Goal: Task Accomplishment & Management: Manage account settings

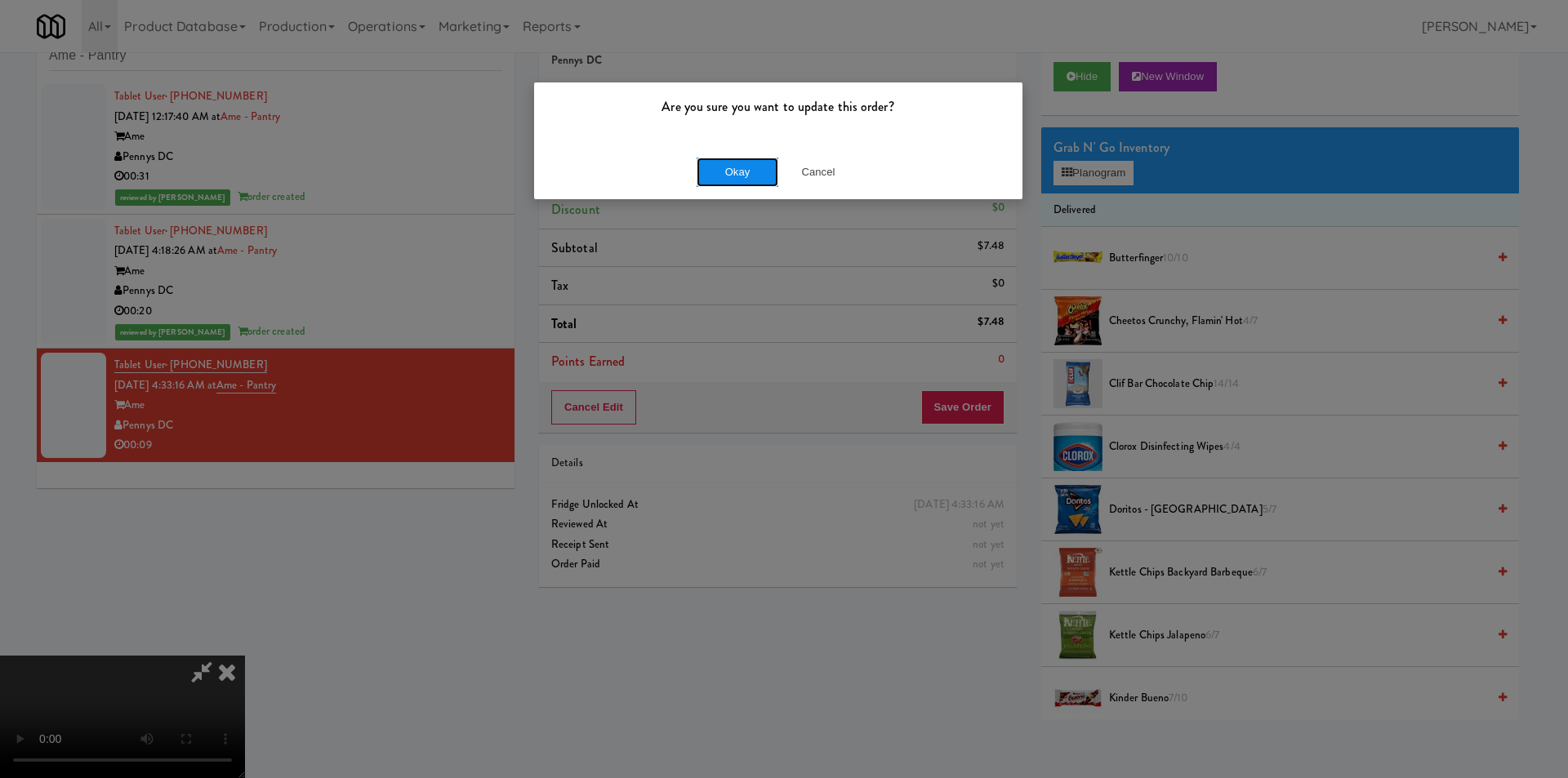
click at [722, 169] on button "Okay" at bounding box center [738, 172] width 82 height 29
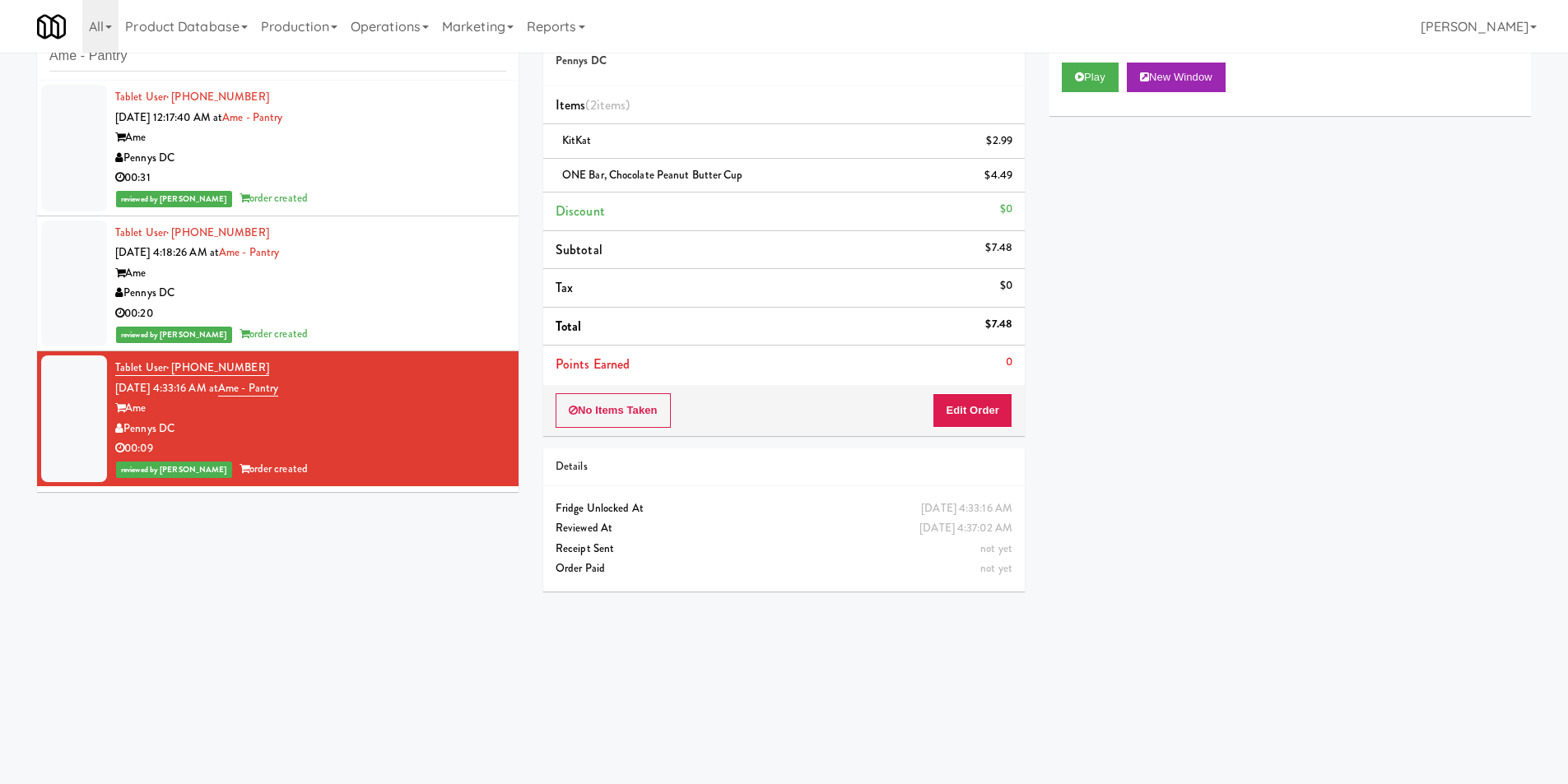
click at [335, 74] on div "inbox reviewed recent all unclear take inventory issue suspicious failed recent…" at bounding box center [278, 43] width 482 height 74
click at [337, 65] on input "Ame - Pantry" at bounding box center [278, 56] width 457 height 30
paste input "IRON 24"
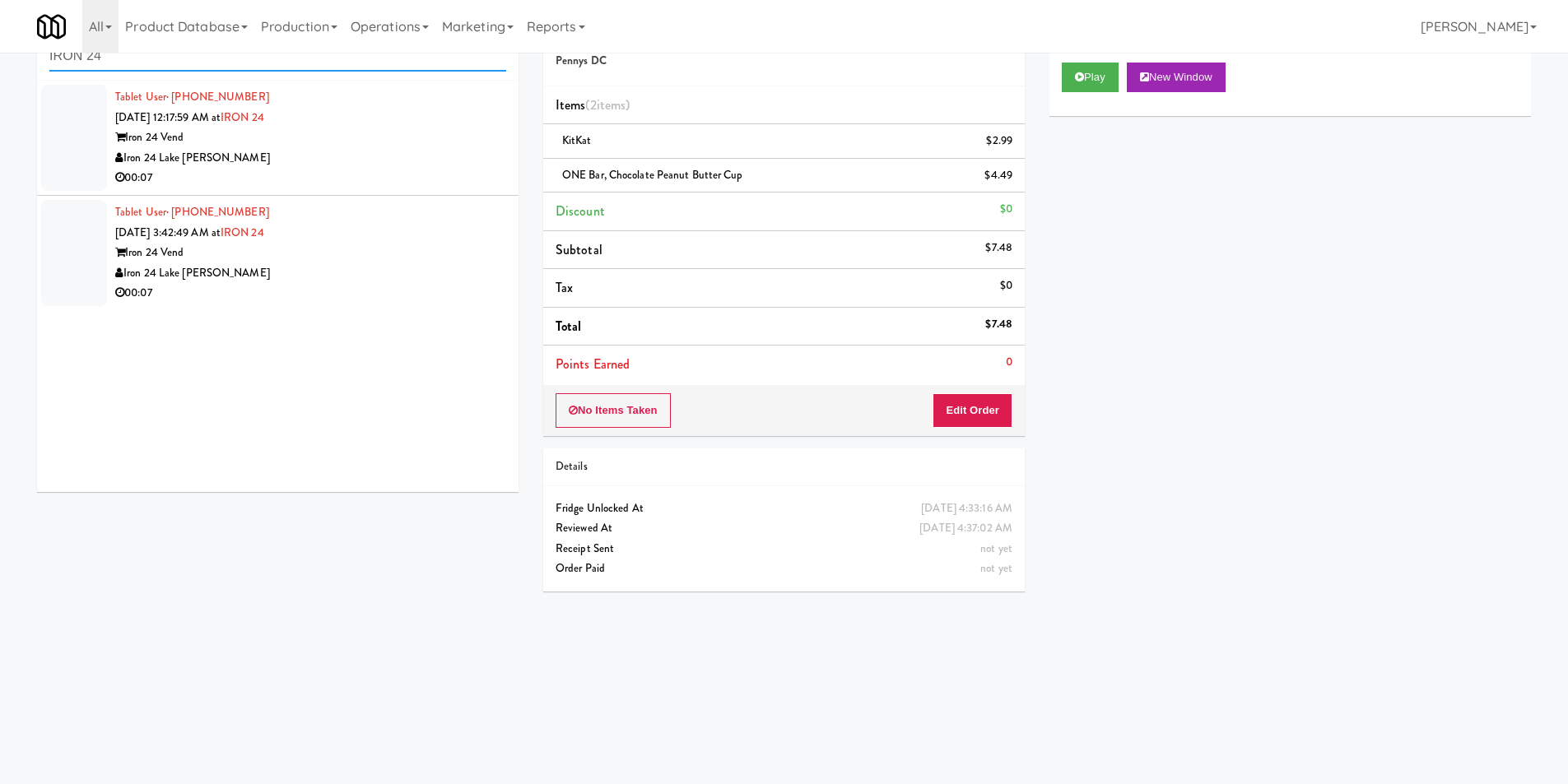
type input "IRON 24"
click at [417, 121] on div "Tablet User · (346) 288-6035 [DATE] 12:17:59 AM at IRON 24 Iron 24 Vend Iron 24…" at bounding box center [310, 138] width 391 height 101
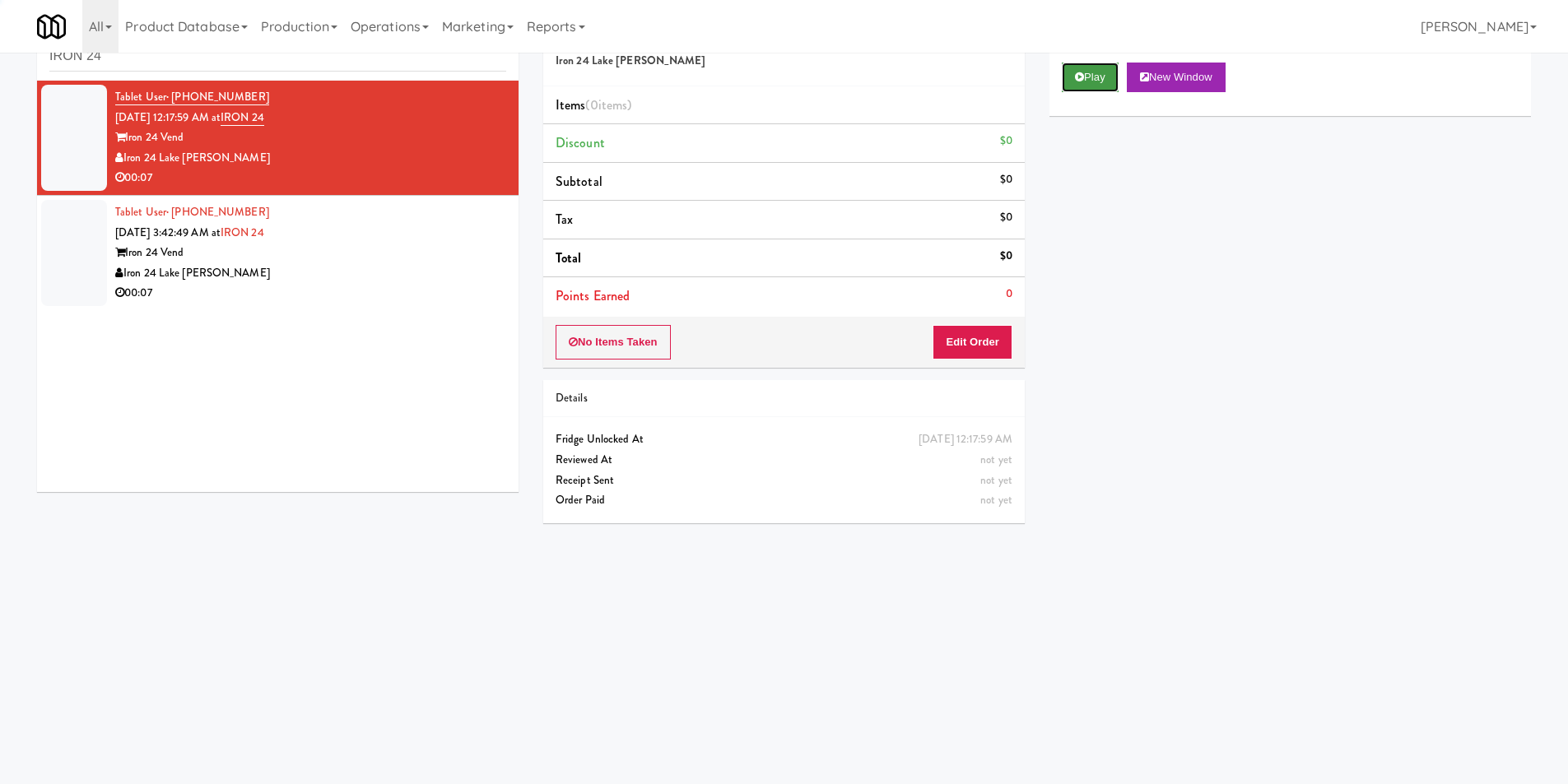
click at [1081, 87] on button "Play" at bounding box center [1090, 77] width 57 height 29
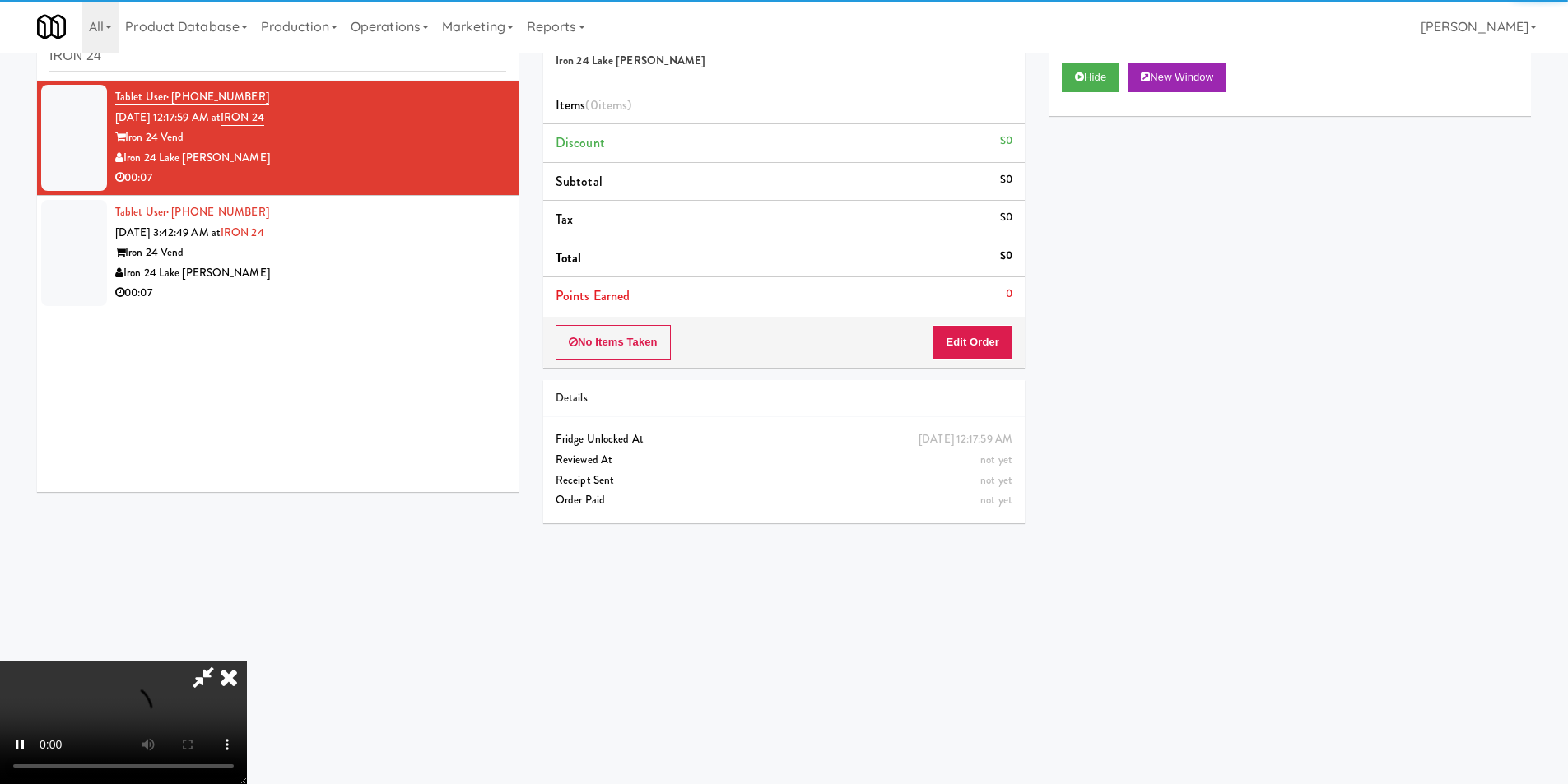
click at [981, 361] on div "No Items Taken Edit Order" at bounding box center [784, 343] width 482 height 51
click at [984, 332] on button "Edit Order" at bounding box center [972, 343] width 80 height 35
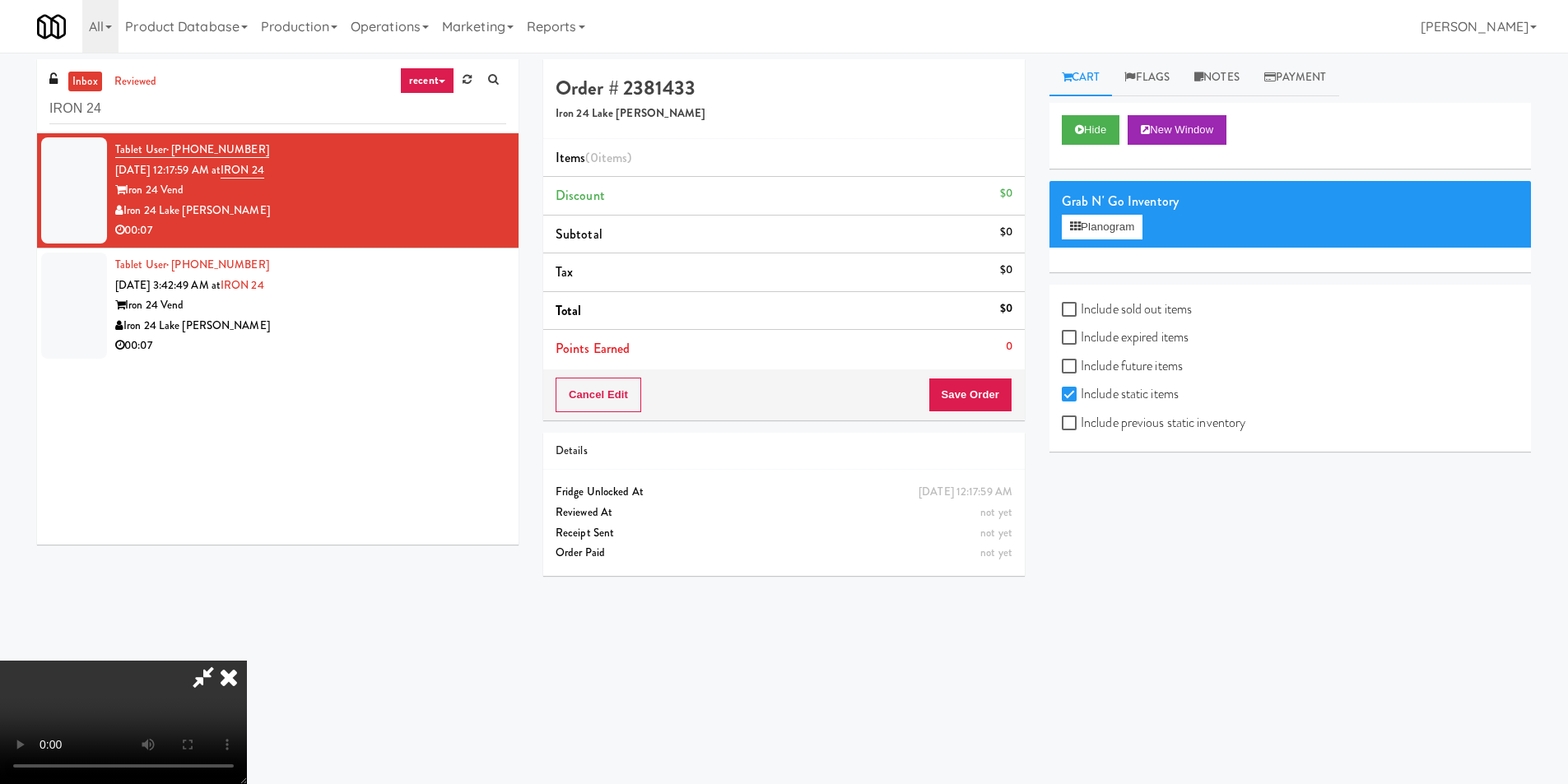
click at [1107, 417] on label "Include previous static inventory" at bounding box center [1153, 423] width 184 height 25
click at [1081, 417] on input "Include previous static inventory" at bounding box center [1071, 424] width 19 height 13
checkbox input "true"
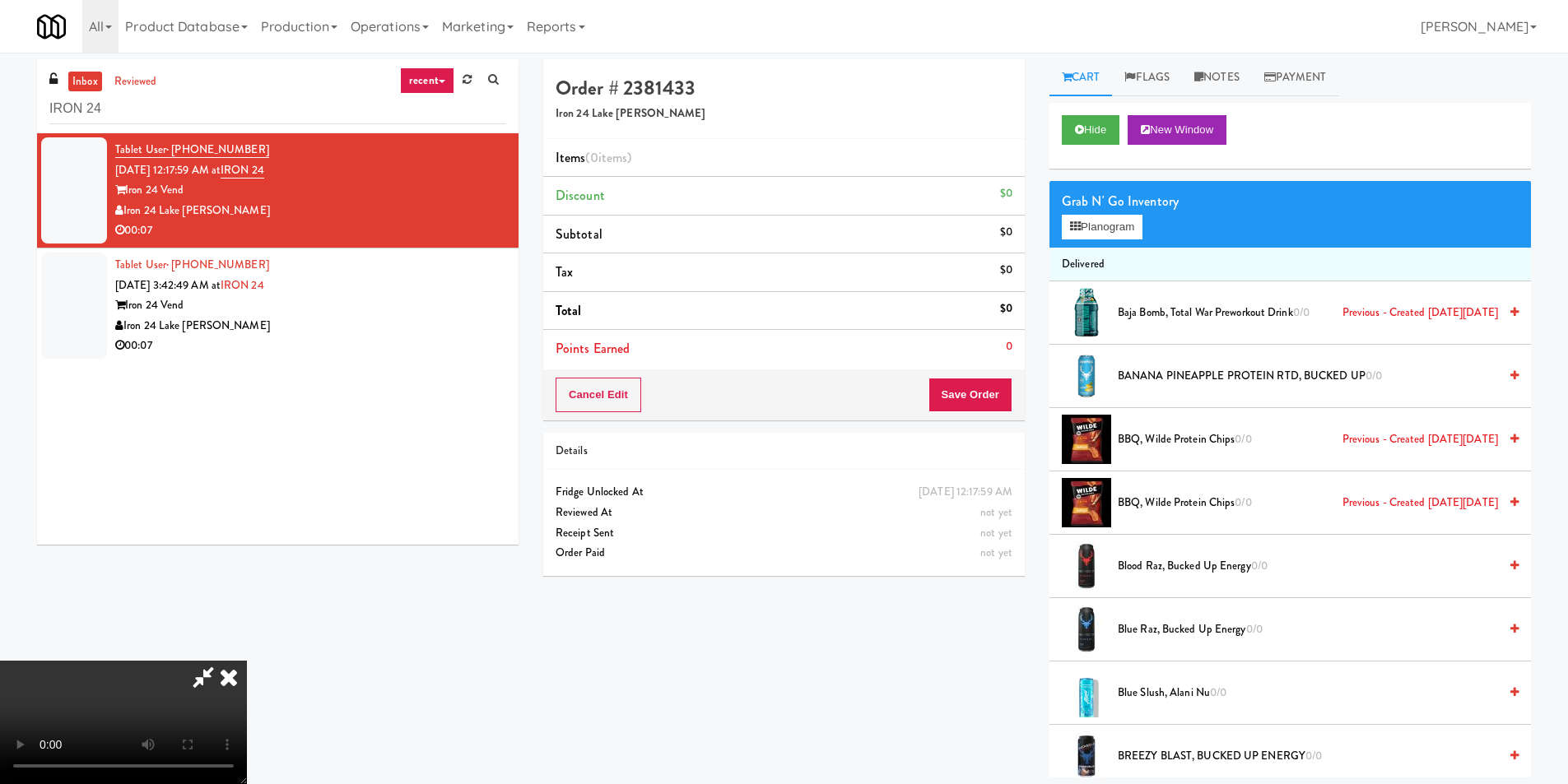
click at [247, 661] on video at bounding box center [123, 722] width 247 height 123
click at [1083, 234] on button "Planogram" at bounding box center [1102, 227] width 81 height 25
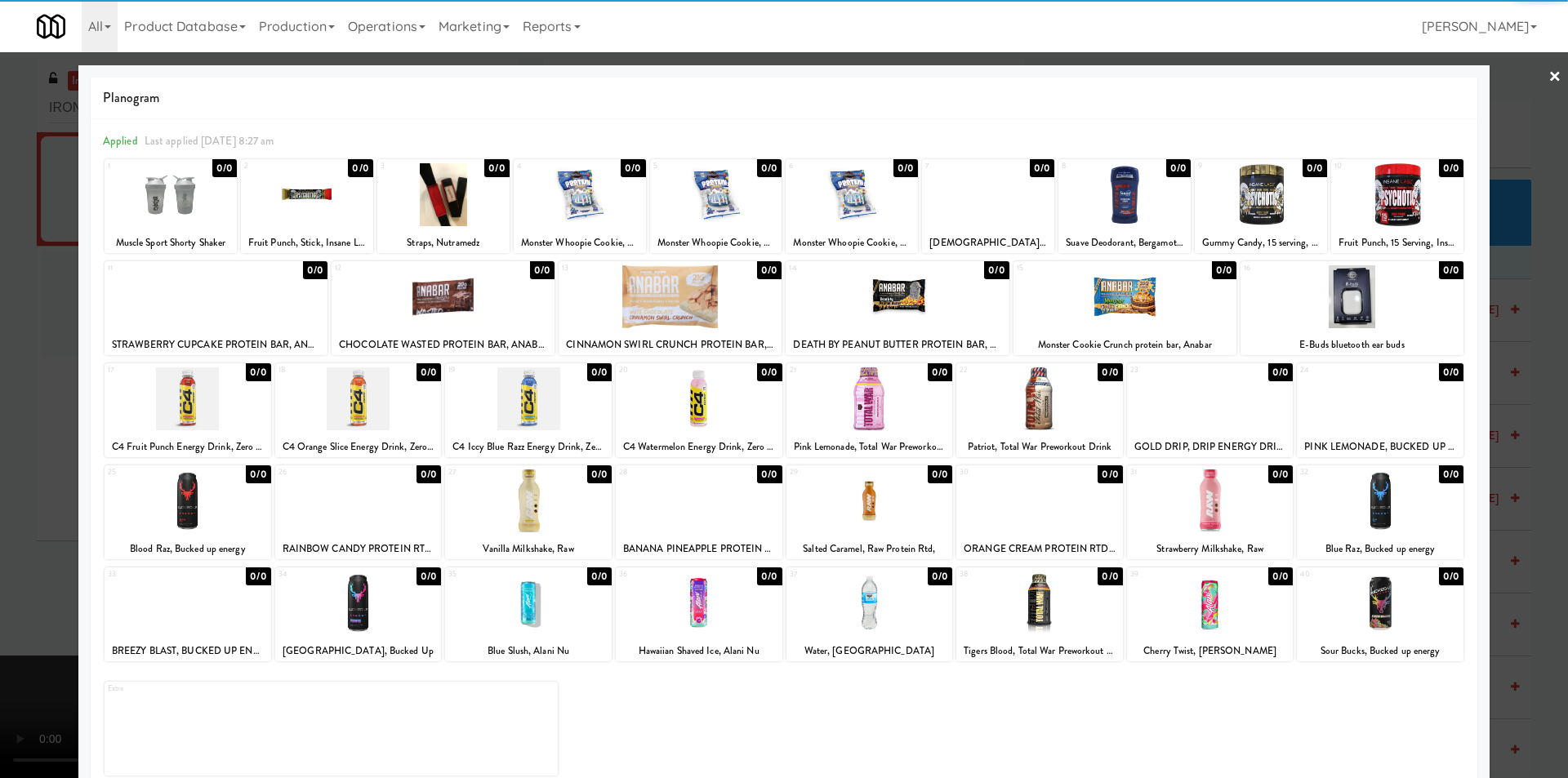
click at [858, 610] on div at bounding box center [869, 603] width 167 height 63
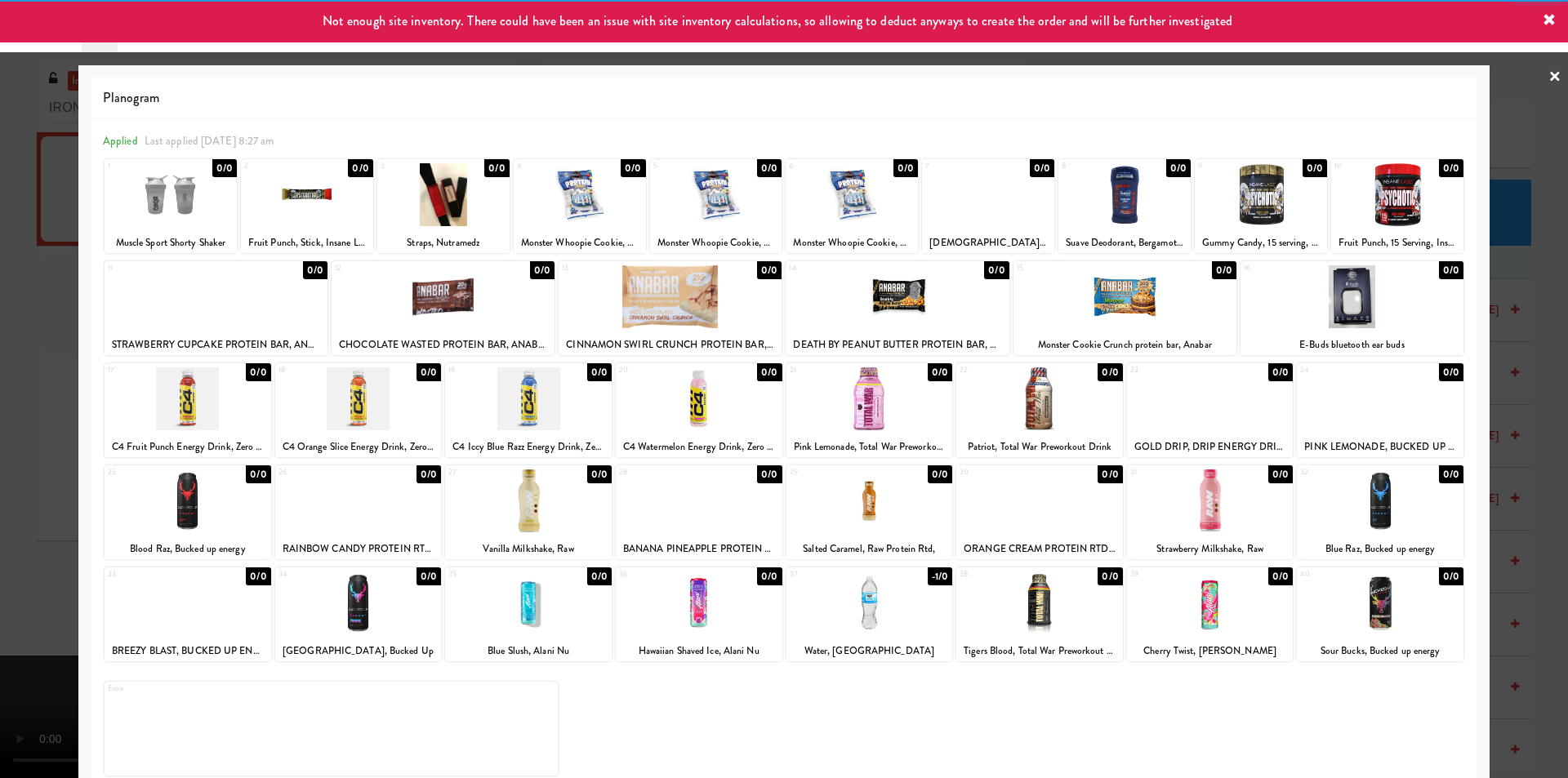
click at [1521, 426] on div at bounding box center [784, 389] width 1568 height 778
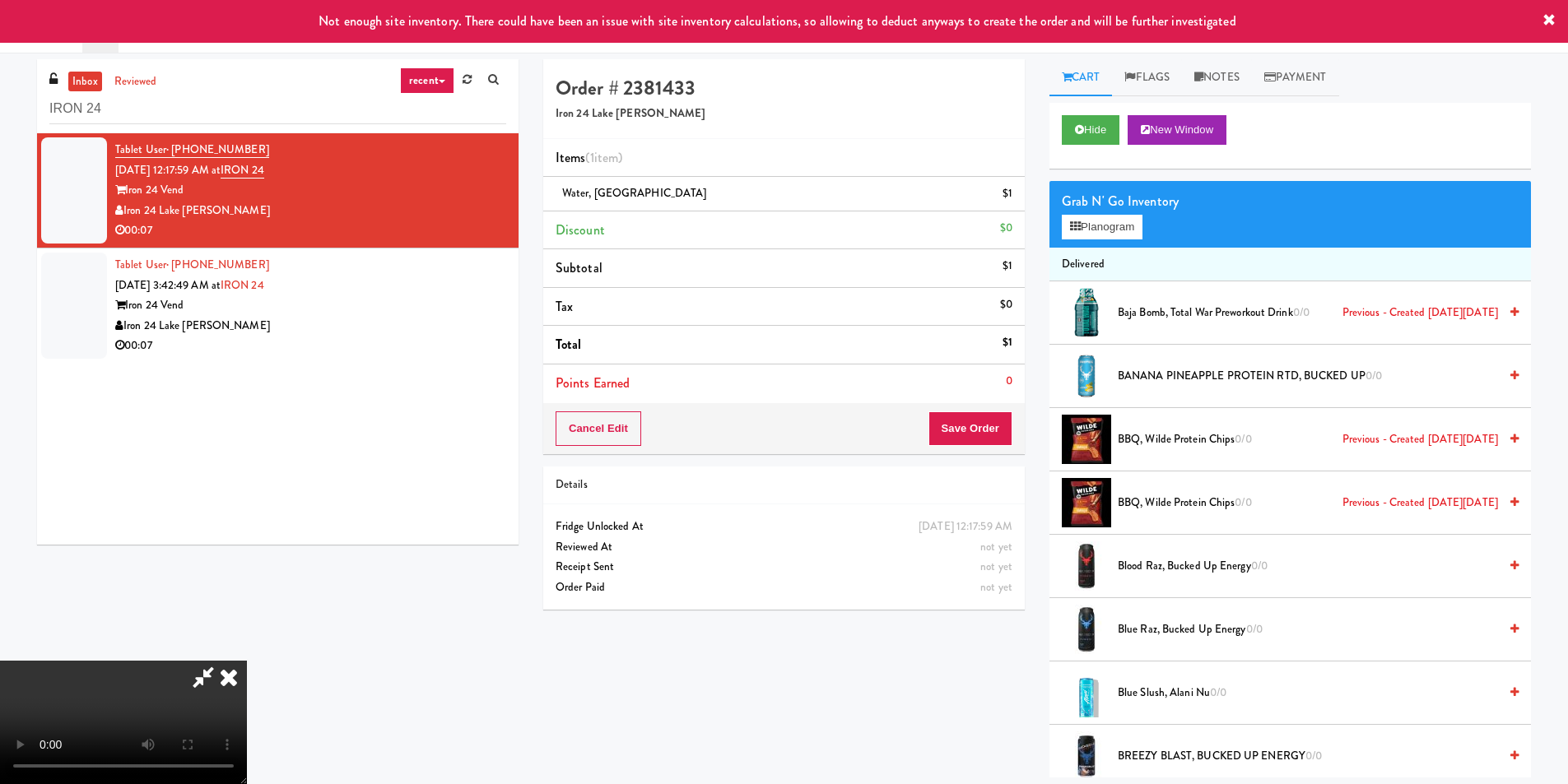
click at [247, 661] on video at bounding box center [123, 722] width 247 height 123
click at [979, 426] on button "Save Order" at bounding box center [970, 429] width 84 height 35
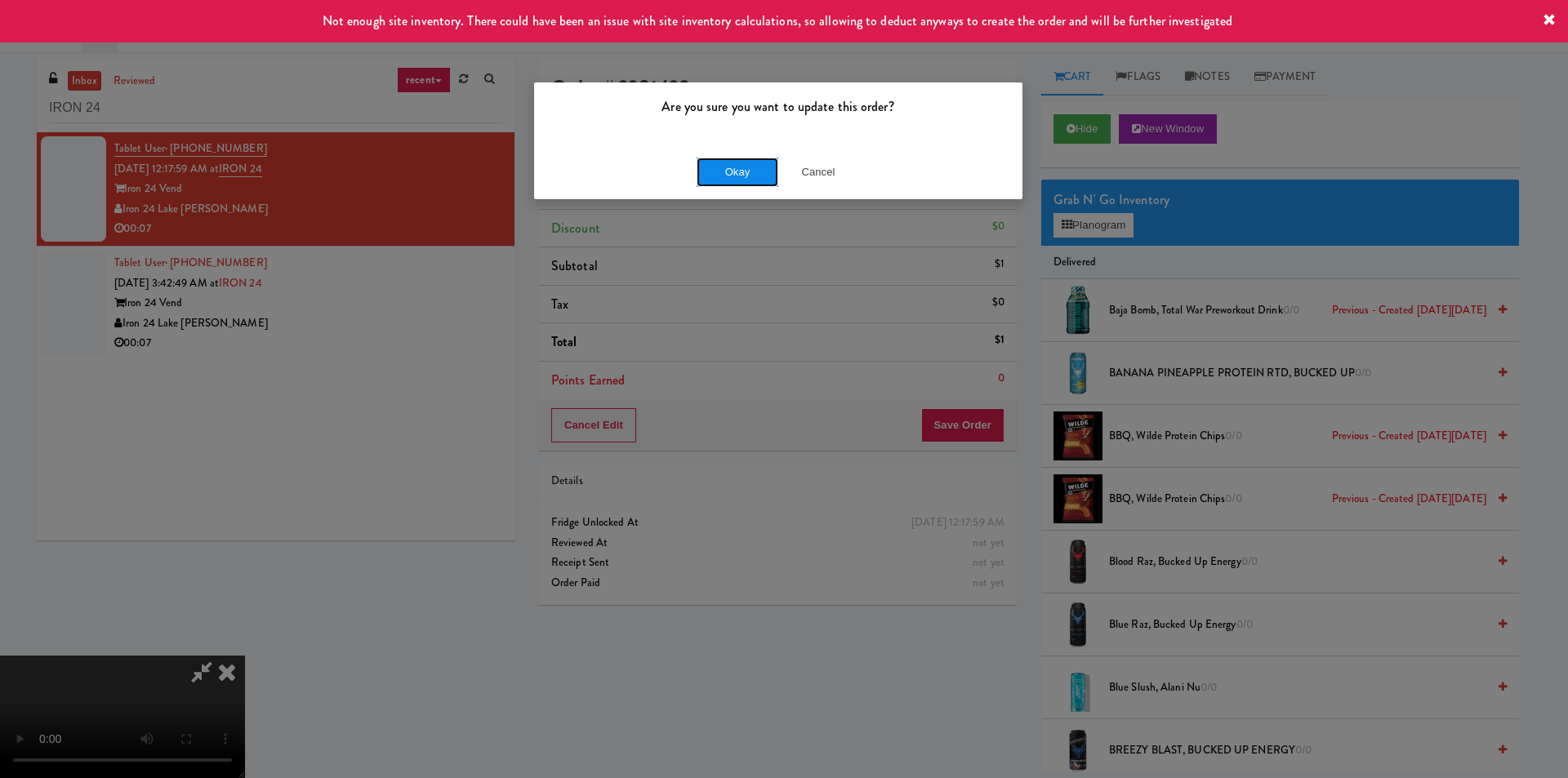
click at [731, 171] on button "Okay" at bounding box center [738, 172] width 82 height 29
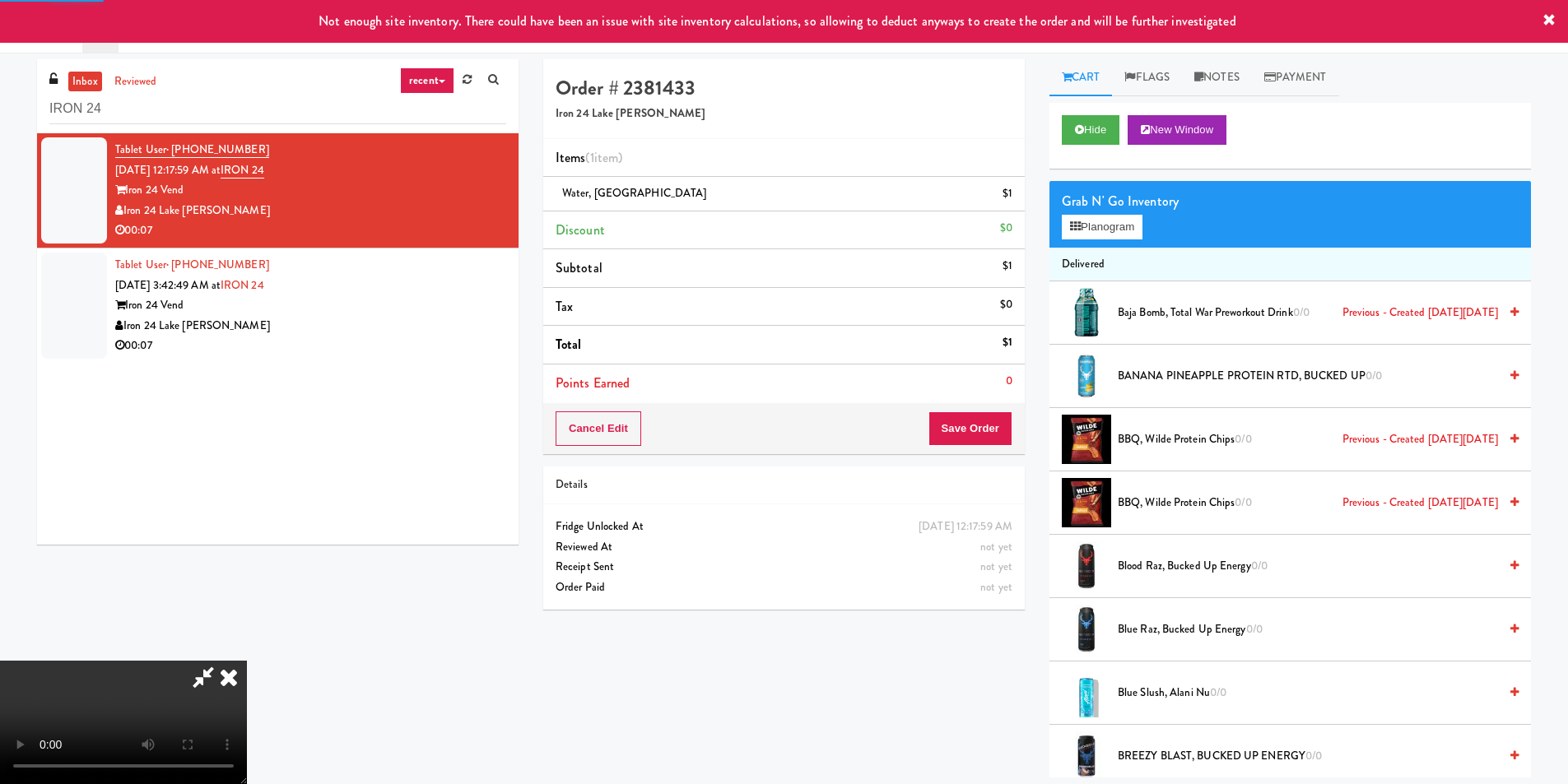
scroll to position [0, 0]
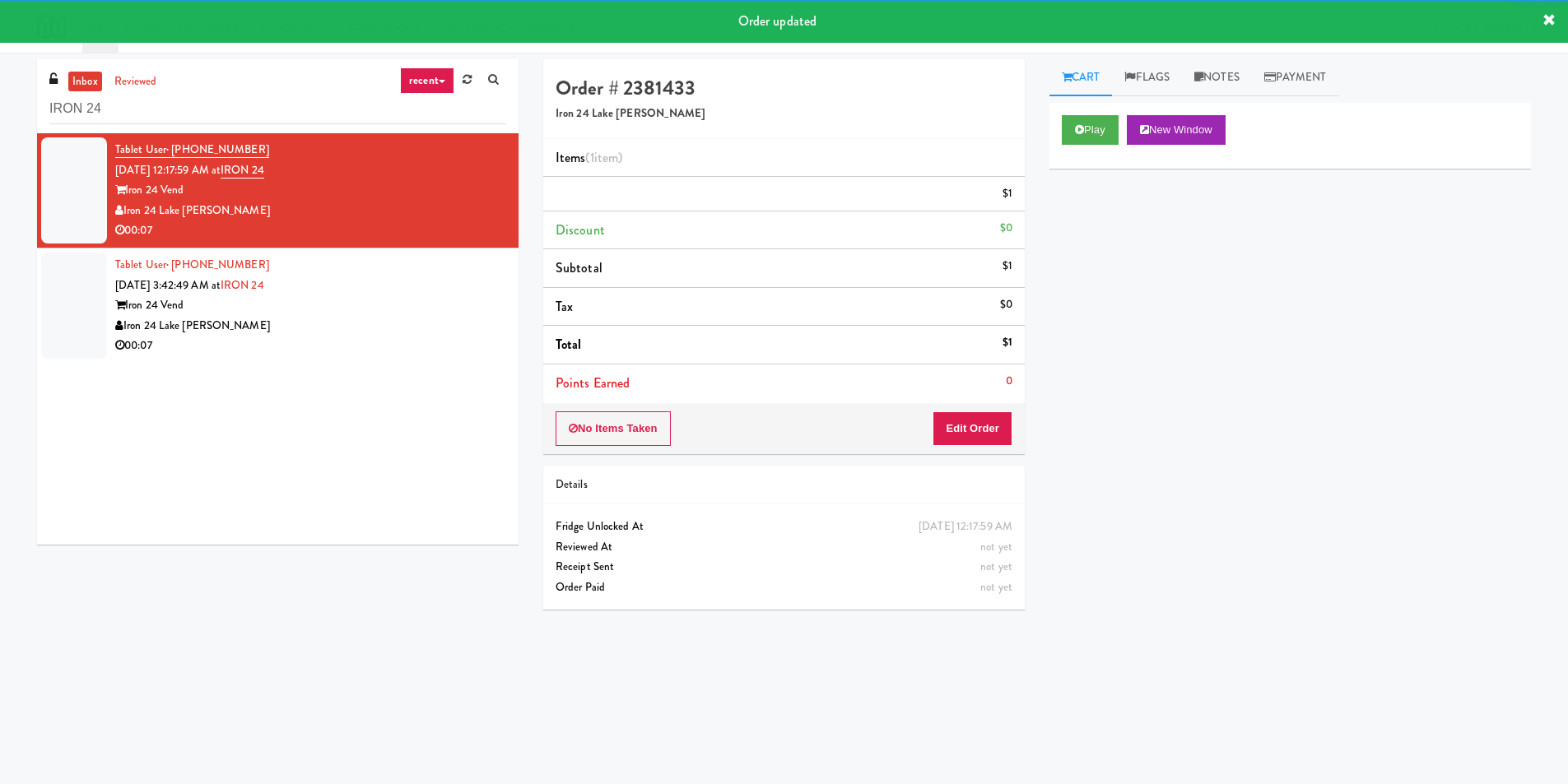
click at [420, 340] on div "00:07" at bounding box center [310, 346] width 391 height 20
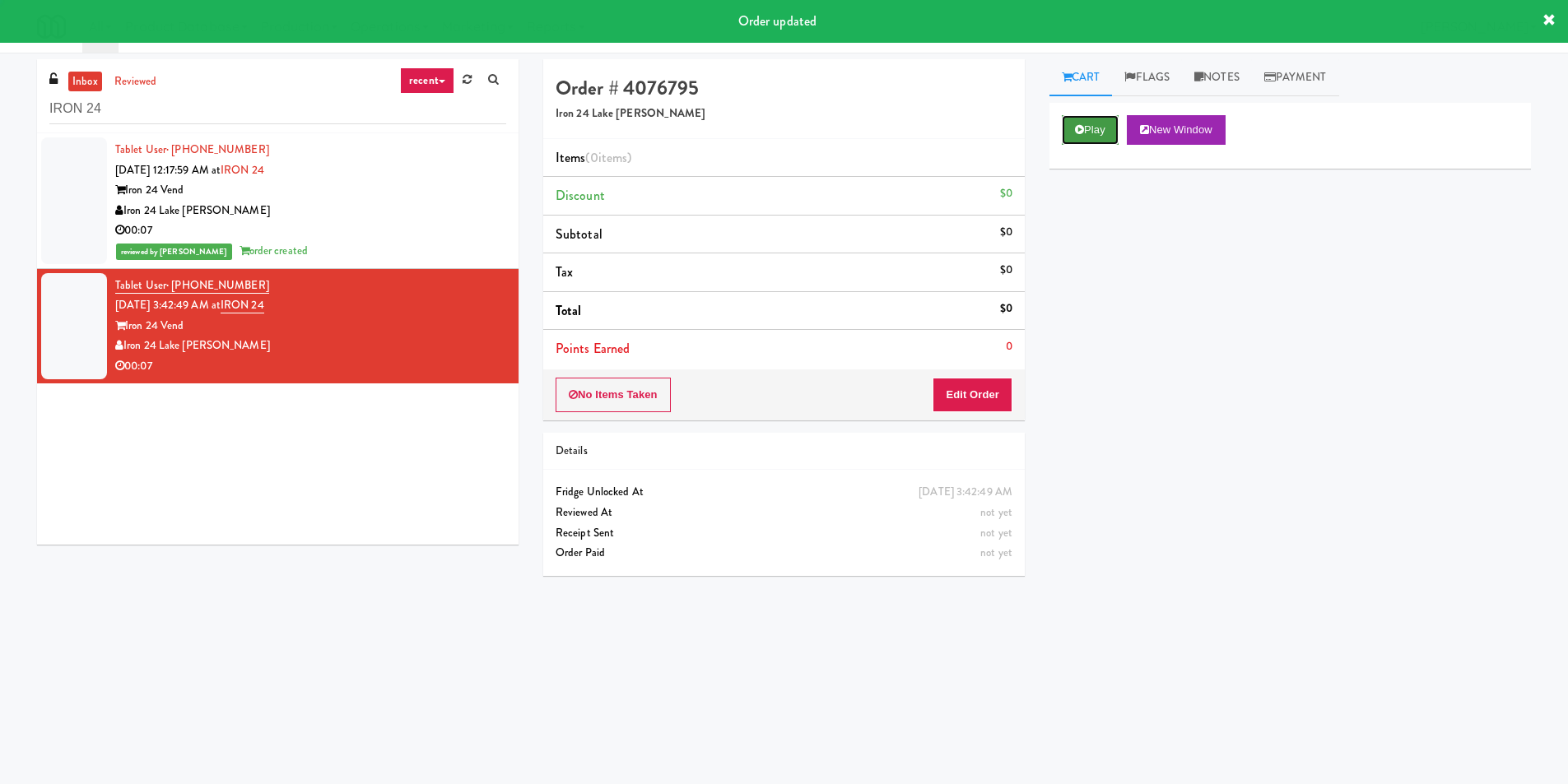
click at [1081, 129] on icon at bounding box center [1080, 130] width 9 height 11
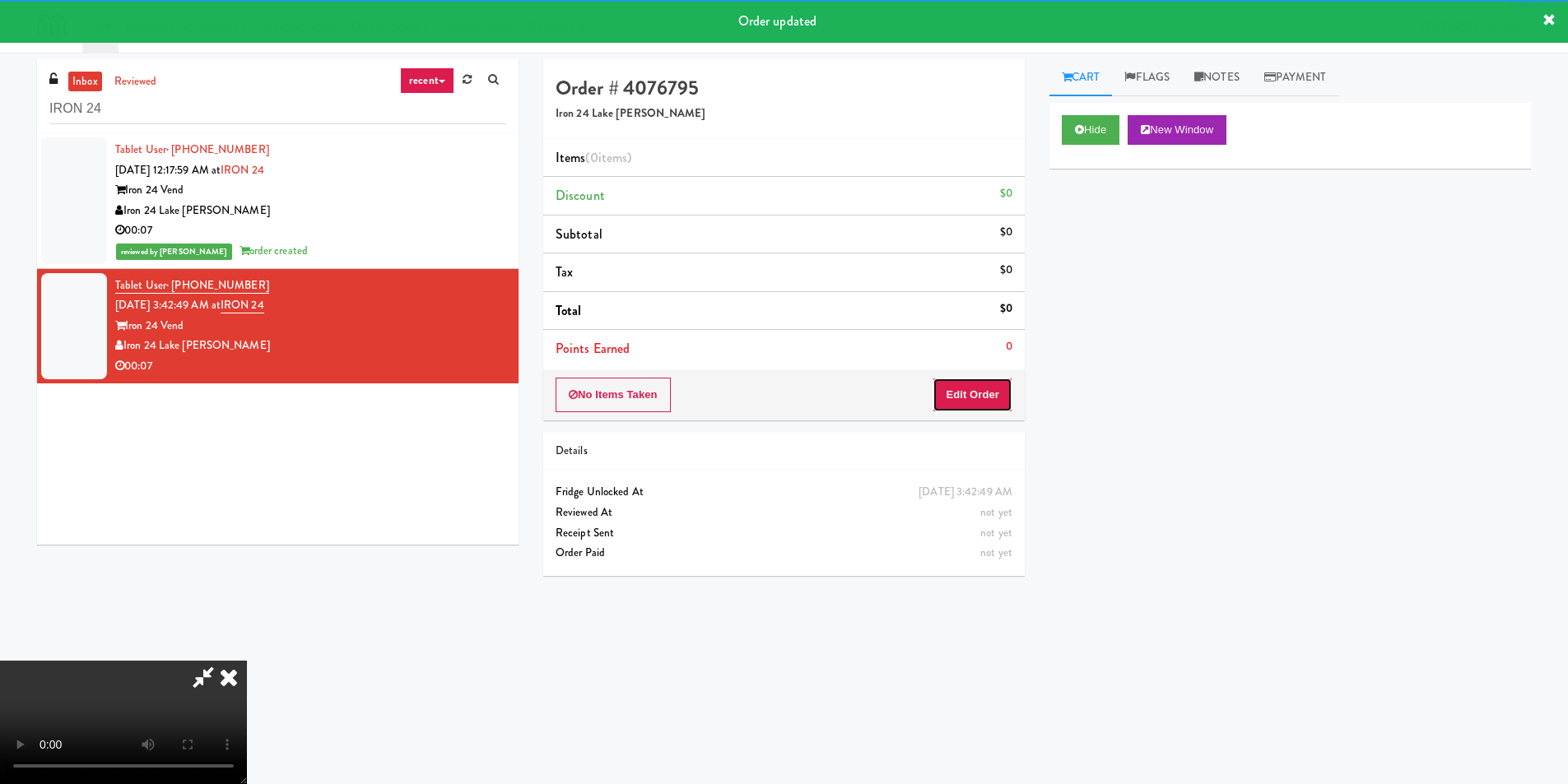
click at [959, 390] on button "Edit Order" at bounding box center [972, 395] width 80 height 35
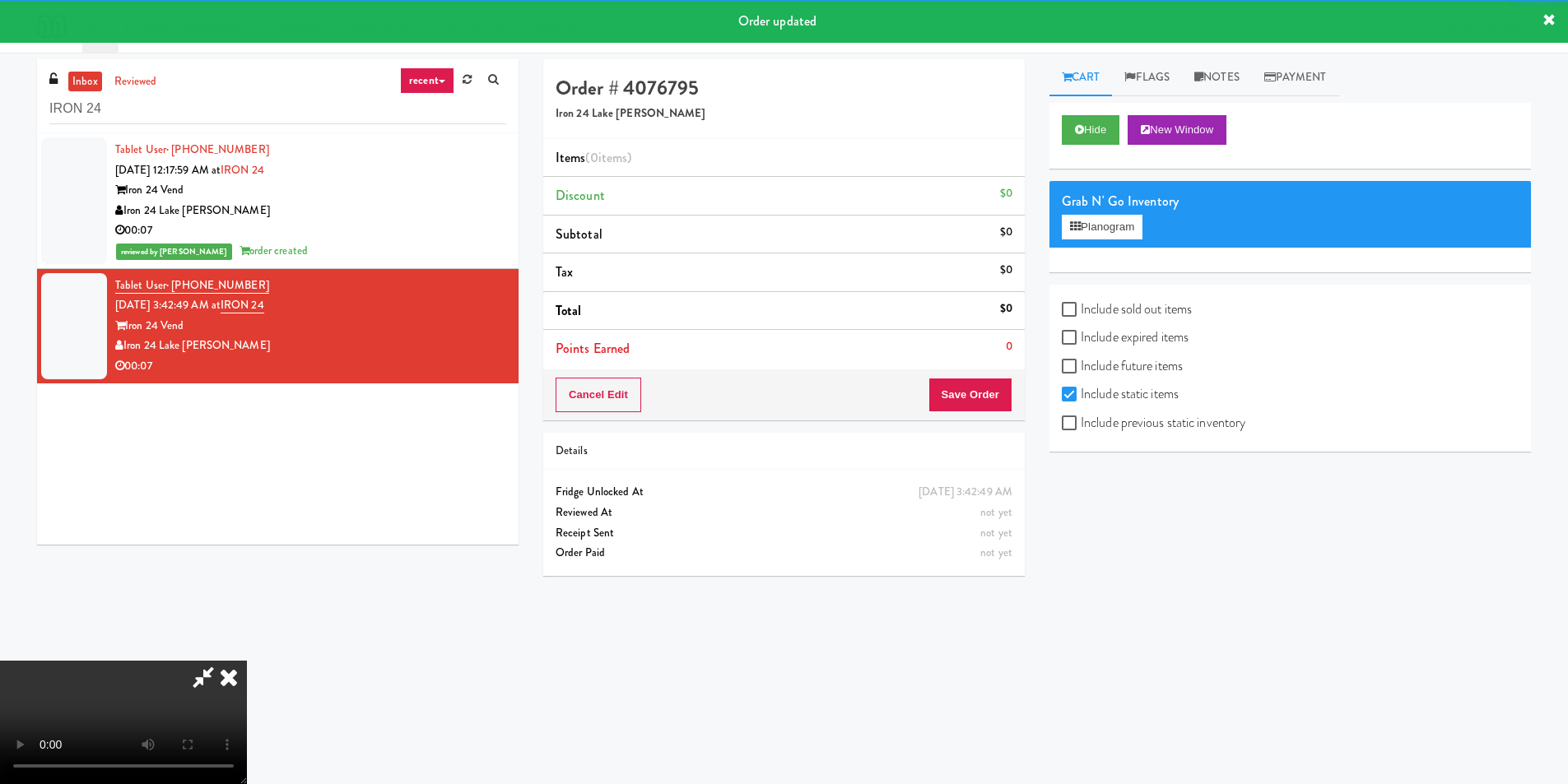
click at [1145, 435] on label "Include previous static inventory" at bounding box center [1153, 423] width 184 height 25
click at [1081, 430] on input "Include previous static inventory" at bounding box center [1071, 424] width 19 height 13
checkbox input "true"
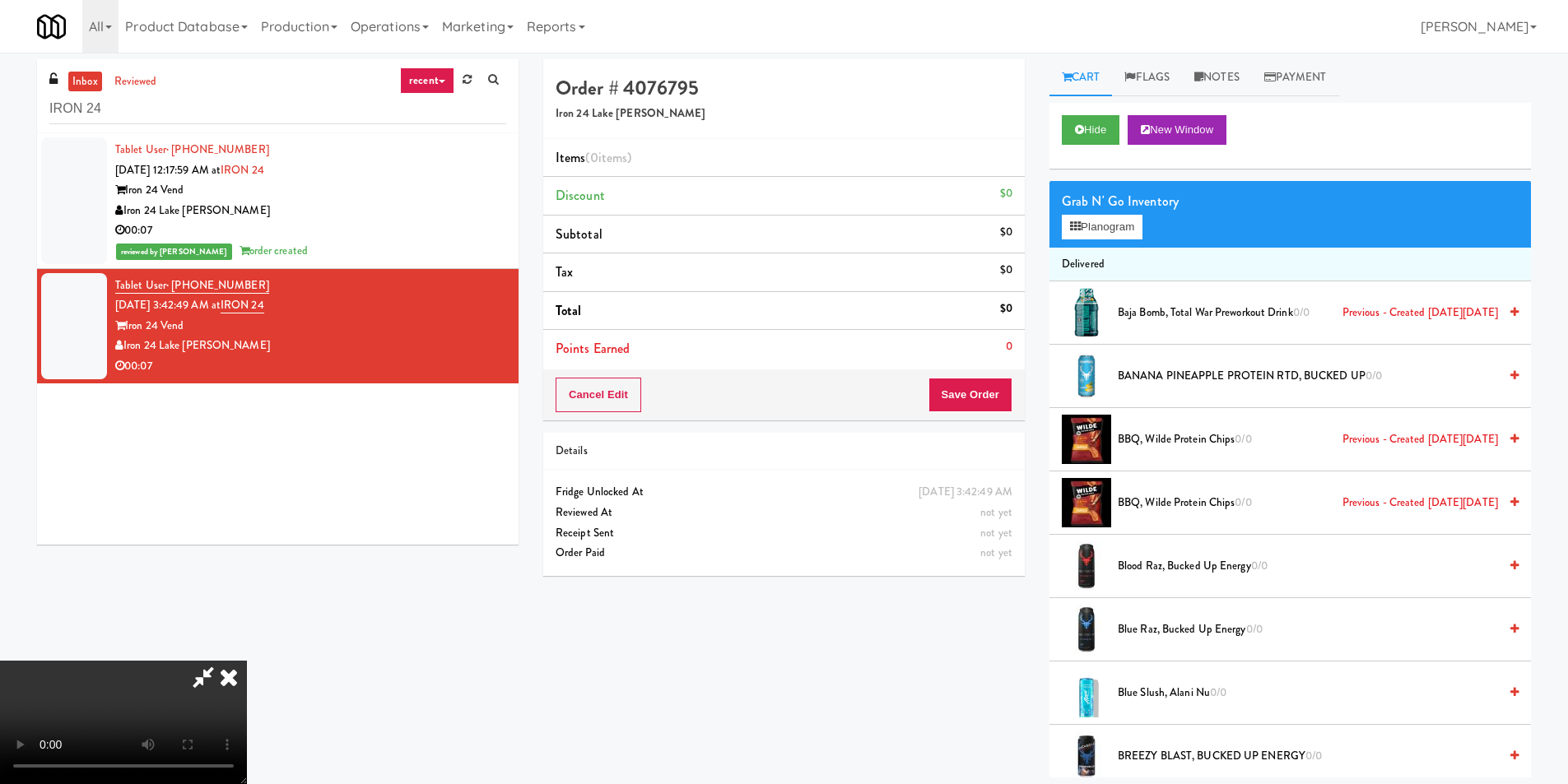
drag, startPoint x: 638, startPoint y: 471, endPoint x: 803, endPoint y: 421, distance: 172.4
click at [247, 661] on video at bounding box center [123, 722] width 247 height 123
click at [1096, 233] on button "Planogram" at bounding box center [1102, 227] width 81 height 25
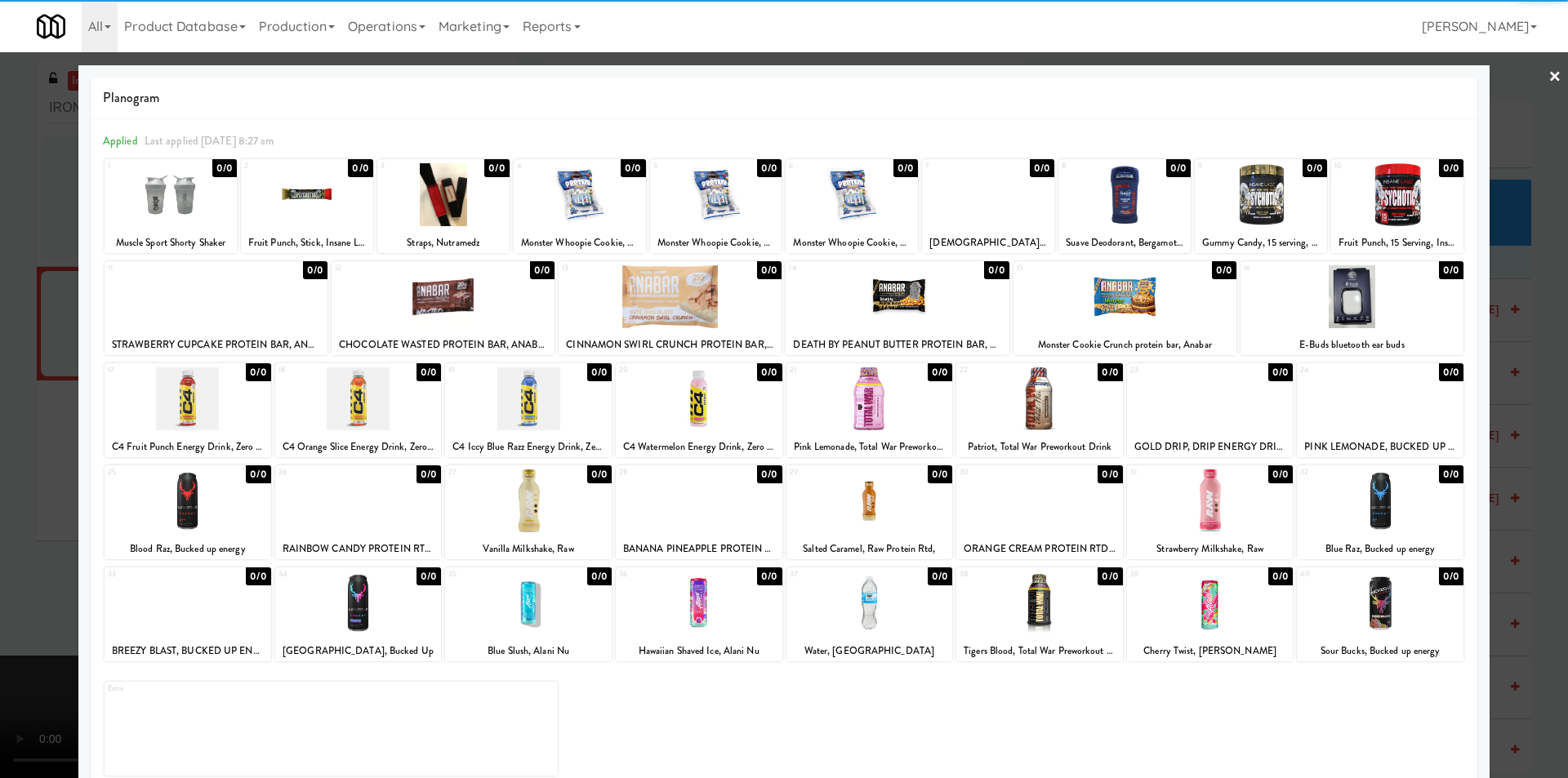
click at [1369, 582] on div "40" at bounding box center [1341, 574] width 80 height 14
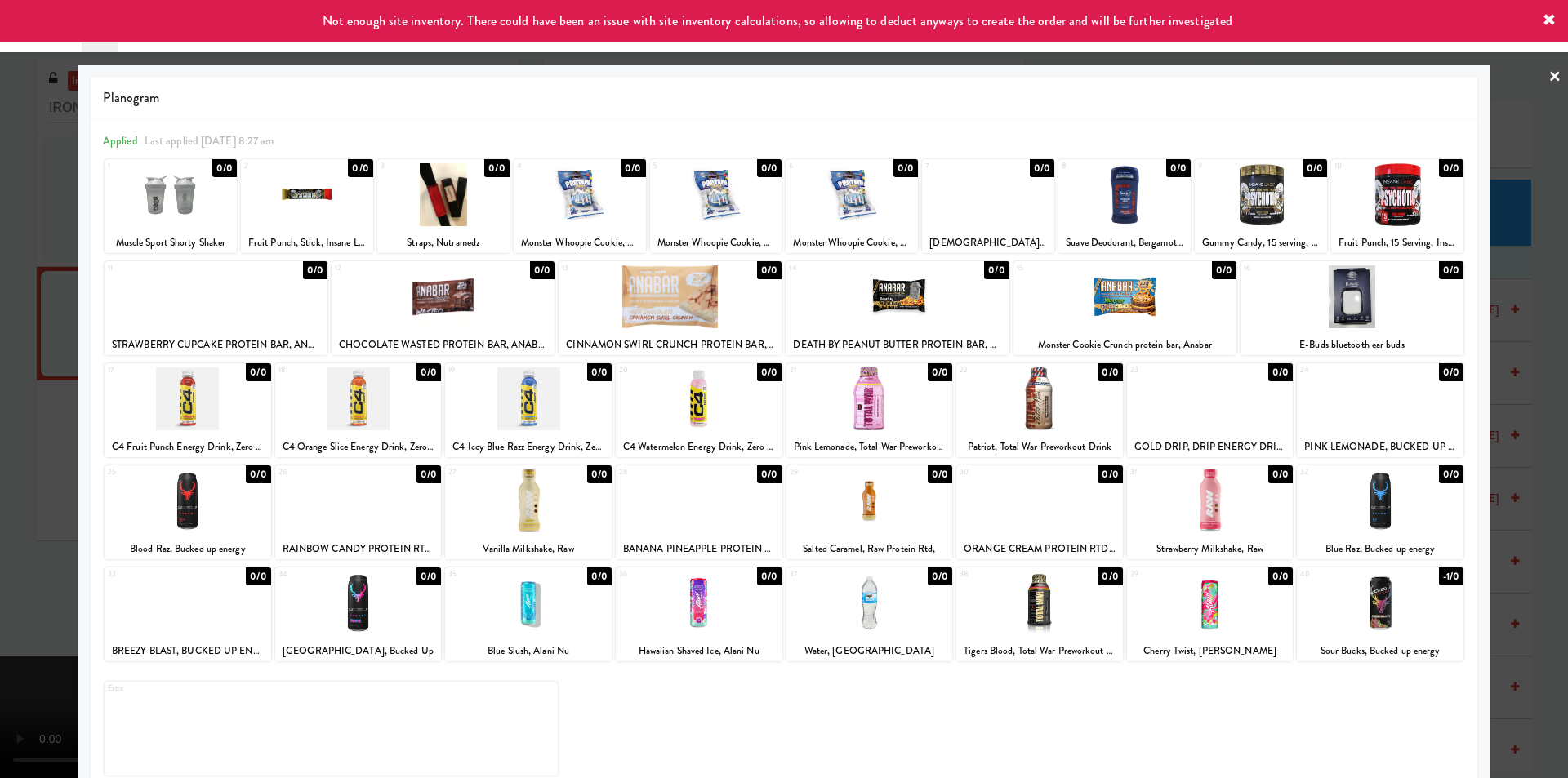
click at [1494, 504] on div at bounding box center [784, 389] width 1568 height 778
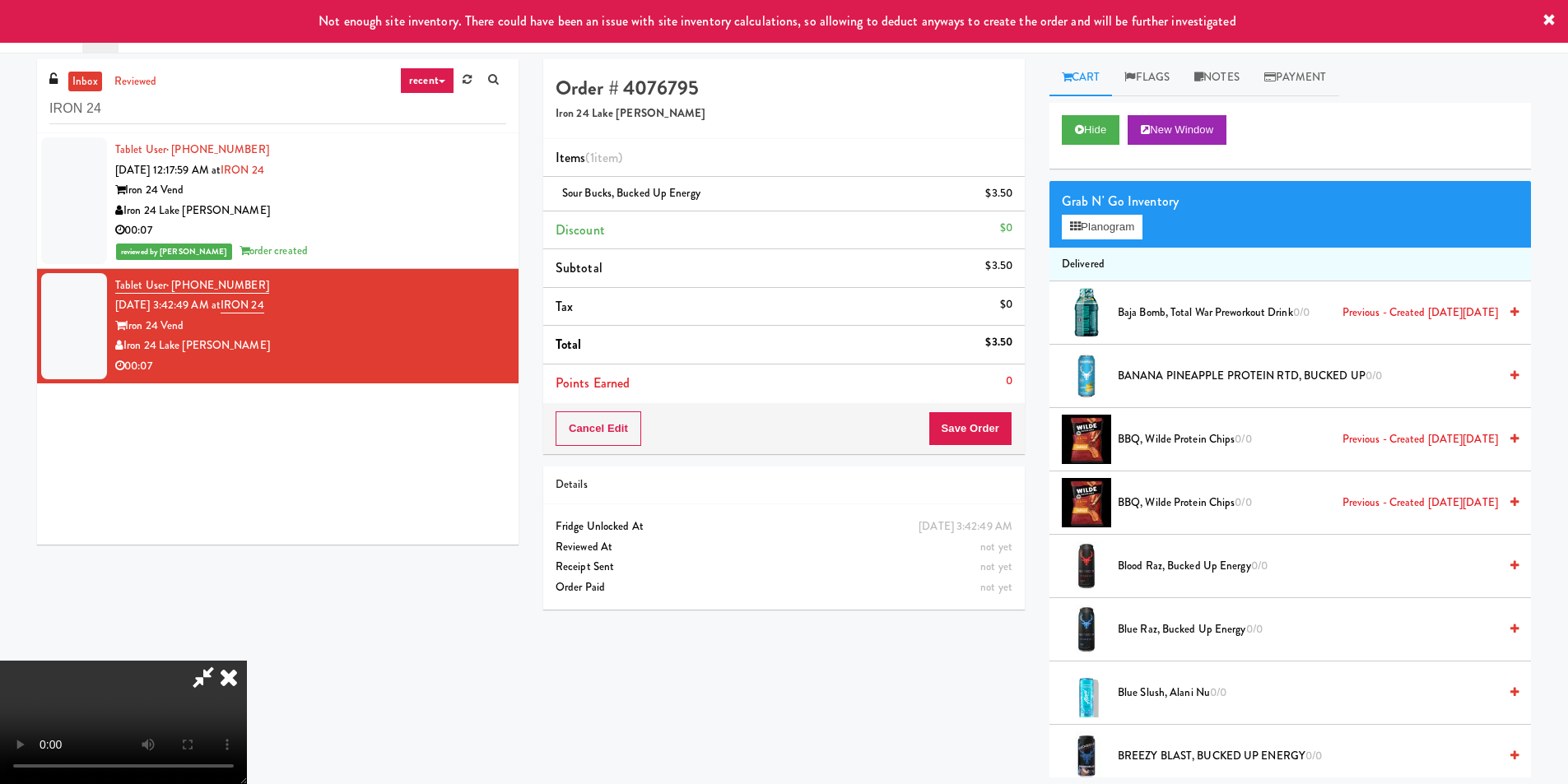
scroll to position [248, 0]
click at [247, 661] on video at bounding box center [123, 722] width 247 height 123
click at [989, 437] on button "Save Order" at bounding box center [970, 429] width 84 height 35
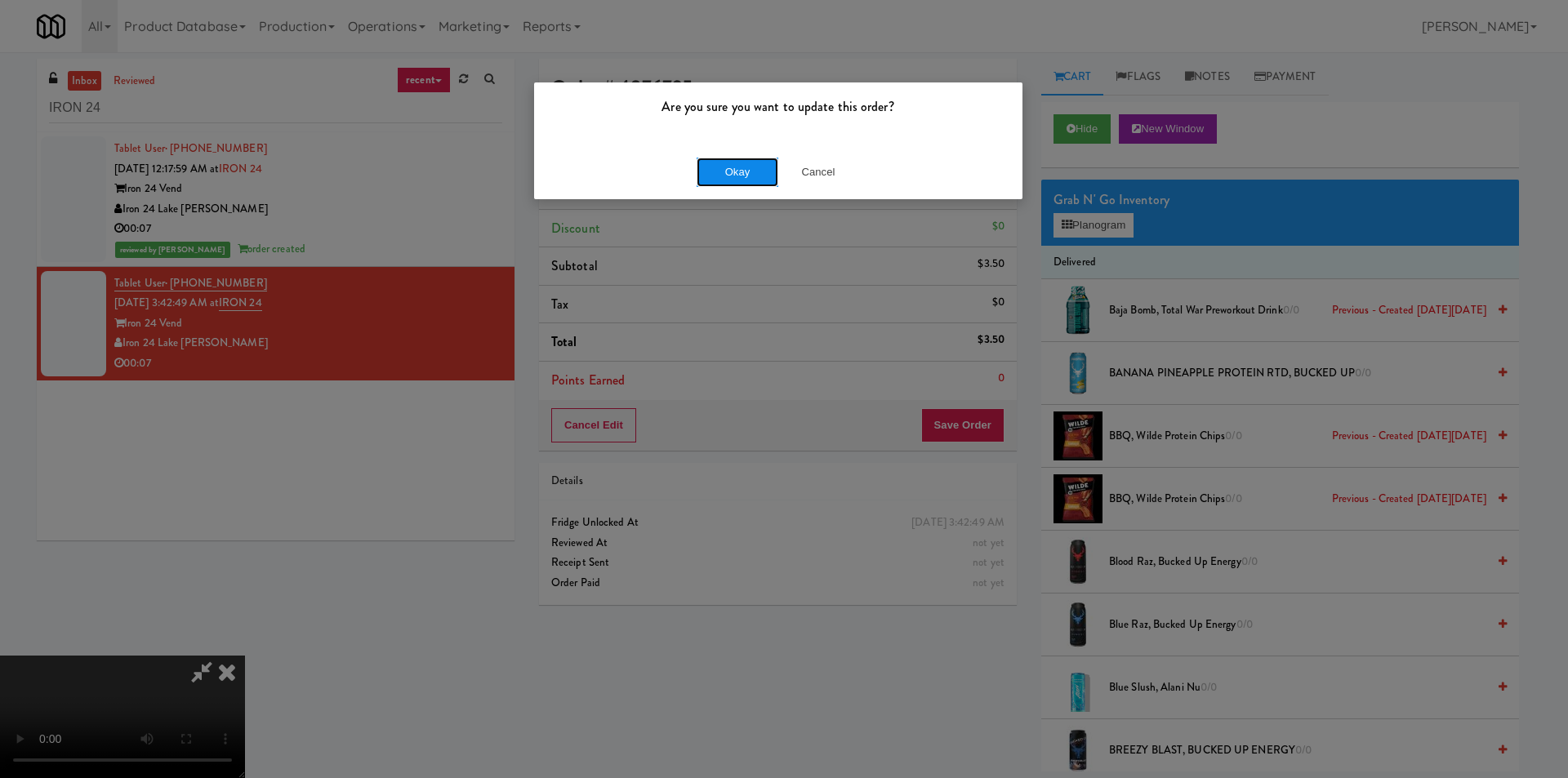
click at [730, 179] on button "Okay" at bounding box center [738, 172] width 82 height 29
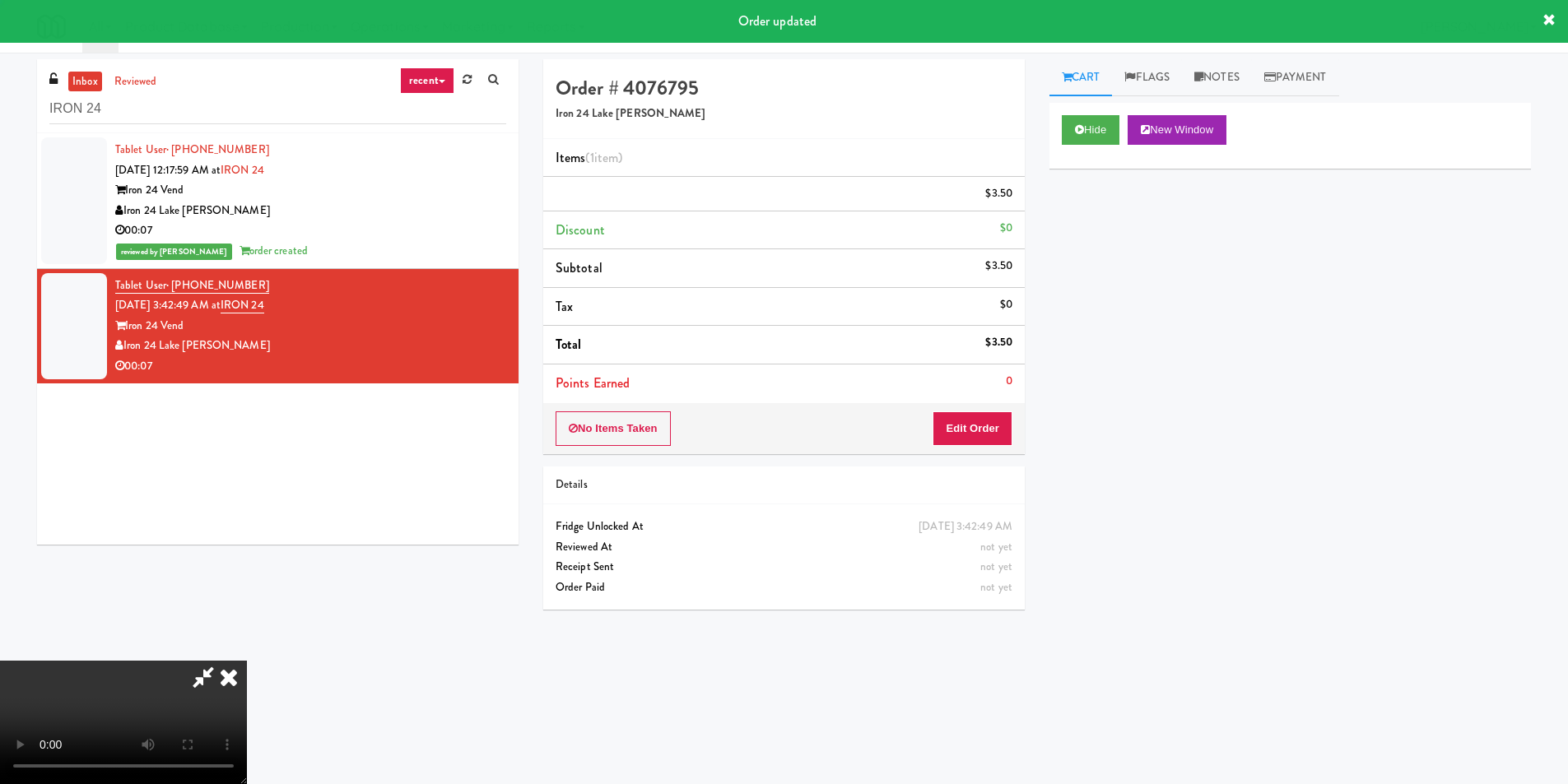
scroll to position [0, 0]
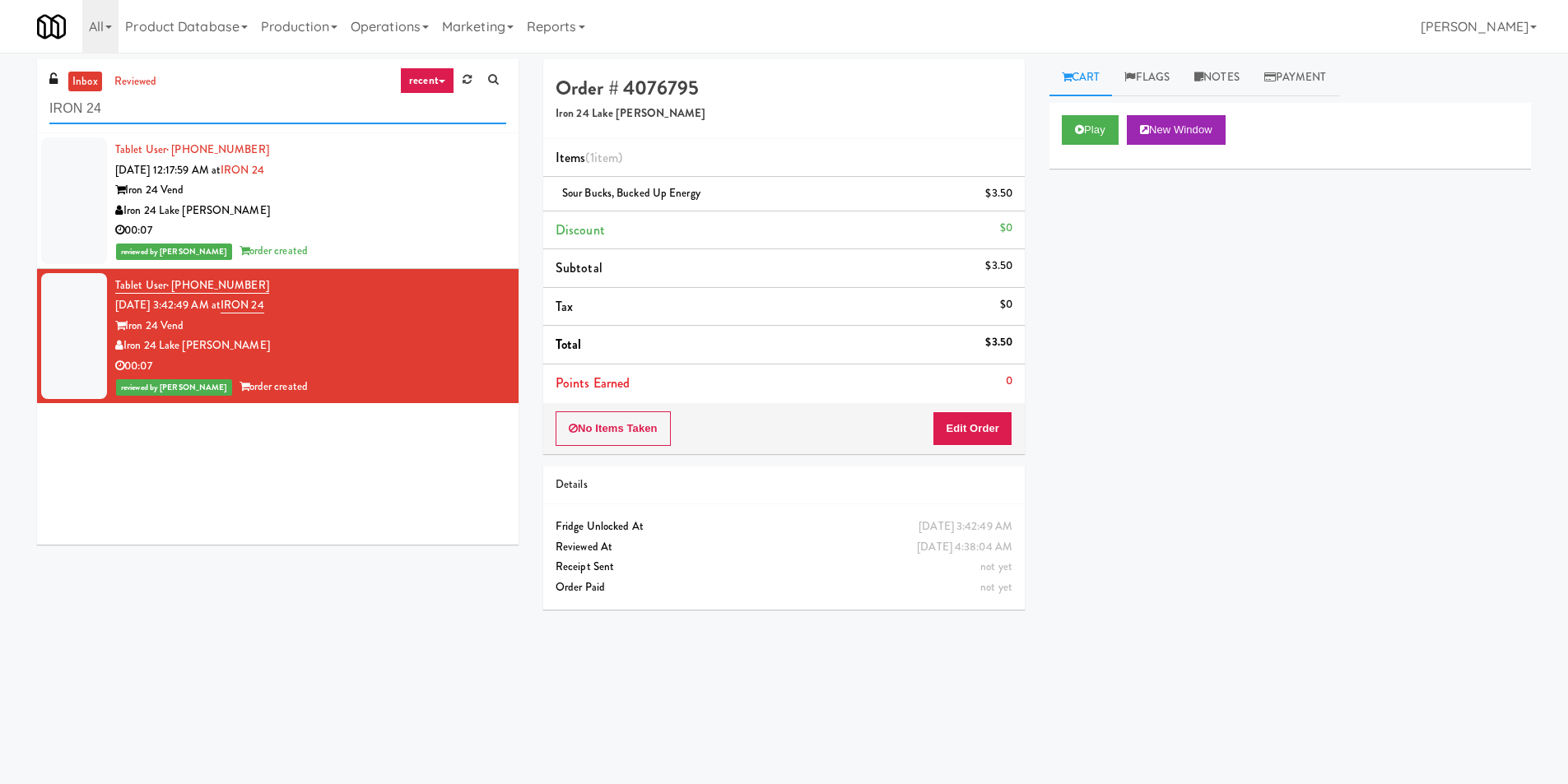
click at [261, 103] on input "IRON 24" at bounding box center [278, 108] width 457 height 30
paste input "[PERSON_NAME] Digital"
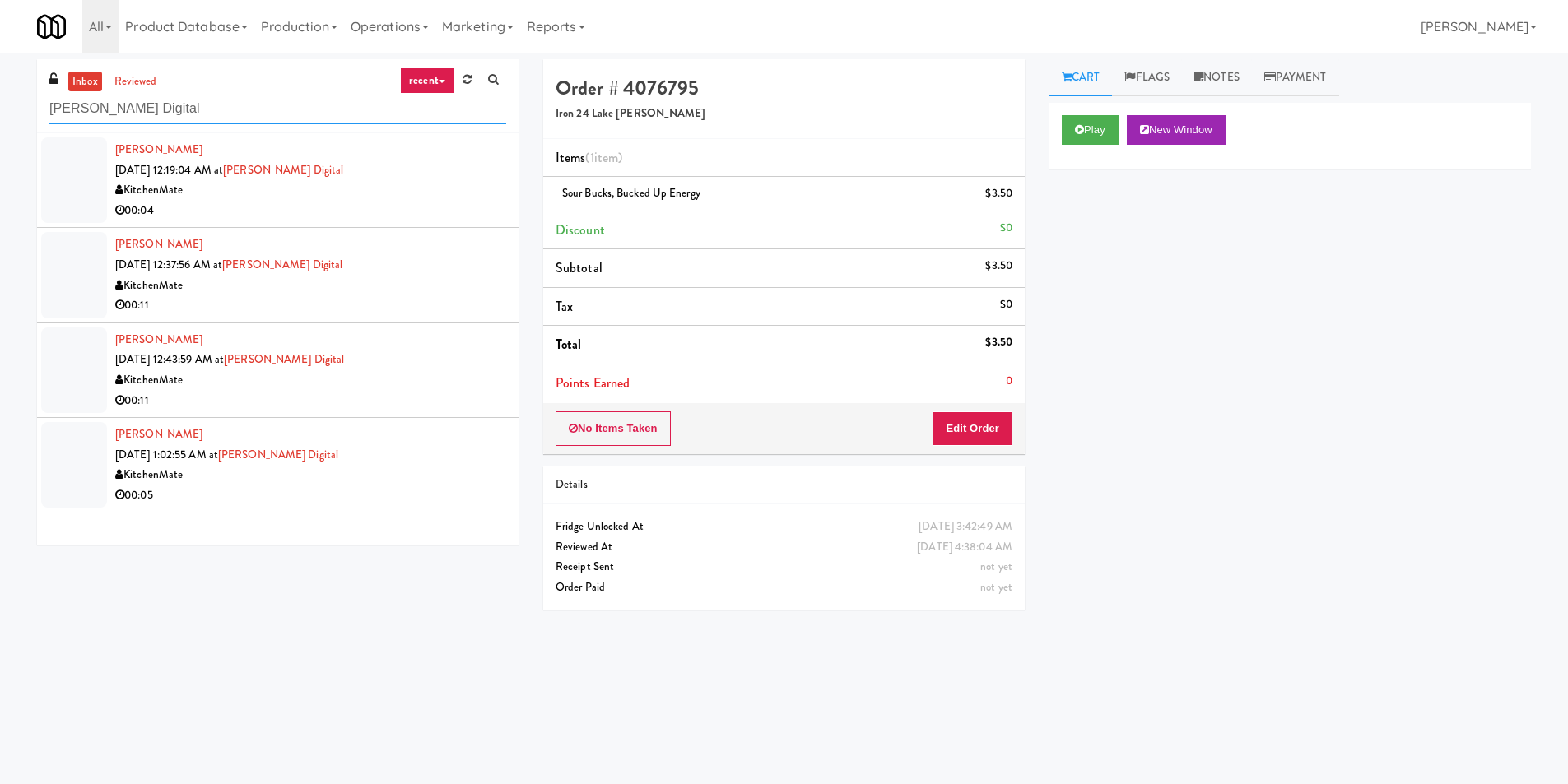
type input "[PERSON_NAME] Digital"
click at [413, 210] on div "00:04" at bounding box center [310, 211] width 391 height 20
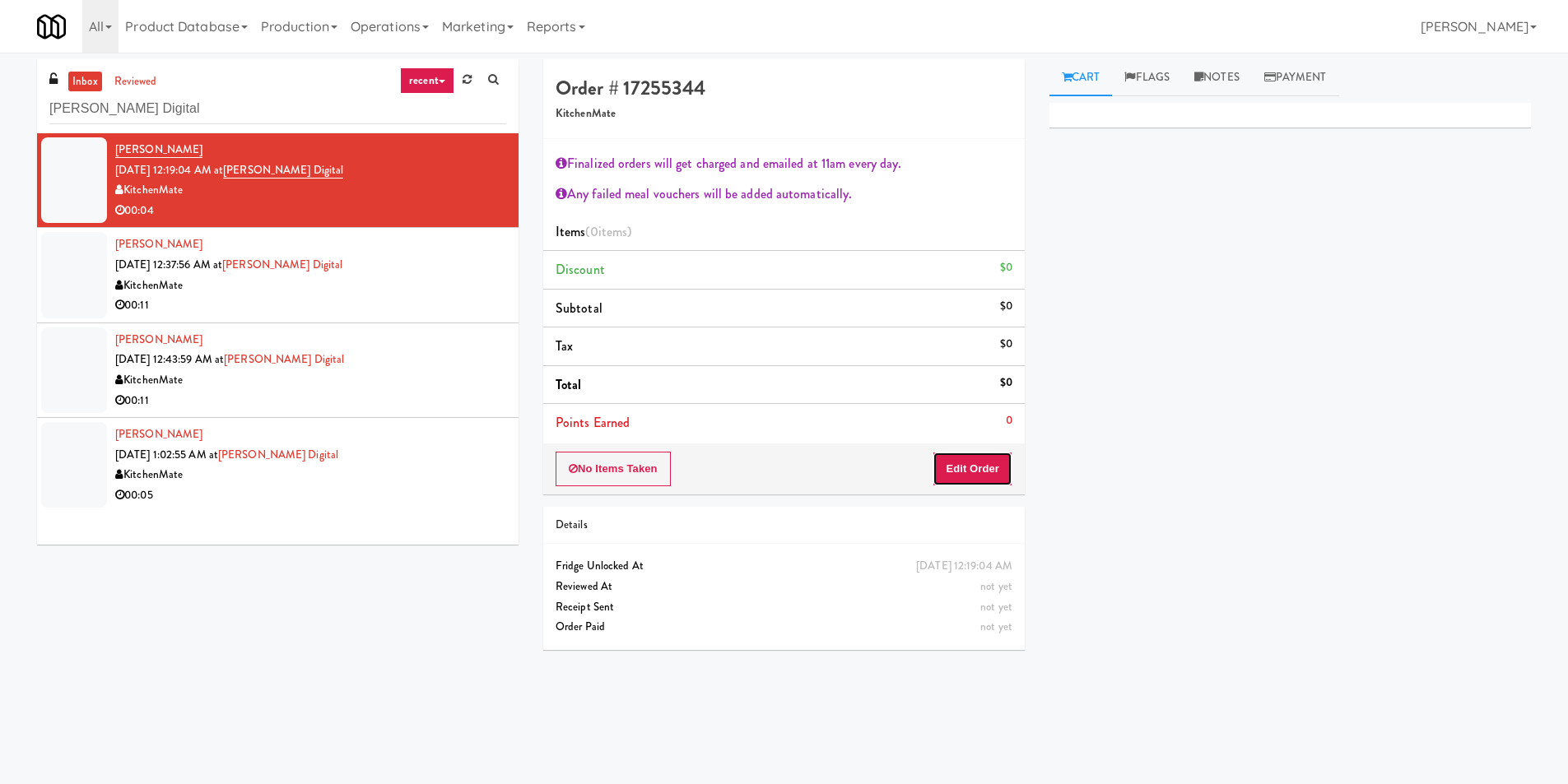
click at [949, 469] on button "Edit Order" at bounding box center [972, 470] width 80 height 35
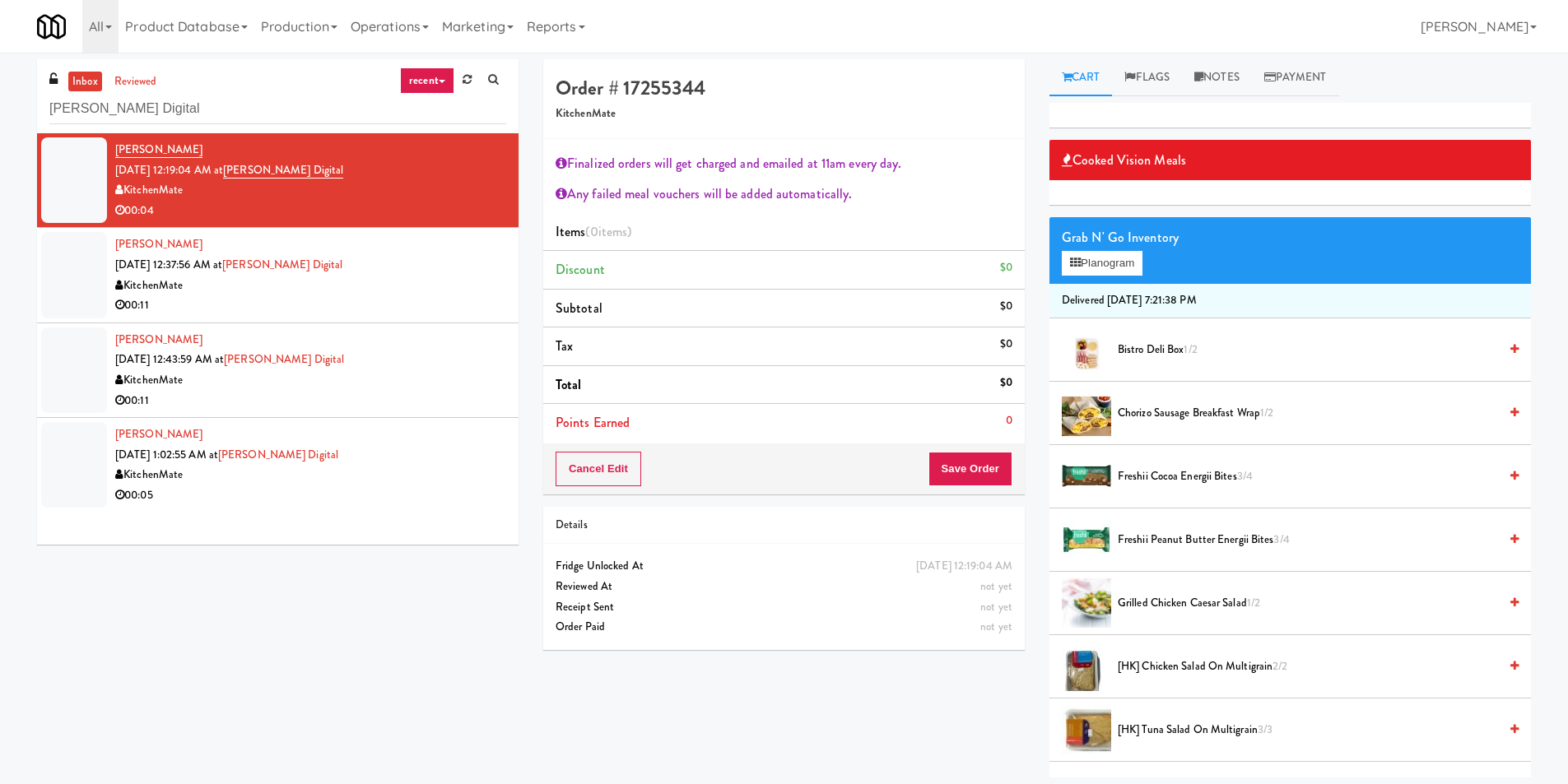
click at [1107, 278] on div "Grab N' Go Inventory Planogram" at bounding box center [1290, 250] width 482 height 67
click at [1106, 267] on button "Planogram" at bounding box center [1102, 263] width 81 height 25
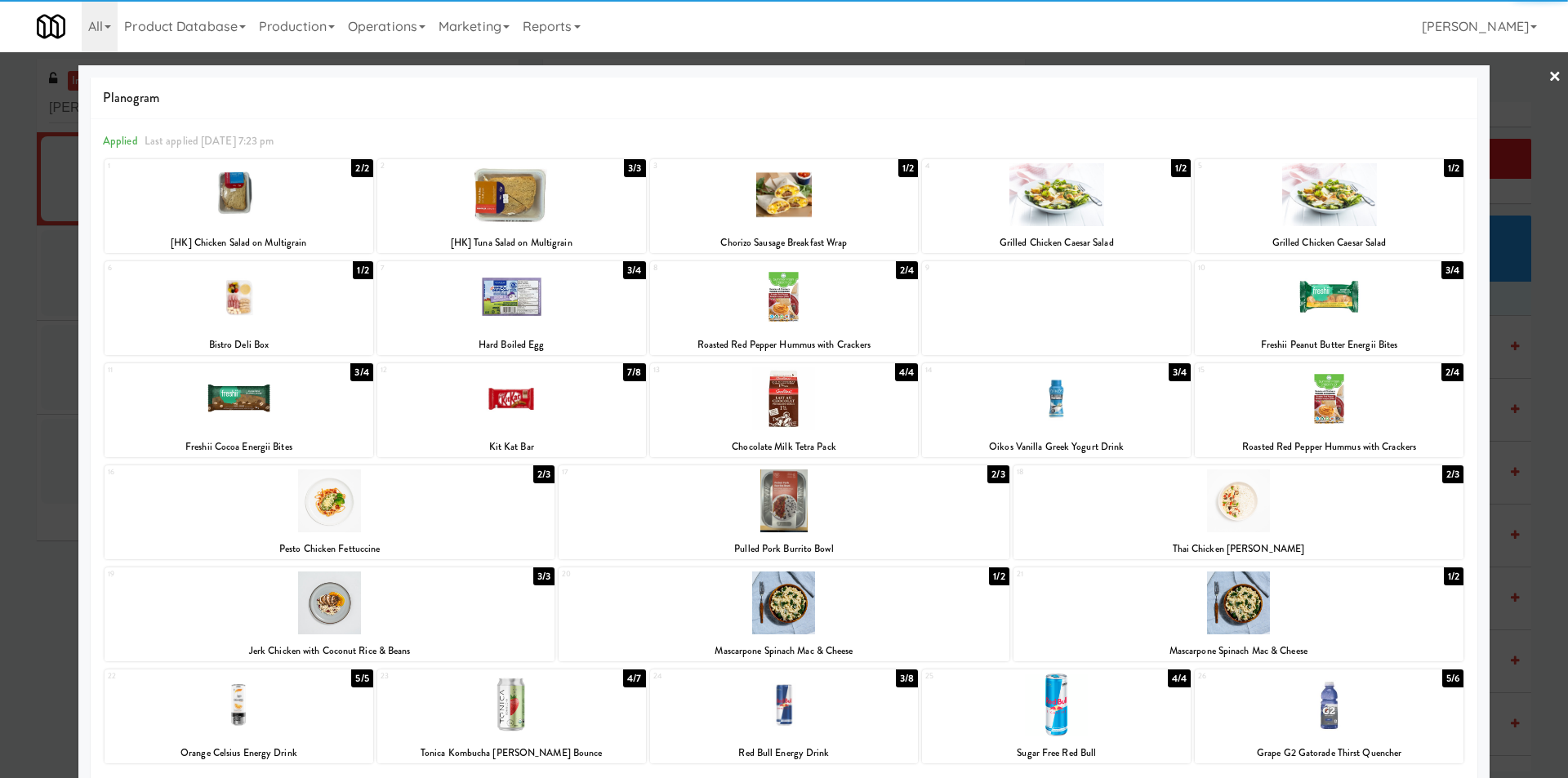
click at [1098, 198] on div at bounding box center [1056, 194] width 269 height 63
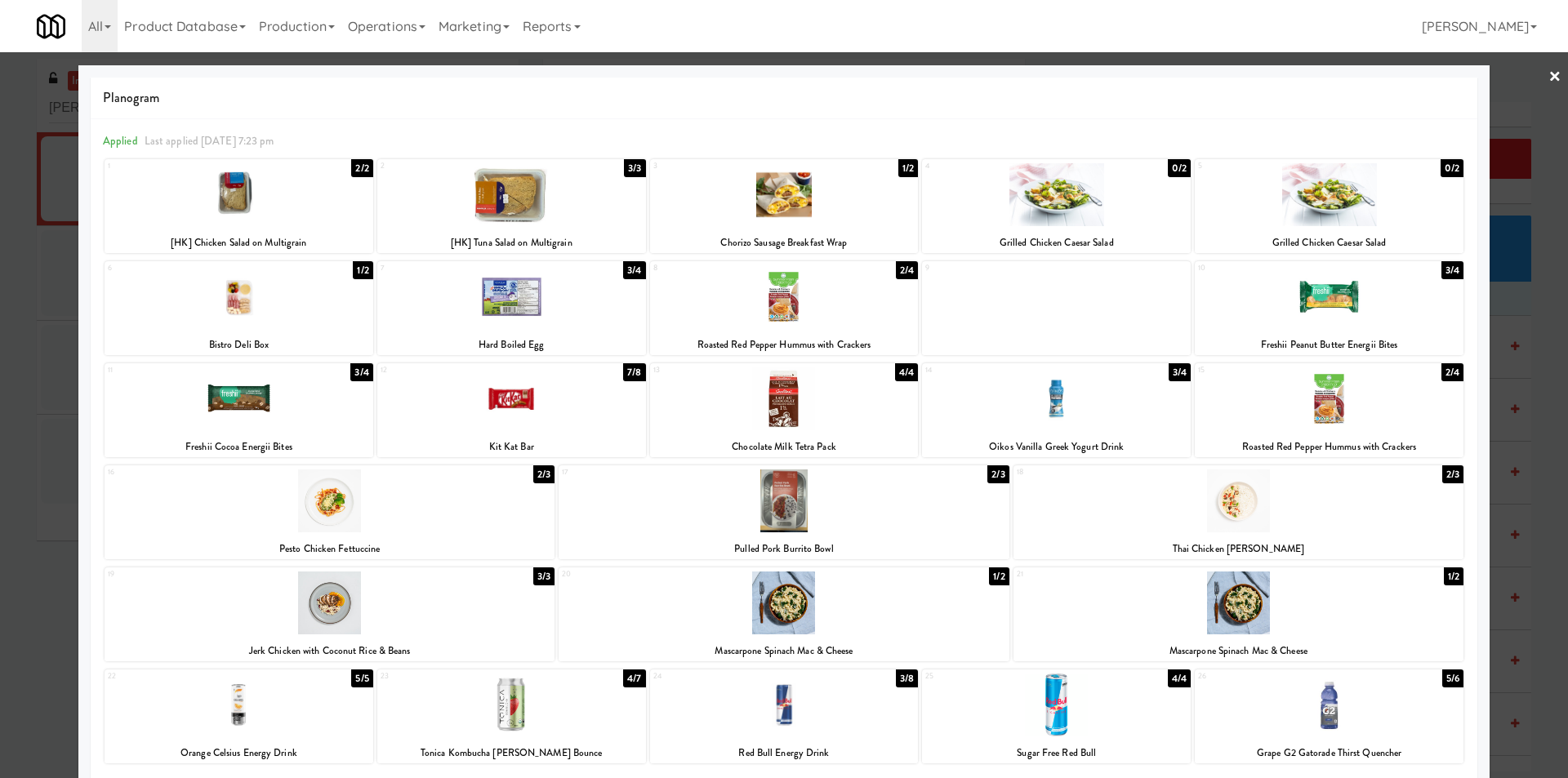
click at [1530, 301] on div at bounding box center [784, 389] width 1568 height 778
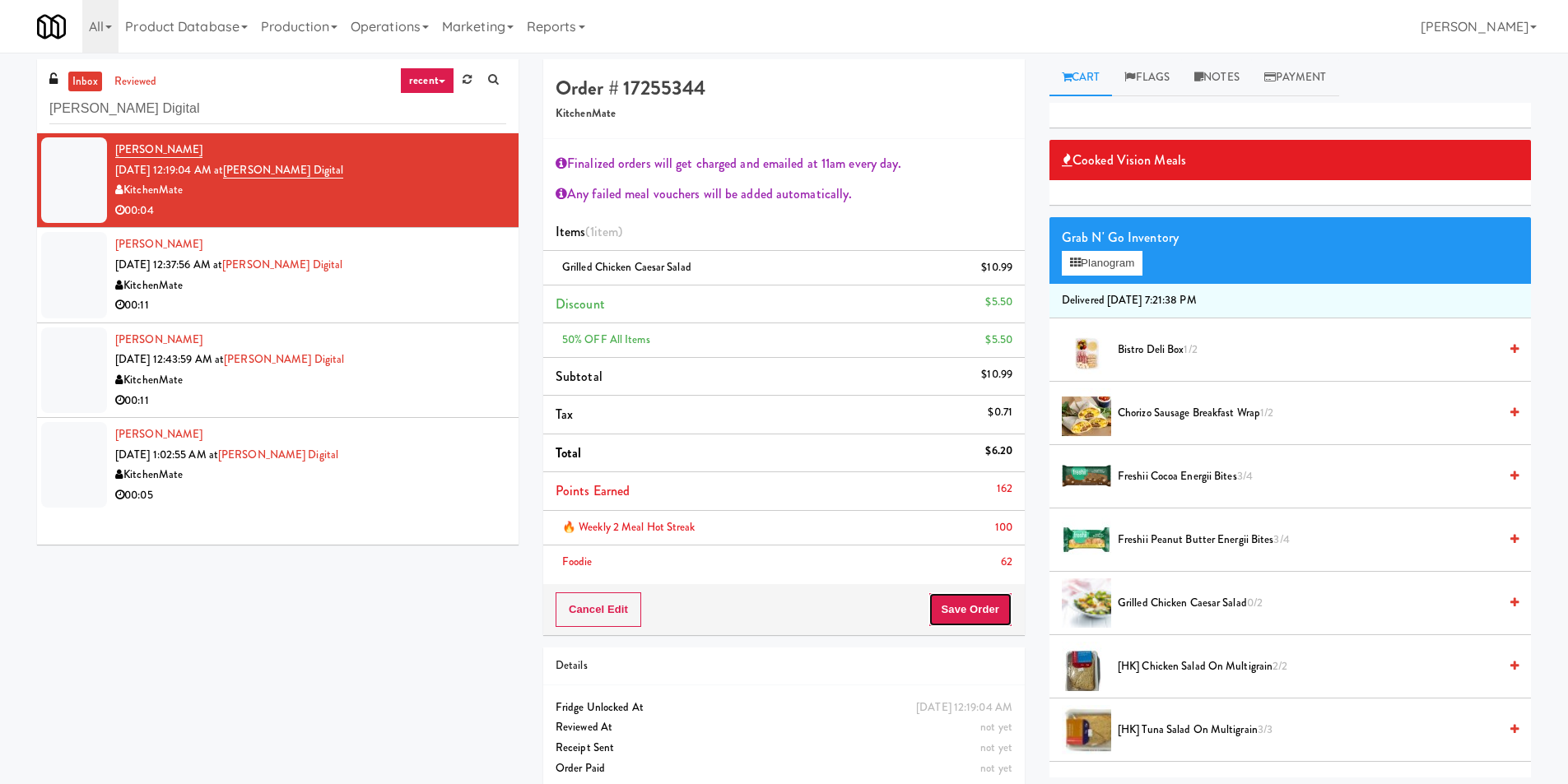
click at [957, 610] on button "Save Order" at bounding box center [970, 610] width 84 height 35
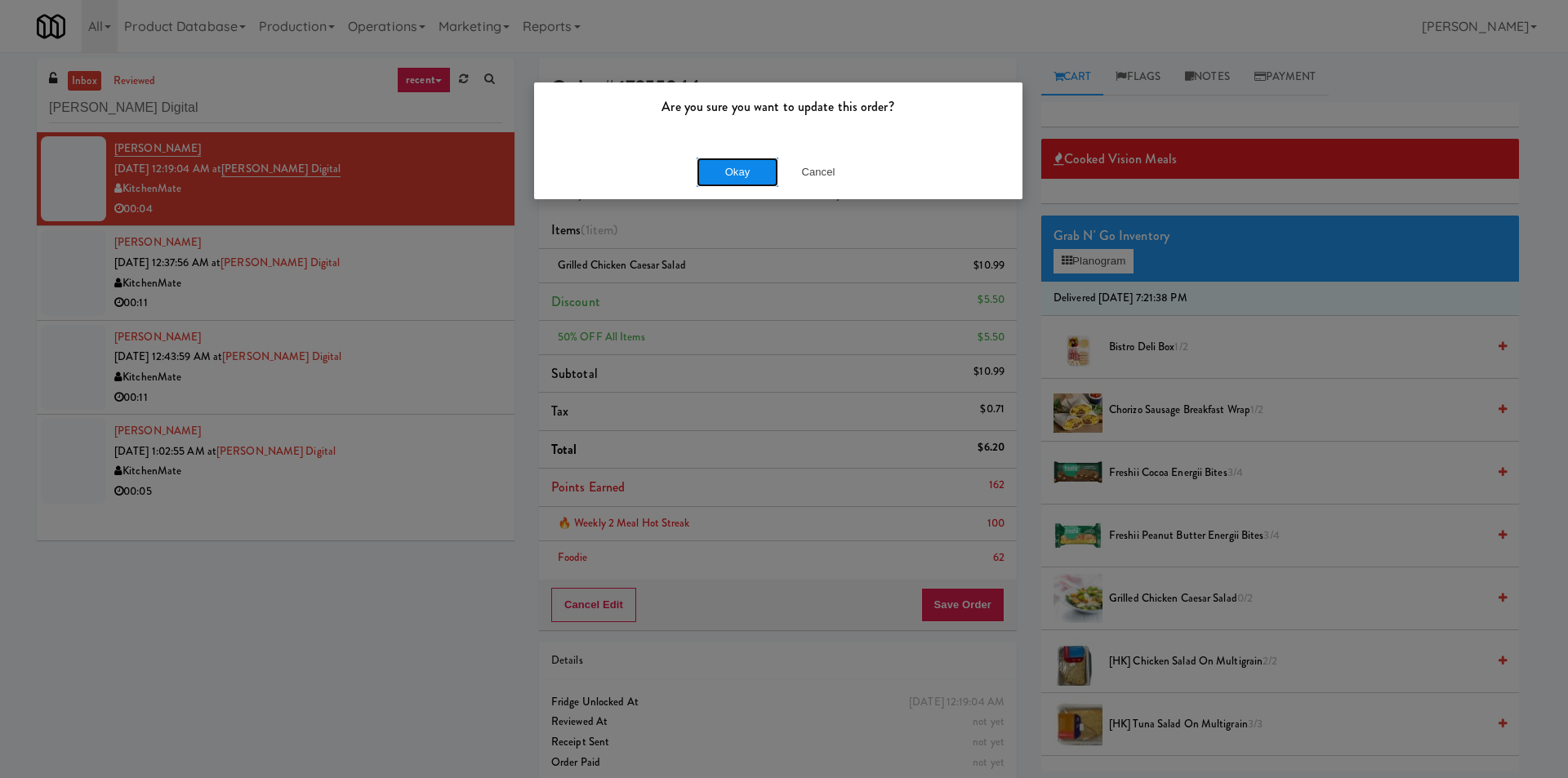
click at [721, 174] on button "Okay" at bounding box center [738, 172] width 82 height 29
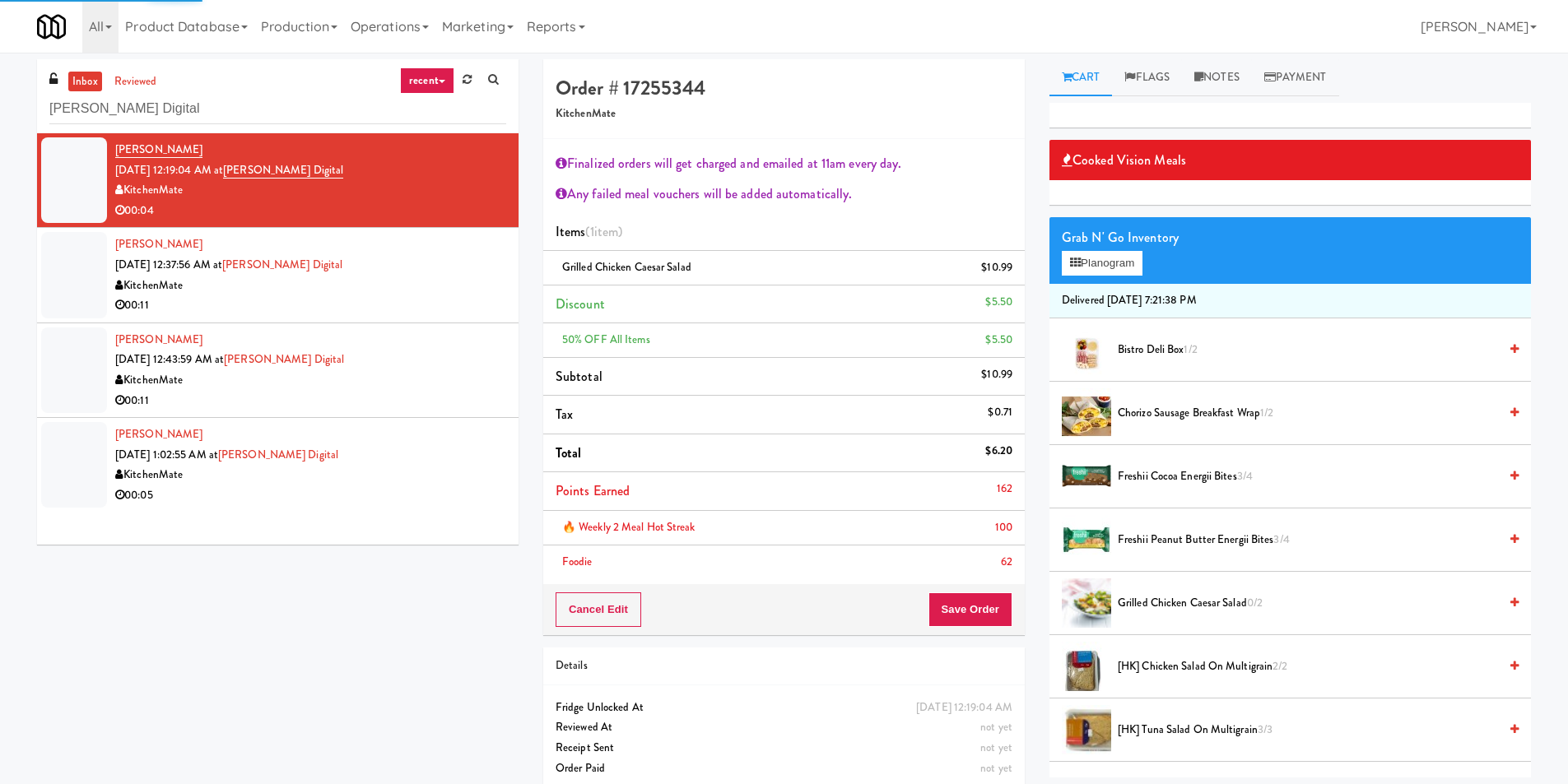
drag, startPoint x: 418, startPoint y: 316, endPoint x: 446, endPoint y: 320, distance: 28.3
click at [421, 316] on li "[PERSON_NAME] [DATE] 12:37:56 AM at [PERSON_NAME] Digital KitchenMate 00:11" at bounding box center [278, 275] width 482 height 95
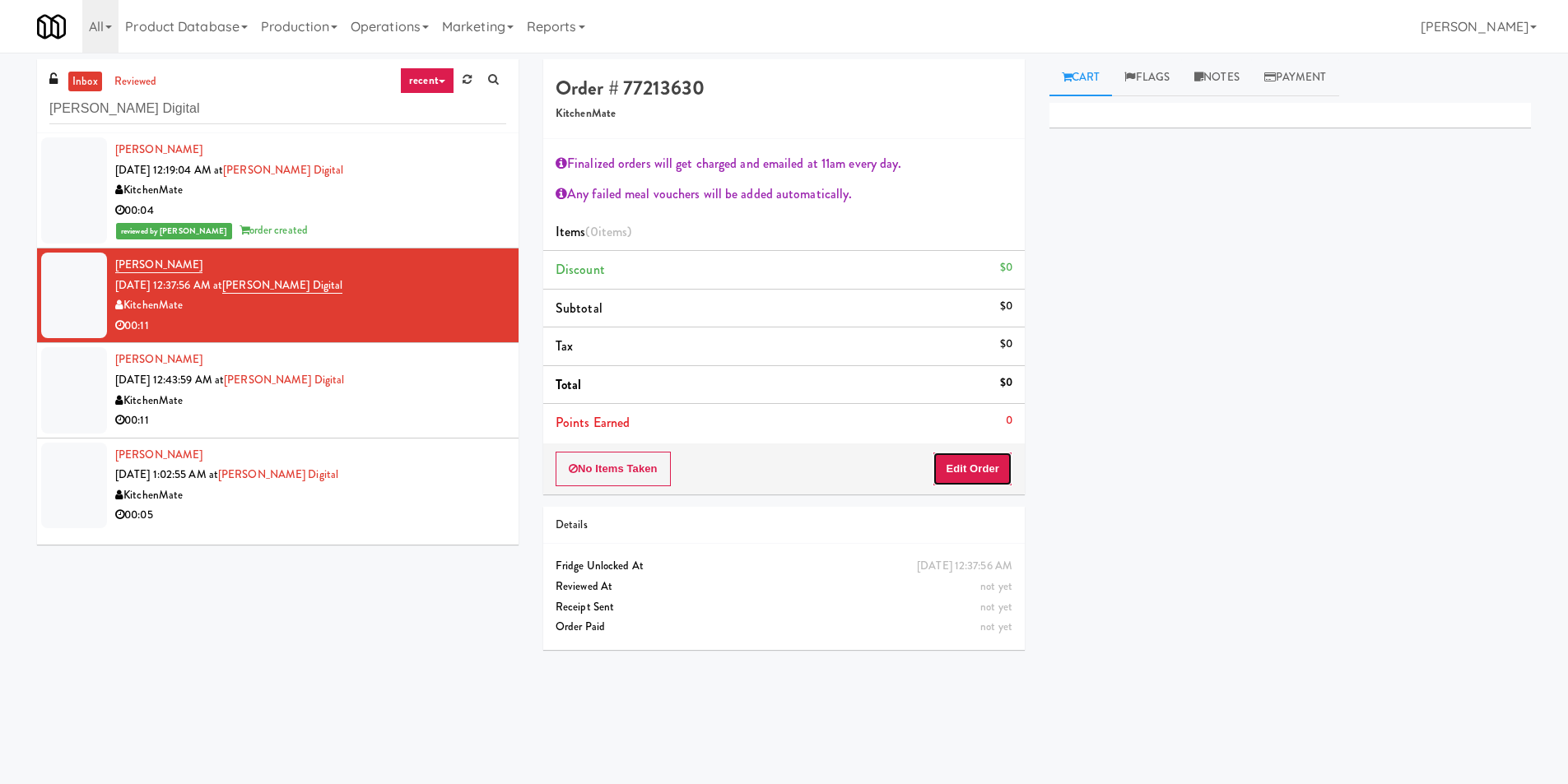
click at [990, 471] on button "Edit Order" at bounding box center [972, 470] width 80 height 35
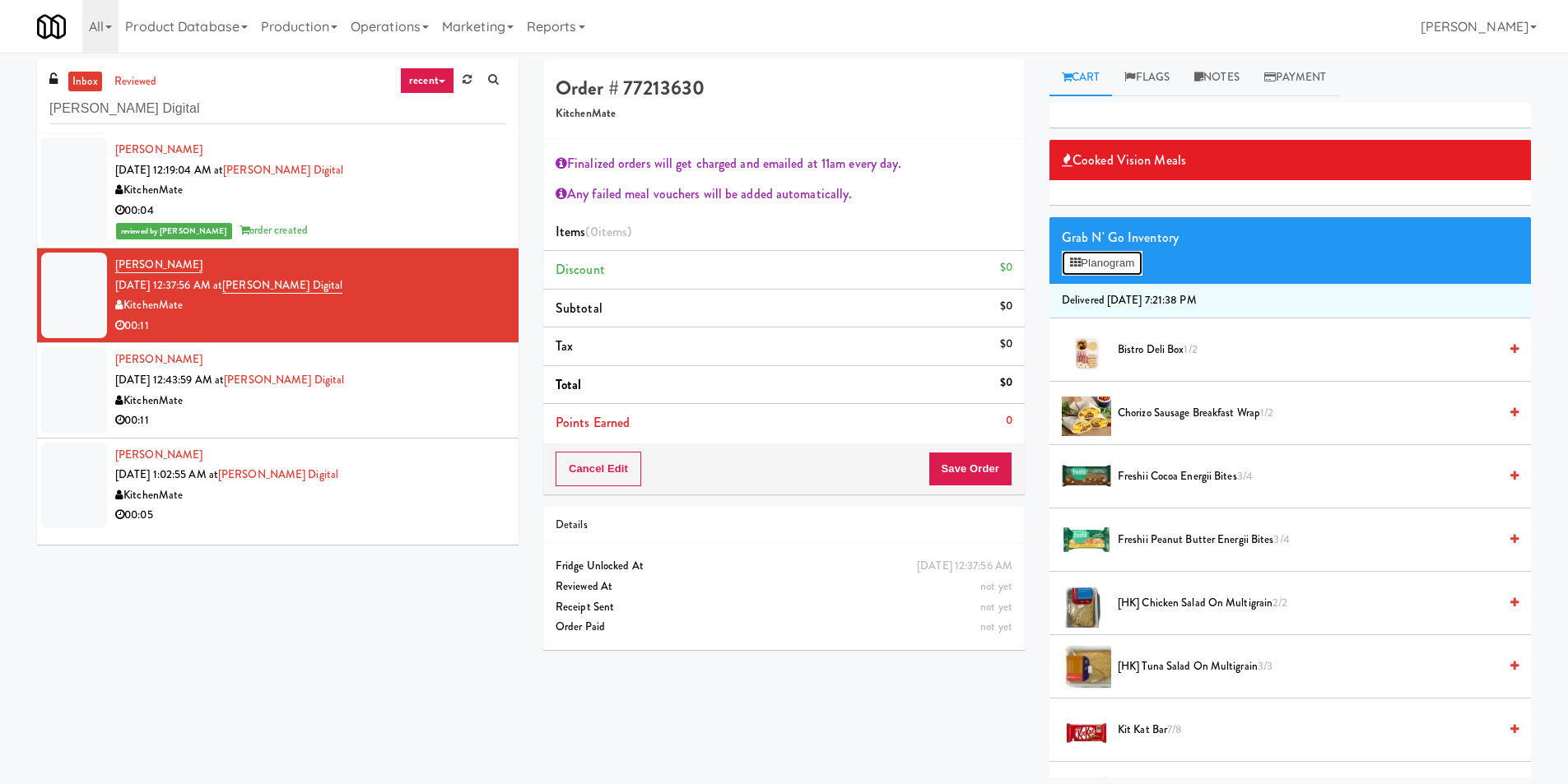
click at [1099, 249] on div "Grab N' Go Inventory Planogram" at bounding box center [1290, 250] width 482 height 67
click at [1095, 253] on button "Planogram" at bounding box center [1102, 263] width 81 height 25
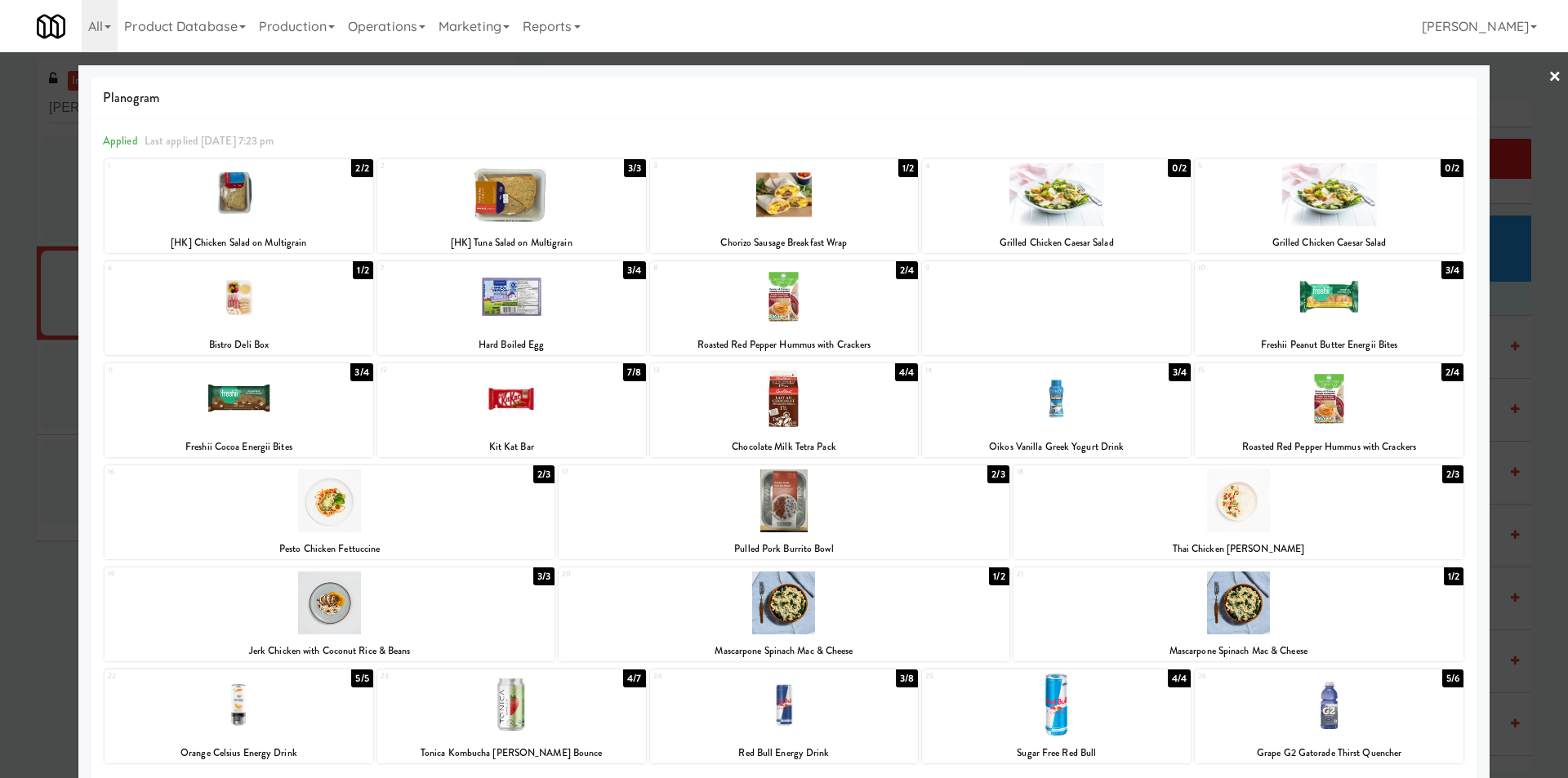
click at [284, 316] on div at bounding box center [239, 296] width 269 height 63
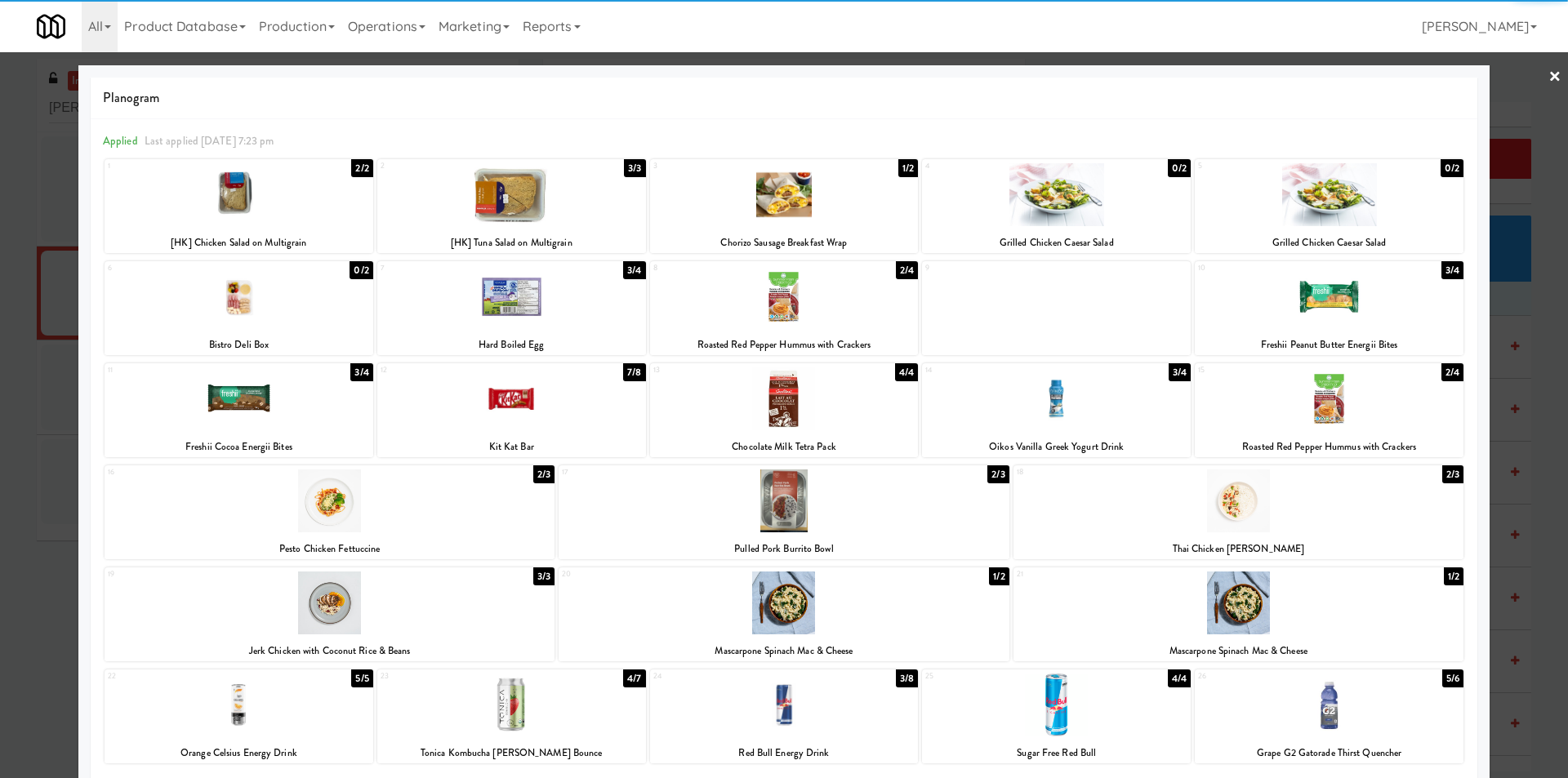
click at [888, 302] on div at bounding box center [784, 296] width 269 height 63
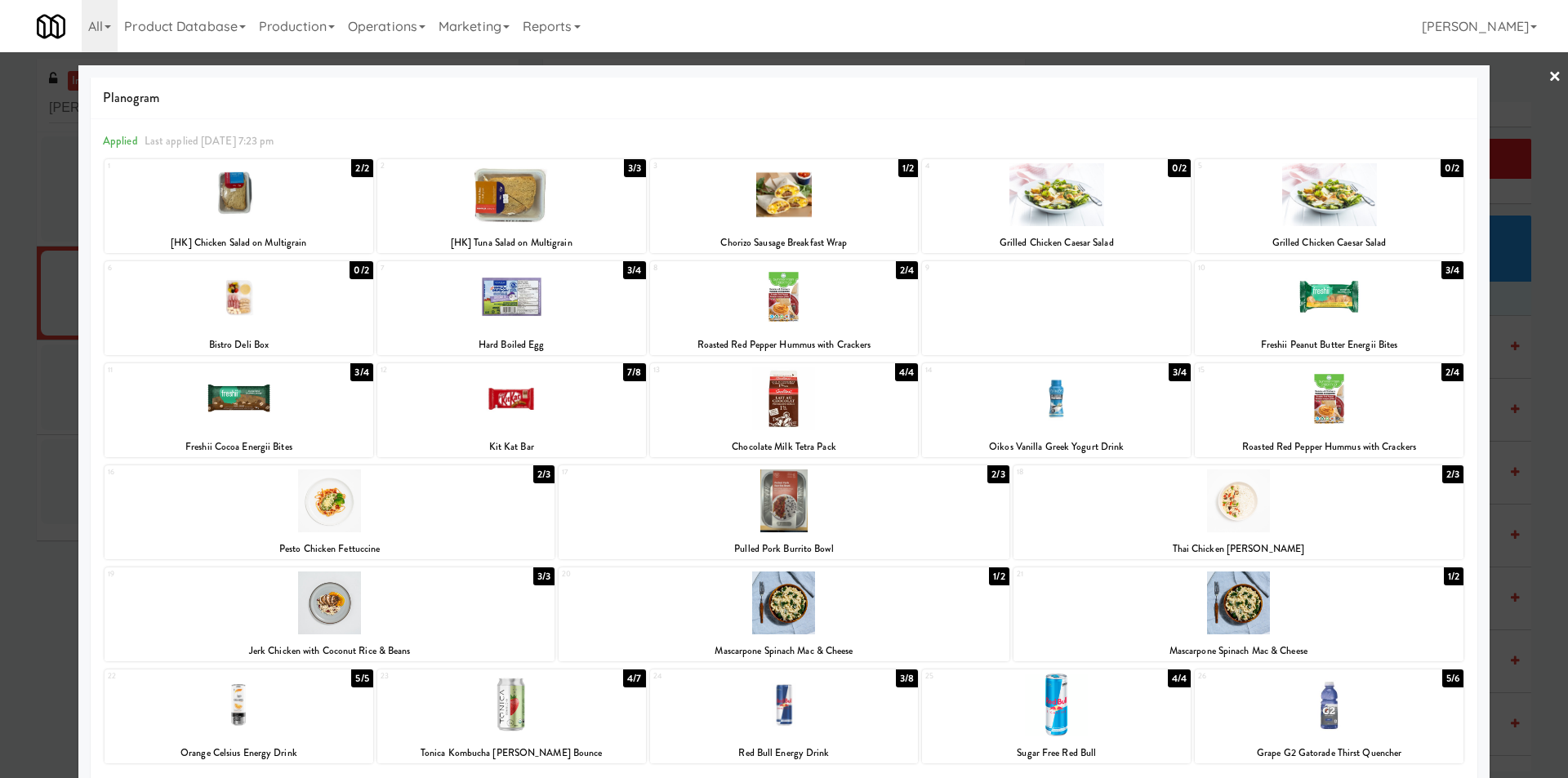
click at [848, 312] on div at bounding box center [784, 296] width 269 height 63
click at [1521, 327] on div at bounding box center [784, 389] width 1568 height 778
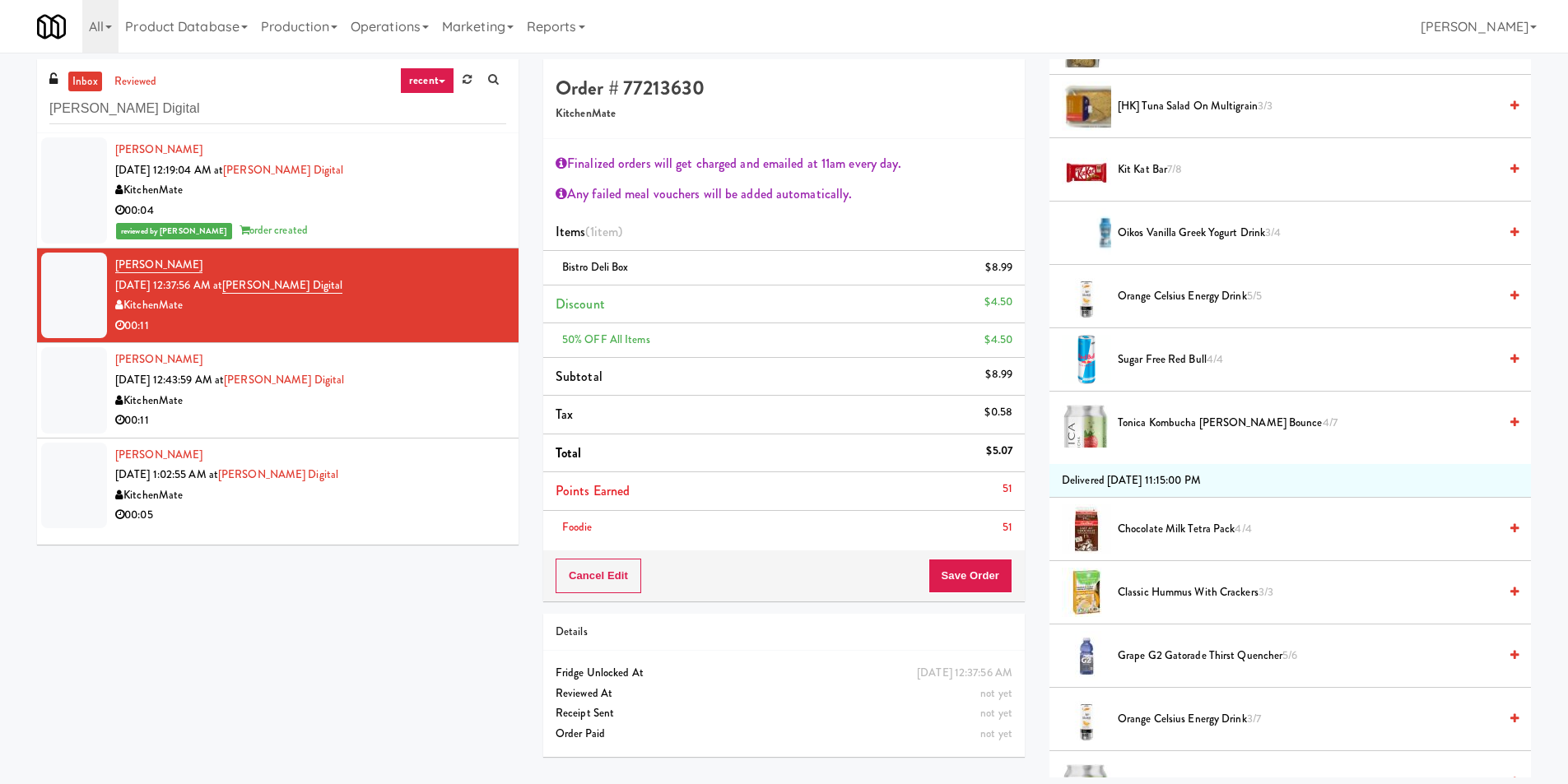
scroll to position [576, 0]
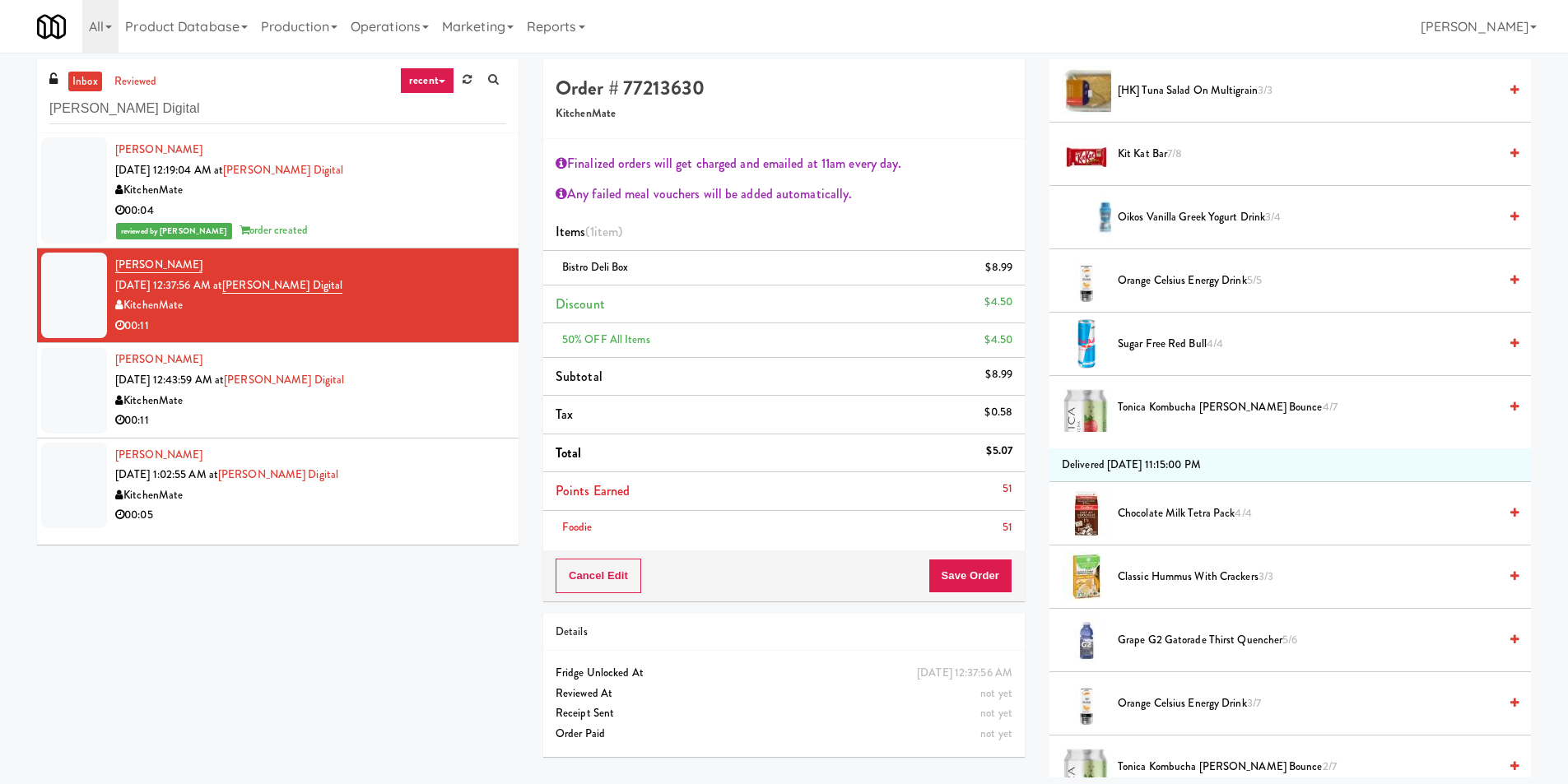
click at [1202, 575] on span "Classic Hummus With Crackers 3/3" at bounding box center [1308, 577] width 381 height 20
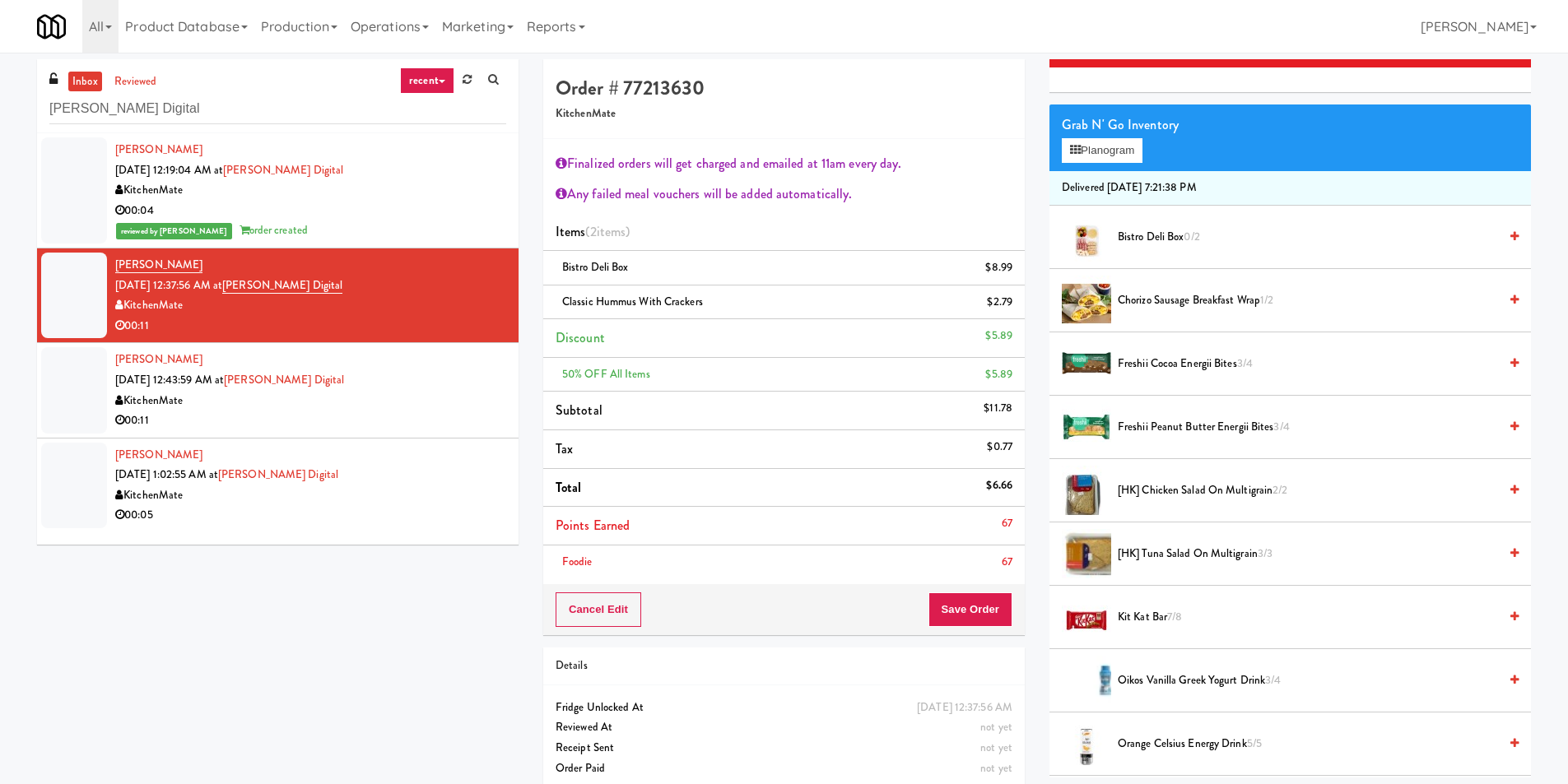
scroll to position [83, 0]
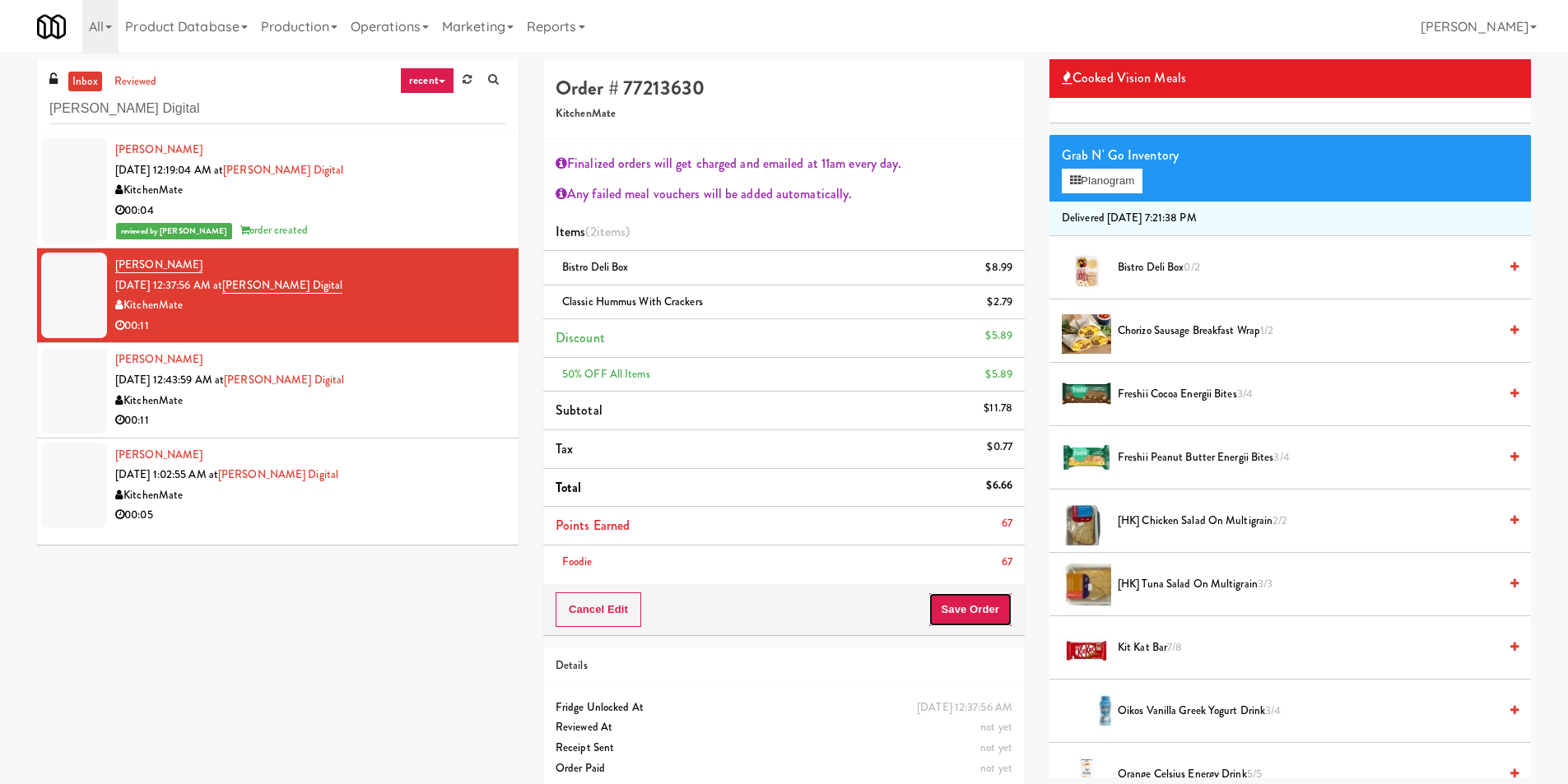
click at [956, 601] on button "Save Order" at bounding box center [970, 610] width 84 height 35
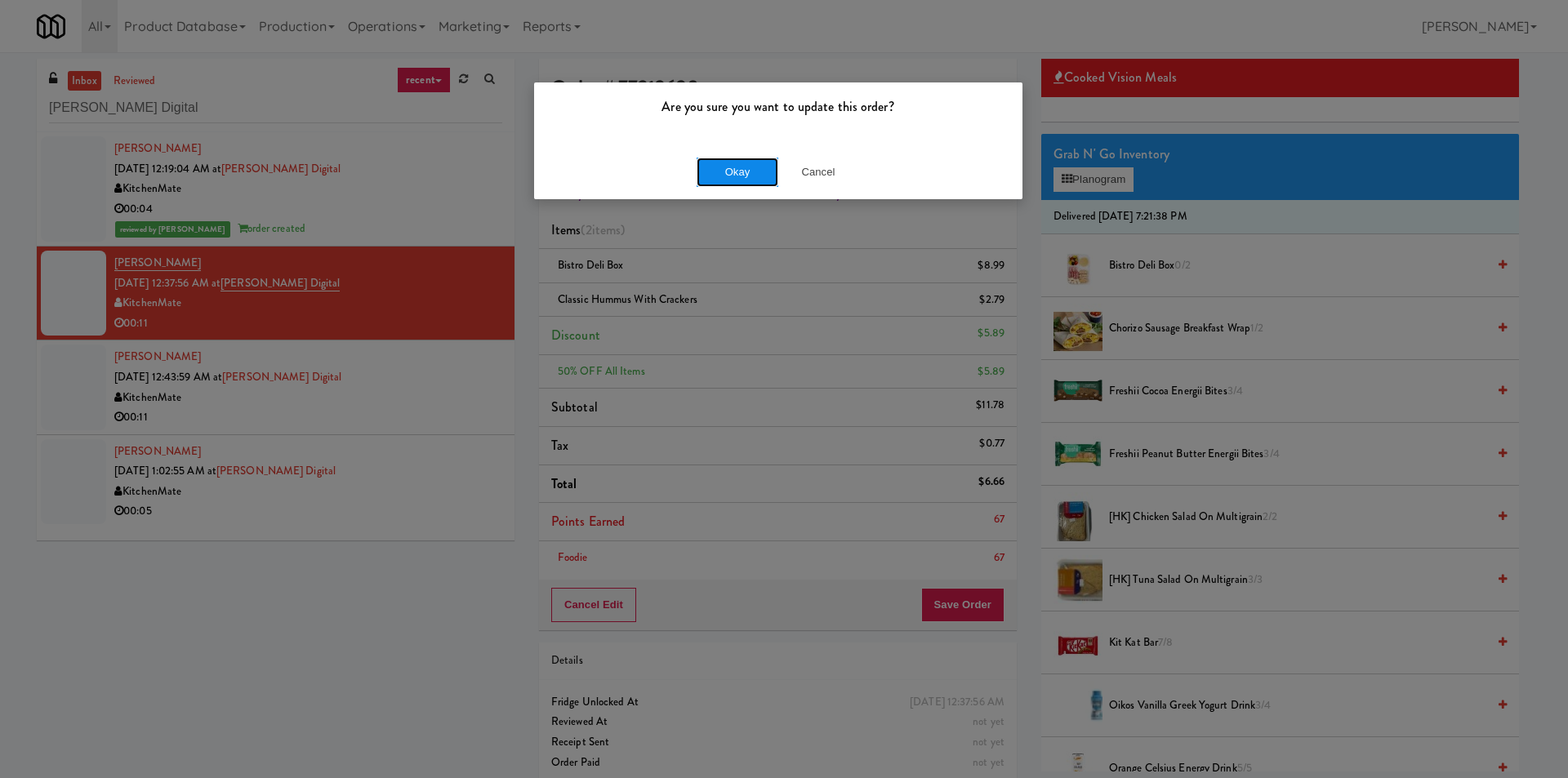
click at [736, 173] on button "Okay" at bounding box center [738, 172] width 82 height 29
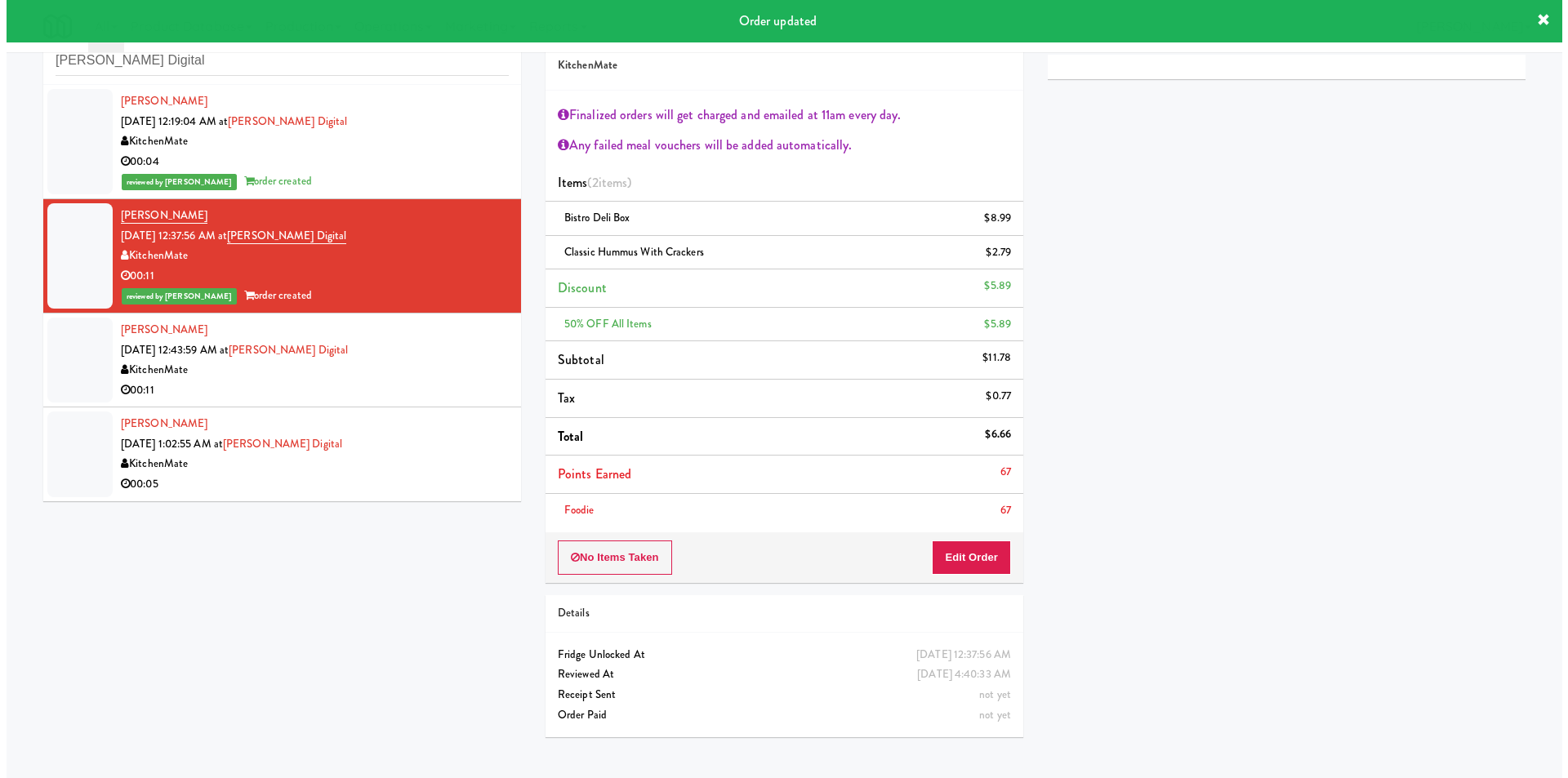
scroll to position [52, 0]
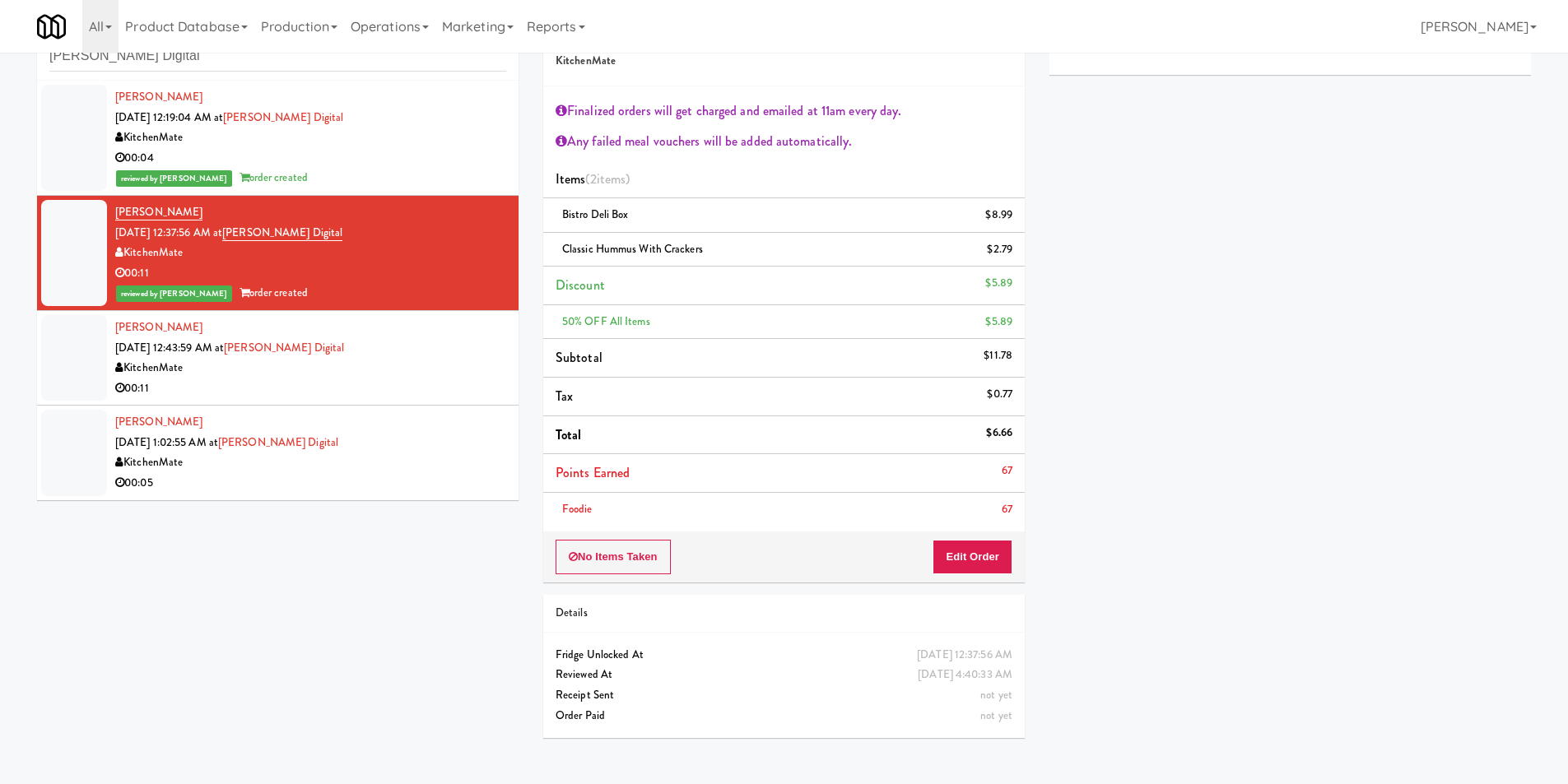
click at [445, 366] on div "KitchenMate" at bounding box center [310, 369] width 391 height 20
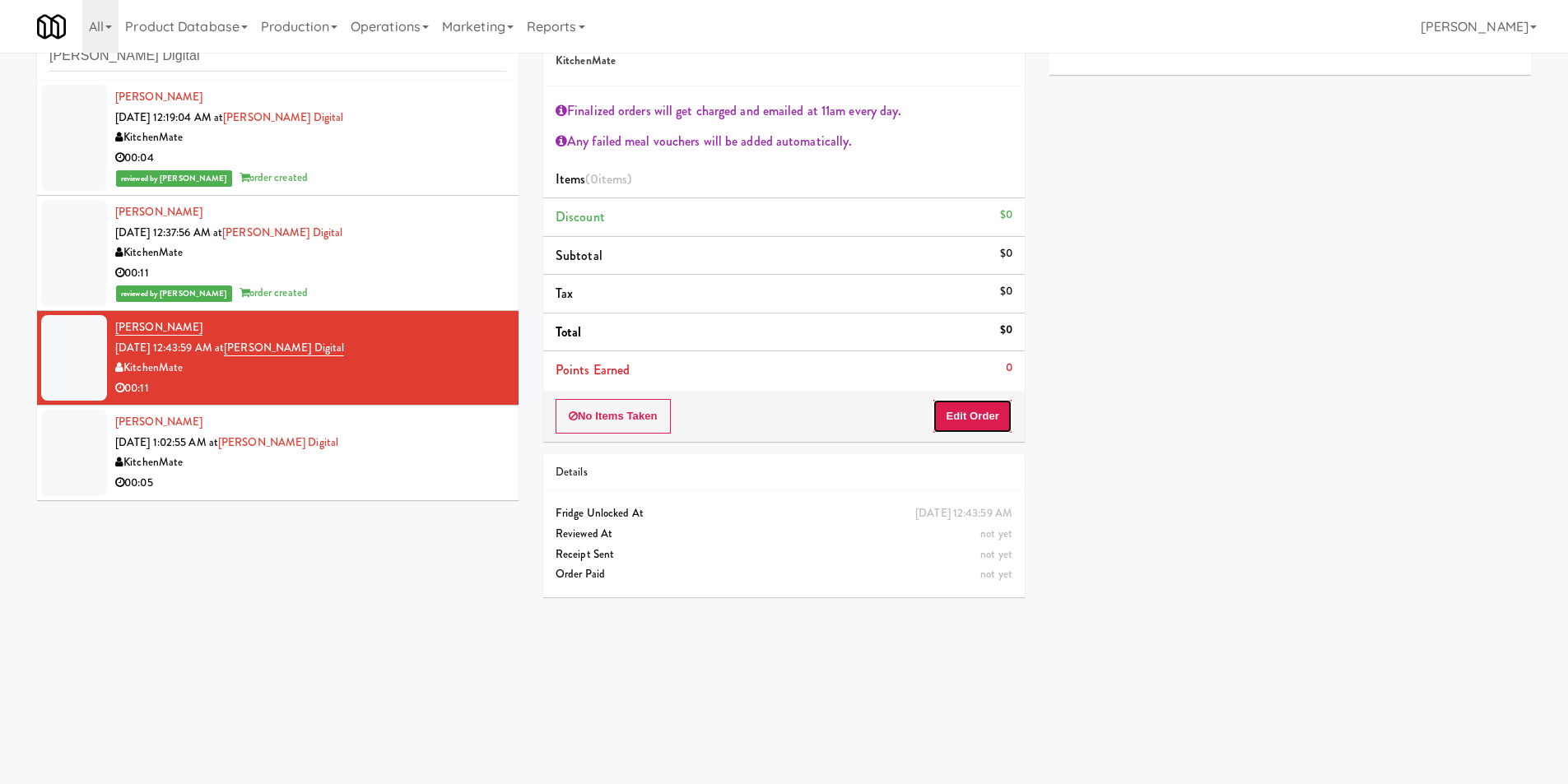
click at [978, 429] on button "Edit Order" at bounding box center [972, 416] width 80 height 35
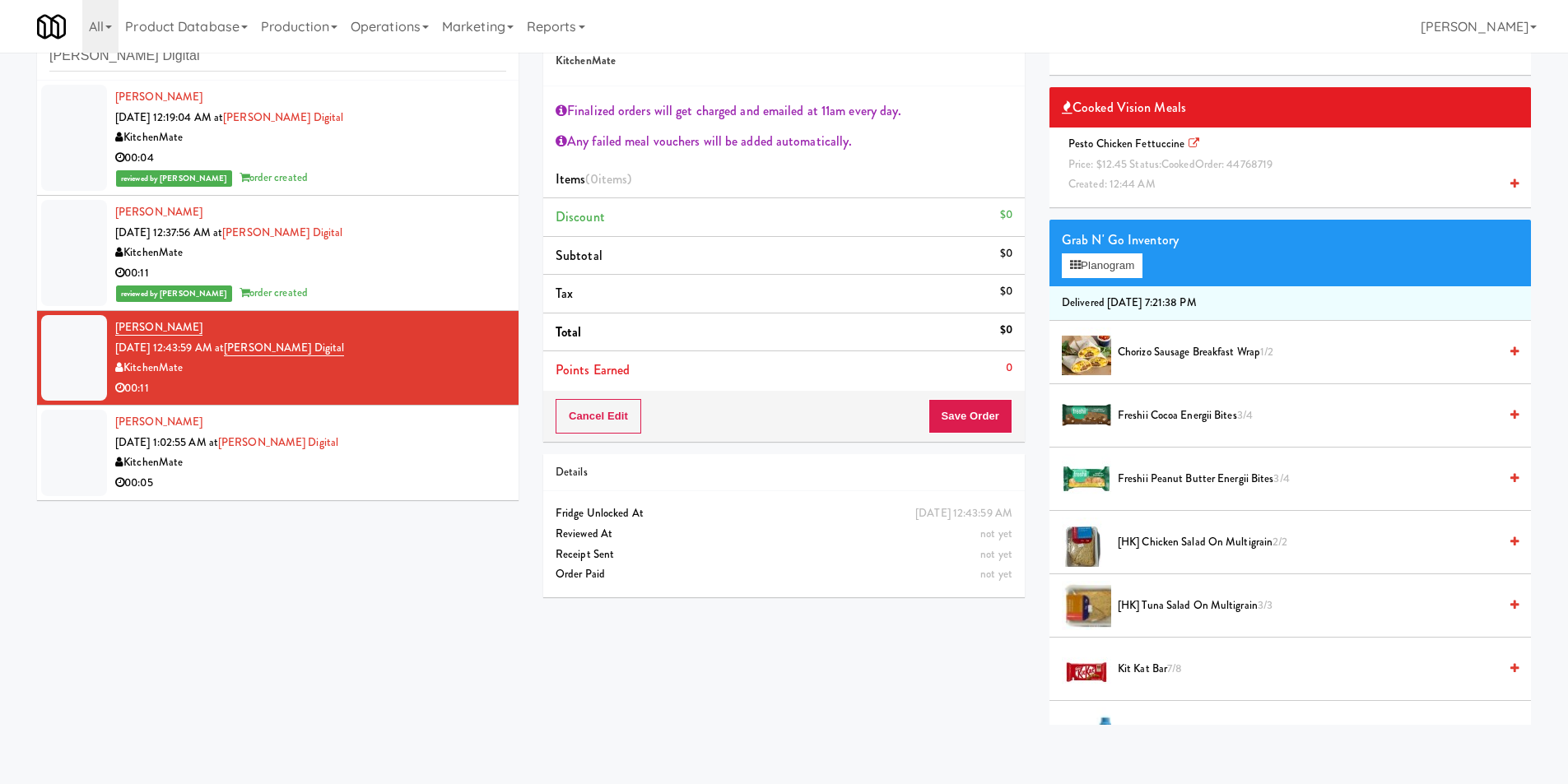
click at [1112, 287] on li "Delivered [DATE] 7:21:38 PM" at bounding box center [1290, 304] width 482 height 35
click at [1111, 271] on button "Planogram" at bounding box center [1102, 266] width 81 height 25
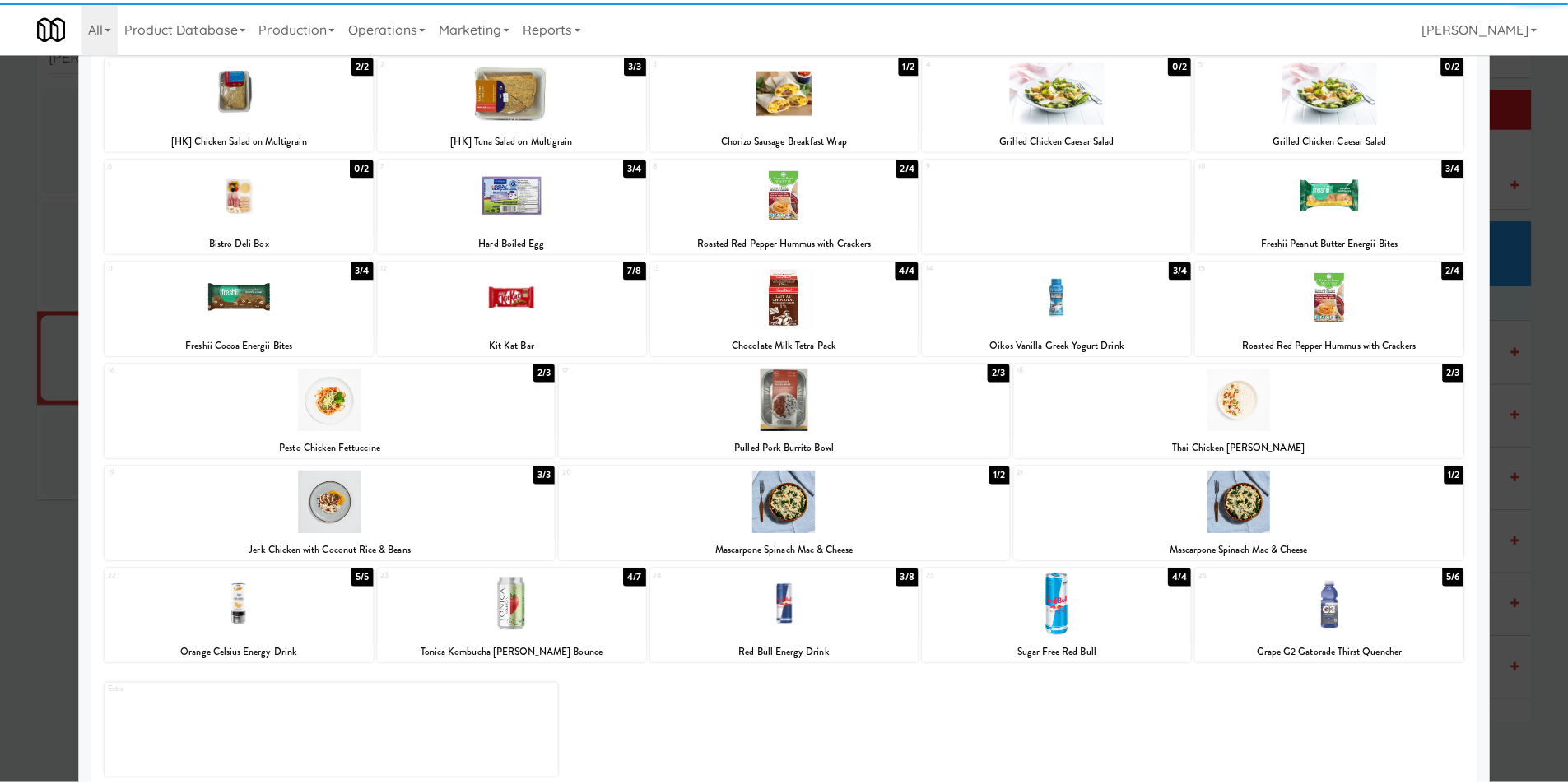
scroll to position [127, 0]
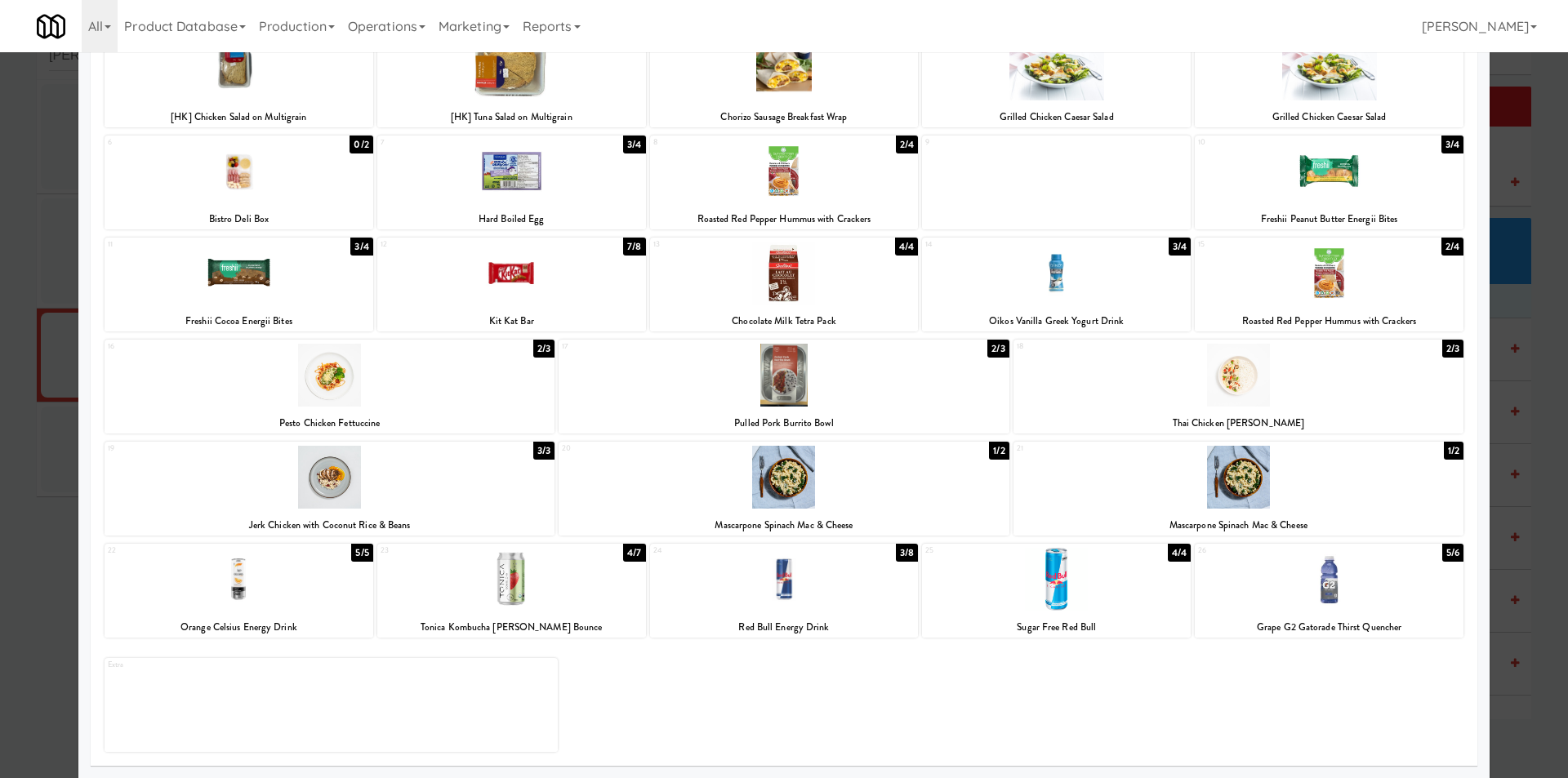
click at [1533, 383] on div at bounding box center [784, 389] width 1568 height 778
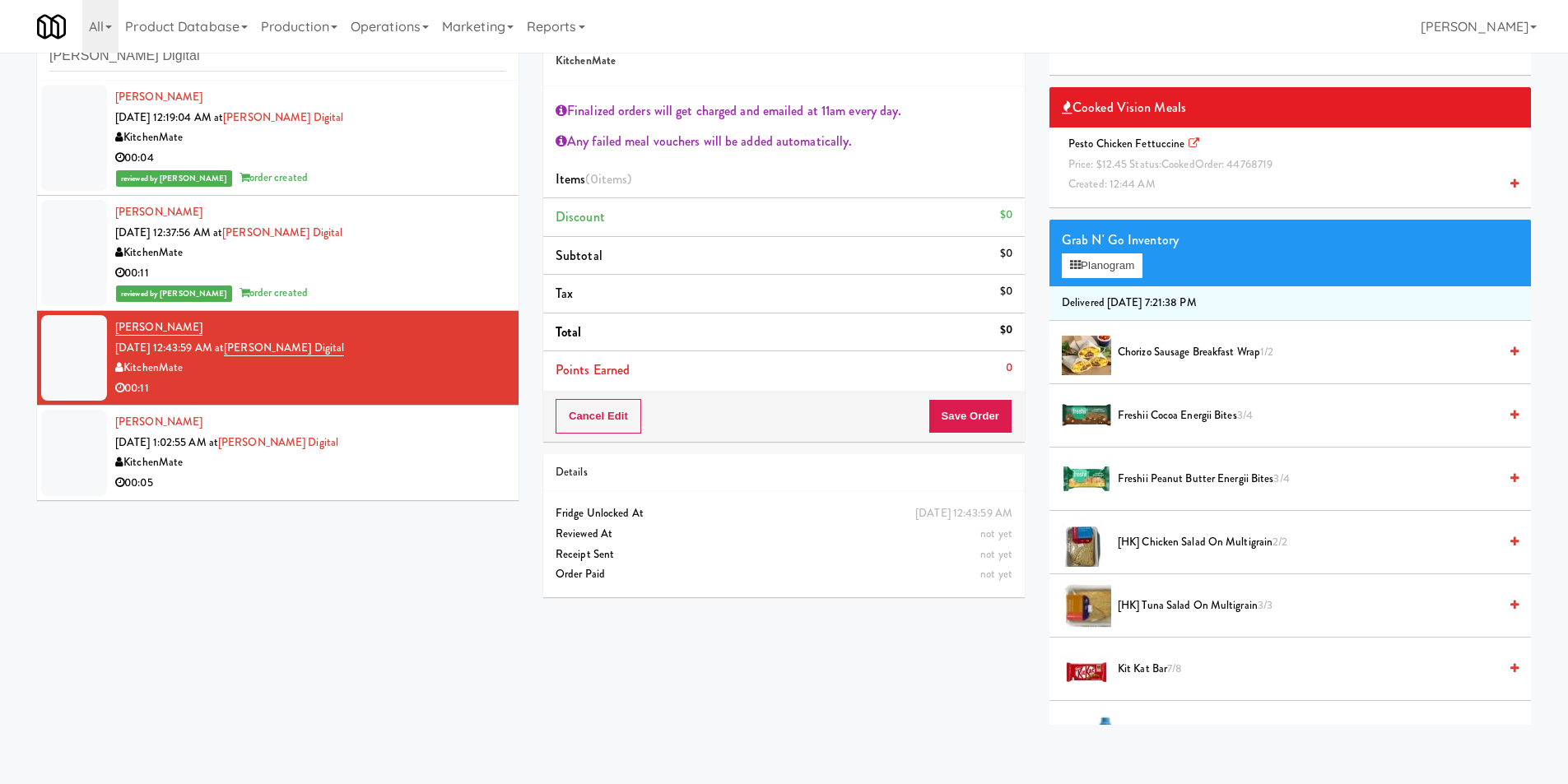
click at [1131, 145] on span "Pesto Chicken Fettuccine Price: $12.45 Status: cooked Order: 44768719 Created: …" at bounding box center [1173, 164] width 223 height 56
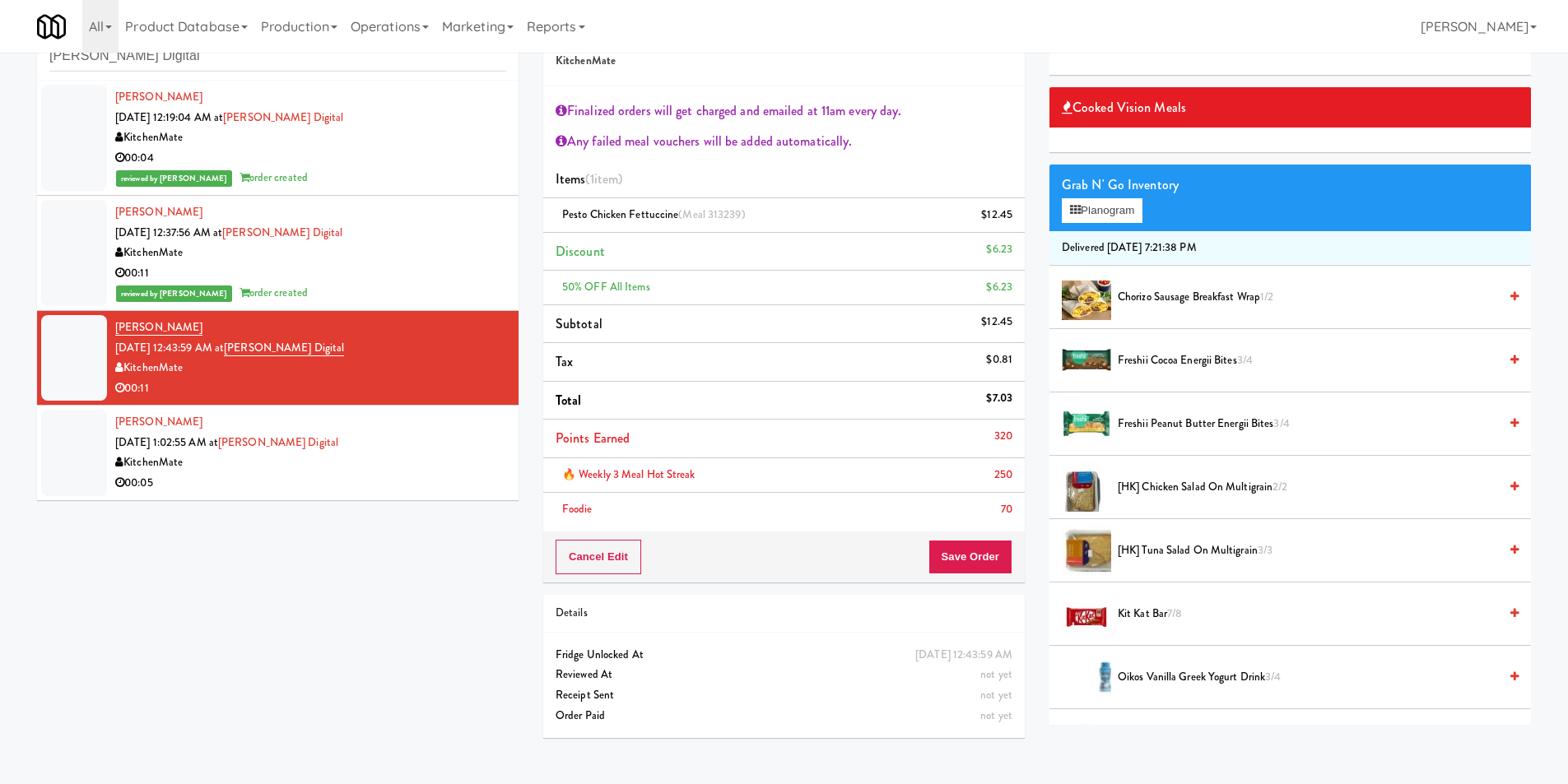
click at [1191, 362] on span "Freshii Cocoa Energii Bites 3/4" at bounding box center [1308, 360] width 381 height 20
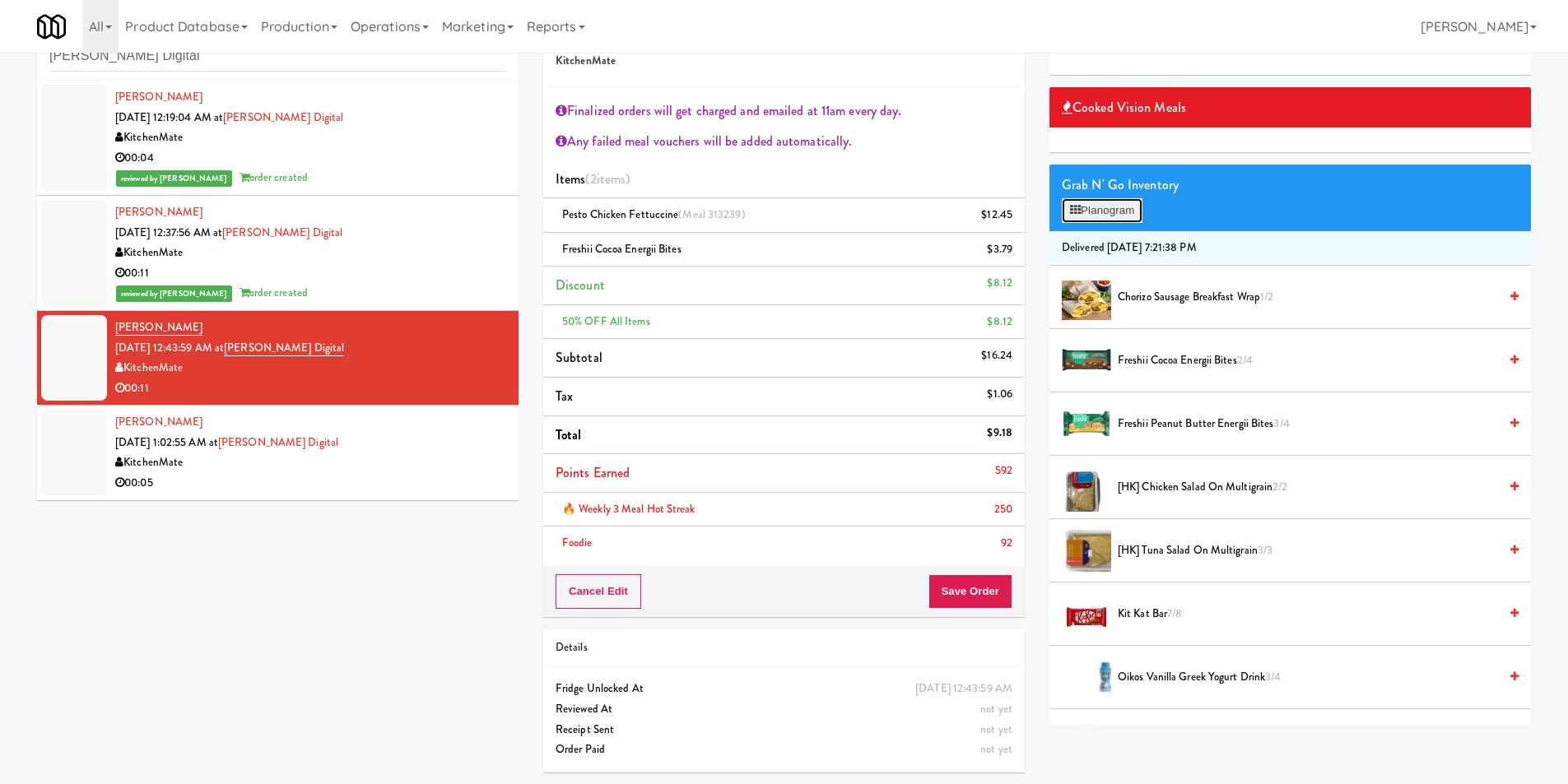
click at [1129, 205] on button "Planogram" at bounding box center [1102, 210] width 81 height 25
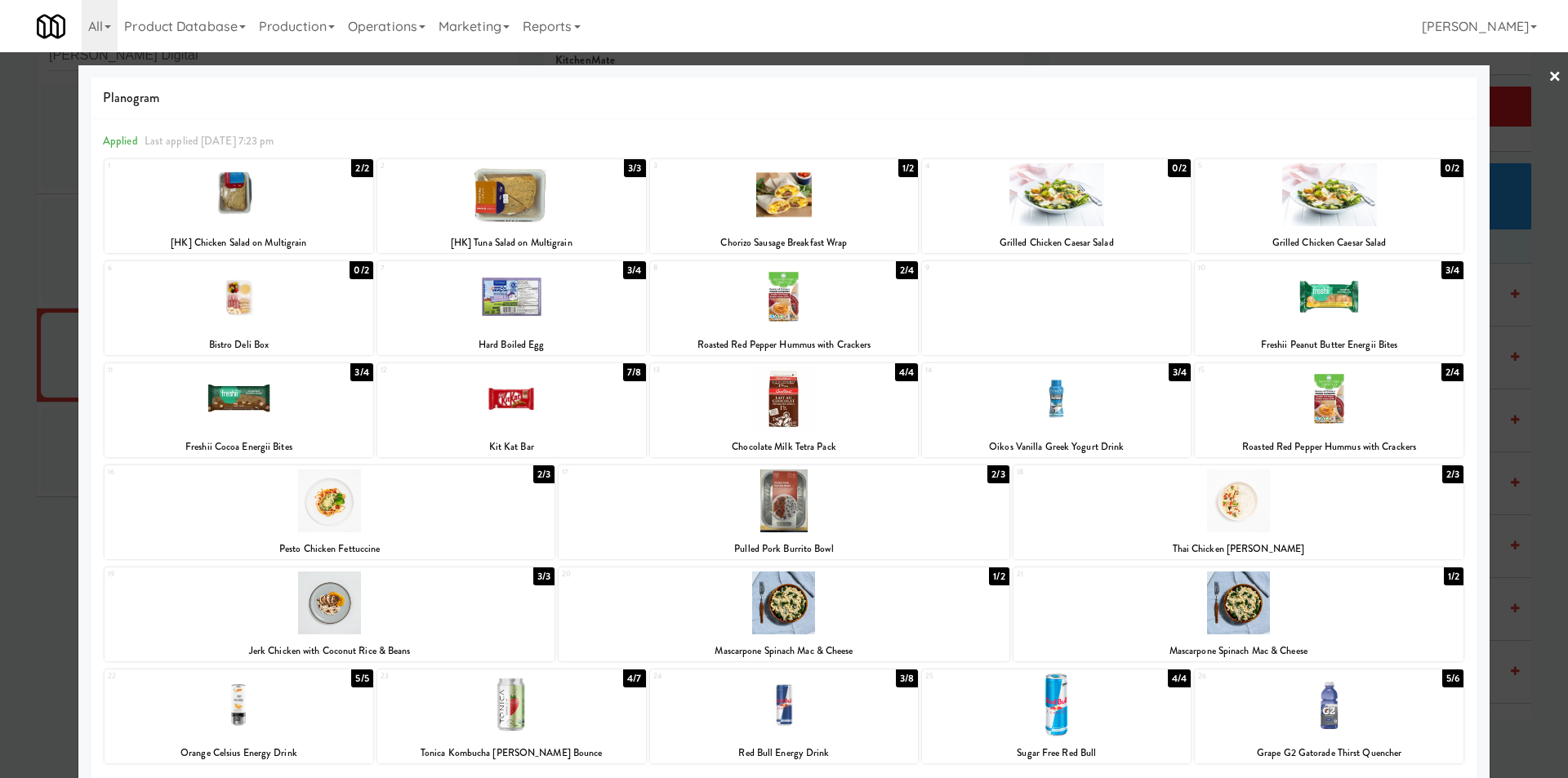
click at [1505, 338] on div at bounding box center [784, 389] width 1568 height 778
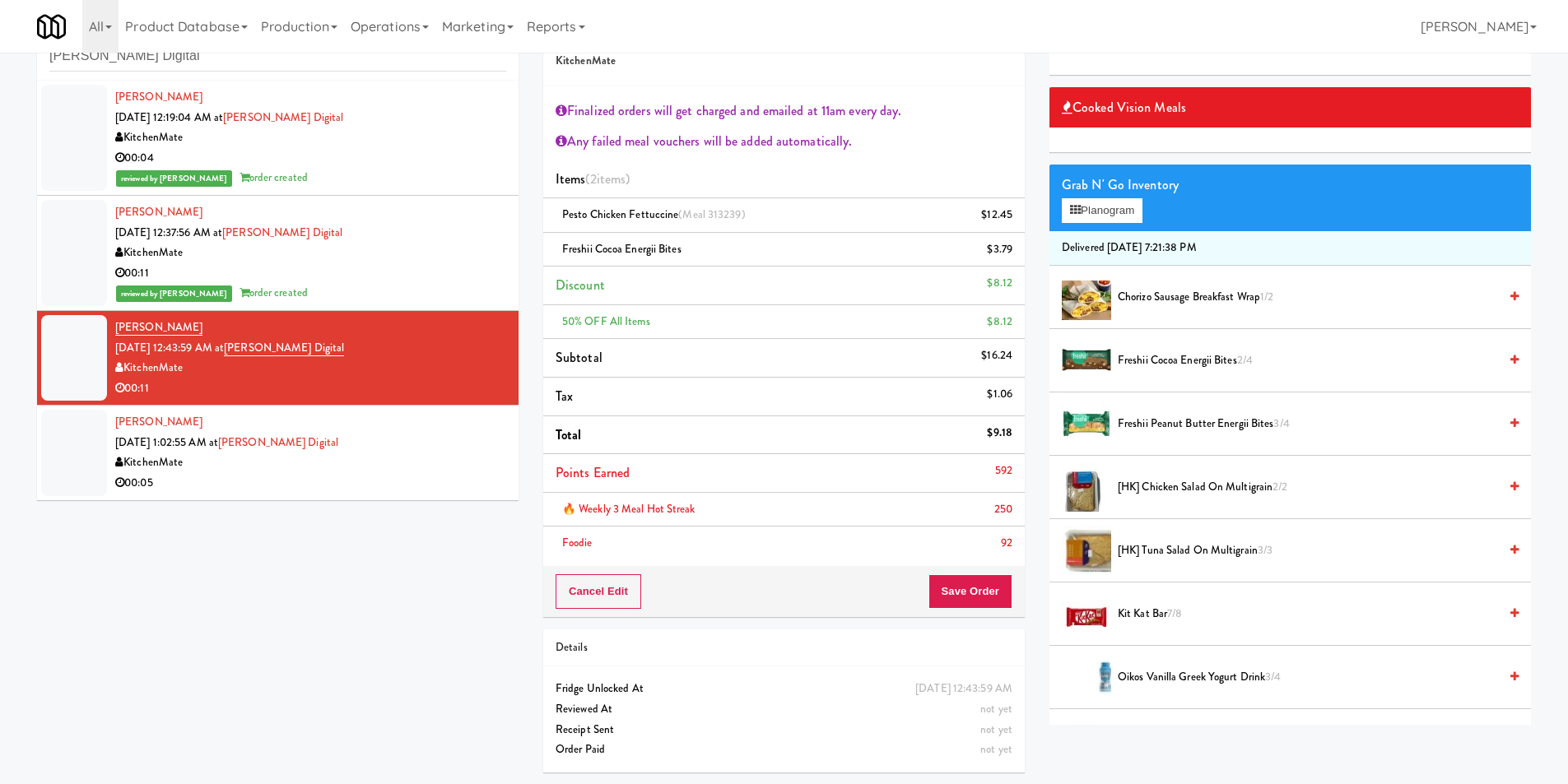
click at [1117, 364] on div "Freshii Cocoa Energii Bites 2/4" at bounding box center [1314, 360] width 407 height 20
click at [1013, 253] on icon at bounding box center [1014, 256] width 8 height 11
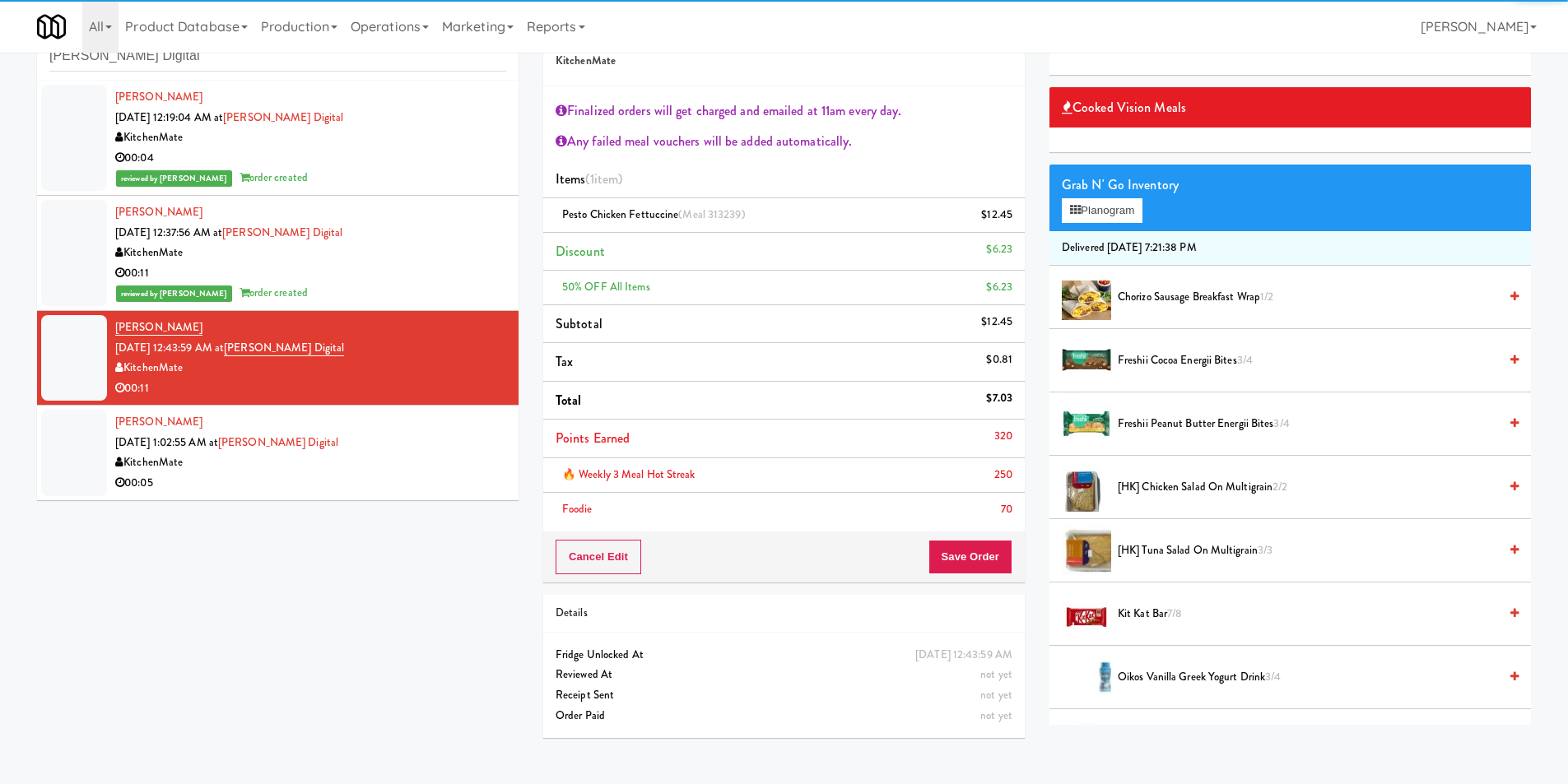
click at [1183, 431] on span "Freshii Peanut Butter Energii Bites 3/4" at bounding box center [1308, 424] width 381 height 20
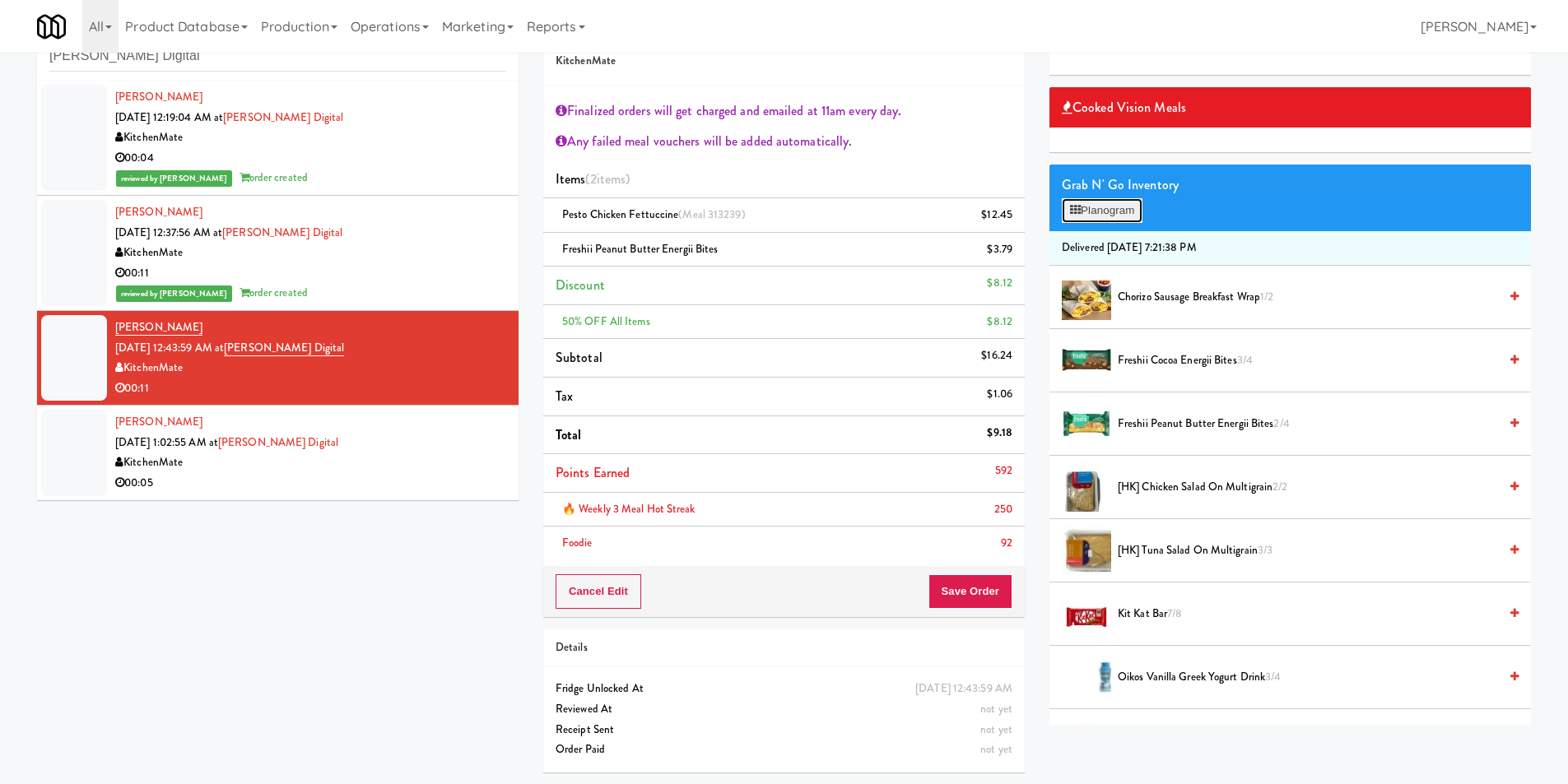
click at [1109, 201] on button "Planogram" at bounding box center [1102, 210] width 81 height 25
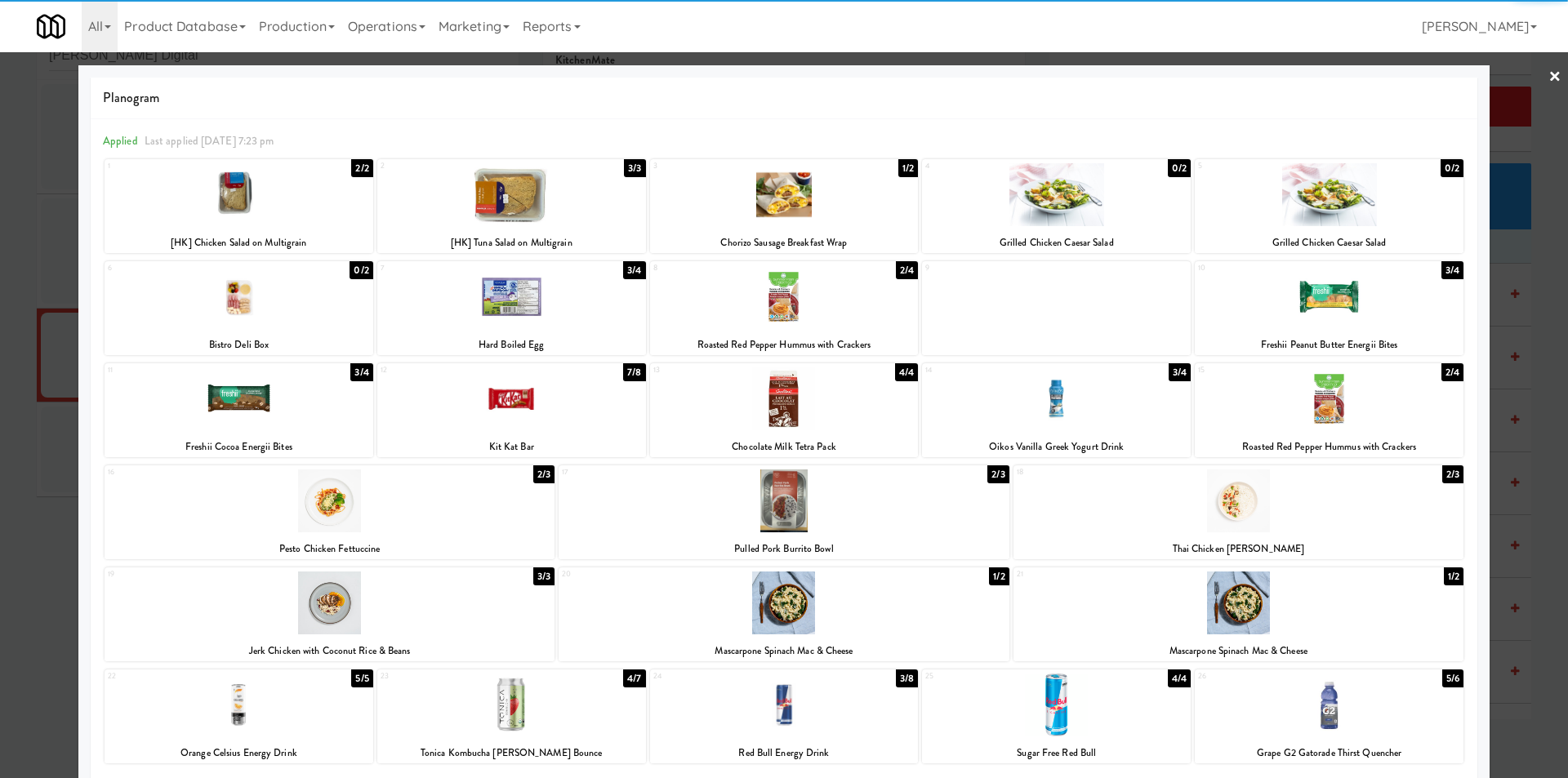
click at [548, 703] on div at bounding box center [512, 705] width 269 height 63
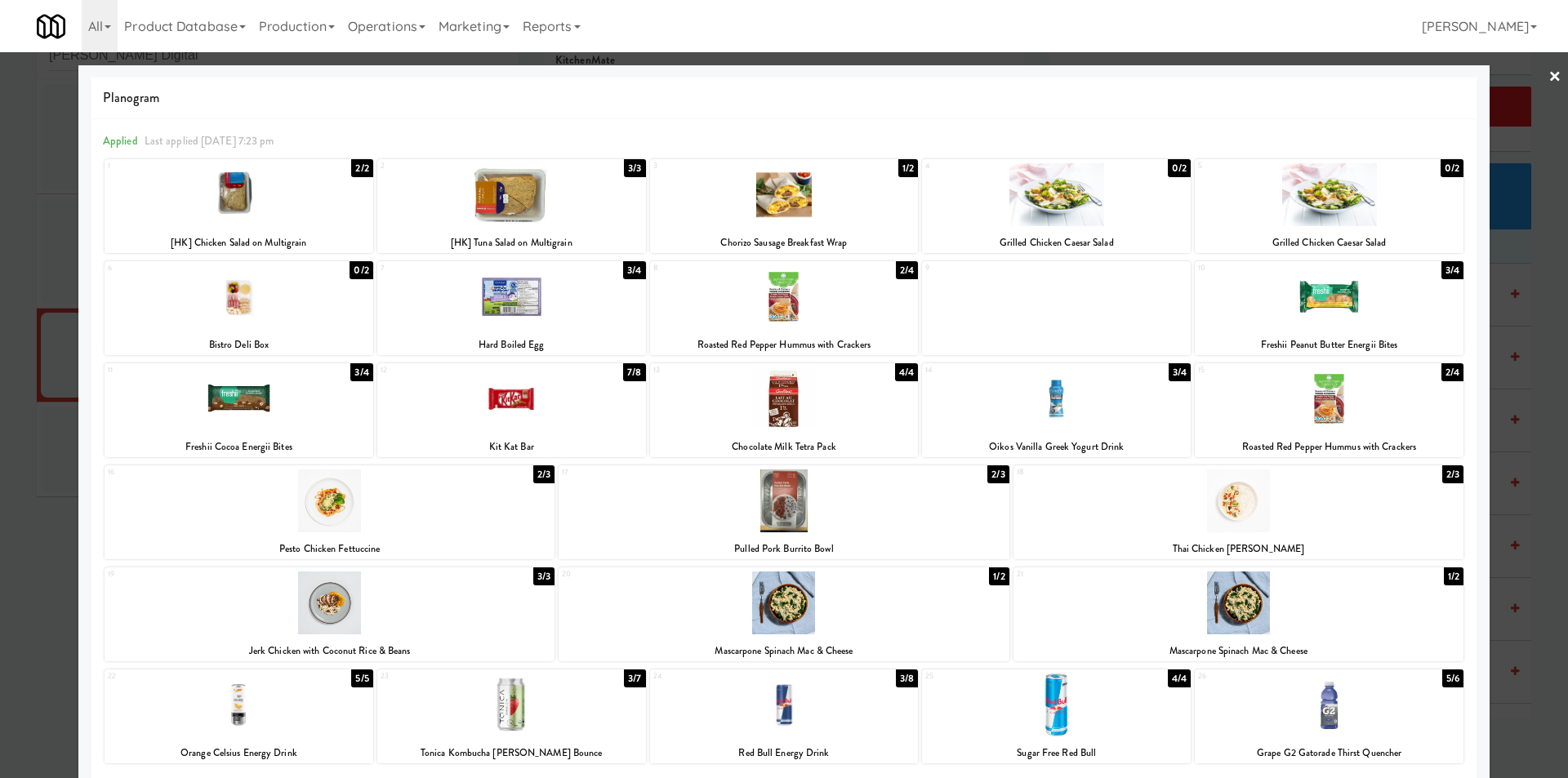
click at [89, 240] on div "Planogram Applied Last applied [DATE] 7:23 pm 1 2/2 [HK] Chicken Salad on Multi…" at bounding box center [784, 485] width 1411 height 839
click at [38, 248] on div at bounding box center [784, 389] width 1568 height 778
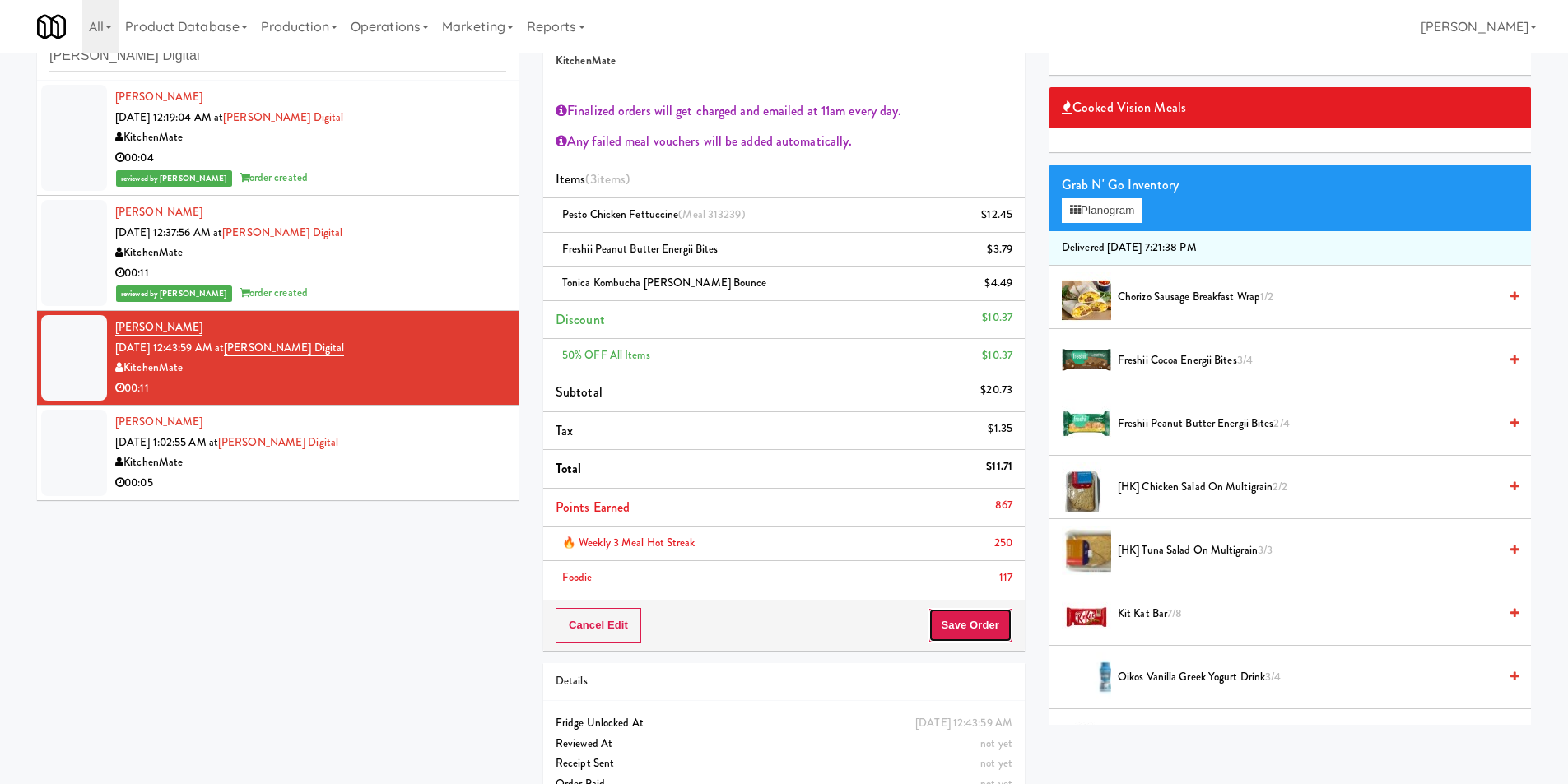
click at [977, 624] on button "Save Order" at bounding box center [970, 626] width 84 height 35
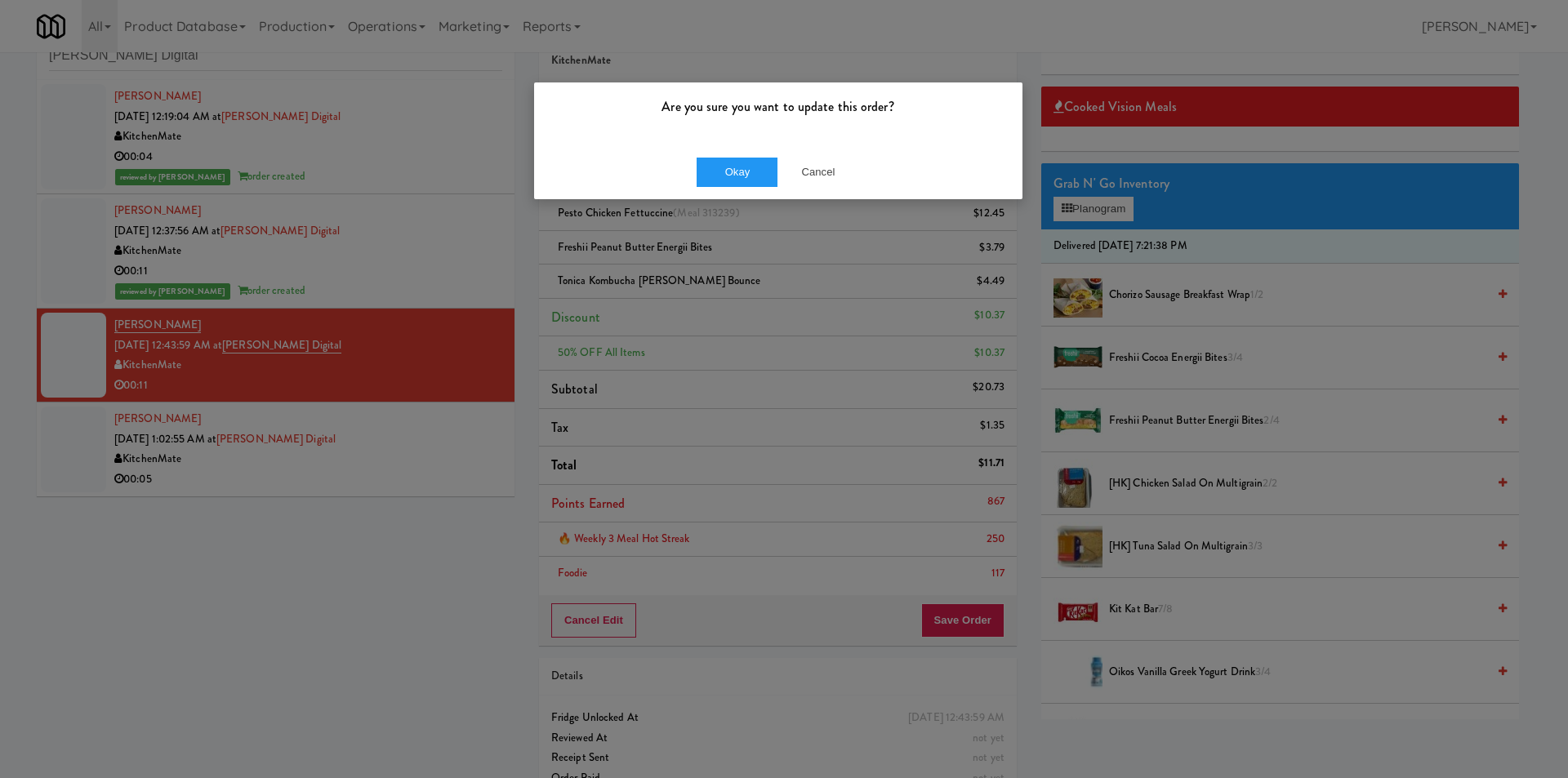
click at [711, 189] on div "Okay Cancel" at bounding box center [779, 172] width 489 height 55
drag, startPoint x: 722, startPoint y: 177, endPoint x: 736, endPoint y: 193, distance: 21.3
click at [723, 175] on button "Okay" at bounding box center [738, 172] width 82 height 29
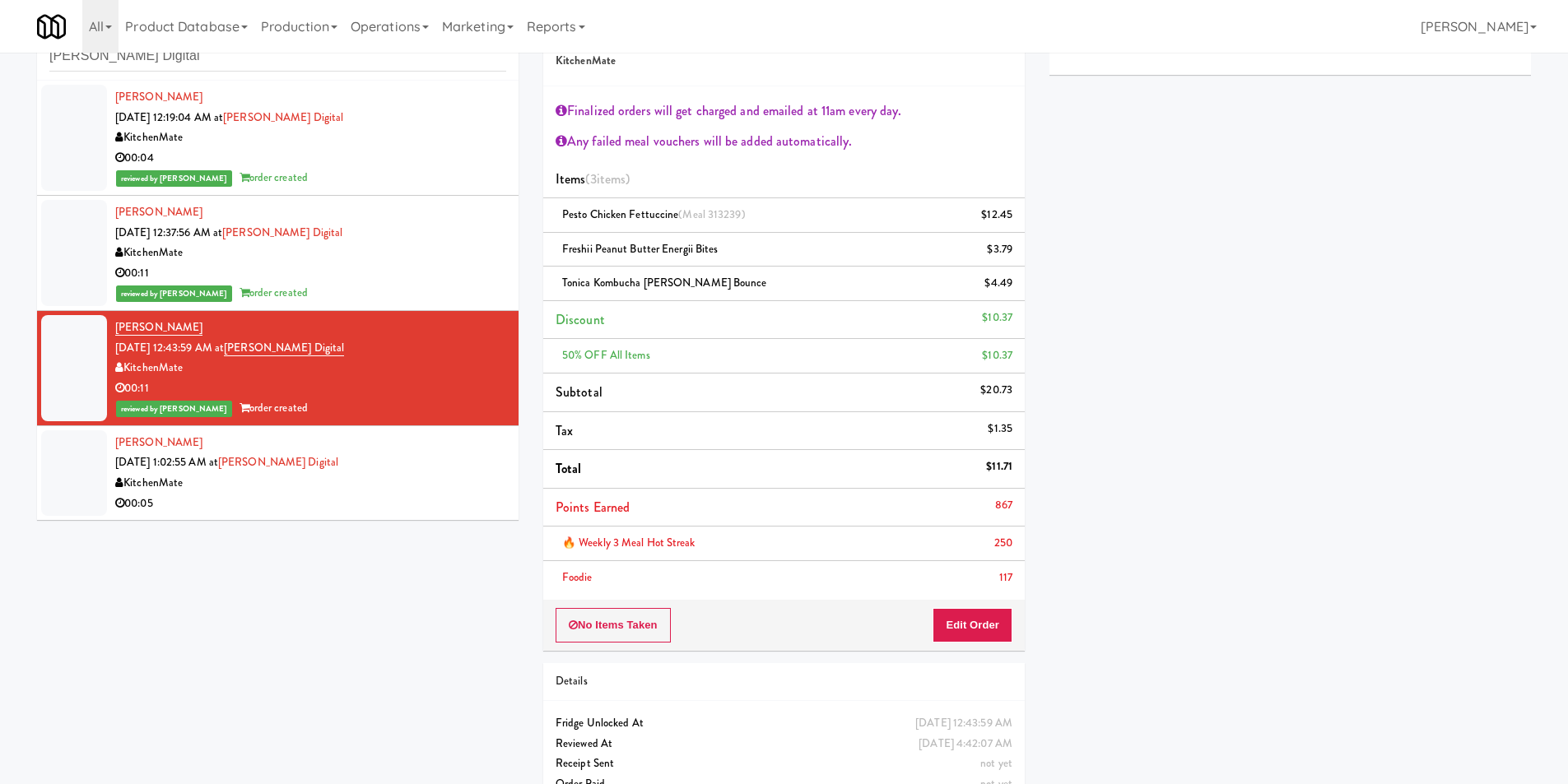
click at [446, 483] on div "KitchenMate" at bounding box center [310, 483] width 391 height 20
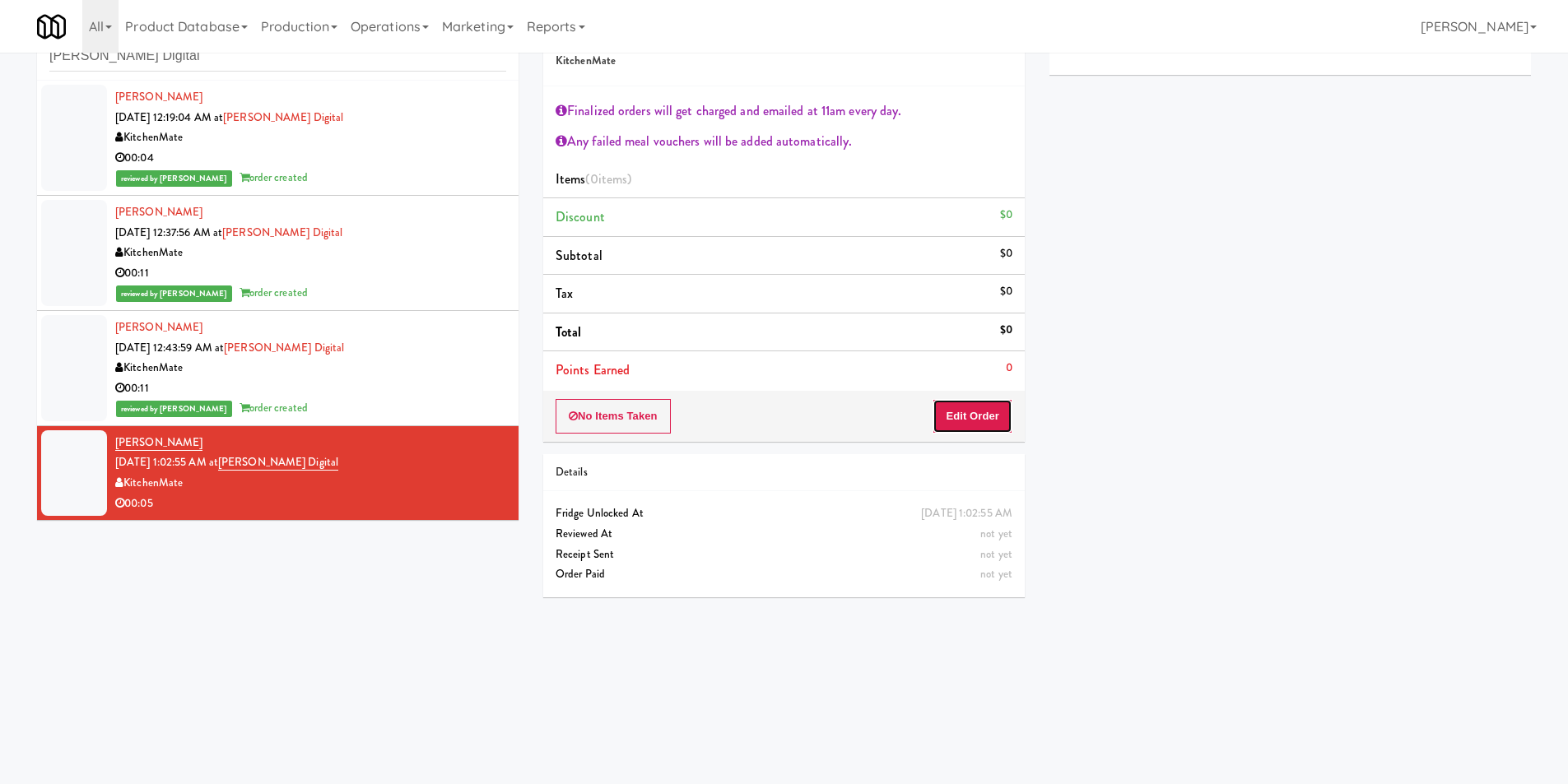
click at [965, 415] on button "Edit Order" at bounding box center [972, 416] width 80 height 35
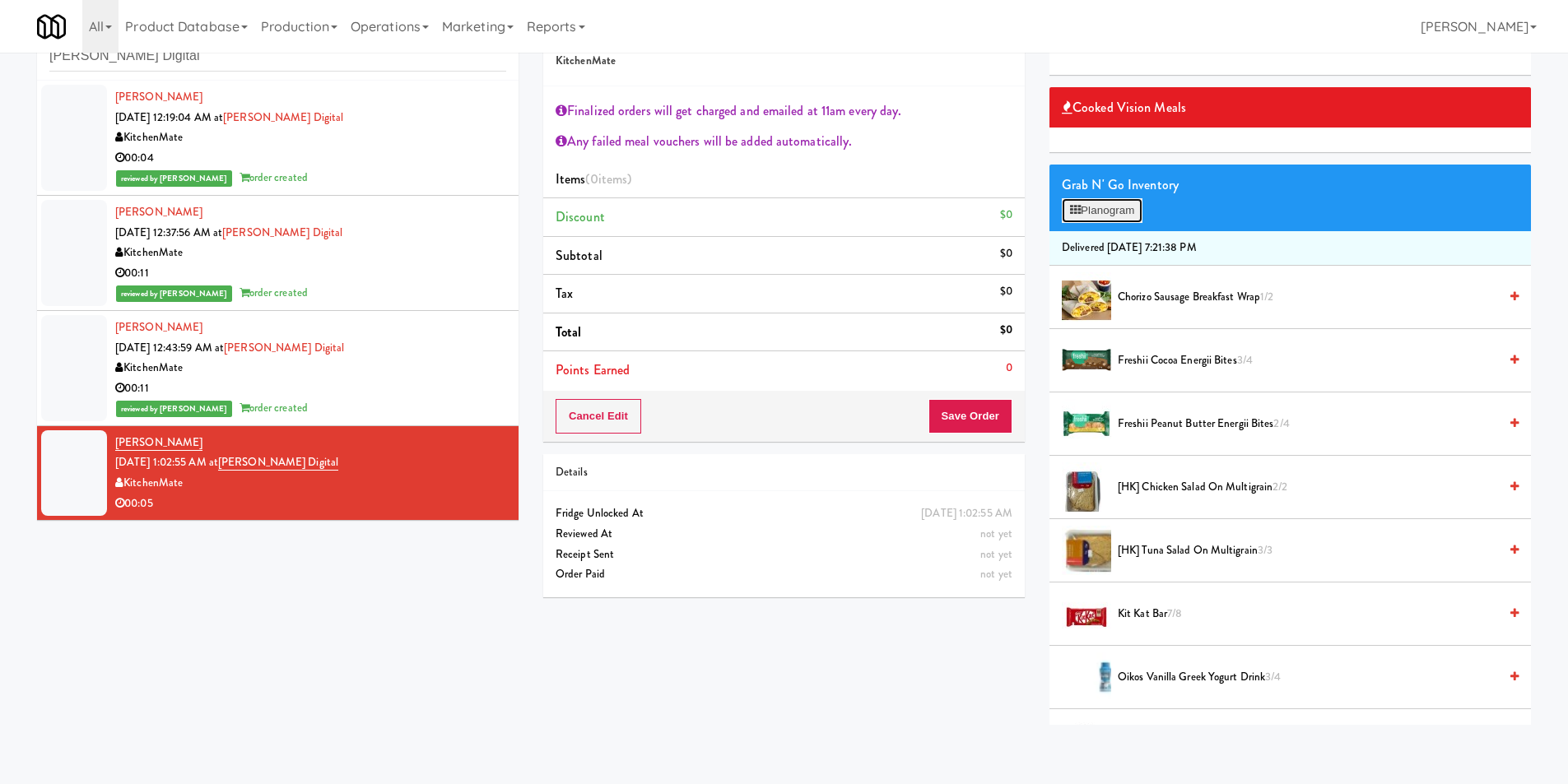
click at [1075, 209] on icon at bounding box center [1075, 210] width 11 height 11
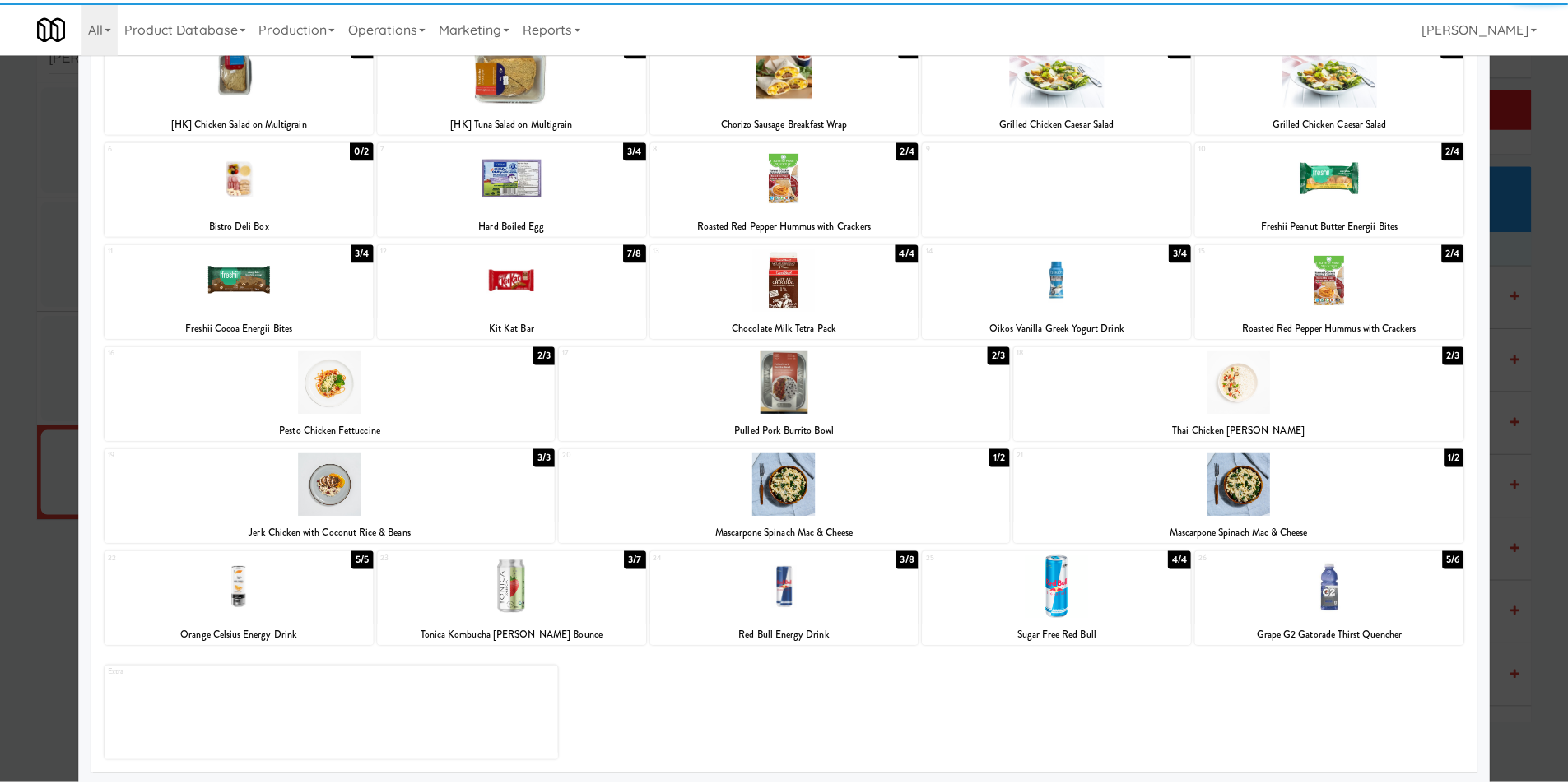
scroll to position [127, 0]
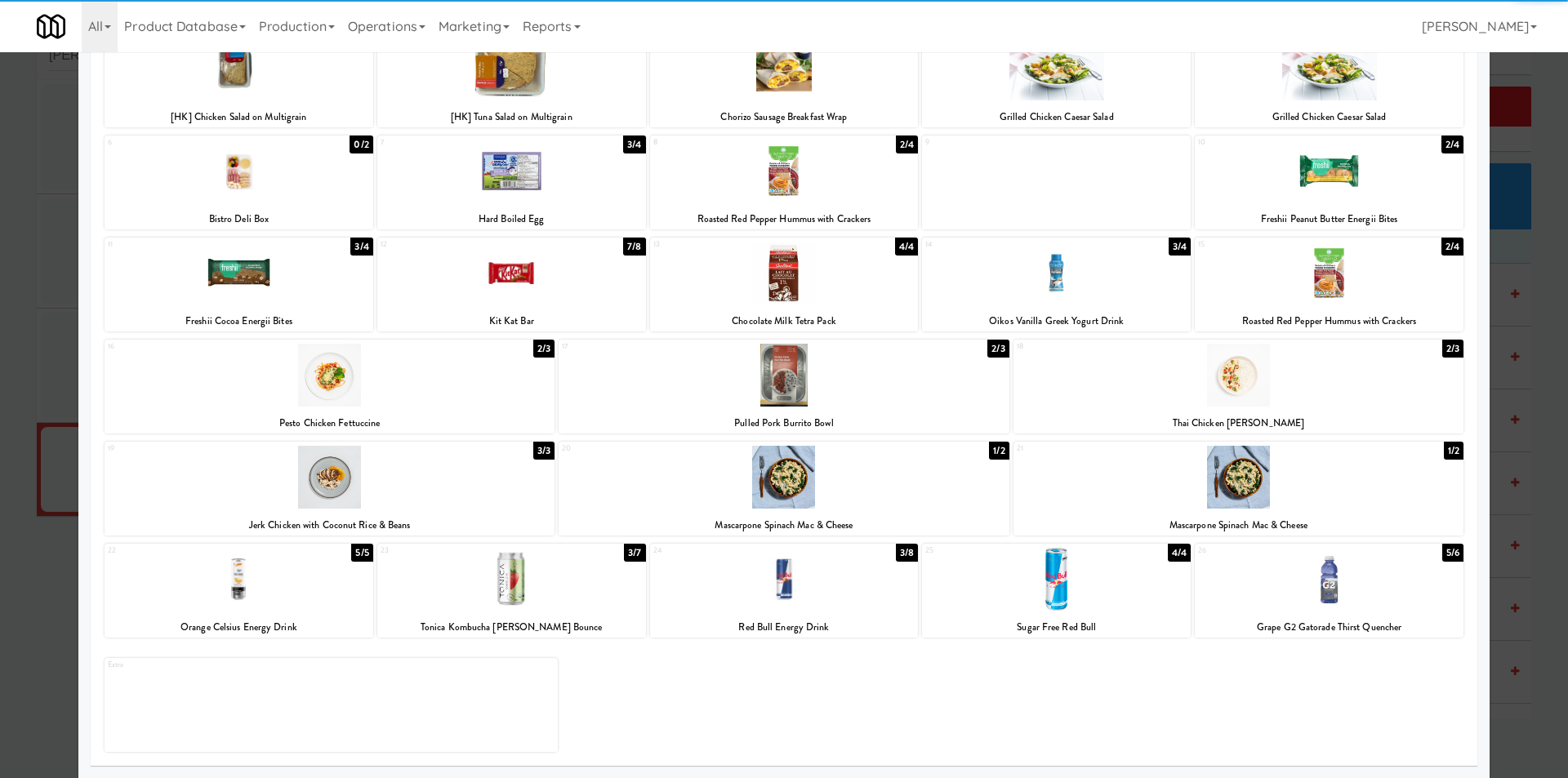
drag, startPoint x: 300, startPoint y: 577, endPoint x: 234, endPoint y: 576, distance: 66.0
click at [300, 576] on div at bounding box center [239, 579] width 269 height 63
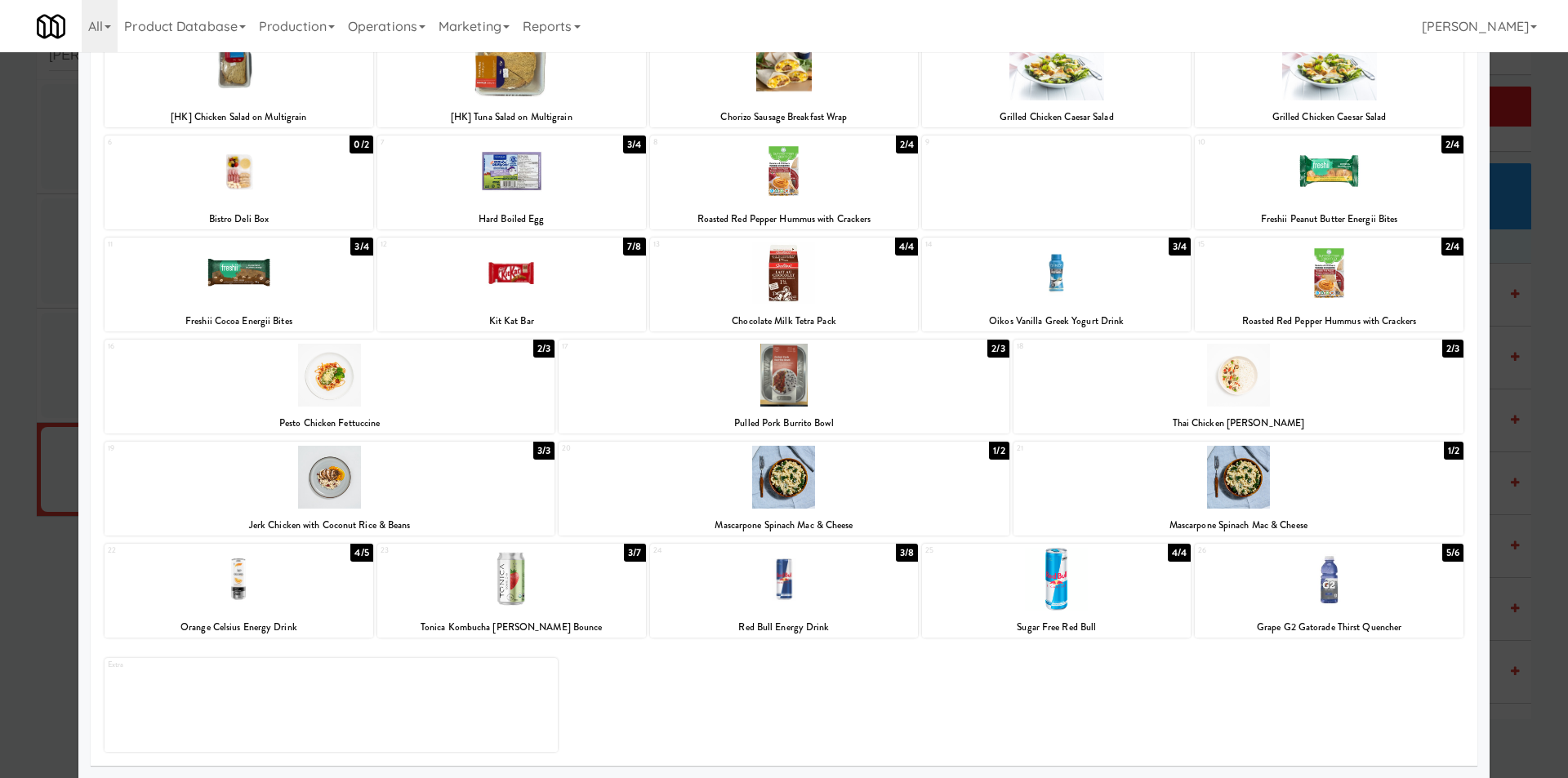
click at [50, 577] on div at bounding box center [784, 389] width 1568 height 778
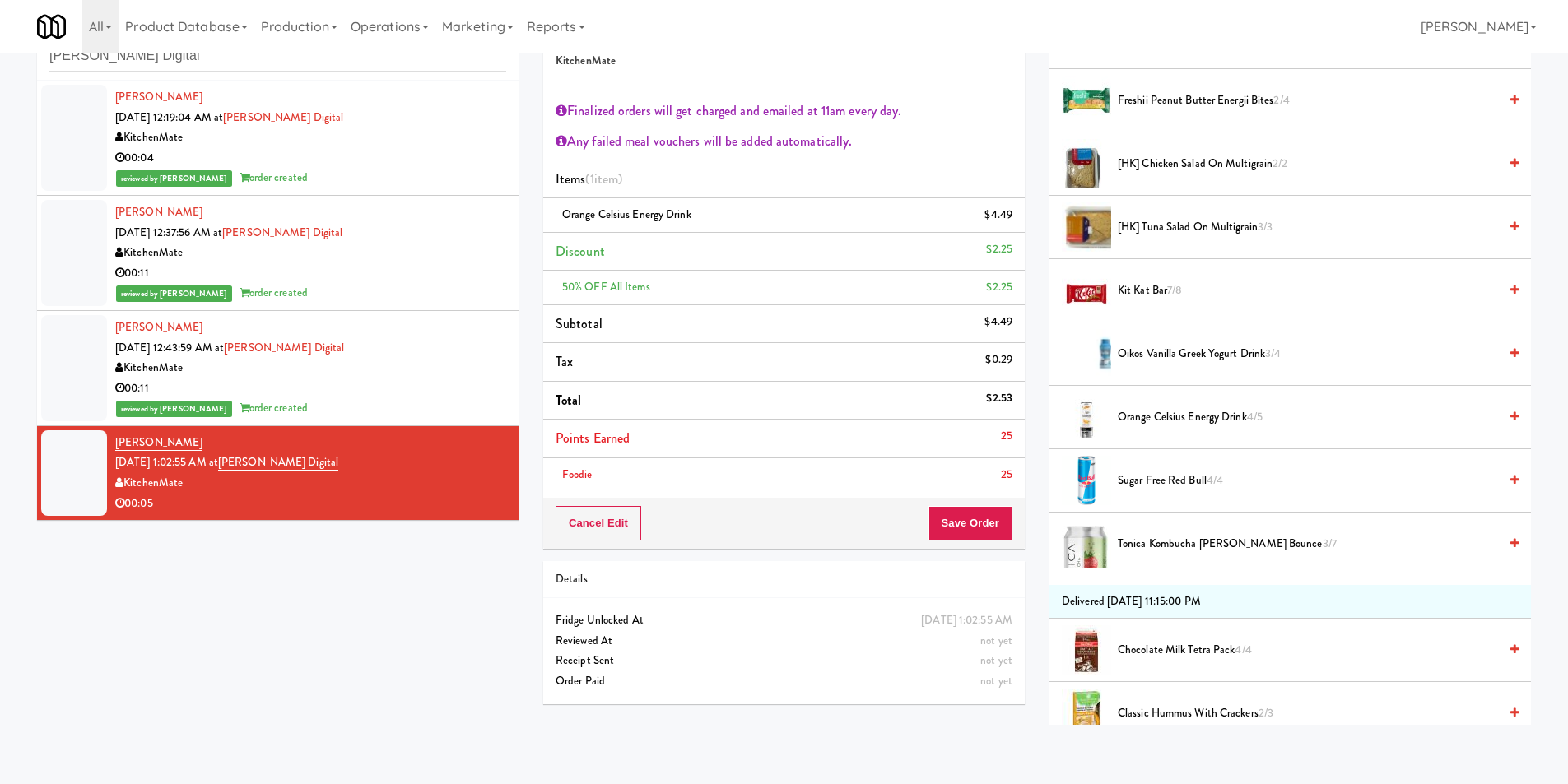
scroll to position [329, 0]
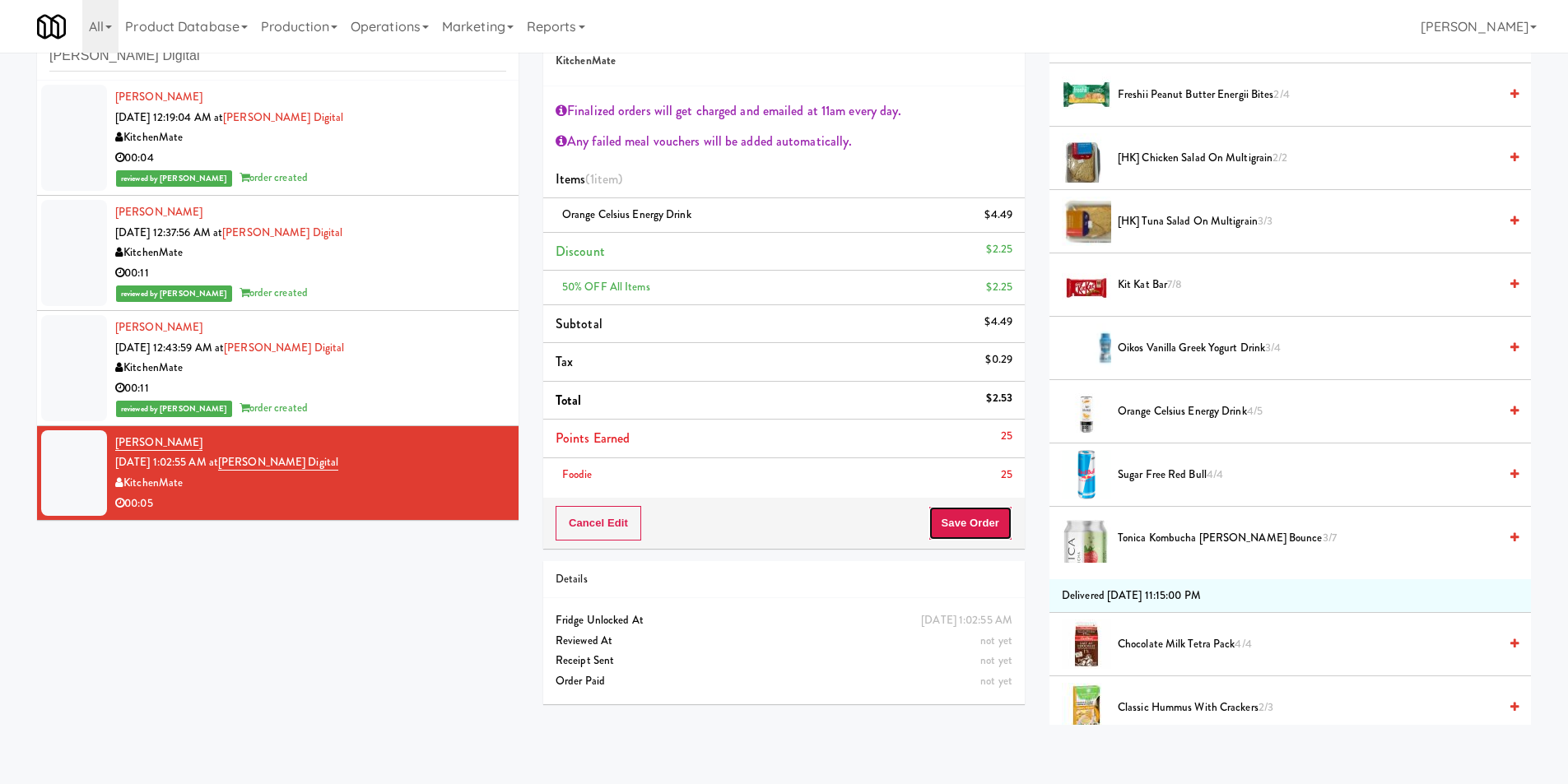
click at [976, 524] on button "Save Order" at bounding box center [970, 524] width 84 height 35
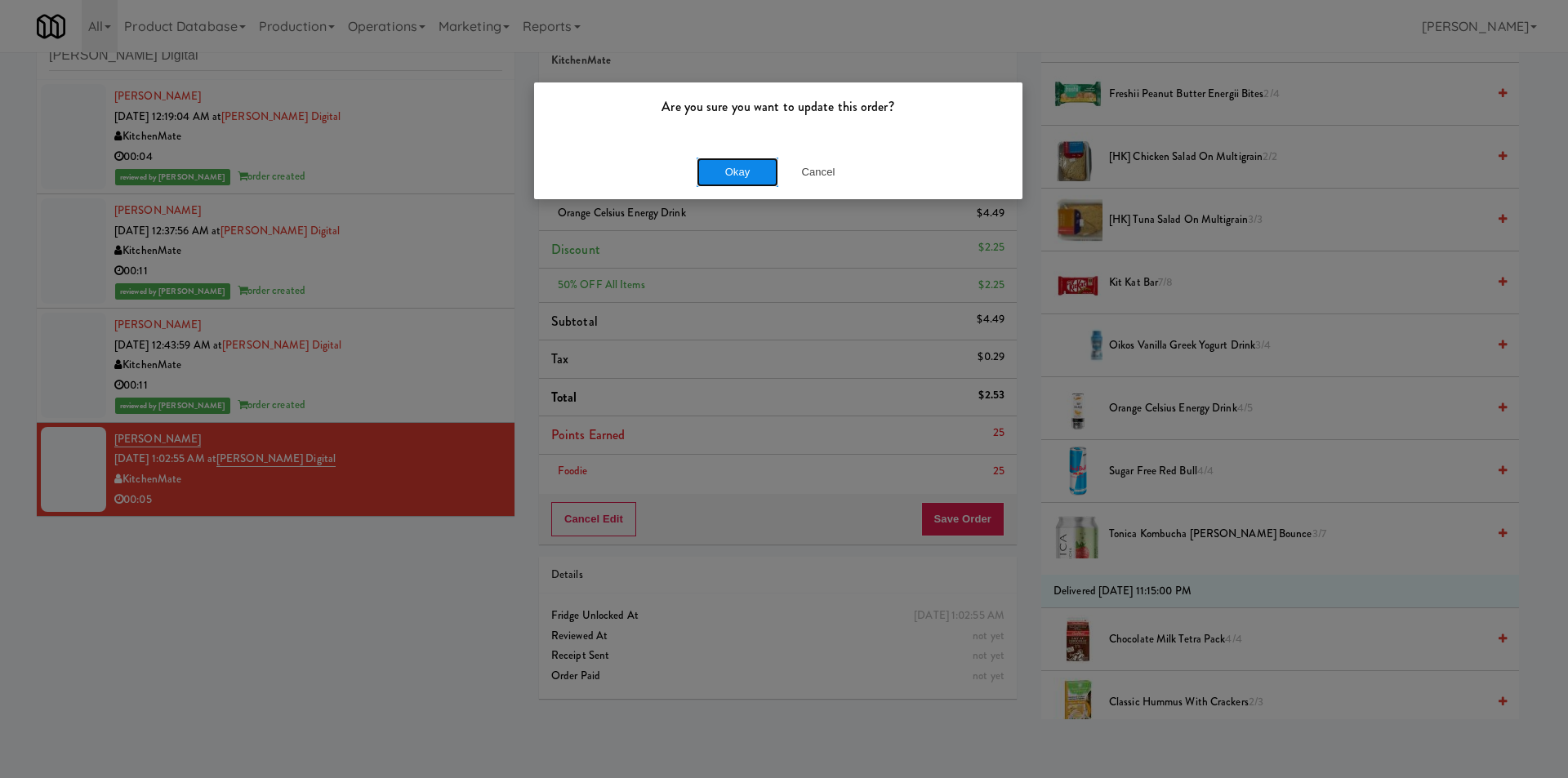
click at [721, 177] on button "Okay" at bounding box center [738, 172] width 82 height 29
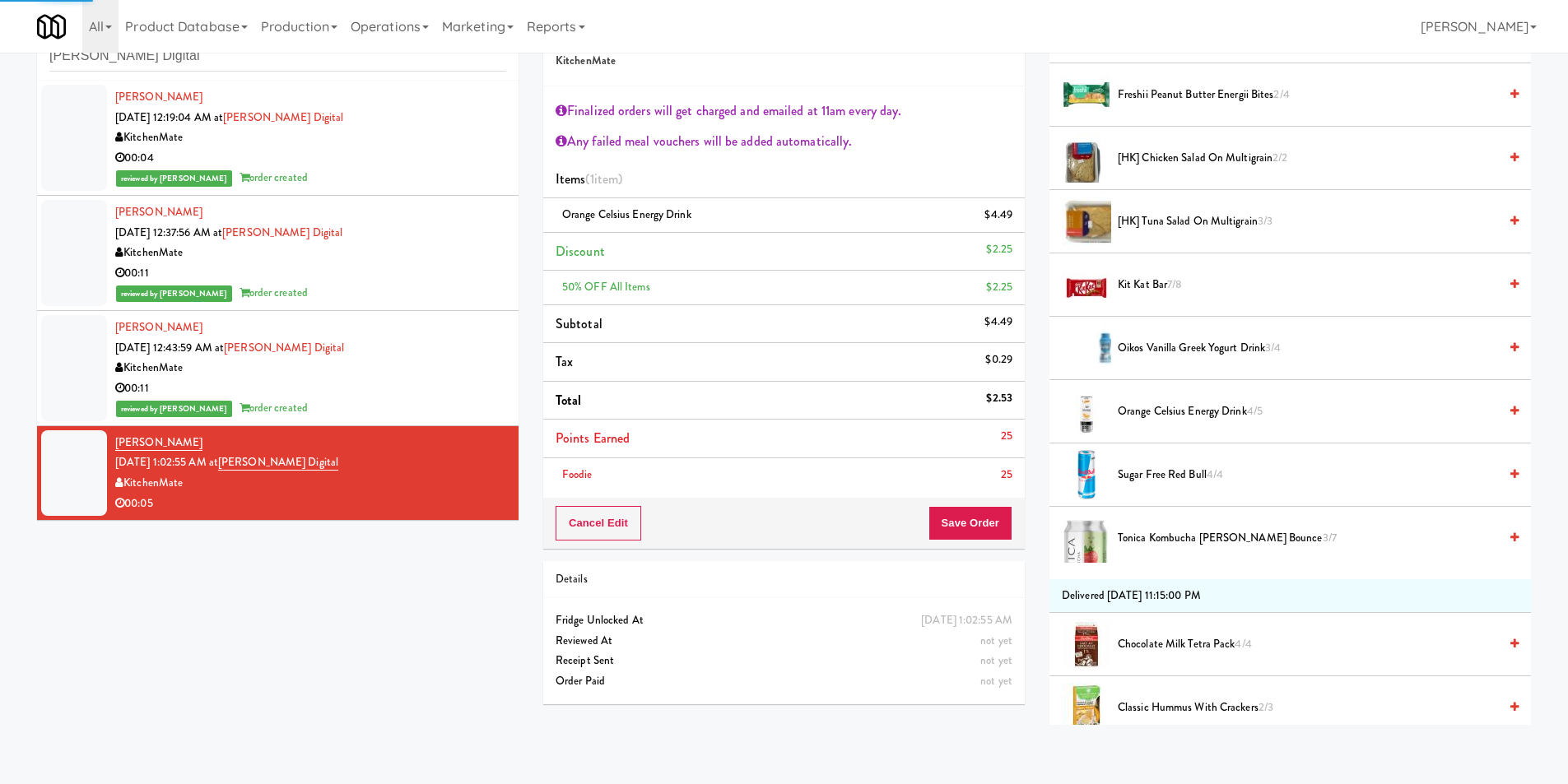
scroll to position [0, 0]
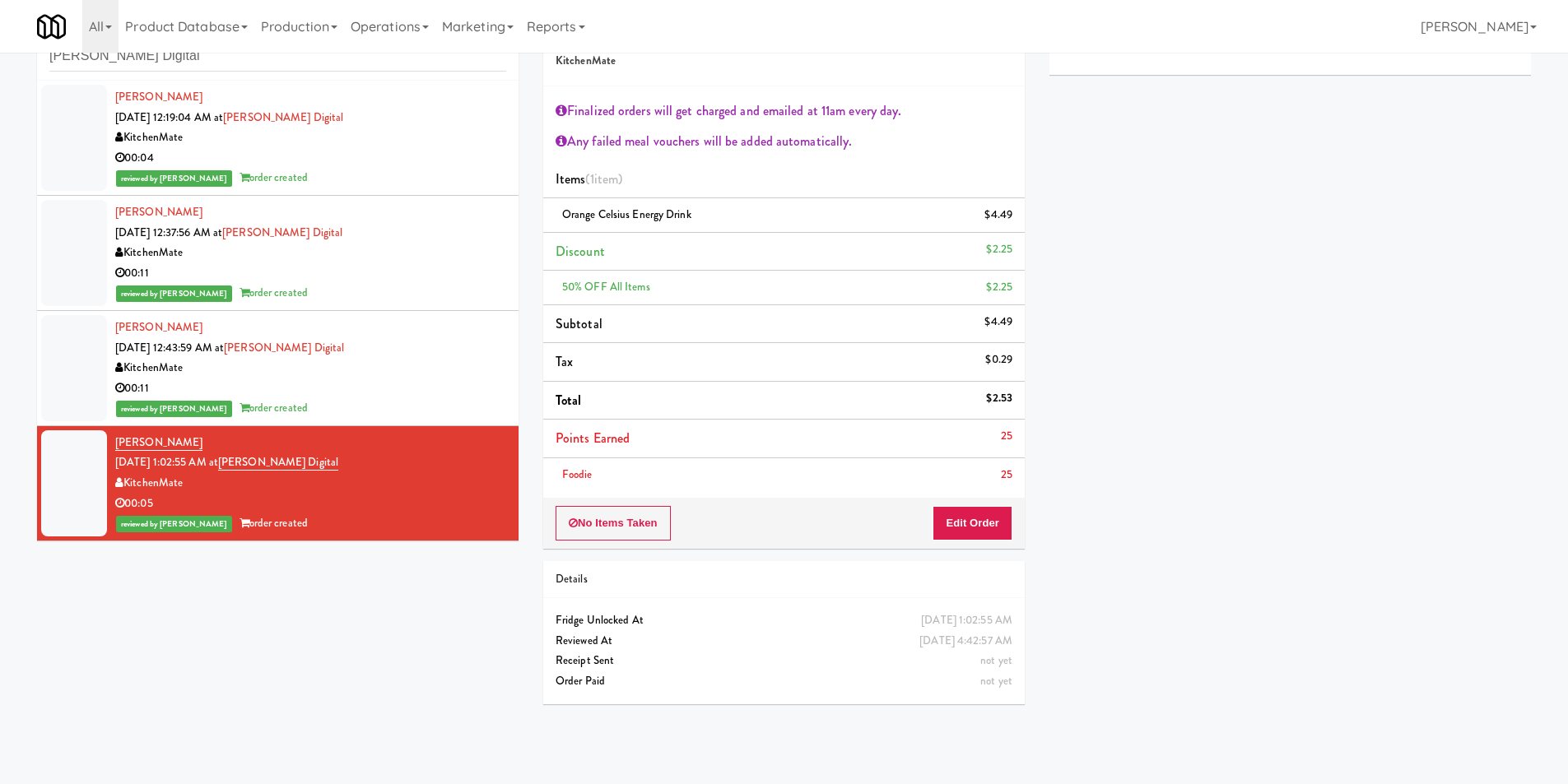
click at [328, 73] on div "inbox reviewed recent all unclear take inventory issue suspicious failed recent…" at bounding box center [278, 43] width 482 height 74
click at [335, 66] on input "[PERSON_NAME] Digital" at bounding box center [278, 56] width 457 height 30
paste input "6Fit - Cooler"
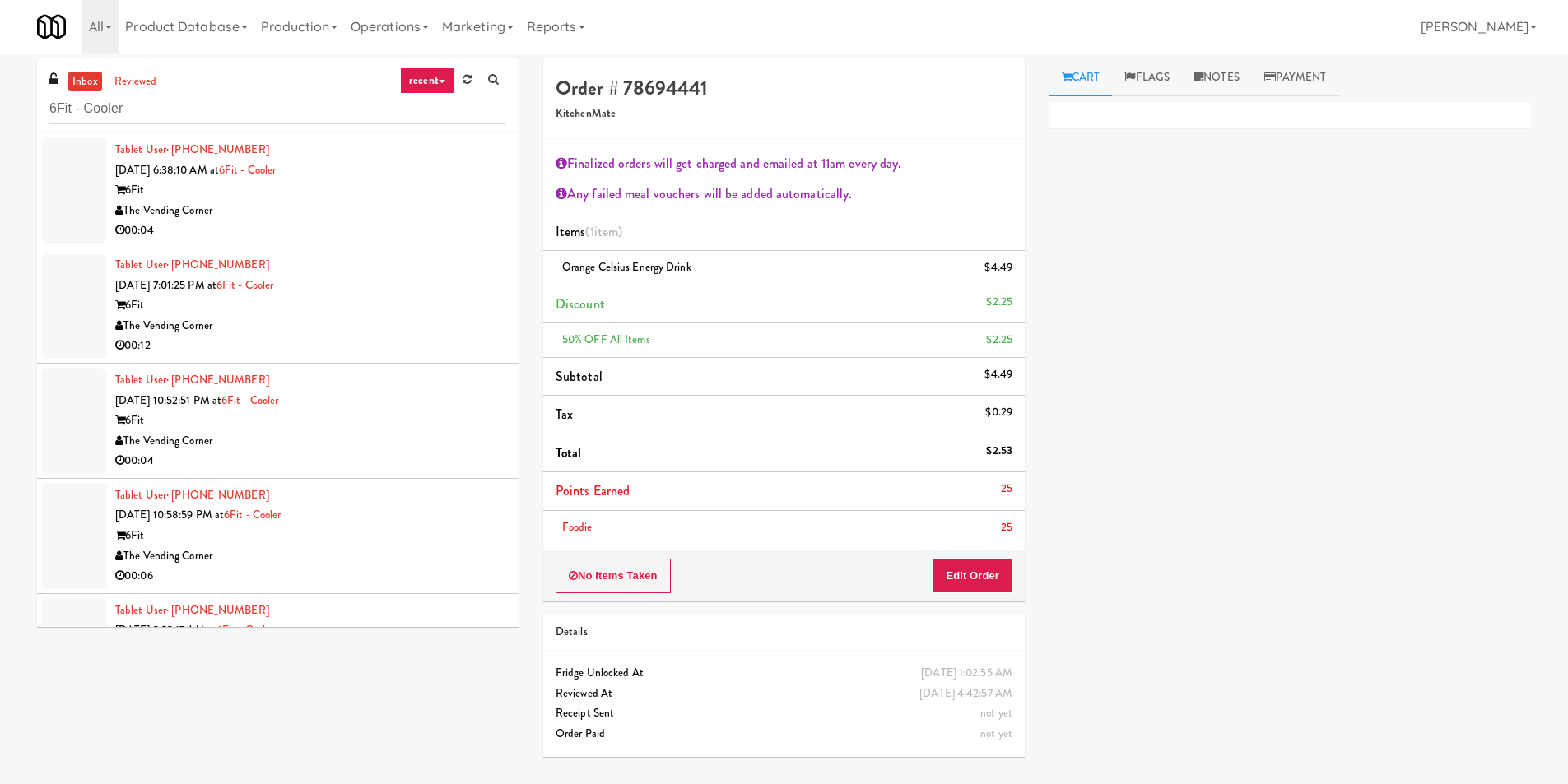
click at [397, 201] on div "The Vending Corner" at bounding box center [310, 211] width 391 height 20
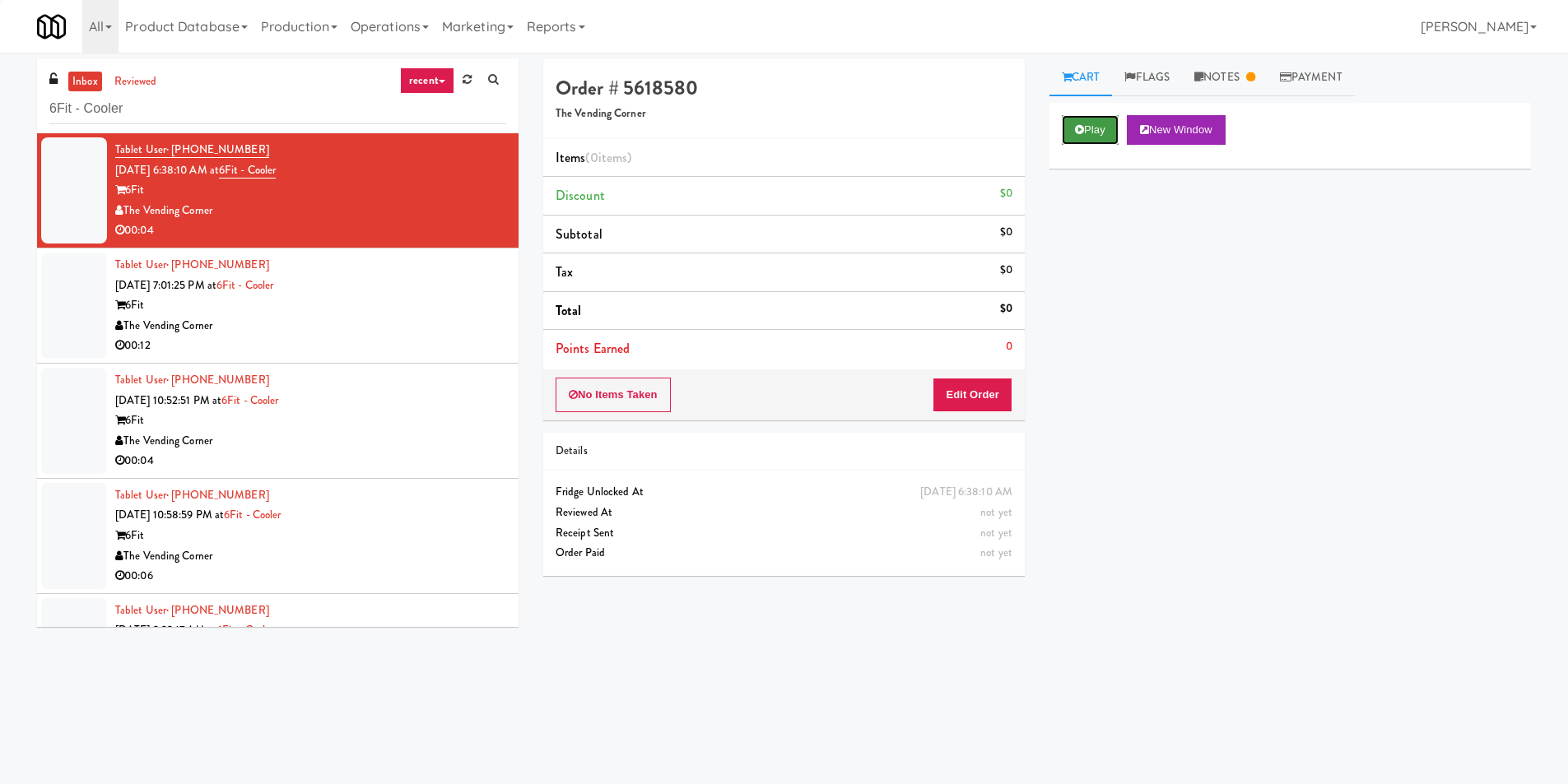
click at [1065, 131] on button "Play" at bounding box center [1090, 130] width 57 height 29
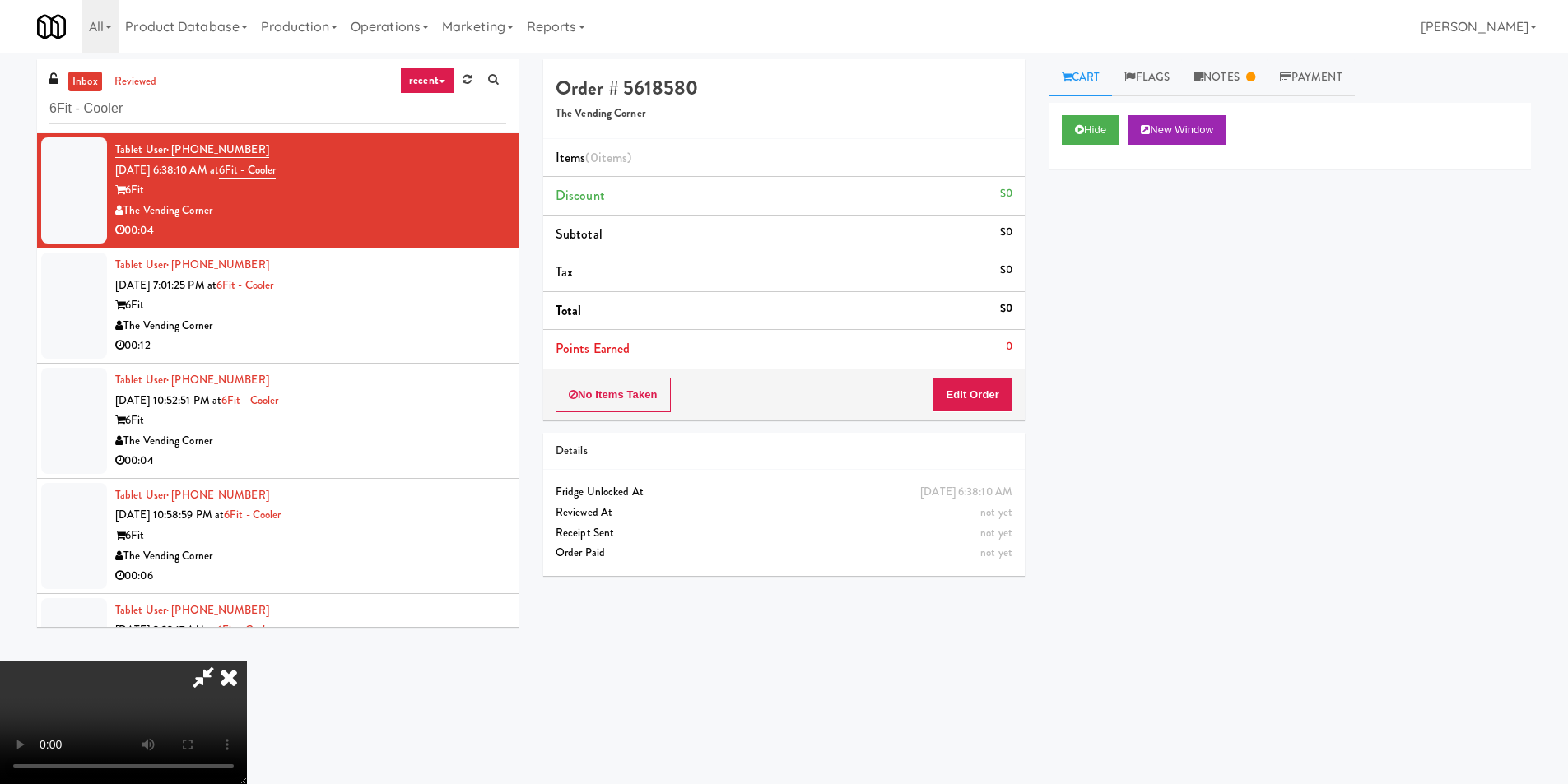
click at [247, 661] on icon at bounding box center [228, 677] width 36 height 33
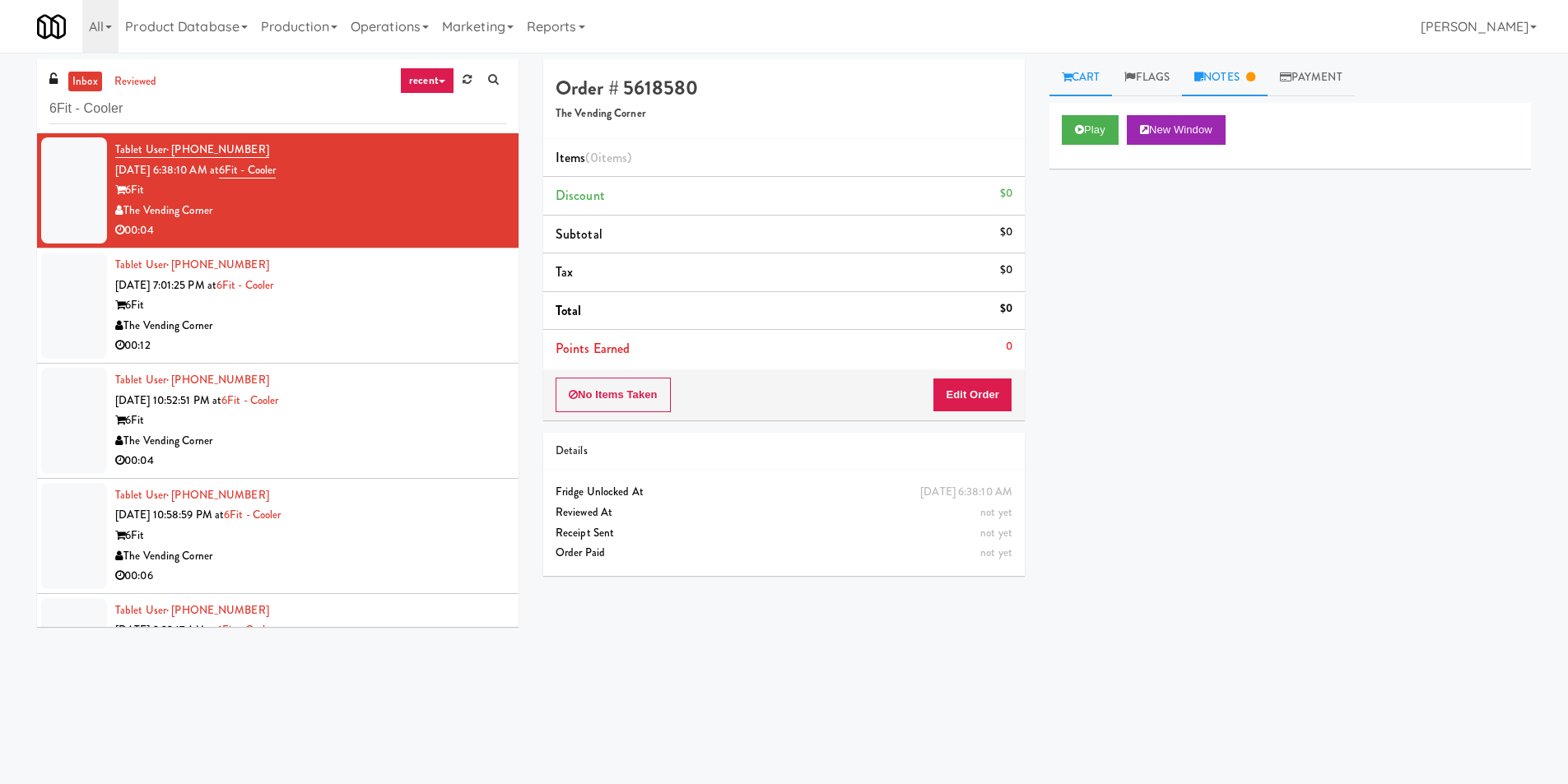
click at [1203, 91] on link "Notes" at bounding box center [1224, 77] width 85 height 37
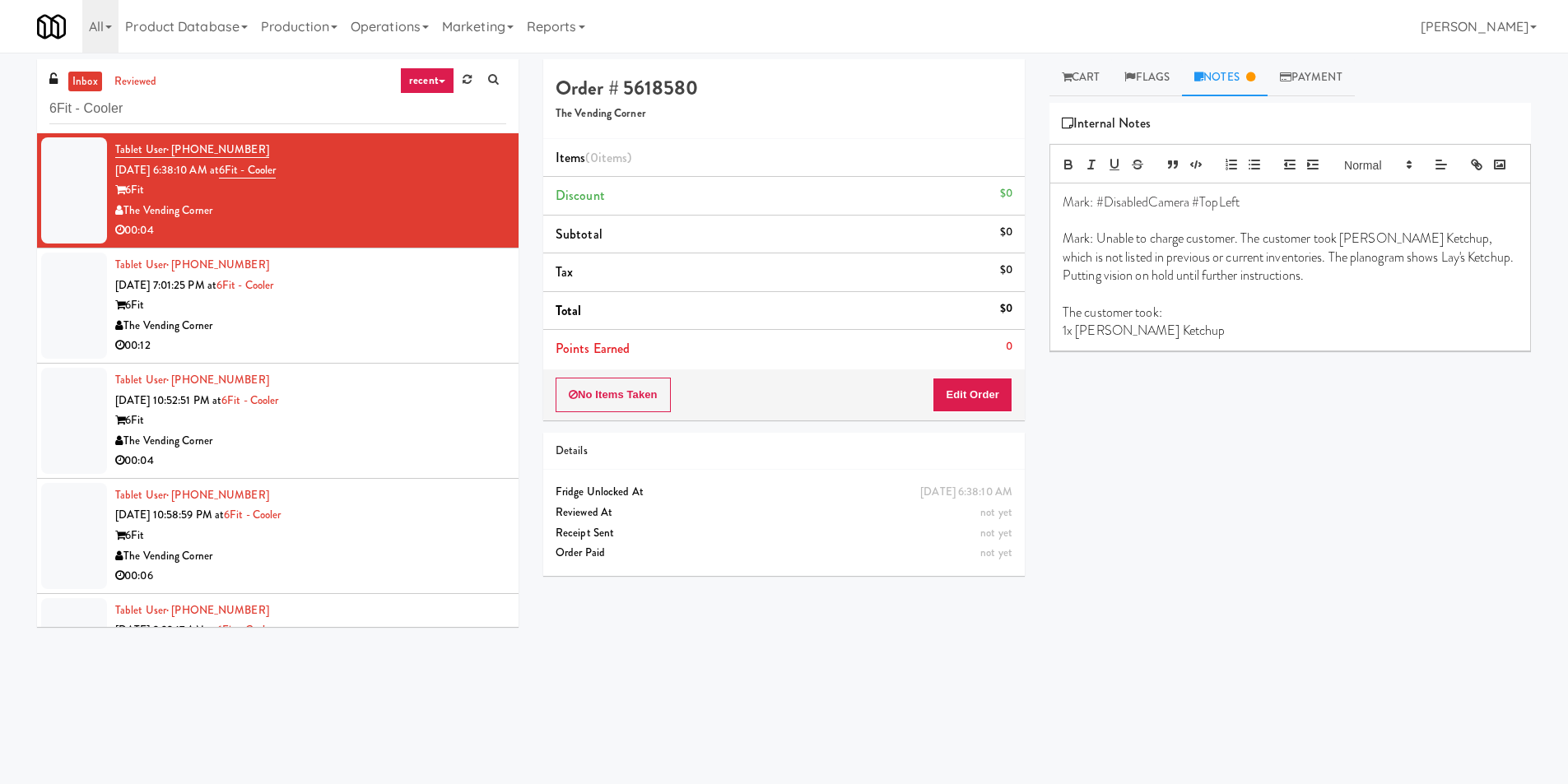
click at [1207, 88] on link "Notes" at bounding box center [1224, 77] width 85 height 37
click at [421, 280] on div "Tablet User · (857) 413-6864 [DATE] 7:01:25 PM at 6Fit - Cooler 6Fit The Vendin…" at bounding box center [310, 306] width 391 height 101
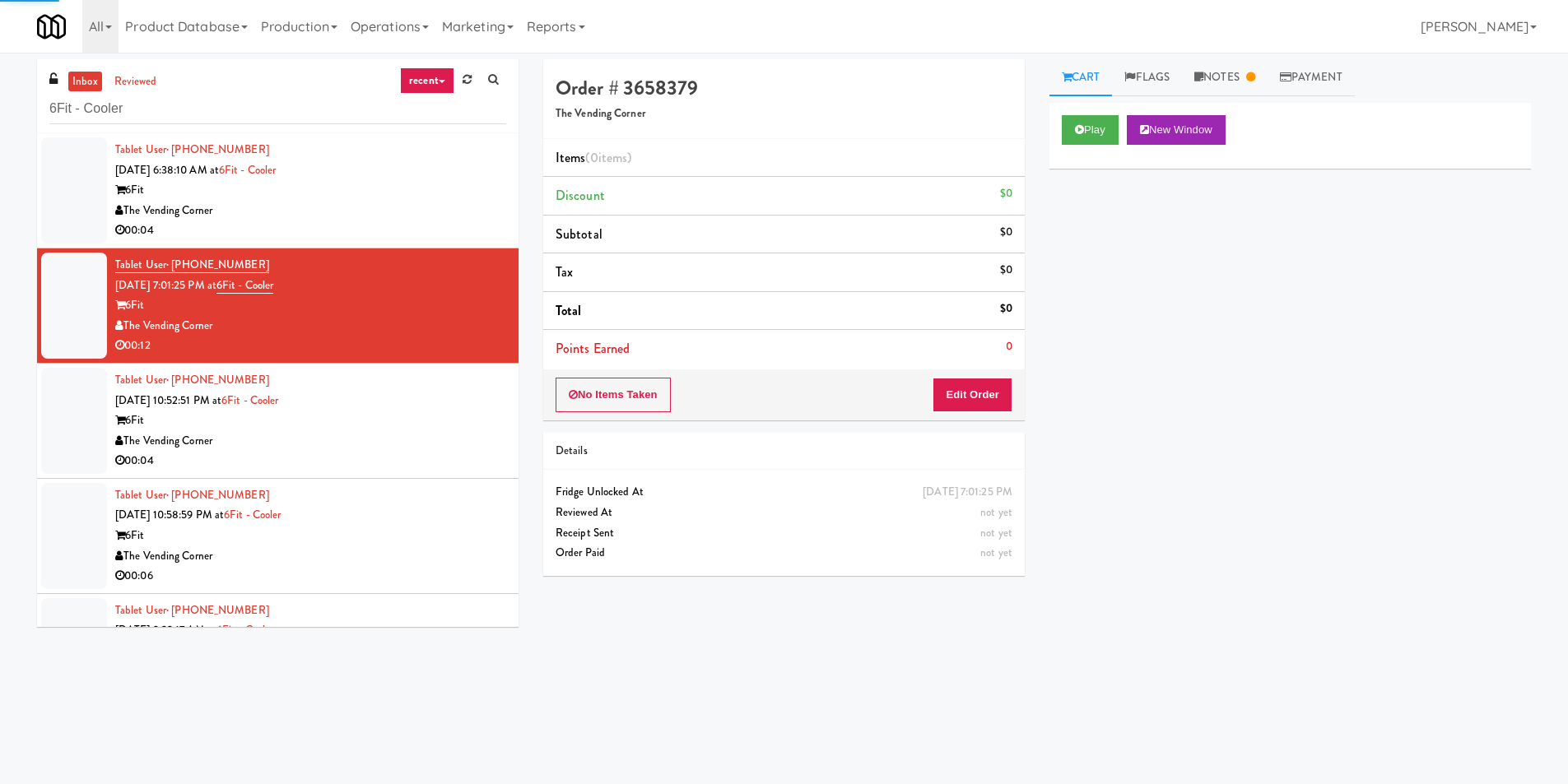
click at [451, 413] on div "6Fit" at bounding box center [310, 421] width 391 height 20
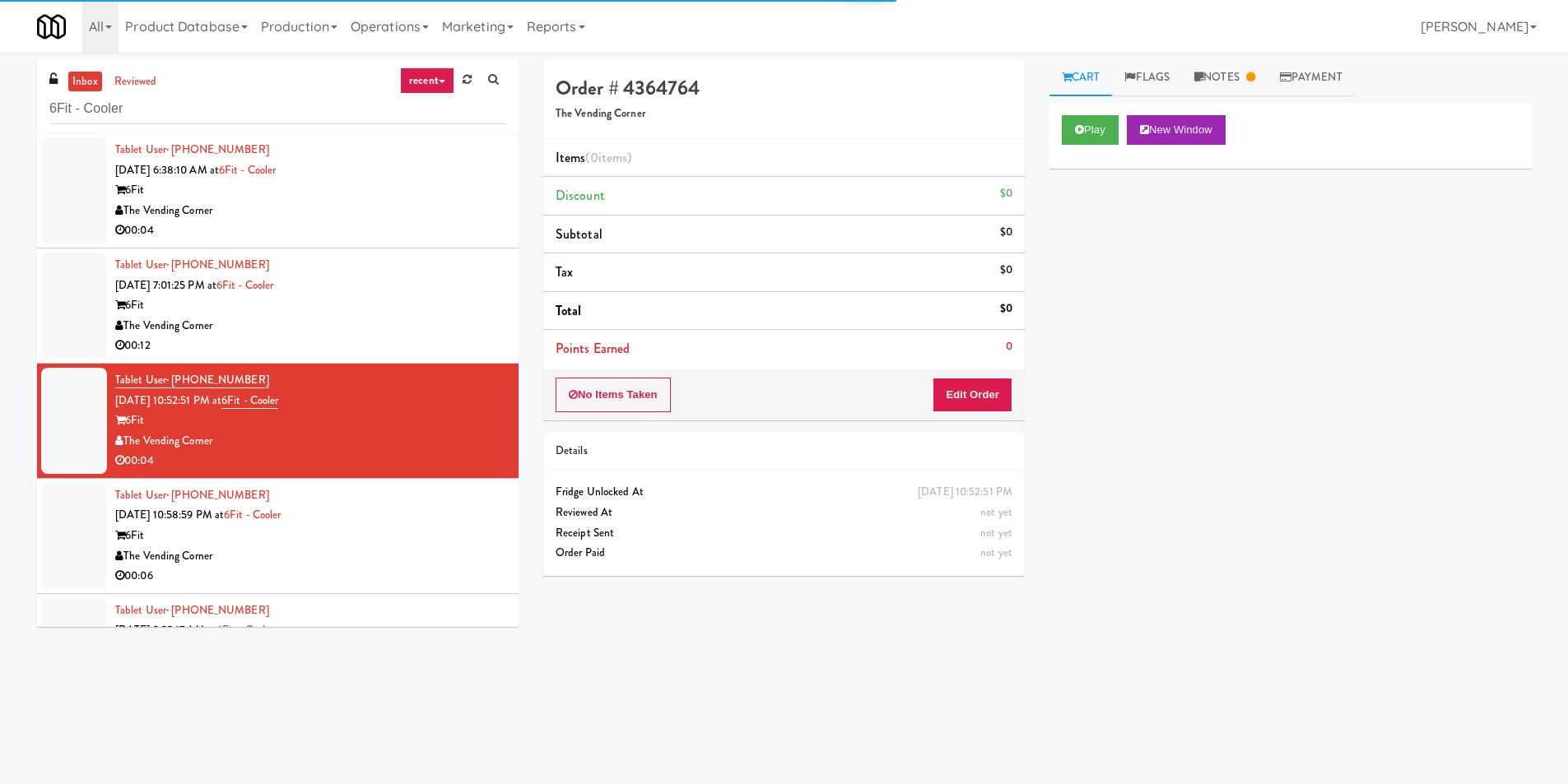
click at [445, 511] on div "Tablet User · (508) 942-2992 [DATE] 10:58:59 PM at 6Fit - Cooler 6Fit The Vendi…" at bounding box center [310, 536] width 391 height 101
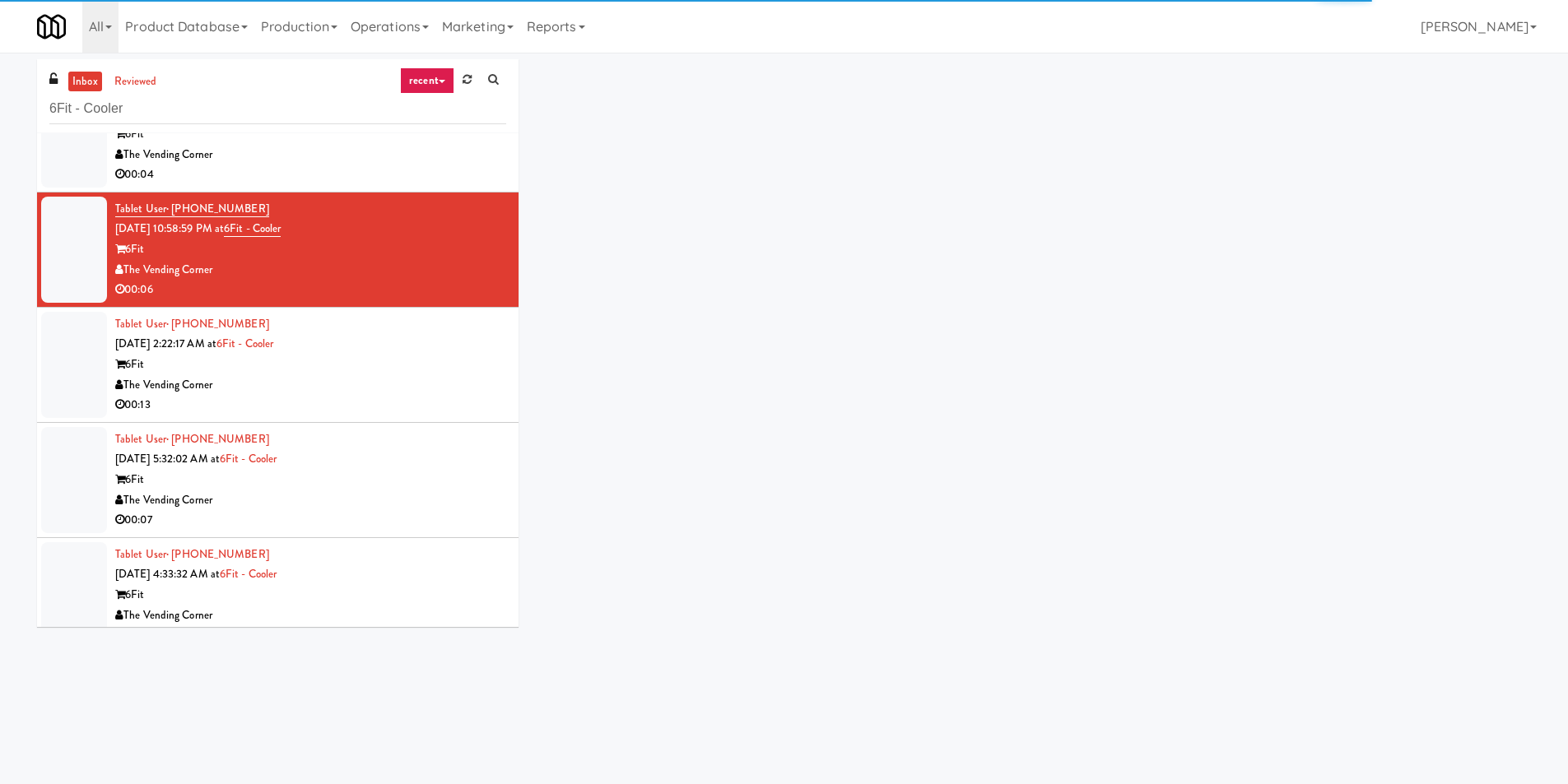
scroll to position [329, 0]
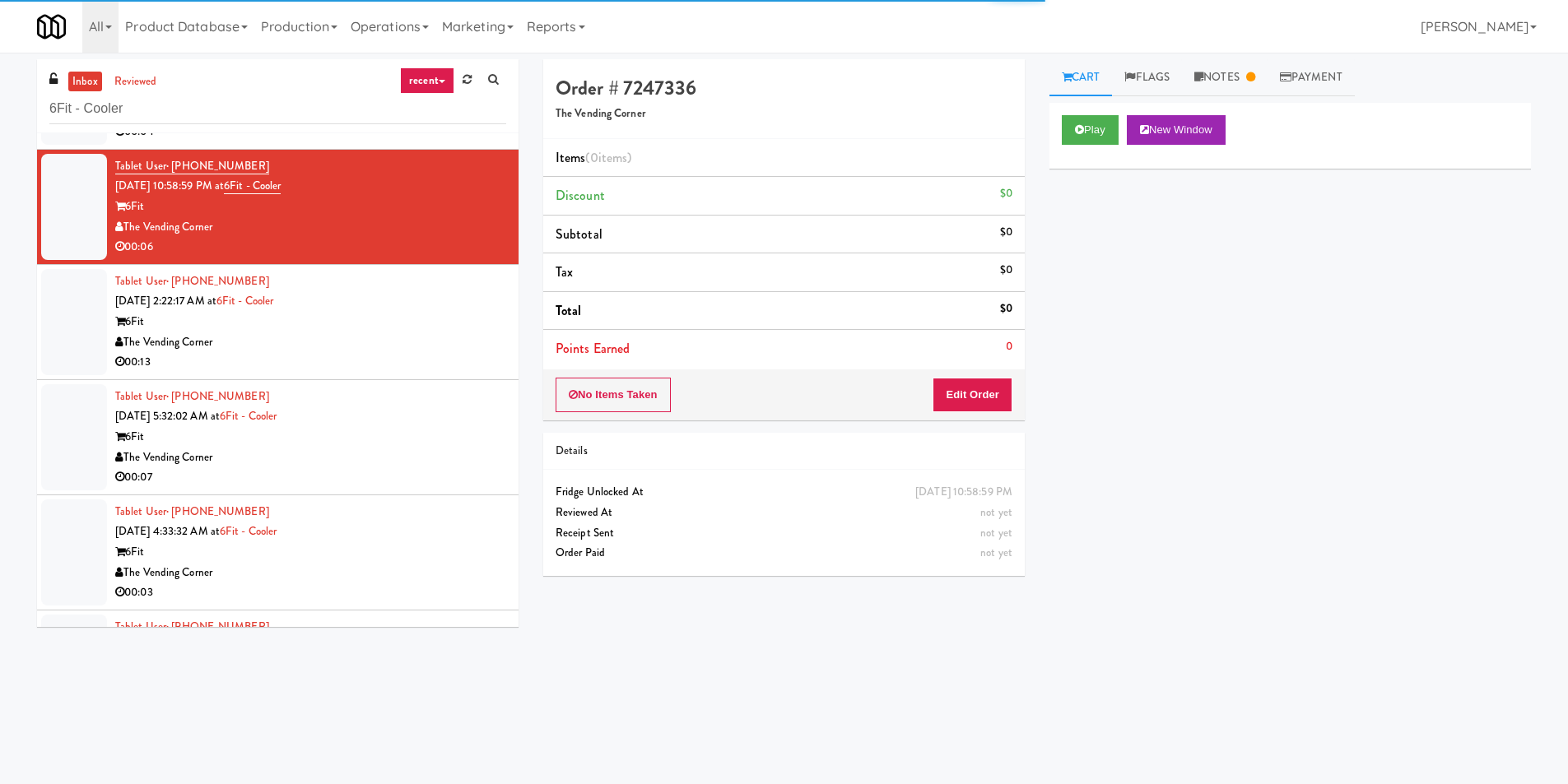
click at [429, 367] on div "00:13" at bounding box center [310, 362] width 391 height 20
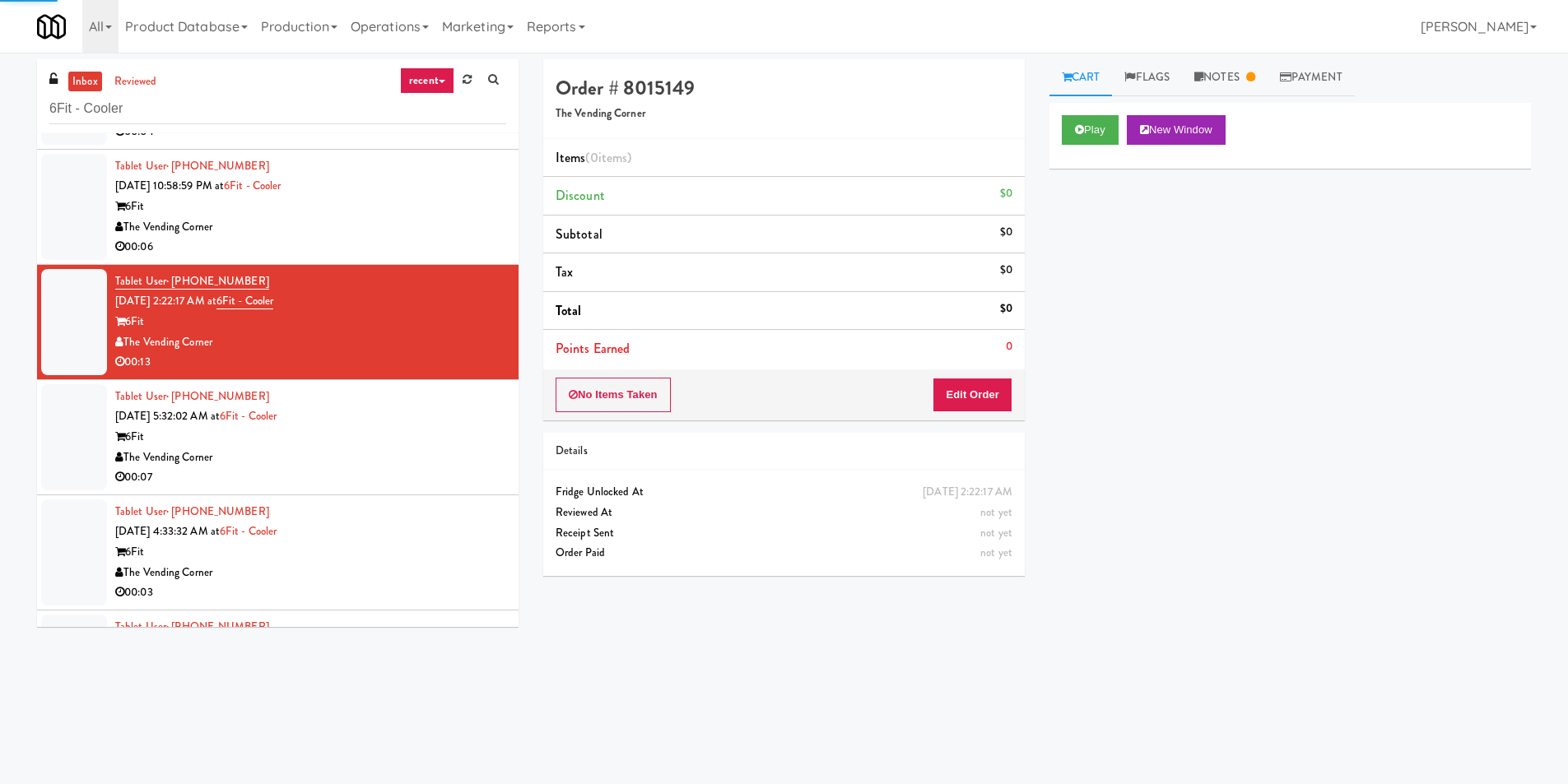
click at [450, 419] on div "Tablet User · (617) 369-2427 [DATE] 5:32:02 AM at 6Fit - Cooler 6Fit The Vendin…" at bounding box center [310, 437] width 391 height 101
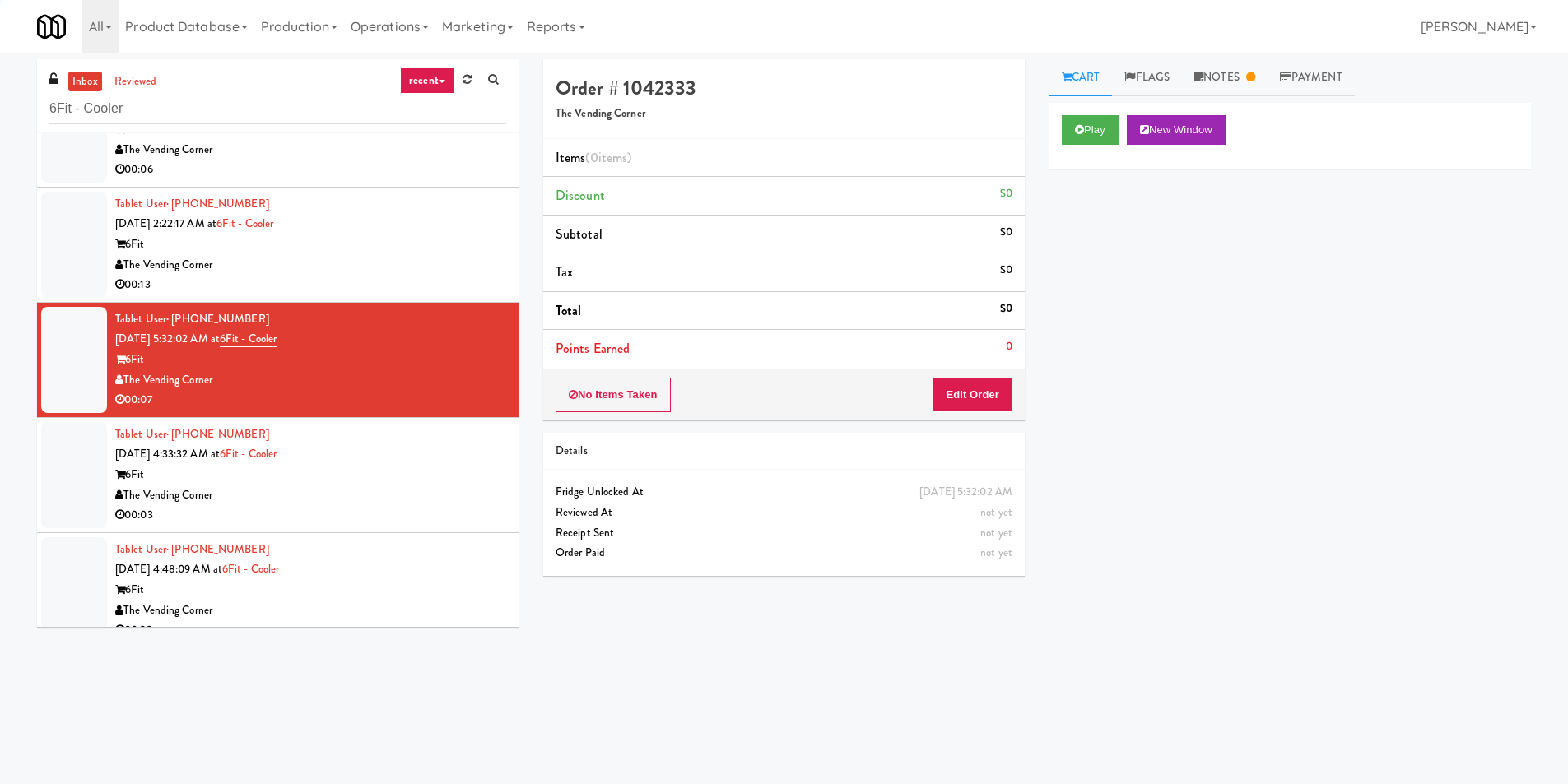
scroll to position [427, 0]
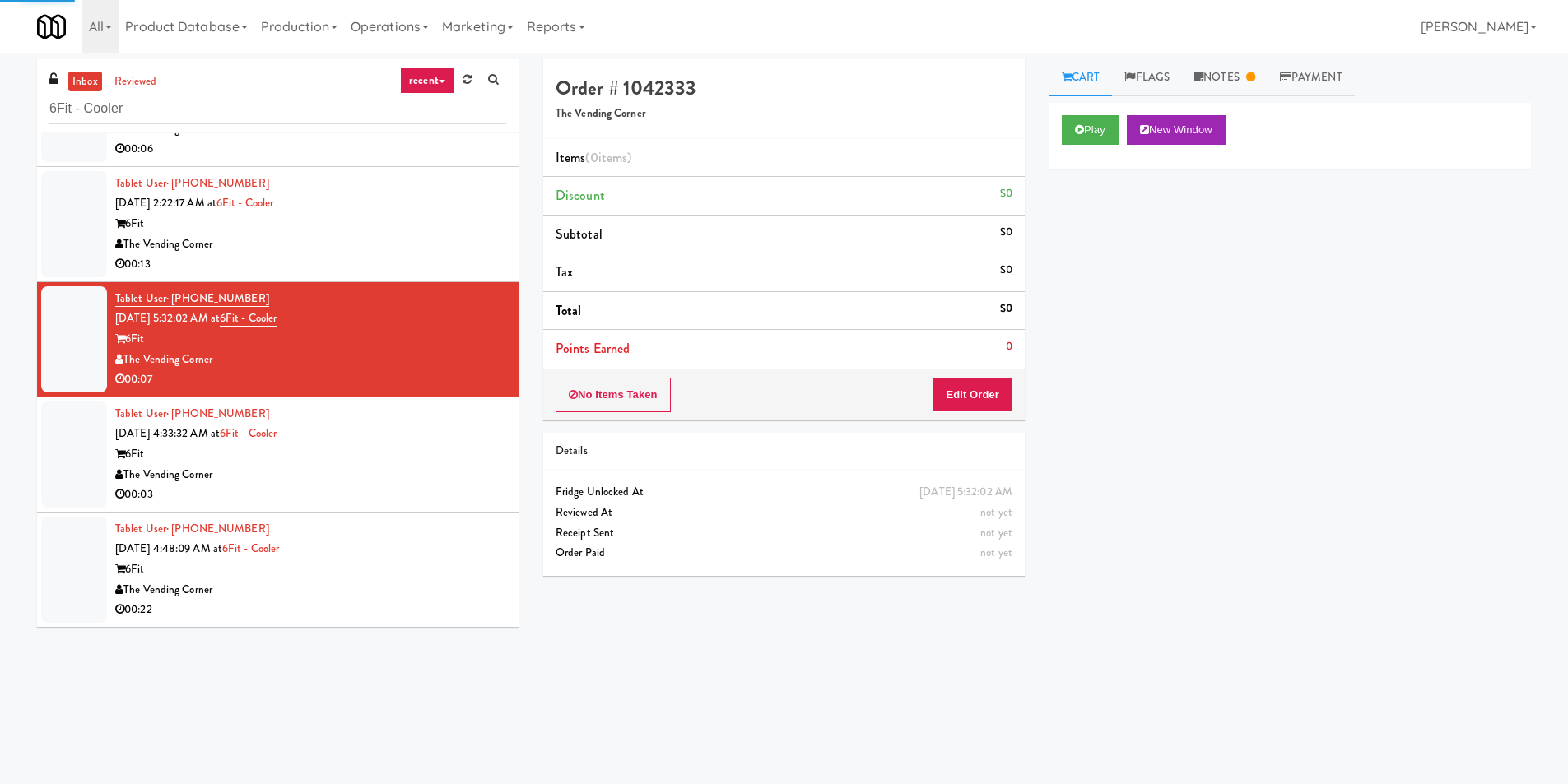
click at [451, 415] on div "Tablet User · (857) 351-0117 [DATE] 4:33:32 AM at 6Fit - Cooler 6Fit The Vendin…" at bounding box center [310, 455] width 391 height 101
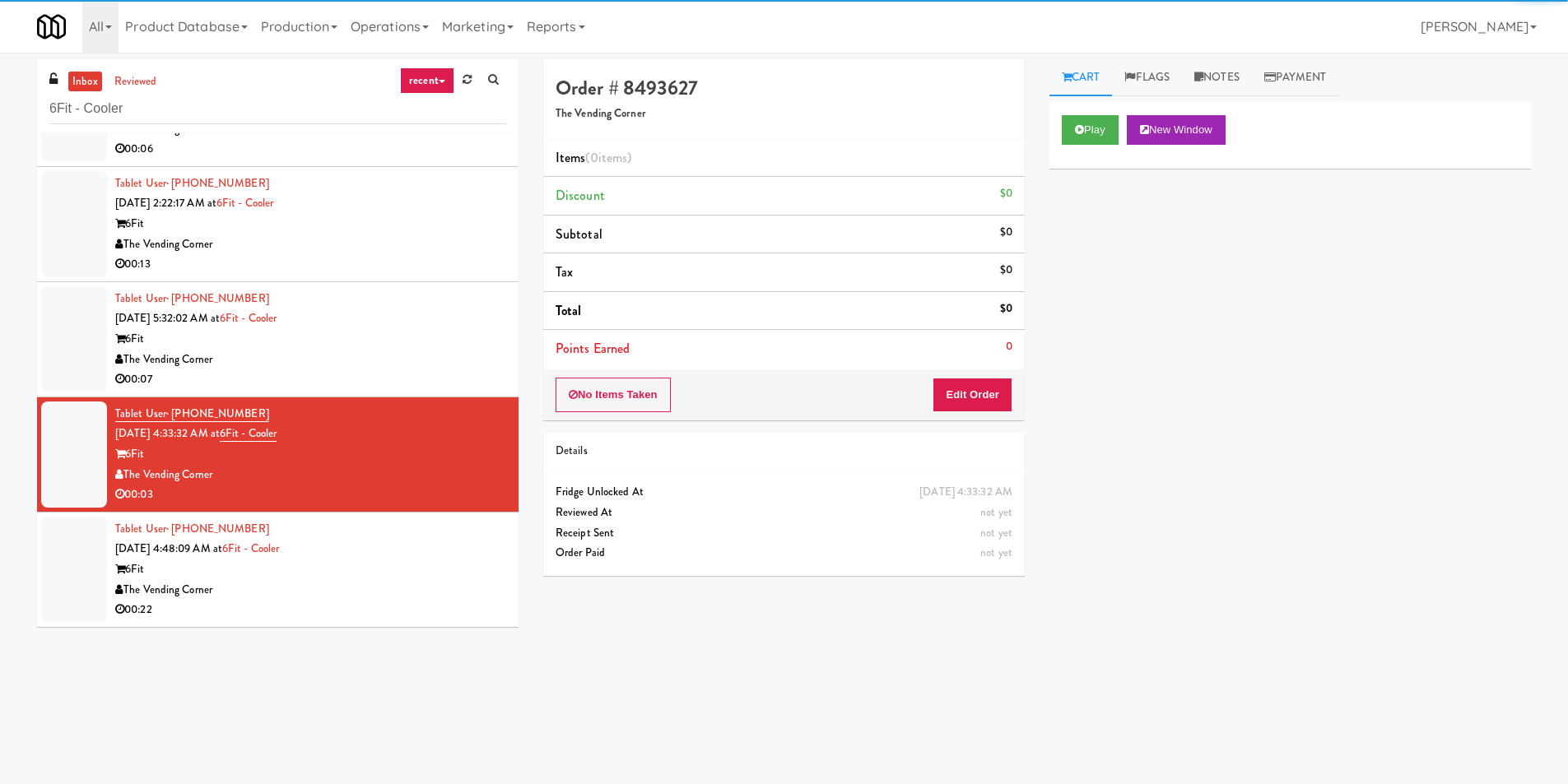
click at [459, 543] on div "Tablet User · (857) 262-3947 [DATE] 4:48:09 AM at 6Fit - Cooler 6Fit The Vendin…" at bounding box center [310, 570] width 391 height 101
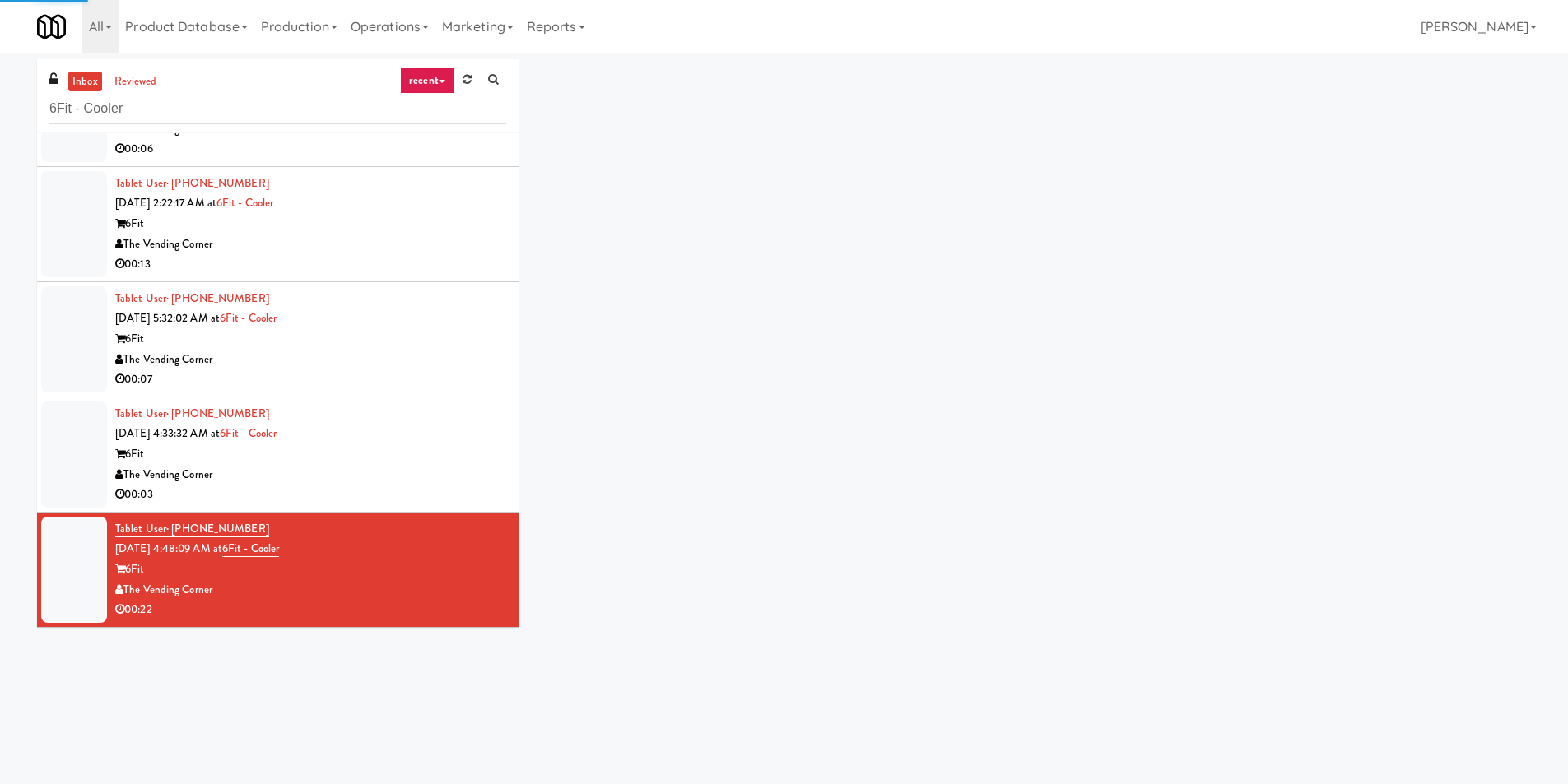
click at [456, 453] on div "6Fit" at bounding box center [310, 455] width 391 height 20
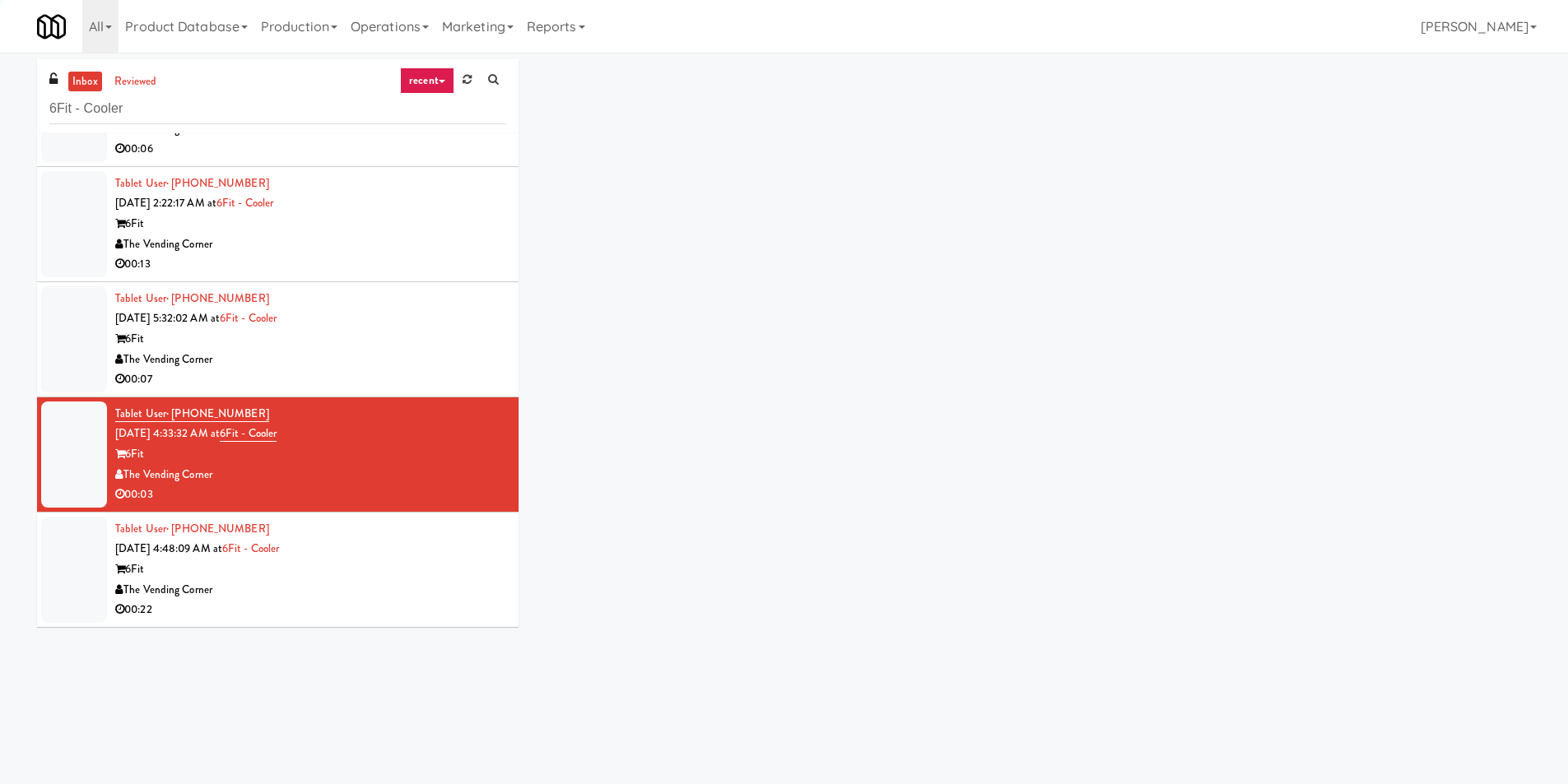
click at [443, 357] on div "The Vending Corner" at bounding box center [310, 360] width 391 height 20
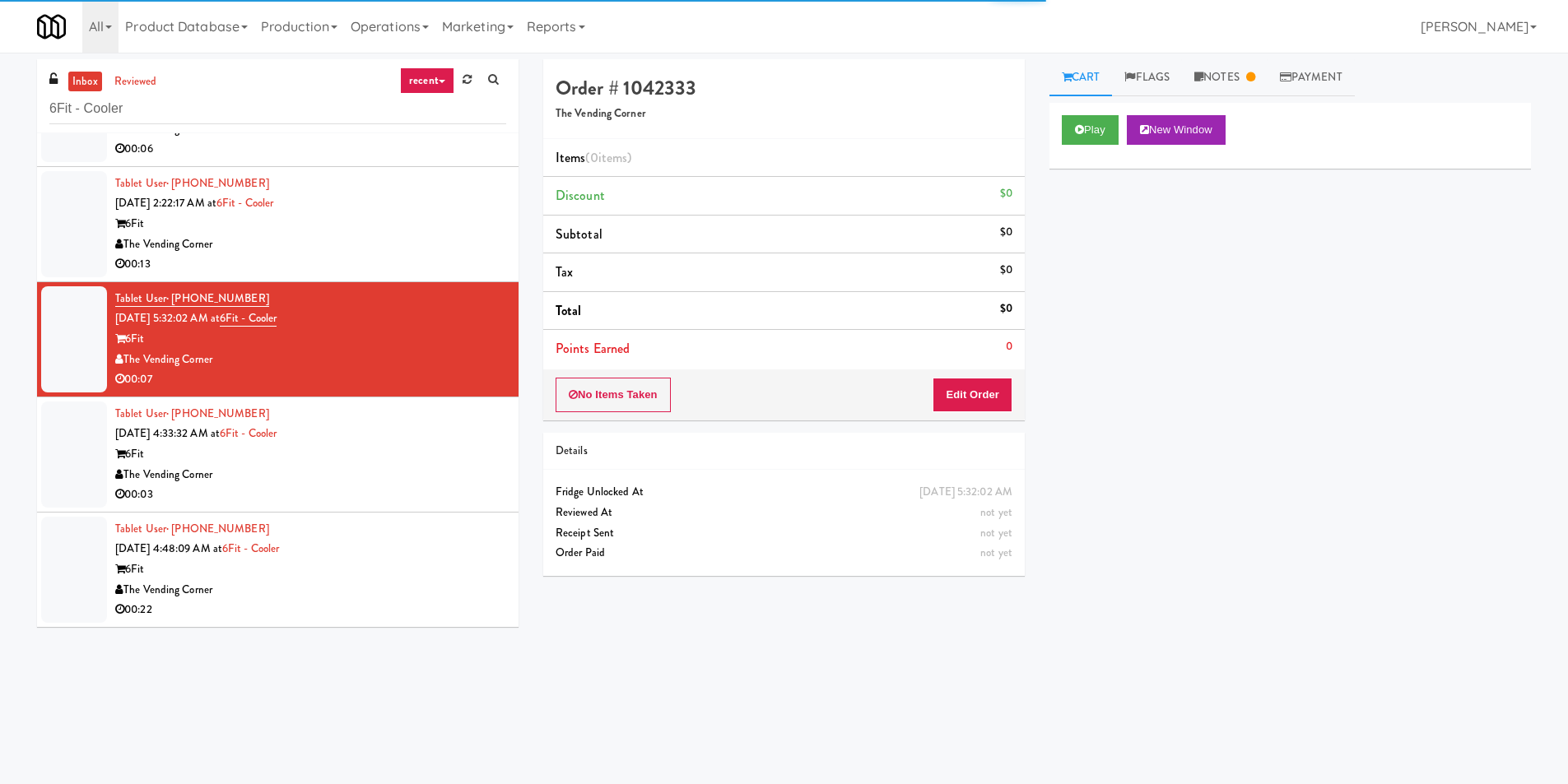
click at [443, 448] on div "Tablet User · (857) 351-0117 [DATE] 4:33:32 AM at 6Fit - Cooler 6Fit The Vendin…" at bounding box center [310, 455] width 391 height 101
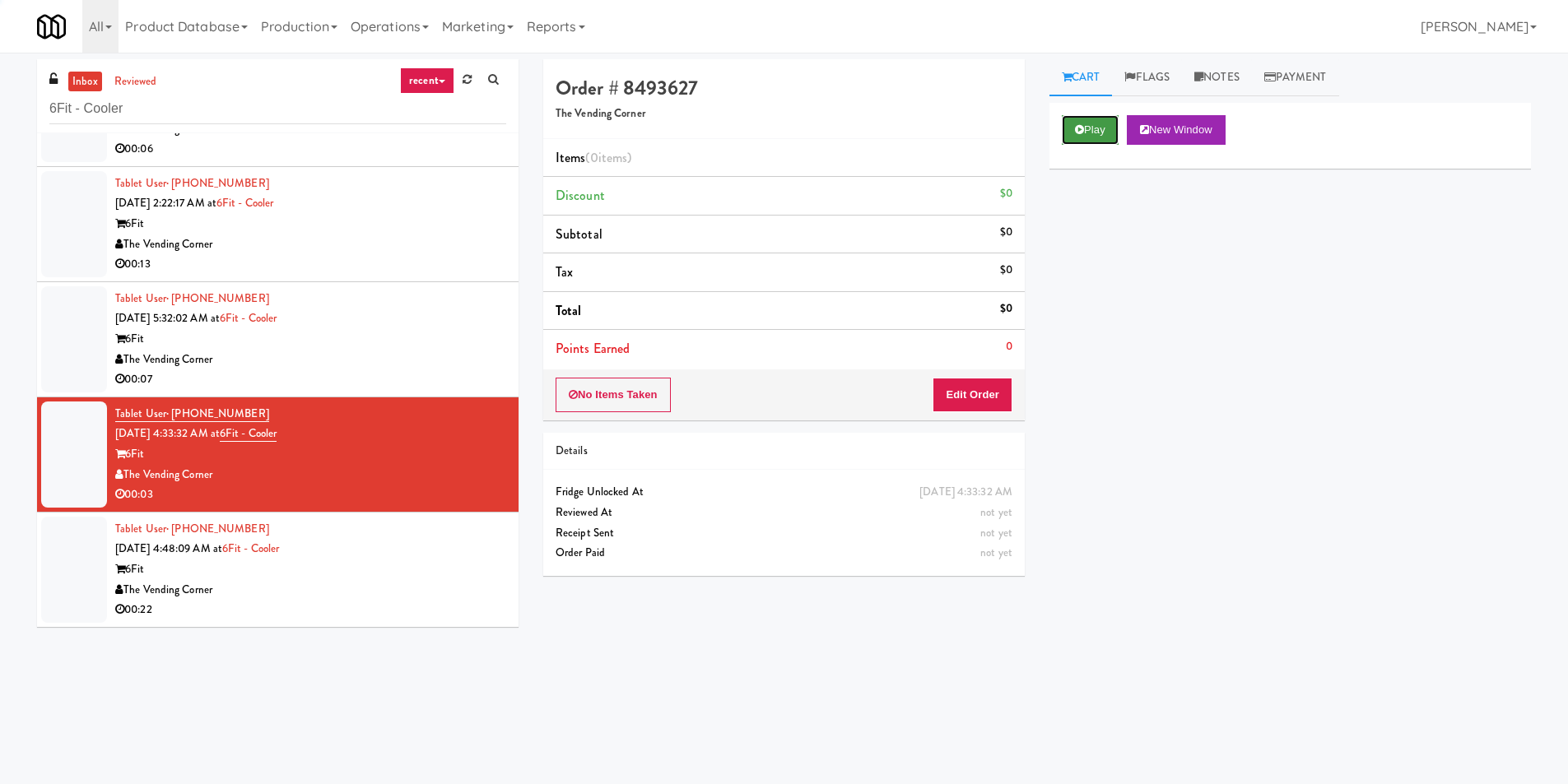
click at [1076, 124] on icon at bounding box center [1080, 130] width 9 height 11
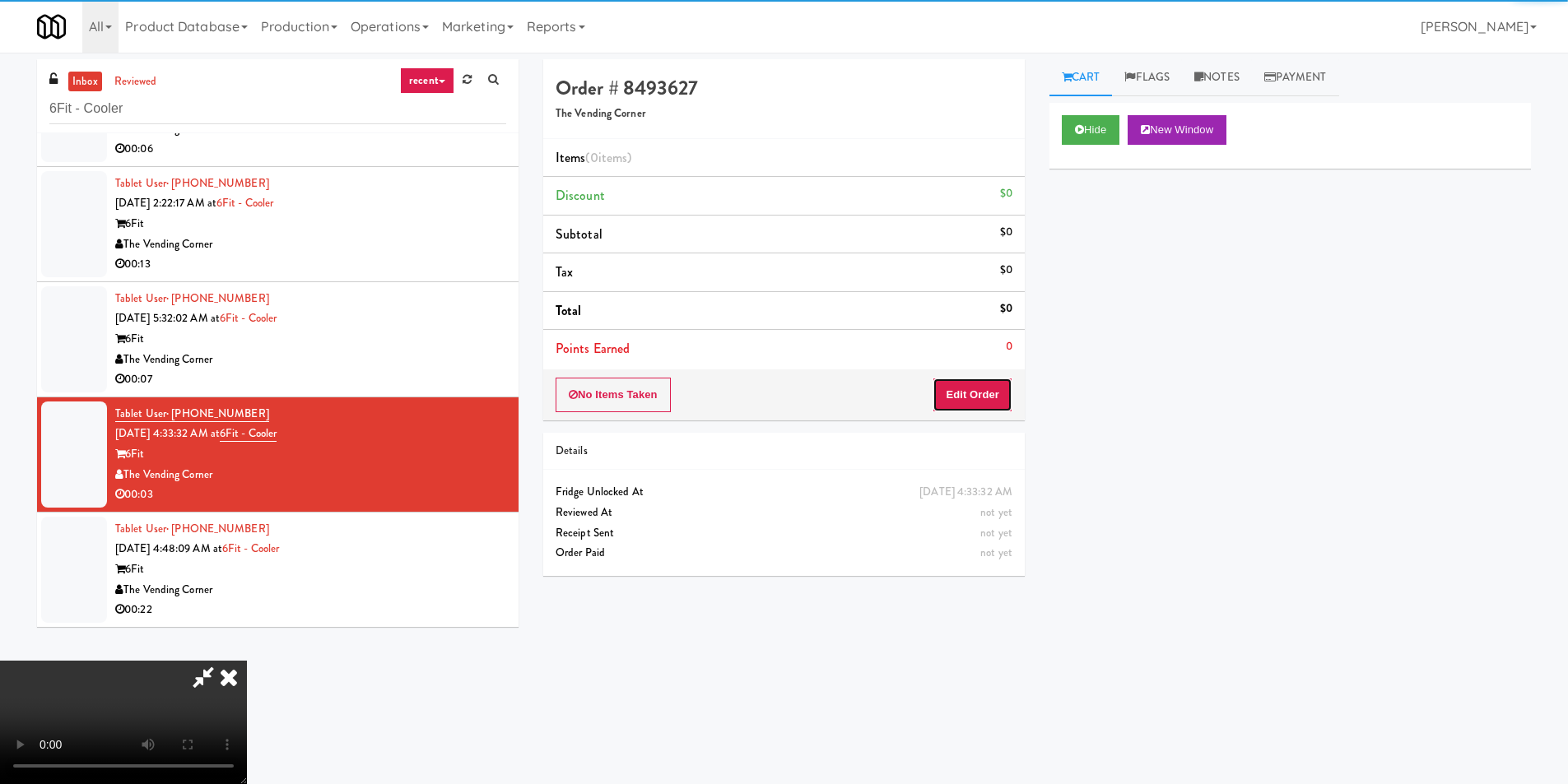
click at [982, 401] on button "Edit Order" at bounding box center [972, 395] width 80 height 35
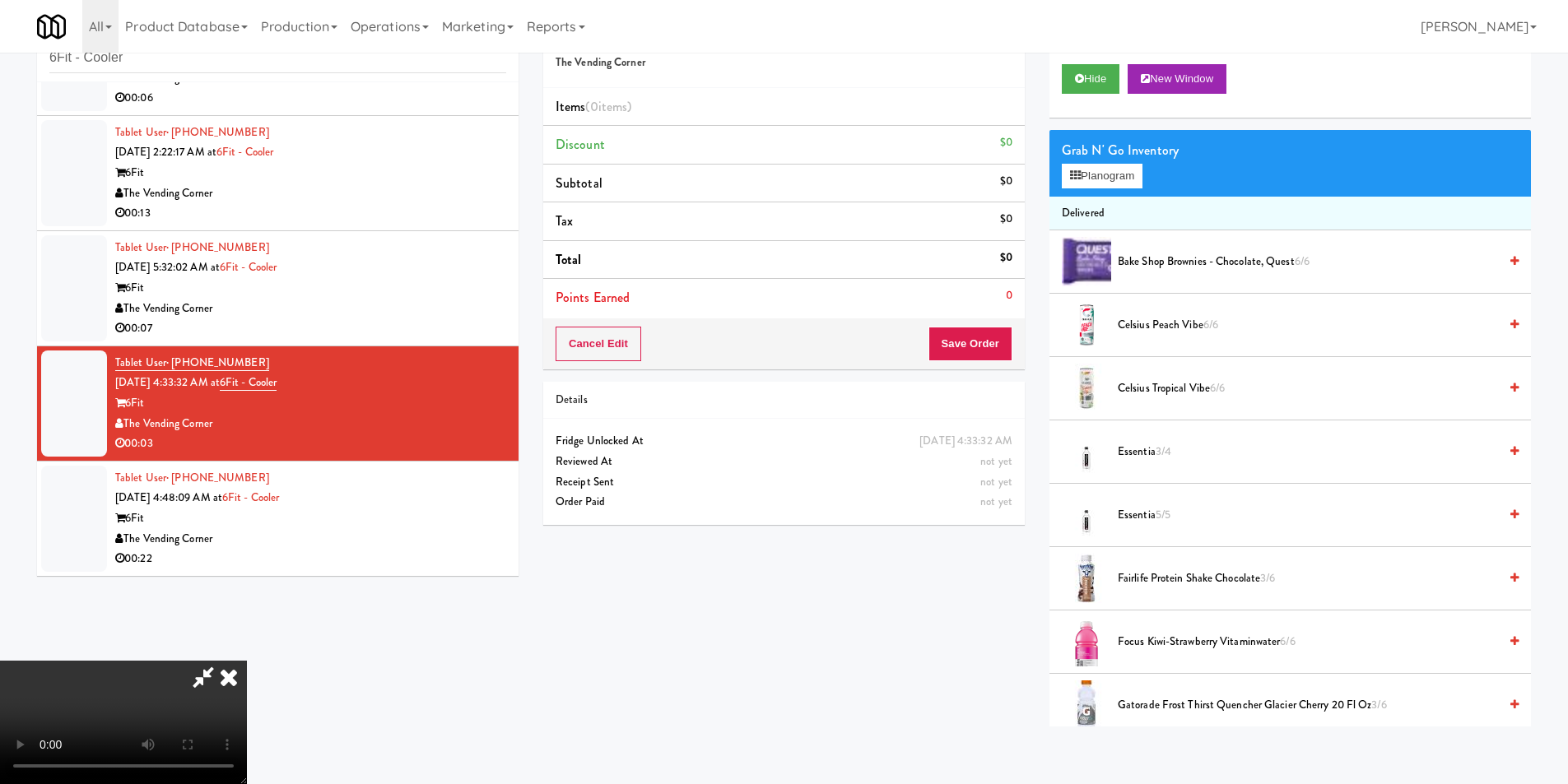
scroll to position [52, 0]
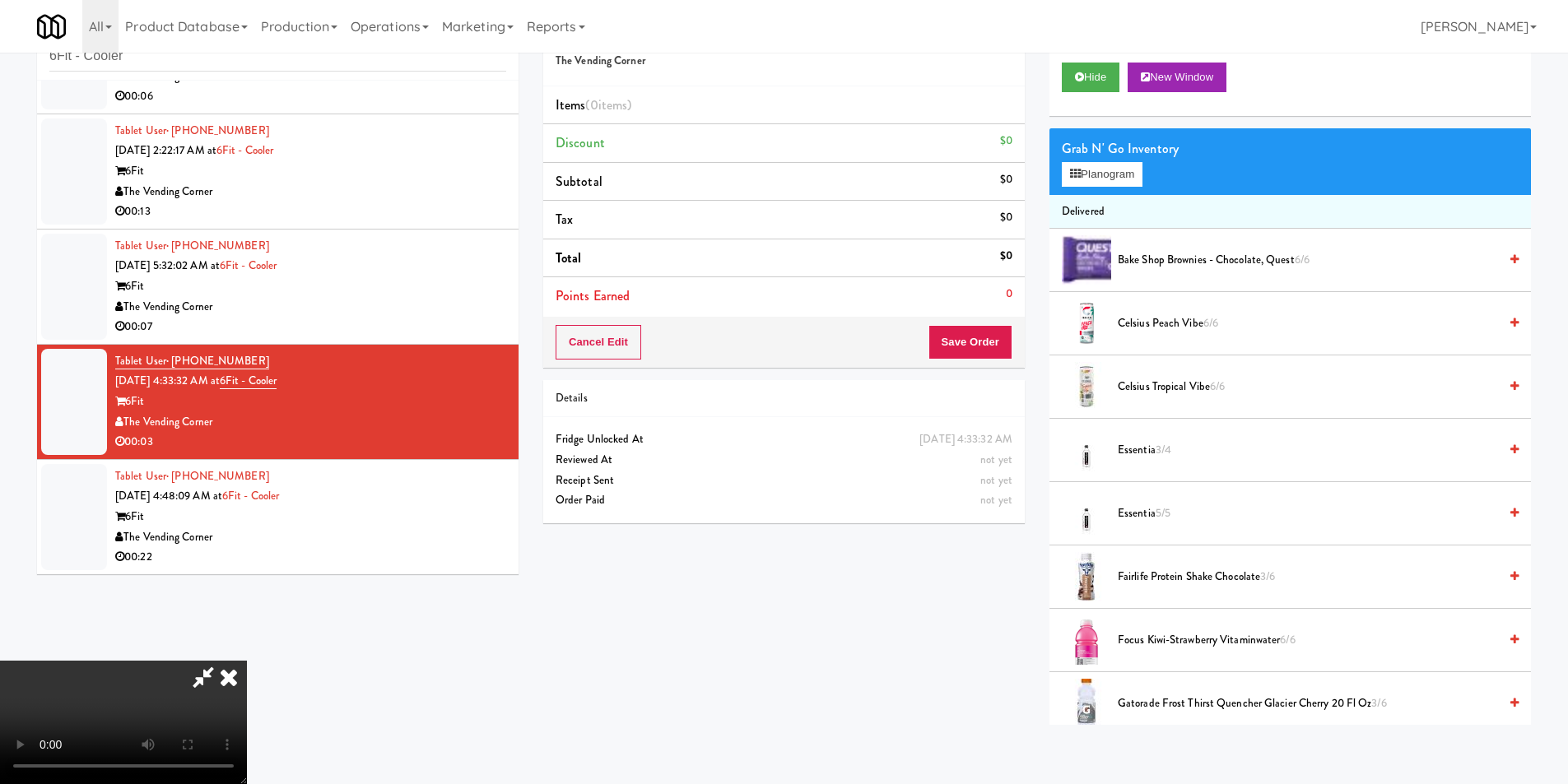
click at [247, 661] on video at bounding box center [123, 722] width 247 height 123
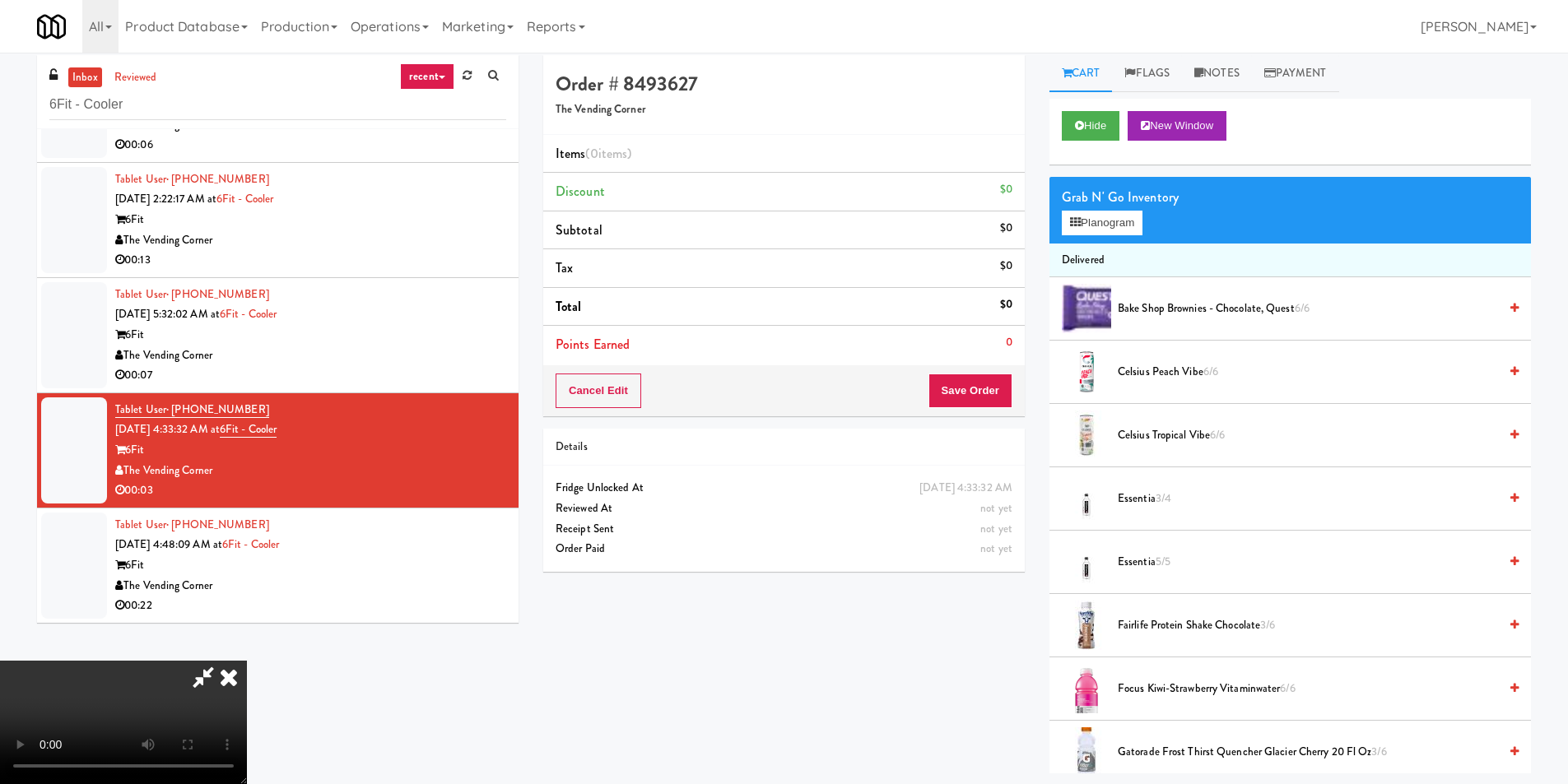
scroll to position [0, 0]
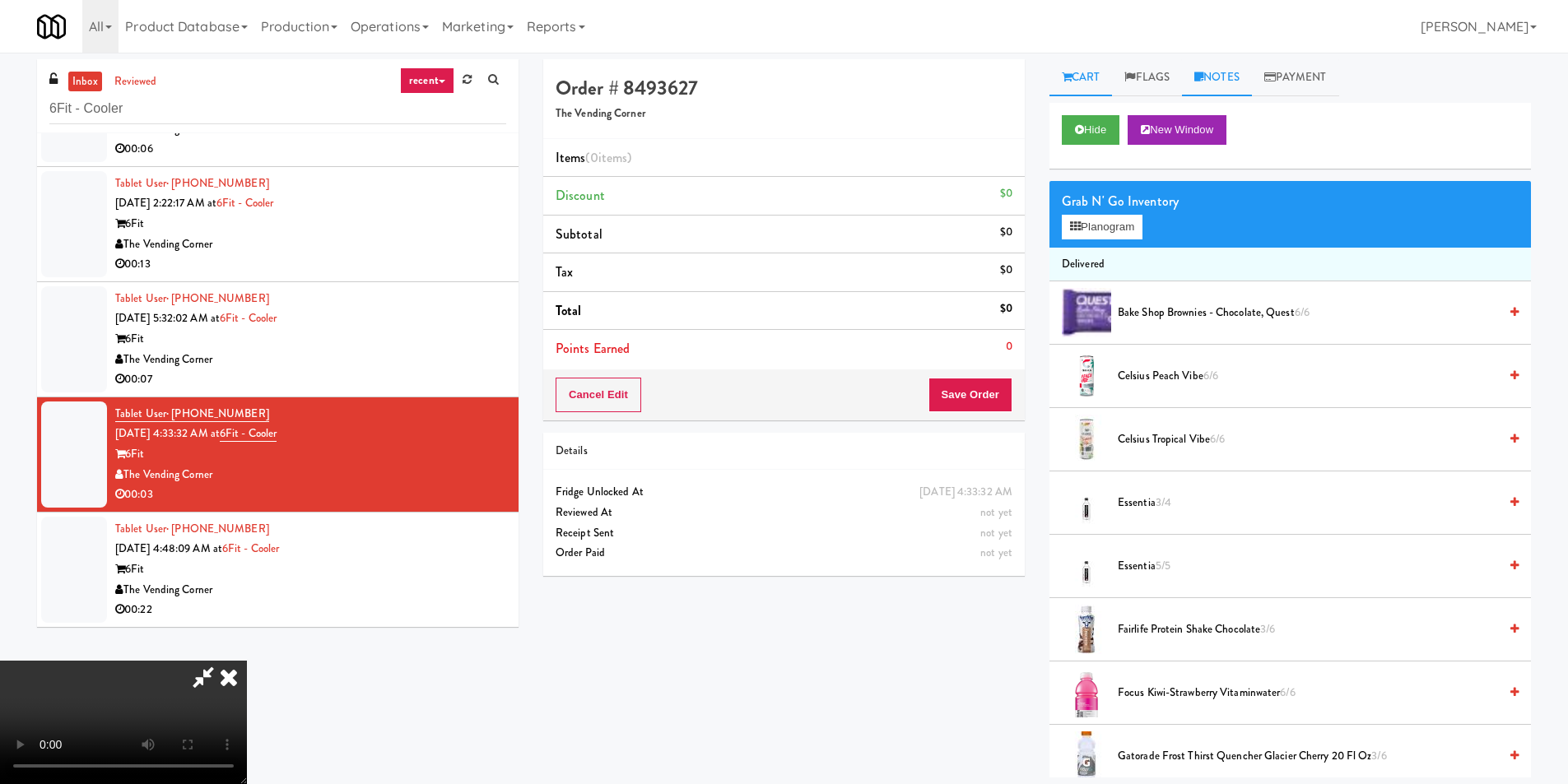
drag, startPoint x: 1233, startPoint y: 56, endPoint x: 1232, endPoint y: 76, distance: 20.0
click at [1233, 58] on div "inbox reviewed recent all unclear take inventory issue suspicious failed recent…" at bounding box center [784, 415] width 1568 height 725
click at [1232, 79] on link "Notes" at bounding box center [1217, 77] width 70 height 37
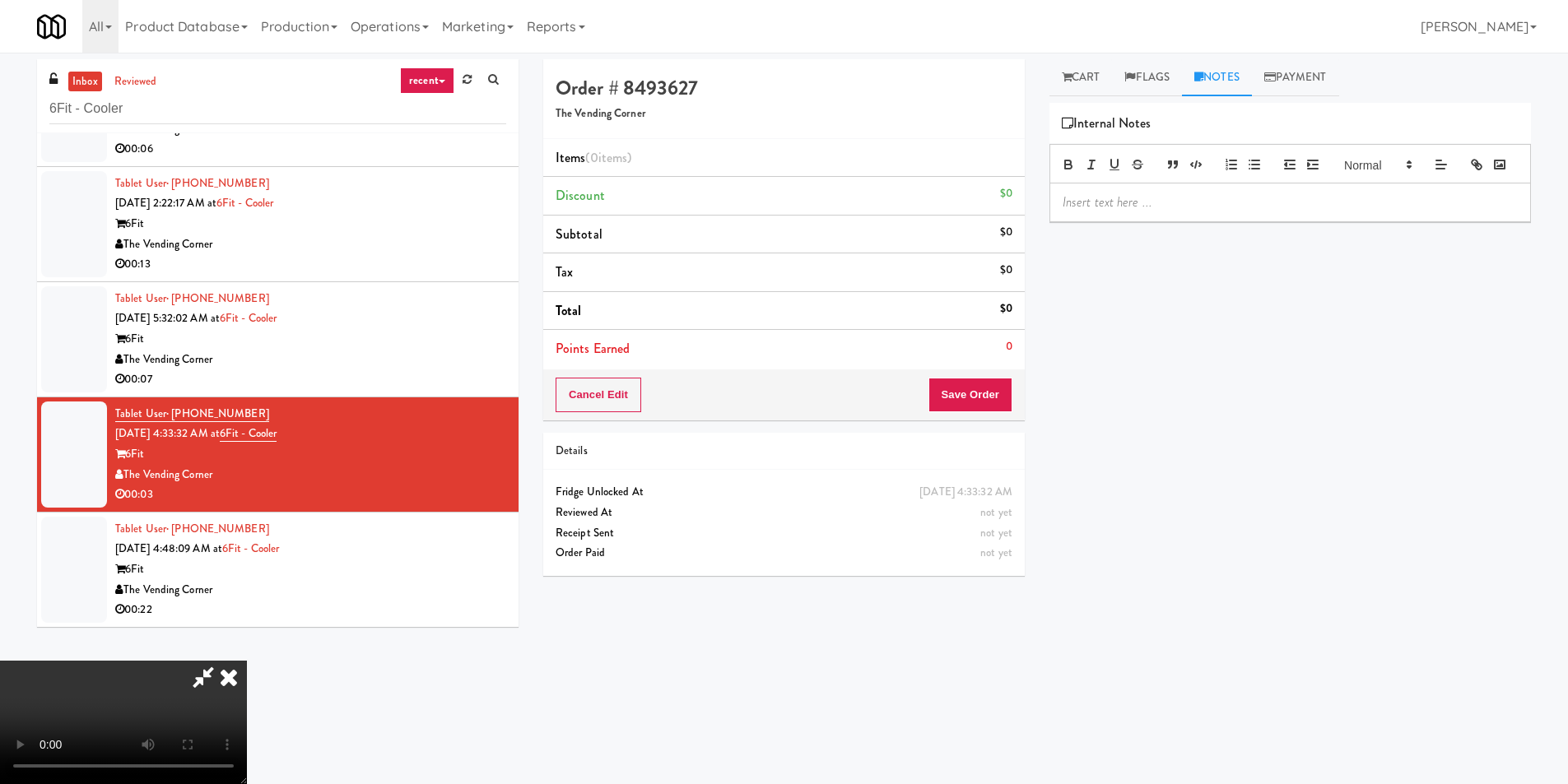
click at [1220, 222] on div at bounding box center [1290, 202] width 480 height 38
click at [1067, 82] on icon at bounding box center [1066, 77] width 10 height 11
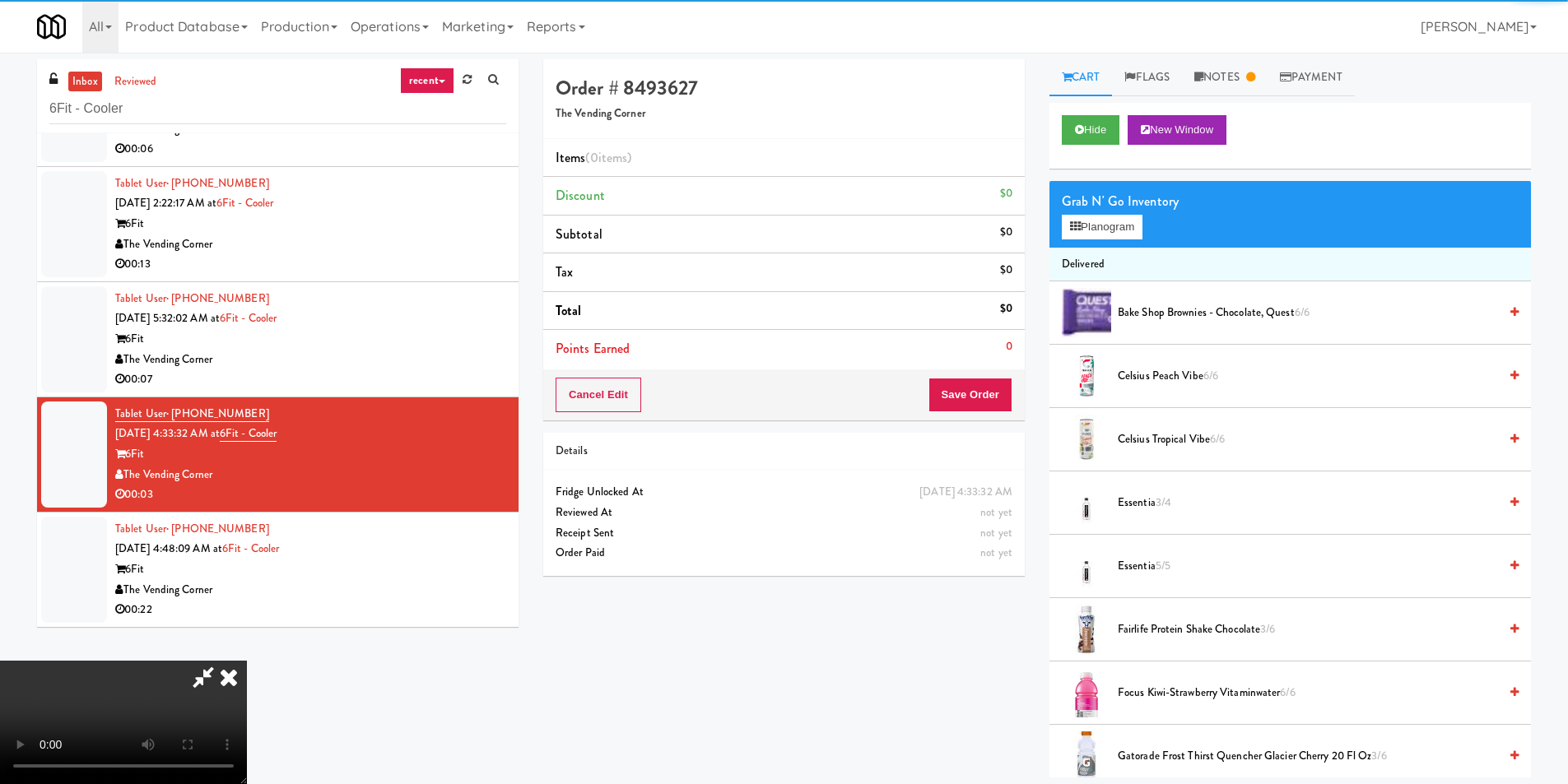
click at [247, 661] on video at bounding box center [123, 722] width 247 height 123
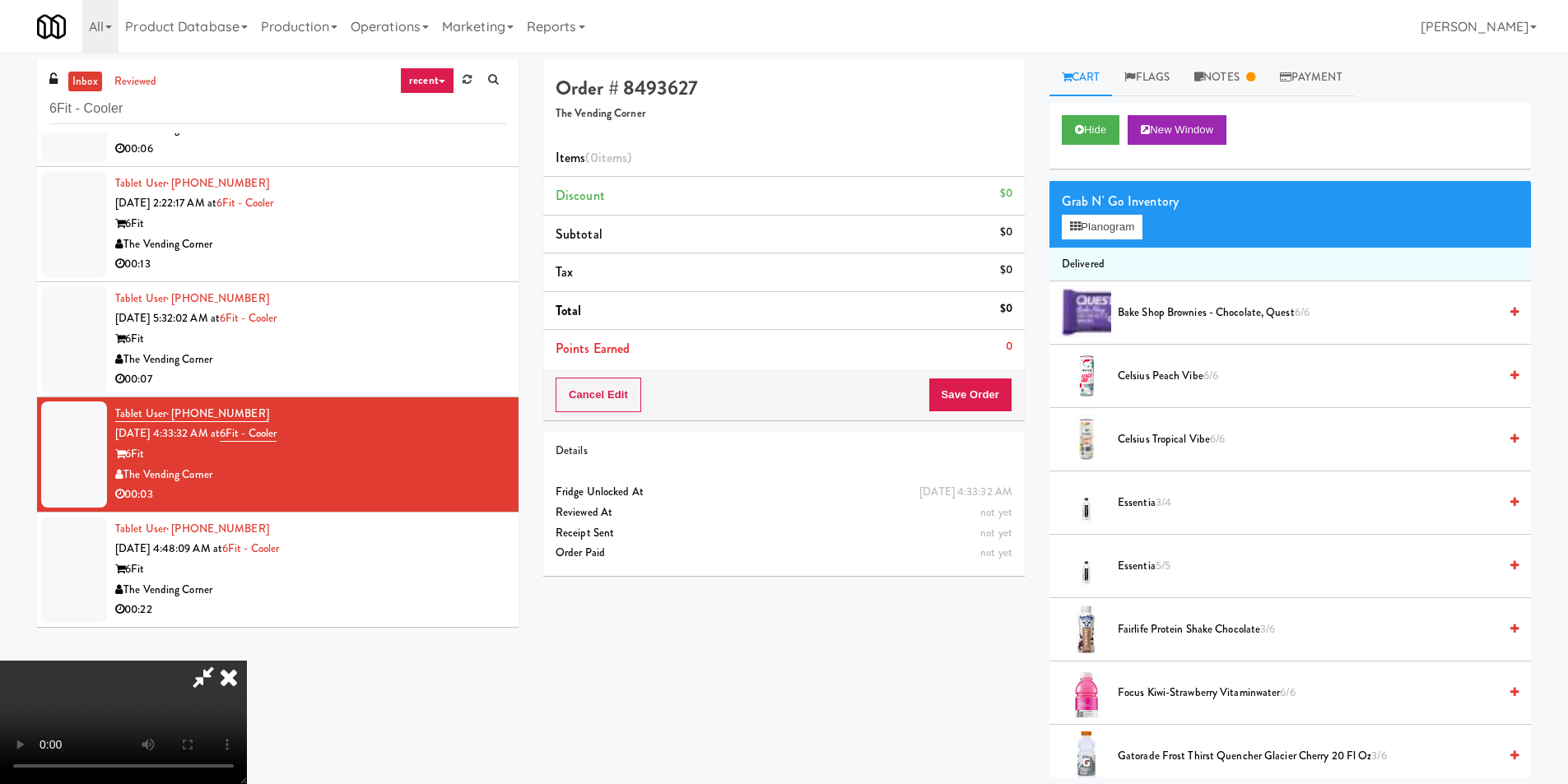
click at [247, 661] on video at bounding box center [123, 722] width 247 height 123
click at [1129, 220] on button "Planogram" at bounding box center [1102, 227] width 81 height 25
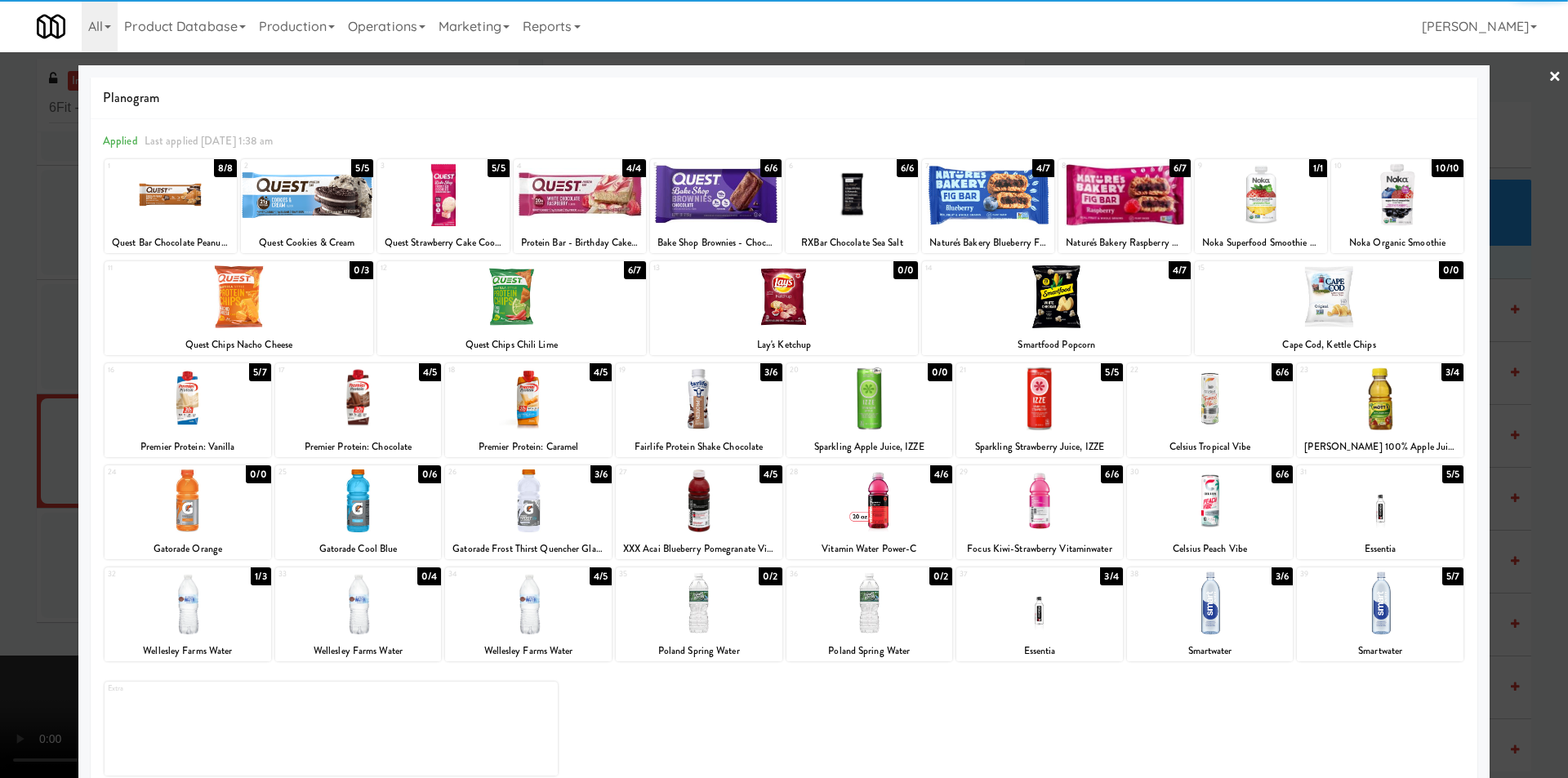
click at [1182, 596] on div at bounding box center [1210, 603] width 167 height 63
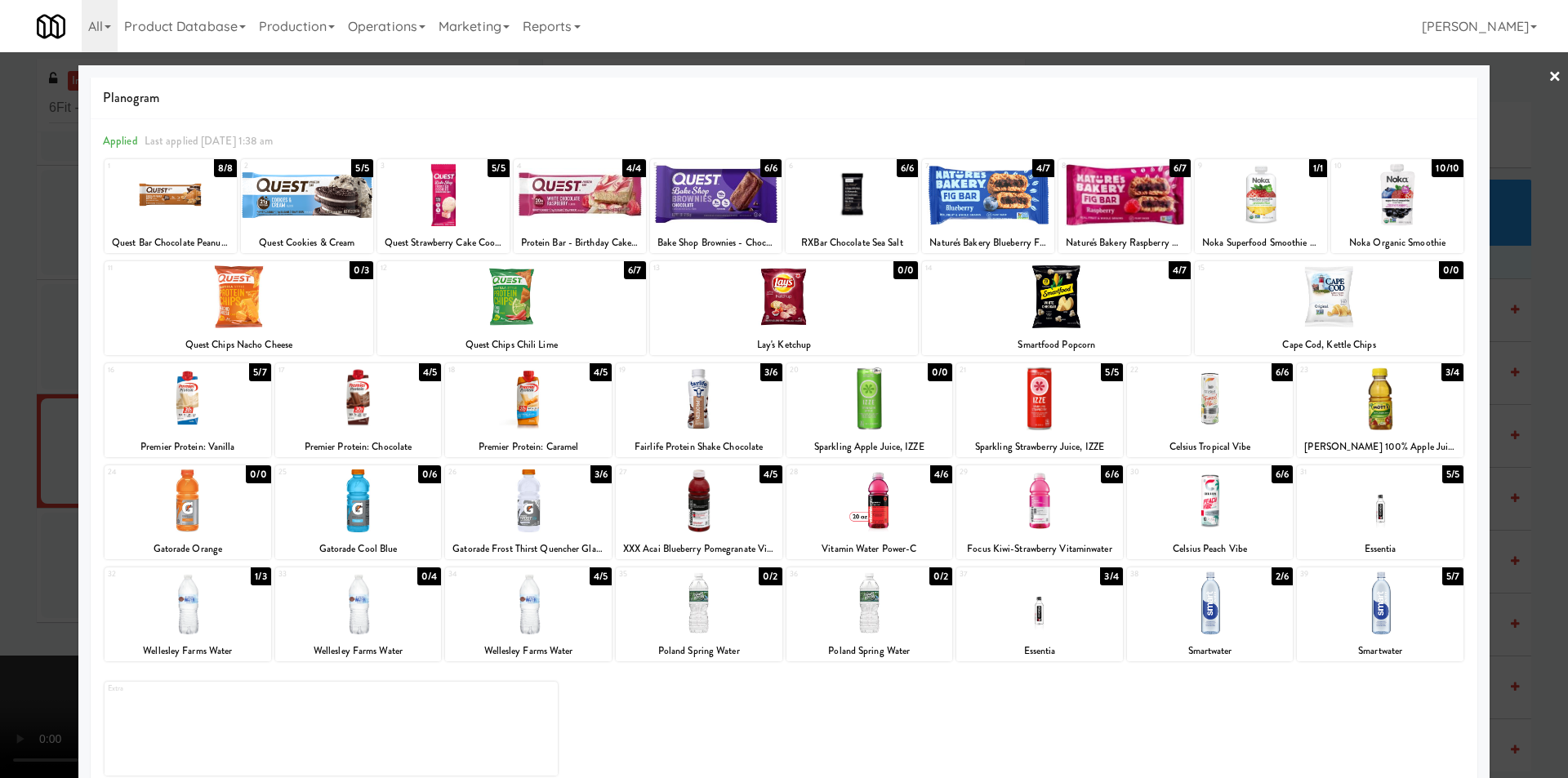
click at [1509, 419] on div at bounding box center [784, 389] width 1568 height 778
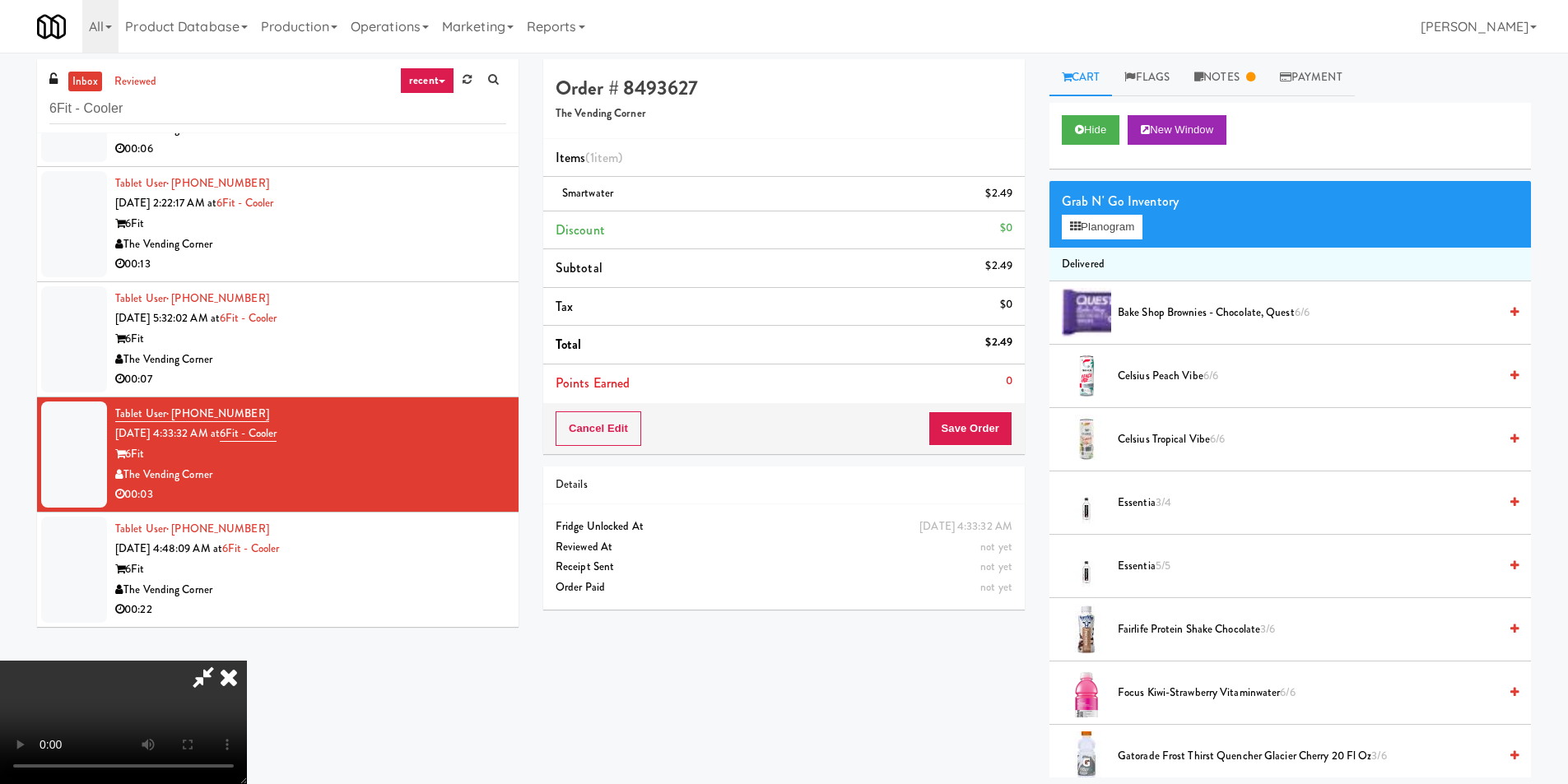
click at [1000, 410] on div "Cancel Edit Save Order" at bounding box center [784, 429] width 482 height 51
click at [993, 429] on button "Save Order" at bounding box center [970, 429] width 84 height 35
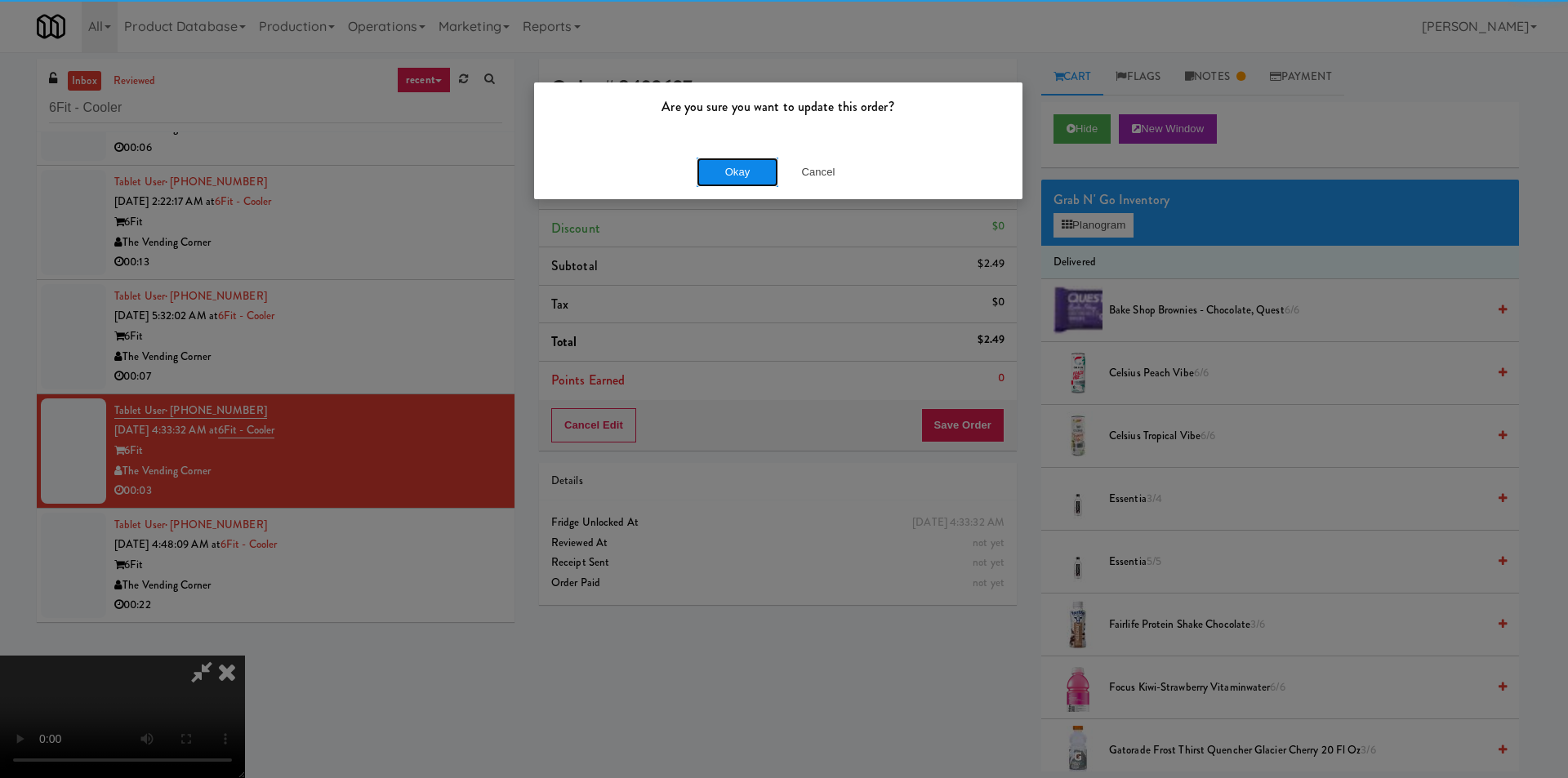
click at [731, 183] on button "Okay" at bounding box center [738, 172] width 82 height 29
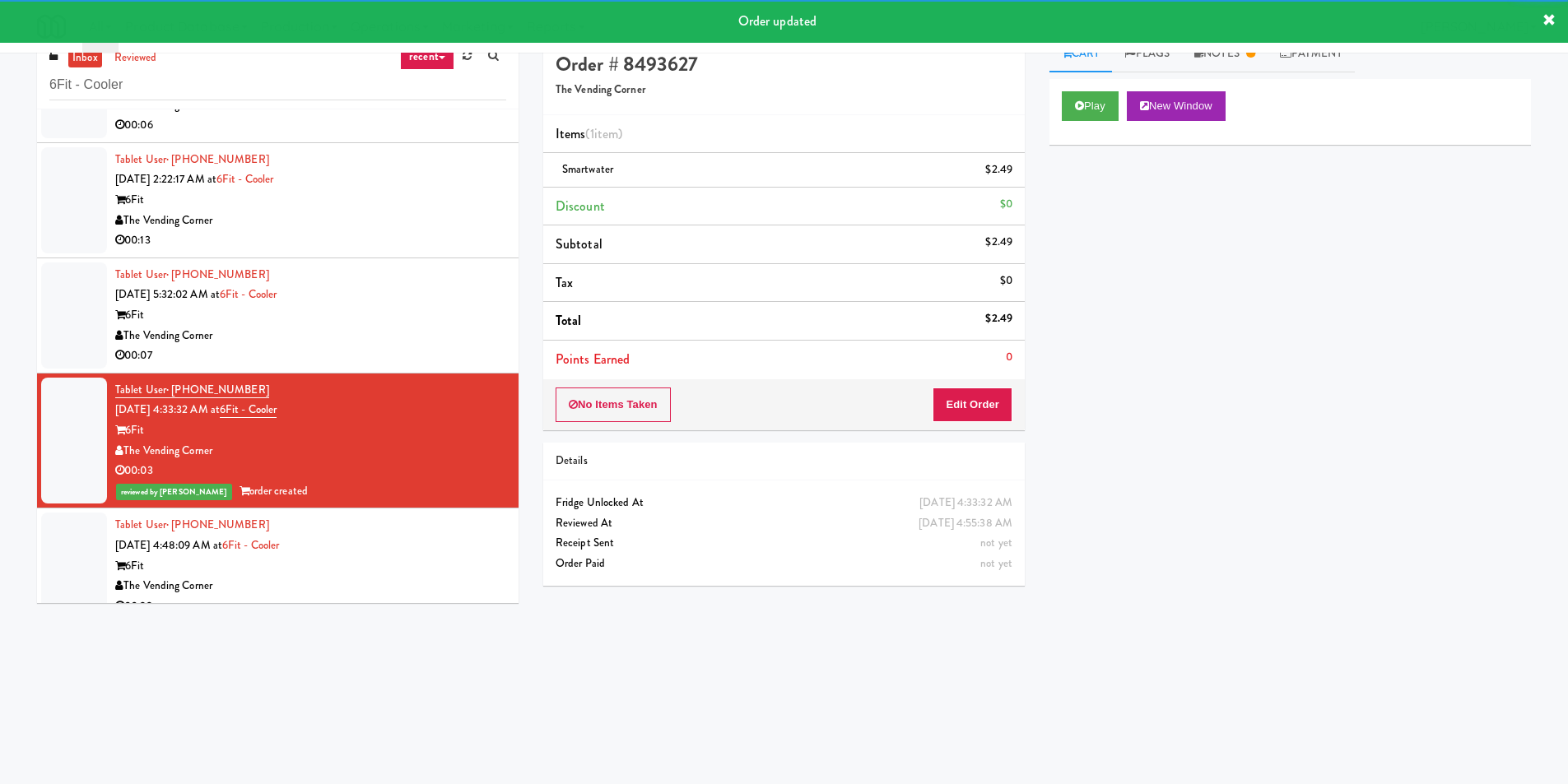
scroll to position [52, 0]
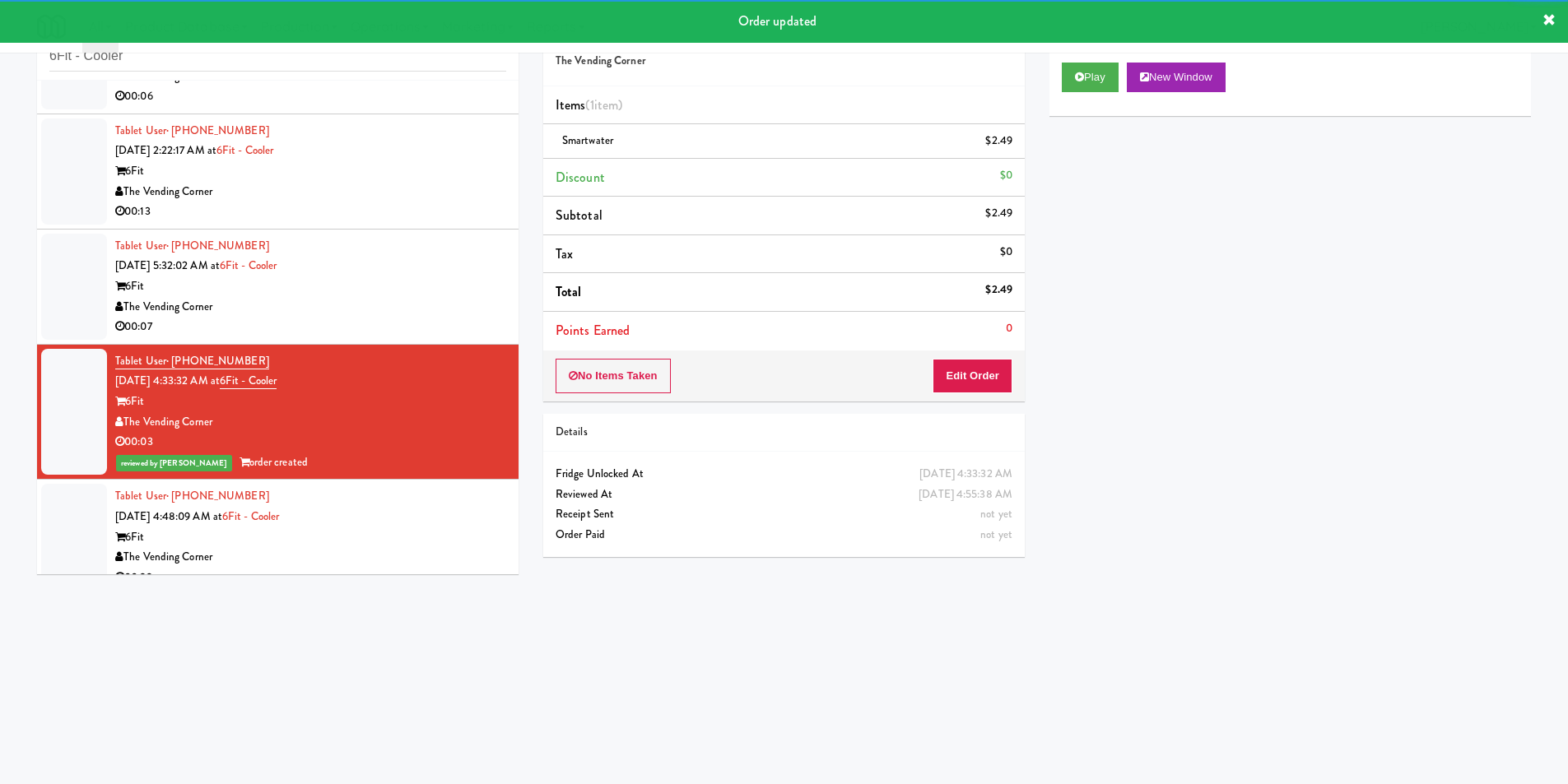
click at [441, 524] on div "Tablet User · (857) 262-3947 [DATE] 4:48:09 AM at 6Fit - Cooler 6Fit The Vendin…" at bounding box center [310, 537] width 391 height 101
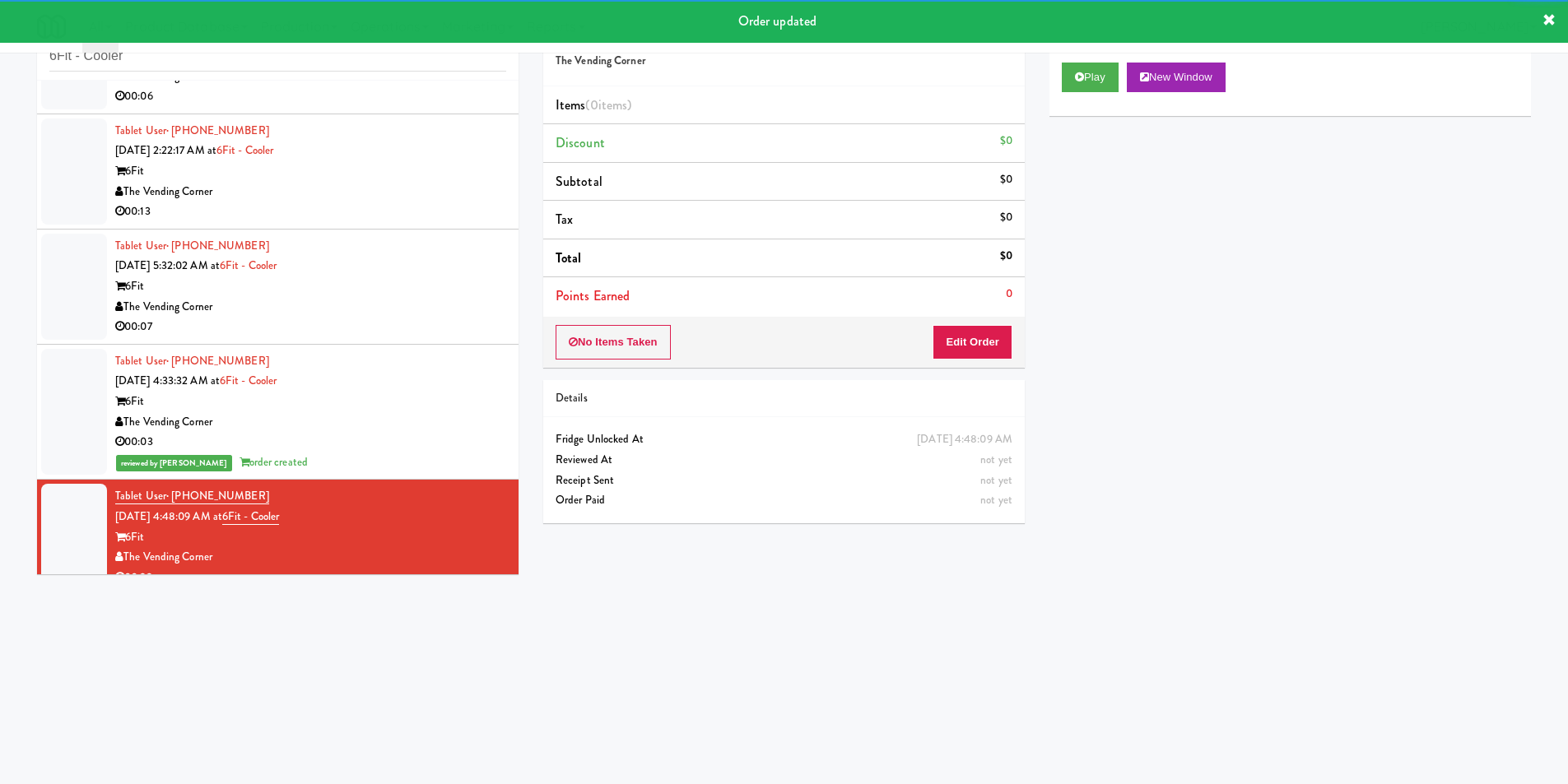
drag, startPoint x: 983, startPoint y: 303, endPoint x: 982, endPoint y: 319, distance: 16.0
click at [983, 305] on li "Points Earned 0" at bounding box center [784, 296] width 482 height 38
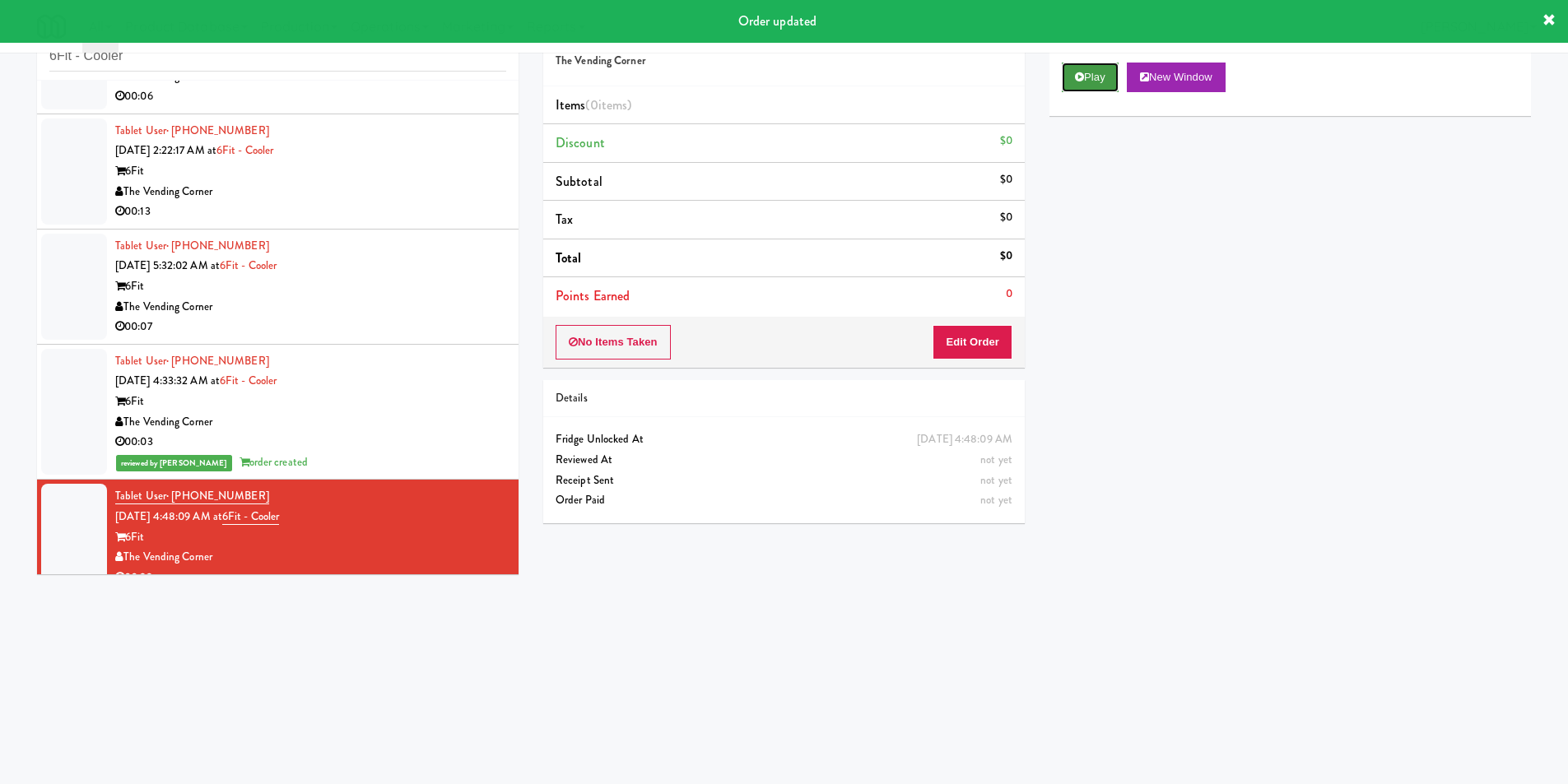
click at [1099, 83] on button "Play" at bounding box center [1090, 77] width 57 height 29
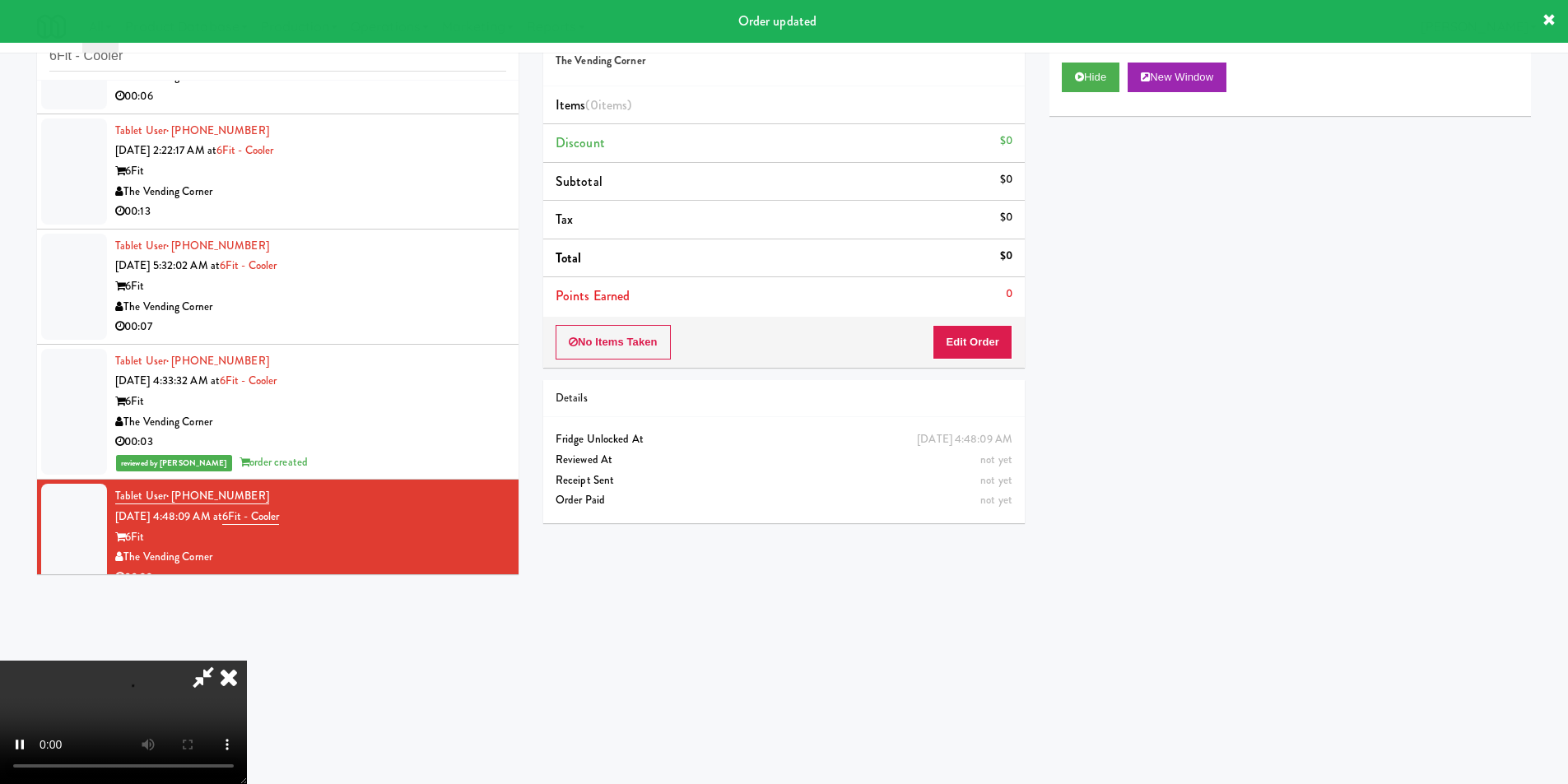
click at [986, 323] on div "No Items Taken Edit Order" at bounding box center [784, 343] width 482 height 51
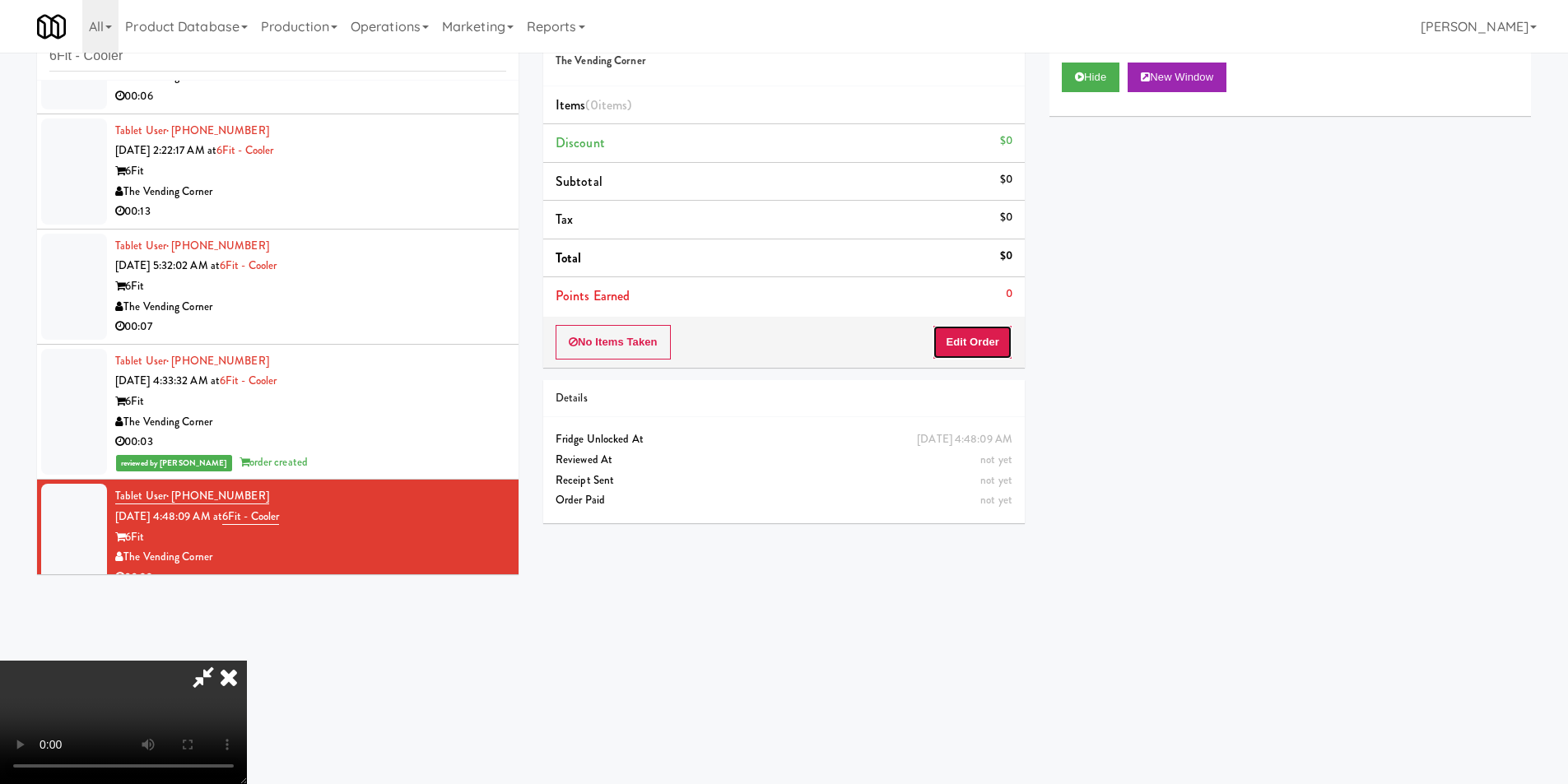
click at [992, 340] on button "Edit Order" at bounding box center [972, 343] width 80 height 35
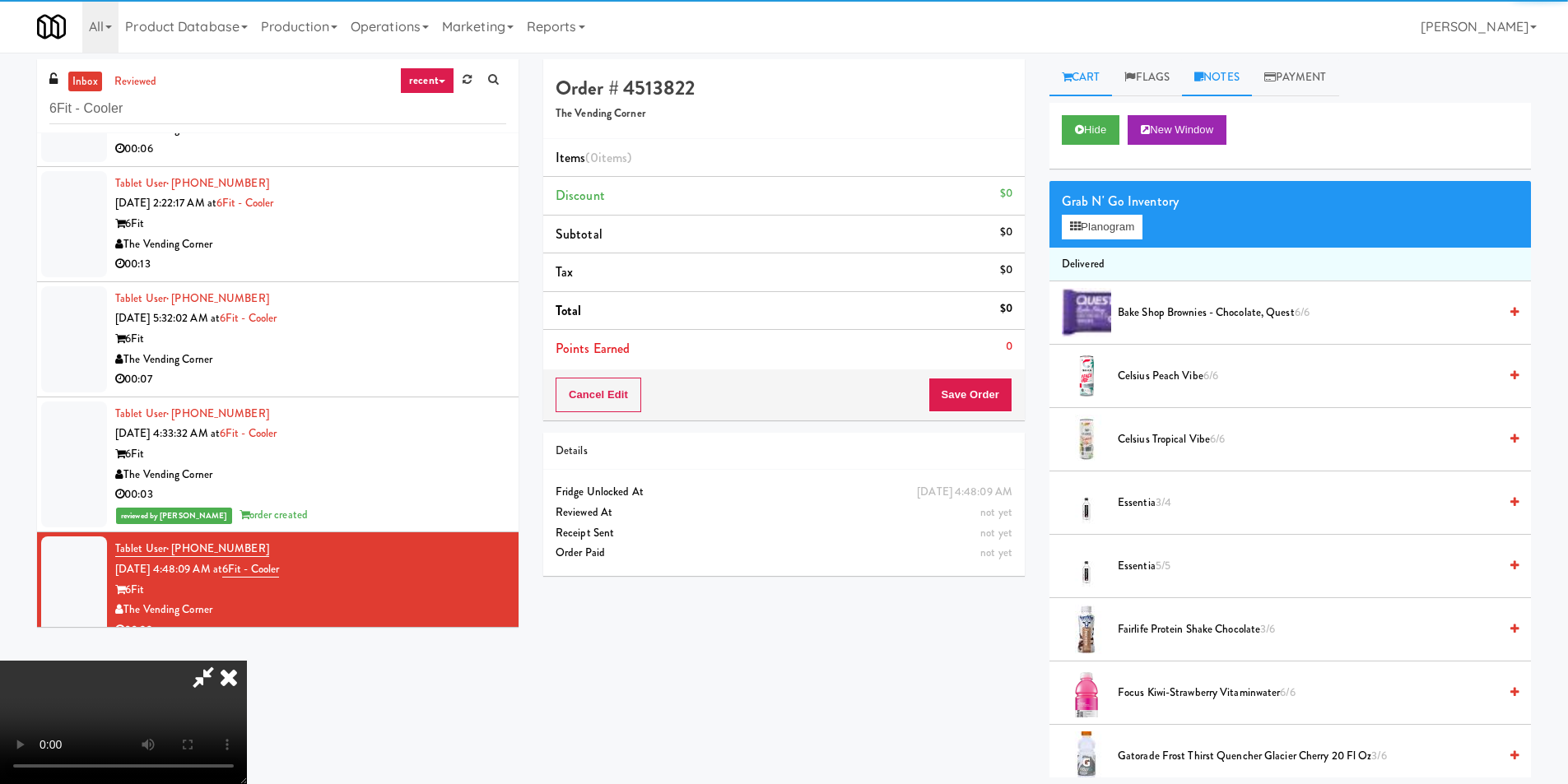
click at [1225, 83] on link "Notes" at bounding box center [1217, 77] width 70 height 37
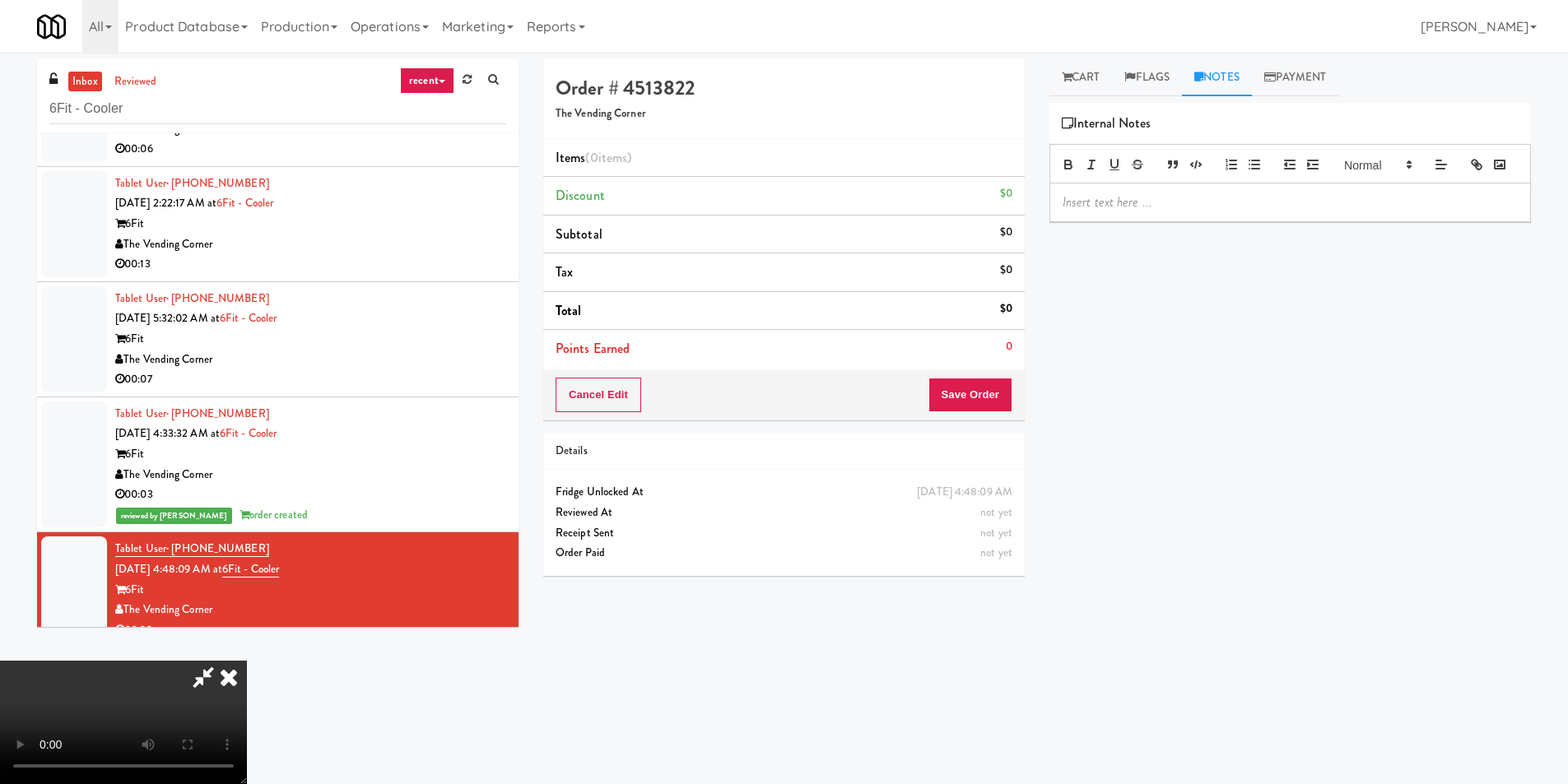
click at [1201, 184] on div at bounding box center [1290, 164] width 482 height 40
click at [1192, 211] on p at bounding box center [1290, 202] width 455 height 18
click at [1084, 74] on link "Cart" at bounding box center [1081, 77] width 63 height 37
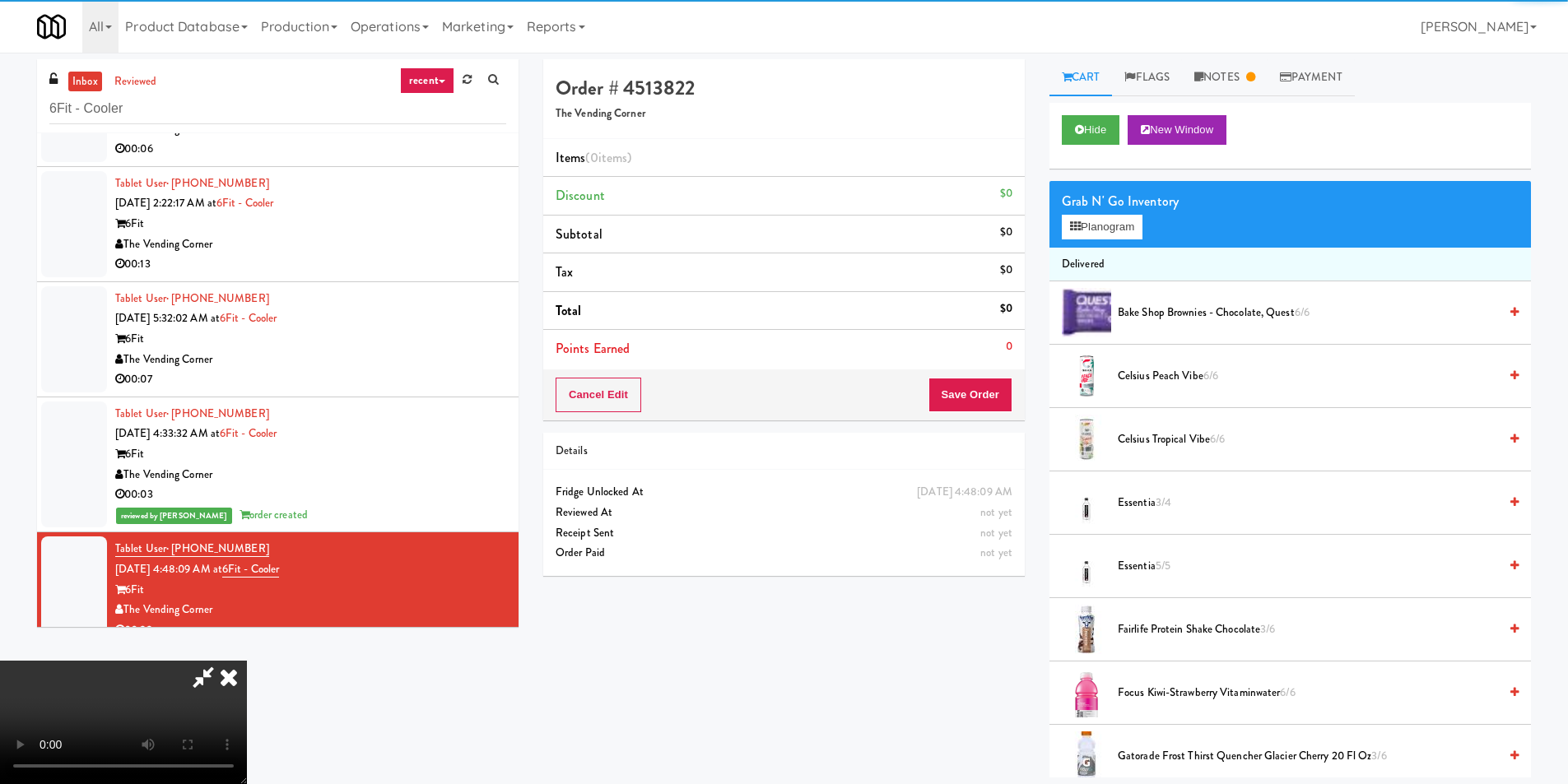
scroll to position [52, 0]
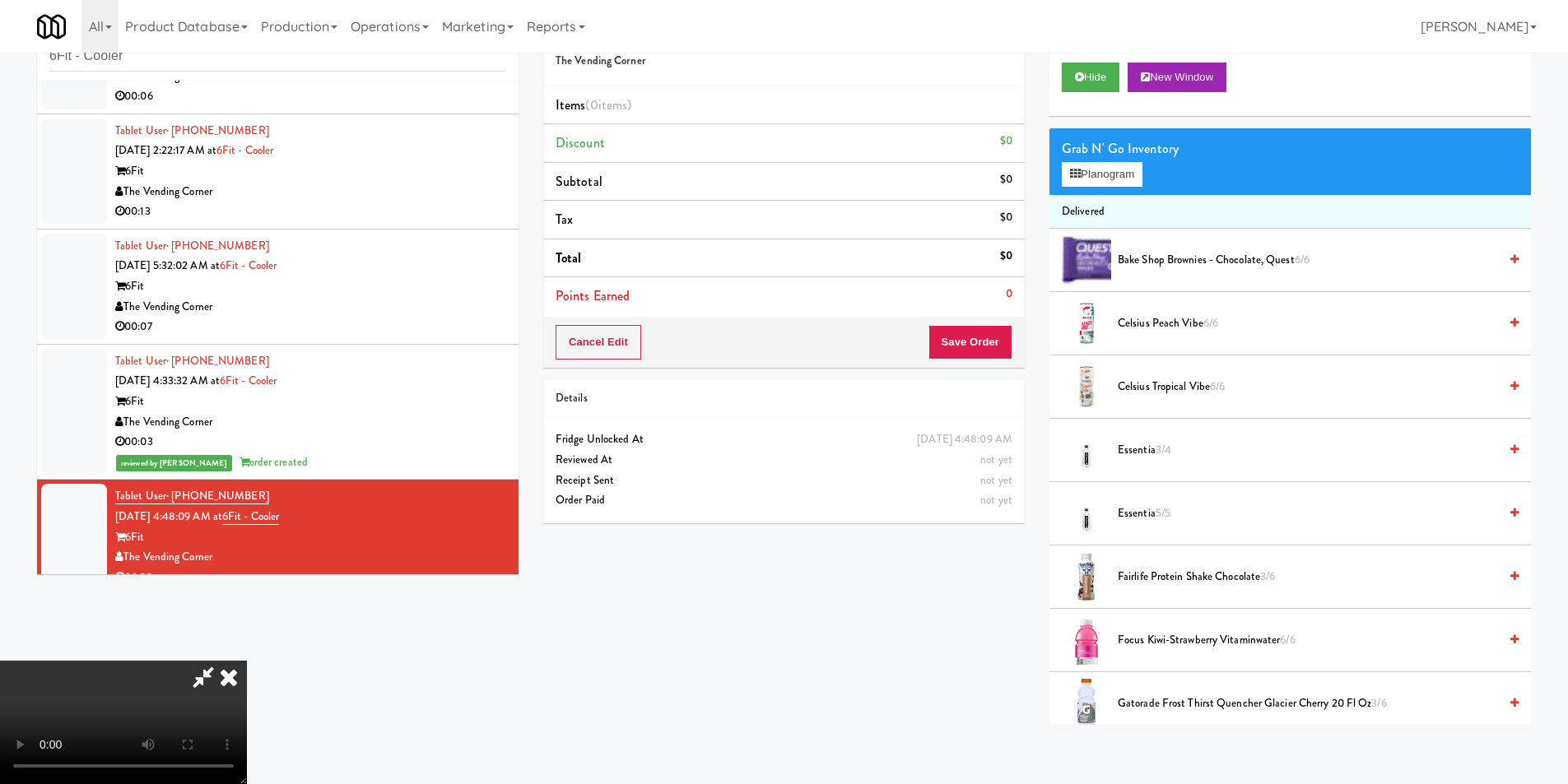
click at [247, 661] on video at bounding box center [123, 722] width 247 height 123
click at [1107, 176] on button "Planogram" at bounding box center [1102, 174] width 81 height 25
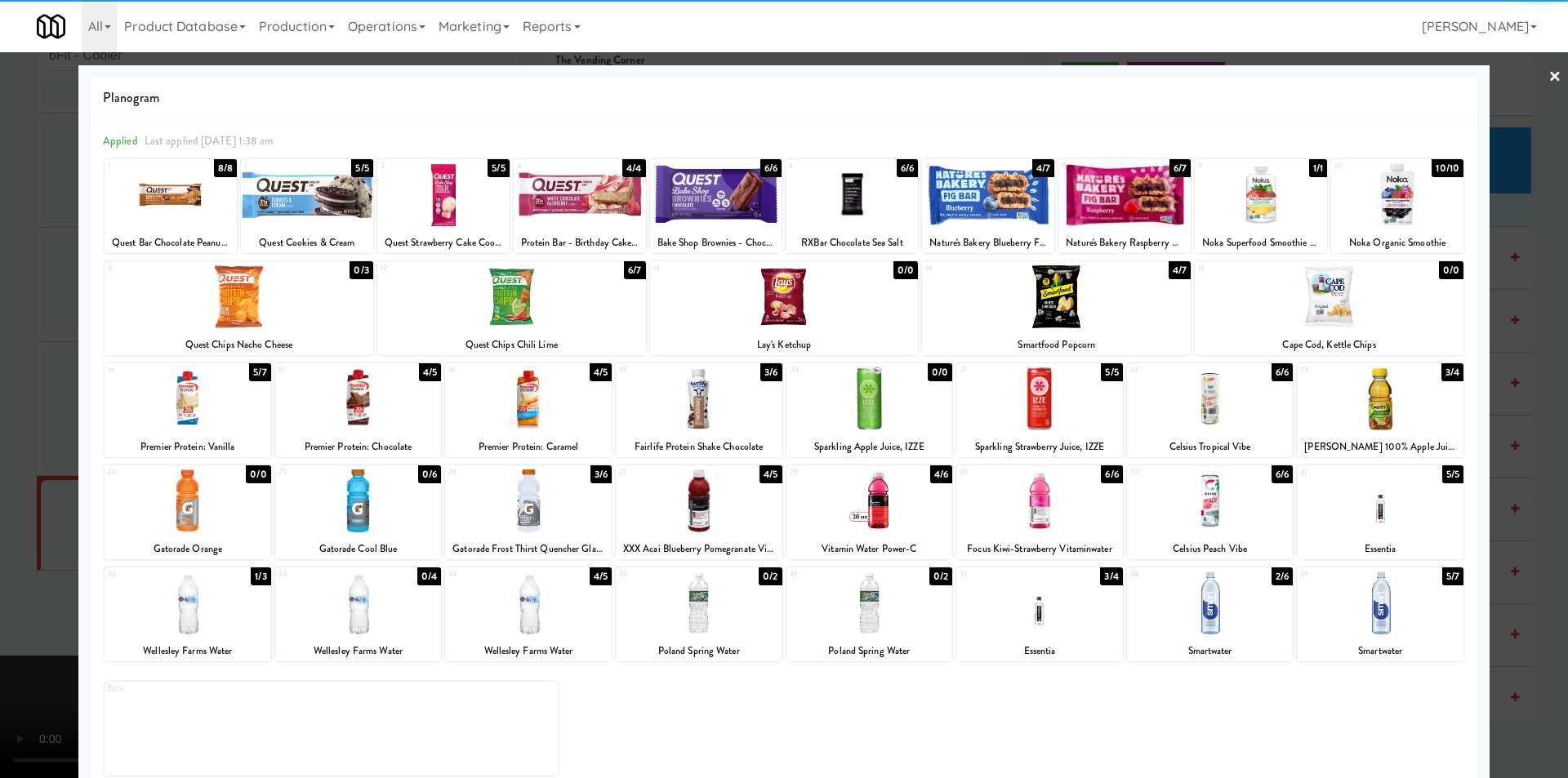
drag, startPoint x: 1211, startPoint y: 499, endPoint x: 1241, endPoint y: 501, distance: 30.1
click at [1210, 499] on div at bounding box center [1210, 501] width 167 height 63
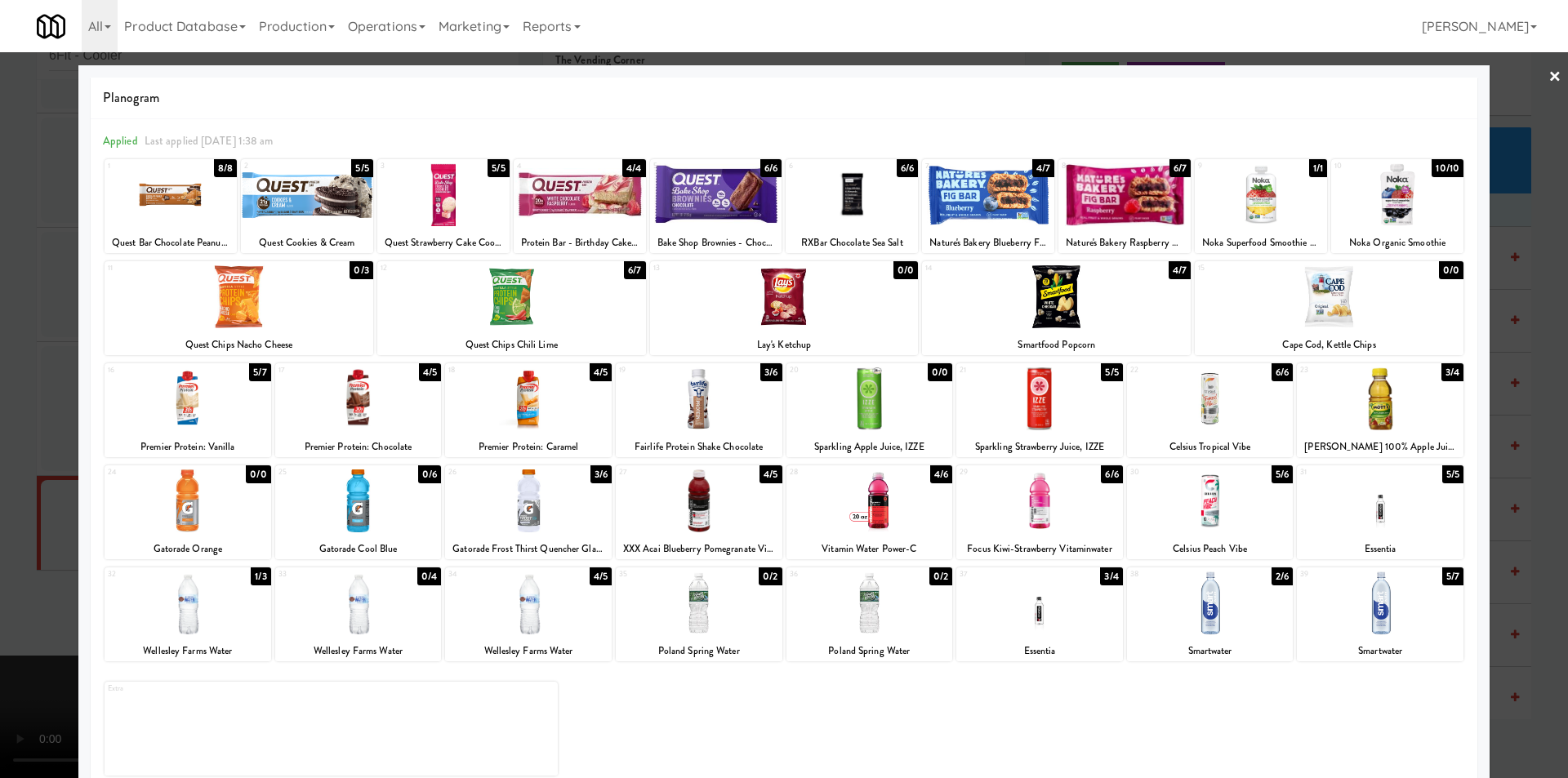
click at [1528, 450] on div at bounding box center [784, 389] width 1568 height 778
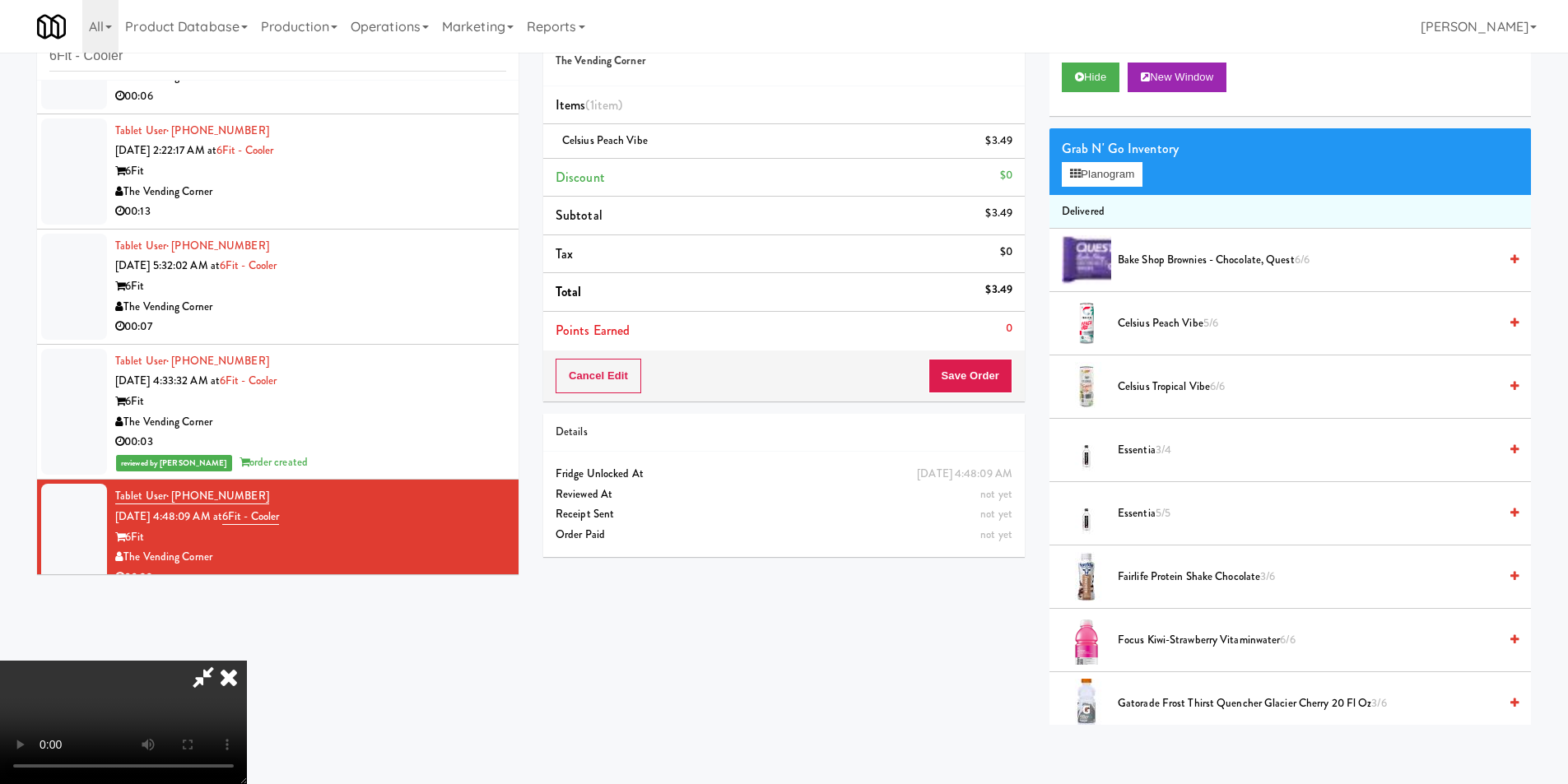
click at [247, 661] on video at bounding box center [123, 722] width 247 height 123
click at [1018, 140] on li "Celsius Peach Vibe $3.49" at bounding box center [784, 142] width 482 height 35
click at [1013, 140] on link at bounding box center [1011, 148] width 15 height 20
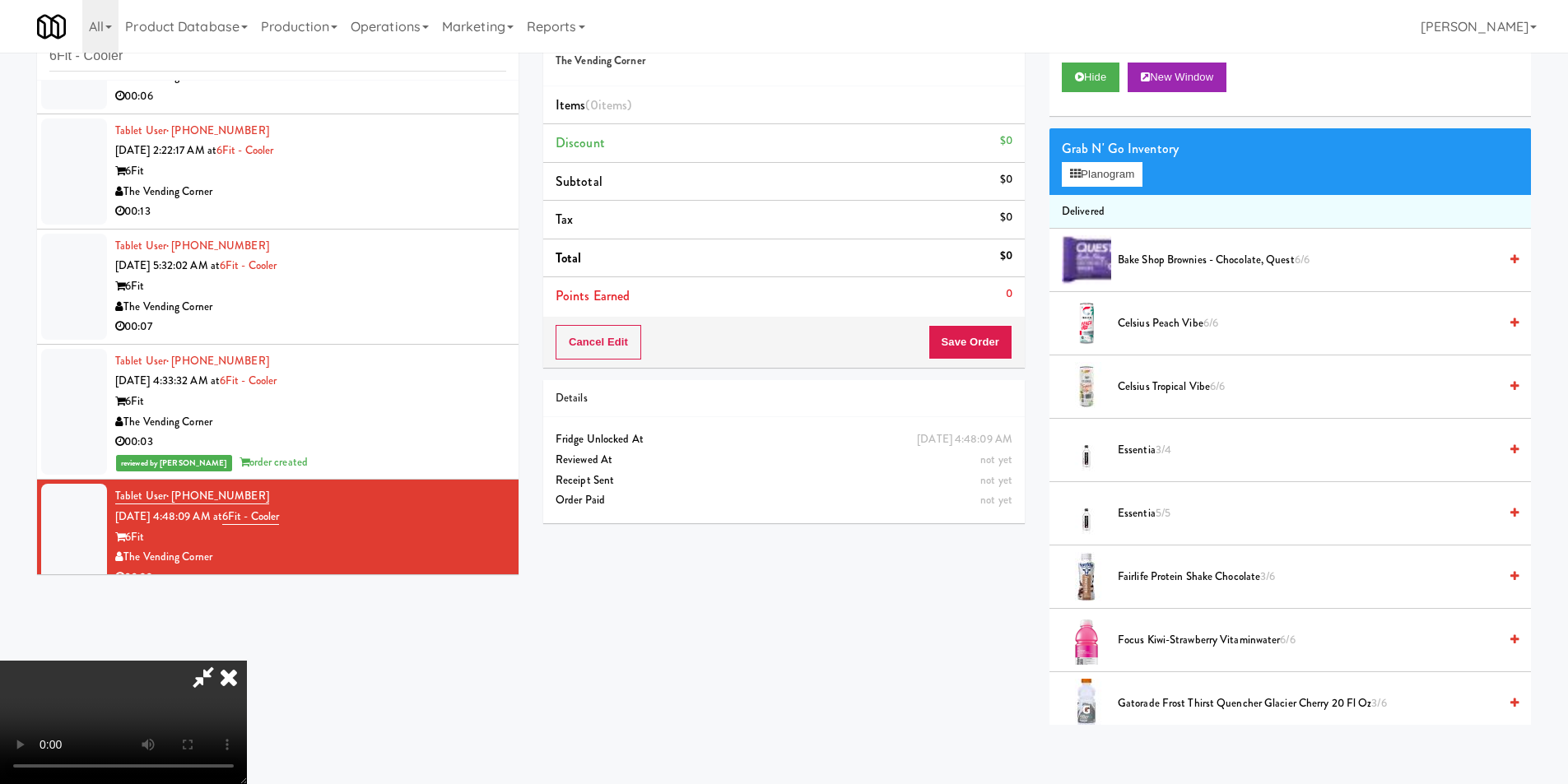
click at [247, 661] on video at bounding box center [123, 722] width 247 height 123
click at [1075, 195] on li "Delivered" at bounding box center [1290, 212] width 482 height 35
click at [1086, 187] on div "Grab N' Go Inventory Planogram" at bounding box center [1290, 162] width 482 height 67
click at [1094, 169] on button "Planogram" at bounding box center [1102, 174] width 81 height 25
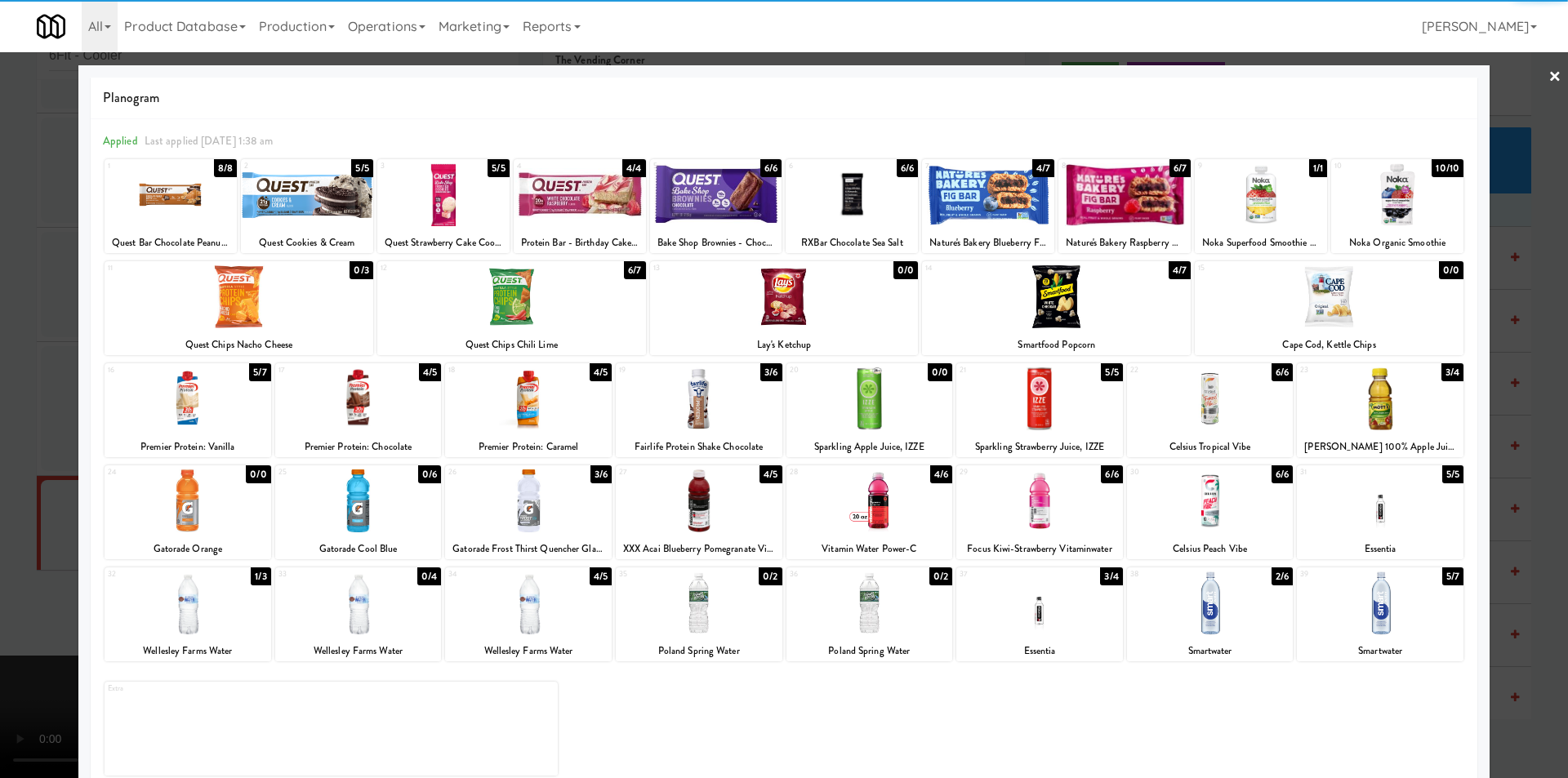
click at [1194, 402] on div at bounding box center [1210, 399] width 167 height 63
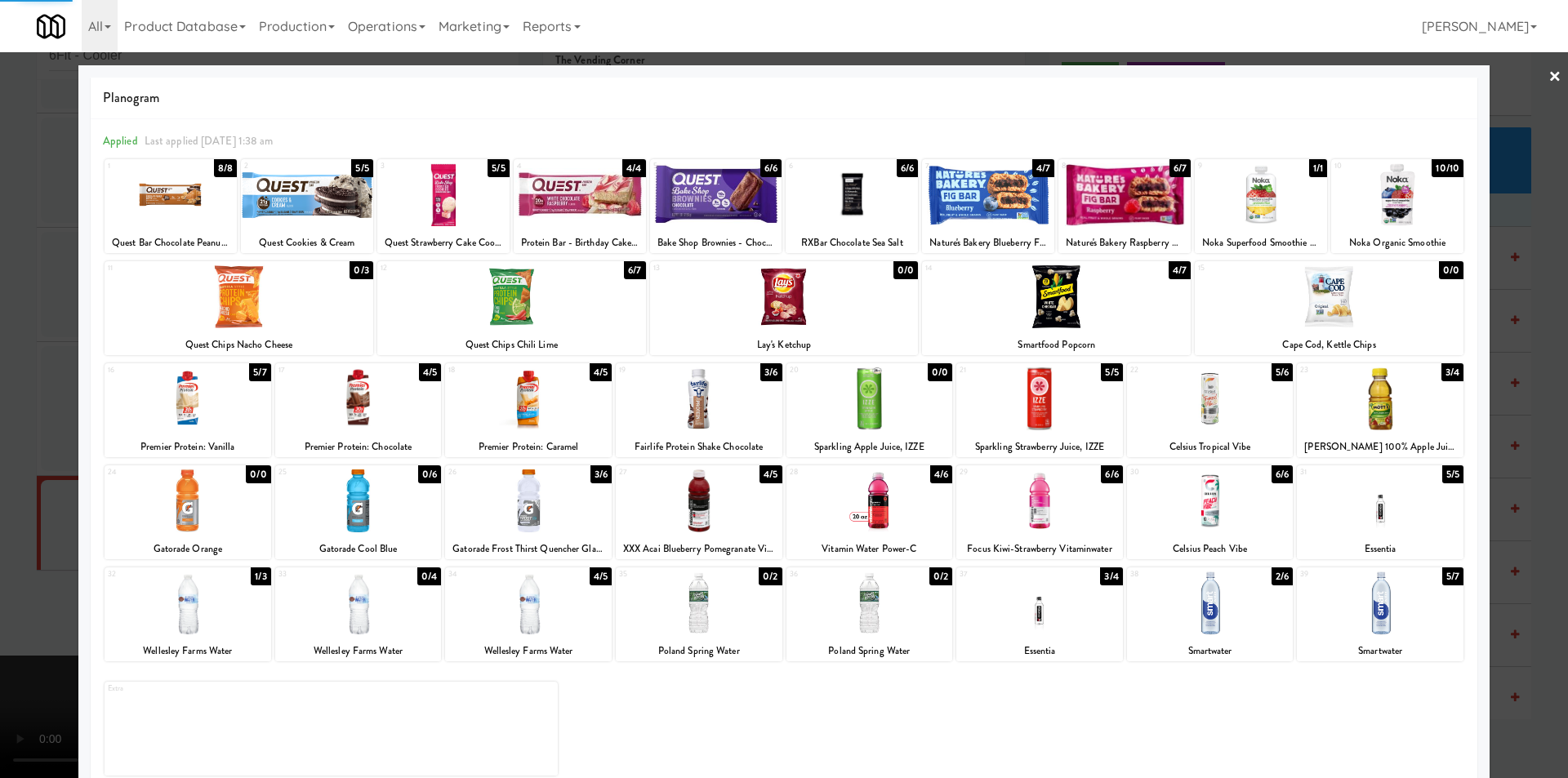
click at [1508, 352] on div at bounding box center [784, 389] width 1568 height 778
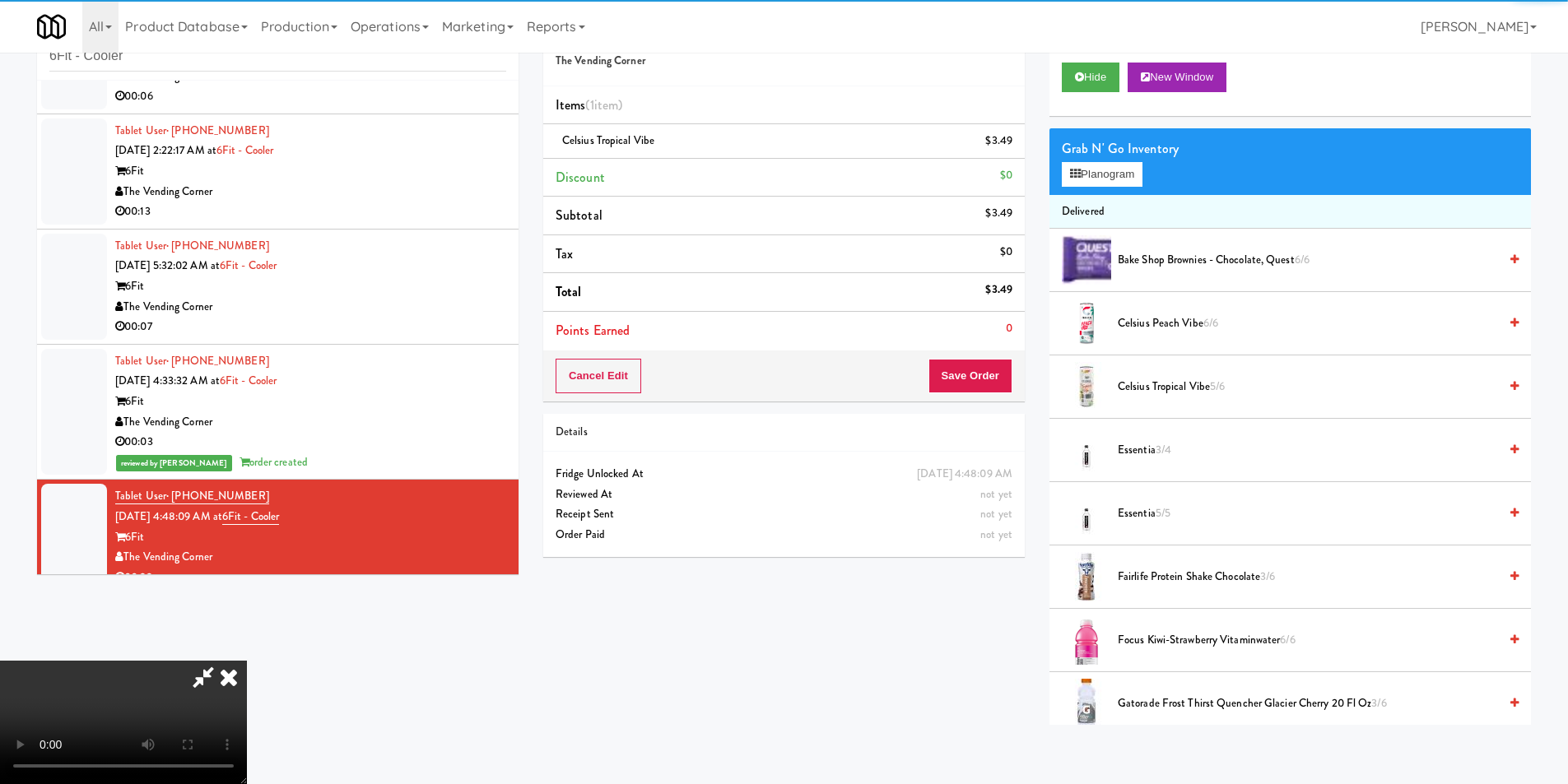
click at [247, 661] on video at bounding box center [123, 722] width 247 height 123
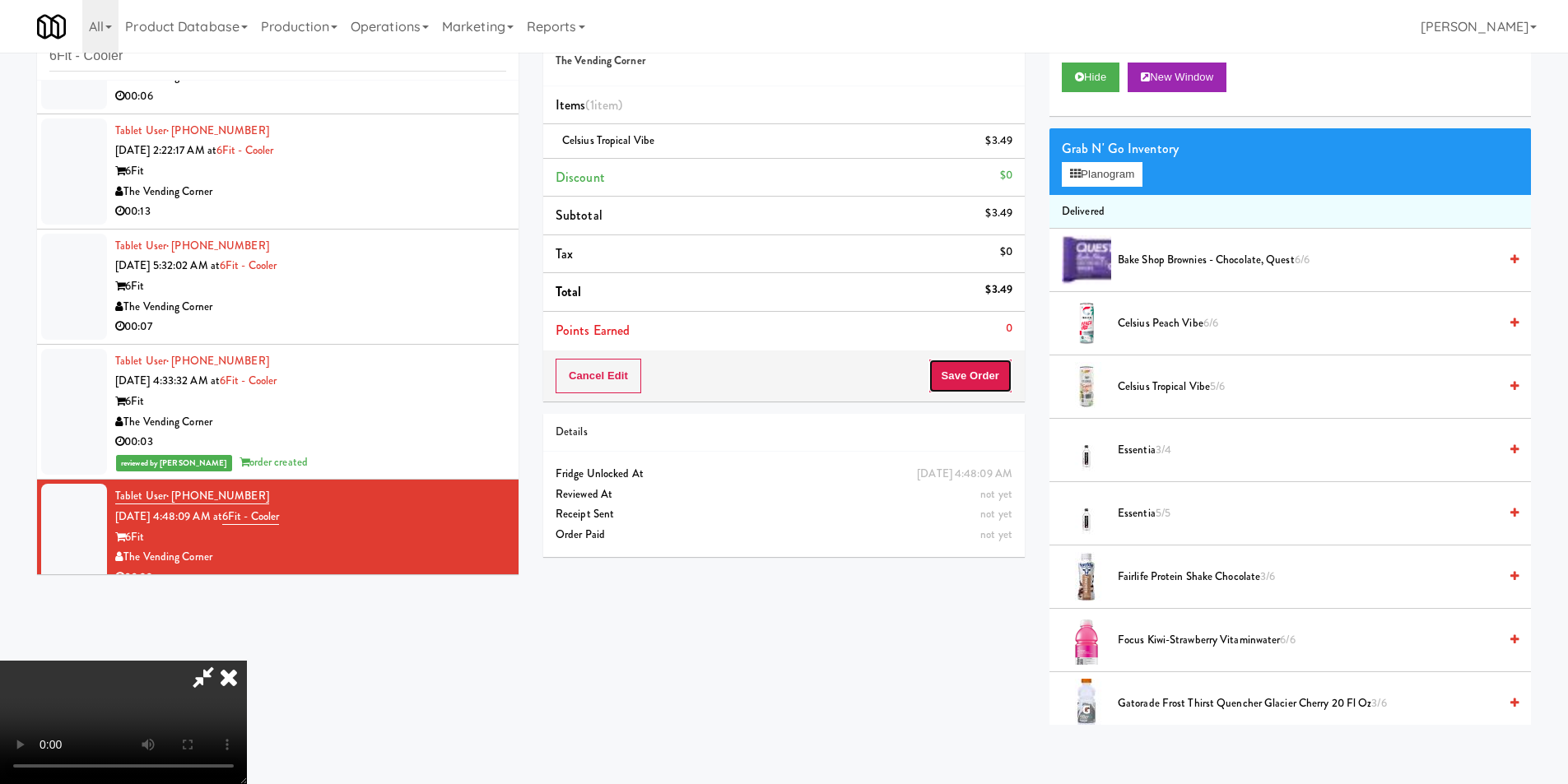
click at [989, 381] on button "Save Order" at bounding box center [970, 376] width 84 height 35
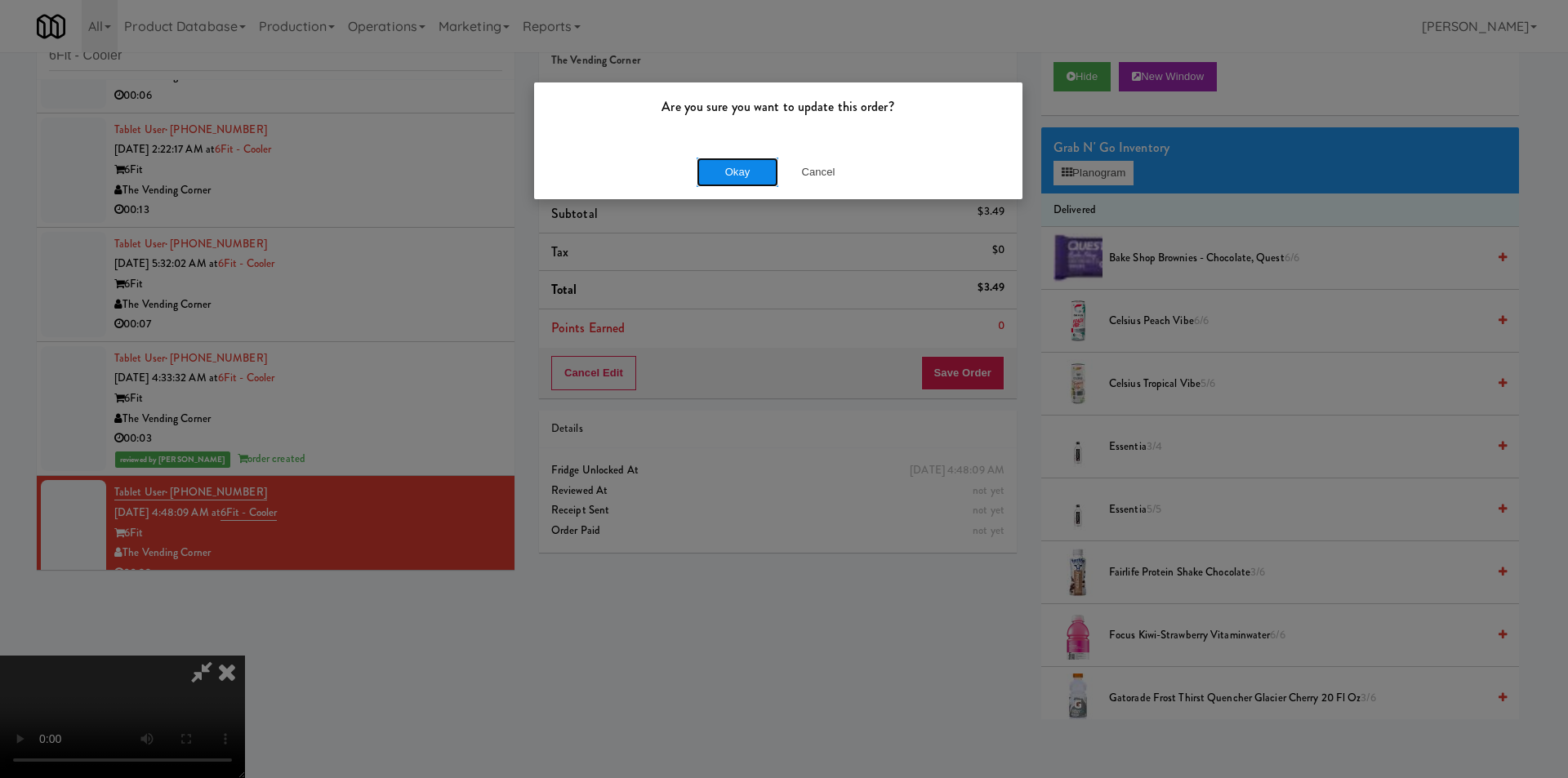
click at [736, 171] on button "Okay" at bounding box center [738, 172] width 82 height 29
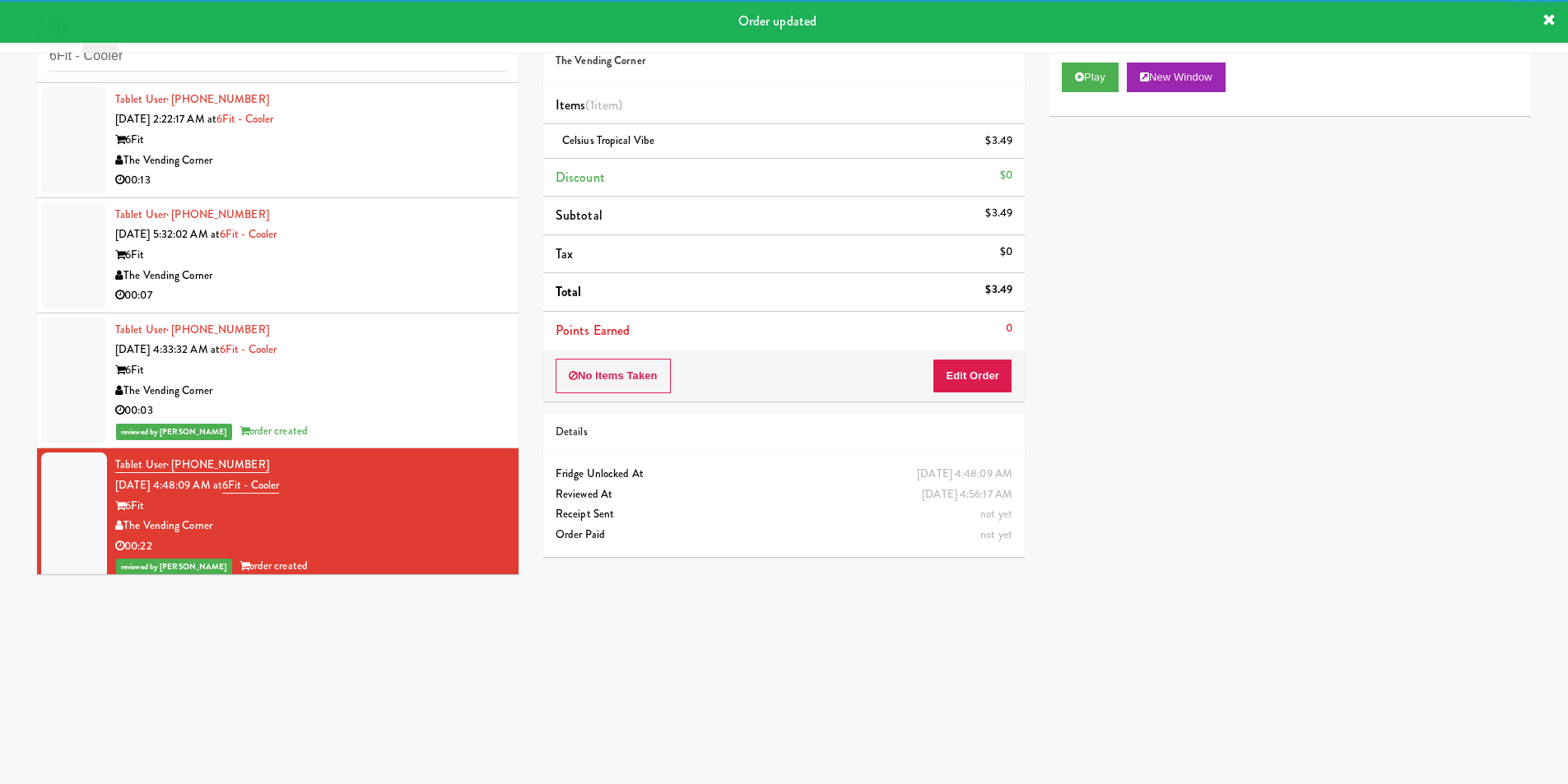
scroll to position [468, 0]
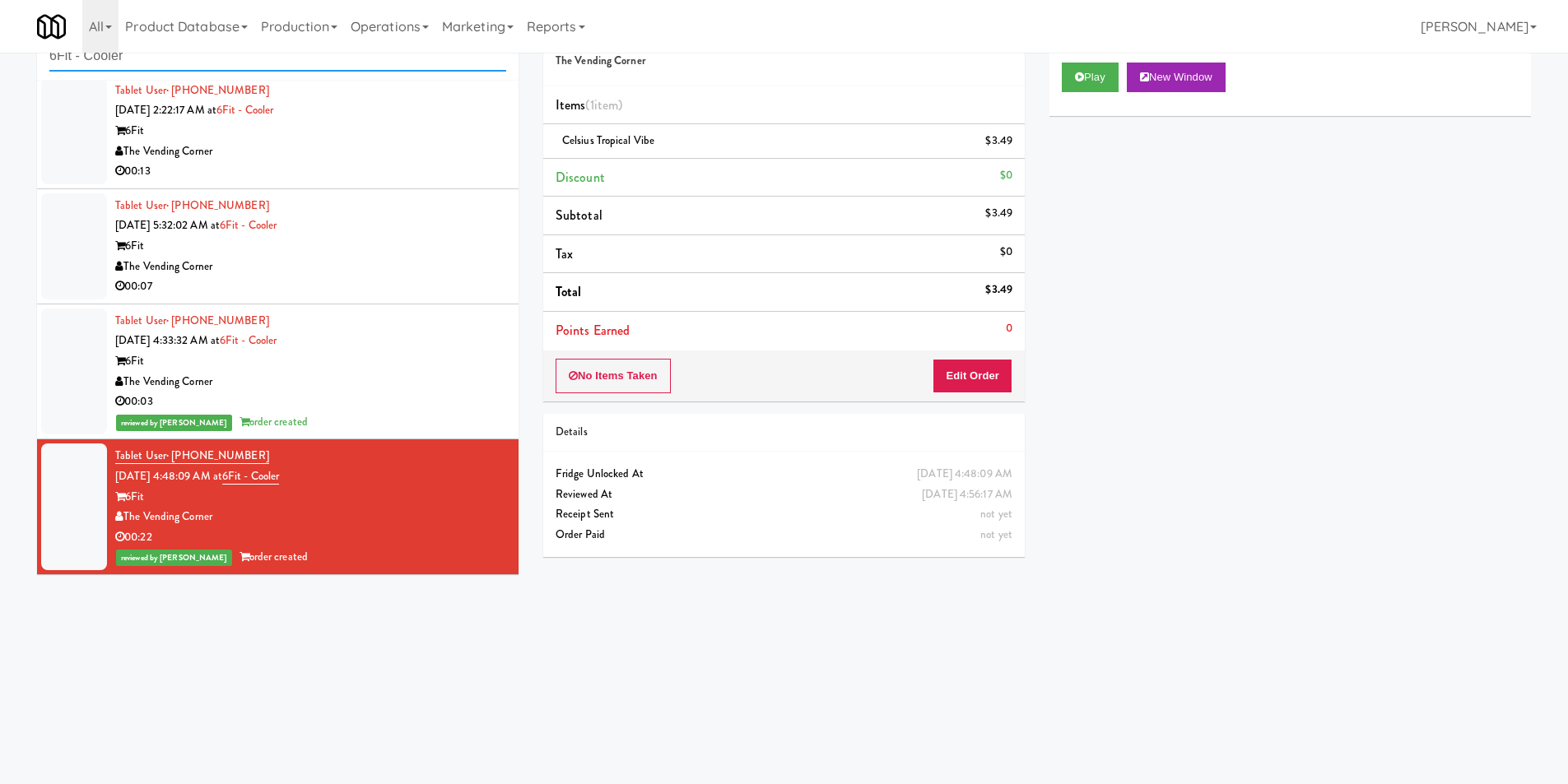
click at [357, 64] on input "6Fit - Cooler" at bounding box center [278, 56] width 457 height 30
paste input "OHS - Fridge - B"
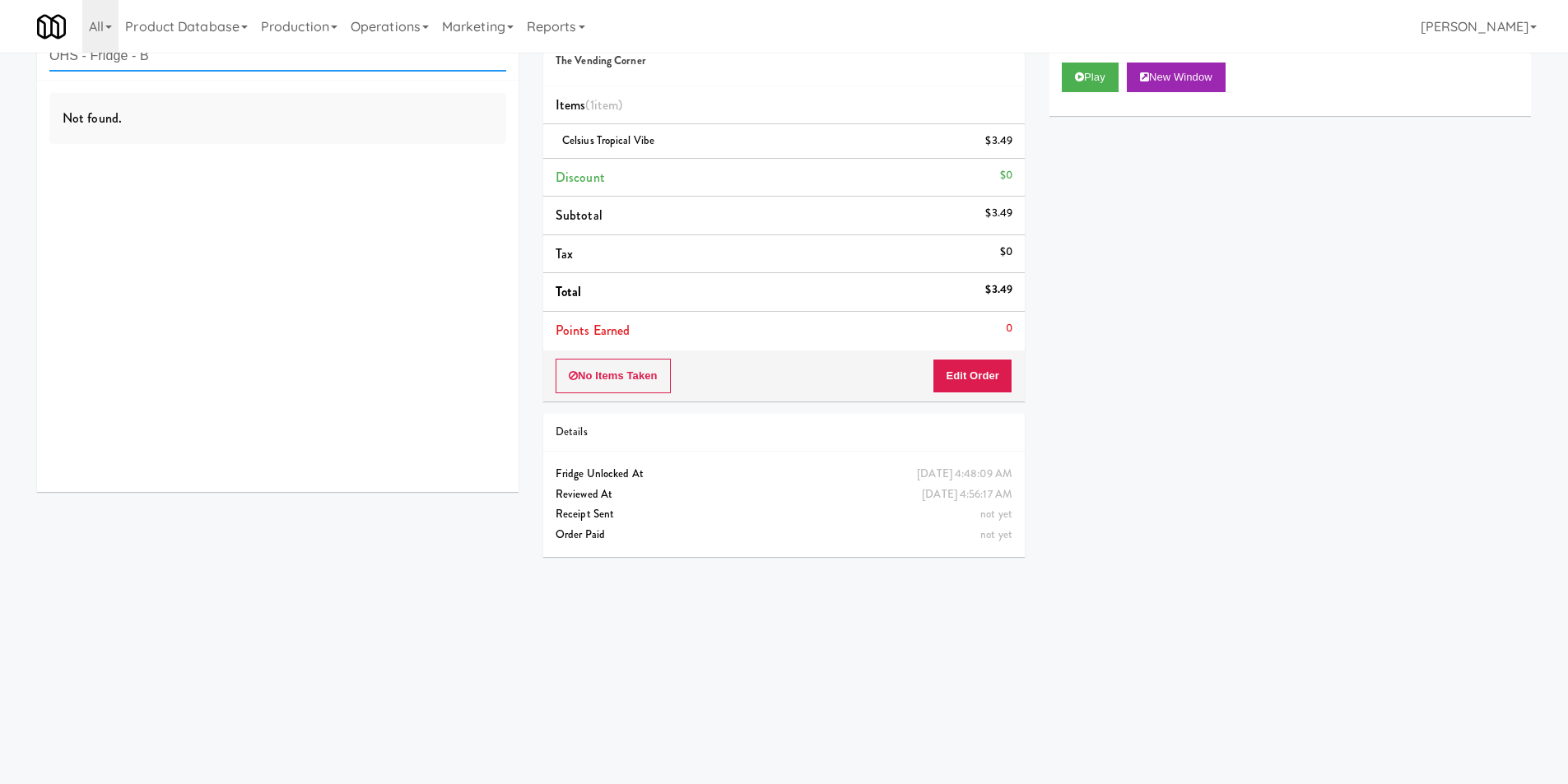
scroll to position [0, 0]
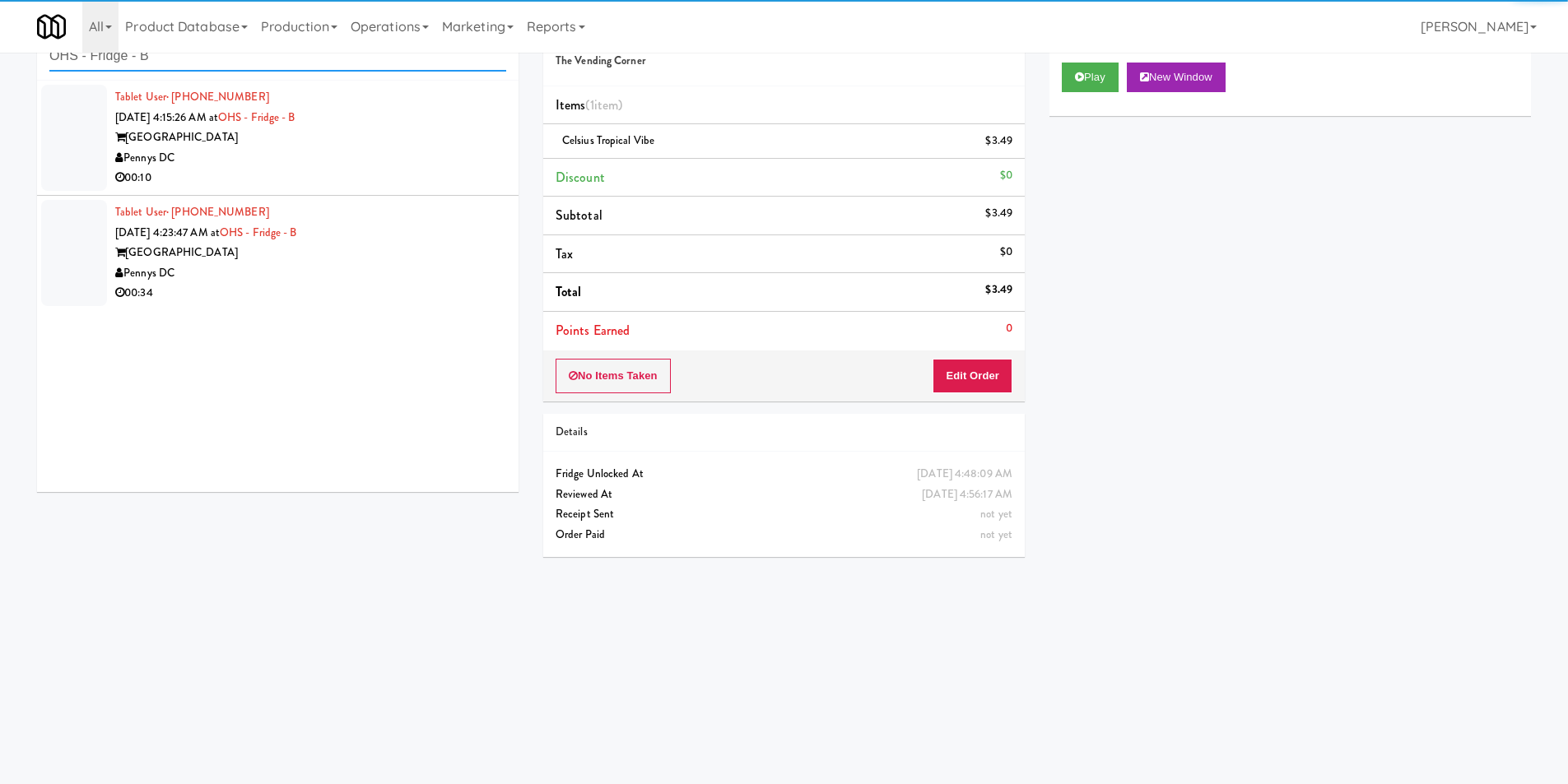
type input "OHS - Fridge - B"
click at [450, 158] on div "Pennys DC" at bounding box center [310, 158] width 391 height 20
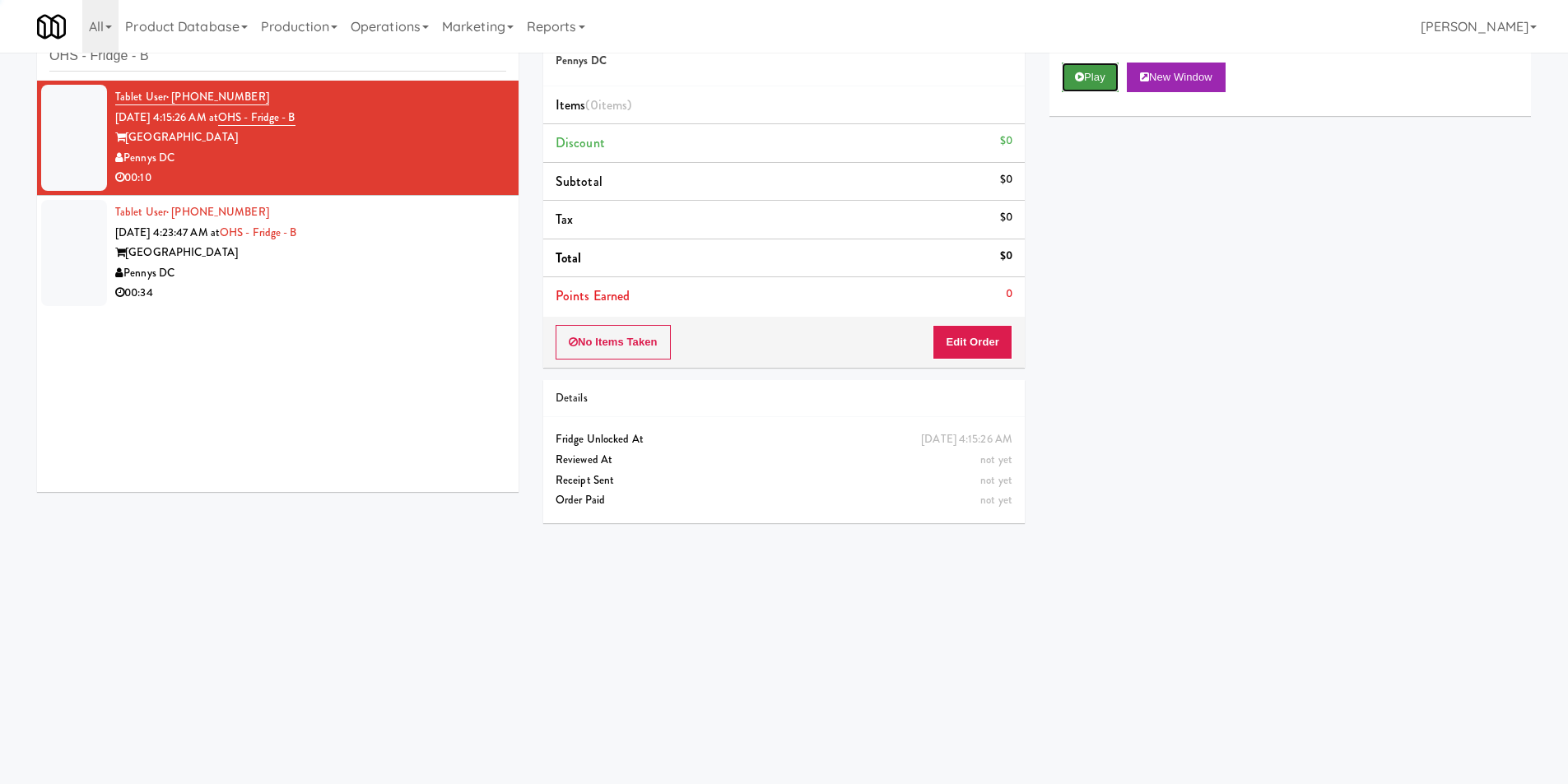
click at [1083, 81] on icon at bounding box center [1080, 77] width 9 height 11
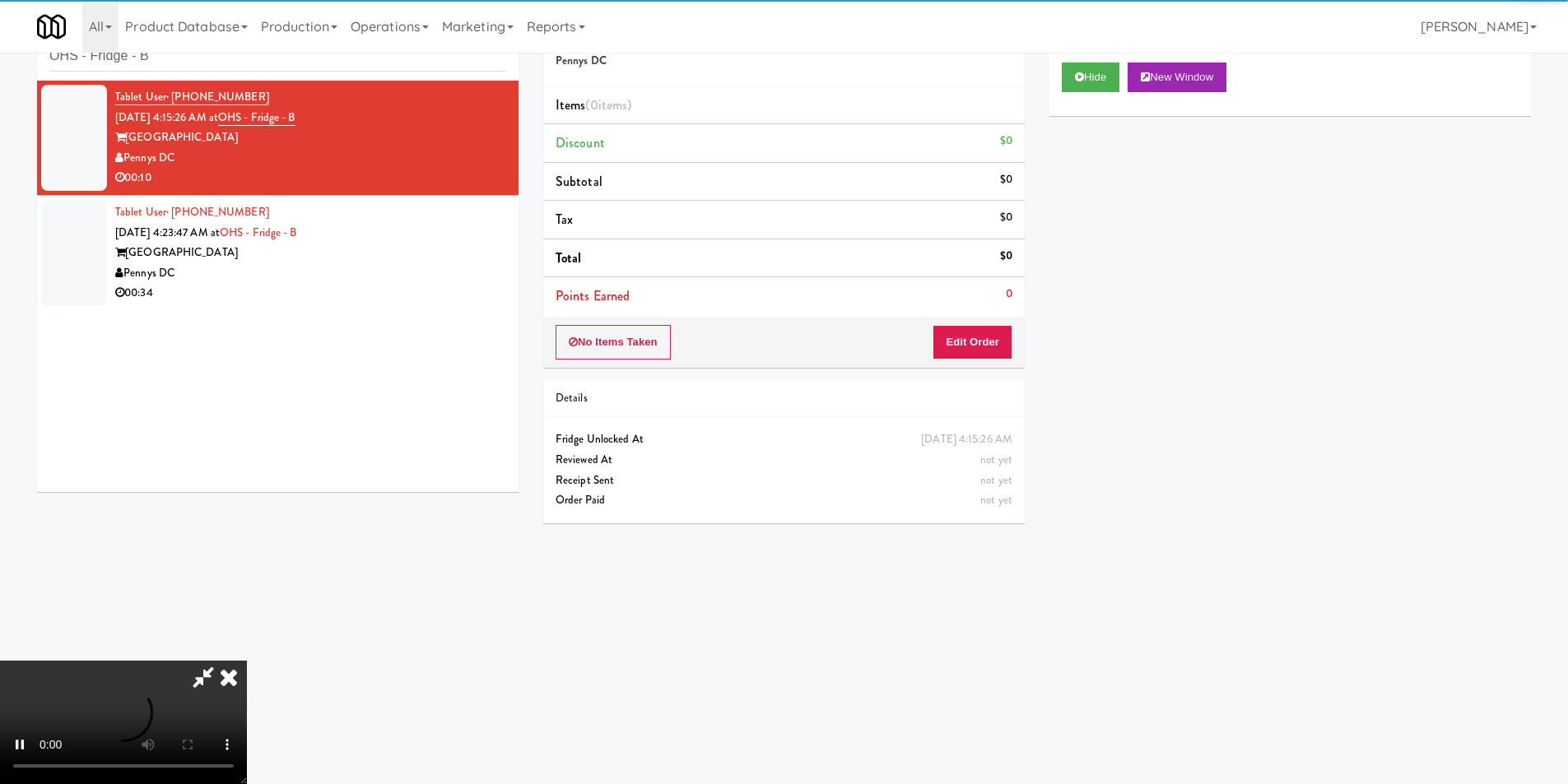
click at [986, 318] on div "No Items Taken Edit Order" at bounding box center [784, 343] width 482 height 51
click at [986, 336] on button "Edit Order" at bounding box center [972, 343] width 80 height 35
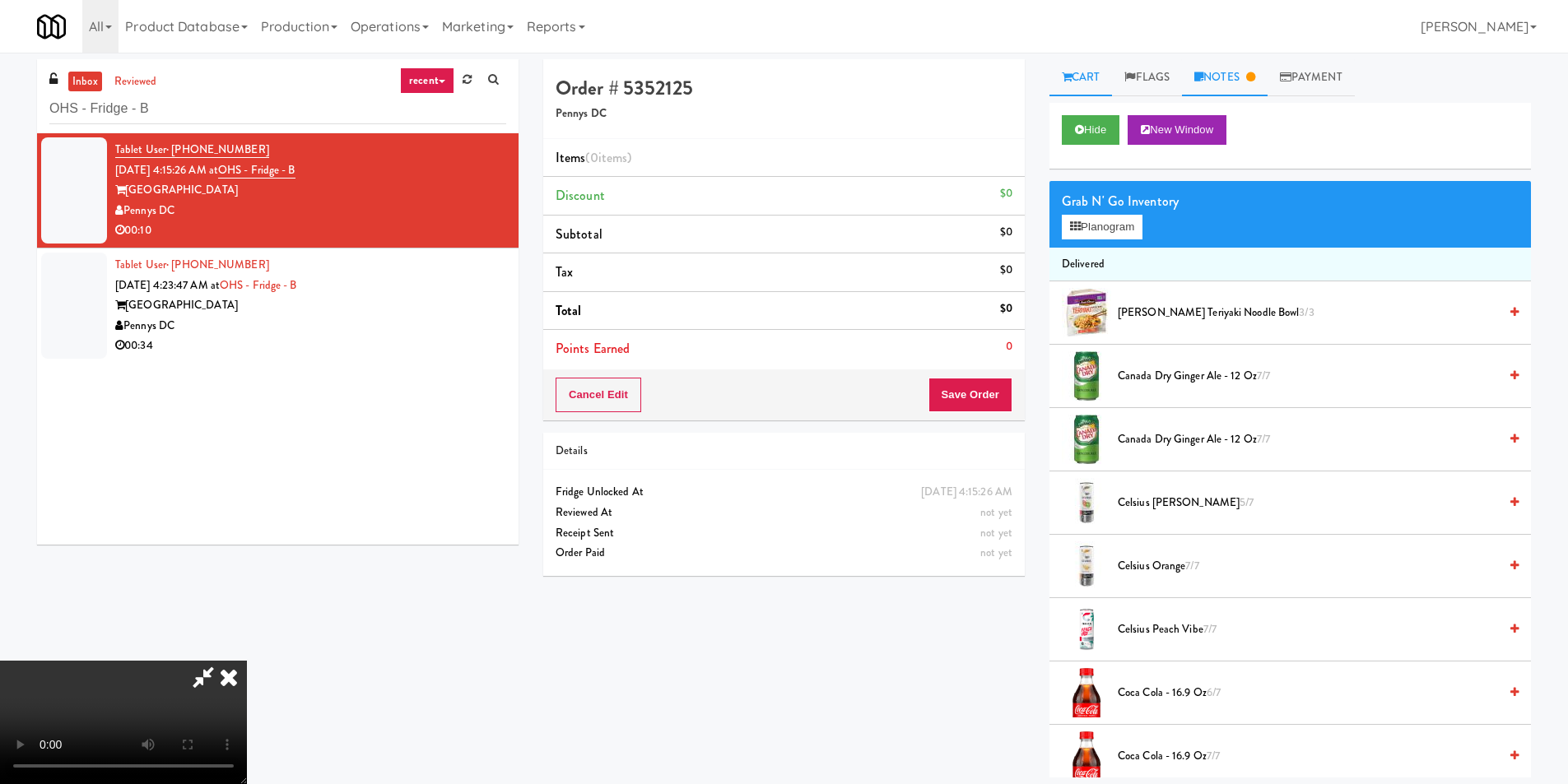
click at [1259, 66] on link "Notes" at bounding box center [1224, 77] width 85 height 37
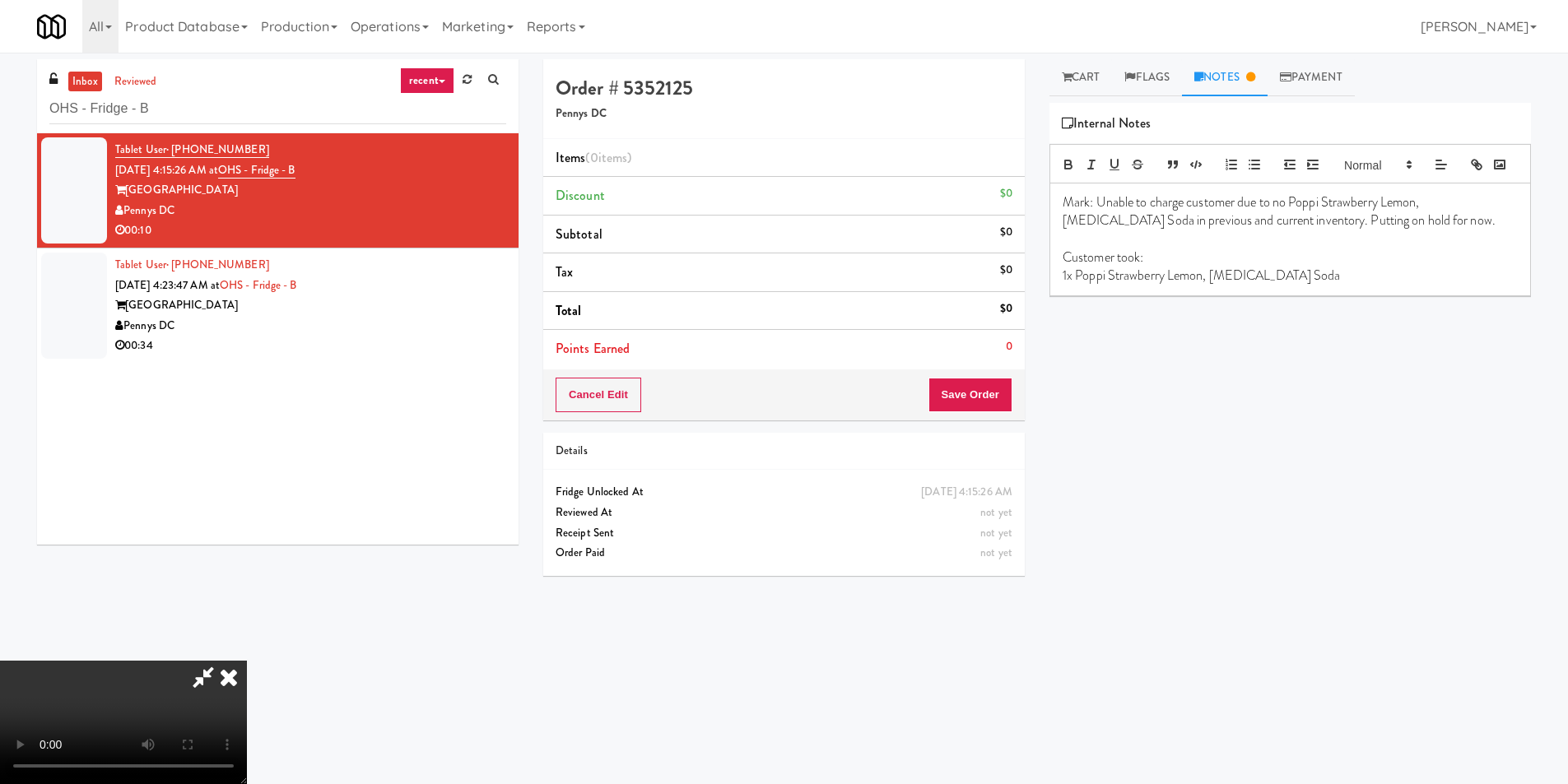
click at [247, 661] on icon at bounding box center [228, 677] width 36 height 33
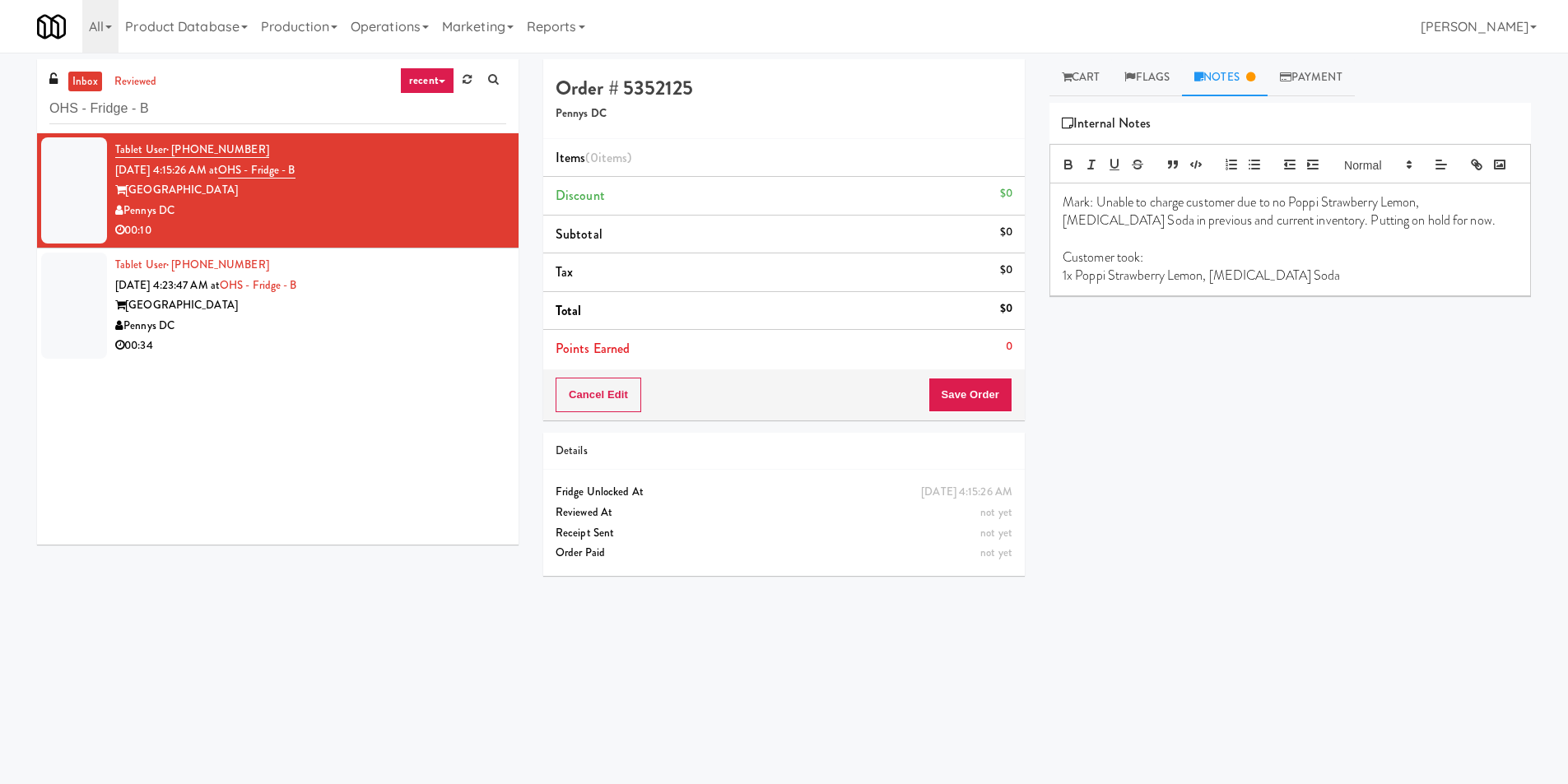
click at [442, 295] on div "[GEOGRAPHIC_DATA]" at bounding box center [310, 305] width 391 height 20
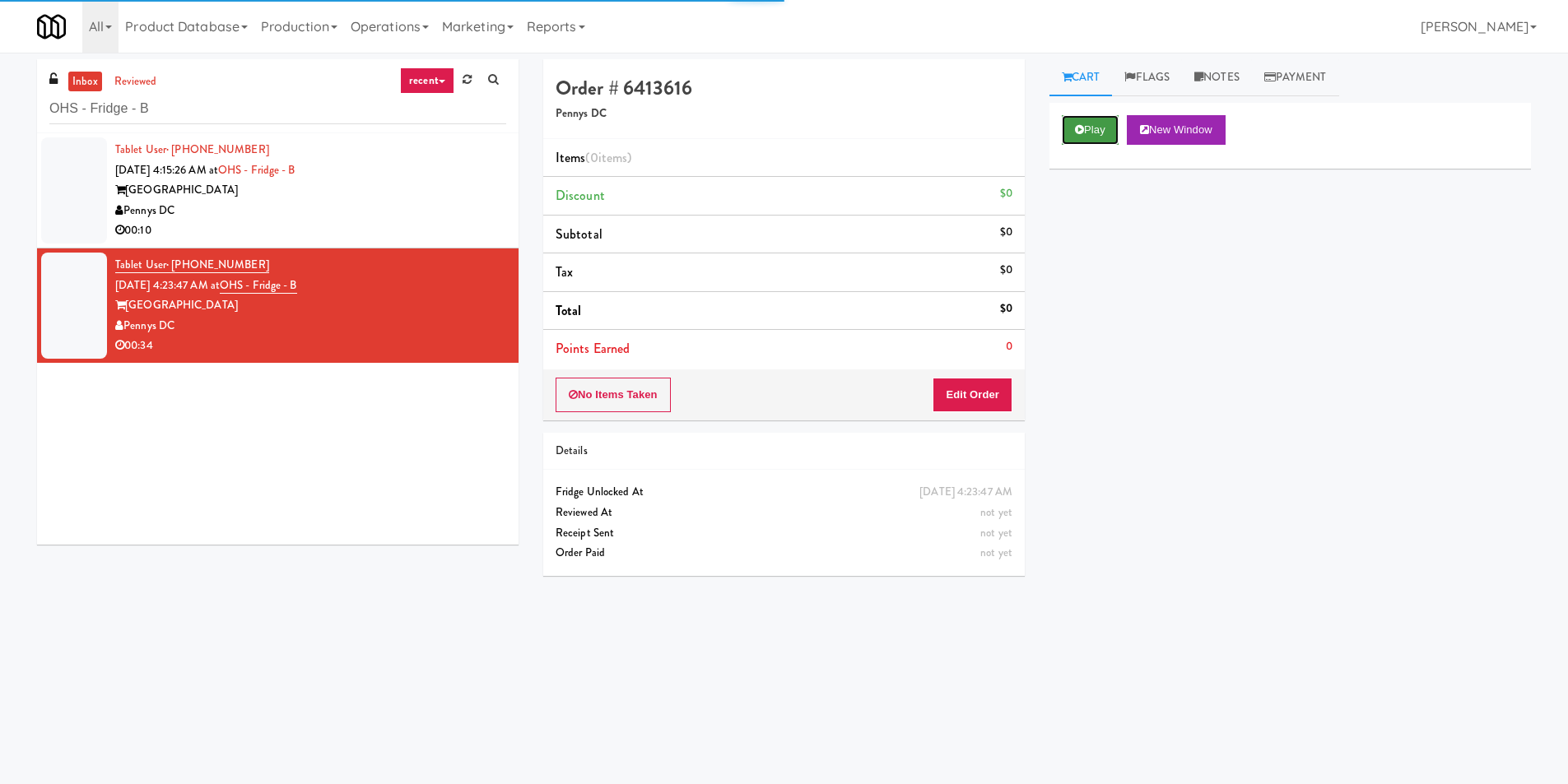
click at [1094, 137] on button "Play" at bounding box center [1090, 130] width 57 height 29
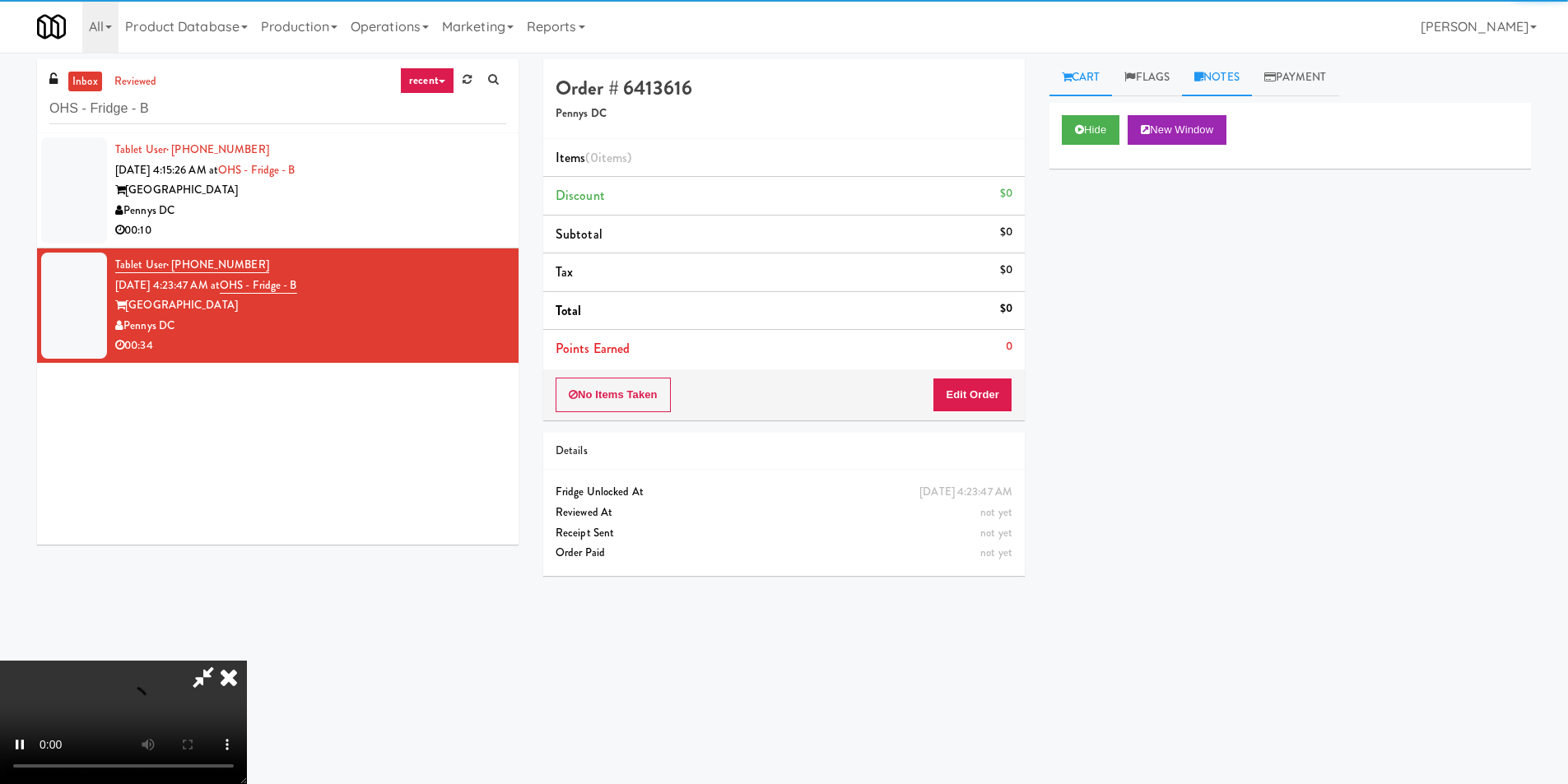
click at [1234, 66] on link "Notes" at bounding box center [1217, 77] width 70 height 37
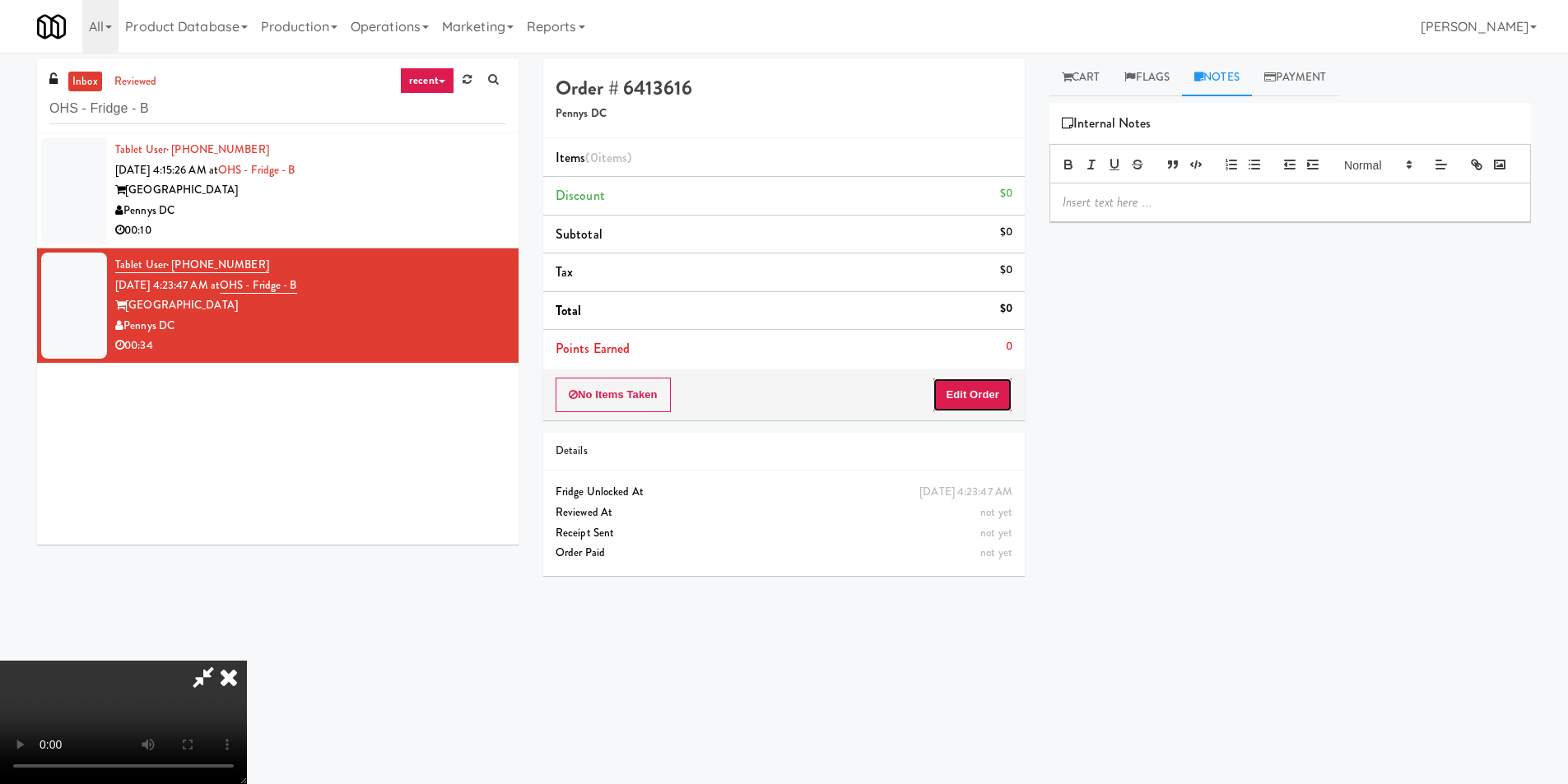
click at [987, 378] on button "Edit Order" at bounding box center [972, 395] width 80 height 35
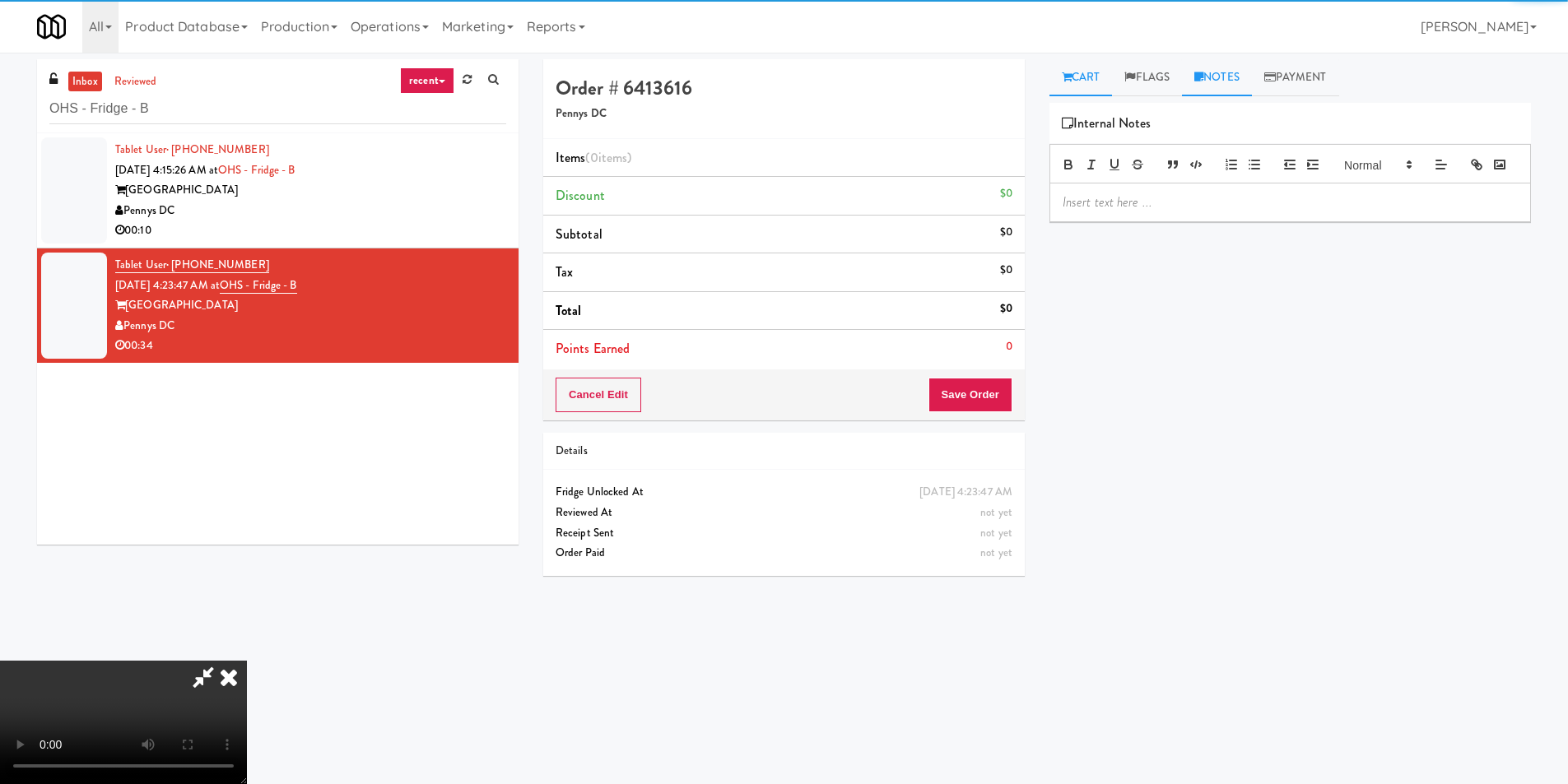
click at [1078, 81] on link "Cart" at bounding box center [1081, 77] width 63 height 37
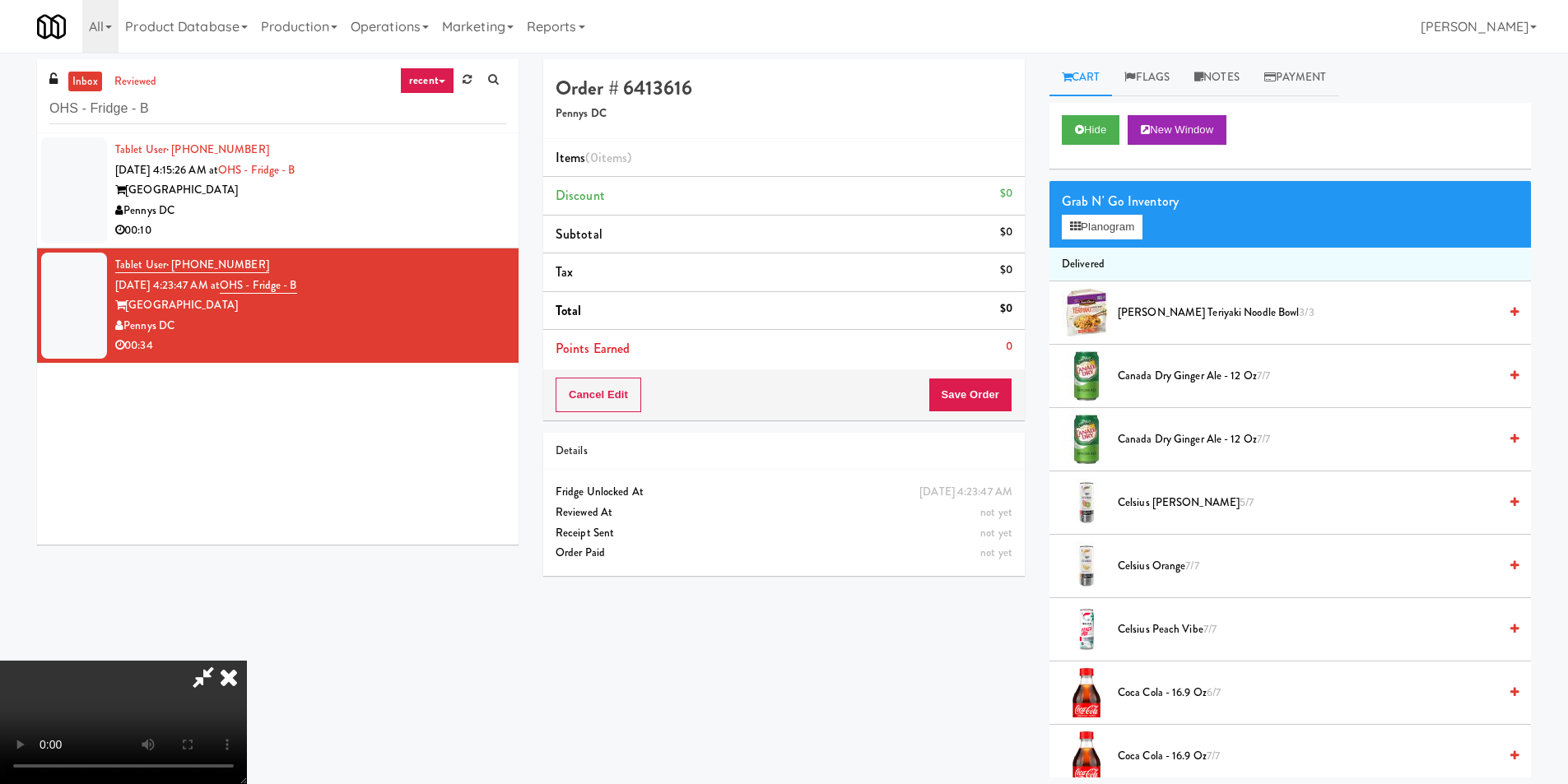
click at [247, 661] on video at bounding box center [123, 722] width 247 height 123
click at [1106, 224] on button "Planogram" at bounding box center [1102, 227] width 81 height 25
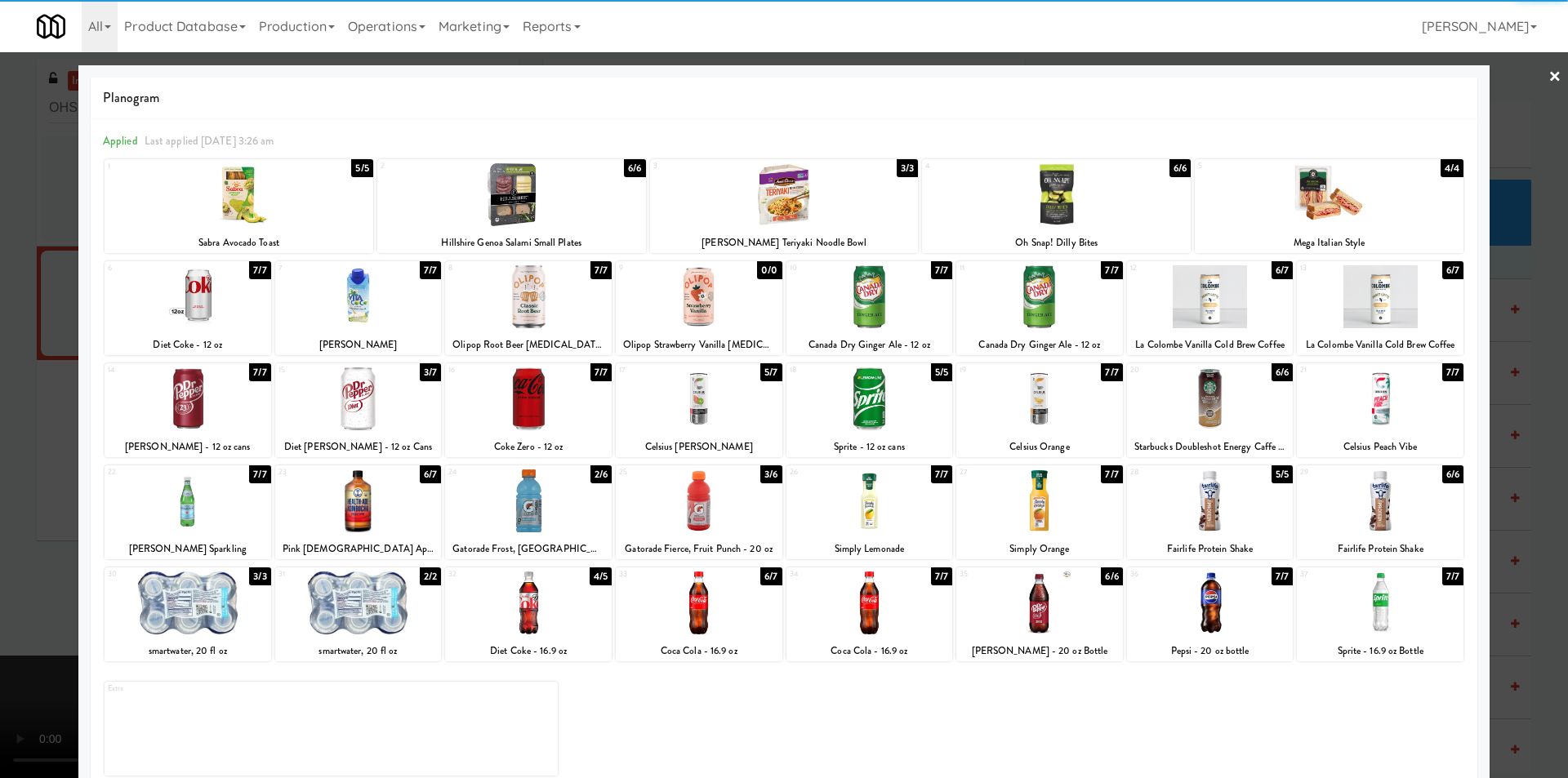
click at [546, 425] on div at bounding box center [528, 399] width 167 height 63
click at [42, 442] on div at bounding box center [784, 389] width 1568 height 778
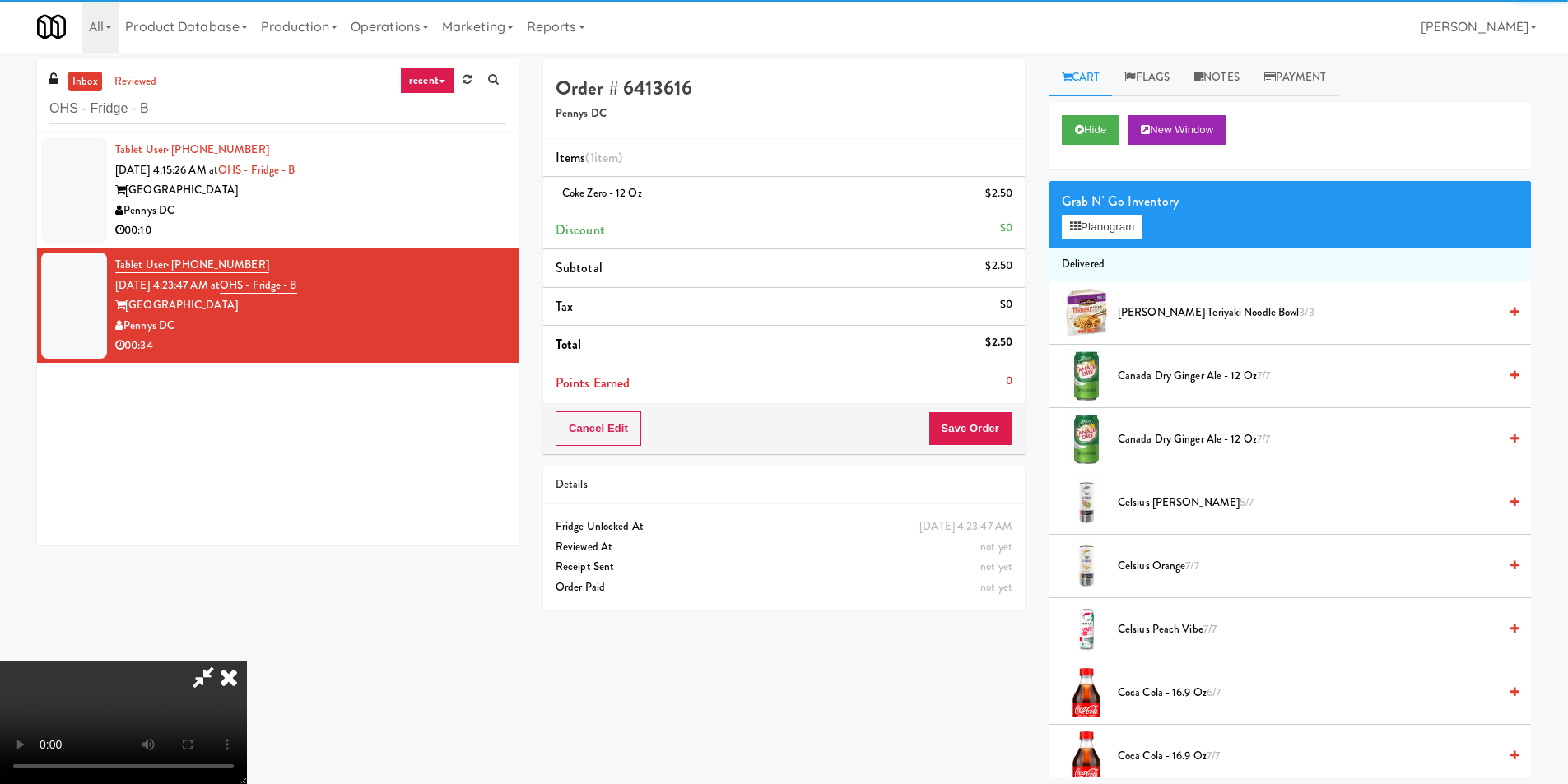
click at [247, 661] on video at bounding box center [123, 722] width 247 height 123
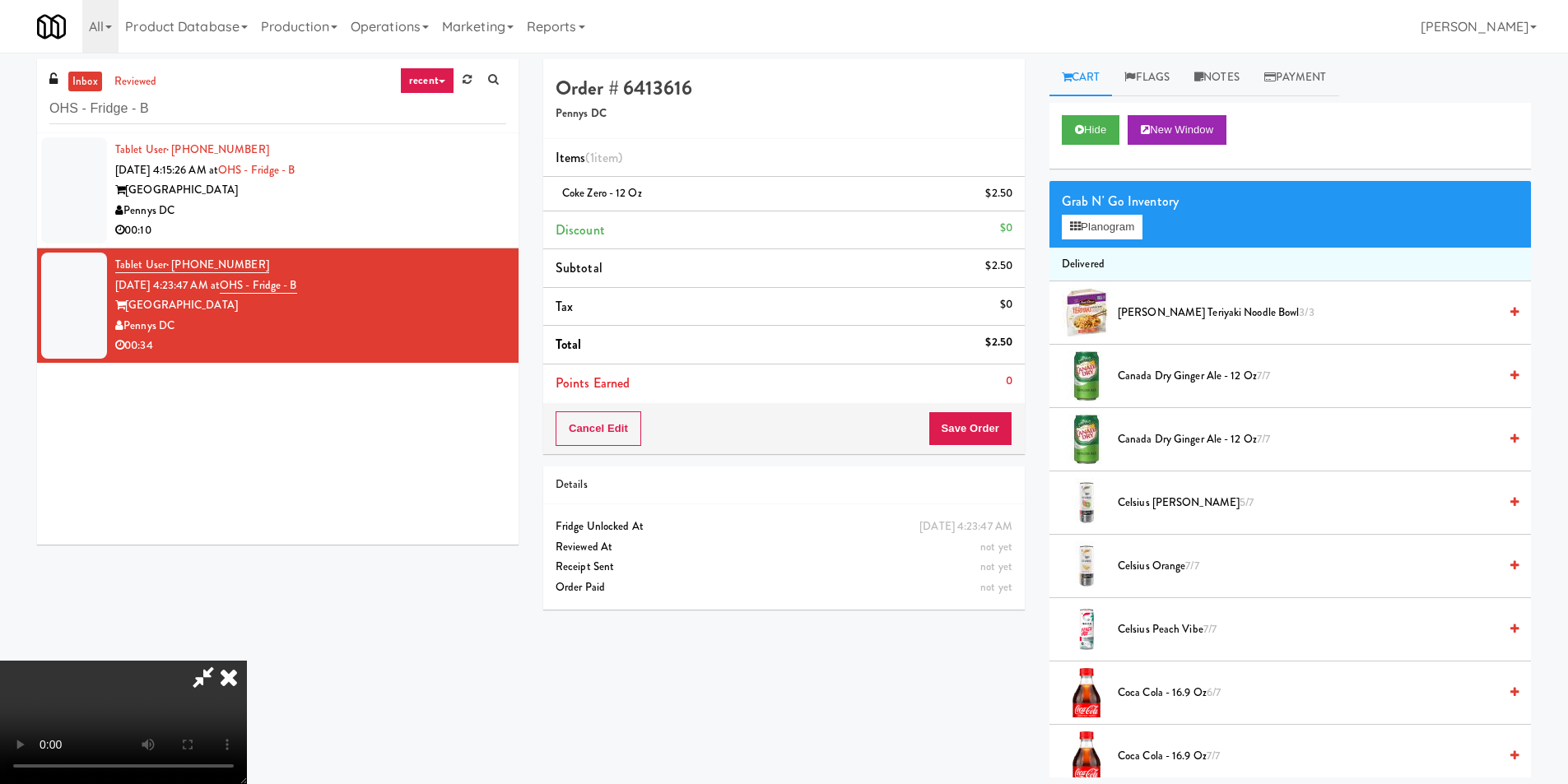
click at [247, 661] on video at bounding box center [123, 722] width 247 height 123
click at [1104, 225] on button "Planogram" at bounding box center [1102, 227] width 81 height 25
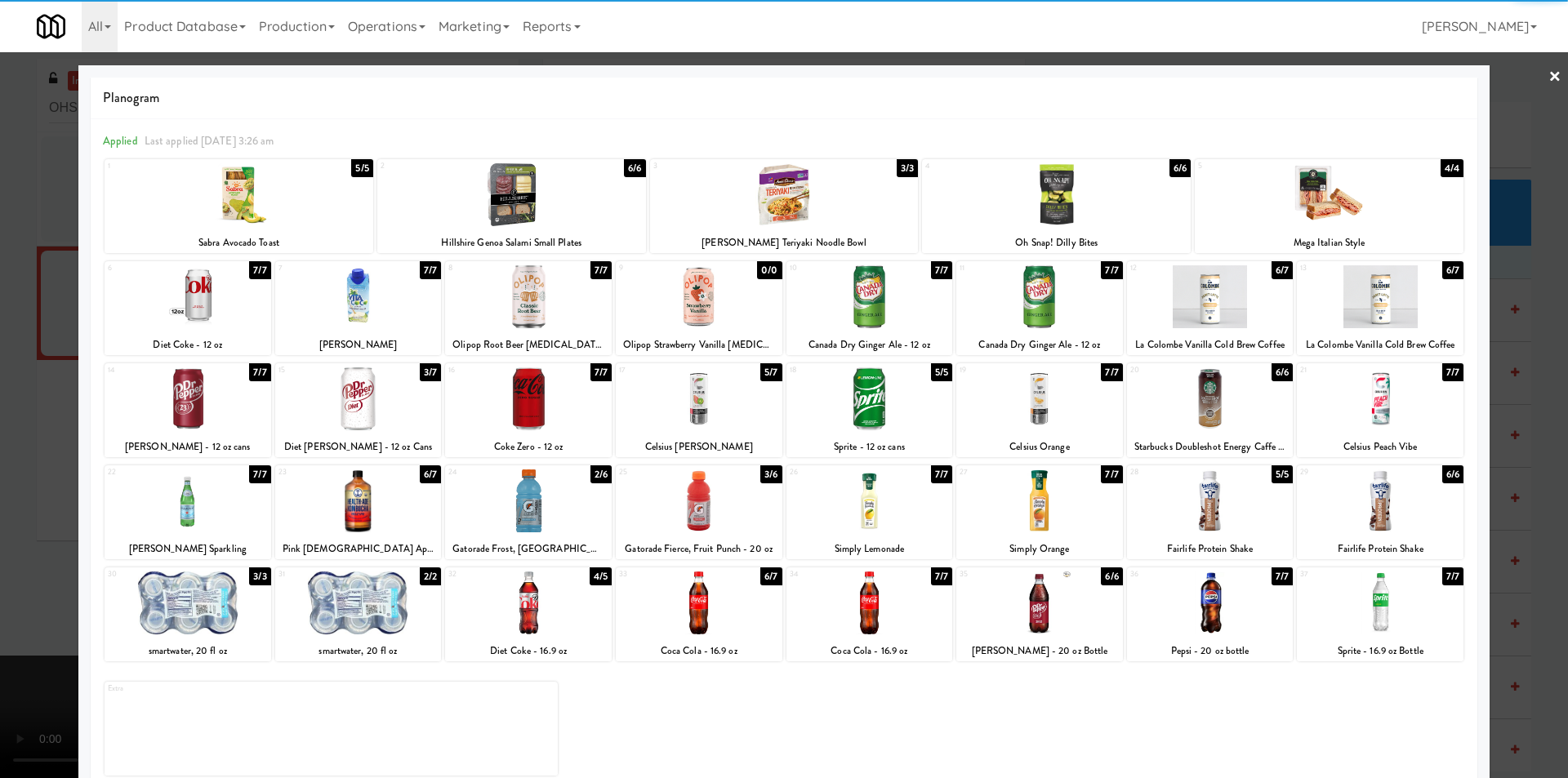
click at [1375, 309] on div at bounding box center [1380, 296] width 167 height 63
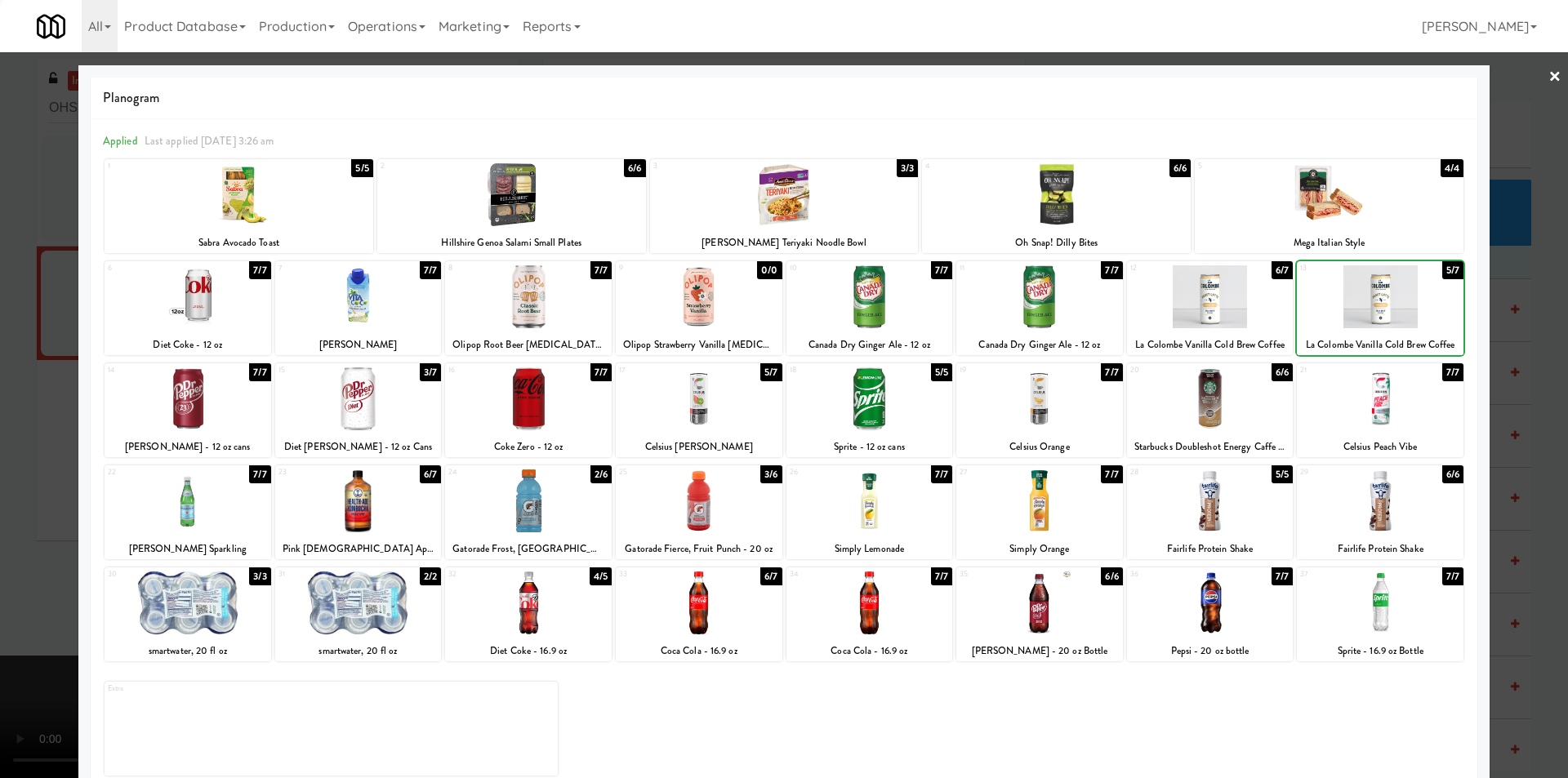
click at [1527, 335] on div at bounding box center [784, 389] width 1568 height 778
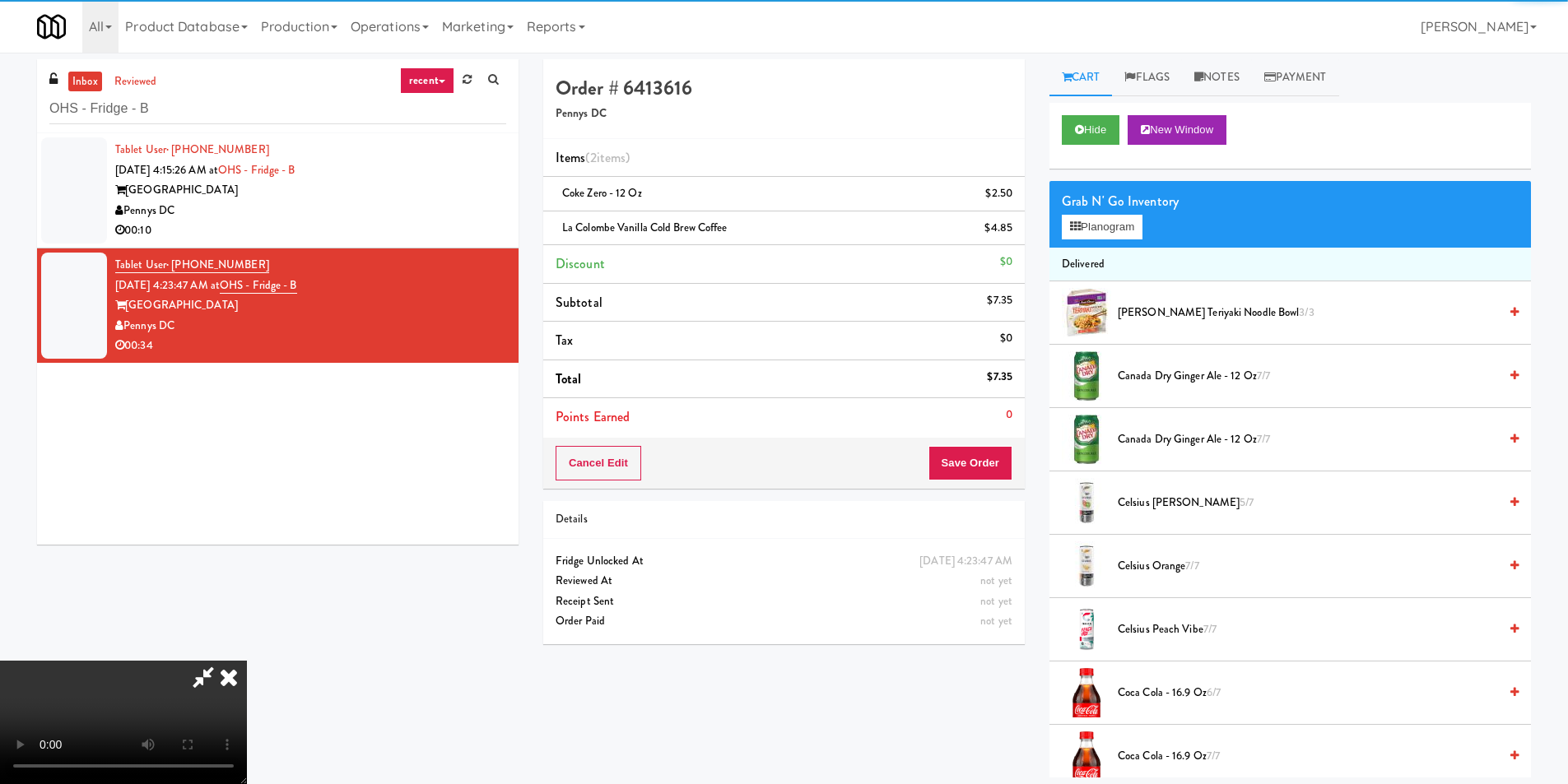
click at [247, 661] on video at bounding box center [123, 722] width 247 height 123
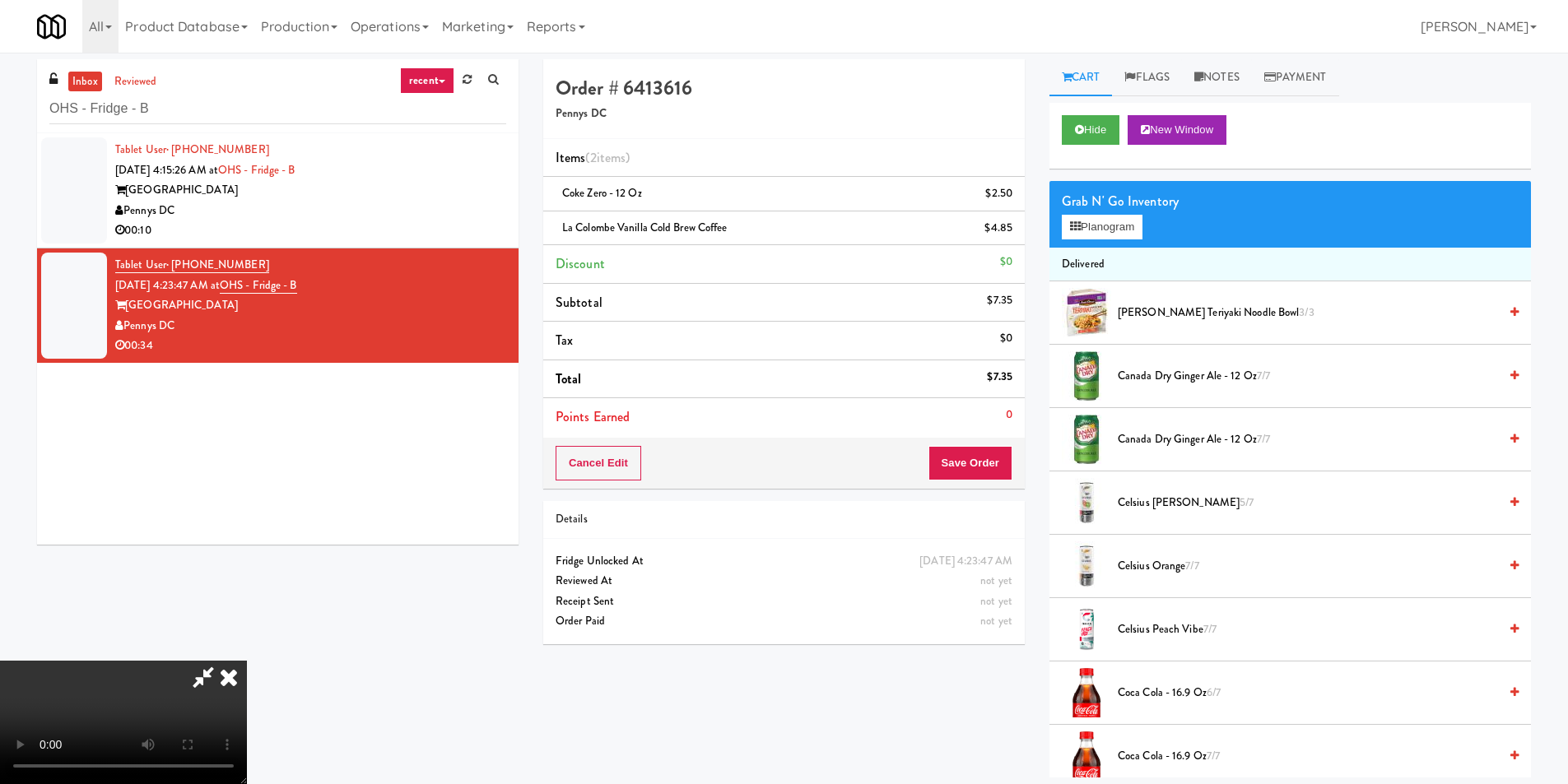
scroll to position [165, 0]
click at [247, 661] on video at bounding box center [123, 722] width 247 height 123
drag, startPoint x: 1095, startPoint y: 262, endPoint x: 1097, endPoint y: 251, distance: 11.2
click at [1096, 261] on li "Delivered" at bounding box center [1290, 266] width 482 height 35
click at [1098, 235] on button "Planogram" at bounding box center [1102, 227] width 81 height 25
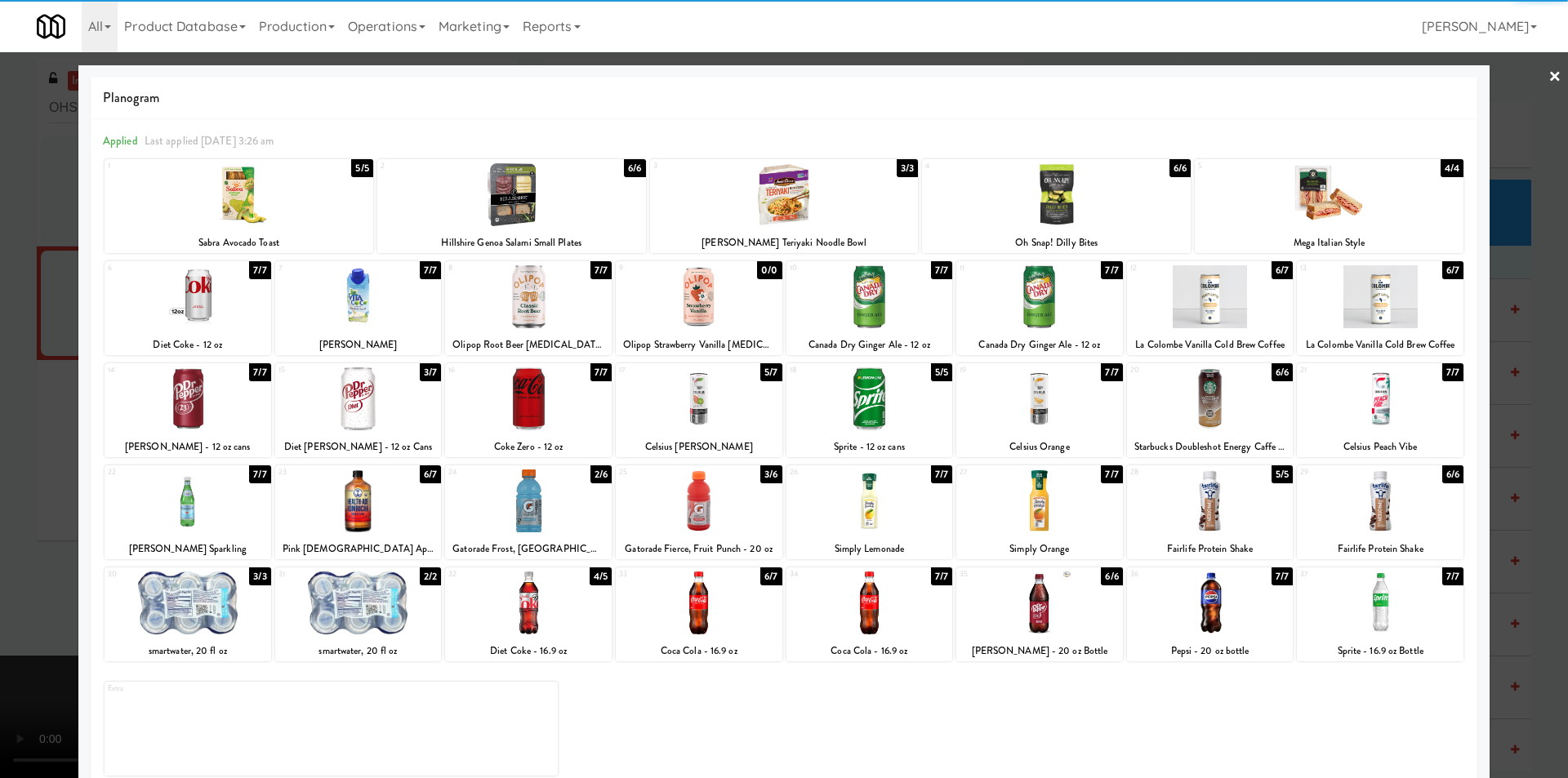
click at [590, 575] on div "4/5" at bounding box center [601, 576] width 22 height 18
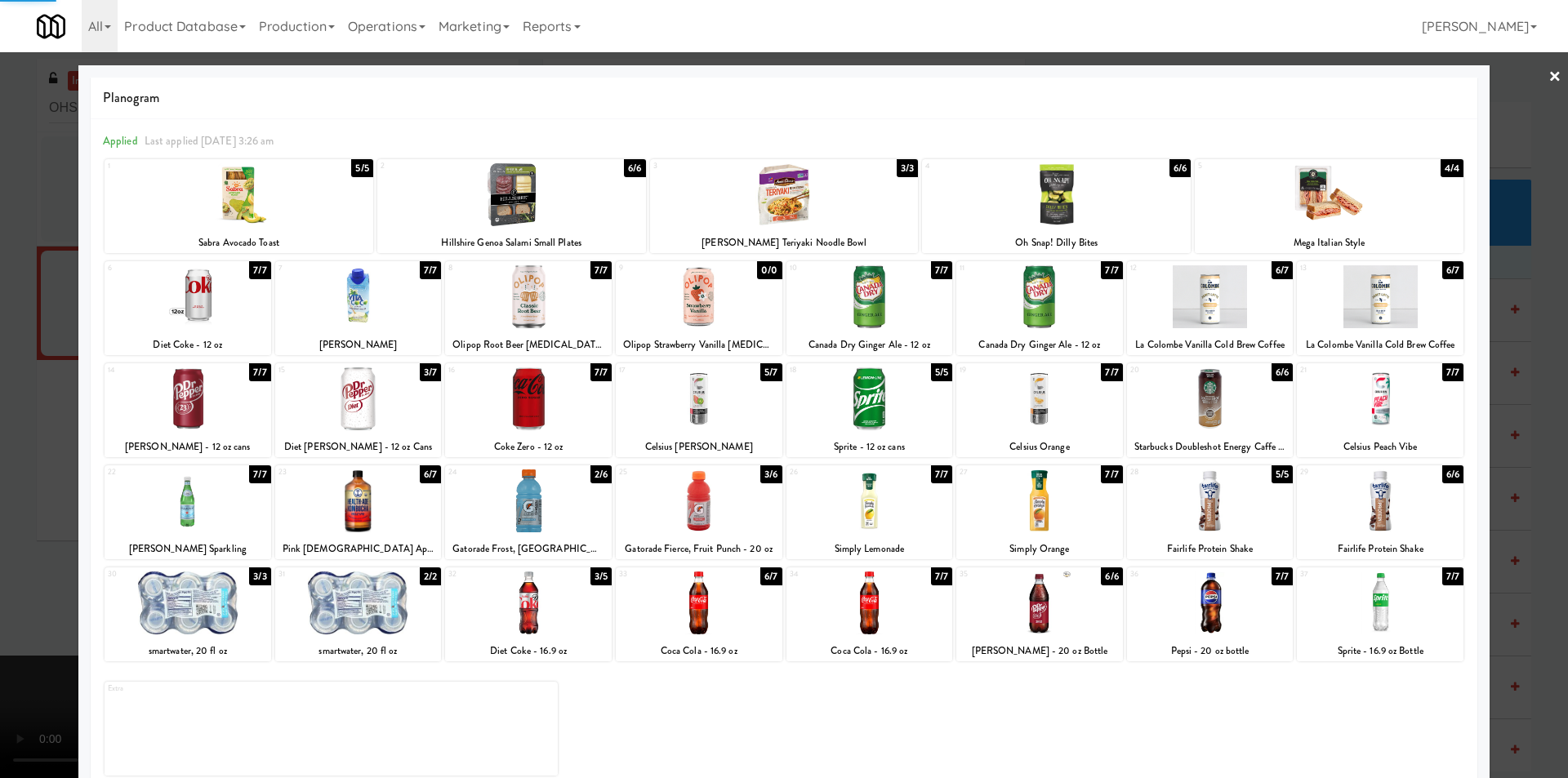
click at [20, 443] on div at bounding box center [784, 389] width 1568 height 778
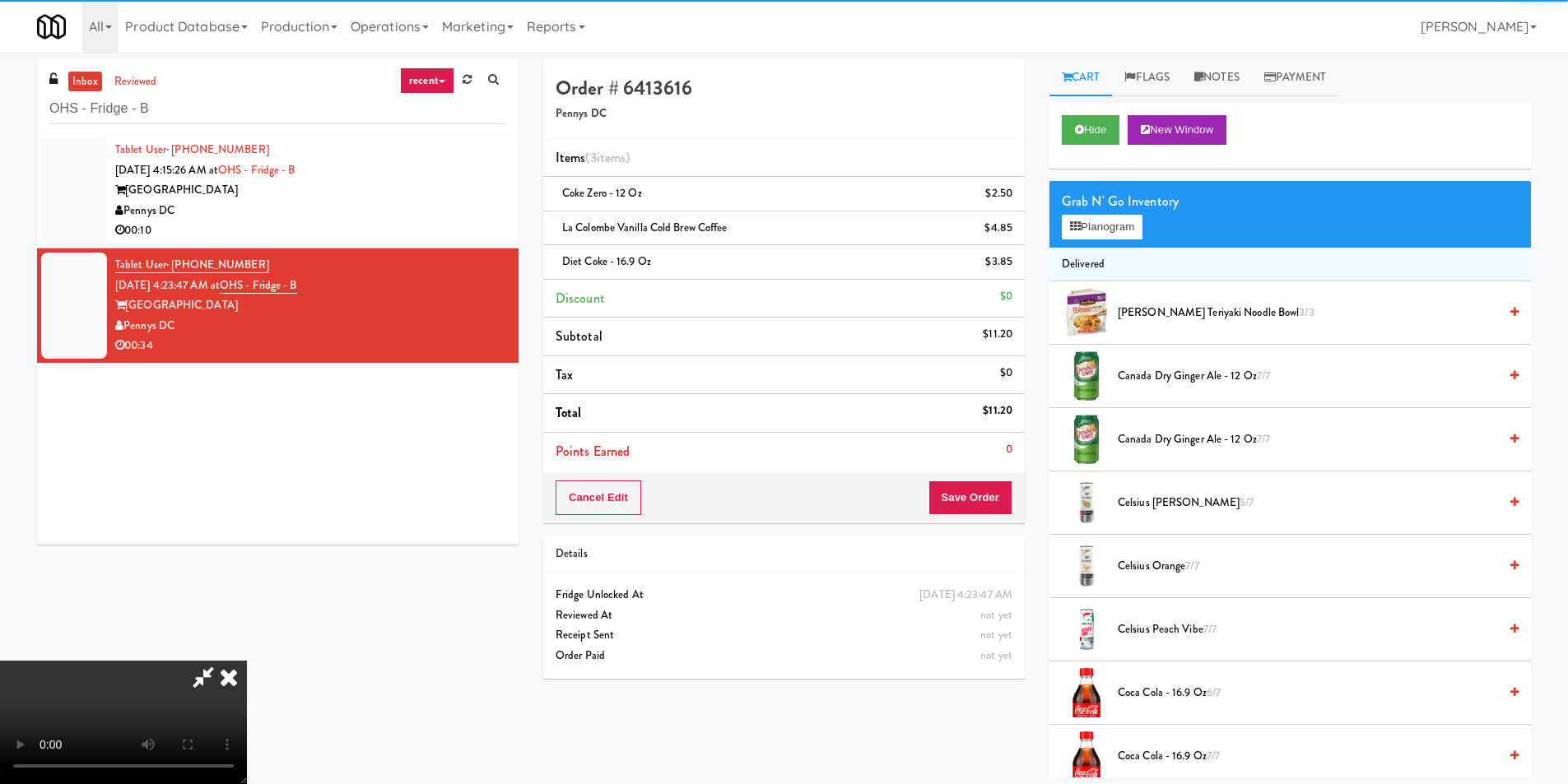
click at [247, 661] on video at bounding box center [123, 722] width 247 height 123
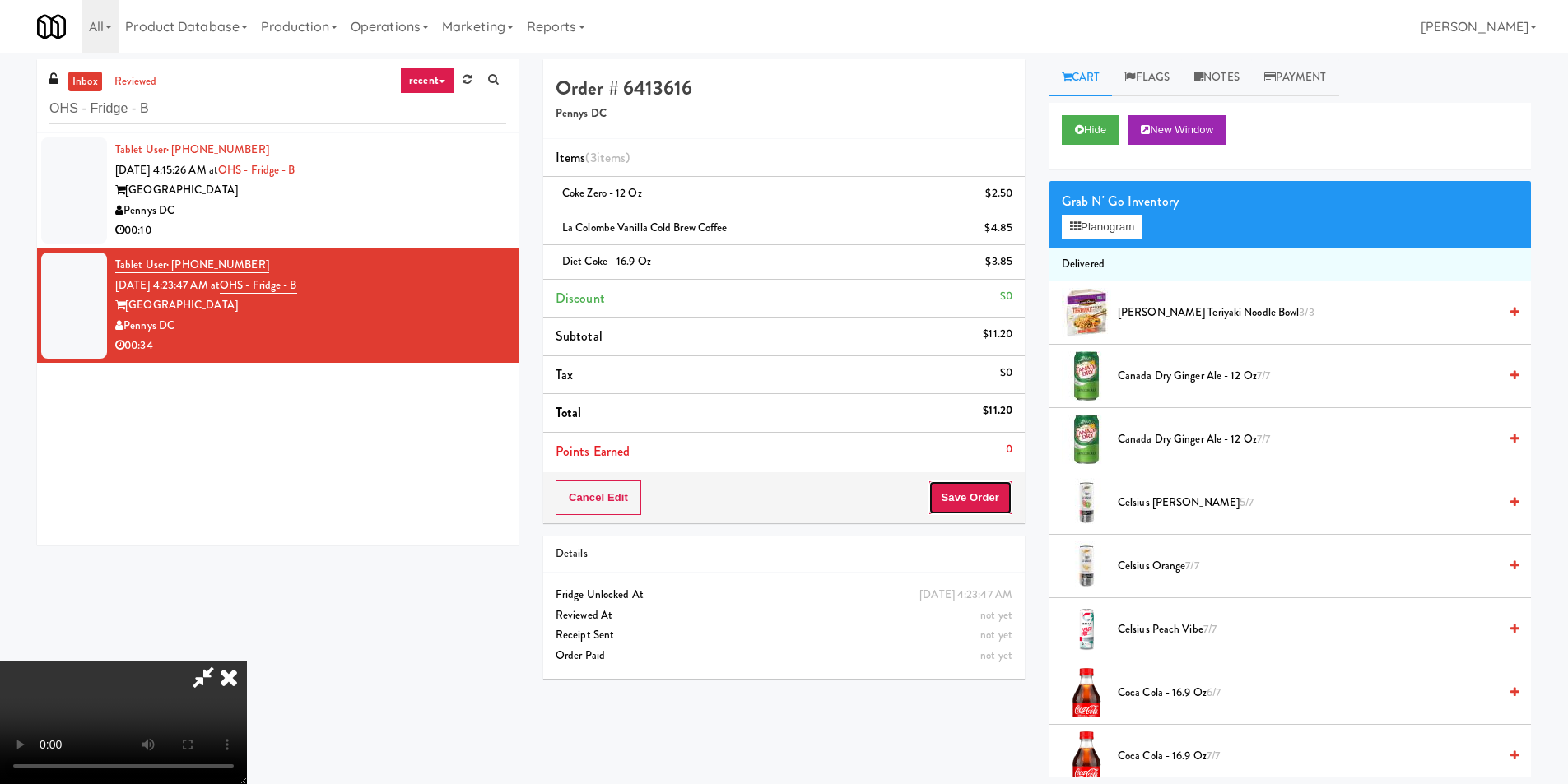
click at [989, 487] on button "Save Order" at bounding box center [970, 498] width 84 height 35
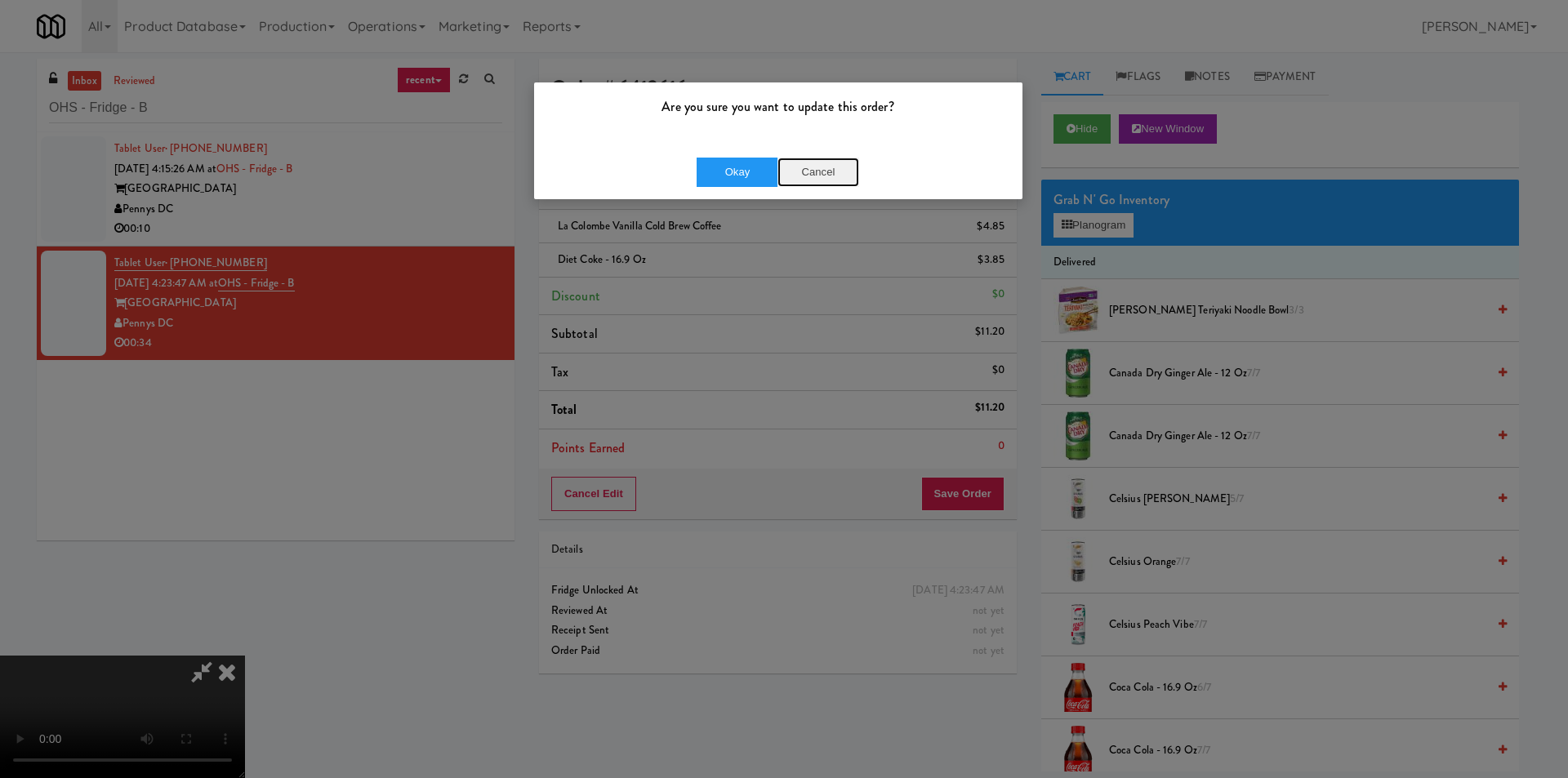
click at [832, 168] on button "Cancel" at bounding box center [819, 172] width 82 height 29
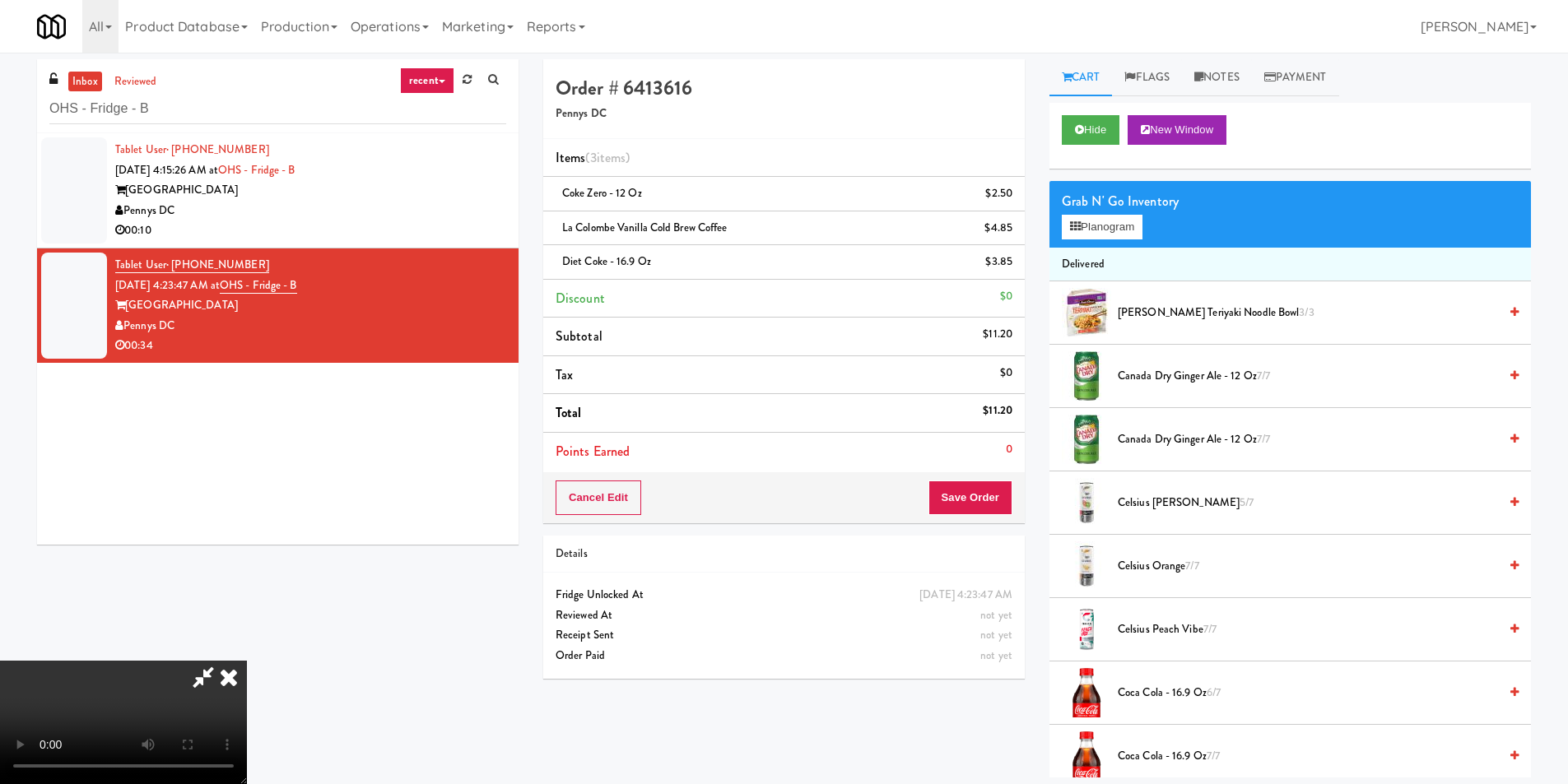
scroll to position [248, 0]
click at [247, 661] on video at bounding box center [123, 722] width 247 height 123
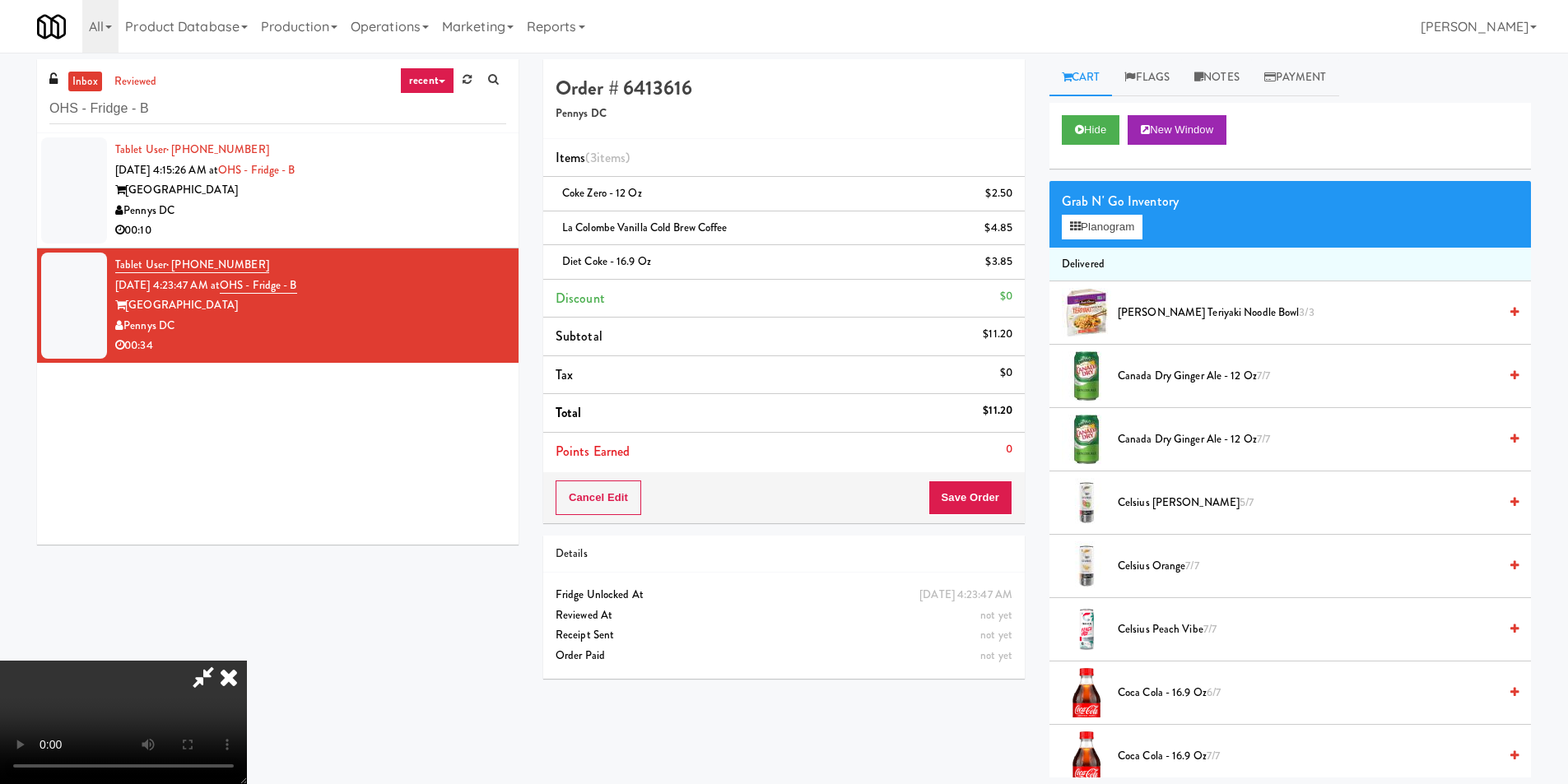
drag, startPoint x: 493, startPoint y: 540, endPoint x: 511, endPoint y: 536, distance: 18.4
click at [247, 661] on video at bounding box center [123, 722] width 247 height 123
click at [122, 767] on video at bounding box center [123, 722] width 247 height 123
drag, startPoint x: 382, startPoint y: 563, endPoint x: 412, endPoint y: 545, distance: 35.0
click at [247, 661] on video at bounding box center [123, 722] width 247 height 123
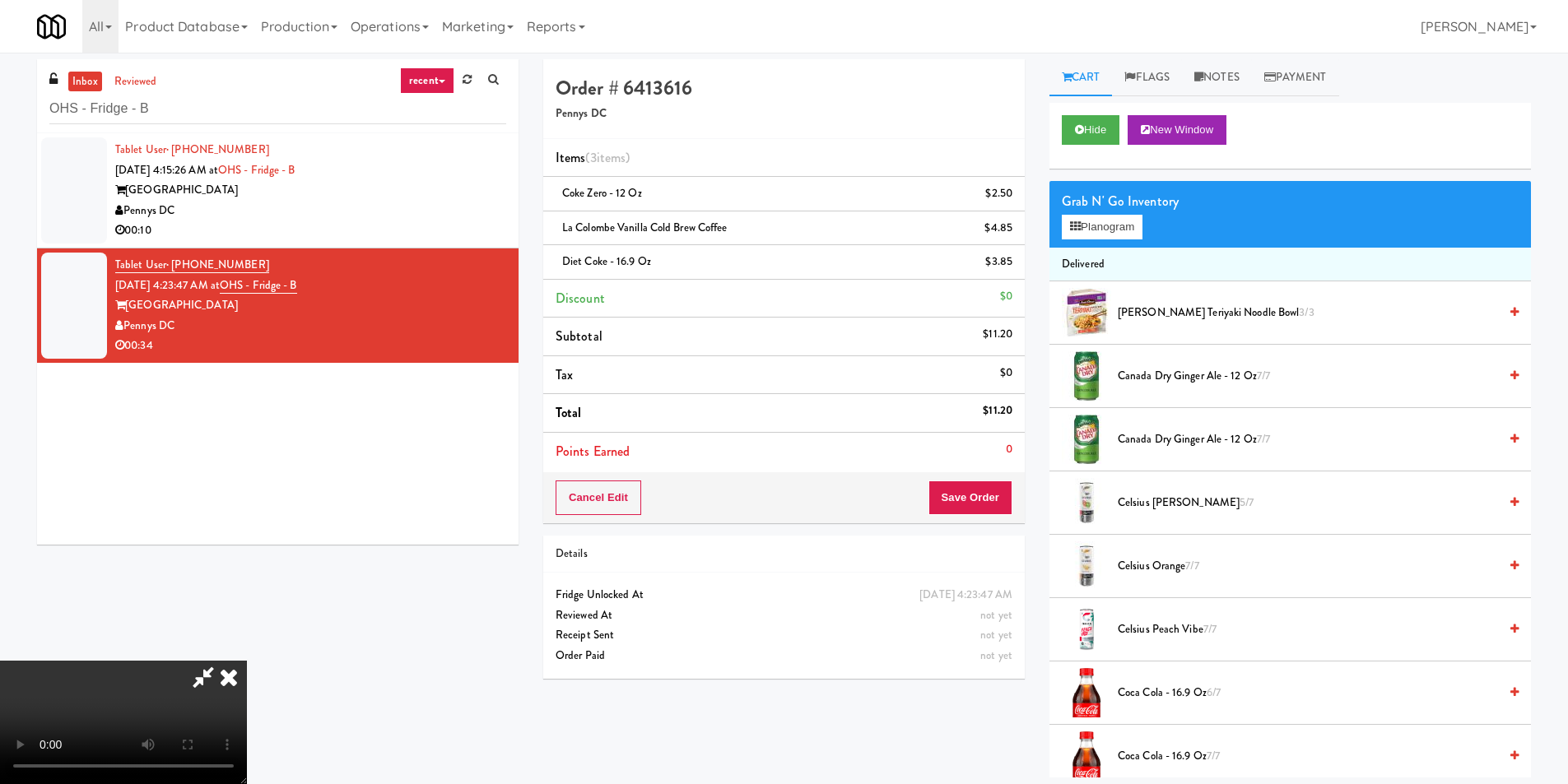
scroll to position [0, 0]
click at [247, 661] on icon at bounding box center [228, 677] width 36 height 33
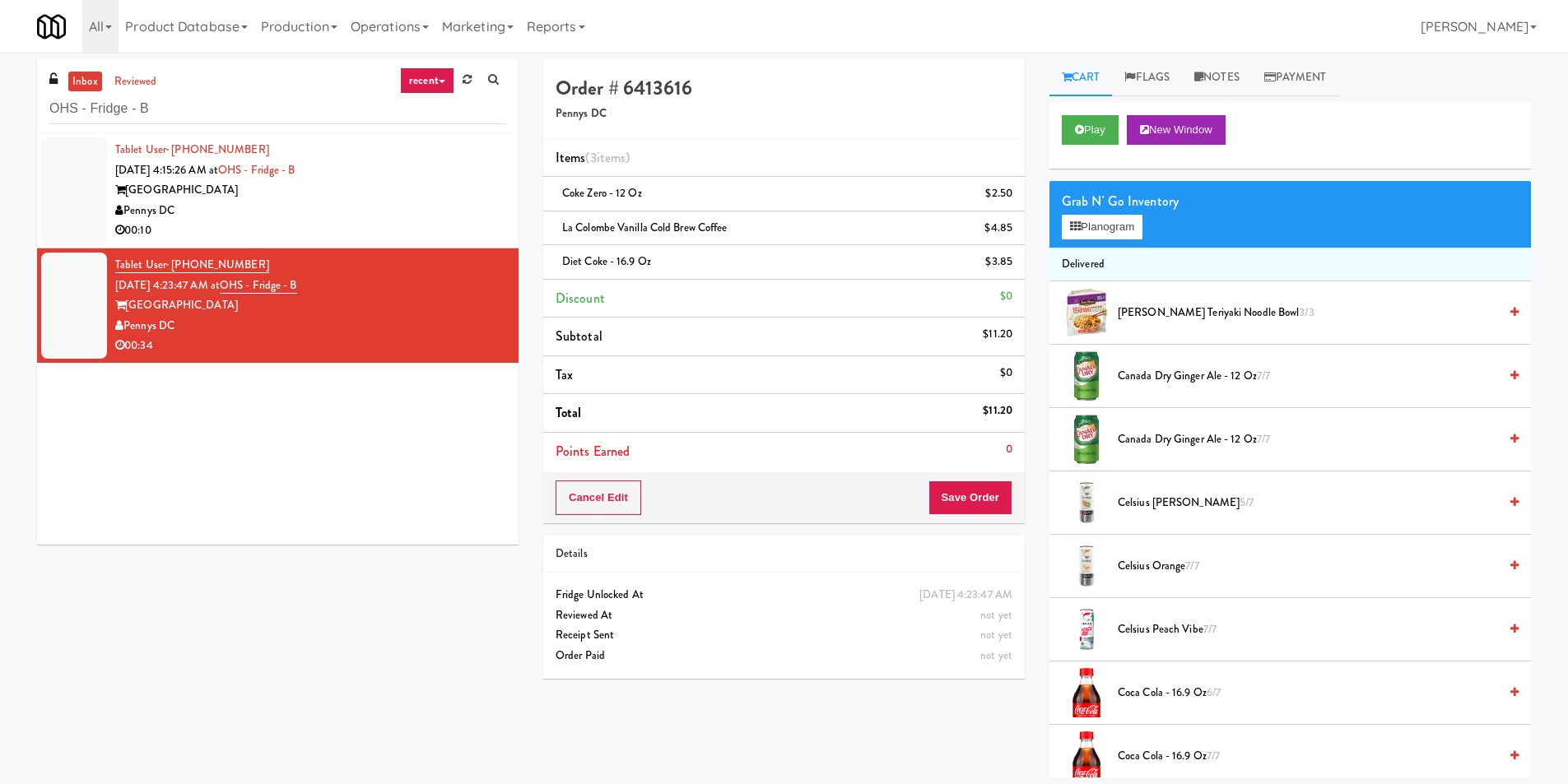
click at [950, 469] on li "Points Earned 0" at bounding box center [784, 451] width 482 height 38
click at [958, 497] on button "Save Order" at bounding box center [970, 498] width 84 height 35
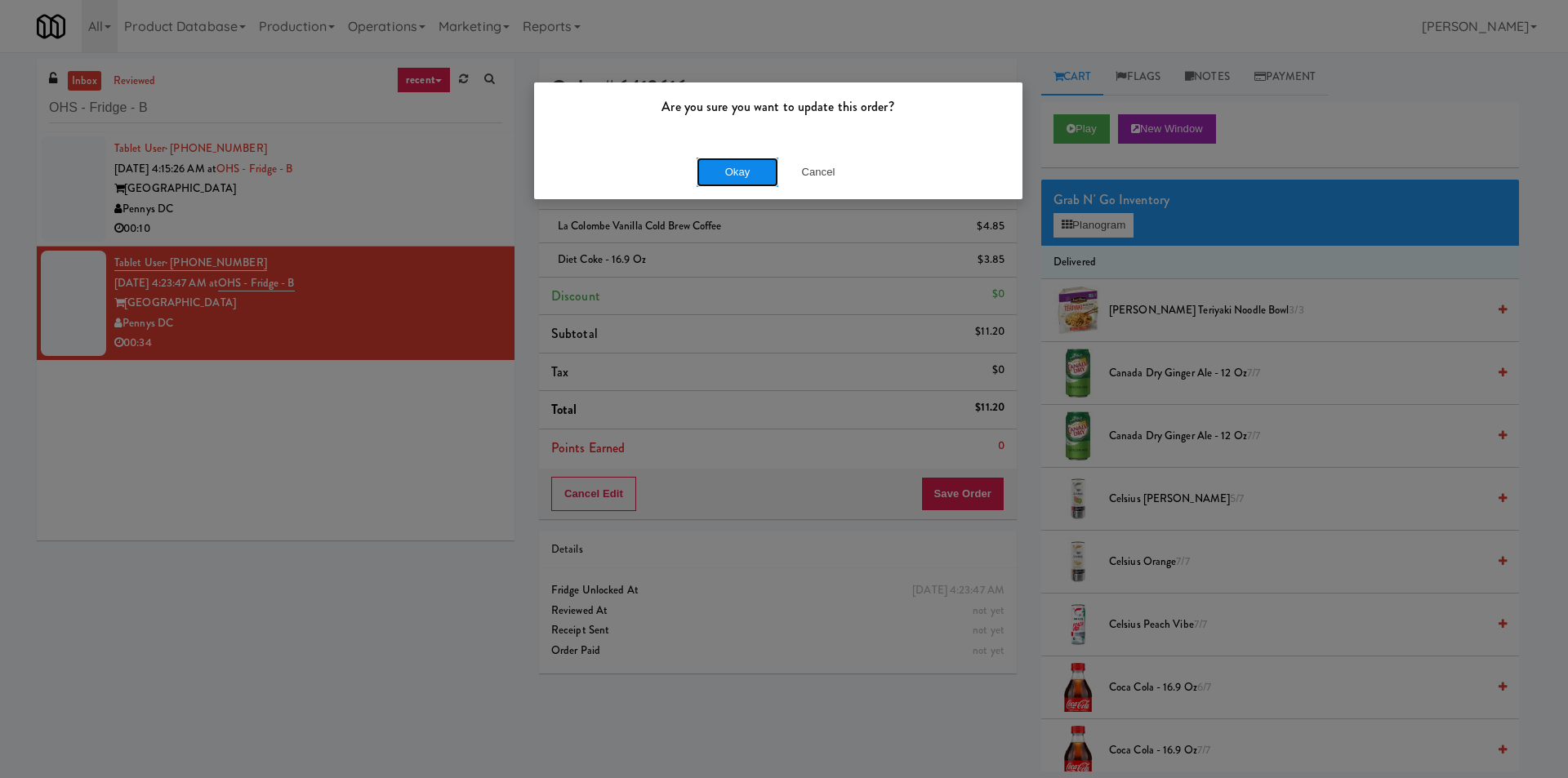
click at [710, 168] on button "Okay" at bounding box center [738, 172] width 82 height 29
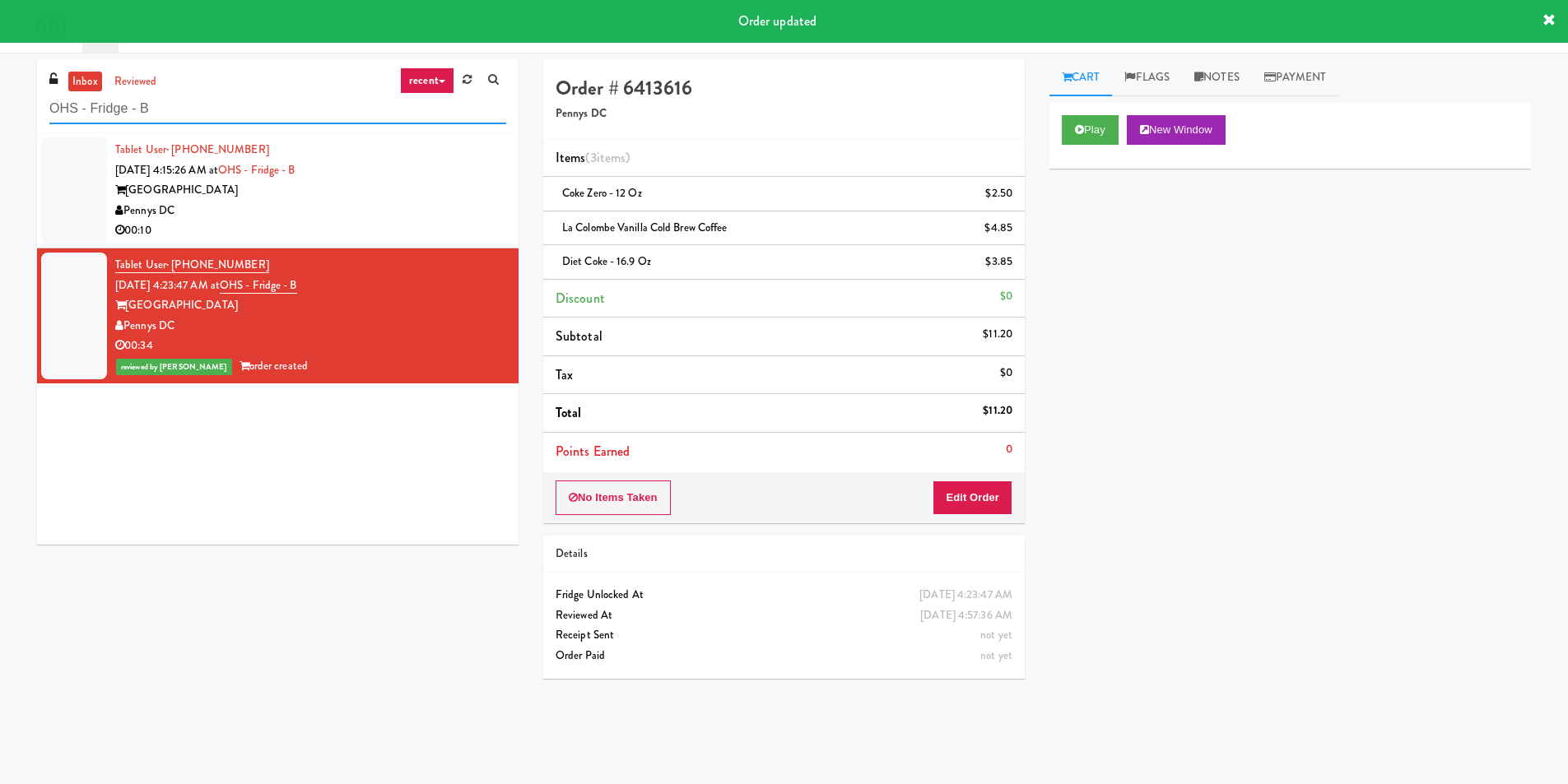
click at [264, 96] on input "OHS - Fridge - B" at bounding box center [278, 108] width 457 height 30
paste input "545 N [PERSON_NAME]- Right - Ambient"
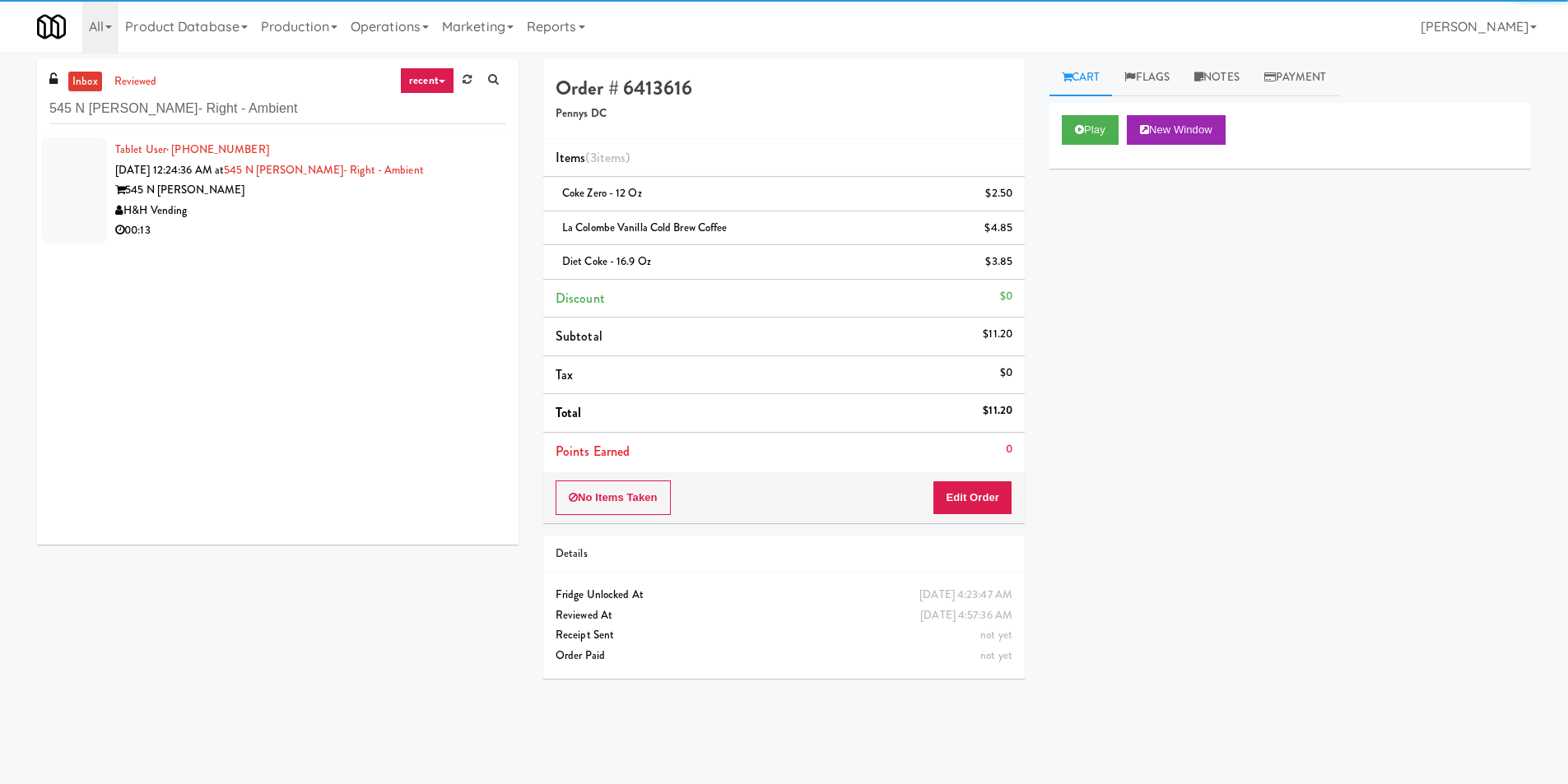
drag, startPoint x: 449, startPoint y: 233, endPoint x: 475, endPoint y: 233, distance: 26.0
click at [450, 233] on div "00:13" at bounding box center [310, 231] width 391 height 20
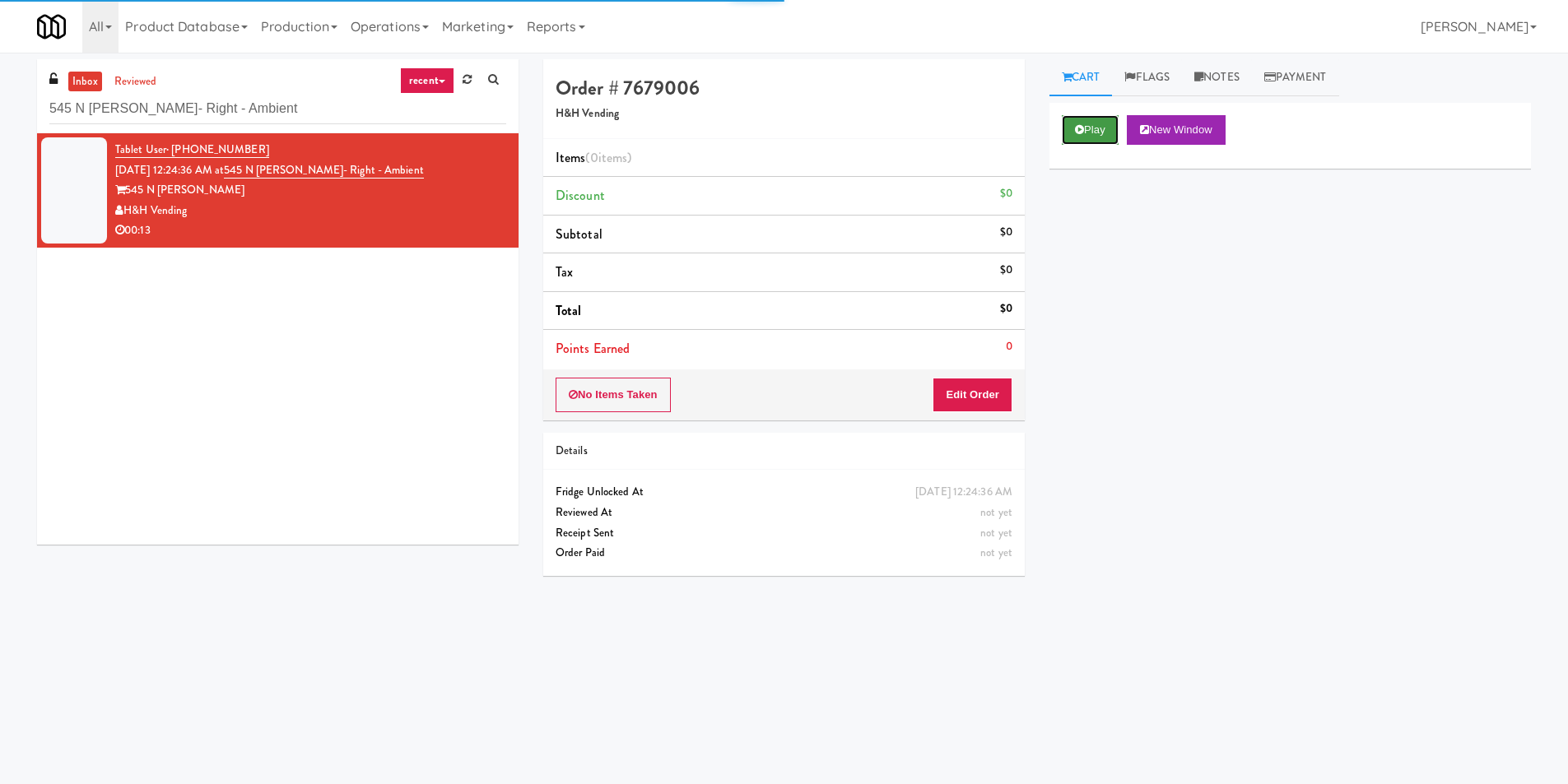
click at [1074, 118] on button "Play" at bounding box center [1090, 130] width 57 height 29
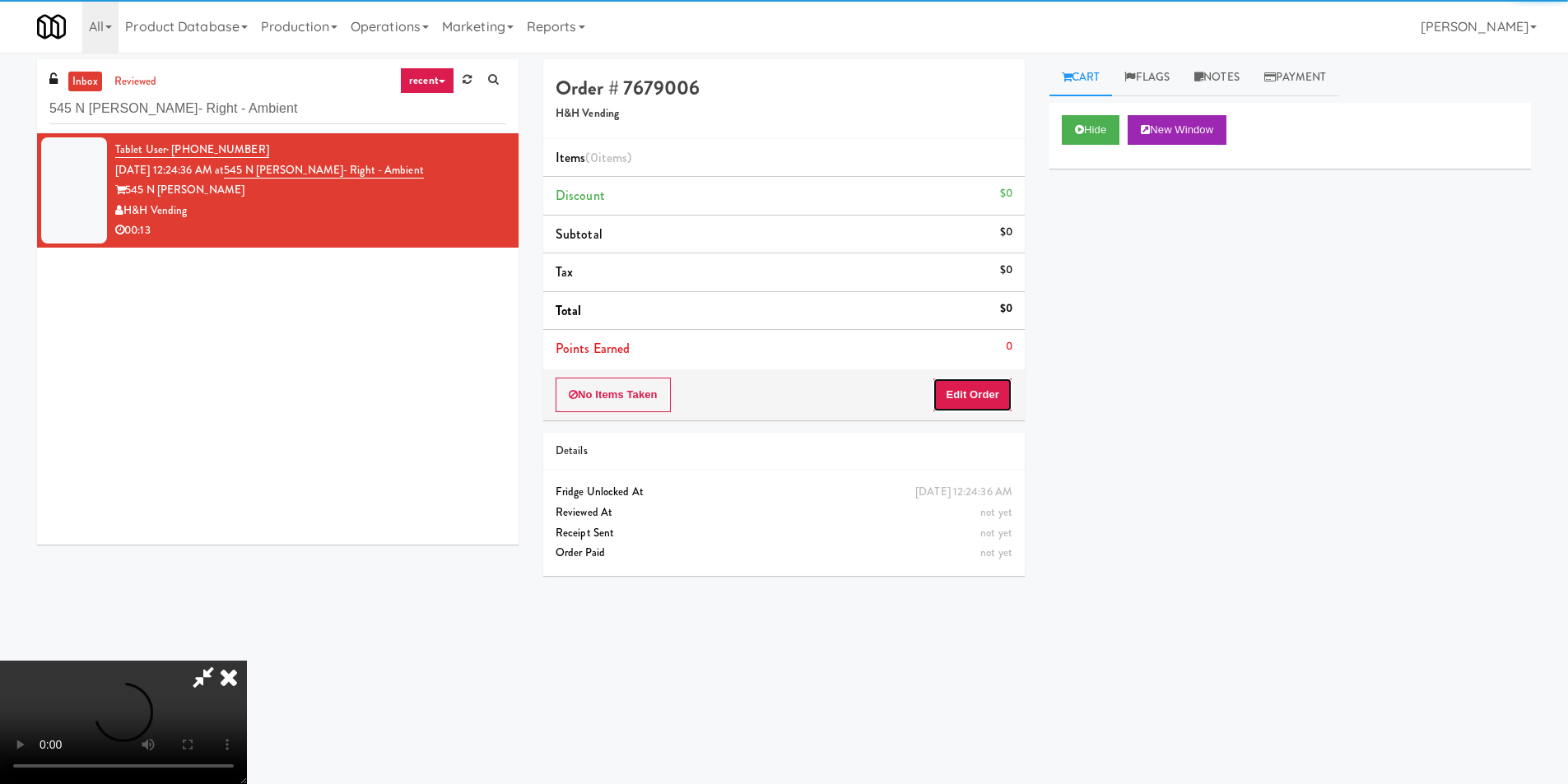
click at [969, 403] on button "Edit Order" at bounding box center [972, 395] width 80 height 35
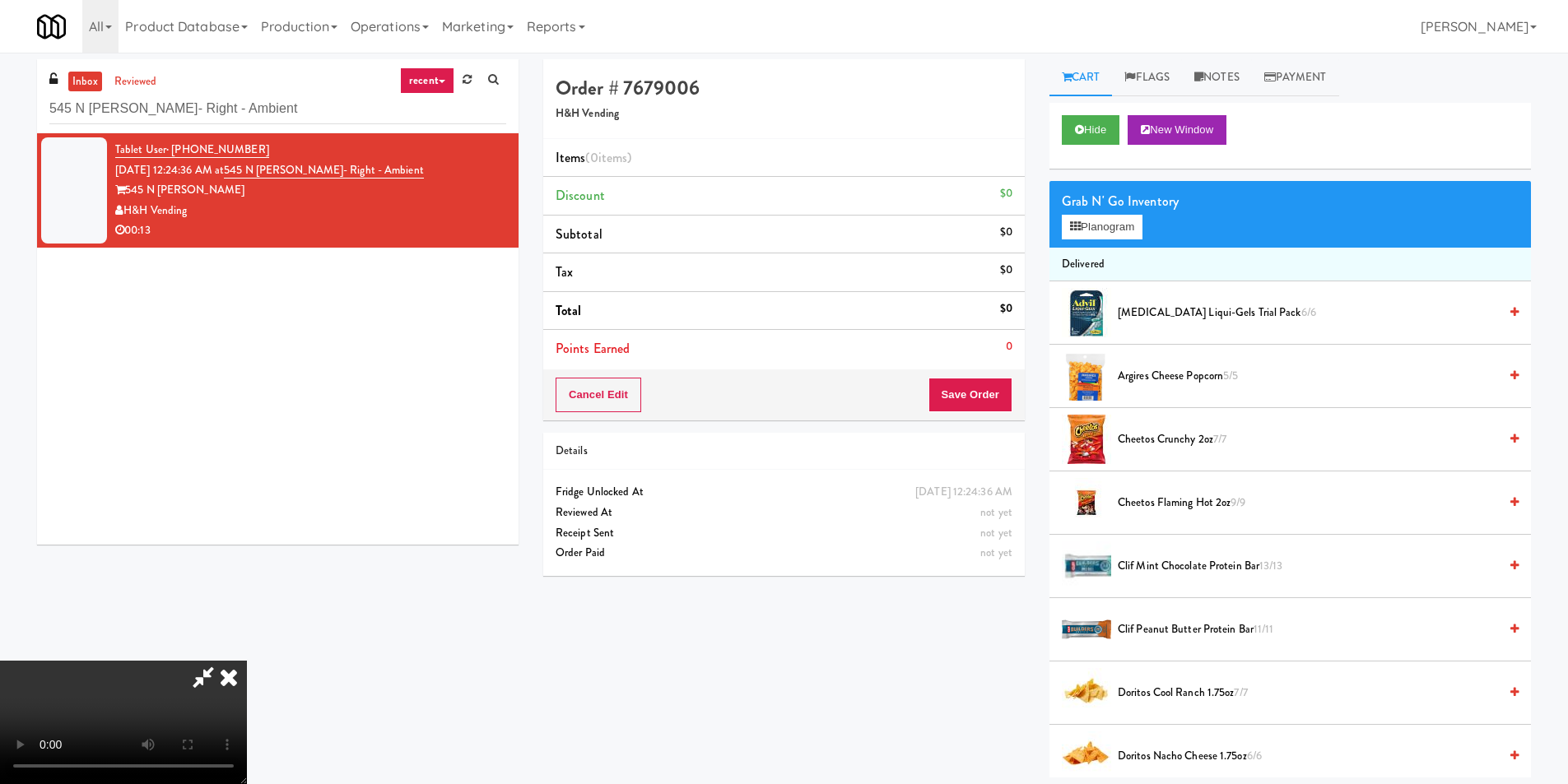
click at [247, 661] on video at bounding box center [123, 722] width 247 height 123
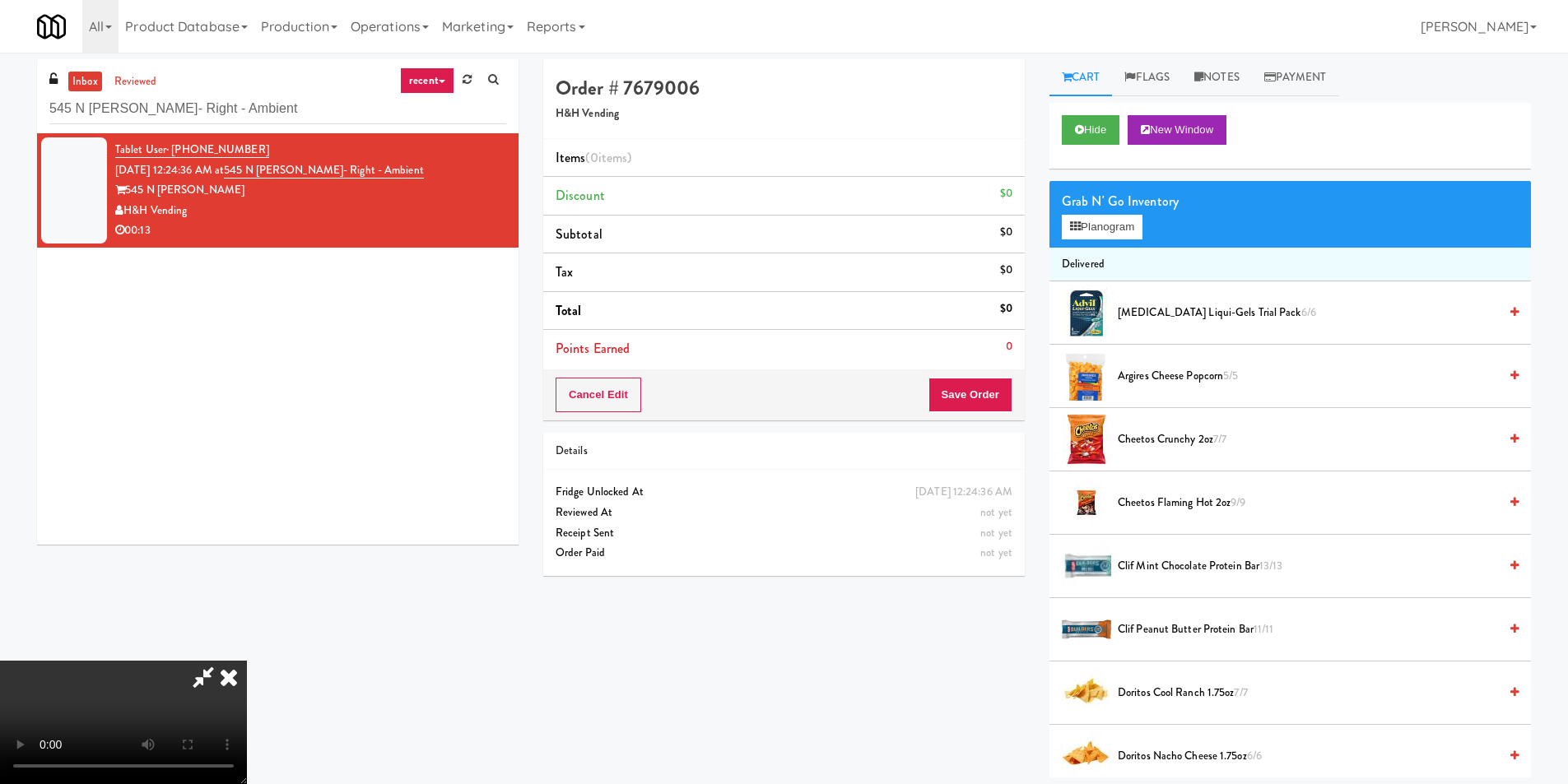
click at [1120, 212] on div "Grab N' Go Inventory" at bounding box center [1290, 201] width 457 height 25
click at [1121, 220] on button "Planogram" at bounding box center [1102, 227] width 81 height 25
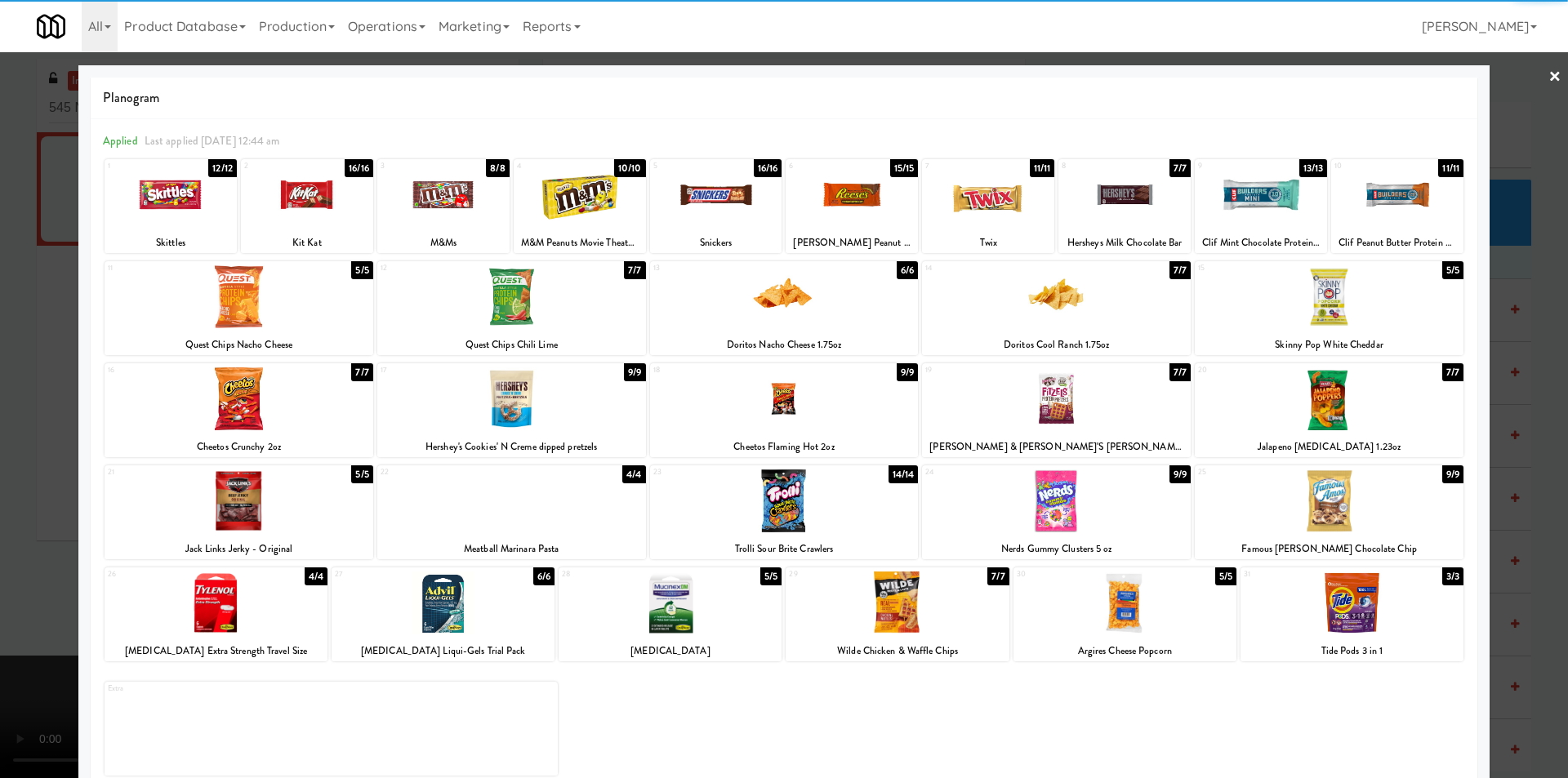
drag, startPoint x: 749, startPoint y: 194, endPoint x: 741, endPoint y: 183, distance: 13.6
click at [747, 191] on div at bounding box center [716, 194] width 132 height 63
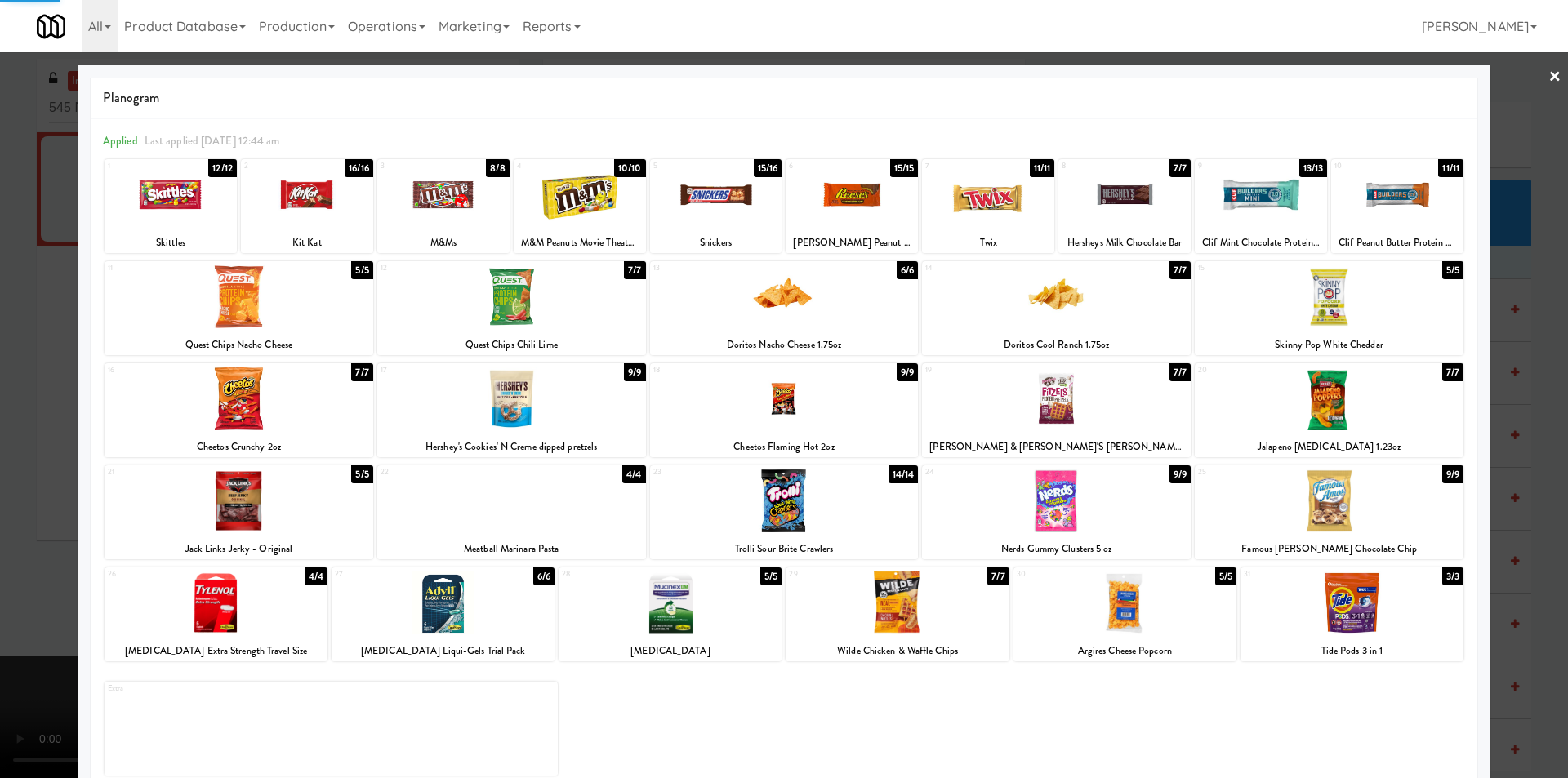
click at [997, 213] on div at bounding box center [988, 194] width 132 height 63
click at [1114, 223] on div at bounding box center [1125, 194] width 132 height 63
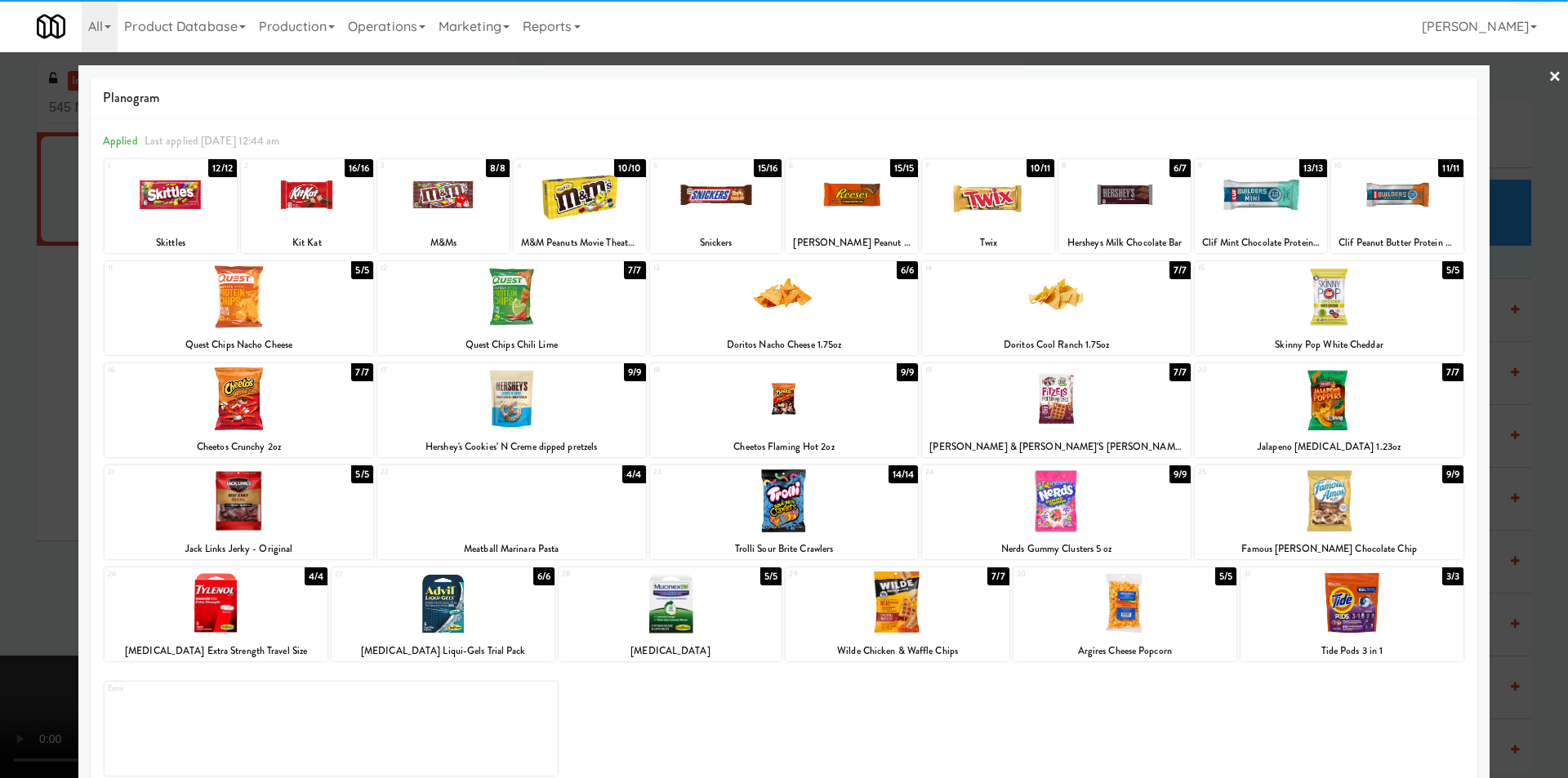
click at [1505, 302] on div at bounding box center [784, 389] width 1568 height 778
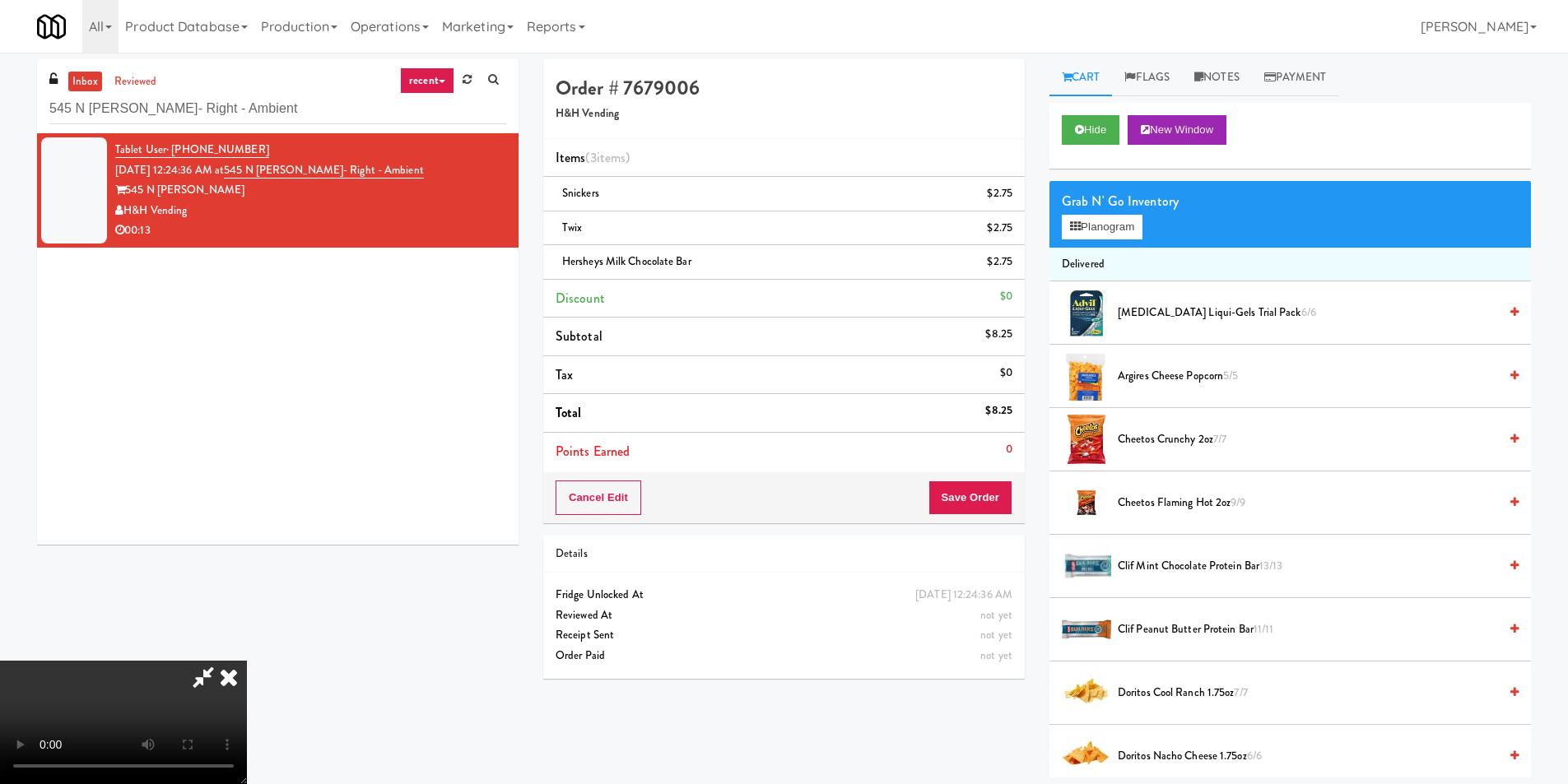
click at [247, 661] on video at bounding box center [123, 722] width 247 height 123
click at [979, 515] on button "Save Order" at bounding box center [970, 498] width 84 height 35
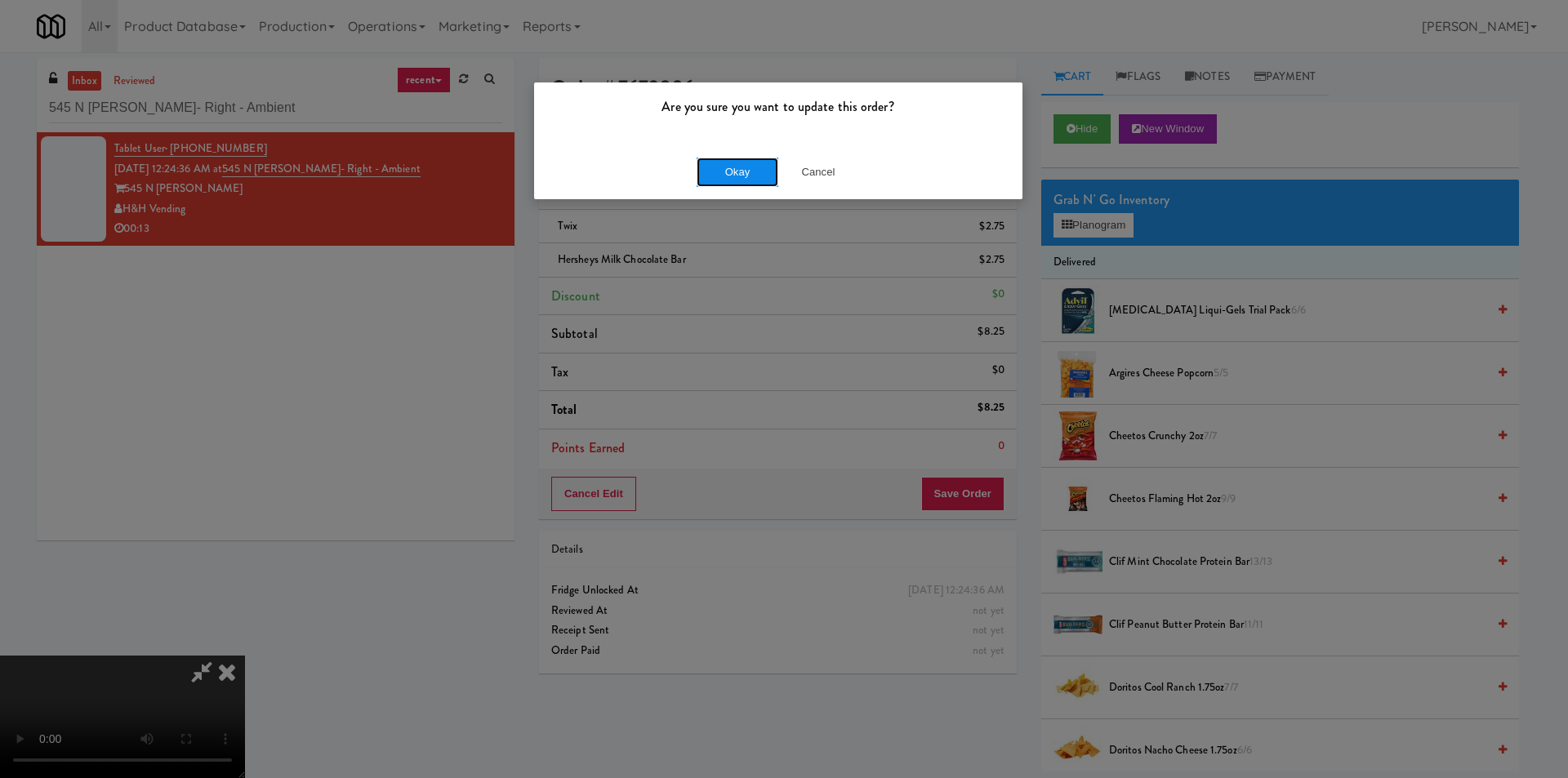
click at [732, 176] on button "Okay" at bounding box center [738, 172] width 82 height 29
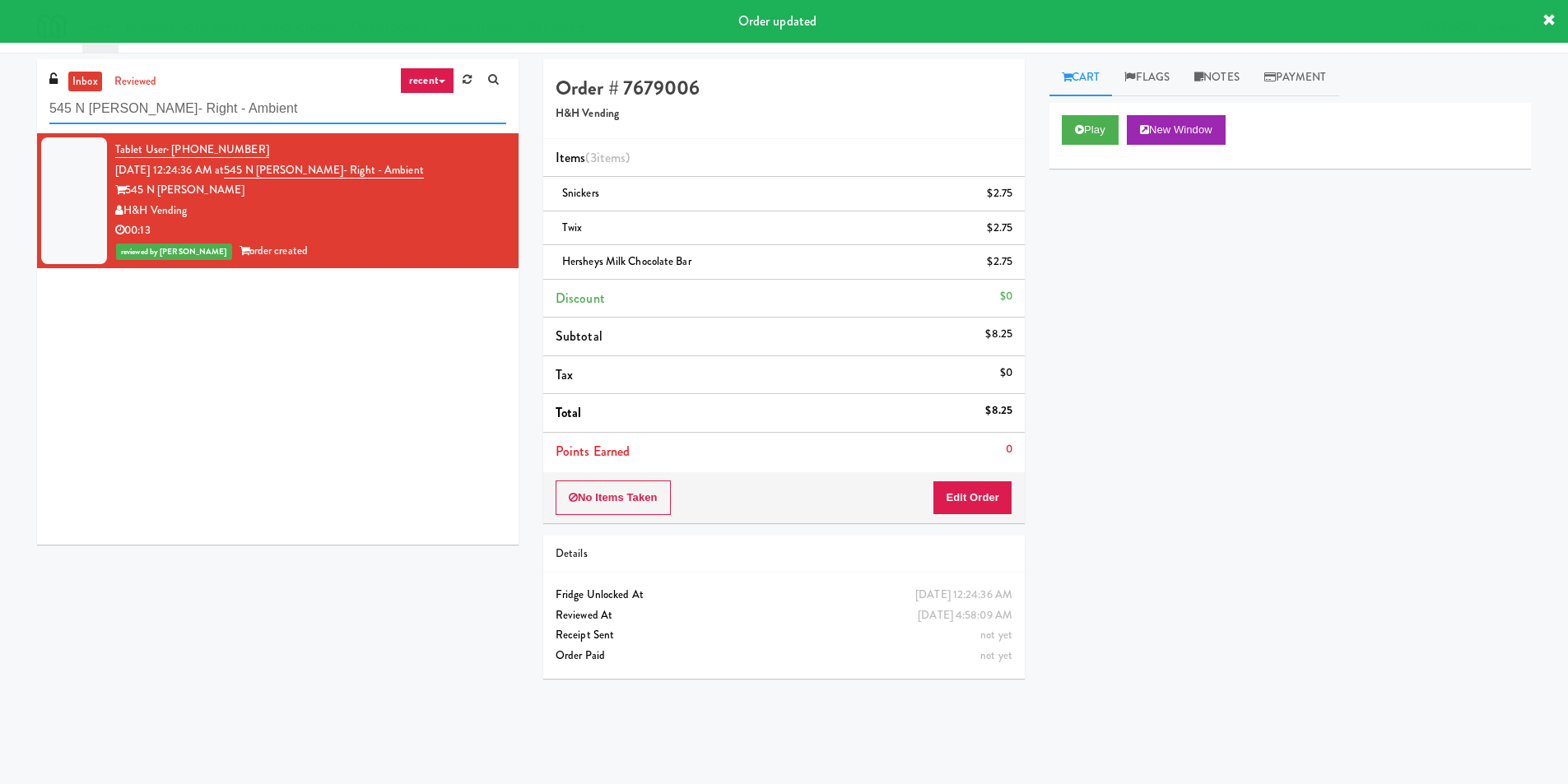
click at [285, 119] on input "545 N [PERSON_NAME]- Right - Ambient" at bounding box center [278, 108] width 457 height 30
paste input "[PERSON_NAME][GEOGRAPHIC_DATA]"
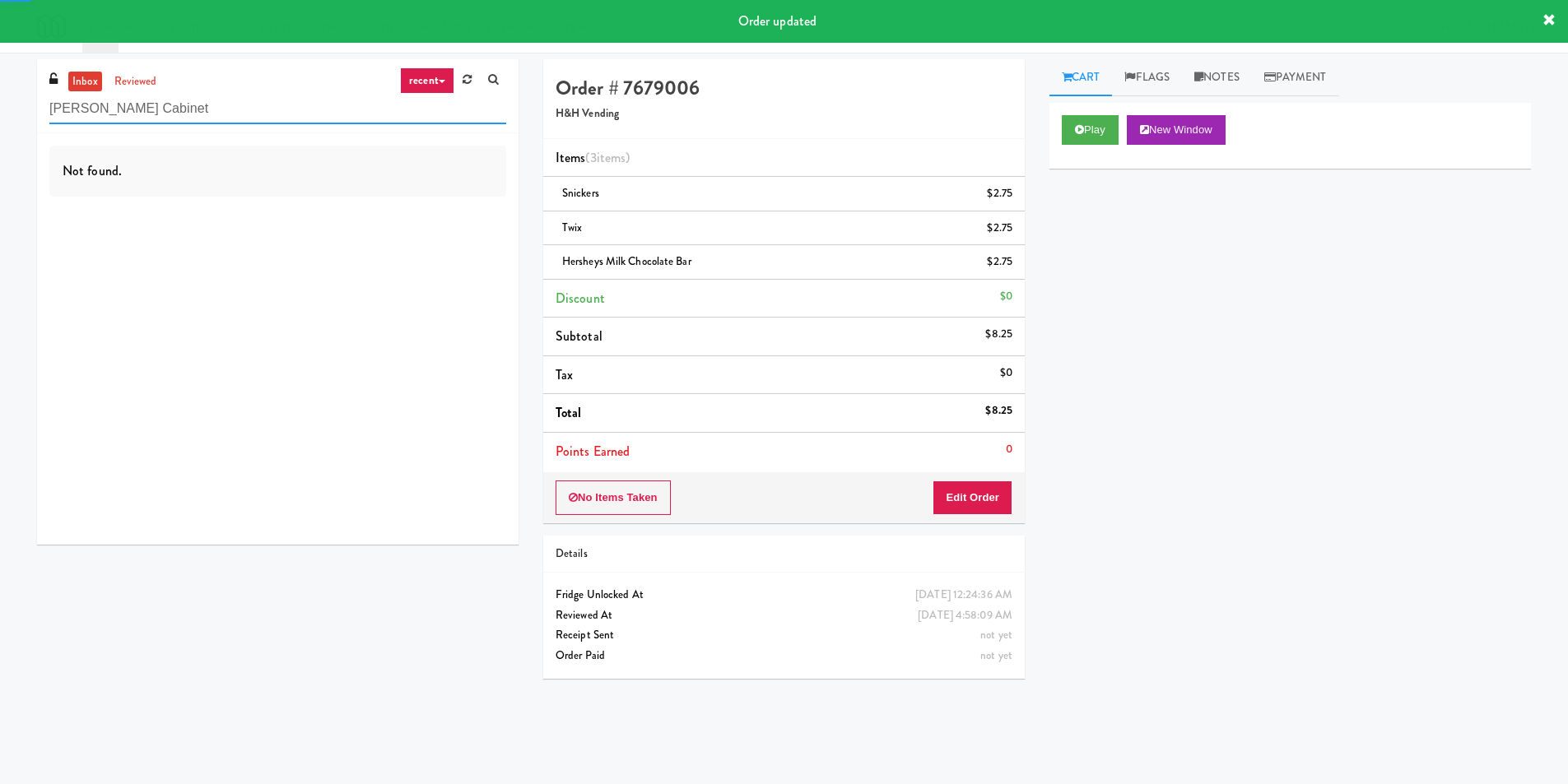
type input "[PERSON_NAME] Cabinet"
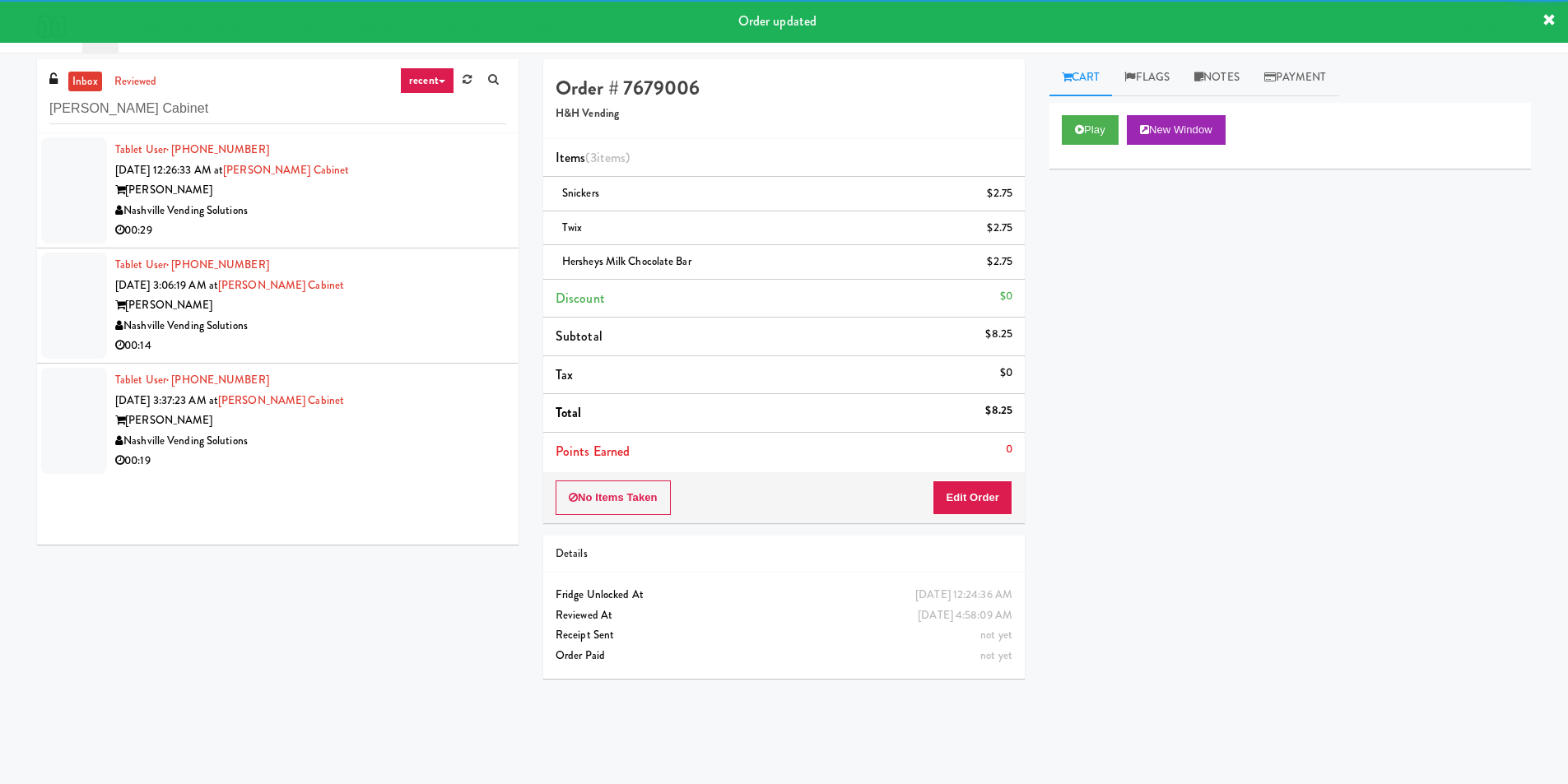
click at [472, 211] on div "Nashville Vending Solutions" at bounding box center [310, 211] width 391 height 20
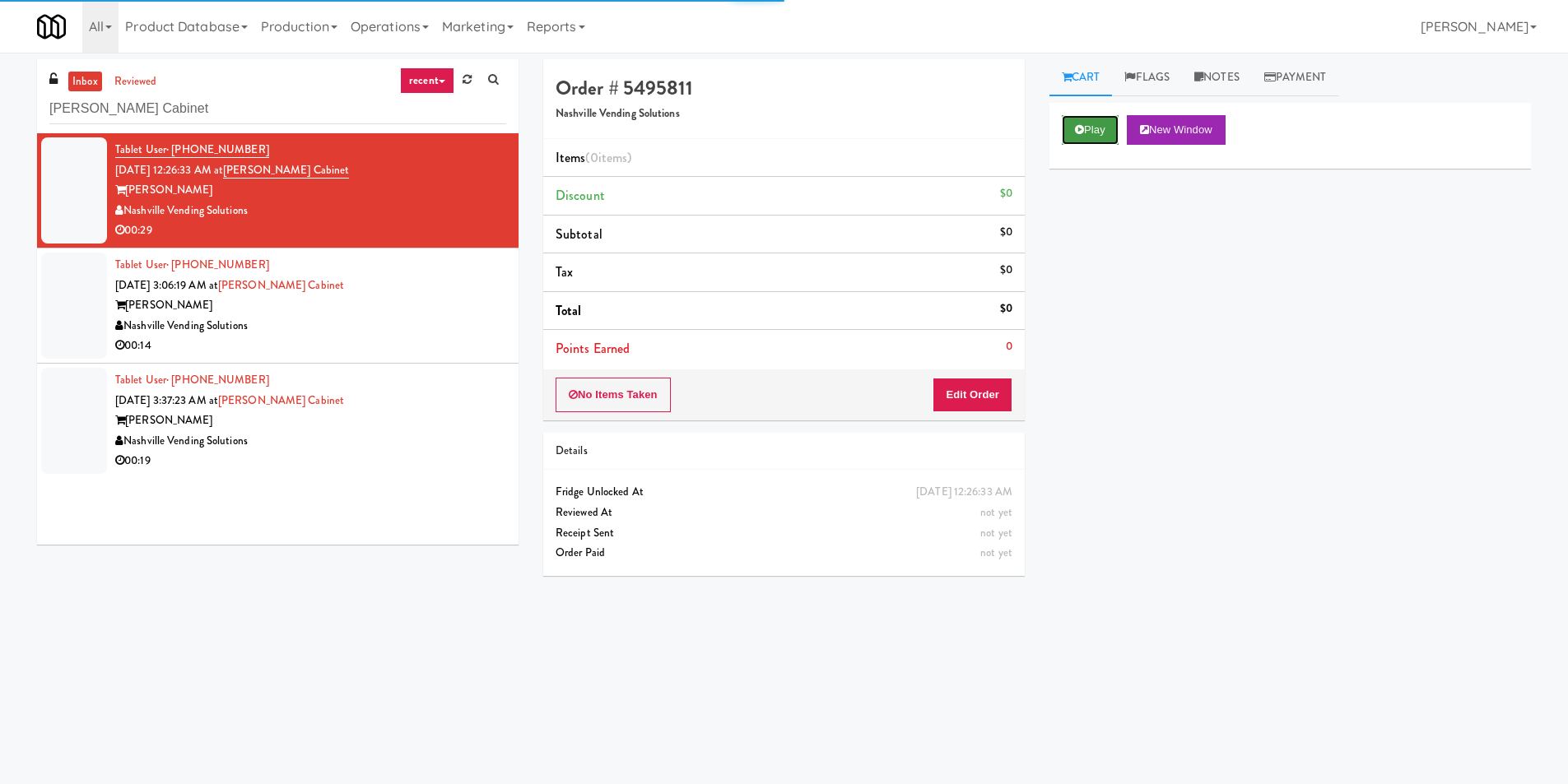
click at [1073, 140] on button "Play" at bounding box center [1090, 130] width 57 height 29
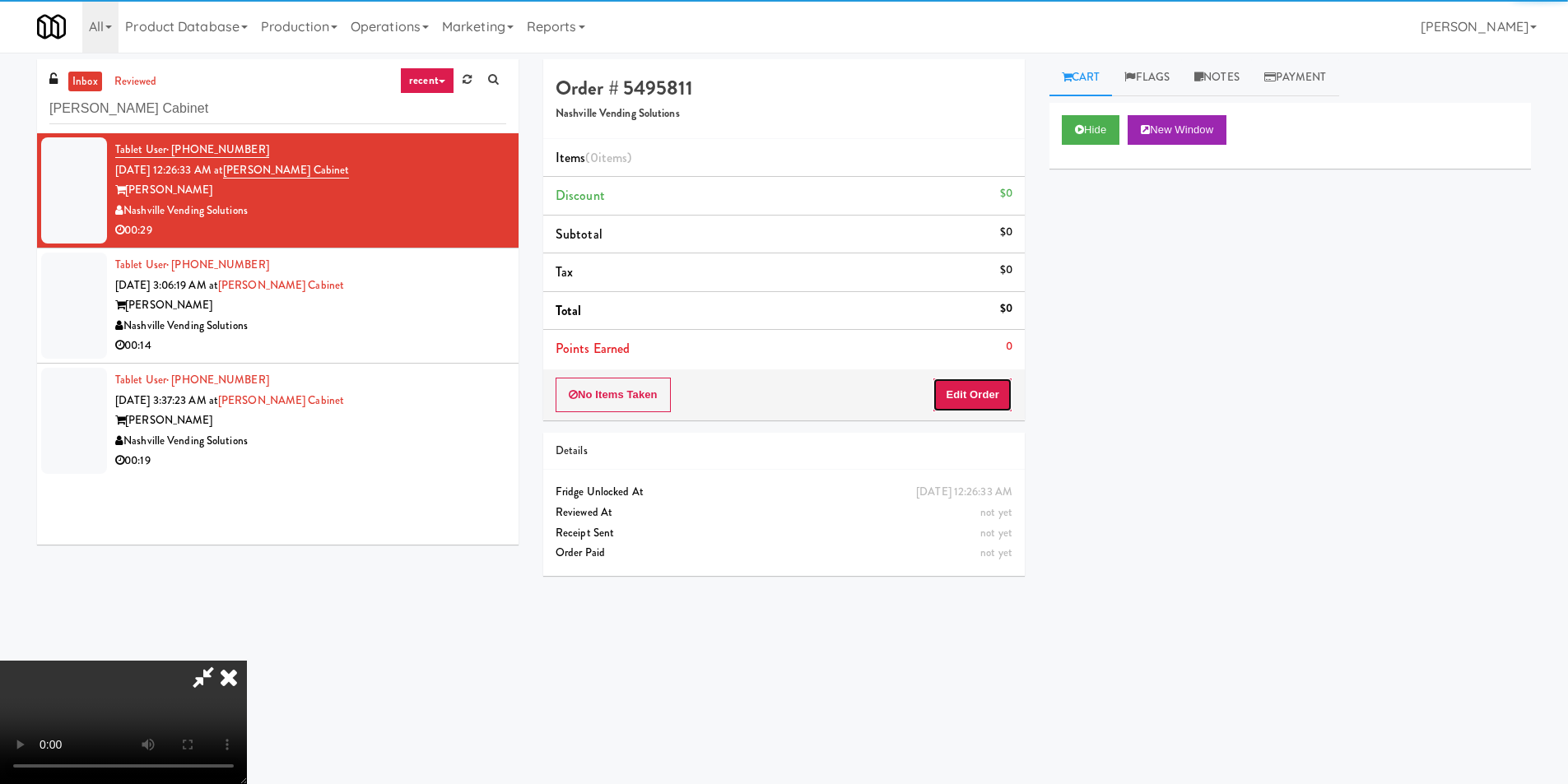
click at [985, 390] on button "Edit Order" at bounding box center [972, 395] width 80 height 35
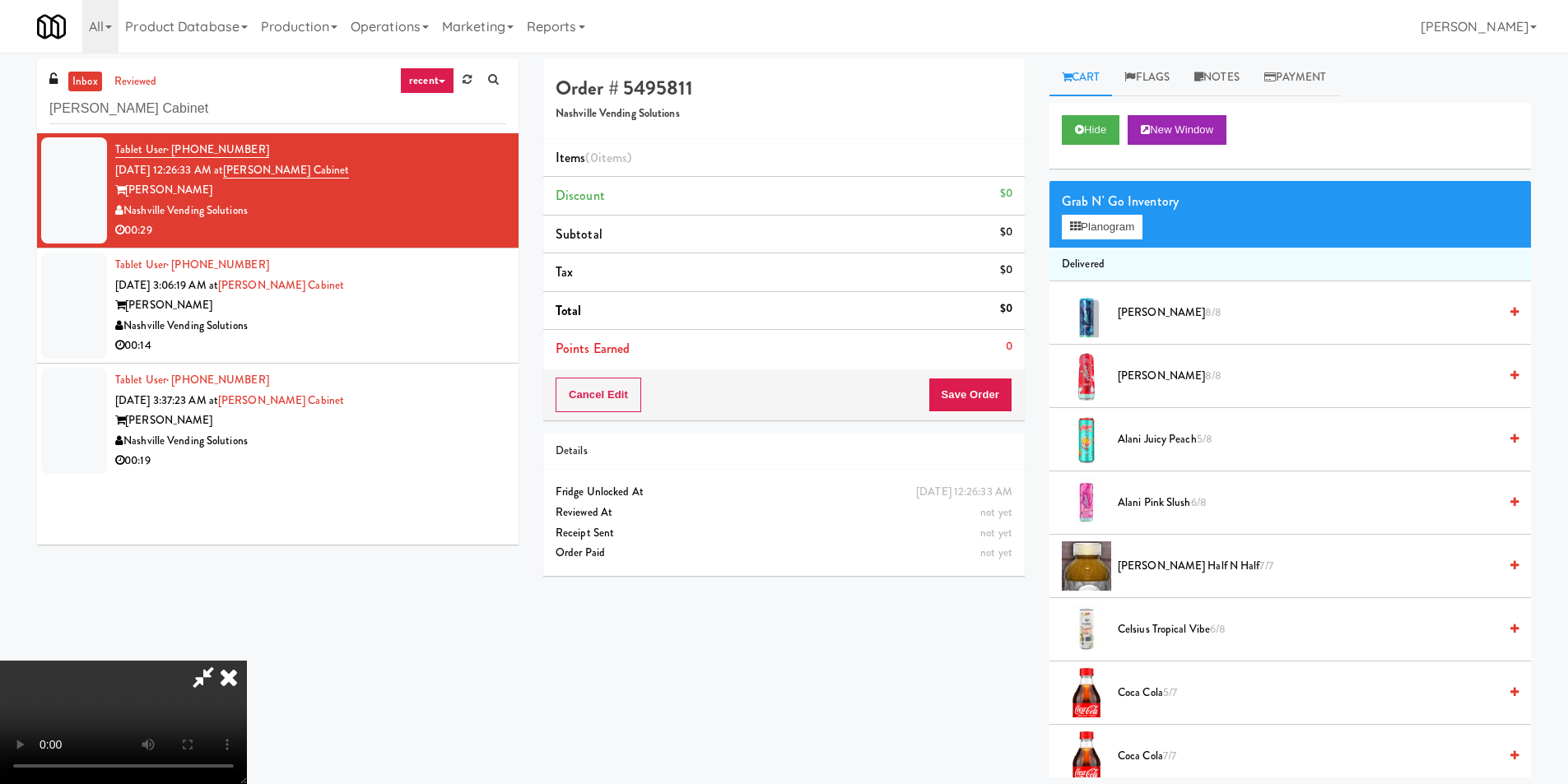
click at [247, 661] on video at bounding box center [123, 722] width 247 height 123
click at [1107, 223] on button "Planogram" at bounding box center [1102, 227] width 81 height 25
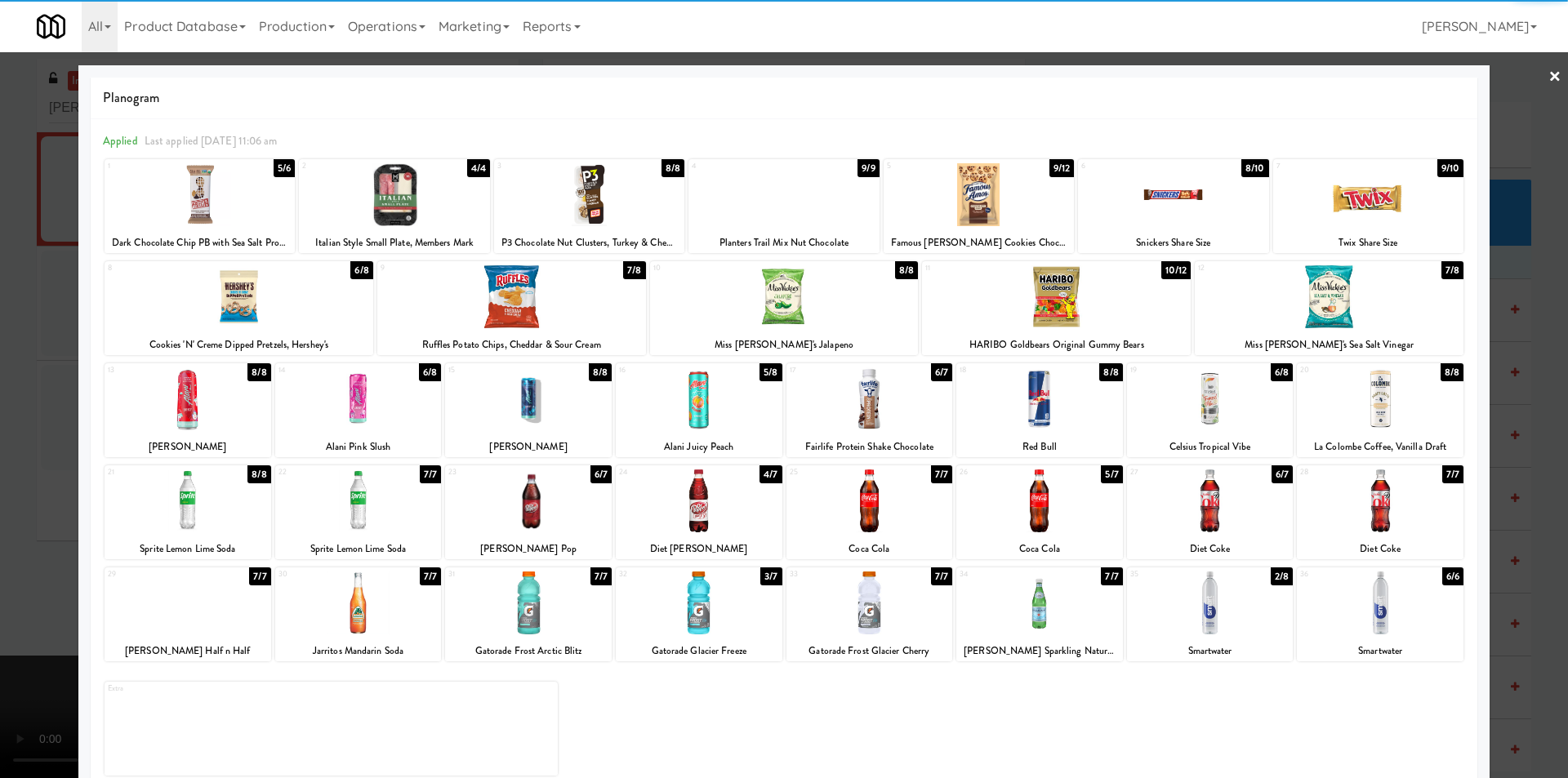
click at [840, 194] on div at bounding box center [784, 194] width 191 height 63
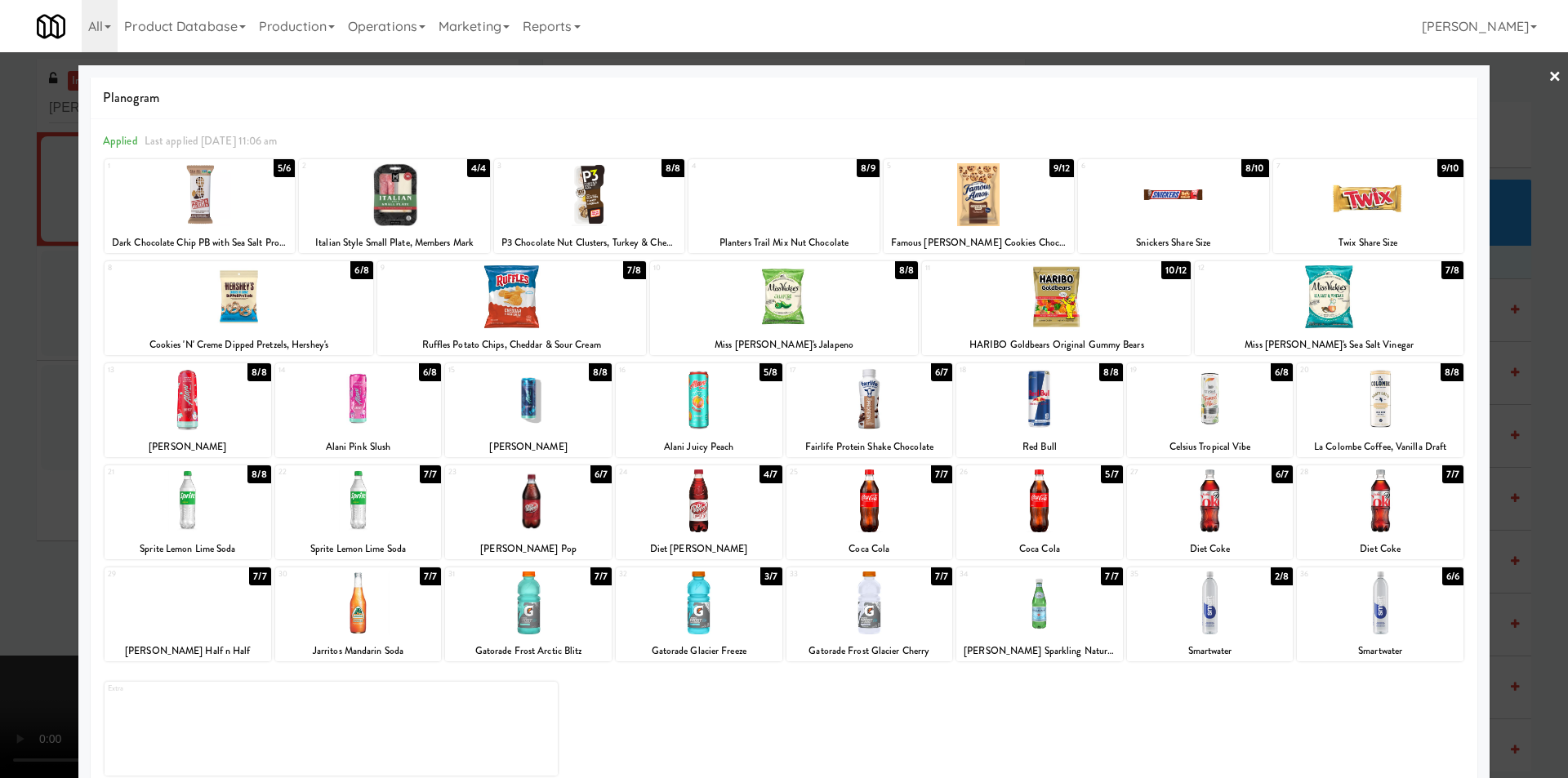
click at [35, 352] on div at bounding box center [784, 389] width 1568 height 778
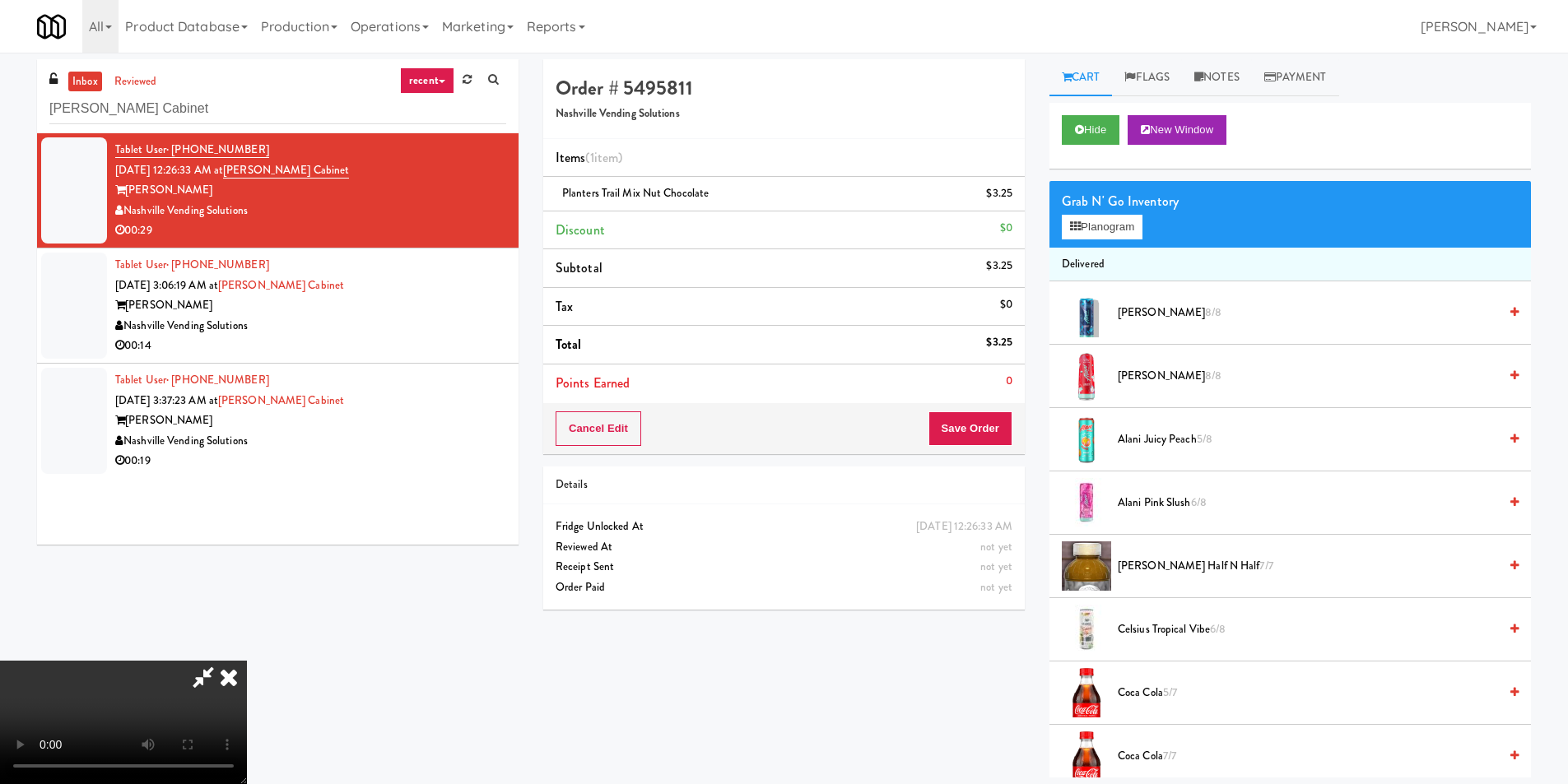
click at [247, 661] on video at bounding box center [123, 722] width 247 height 123
drag, startPoint x: 681, startPoint y: 374, endPoint x: 826, endPoint y: 367, distance: 145.2
click at [247, 661] on video at bounding box center [123, 722] width 247 height 123
click at [1114, 233] on button "Planogram" at bounding box center [1102, 227] width 81 height 25
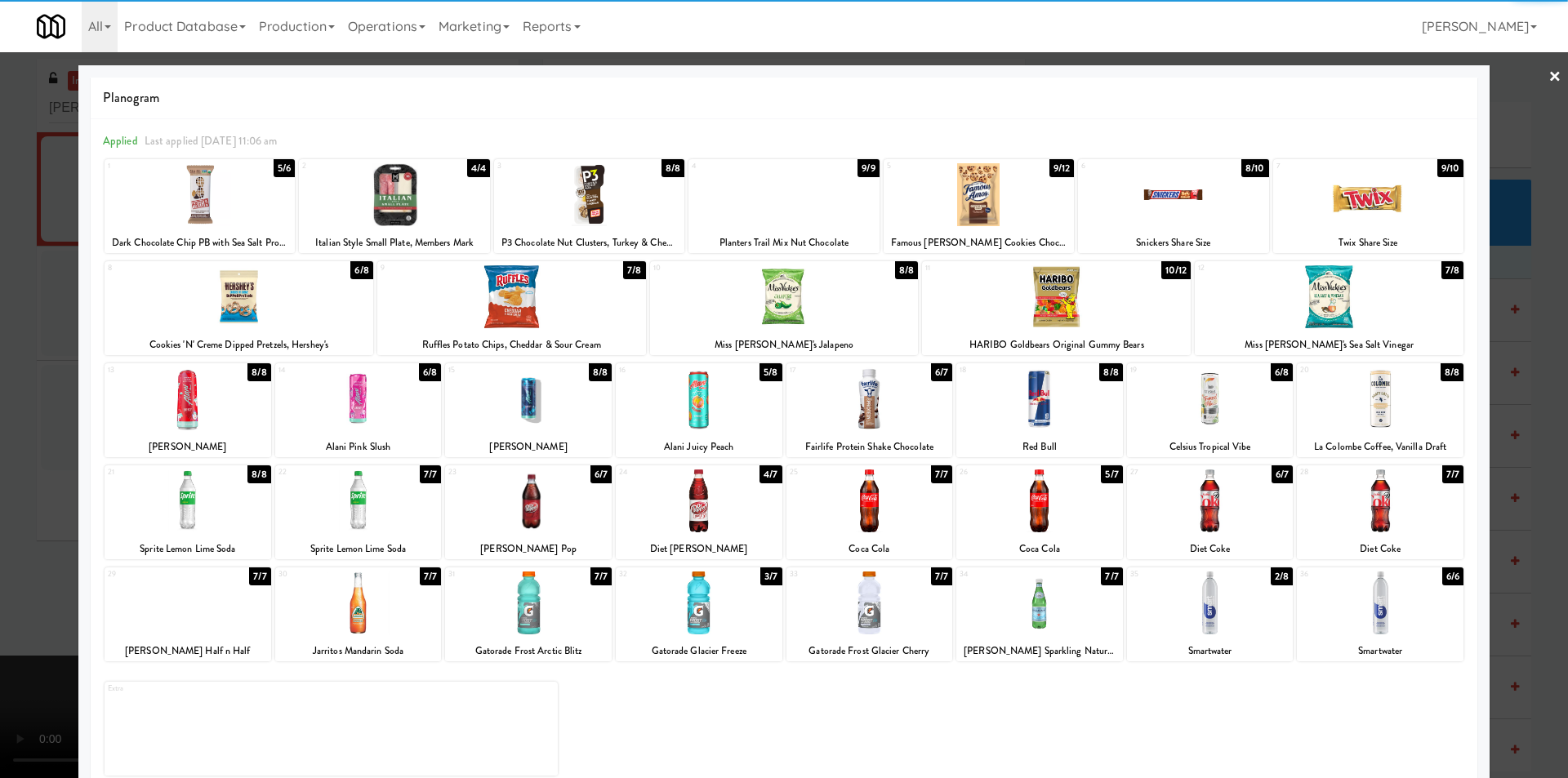
click at [708, 588] on div at bounding box center [699, 603] width 167 height 63
click at [1489, 408] on div at bounding box center [784, 389] width 1568 height 778
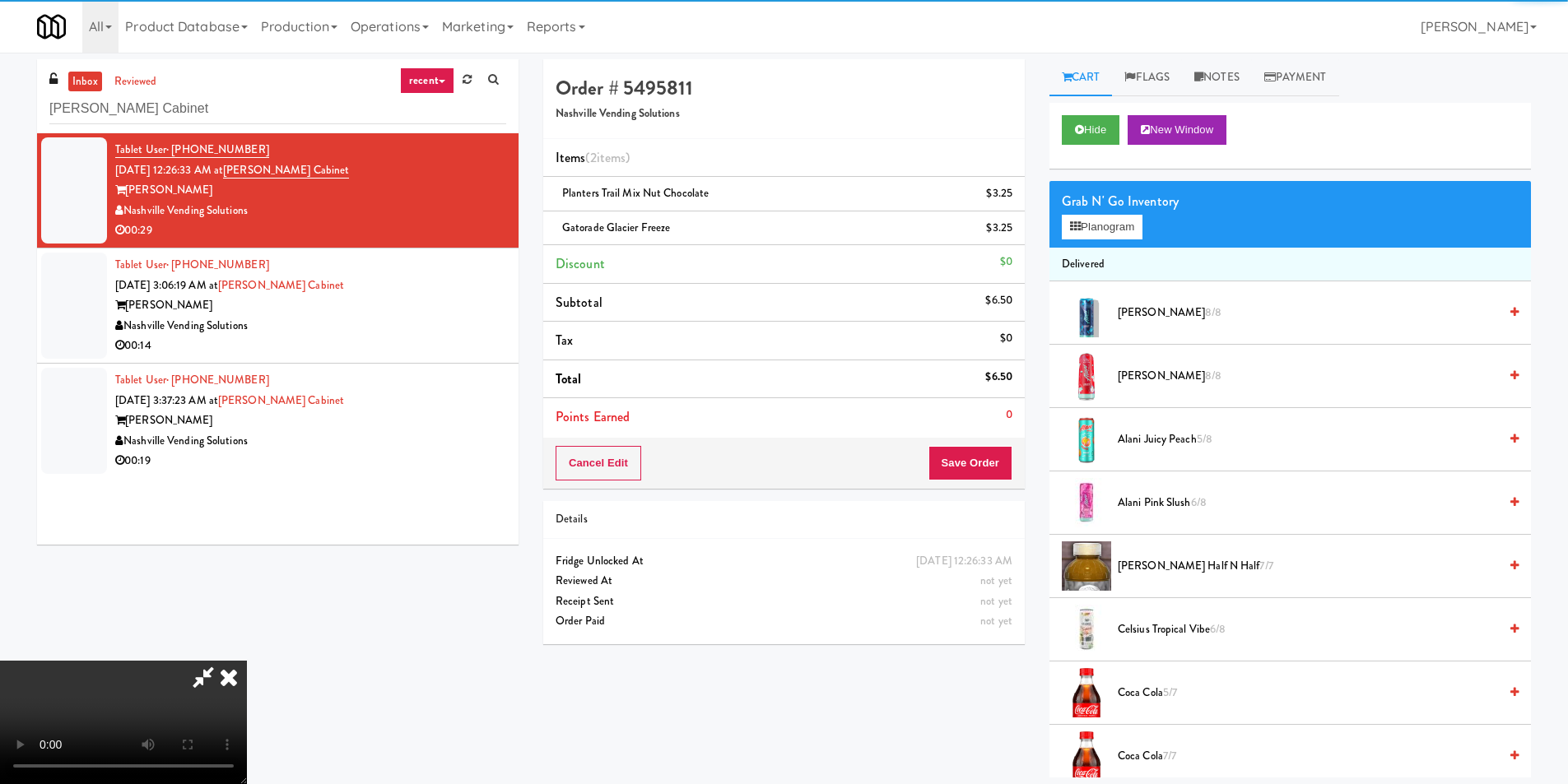
click at [247, 661] on video at bounding box center [123, 722] width 247 height 123
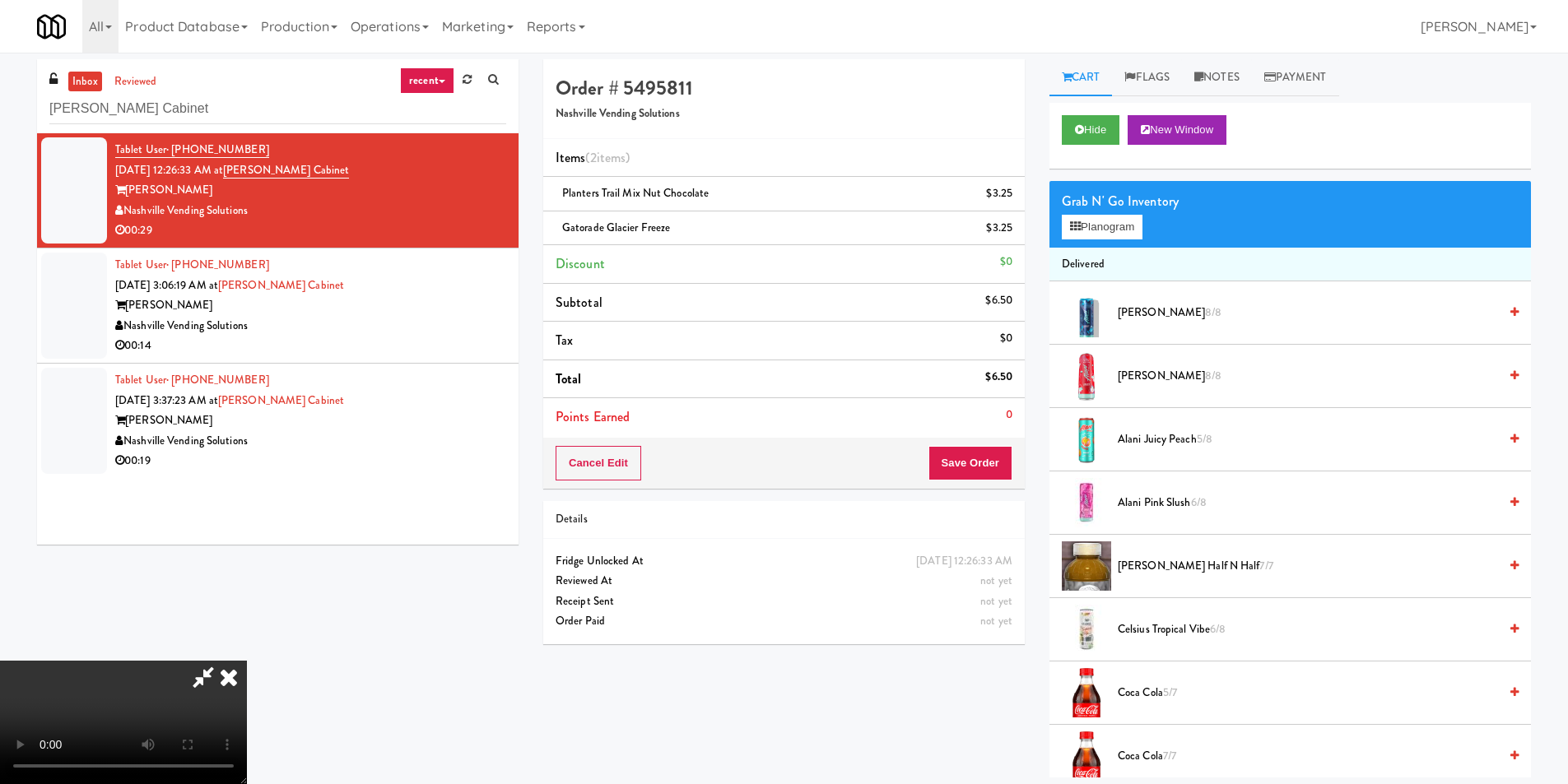
click at [247, 661] on video at bounding box center [123, 722] width 247 height 123
click at [1108, 228] on button "Planogram" at bounding box center [1102, 227] width 81 height 25
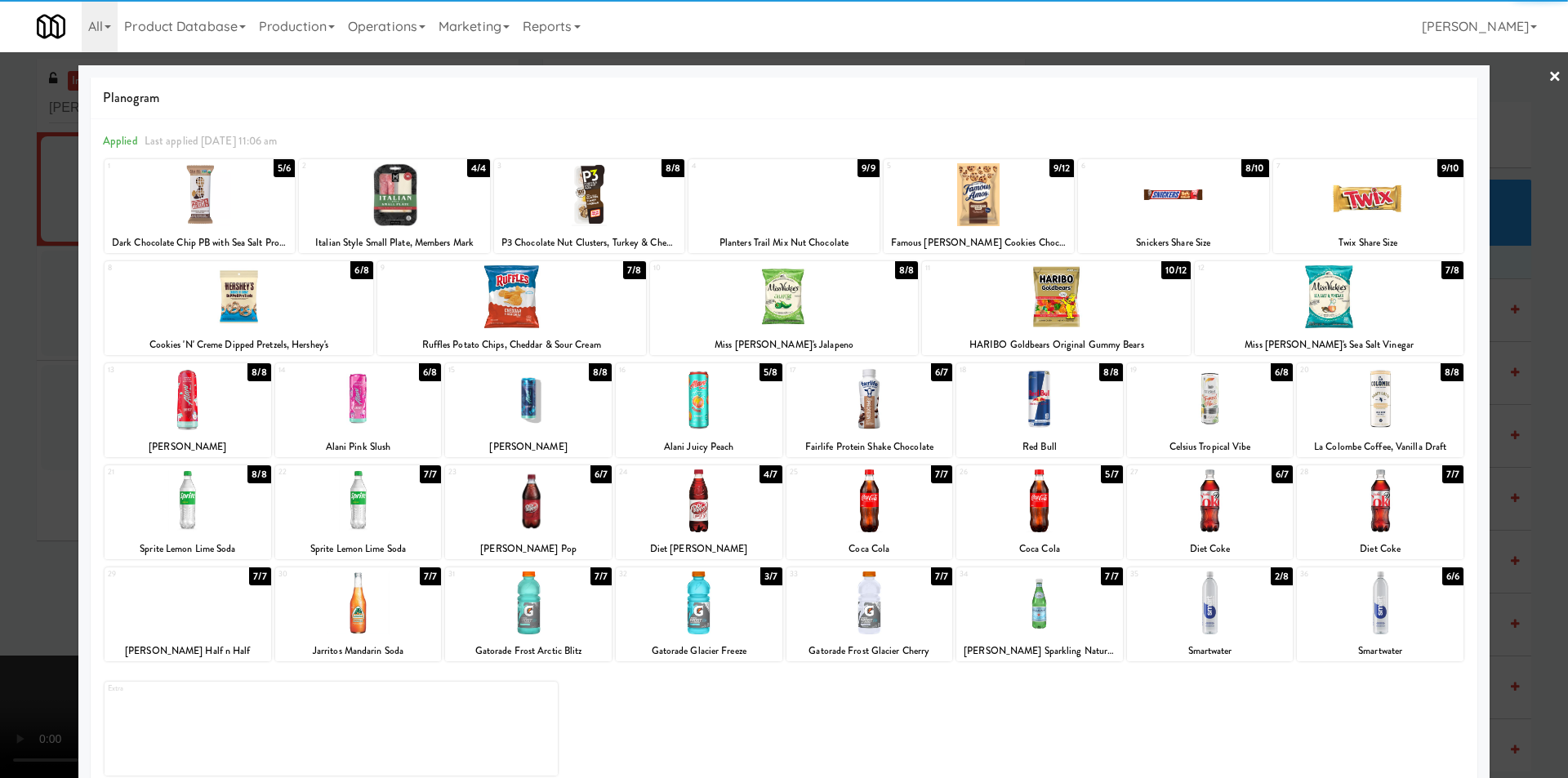
click at [873, 594] on div at bounding box center [869, 603] width 167 height 63
click at [1512, 426] on div at bounding box center [784, 389] width 1568 height 778
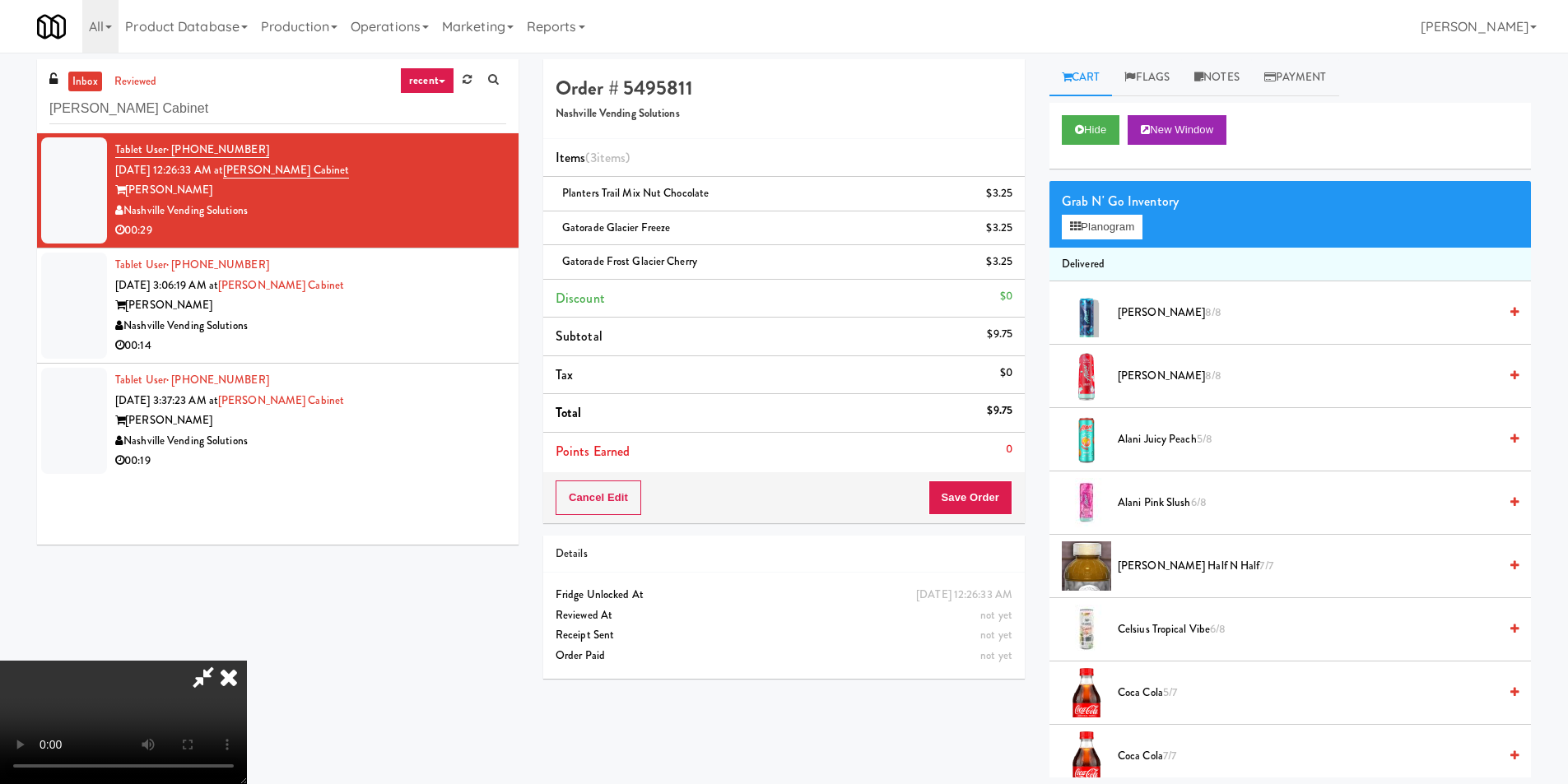
click at [247, 661] on video at bounding box center [123, 722] width 247 height 123
click at [1113, 225] on button "Planogram" at bounding box center [1102, 227] width 81 height 25
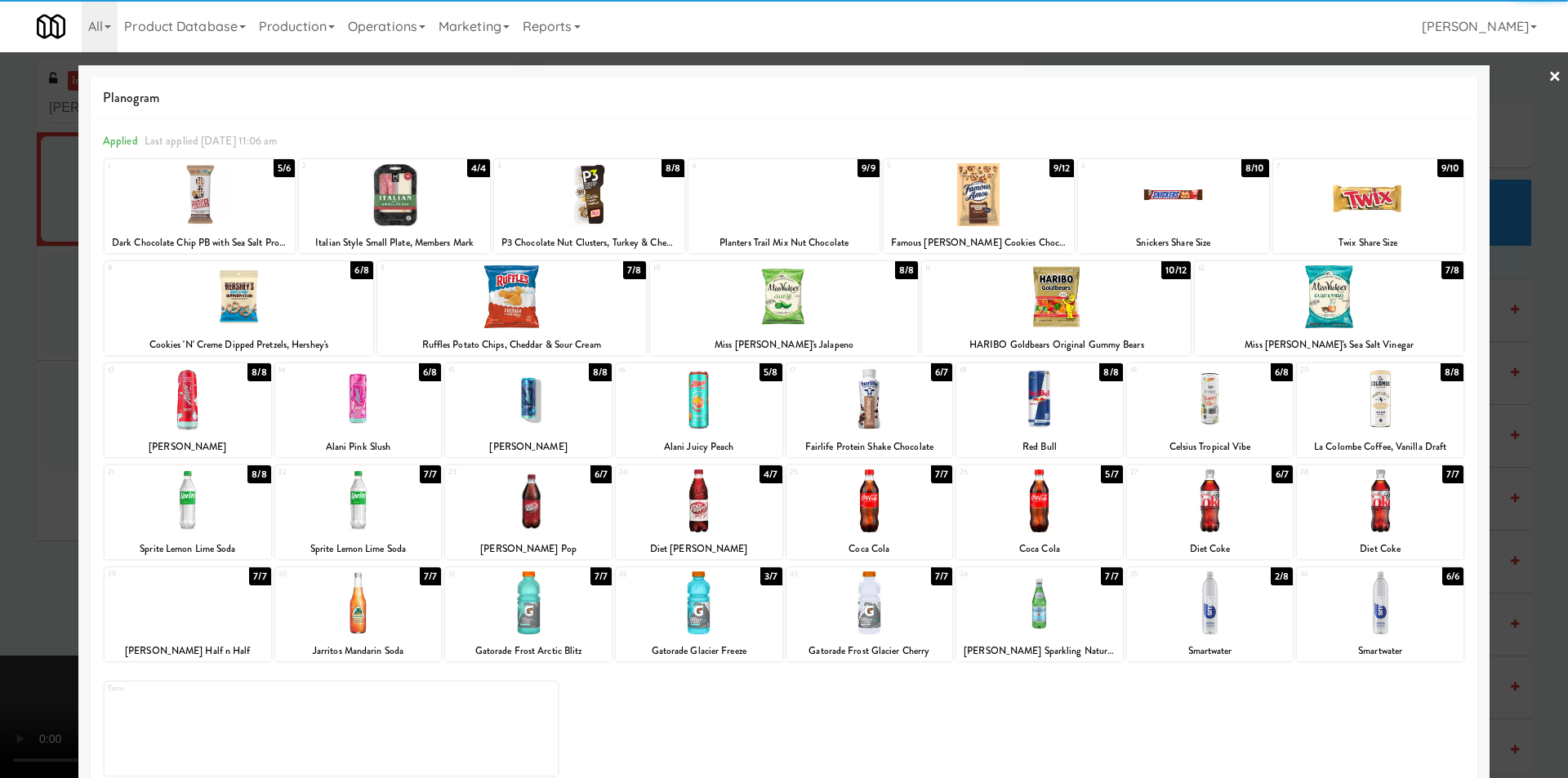
click at [843, 283] on div at bounding box center [784, 296] width 269 height 63
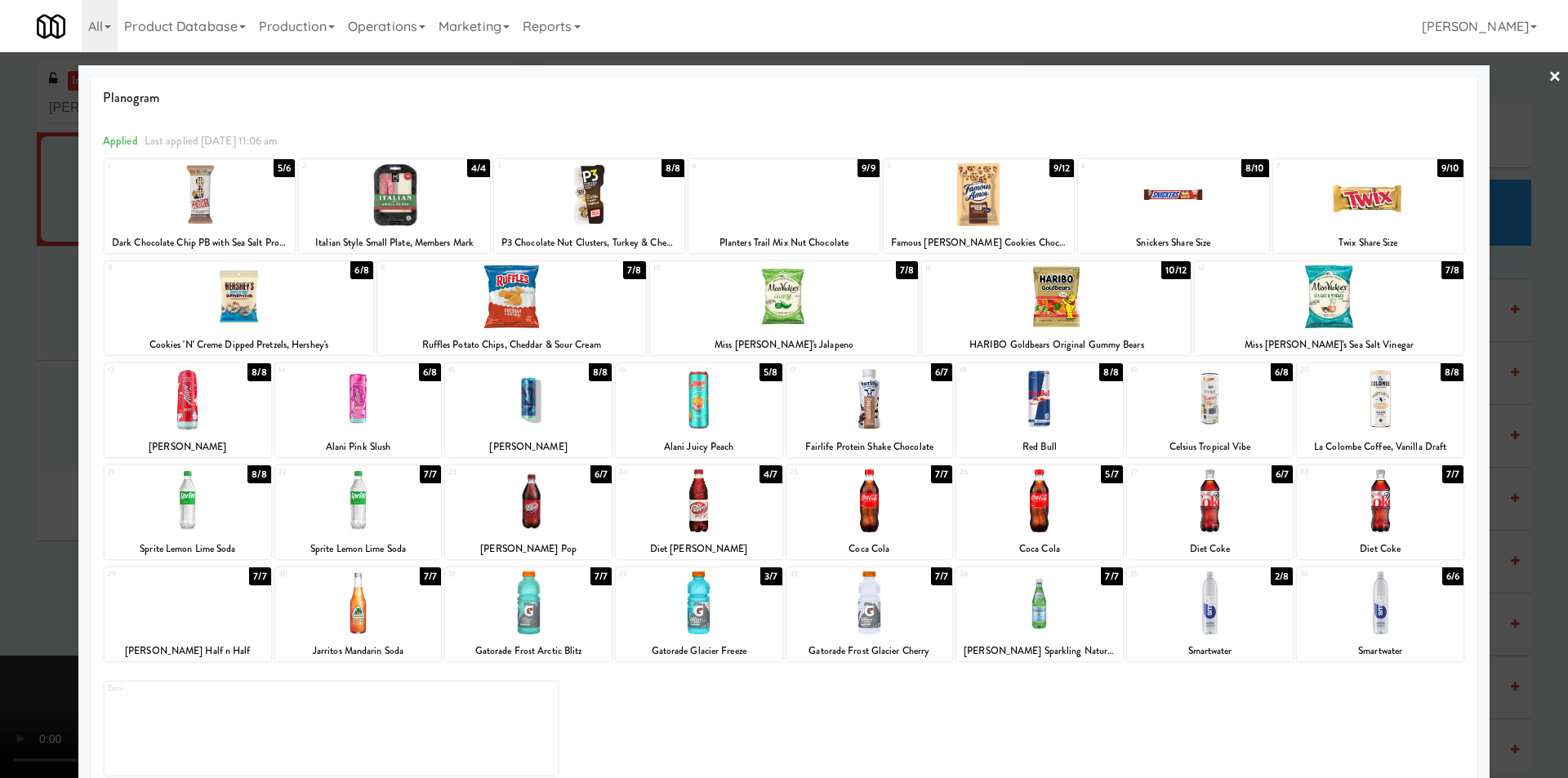
click at [1529, 336] on div at bounding box center [784, 389] width 1568 height 778
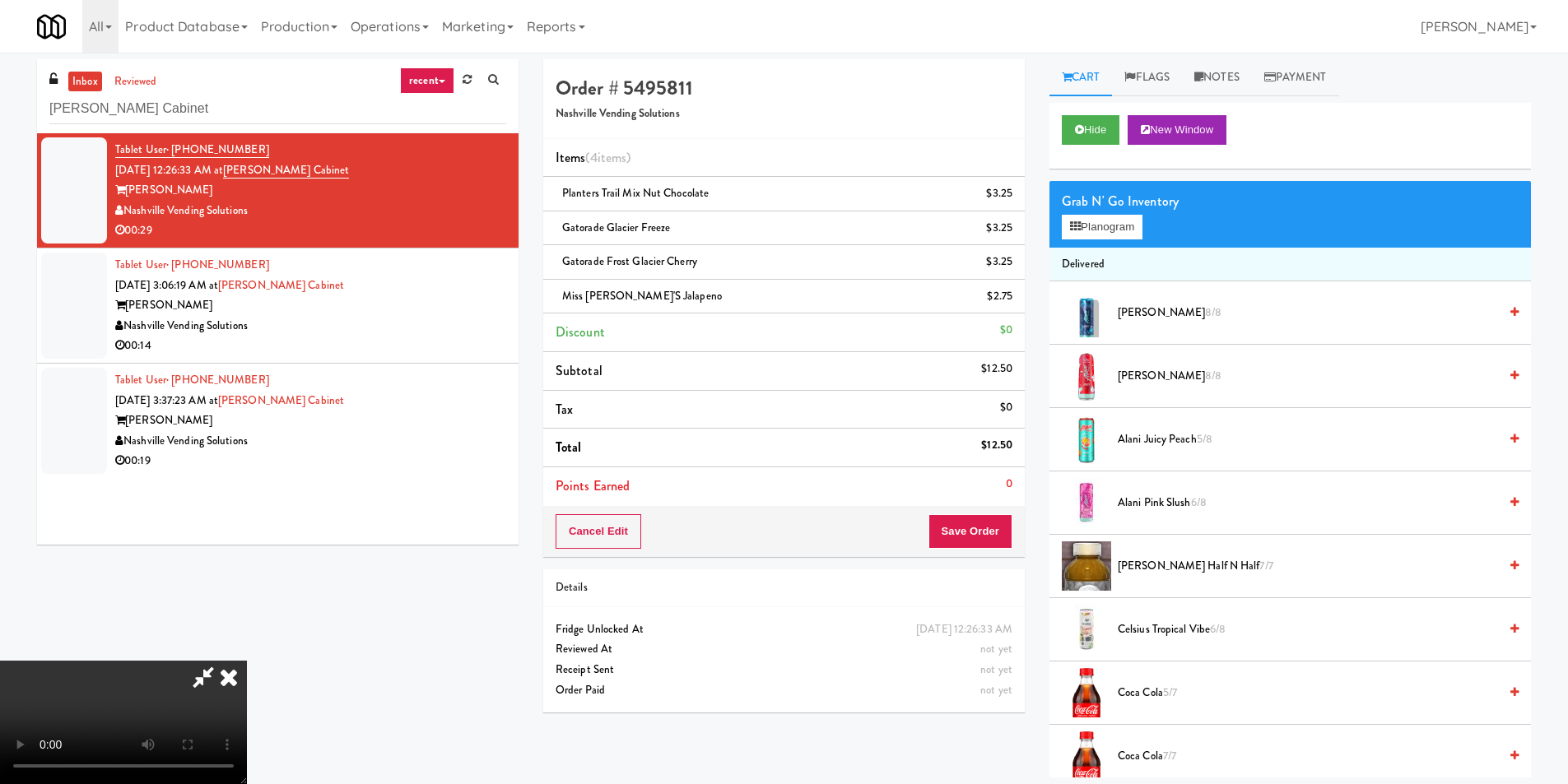
click at [247, 661] on video at bounding box center [123, 722] width 247 height 123
click at [987, 526] on button "Save Order" at bounding box center [970, 532] width 84 height 35
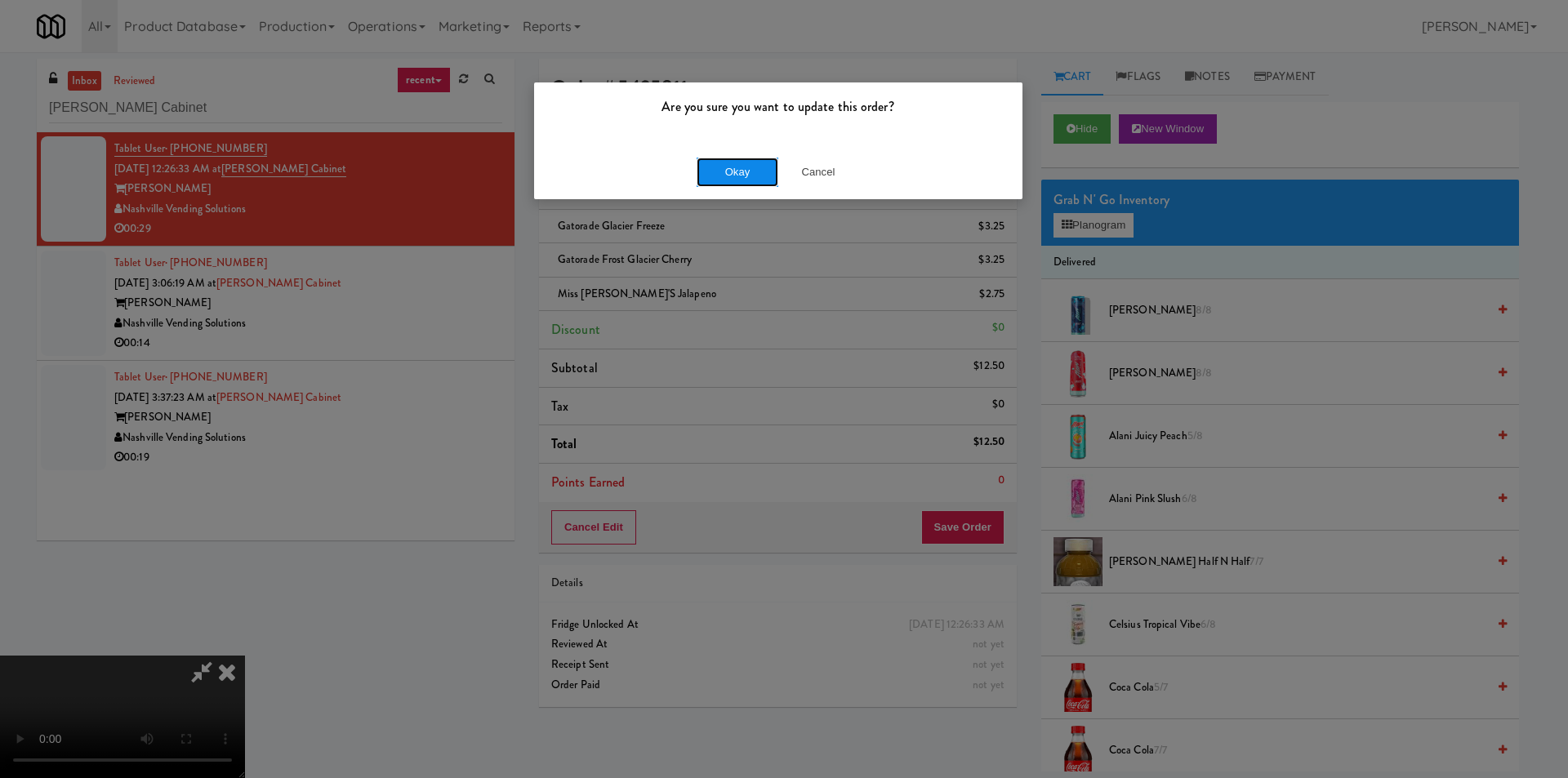
click at [738, 176] on button "Okay" at bounding box center [738, 172] width 82 height 29
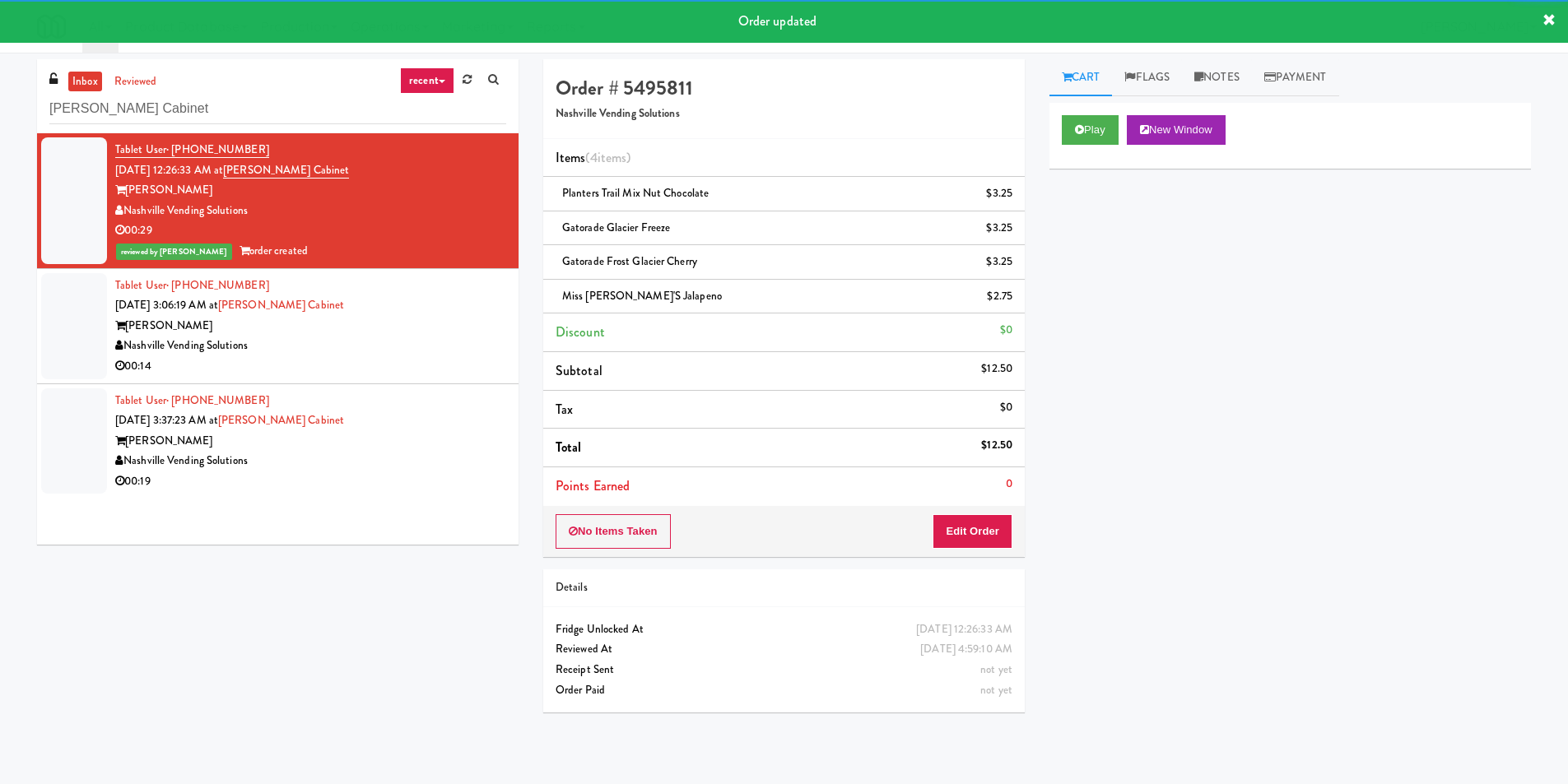
click at [446, 325] on div "[PERSON_NAME]" at bounding box center [310, 326] width 391 height 20
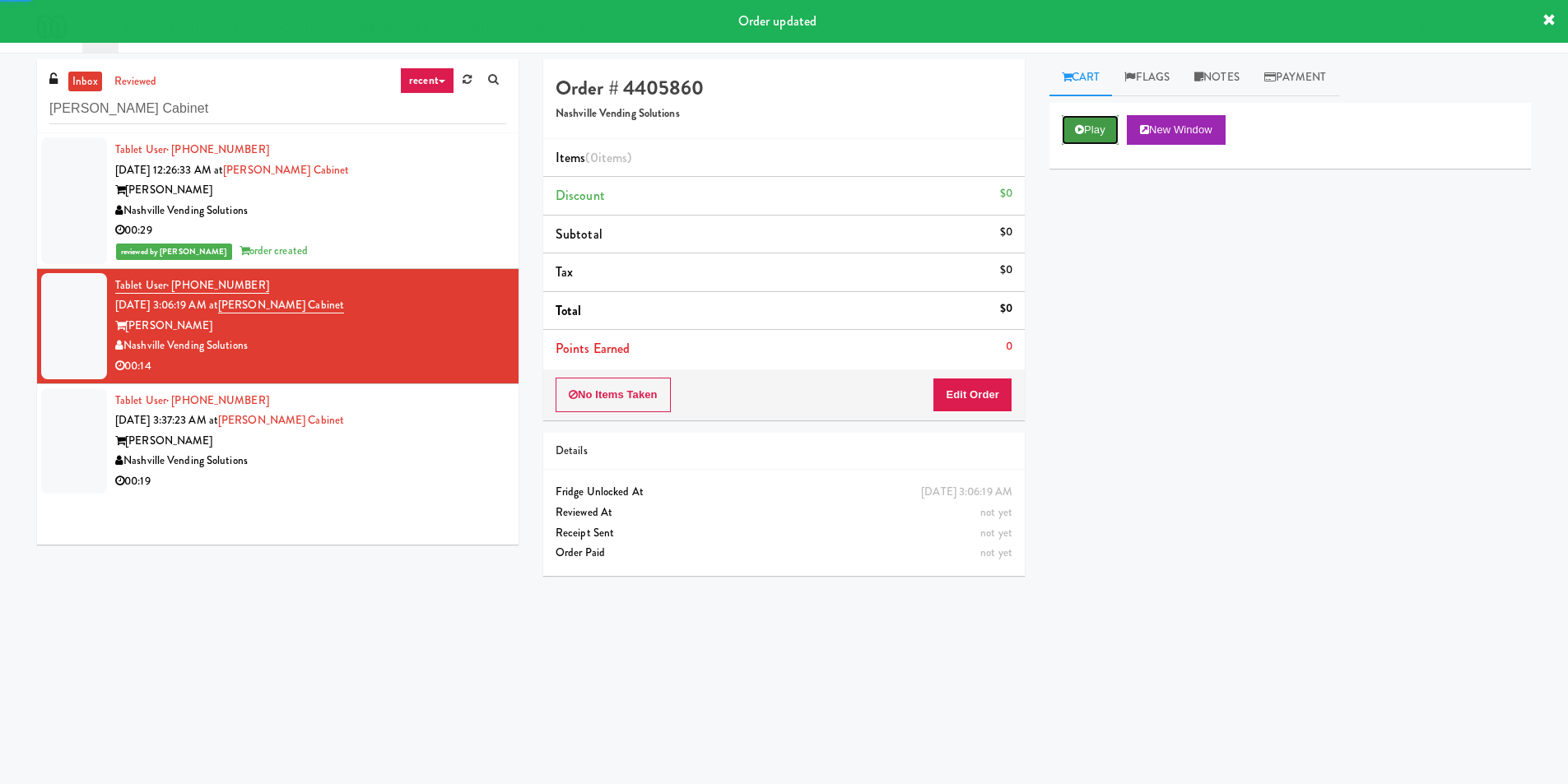
click at [1078, 137] on button "Play" at bounding box center [1090, 130] width 57 height 29
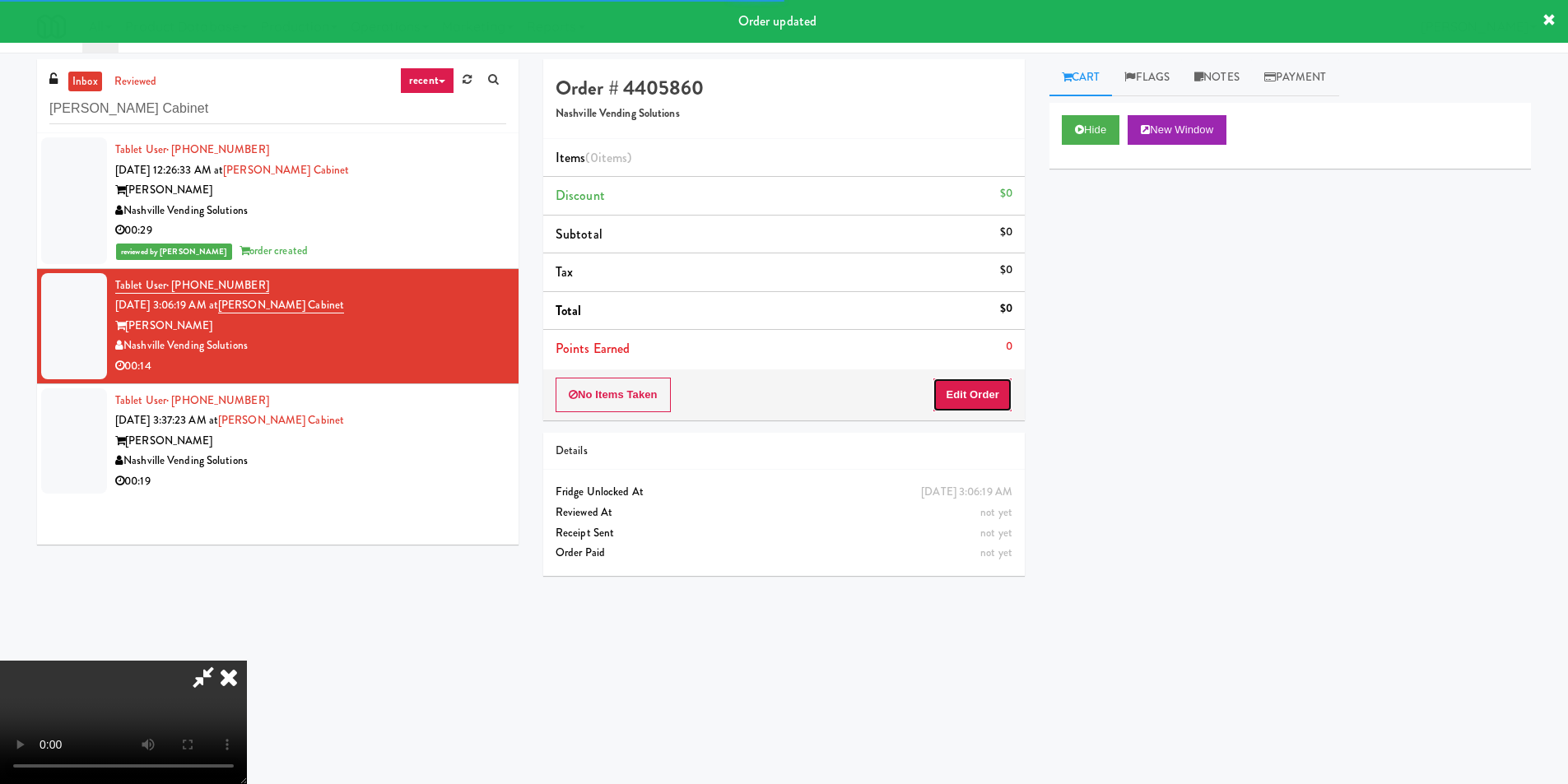
click at [970, 411] on button "Edit Order" at bounding box center [972, 395] width 80 height 35
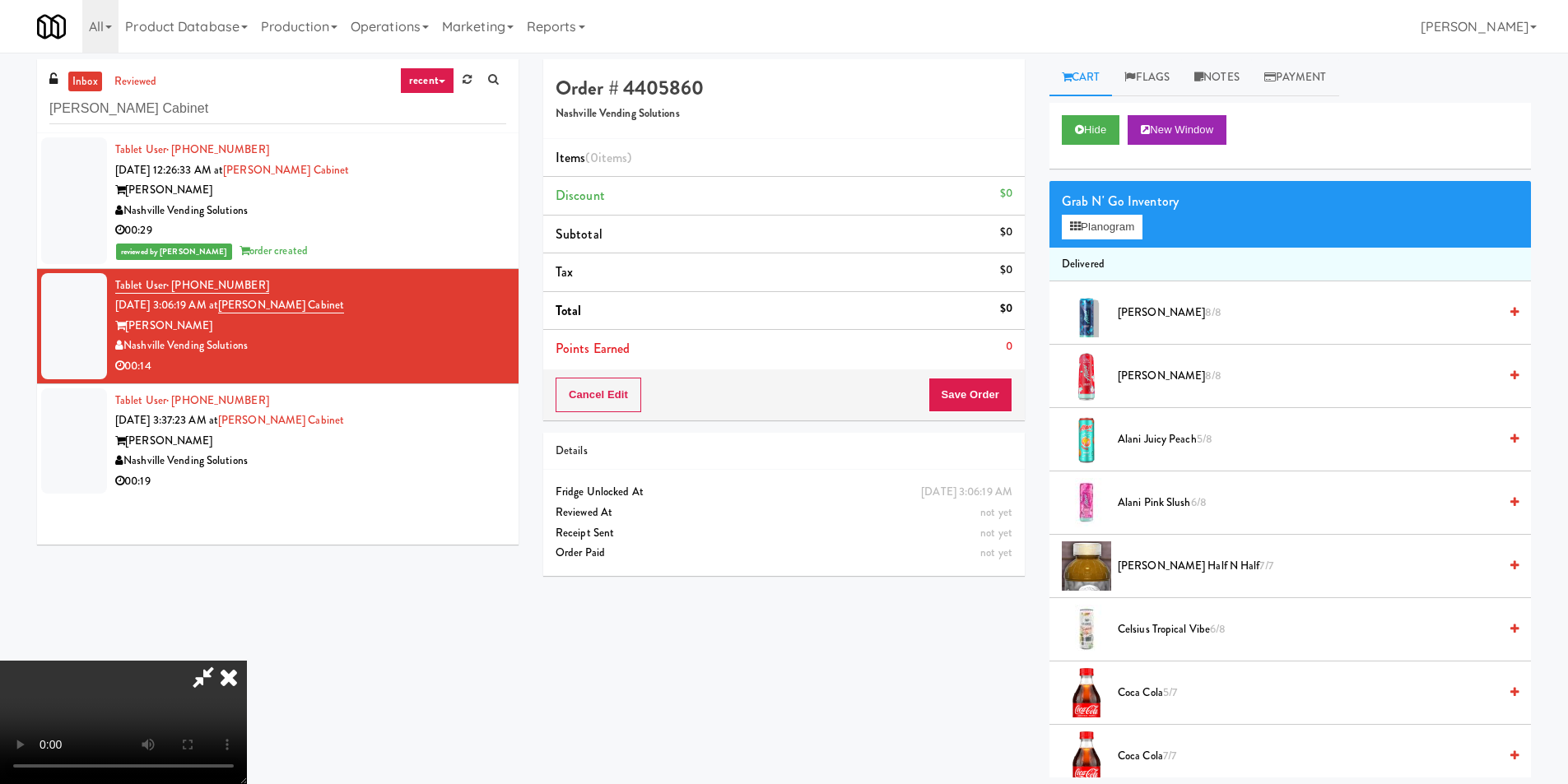
click at [247, 661] on video at bounding box center [123, 722] width 247 height 123
click at [1116, 230] on button "Planogram" at bounding box center [1102, 227] width 81 height 25
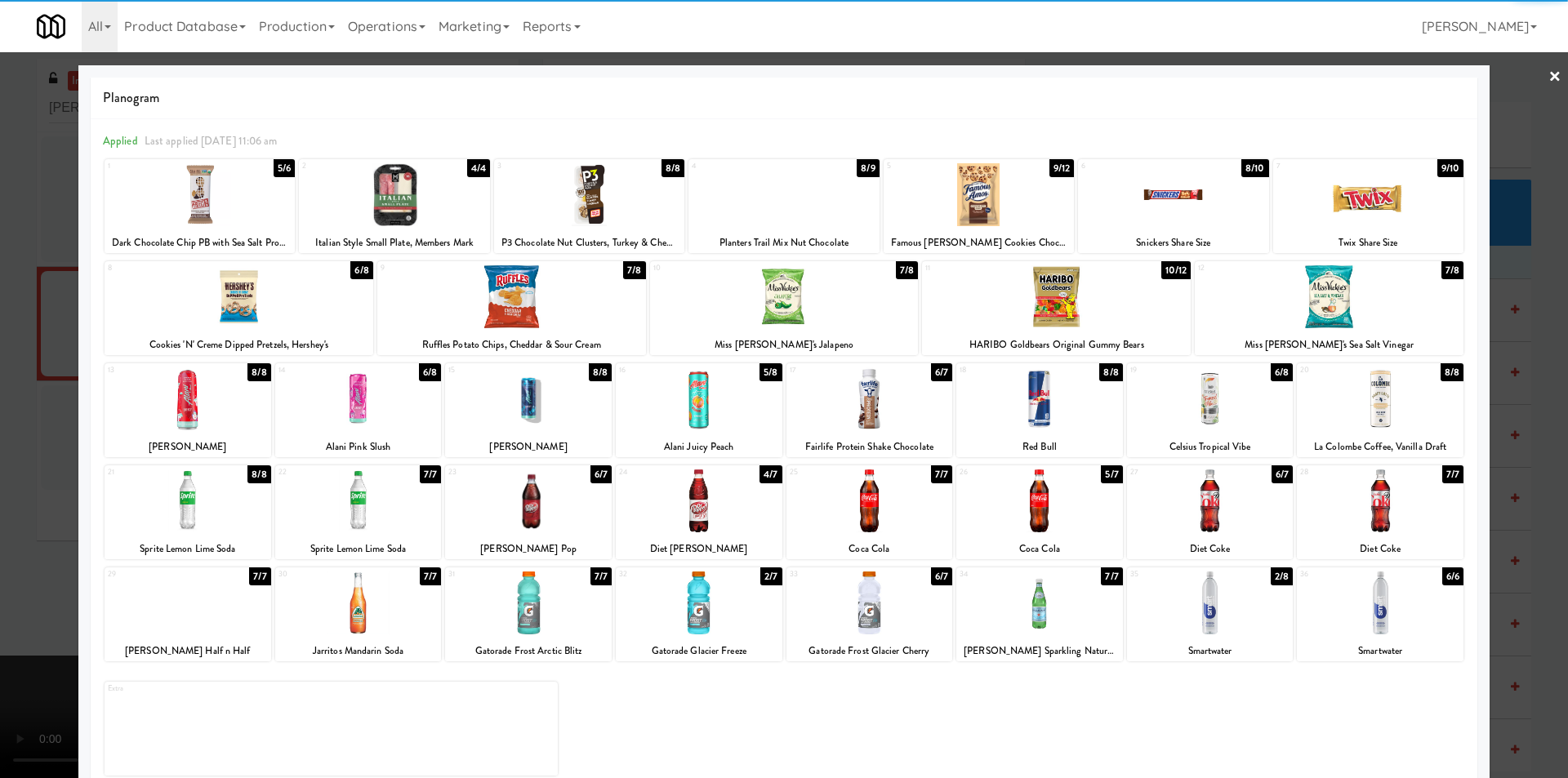
click at [546, 386] on div at bounding box center [528, 399] width 167 height 63
click at [22, 354] on div at bounding box center [784, 389] width 1568 height 778
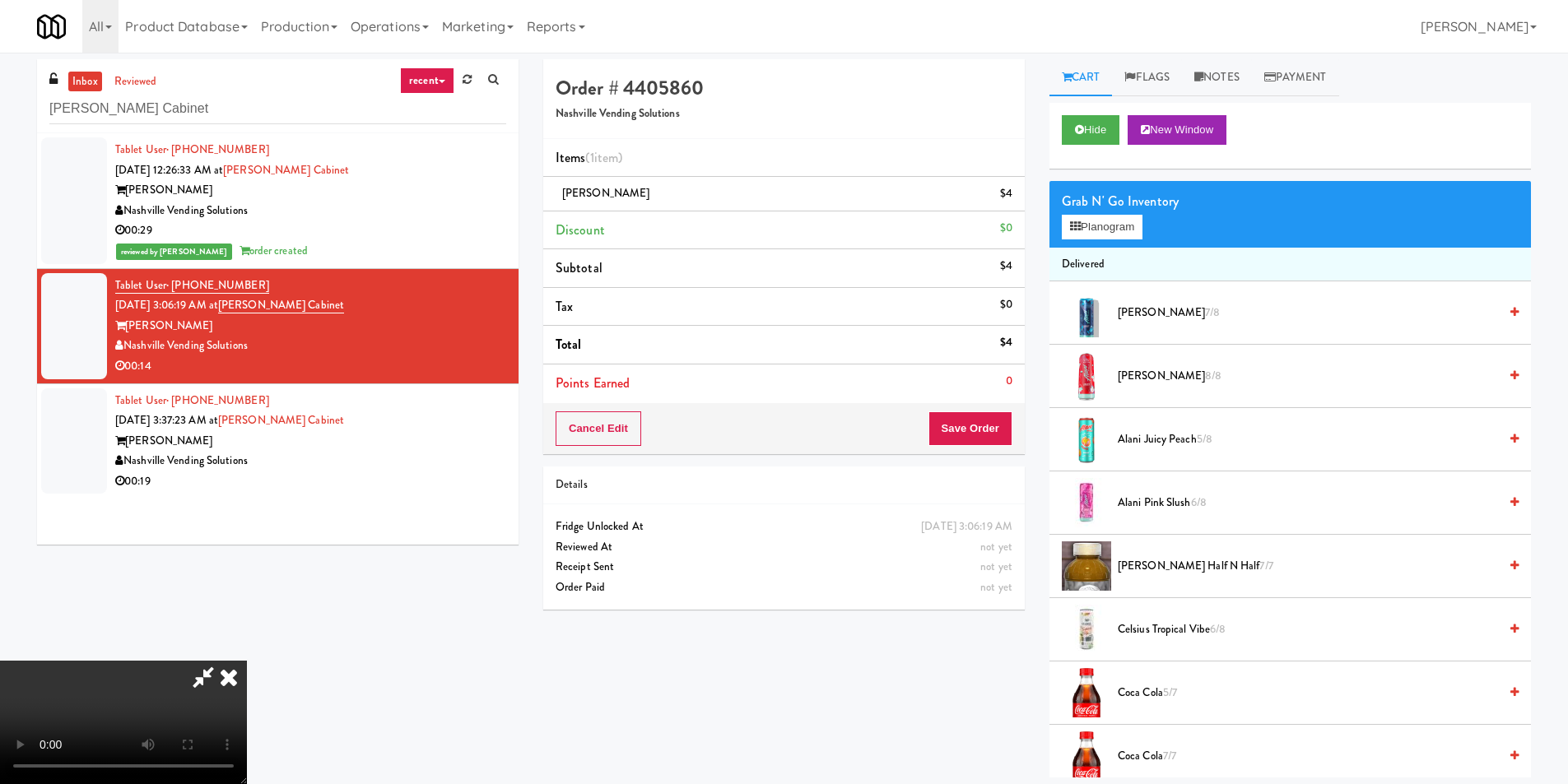
click at [247, 661] on video at bounding box center [123, 722] width 247 height 123
click at [1123, 229] on button "Planogram" at bounding box center [1102, 227] width 81 height 25
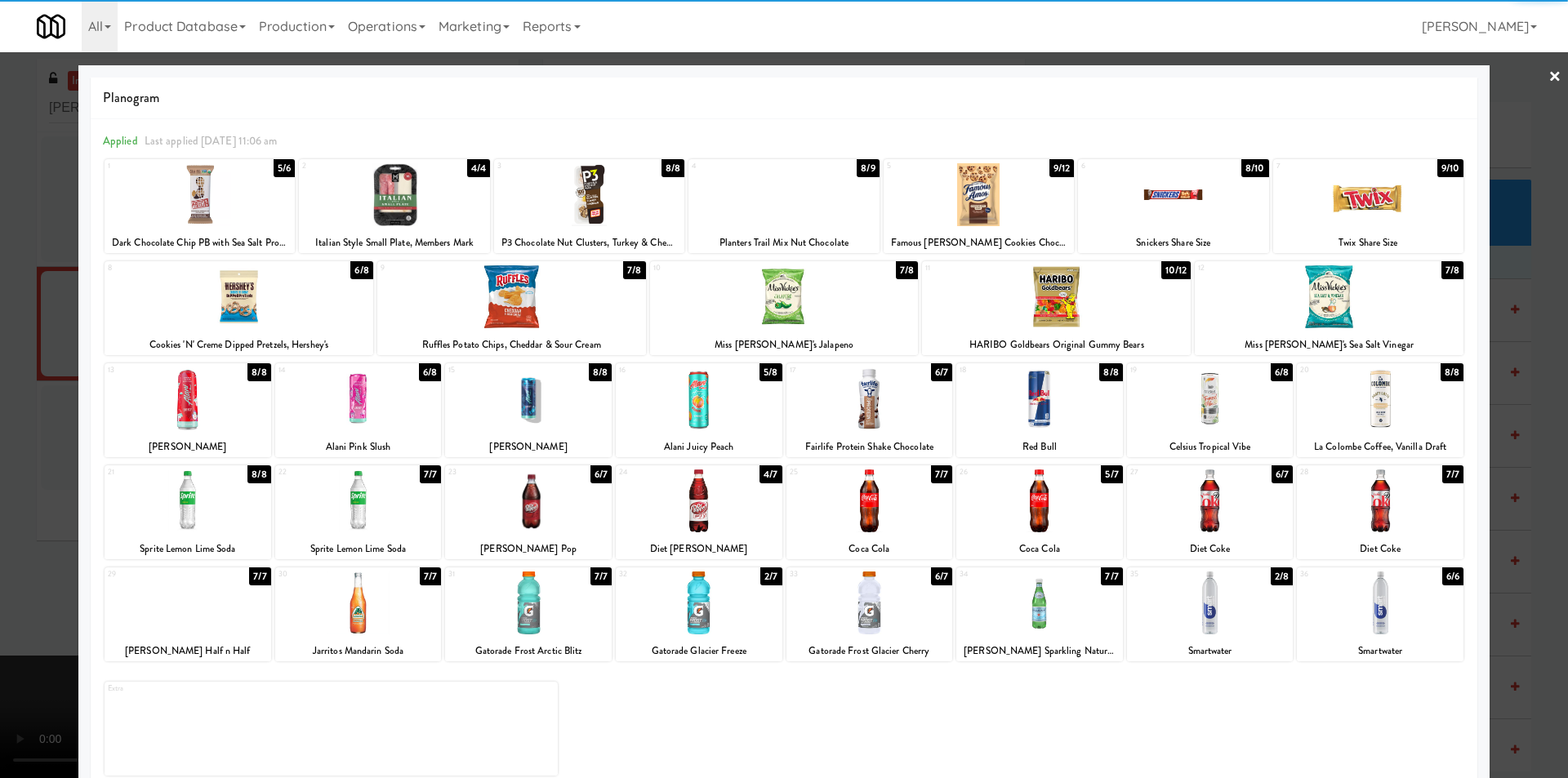
click at [722, 489] on div at bounding box center [699, 501] width 167 height 63
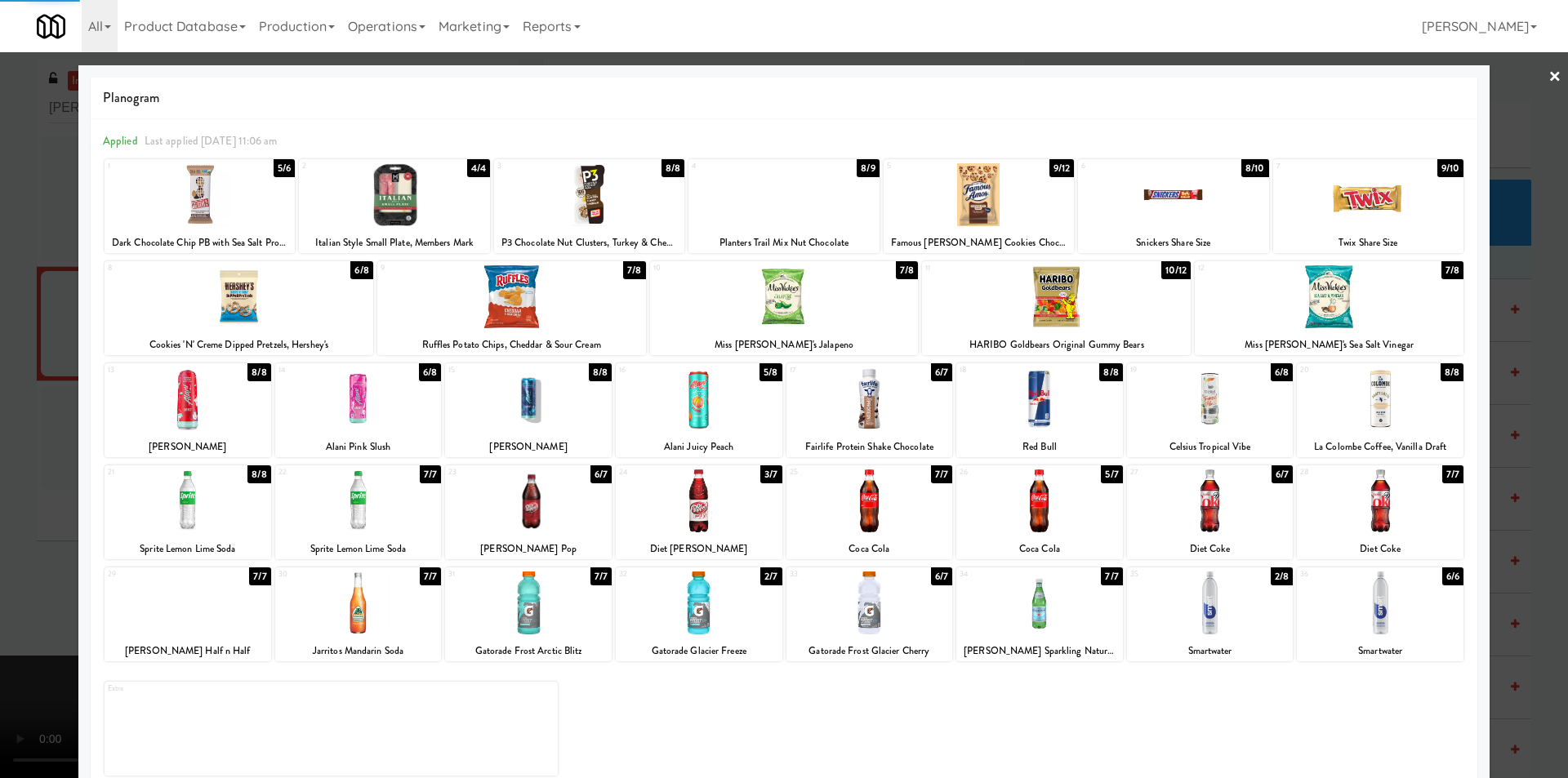
click at [1529, 377] on div at bounding box center [784, 389] width 1568 height 778
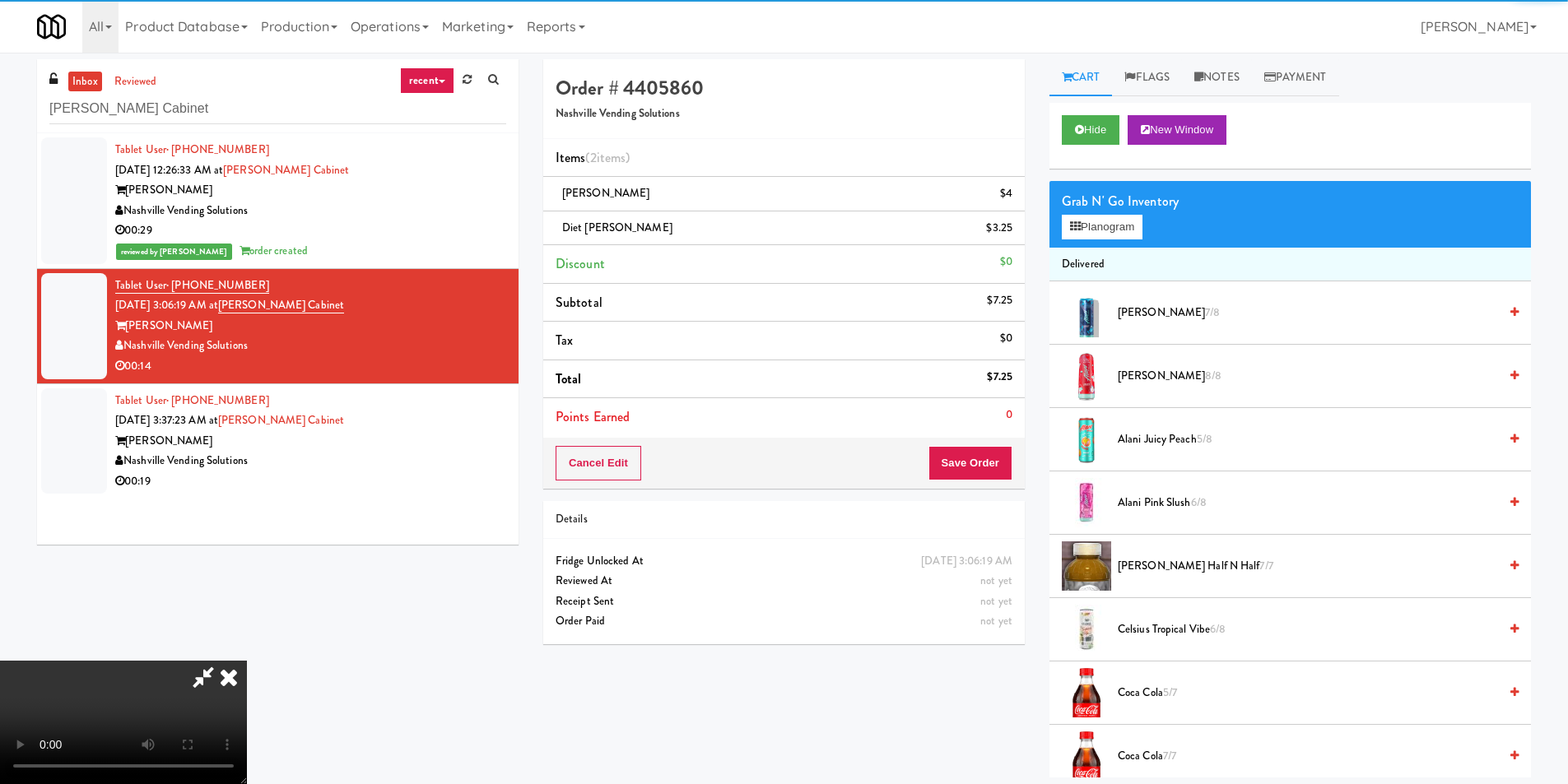
click at [247, 661] on video at bounding box center [123, 722] width 247 height 123
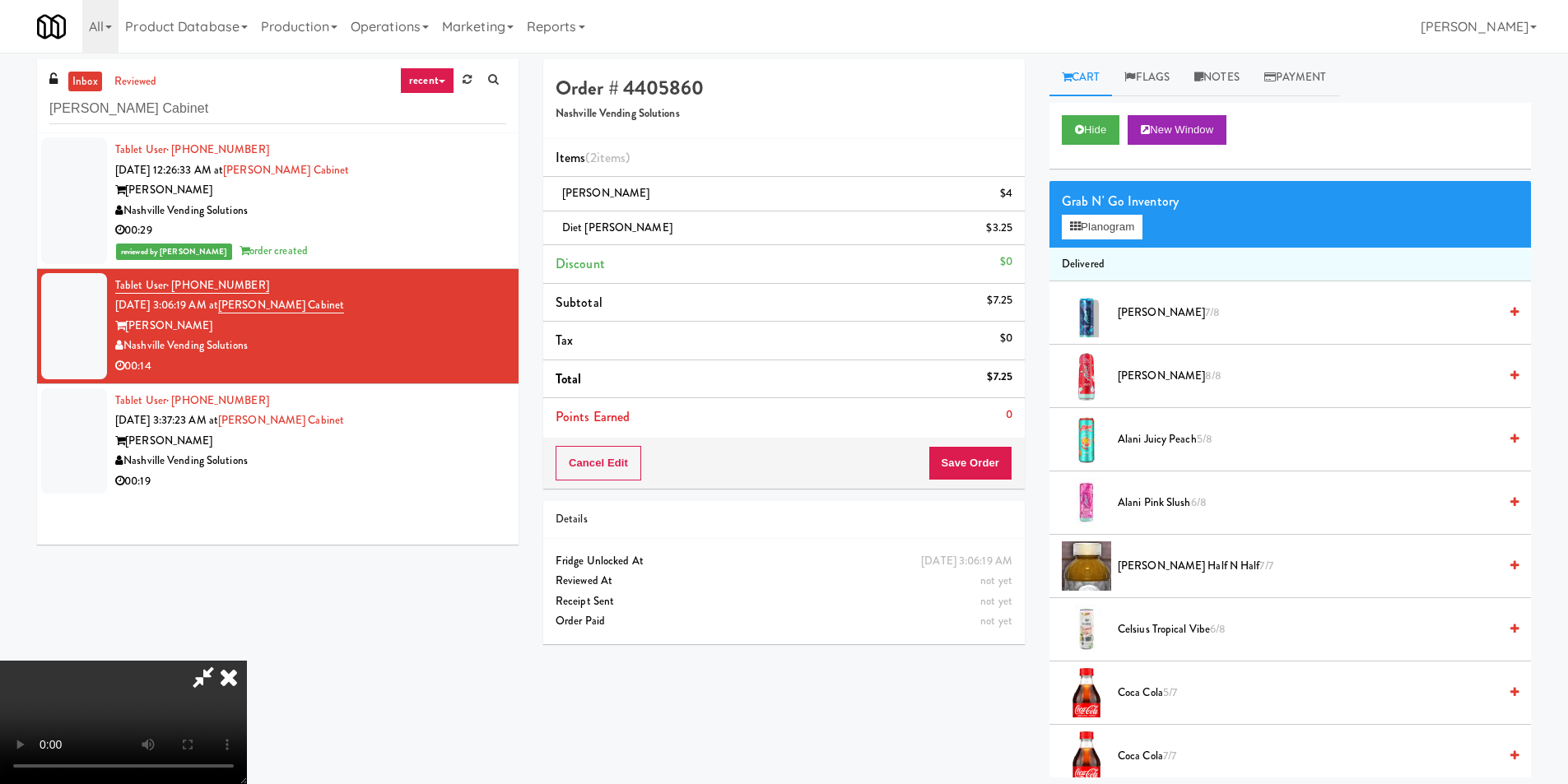
click at [247, 661] on video at bounding box center [123, 722] width 247 height 123
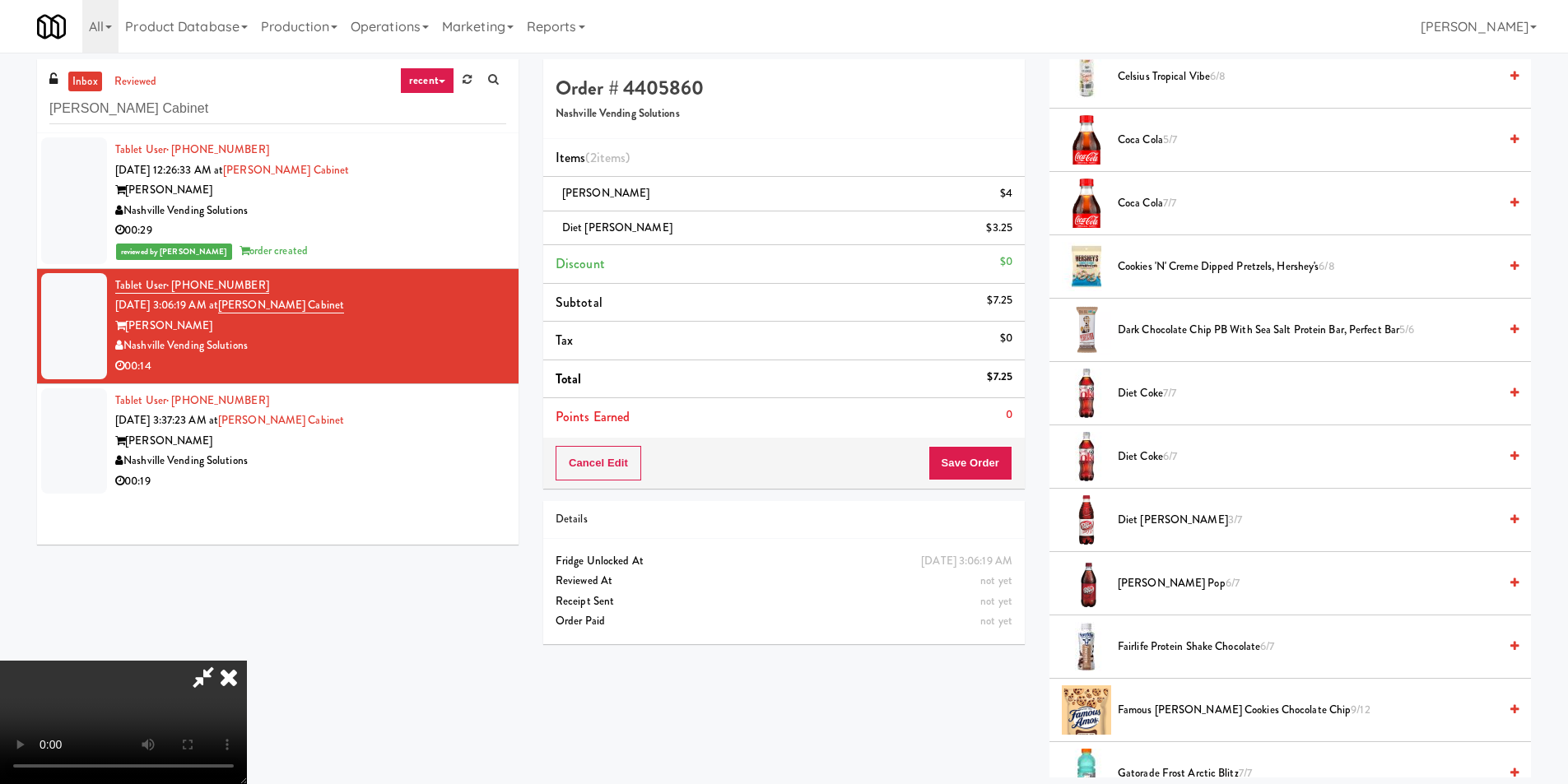
scroll to position [576, 0]
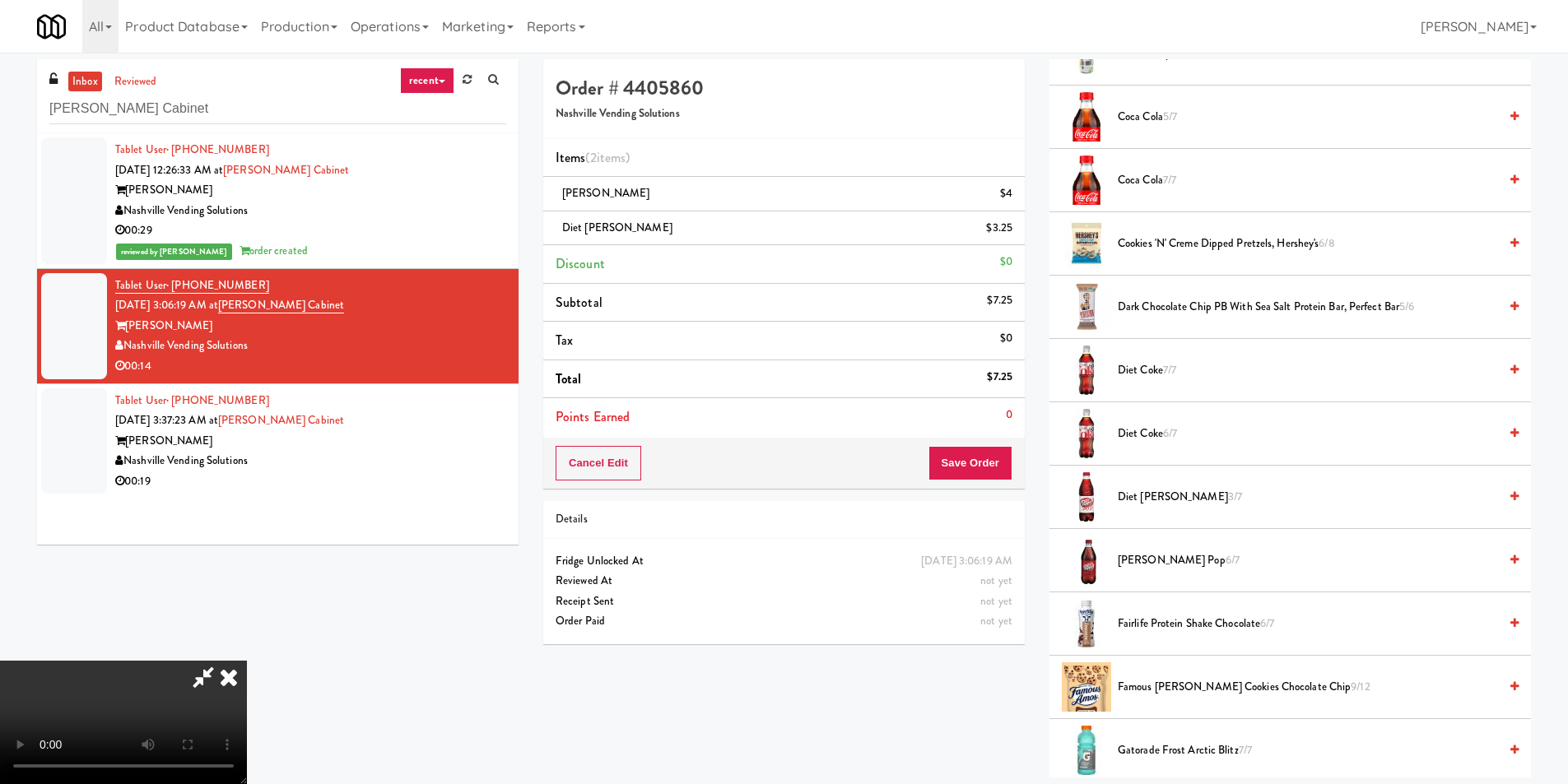
click at [1163, 619] on span "Fairlife Protein Shake Chocolate 6/7" at bounding box center [1308, 624] width 381 height 20
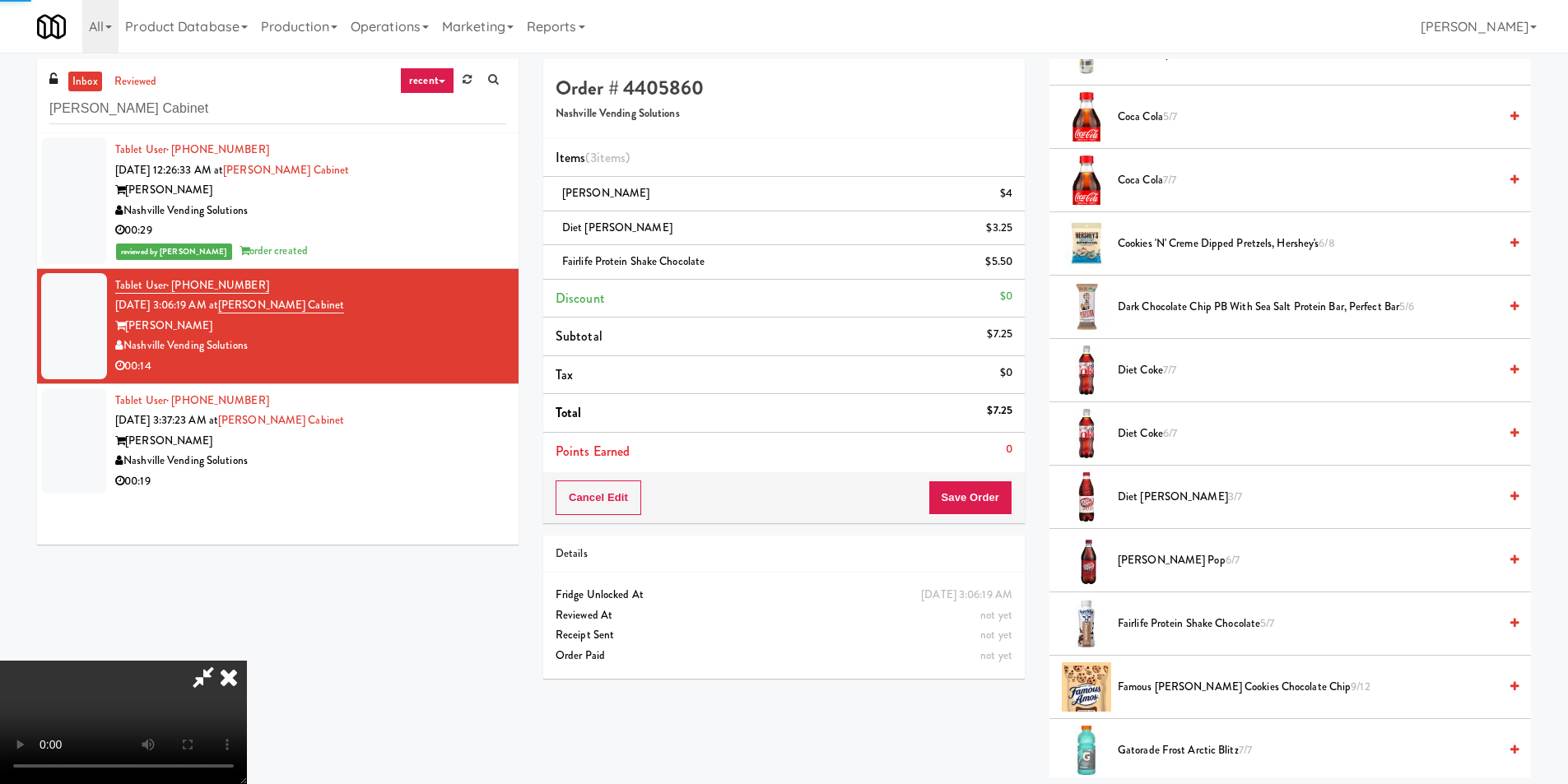
drag, startPoint x: 527, startPoint y: 504, endPoint x: 539, endPoint y: 506, distance: 12.2
click at [247, 661] on video at bounding box center [123, 722] width 247 height 123
click at [960, 494] on button "Save Order" at bounding box center [970, 498] width 84 height 35
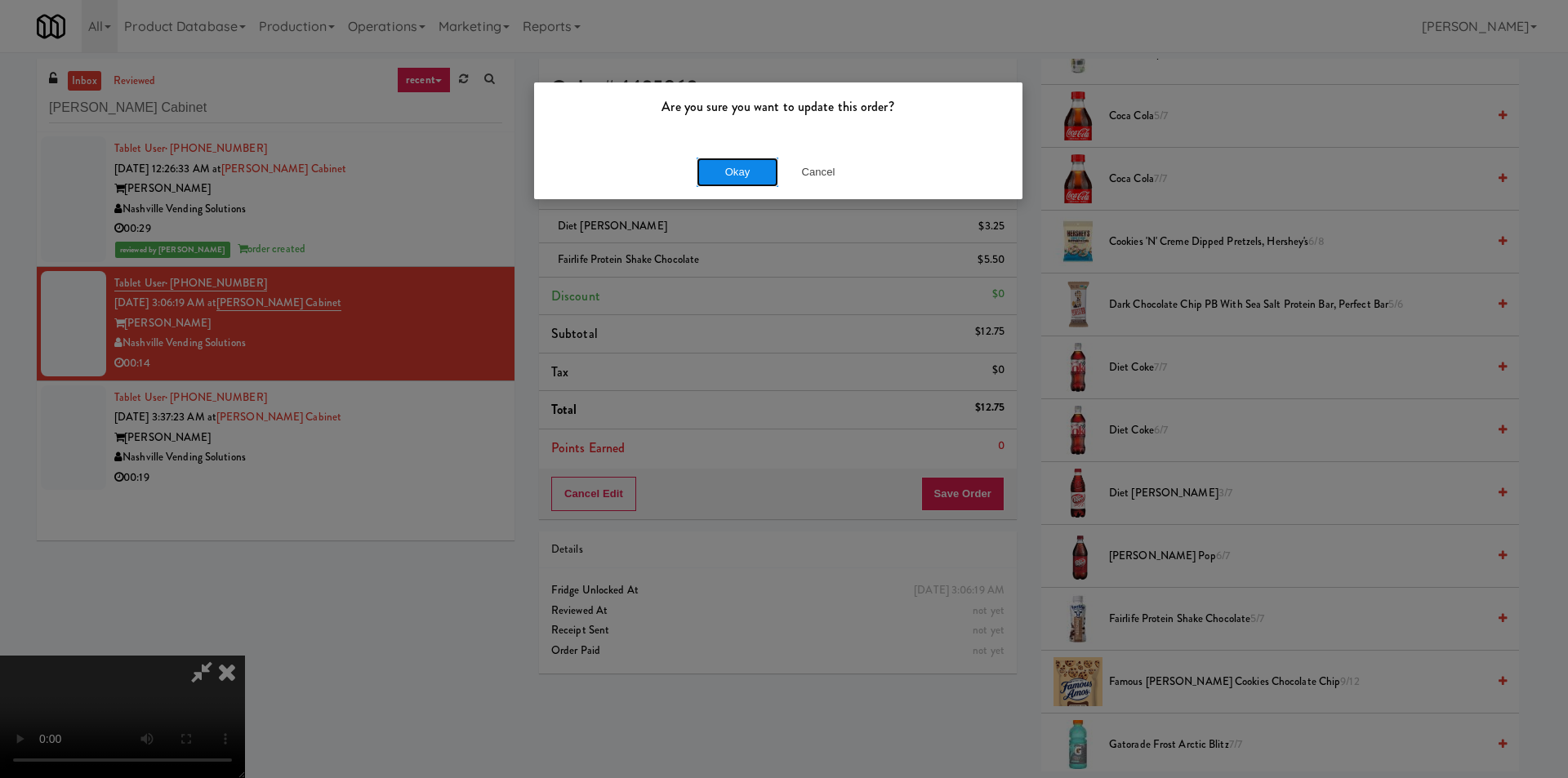
click at [730, 171] on button "Okay" at bounding box center [738, 172] width 82 height 29
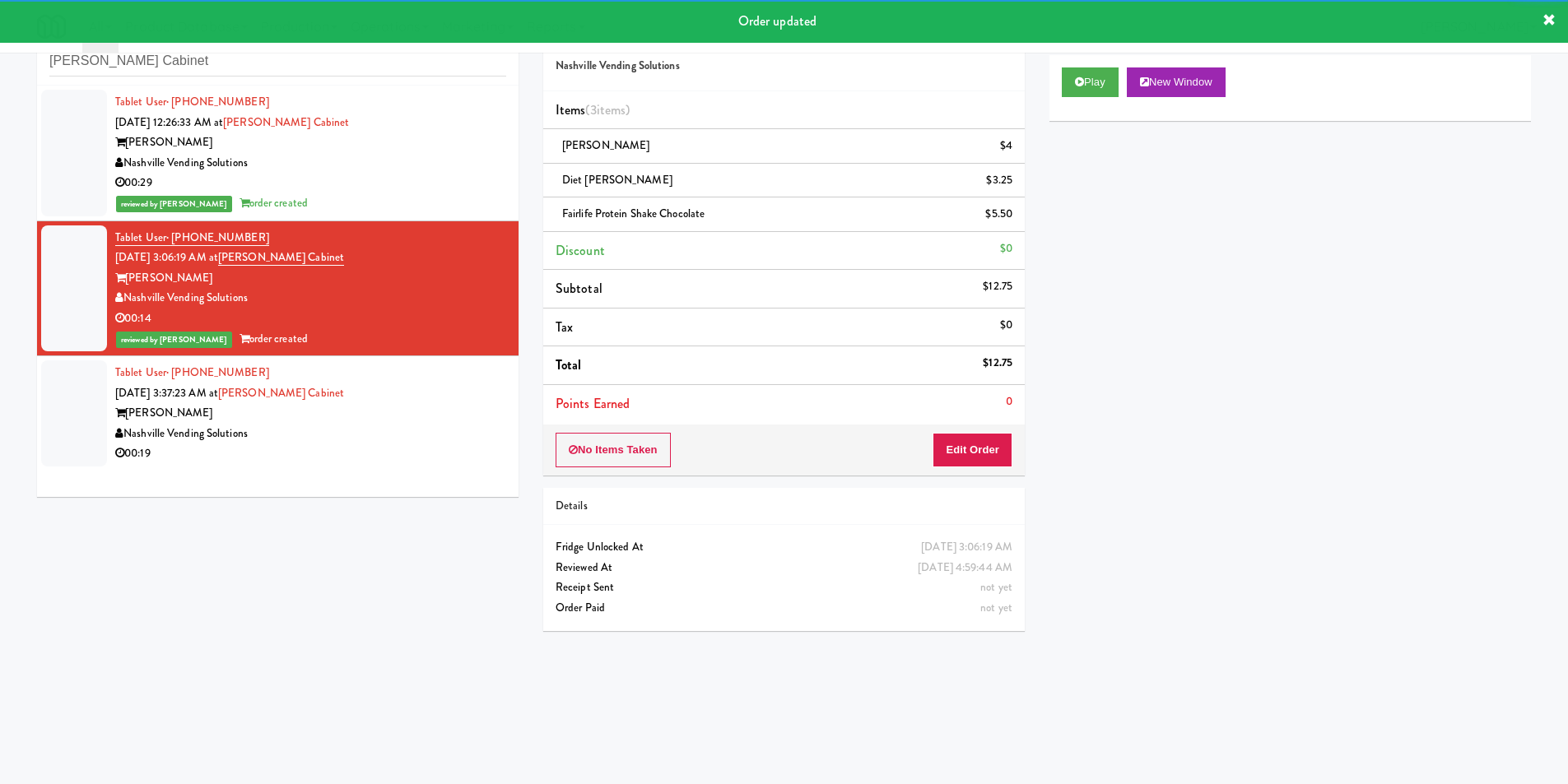
scroll to position [52, 0]
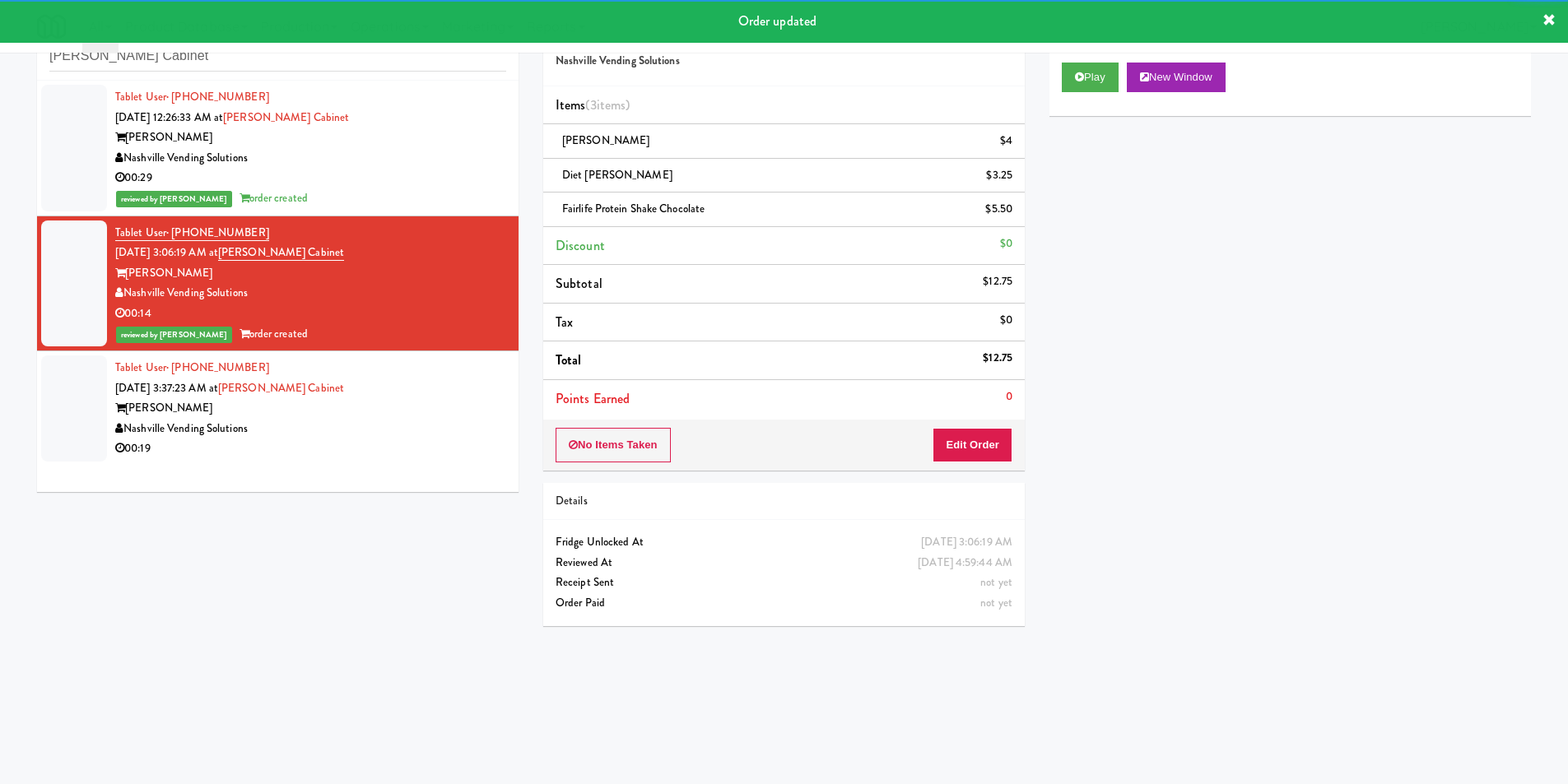
click at [453, 436] on div "Nashville Vending Solutions" at bounding box center [310, 429] width 391 height 20
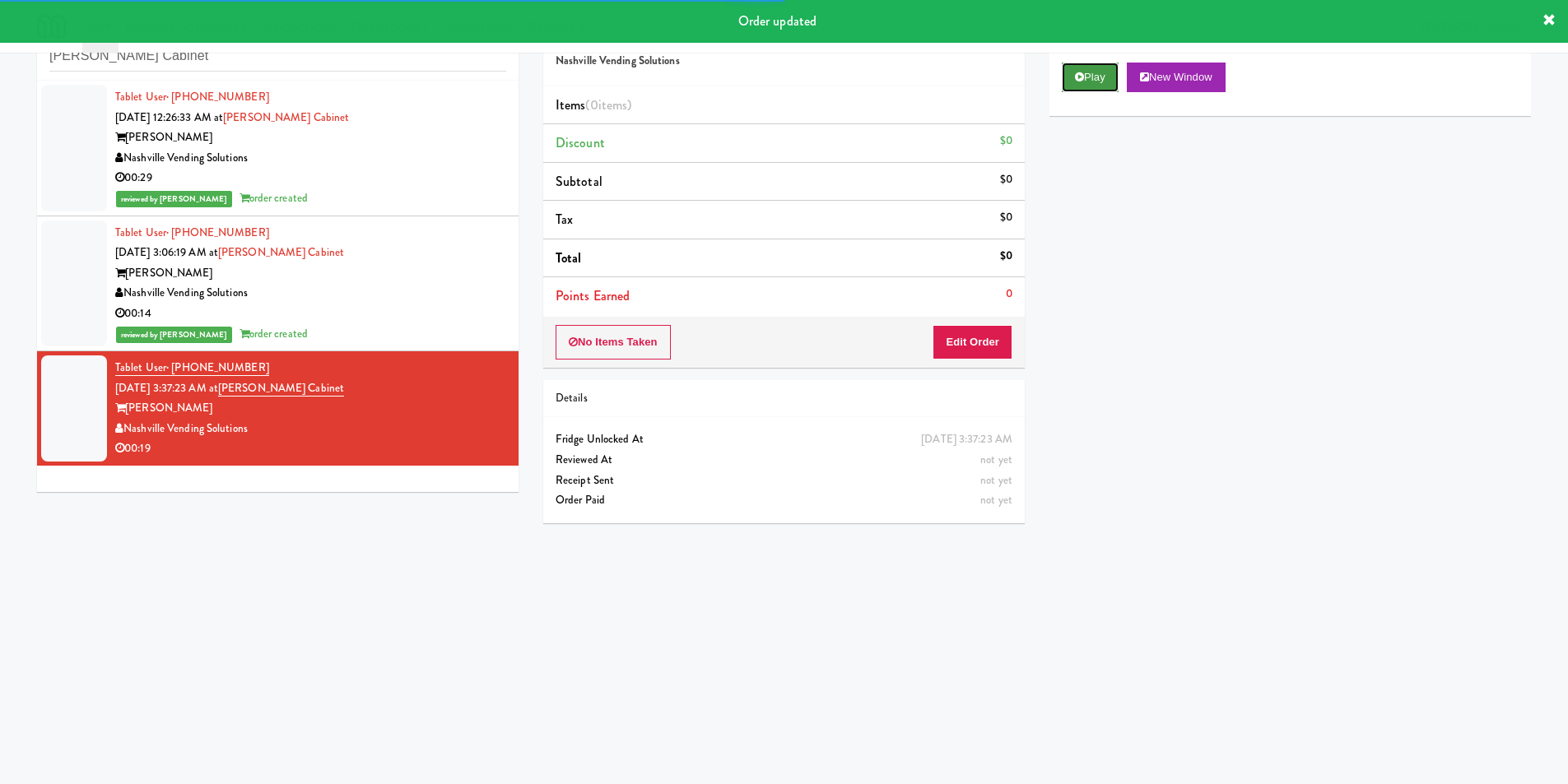
click at [1070, 74] on button "Play" at bounding box center [1090, 77] width 57 height 29
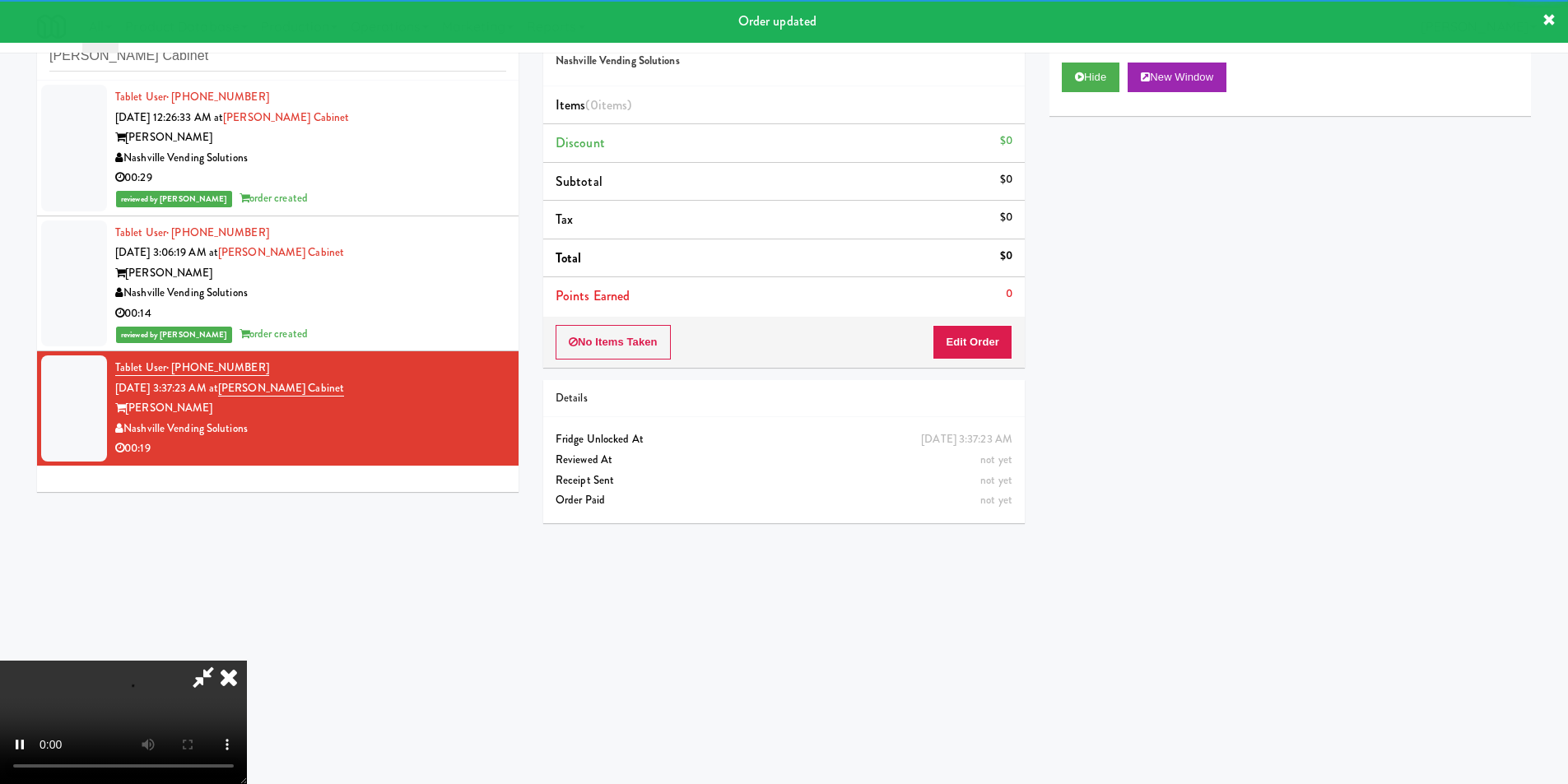
click at [970, 325] on div "No Items Taken Edit Order" at bounding box center [784, 343] width 482 height 51
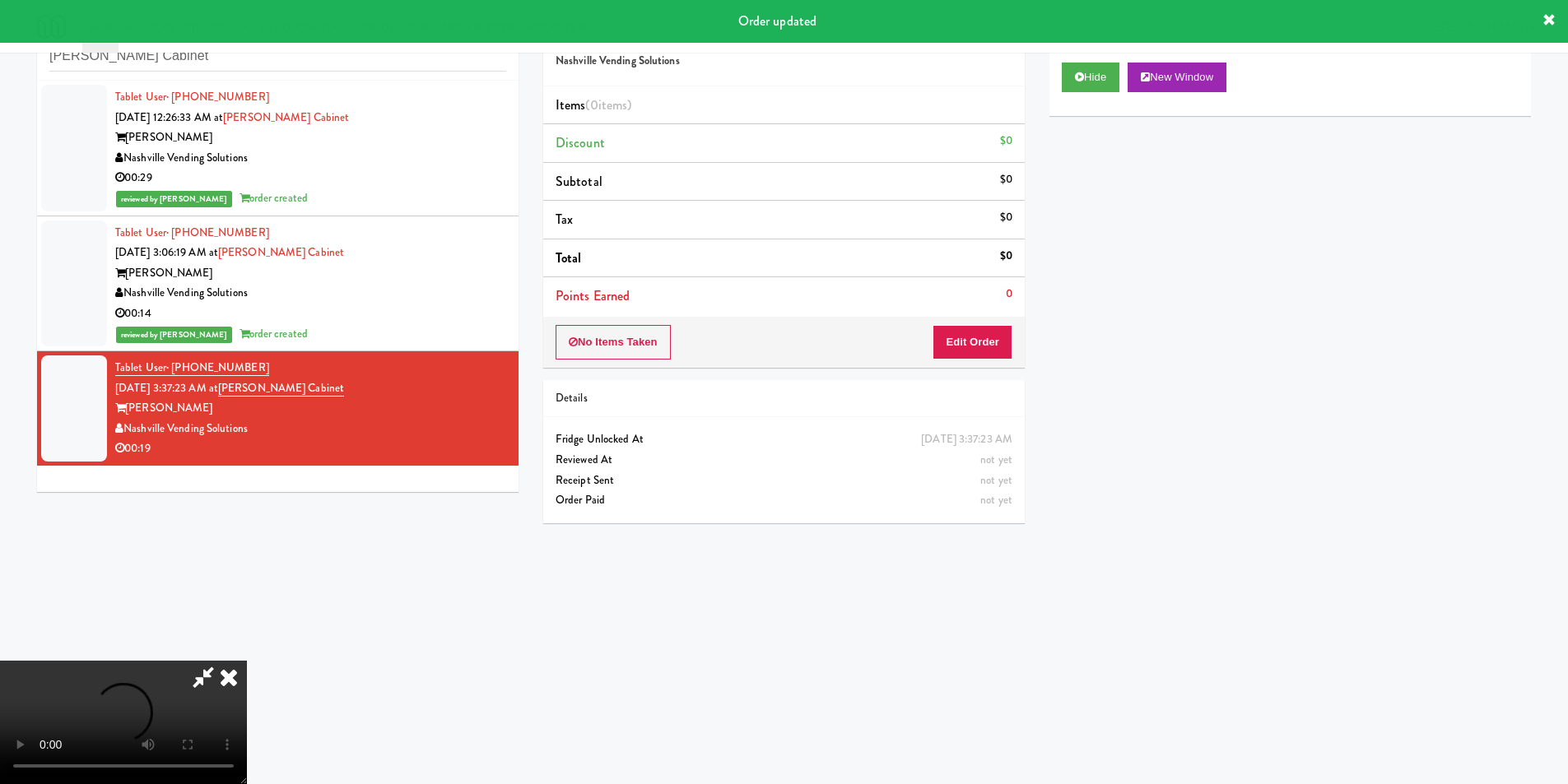
click at [937, 323] on div "No Items Taken Edit Order" at bounding box center [784, 343] width 482 height 51
click at [949, 334] on button "Edit Order" at bounding box center [972, 343] width 80 height 35
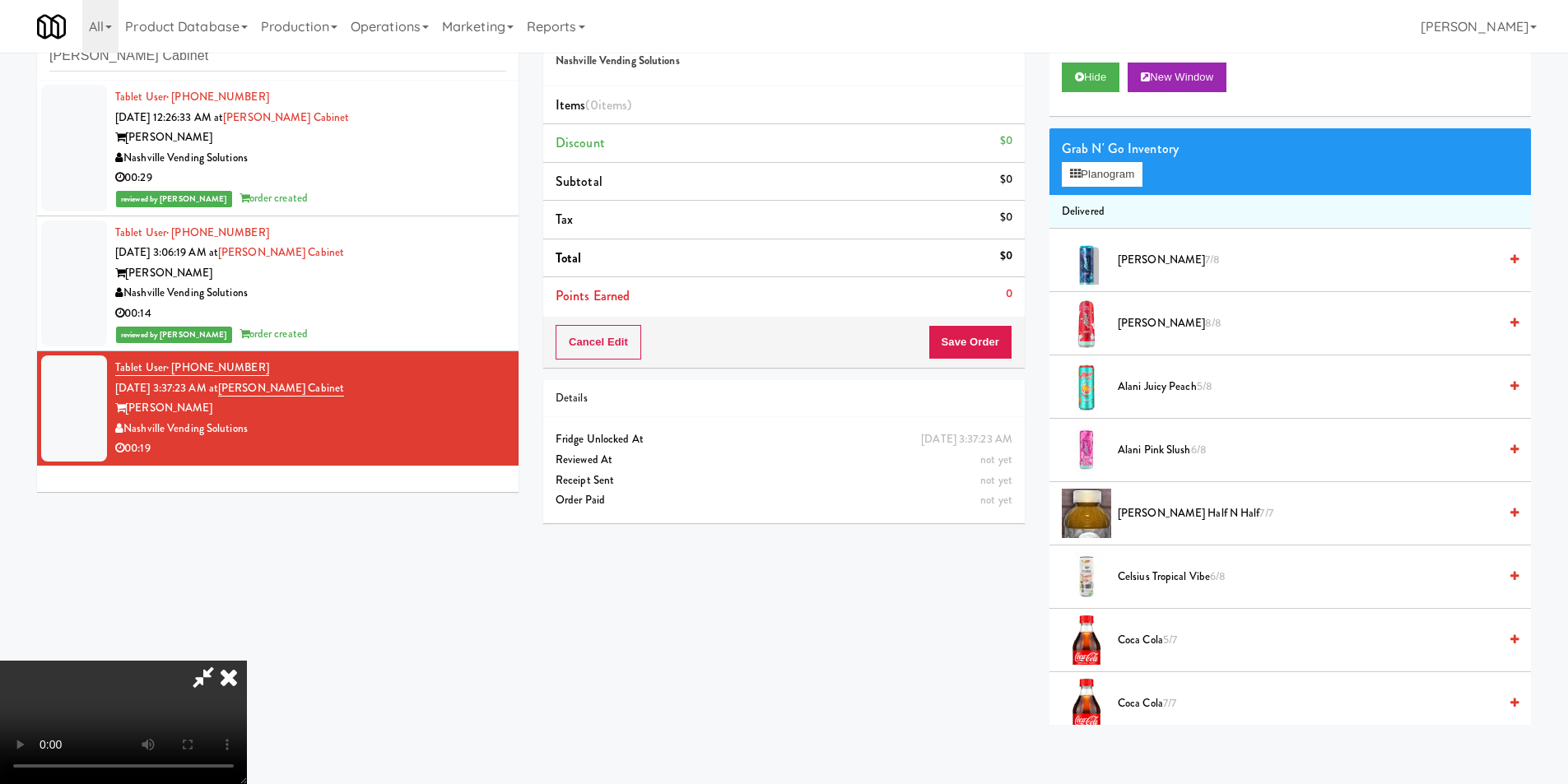
click at [247, 661] on video at bounding box center [123, 722] width 247 height 123
click at [1129, 153] on div "Grab N' Go Inventory" at bounding box center [1290, 149] width 457 height 25
click at [1131, 183] on button "Planogram" at bounding box center [1102, 174] width 81 height 25
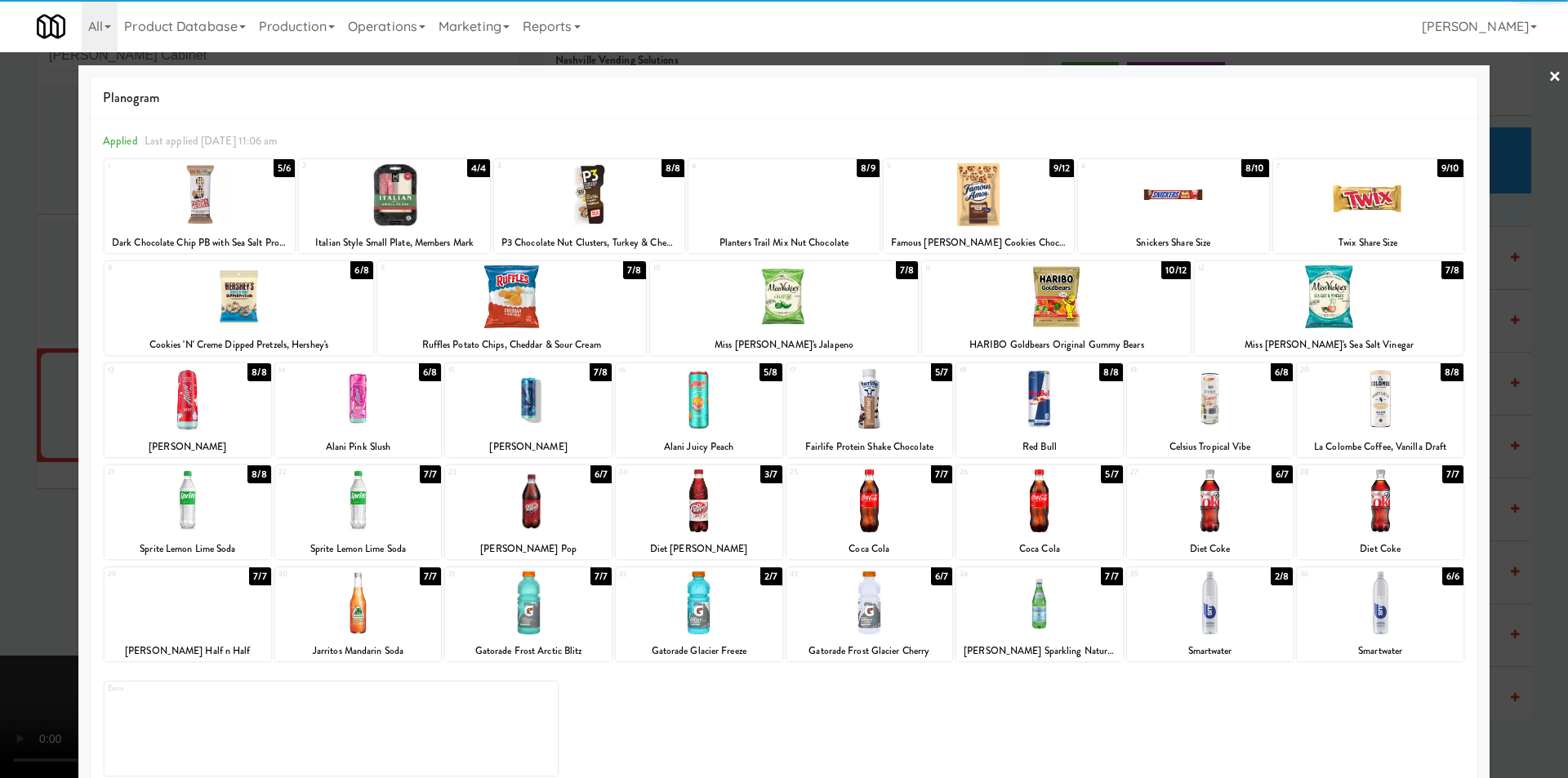
click at [563, 506] on div at bounding box center [528, 501] width 167 height 63
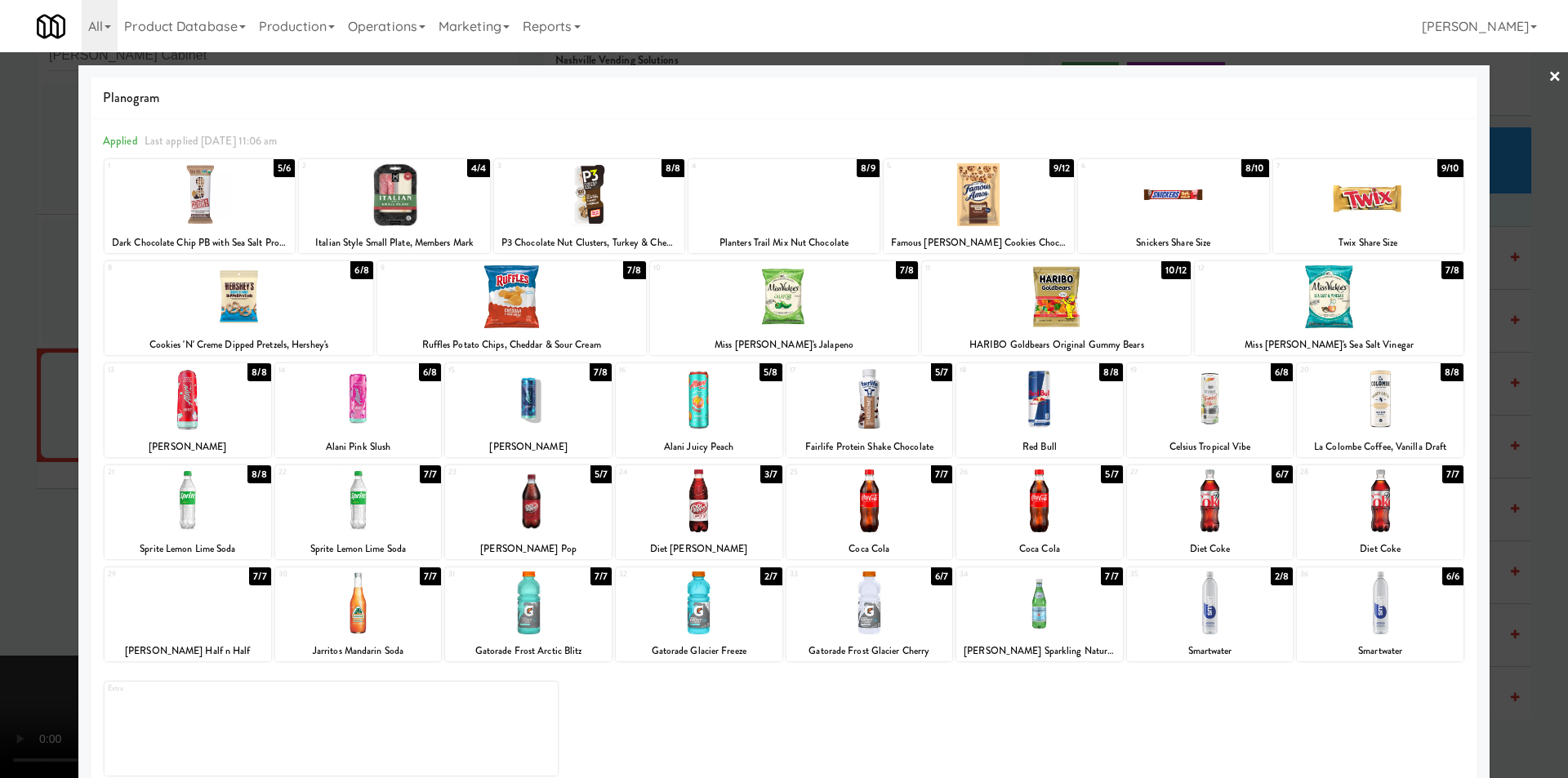
click at [59, 479] on div at bounding box center [784, 389] width 1568 height 778
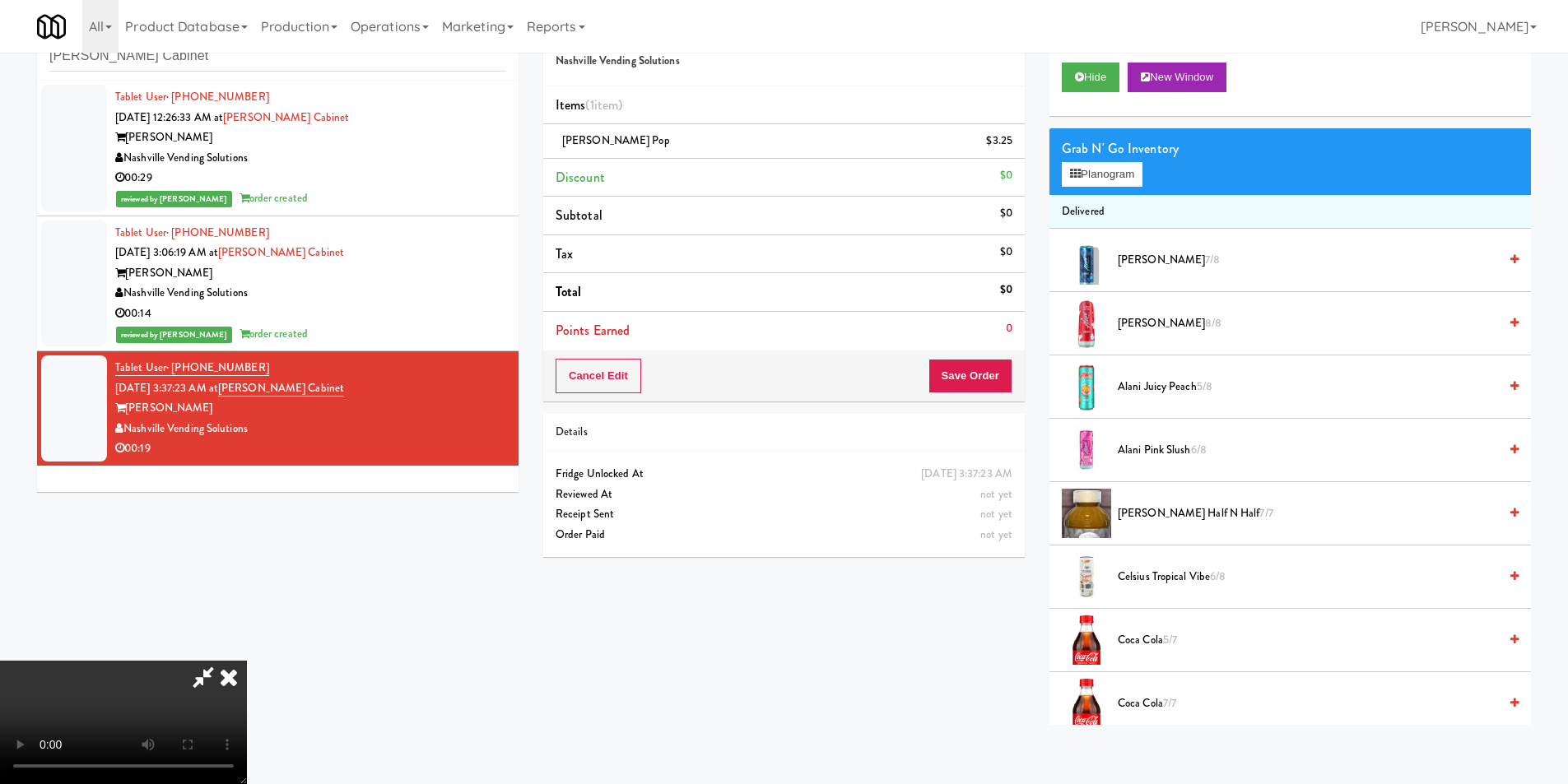
click at [247, 661] on video at bounding box center [123, 722] width 247 height 123
click at [1099, 169] on button "Planogram" at bounding box center [1102, 174] width 81 height 25
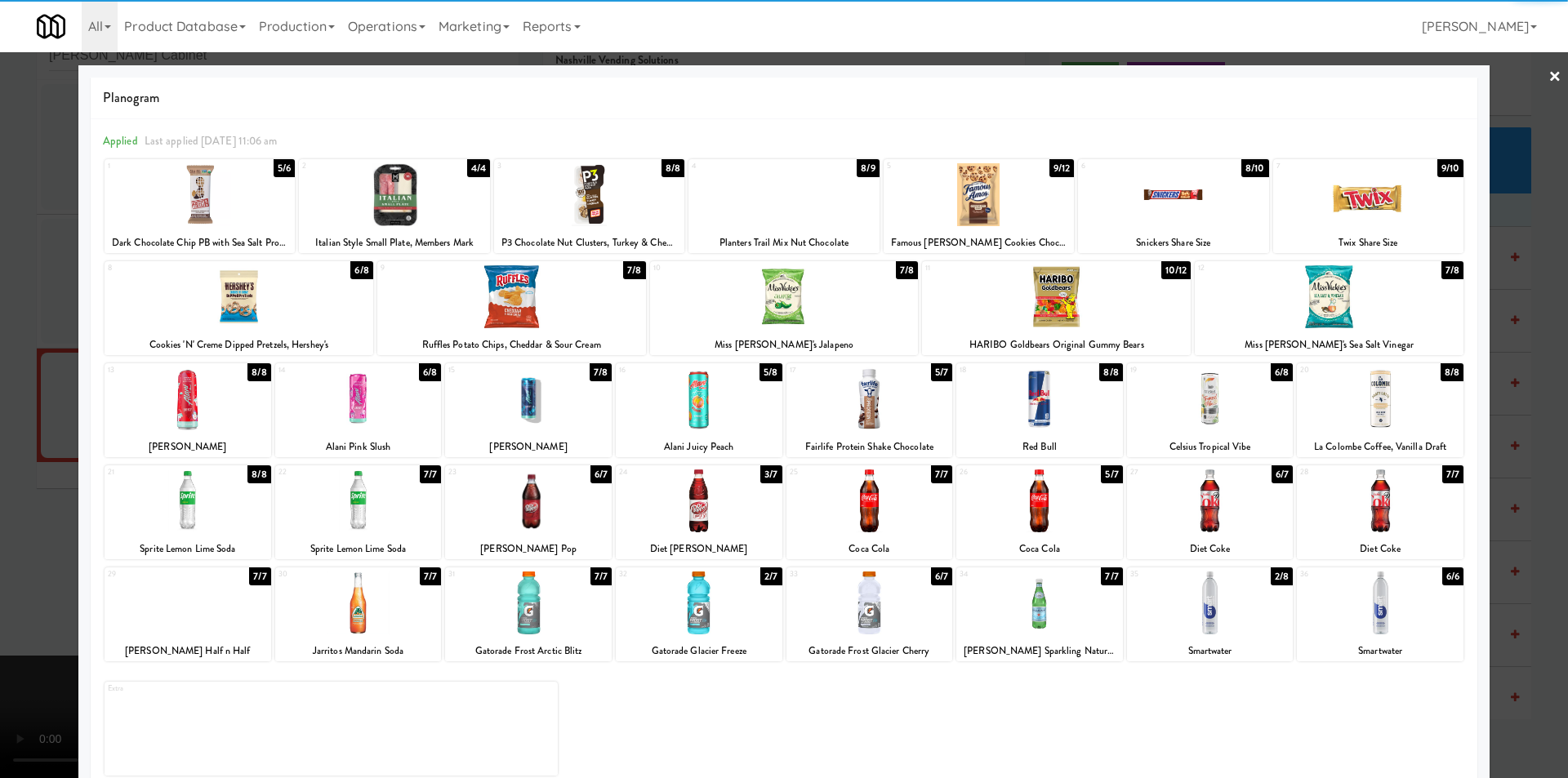
click at [536, 311] on div at bounding box center [512, 296] width 269 height 63
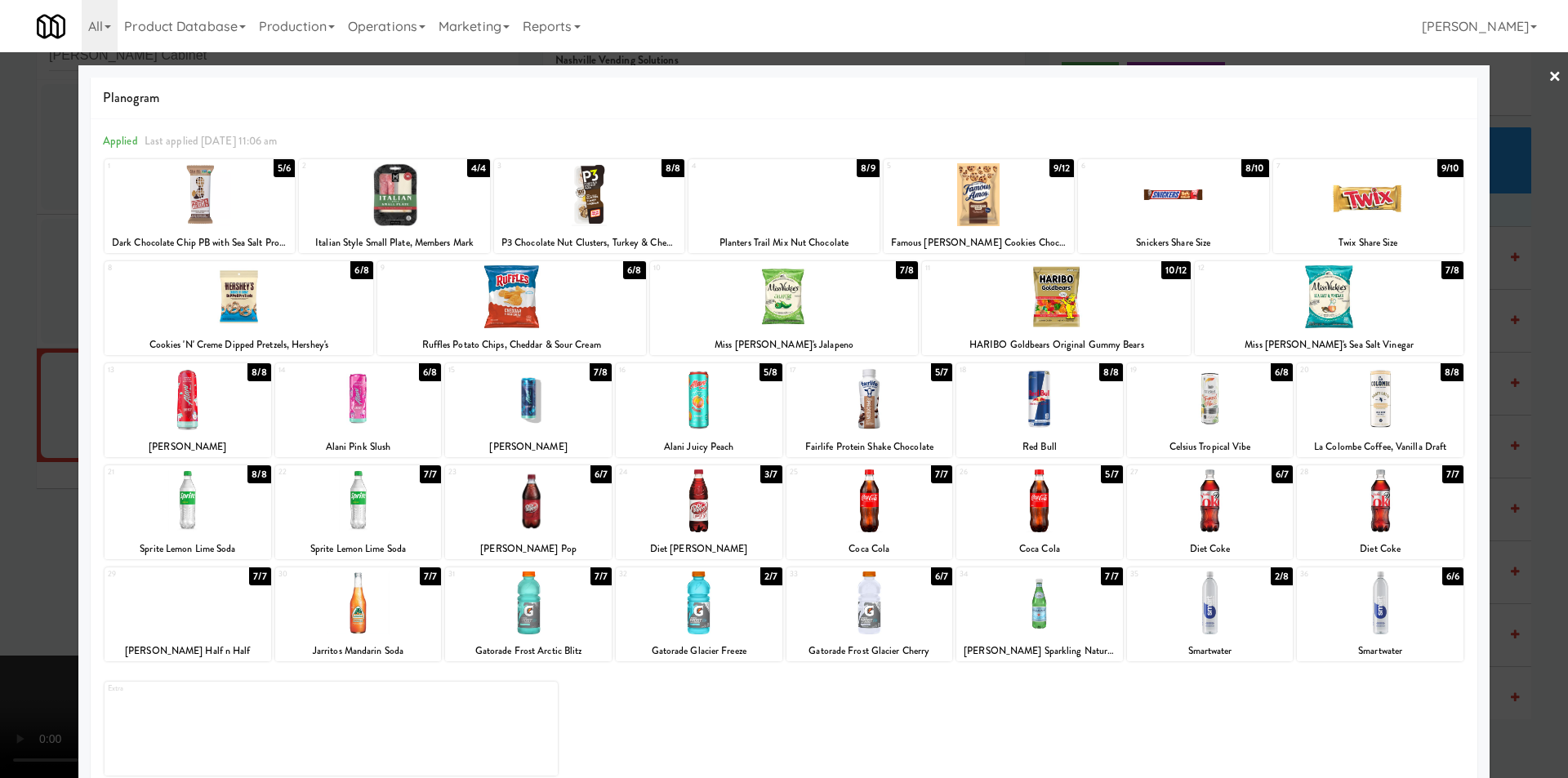
click at [24, 368] on div at bounding box center [784, 389] width 1568 height 778
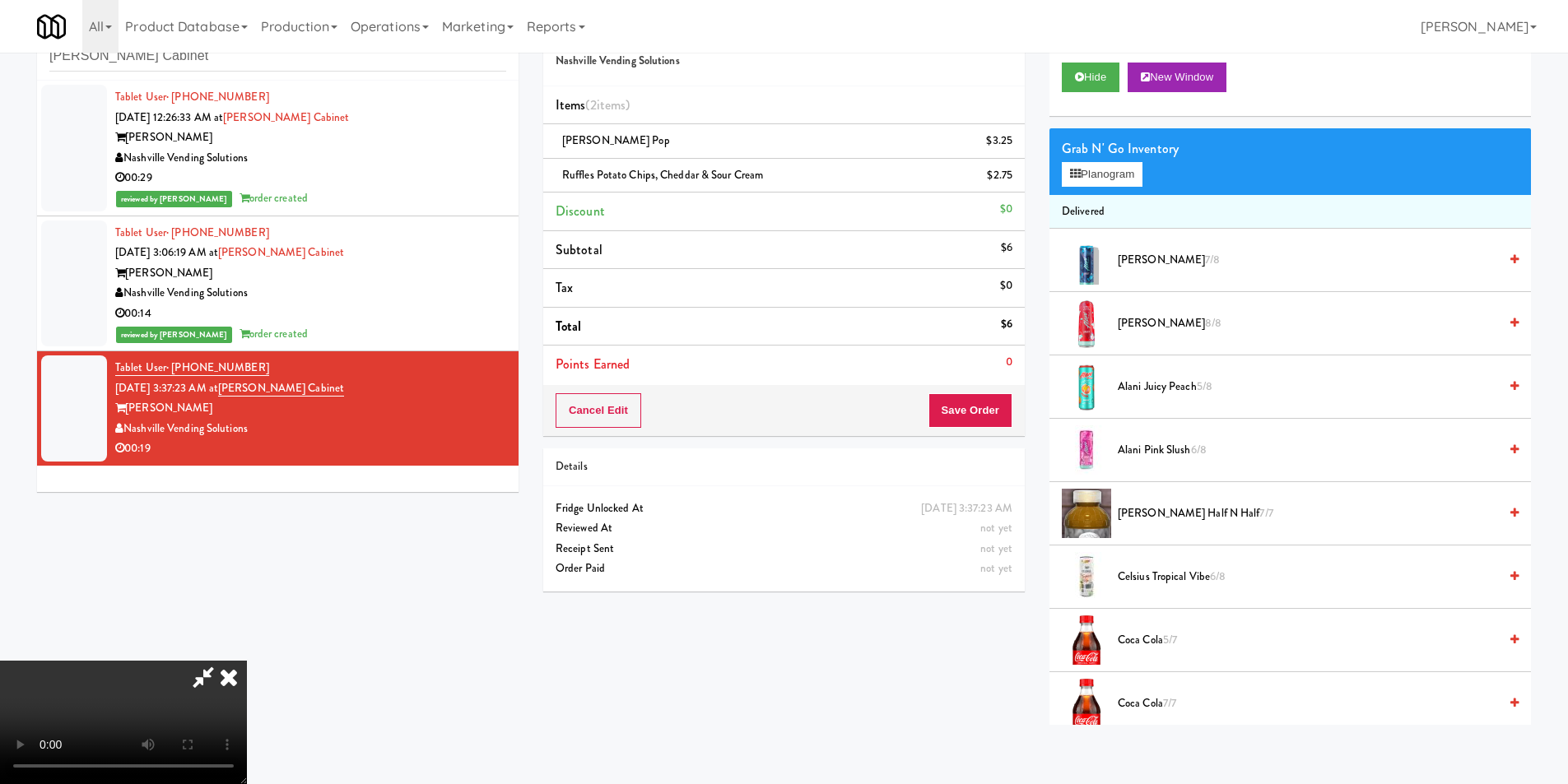
click at [247, 661] on video at bounding box center [123, 722] width 247 height 123
click at [999, 403] on button "Save Order" at bounding box center [970, 411] width 84 height 35
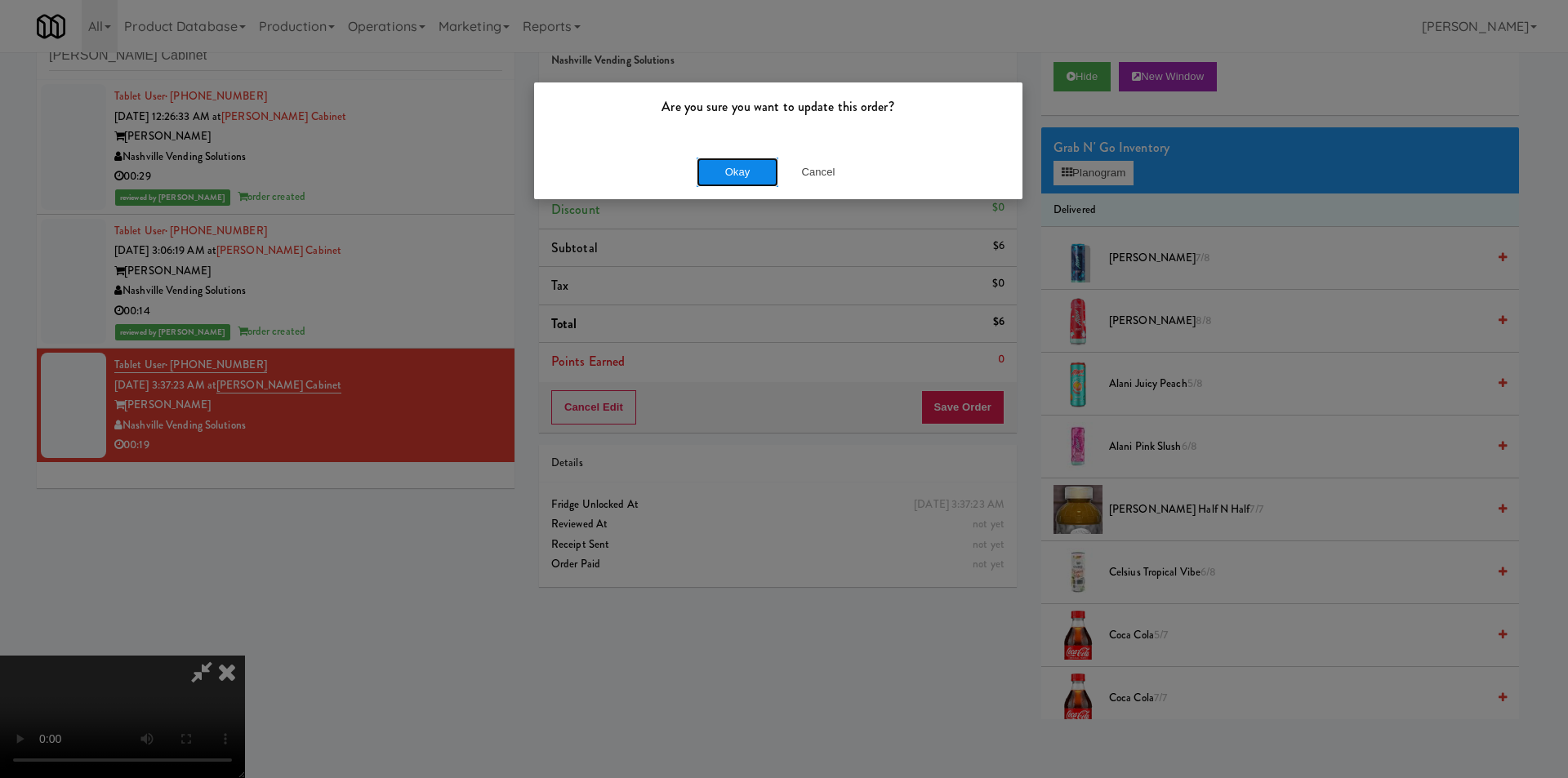
click at [730, 180] on button "Okay" at bounding box center [738, 172] width 82 height 29
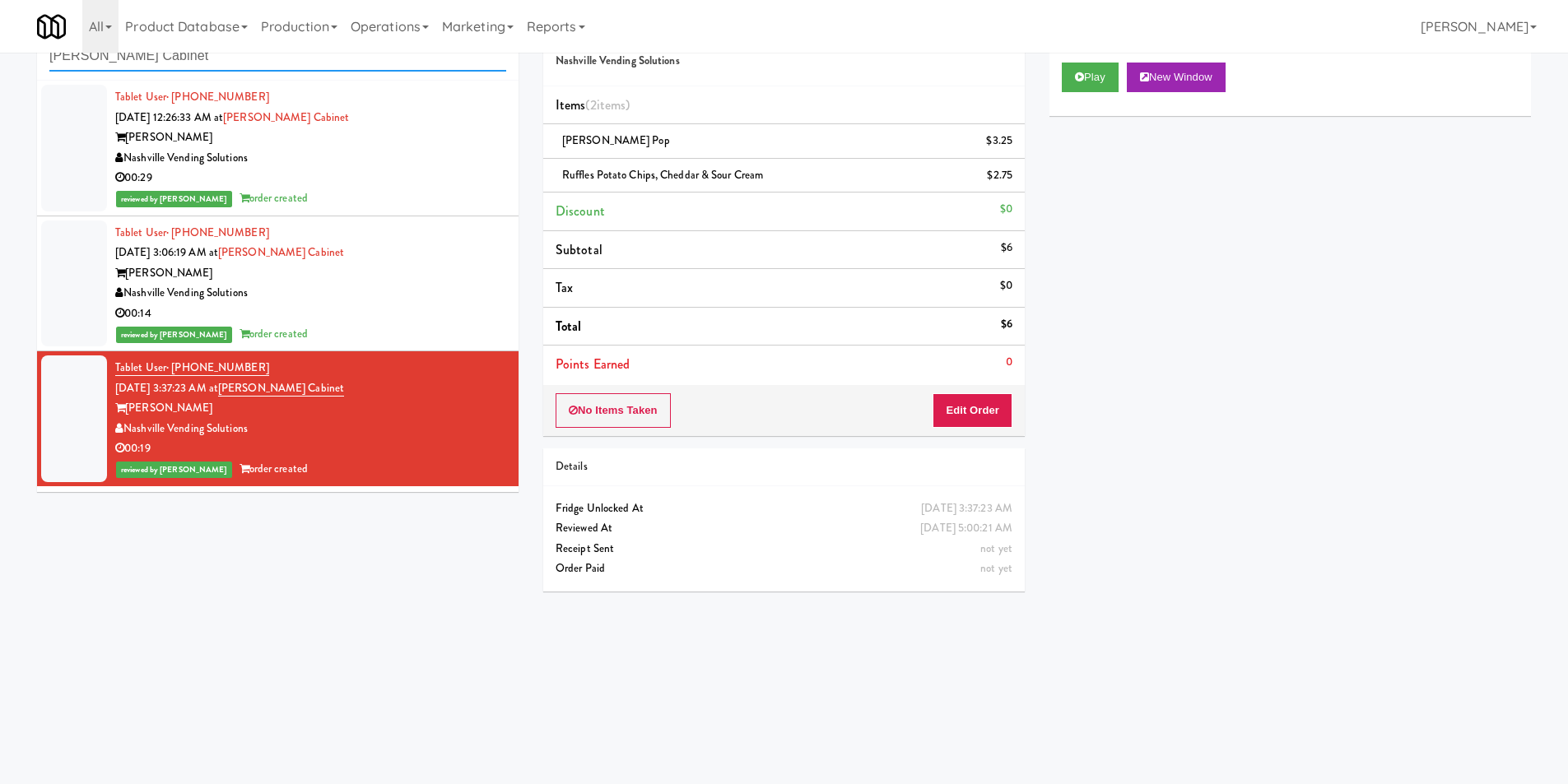
click at [288, 67] on input "[PERSON_NAME] Cabinet" at bounding box center [278, 56] width 457 height 30
paste input "Kinetic - Righ"
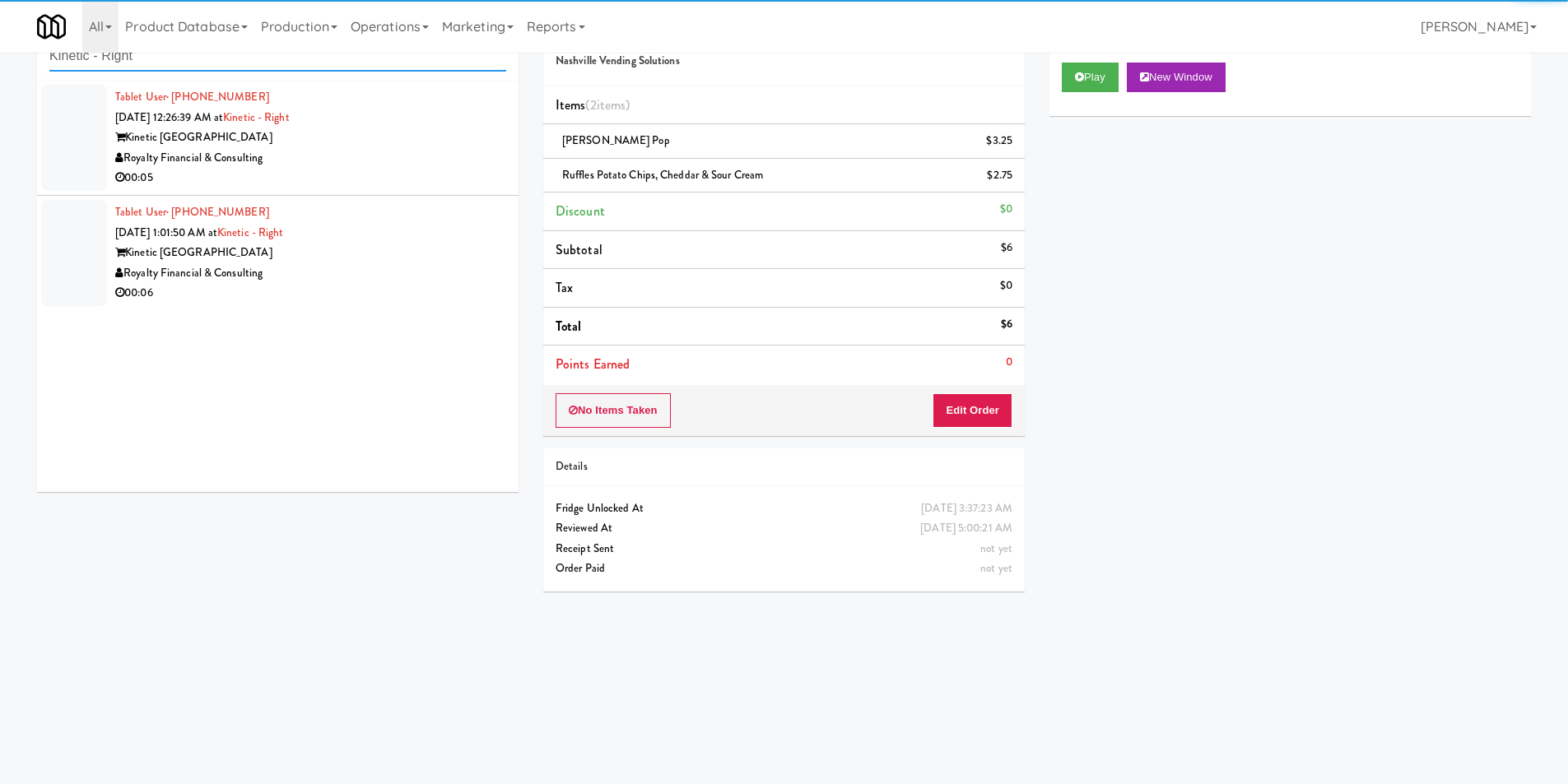
type input "Kinetic - Right"
click at [406, 165] on div "Royalty Financial & Consulting" at bounding box center [310, 158] width 391 height 20
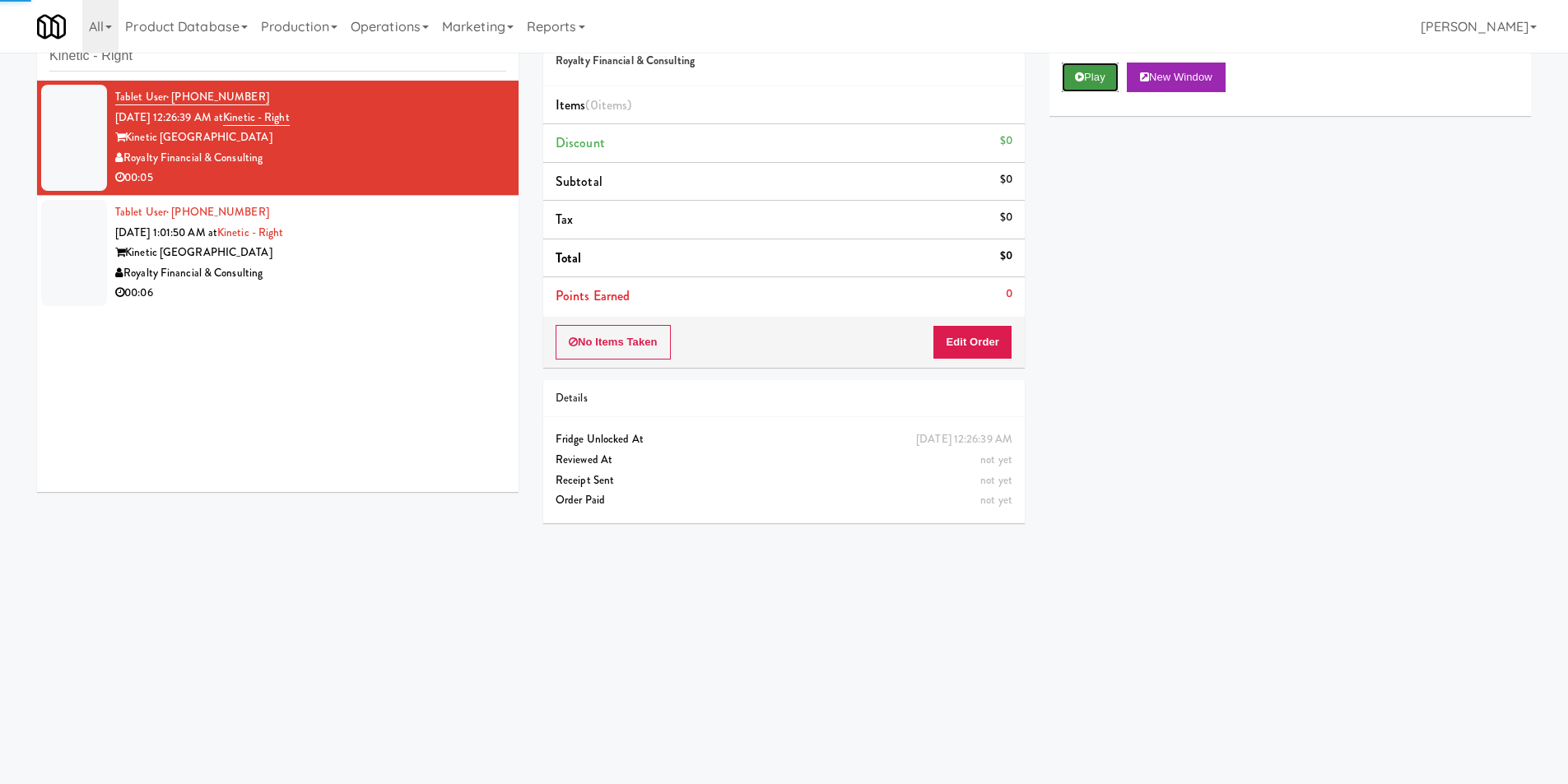
click at [1079, 75] on icon at bounding box center [1080, 77] width 9 height 11
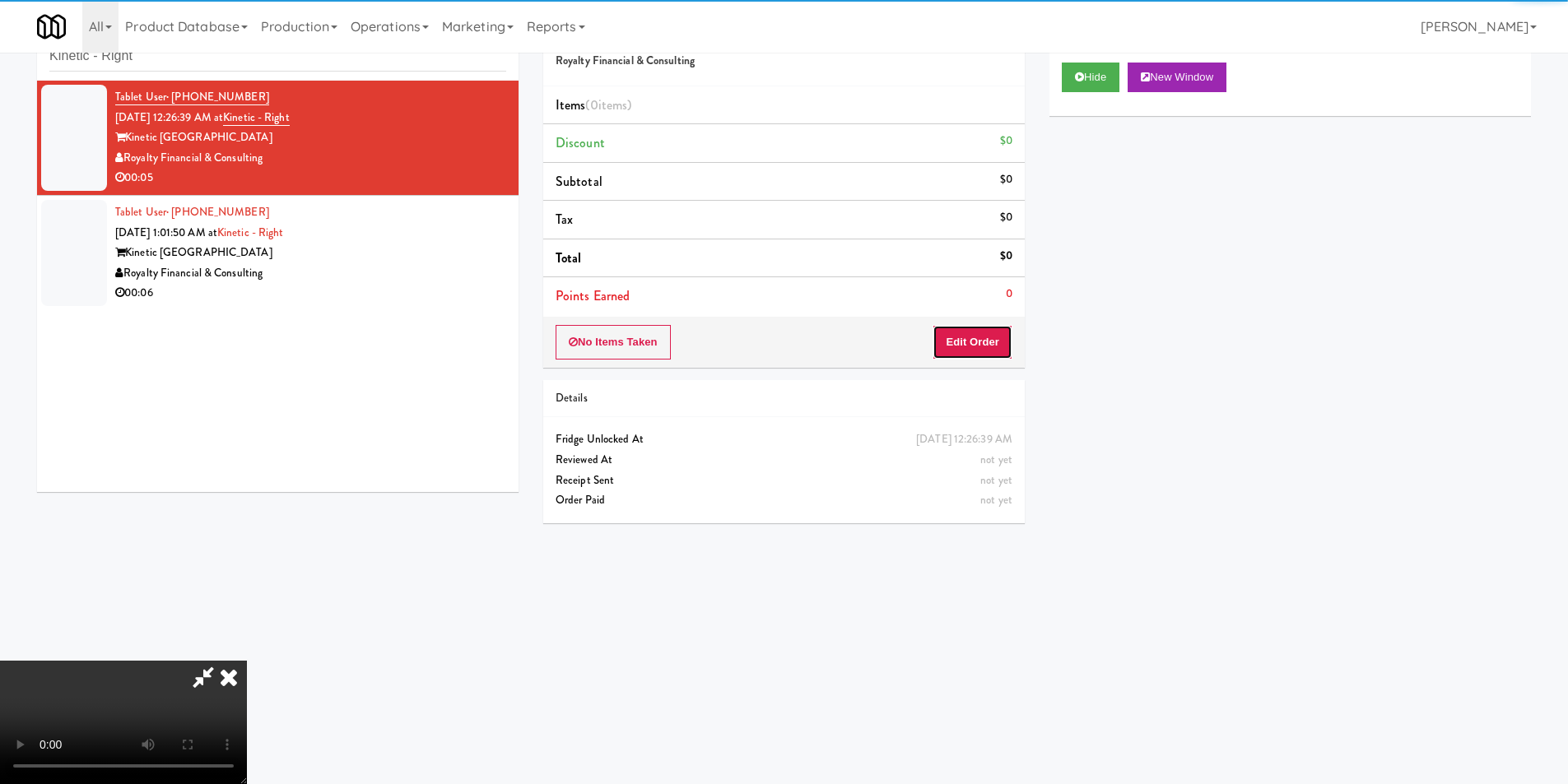
click at [970, 337] on button "Edit Order" at bounding box center [972, 343] width 80 height 35
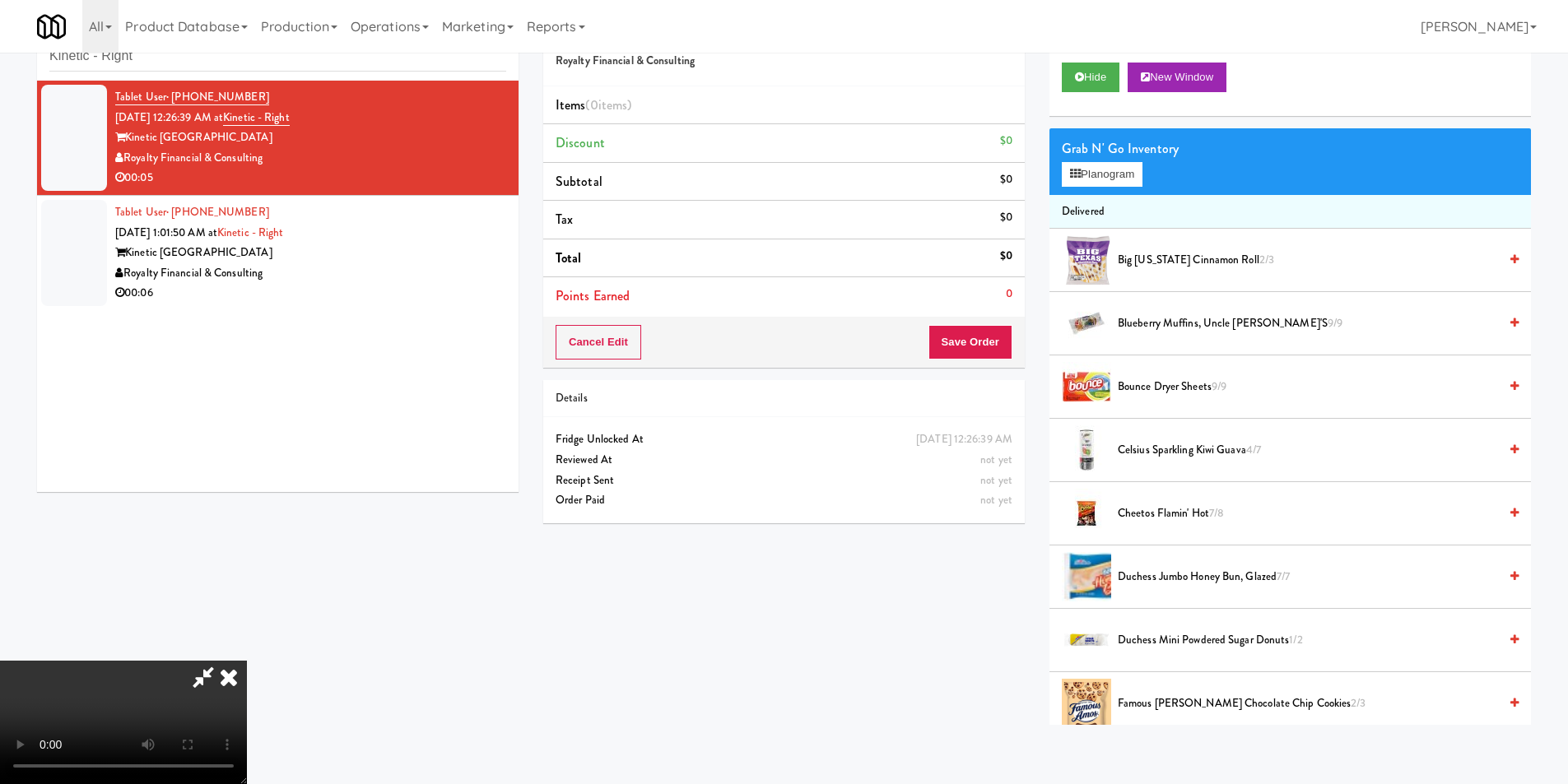
click at [247, 661] on video at bounding box center [123, 722] width 247 height 123
drag, startPoint x: 760, startPoint y: 414, endPoint x: 771, endPoint y: 405, distance: 14.2
click at [247, 661] on video at bounding box center [123, 722] width 247 height 123
click at [1067, 178] on button "Planogram" at bounding box center [1102, 174] width 81 height 25
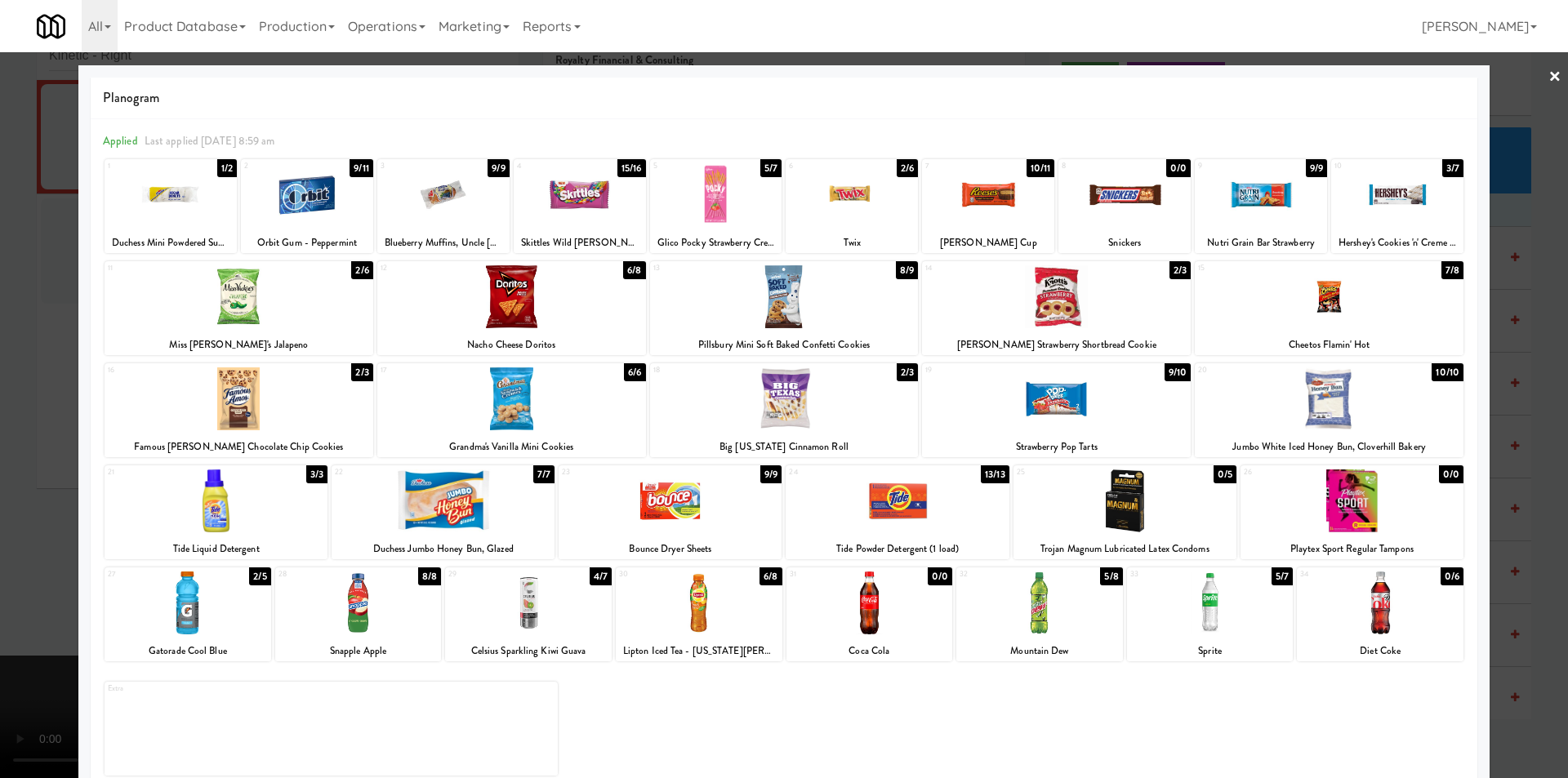
click at [181, 202] on div at bounding box center [171, 194] width 132 height 63
click at [26, 442] on div at bounding box center [784, 389] width 1568 height 778
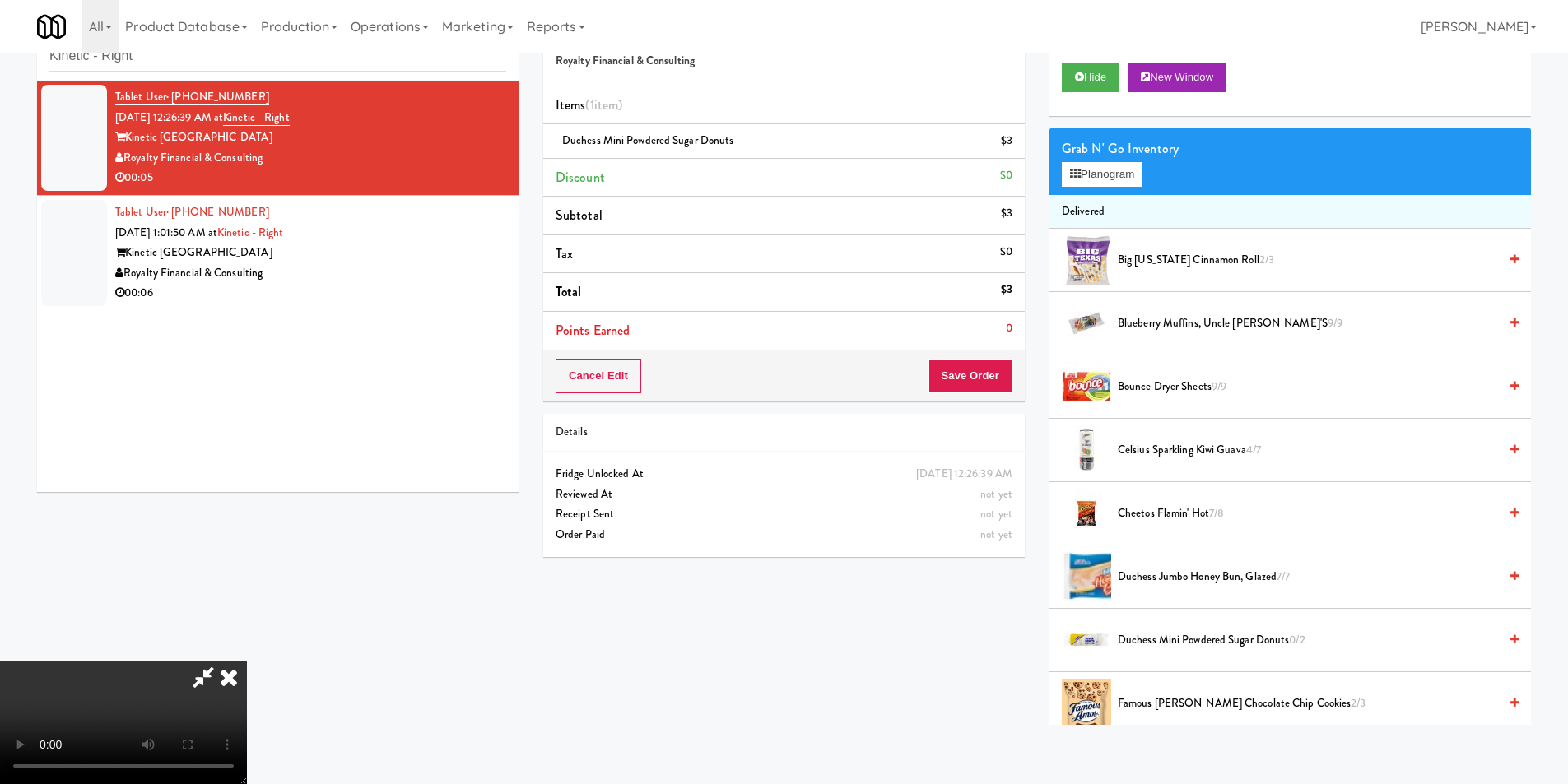
click at [247, 661] on video at bounding box center [123, 722] width 247 height 123
click at [1012, 153] on link at bounding box center [1011, 148] width 15 height 20
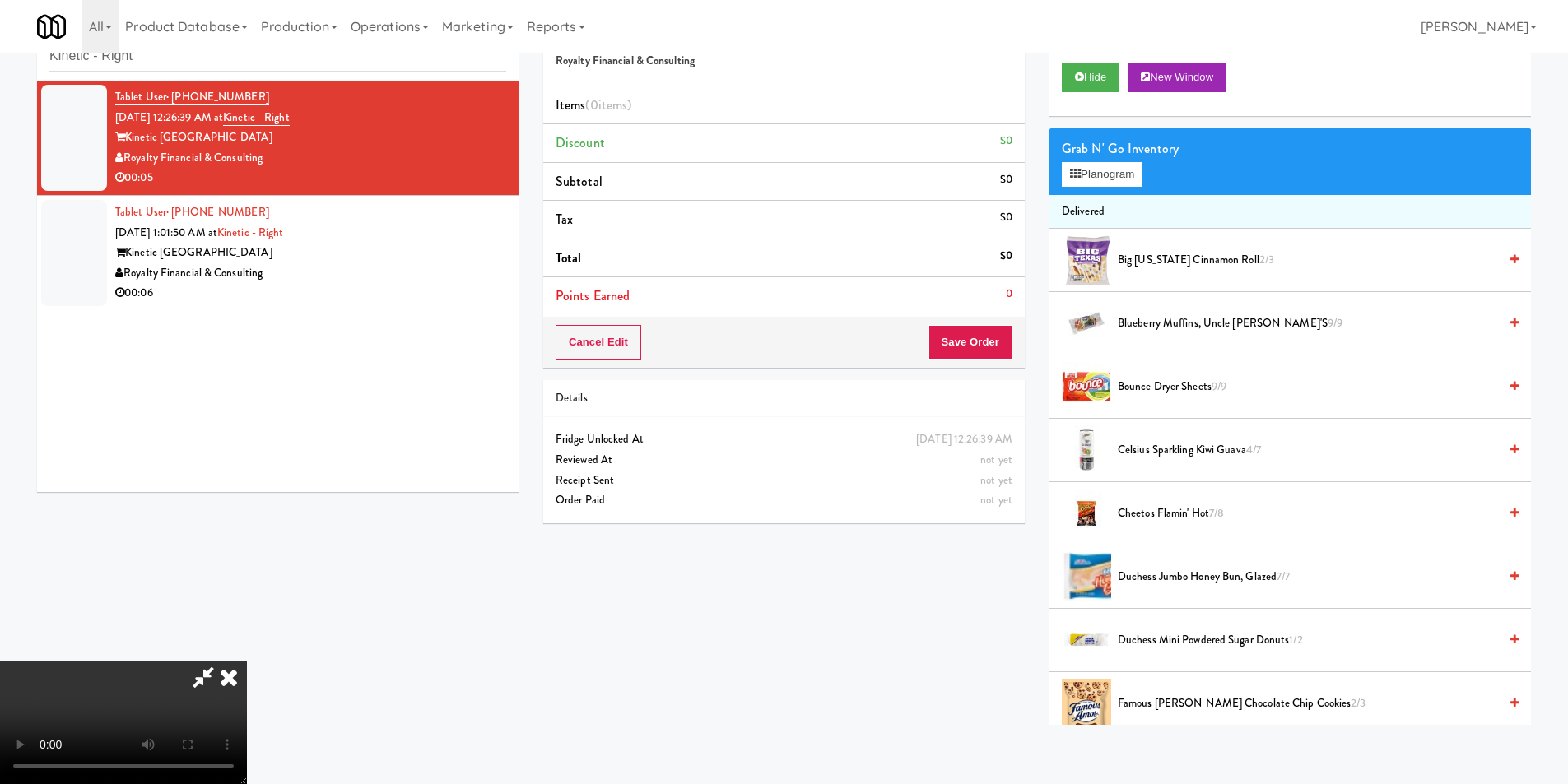
click at [247, 661] on video at bounding box center [123, 722] width 247 height 123
click at [1099, 164] on button "Planogram" at bounding box center [1102, 174] width 81 height 25
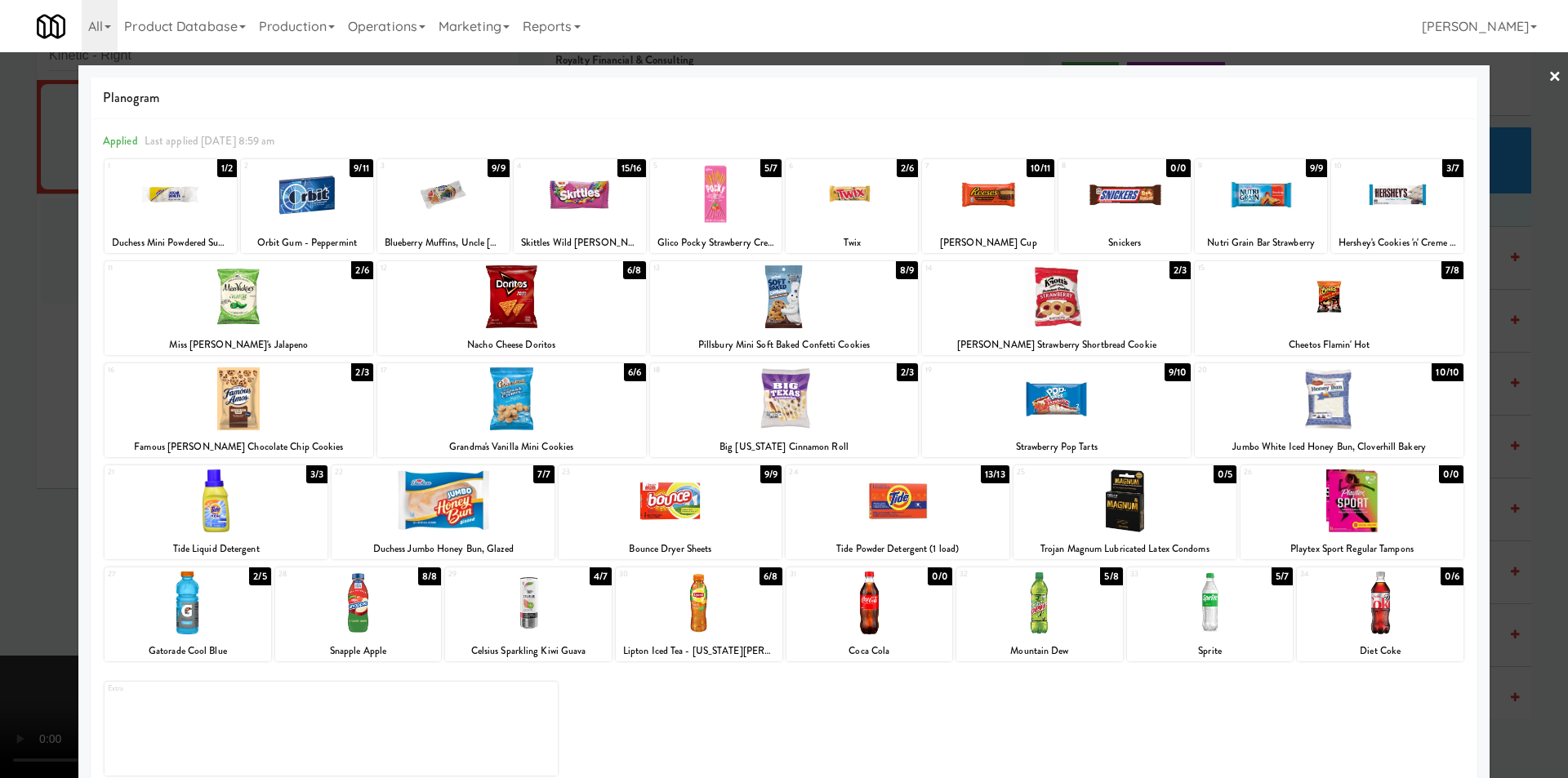
click at [476, 203] on div at bounding box center [443, 194] width 132 height 63
click at [45, 379] on div at bounding box center [784, 389] width 1568 height 778
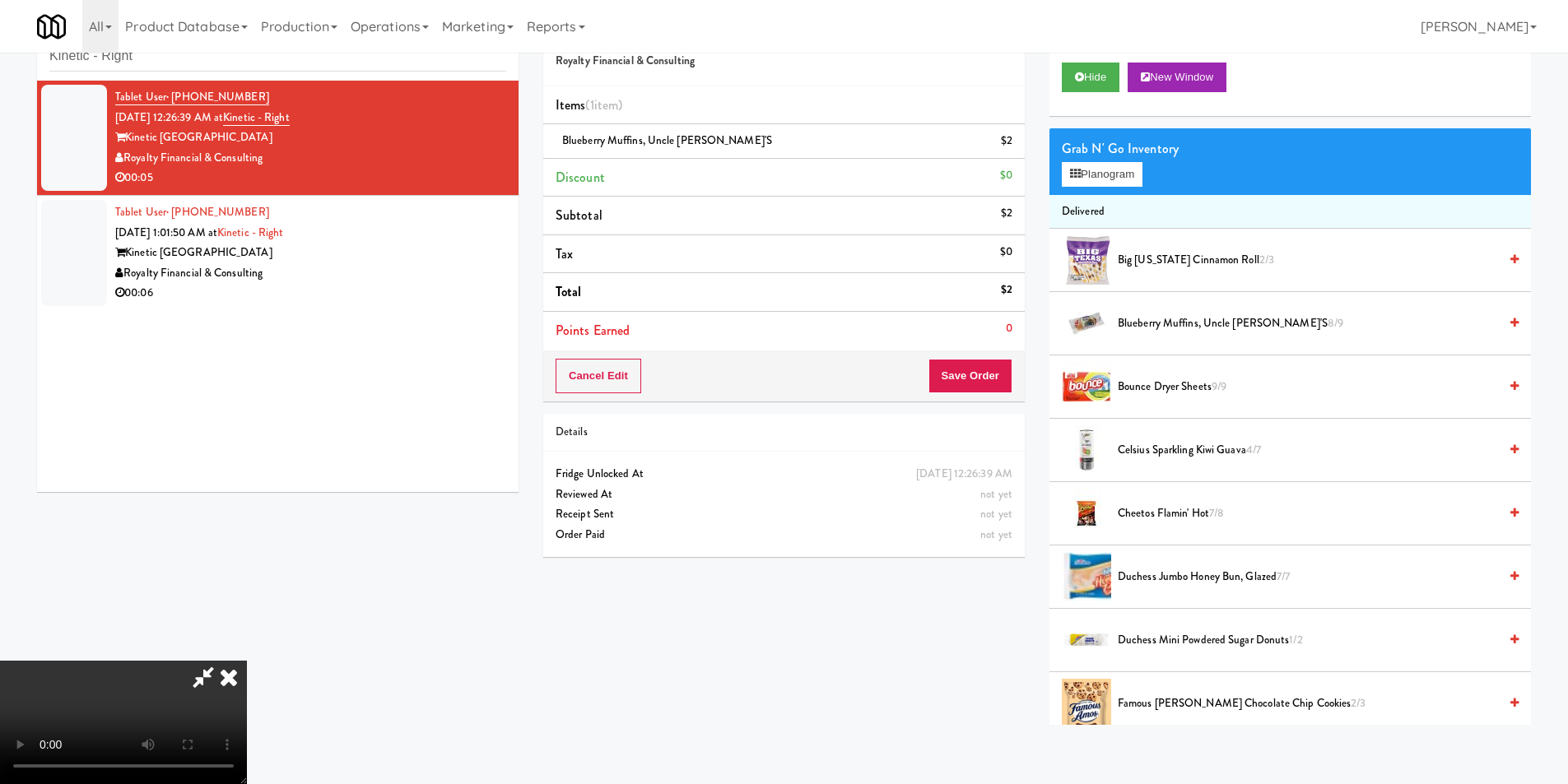
click at [247, 661] on video at bounding box center [123, 722] width 247 height 123
click at [967, 375] on button "Save Order" at bounding box center [970, 376] width 84 height 35
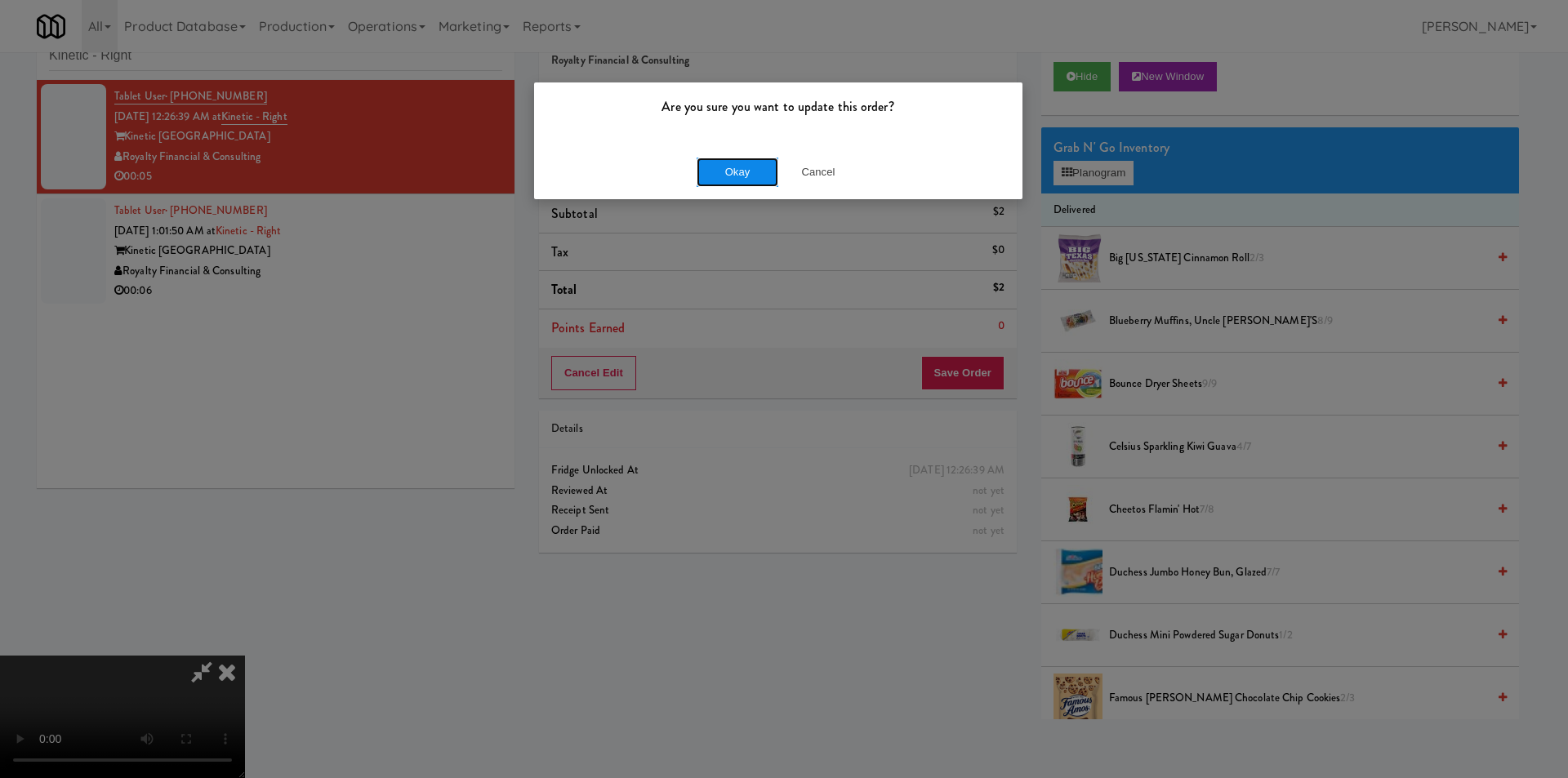
click at [741, 180] on button "Okay" at bounding box center [738, 172] width 82 height 29
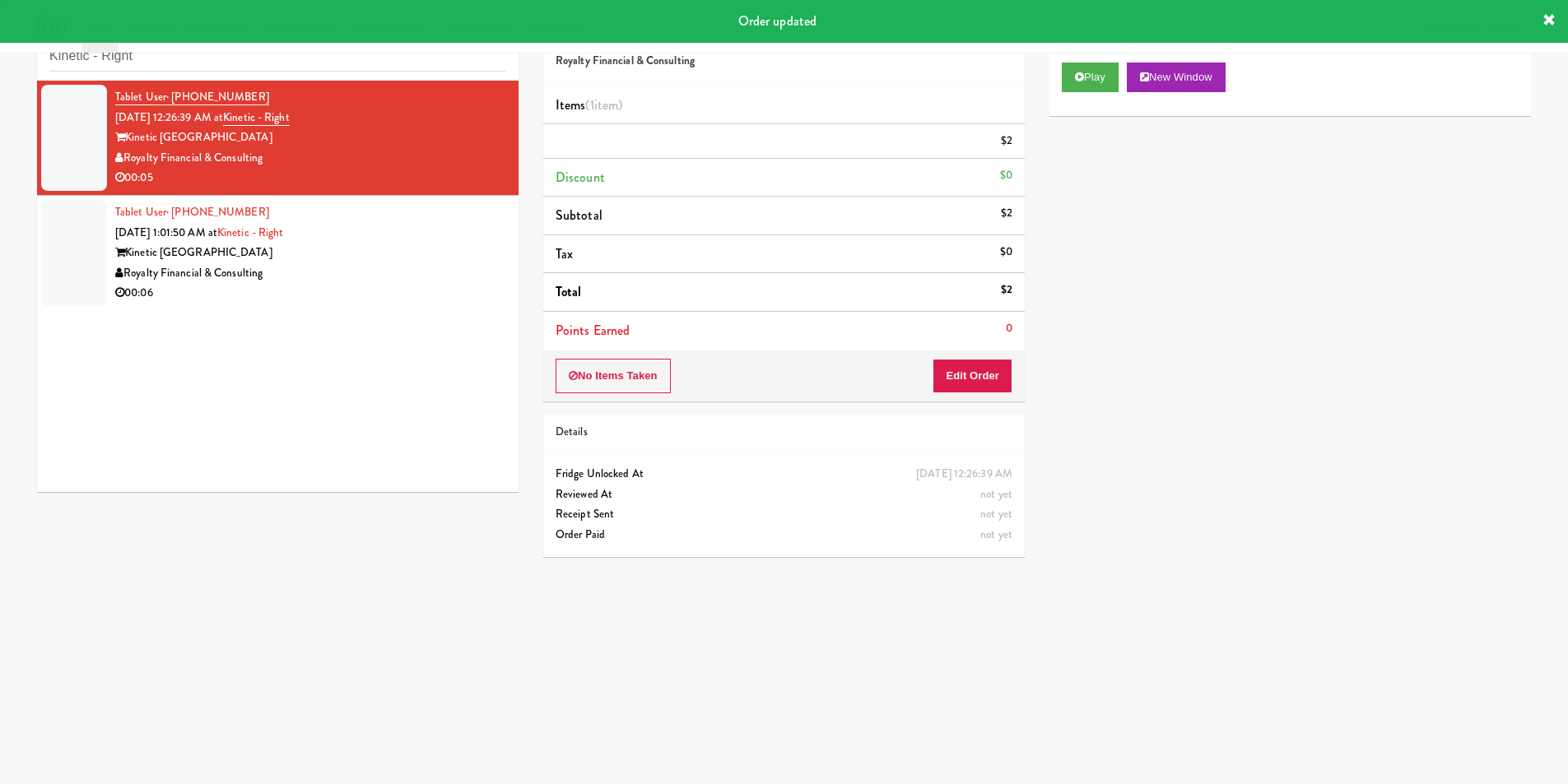
click at [445, 240] on div "Tablet User · (770) 712-2462 [DATE] 1:01:50 AM at Kinetic - Right Kinetic Atlan…" at bounding box center [310, 253] width 391 height 101
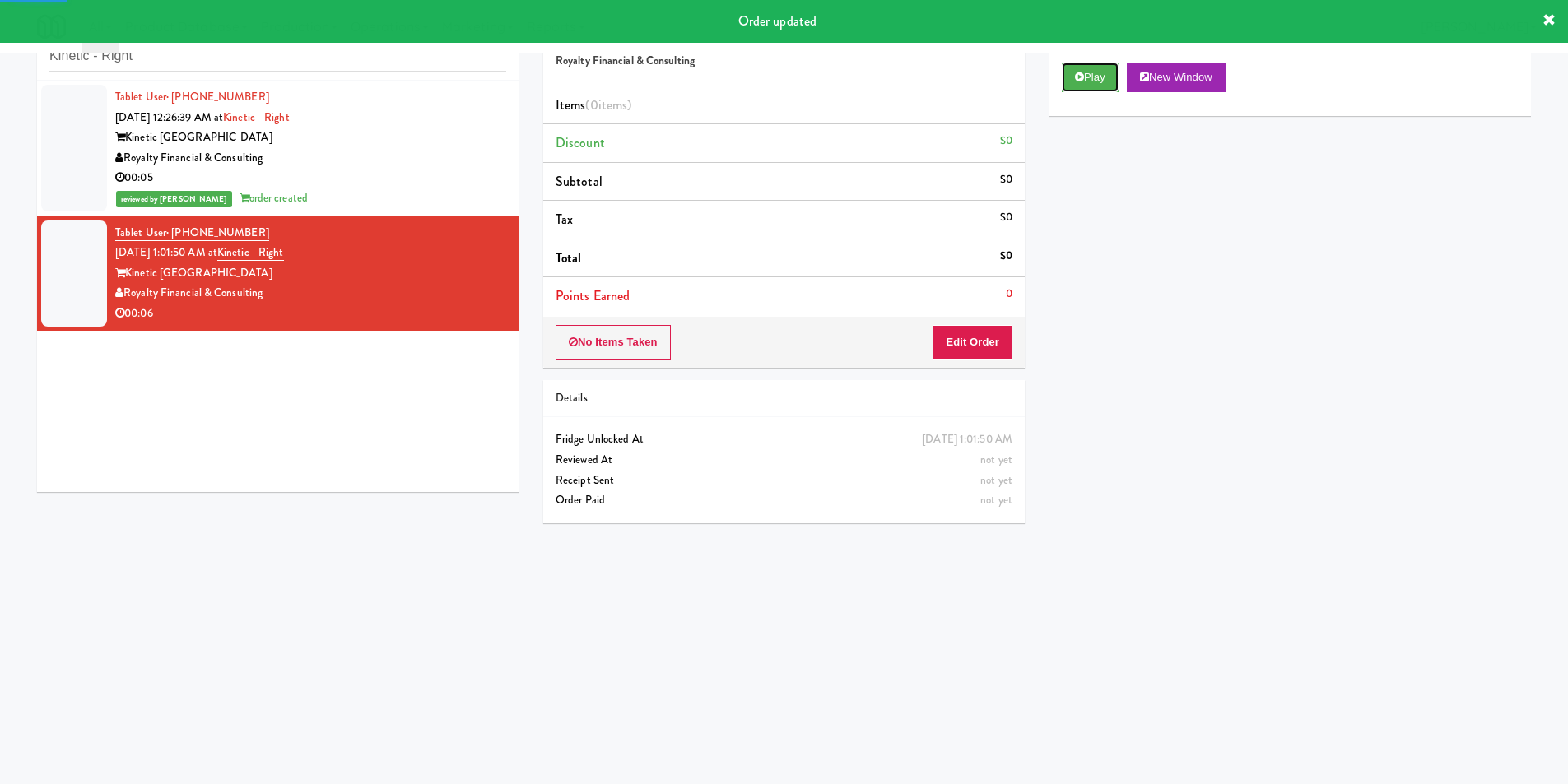
drag, startPoint x: 1085, startPoint y: 79, endPoint x: 1049, endPoint y: 136, distance: 67.4
click at [1084, 78] on button "Play" at bounding box center [1090, 77] width 57 height 29
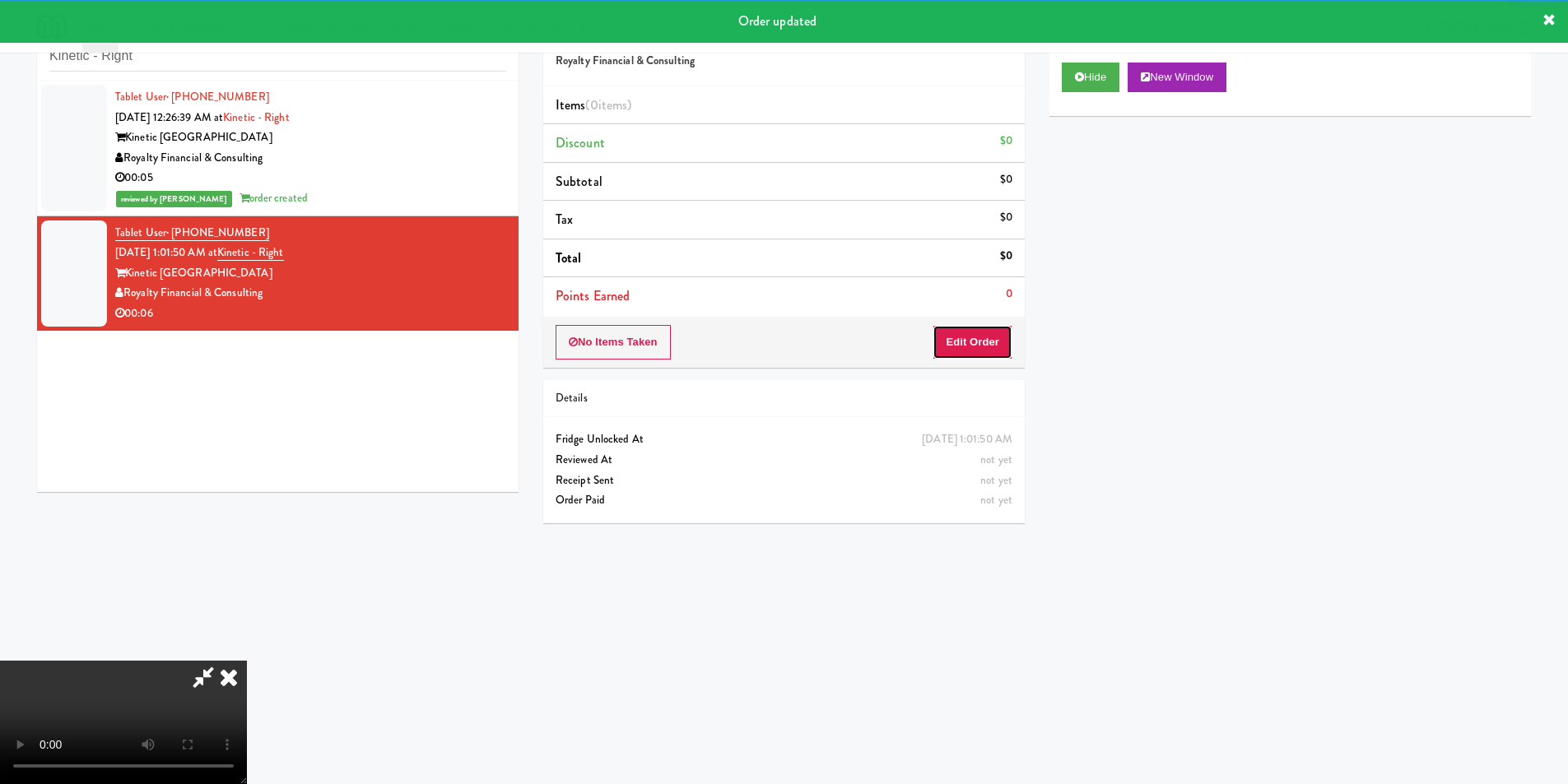
click at [989, 335] on button "Edit Order" at bounding box center [972, 343] width 80 height 35
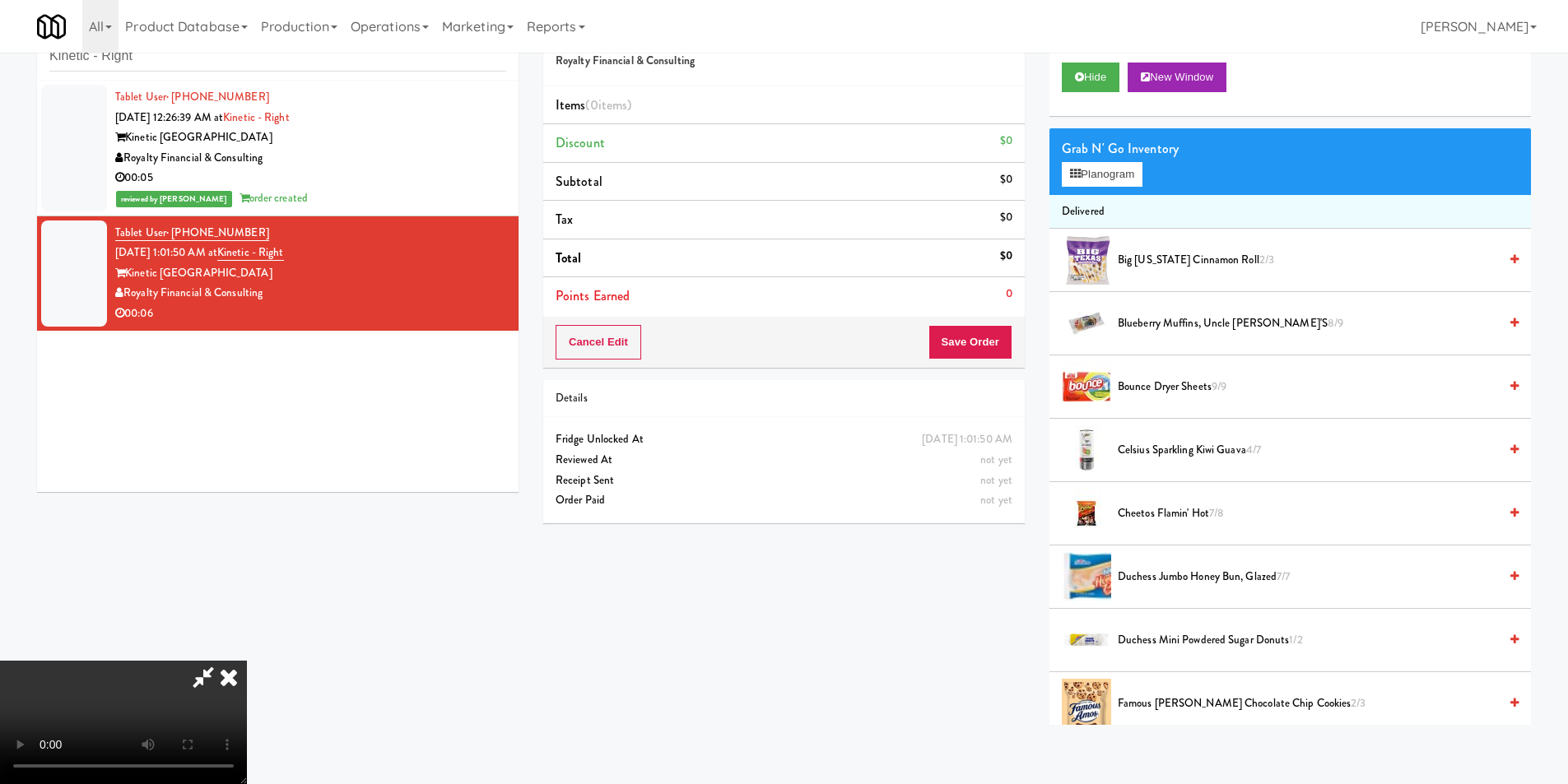
click at [247, 661] on video at bounding box center [123, 722] width 247 height 123
click at [247, 764] on video at bounding box center [123, 722] width 247 height 123
click at [247, 661] on video at bounding box center [123, 722] width 247 height 123
click at [1115, 190] on div "Grab N' Go Inventory Planogram" at bounding box center [1290, 162] width 482 height 67
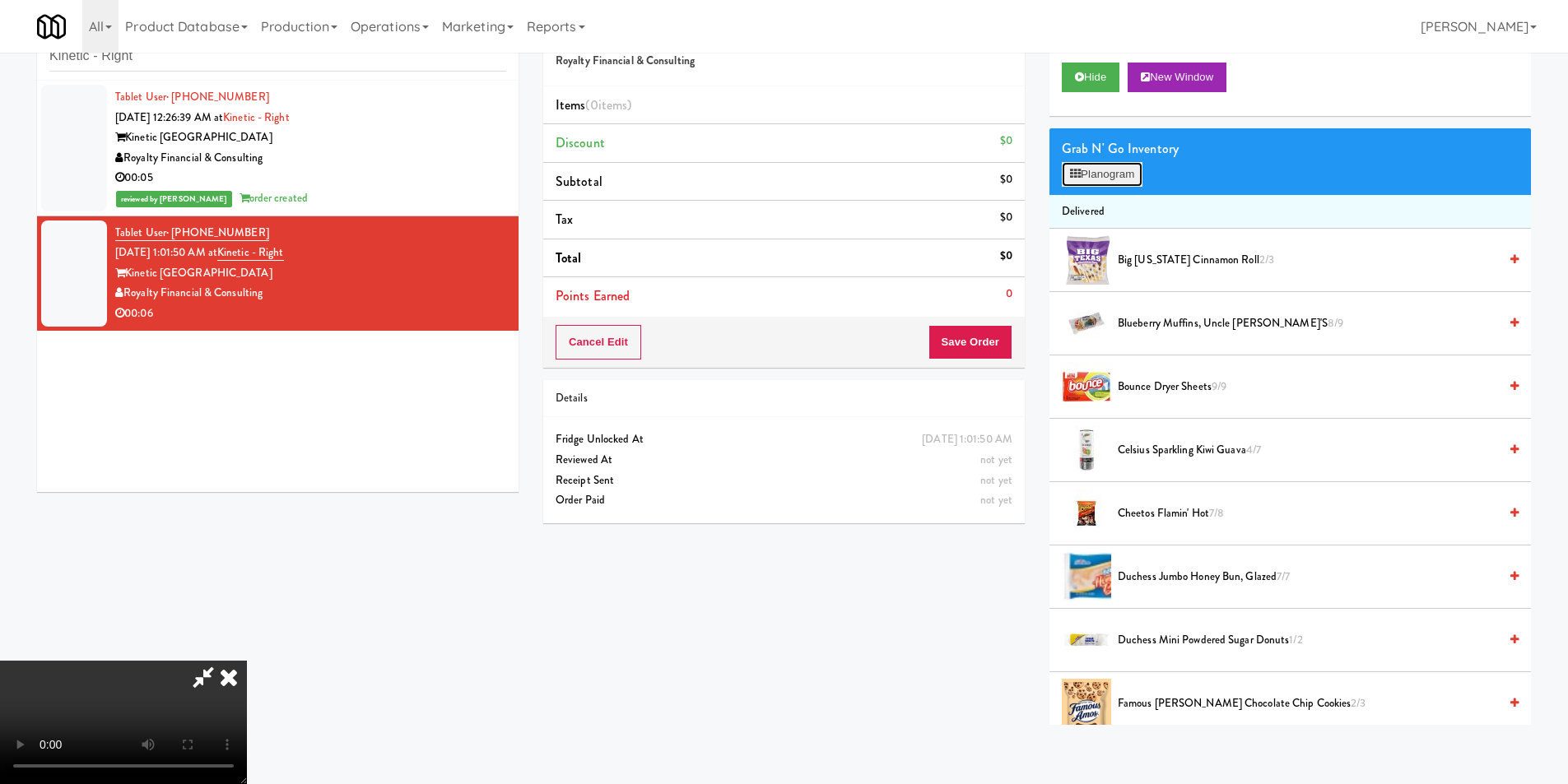
click at [1111, 178] on button "Planogram" at bounding box center [1102, 174] width 81 height 25
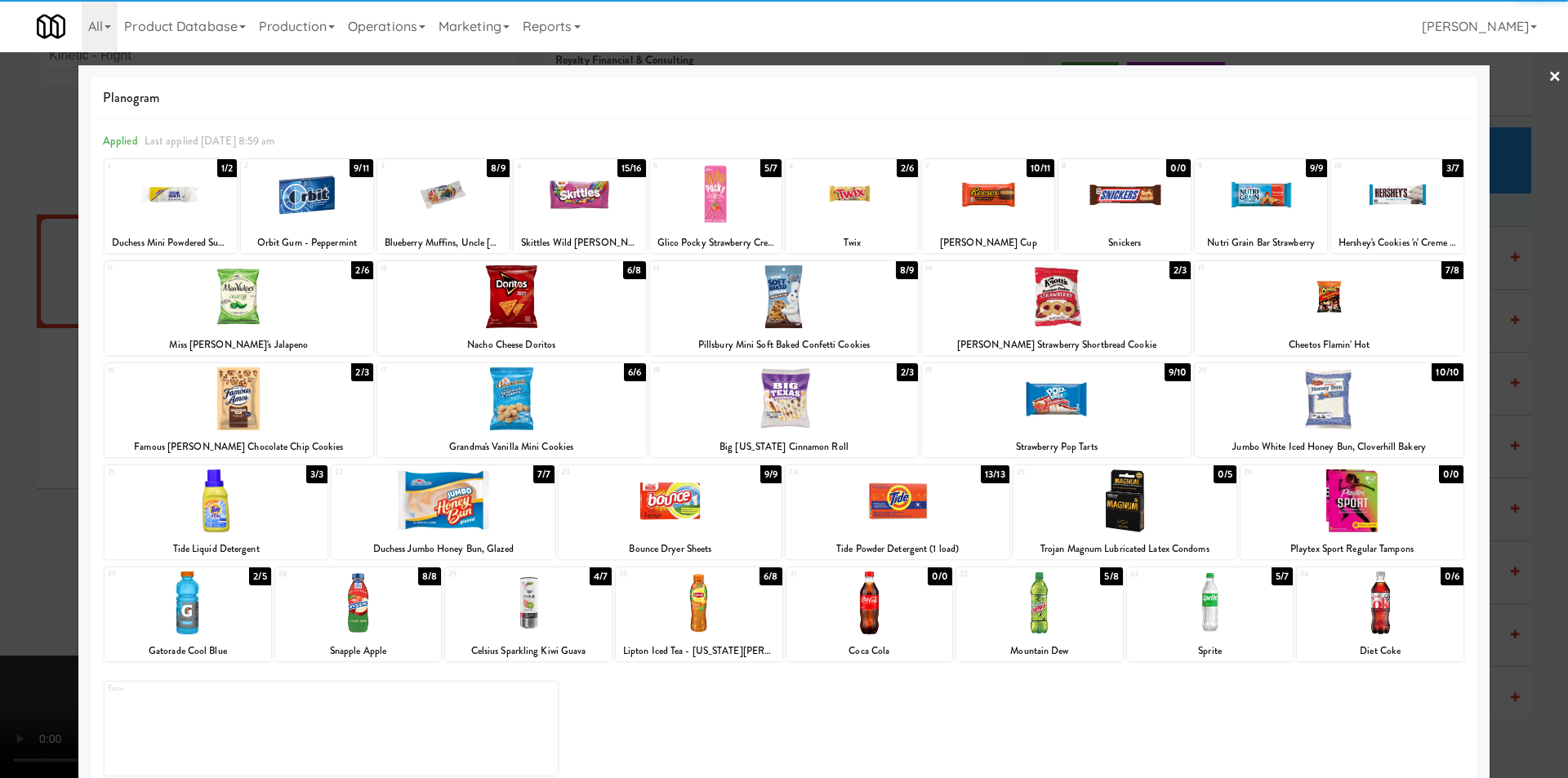
click at [1332, 305] on div at bounding box center [1329, 296] width 269 height 63
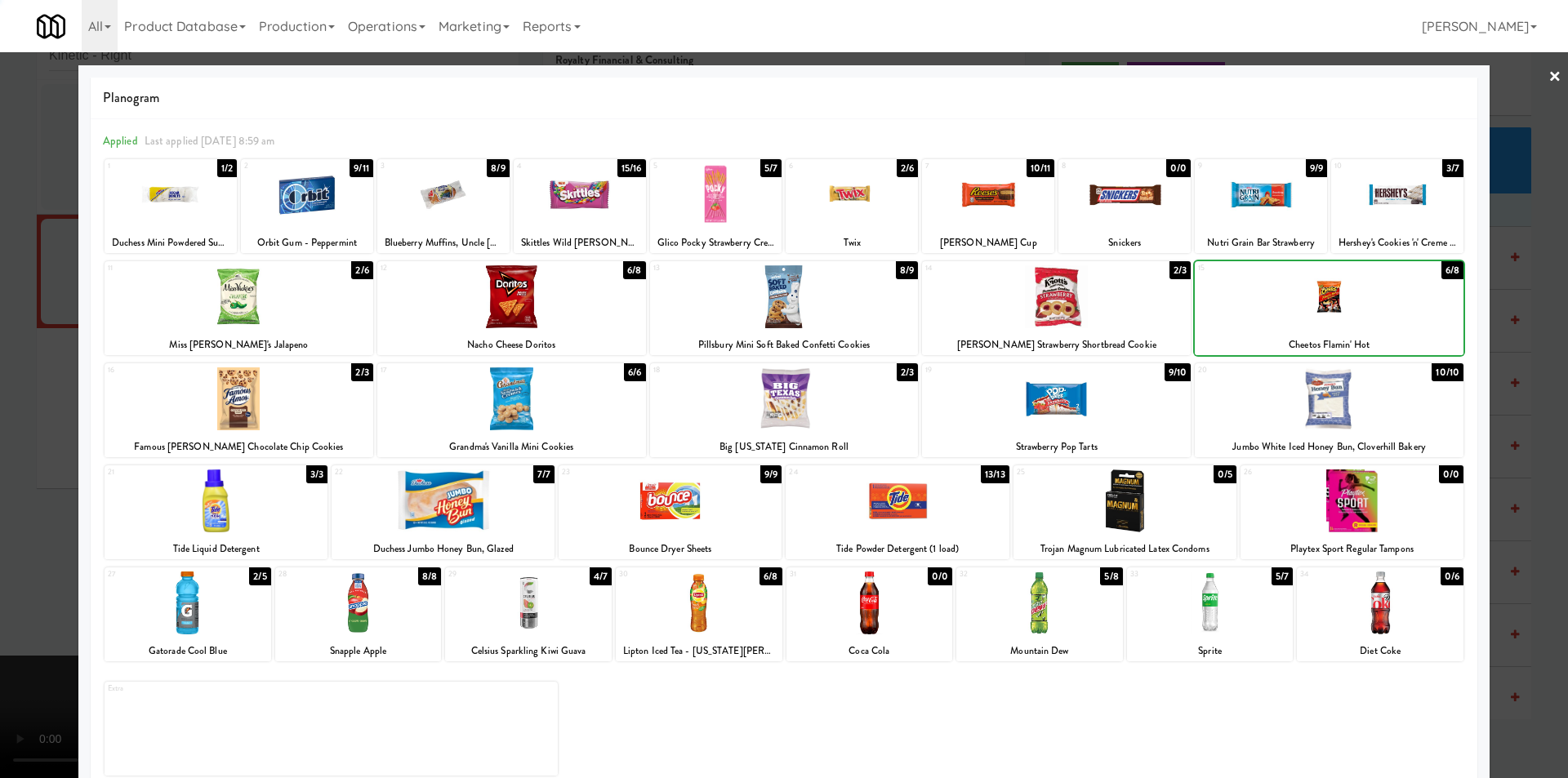
click at [1332, 305] on div at bounding box center [1329, 296] width 269 height 63
click at [1510, 316] on div at bounding box center [784, 389] width 1568 height 778
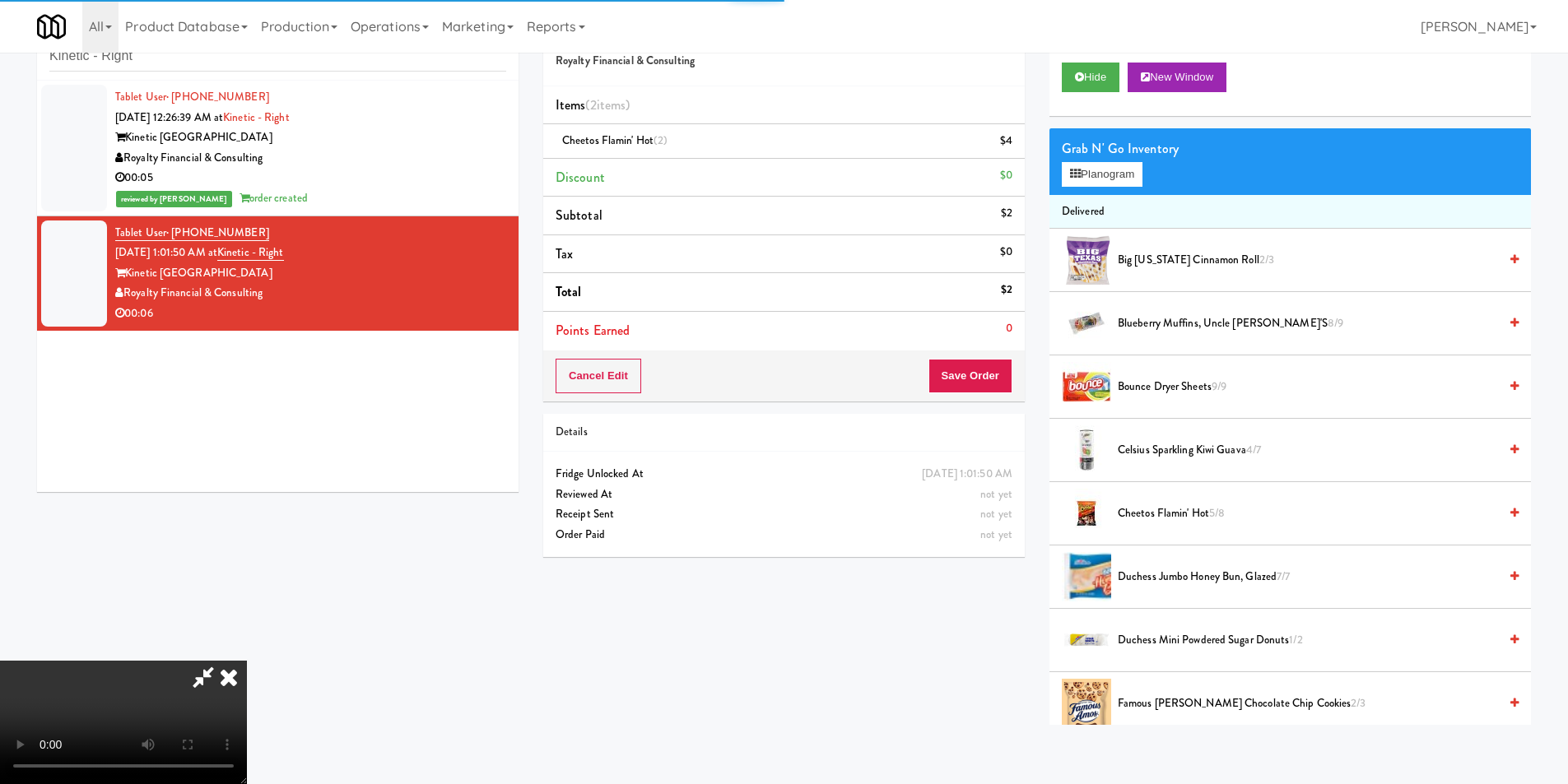
click at [247, 661] on video at bounding box center [123, 722] width 247 height 123
click at [981, 370] on button "Save Order" at bounding box center [970, 376] width 84 height 35
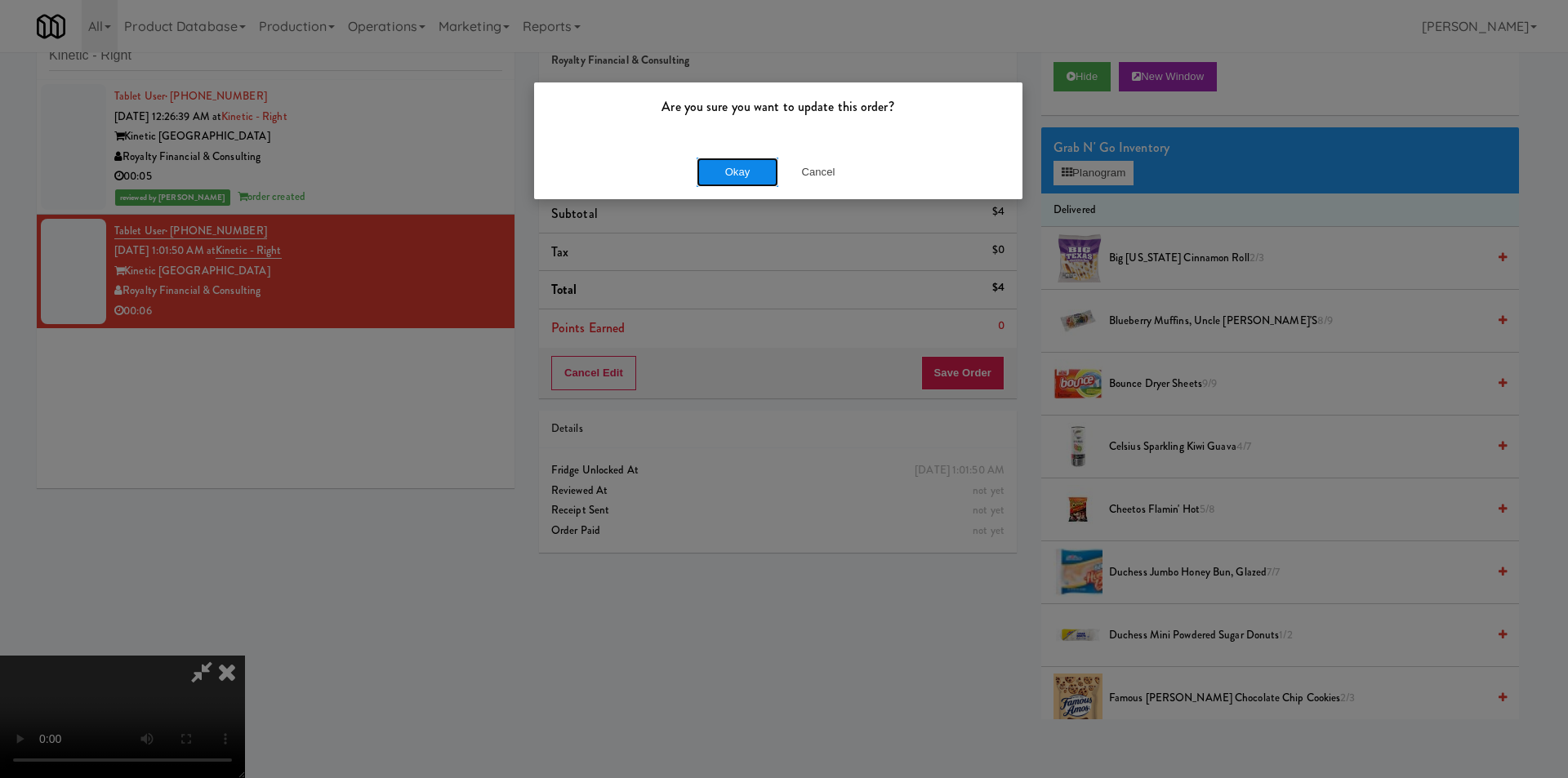
click at [724, 176] on button "Okay" at bounding box center [738, 172] width 82 height 29
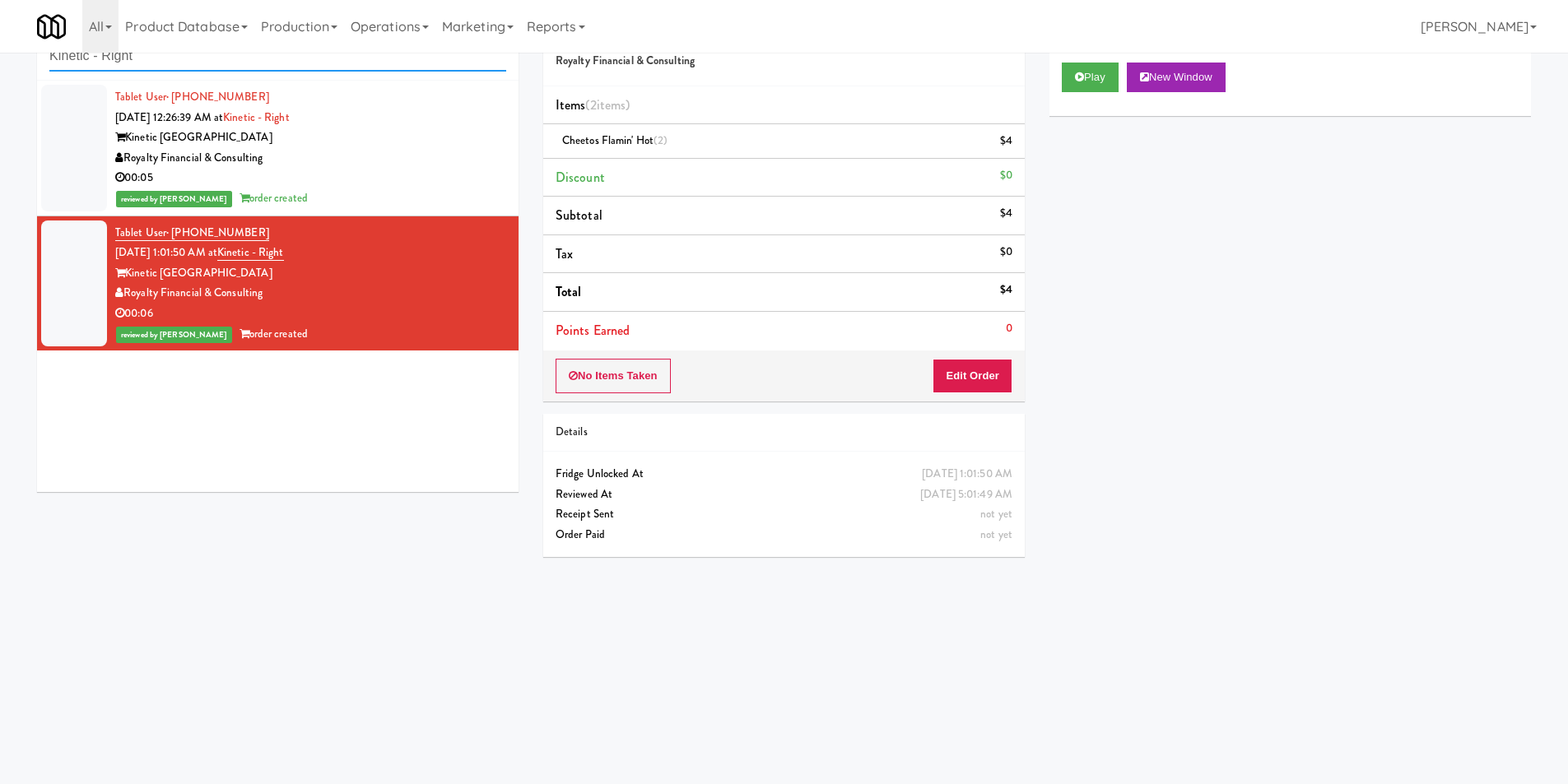
click at [335, 64] on input "Kinetic - Right" at bounding box center [278, 56] width 457 height 30
paste input "eLofts - Fridge"
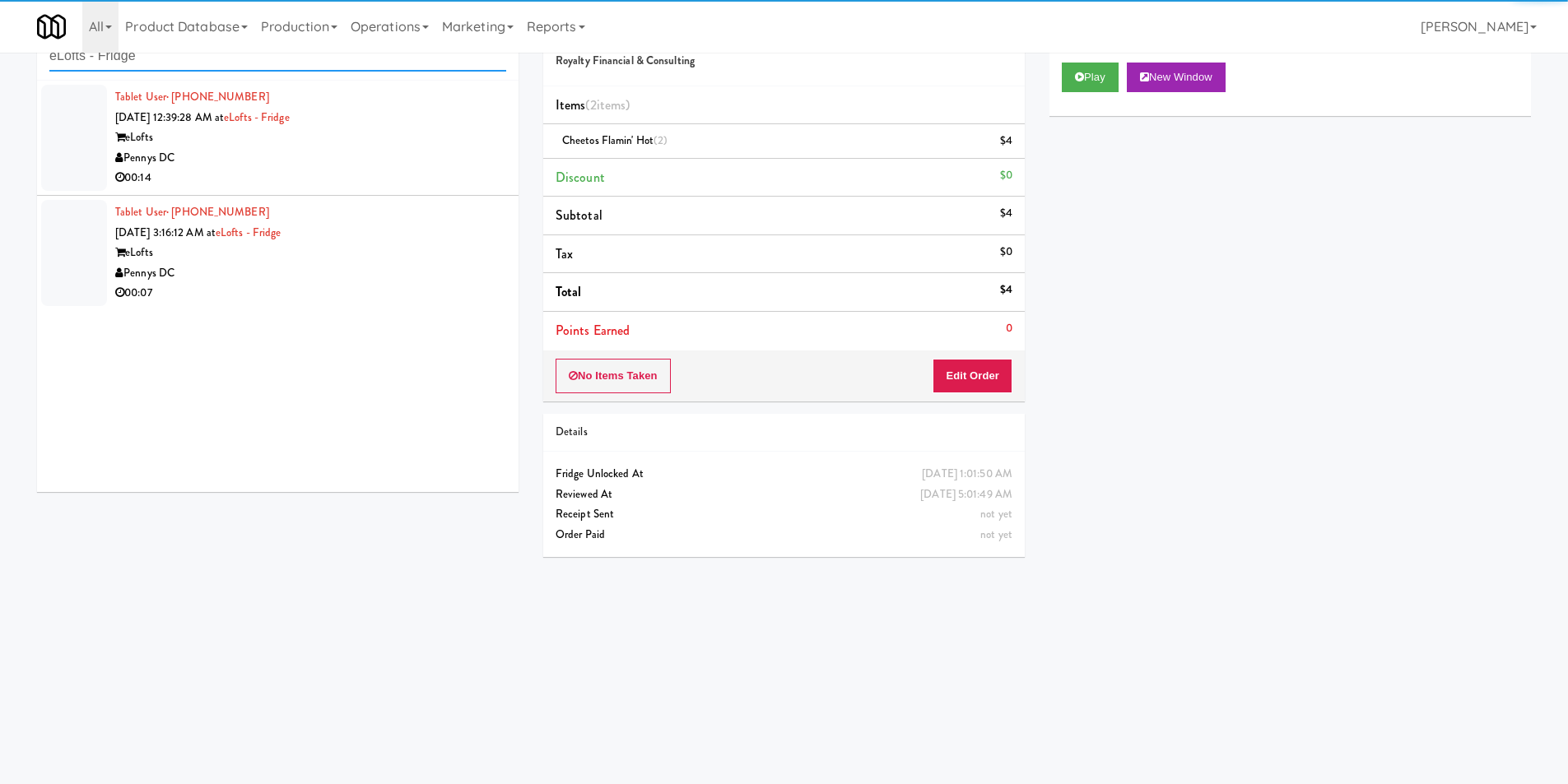
type input "eLofts - Fridge"
click at [437, 156] on div "Pennys DC" at bounding box center [310, 158] width 391 height 20
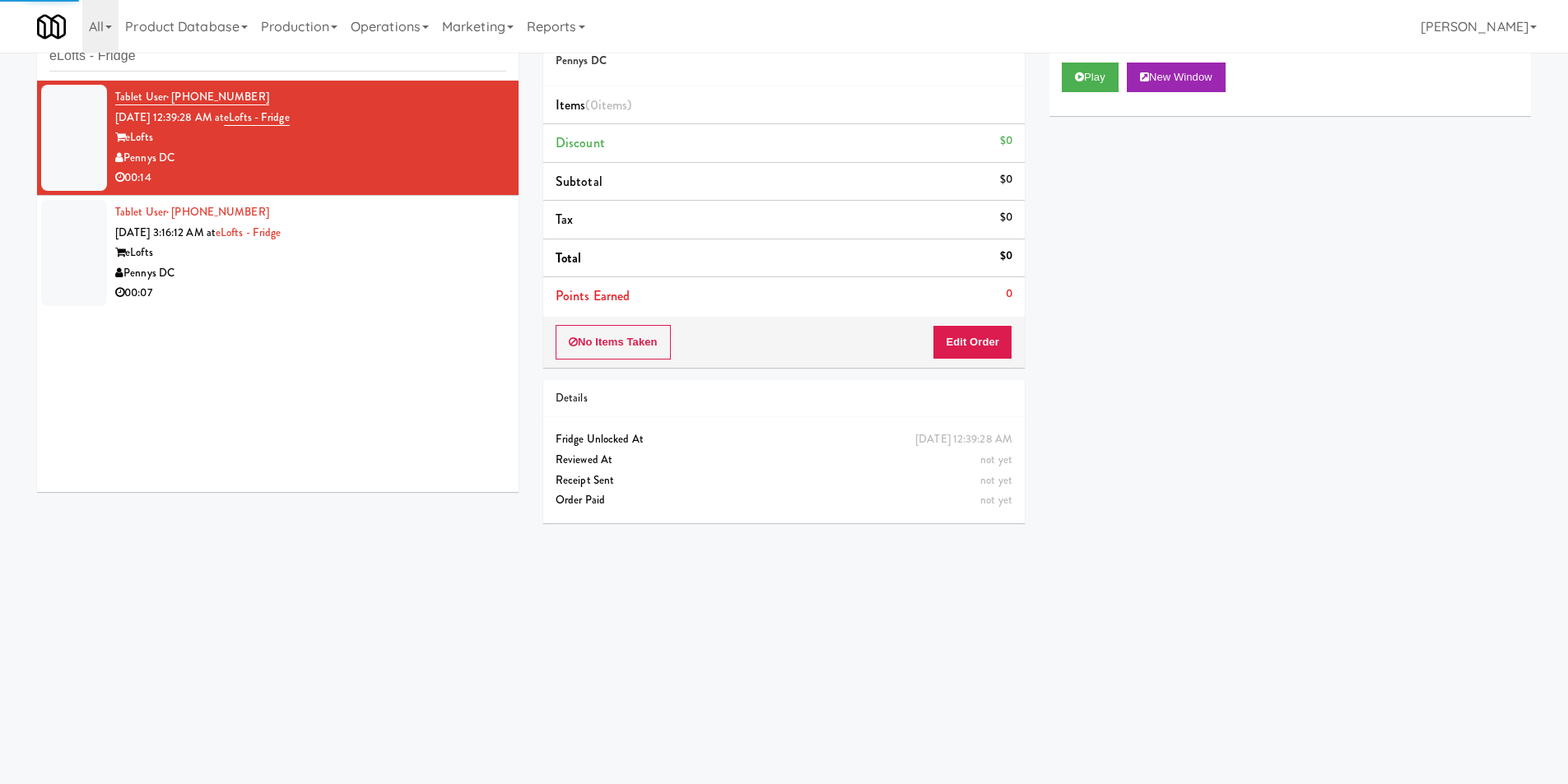
click at [1060, 81] on div "Play New Window" at bounding box center [1290, 84] width 482 height 66
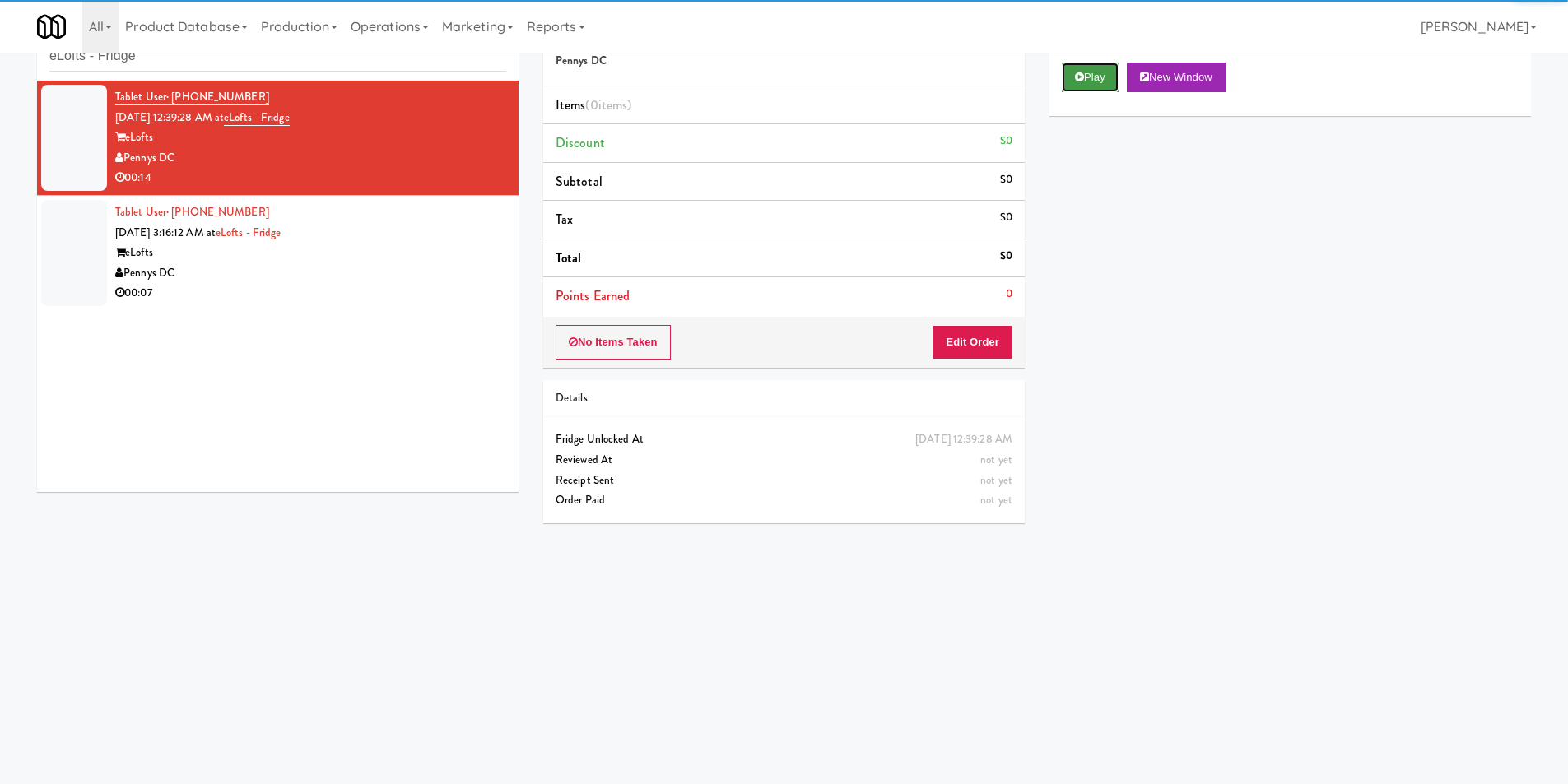
click at [1077, 83] on button "Play" at bounding box center [1090, 77] width 57 height 29
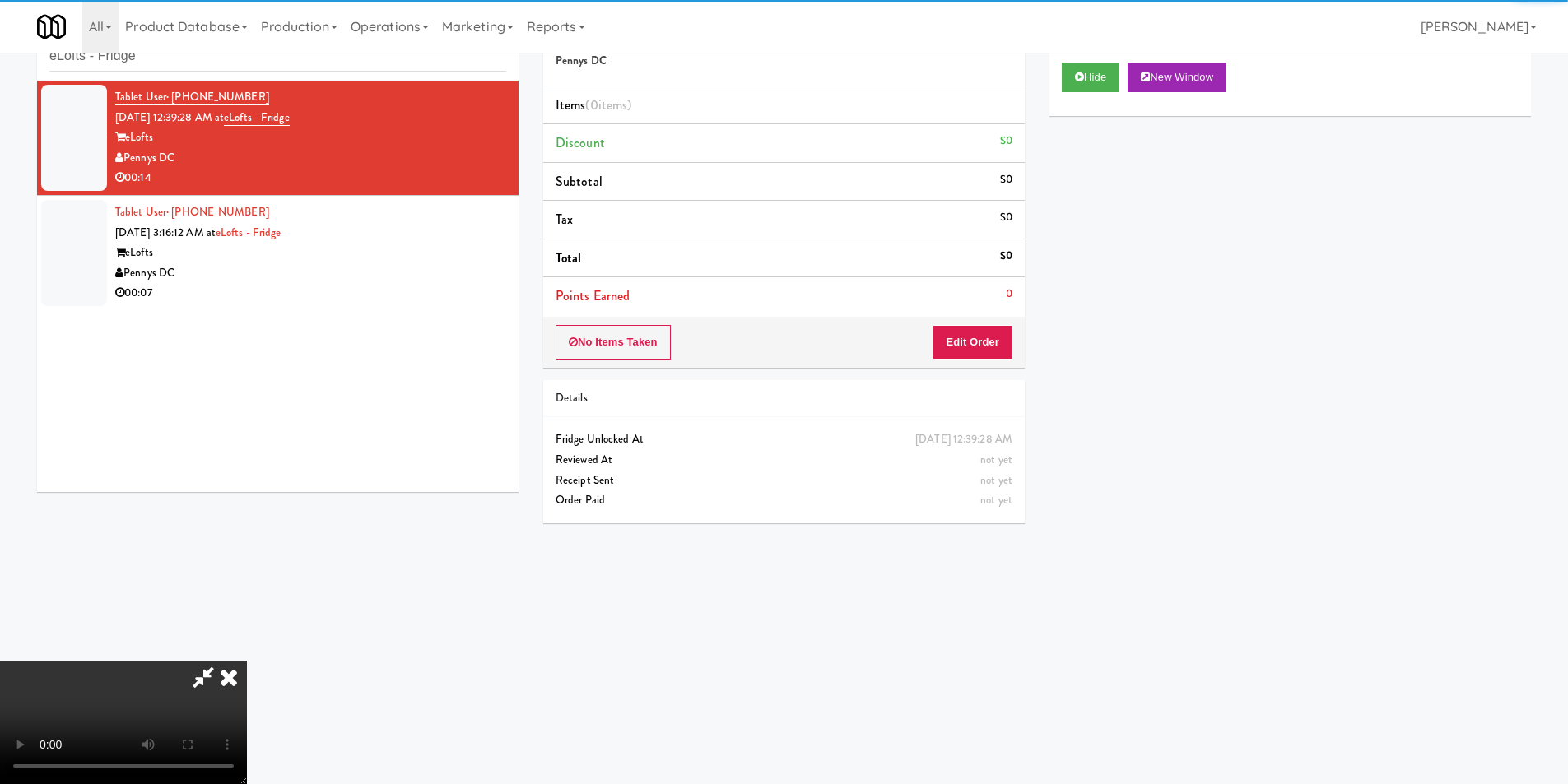
click at [949, 386] on div "Details" at bounding box center [784, 399] width 482 height 38
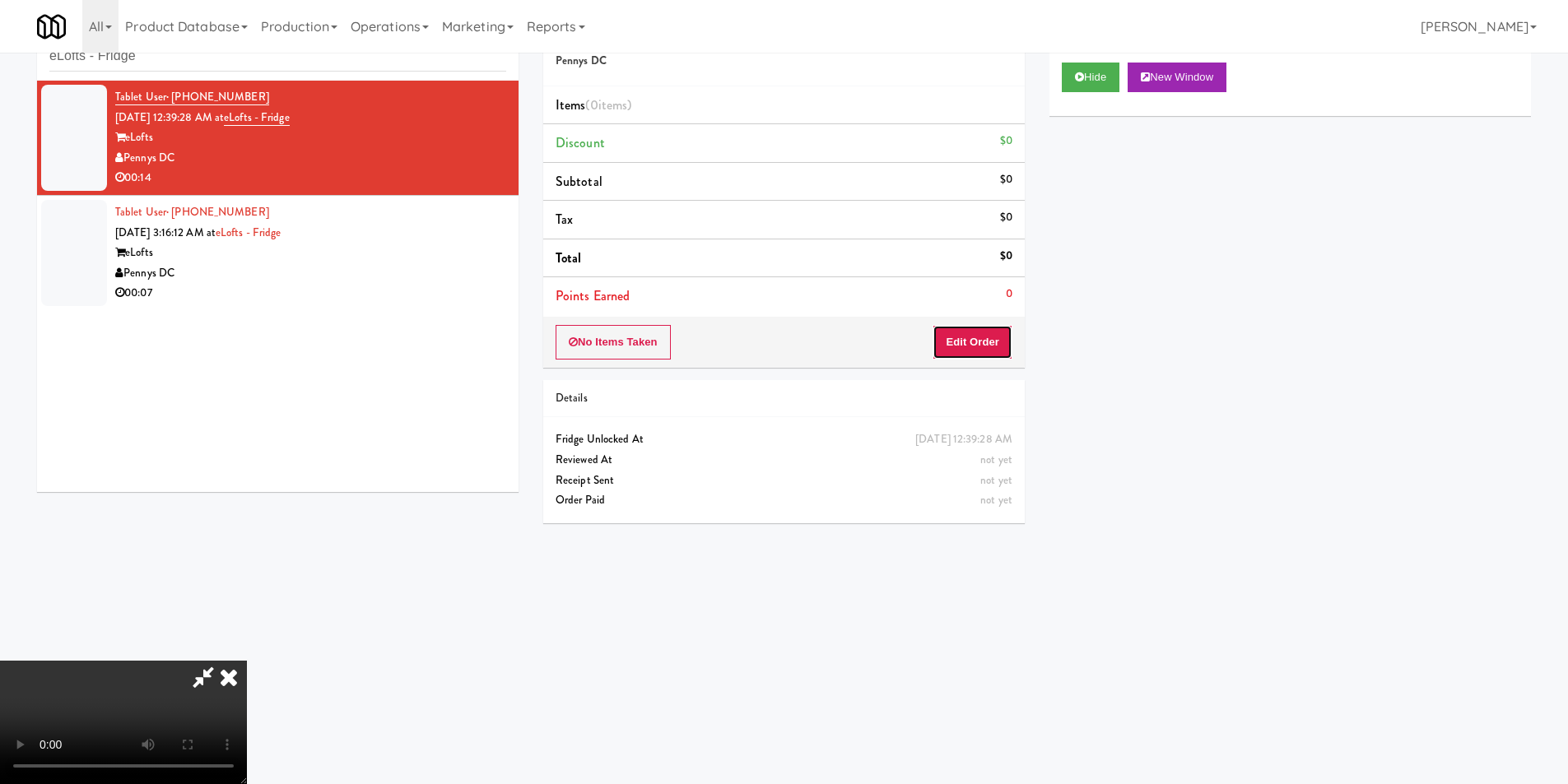
click at [961, 350] on button "Edit Order" at bounding box center [972, 343] width 80 height 35
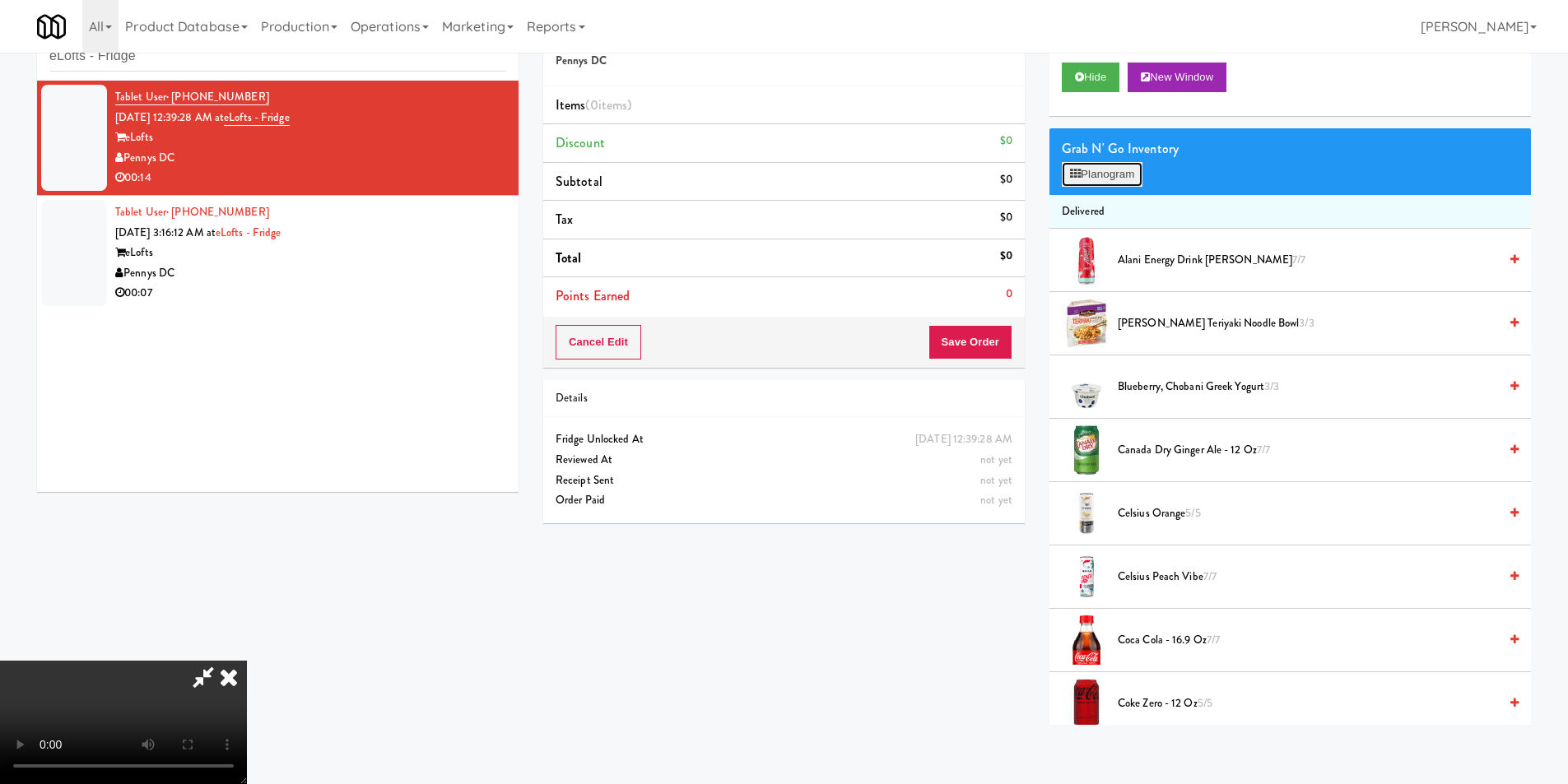
click at [1091, 177] on button "Planogram" at bounding box center [1102, 174] width 81 height 25
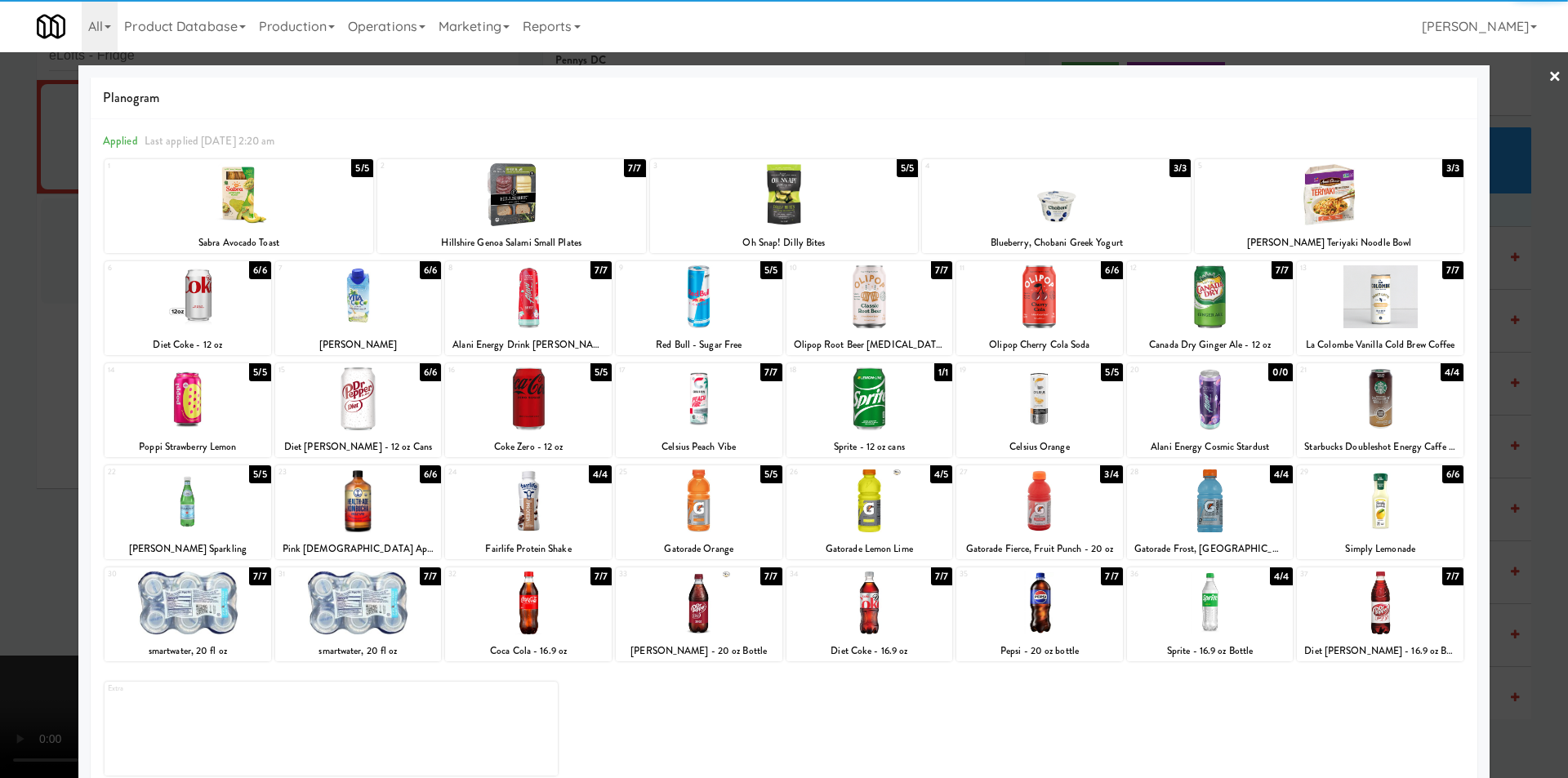
click at [546, 419] on div at bounding box center [528, 399] width 167 height 63
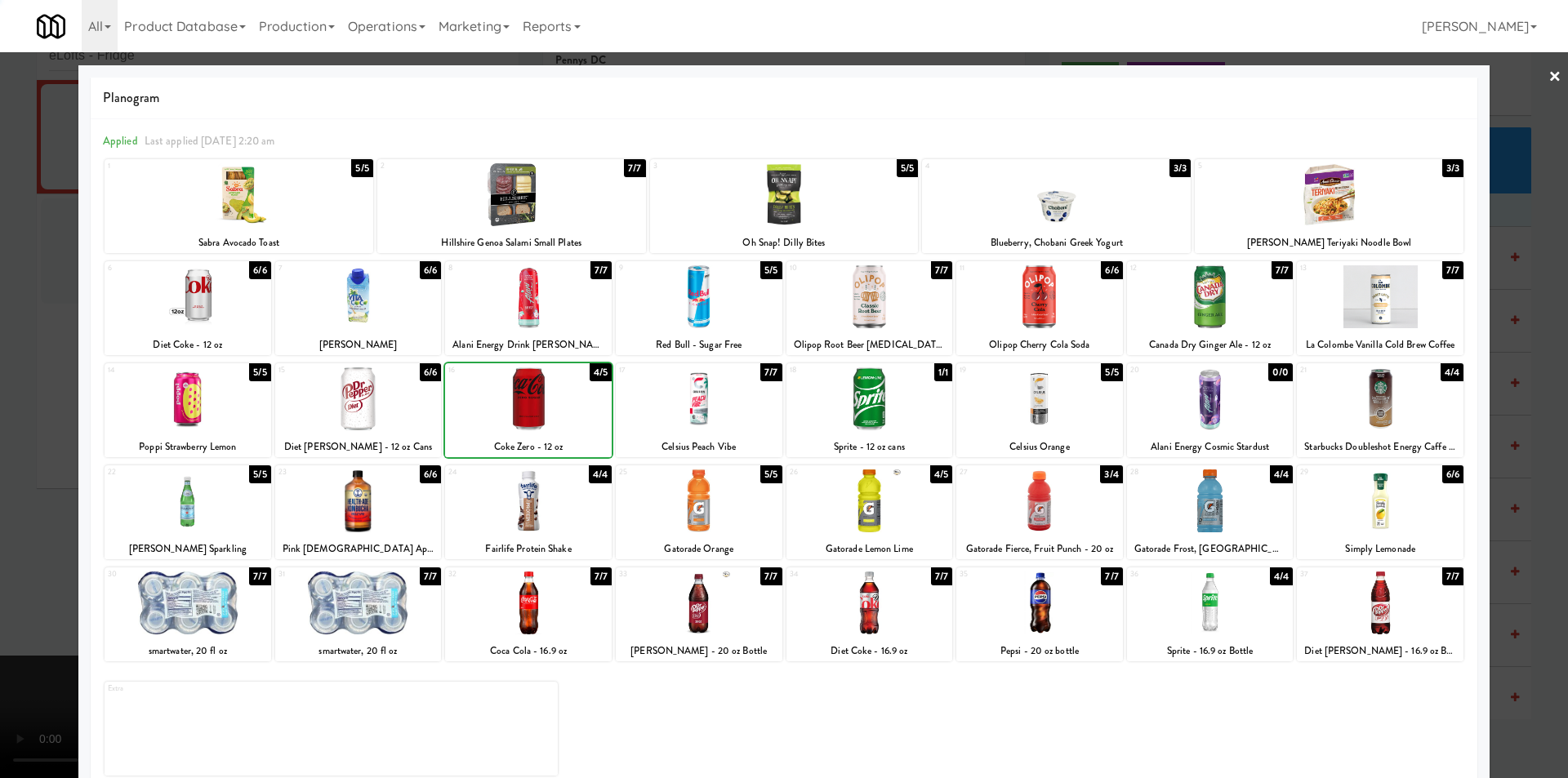
click at [546, 419] on div at bounding box center [528, 399] width 167 height 63
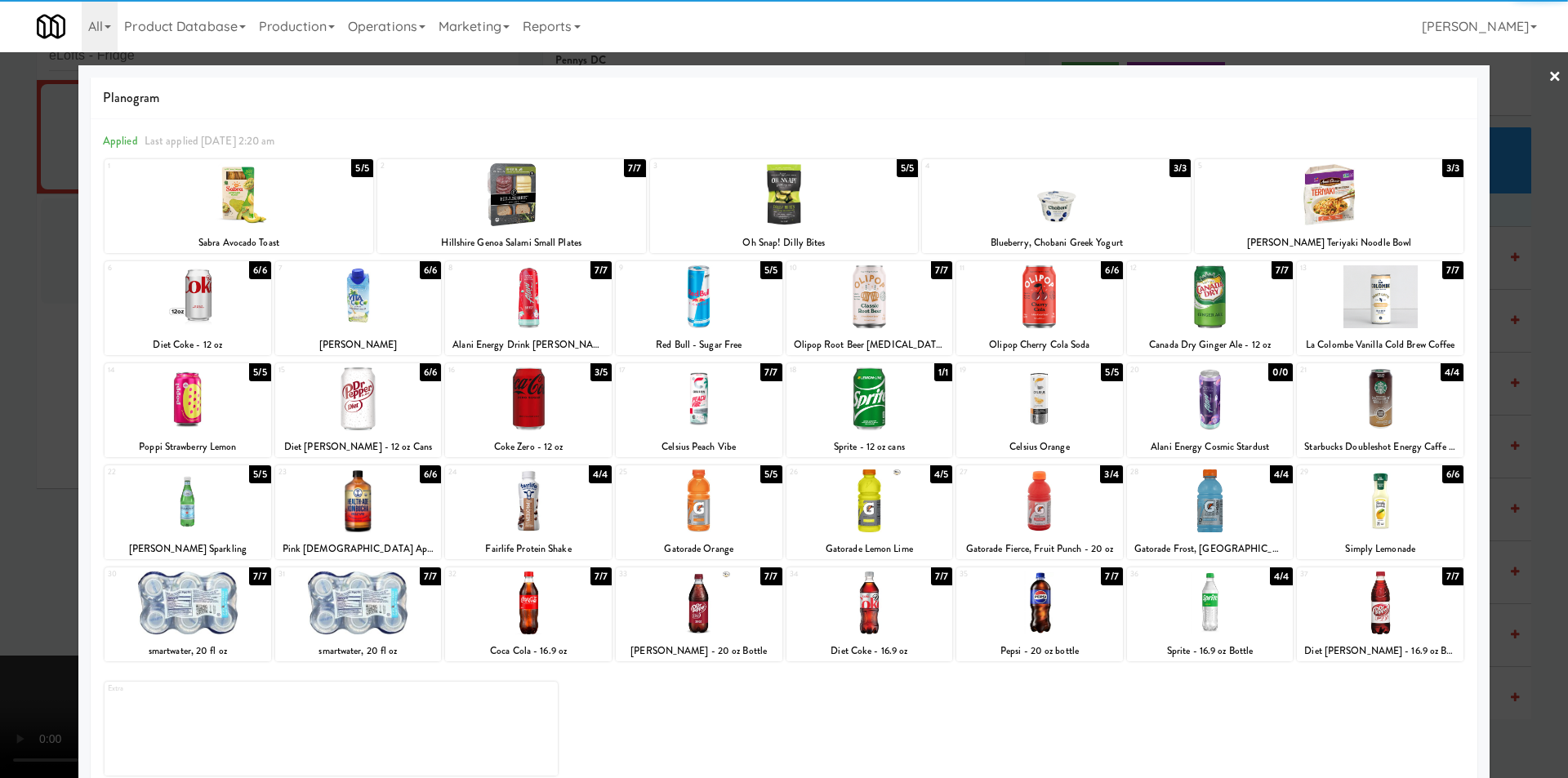
click at [1521, 350] on div at bounding box center [784, 389] width 1568 height 778
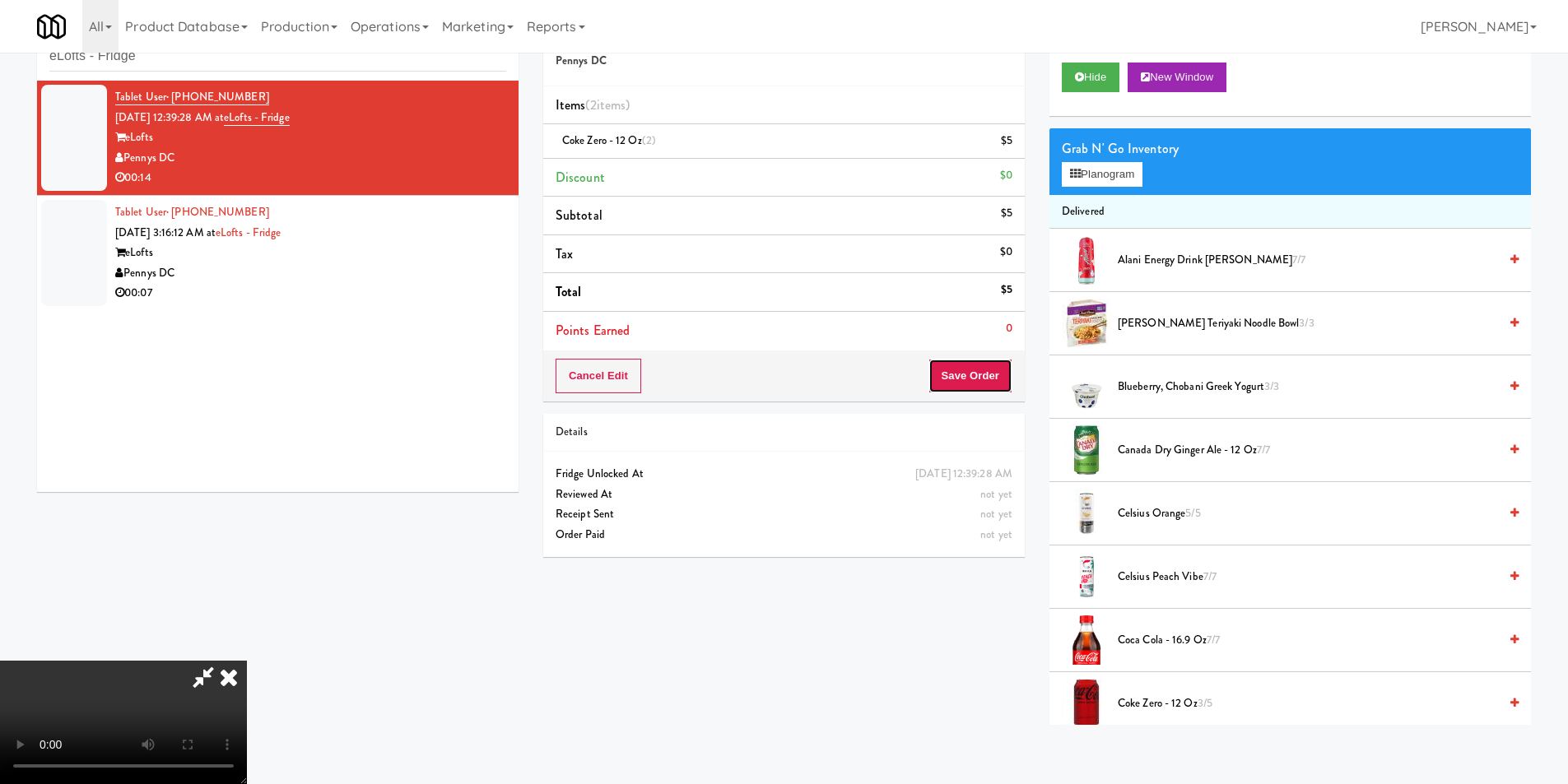
click at [977, 392] on button "Save Order" at bounding box center [970, 376] width 84 height 35
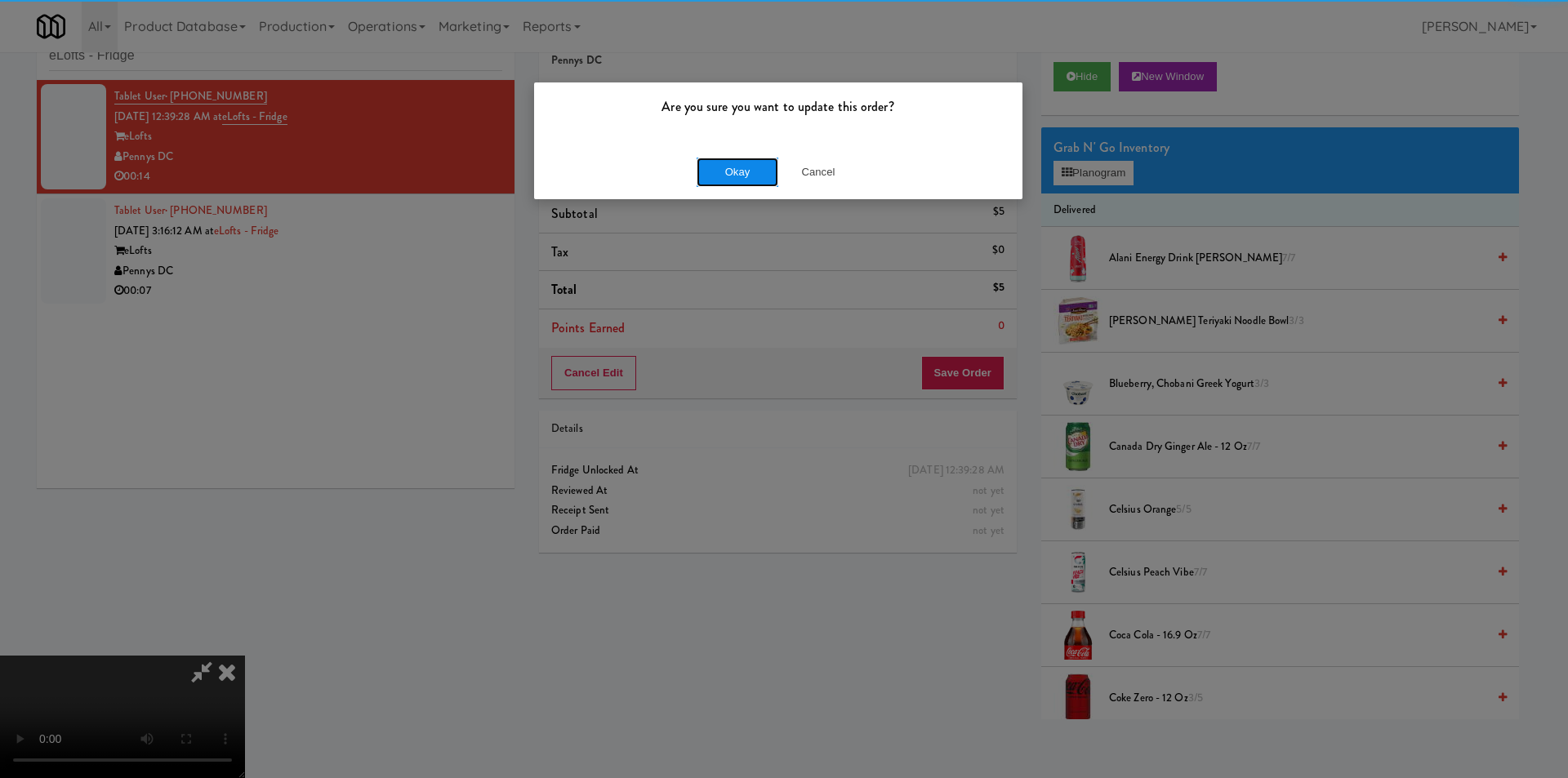
click at [759, 182] on button "Okay" at bounding box center [738, 172] width 82 height 29
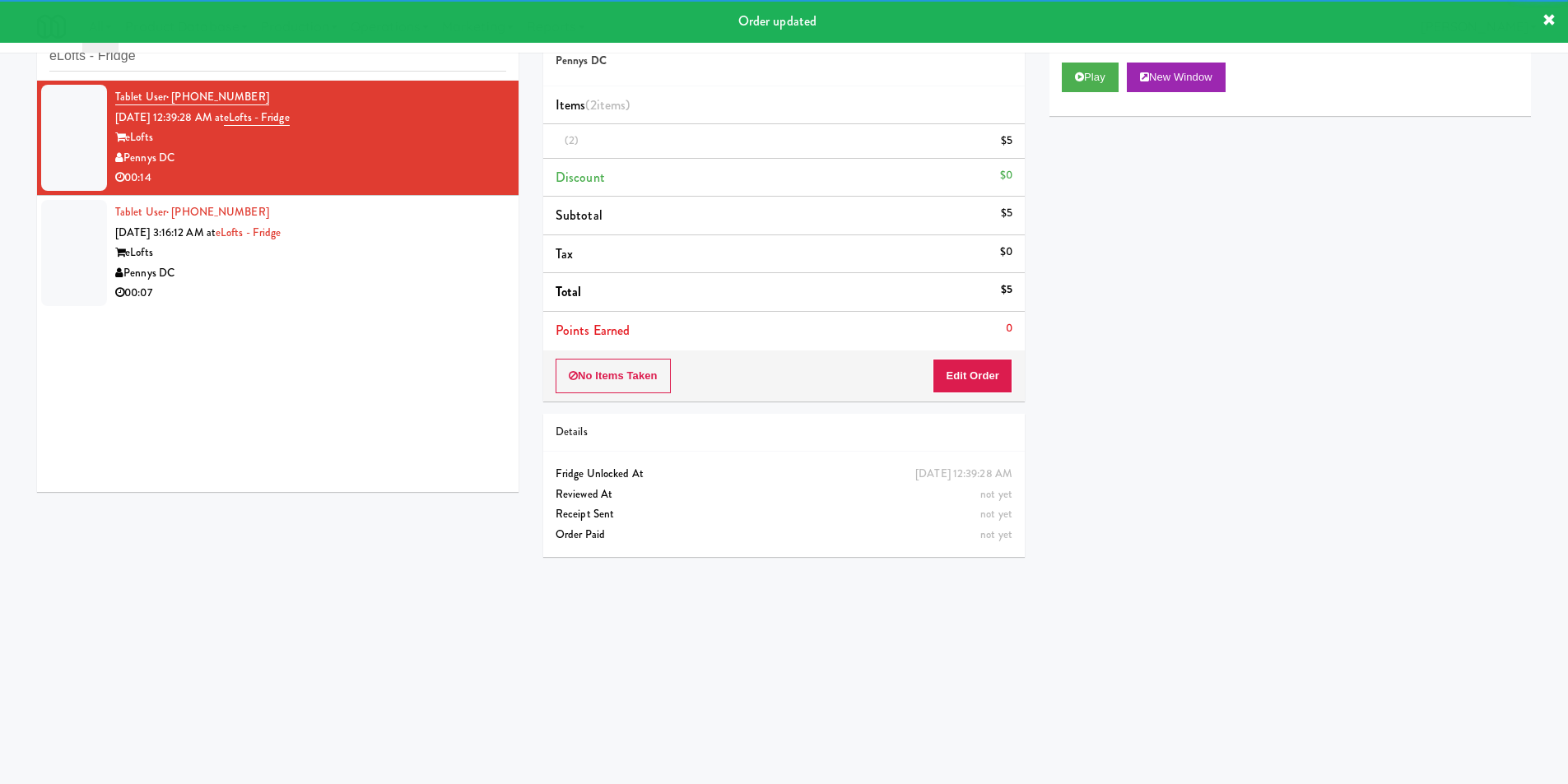
drag, startPoint x: 400, startPoint y: 267, endPoint x: 442, endPoint y: 279, distance: 43.7
click at [401, 268] on div "Tablet User · (917) 309-9458 [DATE] 3:16:12 AM at eLofts - Fridge eLofts Pennys…" at bounding box center [310, 253] width 391 height 101
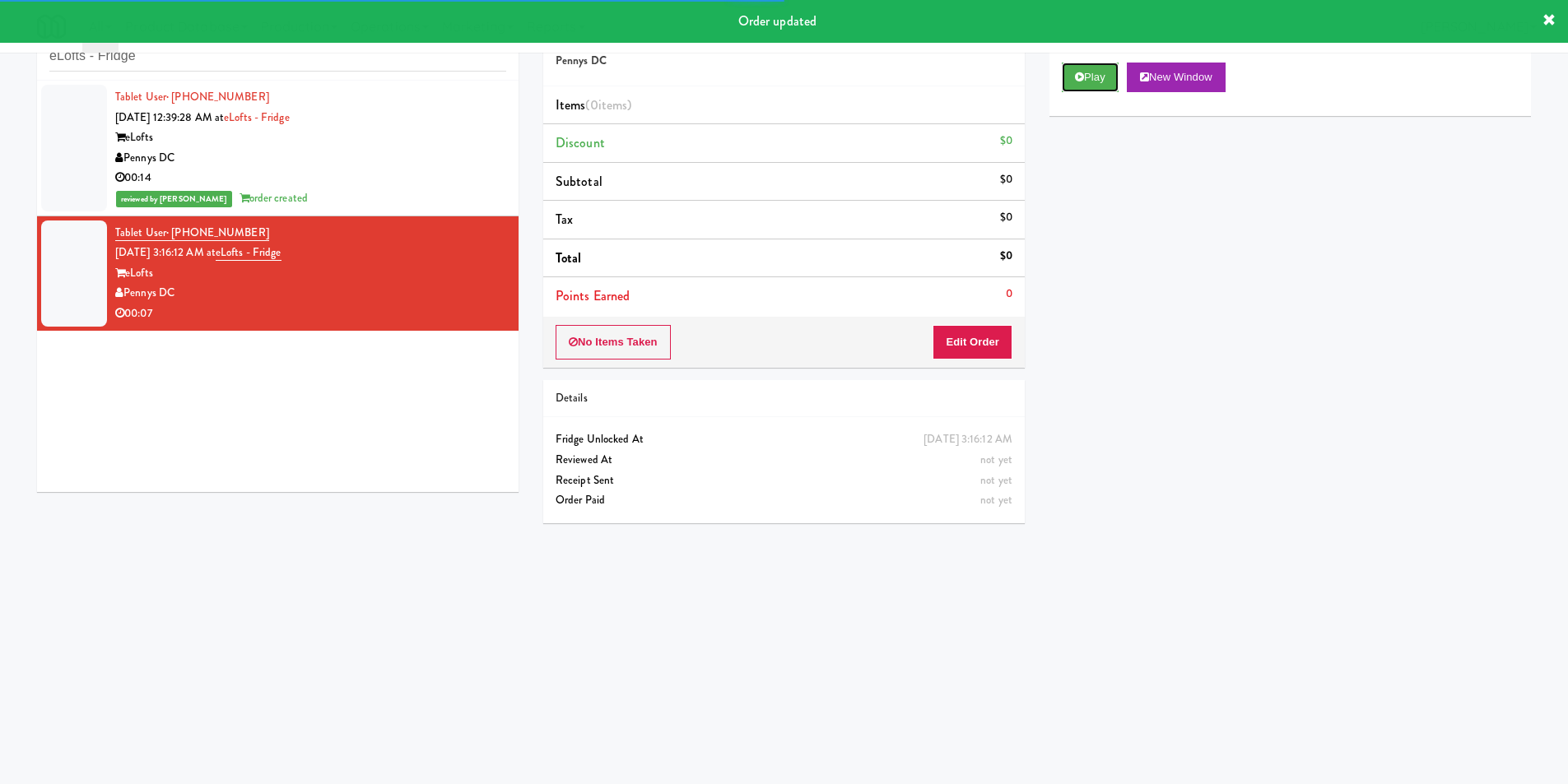
click at [1084, 77] on button "Play" at bounding box center [1090, 77] width 57 height 29
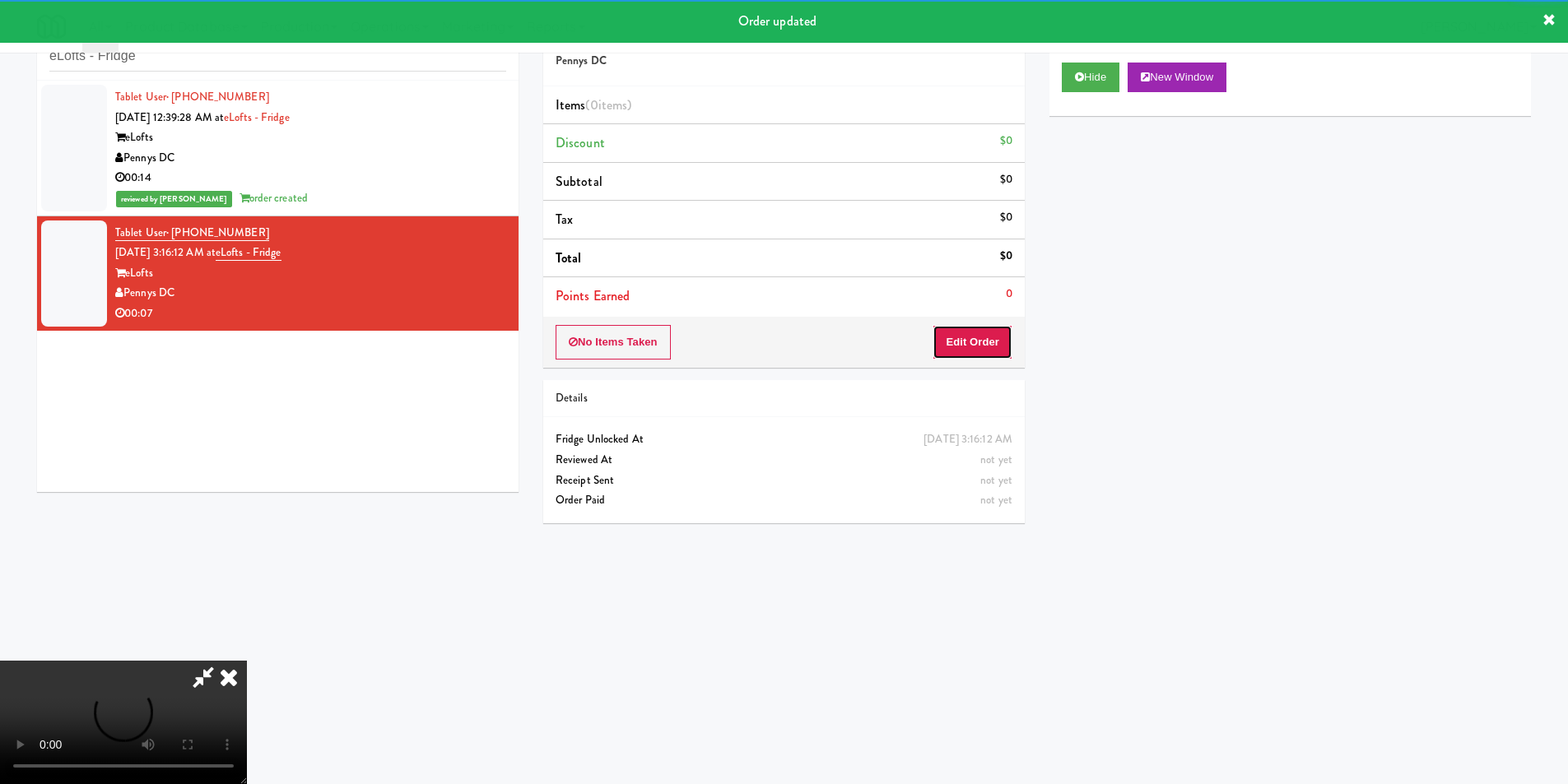
click at [1005, 332] on button "Edit Order" at bounding box center [972, 343] width 80 height 35
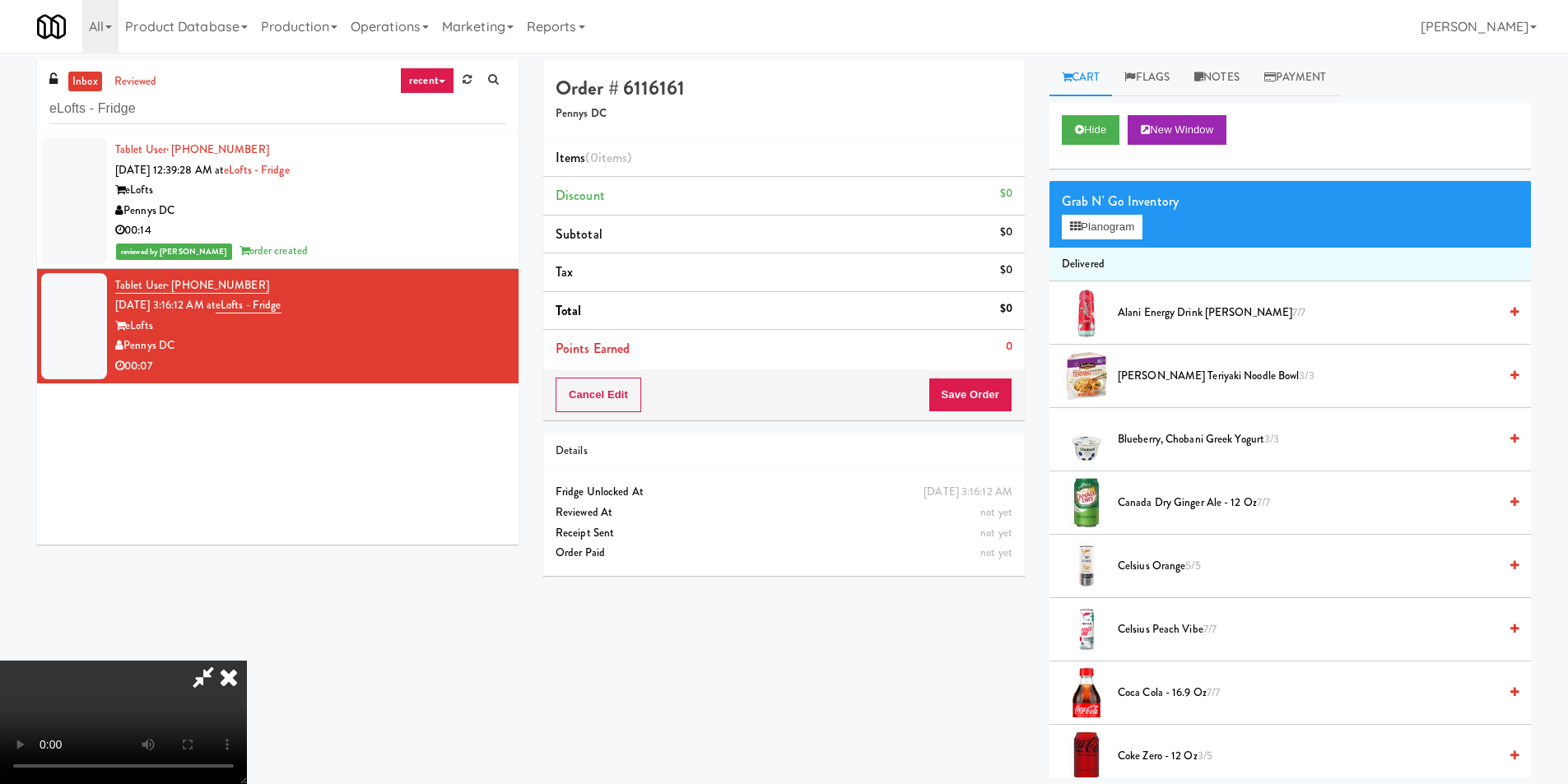
scroll to position [248, 0]
click at [247, 661] on video at bounding box center [123, 722] width 247 height 123
click at [1082, 230] on button "Planogram" at bounding box center [1102, 227] width 81 height 25
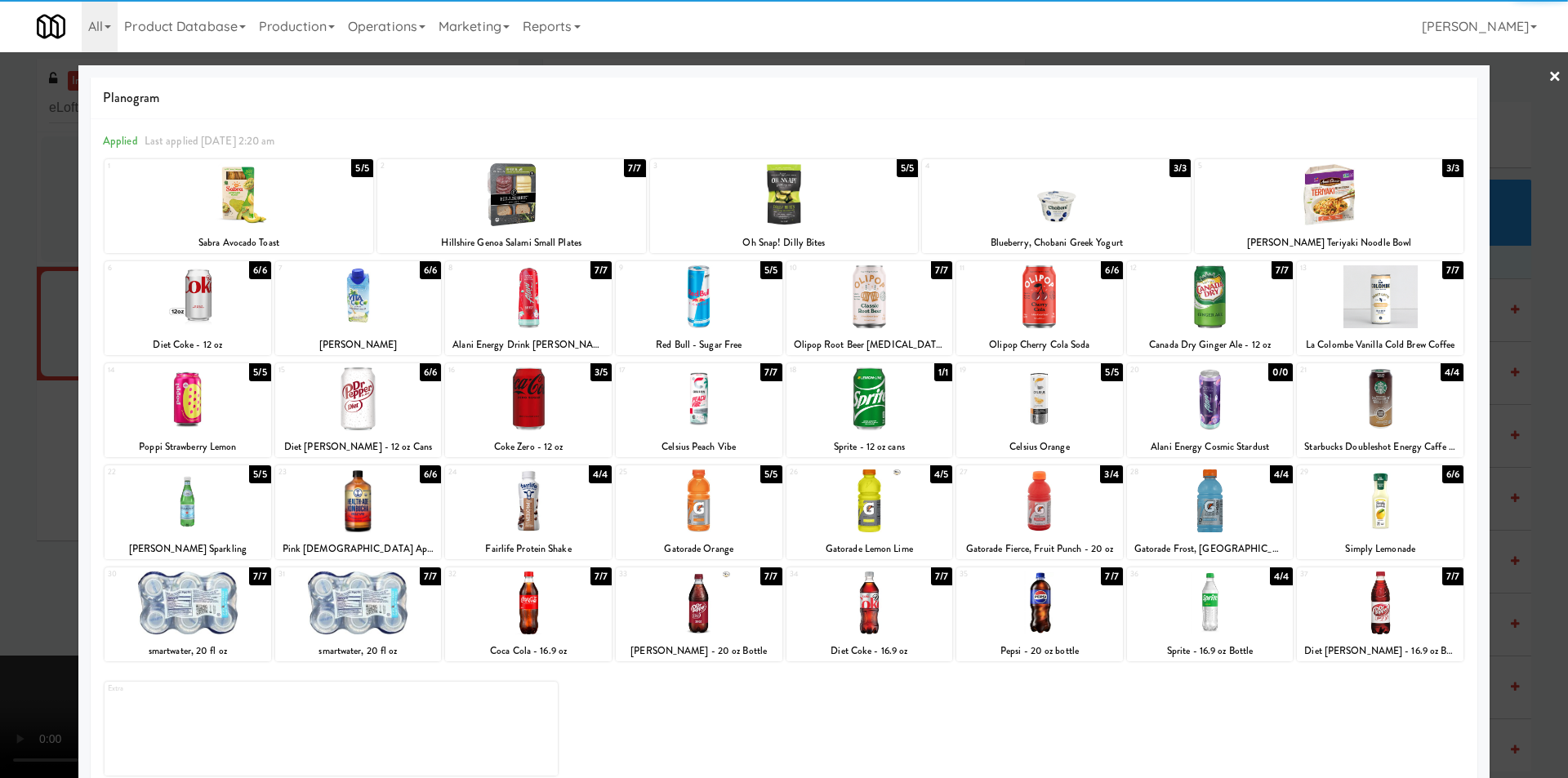
click at [184, 621] on div at bounding box center [188, 603] width 167 height 63
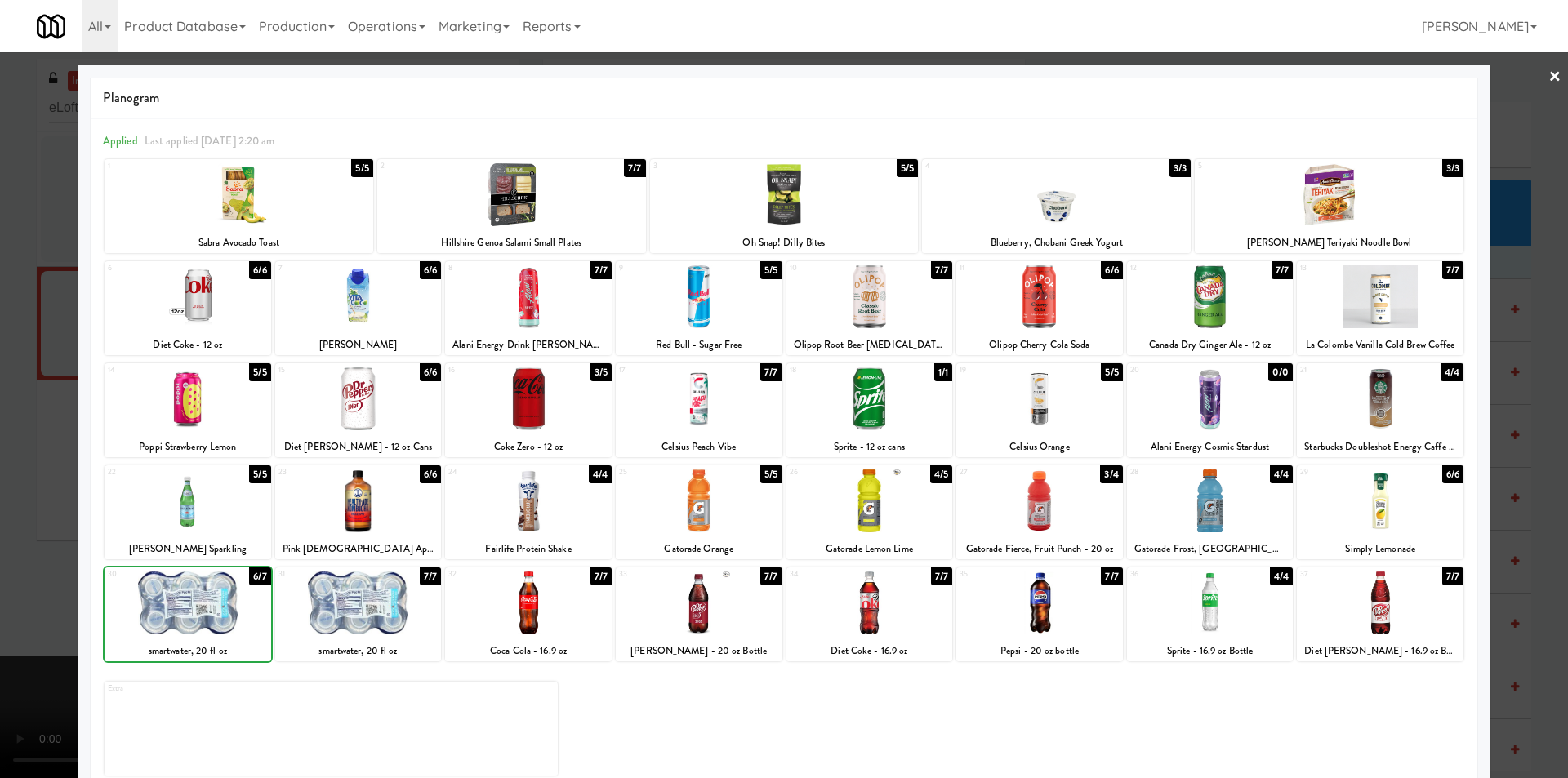
click at [356, 607] on div at bounding box center [358, 603] width 167 height 63
click at [36, 503] on div at bounding box center [784, 389] width 1568 height 778
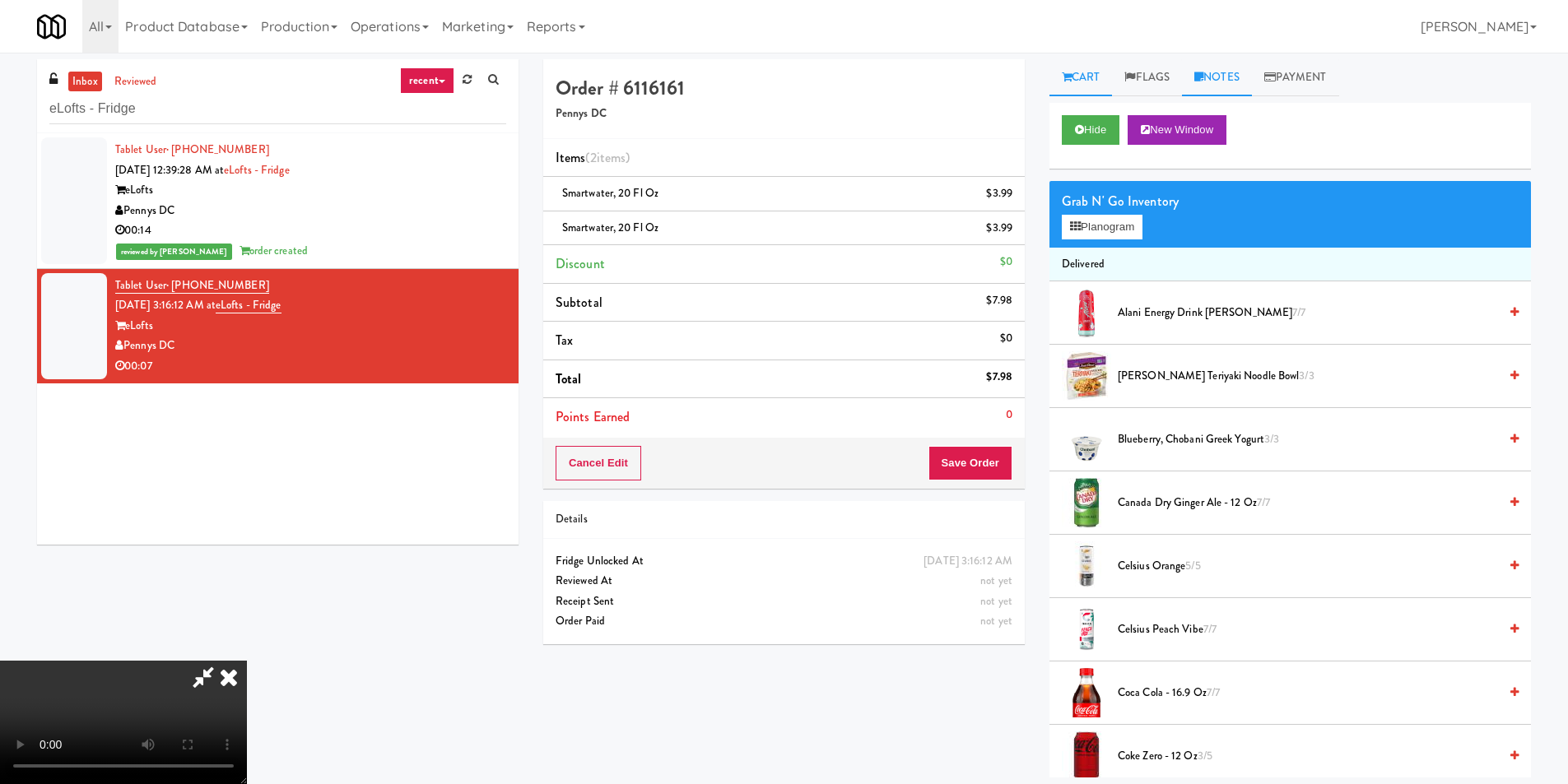
click at [1233, 74] on link "Notes" at bounding box center [1217, 77] width 70 height 37
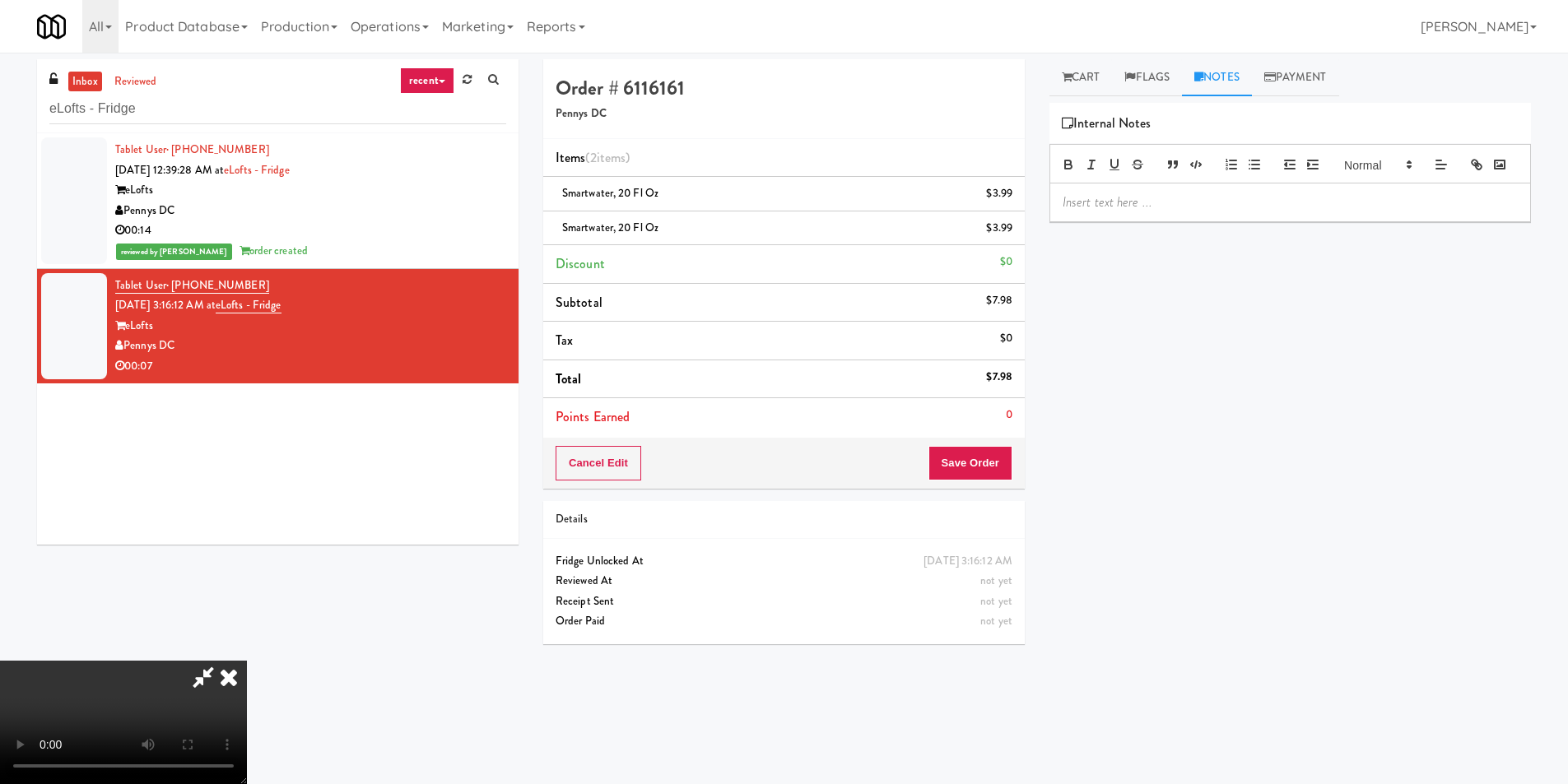
click at [1191, 211] on p at bounding box center [1290, 202] width 455 height 18
click at [1096, 83] on link "Cart" at bounding box center [1081, 77] width 63 height 37
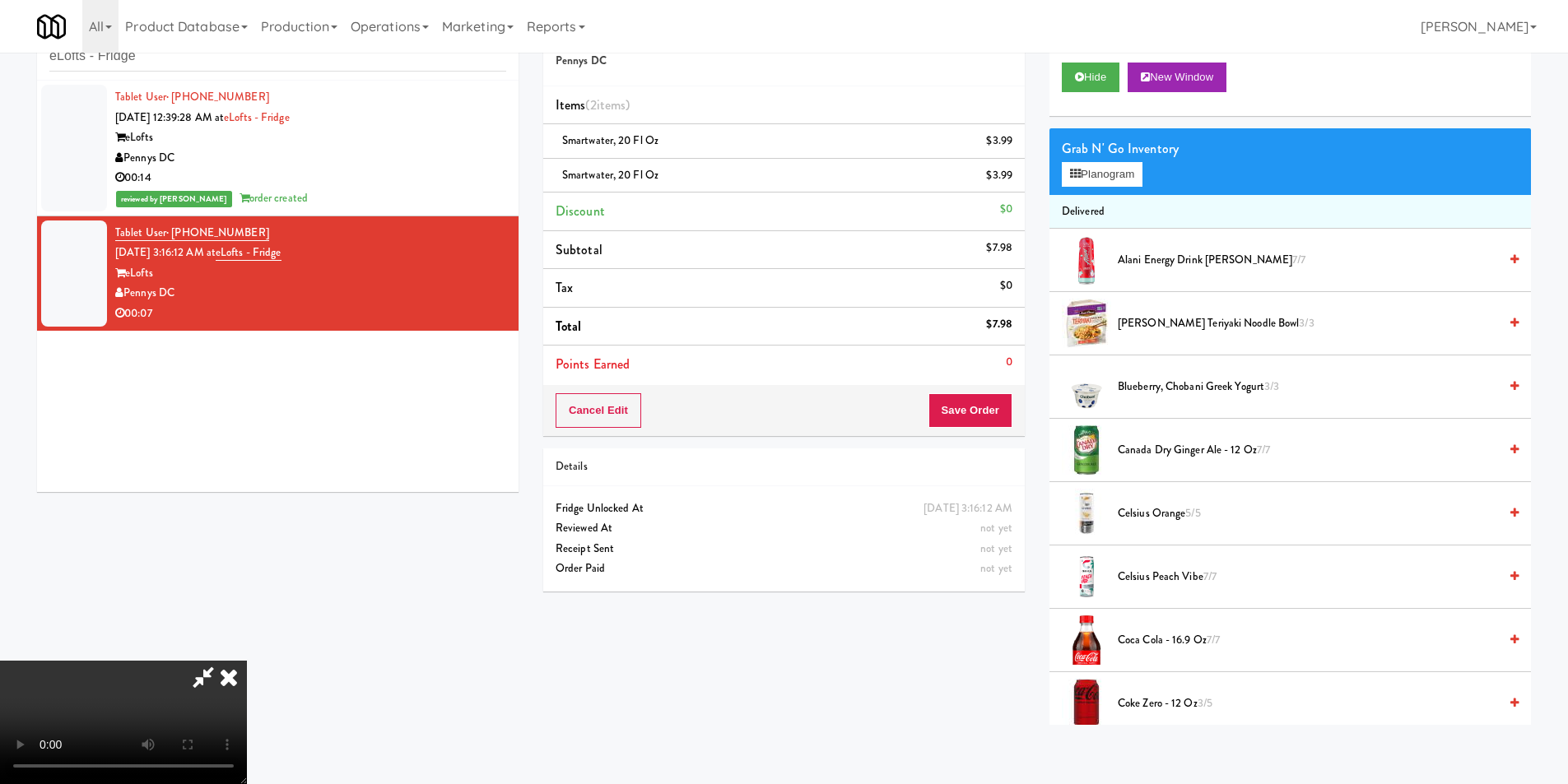
click at [247, 661] on icon at bounding box center [228, 677] width 36 height 33
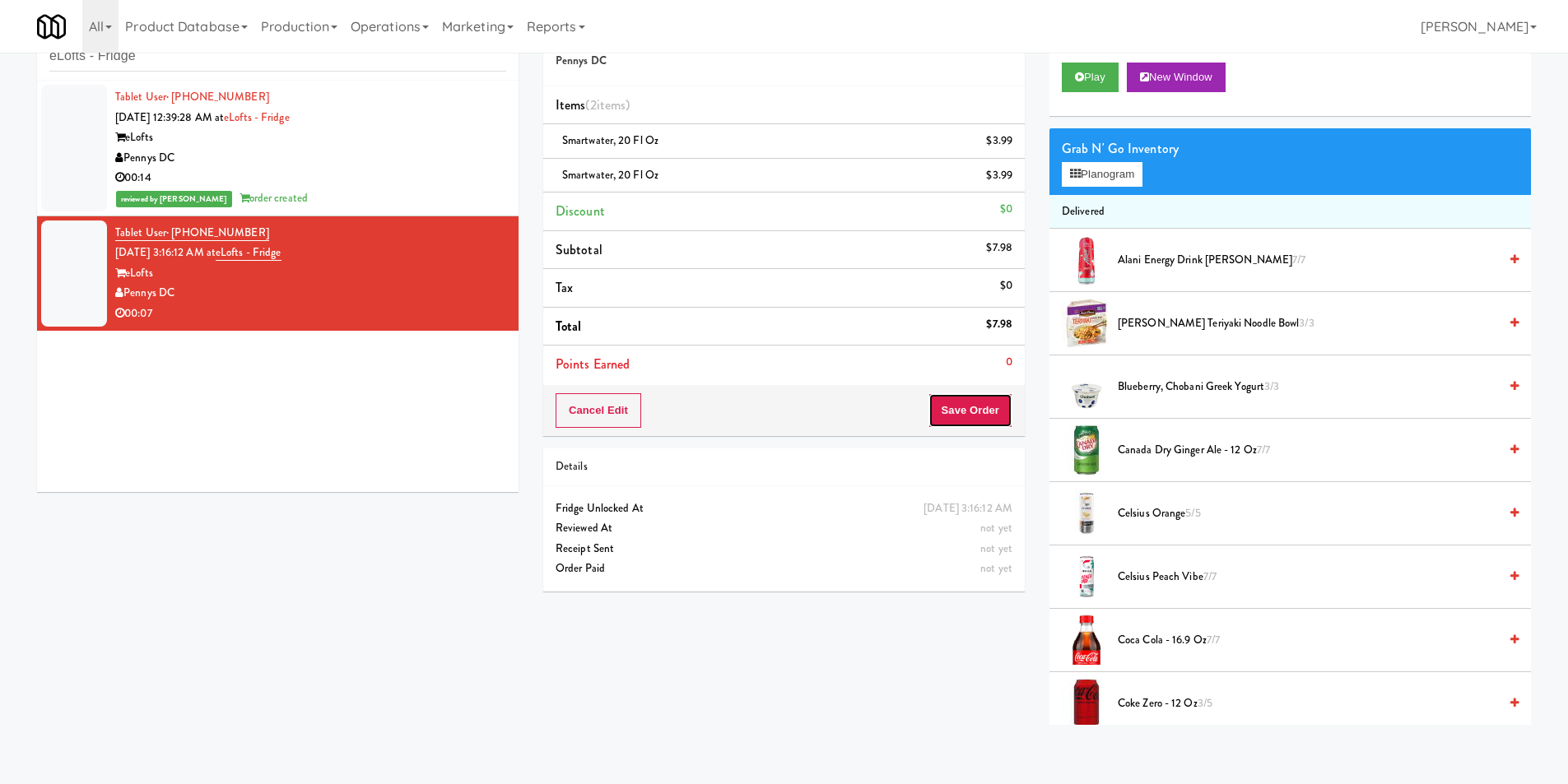
click at [981, 394] on button "Save Order" at bounding box center [970, 411] width 84 height 35
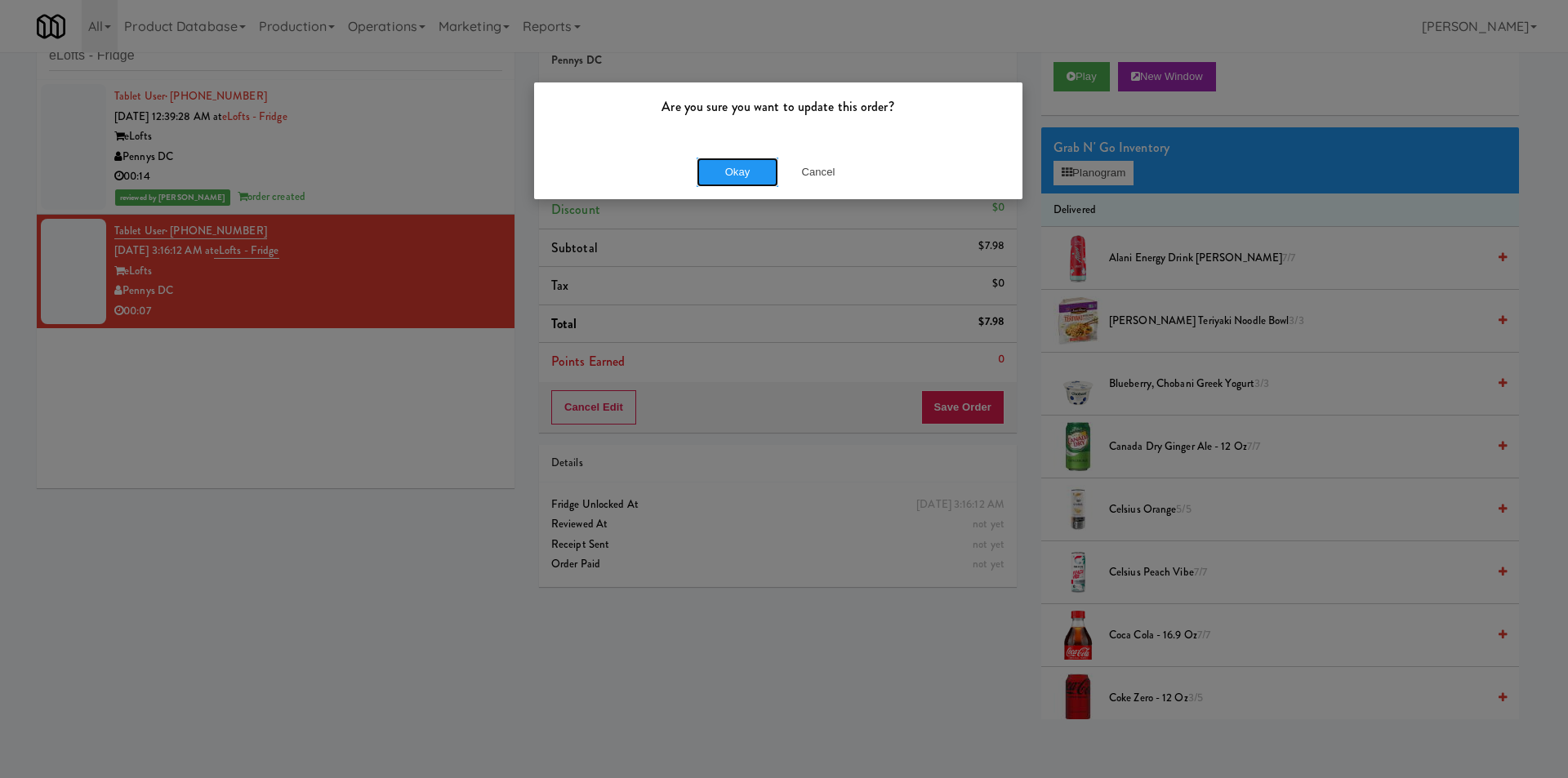
click at [757, 168] on button "Okay" at bounding box center [738, 172] width 82 height 29
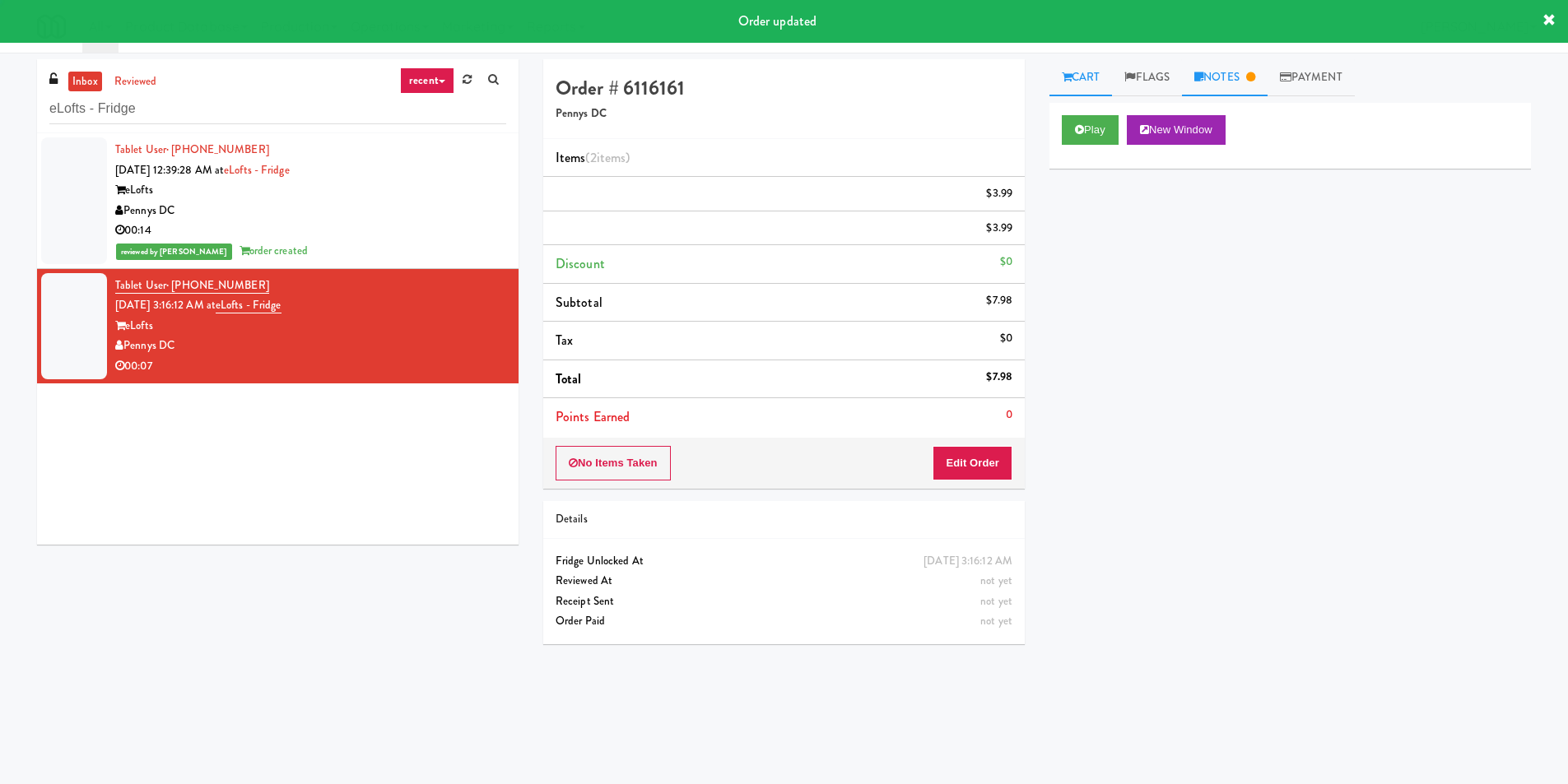
click at [1212, 84] on link "Notes" at bounding box center [1224, 77] width 85 height 37
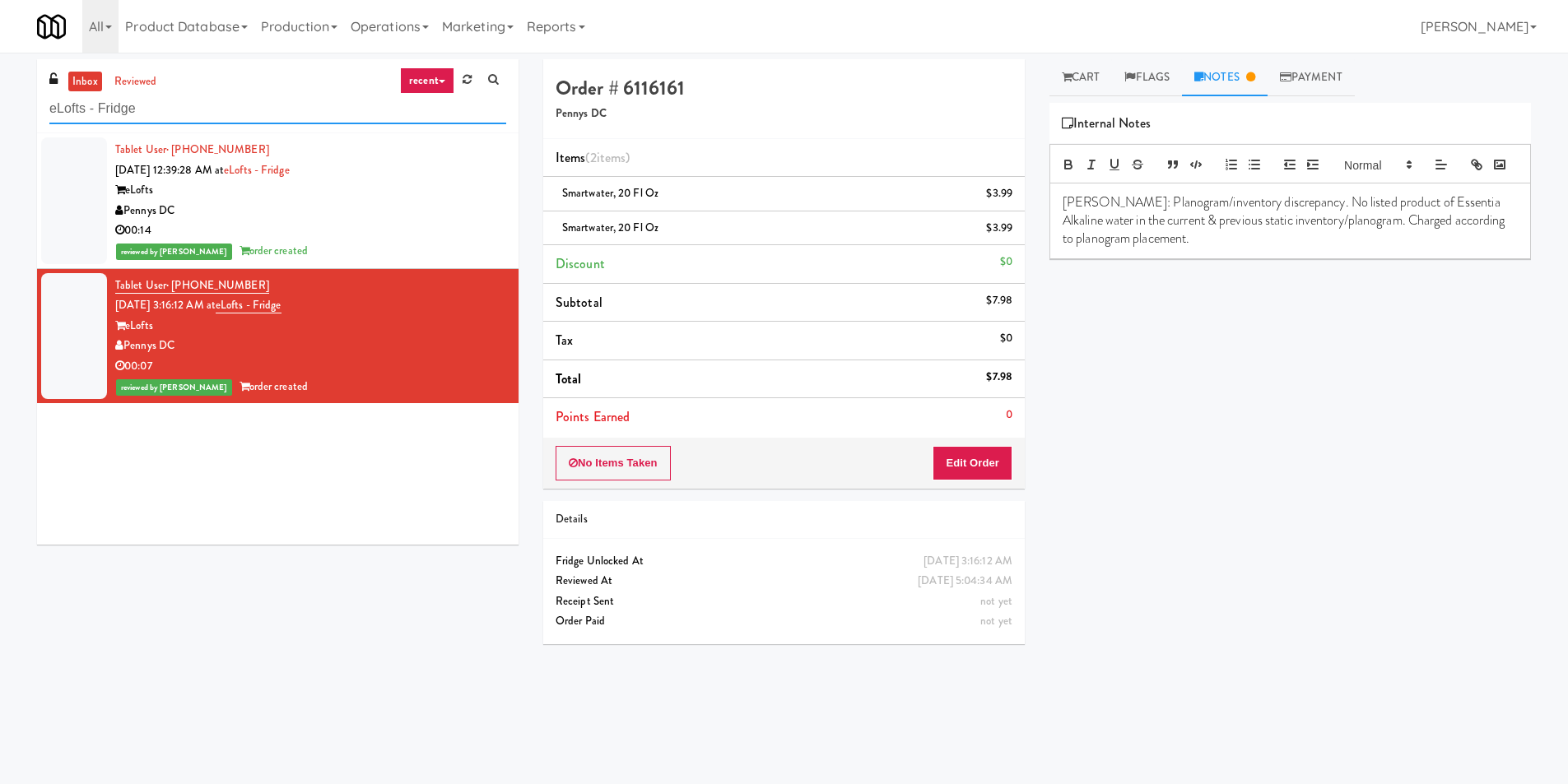
click at [249, 112] on input "eLofts - Fridge" at bounding box center [278, 108] width 457 height 30
paste input "50 Canterfield - Left"
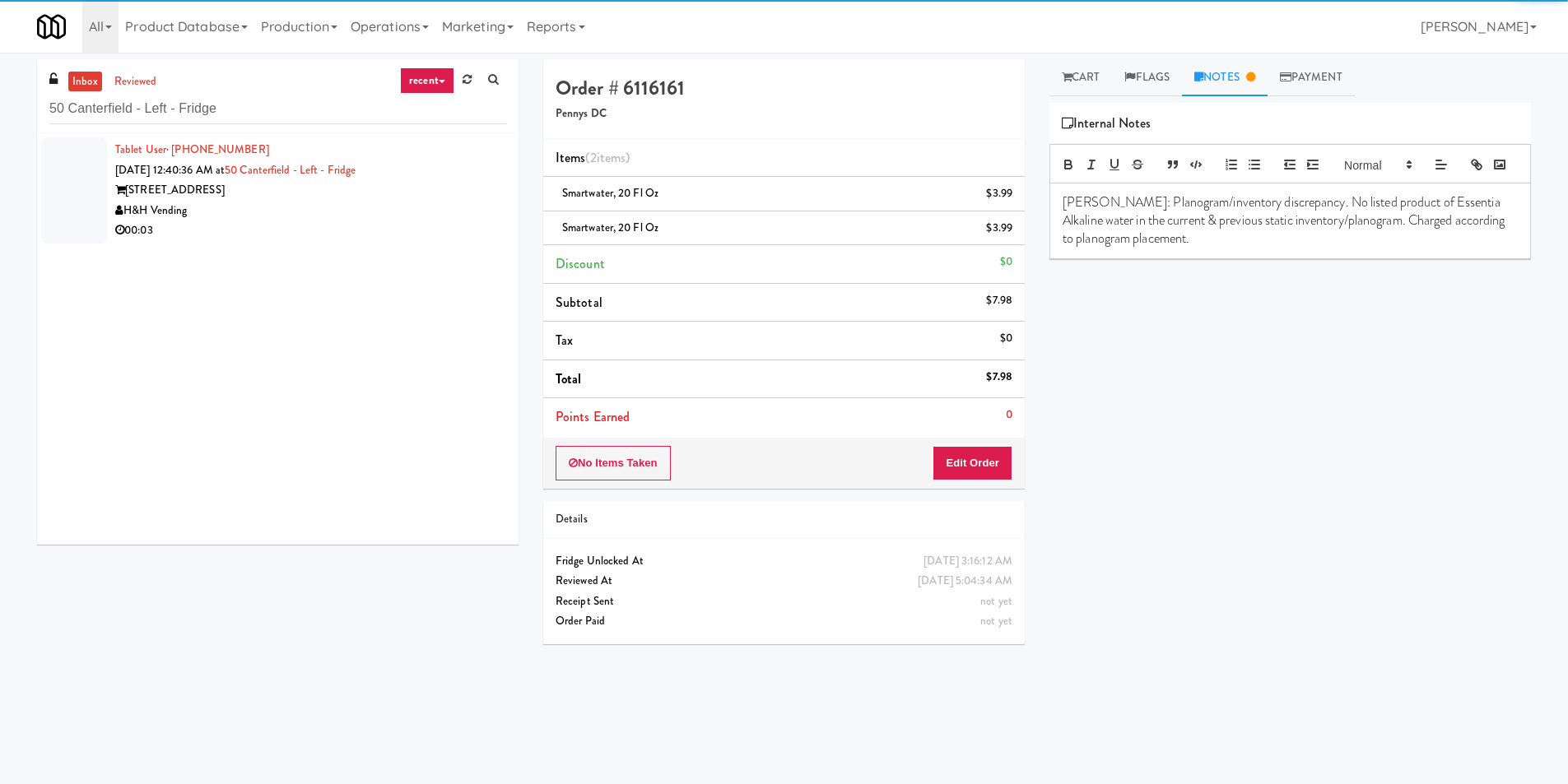
click at [414, 214] on div "H&H Vending" at bounding box center [310, 211] width 391 height 20
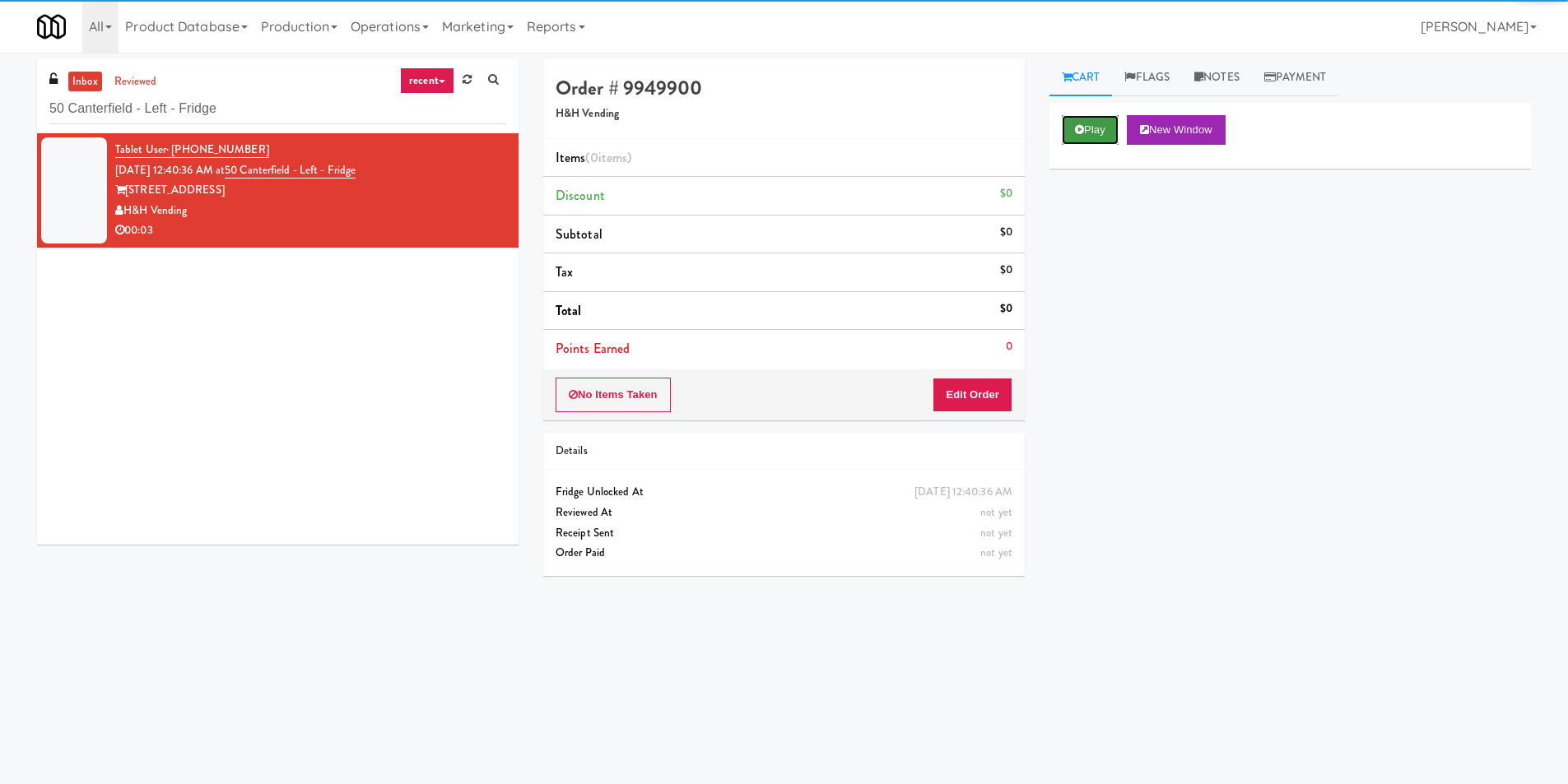
click at [1091, 141] on button "Play" at bounding box center [1090, 130] width 57 height 29
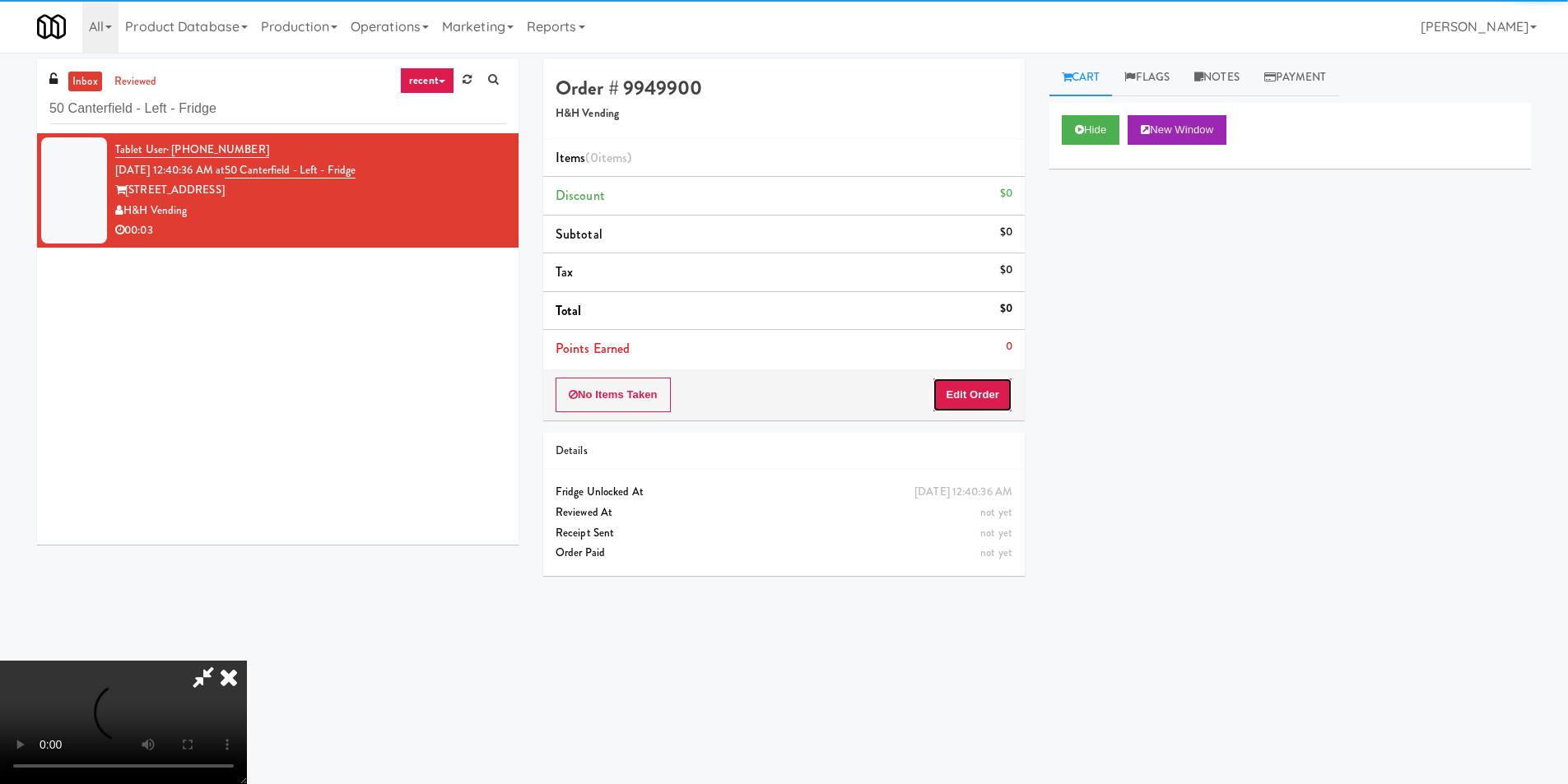
click at [970, 405] on button "Edit Order" at bounding box center [972, 395] width 80 height 35
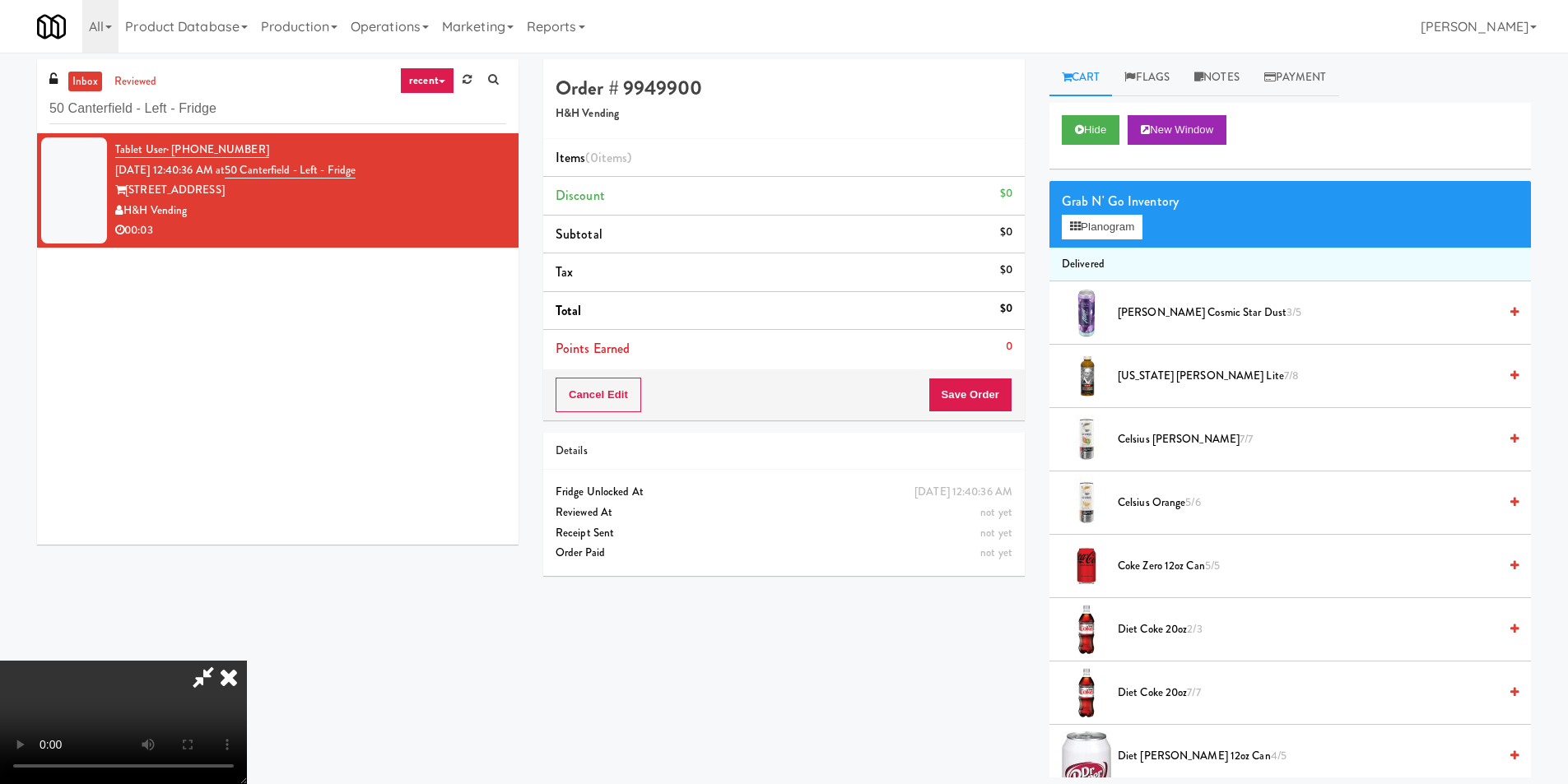
click at [247, 661] on video at bounding box center [123, 722] width 247 height 123
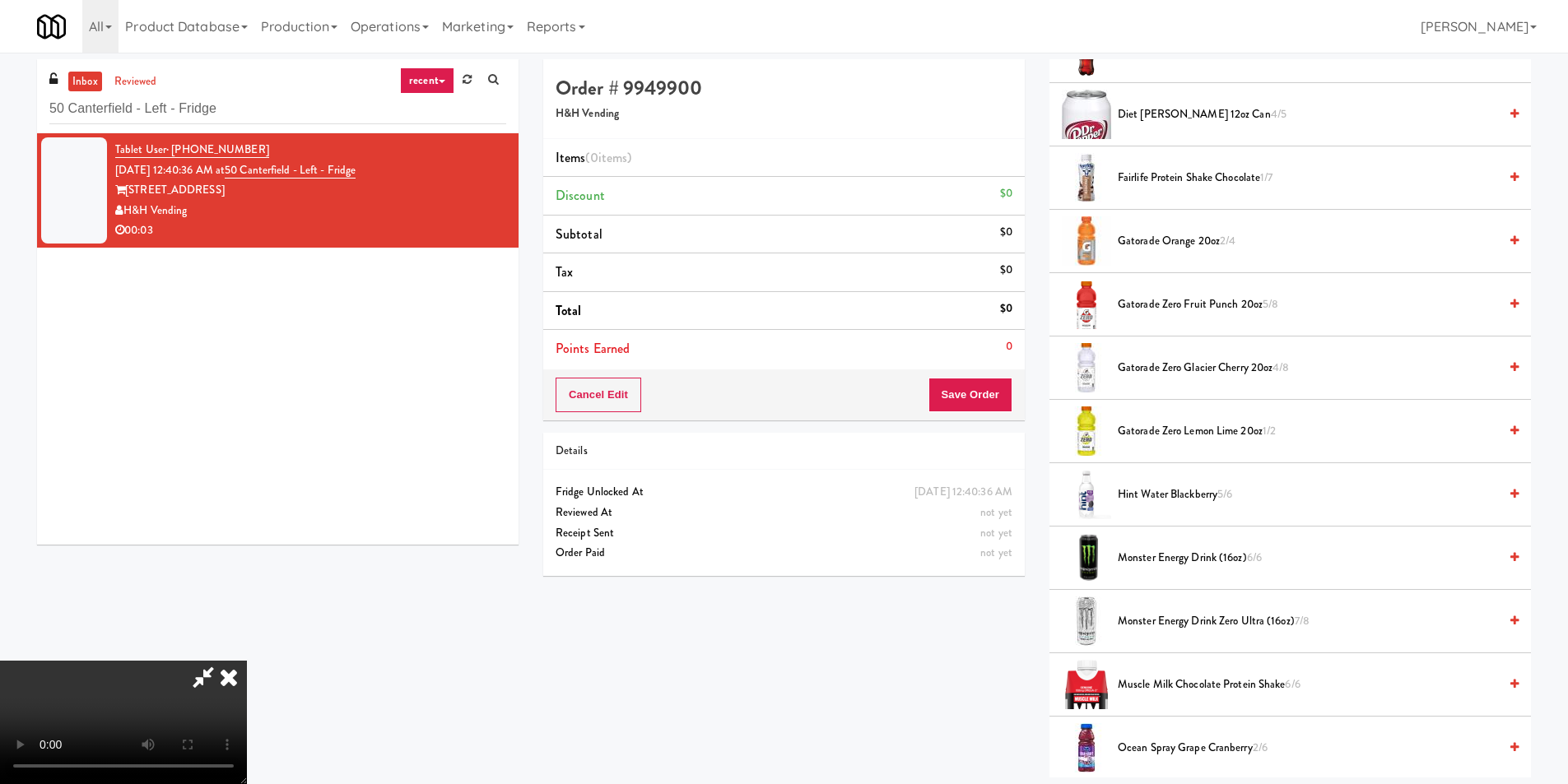
scroll to position [741, 0]
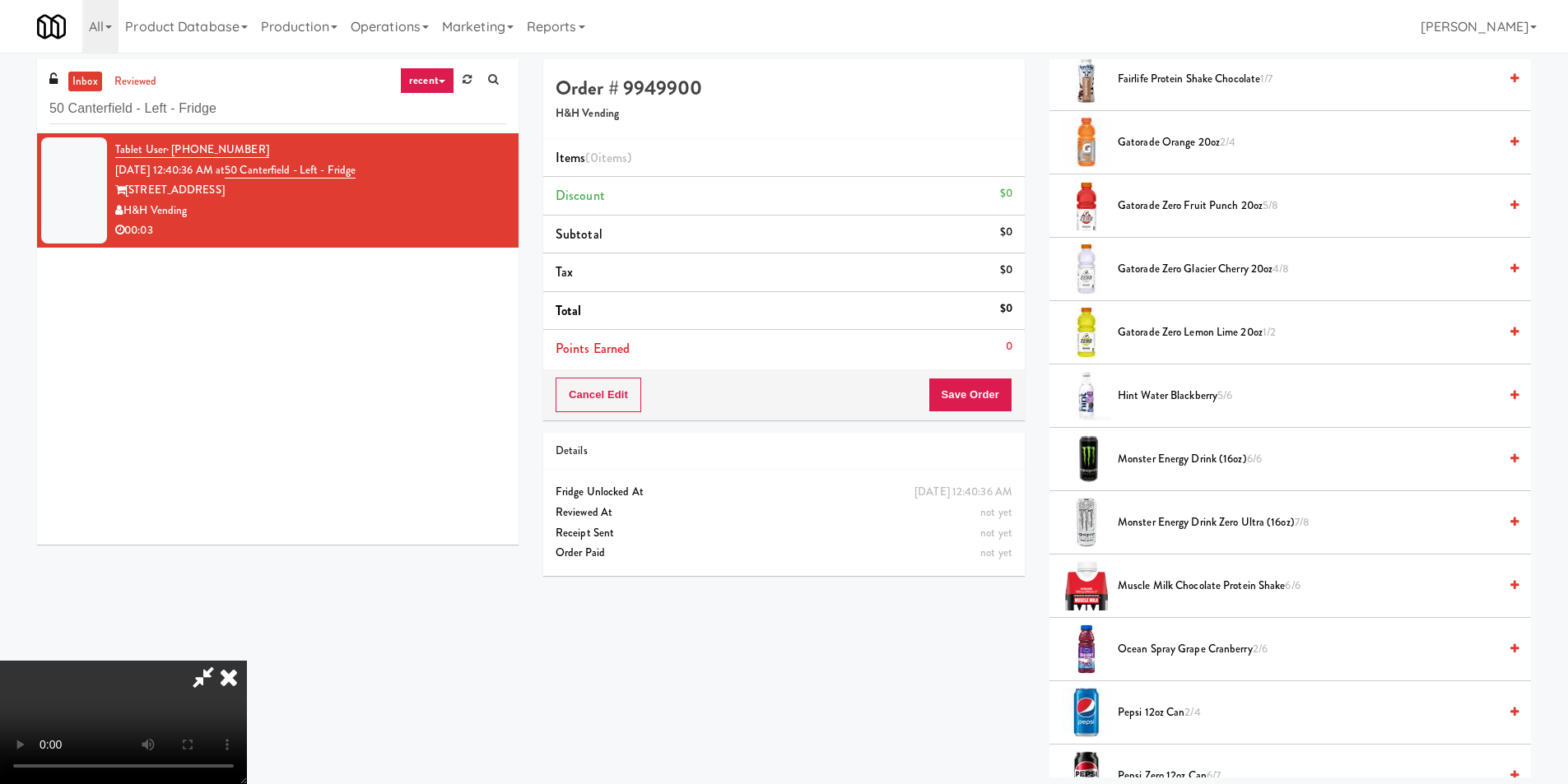
click at [1181, 517] on span "Monster Energy Drink Zero Ultra (16oz) 7/8" at bounding box center [1308, 523] width 381 height 20
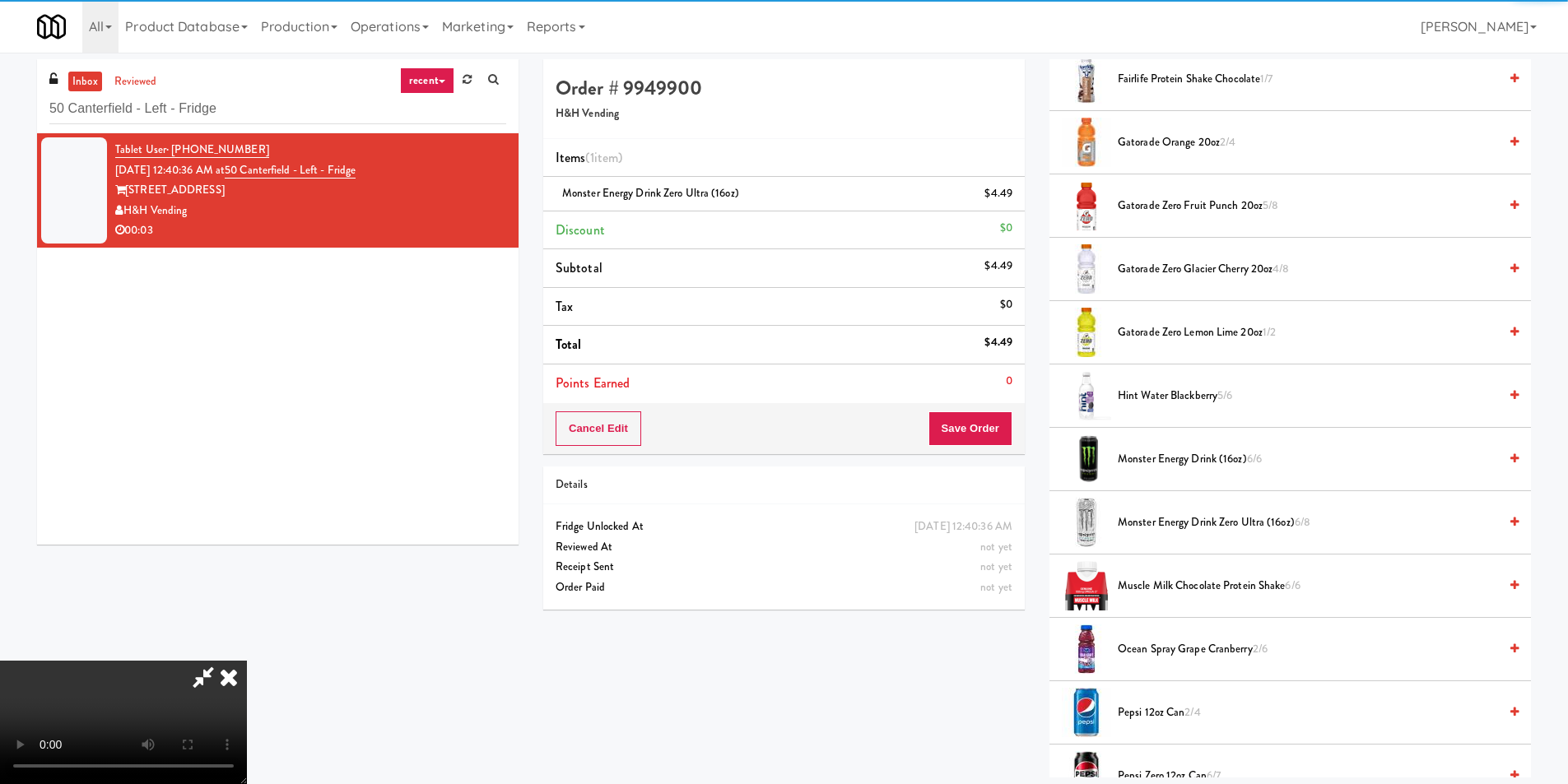
click at [942, 411] on div "Cancel Edit Save Order" at bounding box center [784, 429] width 482 height 51
click at [953, 418] on button "Save Order" at bounding box center [970, 429] width 84 height 35
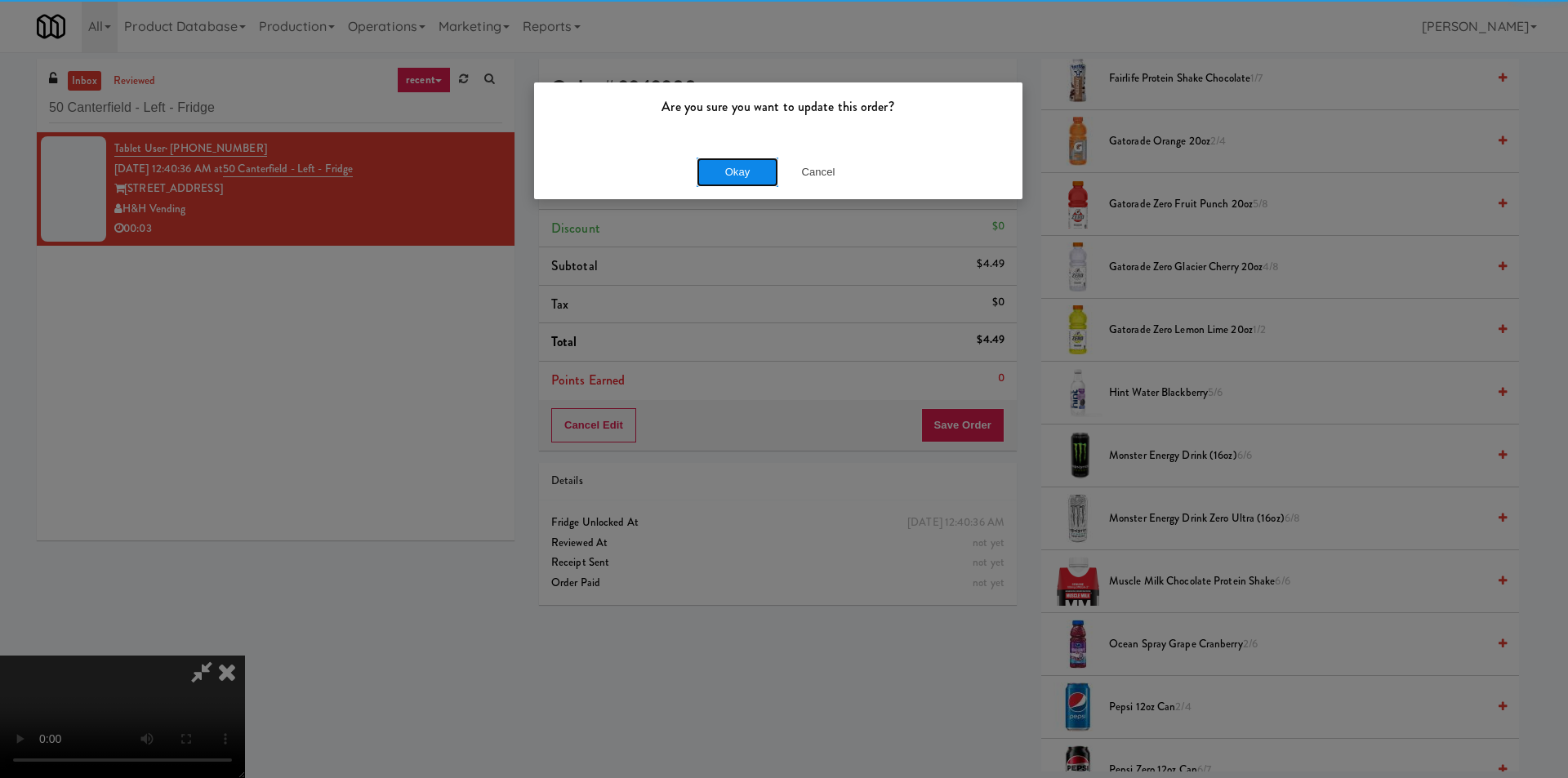
click at [701, 163] on button "Okay" at bounding box center [738, 172] width 82 height 29
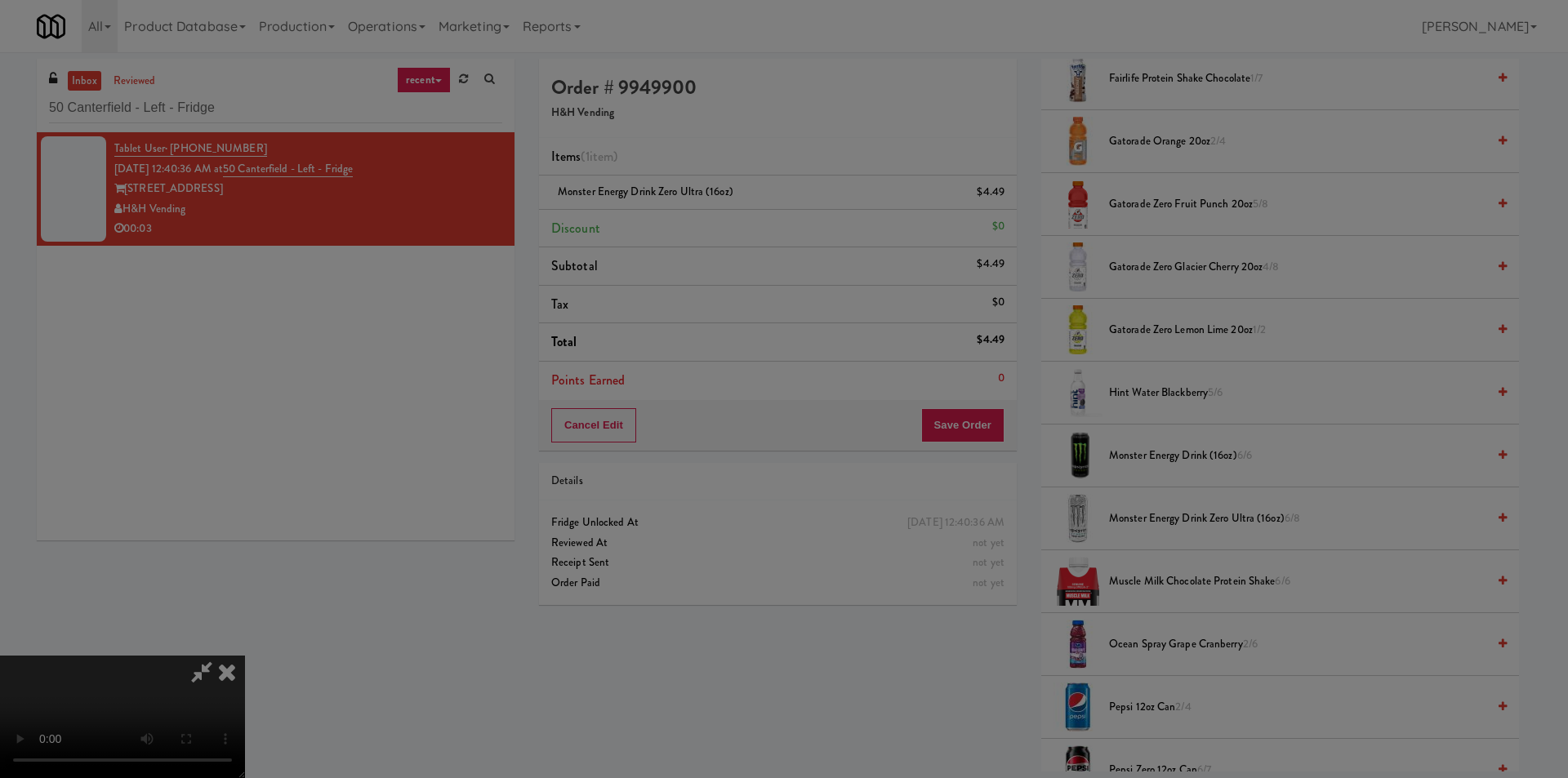
click at [708, 157] on button "Okay" at bounding box center [738, 142] width 82 height 29
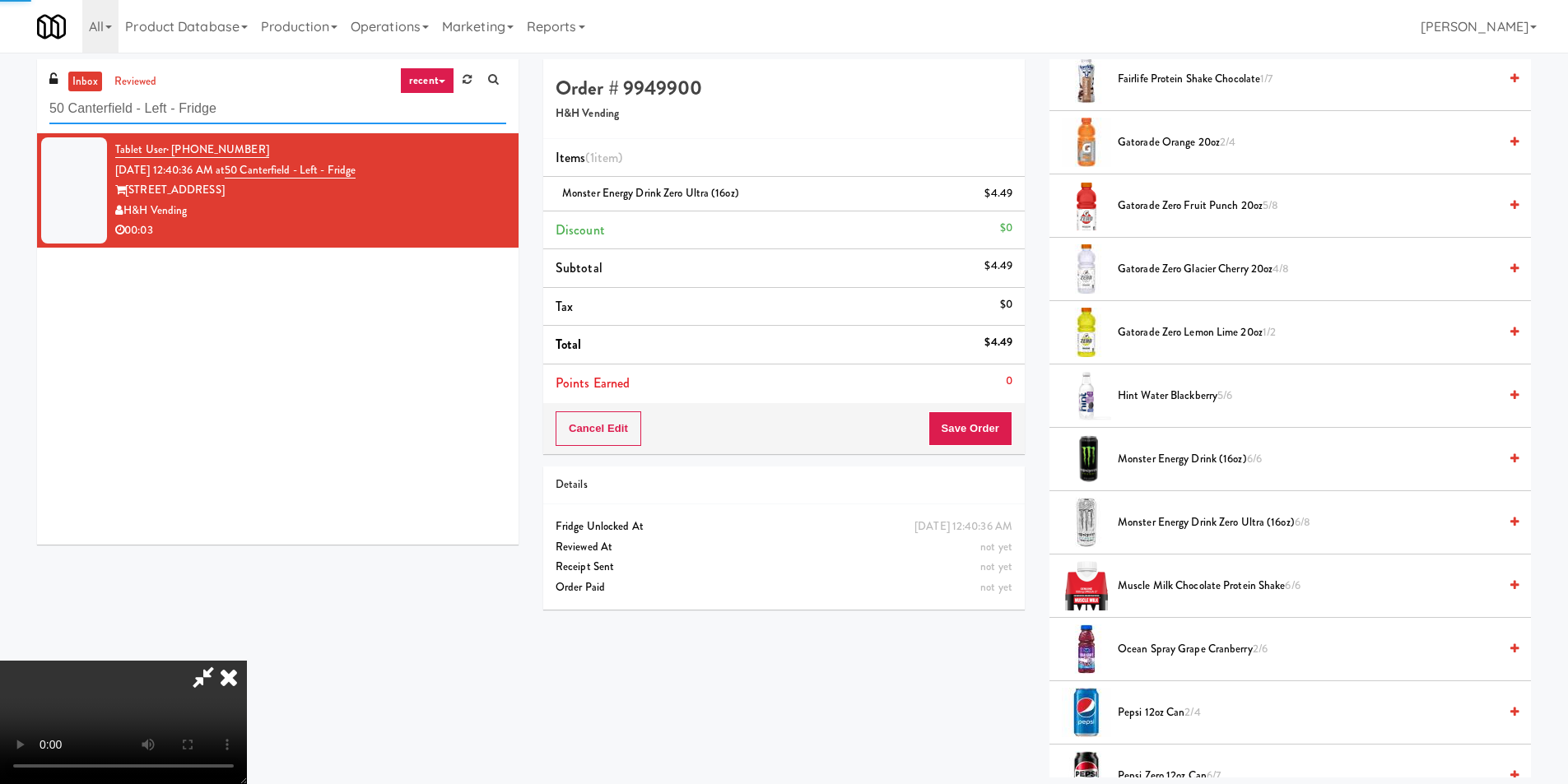
click at [330, 120] on input "50 Canterfield - Left - Fridge" at bounding box center [278, 108] width 457 height 30
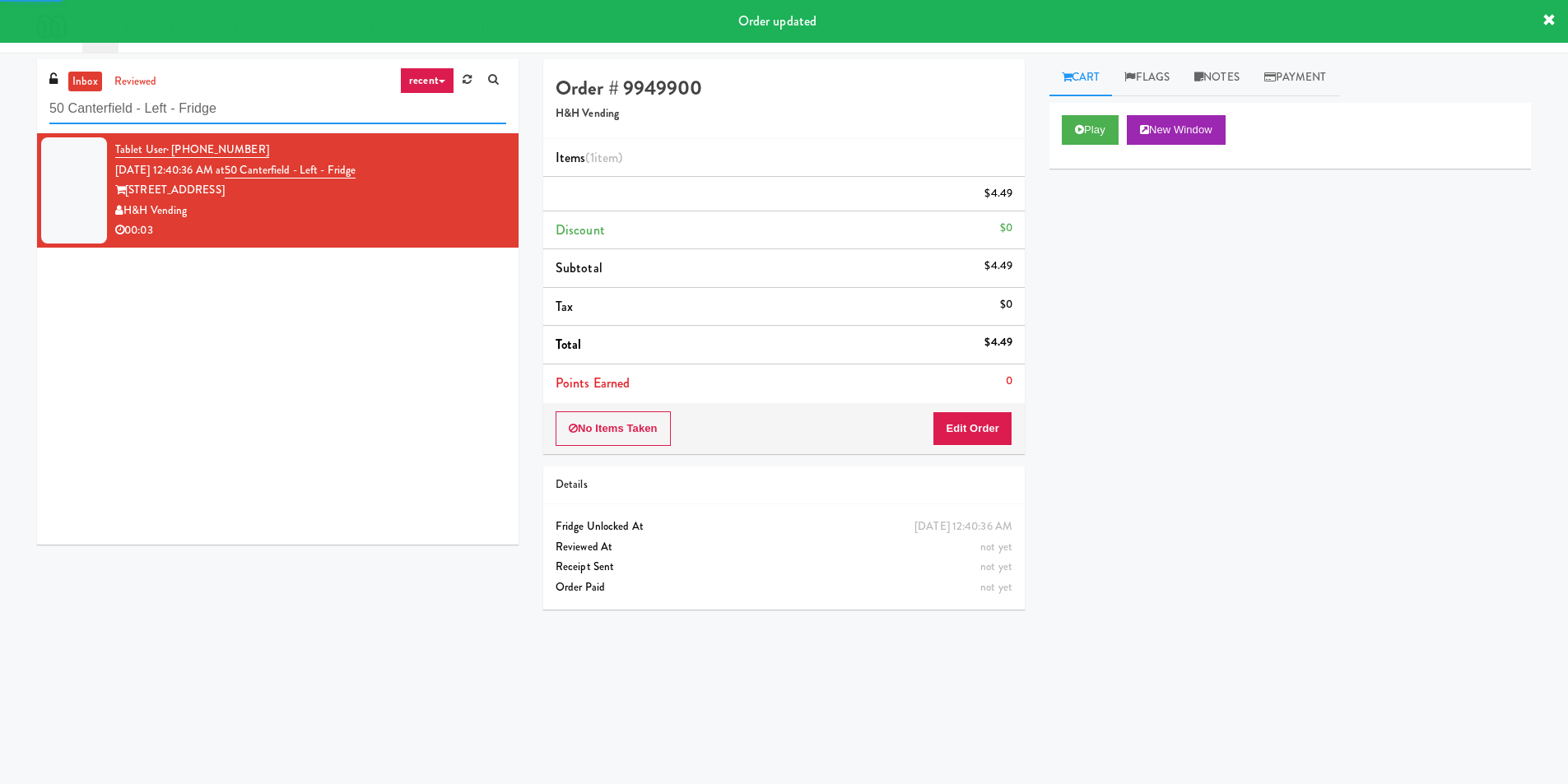
paste input "Prospect - Cooler"
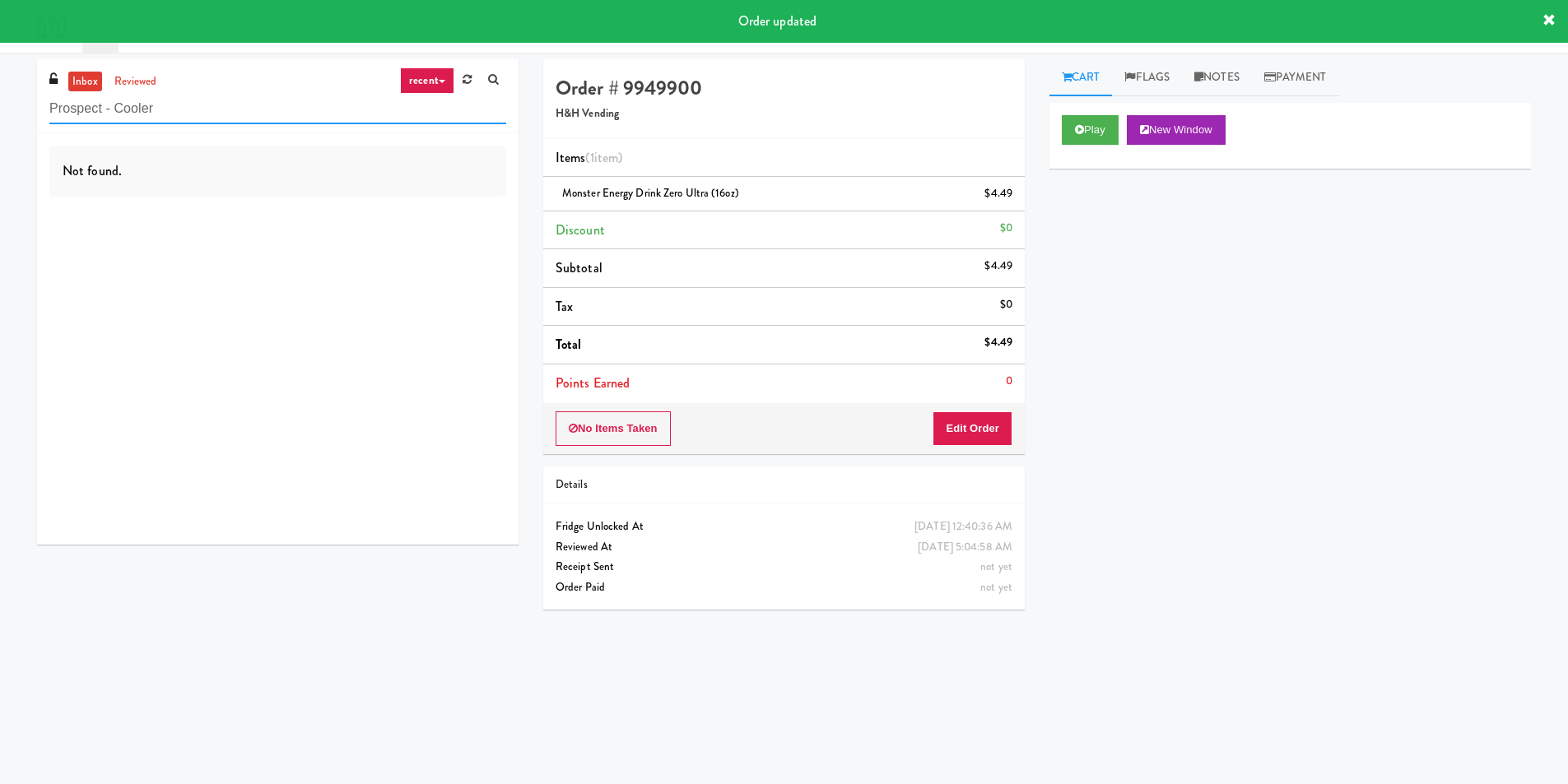
type input "Prospect - Cooler"
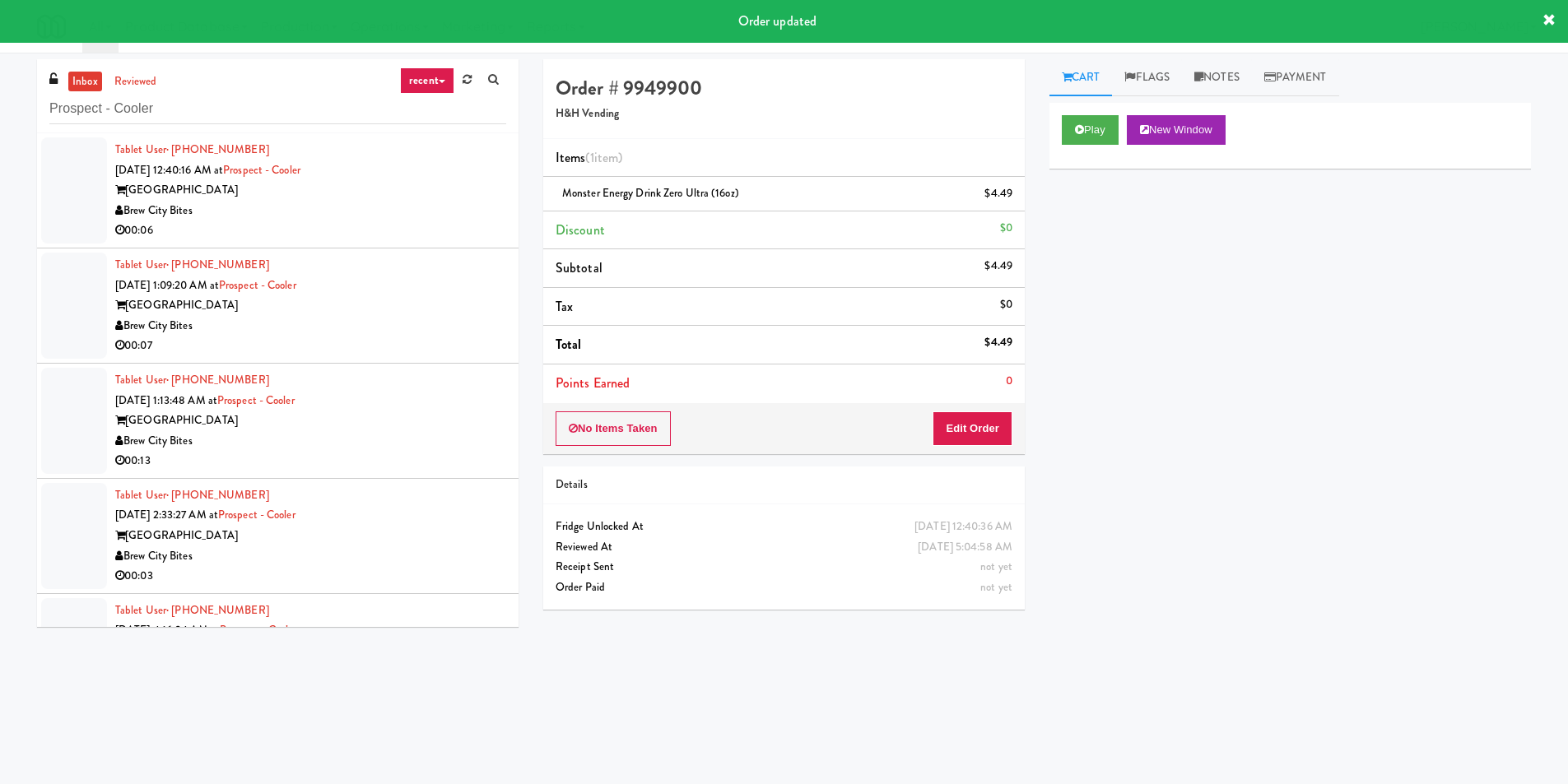
click at [467, 212] on div "Brew City Bites" at bounding box center [310, 211] width 391 height 20
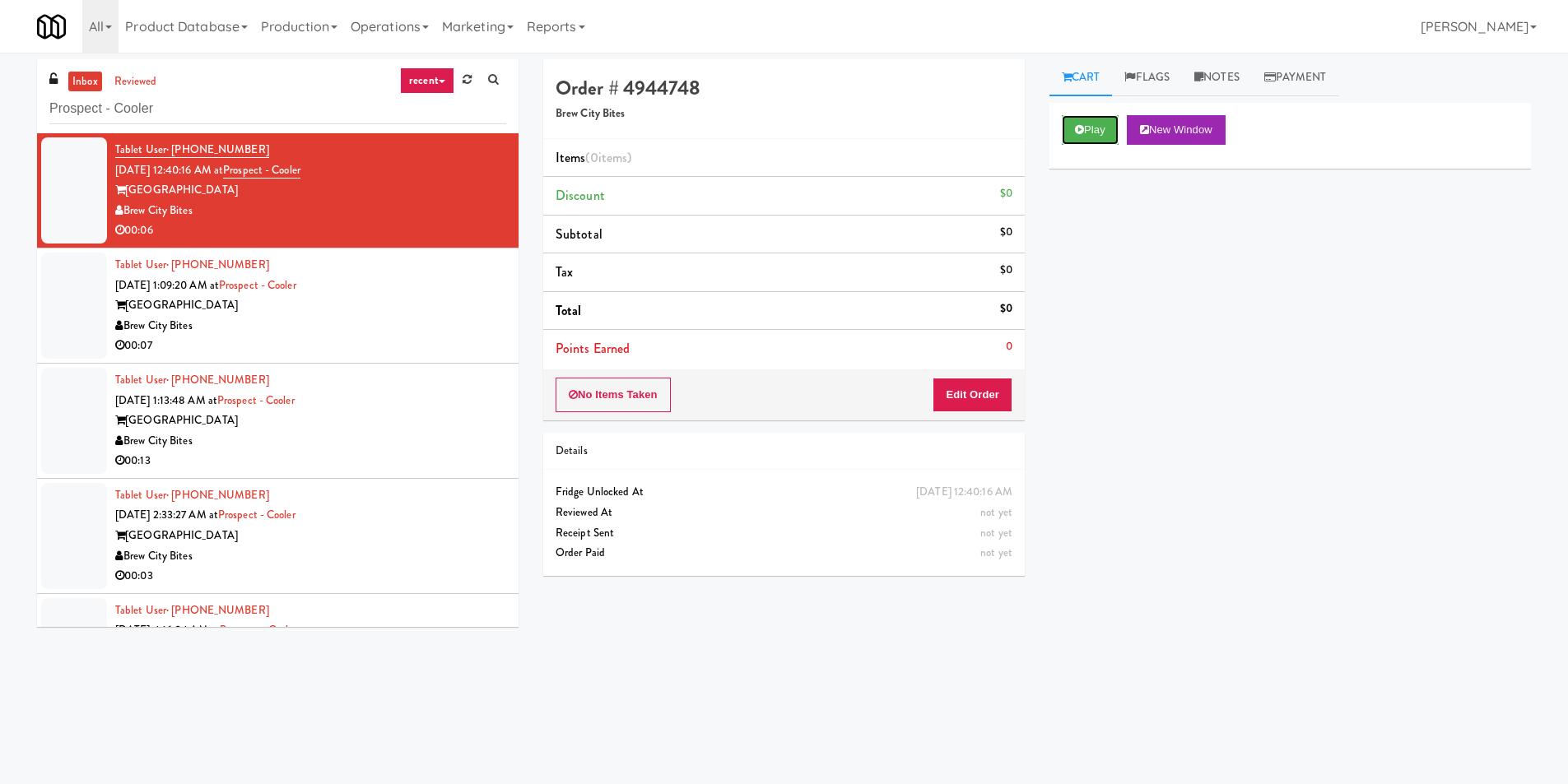
drag, startPoint x: 1074, startPoint y: 134, endPoint x: 1021, endPoint y: 260, distance: 136.7
click at [1075, 134] on button "Play" at bounding box center [1090, 130] width 57 height 29
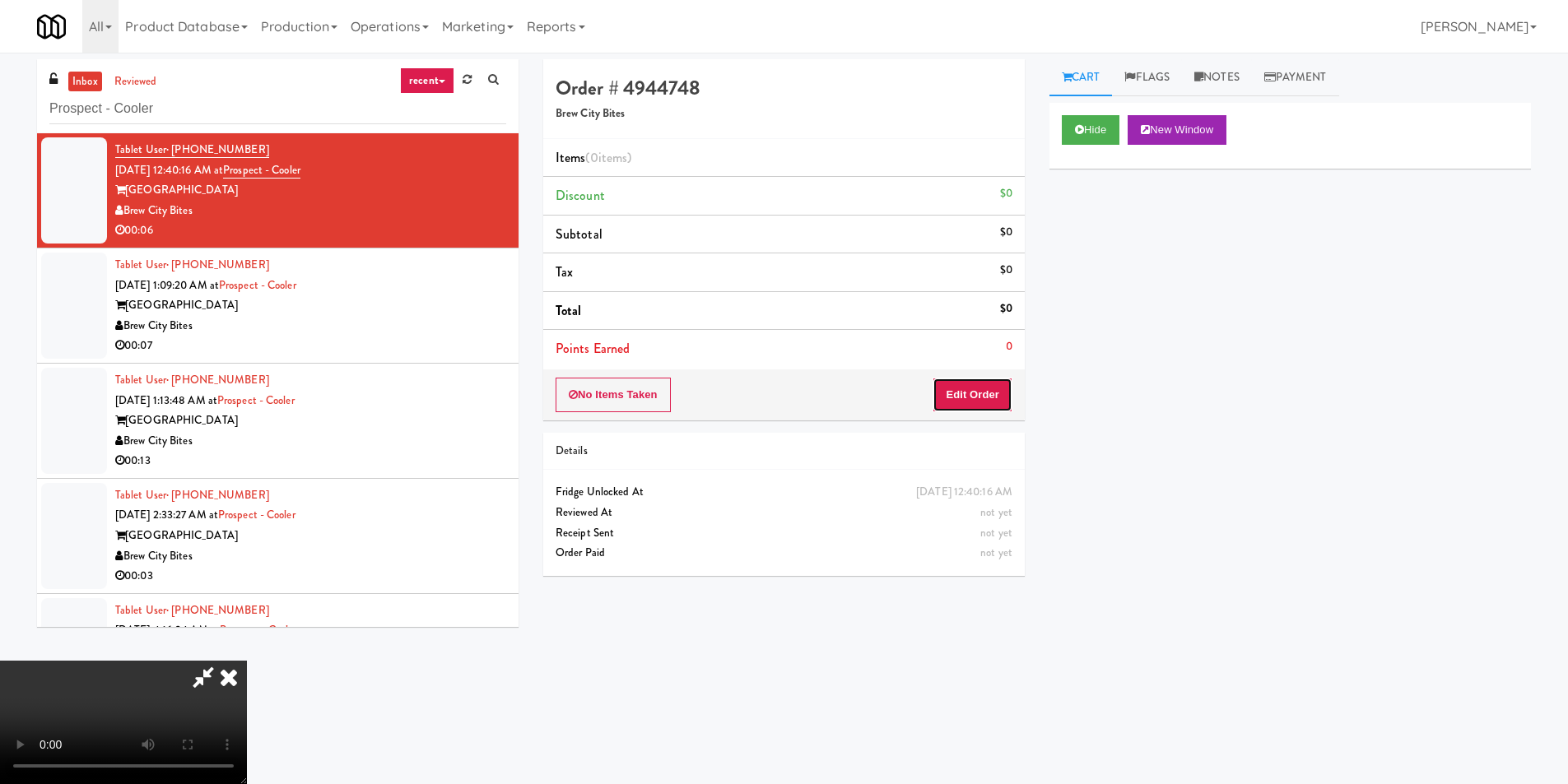
click at [969, 392] on button "Edit Order" at bounding box center [972, 395] width 80 height 35
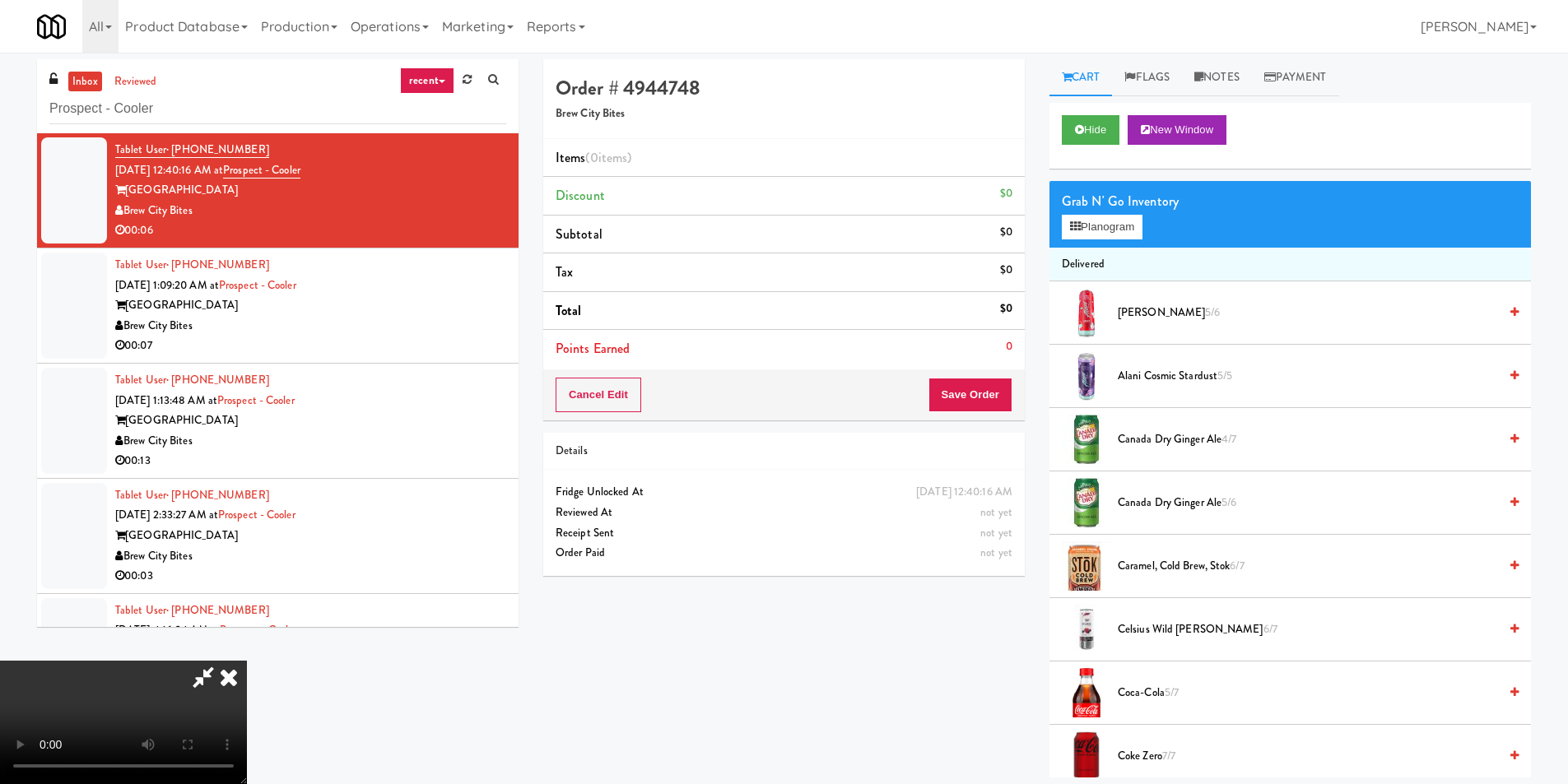
click at [247, 661] on video at bounding box center [123, 722] width 247 height 123
click at [1106, 224] on button "Planogram" at bounding box center [1102, 227] width 81 height 25
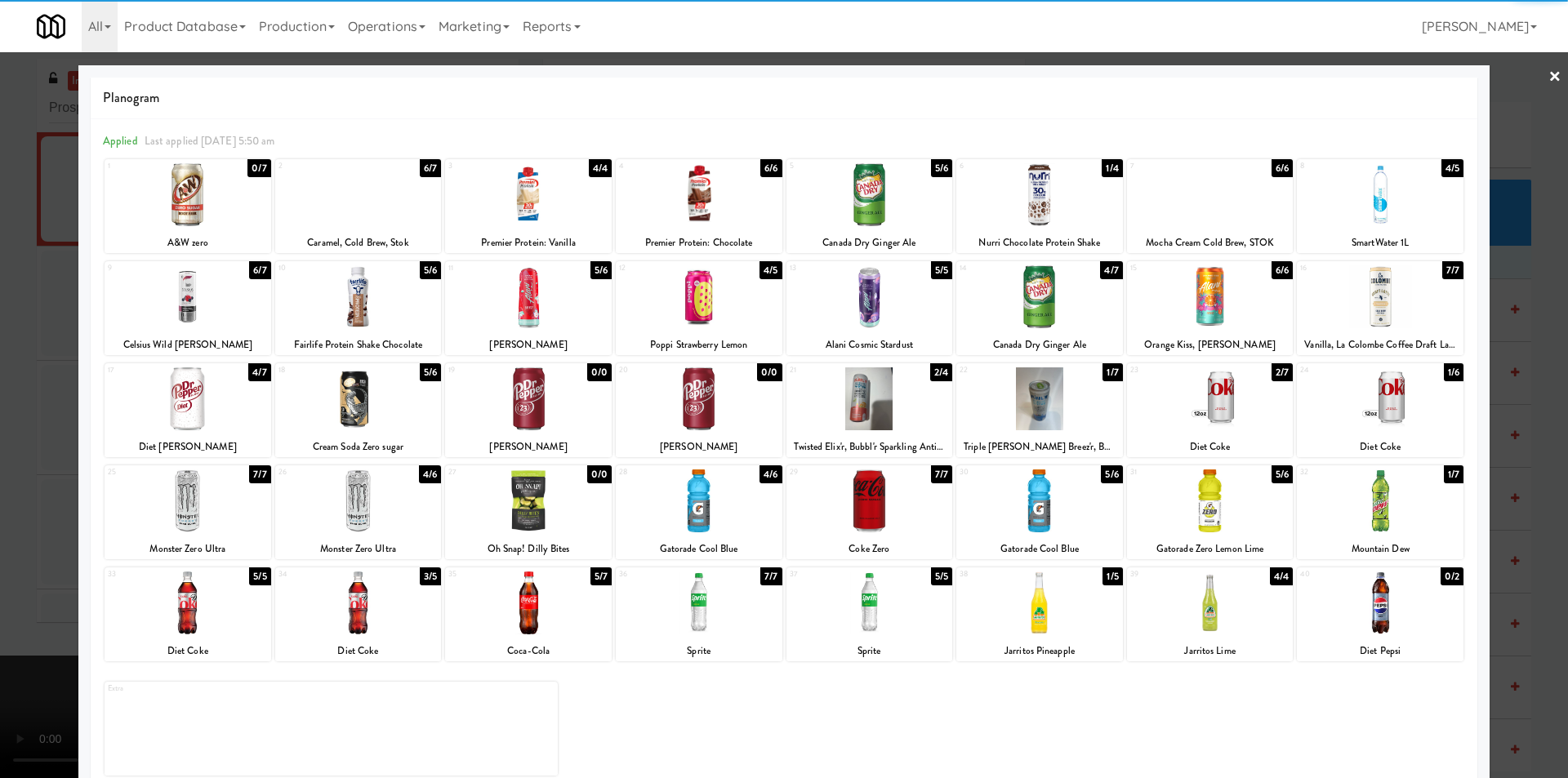
click at [713, 387] on div at bounding box center [699, 399] width 167 height 63
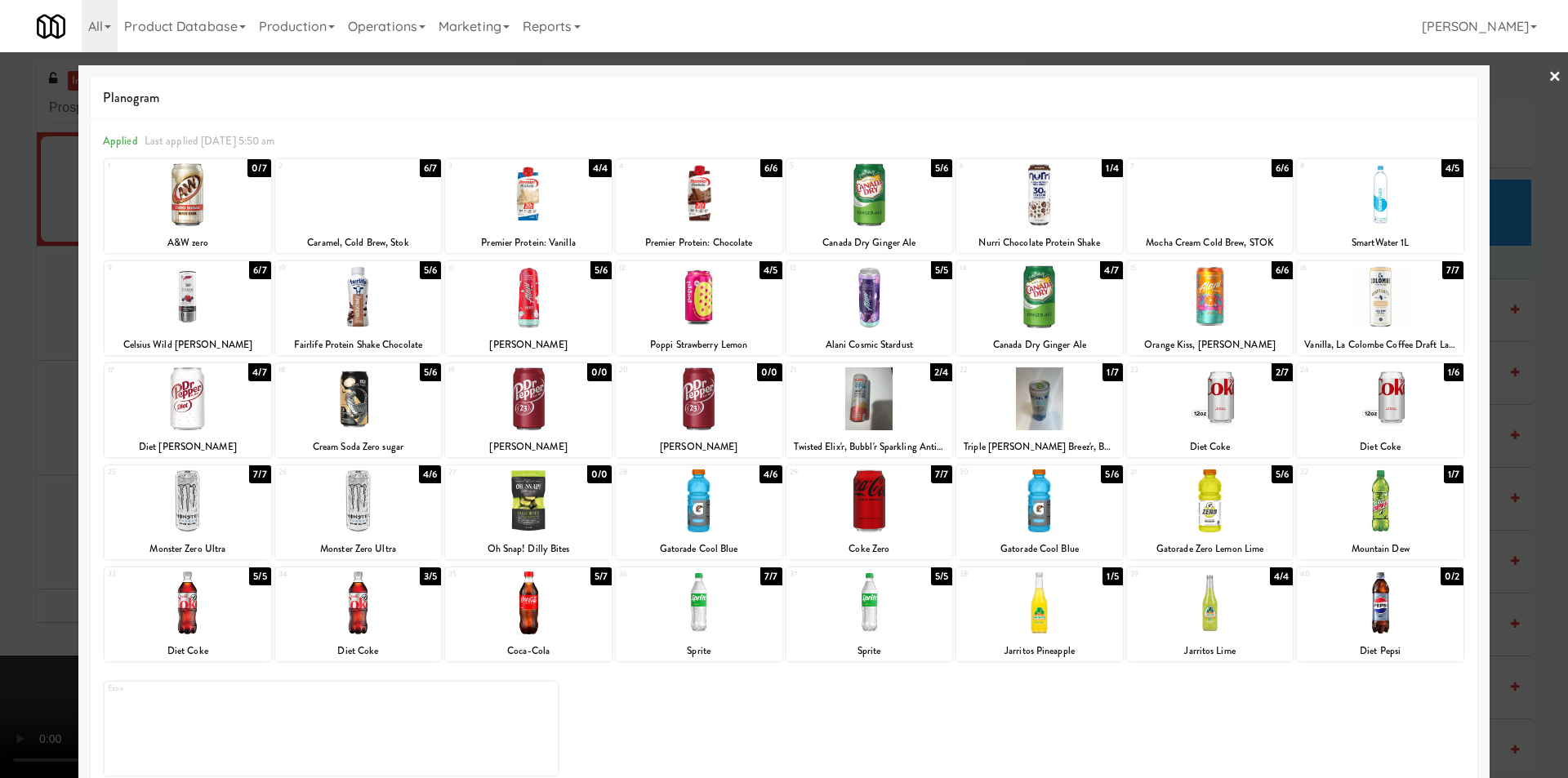
click at [891, 502] on div at bounding box center [869, 501] width 167 height 63
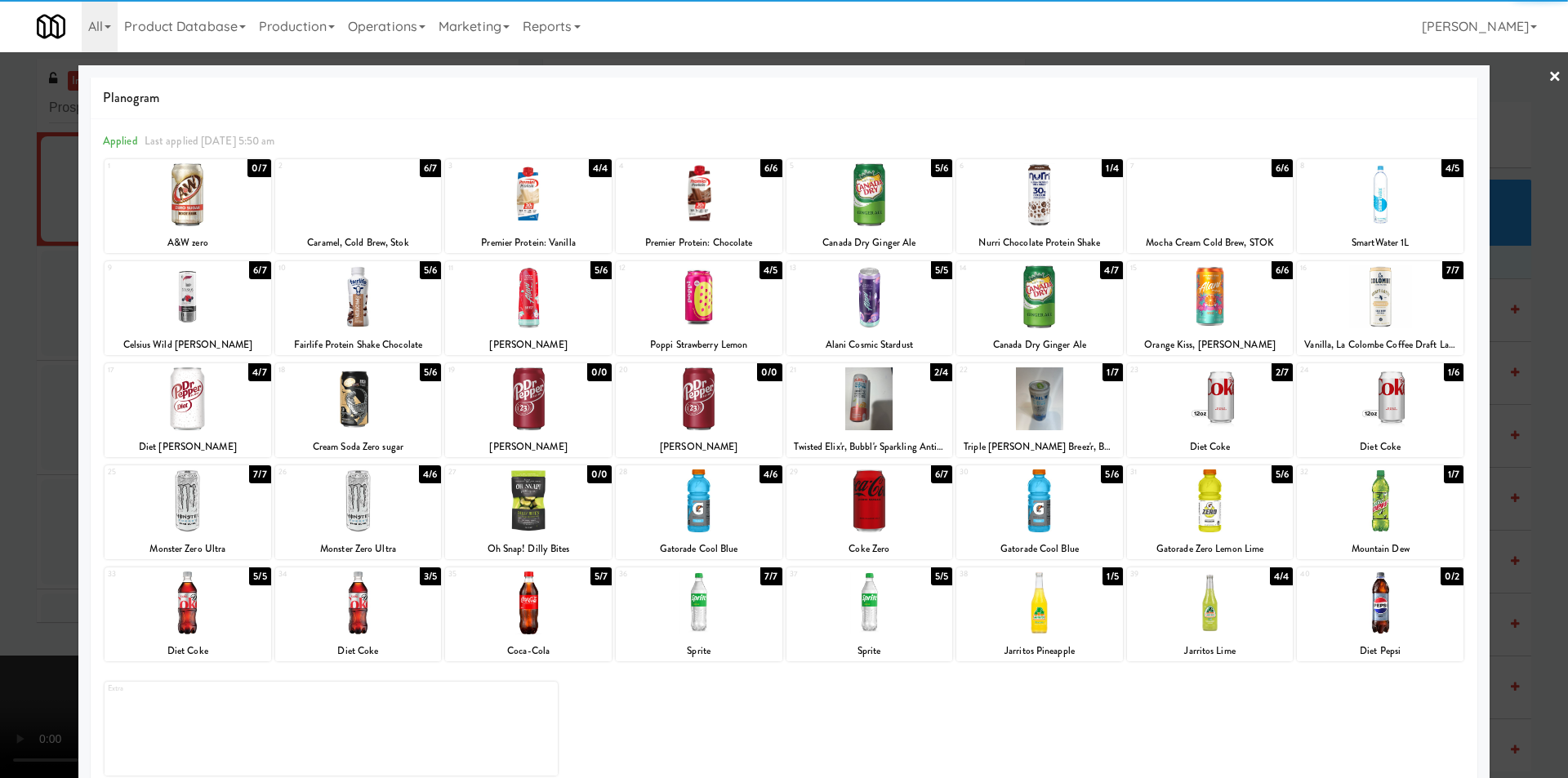
click at [1516, 370] on div at bounding box center [784, 389] width 1568 height 778
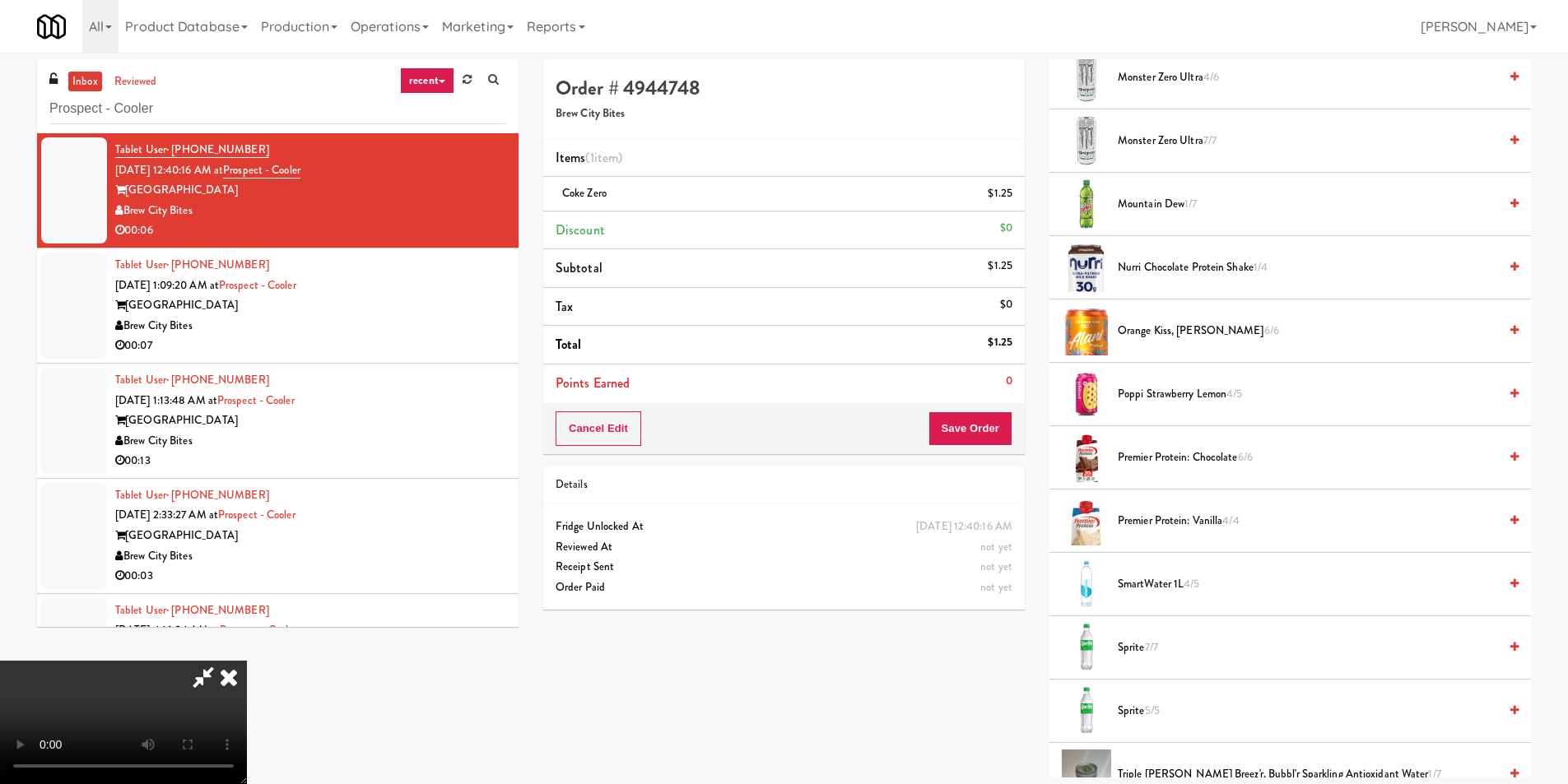
scroll to position [1913, 0]
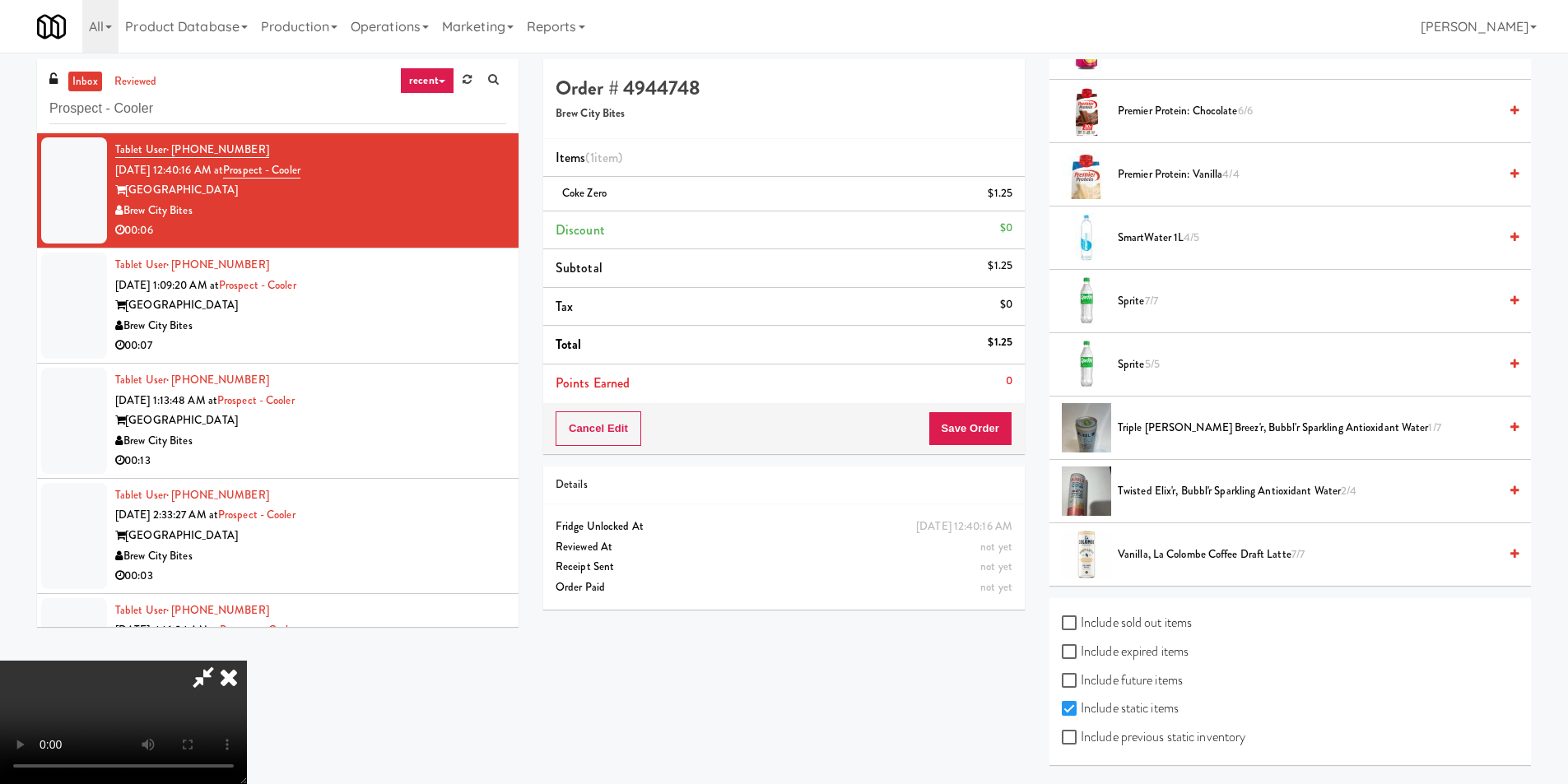
click at [1152, 740] on label "Include previous static inventory" at bounding box center [1153, 737] width 184 height 25
click at [1081, 740] on input "Include previous static inventory" at bounding box center [1071, 738] width 19 height 13
checkbox input "true"
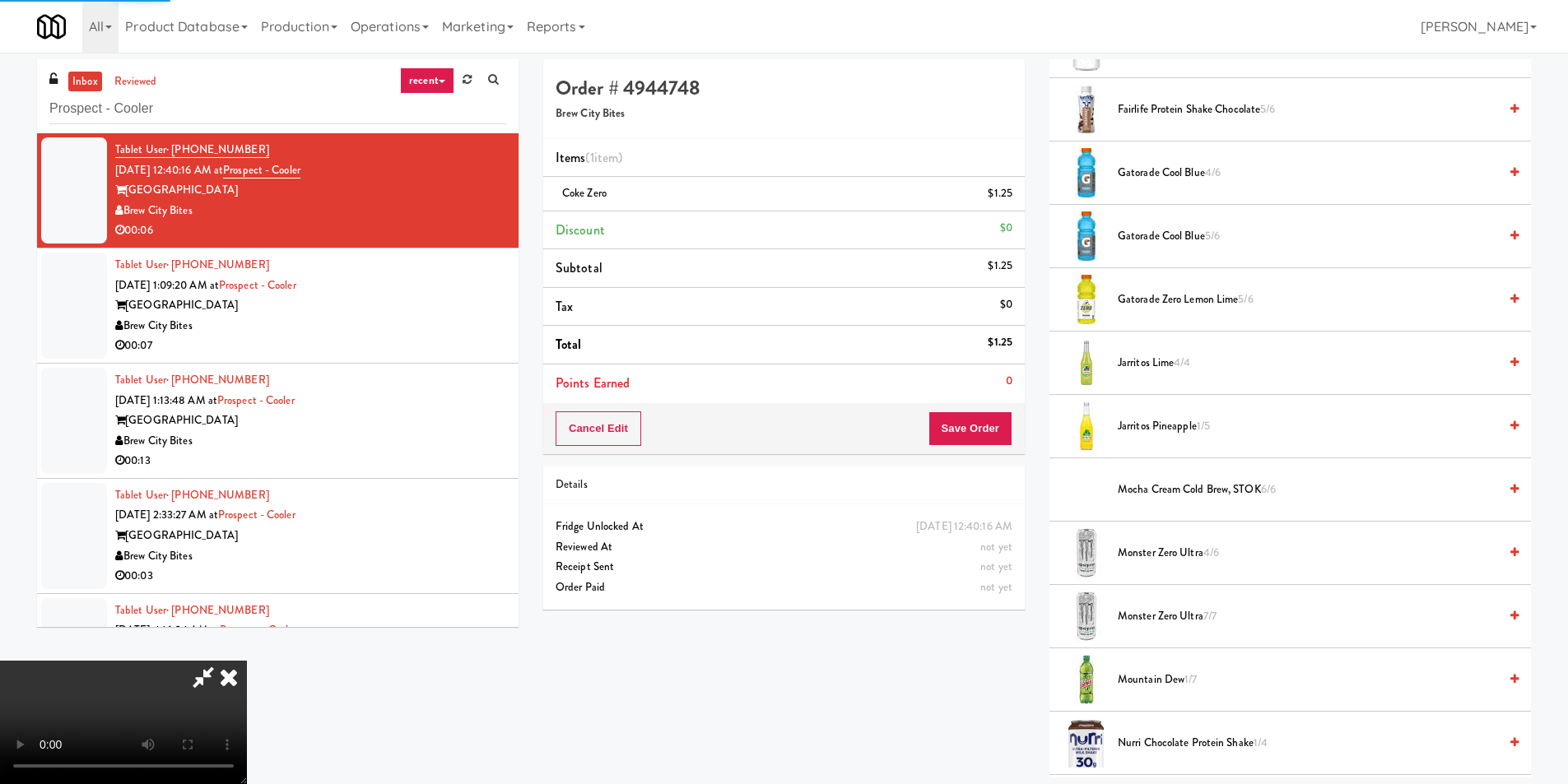
scroll to position [1090, 0]
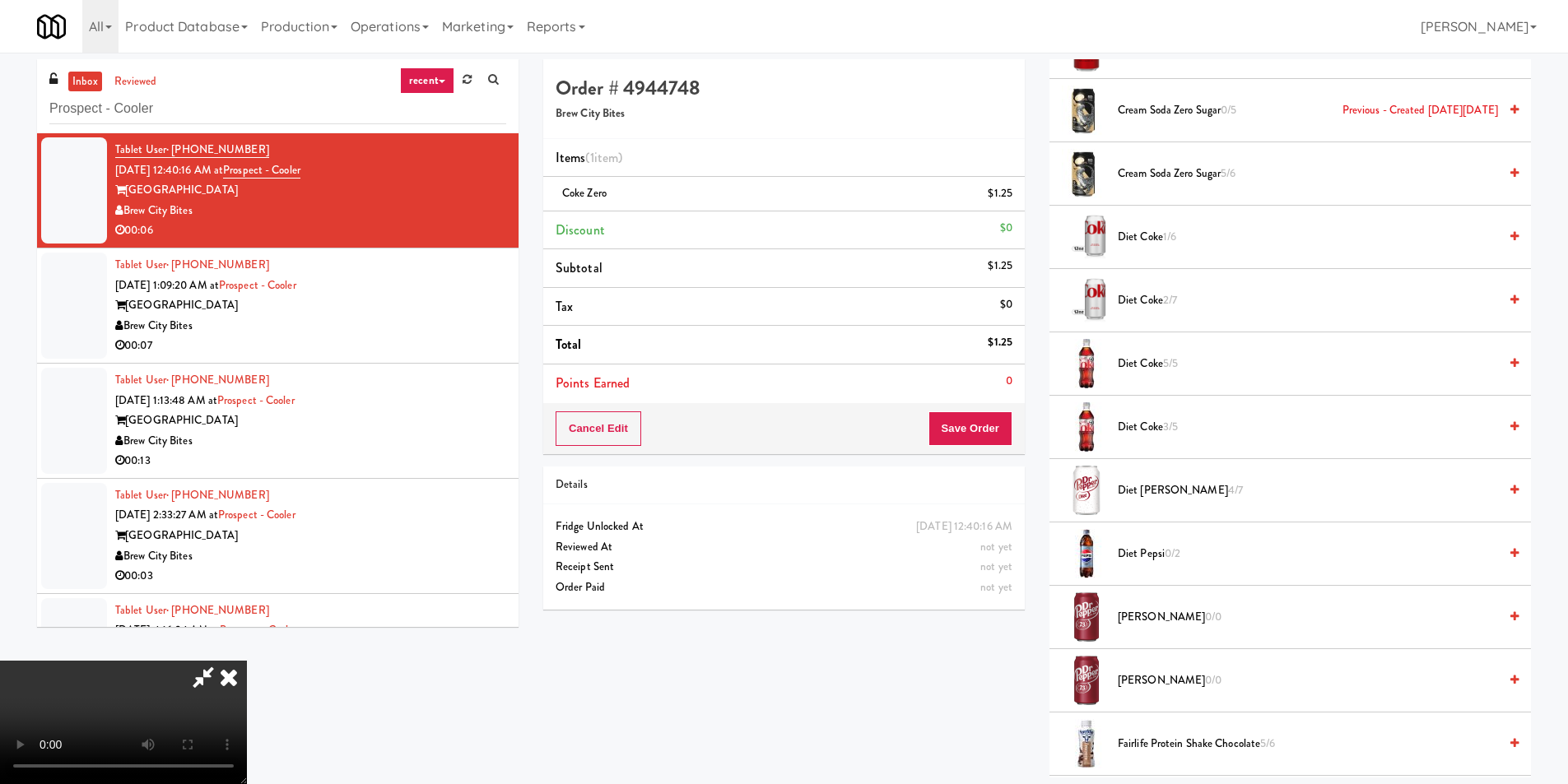
click at [1157, 617] on span "[PERSON_NAME] 0/0" at bounding box center [1308, 618] width 381 height 20
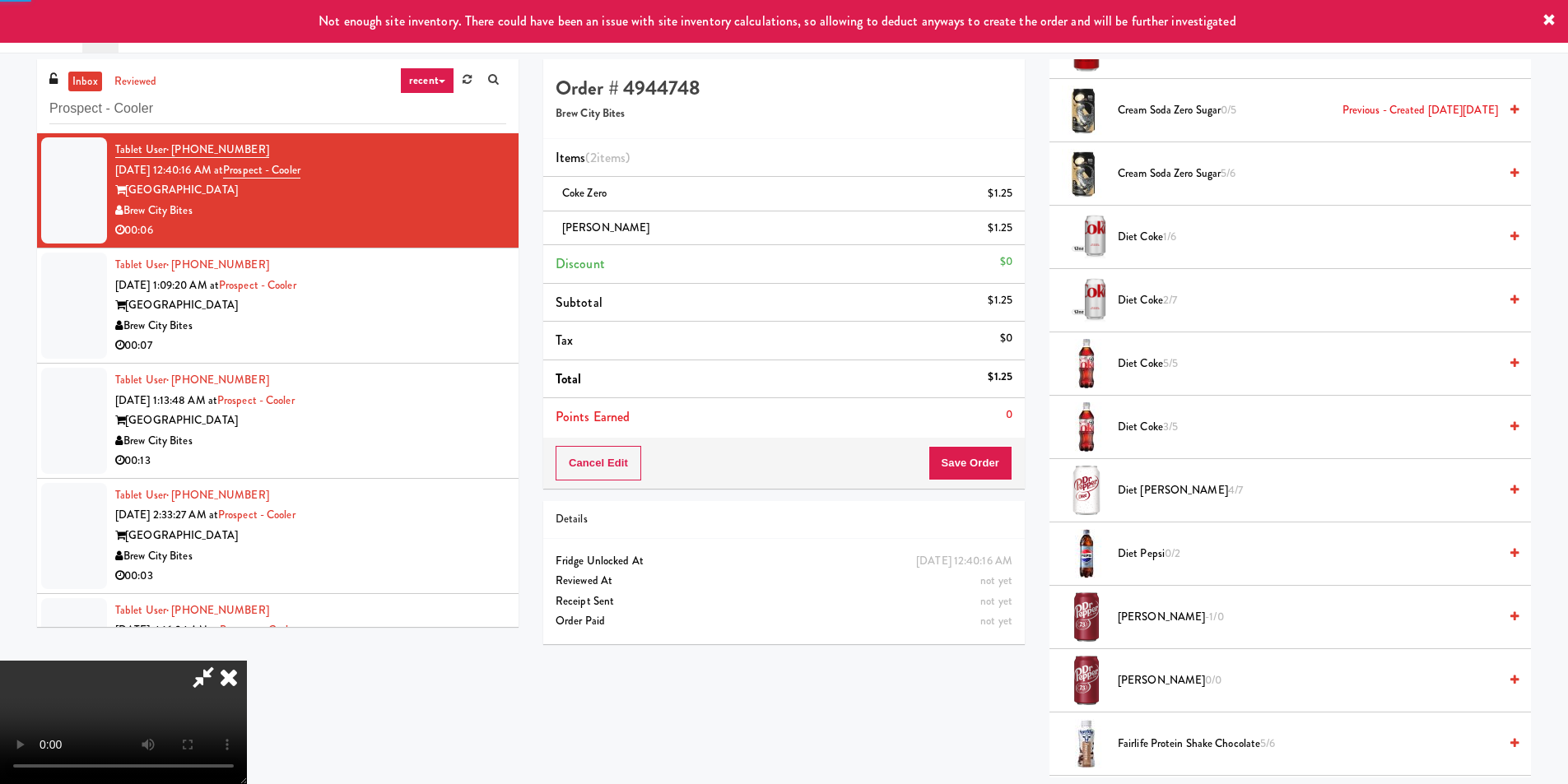
click at [247, 661] on video at bounding box center [123, 722] width 247 height 123
click at [971, 472] on button "Save Order" at bounding box center [970, 463] width 84 height 35
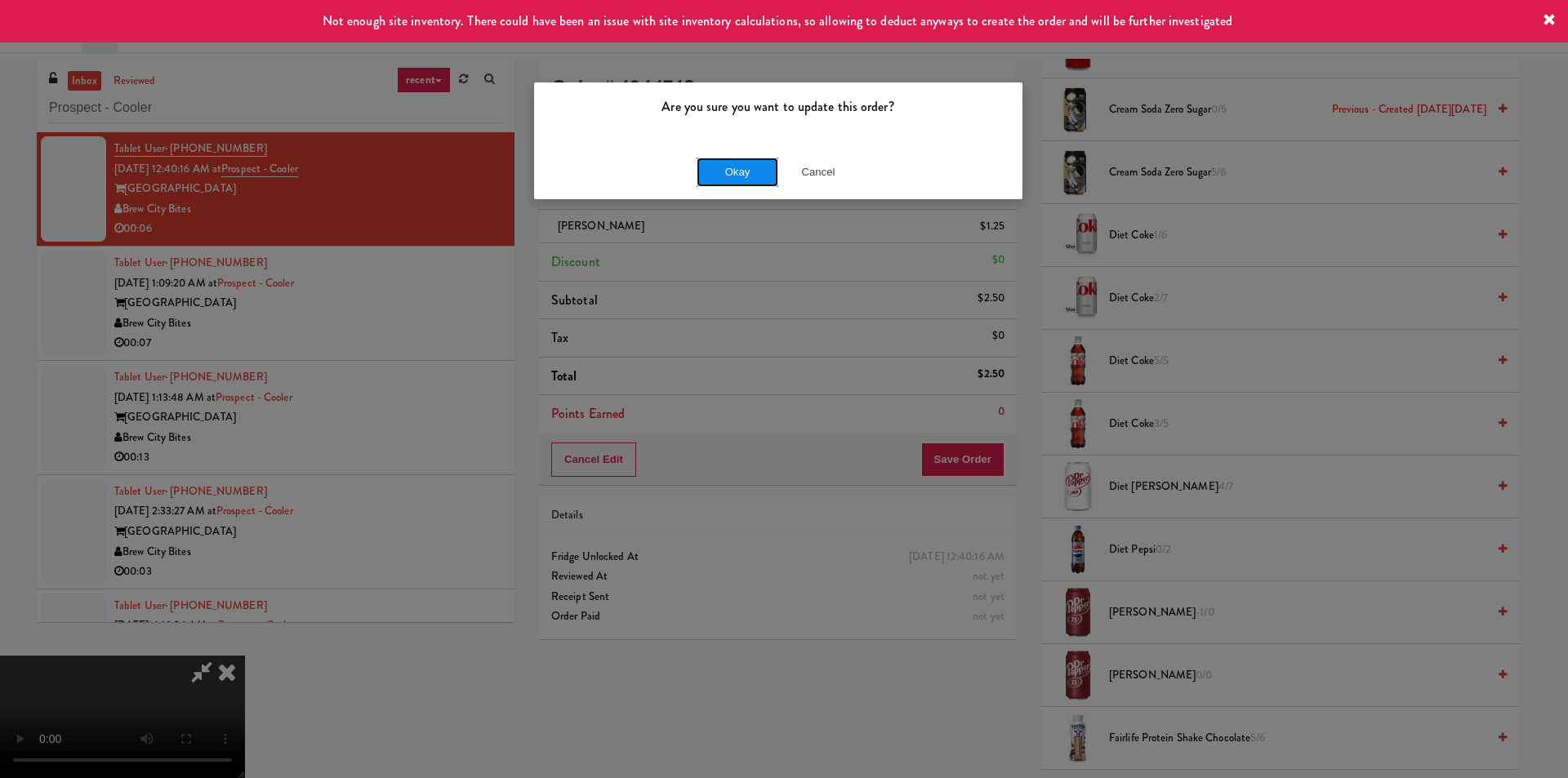
click at [730, 171] on button "Okay" at bounding box center [738, 172] width 82 height 29
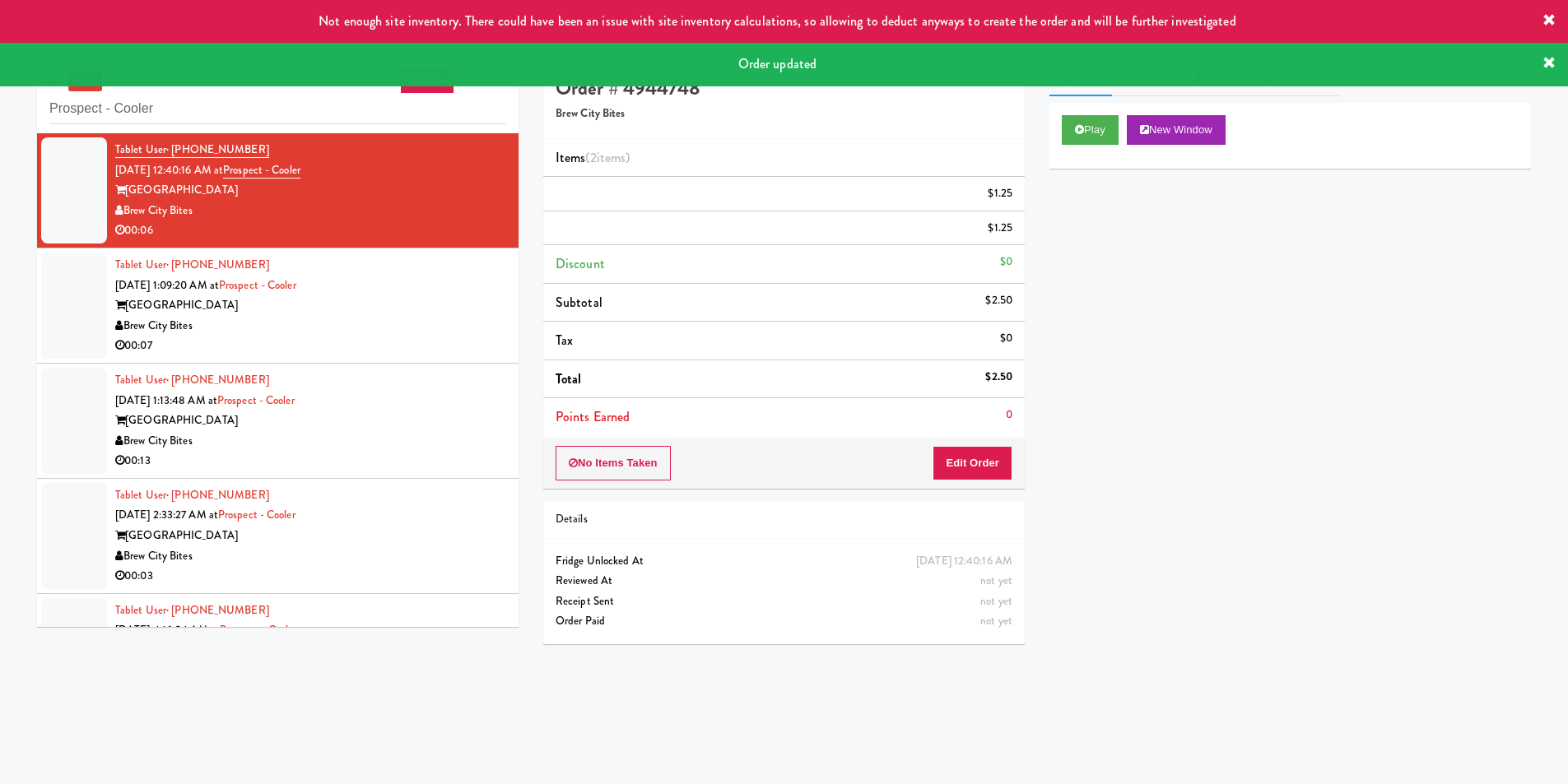
scroll to position [0, 0]
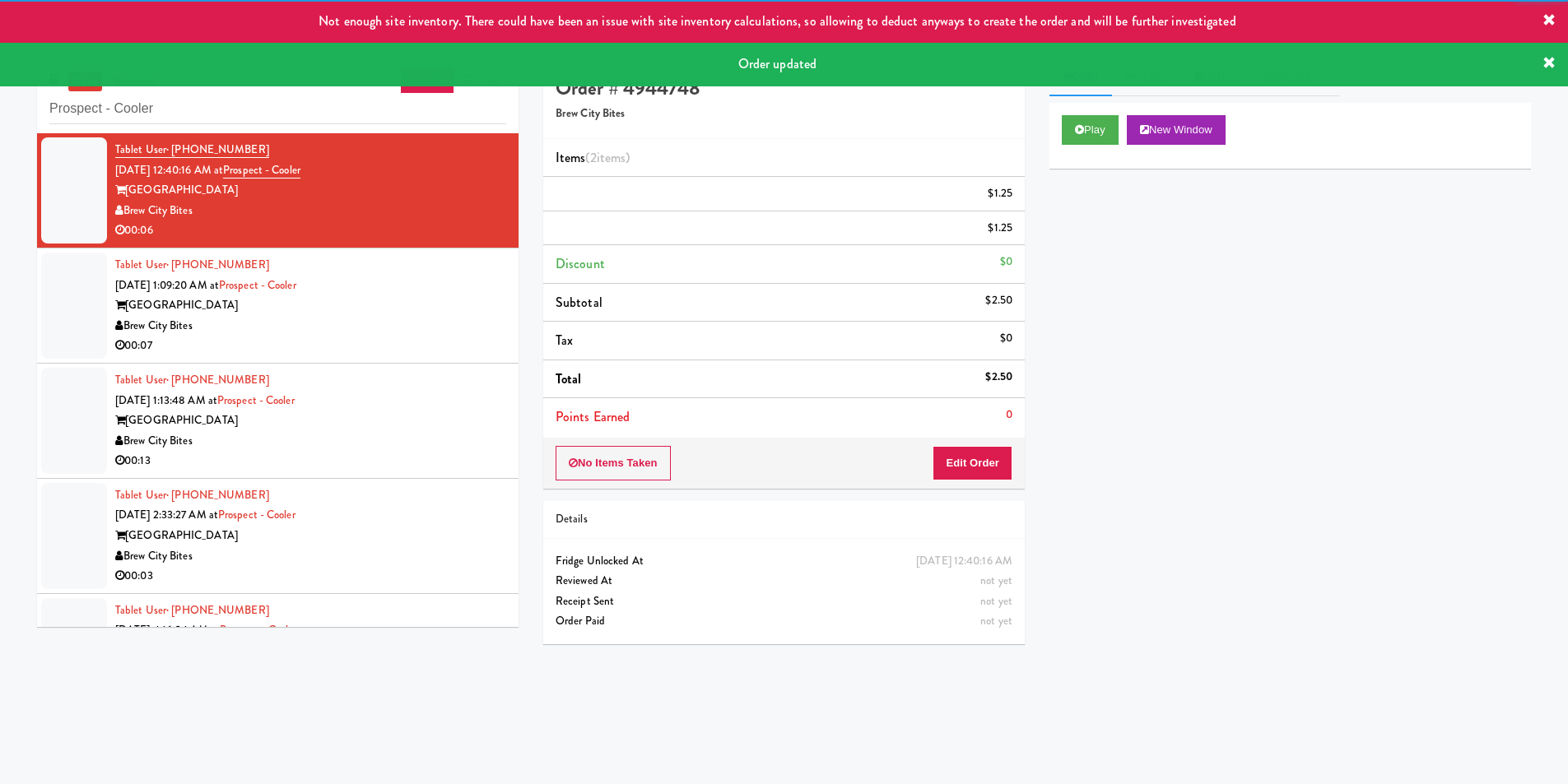
click at [481, 339] on div "Tablet User · (262) 402-1106 [DATE] 1:09:20 AM at [GEOGRAPHIC_DATA] [GEOGRAPHIC…" at bounding box center [310, 306] width 391 height 101
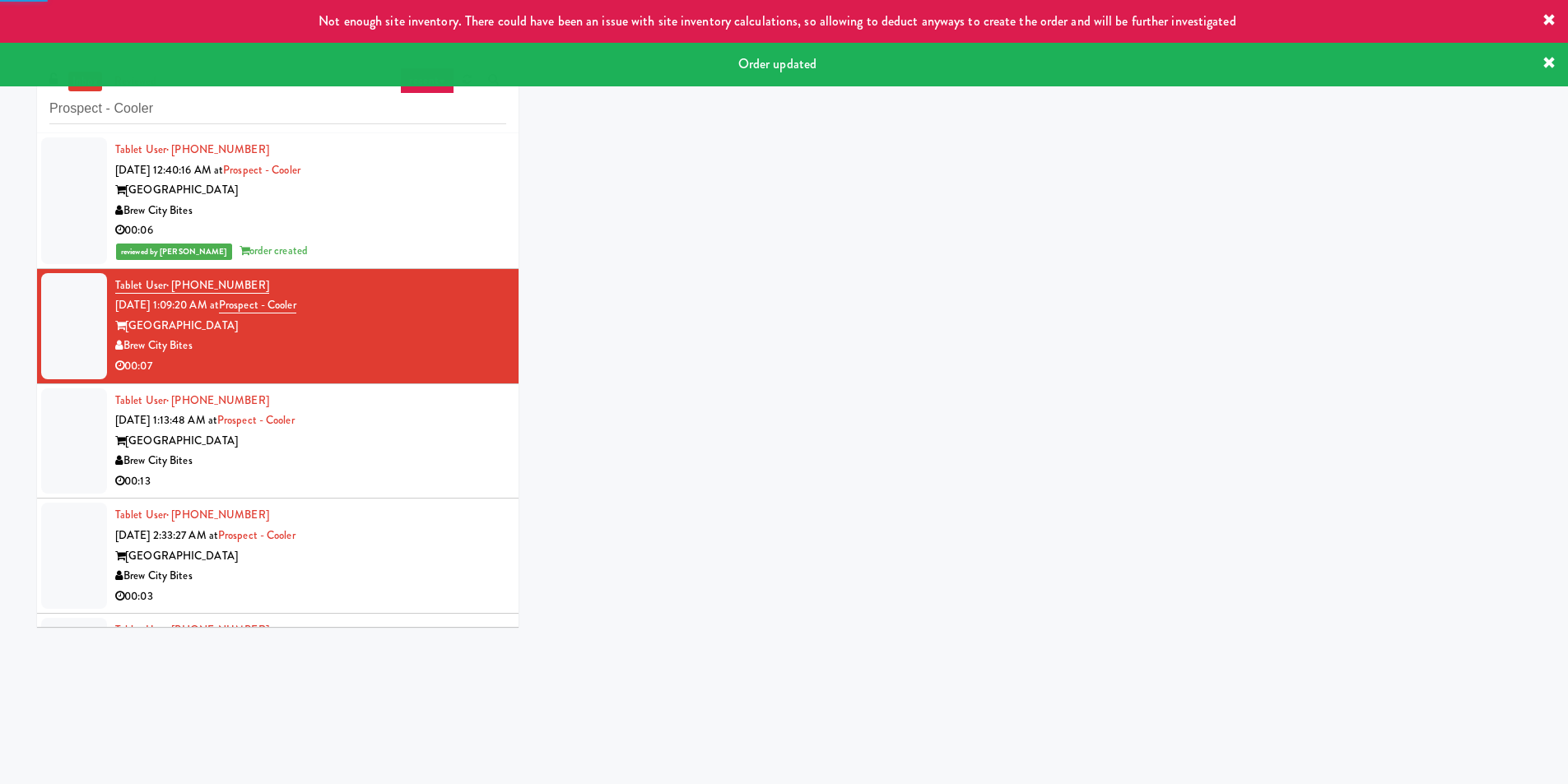
click at [441, 224] on div "00:06" at bounding box center [310, 231] width 391 height 20
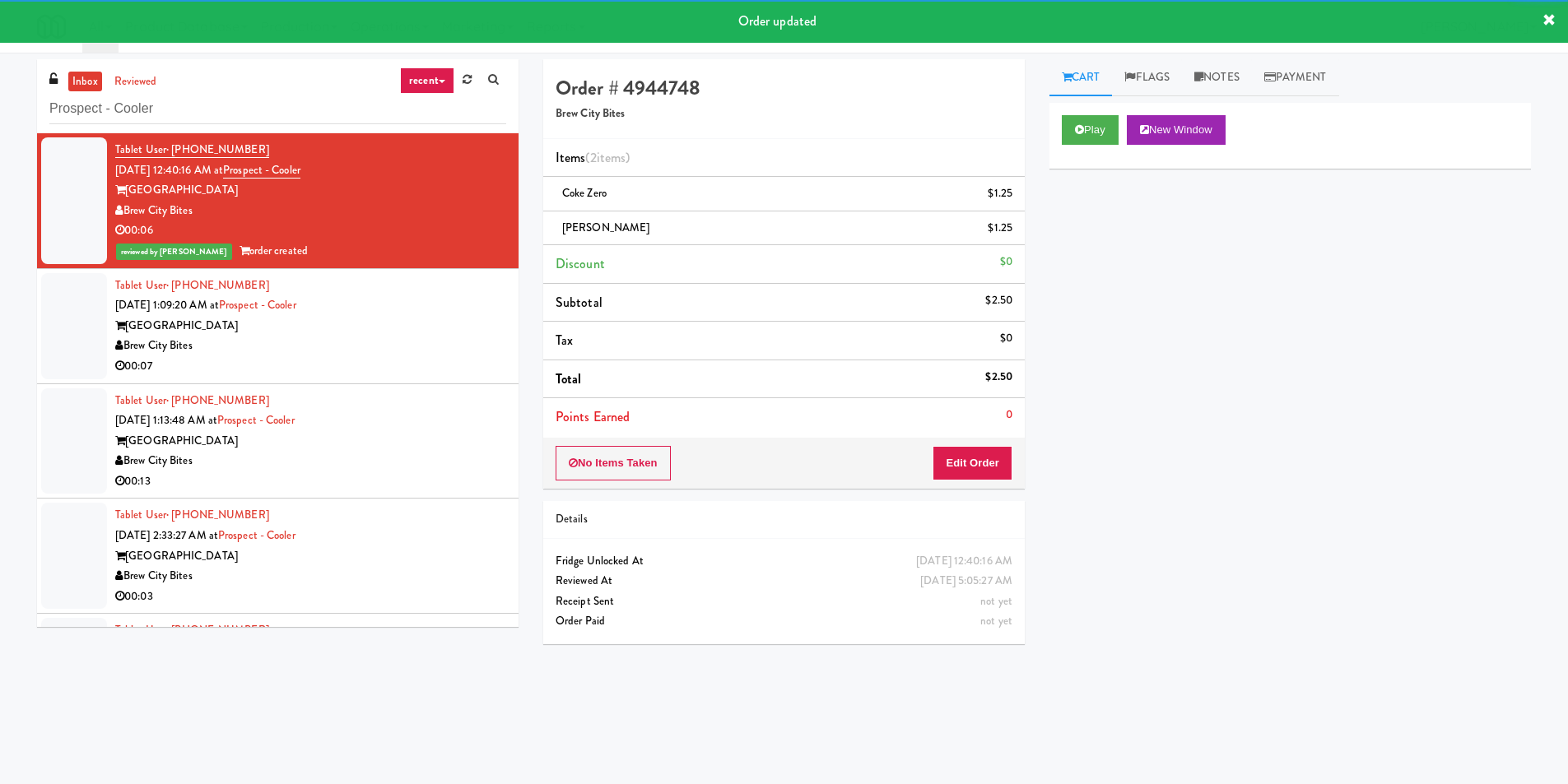
click at [442, 317] on div "[GEOGRAPHIC_DATA]" at bounding box center [310, 326] width 391 height 20
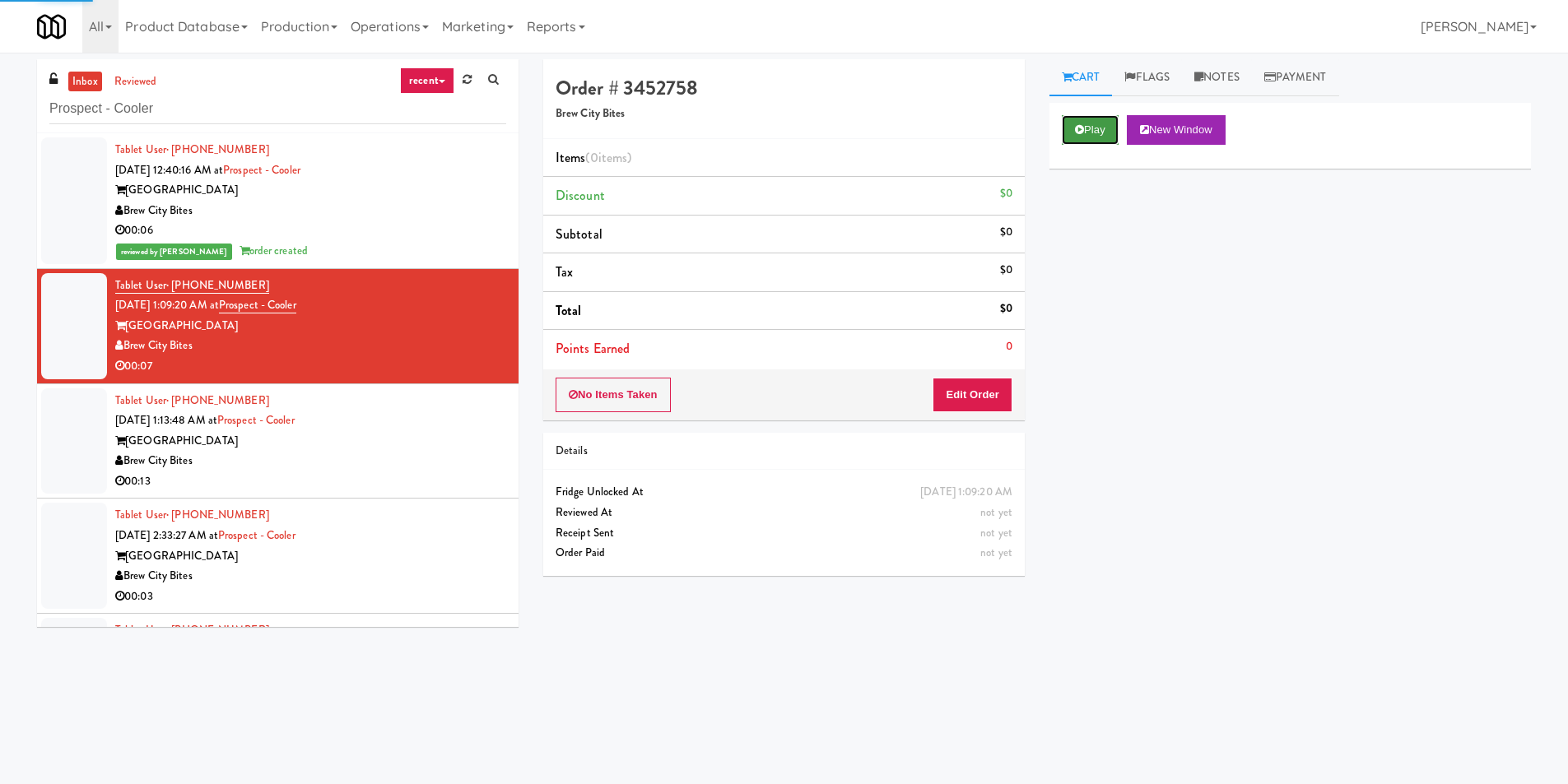
click at [1083, 140] on button "Play" at bounding box center [1090, 130] width 57 height 29
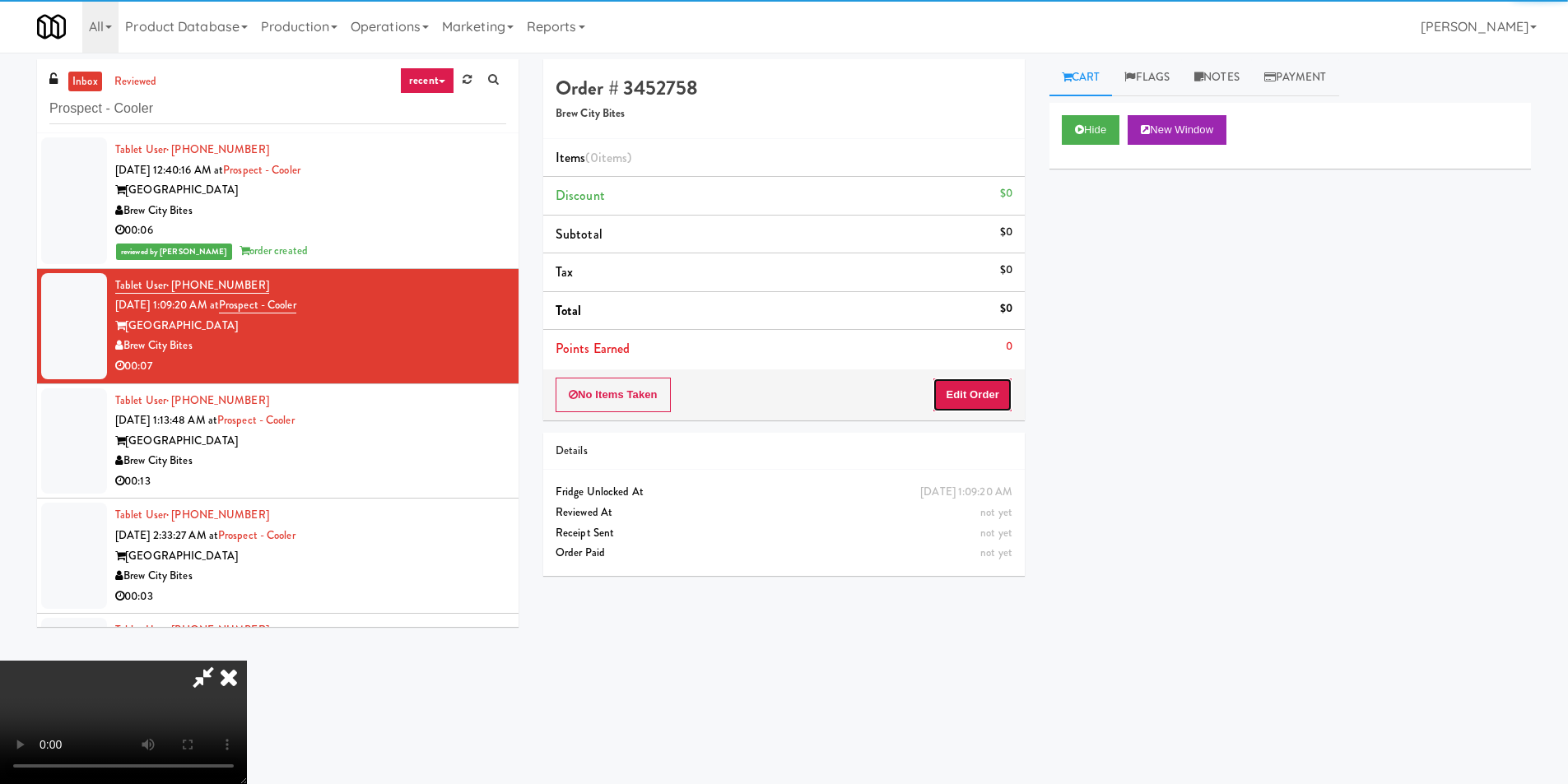
click at [964, 403] on button "Edit Order" at bounding box center [972, 395] width 80 height 35
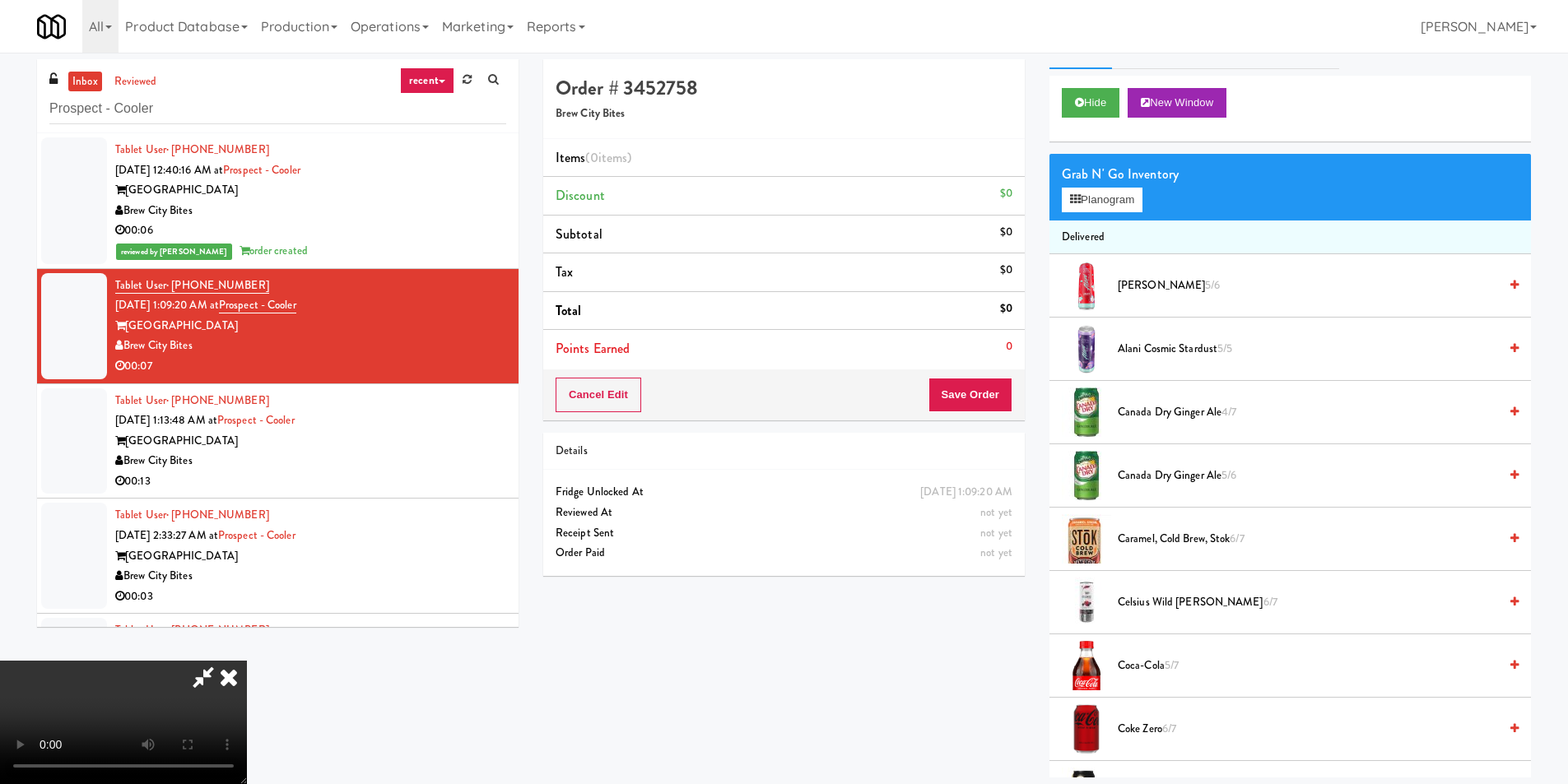
scroll to position [165, 0]
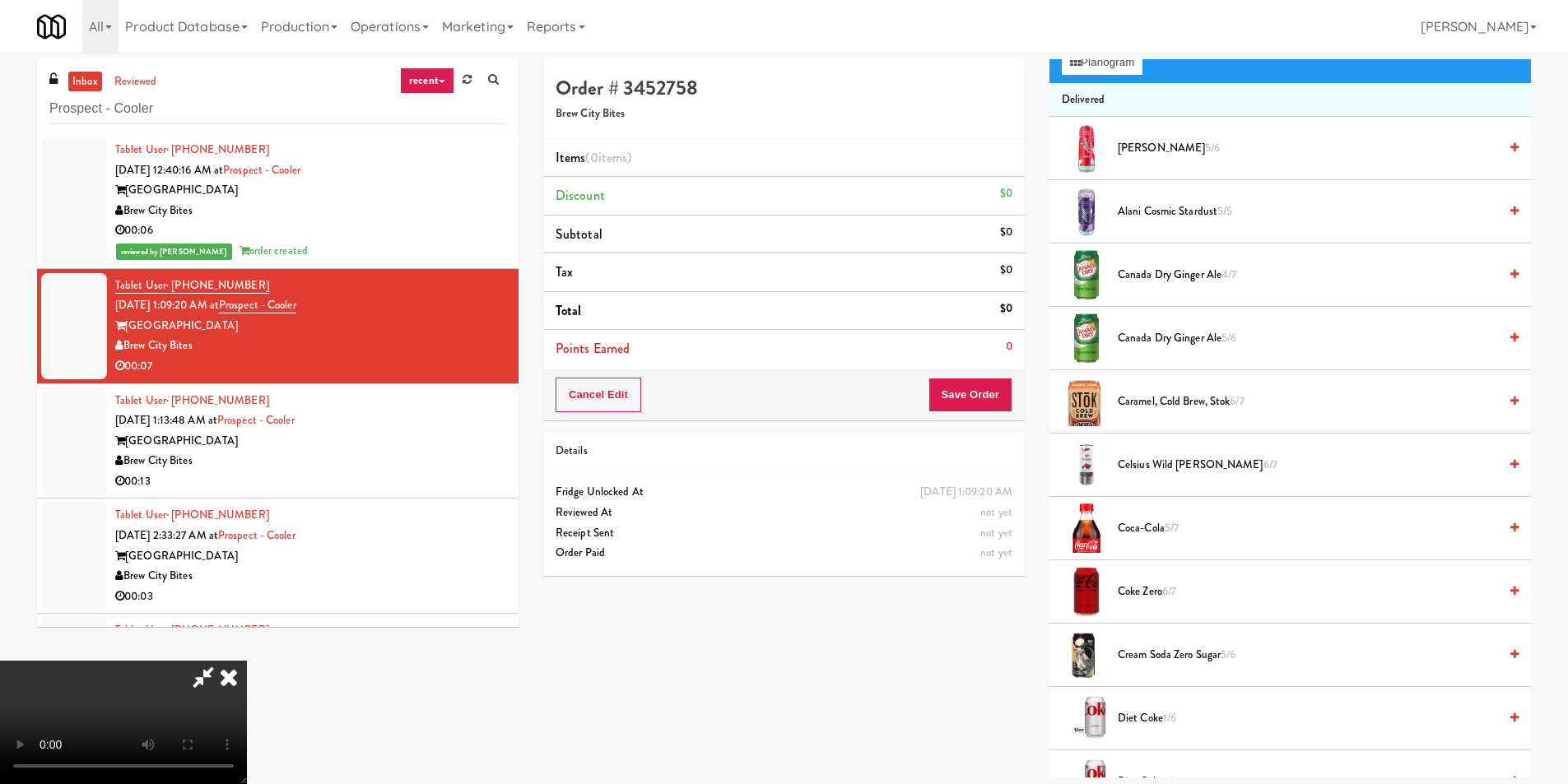
click at [1137, 524] on span "Coca-Cola 5/7" at bounding box center [1308, 528] width 381 height 20
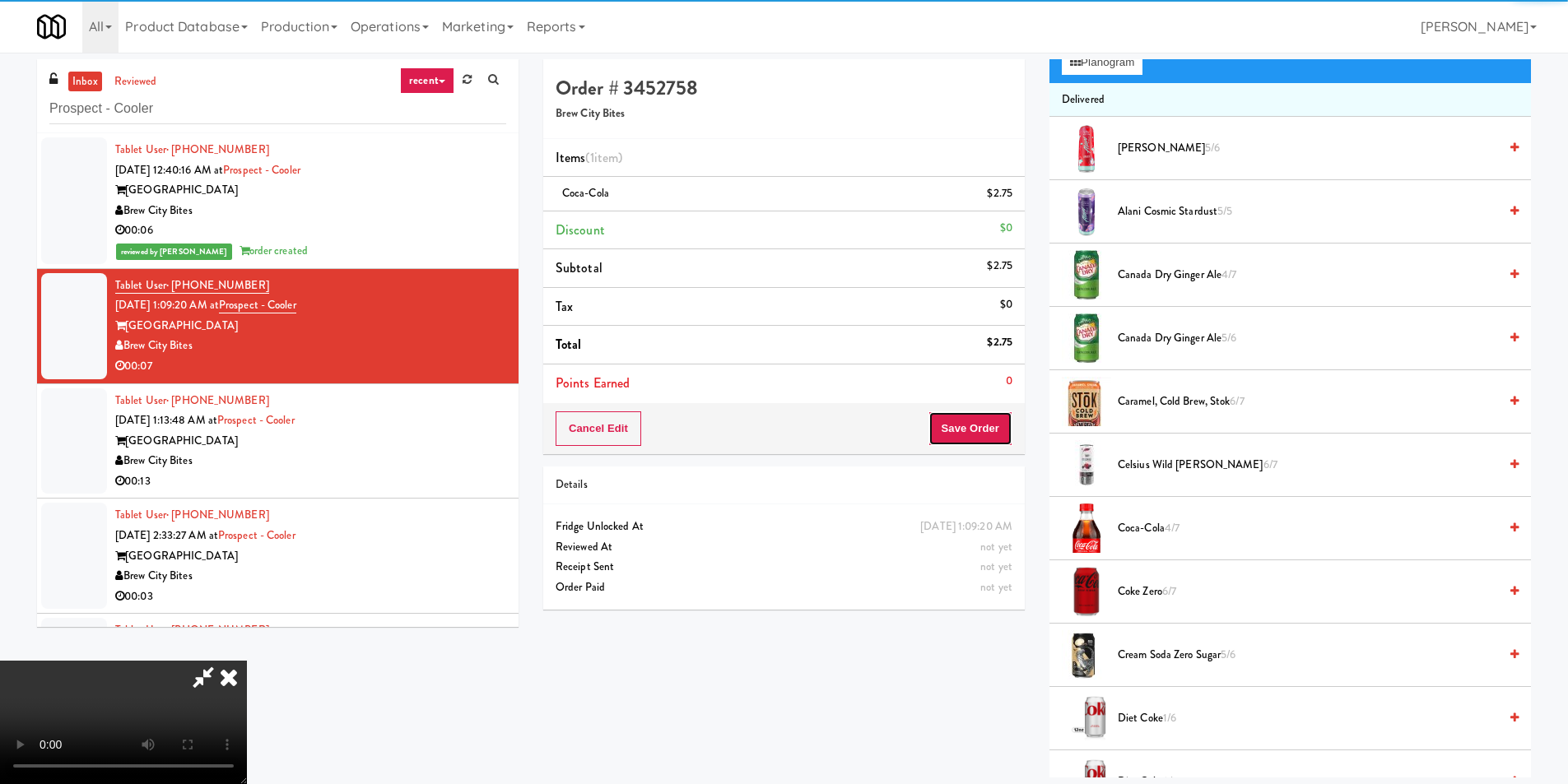
click at [985, 434] on button "Save Order" at bounding box center [970, 429] width 84 height 35
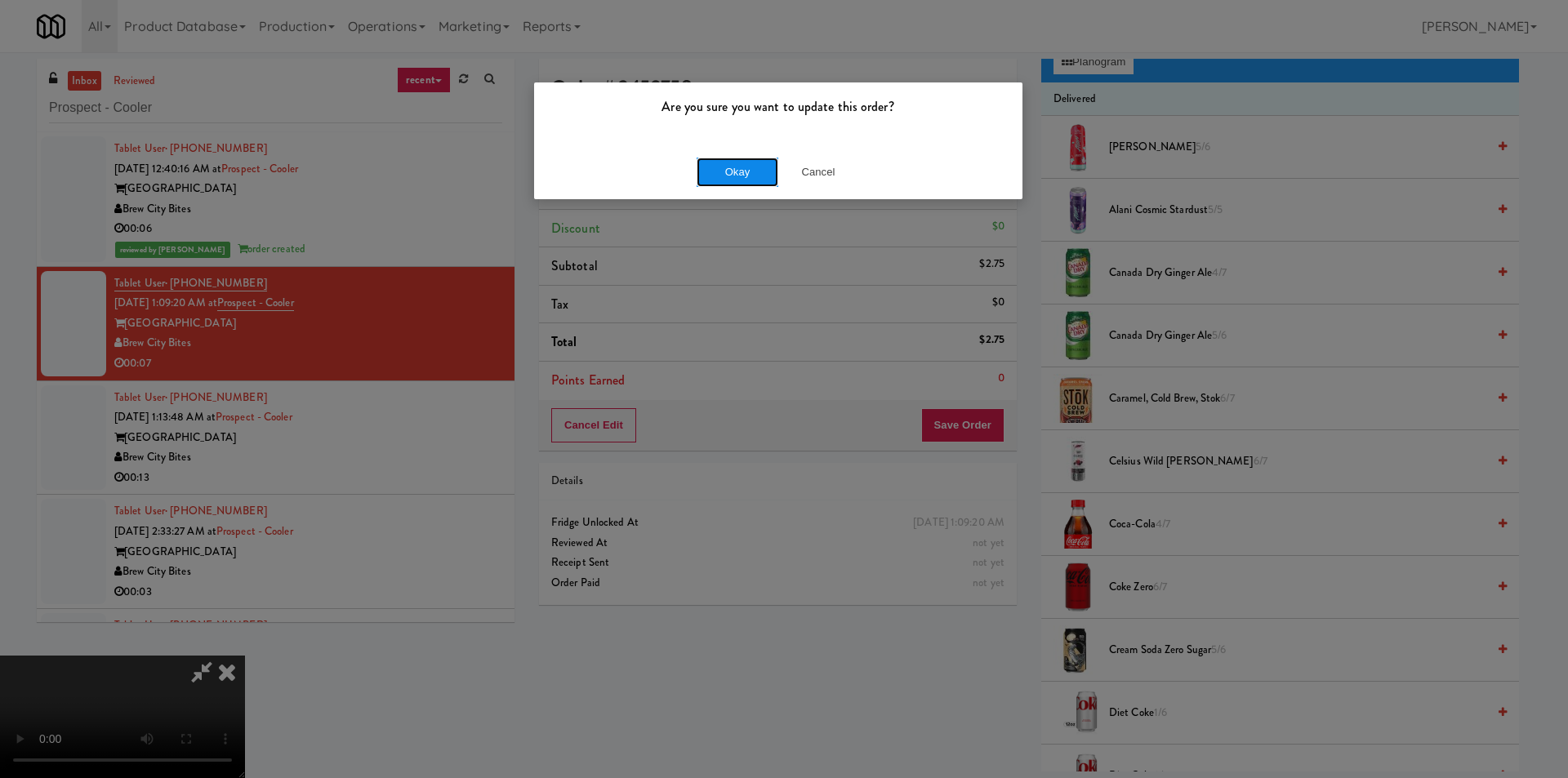
click at [759, 161] on button "Okay" at bounding box center [738, 172] width 82 height 29
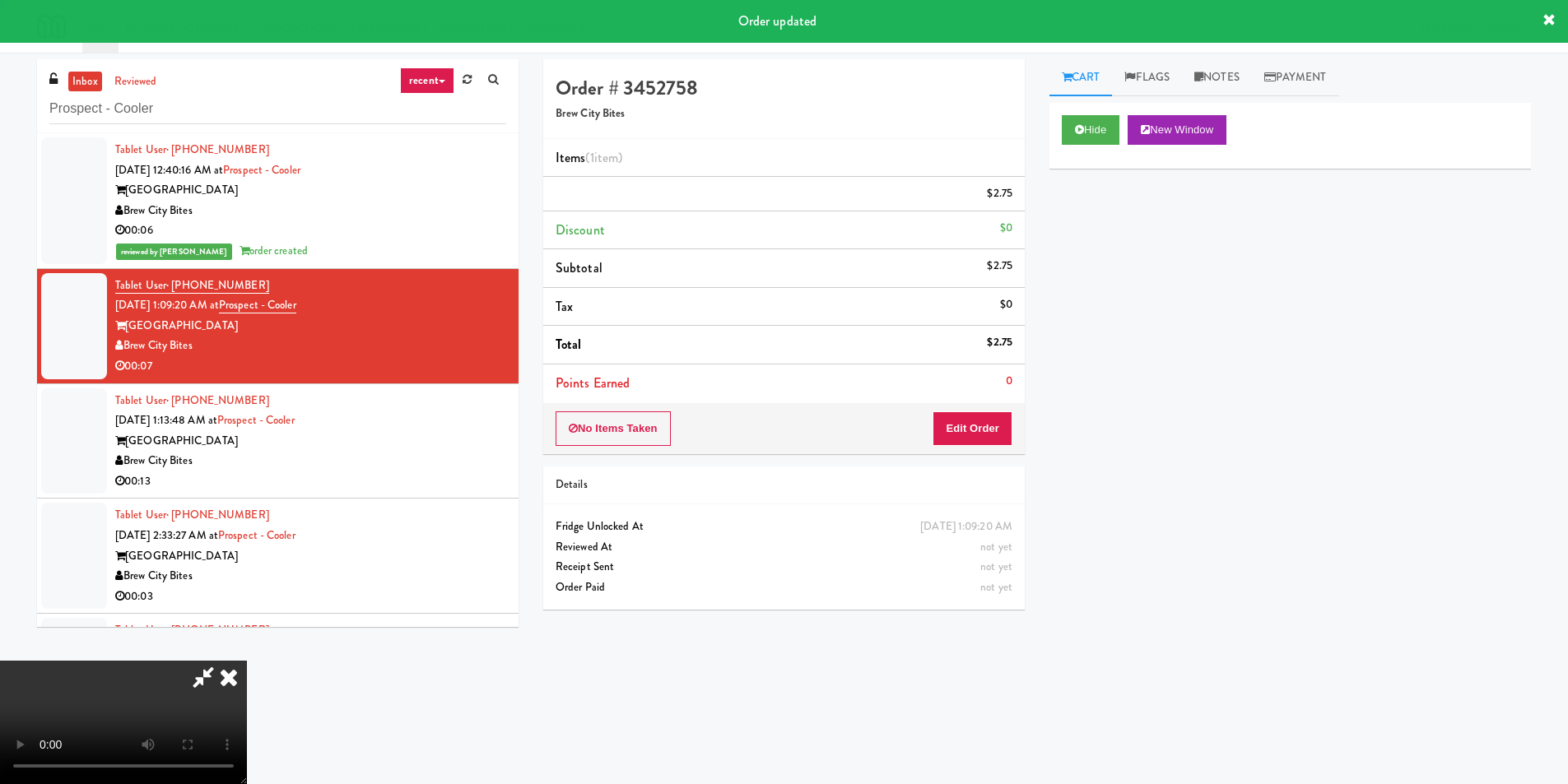
scroll to position [0, 0]
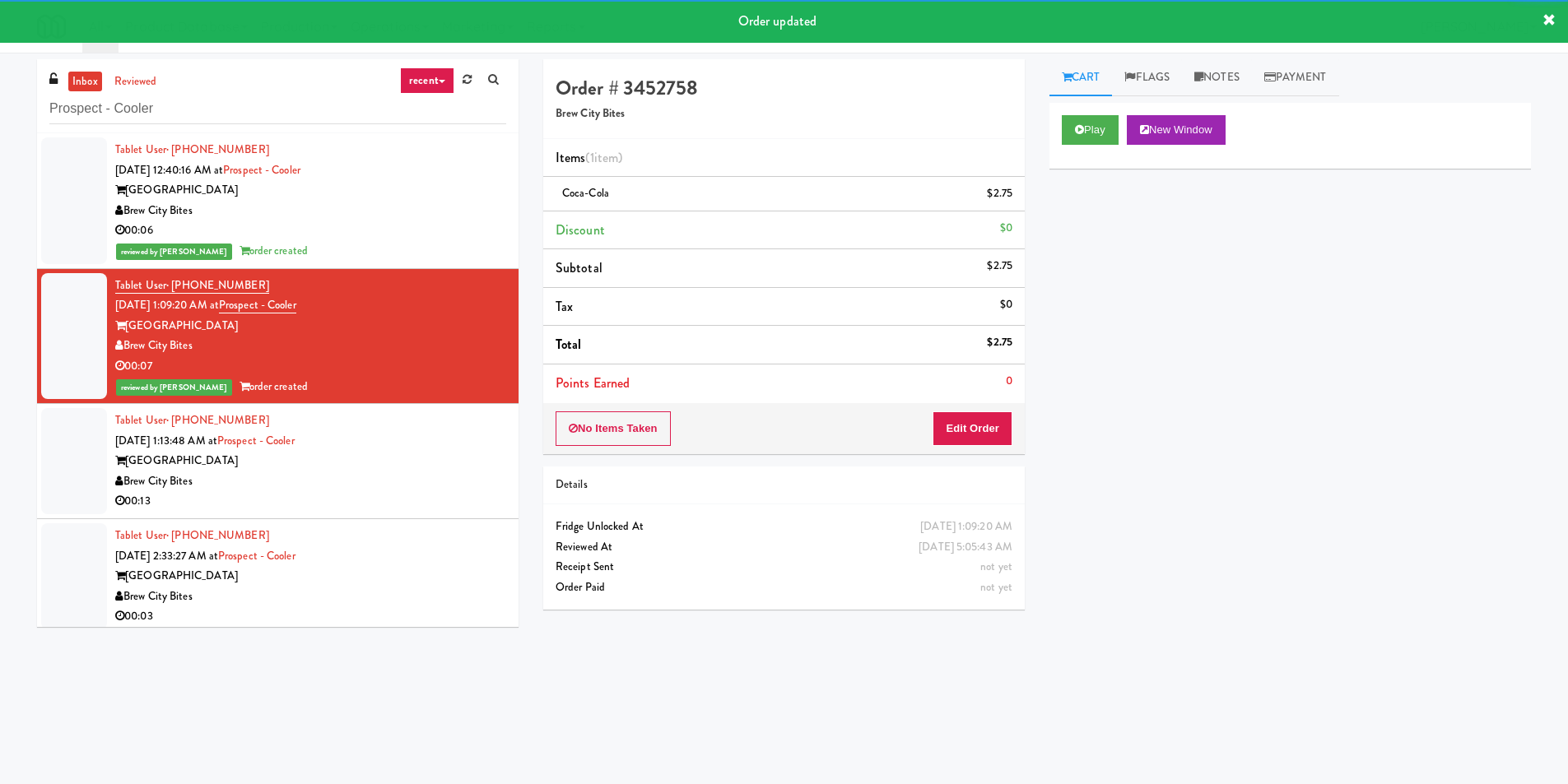
drag, startPoint x: 434, startPoint y: 423, endPoint x: 453, endPoint y: 421, distance: 19.1
click at [437, 423] on div "Tablet User · (607) 331-3551 [DATE] 1:13:48 AM at [GEOGRAPHIC_DATA] [GEOGRAPHIC…" at bounding box center [310, 461] width 391 height 101
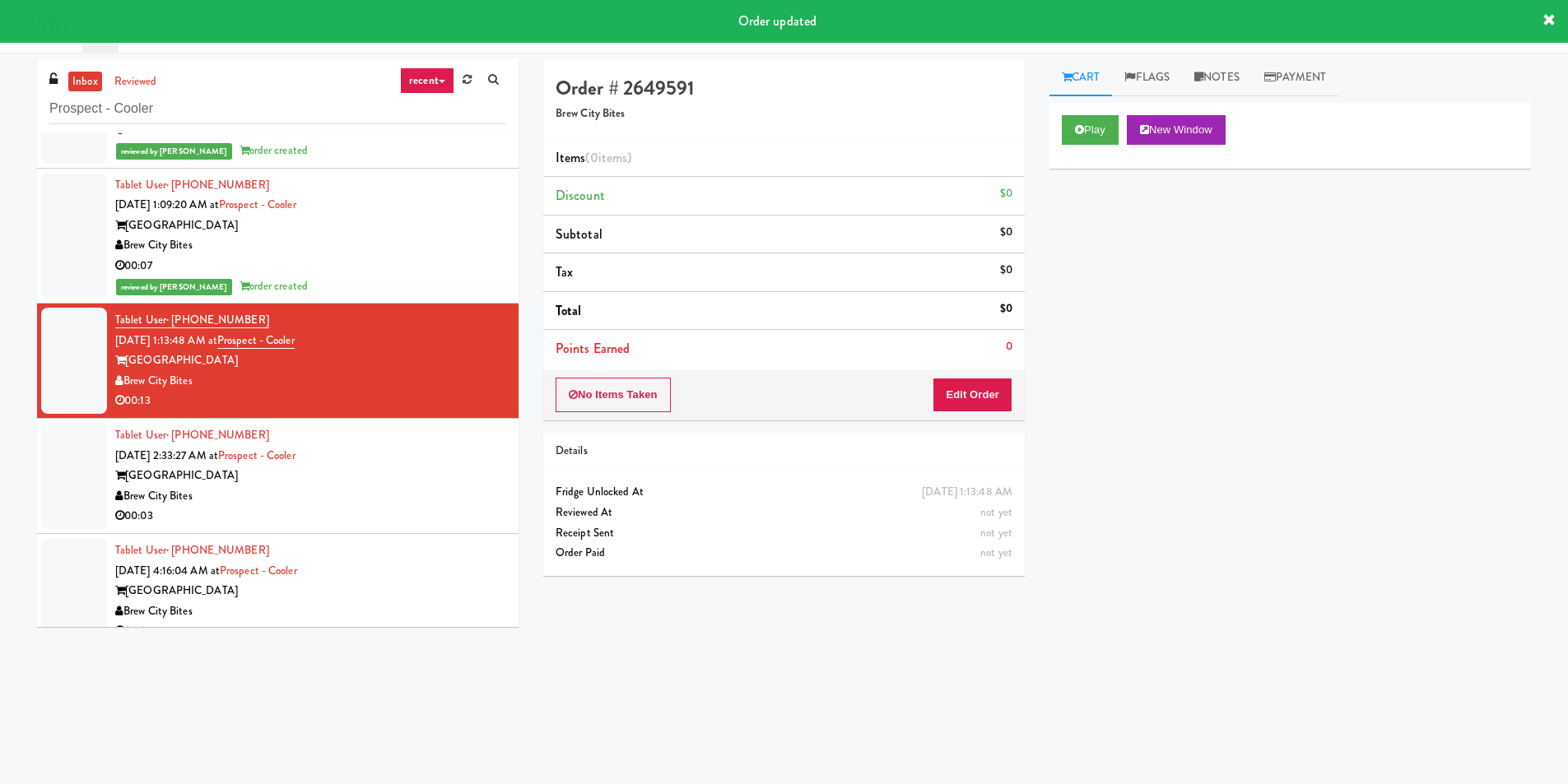
scroll to position [122, 0]
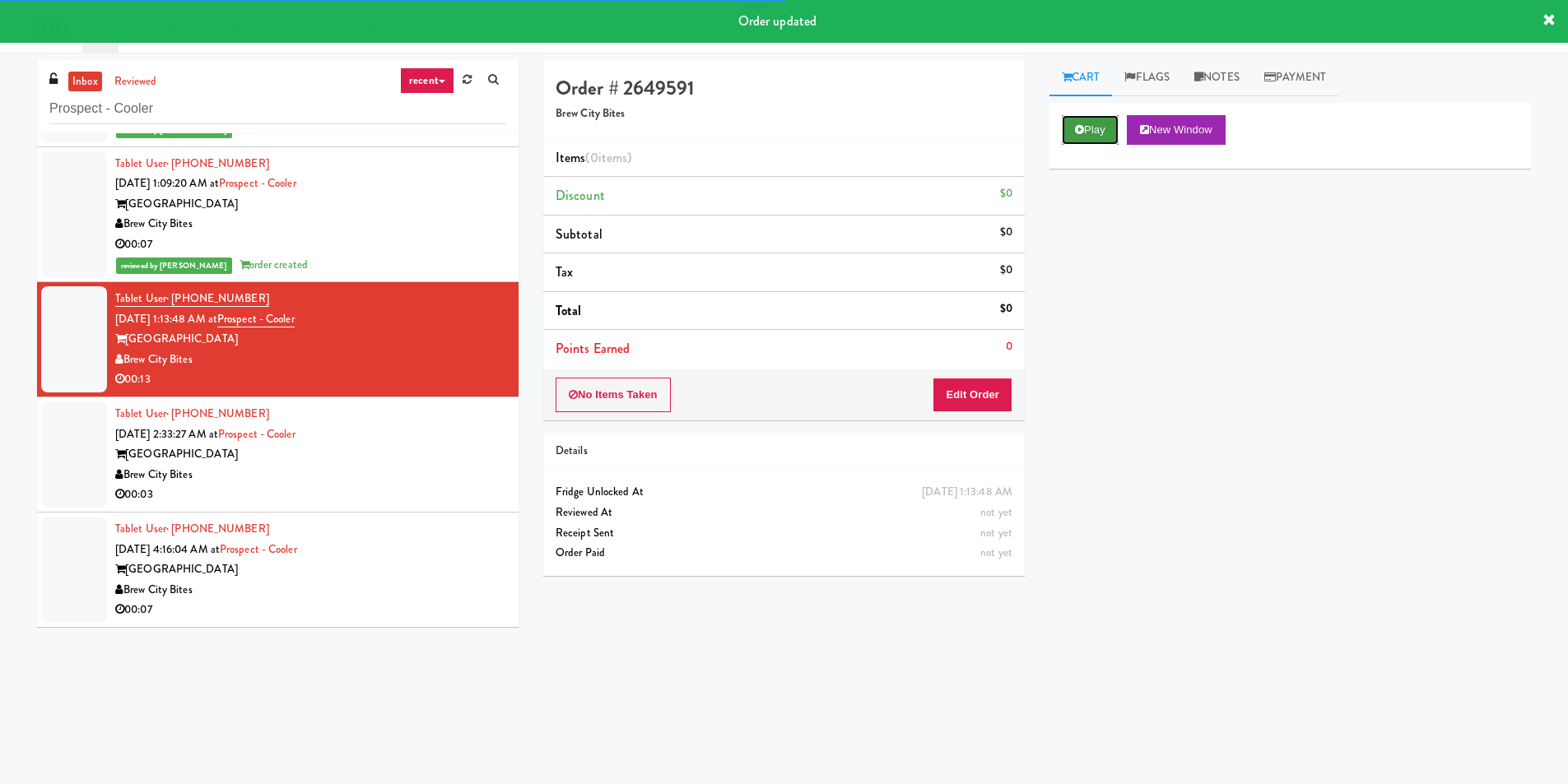
click at [1094, 141] on button "Play" at bounding box center [1090, 130] width 57 height 29
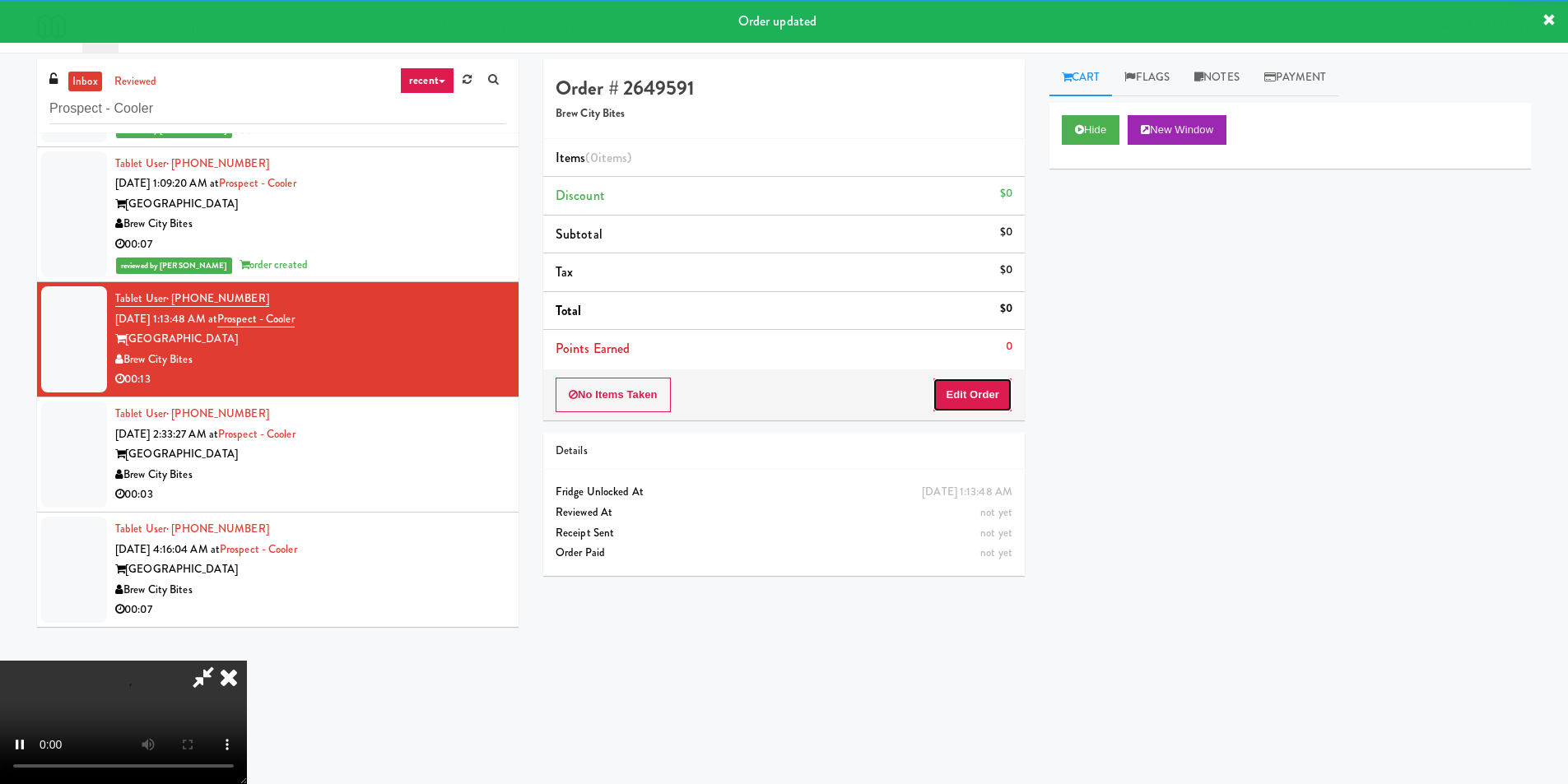
click at [945, 396] on button "Edit Order" at bounding box center [972, 395] width 80 height 35
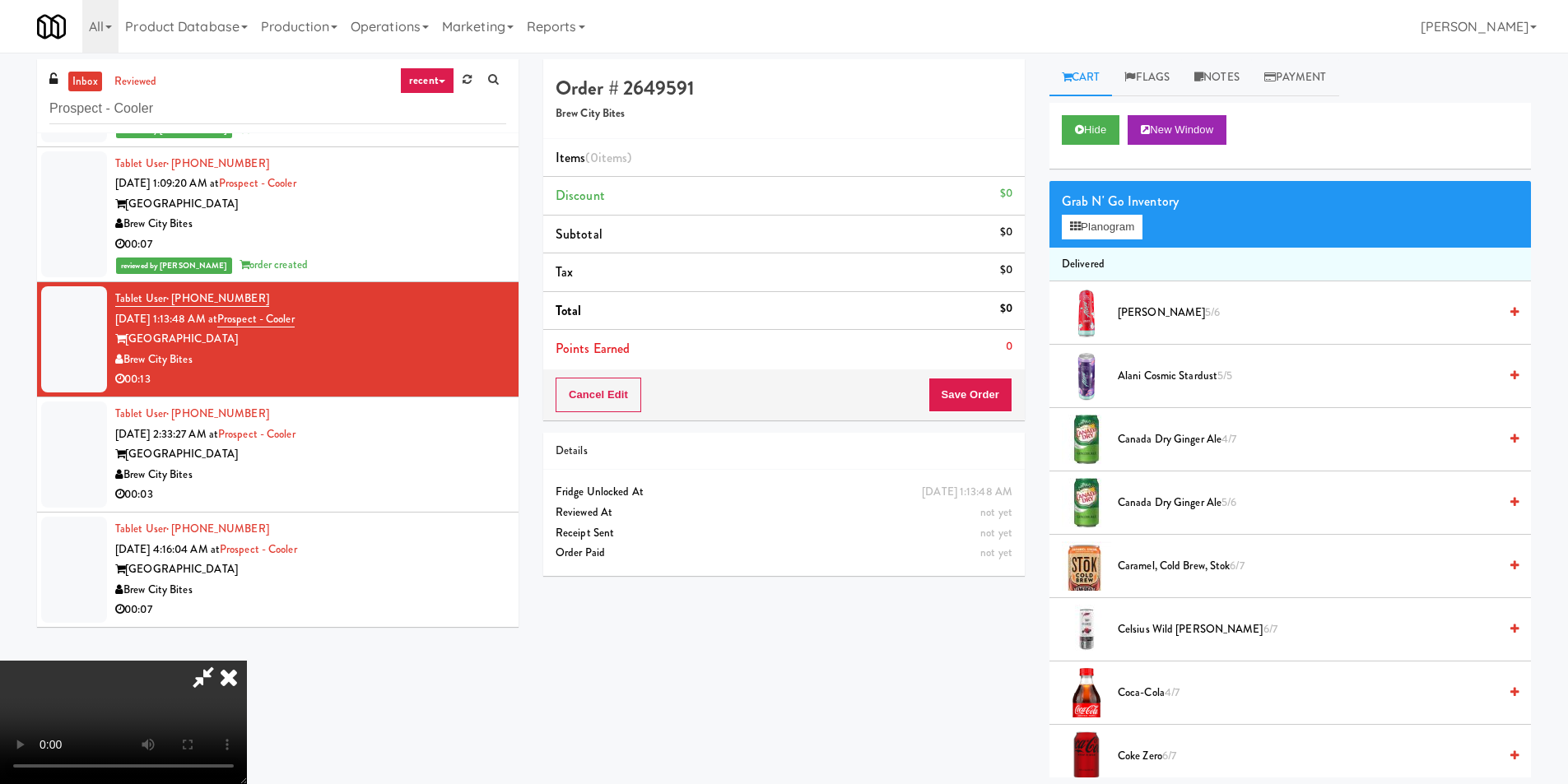
click at [247, 661] on video at bounding box center [123, 722] width 247 height 123
click at [1170, 441] on span "Canada Dry Ginger Ale 4/7" at bounding box center [1308, 439] width 381 height 20
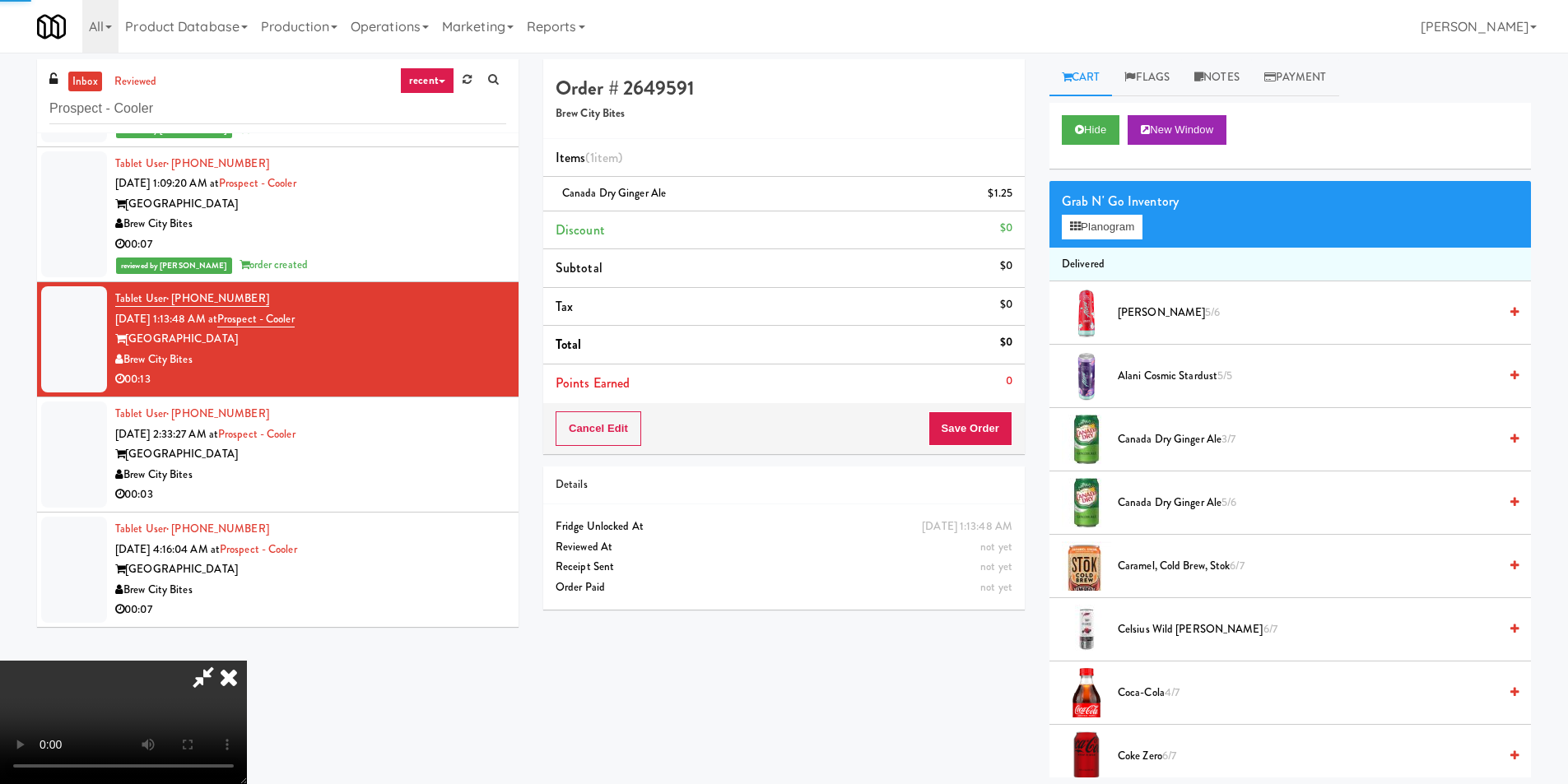
click at [247, 661] on video at bounding box center [123, 722] width 247 height 123
click at [989, 433] on button "Save Order" at bounding box center [970, 429] width 84 height 35
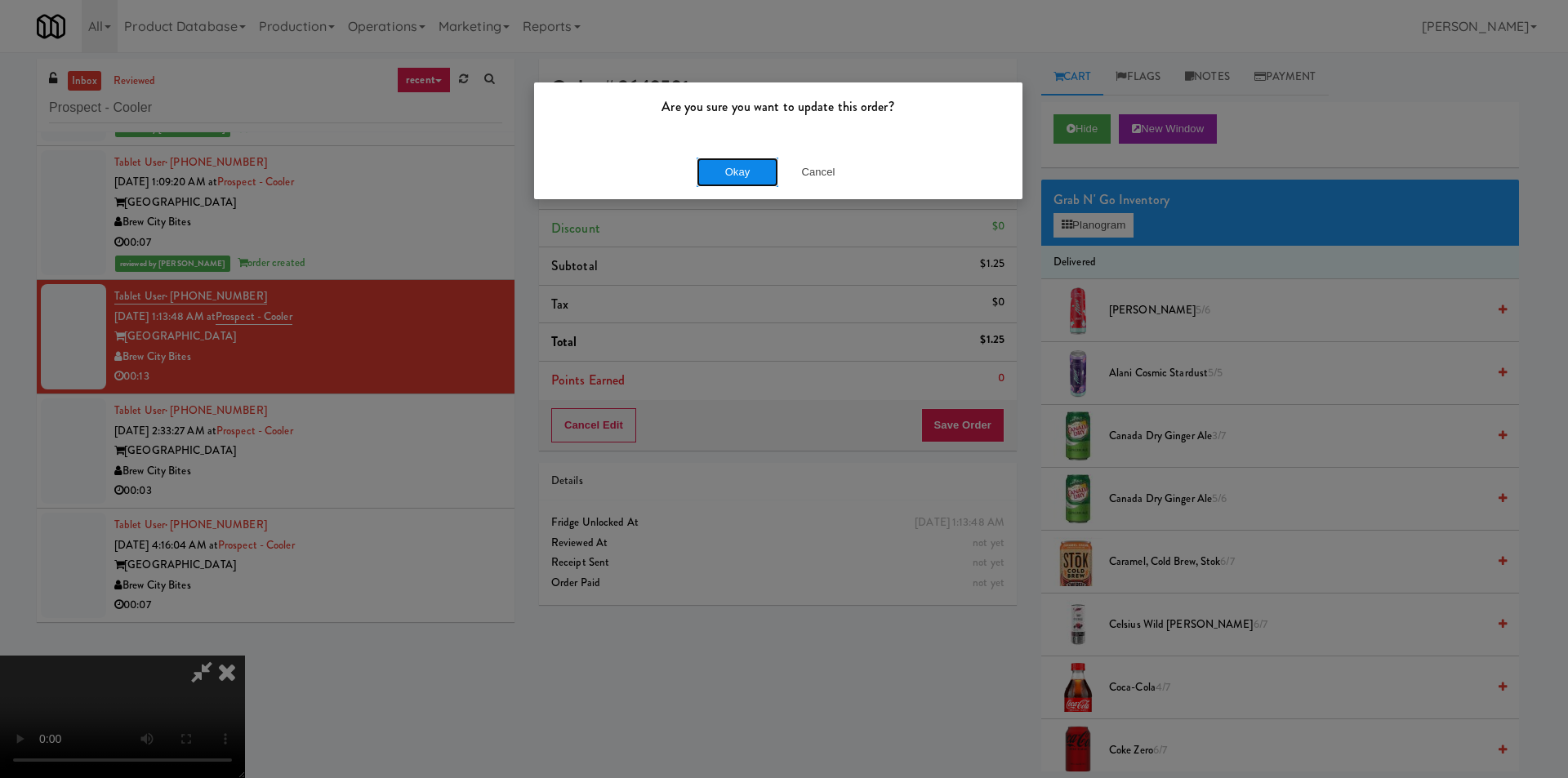
click at [724, 175] on button "Okay" at bounding box center [738, 172] width 82 height 29
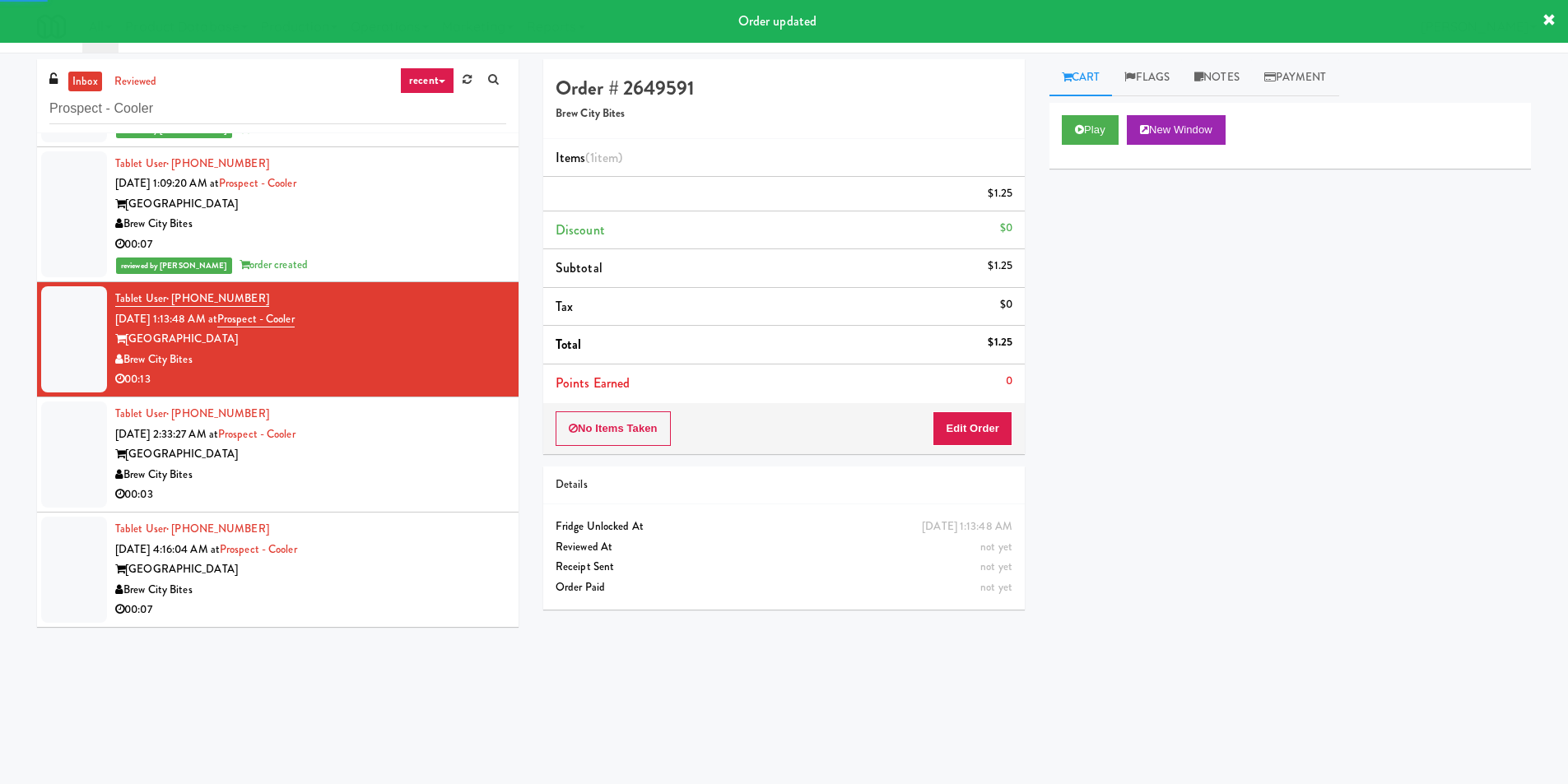
click at [422, 465] on div "Brew City Bites" at bounding box center [310, 475] width 391 height 20
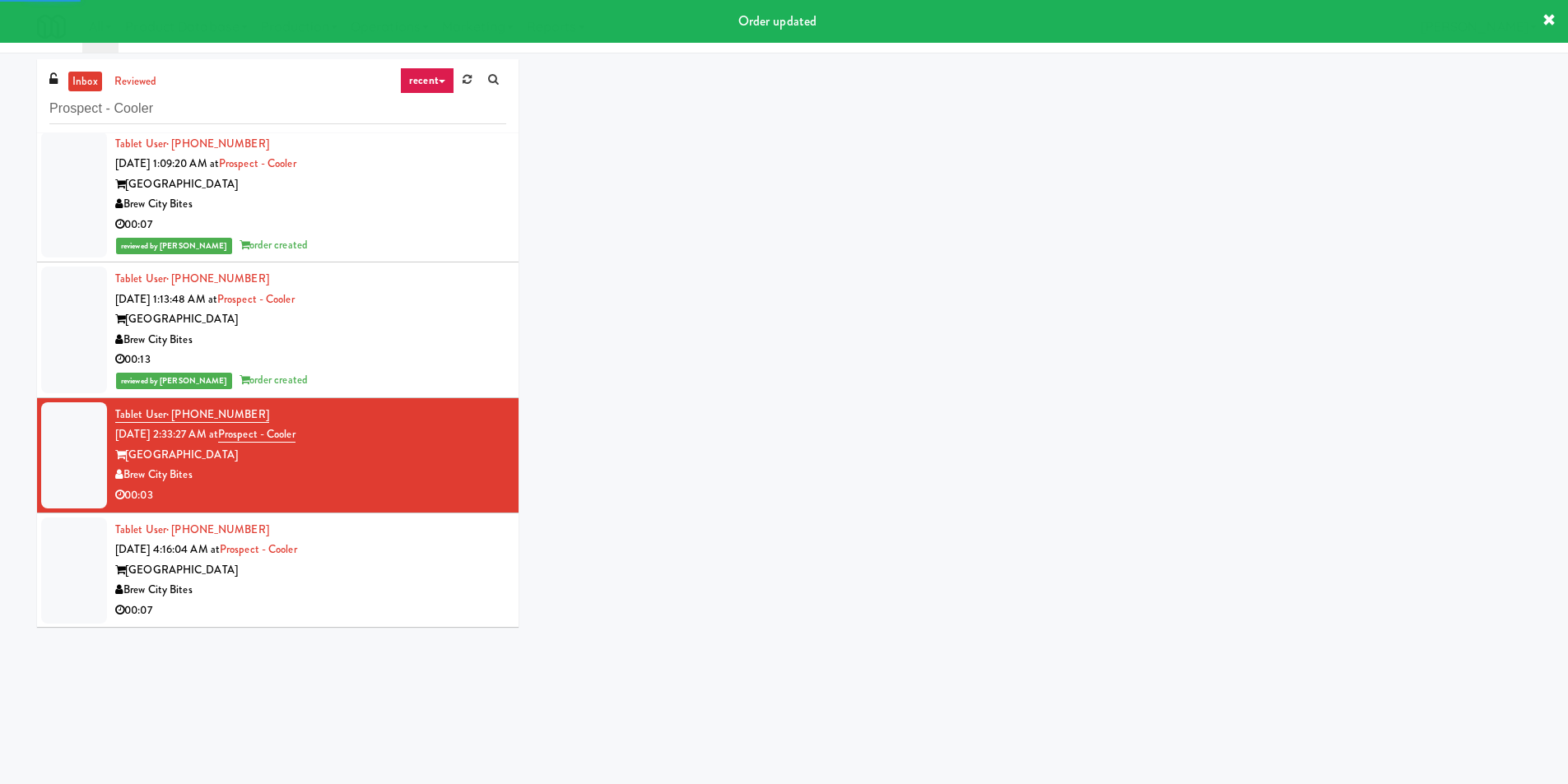
scroll to position [142, 0]
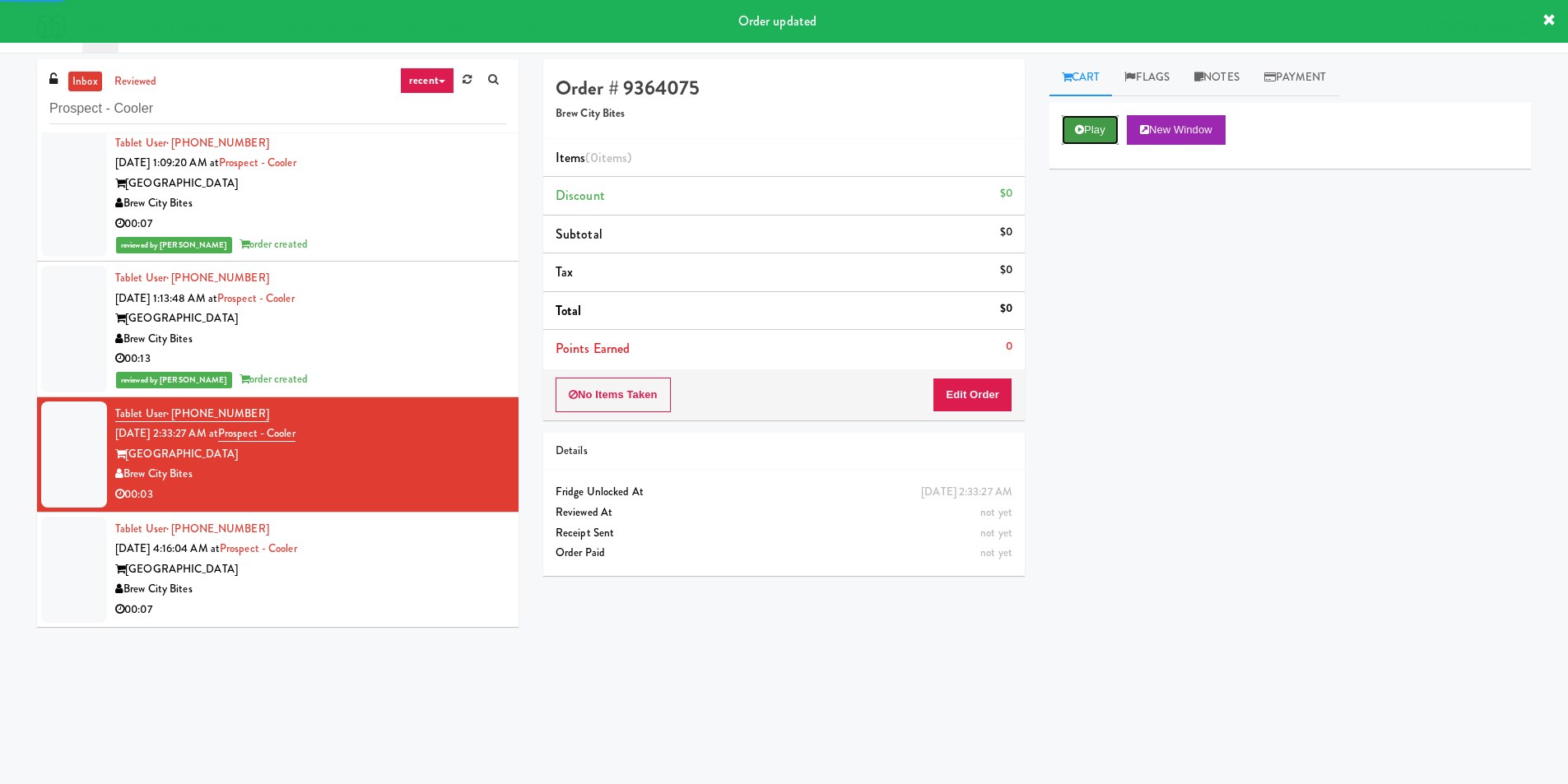
click at [1088, 128] on button "Play" at bounding box center [1090, 130] width 57 height 29
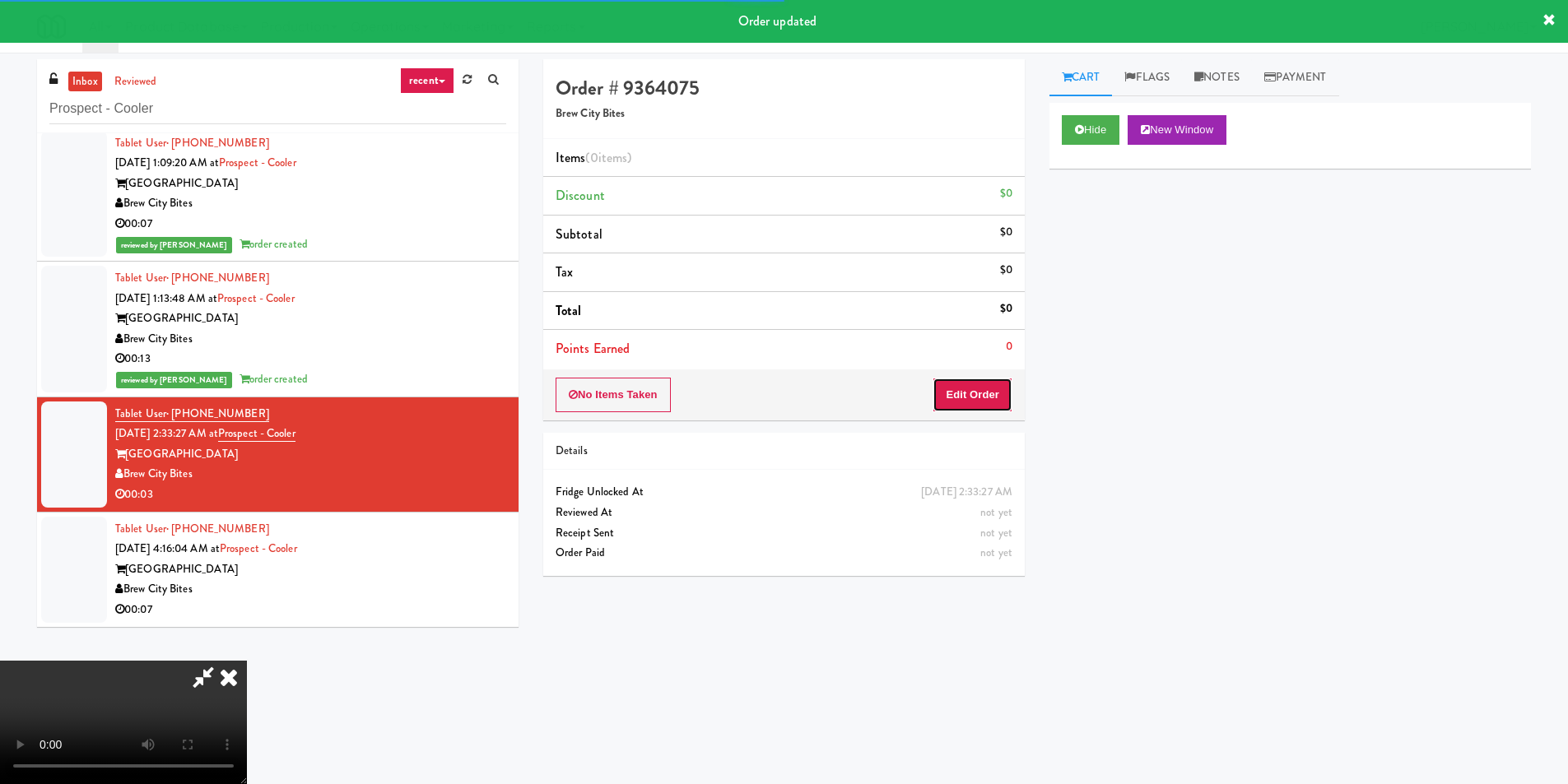
click at [958, 379] on button "Edit Order" at bounding box center [972, 395] width 80 height 35
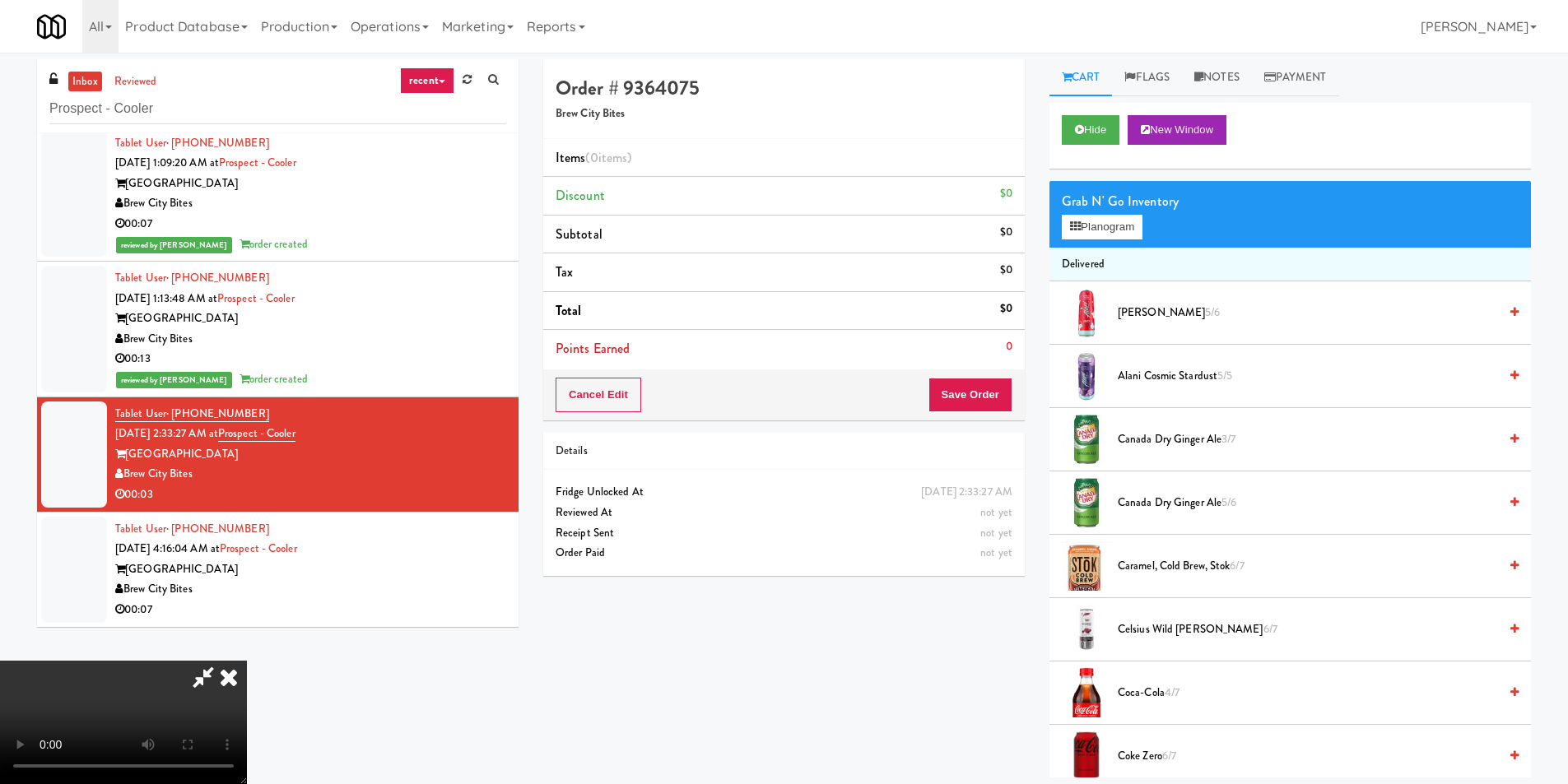
scroll to position [0, 0]
click at [1122, 501] on span "Canada Dry Ginger Ale 5/6" at bounding box center [1308, 503] width 381 height 20
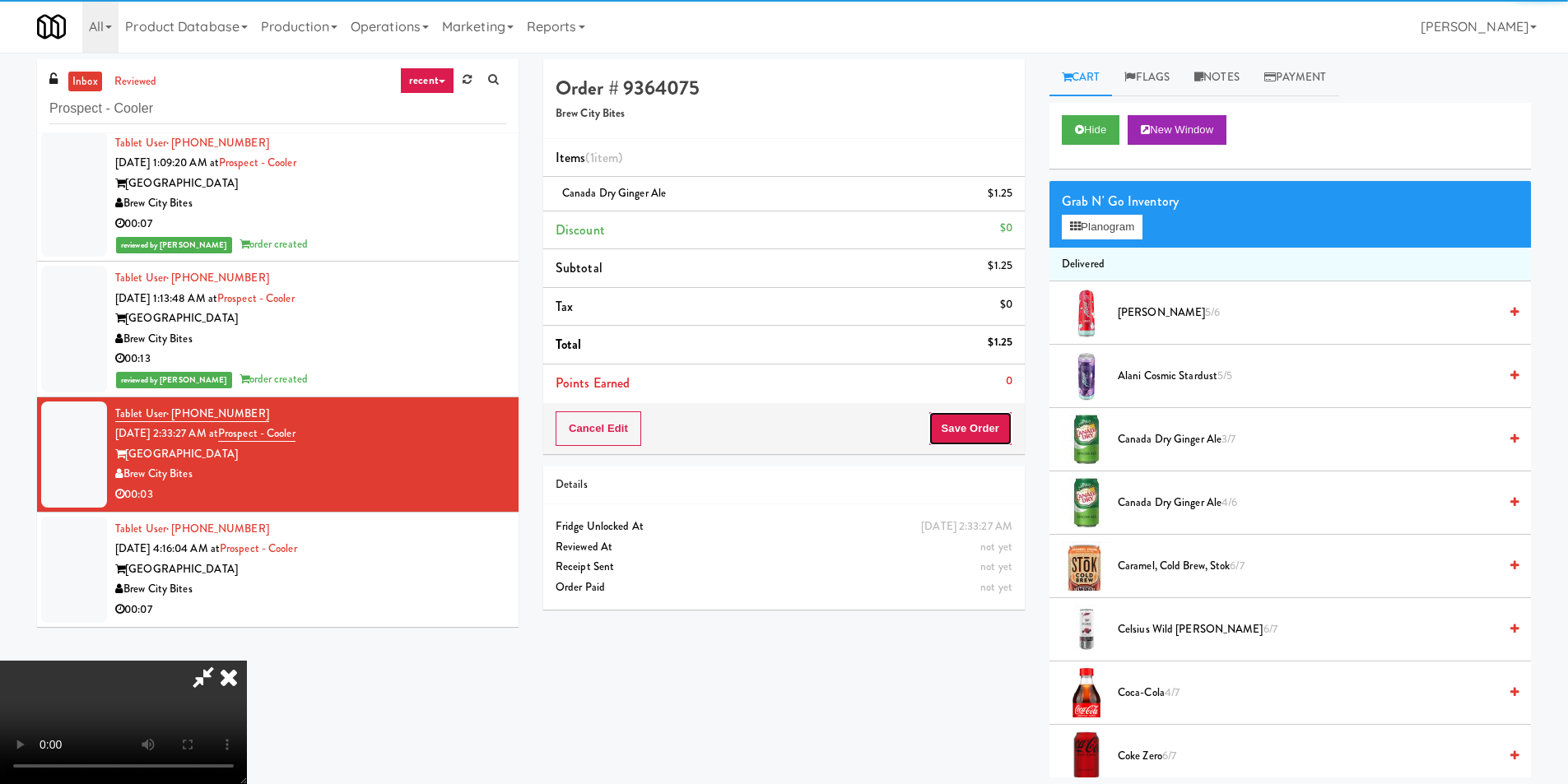
click at [963, 427] on button "Save Order" at bounding box center [970, 429] width 84 height 35
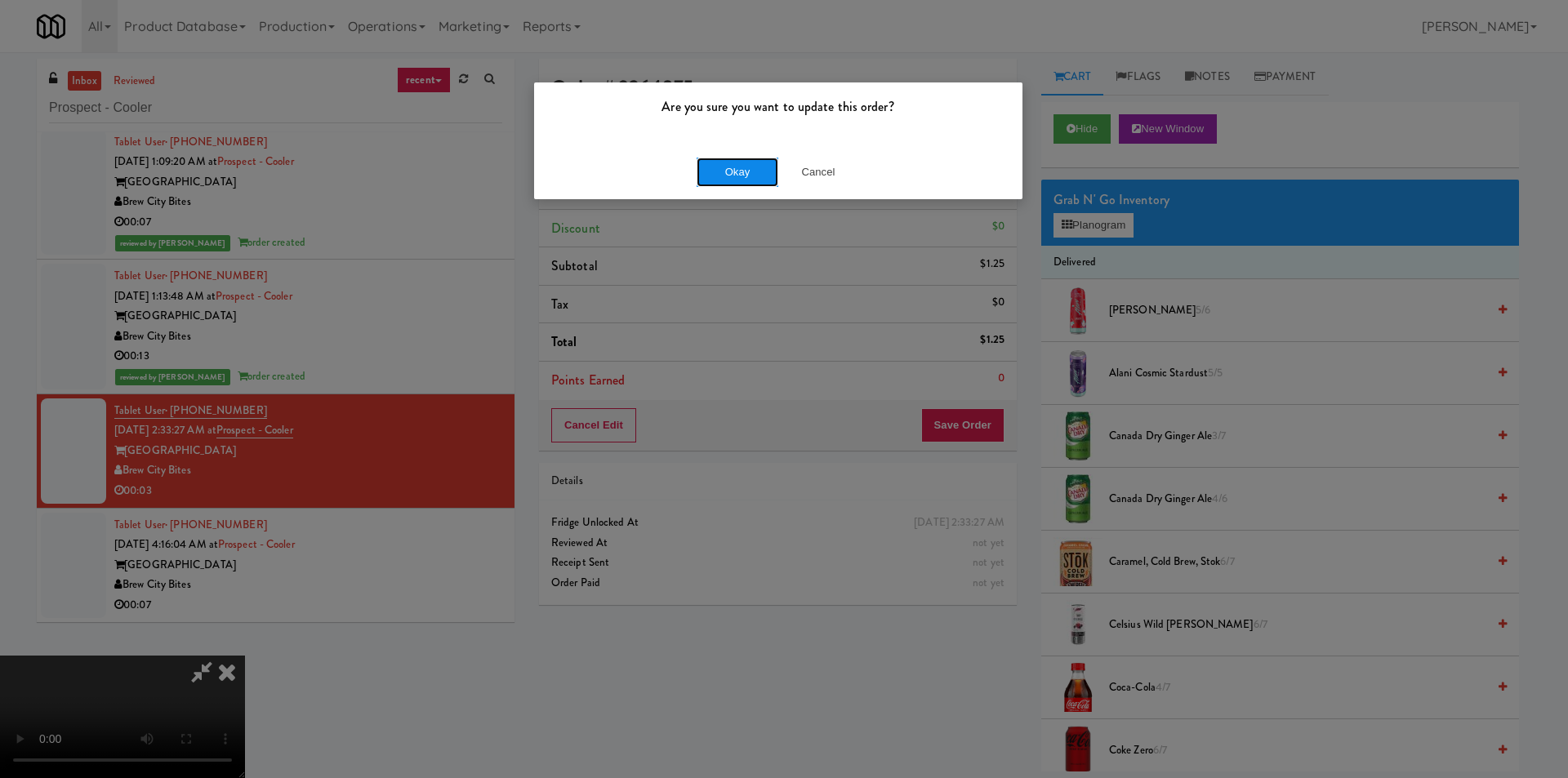
click at [731, 169] on button "Okay" at bounding box center [738, 172] width 82 height 29
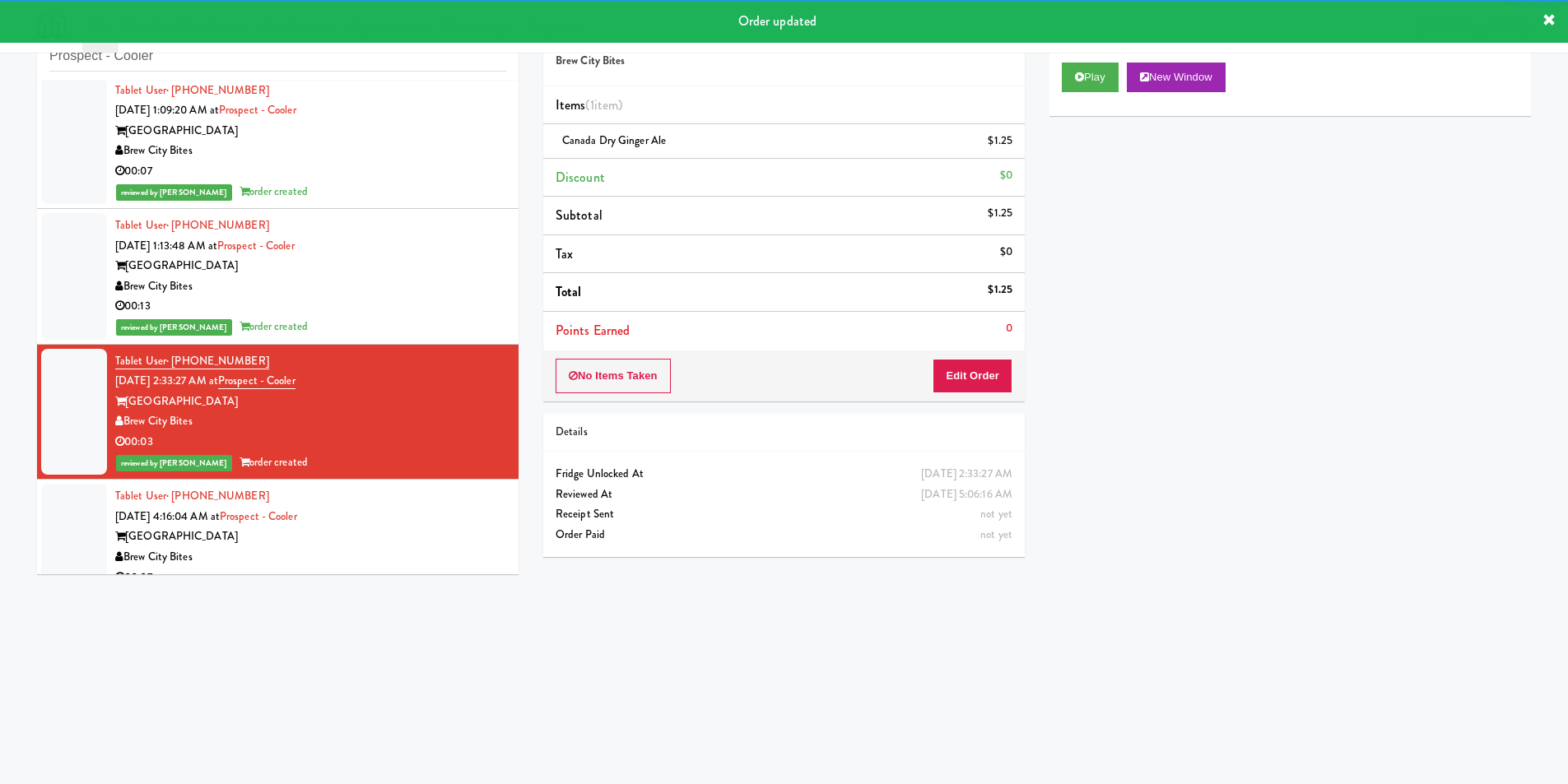
click at [460, 494] on div "Tablet User · (414) 732-0537 [DATE] 4:16:04 AM at [GEOGRAPHIC_DATA] [GEOGRAPHIC…" at bounding box center [310, 537] width 391 height 101
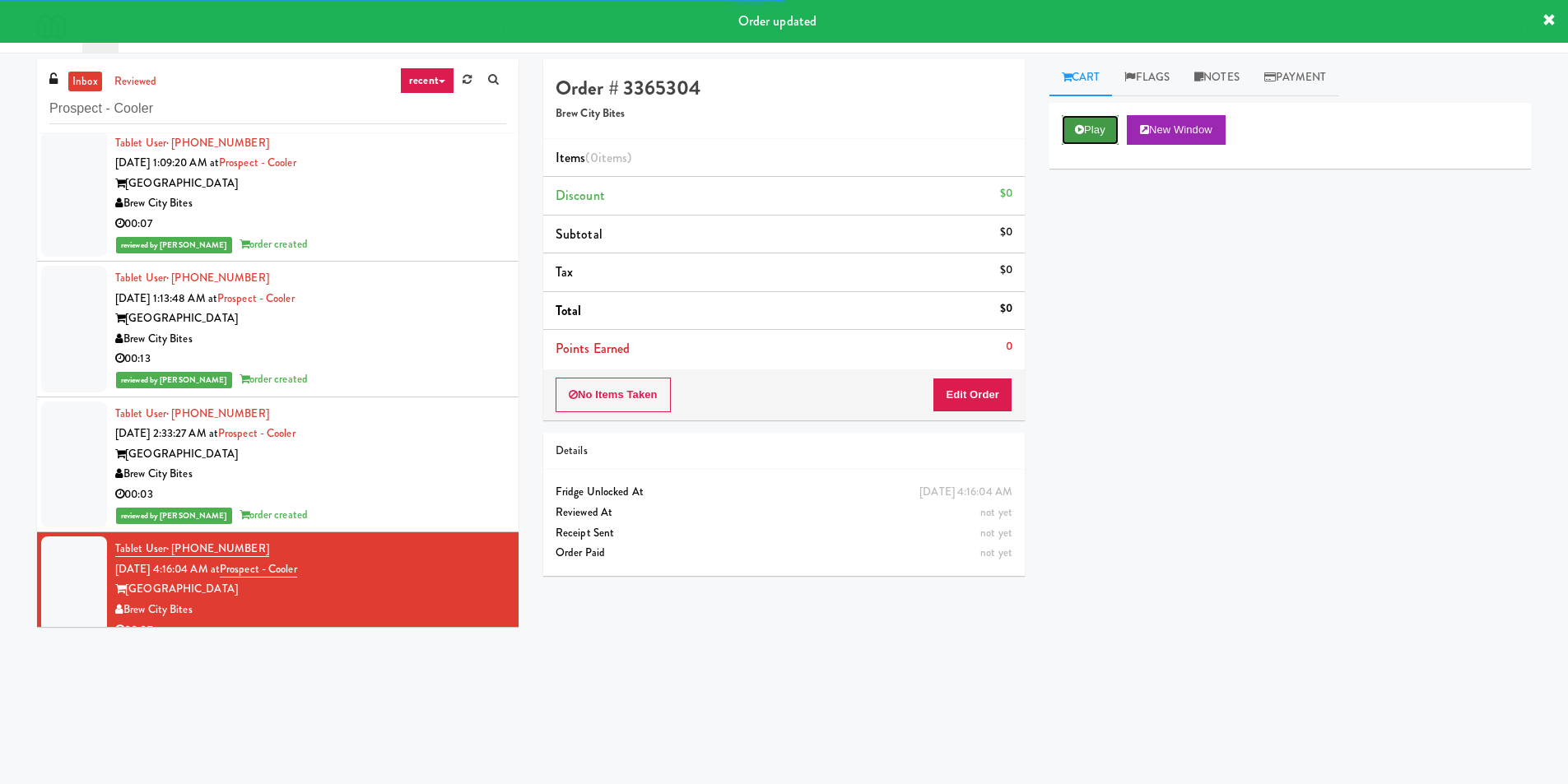
click at [1084, 128] on icon at bounding box center [1080, 130] width 9 height 11
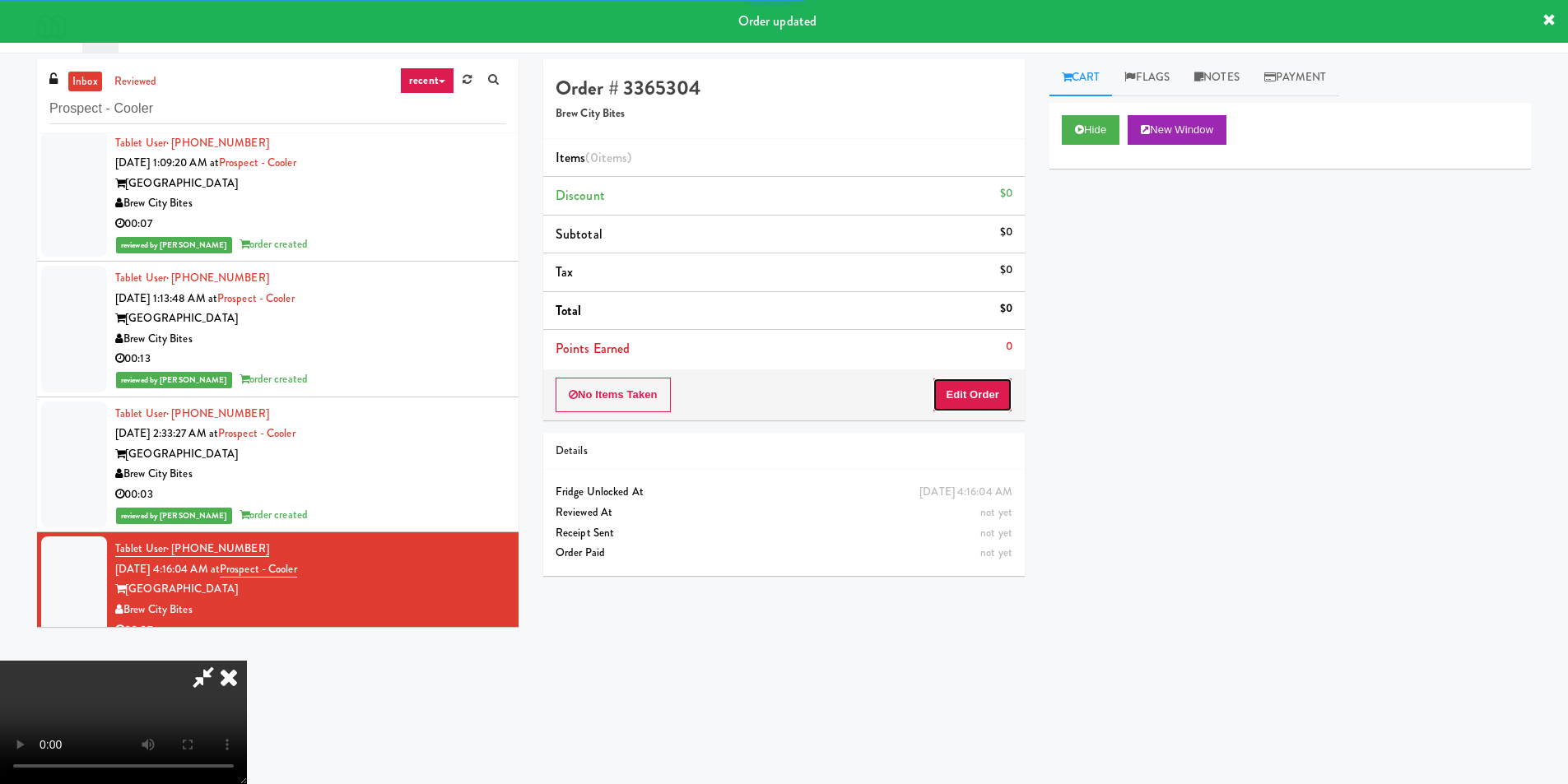
click at [969, 385] on button "Edit Order" at bounding box center [972, 395] width 80 height 35
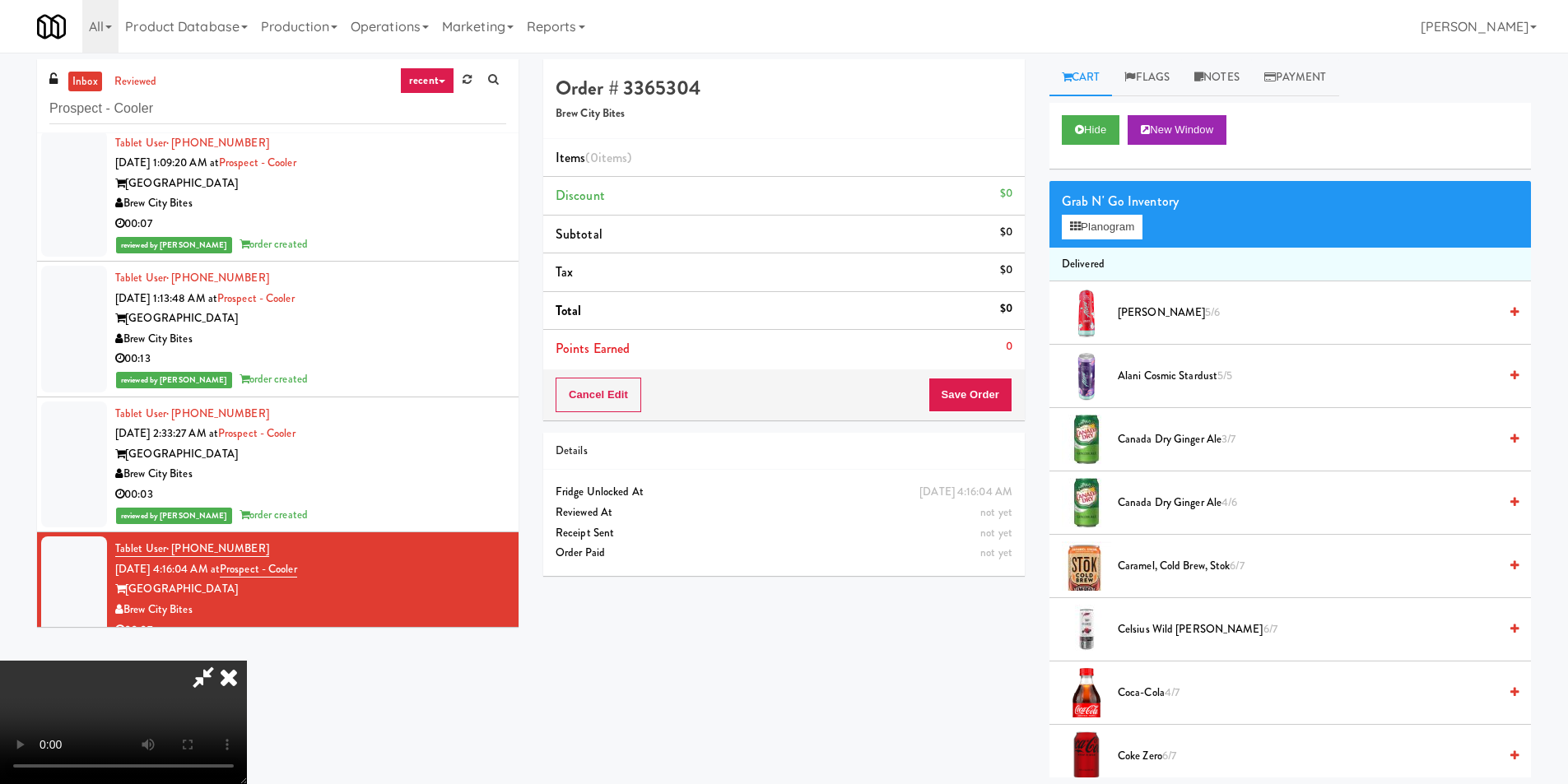
scroll to position [2, 0]
click at [247, 661] on video at bounding box center [123, 722] width 247 height 123
click at [1122, 217] on button "Planogram" at bounding box center [1102, 227] width 81 height 25
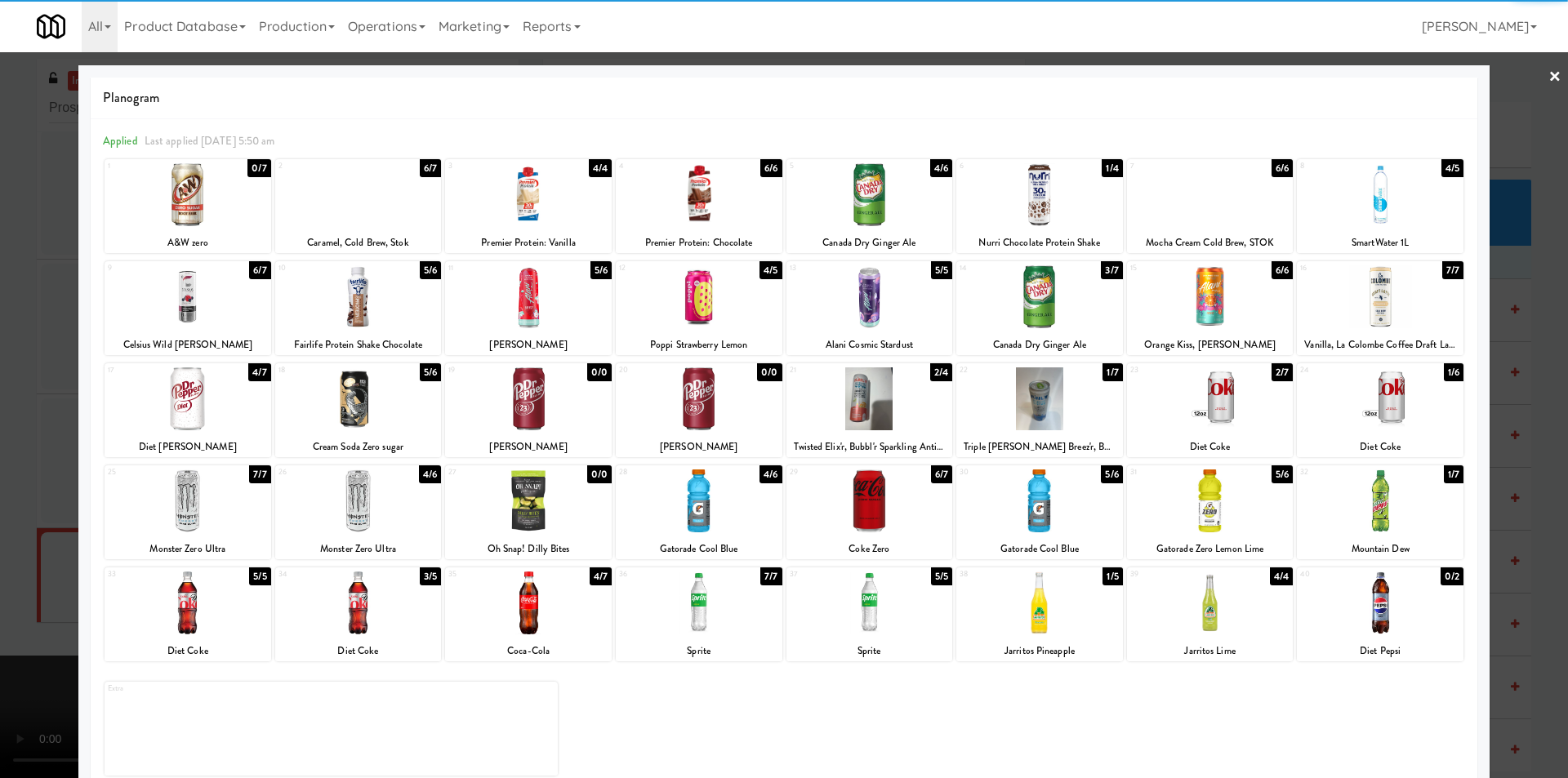
click at [358, 410] on div at bounding box center [358, 399] width 167 height 63
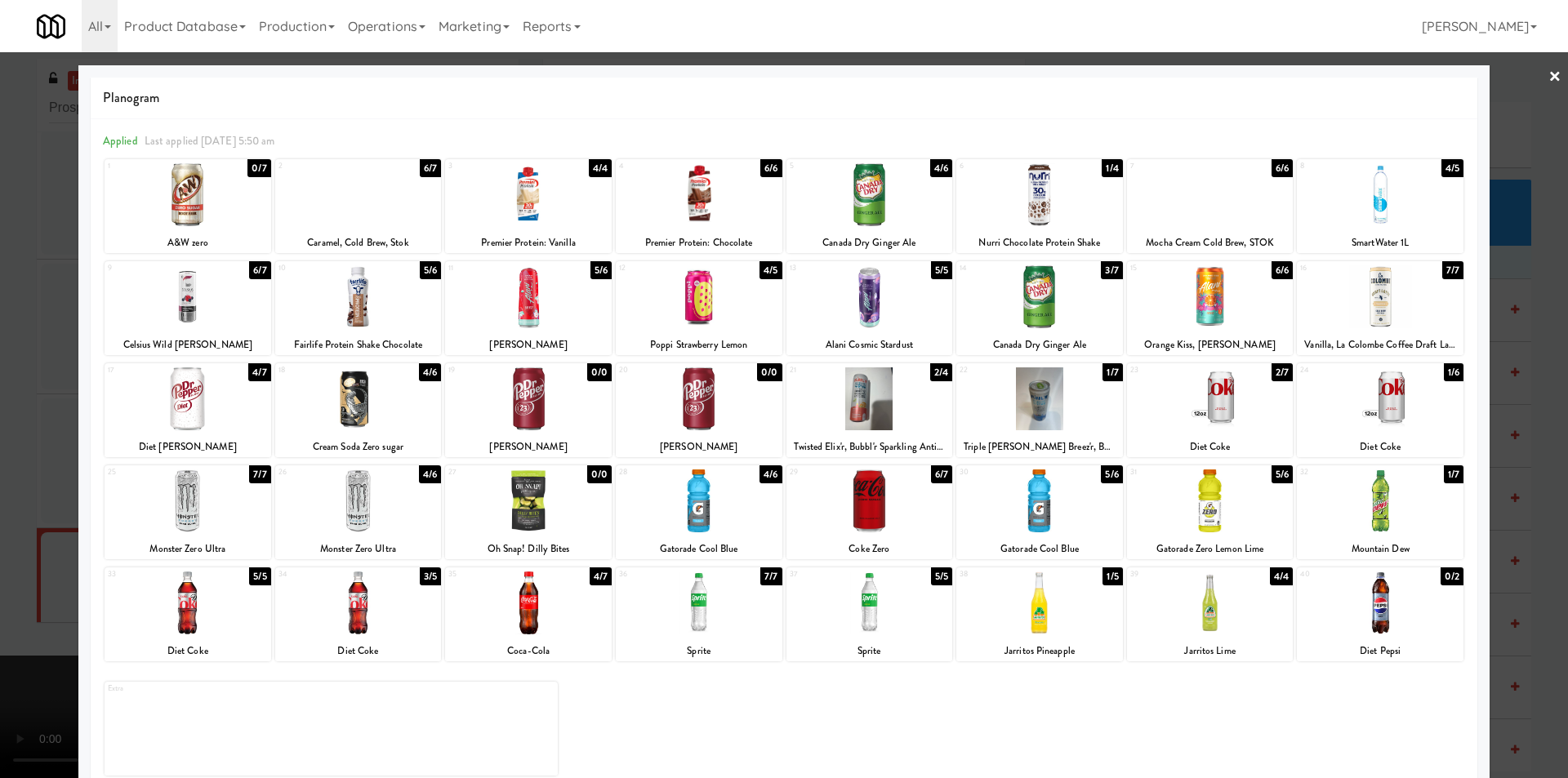
click at [61, 409] on div at bounding box center [784, 389] width 1568 height 778
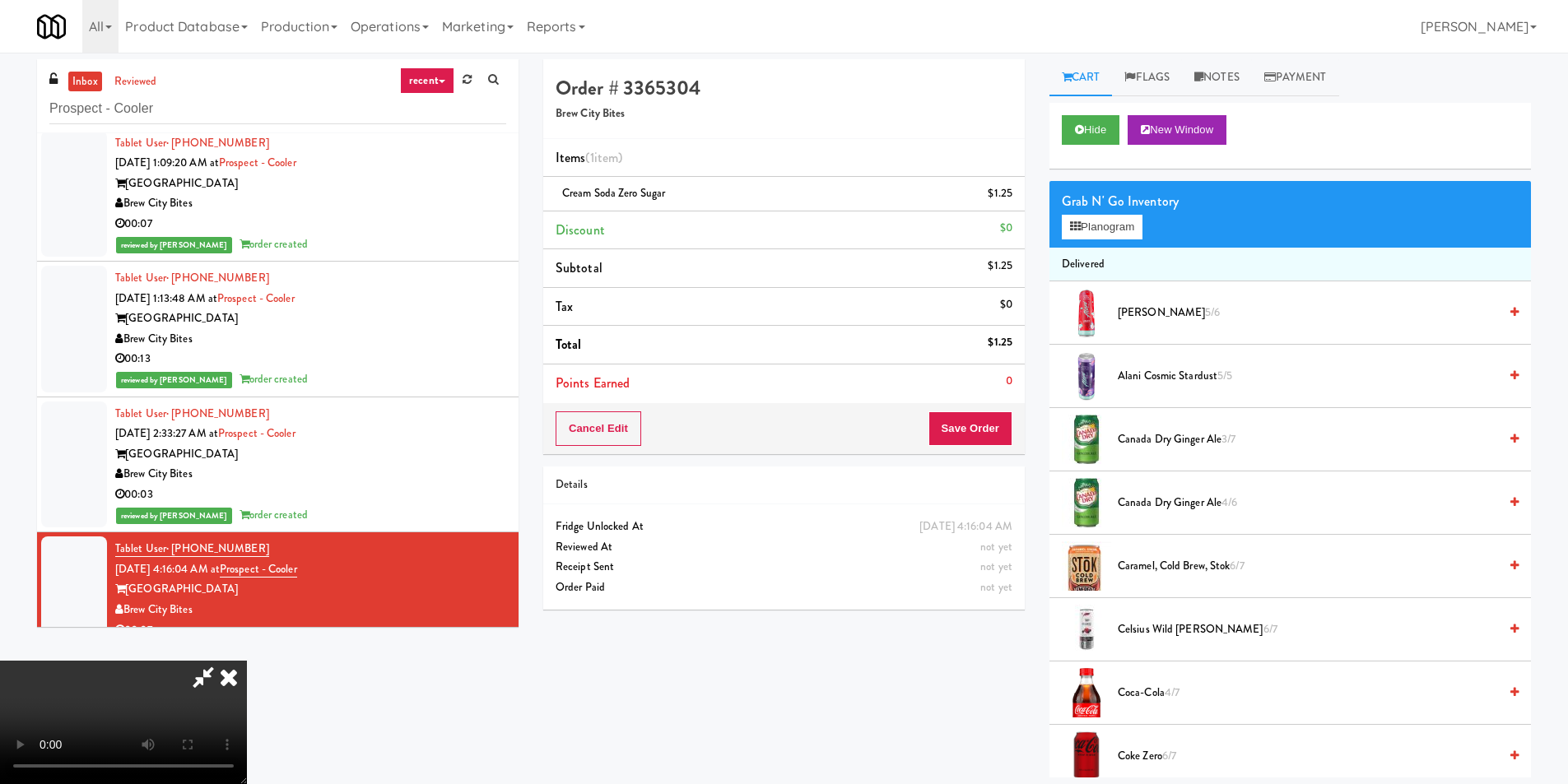
click at [247, 661] on video at bounding box center [123, 722] width 247 height 123
click at [1123, 219] on button "Planogram" at bounding box center [1102, 227] width 81 height 25
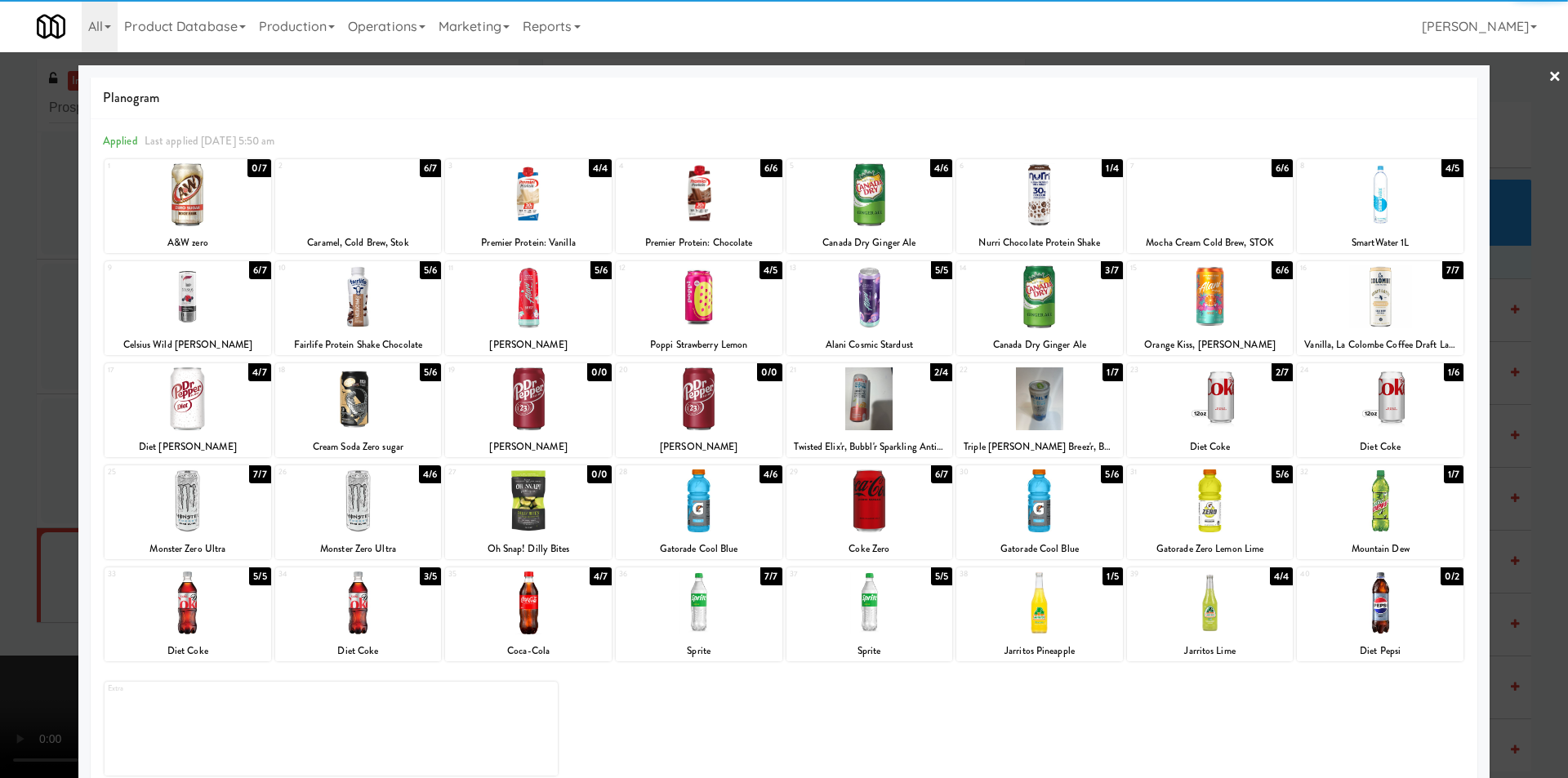
click at [39, 408] on div at bounding box center [784, 389] width 1568 height 778
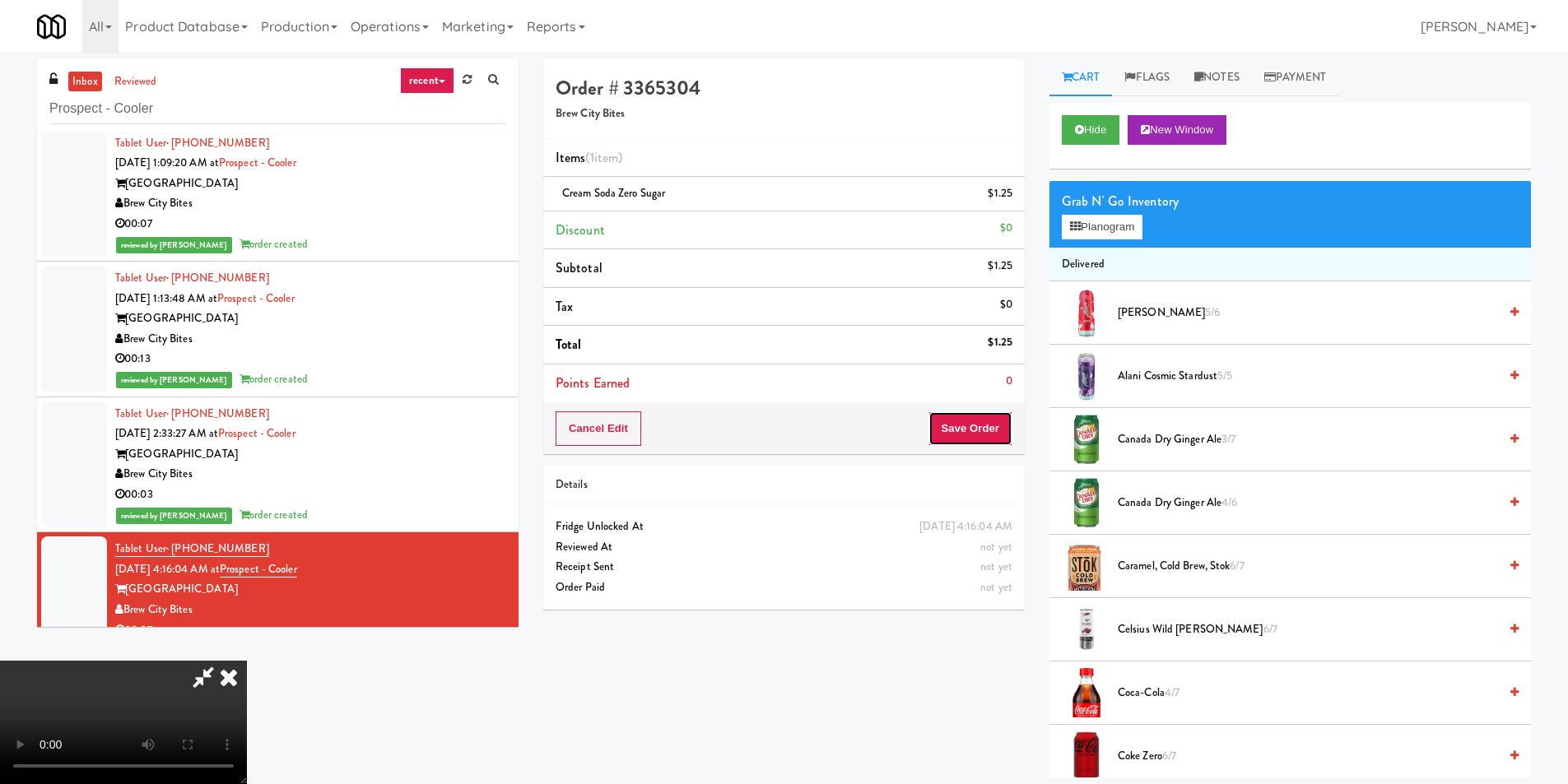
click at [973, 415] on button "Save Order" at bounding box center [970, 429] width 84 height 35
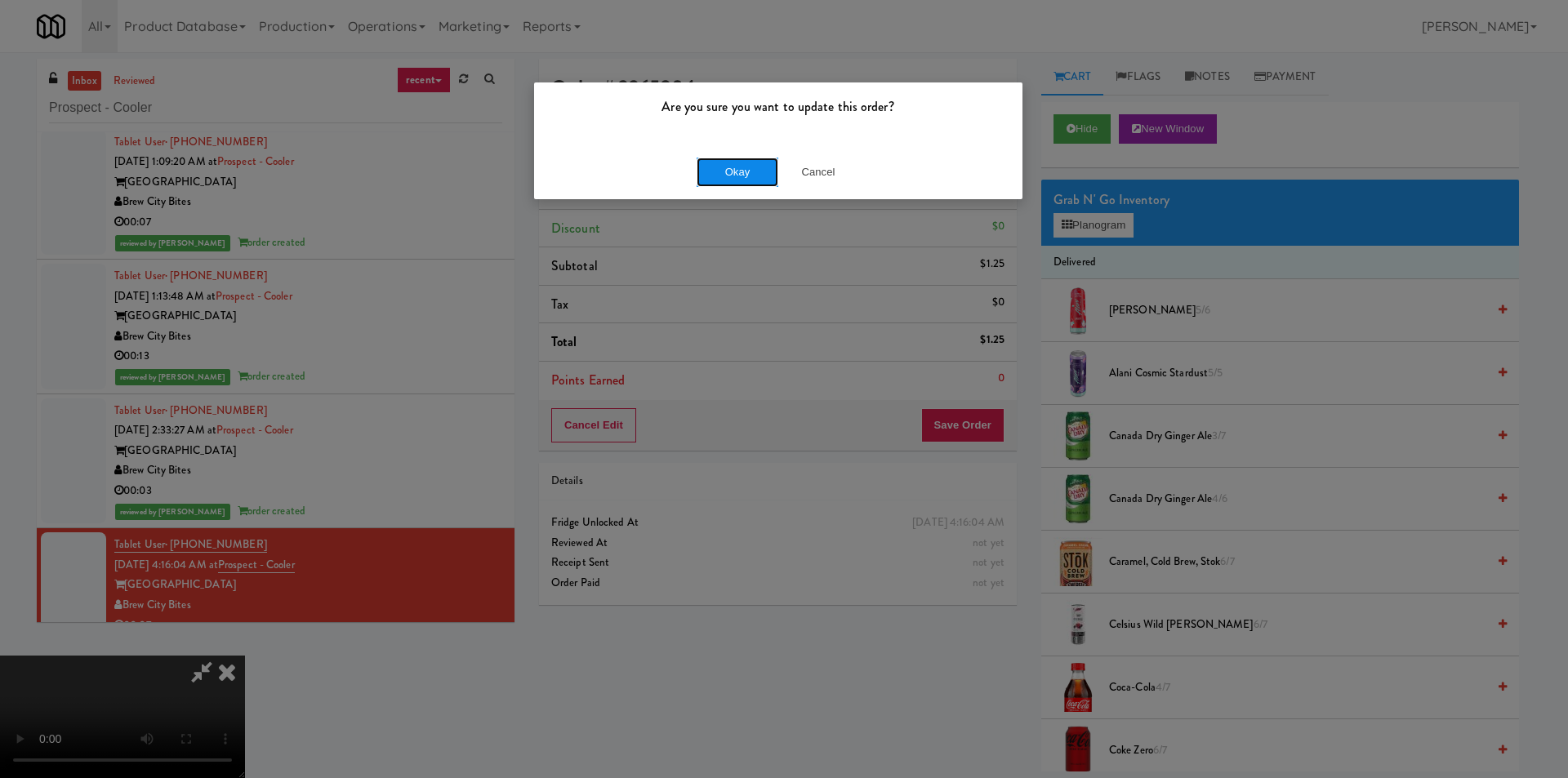
click at [730, 178] on button "Okay" at bounding box center [738, 172] width 82 height 29
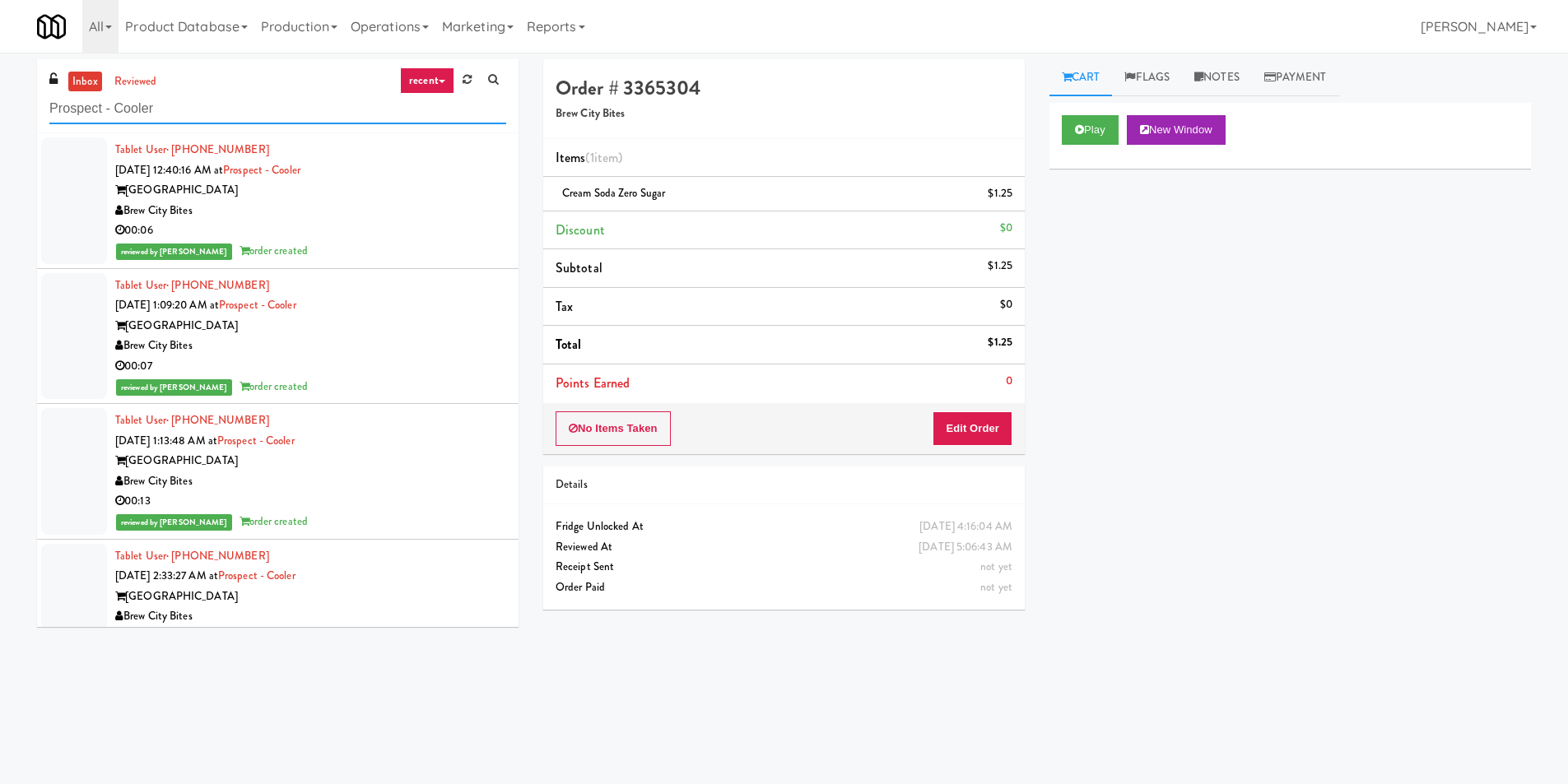
click at [359, 122] on input "Prospect - Cooler" at bounding box center [278, 108] width 457 height 30
click at [320, 121] on input "Prospect - Cooler" at bounding box center [278, 108] width 457 height 30
paste input "MH - Cooler - Left"
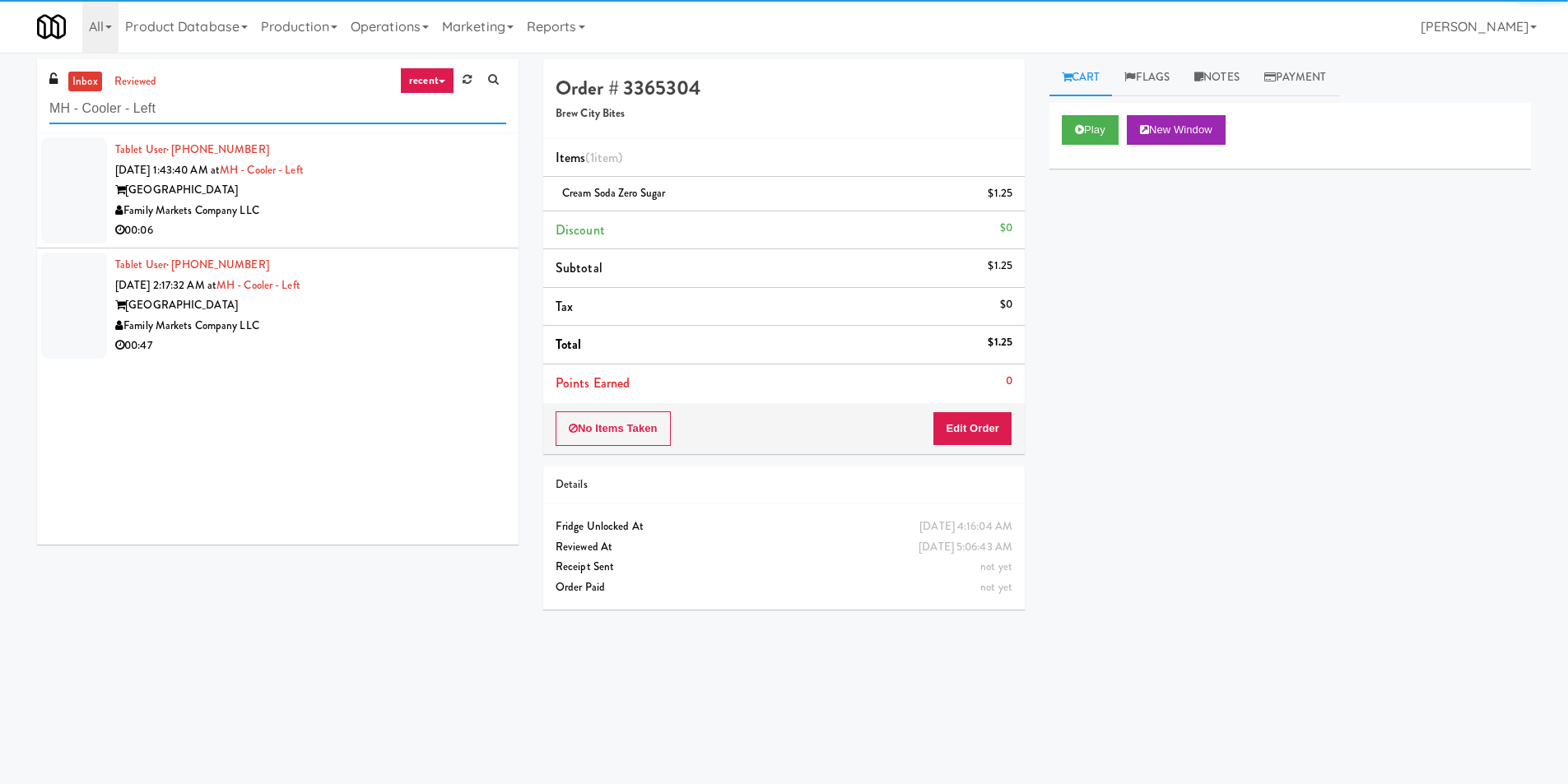
type input "MH - Cooler - Left"
click at [451, 211] on div "Family Markets Company LLC" at bounding box center [310, 211] width 391 height 20
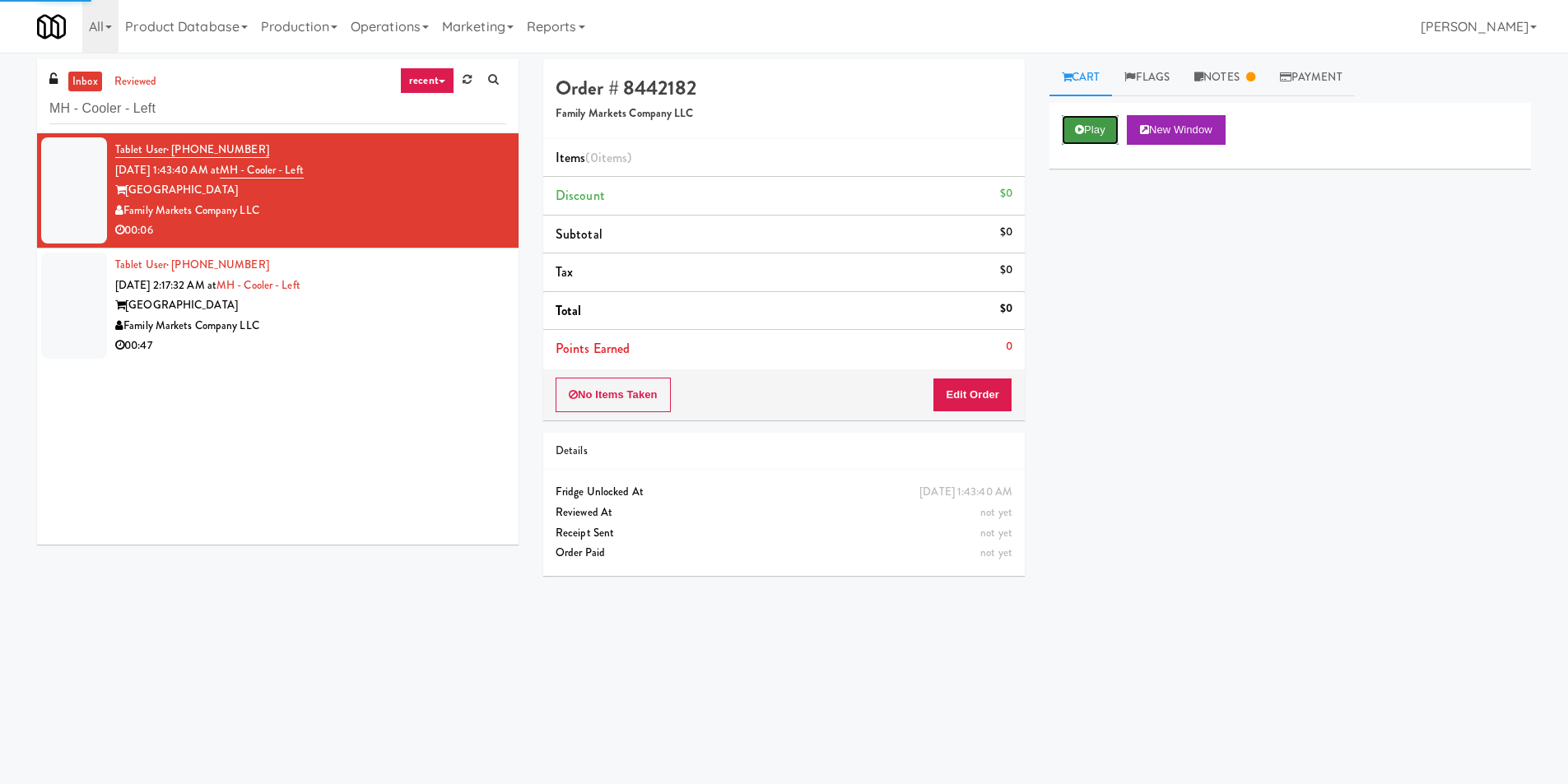
click at [1108, 129] on button "Play" at bounding box center [1090, 130] width 57 height 29
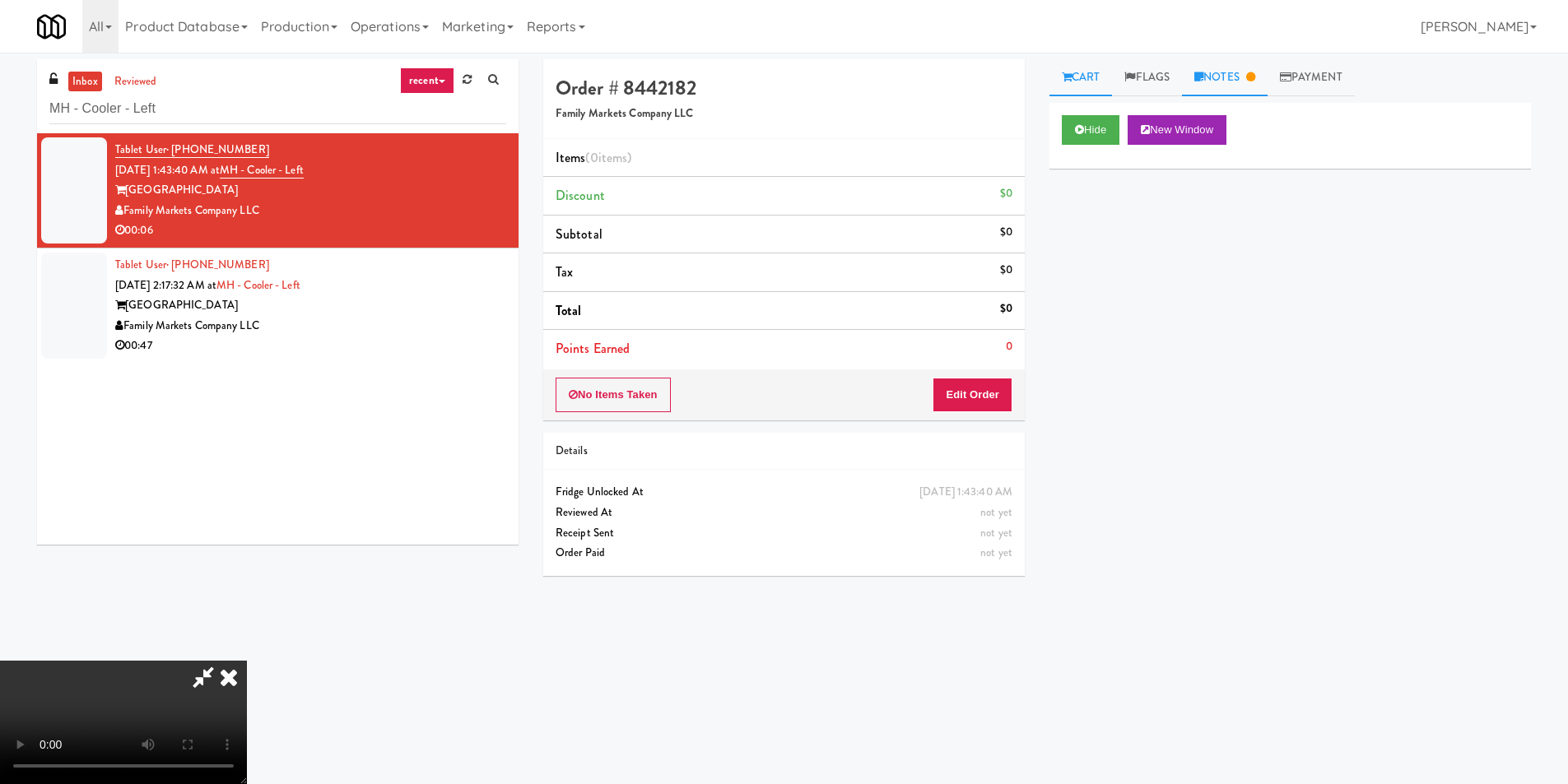
click at [1222, 76] on link "Notes" at bounding box center [1224, 77] width 85 height 37
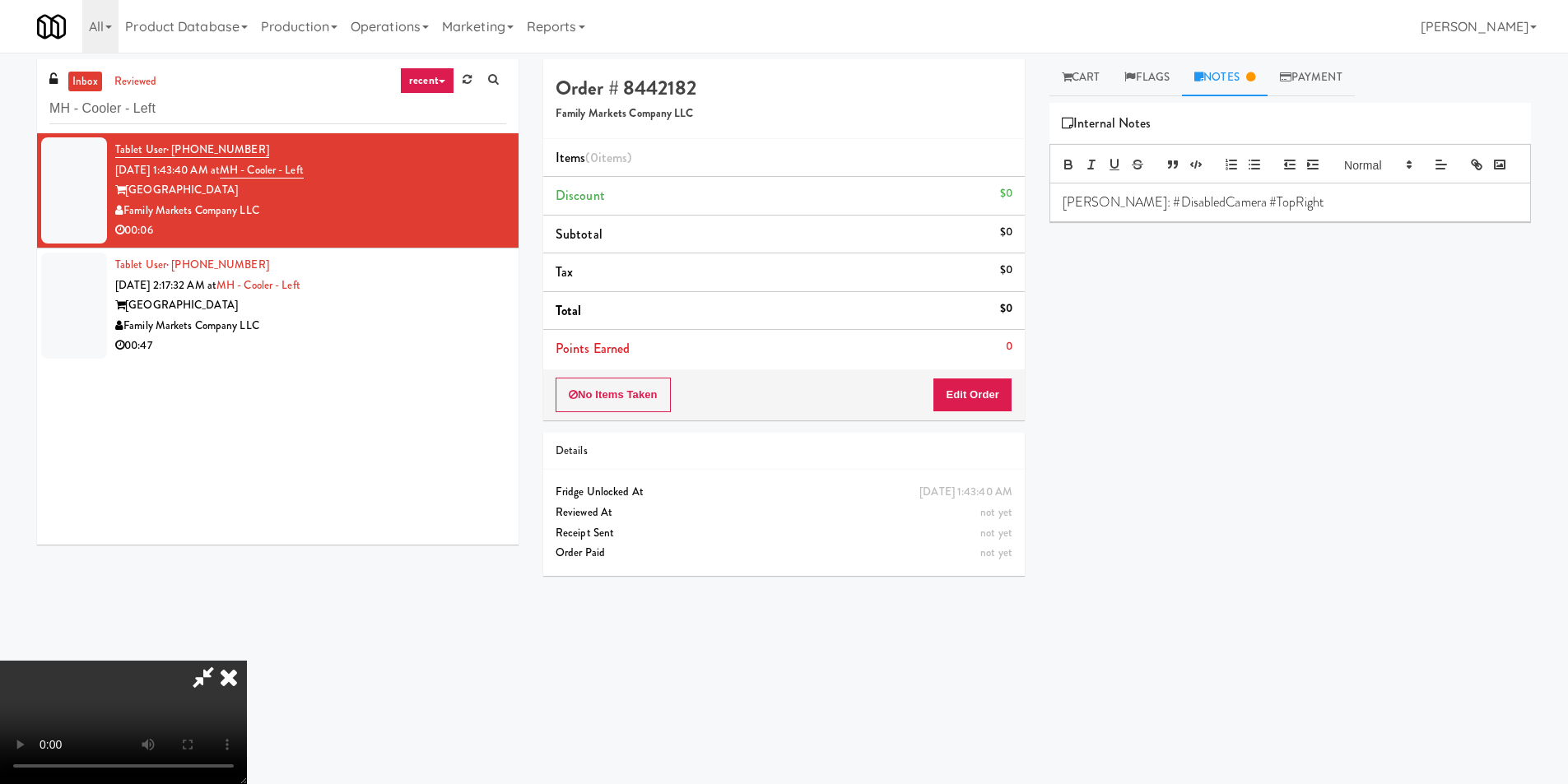
click at [247, 661] on icon at bounding box center [228, 677] width 36 height 33
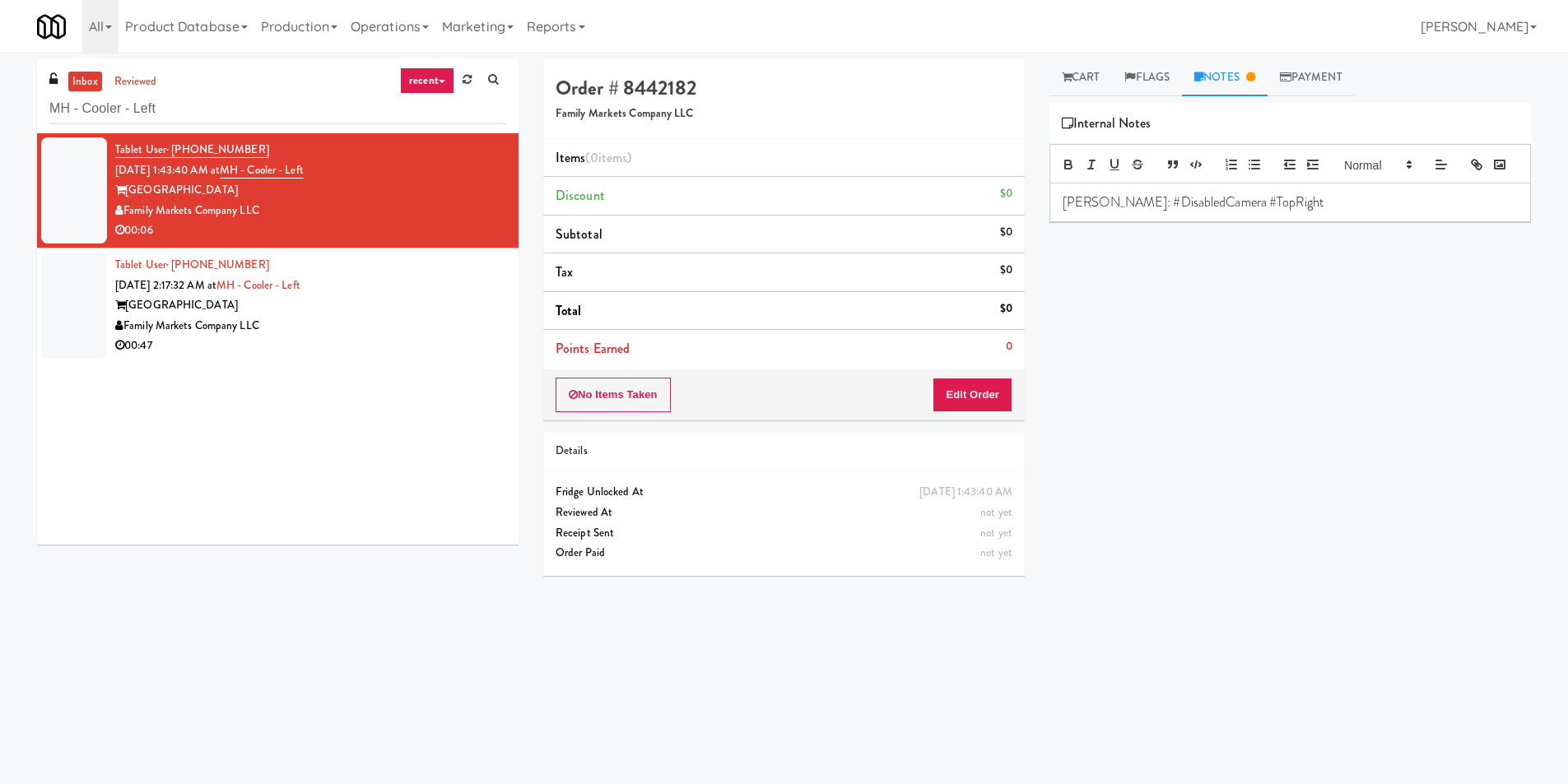
click at [462, 301] on div "[GEOGRAPHIC_DATA]" at bounding box center [310, 305] width 391 height 20
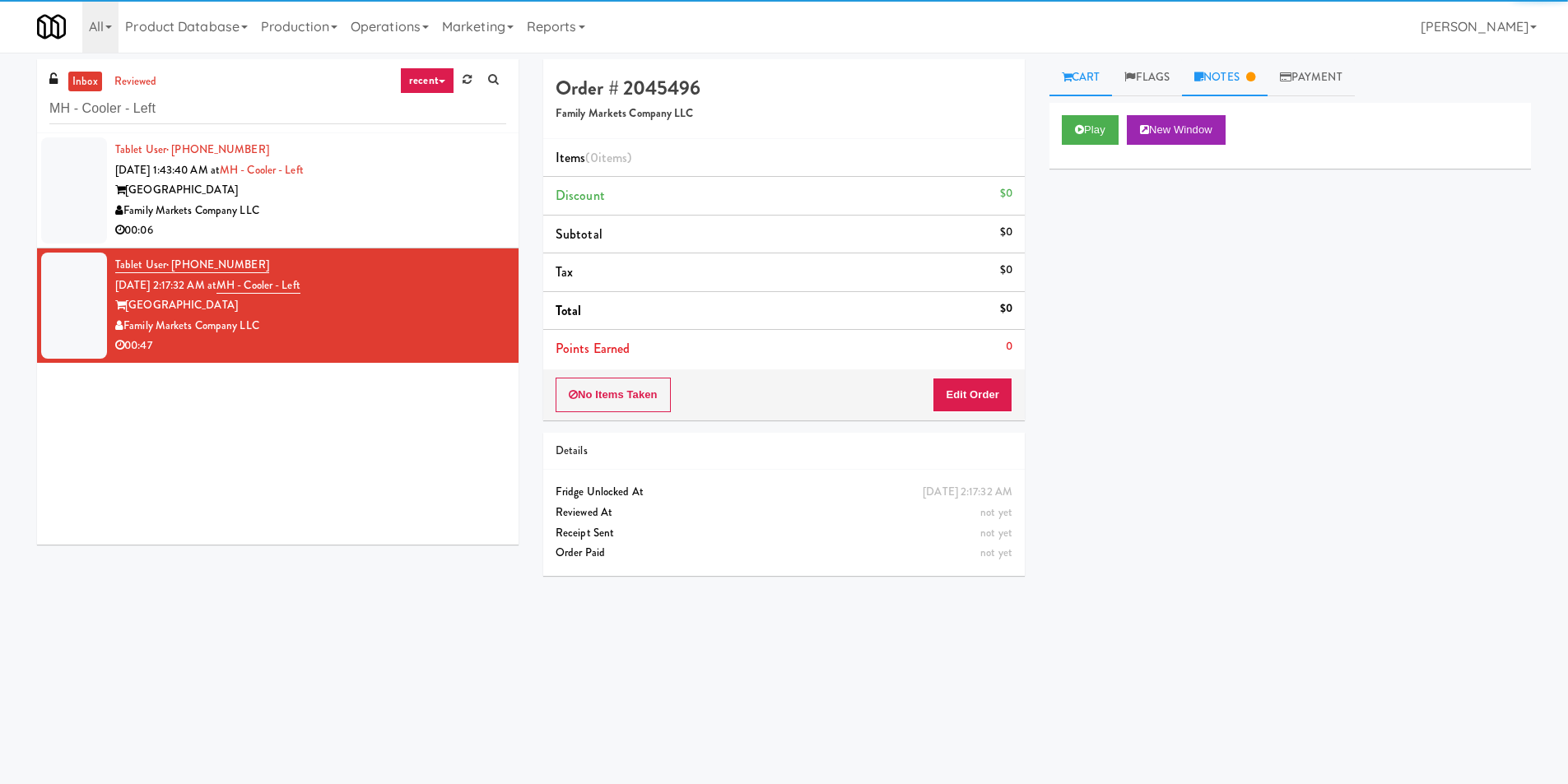
click at [1230, 87] on link "Notes" at bounding box center [1224, 77] width 85 height 37
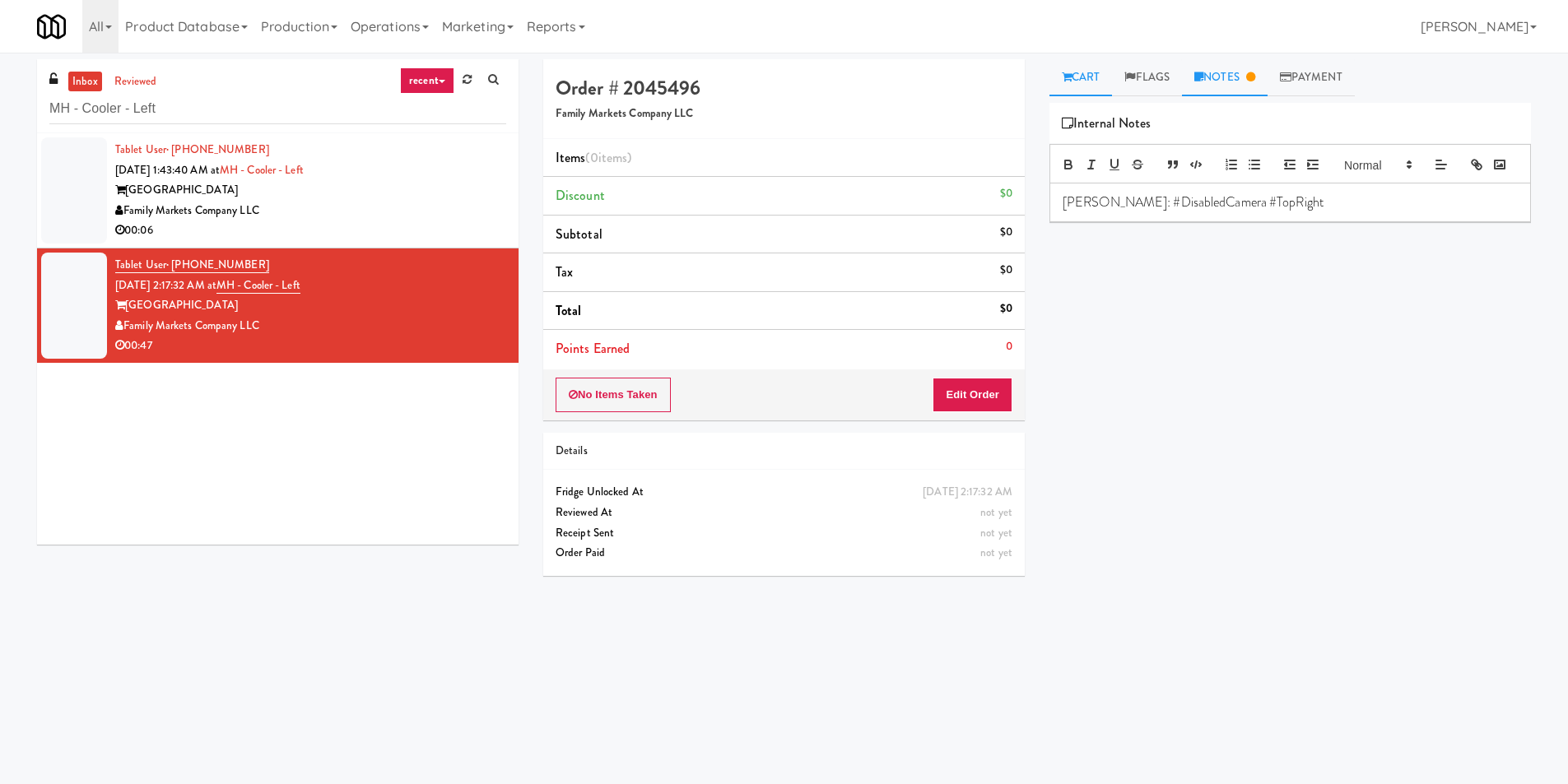
click at [1074, 73] on link "Cart" at bounding box center [1081, 77] width 63 height 37
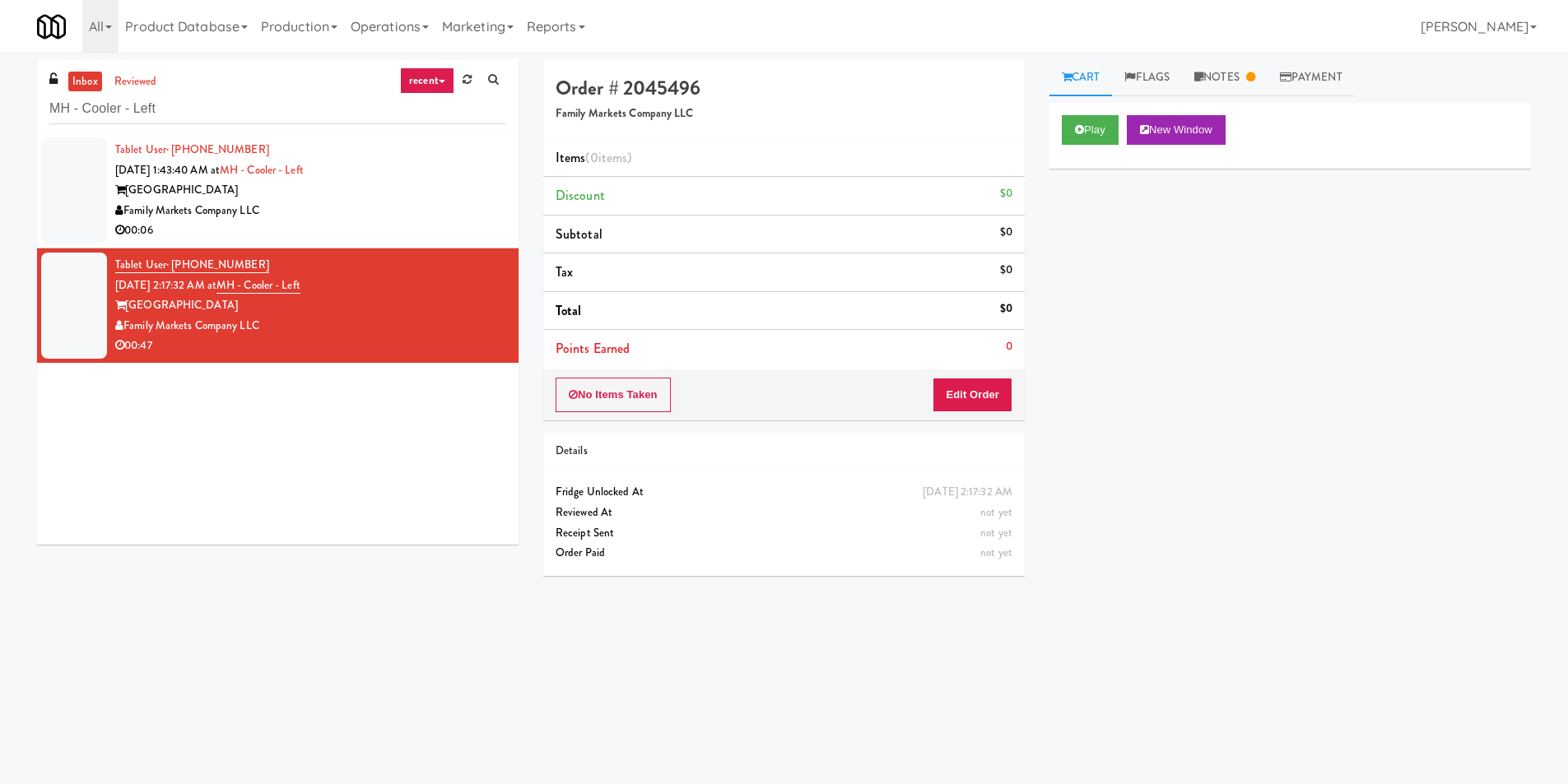
click at [359, 207] on div "Family Markets Company LLC" at bounding box center [310, 211] width 391 height 20
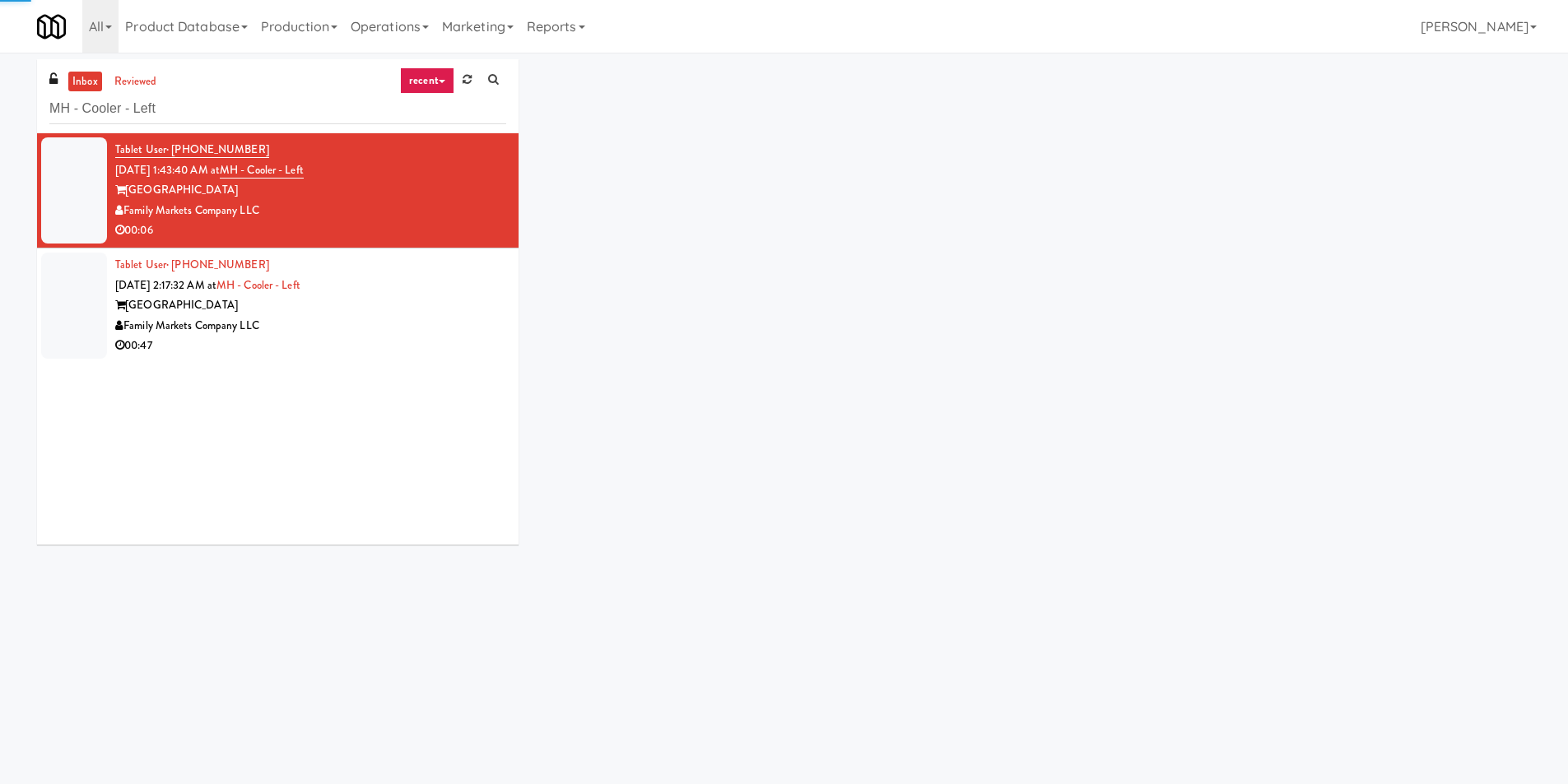
click at [398, 343] on div "00:47" at bounding box center [310, 346] width 391 height 20
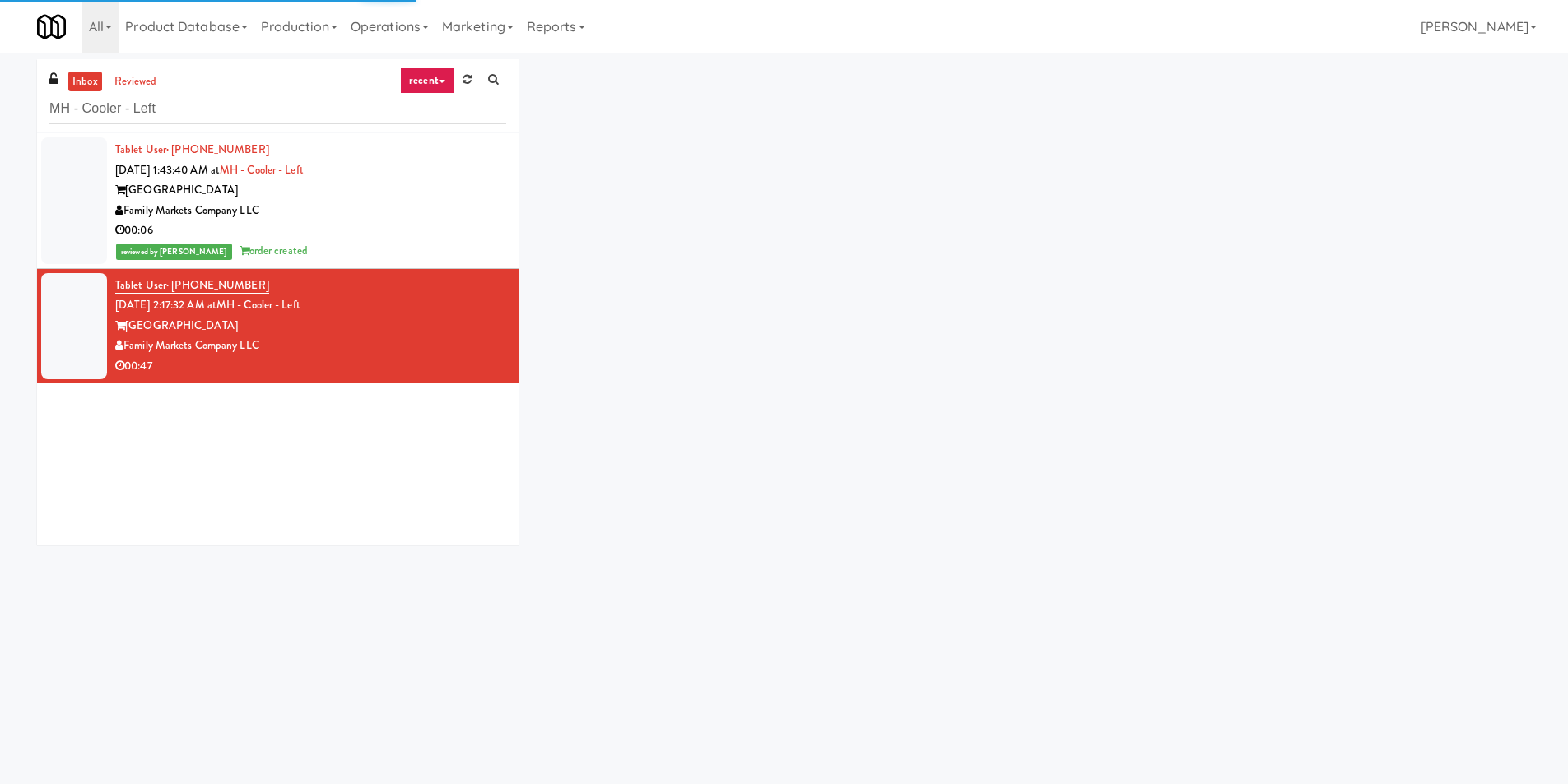
click at [449, 224] on div "00:06" at bounding box center [310, 231] width 391 height 20
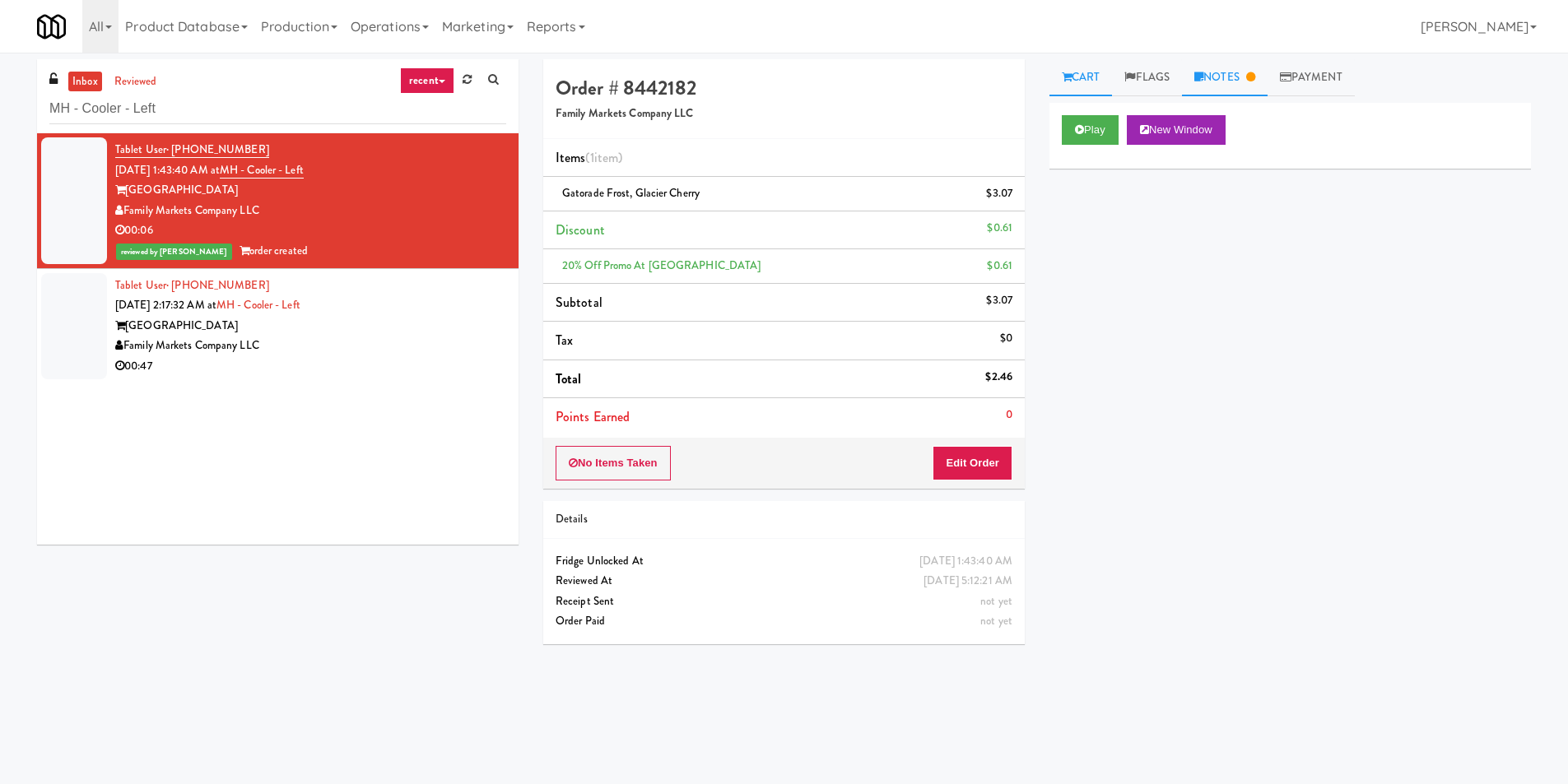
click at [1234, 78] on link "Notes" at bounding box center [1224, 77] width 85 height 37
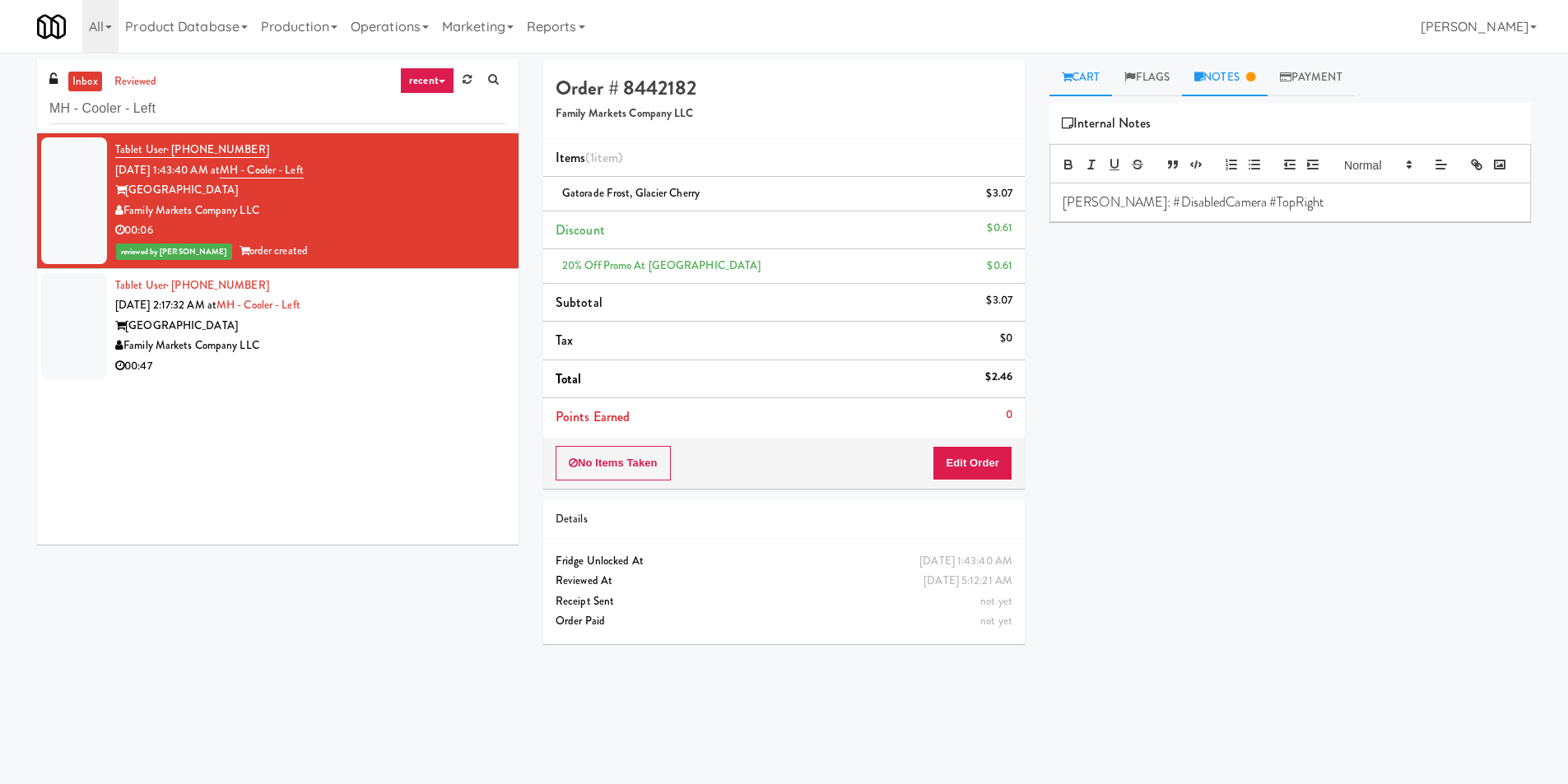
click at [1093, 65] on link "Cart" at bounding box center [1081, 77] width 63 height 37
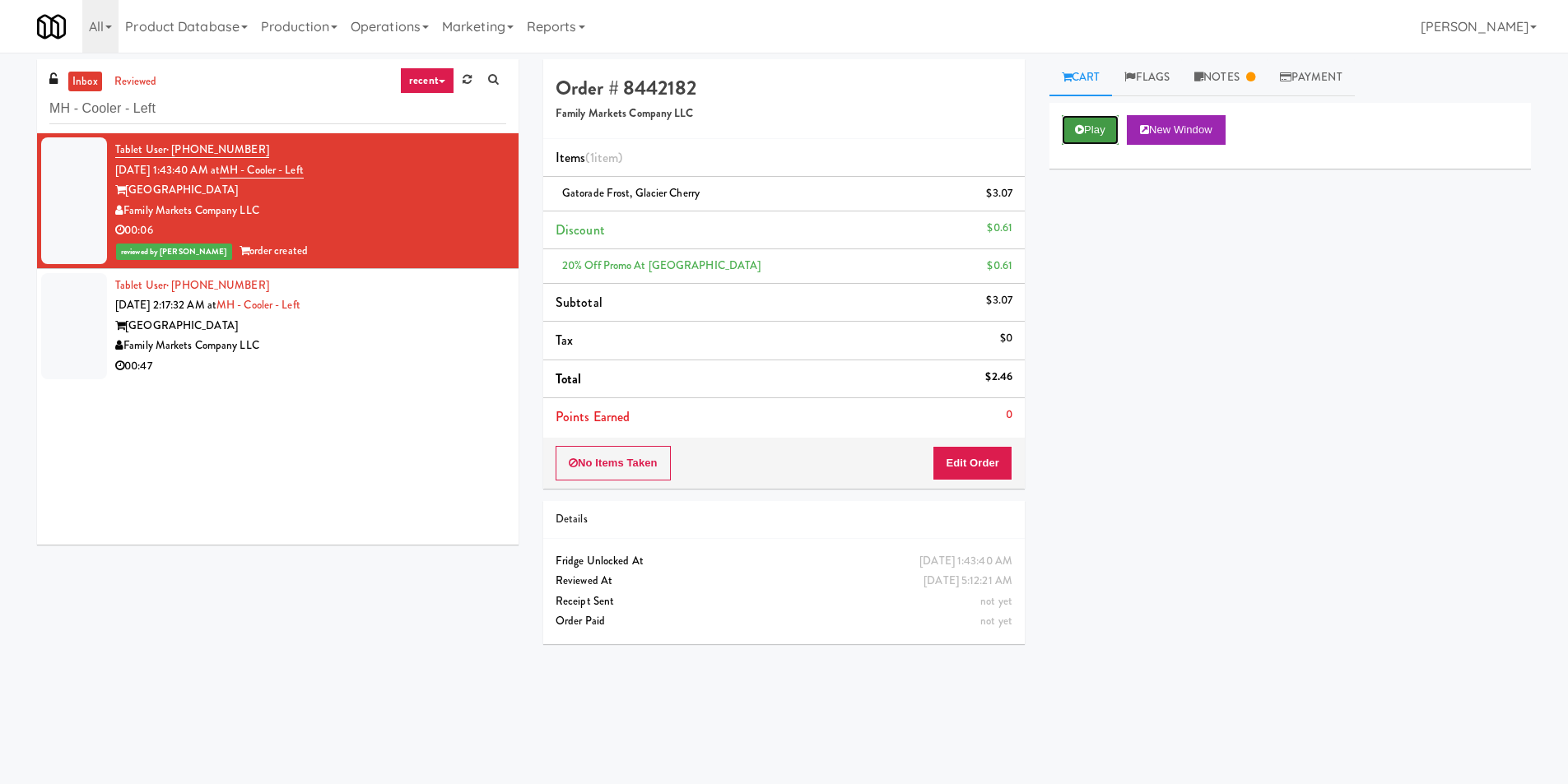
click at [1079, 127] on icon at bounding box center [1080, 130] width 9 height 11
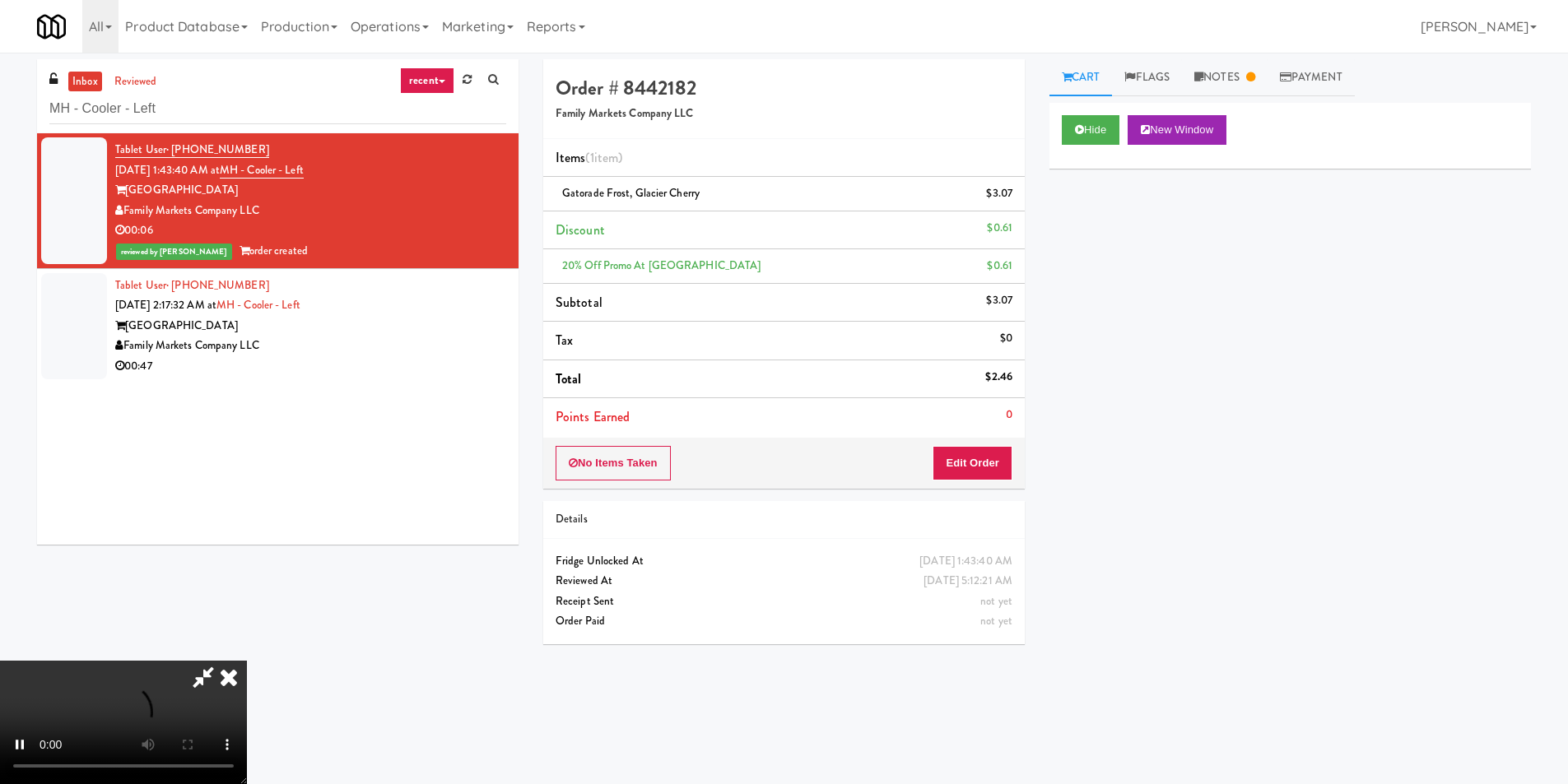
click at [942, 272] on div "20% off Promo at [GEOGRAPHIC_DATA] $0.61" at bounding box center [783, 267] width 457 height 20
click at [247, 661] on icon at bounding box center [228, 677] width 36 height 33
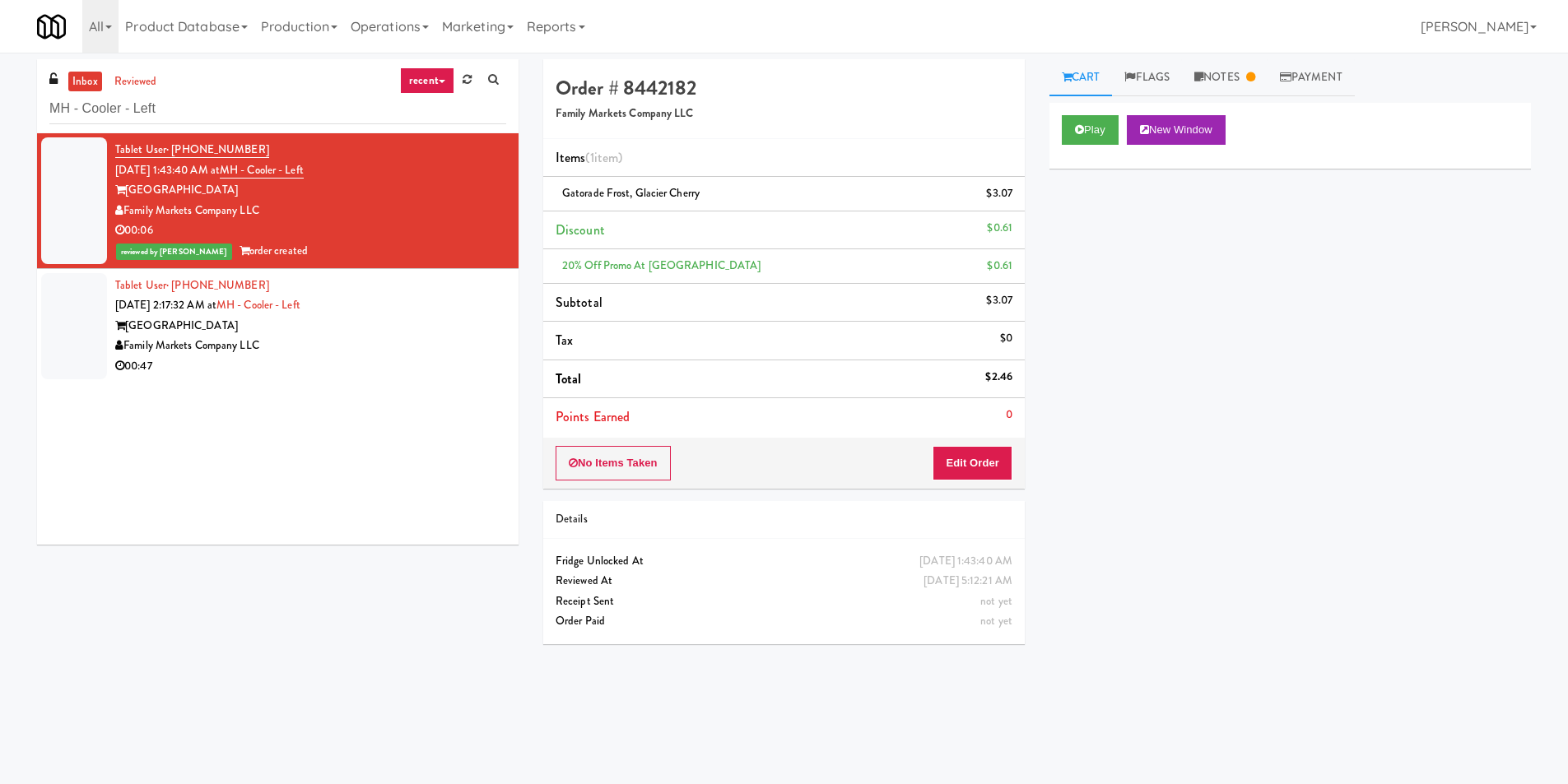
click at [436, 327] on div "[GEOGRAPHIC_DATA]" at bounding box center [310, 326] width 391 height 20
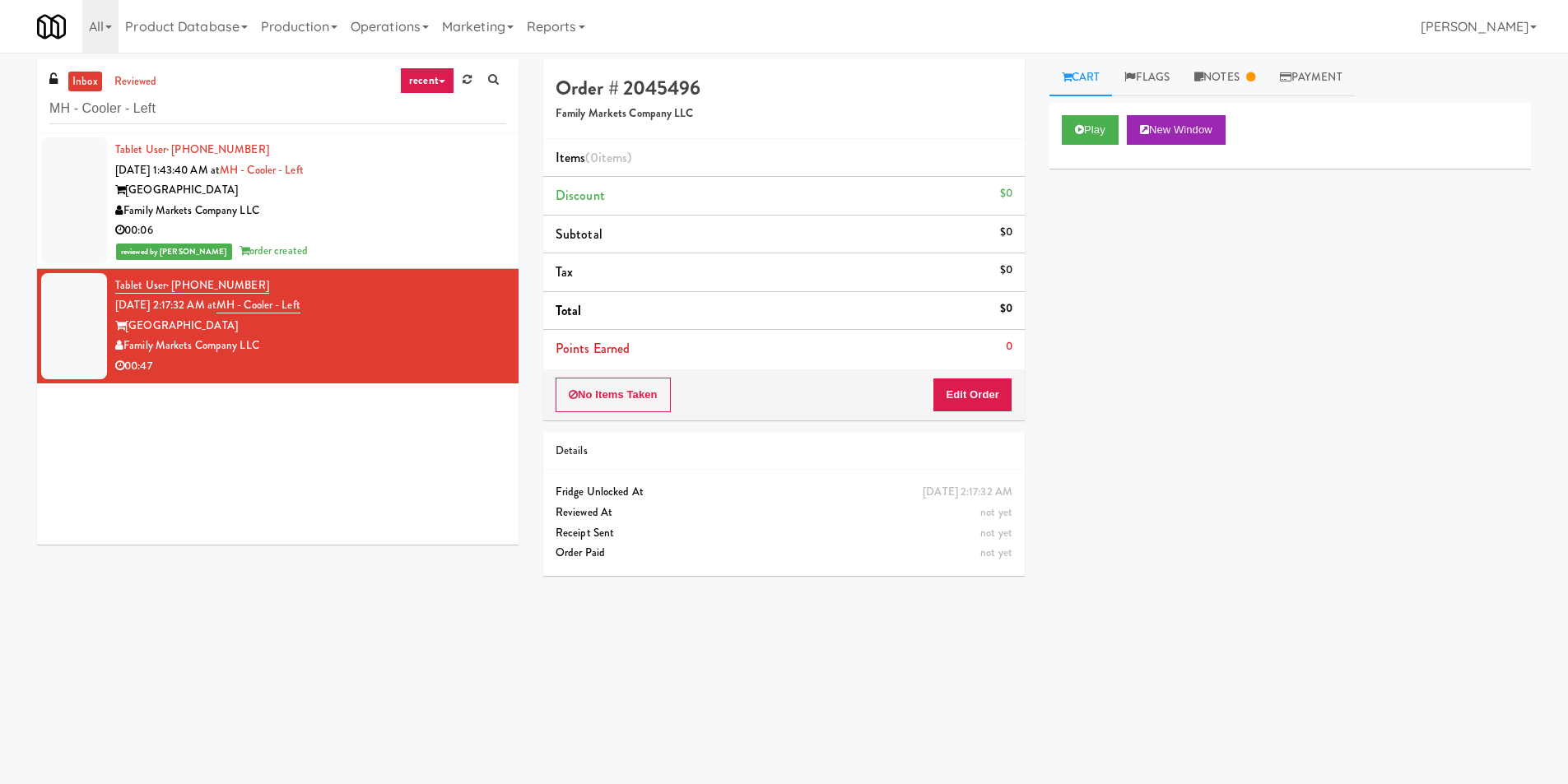
click at [378, 219] on div "Family Markets Company LLC" at bounding box center [310, 211] width 391 height 20
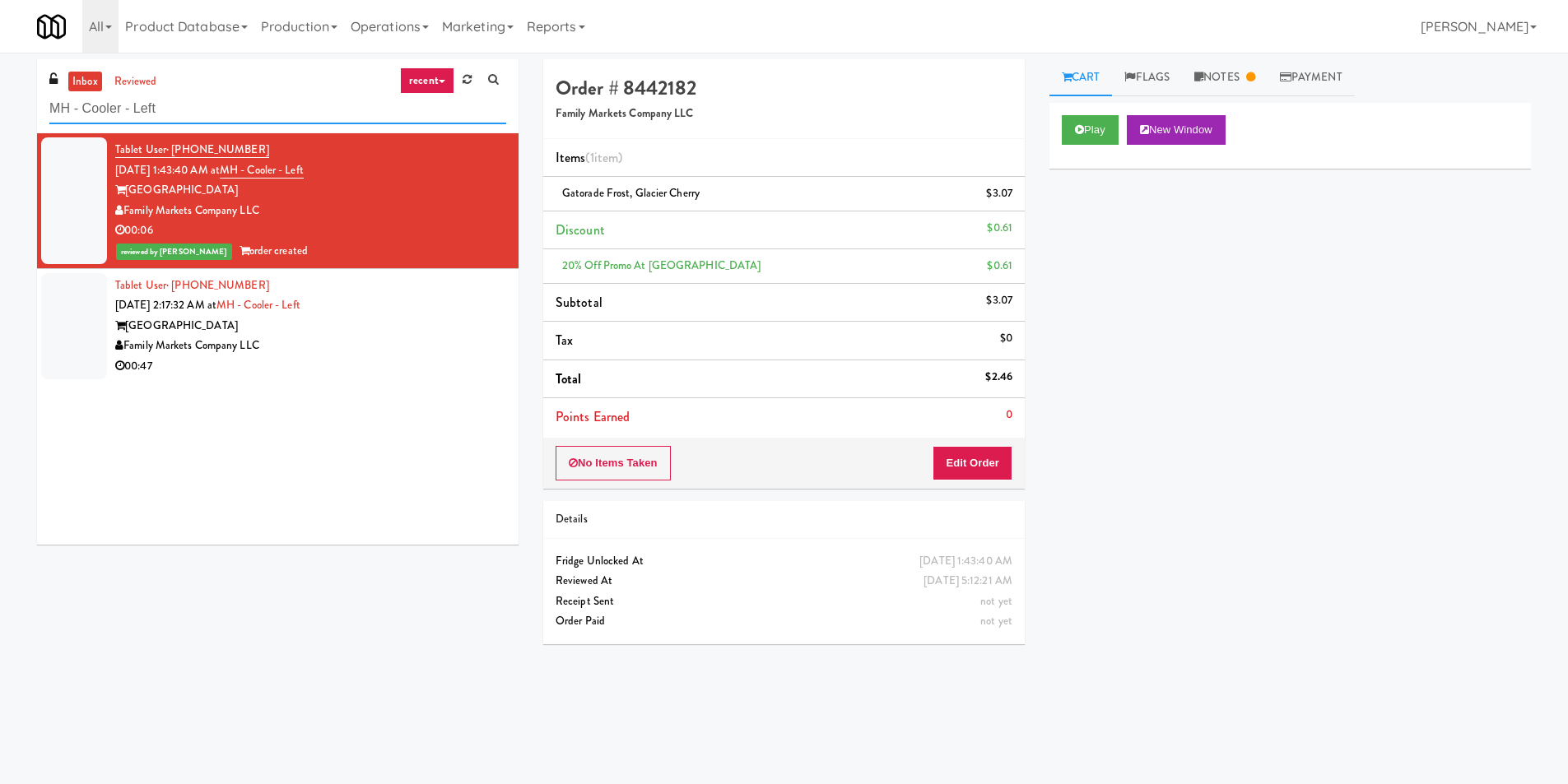
click at [294, 109] on input "MH - Cooler - Left" at bounding box center [278, 108] width 457 height 30
paste input "Gallery 64"
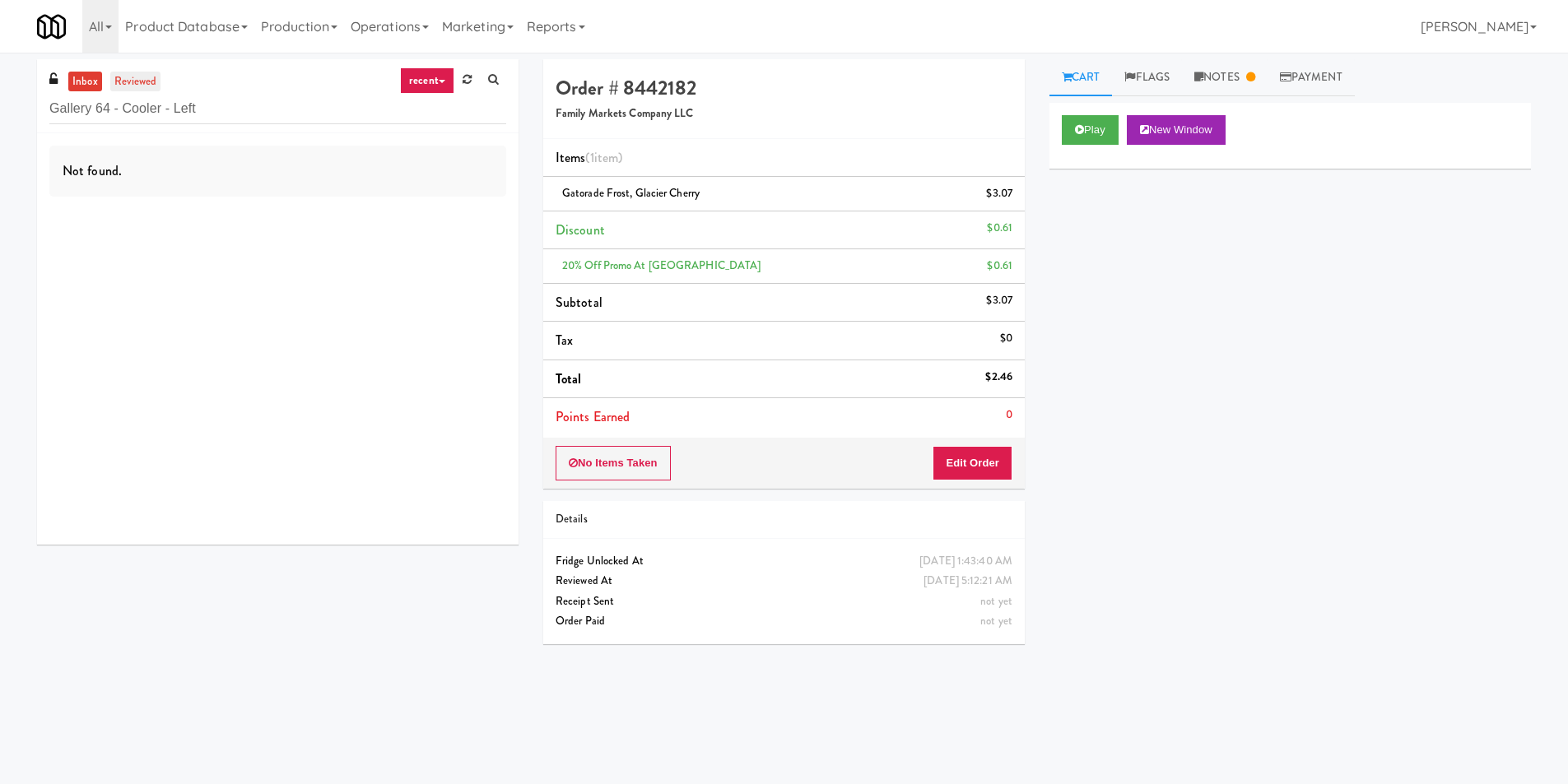
click at [154, 89] on link "reviewed" at bounding box center [136, 82] width 51 height 20
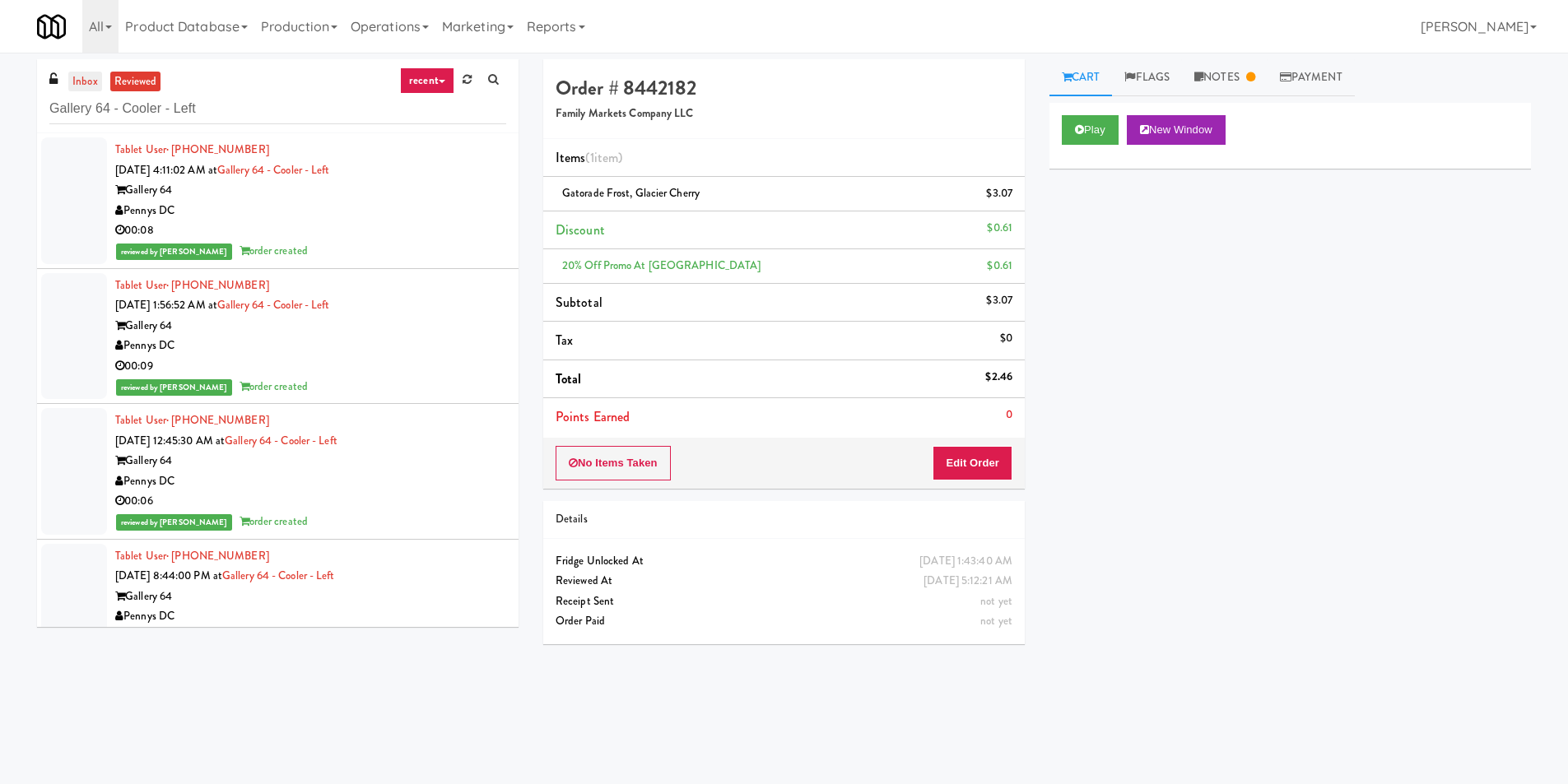
click at [95, 77] on link "inbox" at bounding box center [85, 82] width 34 height 20
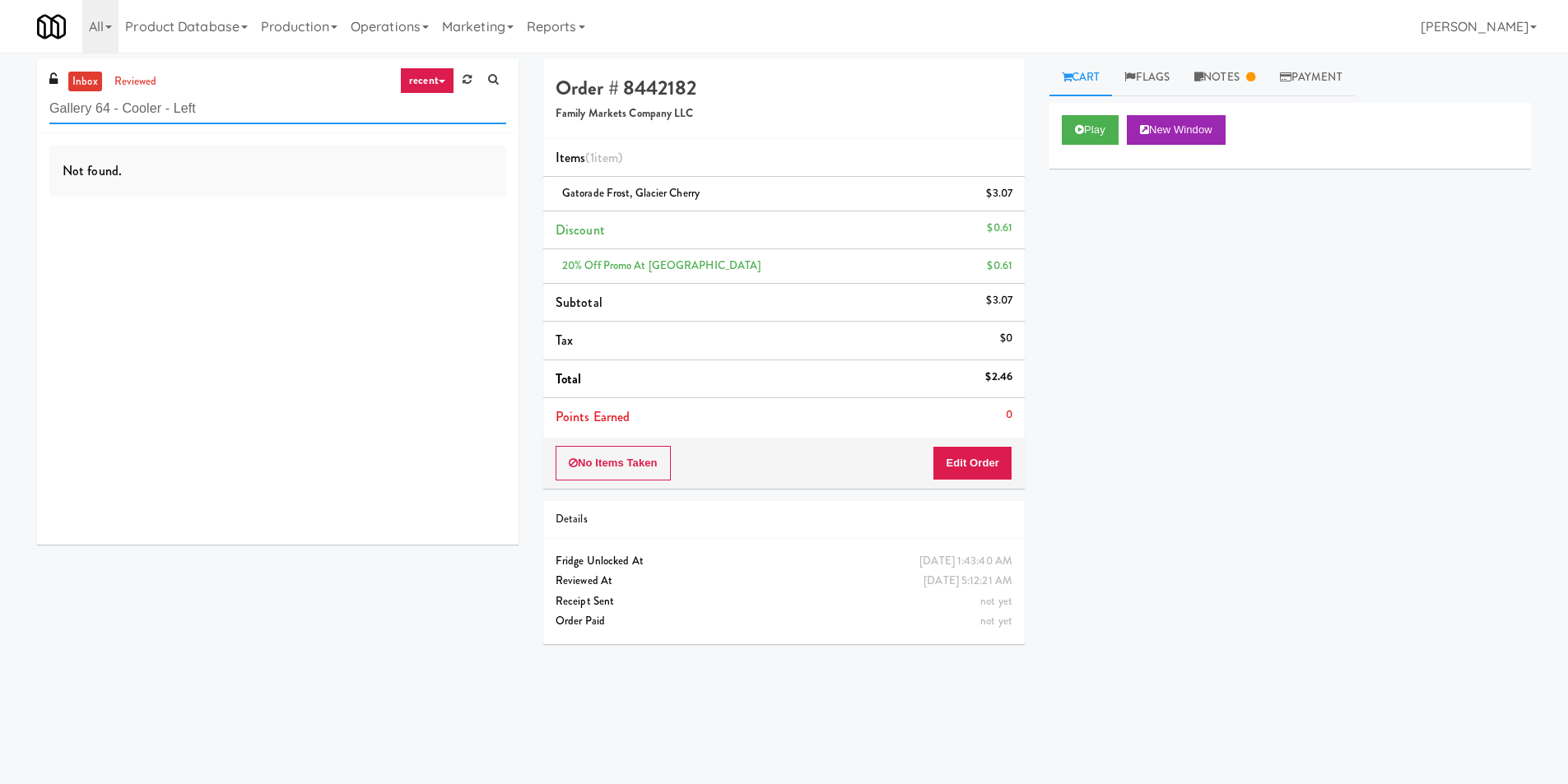
click at [298, 108] on input "Gallery 64 - Cooler - Left" at bounding box center [278, 108] width 457 height 30
paste input "1407 [US_STATE] - Left - Fridge"
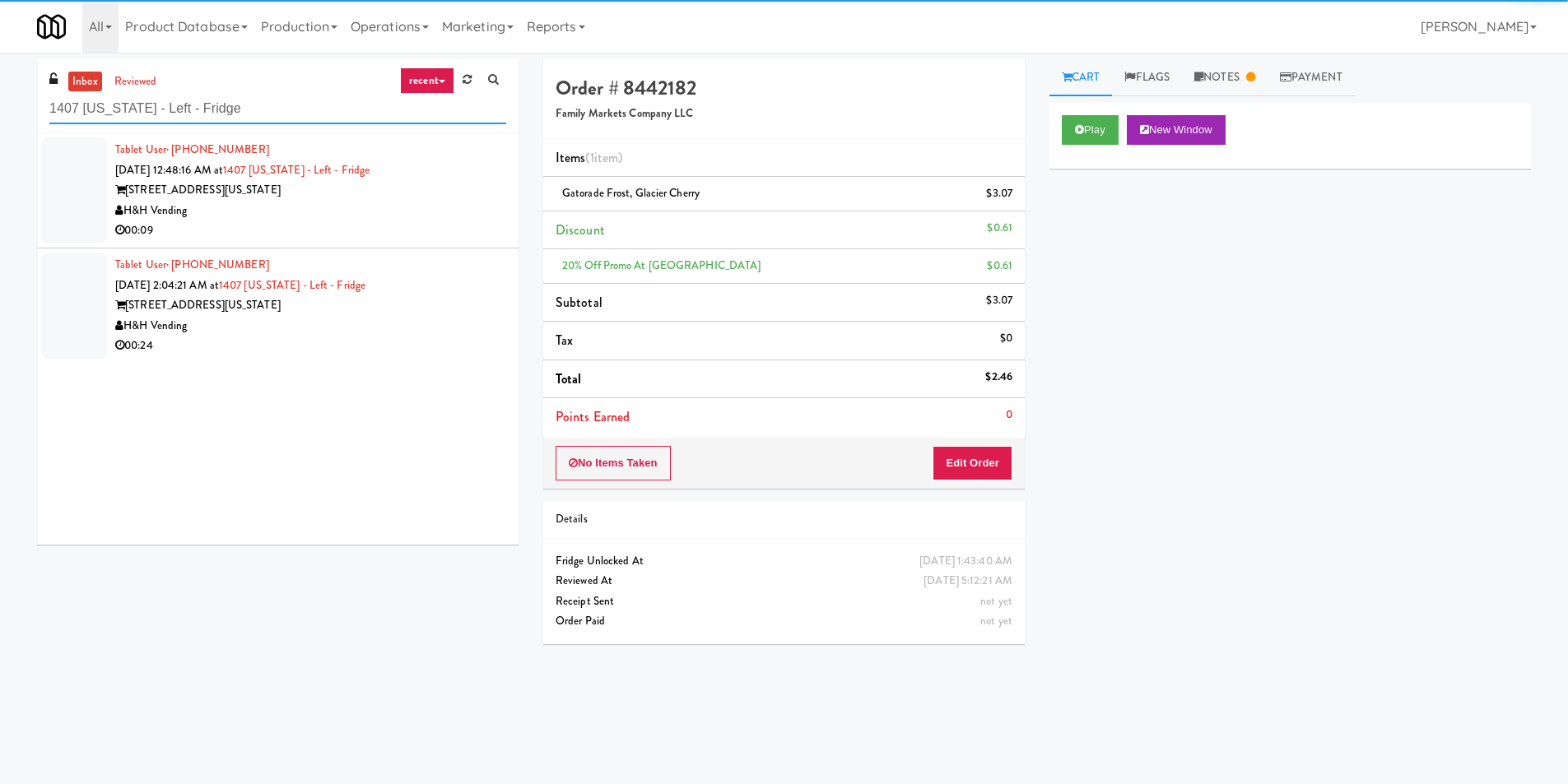
type input "1407 [US_STATE] - Left - Fridge"
click at [471, 185] on div "[STREET_ADDRESS][US_STATE]" at bounding box center [310, 190] width 391 height 20
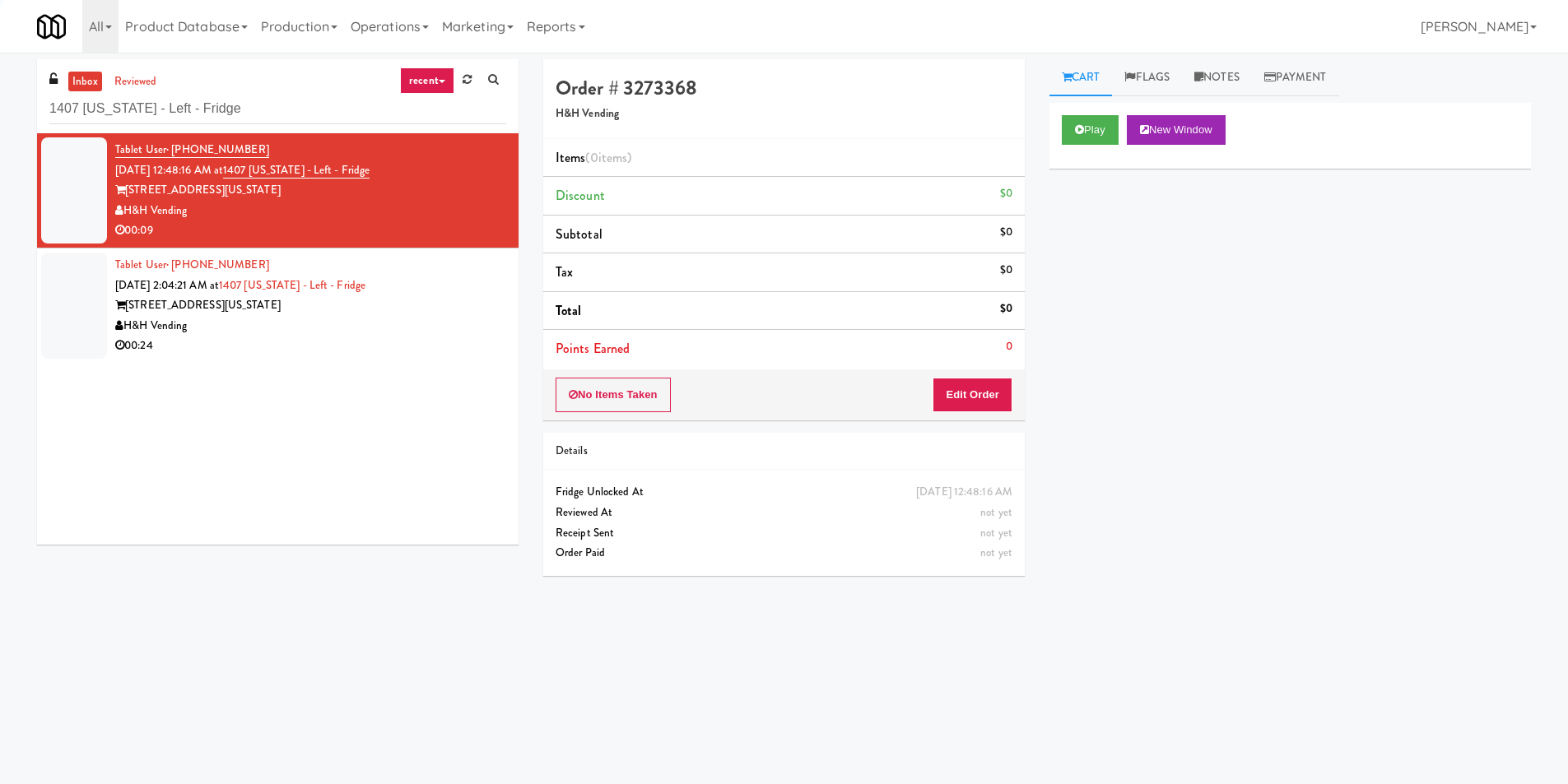
click at [1077, 107] on div "Play New Window" at bounding box center [1290, 136] width 482 height 66
click at [1075, 125] on icon at bounding box center [1080, 130] width 9 height 11
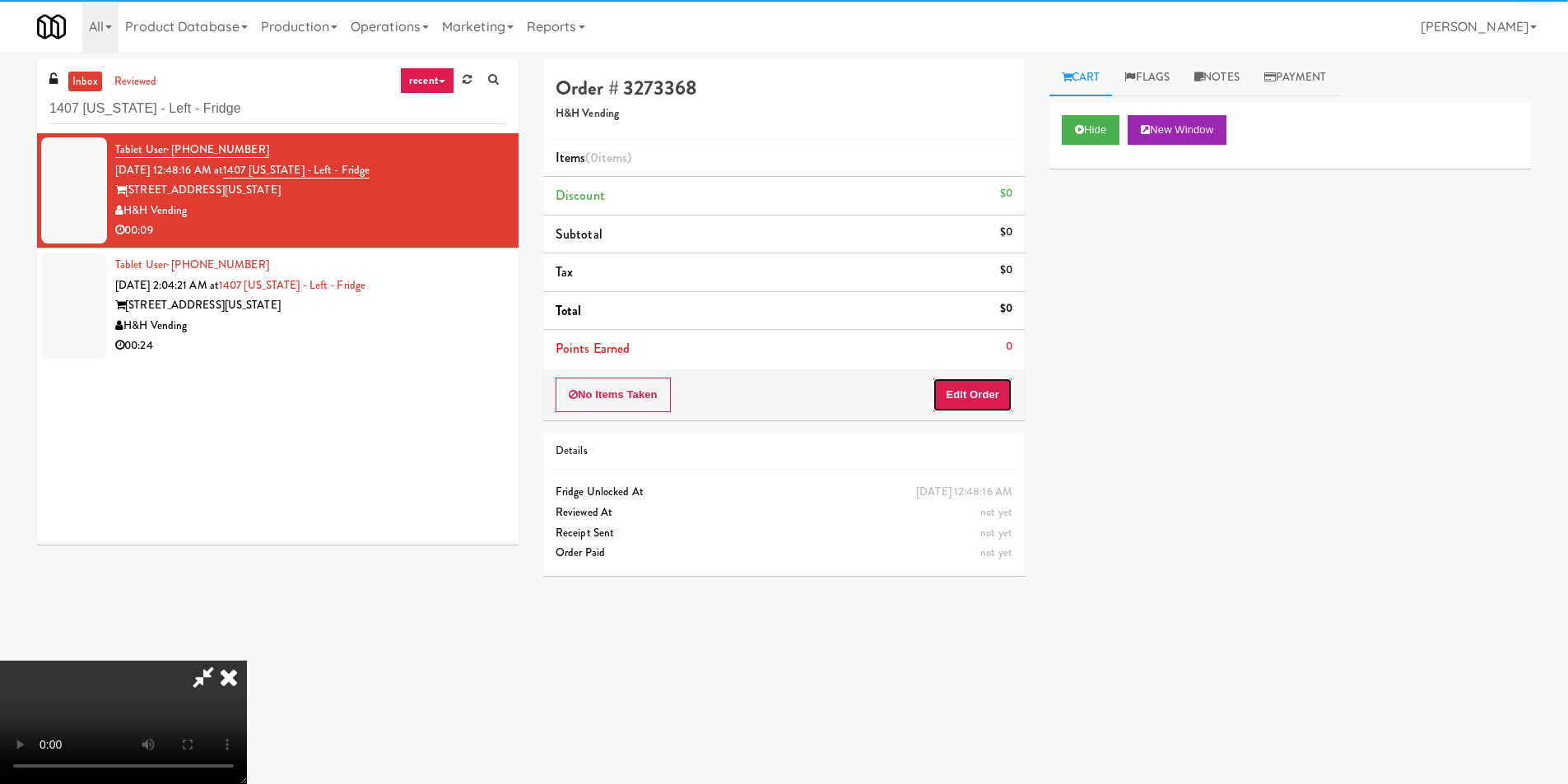
click at [971, 399] on button "Edit Order" at bounding box center [972, 395] width 80 height 35
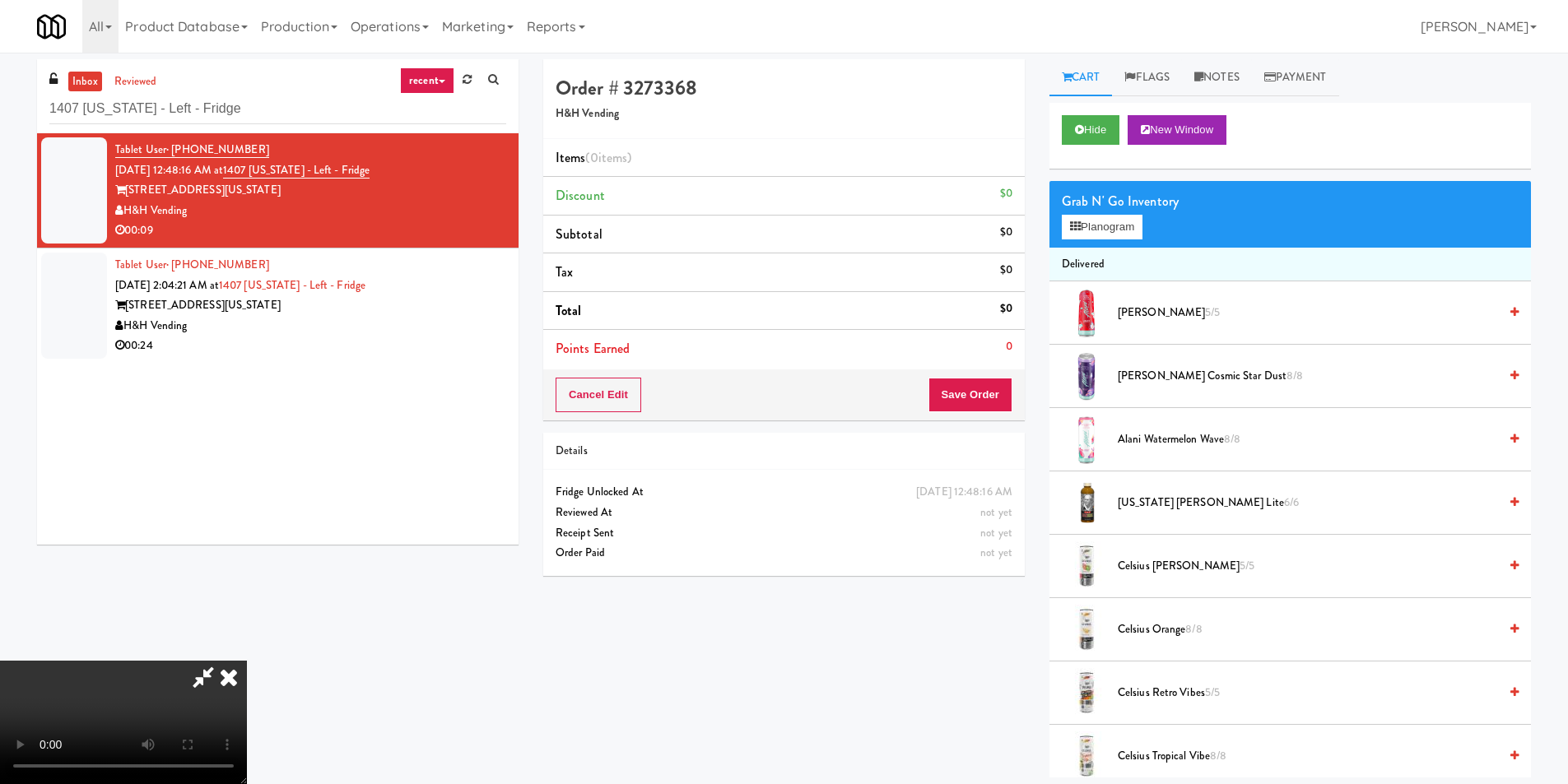
click at [247, 661] on video at bounding box center [123, 722] width 247 height 123
click at [1115, 228] on button "Planogram" at bounding box center [1102, 227] width 81 height 25
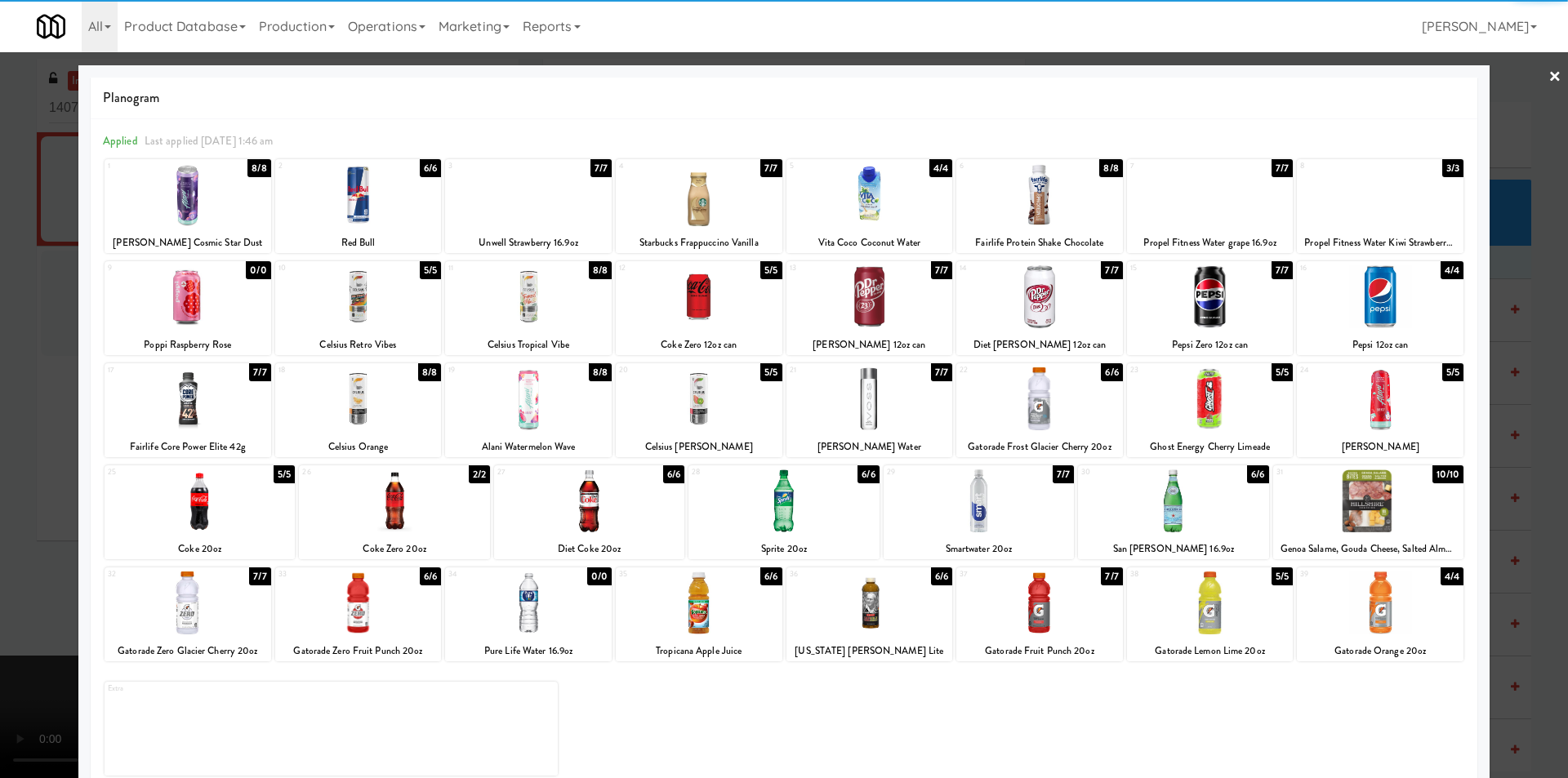
click at [888, 577] on div at bounding box center [869, 603] width 167 height 63
drag, startPoint x: 1509, startPoint y: 358, endPoint x: 1283, endPoint y: 356, distance: 226.0
click at [1509, 358] on div at bounding box center [784, 389] width 1568 height 778
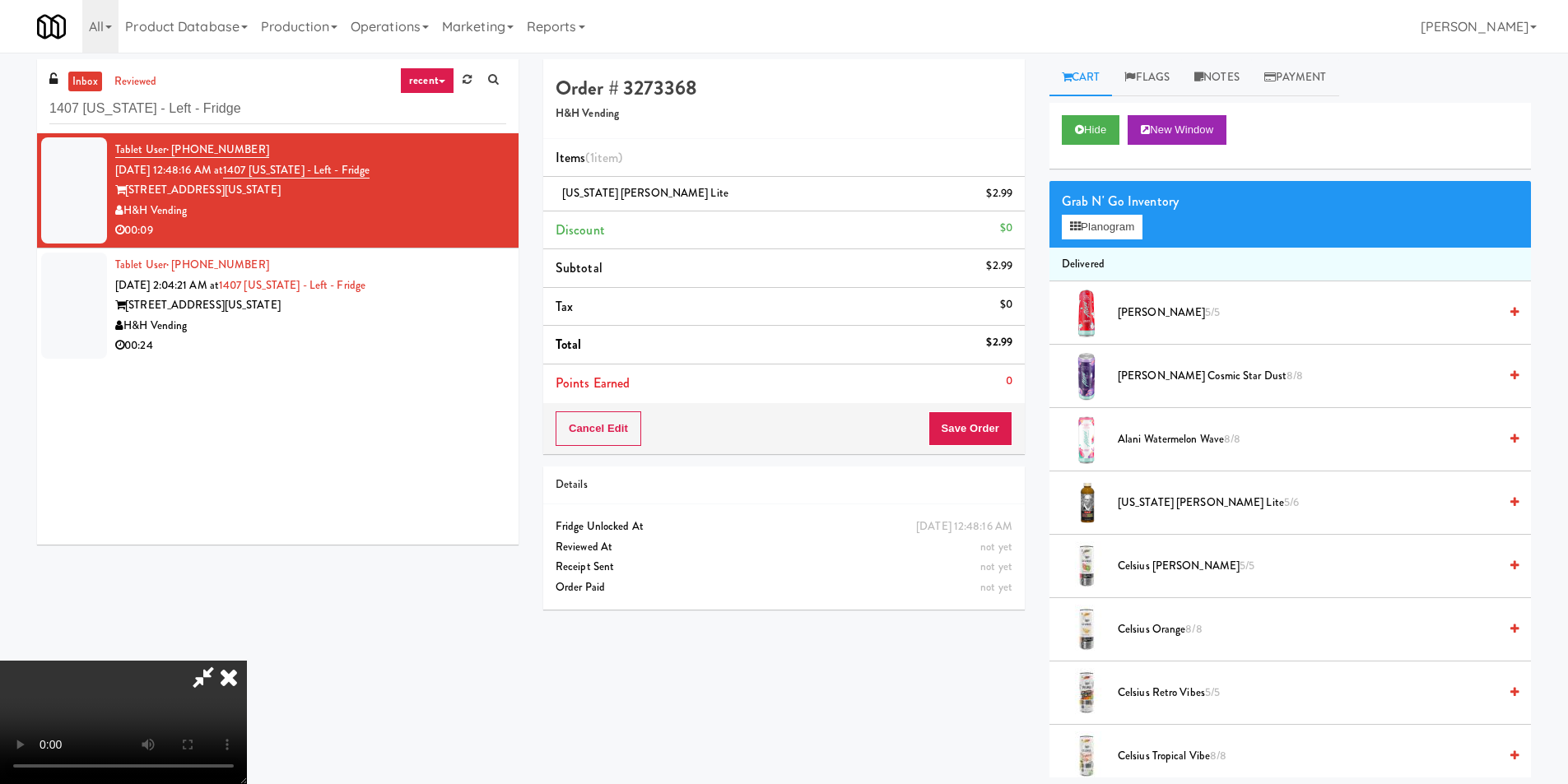
click at [247, 661] on video at bounding box center [123, 722] width 247 height 123
click at [1187, 497] on span "[US_STATE] [PERSON_NAME] Lite 5/6" at bounding box center [1308, 503] width 381 height 20
click at [976, 429] on button "Save Order" at bounding box center [970, 429] width 84 height 35
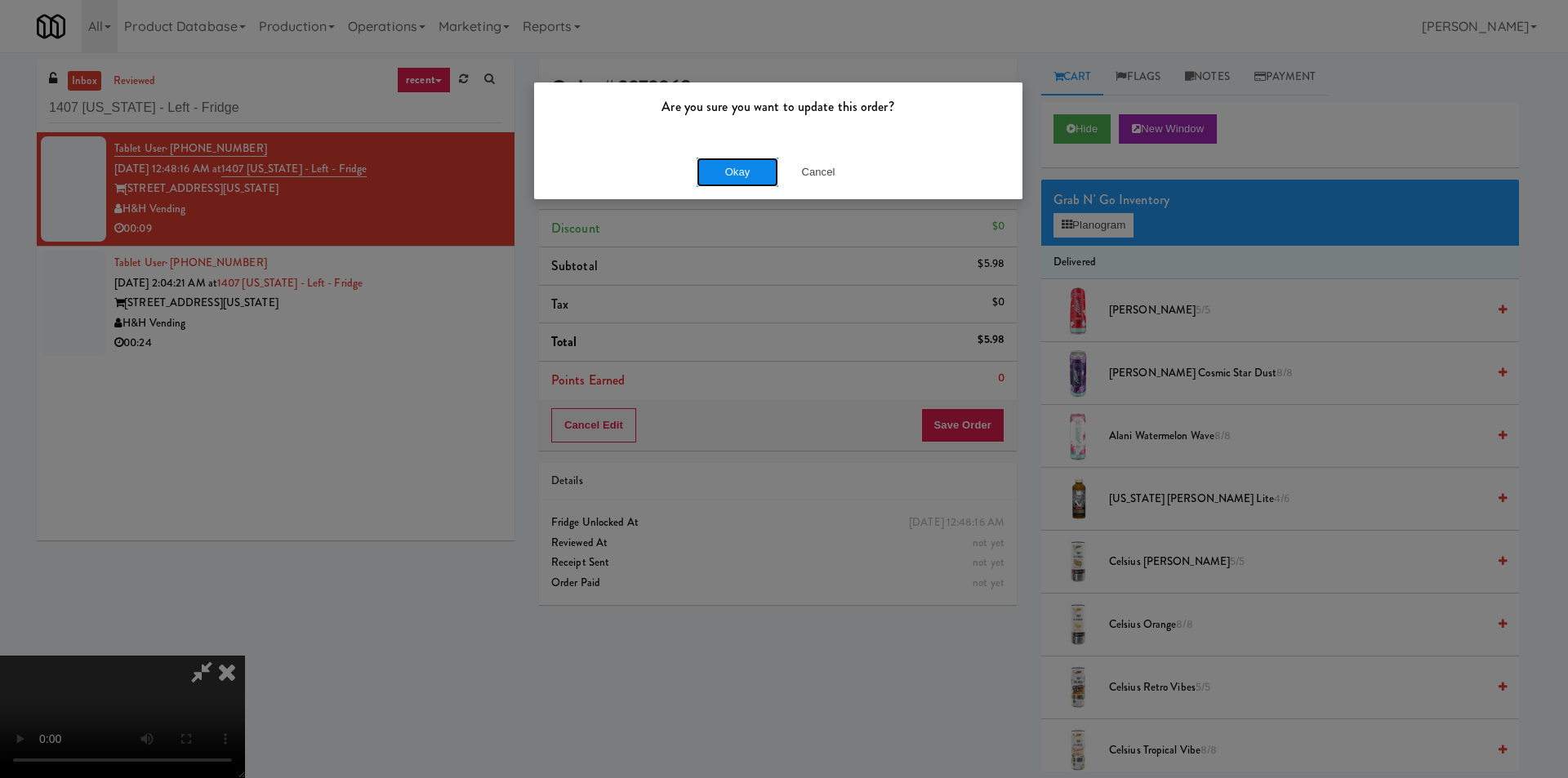
click at [747, 175] on button "Okay" at bounding box center [738, 172] width 82 height 29
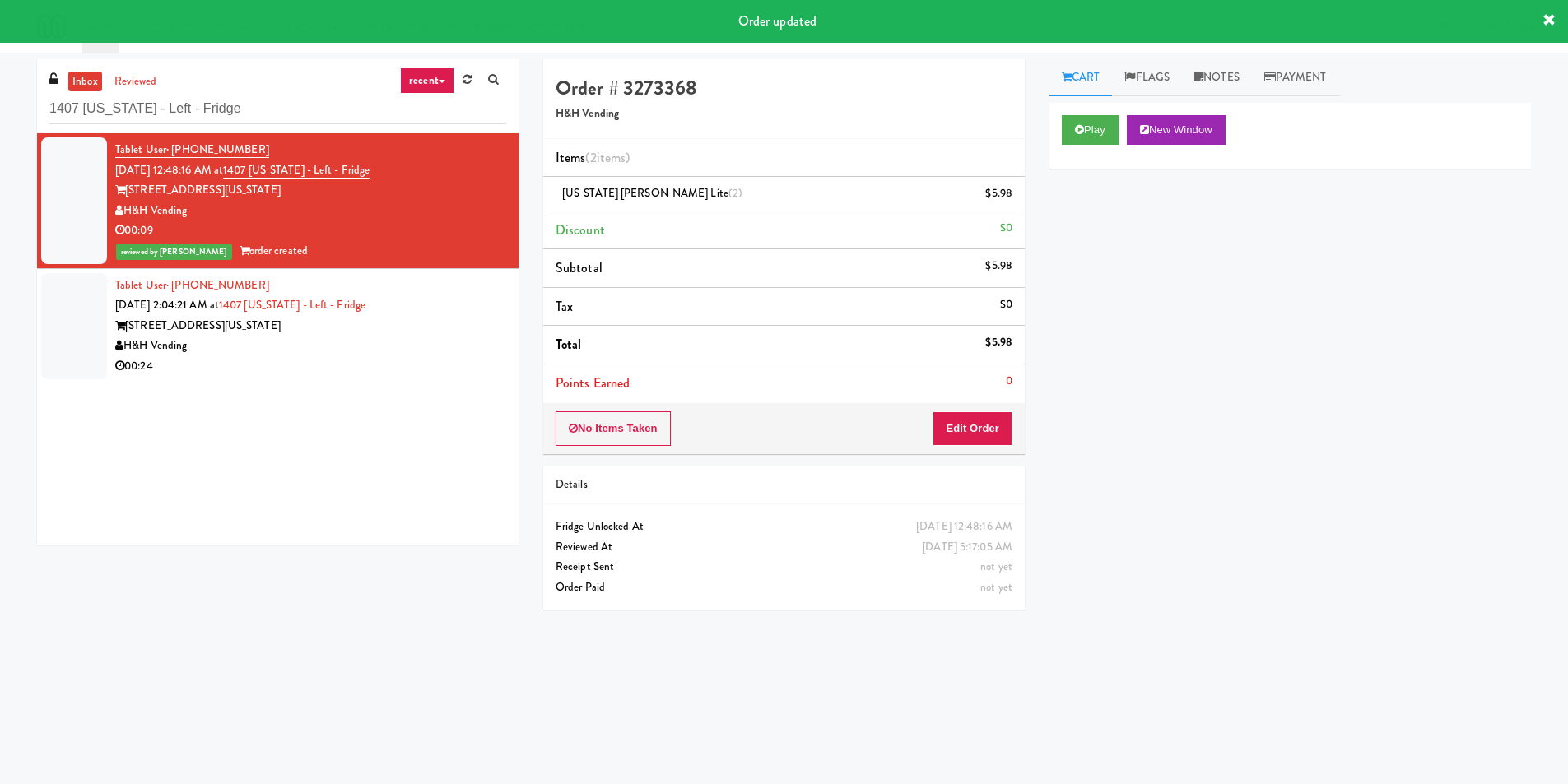
click at [456, 379] on li "Tablet User · (312) 639-0937 [DATE] 2:04:21 AM at 1407 [US_STATE] - Left - Frid…" at bounding box center [278, 326] width 482 height 114
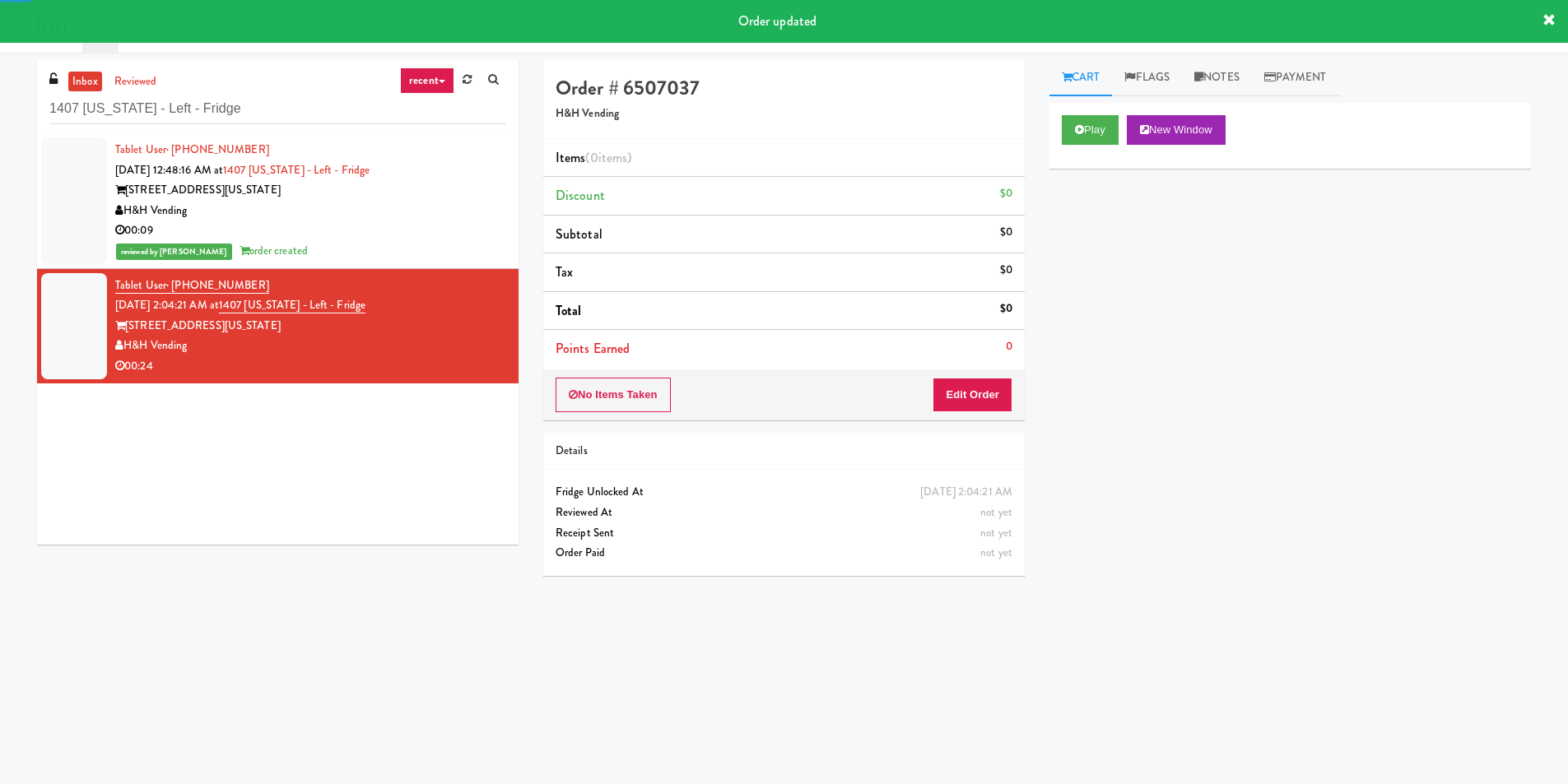
click at [1060, 123] on div "Play New Window" at bounding box center [1290, 136] width 482 height 66
click at [1074, 132] on button "Play" at bounding box center [1090, 130] width 57 height 29
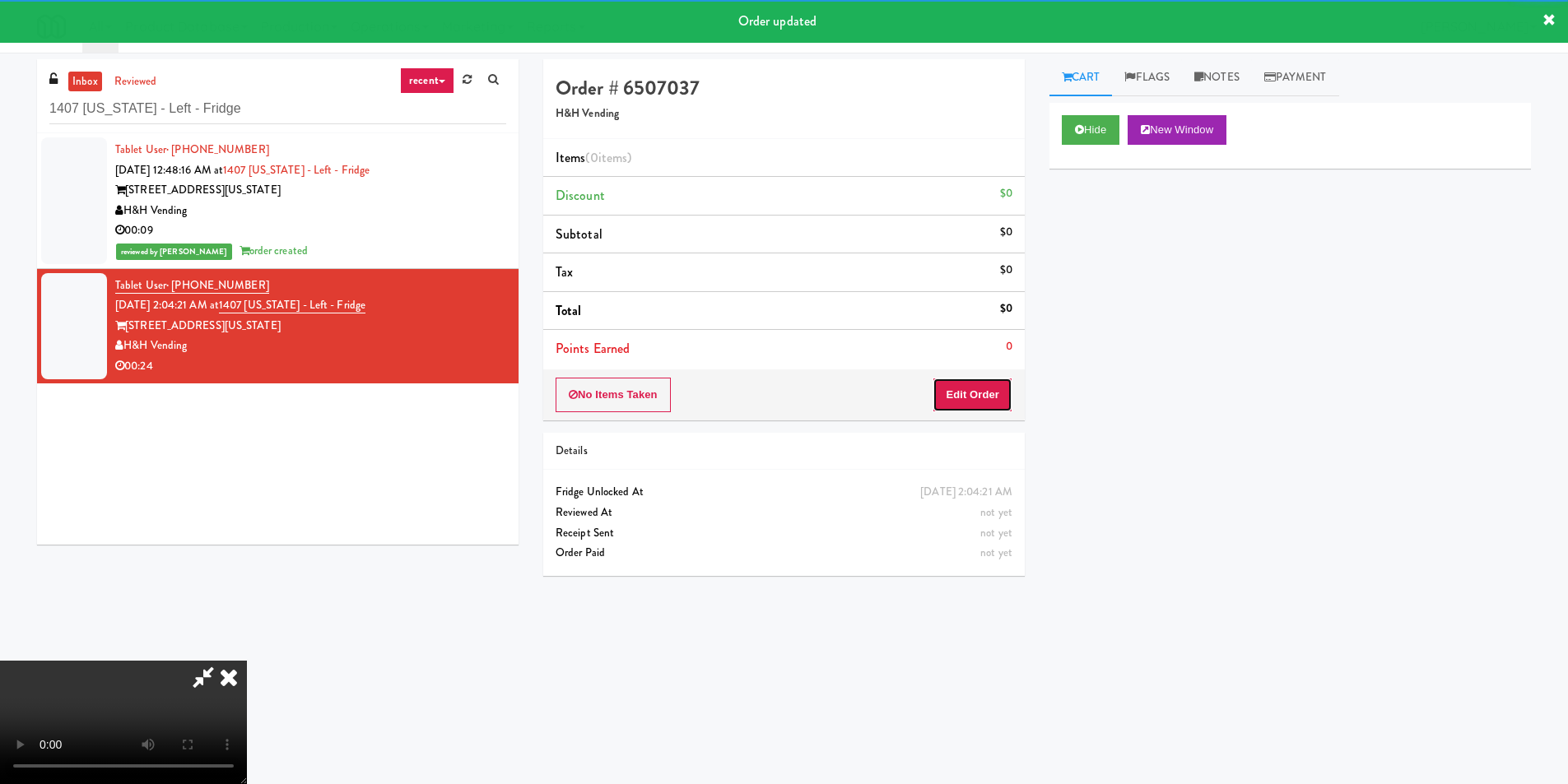
click at [972, 383] on button "Edit Order" at bounding box center [972, 395] width 80 height 35
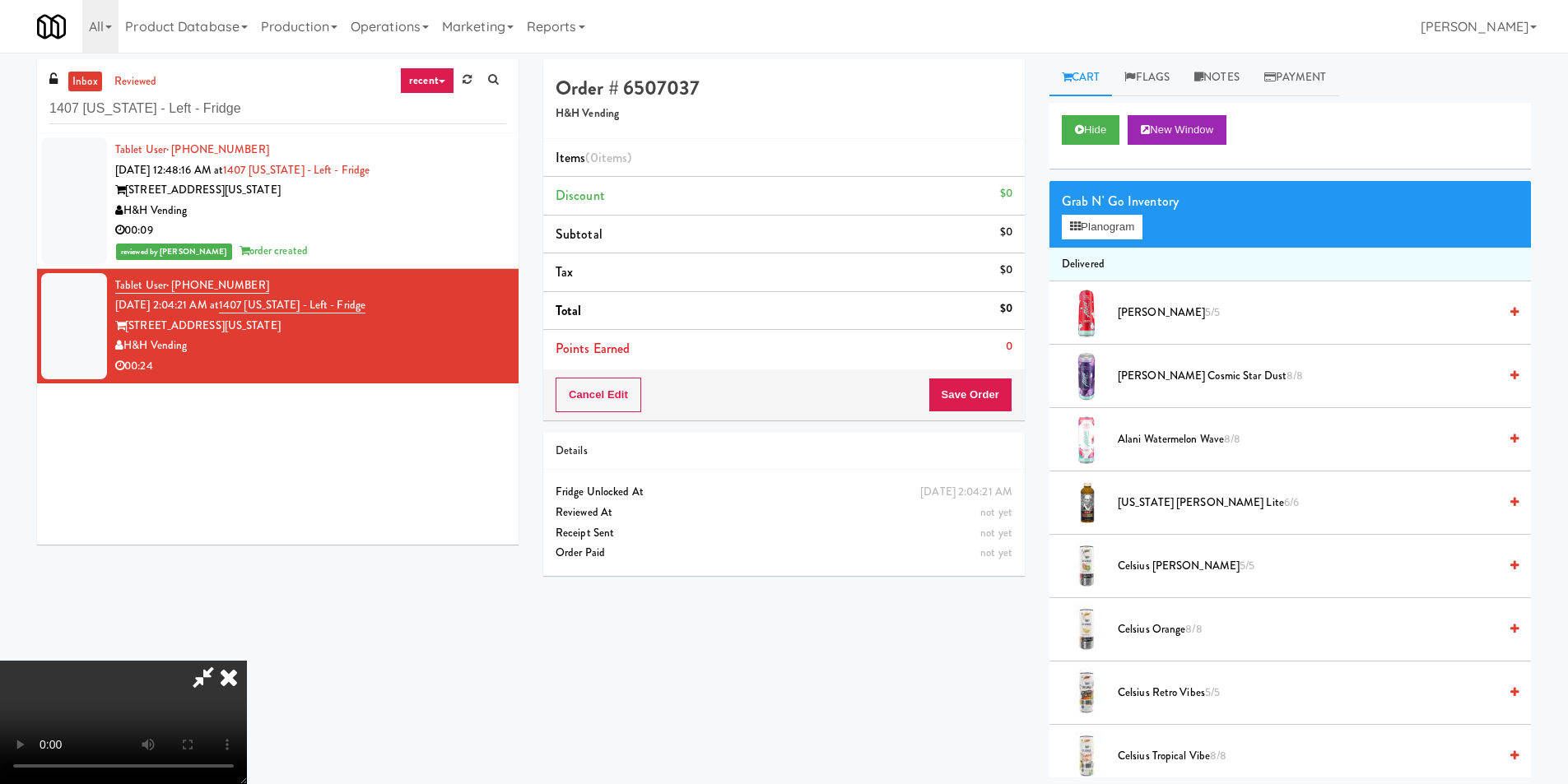
click at [247, 661] on video at bounding box center [123, 722] width 247 height 123
click at [1103, 217] on button "Planogram" at bounding box center [1102, 227] width 81 height 25
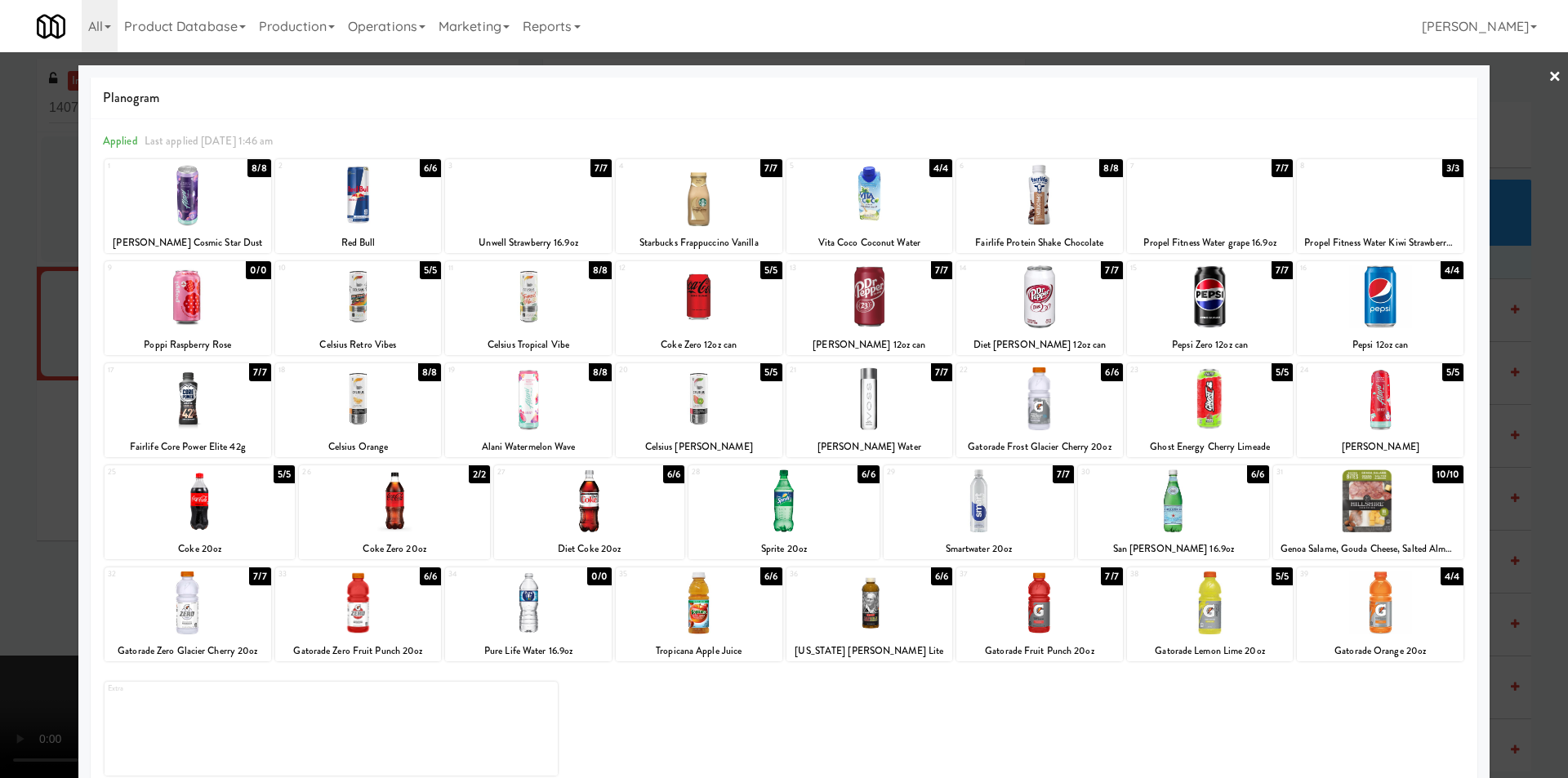
click at [704, 408] on div at bounding box center [699, 399] width 167 height 63
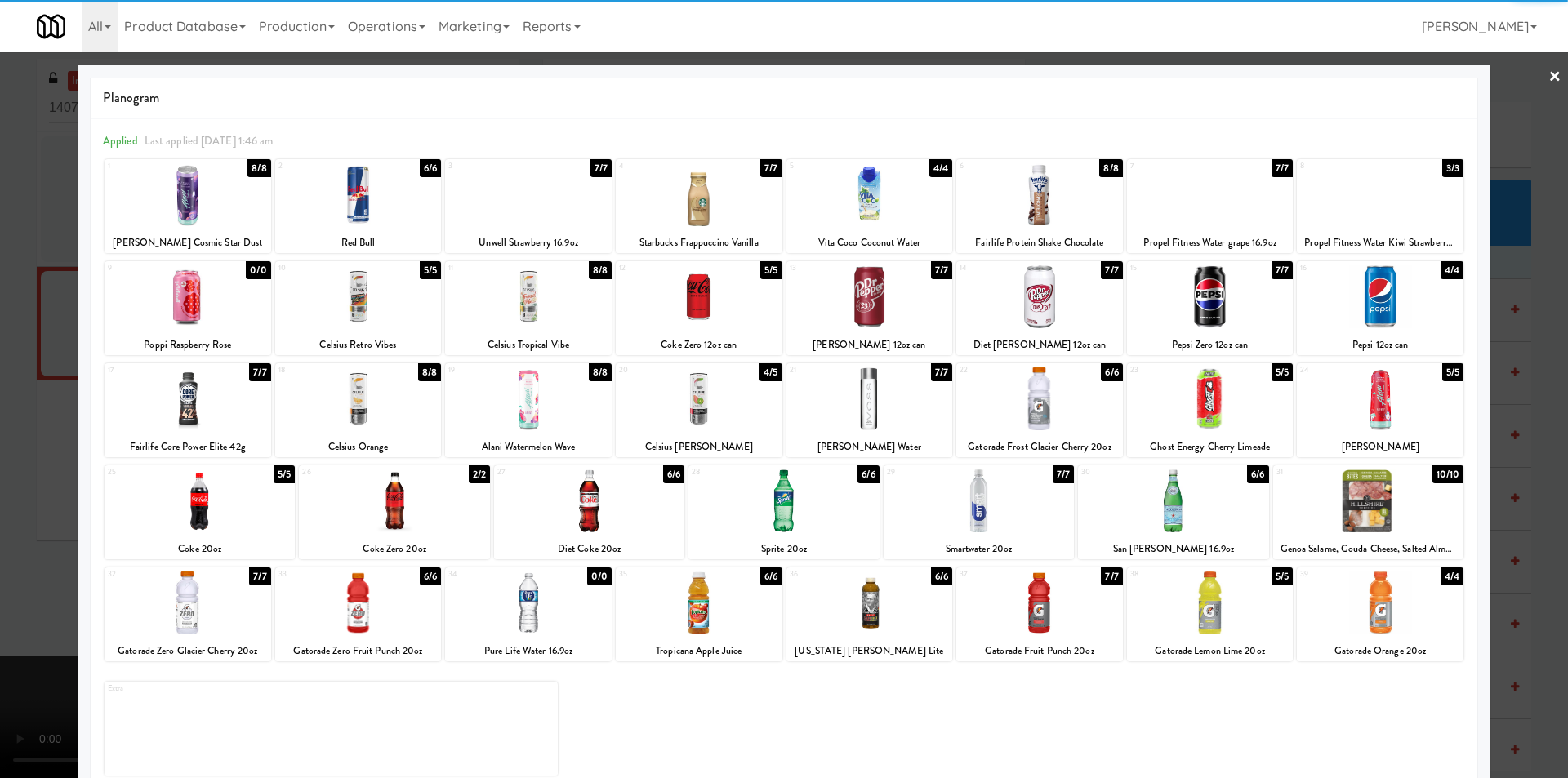
click at [34, 419] on div at bounding box center [784, 389] width 1568 height 778
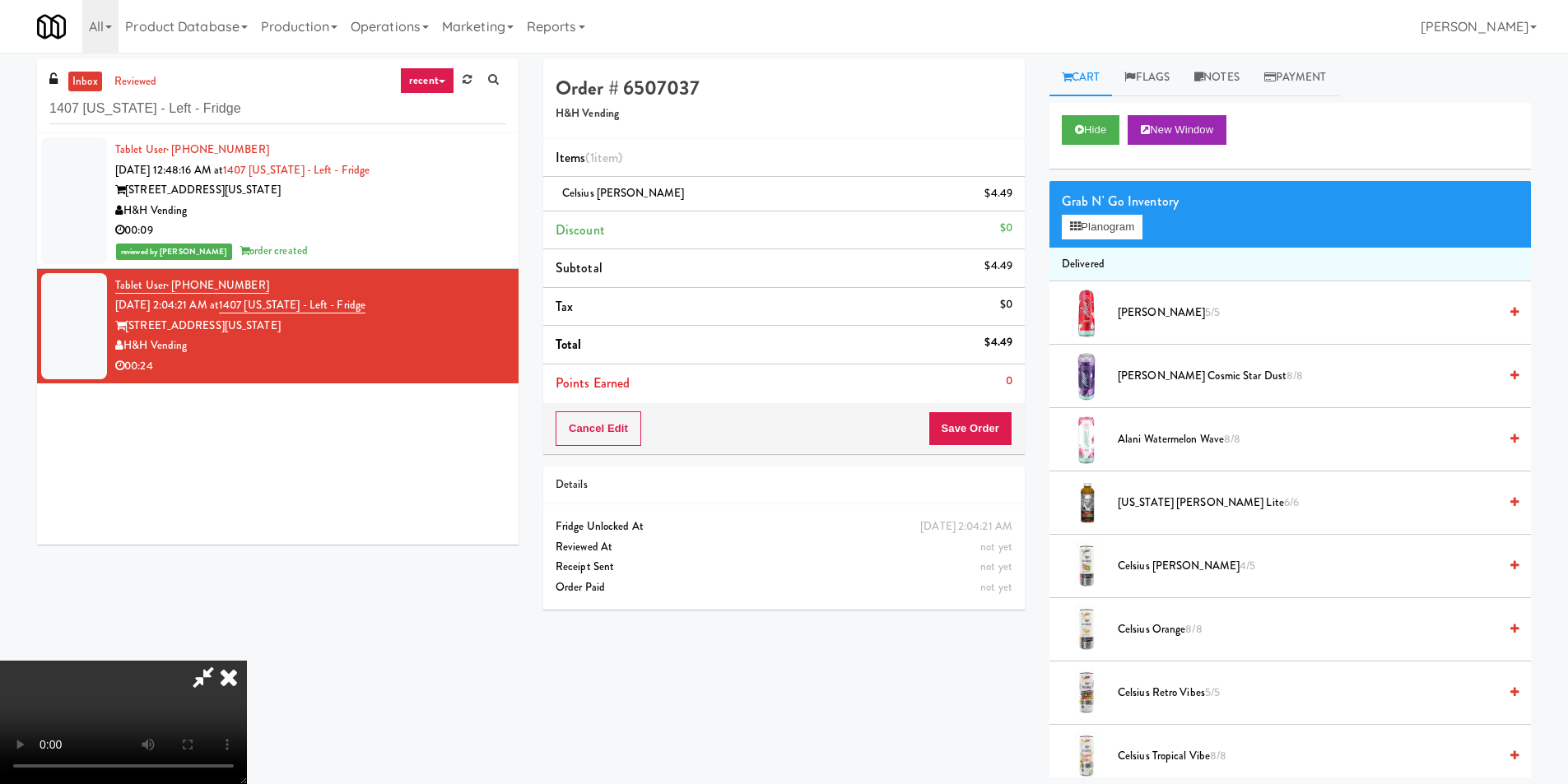
click at [247, 661] on video at bounding box center [123, 722] width 247 height 123
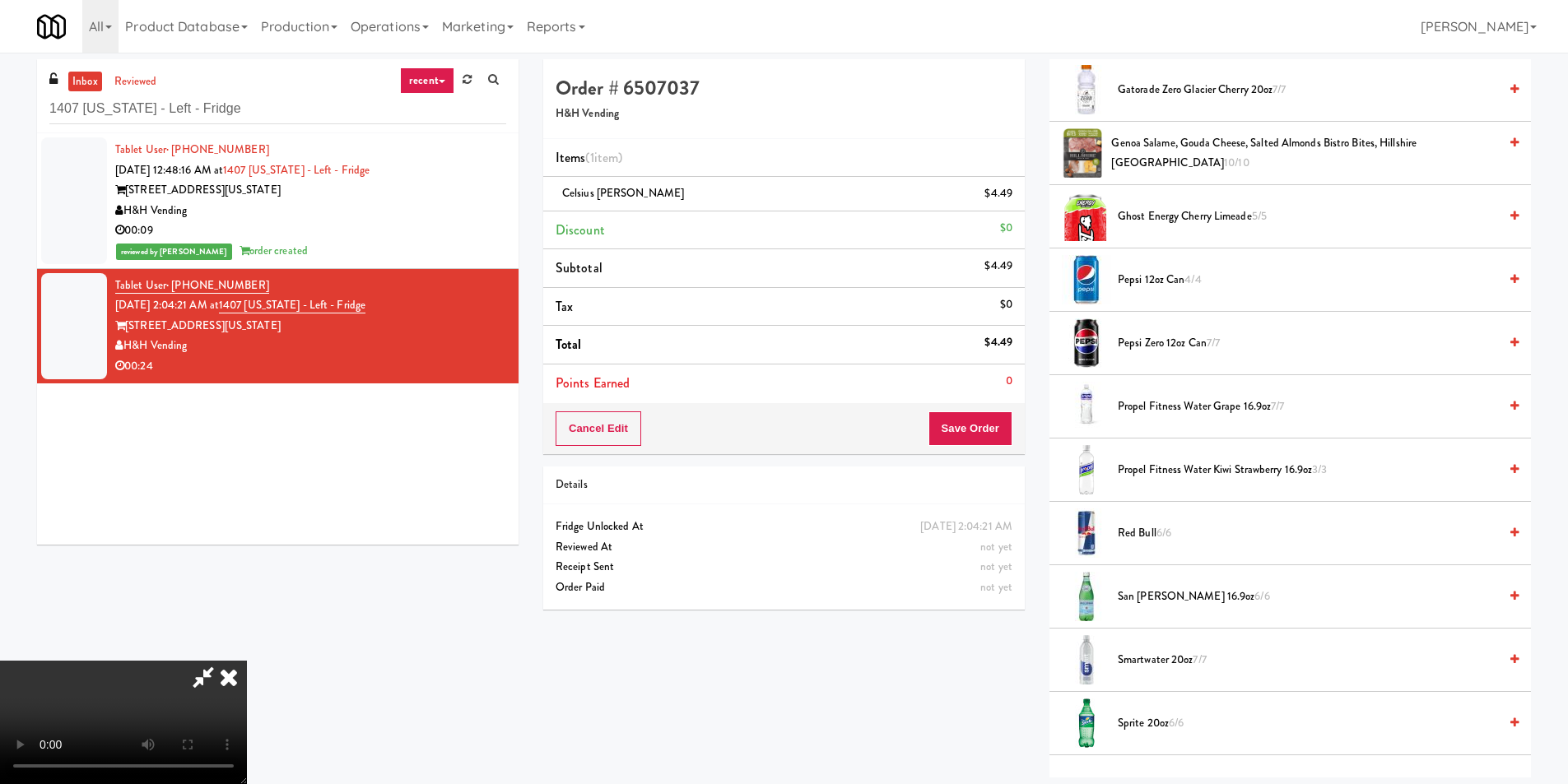
scroll to position [1563, 0]
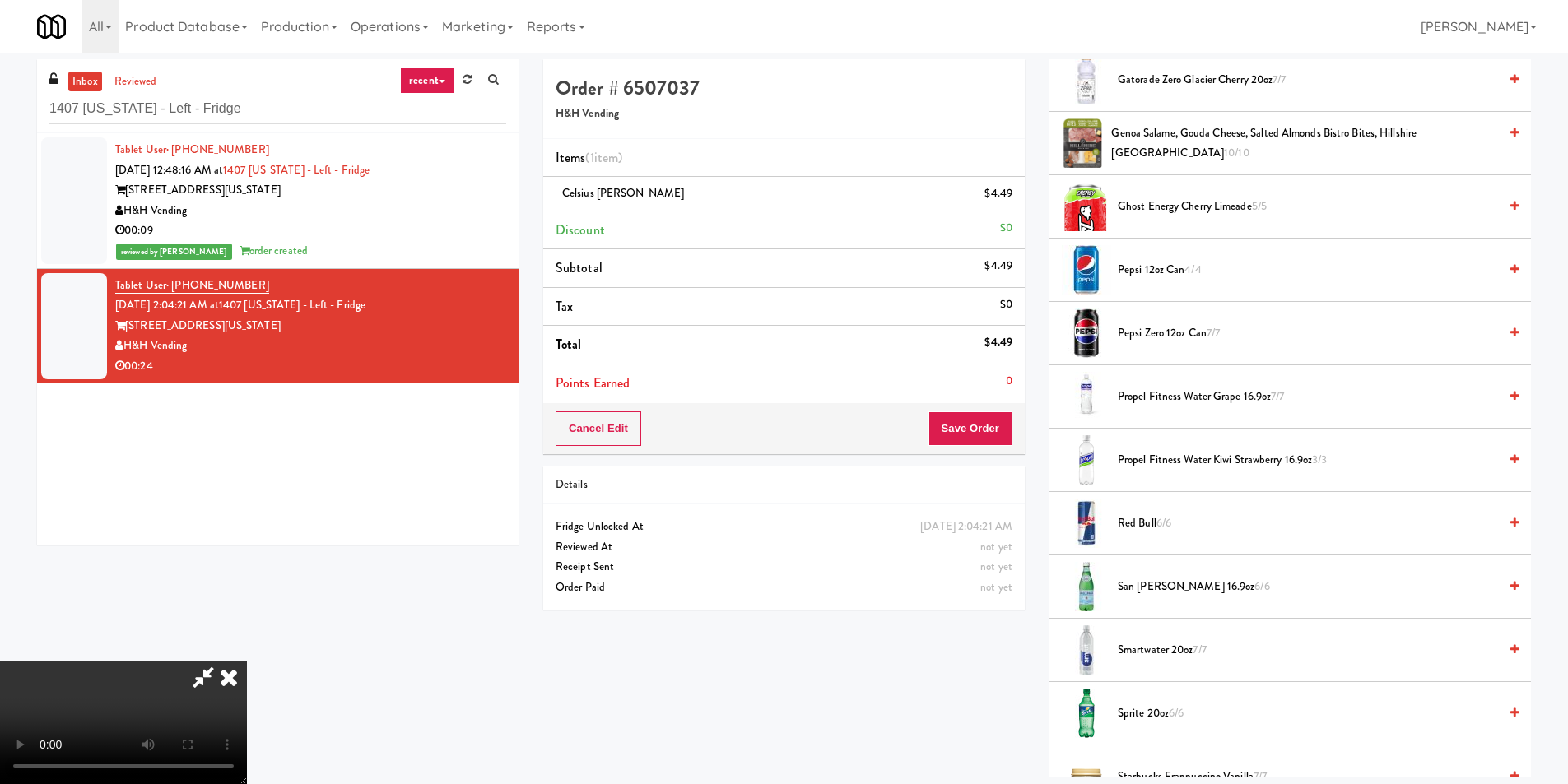
click at [1131, 707] on span "Sprite 20oz 6/6" at bounding box center [1308, 714] width 381 height 20
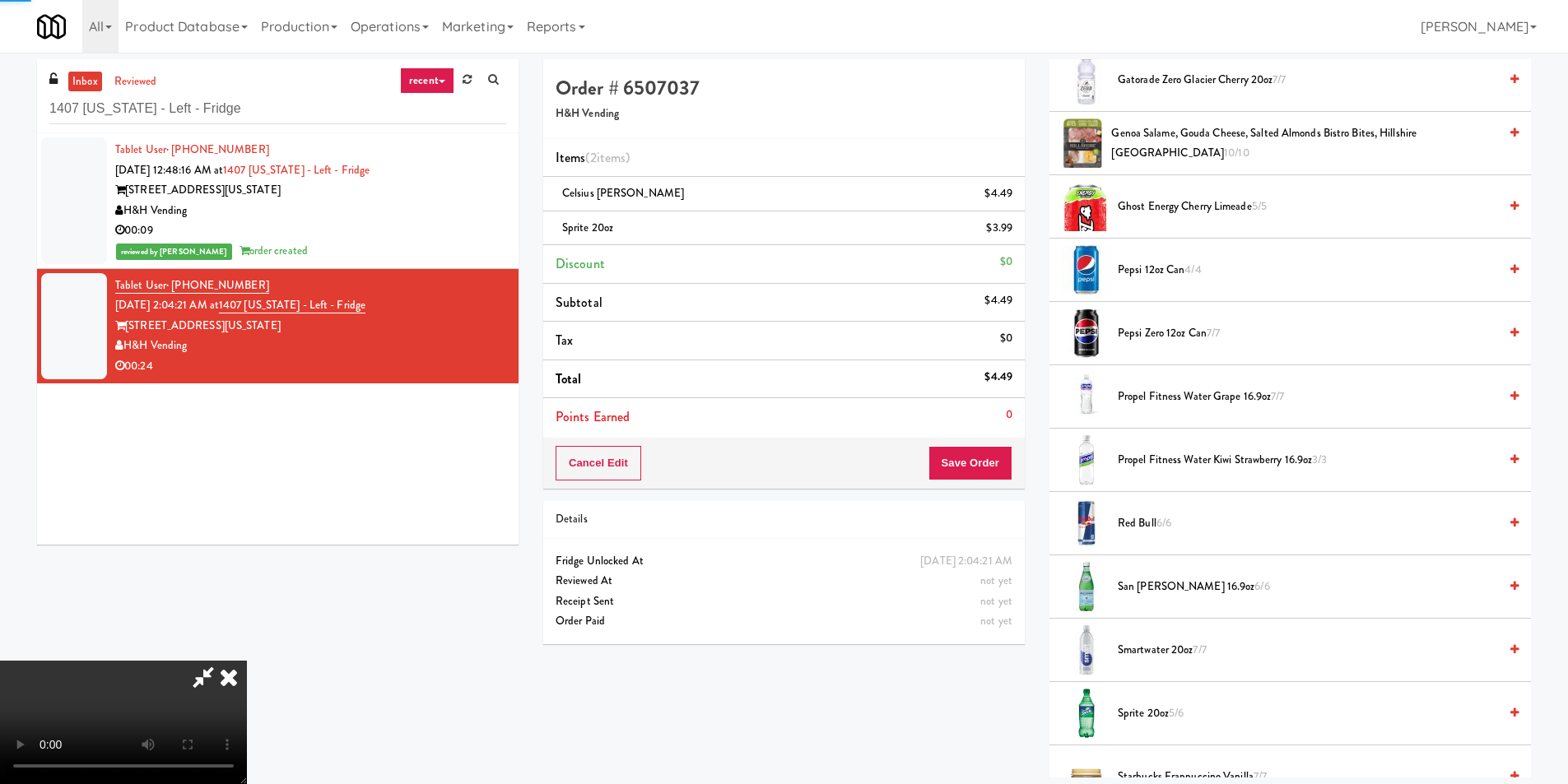
click at [247, 661] on video at bounding box center [123, 722] width 247 height 123
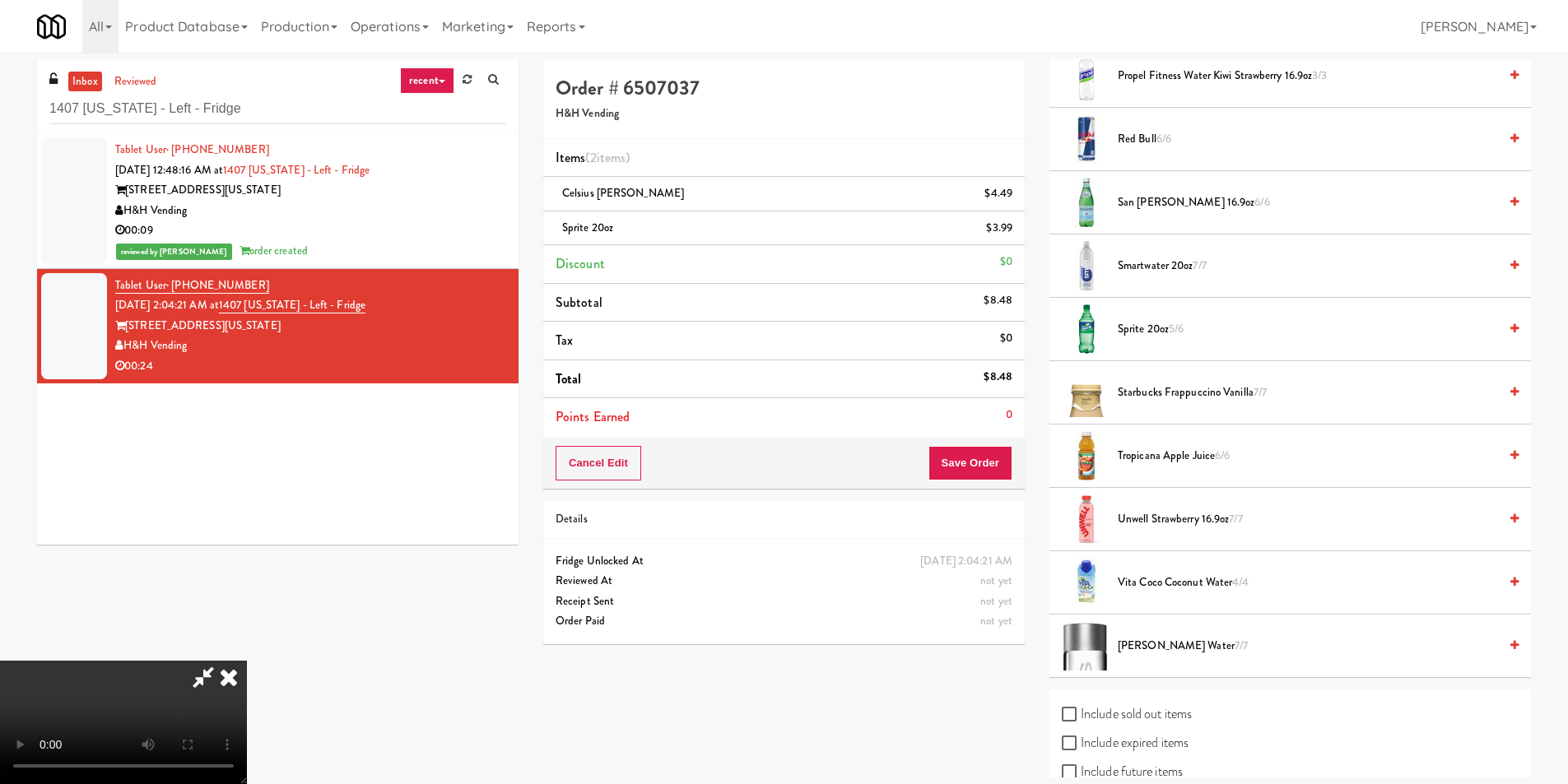
scroll to position [1875, 0]
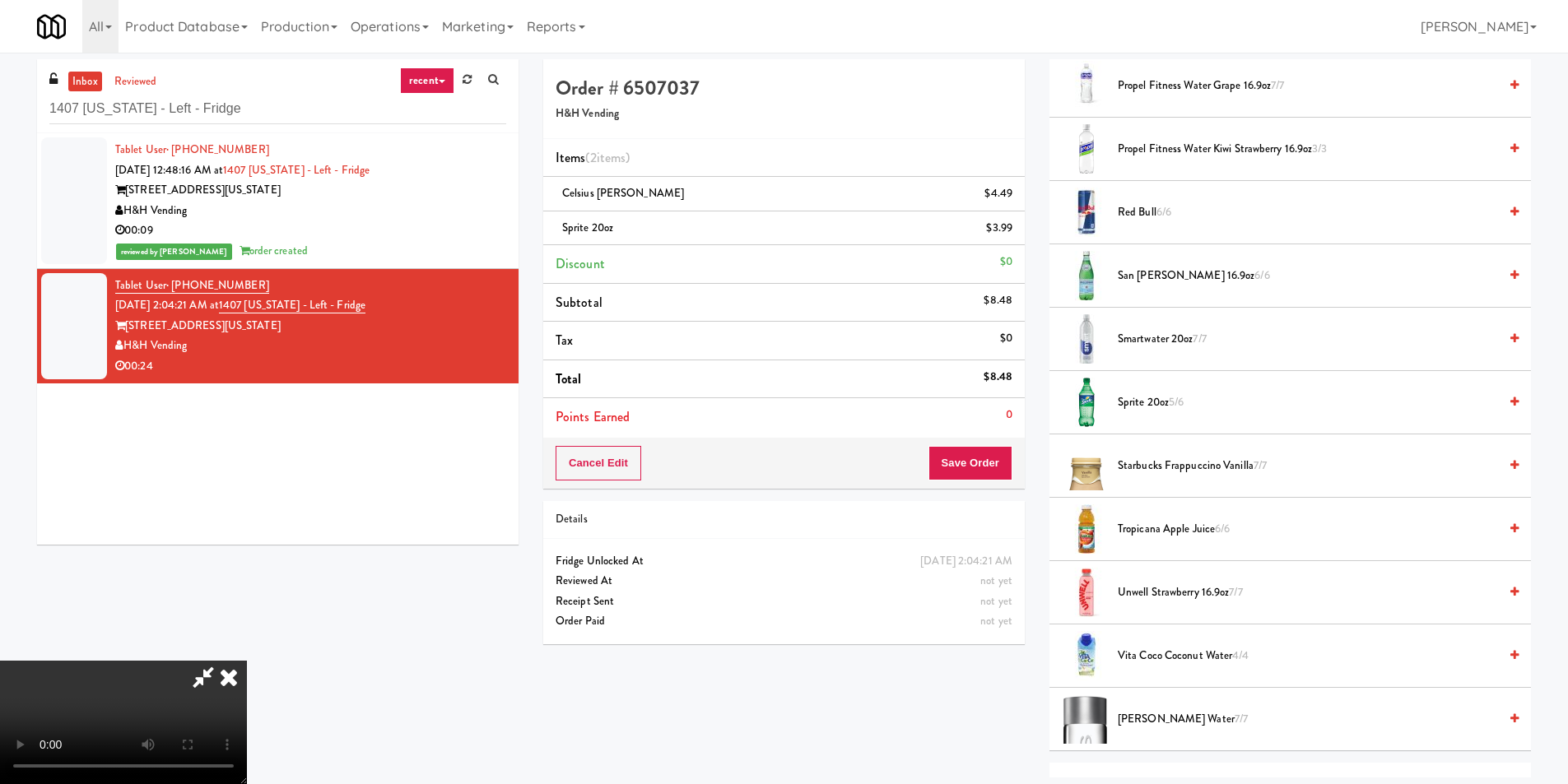
click at [1152, 353] on li "Smartwater 20oz 7/7" at bounding box center [1290, 339] width 482 height 63
click at [1153, 337] on span "Smartwater 20oz 7/7" at bounding box center [1308, 339] width 381 height 20
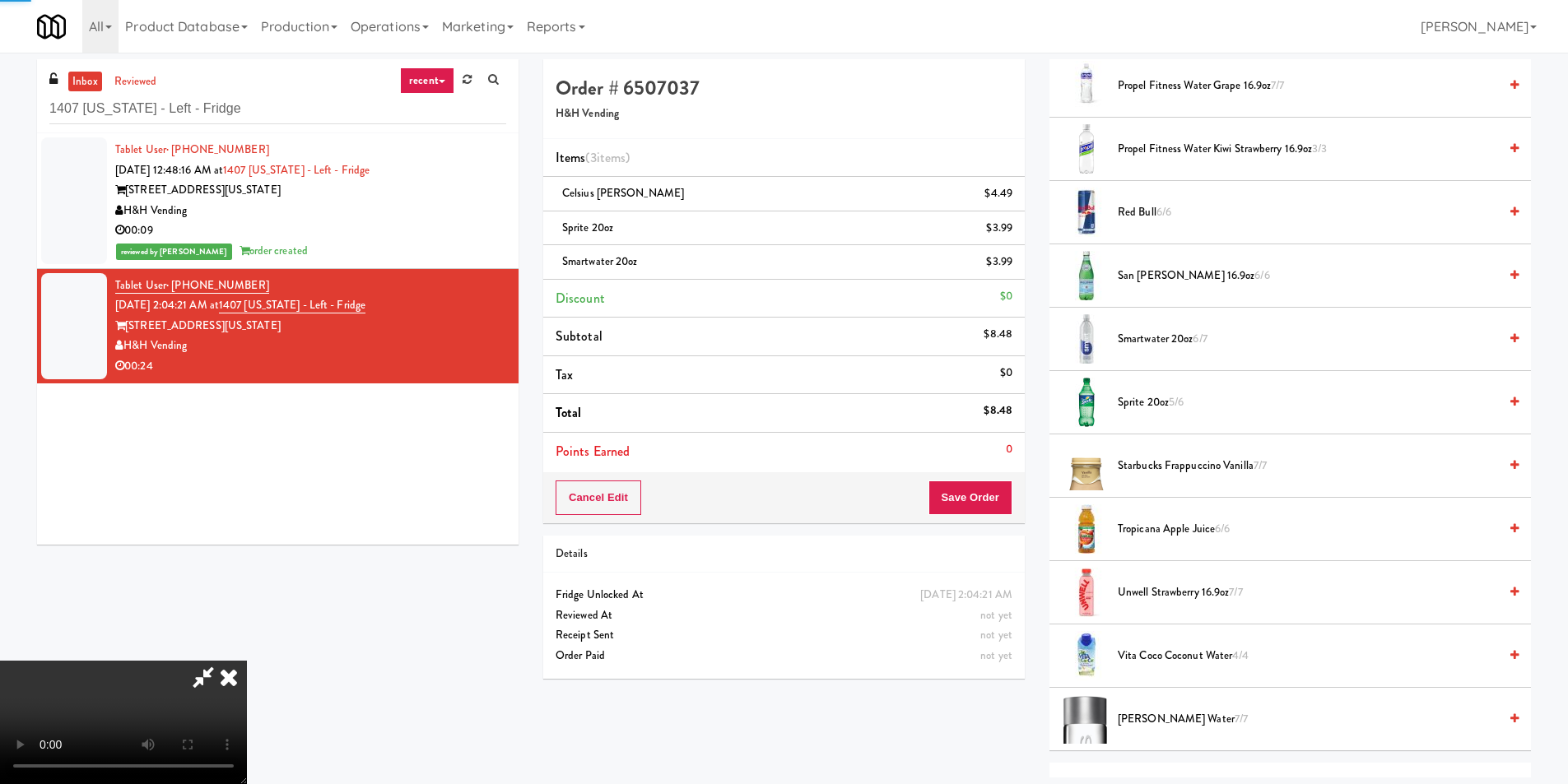
click at [247, 661] on video at bounding box center [123, 722] width 247 height 123
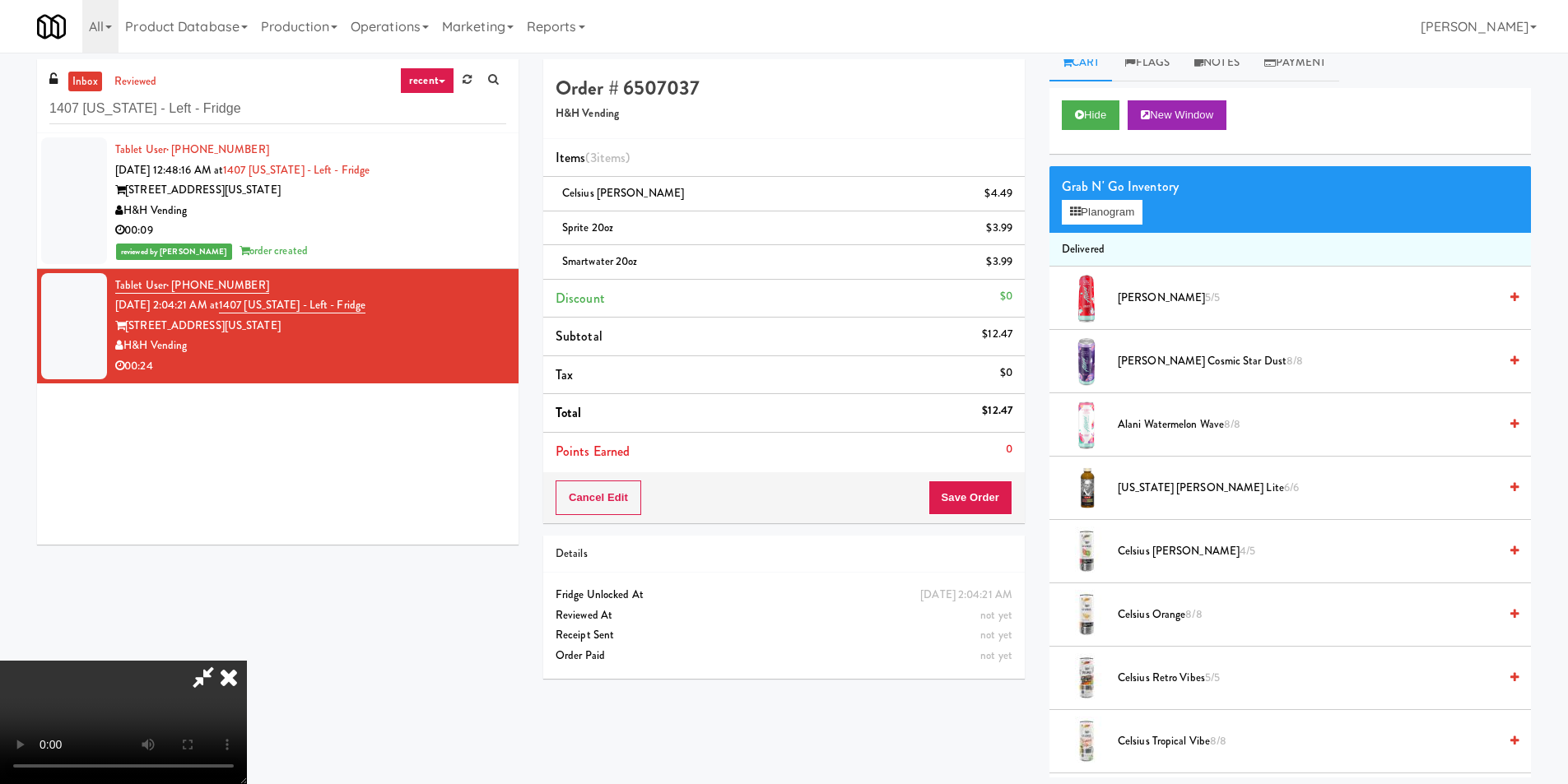
scroll to position [0, 0]
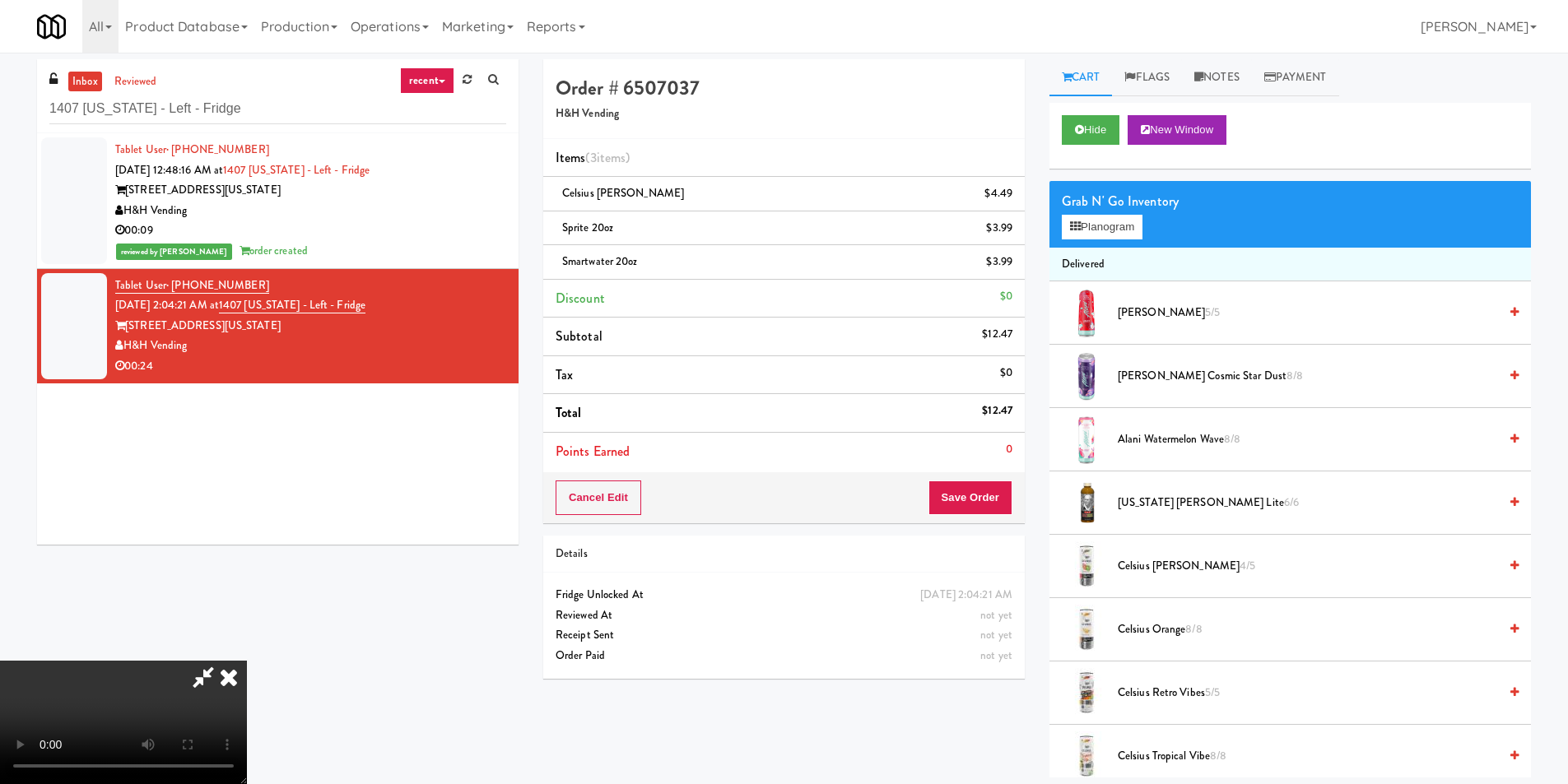
click at [247, 661] on video at bounding box center [123, 722] width 247 height 123
click at [1108, 233] on button "Planogram" at bounding box center [1102, 227] width 81 height 25
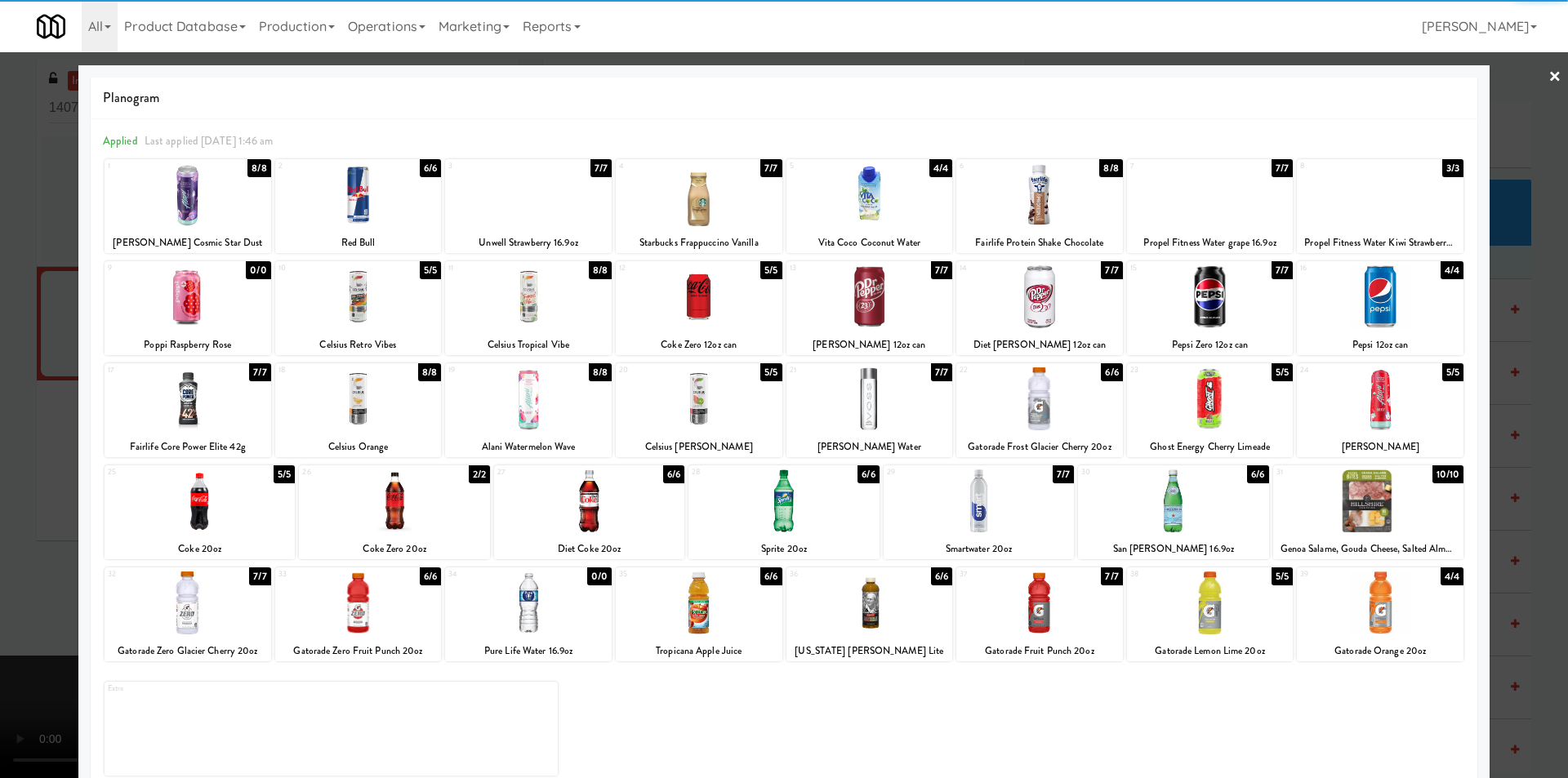
click at [1401, 582] on div at bounding box center [1380, 603] width 167 height 63
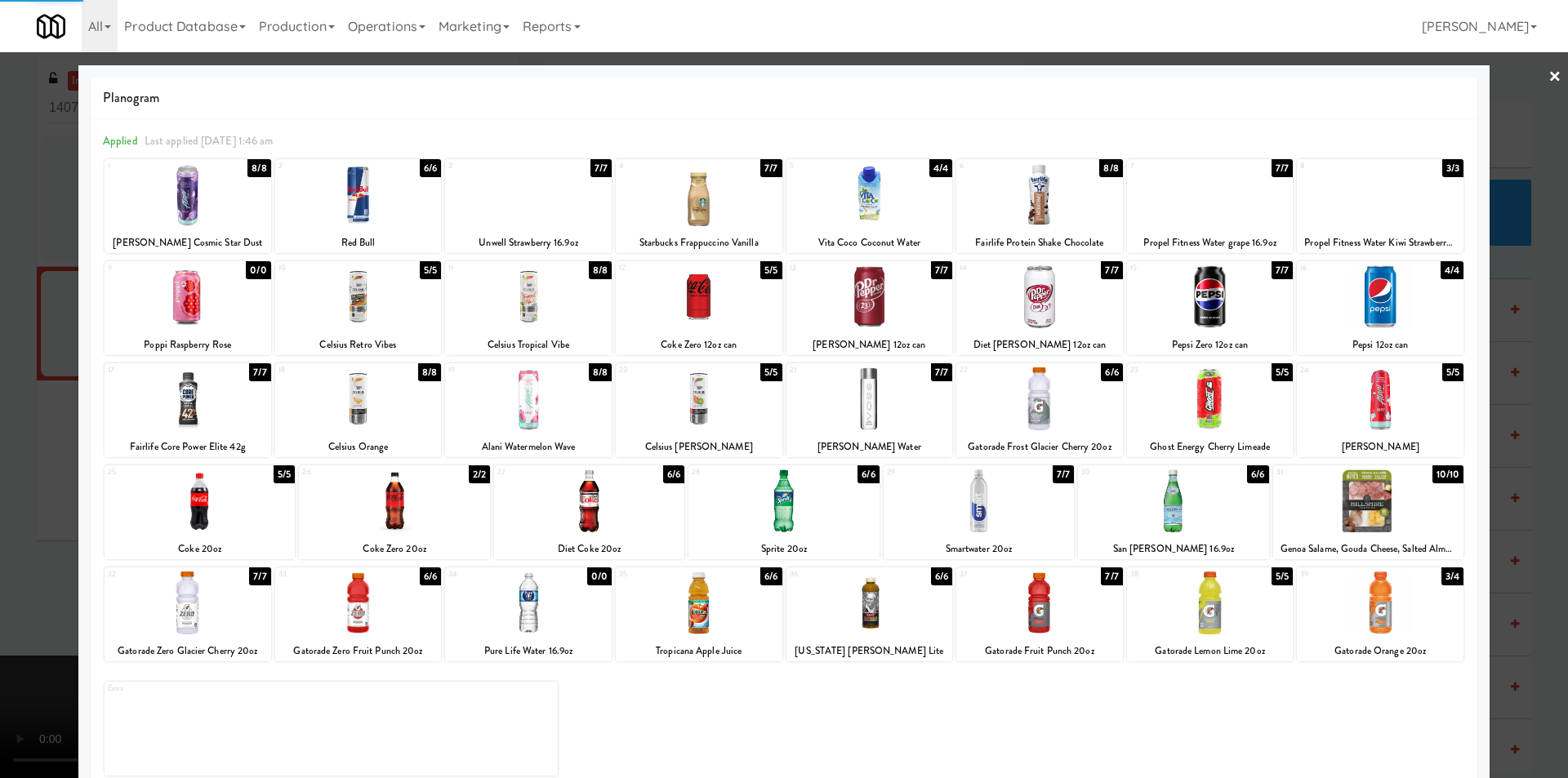
click at [1486, 498] on div at bounding box center [784, 389] width 1568 height 778
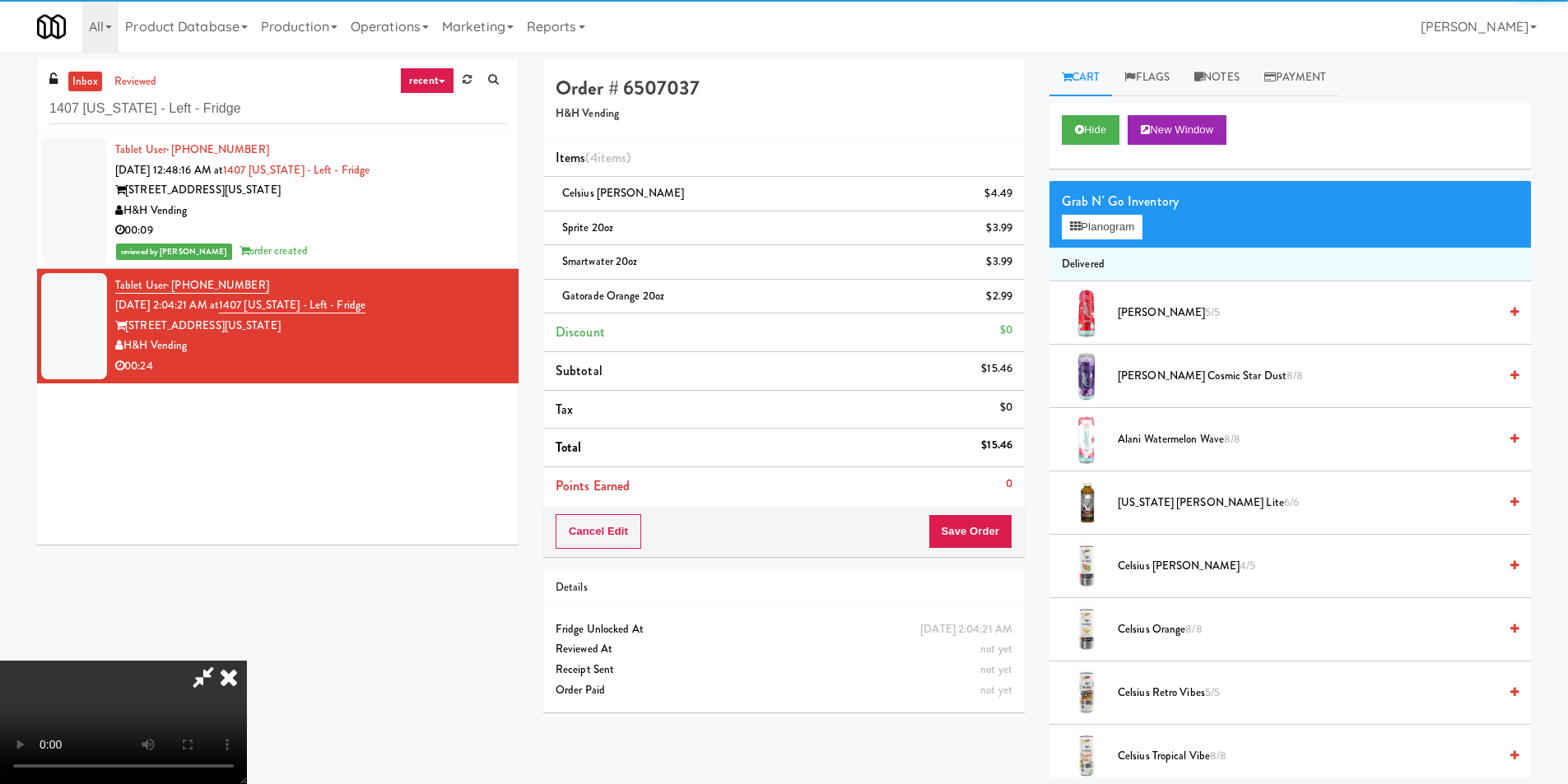
click at [247, 661] on video at bounding box center [123, 722] width 247 height 123
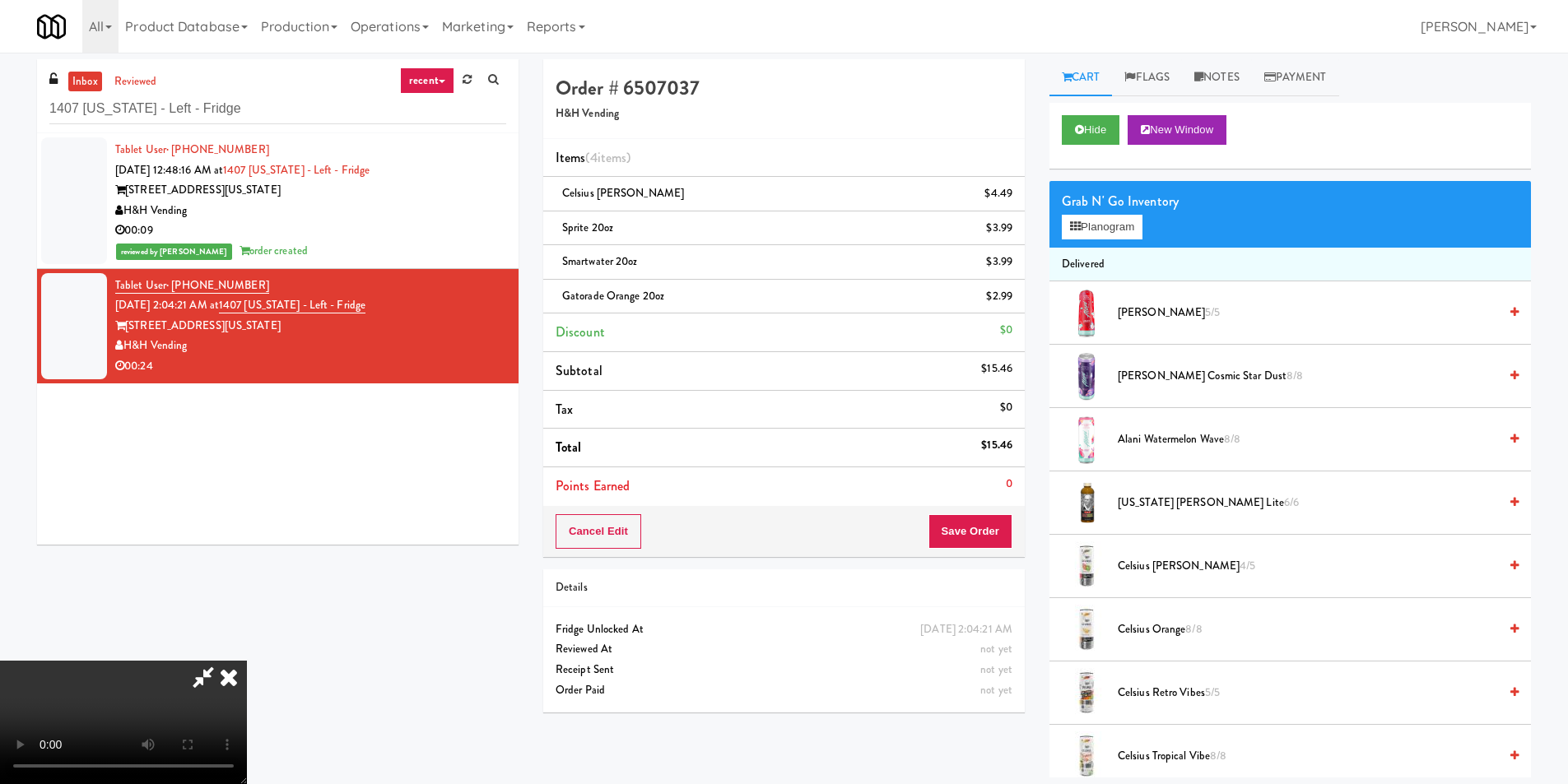
click at [247, 661] on video at bounding box center [123, 722] width 247 height 123
click at [1131, 226] on button "Planogram" at bounding box center [1102, 227] width 81 height 25
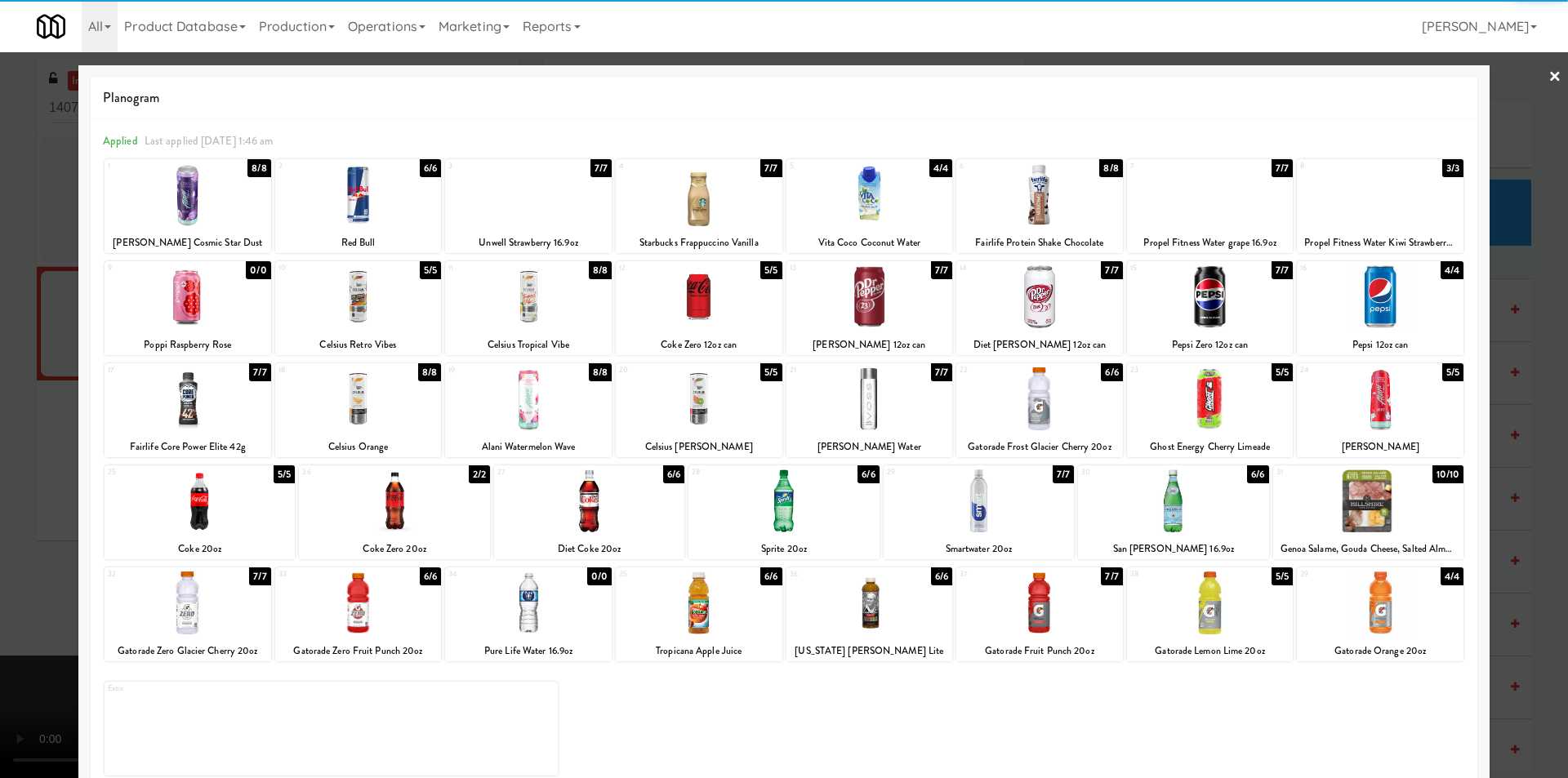
click at [1037, 598] on div at bounding box center [1040, 603] width 167 height 63
click at [1502, 435] on div at bounding box center [784, 389] width 1568 height 778
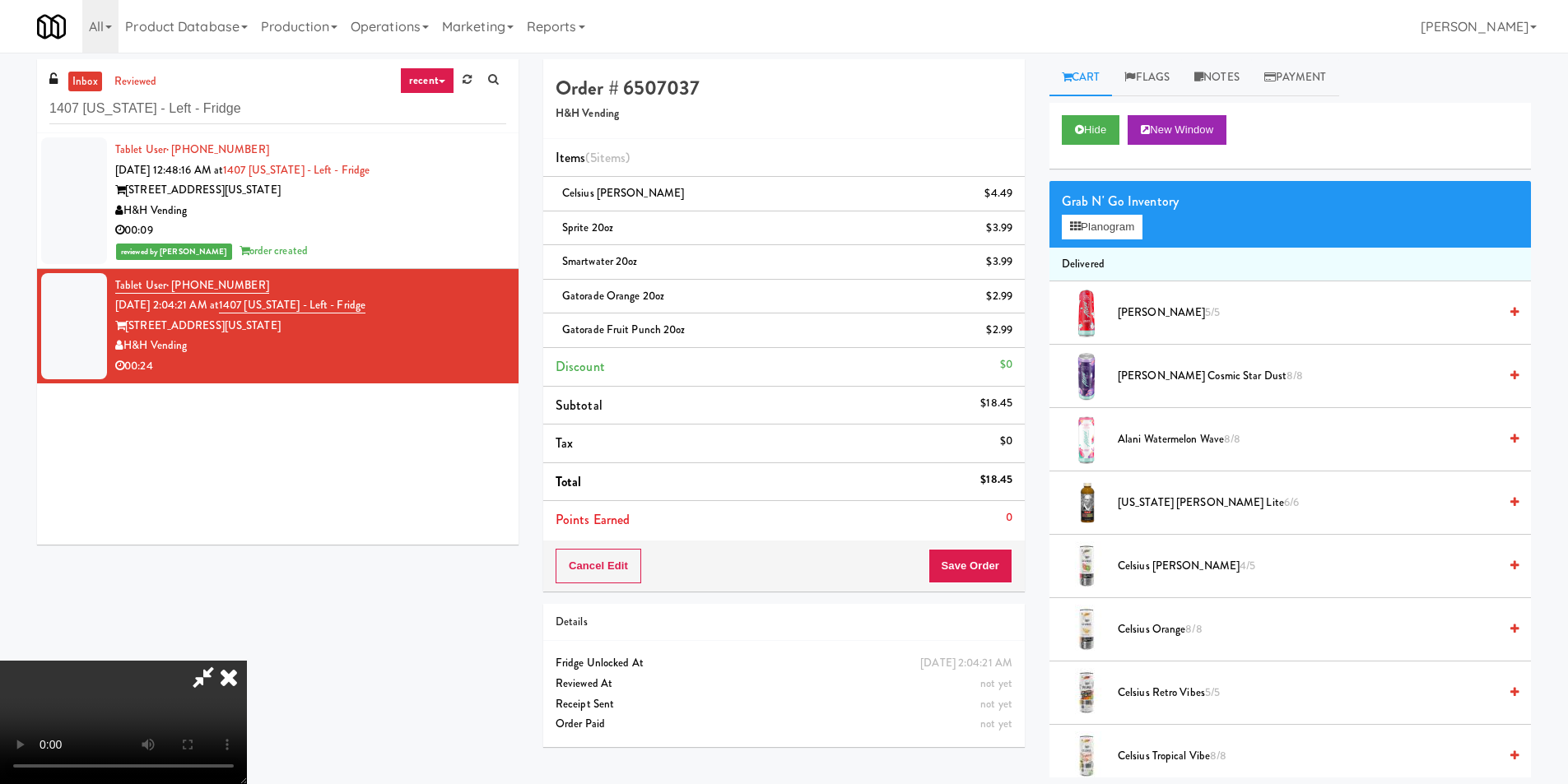
click at [991, 546] on div "Cancel Edit Save Order" at bounding box center [784, 566] width 482 height 51
click at [993, 552] on button "Save Order" at bounding box center [970, 566] width 84 height 35
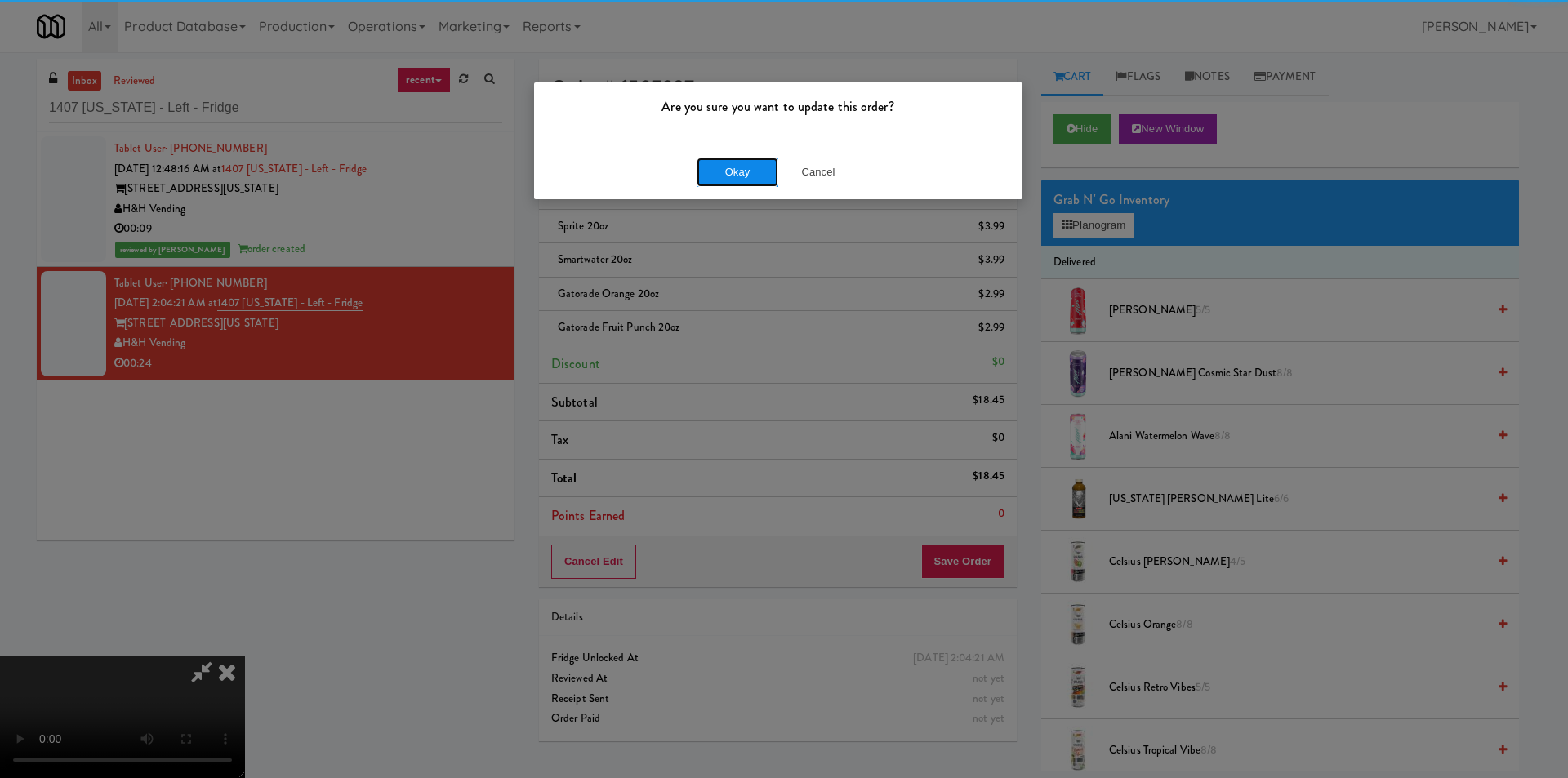
click at [759, 164] on button "Okay" at bounding box center [738, 172] width 82 height 29
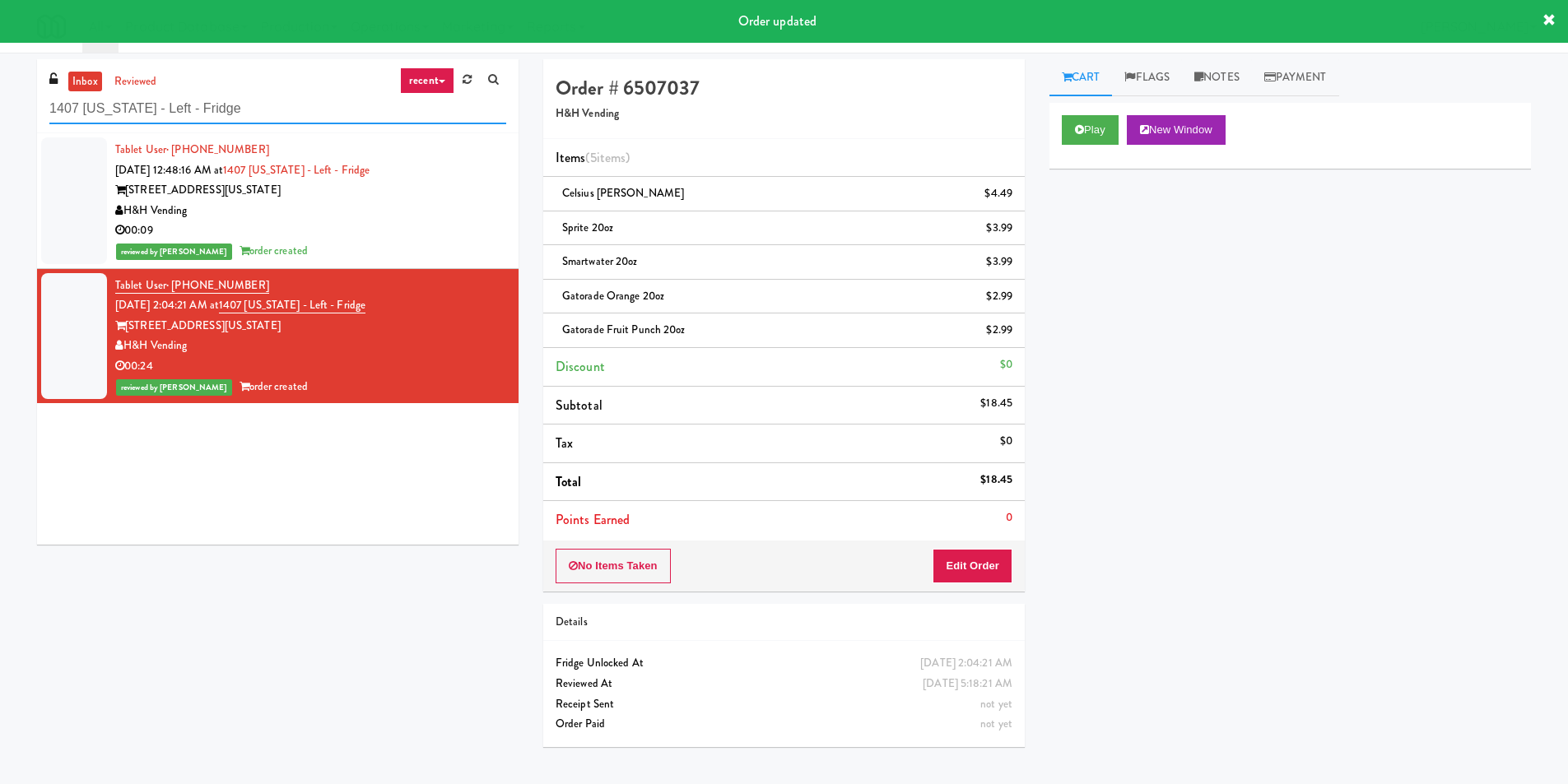
click at [282, 107] on input "1407 [US_STATE] - Left - Fridge" at bounding box center [278, 108] width 457 height 30
paste input "[GEOGRAPHIC_DATA] - Cooler"
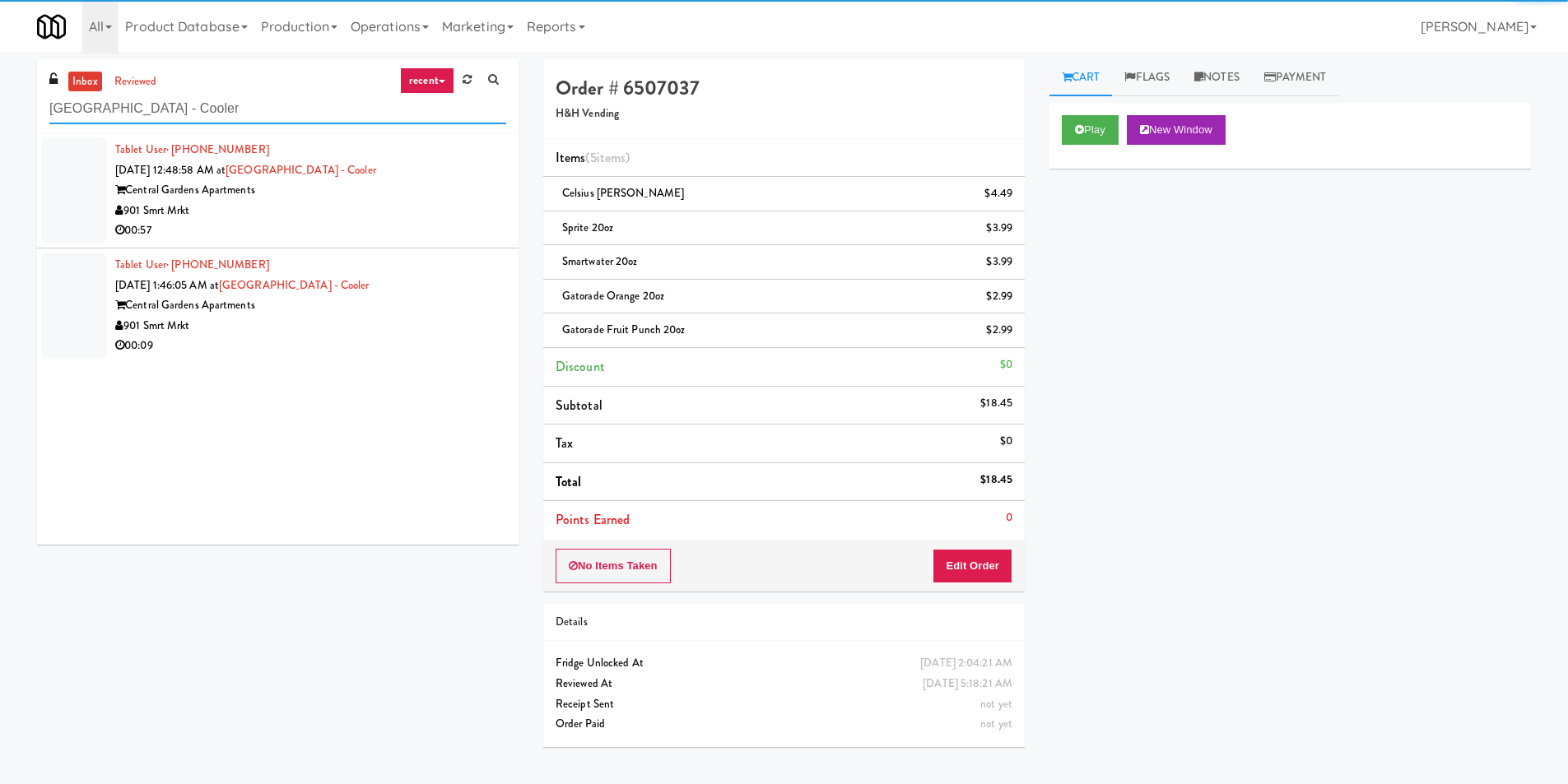
type input "[GEOGRAPHIC_DATA] - Cooler"
click at [461, 202] on div "901 Smrt Mrkt" at bounding box center [310, 211] width 391 height 20
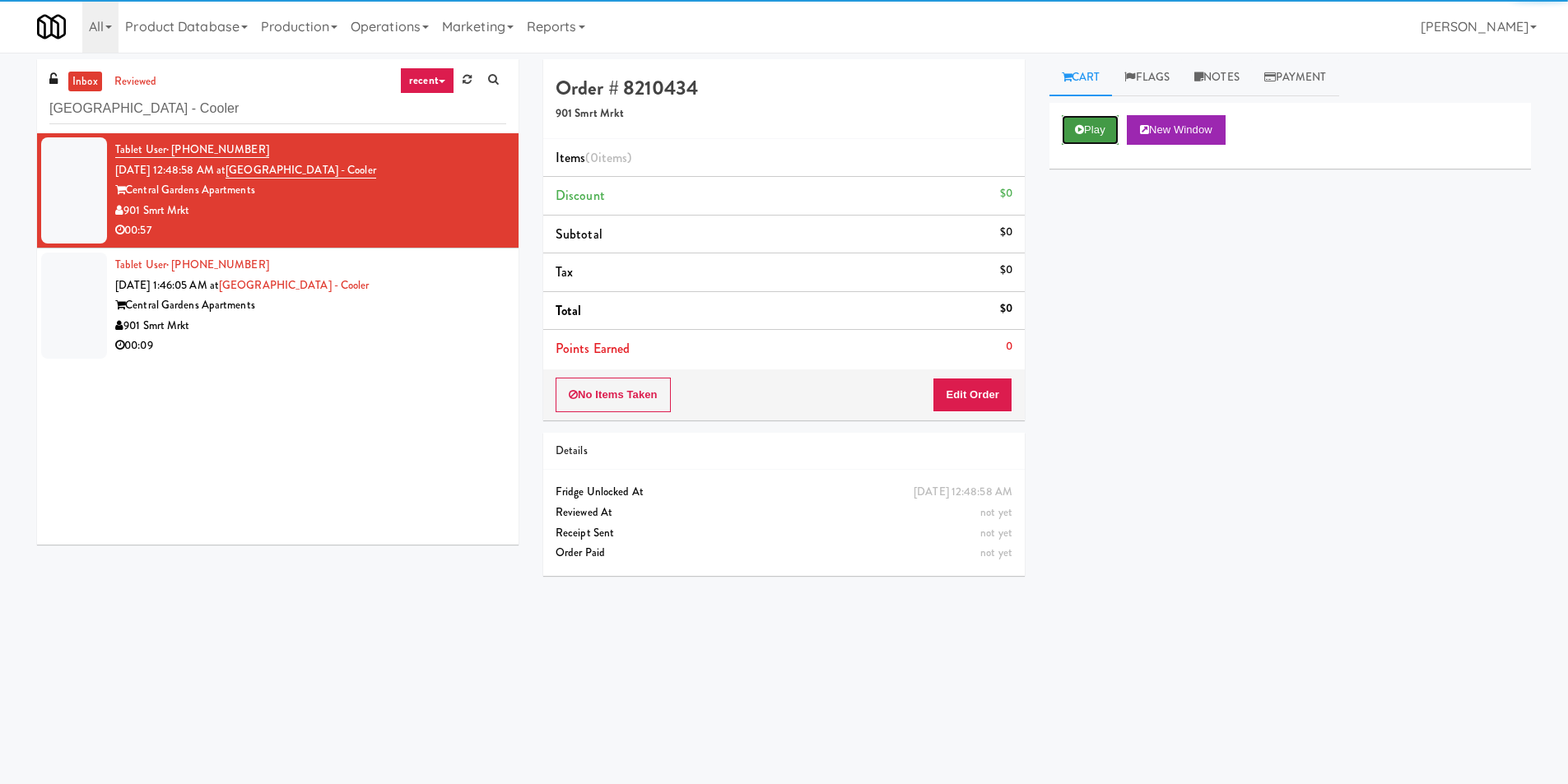
click at [1106, 139] on button "Play" at bounding box center [1090, 130] width 57 height 29
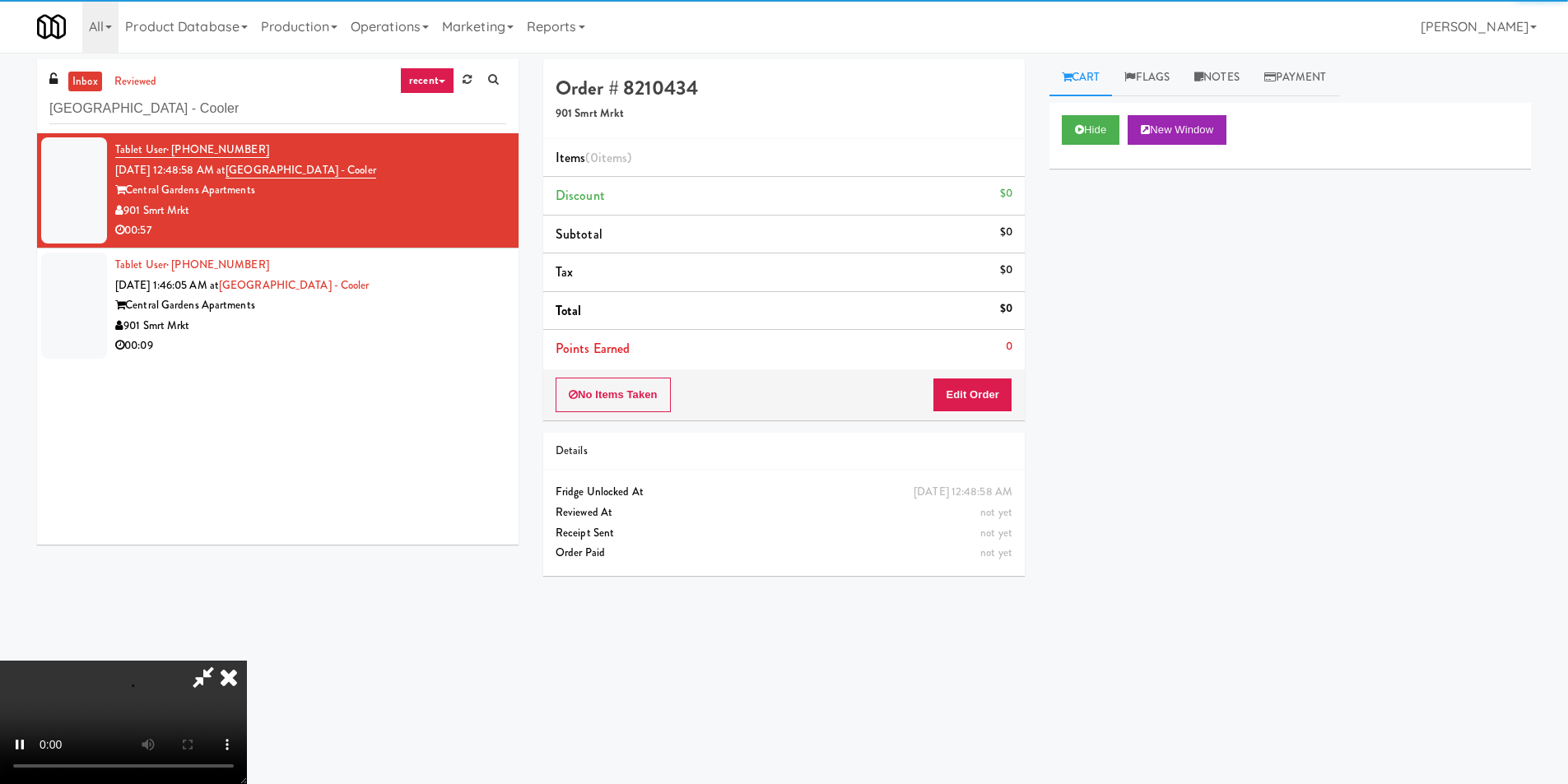
click at [1021, 358] on li "Points Earned 0" at bounding box center [784, 348] width 482 height 38
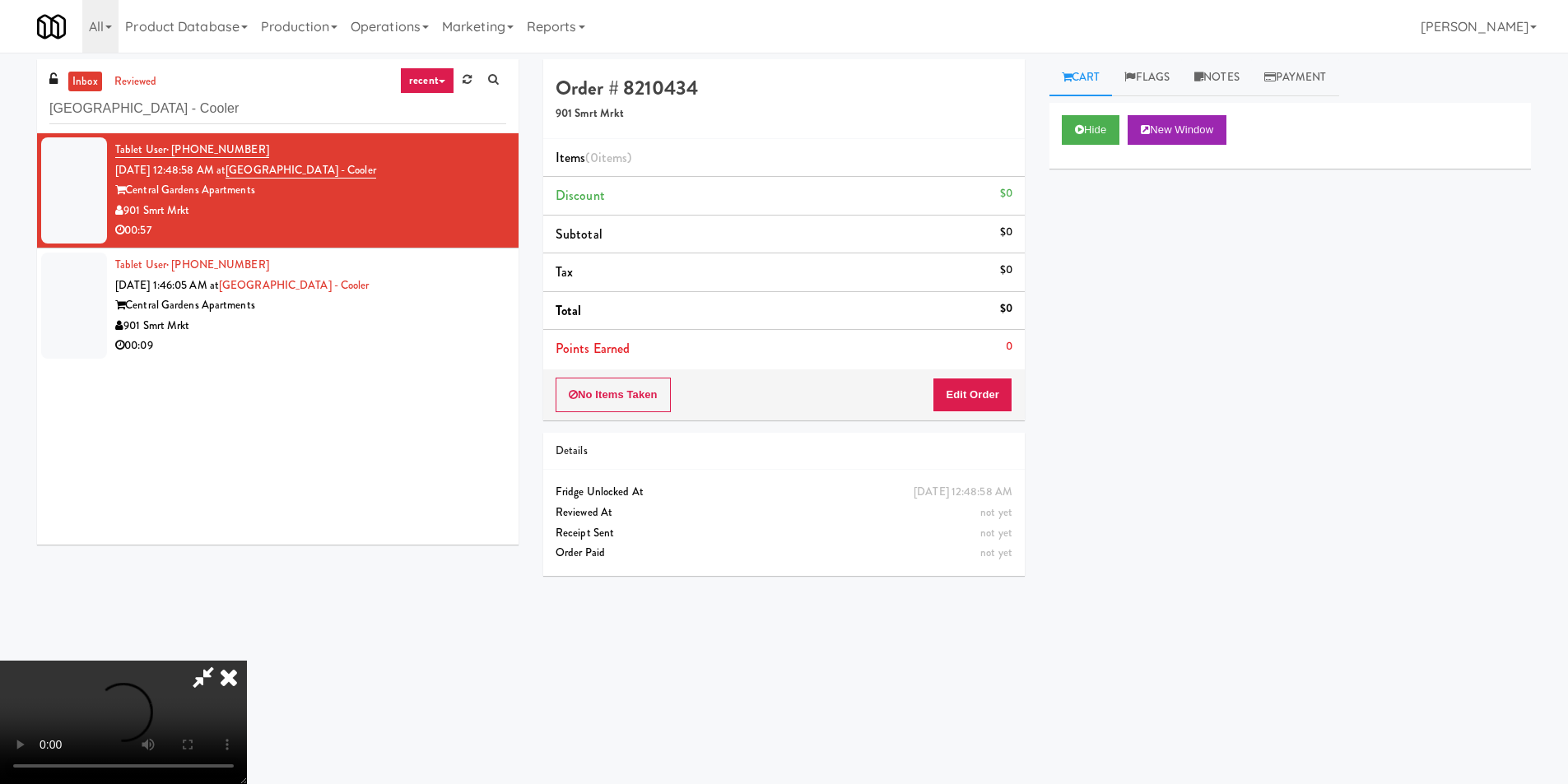
click at [1010, 385] on div "No Items Taken Edit Order" at bounding box center [784, 395] width 482 height 51
click at [996, 382] on button "Edit Order" at bounding box center [972, 395] width 80 height 35
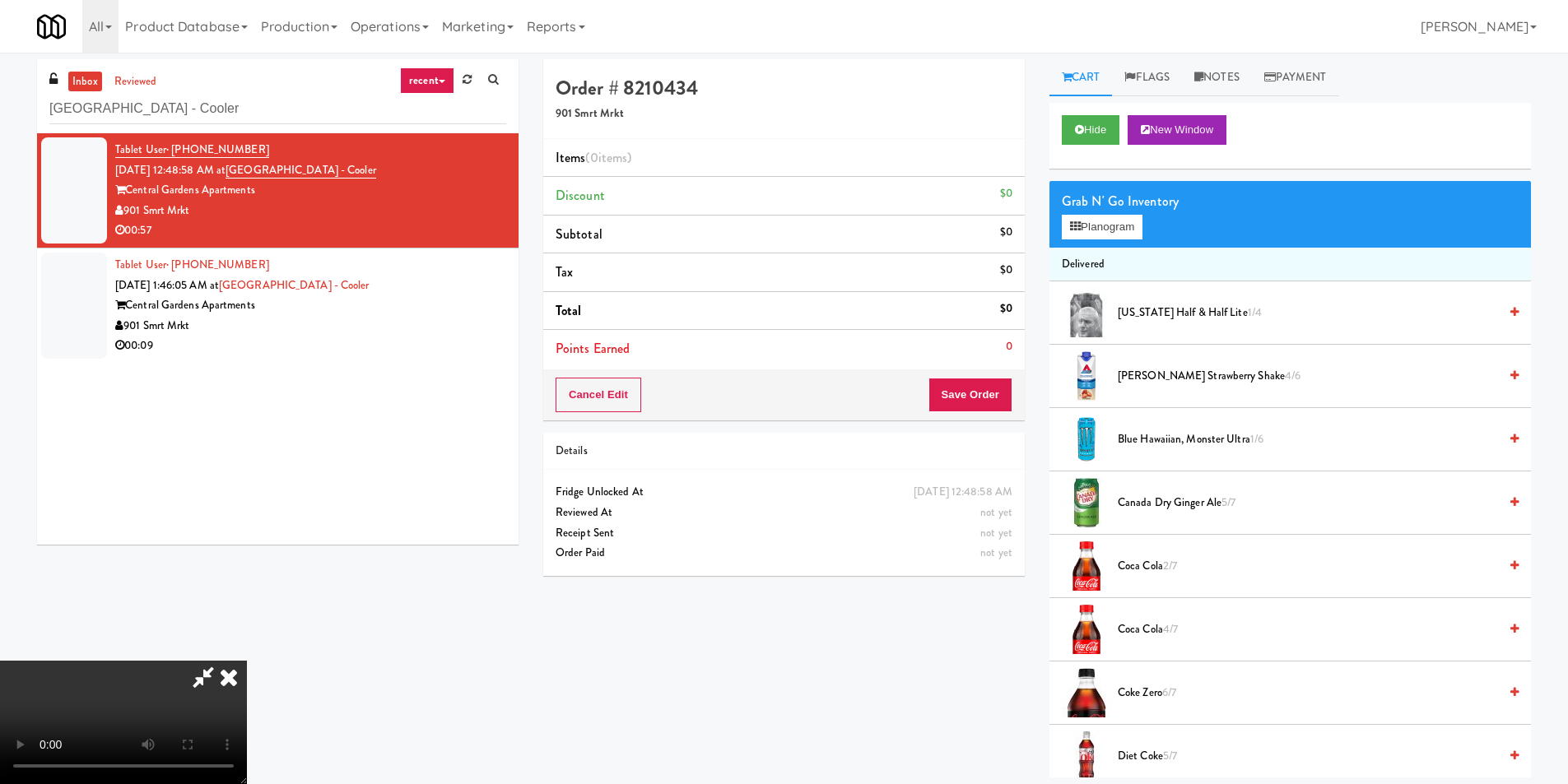
click at [247, 661] on video at bounding box center [123, 722] width 247 height 123
click at [1153, 203] on div "Grab N' Go Inventory" at bounding box center [1290, 201] width 457 height 25
click at [1145, 210] on div "Grab N' Go Inventory" at bounding box center [1290, 201] width 457 height 25
click at [1139, 222] on button "Planogram" at bounding box center [1102, 227] width 81 height 25
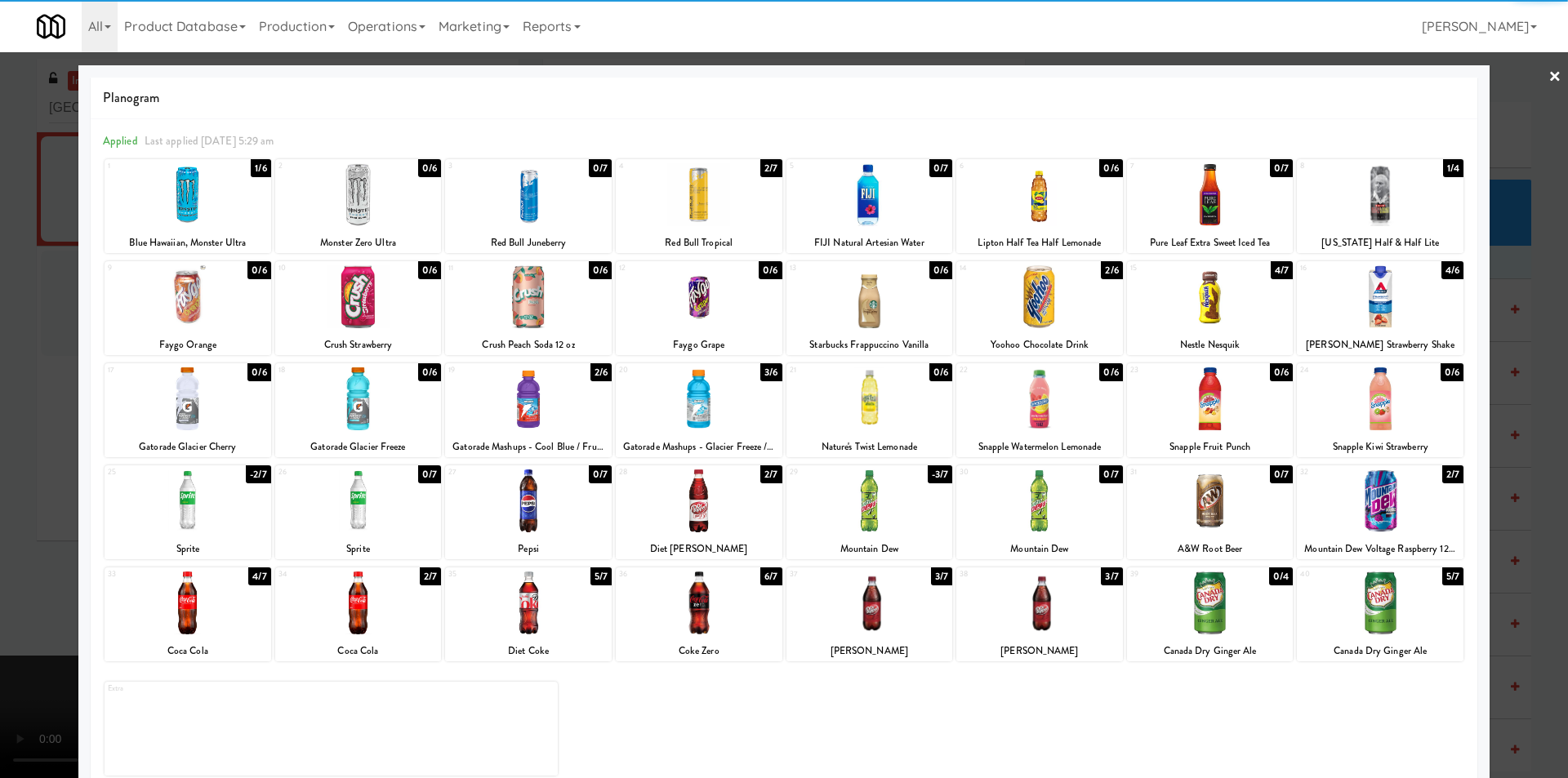
drag, startPoint x: 1212, startPoint y: 391, endPoint x: 1348, endPoint y: 379, distance: 136.5
click at [1213, 391] on div at bounding box center [1210, 399] width 167 height 63
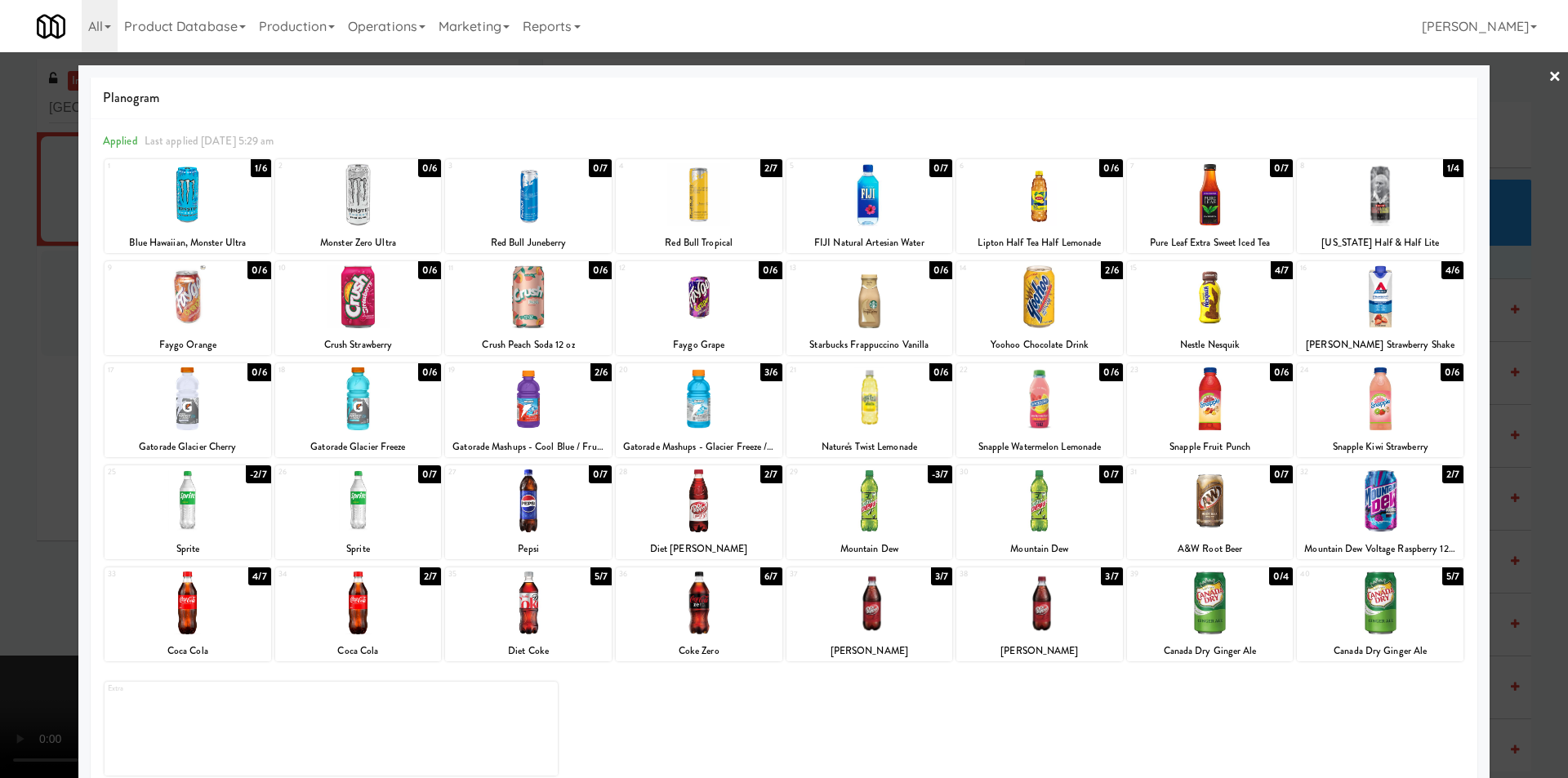
click at [1500, 370] on div at bounding box center [784, 389] width 1568 height 778
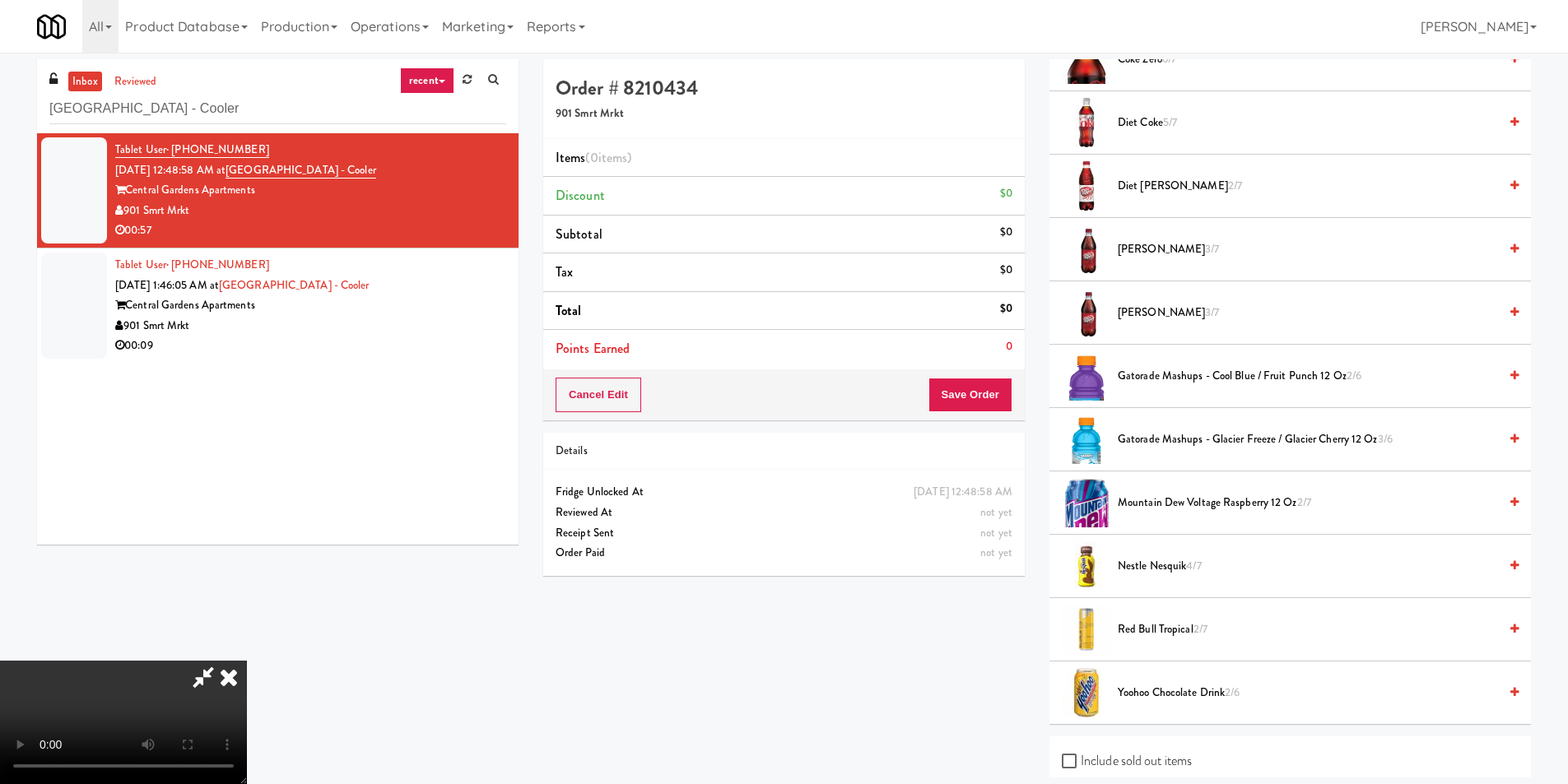
scroll to position [772, 0]
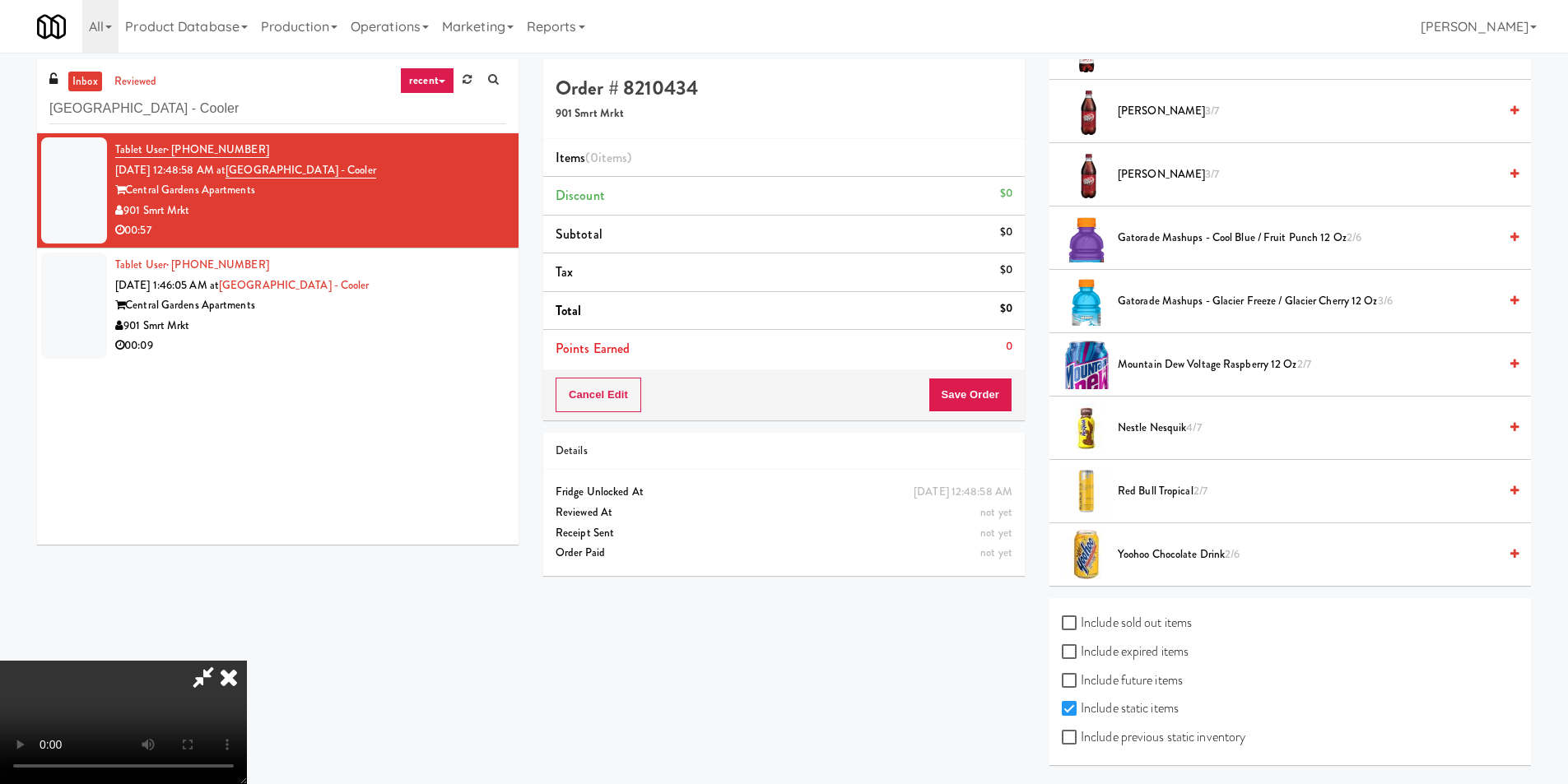
click at [1165, 733] on label "Include previous static inventory" at bounding box center [1153, 737] width 184 height 25
click at [1081, 733] on input "Include previous static inventory" at bounding box center [1071, 738] width 19 height 13
checkbox input "true"
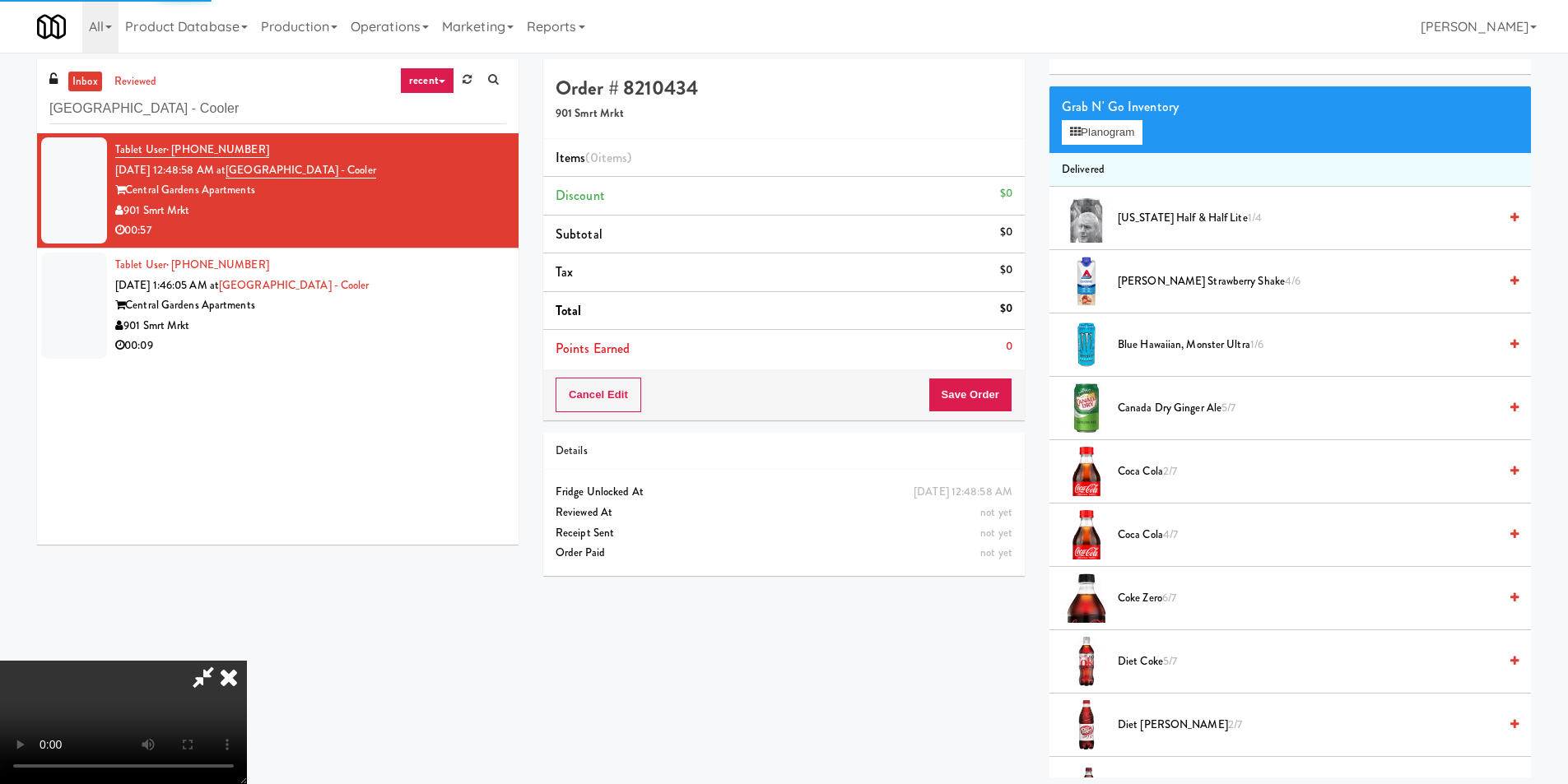
scroll to position [0, 0]
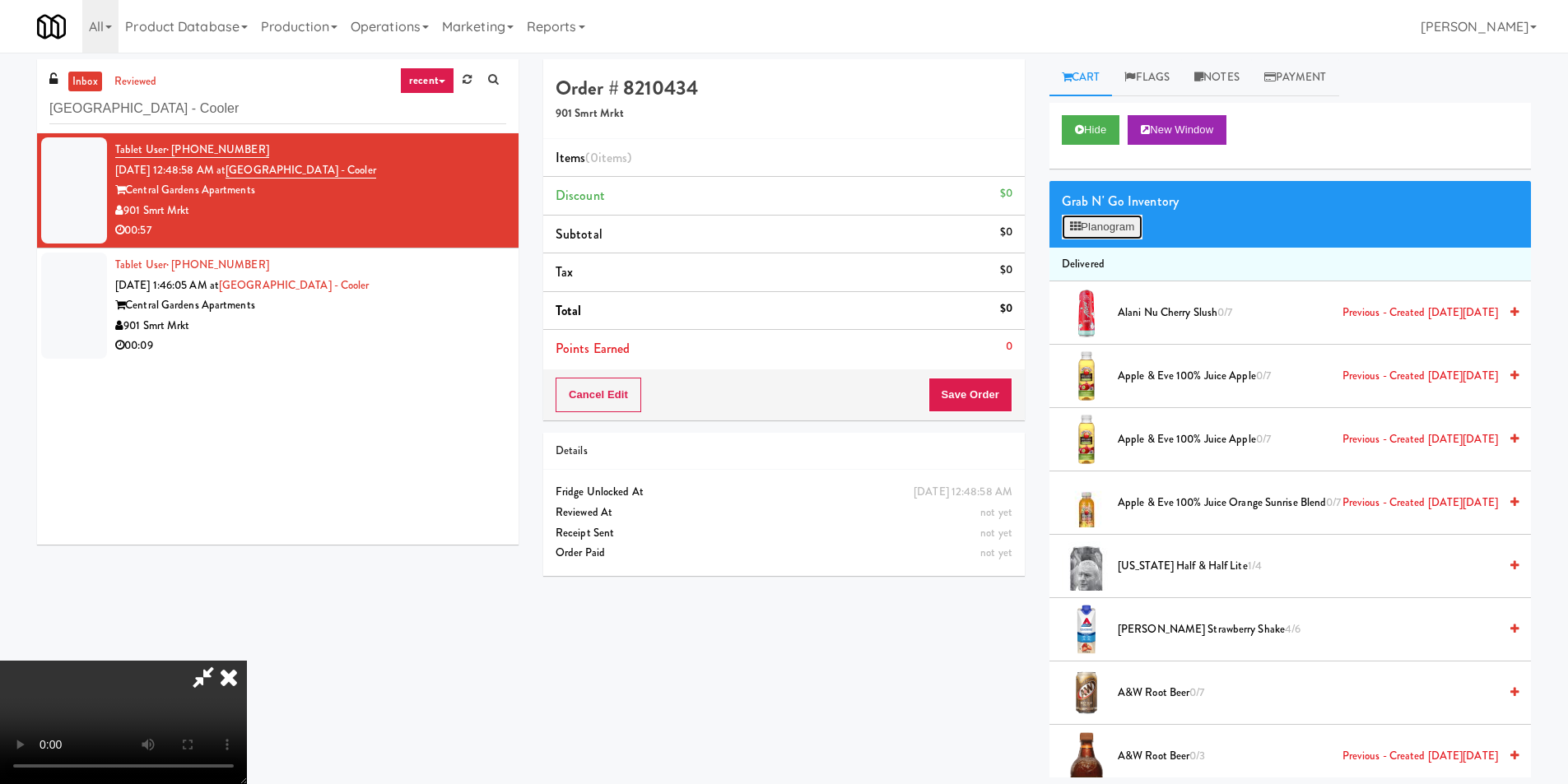
click at [1105, 229] on button "Planogram" at bounding box center [1102, 227] width 81 height 25
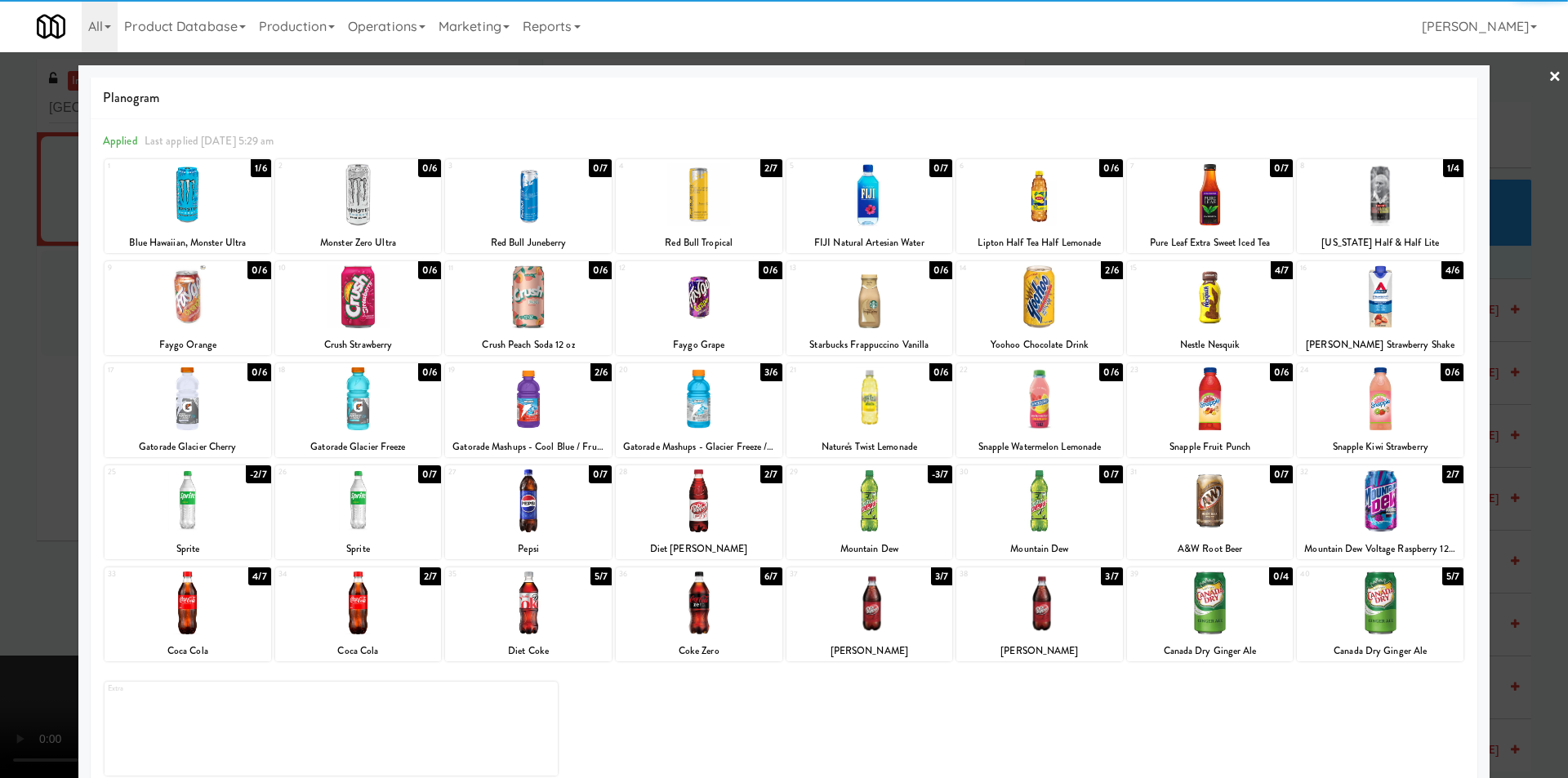
click at [1201, 364] on div "23 0/6 Snapple Fruit Punch" at bounding box center [1210, 410] width 167 height 94
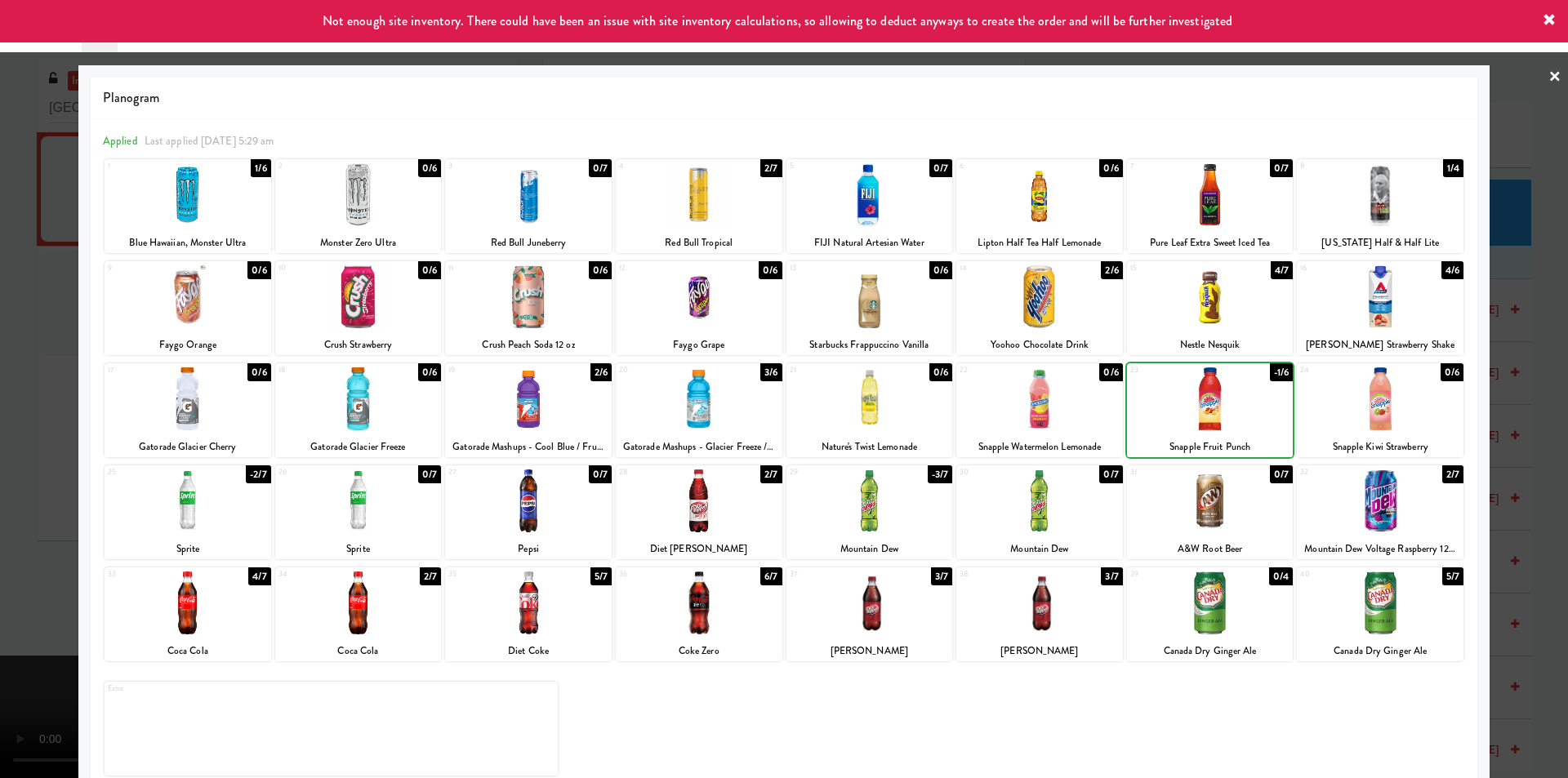
click at [1497, 359] on div at bounding box center [784, 389] width 1568 height 778
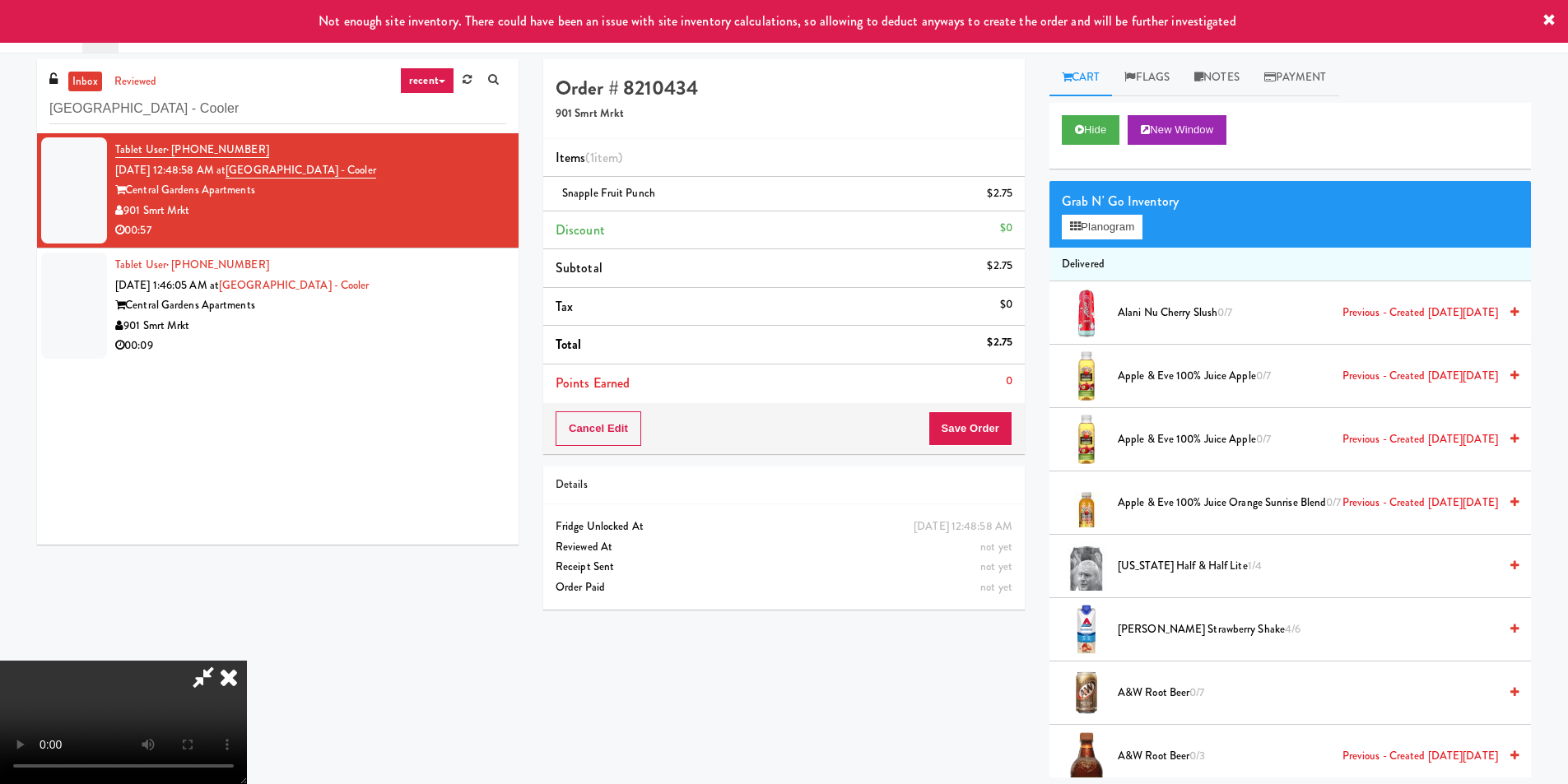
click at [247, 661] on video at bounding box center [123, 722] width 247 height 123
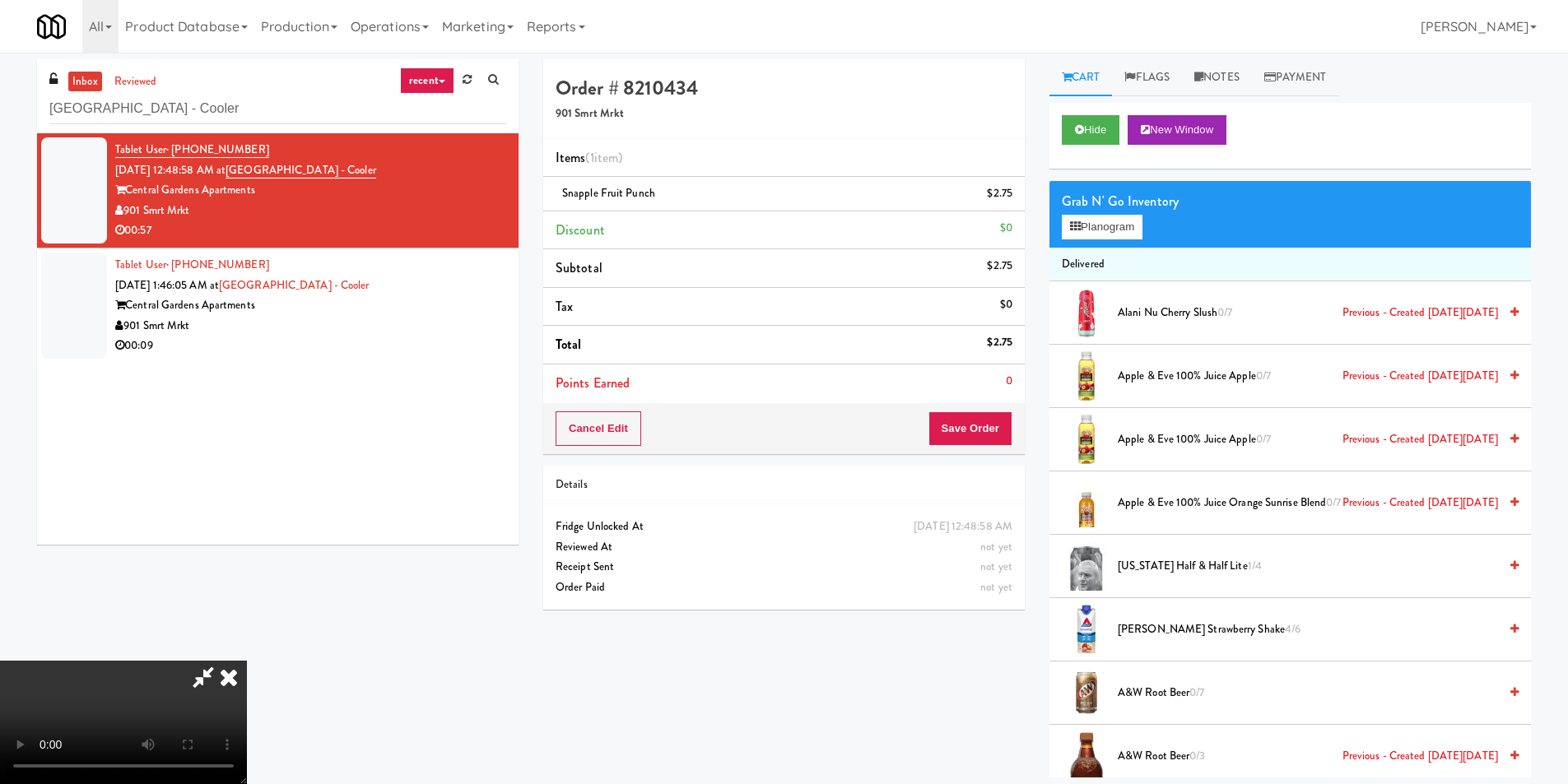
click at [247, 661] on video at bounding box center [123, 722] width 247 height 123
click at [1118, 233] on button "Planogram" at bounding box center [1102, 227] width 81 height 25
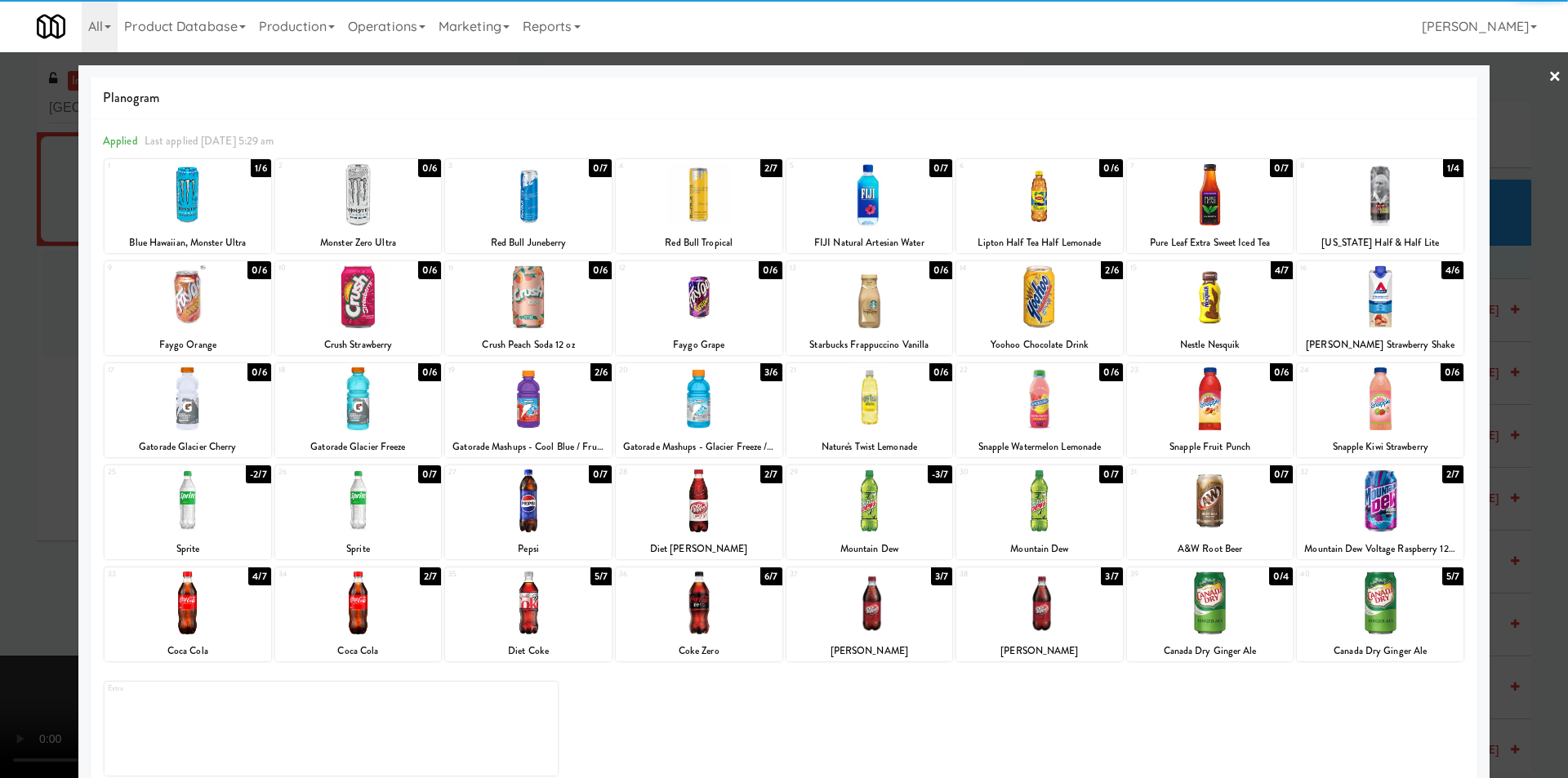
click at [224, 493] on div at bounding box center [188, 501] width 167 height 63
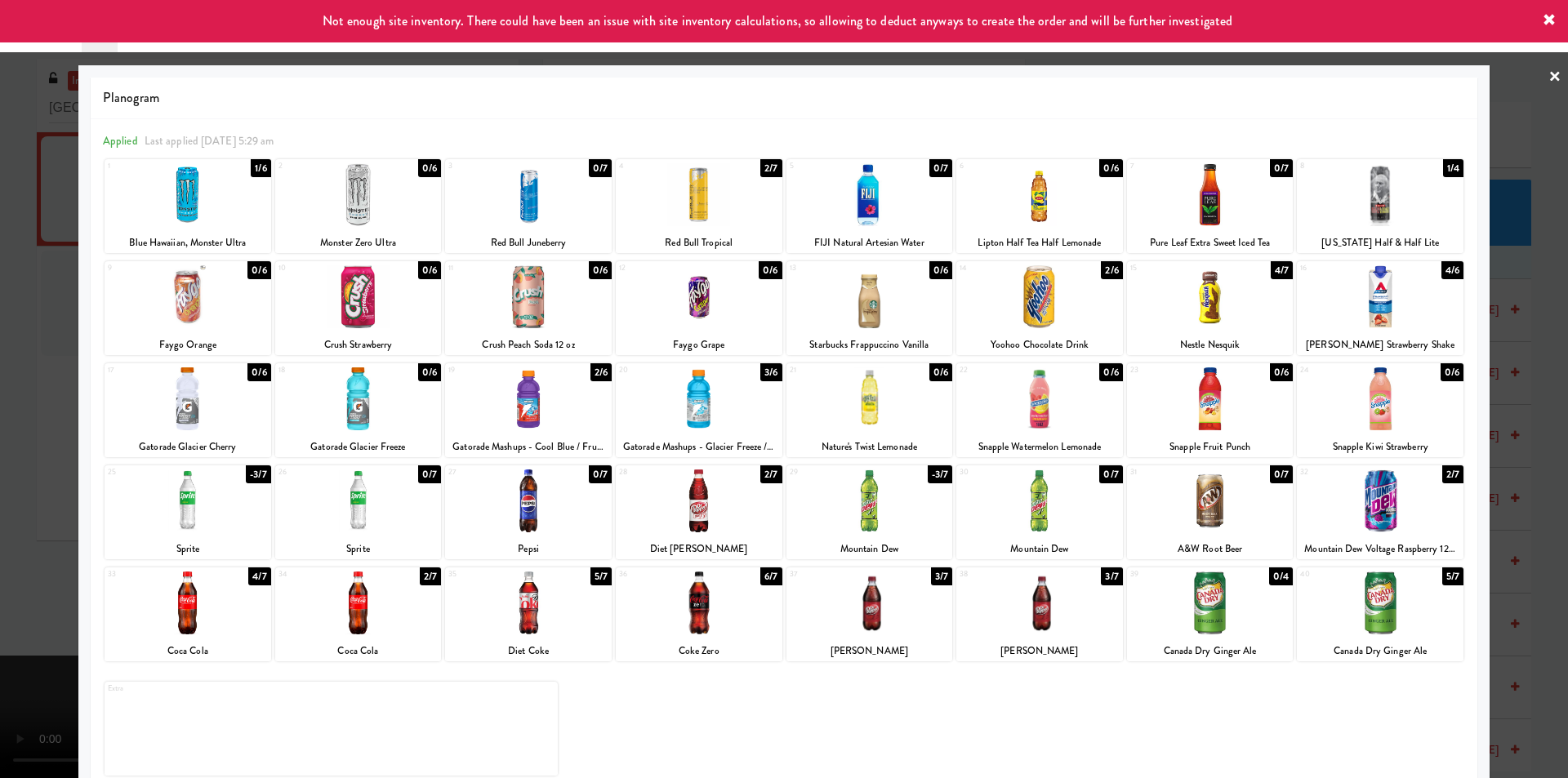
click at [40, 469] on div at bounding box center [784, 389] width 1568 height 778
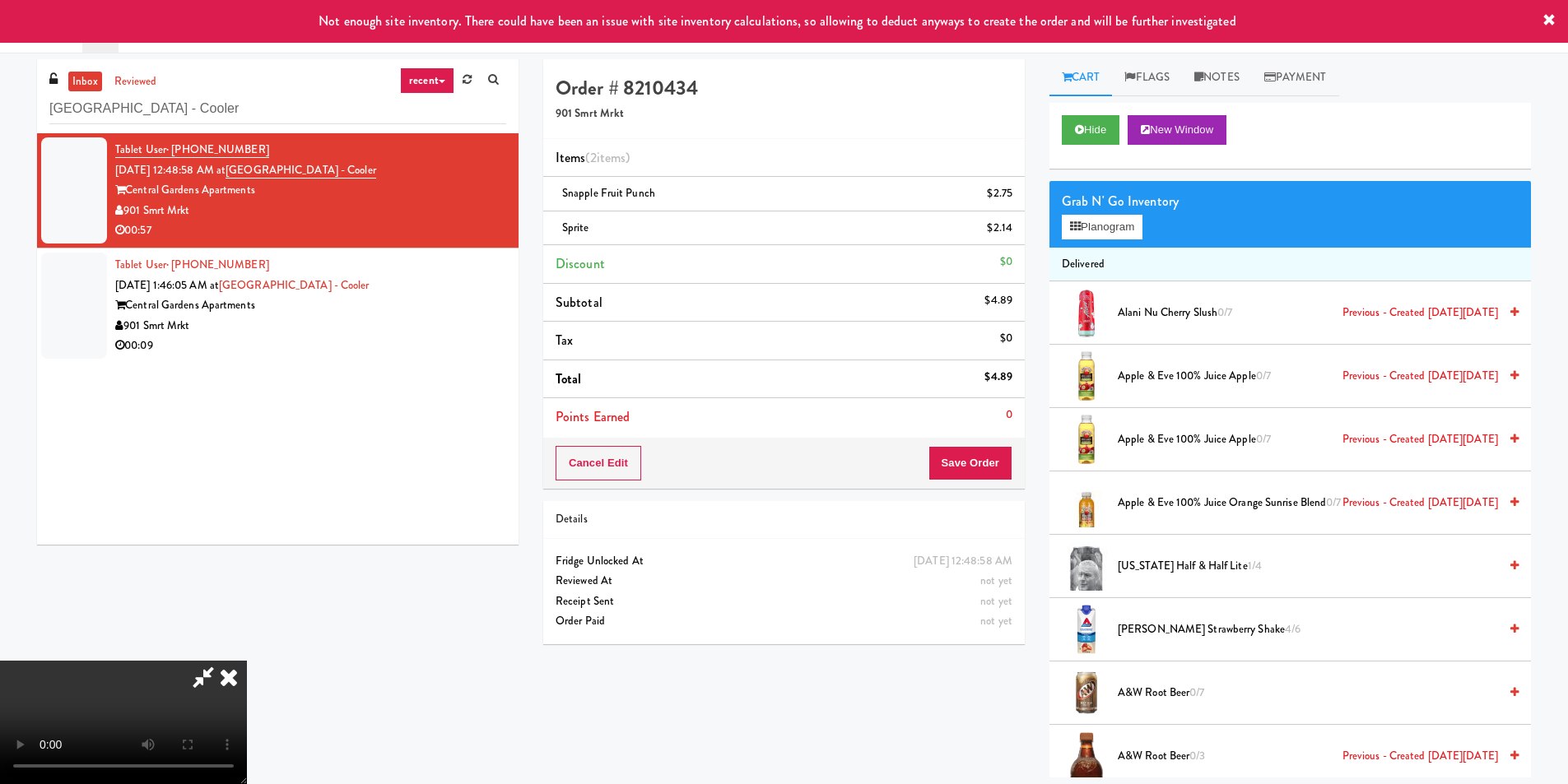
click at [247, 661] on video at bounding box center [123, 722] width 247 height 123
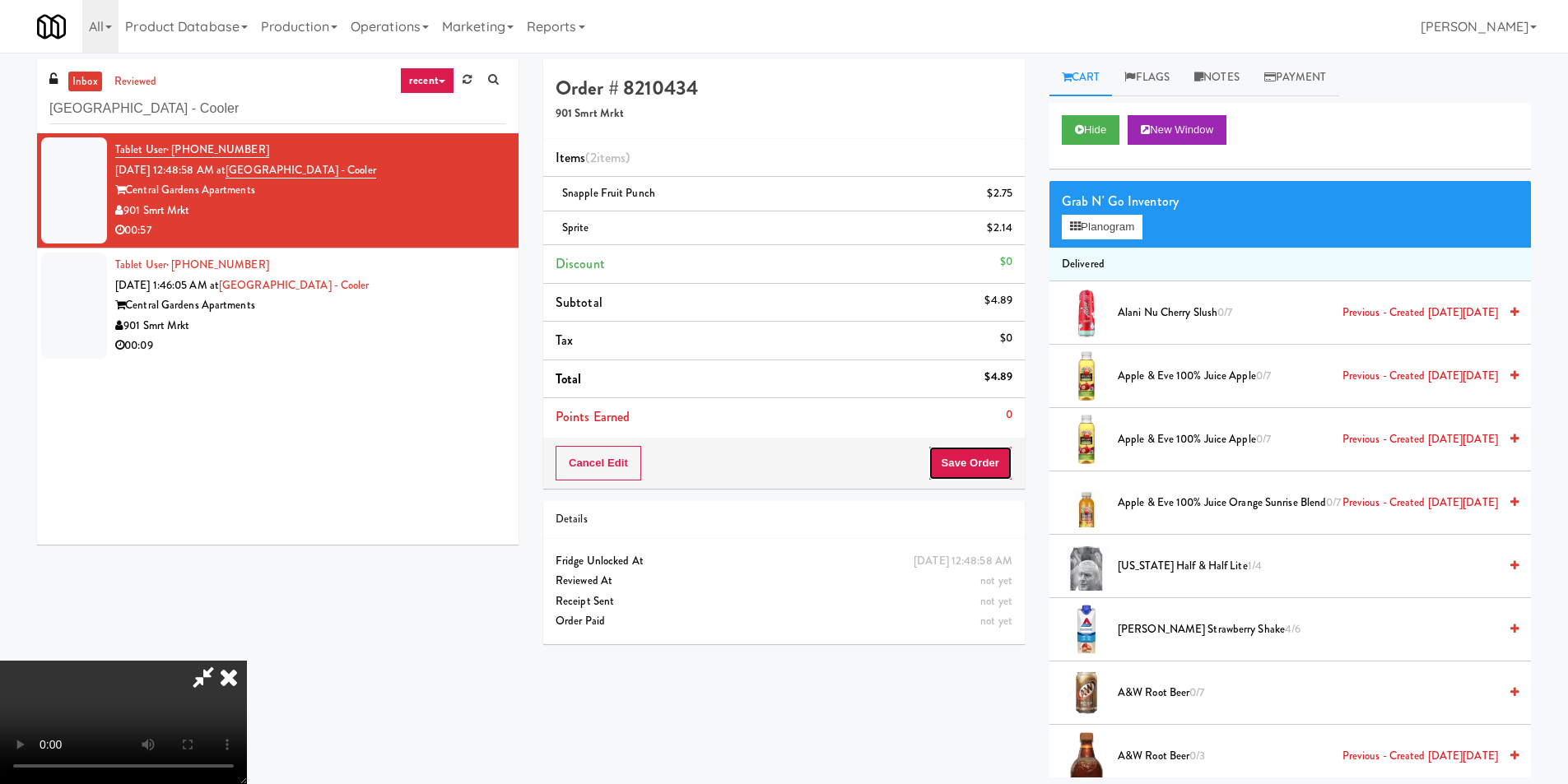
click at [994, 462] on button "Save Order" at bounding box center [970, 463] width 84 height 35
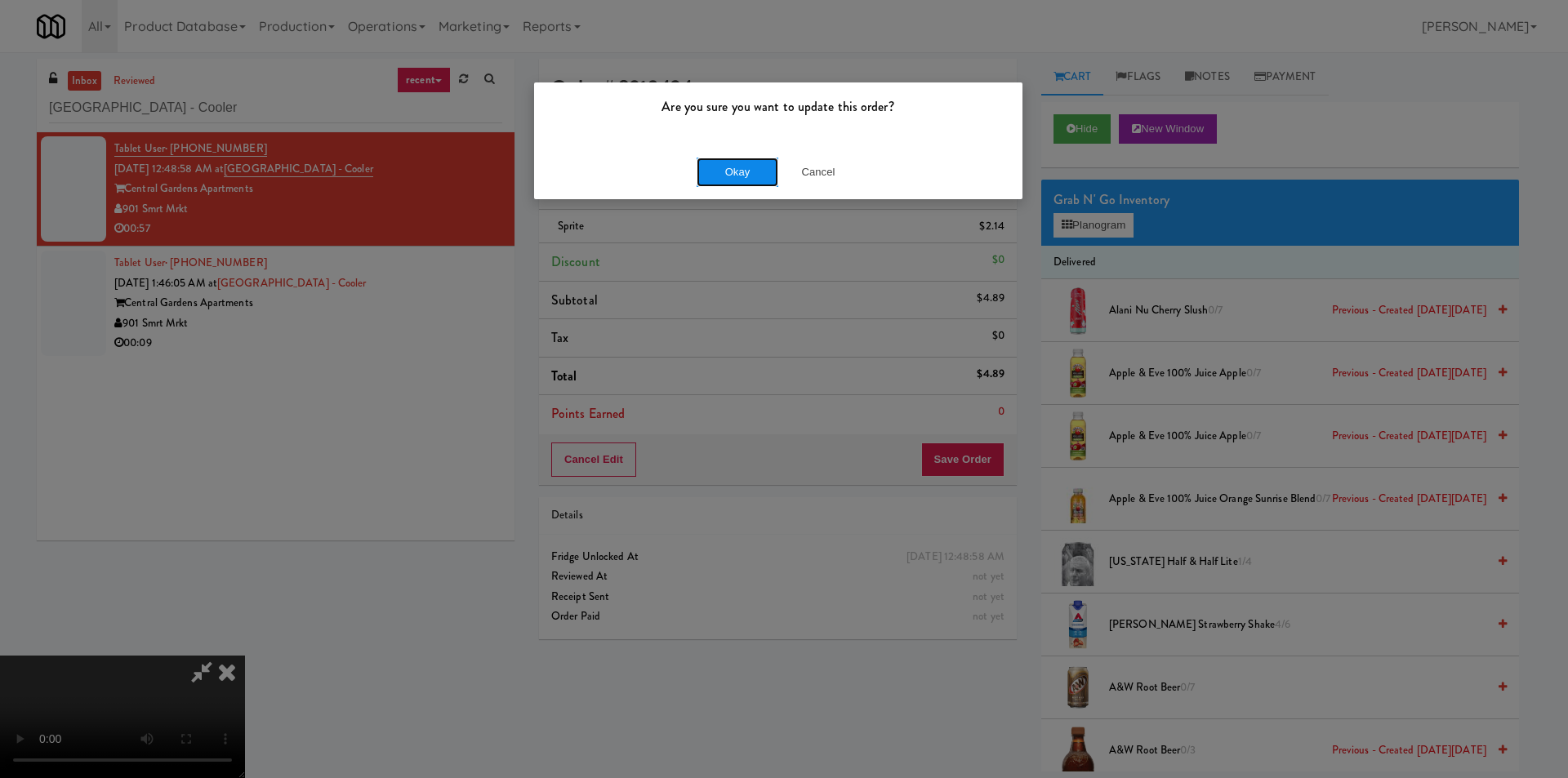
click at [738, 170] on button "Okay" at bounding box center [738, 172] width 82 height 29
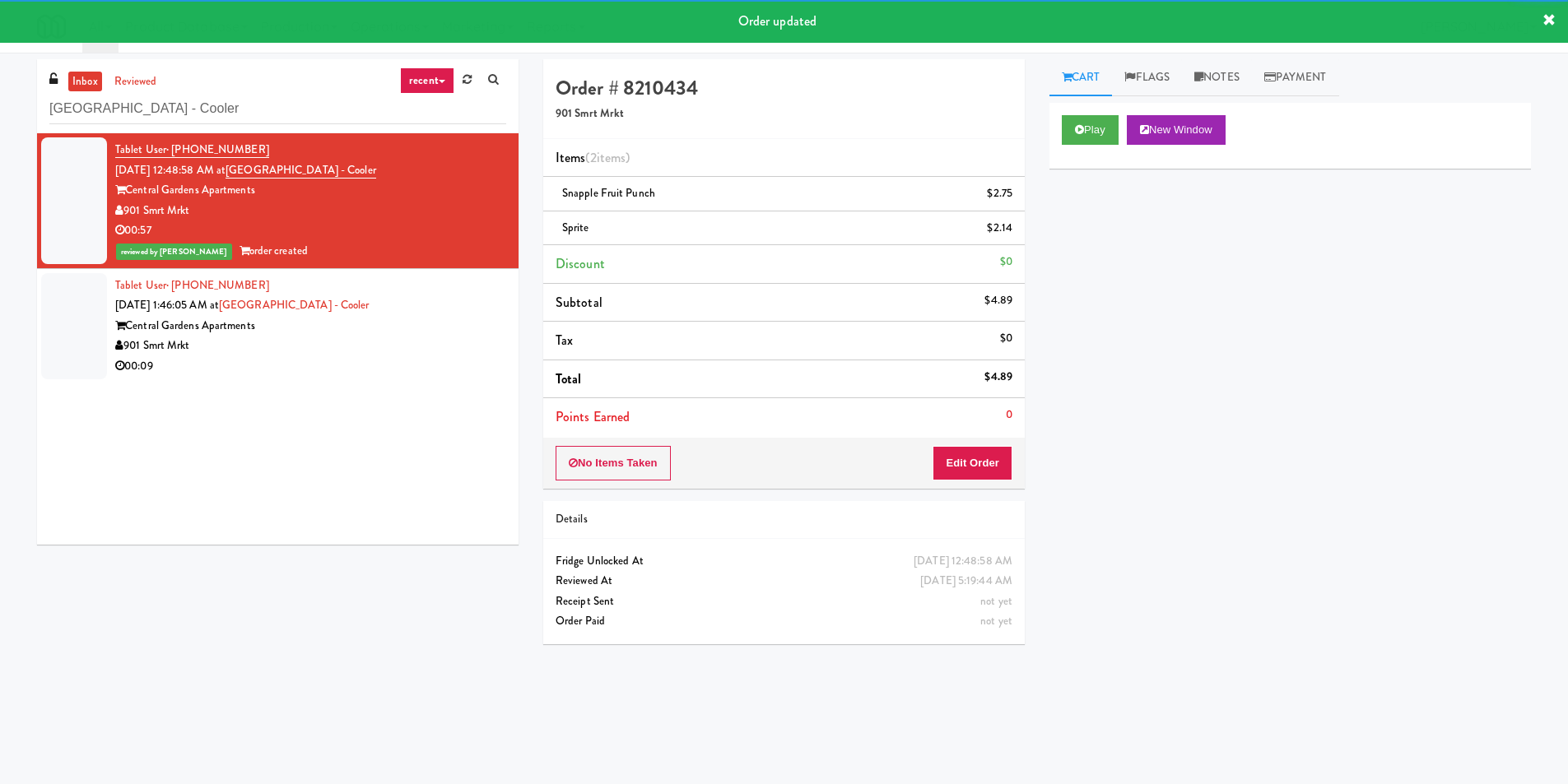
click at [392, 314] on div "Tablet User · (901) 717-9149 [DATE] 1:46:05 AM at [GEOGRAPHIC_DATA] - [GEOGRAPH…" at bounding box center [310, 326] width 391 height 101
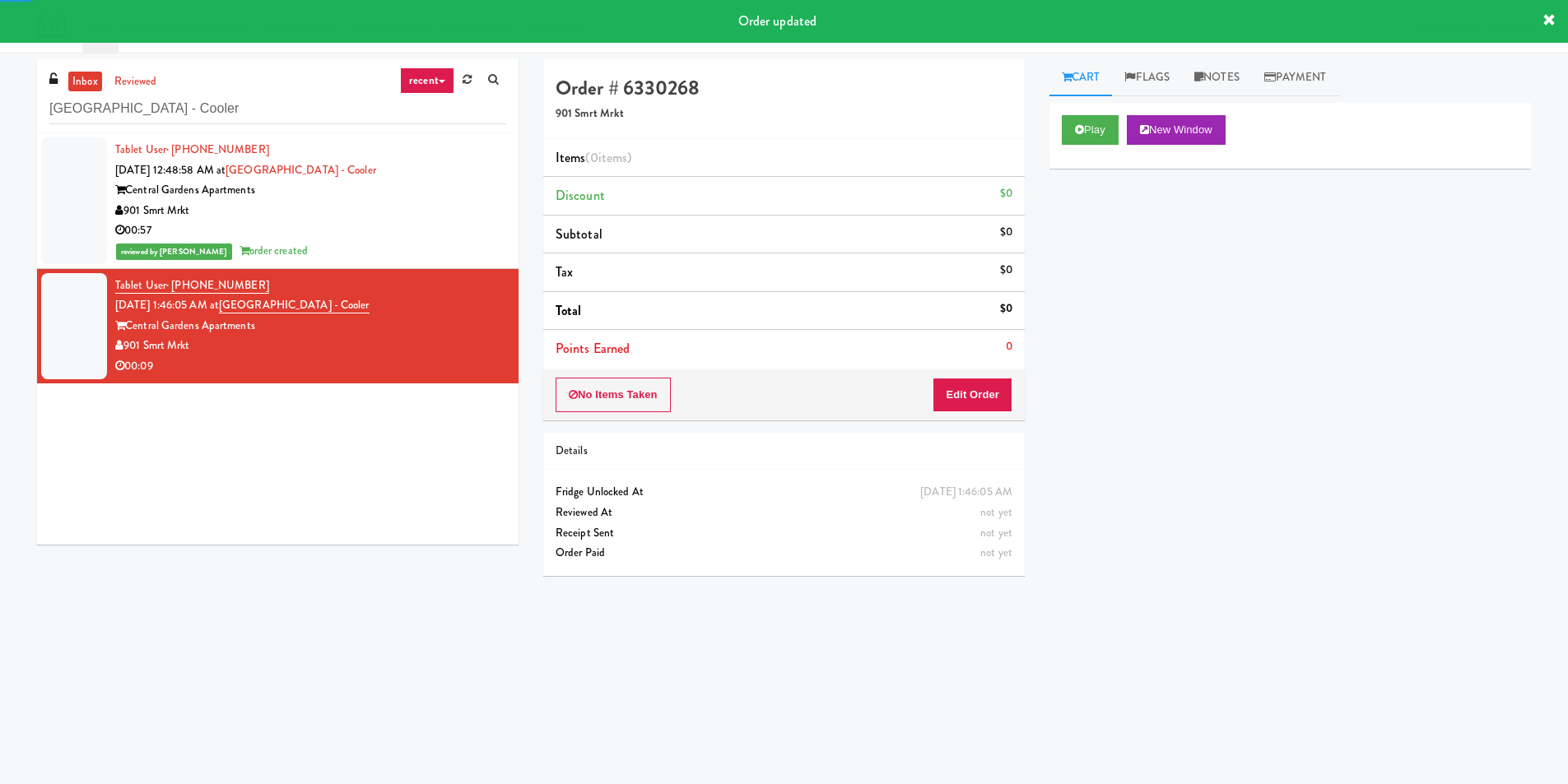
click at [1059, 125] on div "Play New Window" at bounding box center [1290, 136] width 482 height 66
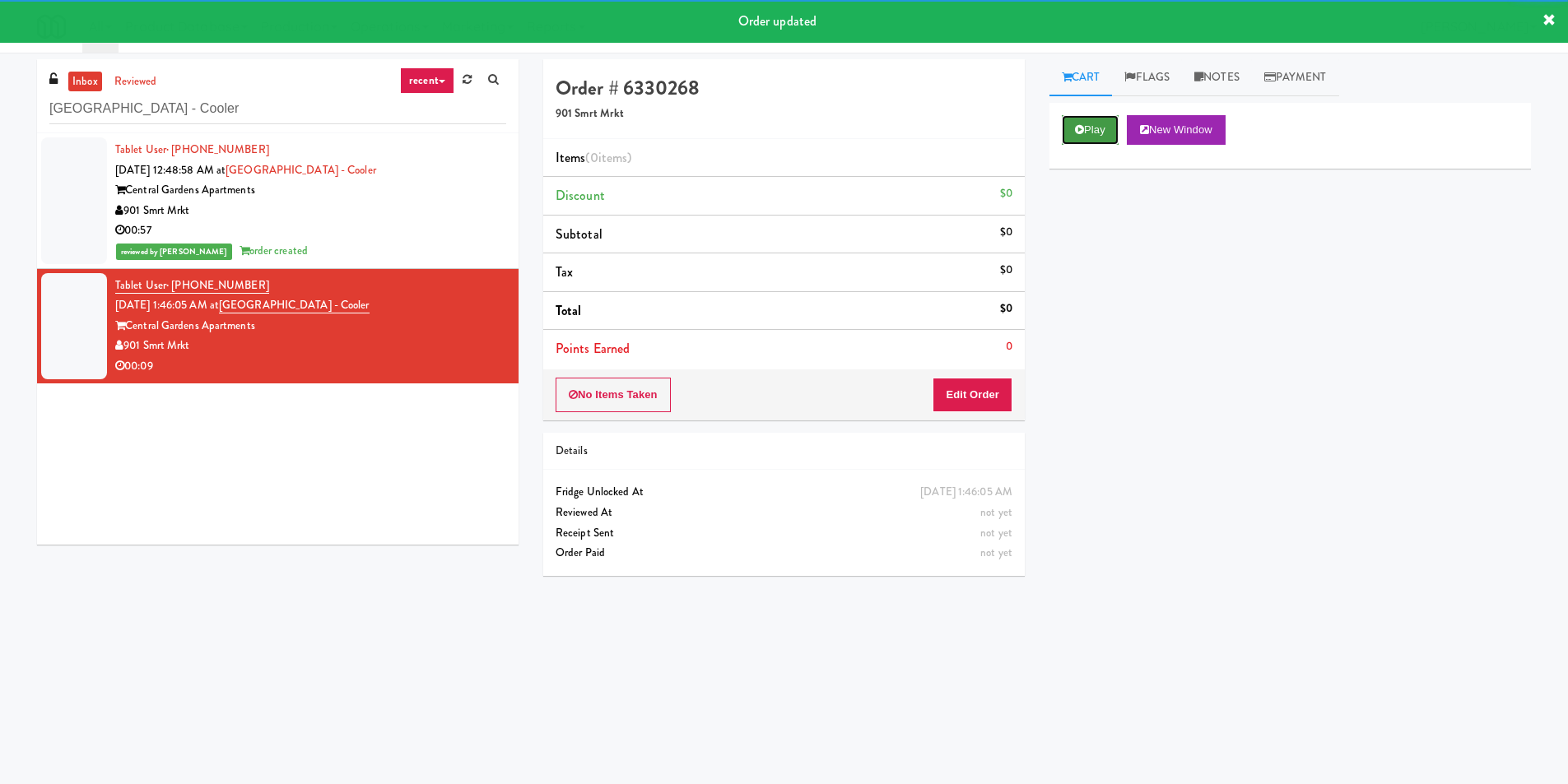
click at [1079, 134] on button "Play" at bounding box center [1090, 130] width 57 height 29
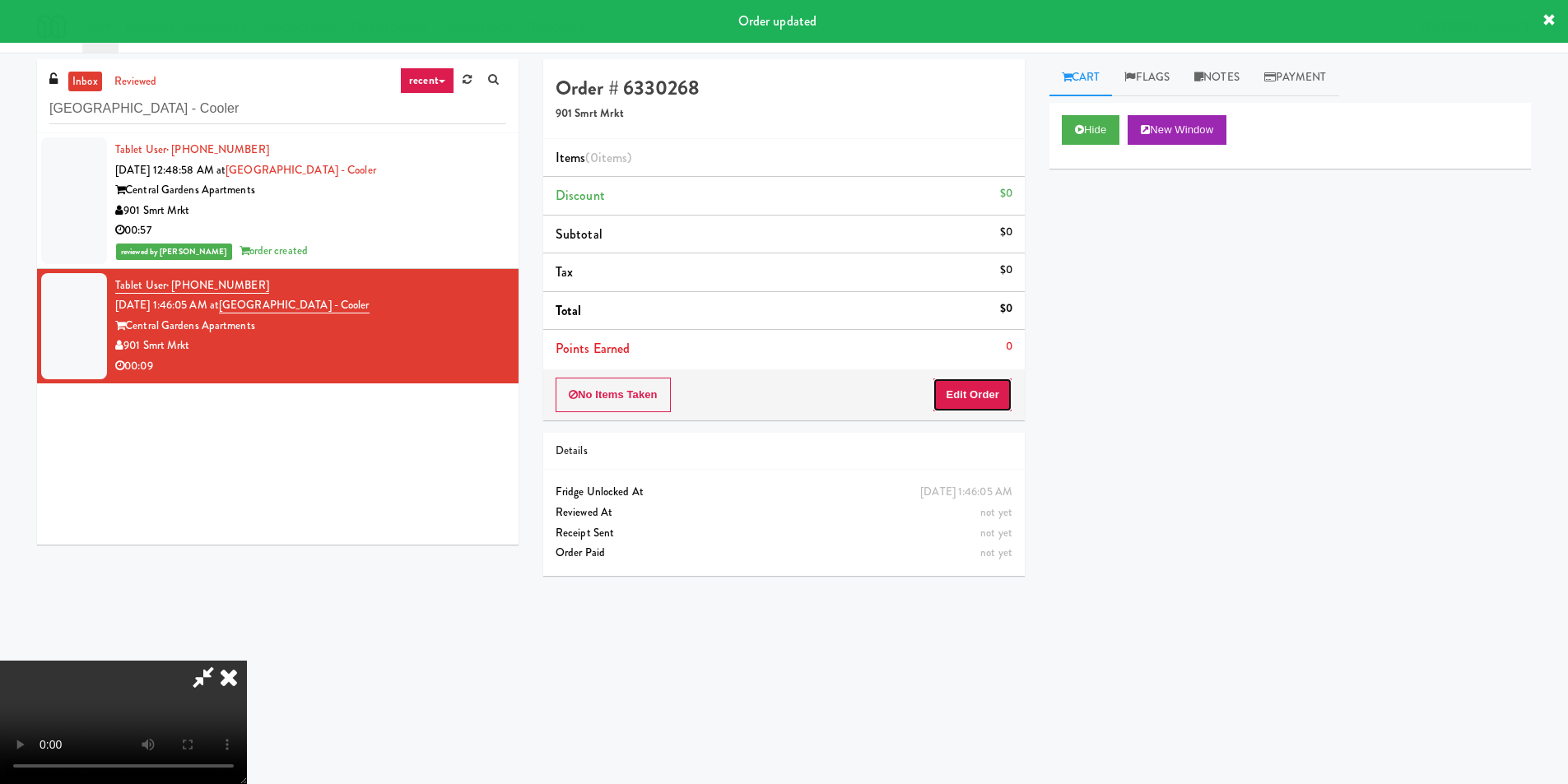
click at [981, 411] on button "Edit Order" at bounding box center [972, 395] width 80 height 35
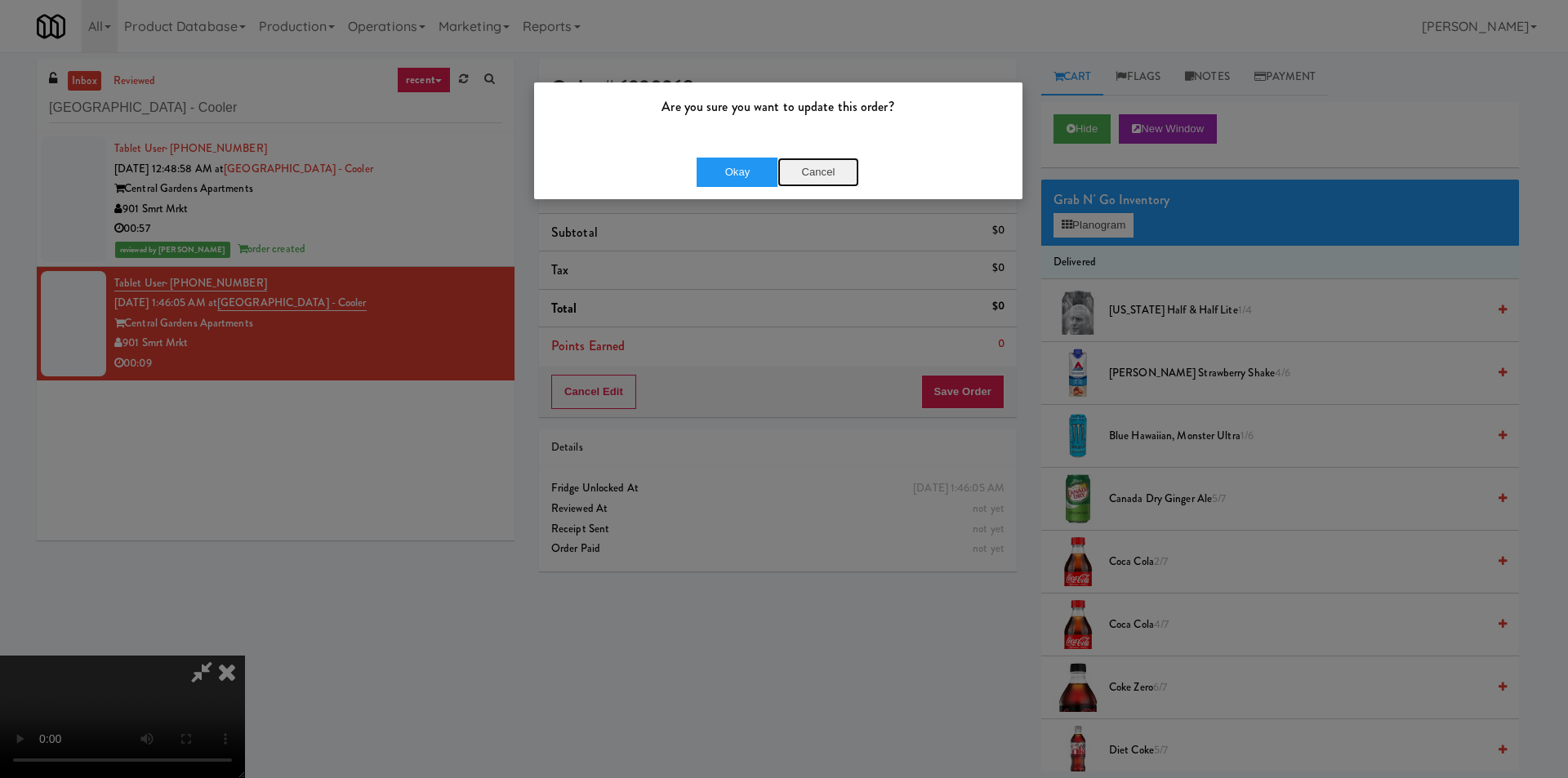
click at [816, 161] on button "Cancel" at bounding box center [819, 172] width 82 height 29
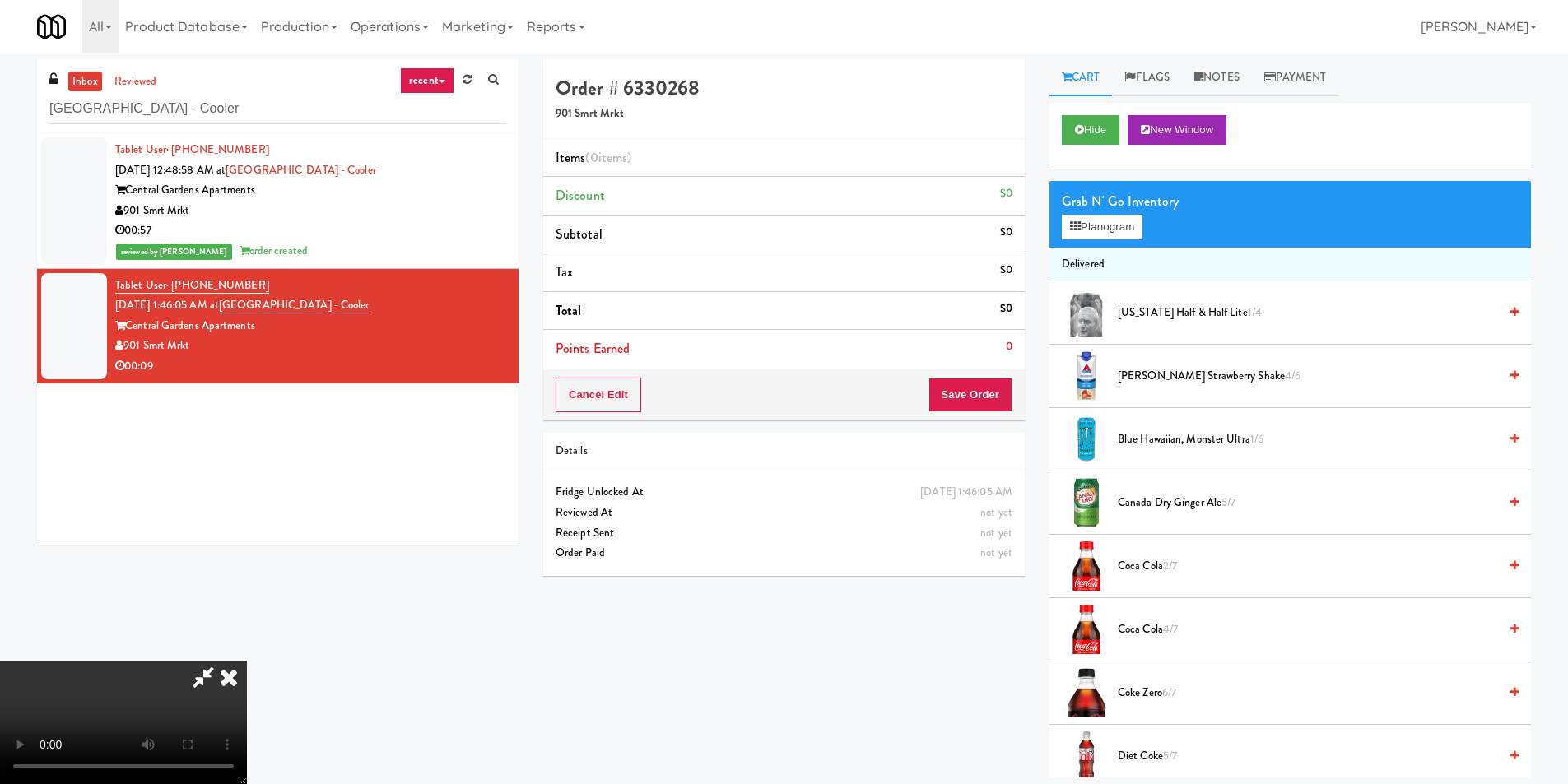
click at [247, 661] on video at bounding box center [123, 722] width 247 height 123
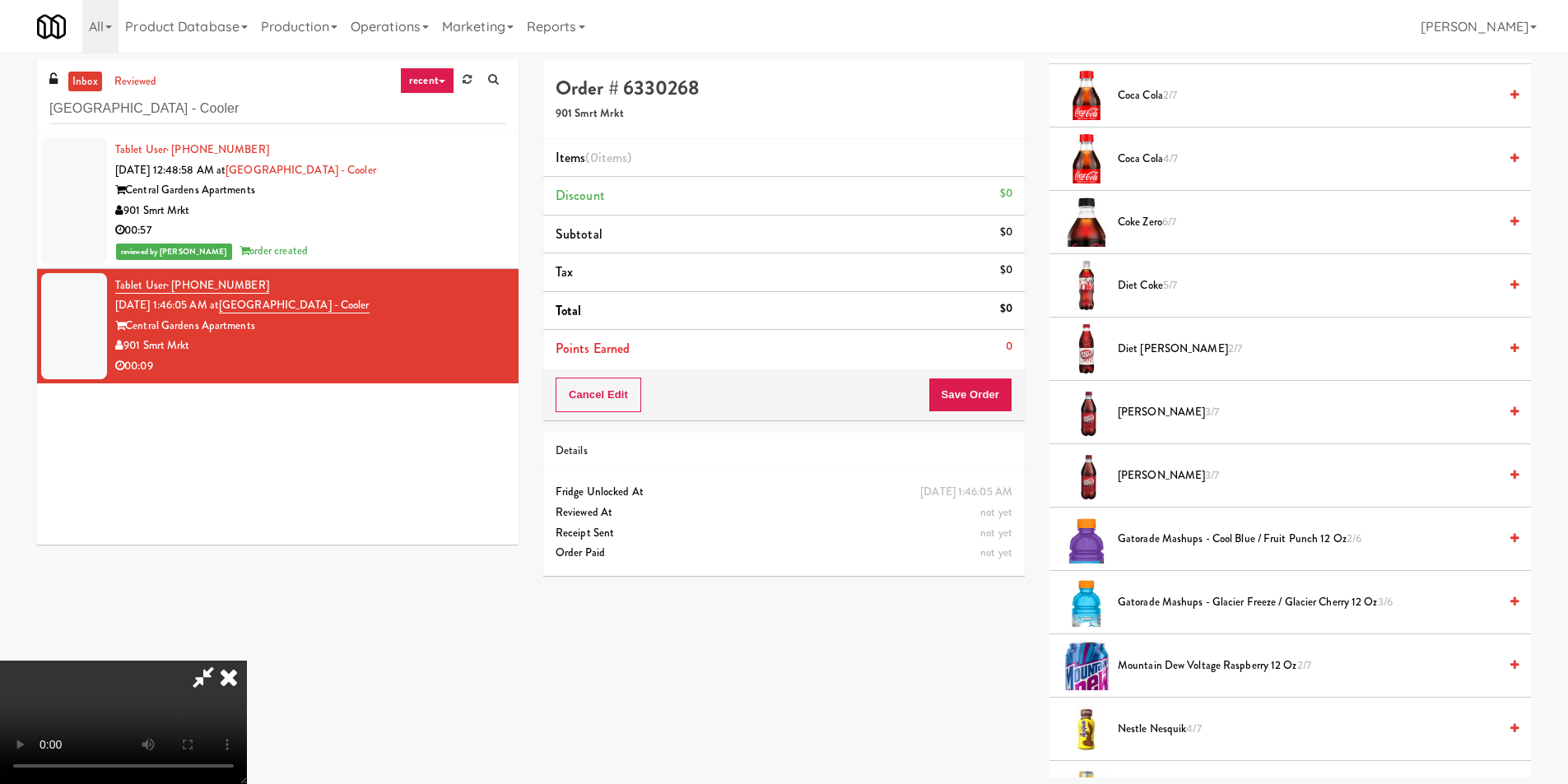
scroll to position [494, 0]
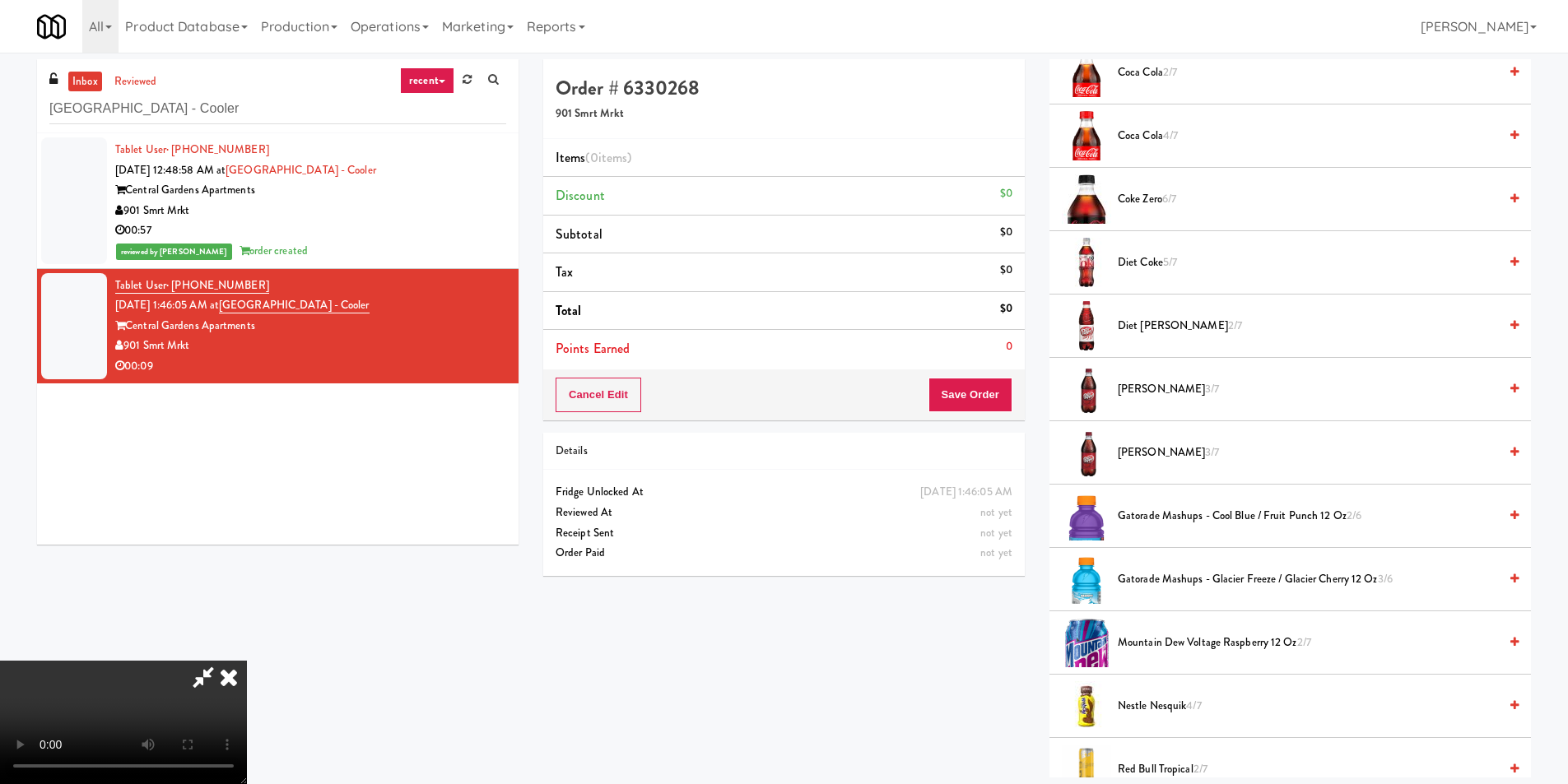
click at [1170, 333] on span "Diet [PERSON_NAME] 2/7" at bounding box center [1308, 326] width 381 height 20
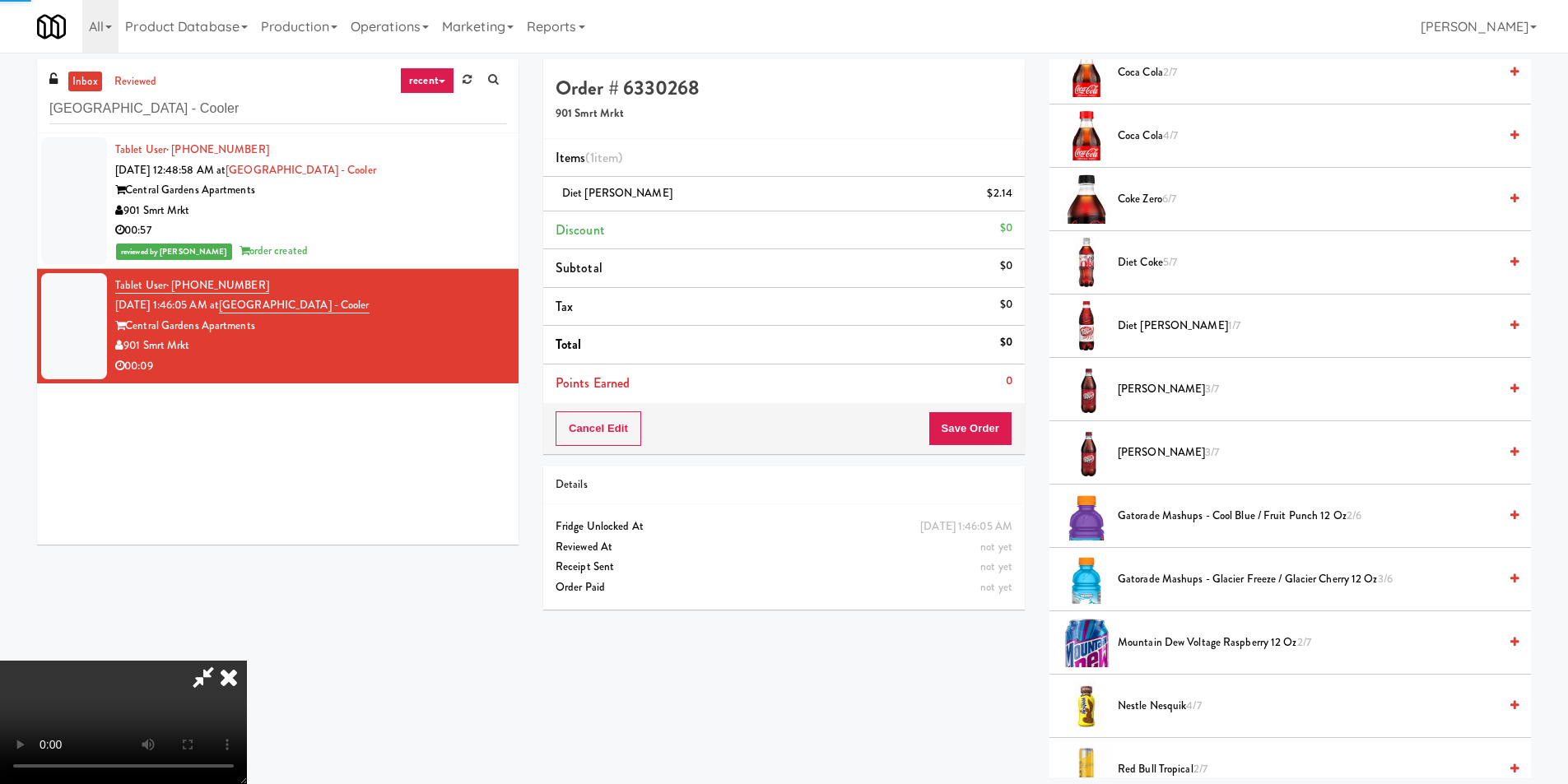
click at [247, 661] on video at bounding box center [123, 722] width 247 height 123
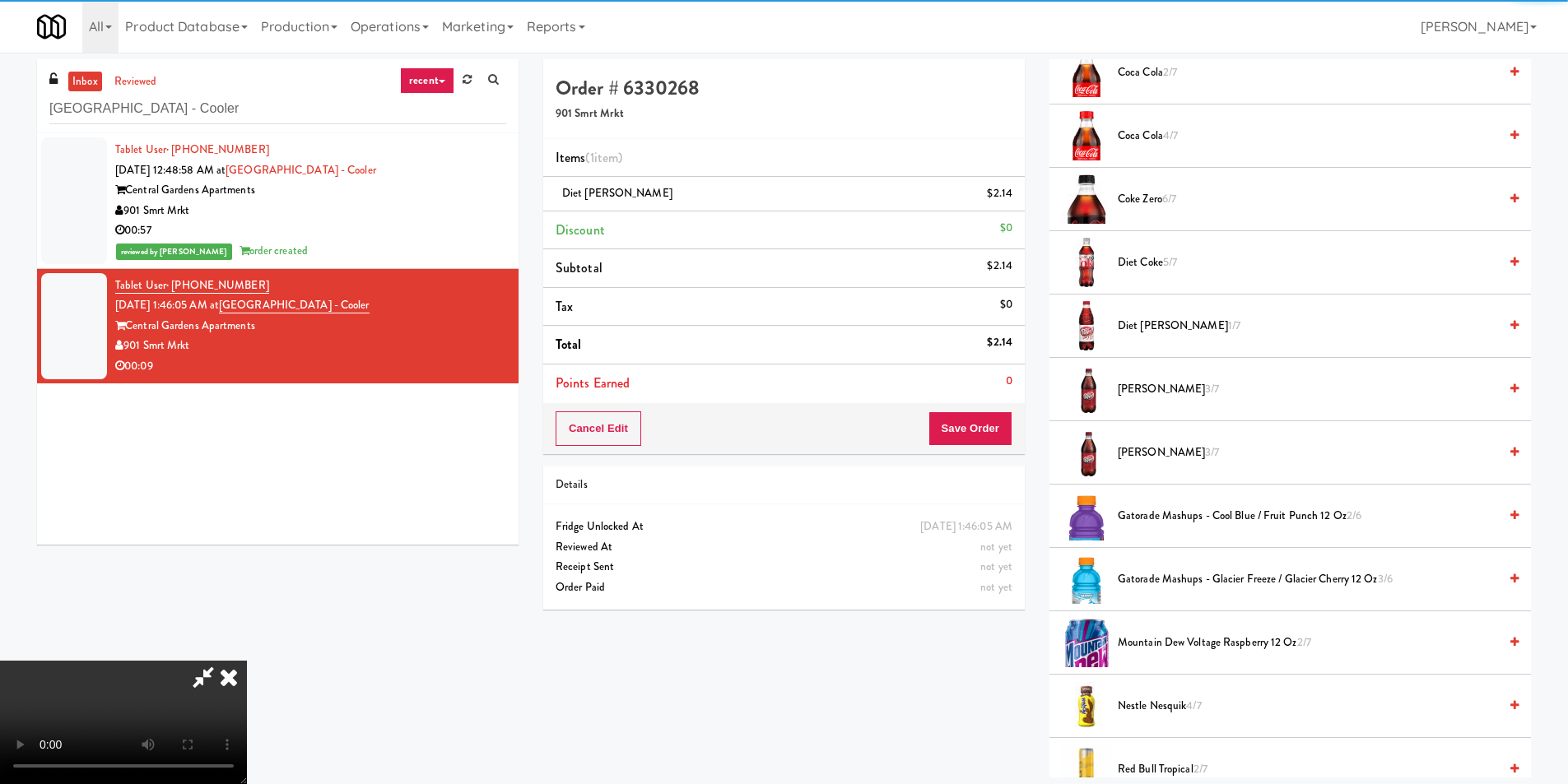
scroll to position [84, 0]
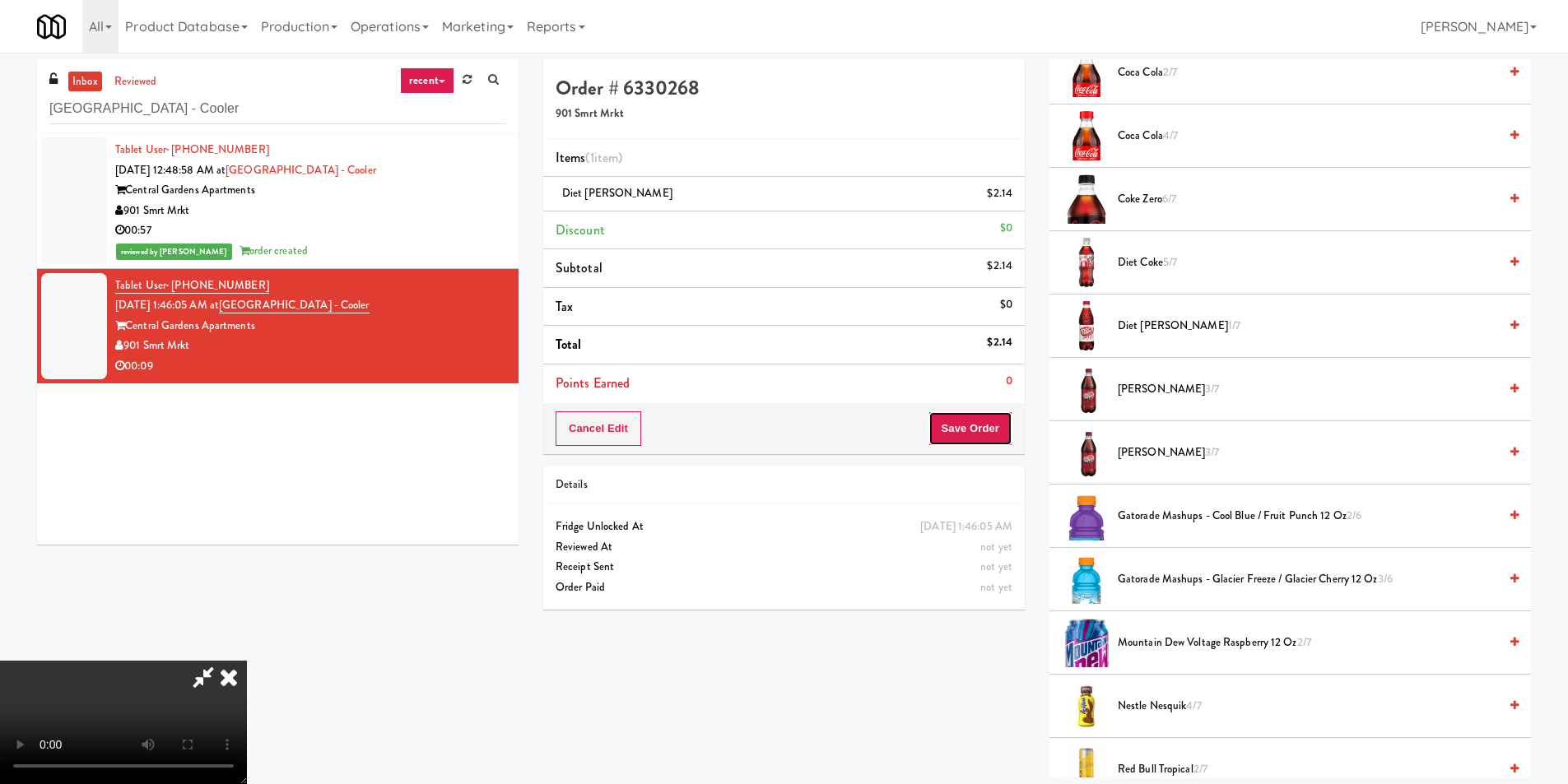
click at [952, 417] on button "Save Order" at bounding box center [970, 429] width 84 height 35
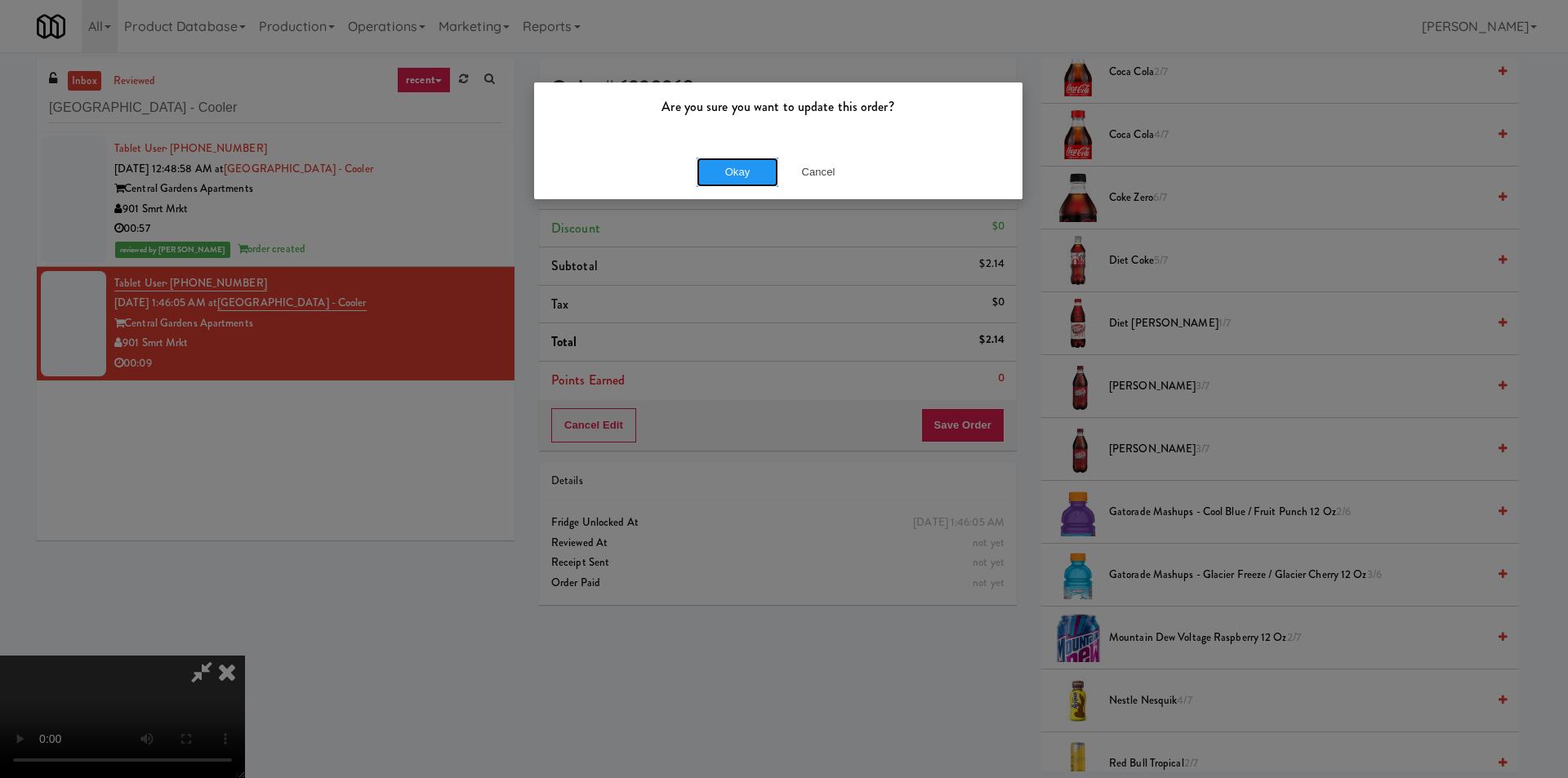
drag, startPoint x: 737, startPoint y: 170, endPoint x: 743, endPoint y: 177, distance: 9.2
click at [737, 169] on button "Okay" at bounding box center [738, 172] width 82 height 29
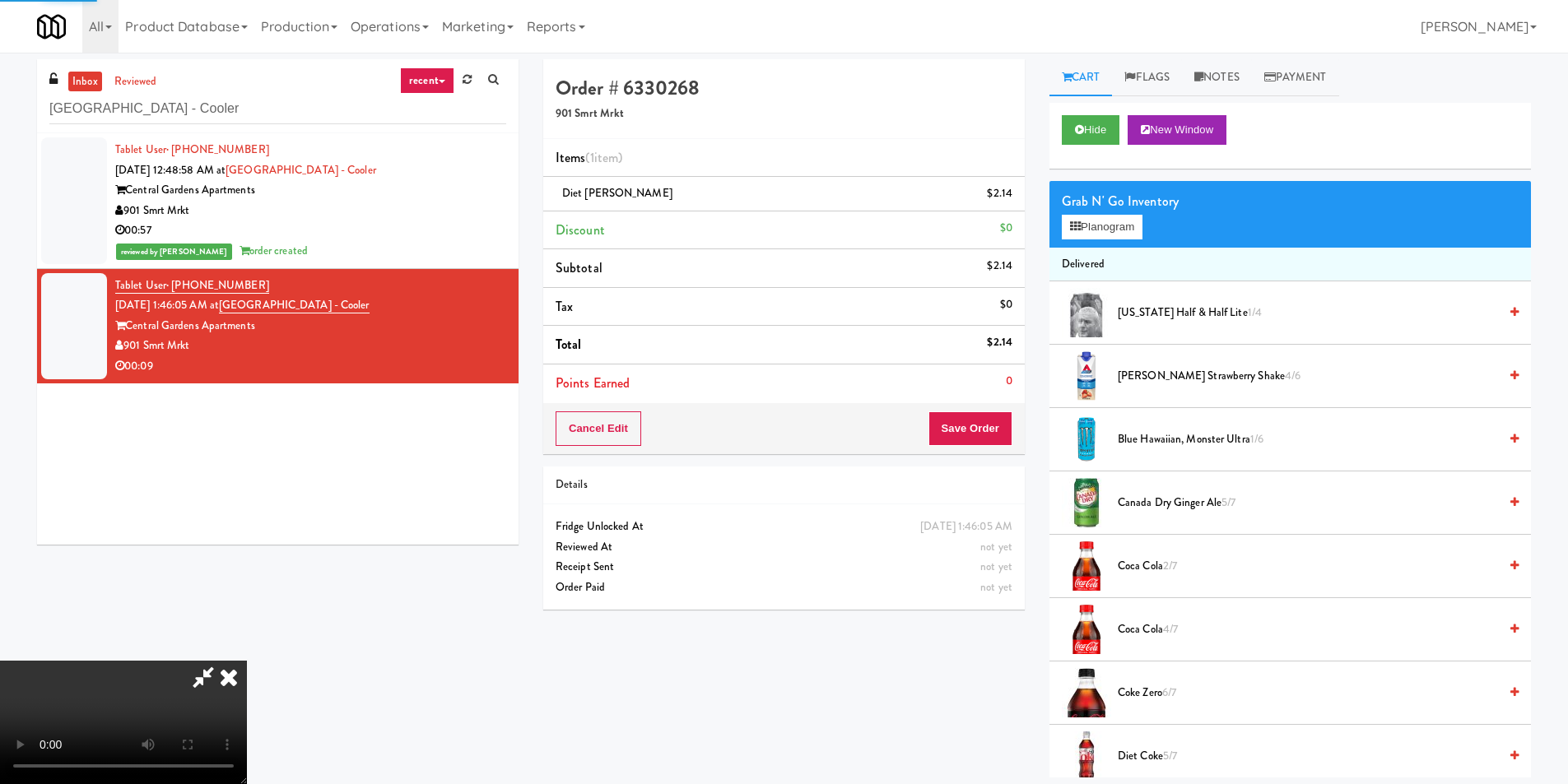
scroll to position [0, 0]
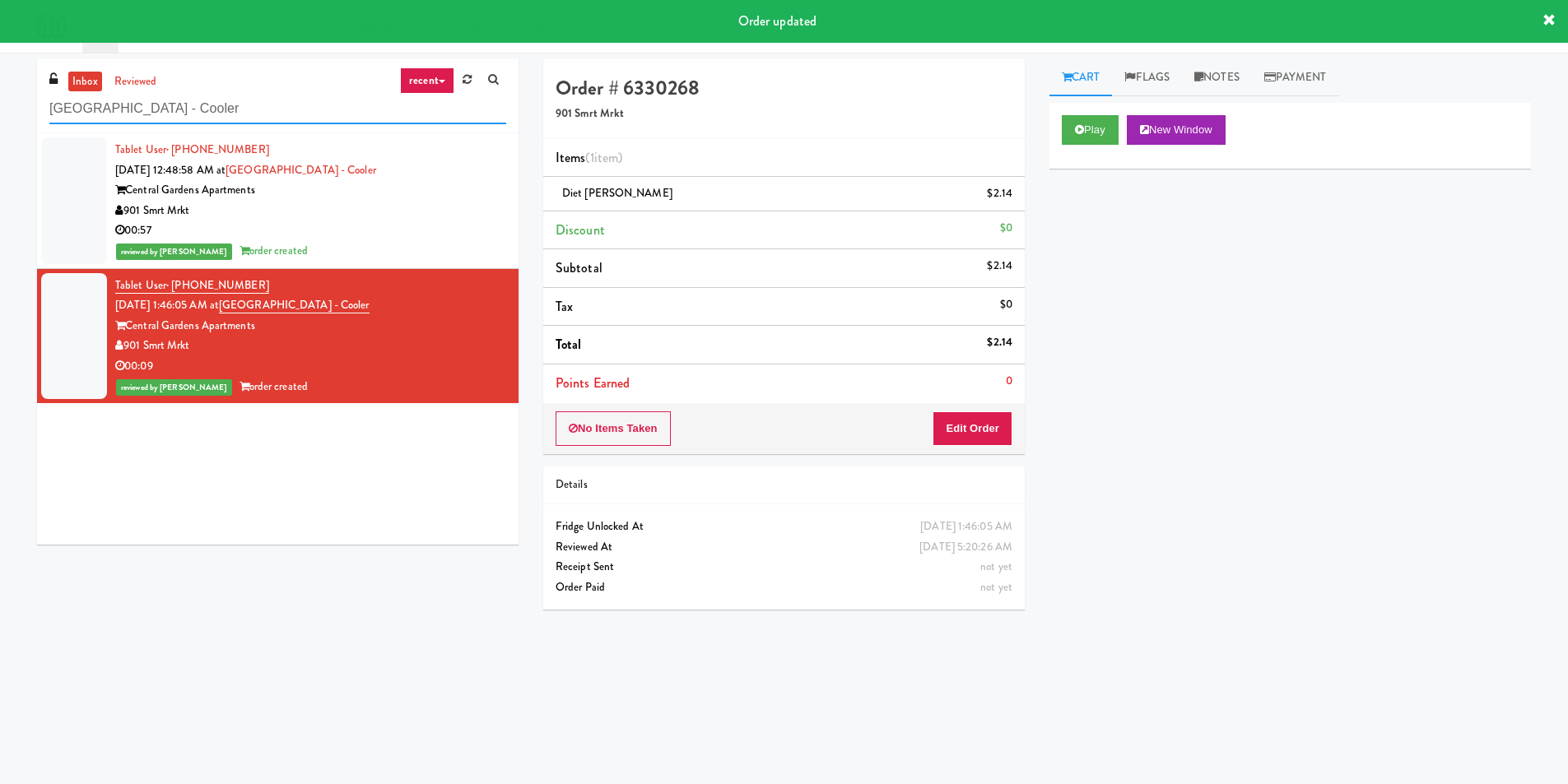
click at [354, 108] on input "[GEOGRAPHIC_DATA] - Cooler" at bounding box center [278, 108] width 457 height 30
paste input "Villas Combo"
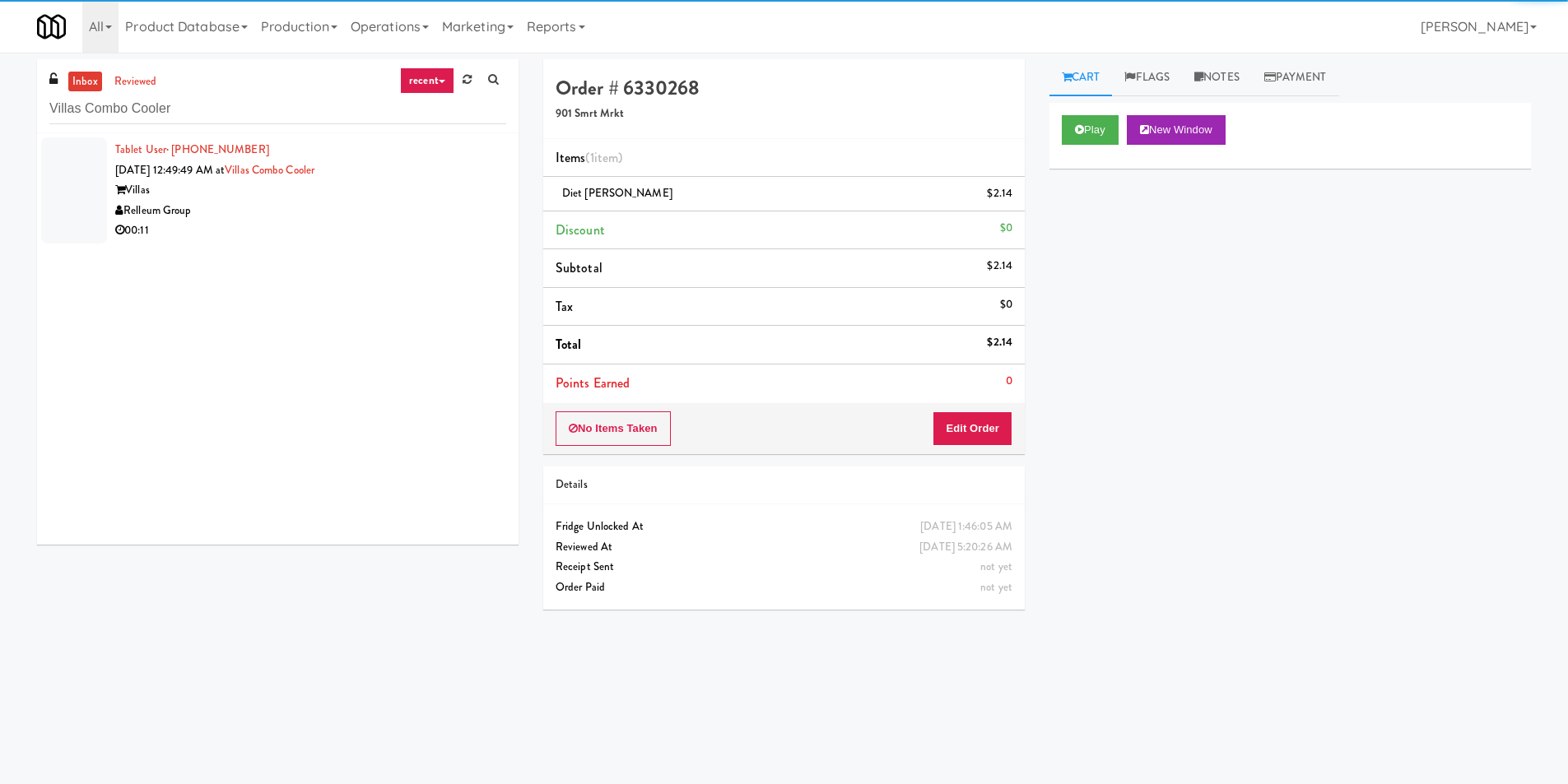
click at [441, 224] on div "00:11" at bounding box center [310, 231] width 391 height 20
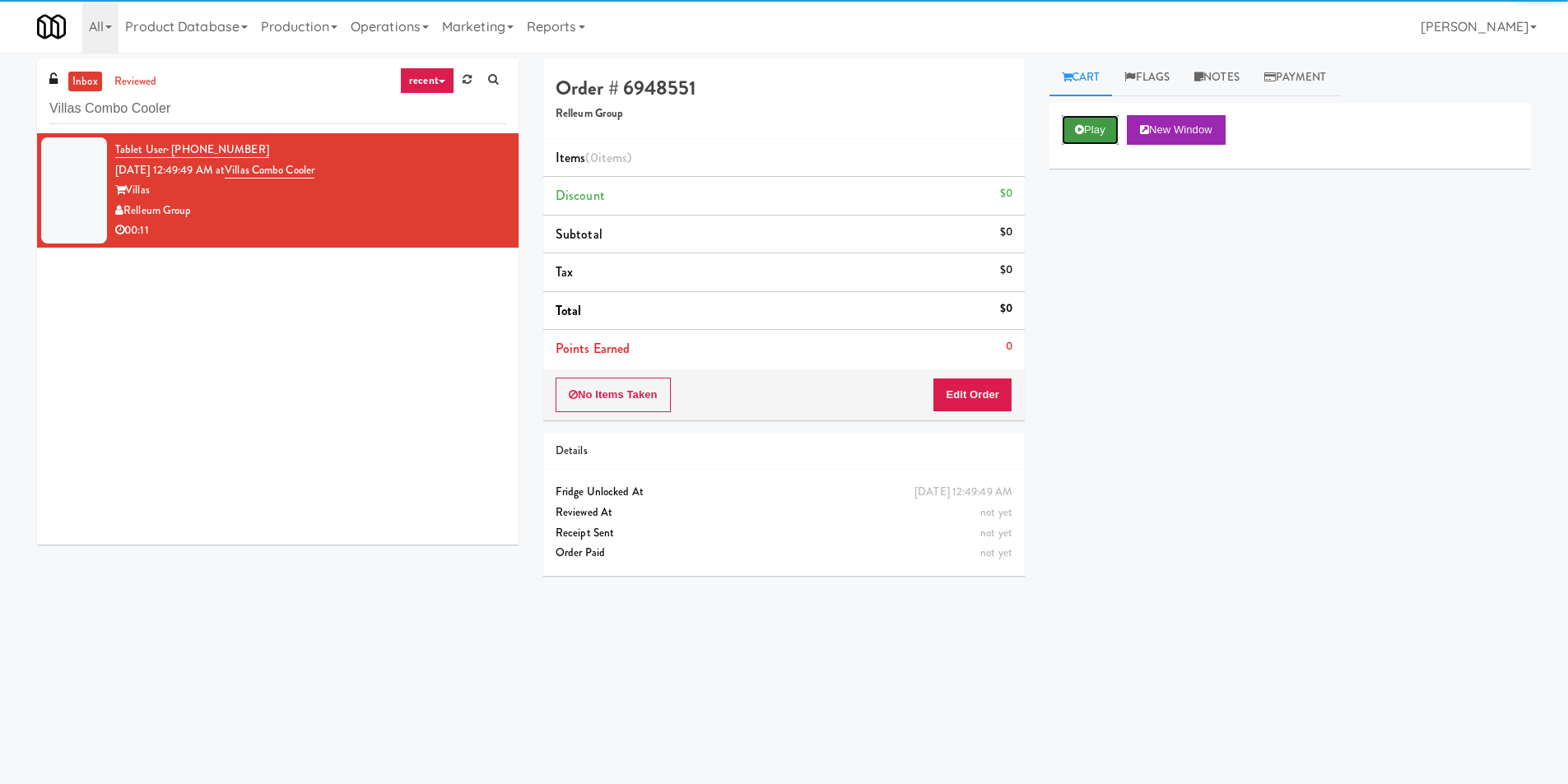
click at [1115, 115] on button "Play" at bounding box center [1090, 130] width 57 height 29
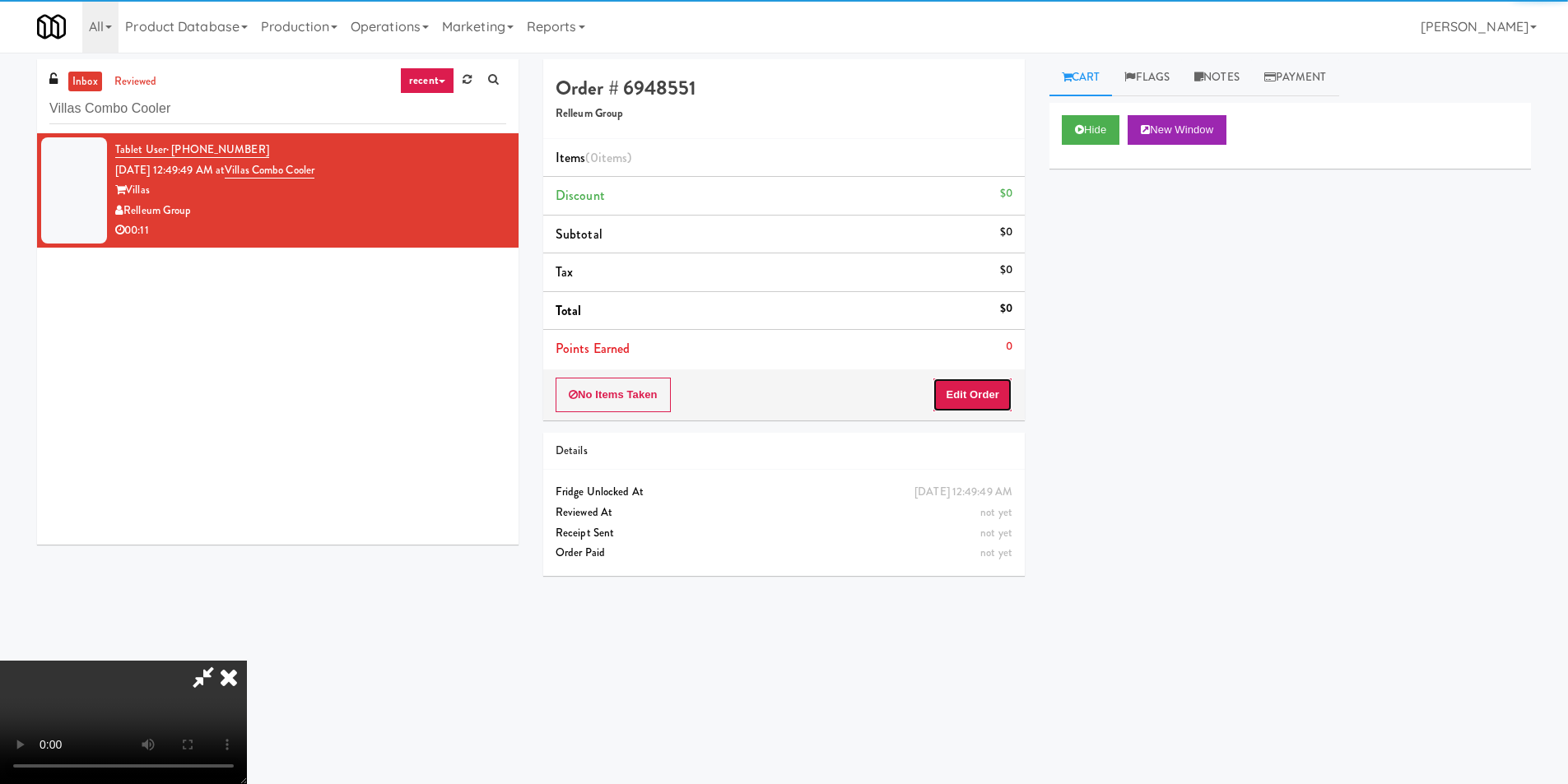
click at [977, 392] on button "Edit Order" at bounding box center [972, 395] width 80 height 35
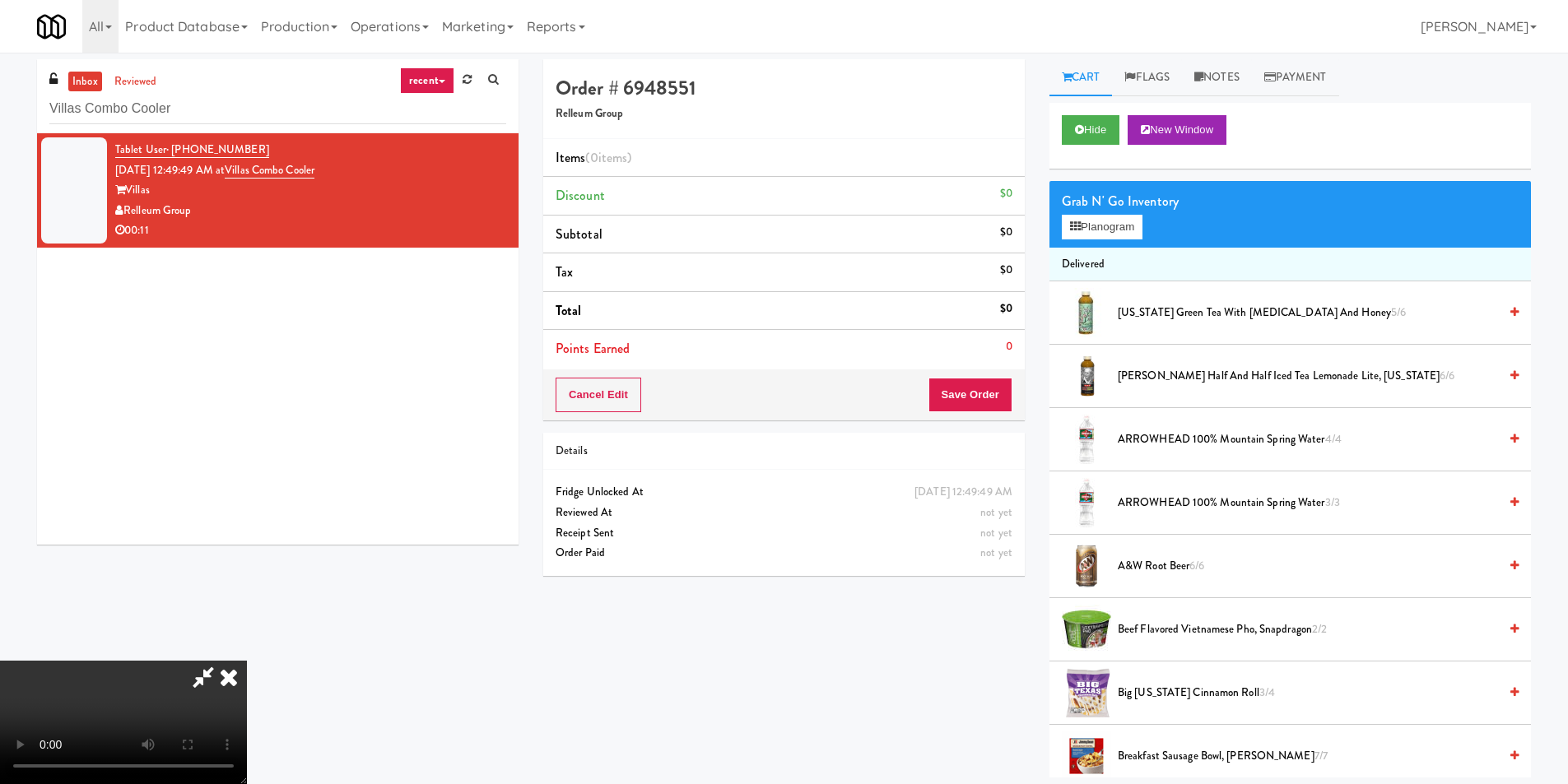
click at [247, 661] on video at bounding box center [123, 722] width 247 height 123
click at [1128, 210] on div "Grab N' Go Inventory" at bounding box center [1290, 201] width 457 height 25
click at [1123, 218] on button "Planogram" at bounding box center [1102, 227] width 81 height 25
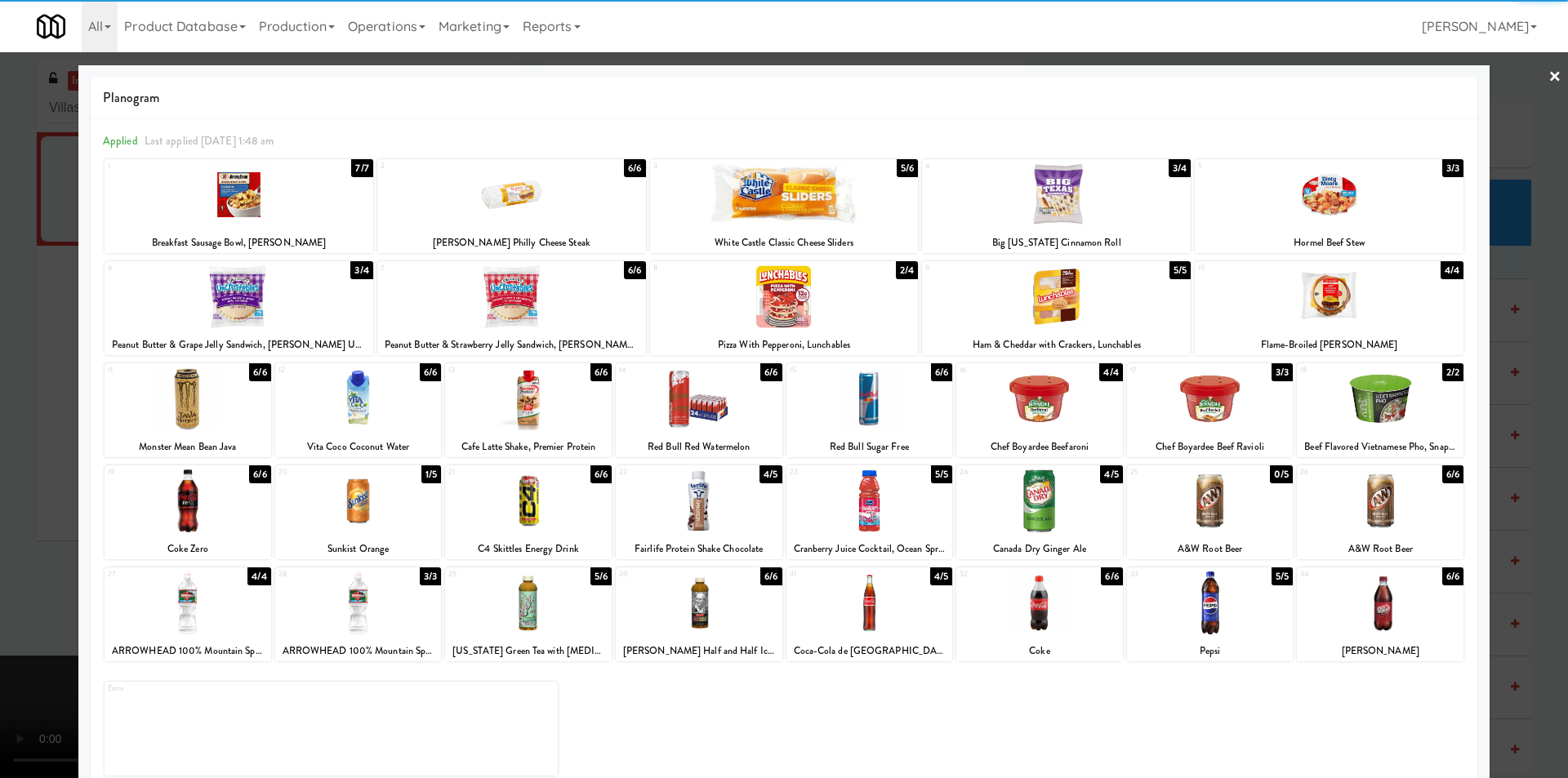
click at [1367, 495] on div at bounding box center [1380, 501] width 167 height 63
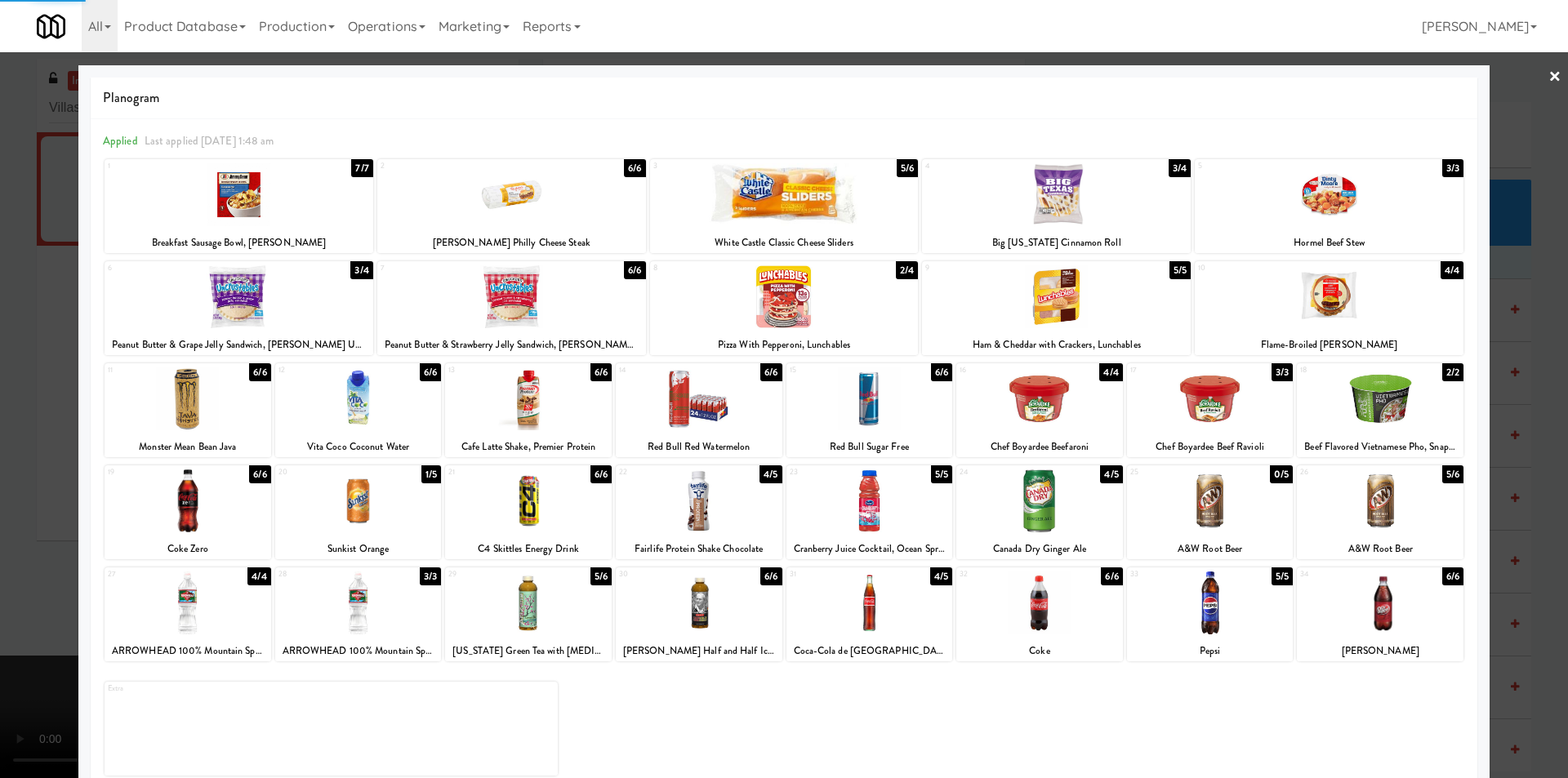
click at [1510, 447] on div at bounding box center [784, 389] width 1568 height 778
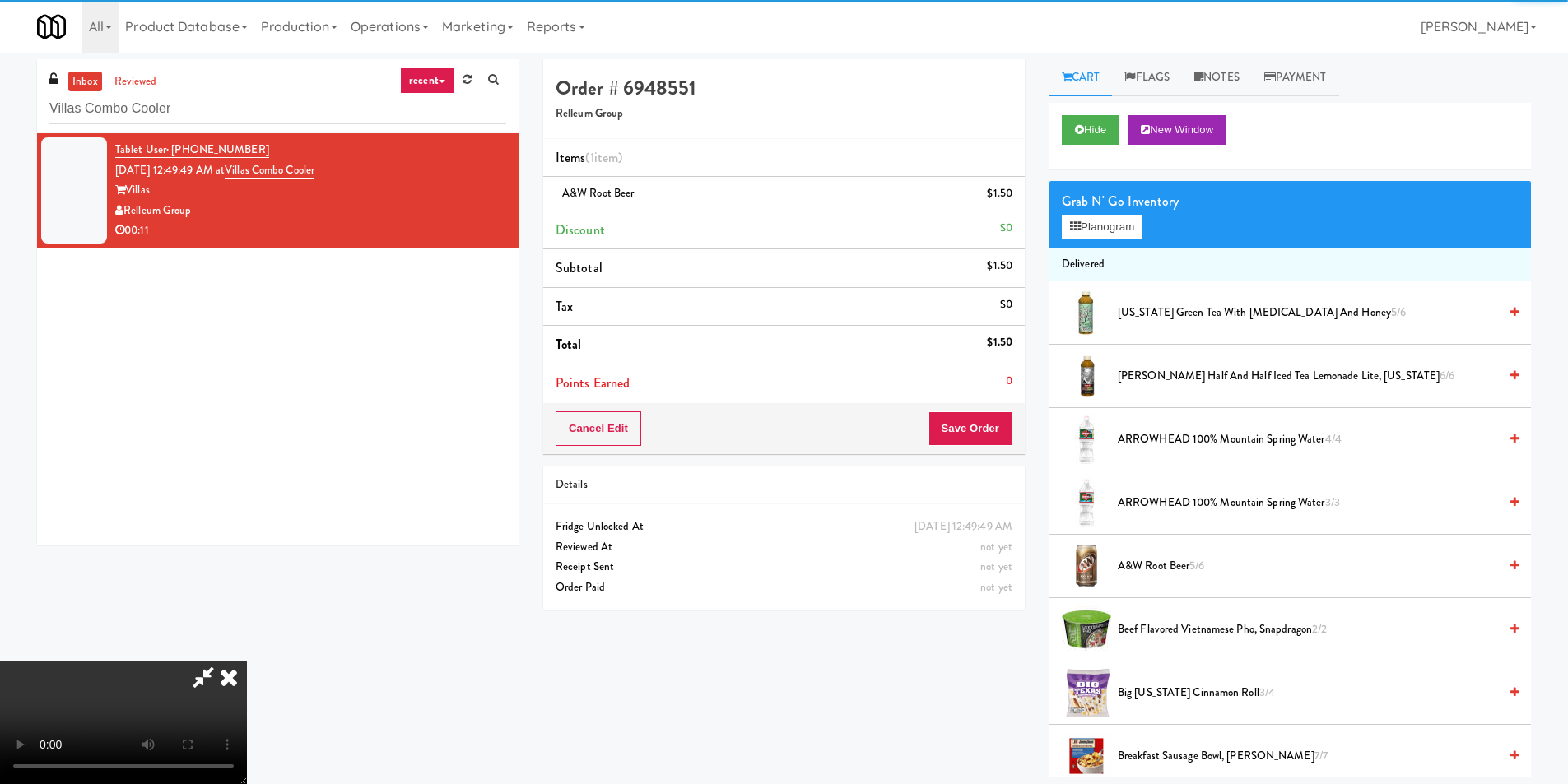
click at [247, 661] on video at bounding box center [123, 722] width 247 height 123
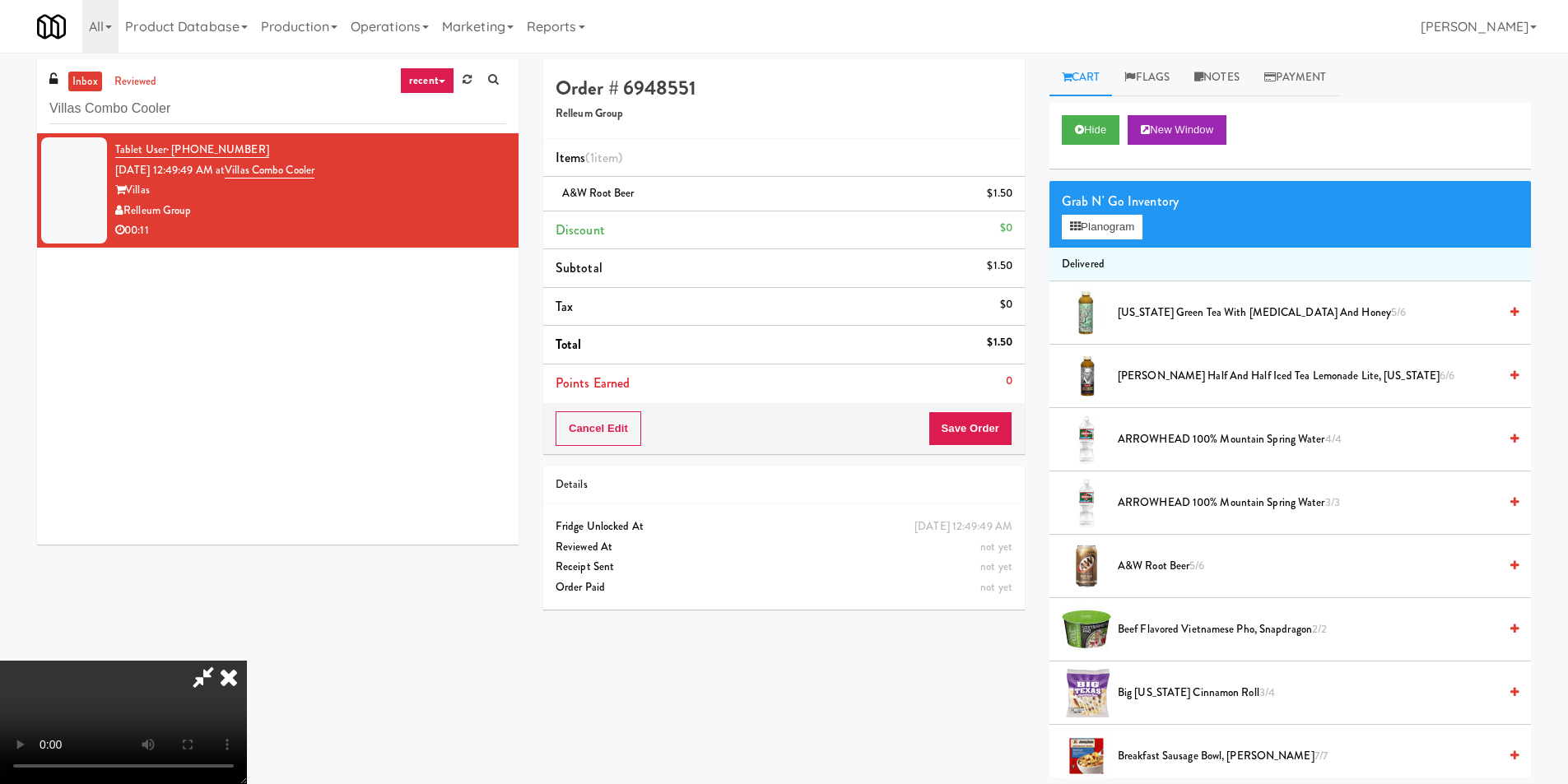
click at [247, 661] on video at bounding box center [123, 722] width 247 height 123
click at [1106, 208] on div "Grab N' Go Inventory" at bounding box center [1290, 201] width 457 height 25
click at [1108, 225] on button "Planogram" at bounding box center [1102, 227] width 81 height 25
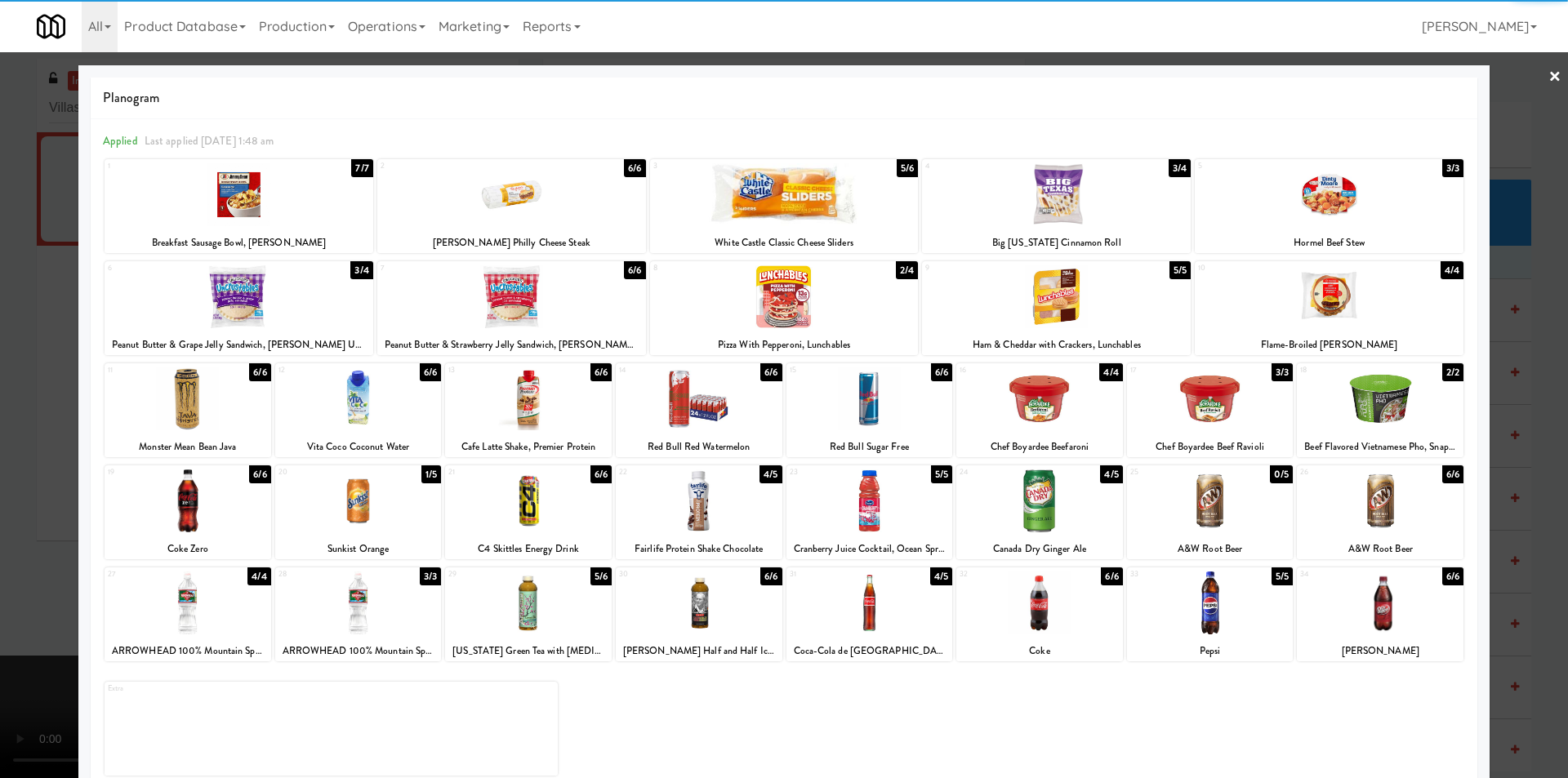
click at [1365, 493] on div at bounding box center [1380, 501] width 167 height 63
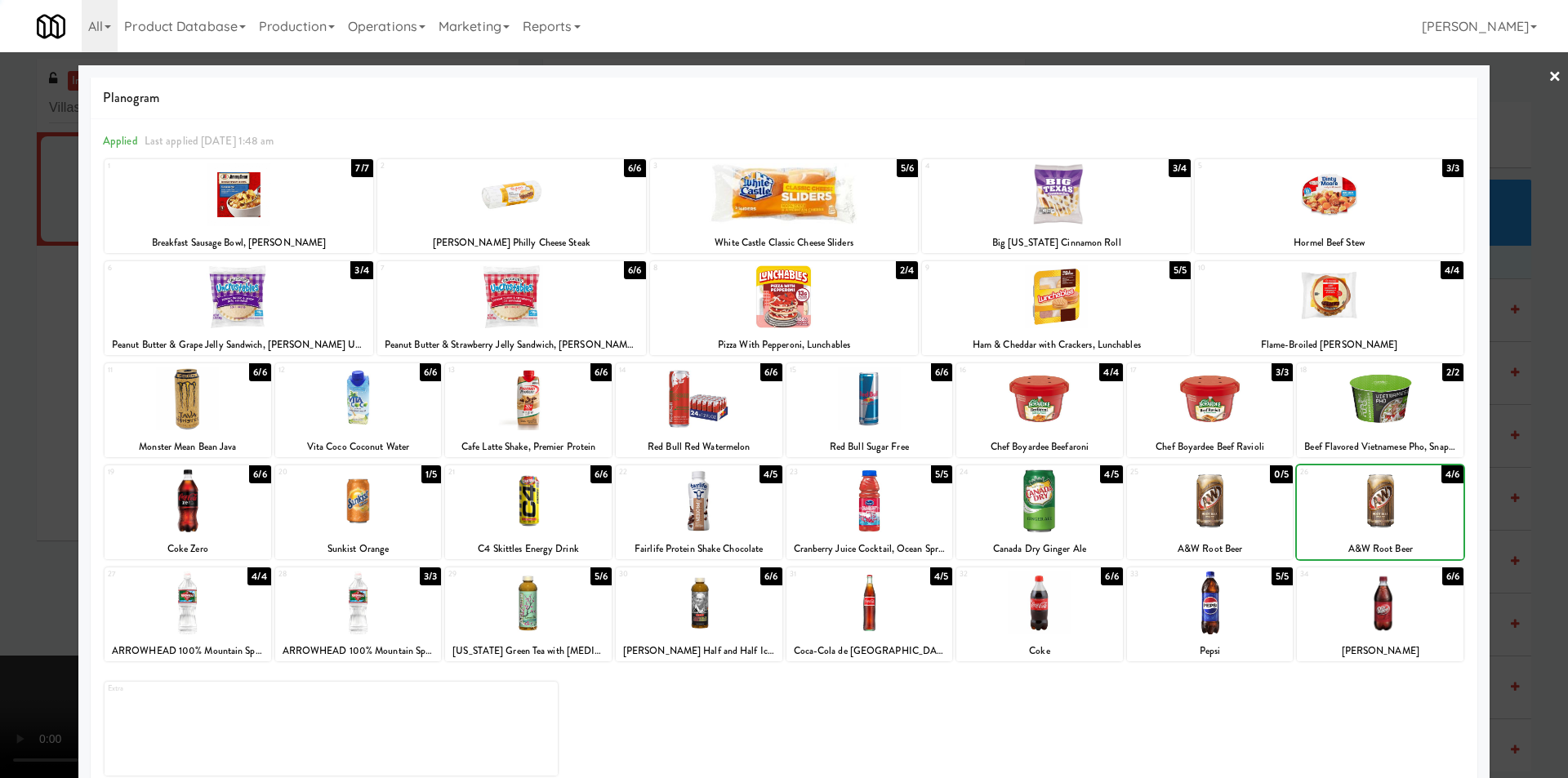
click at [1508, 434] on div at bounding box center [784, 389] width 1568 height 778
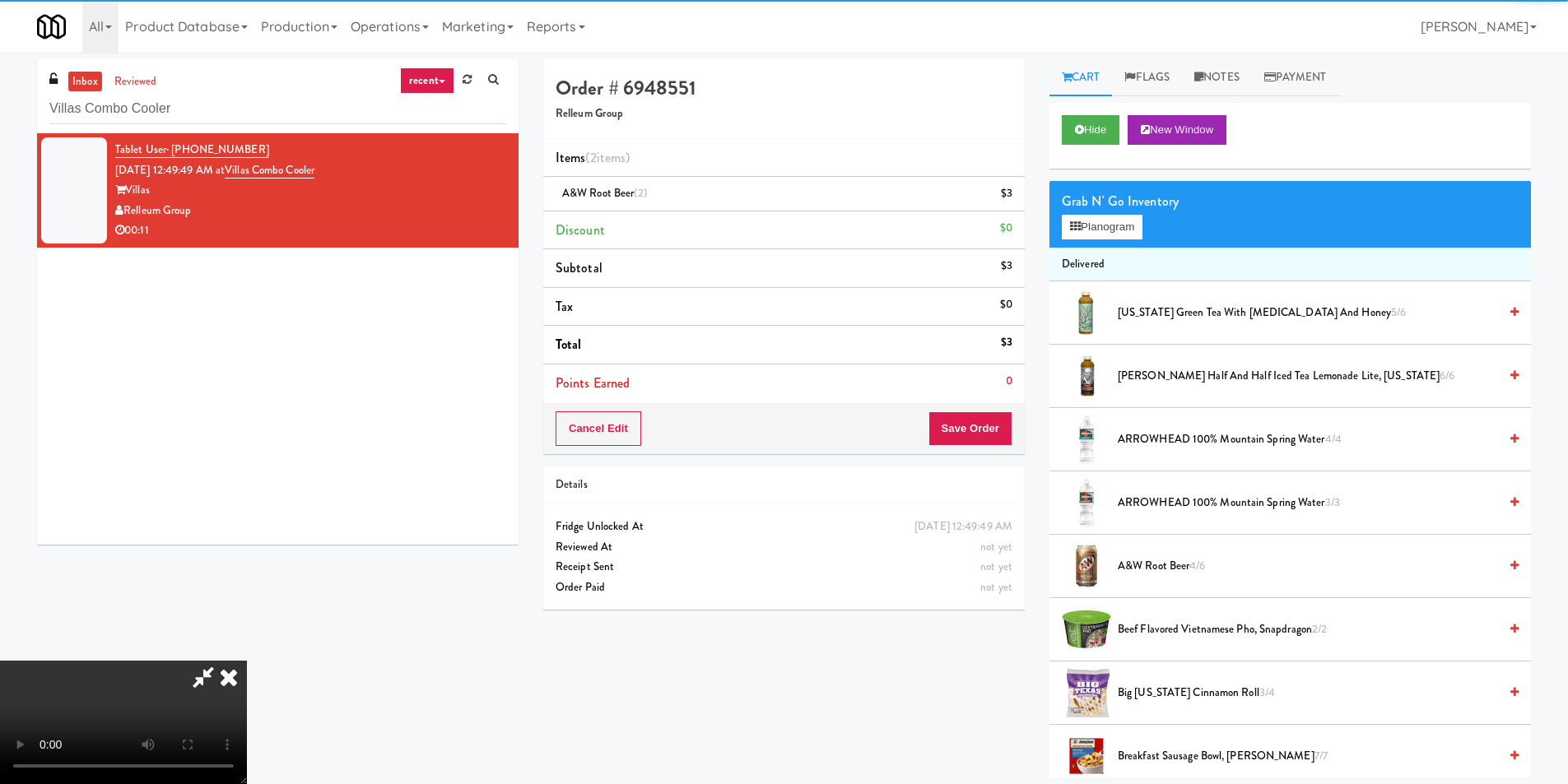
click at [247, 661] on video at bounding box center [123, 722] width 247 height 123
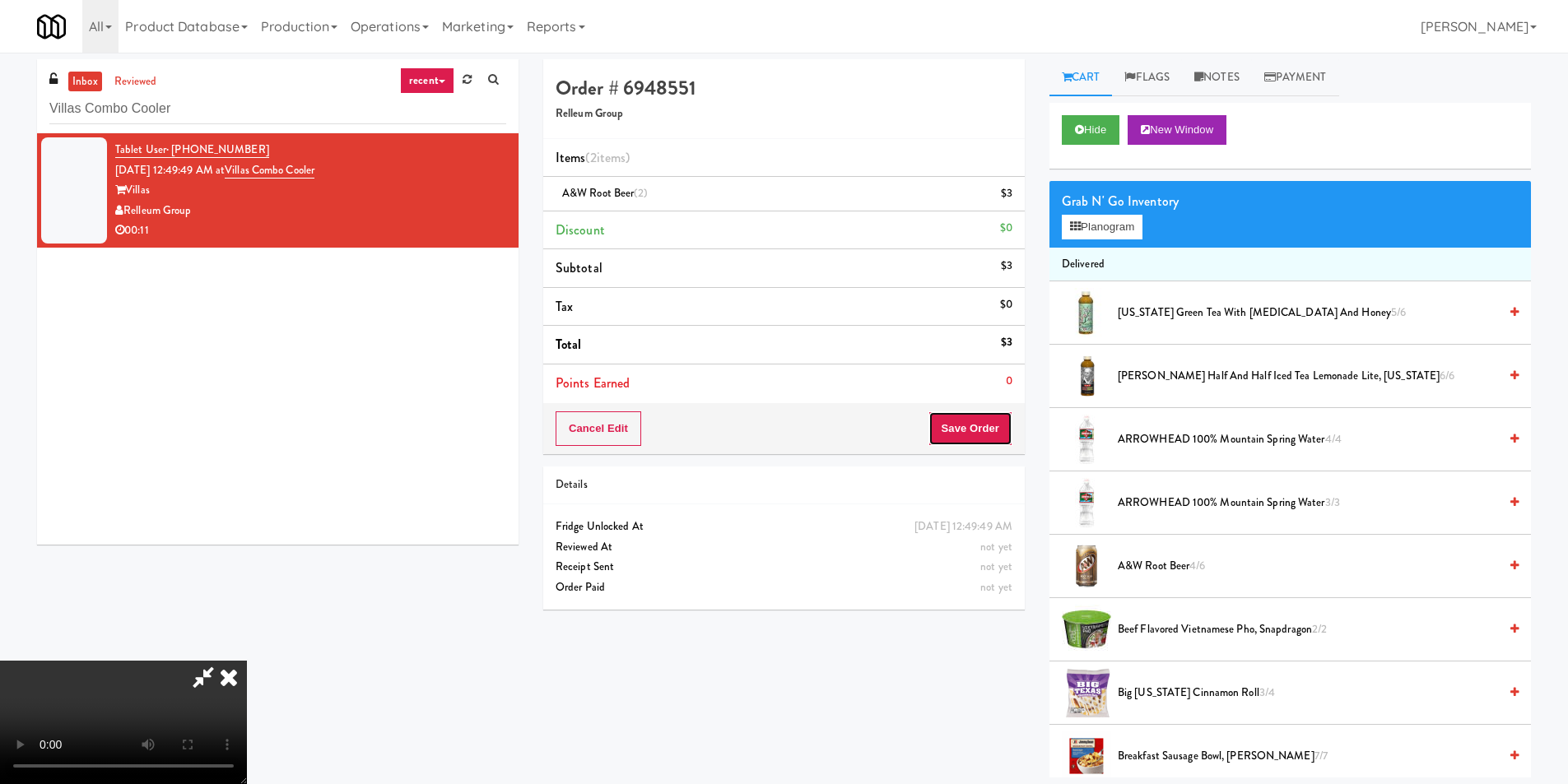
click at [963, 441] on button "Save Order" at bounding box center [970, 429] width 84 height 35
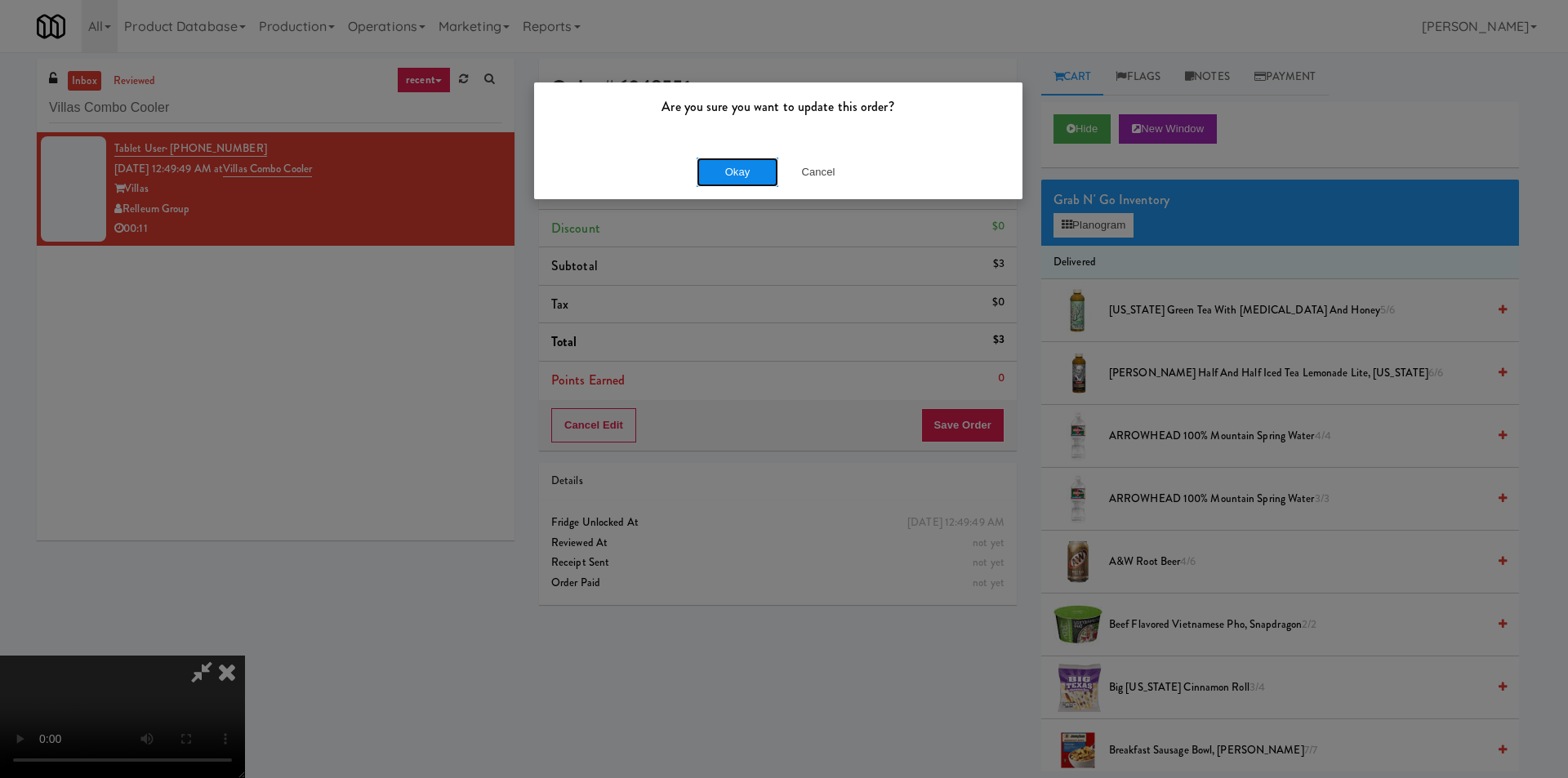
click at [759, 178] on button "Okay" at bounding box center [738, 172] width 82 height 29
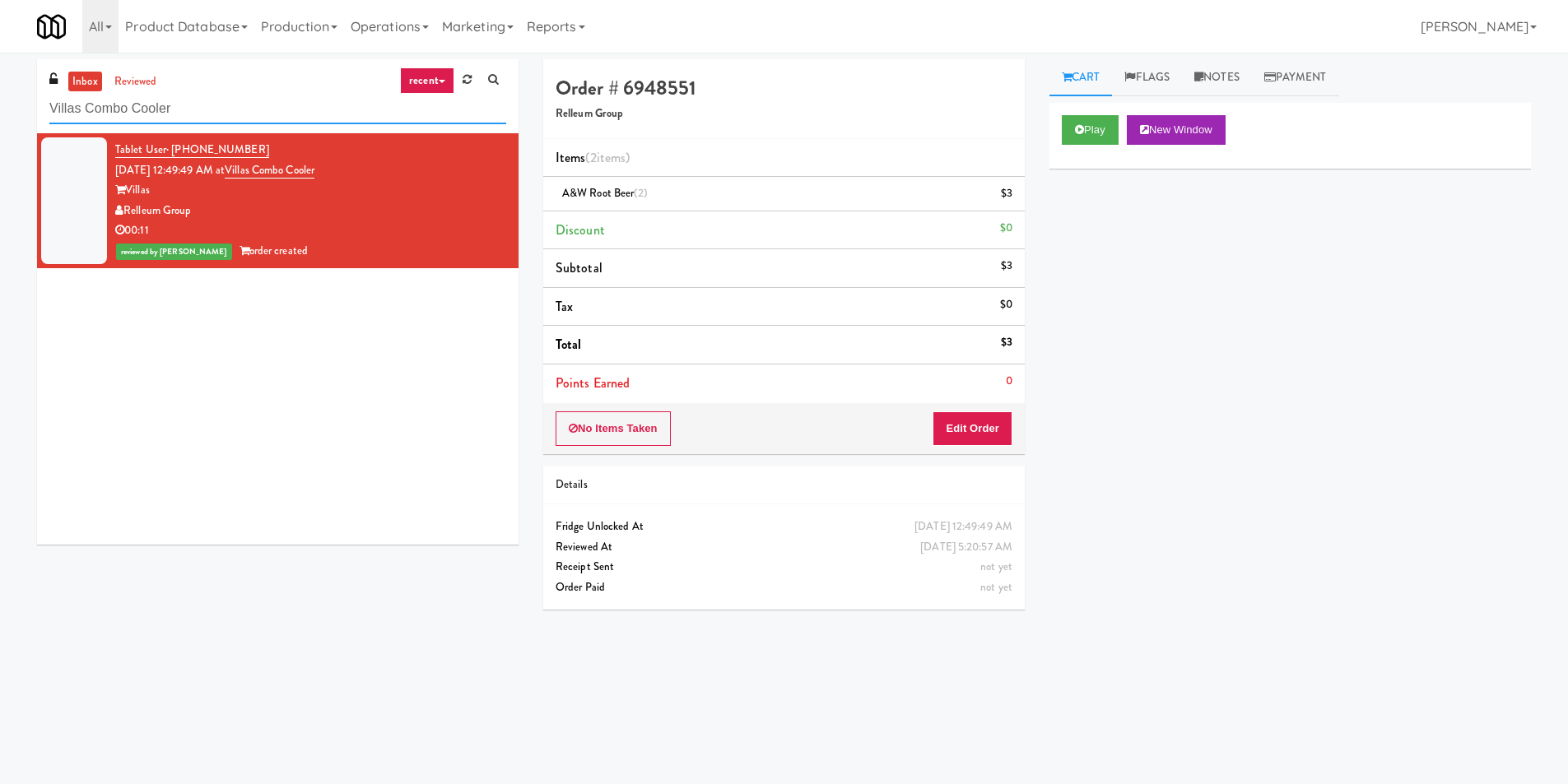
click at [233, 119] on input "Villas Combo Cooler" at bounding box center [278, 108] width 457 height 30
paste input "2112 [US_STATE] - Cooler - Left"
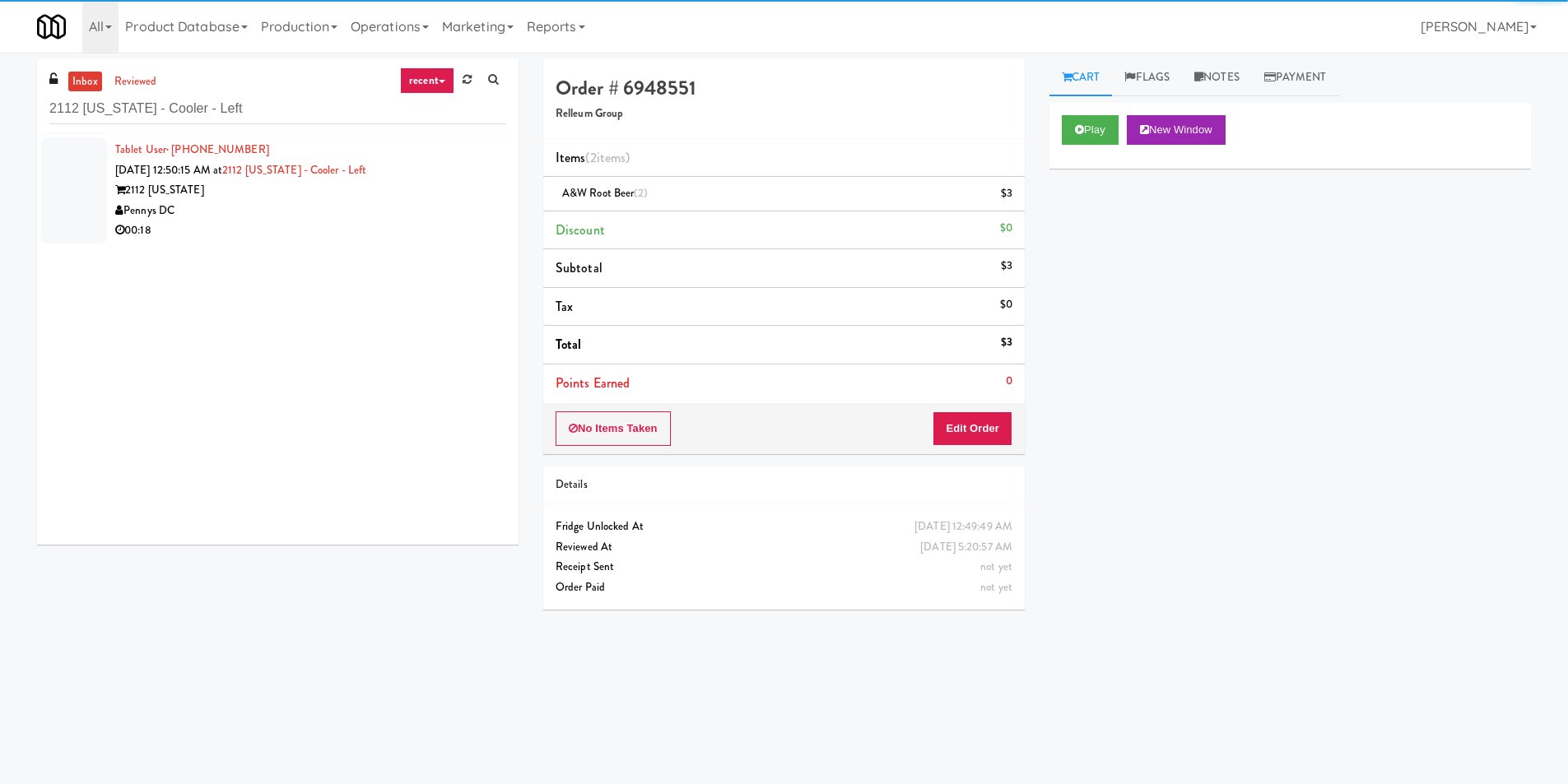
click at [483, 212] on div "Pennys DC" at bounding box center [310, 211] width 391 height 20
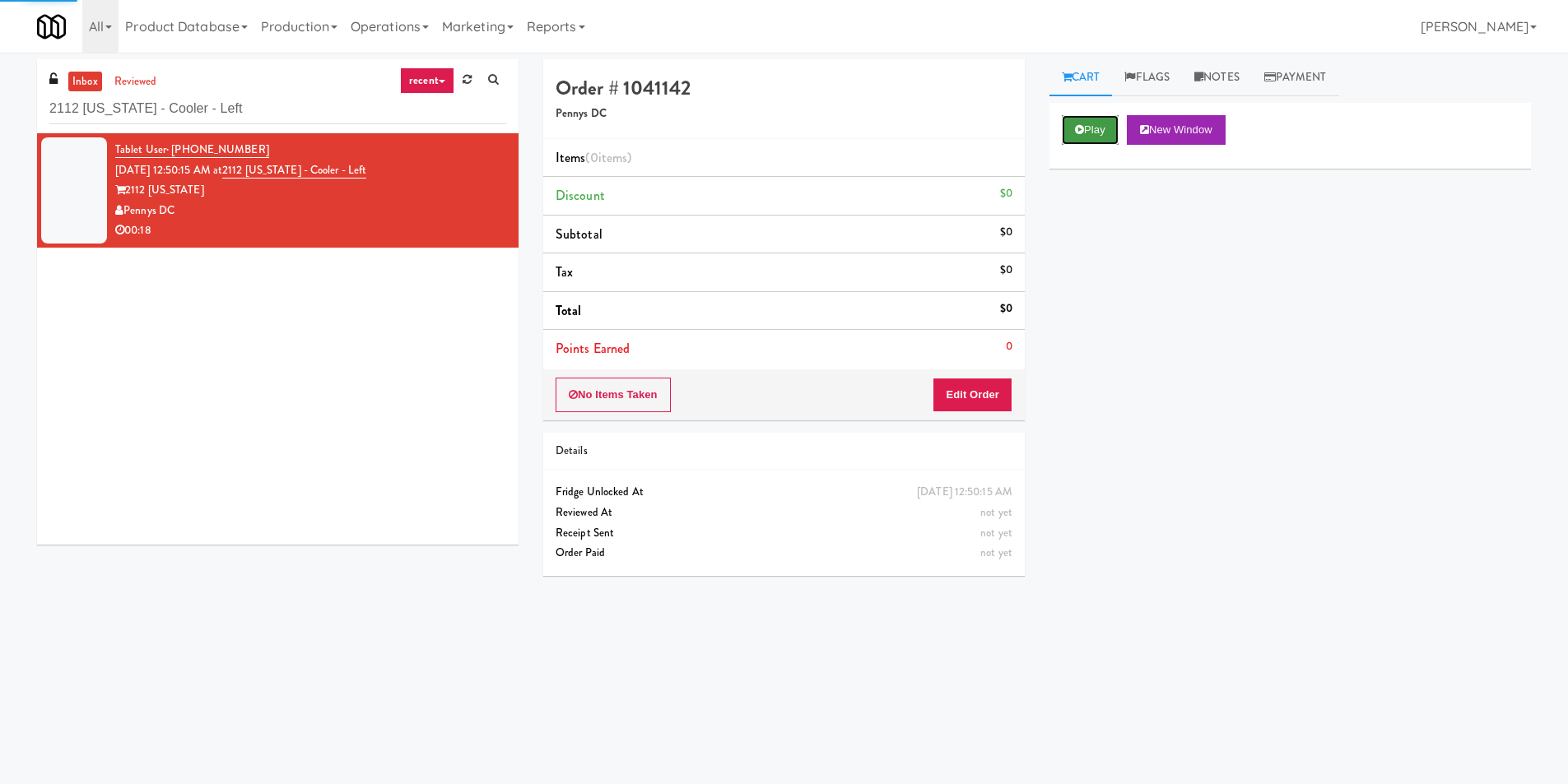
click at [1074, 129] on button "Play" at bounding box center [1090, 130] width 57 height 29
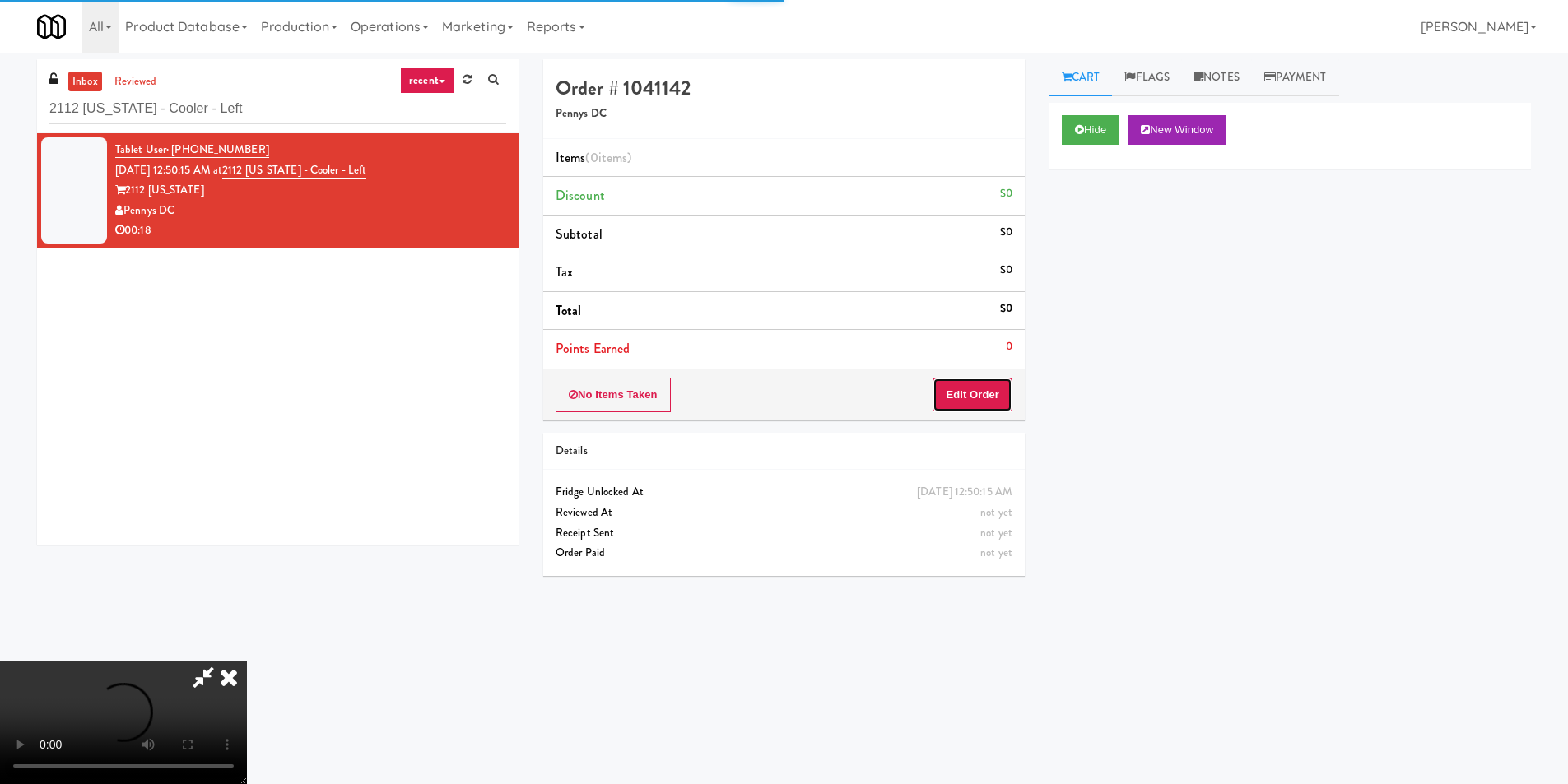
click at [956, 415] on div "No Items Taken Edit Order" at bounding box center [784, 395] width 482 height 51
click at [969, 396] on button "Edit Order" at bounding box center [972, 395] width 80 height 35
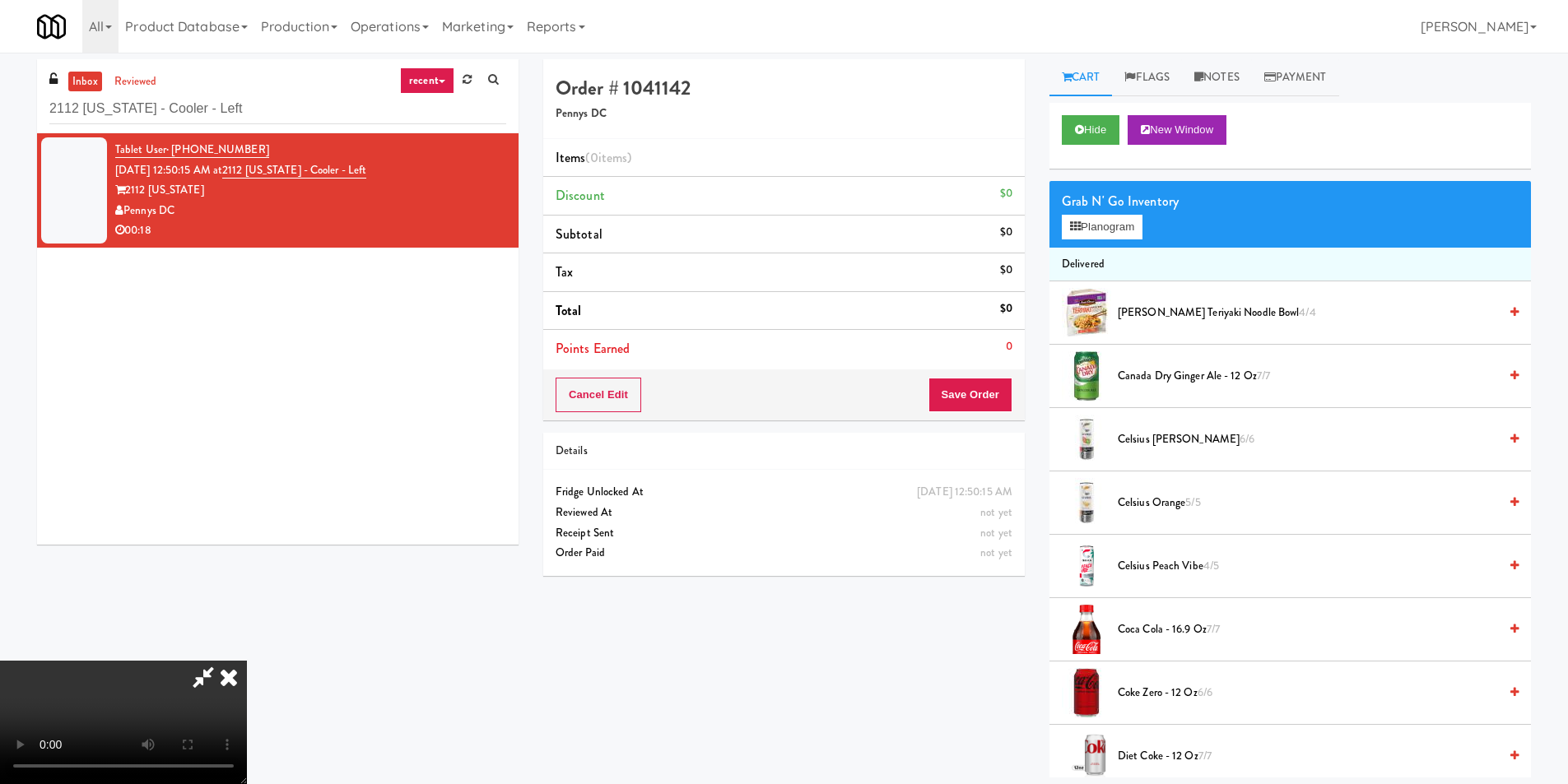
click at [247, 661] on video at bounding box center [123, 722] width 247 height 123
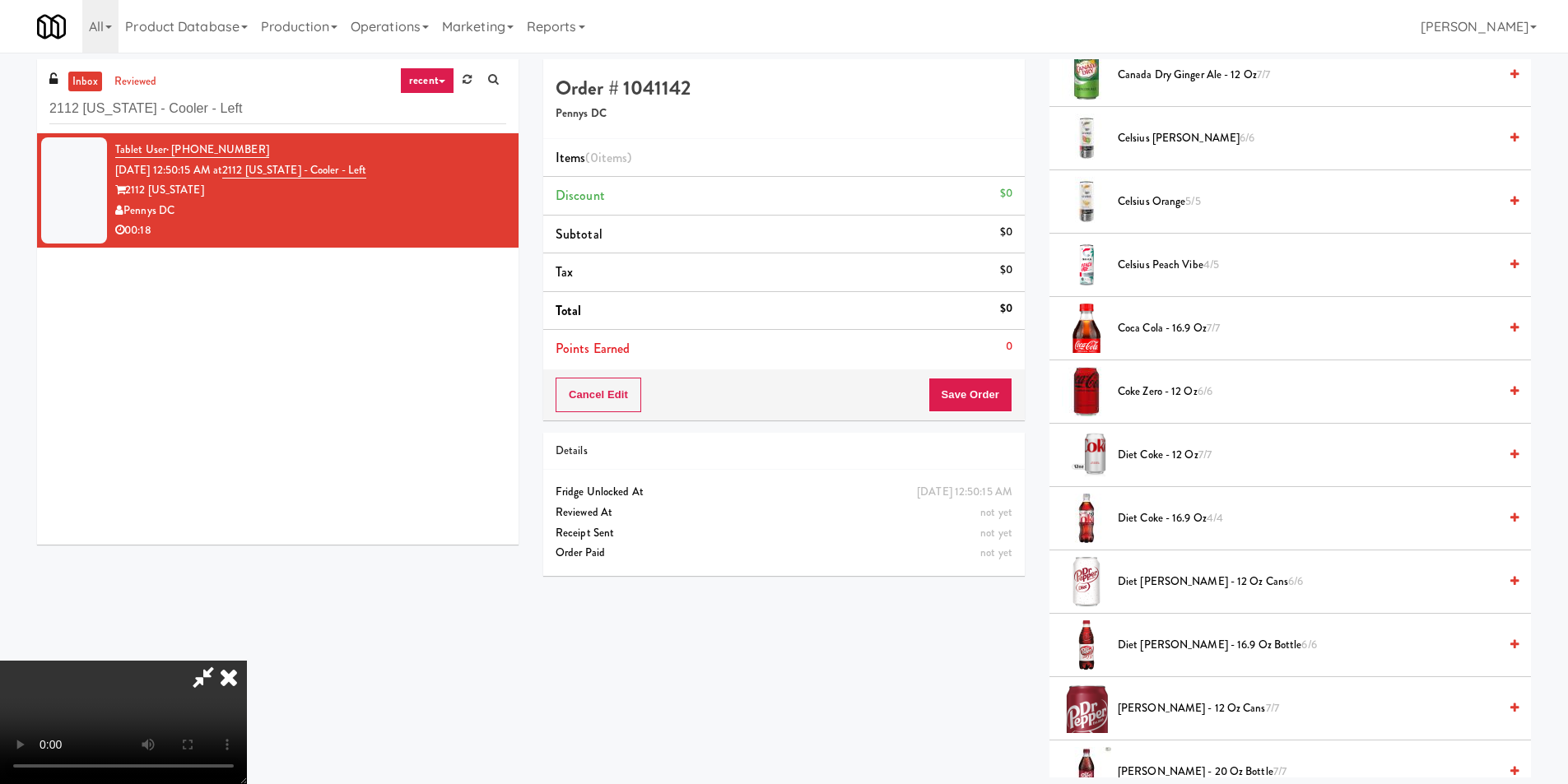
scroll to position [329, 0]
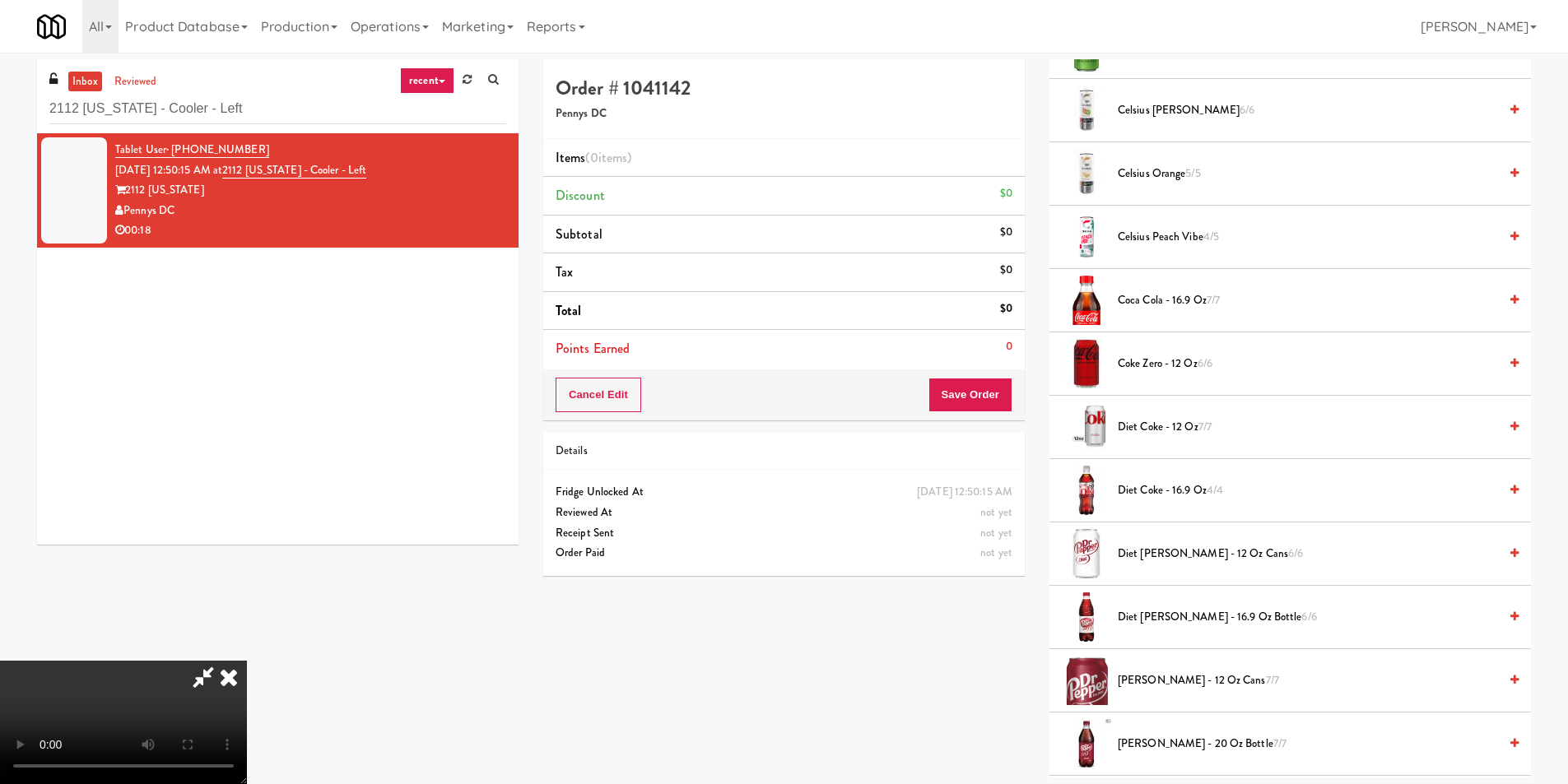
click at [1147, 549] on span "Diet [PERSON_NAME] - 12 oz Cans 6/6" at bounding box center [1308, 554] width 381 height 20
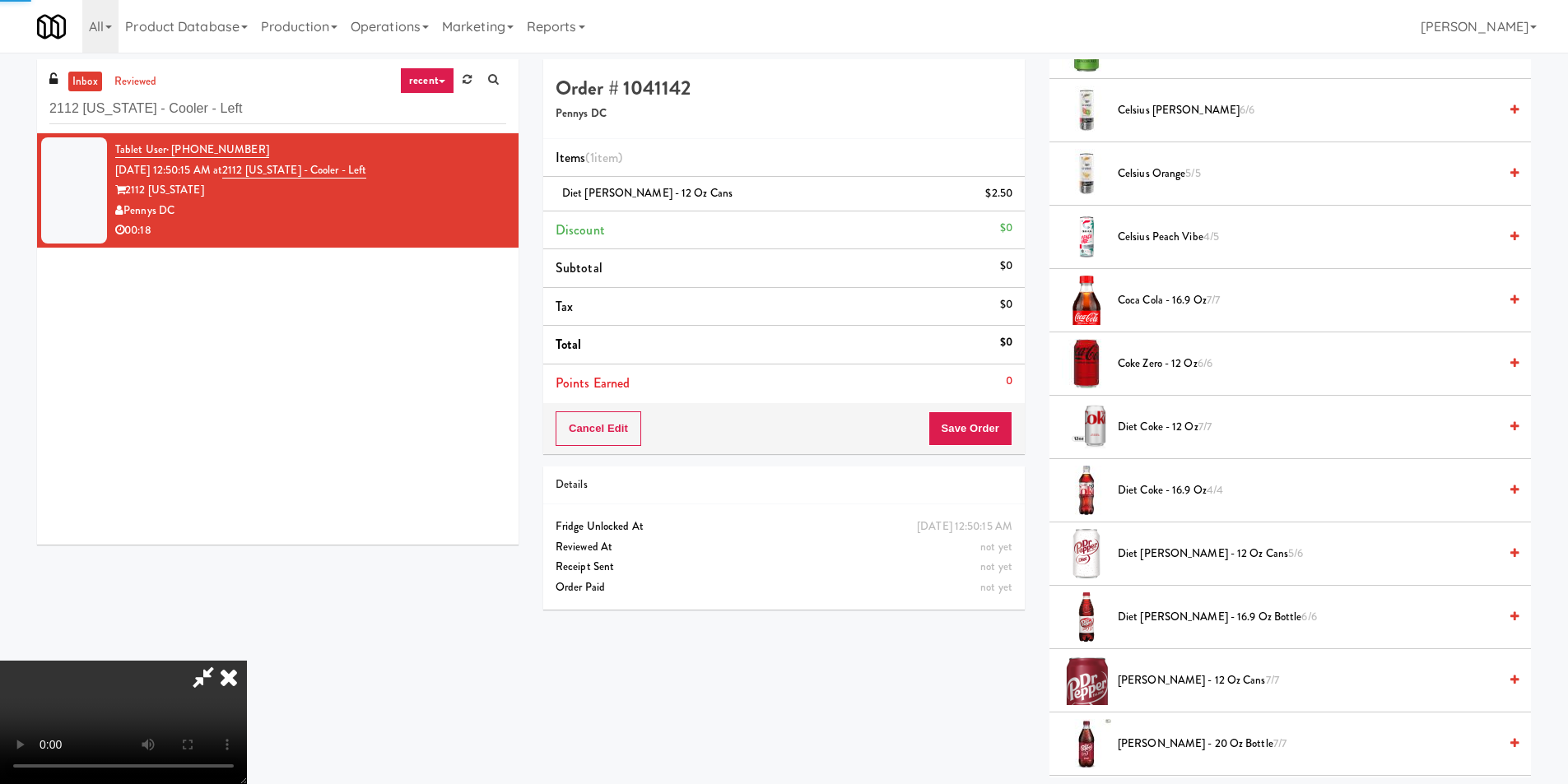
click at [247, 661] on video at bounding box center [123, 722] width 247 height 123
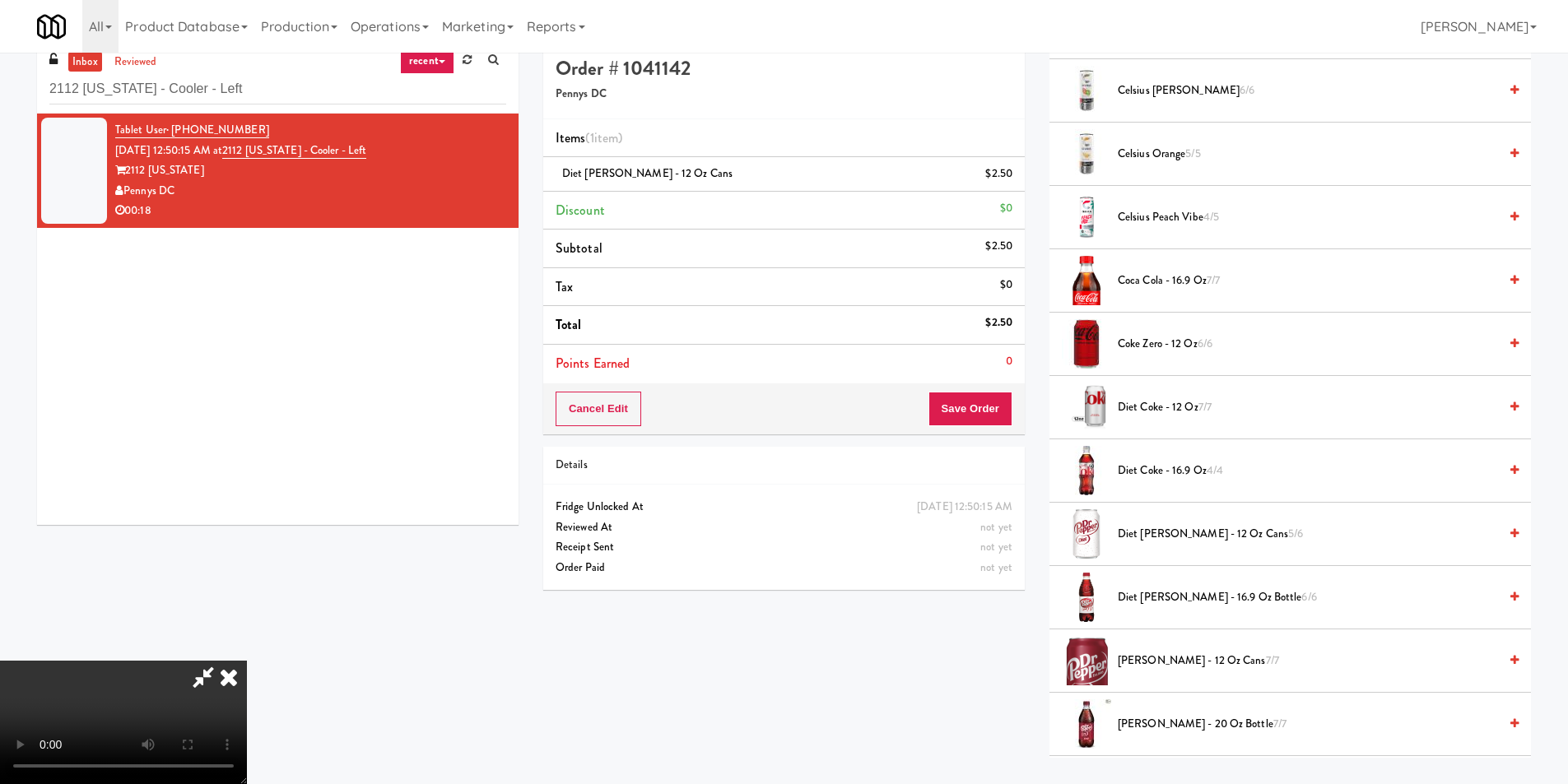
scroll to position [52, 0]
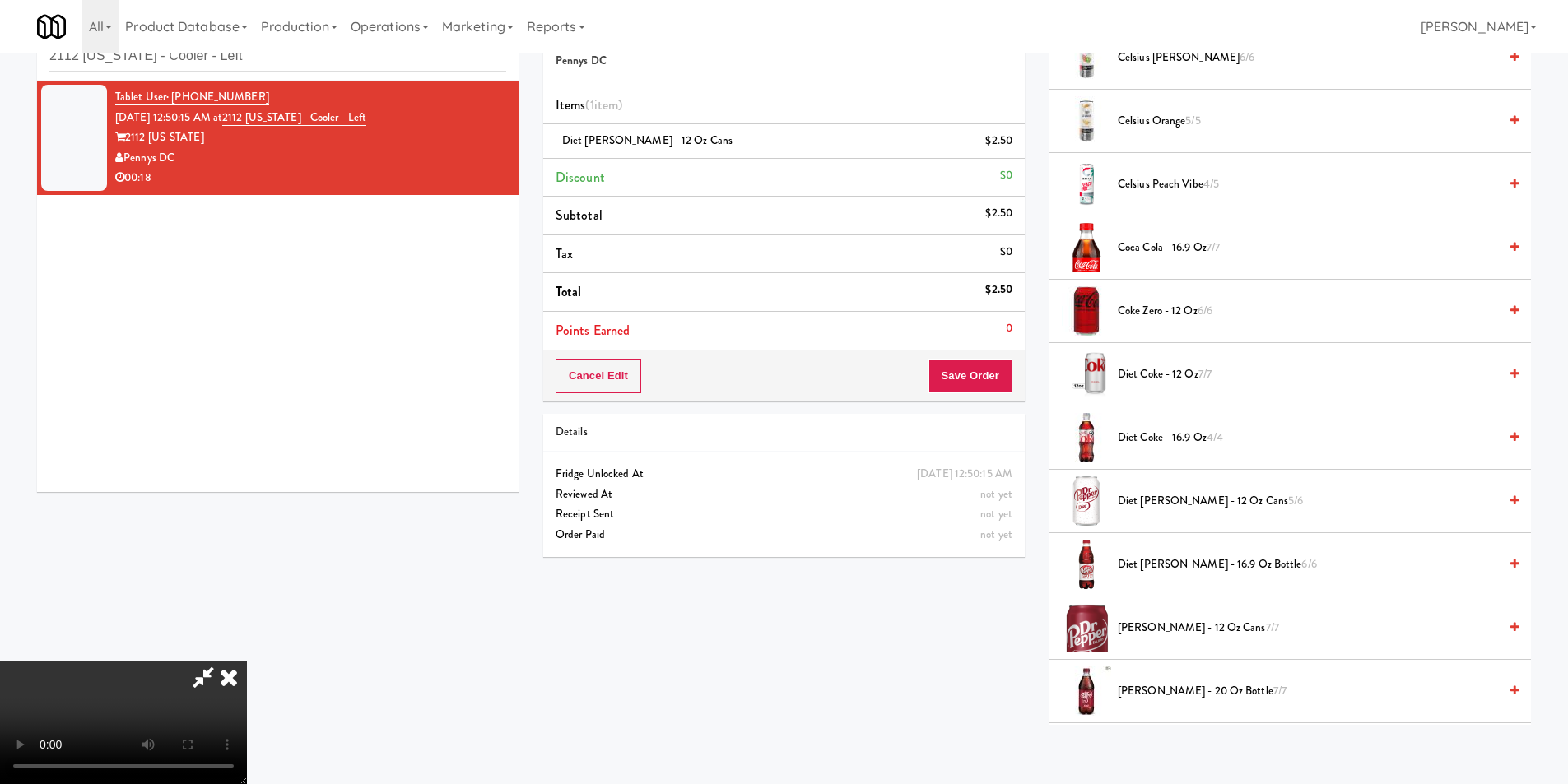
click at [247, 661] on video at bounding box center [123, 722] width 247 height 123
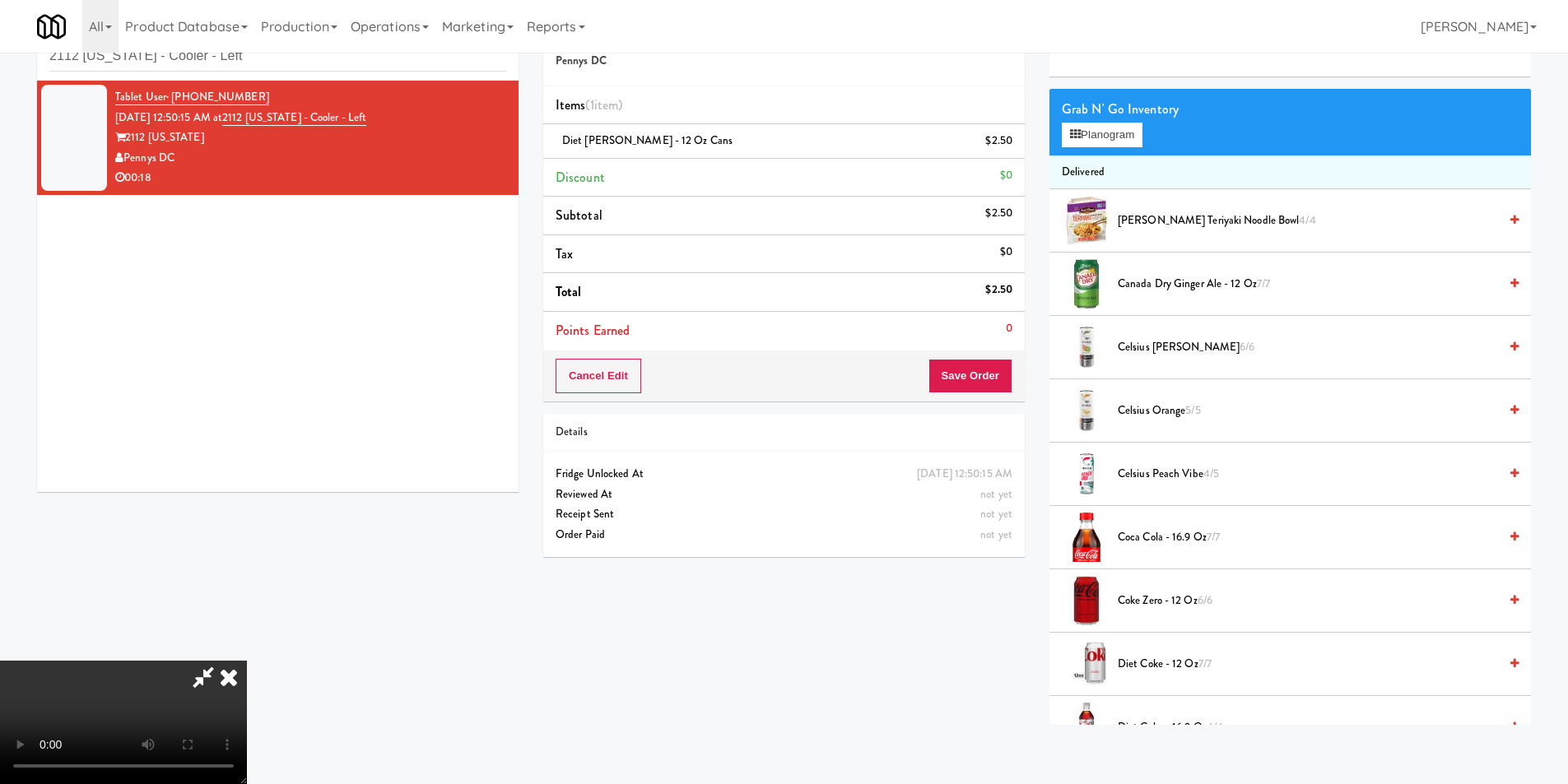
scroll to position [0, 0]
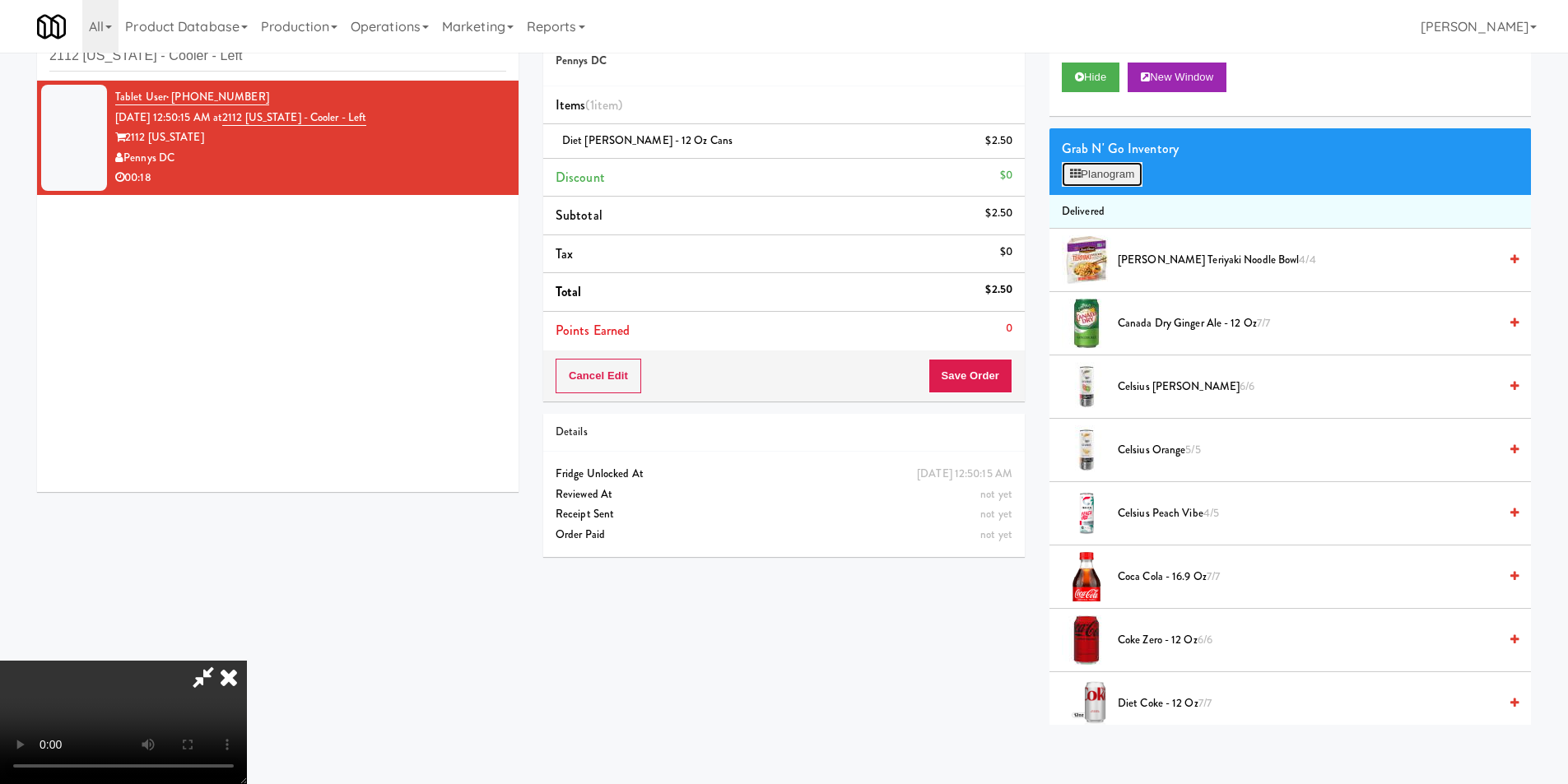
click at [1102, 162] on button "Planogram" at bounding box center [1102, 174] width 81 height 25
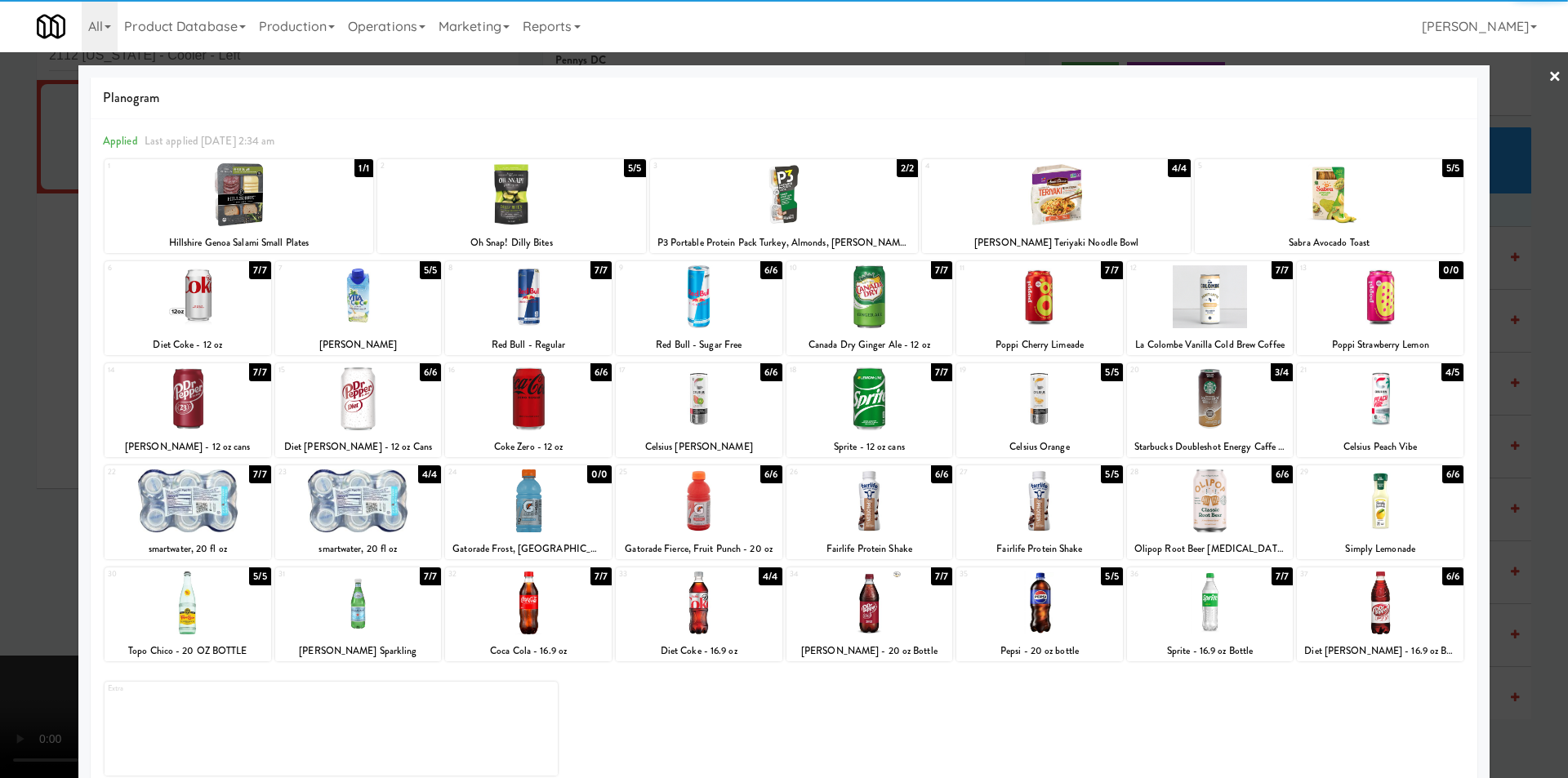
click at [365, 400] on div at bounding box center [358, 399] width 167 height 63
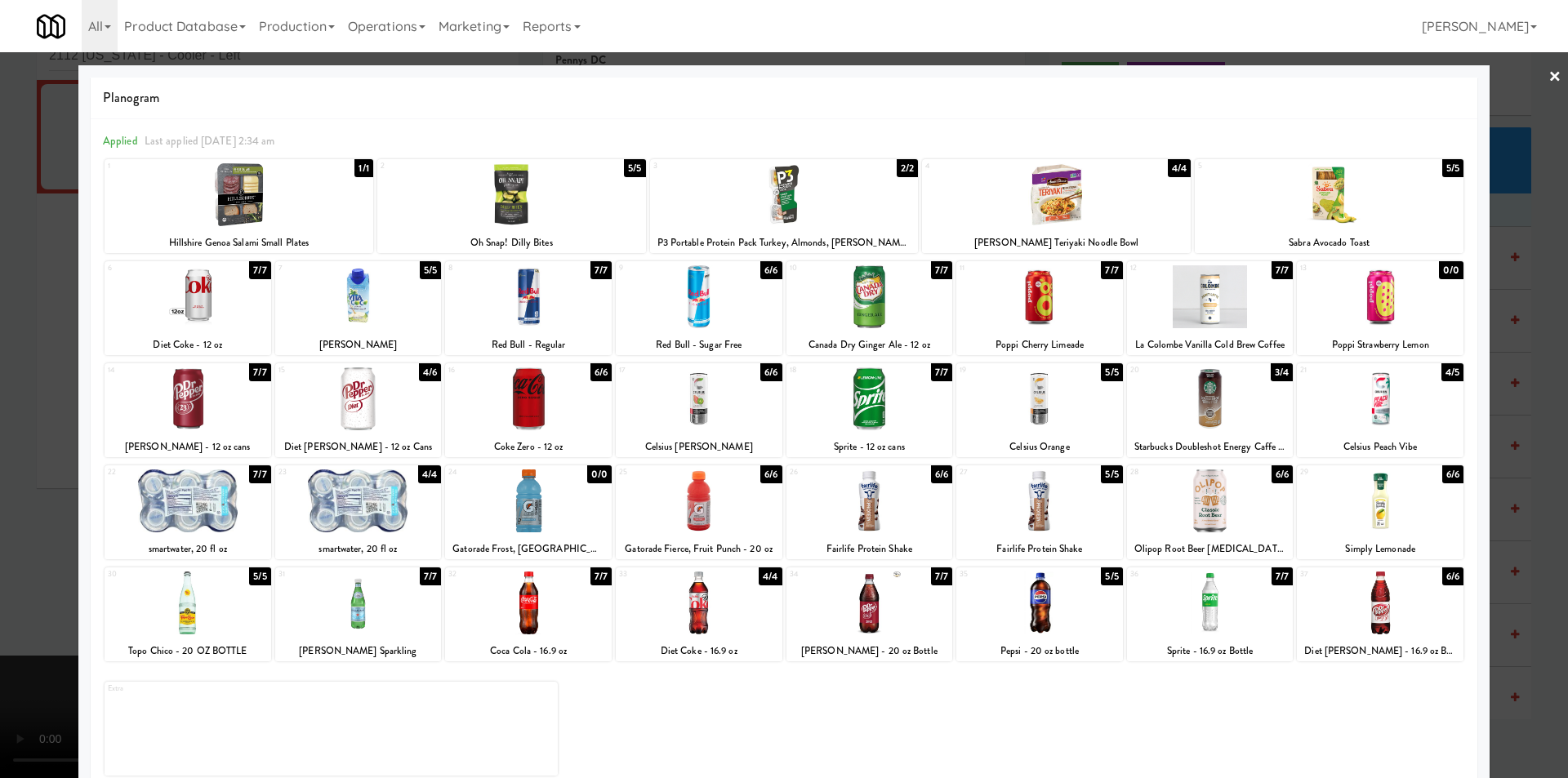
click at [36, 429] on div at bounding box center [784, 389] width 1568 height 778
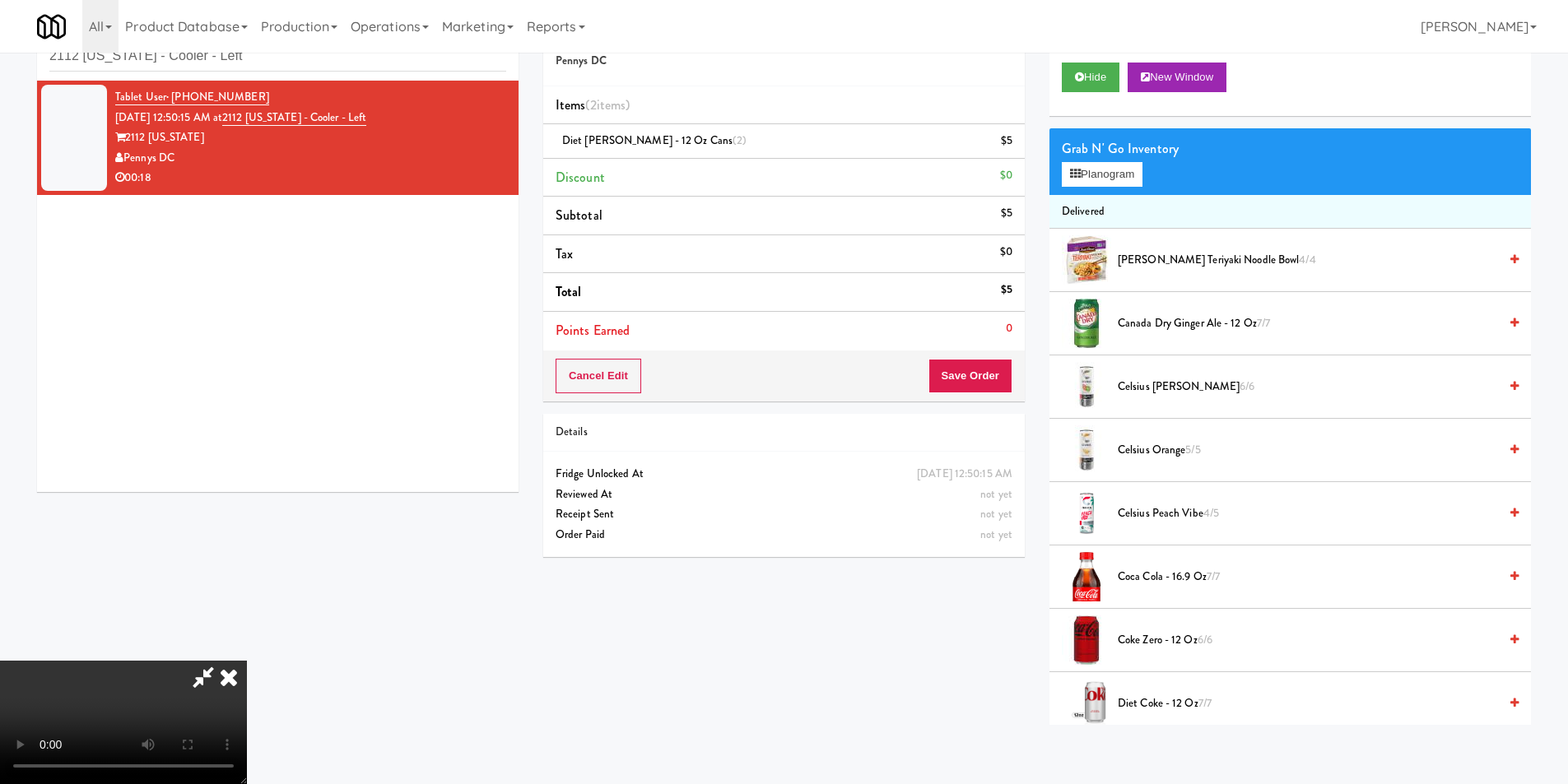
click at [247, 661] on video at bounding box center [123, 722] width 247 height 123
click at [1097, 178] on button "Planogram" at bounding box center [1102, 174] width 81 height 25
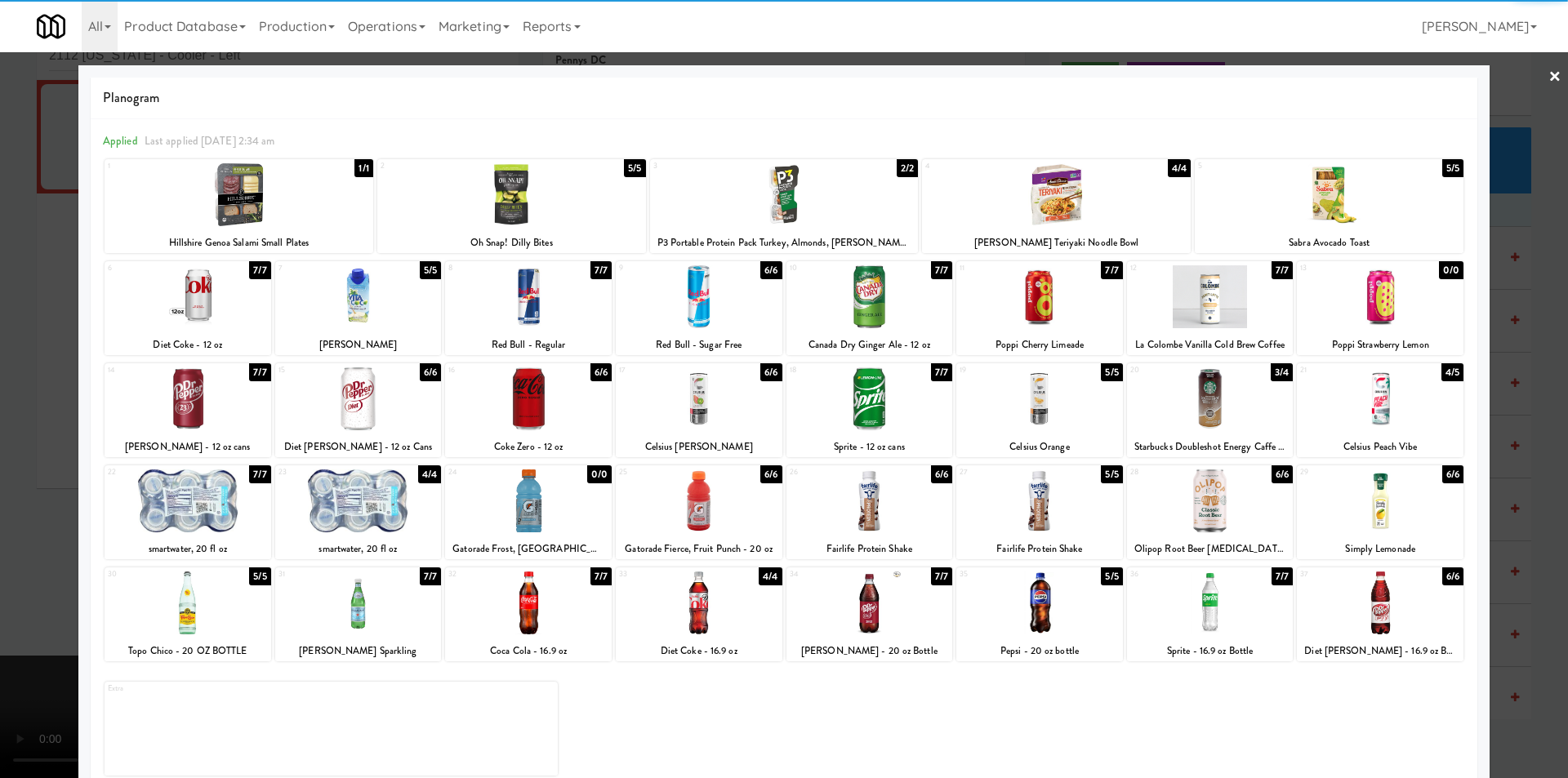
click at [1318, 215] on div at bounding box center [1329, 194] width 269 height 63
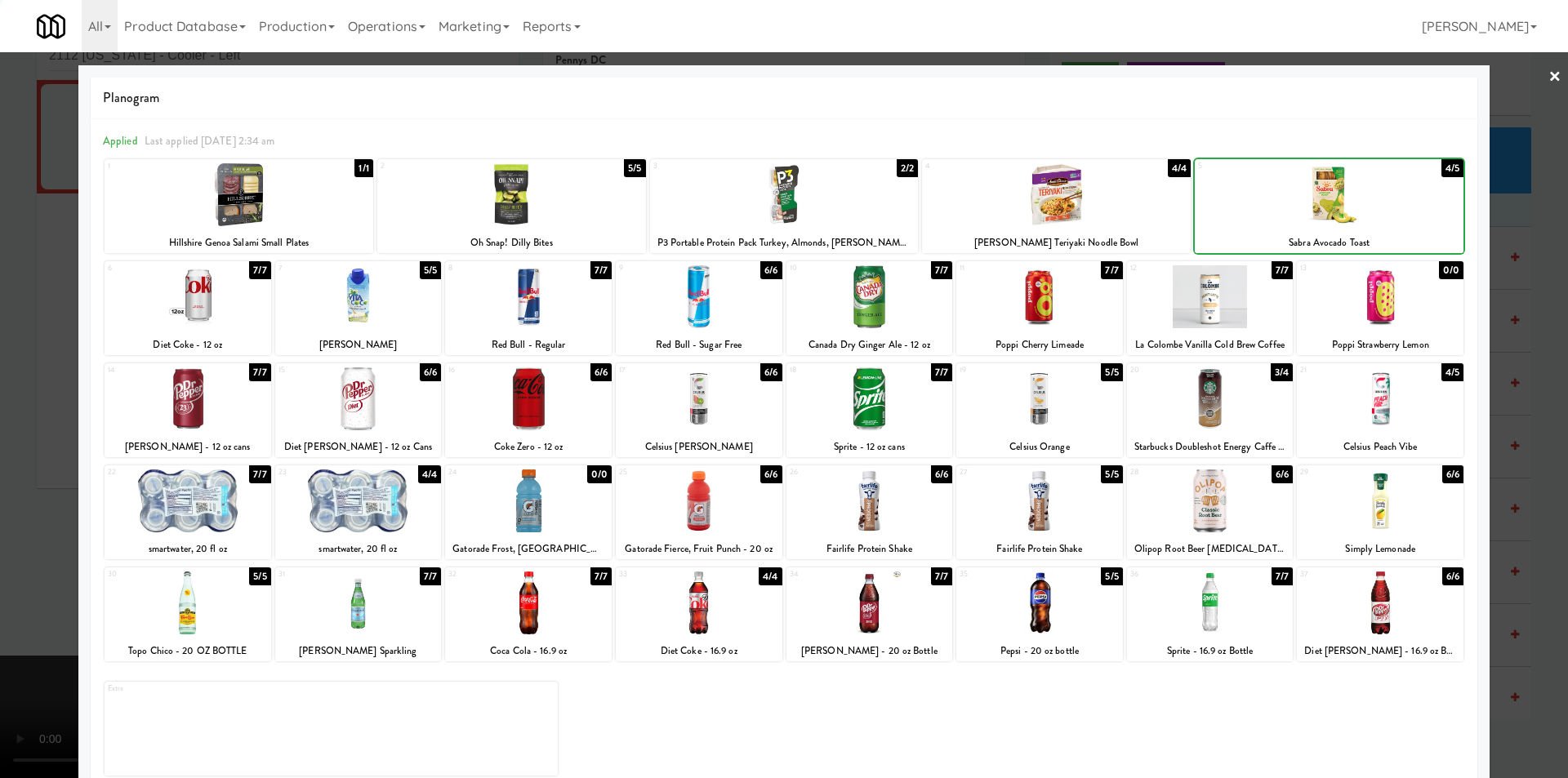
click at [1515, 284] on div at bounding box center [784, 389] width 1568 height 778
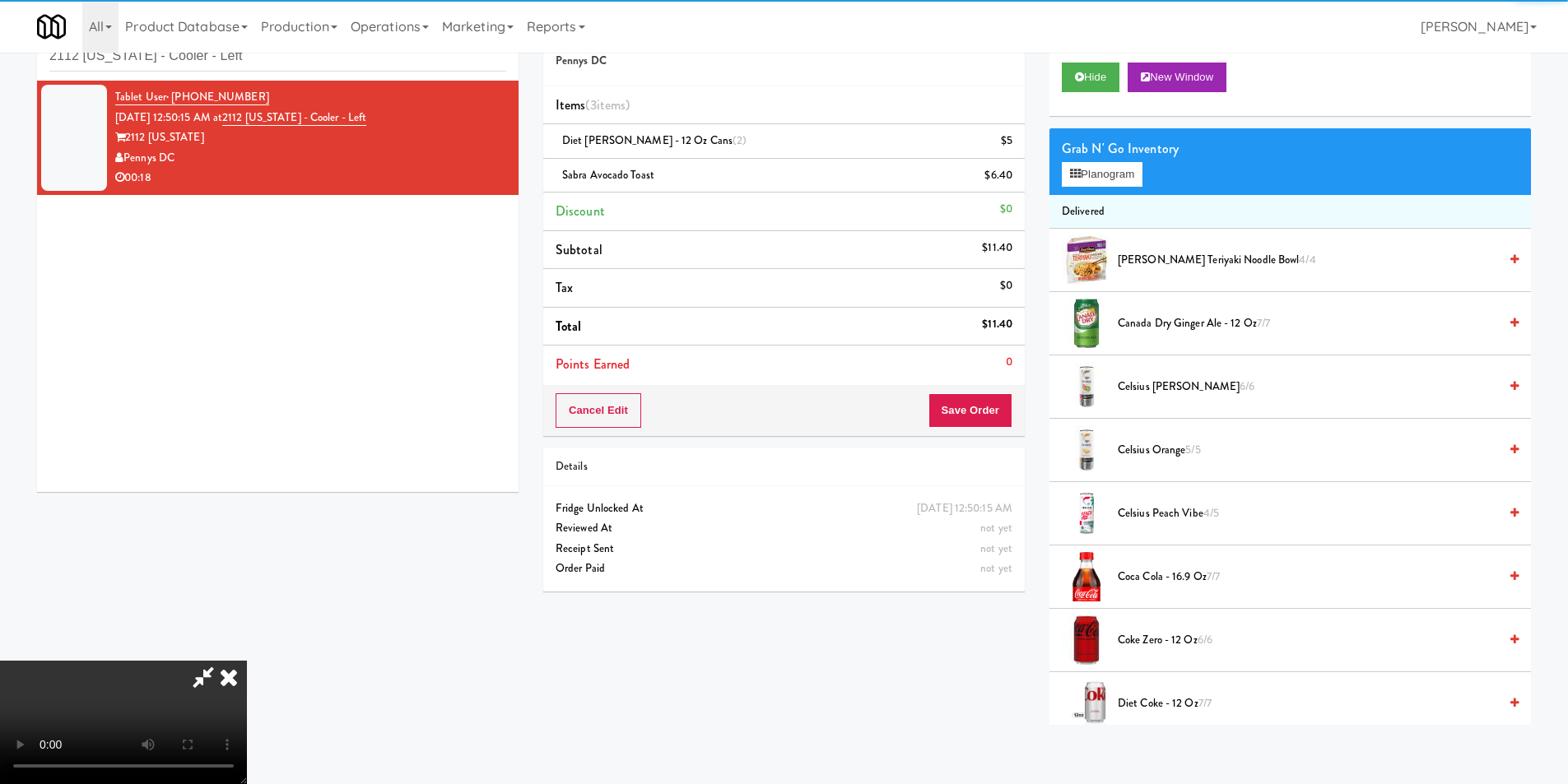
click at [247, 661] on video at bounding box center [123, 722] width 247 height 123
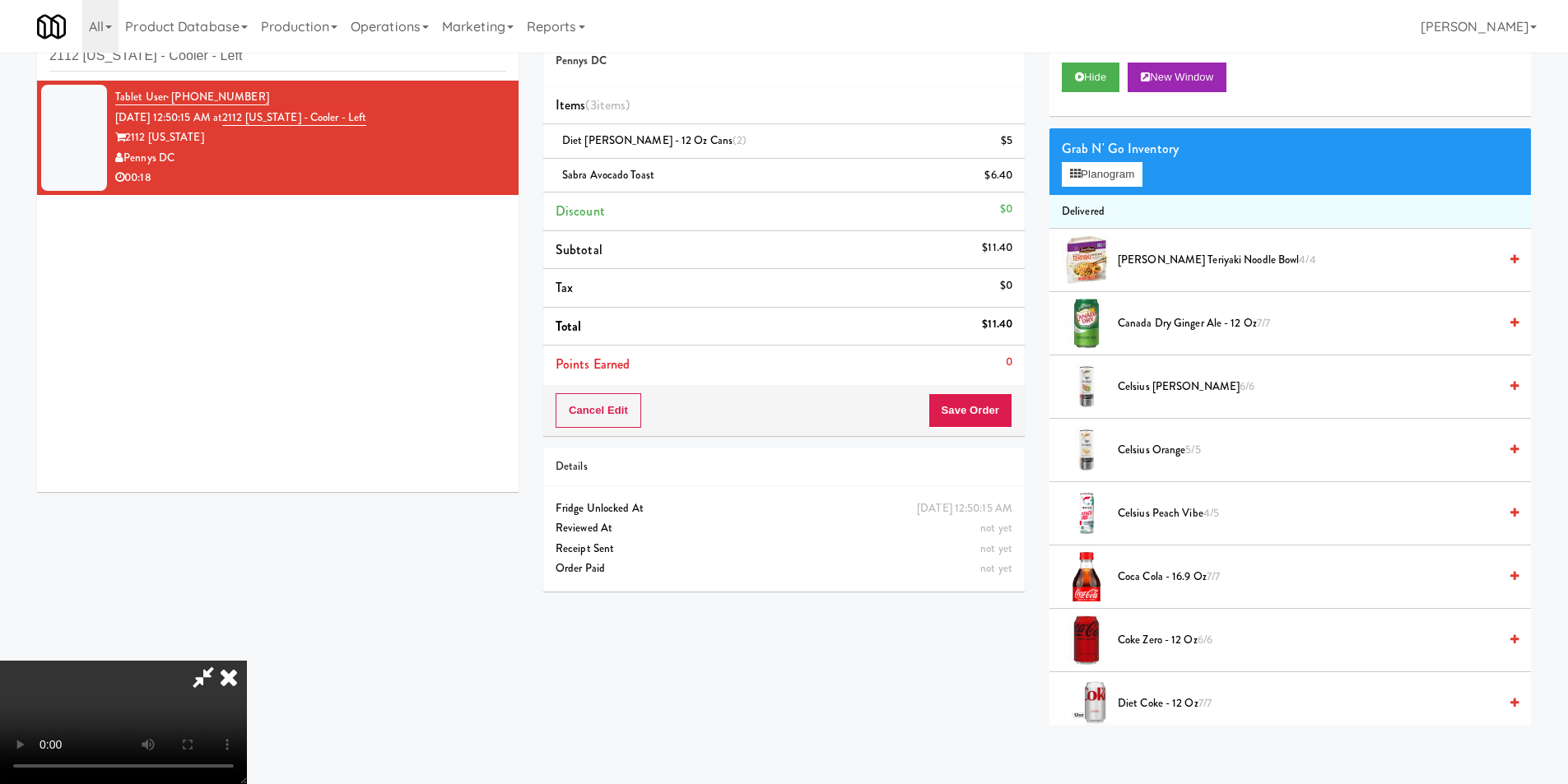
click at [977, 427] on div "Cancel Edit Save Order" at bounding box center [784, 411] width 482 height 51
click at [942, 405] on button "Save Order" at bounding box center [970, 411] width 84 height 35
click at [984, 413] on button "Save Order" at bounding box center [970, 411] width 84 height 35
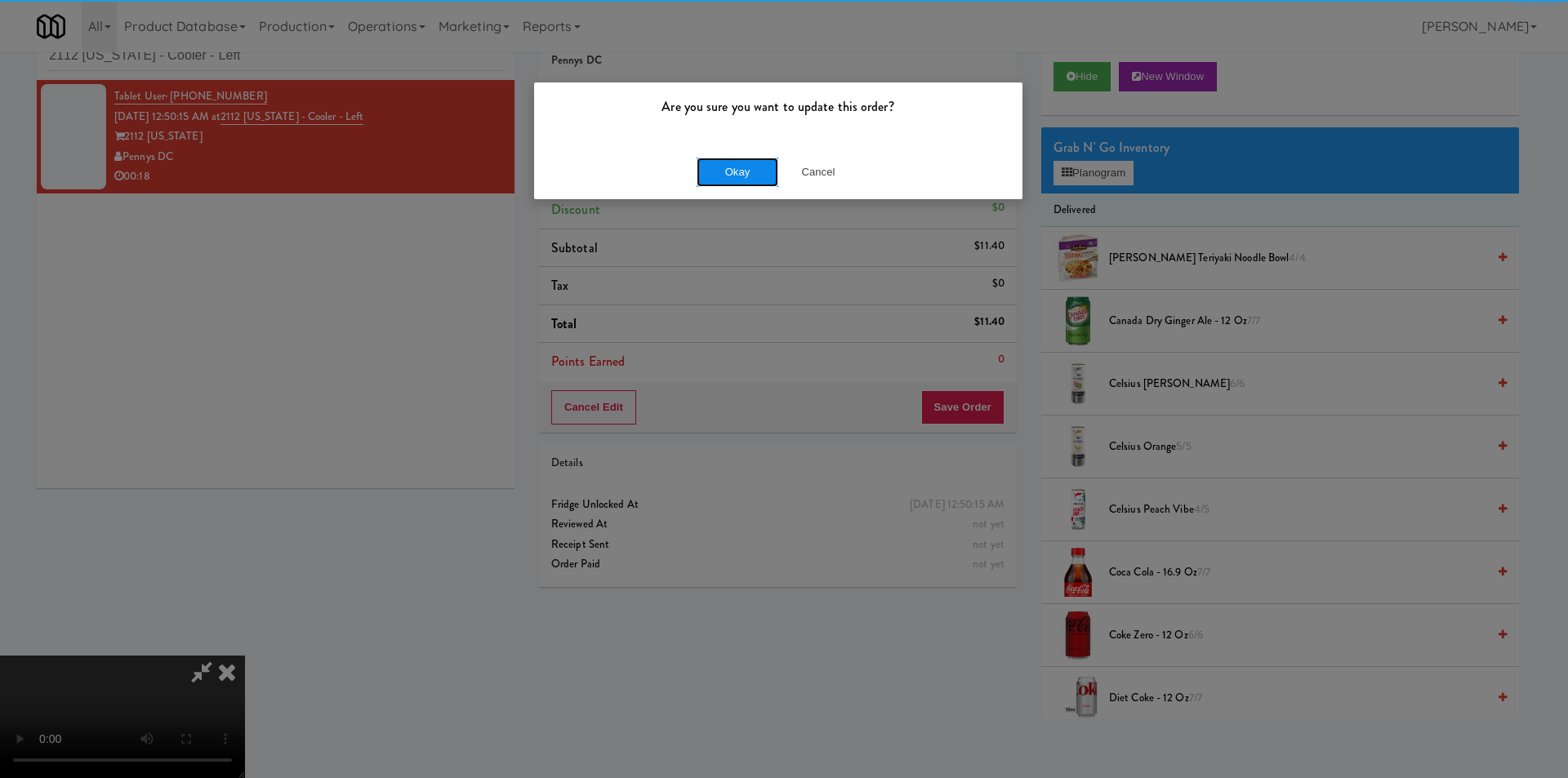
click at [745, 177] on button "Okay" at bounding box center [738, 172] width 82 height 29
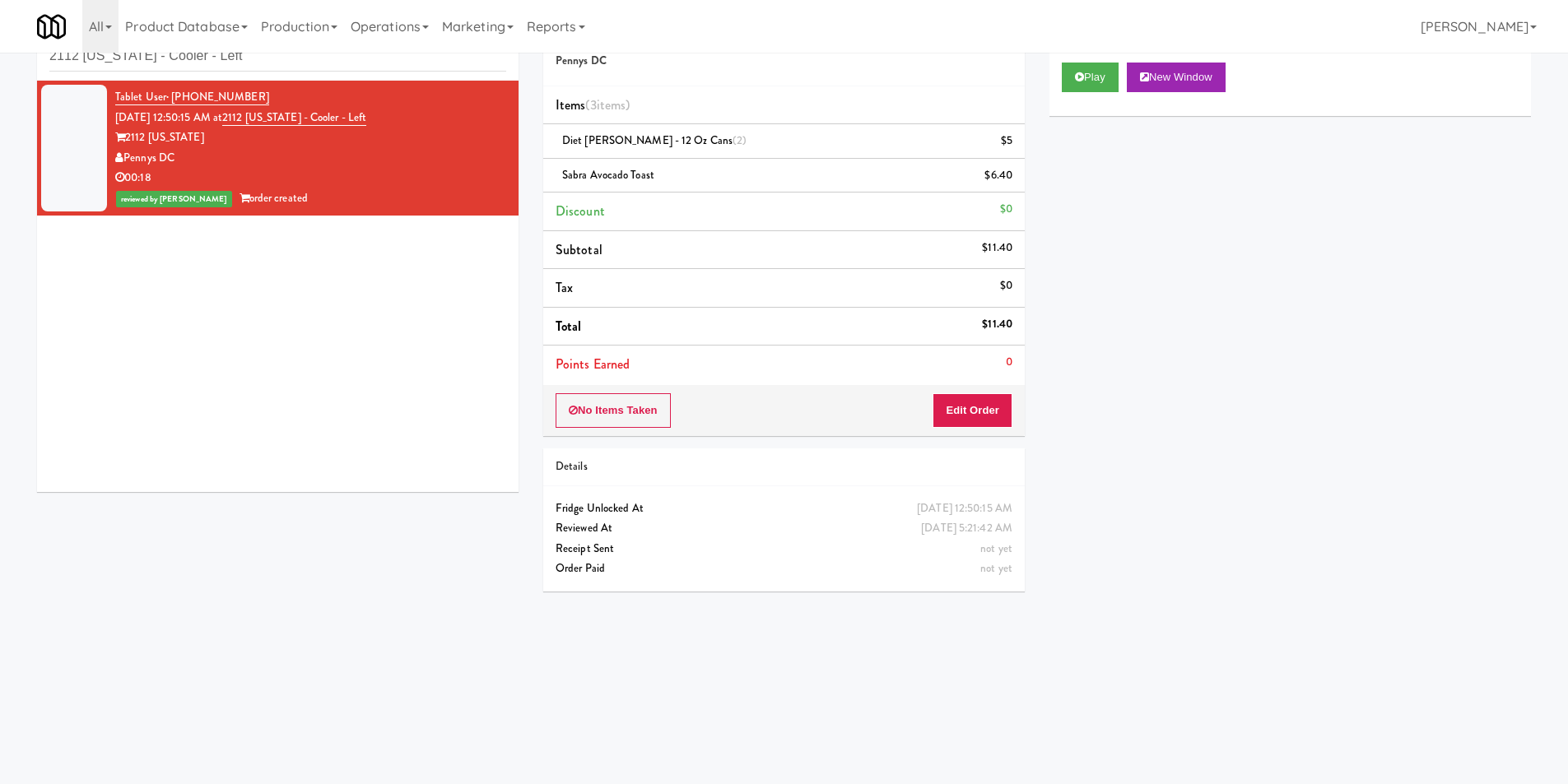
click at [345, 72] on div "inbox reviewed recent all unclear take inventory issue suspicious failed recent…" at bounding box center [278, 43] width 482 height 74
click at [345, 71] on div "inbox reviewed recent all unclear take inventory issue suspicious failed recent…" at bounding box center [278, 43] width 482 height 74
click at [345, 71] on input "2112 [US_STATE] - Cooler - Left" at bounding box center [278, 56] width 457 height 30
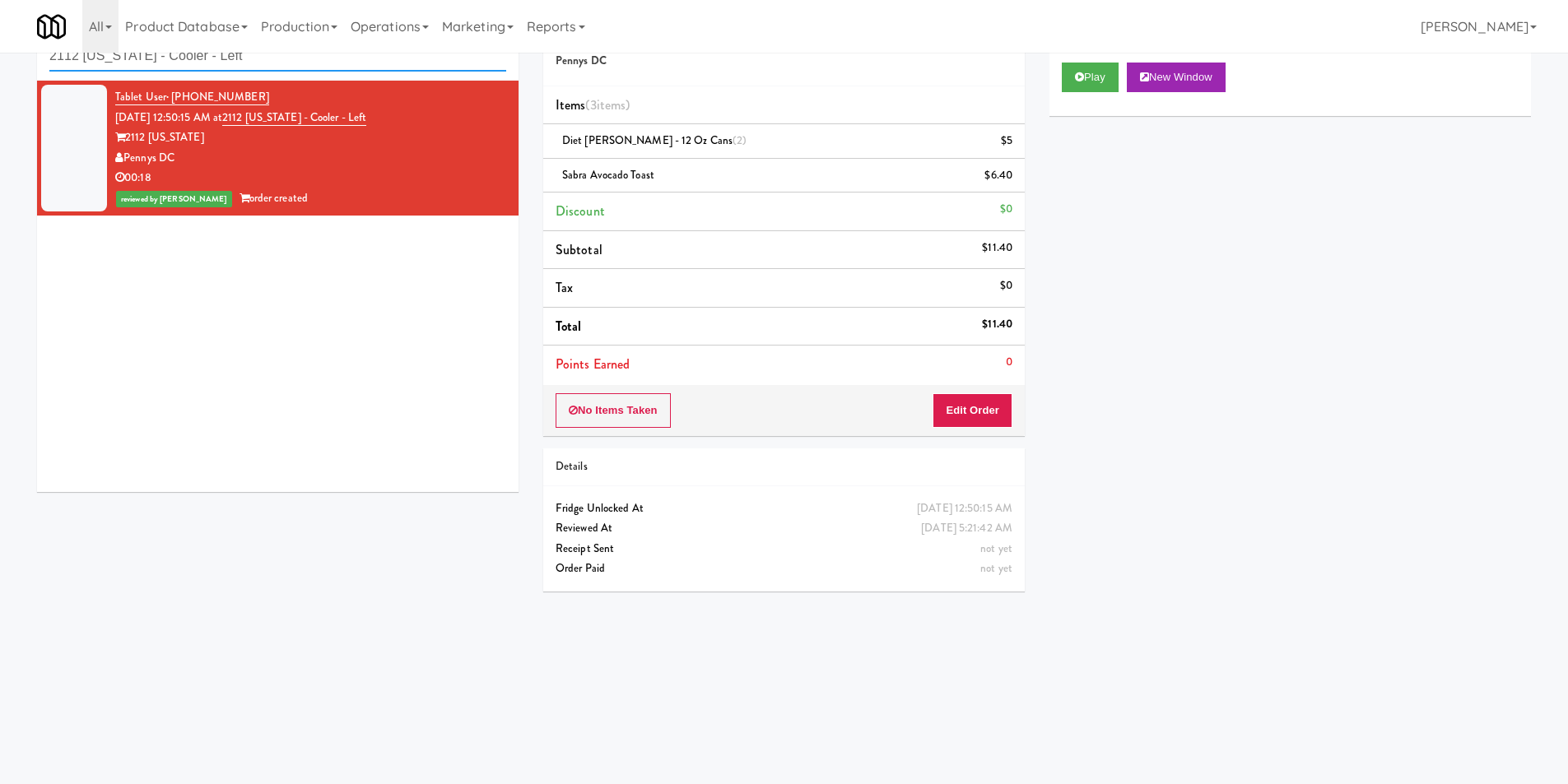
paste input "Spaces [PERSON_NAME]"
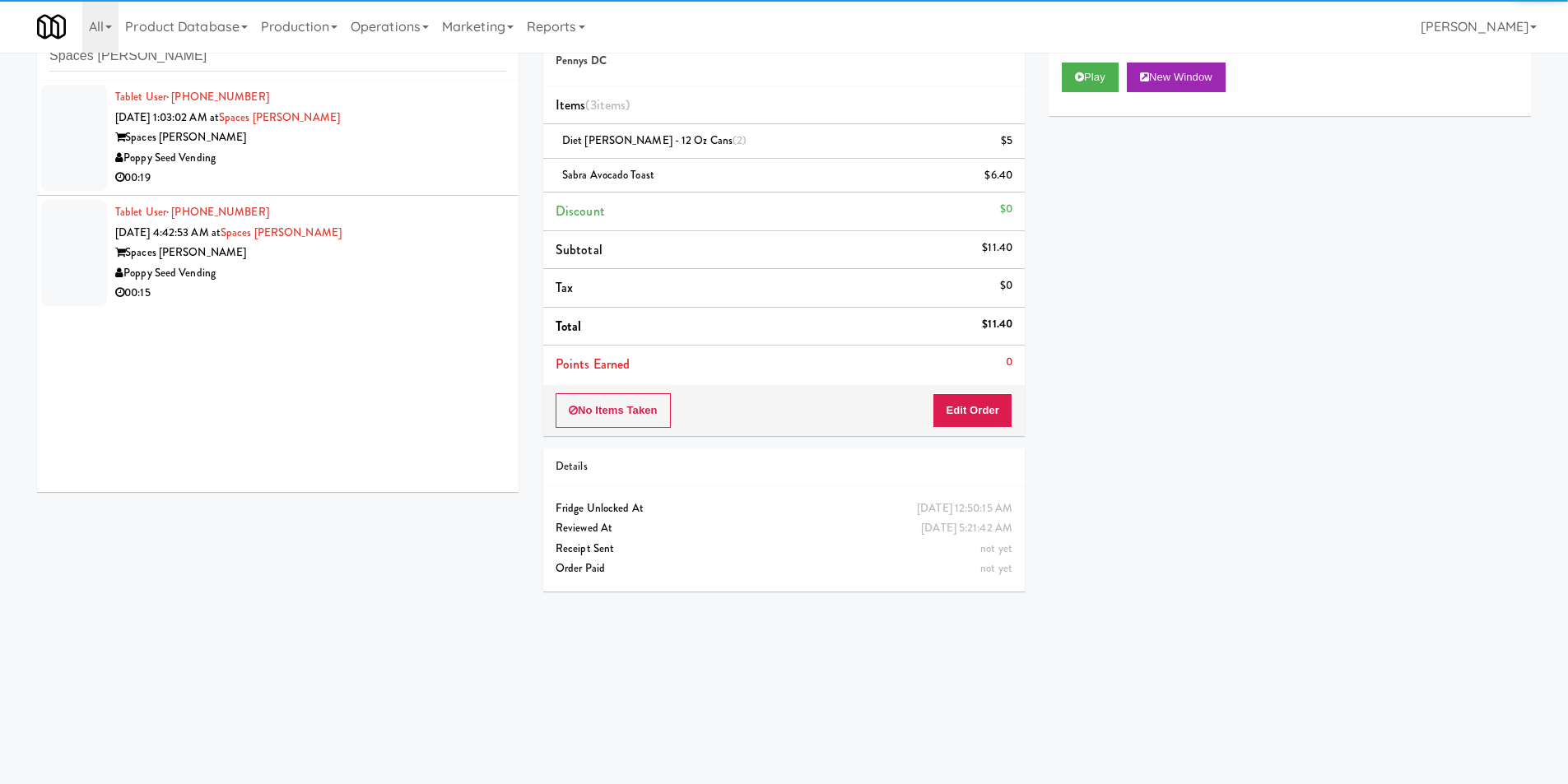
click at [485, 151] on div "Poppy Seed Vending" at bounding box center [310, 158] width 391 height 20
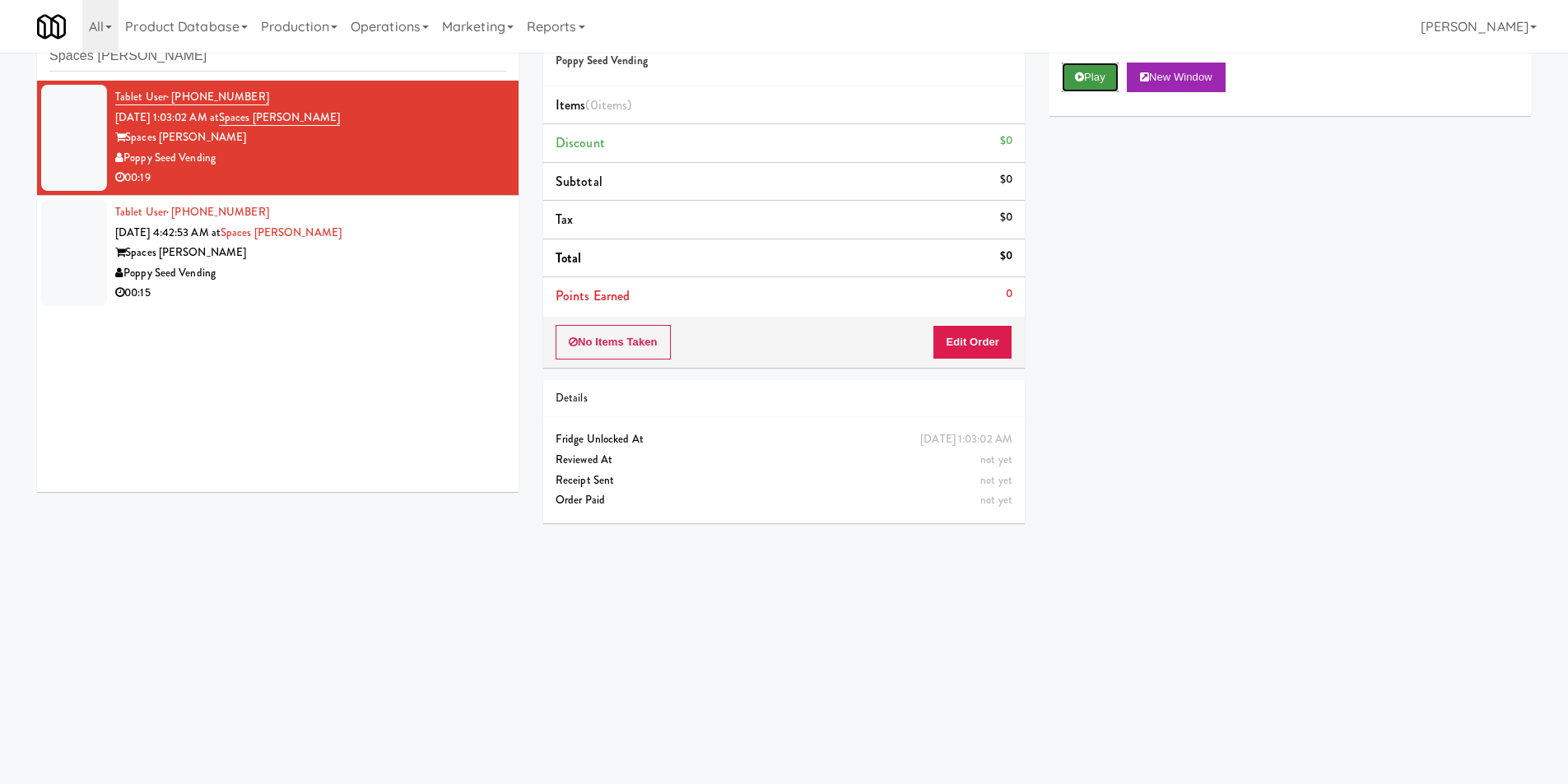
click at [1069, 83] on button "Play" at bounding box center [1090, 77] width 57 height 29
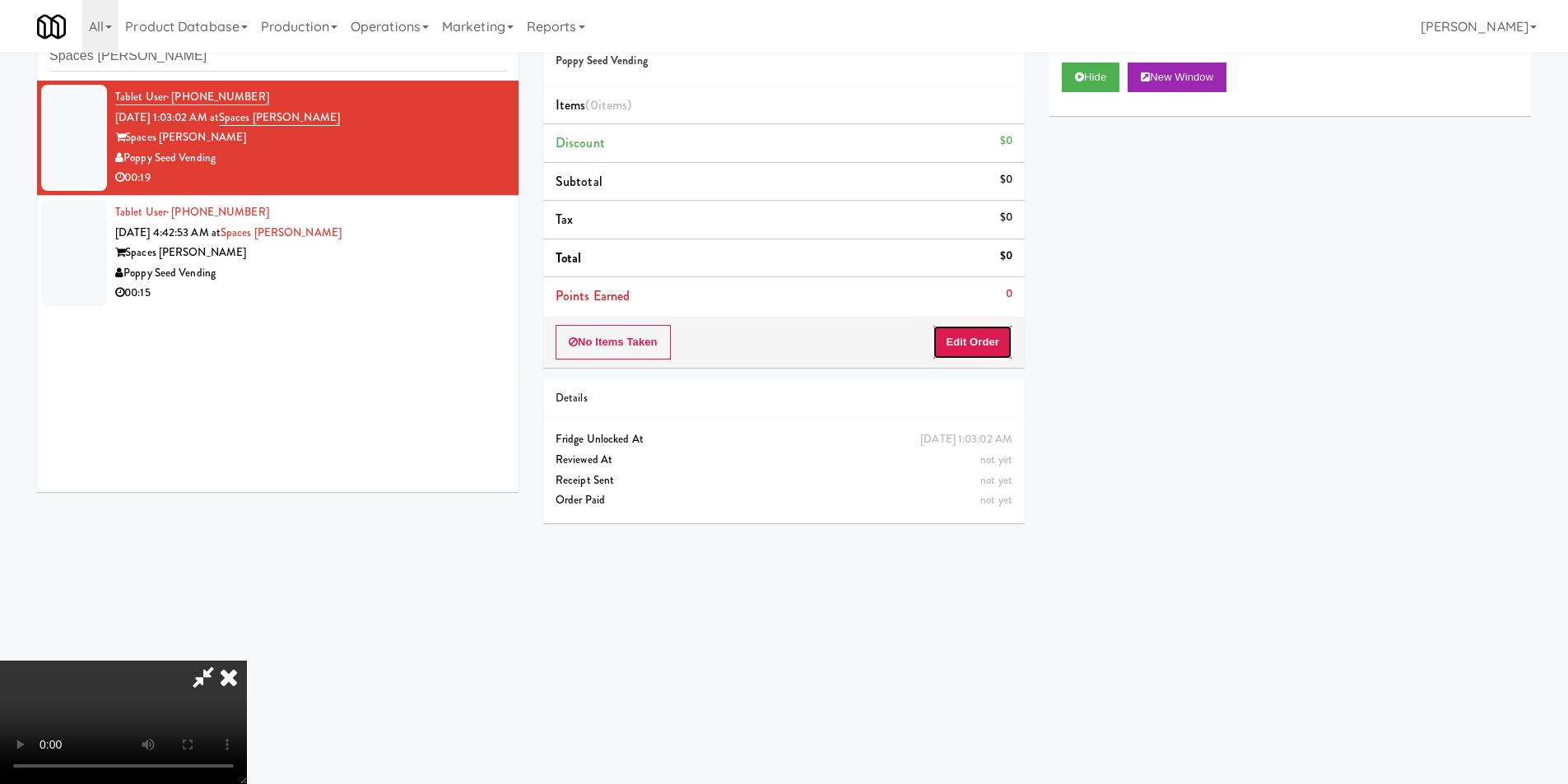
click at [985, 355] on button "Edit Order" at bounding box center [972, 343] width 80 height 35
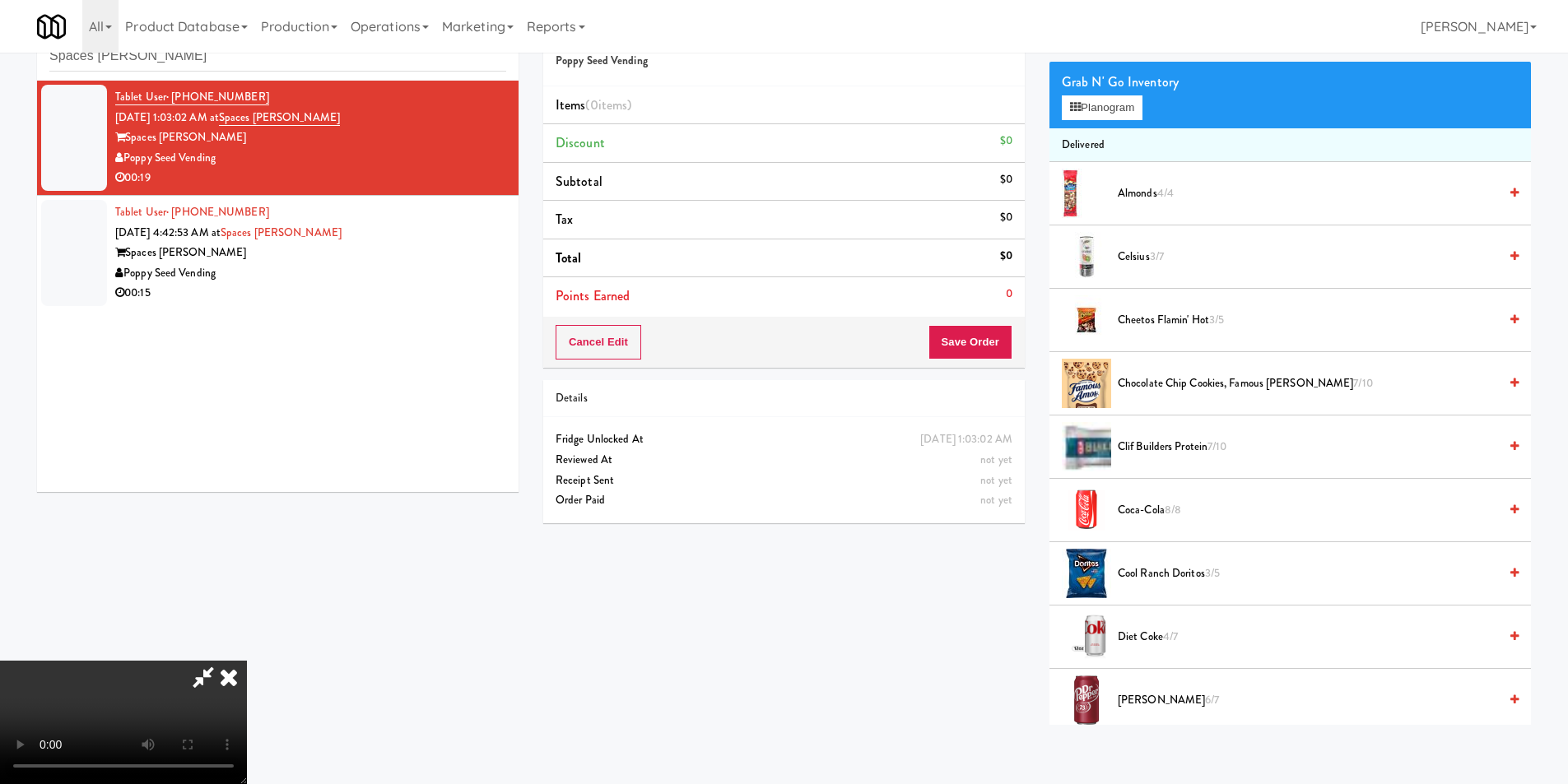
scroll to position [329, 0]
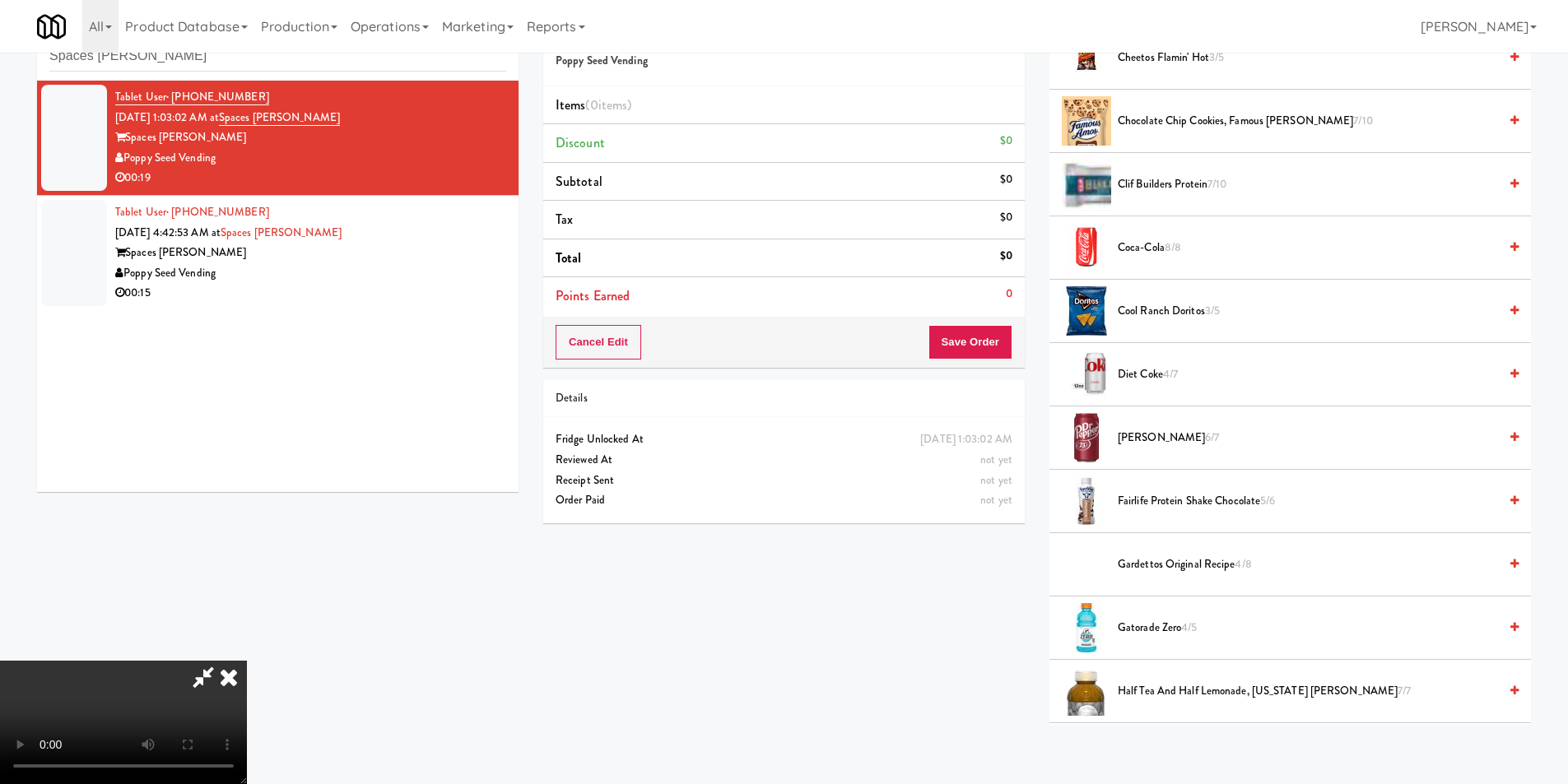
click at [1148, 372] on span "Diet Coke 4/7" at bounding box center [1308, 375] width 381 height 20
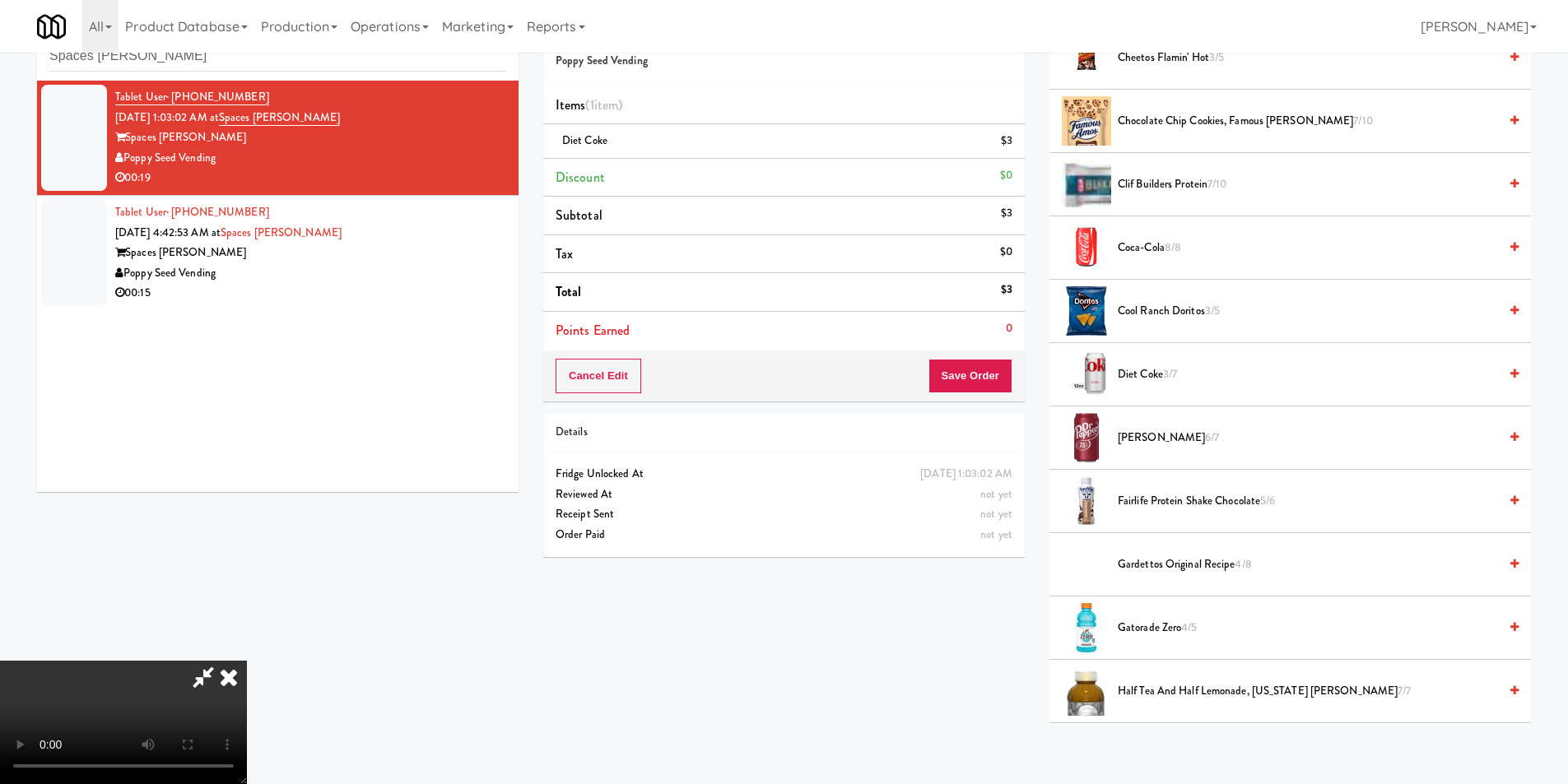
click at [247, 661] on video at bounding box center [123, 722] width 247 height 123
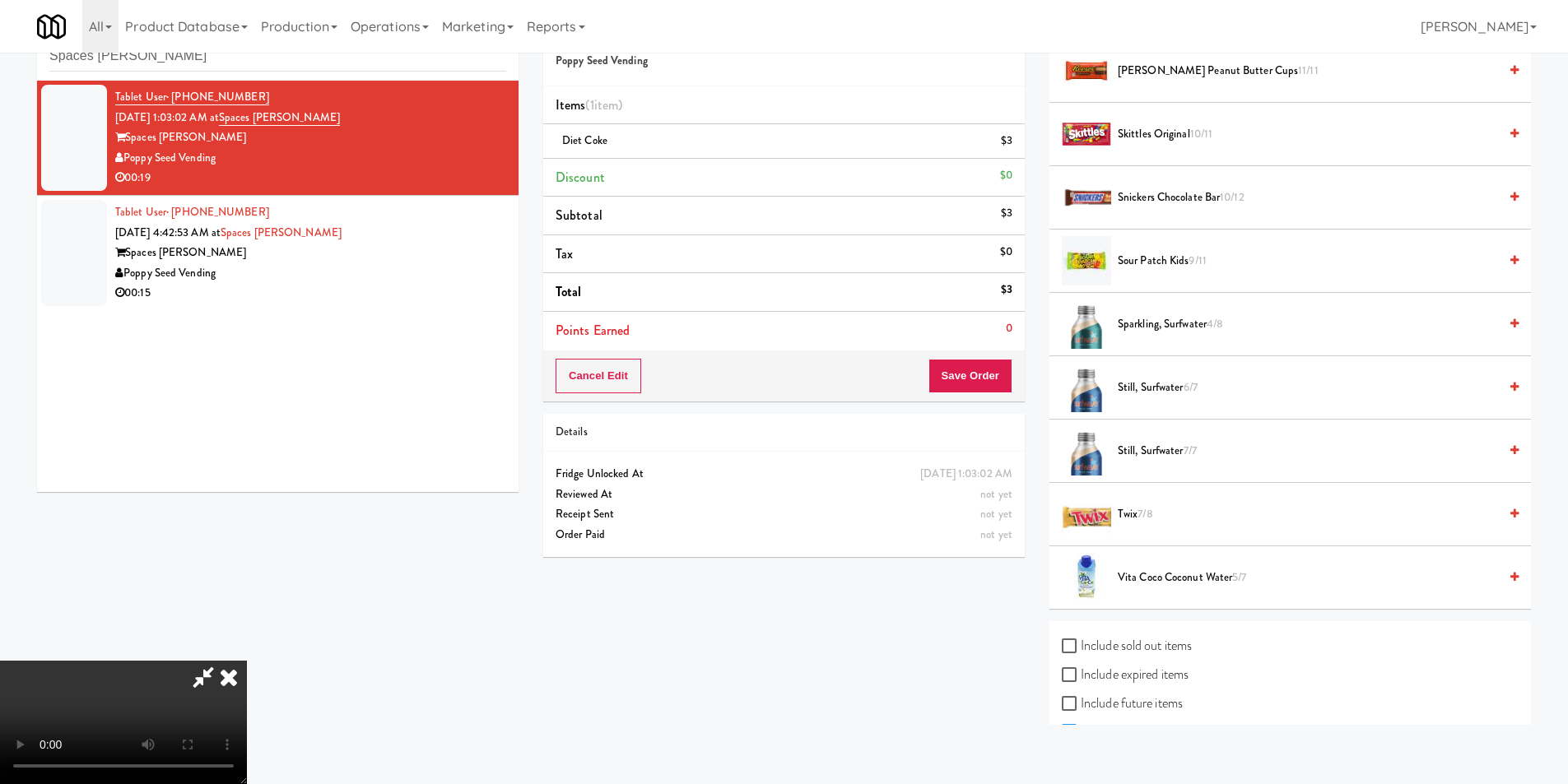
scroll to position [1975, 0]
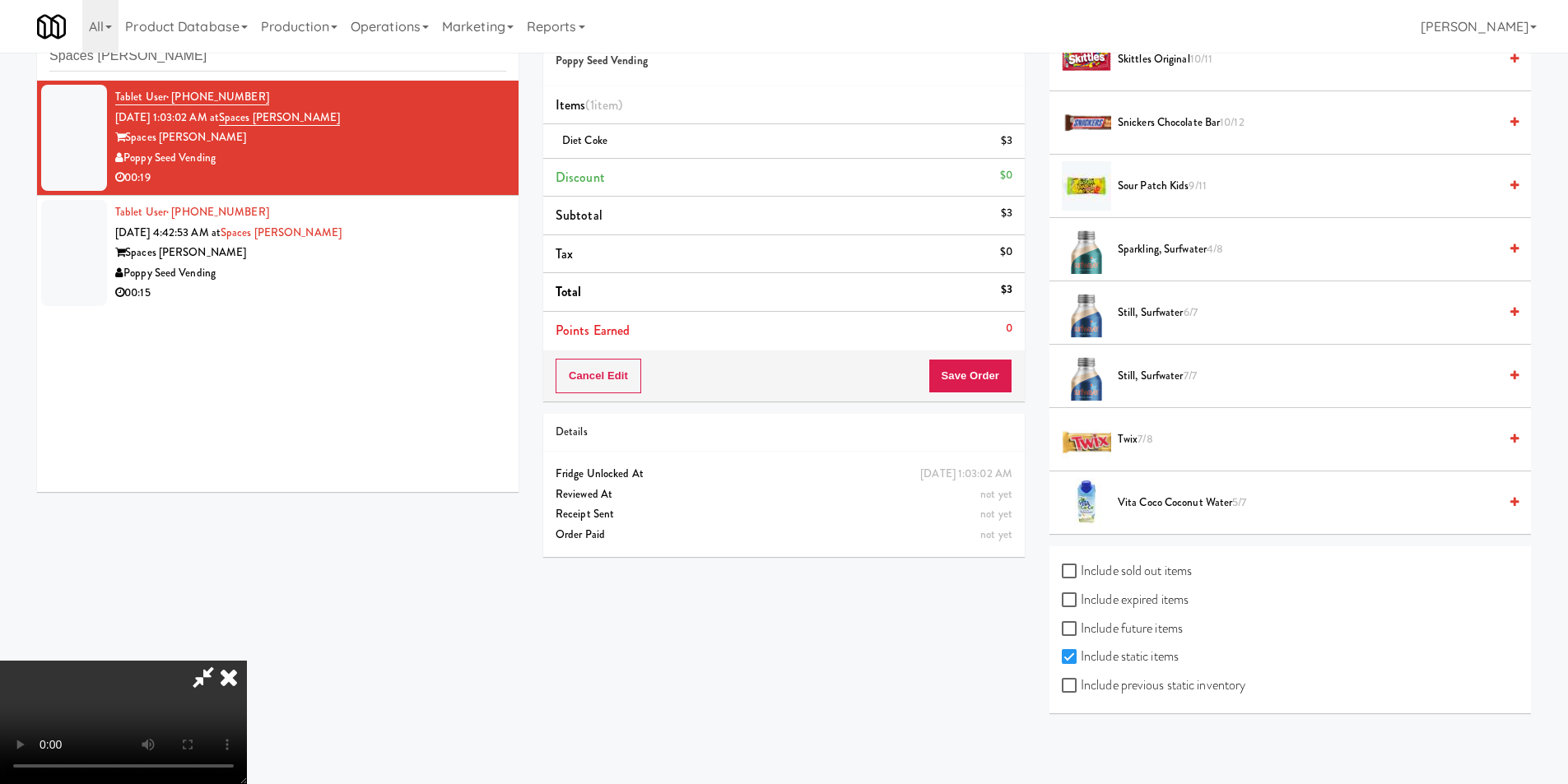
click at [1146, 437] on span "7/8" at bounding box center [1145, 438] width 15 height 16
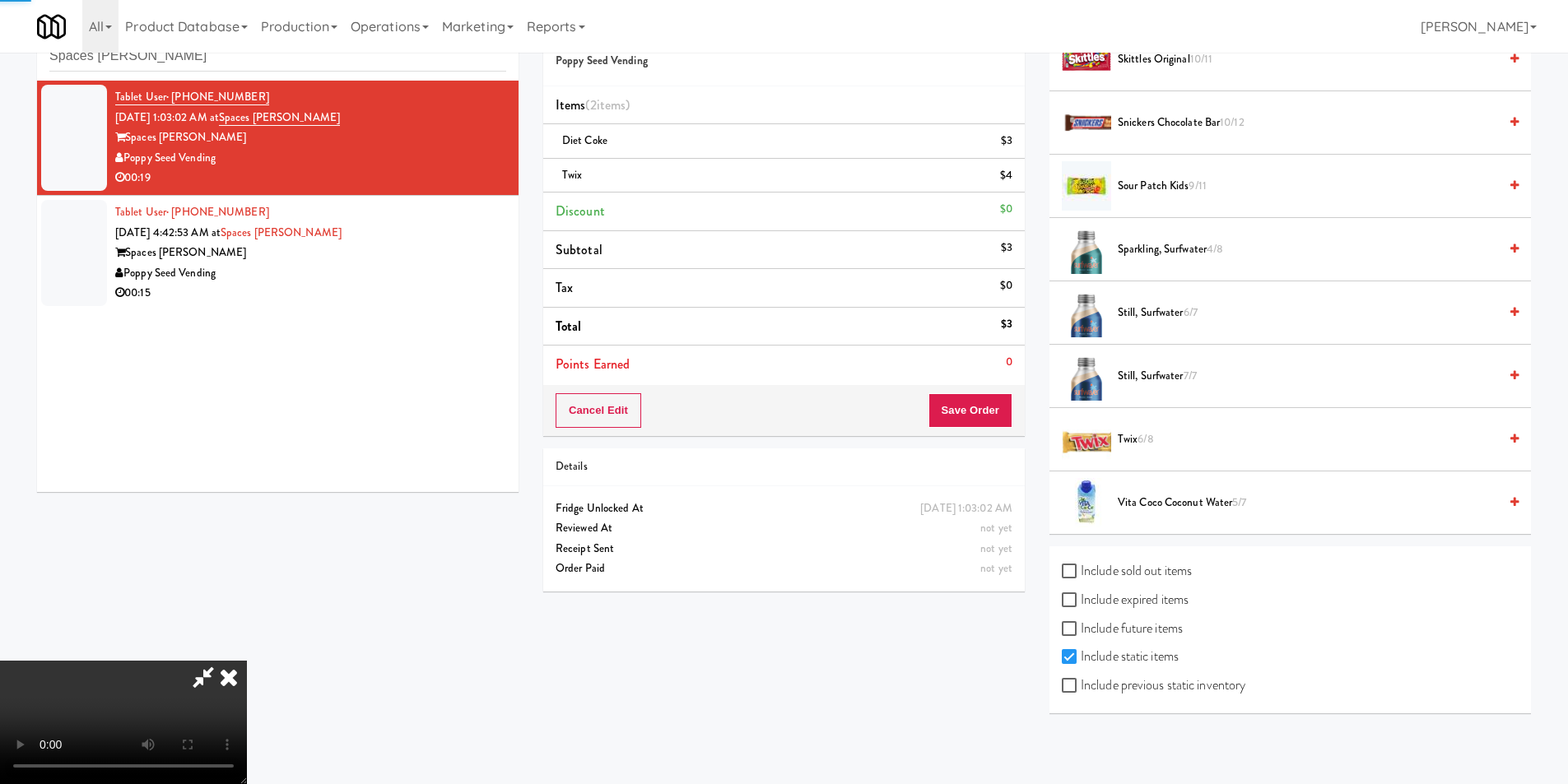
click at [247, 661] on video at bounding box center [123, 722] width 247 height 123
click at [983, 423] on button "Save Order" at bounding box center [970, 411] width 84 height 35
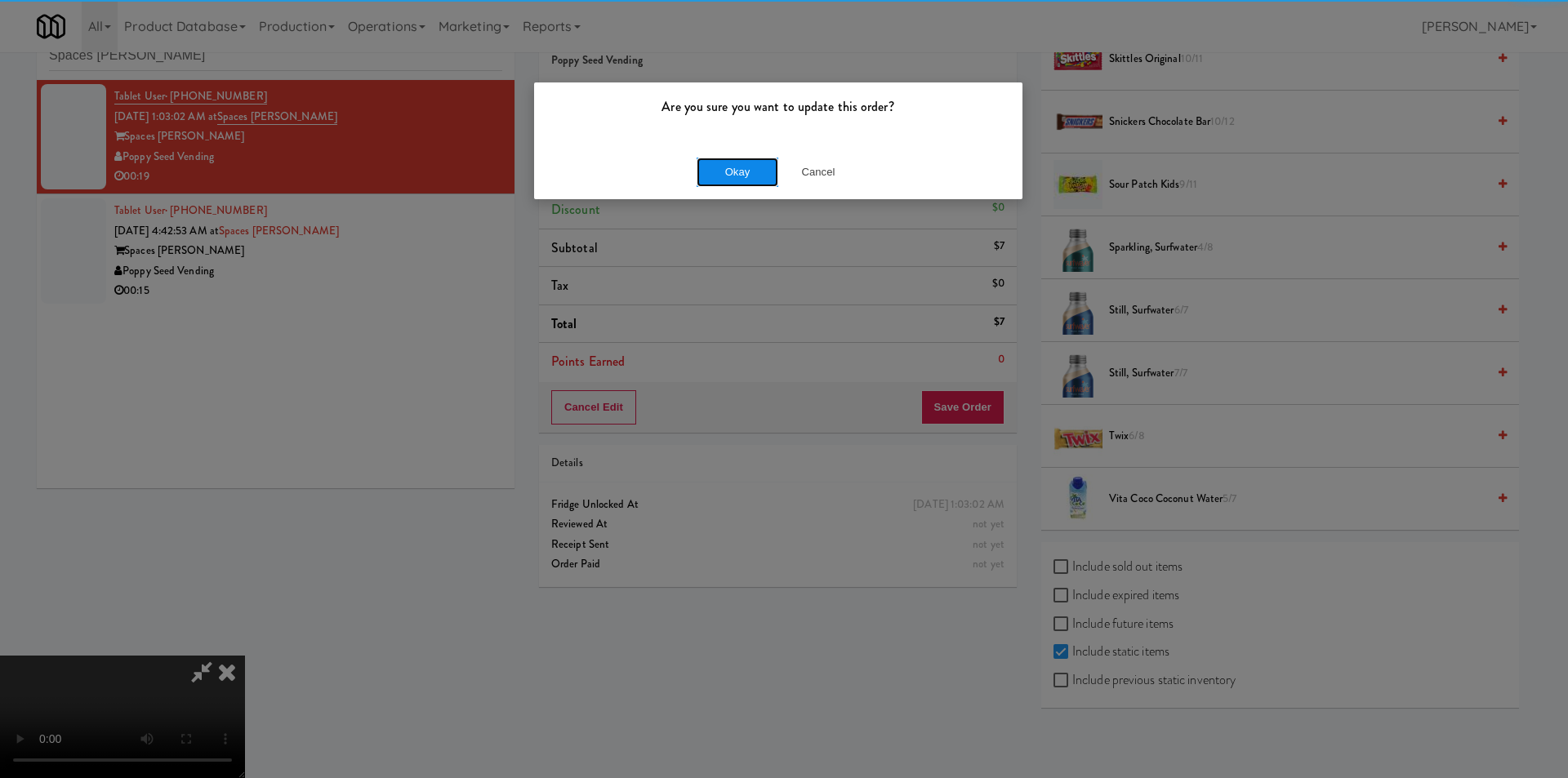
click at [732, 182] on button "Okay" at bounding box center [738, 172] width 82 height 29
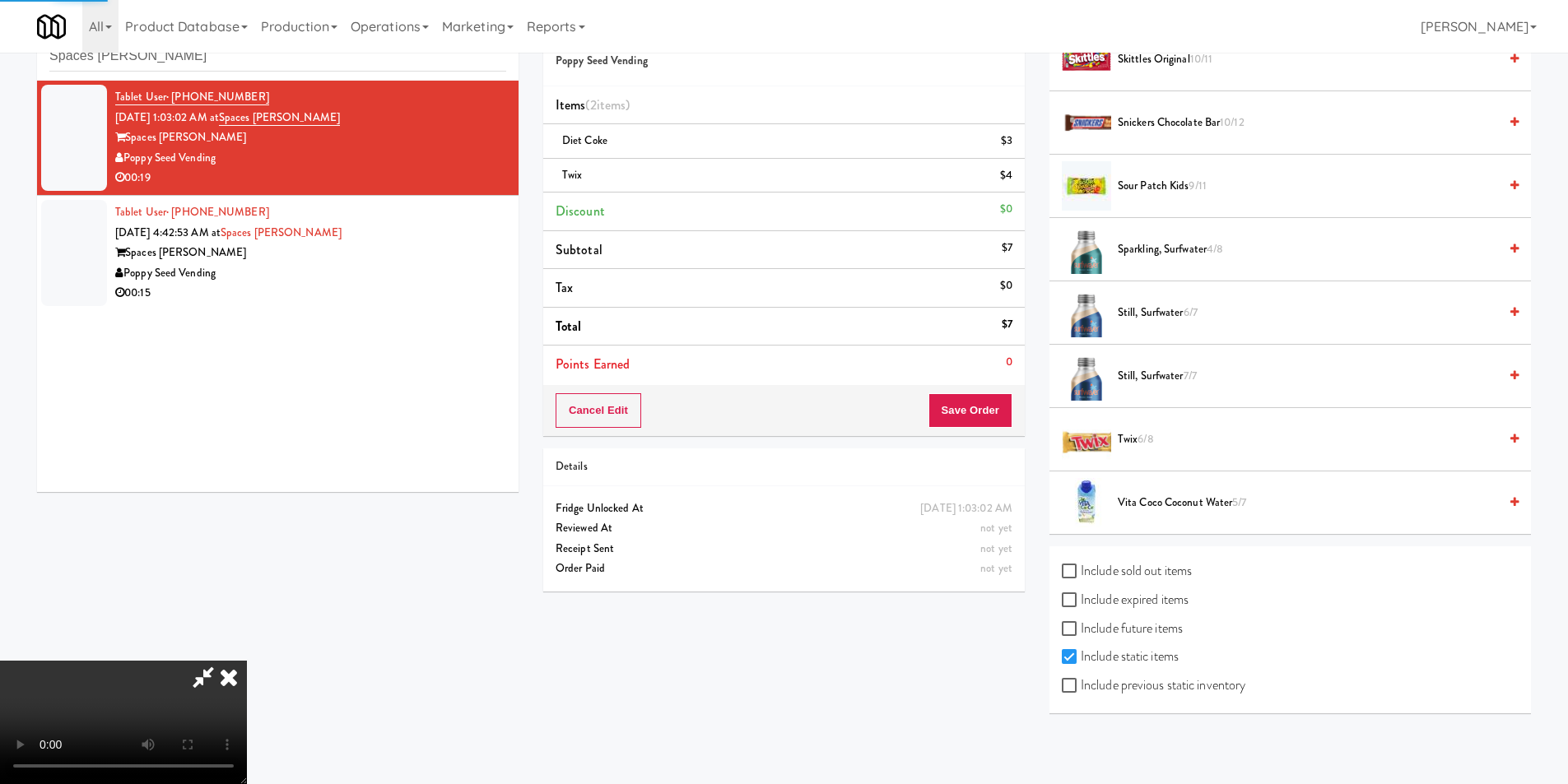
scroll to position [0, 0]
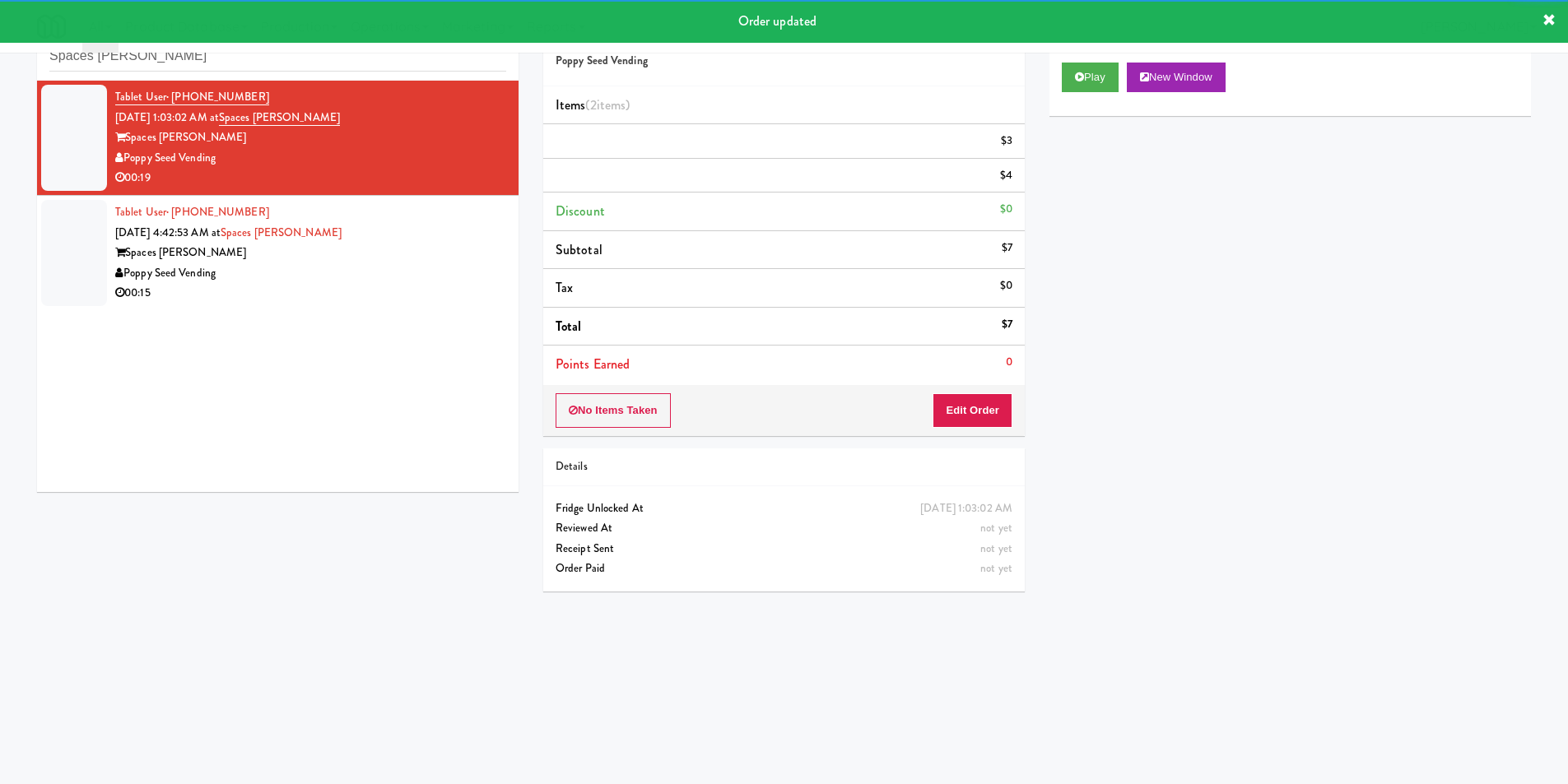
click at [408, 264] on div "Spaces [PERSON_NAME]" at bounding box center [310, 253] width 391 height 20
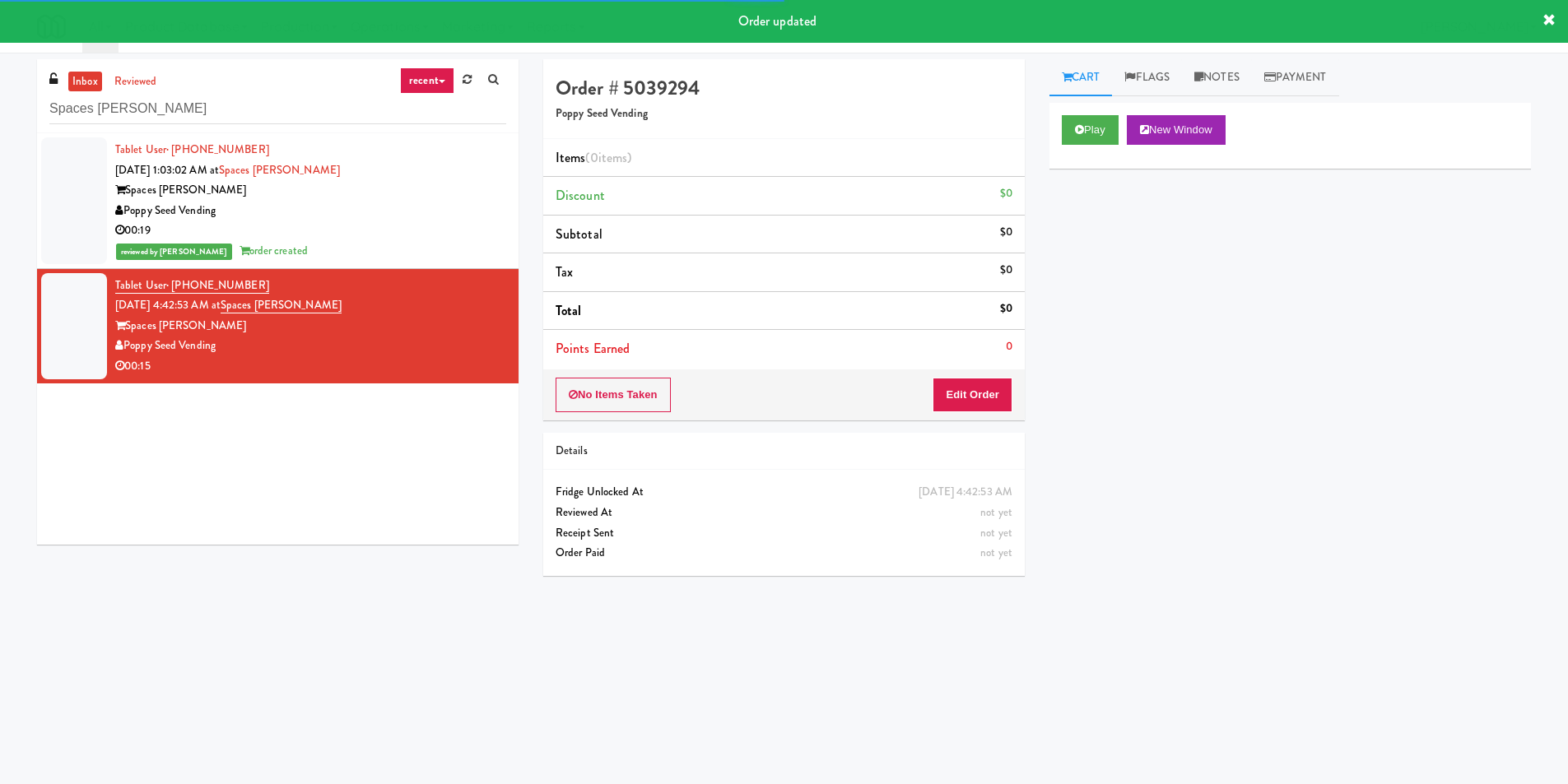
click at [1088, 152] on div "Play New Window" at bounding box center [1290, 136] width 482 height 66
click at [1081, 148] on div "Play New Window" at bounding box center [1290, 136] width 482 height 66
click at [1072, 131] on button "Play" at bounding box center [1090, 130] width 57 height 29
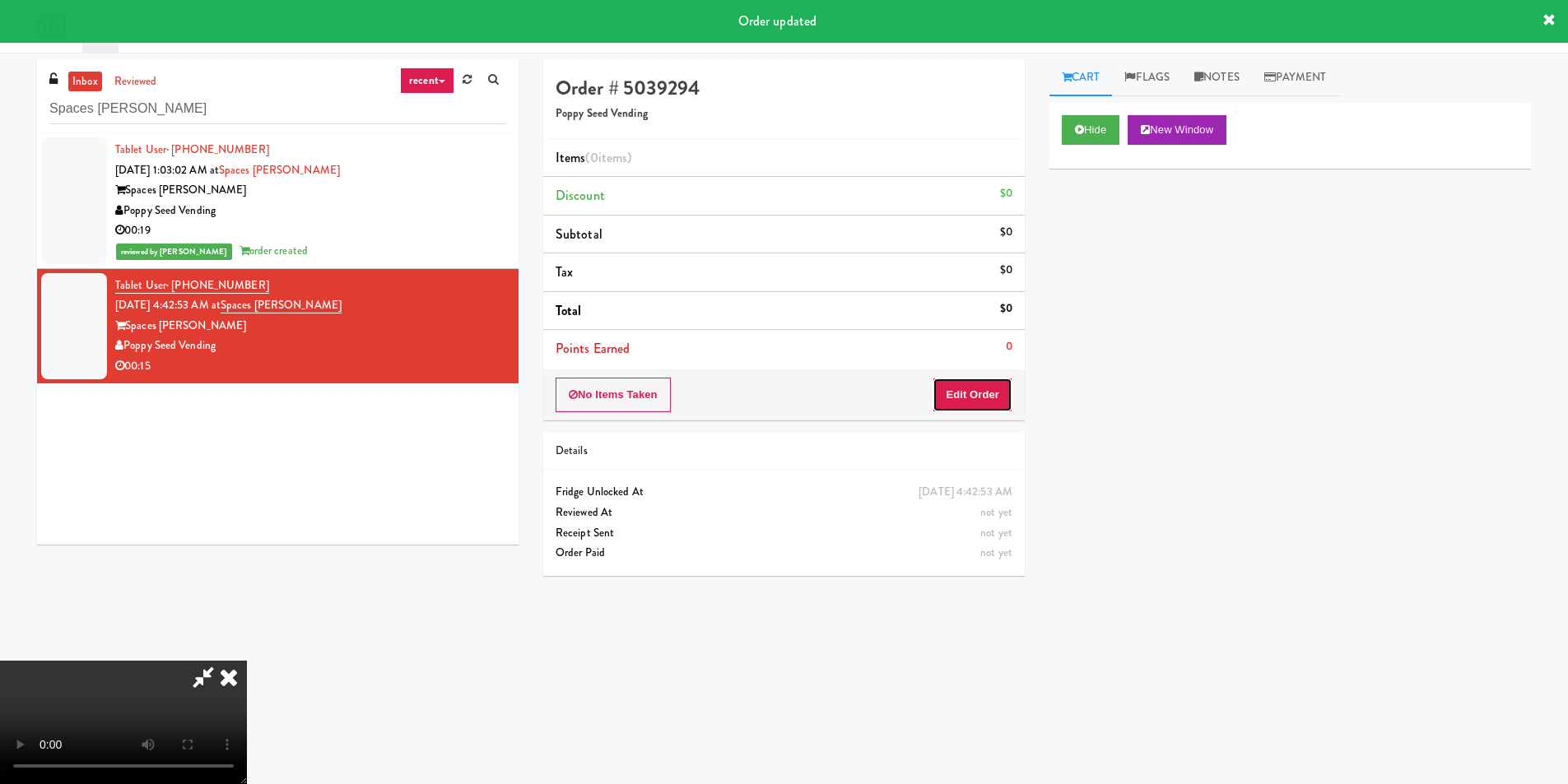
click at [949, 397] on button "Edit Order" at bounding box center [972, 395] width 80 height 35
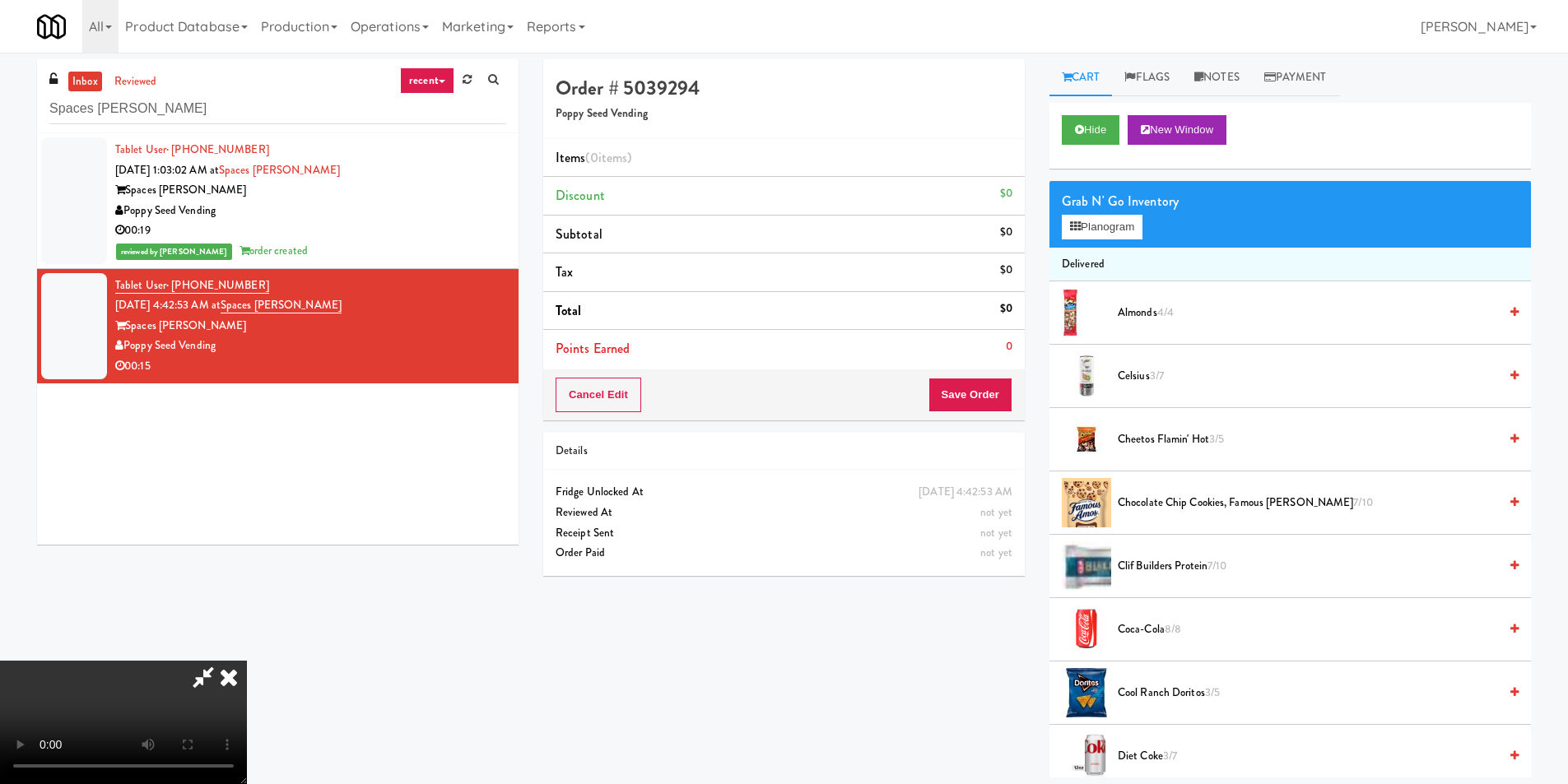
click at [247, 661] on video at bounding box center [123, 722] width 247 height 123
click at [1158, 224] on div "Grab N' Go Inventory Planogram" at bounding box center [1290, 214] width 482 height 67
click at [1139, 222] on button "Planogram" at bounding box center [1102, 227] width 81 height 25
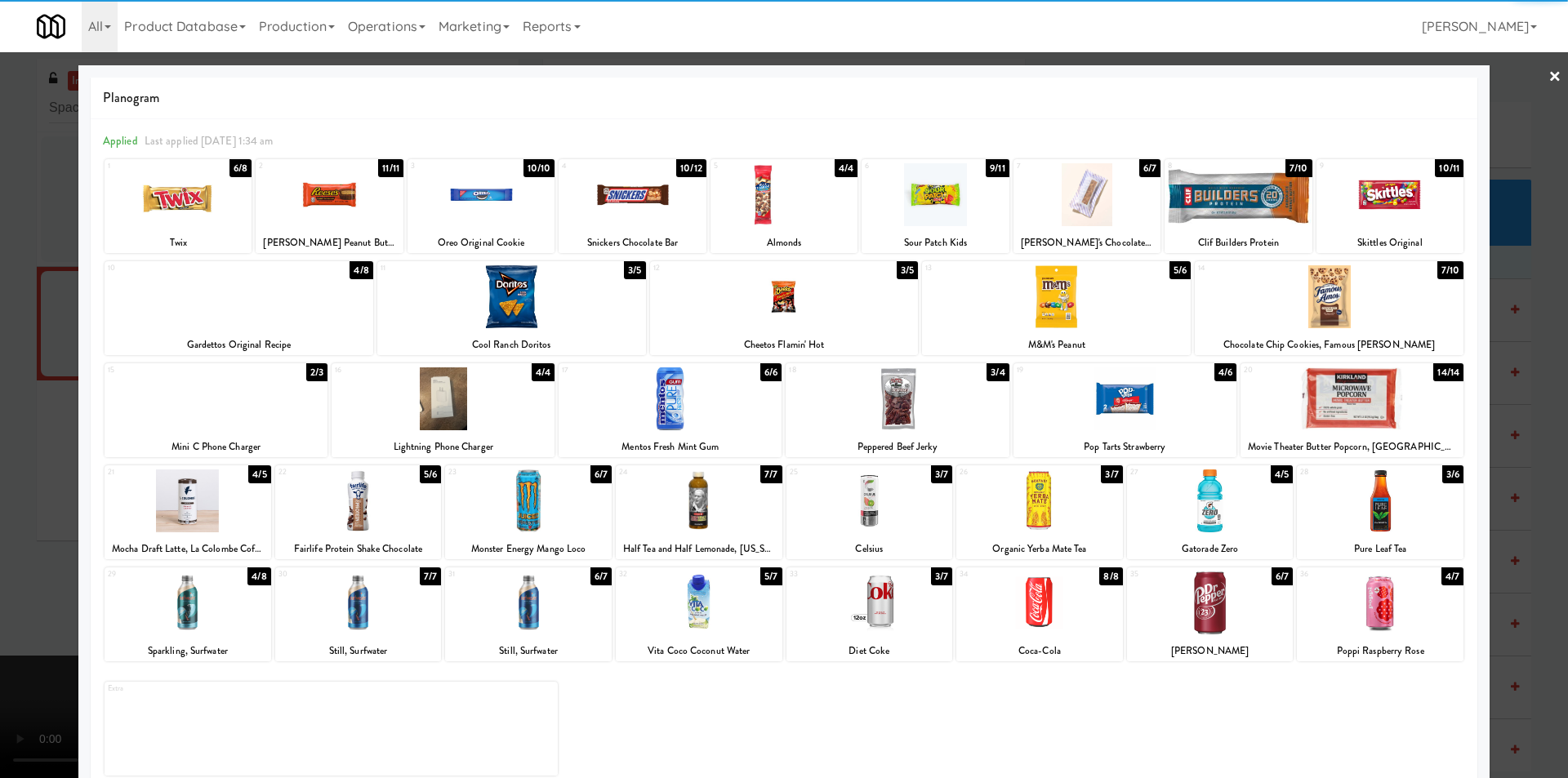
click at [549, 510] on div at bounding box center [528, 501] width 167 height 63
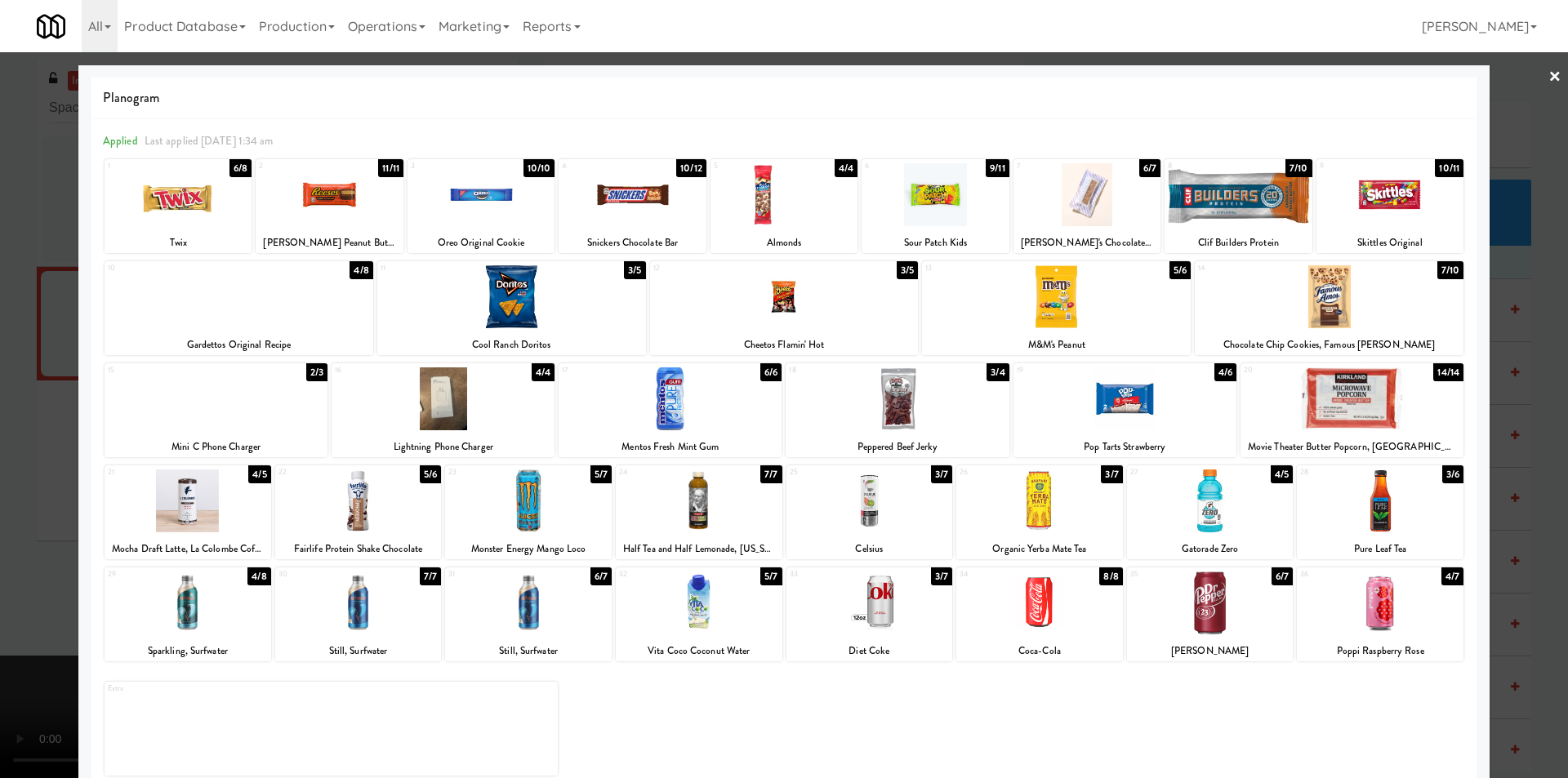
click at [79, 506] on div "Planogram Applied Last applied [DATE] 1:34 am 1 6/8 Twix 2 11/11 [PERSON_NAME] …" at bounding box center [784, 434] width 1411 height 737
click at [63, 507] on div at bounding box center [784, 389] width 1568 height 778
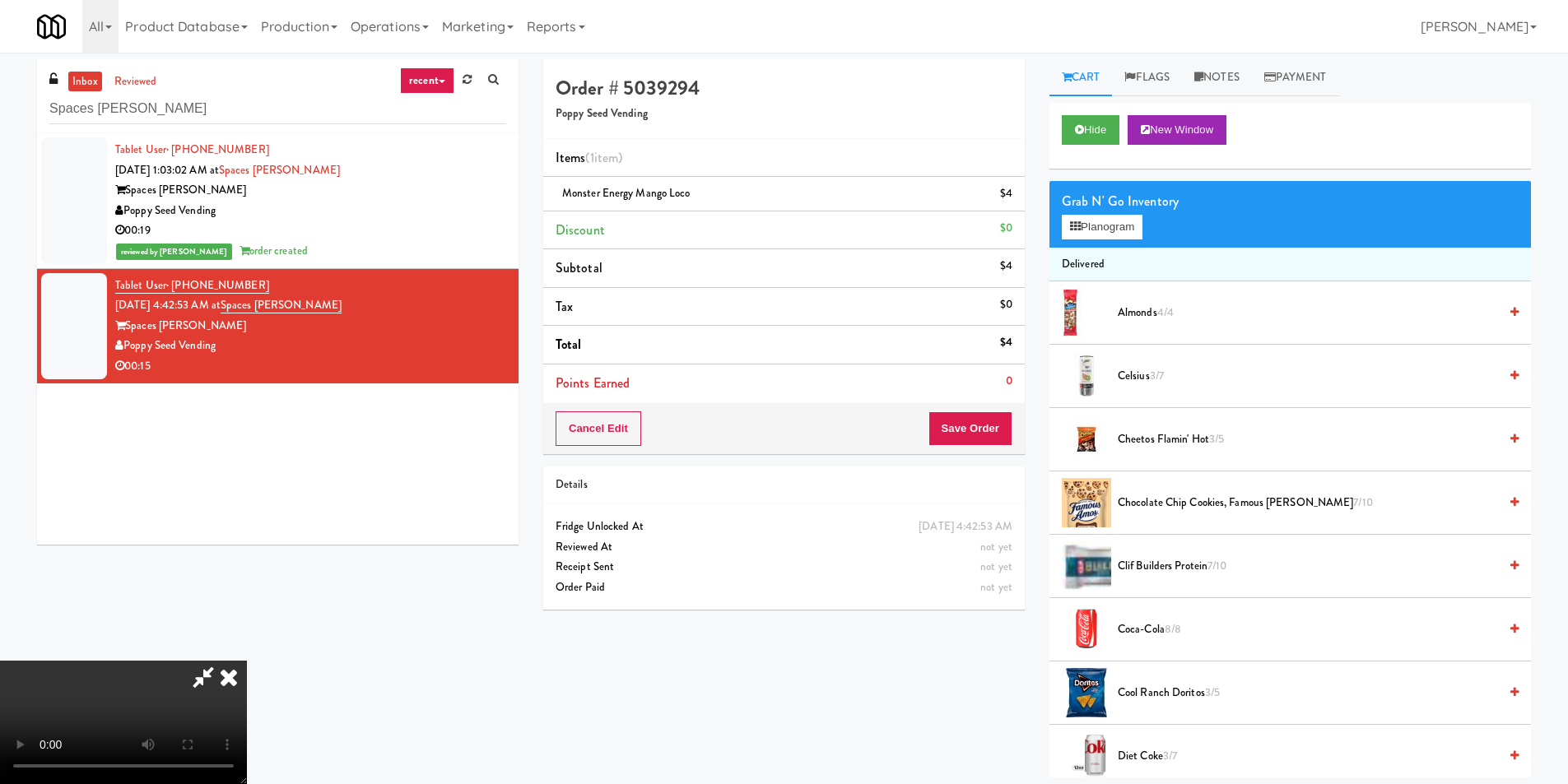
click at [247, 661] on video at bounding box center [123, 722] width 247 height 123
click at [994, 432] on button "Save Order" at bounding box center [970, 429] width 84 height 35
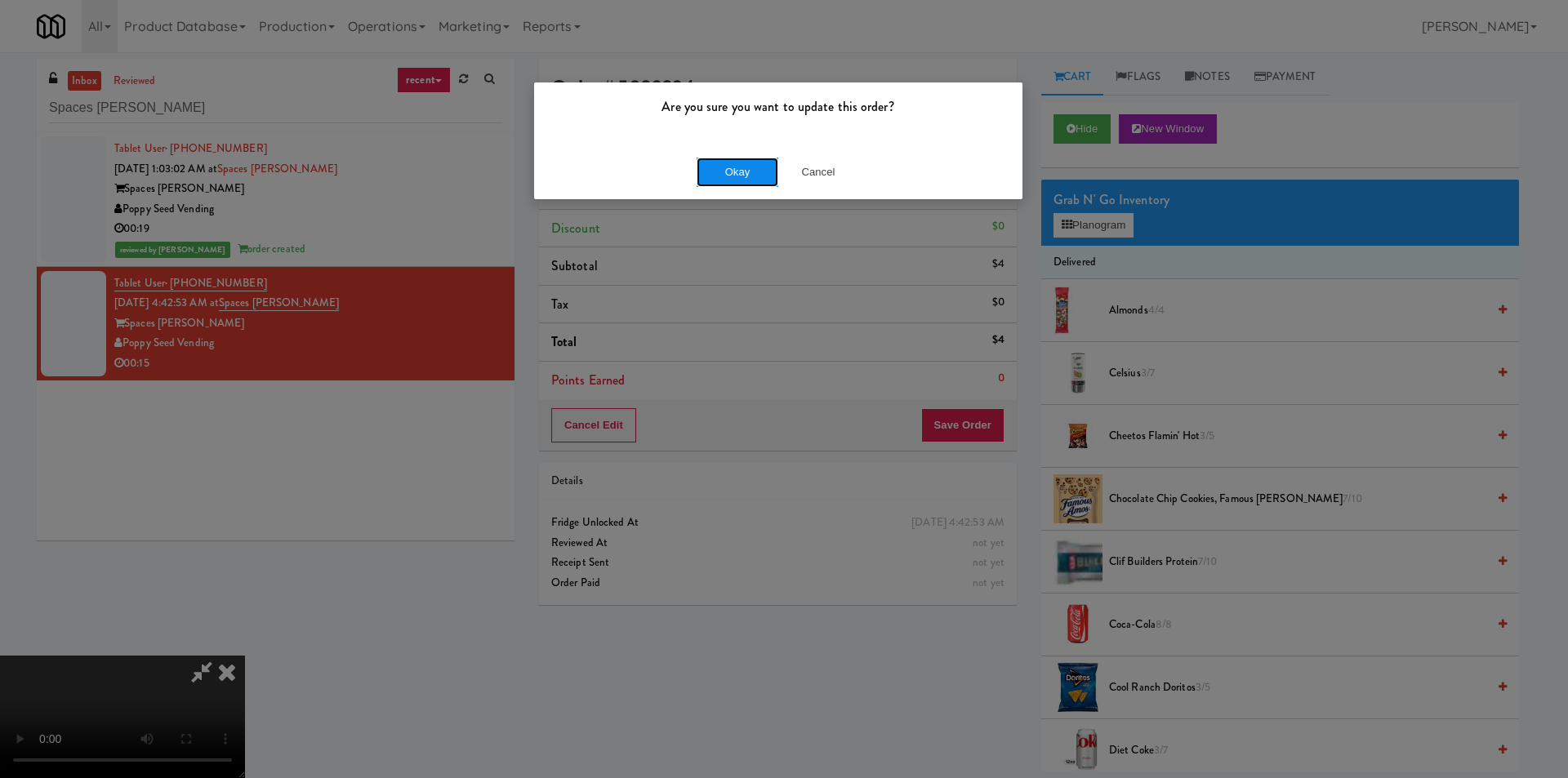
click at [763, 179] on button "Okay" at bounding box center [738, 172] width 82 height 29
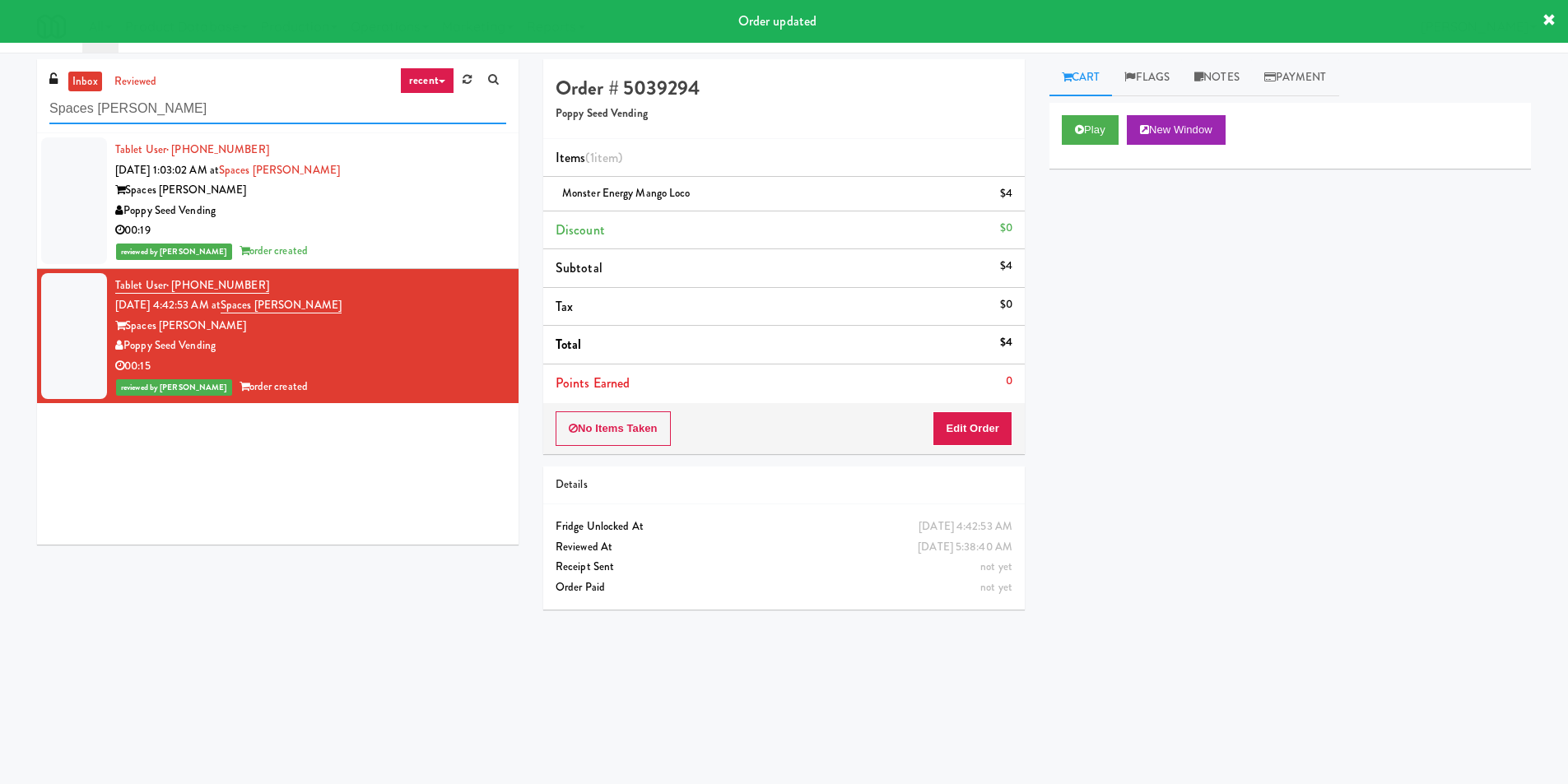
click at [335, 123] on input "Spaces [PERSON_NAME]" at bounding box center [278, 108] width 457 height 30
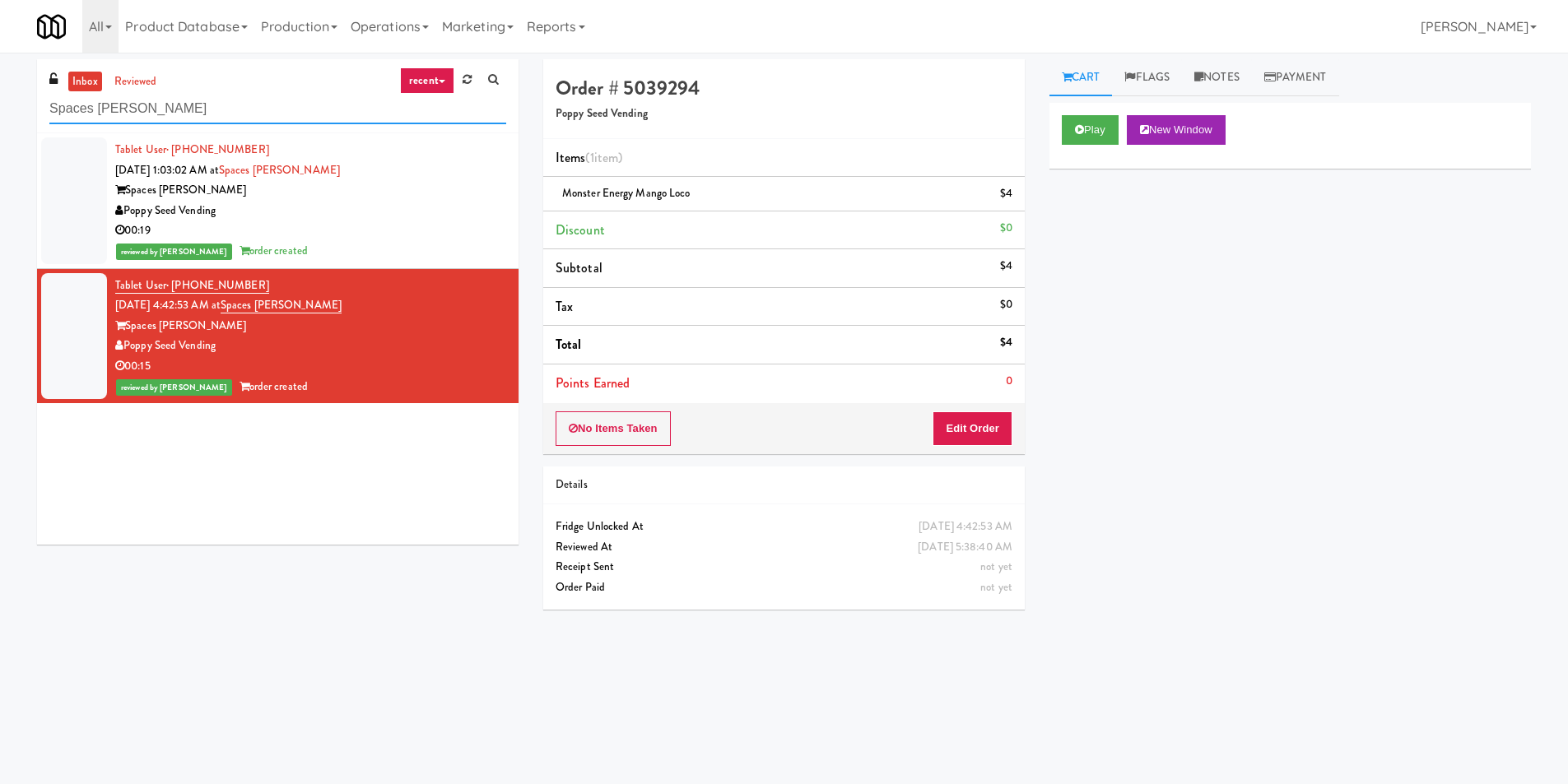
click at [333, 111] on input "Spaces [PERSON_NAME]" at bounding box center [278, 108] width 457 height 30
paste input "Illume - Combo - Middle"
type input "Illume - Combo - Middle"
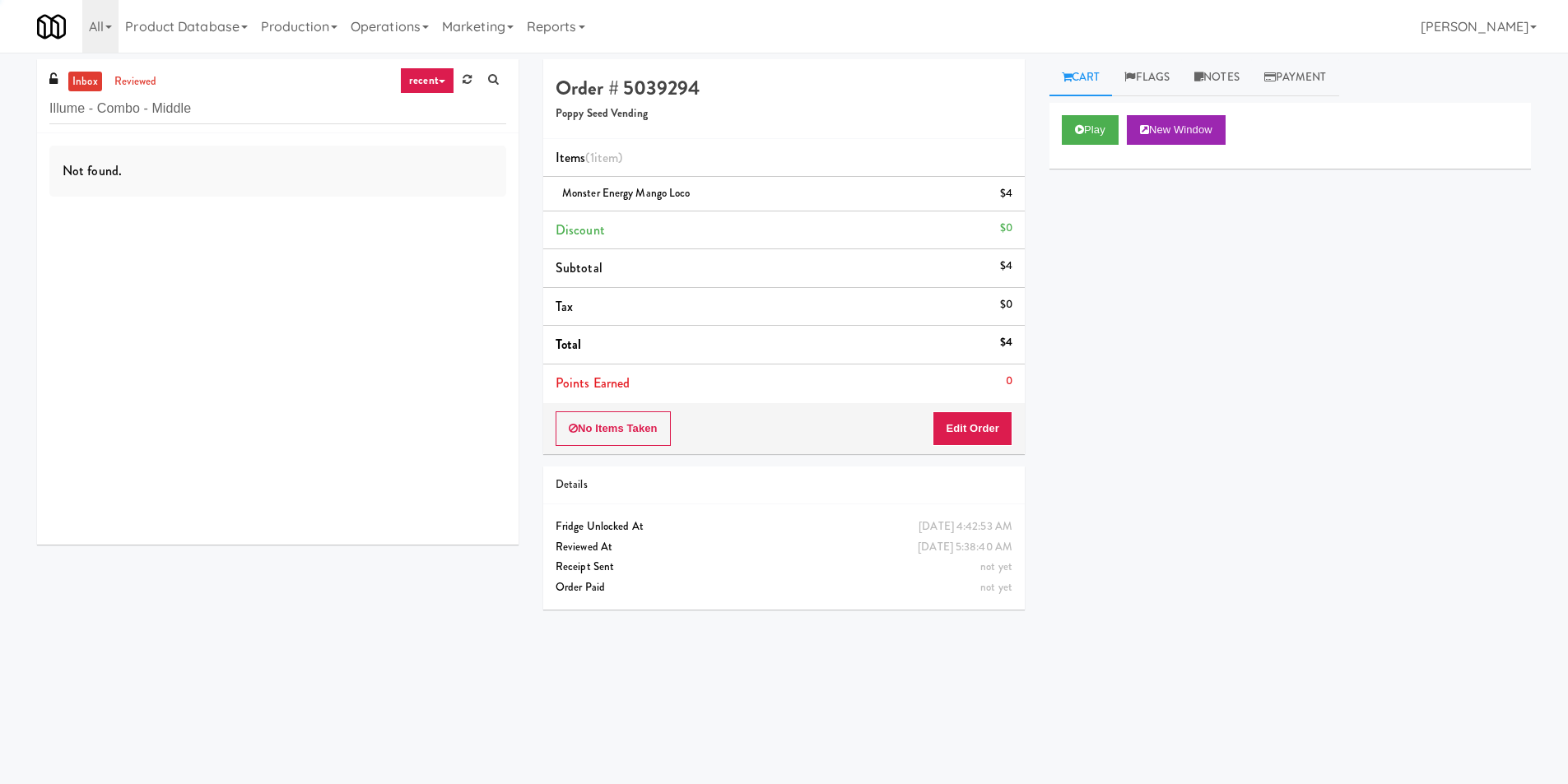
click at [438, 241] on div "Not found." at bounding box center [278, 339] width 482 height 412
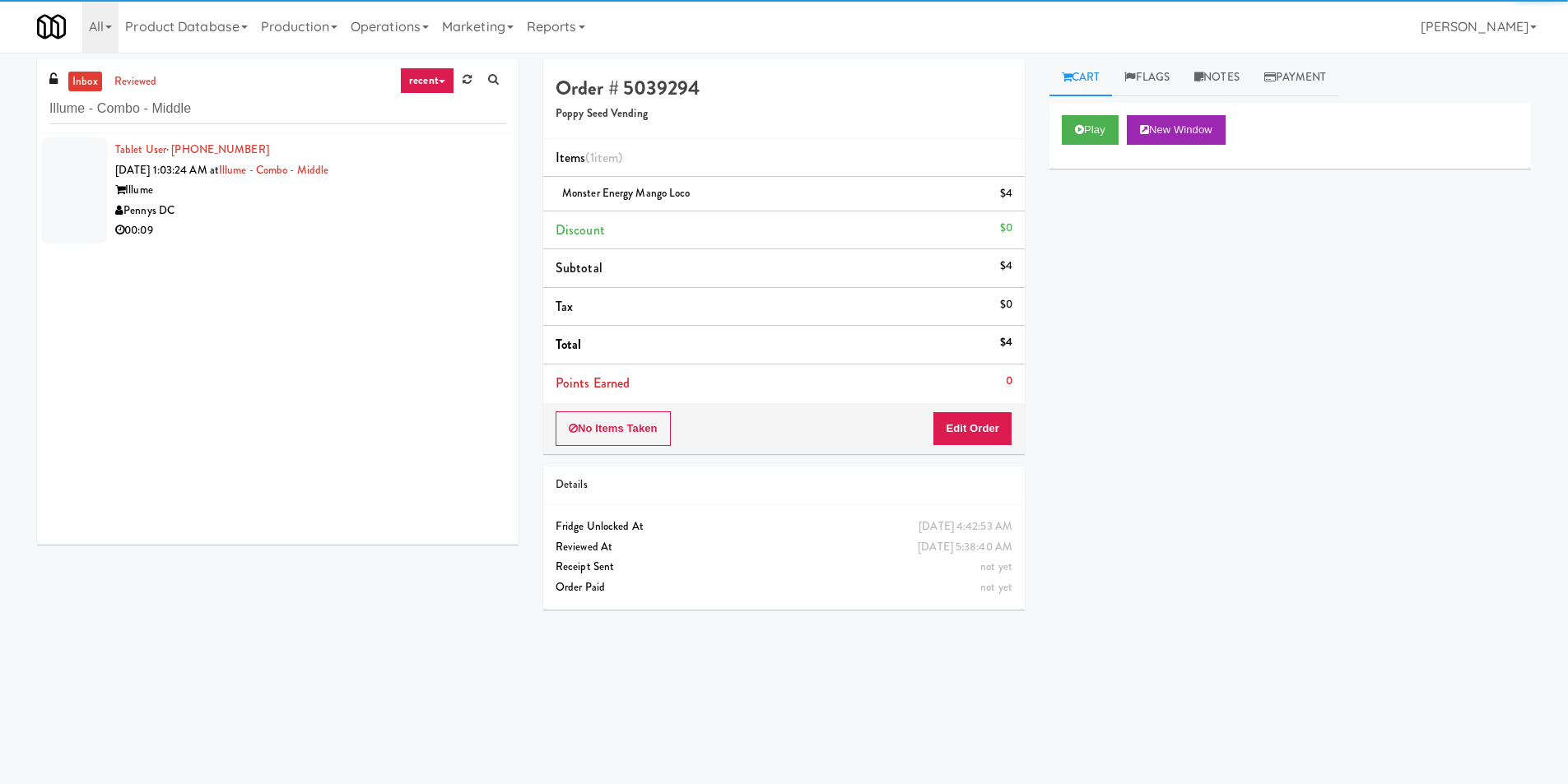
click at [500, 201] on li "Tablet User · (858) 336-0293 [DATE] 1:03:24 AM at Illume - Combo - Middle Illum…" at bounding box center [278, 190] width 482 height 114
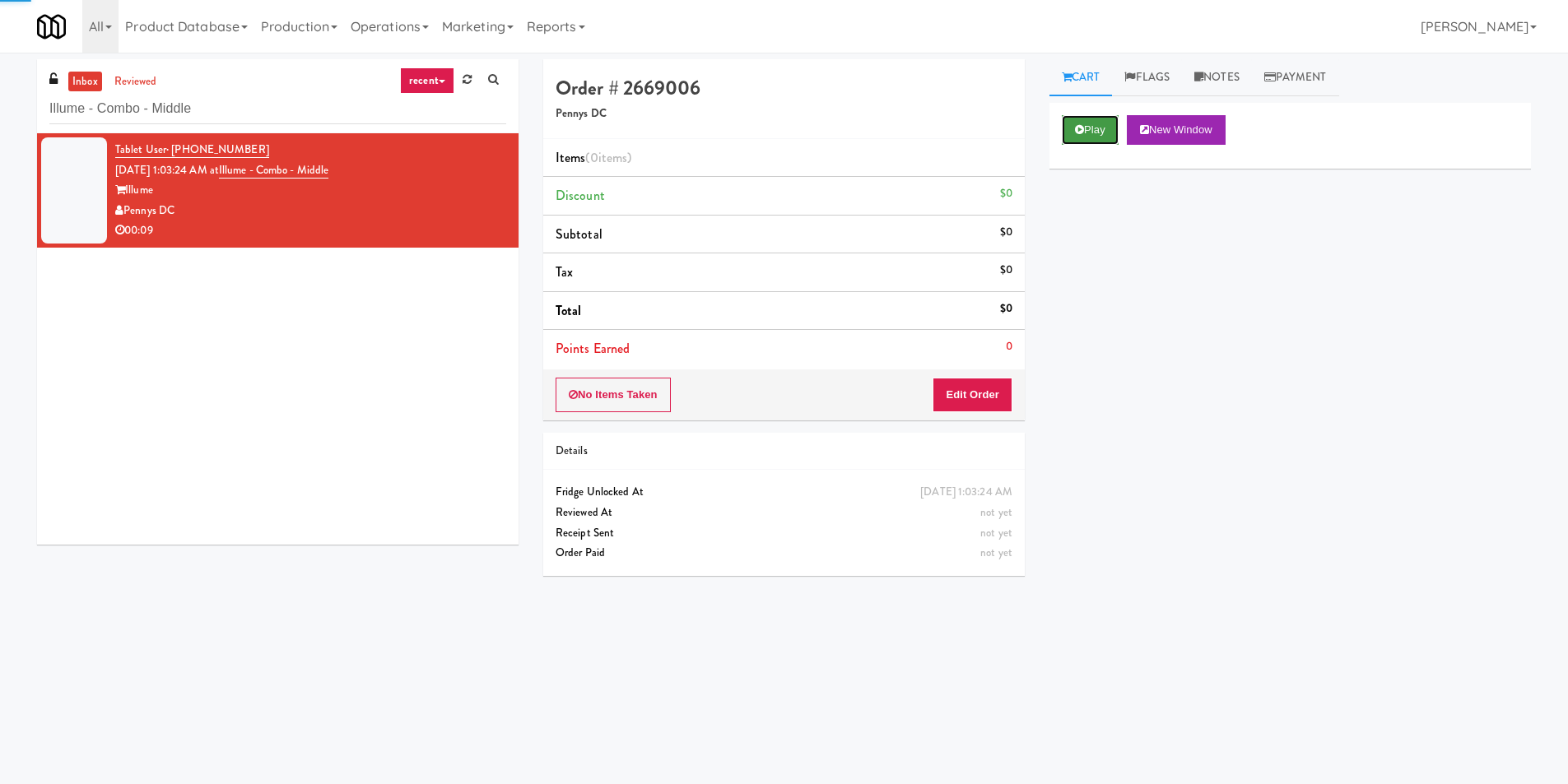
click at [1078, 126] on icon at bounding box center [1080, 130] width 9 height 11
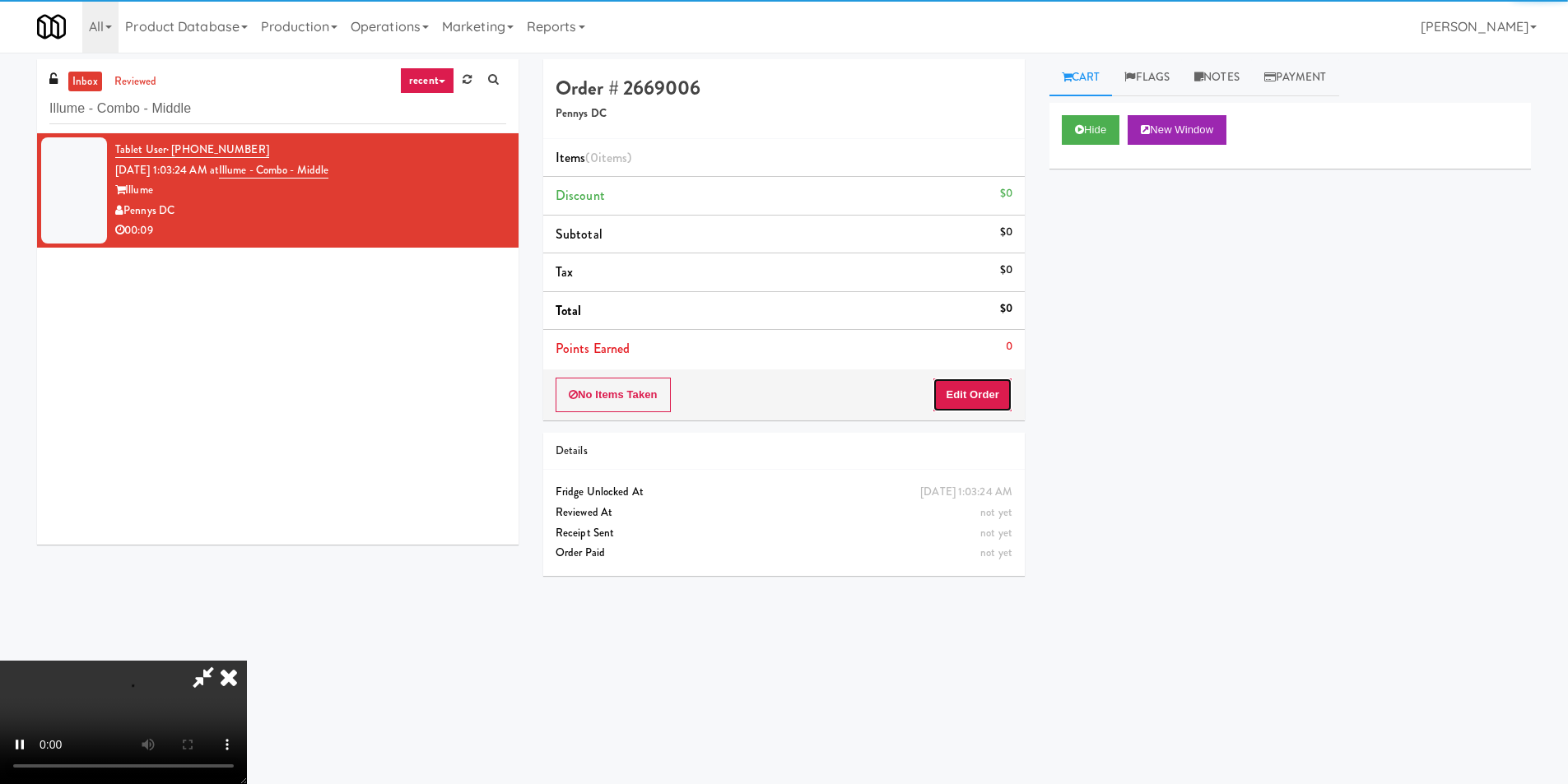
click at [990, 385] on button "Edit Order" at bounding box center [972, 395] width 80 height 35
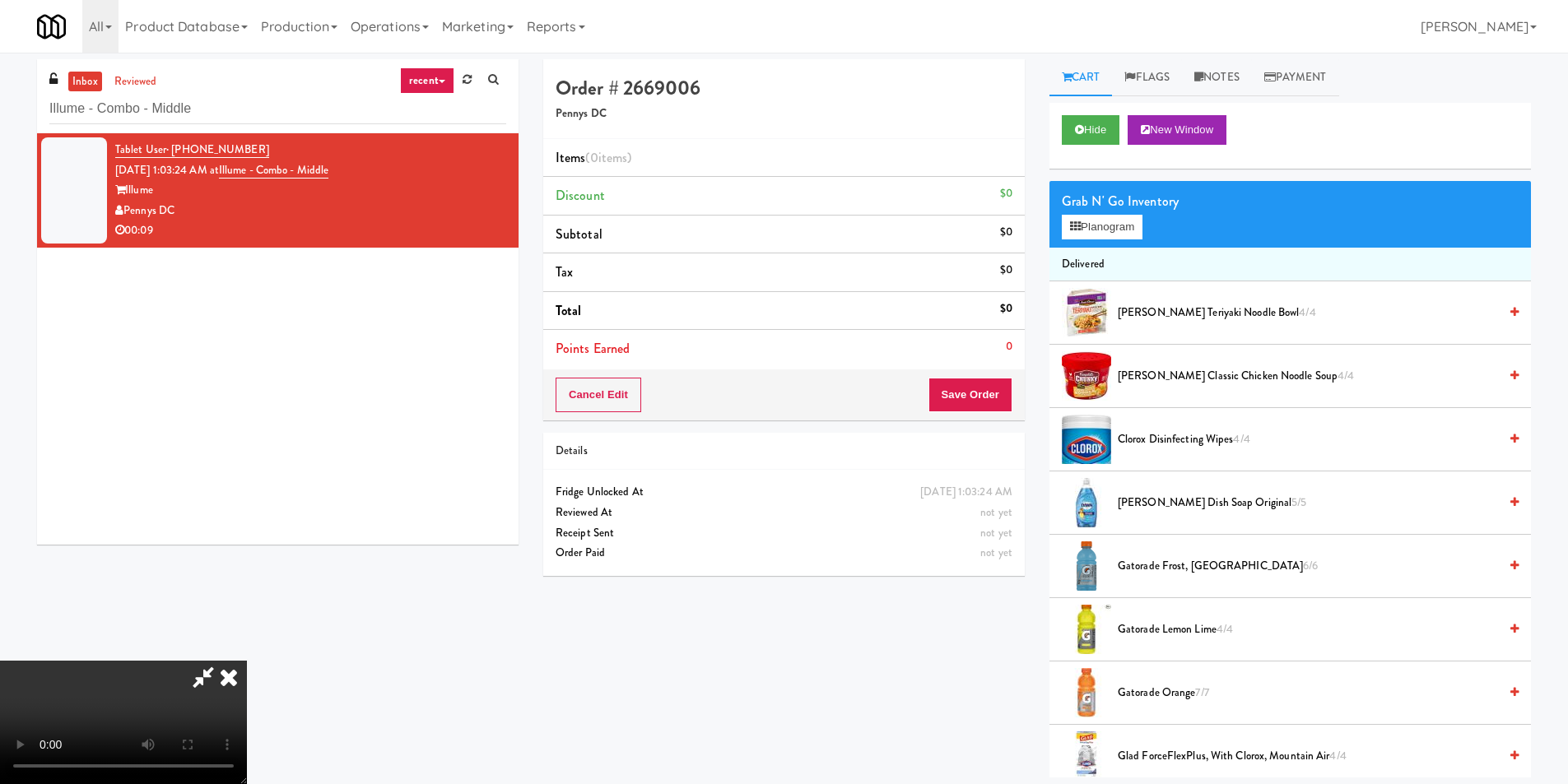
click at [247, 661] on video at bounding box center [123, 722] width 247 height 123
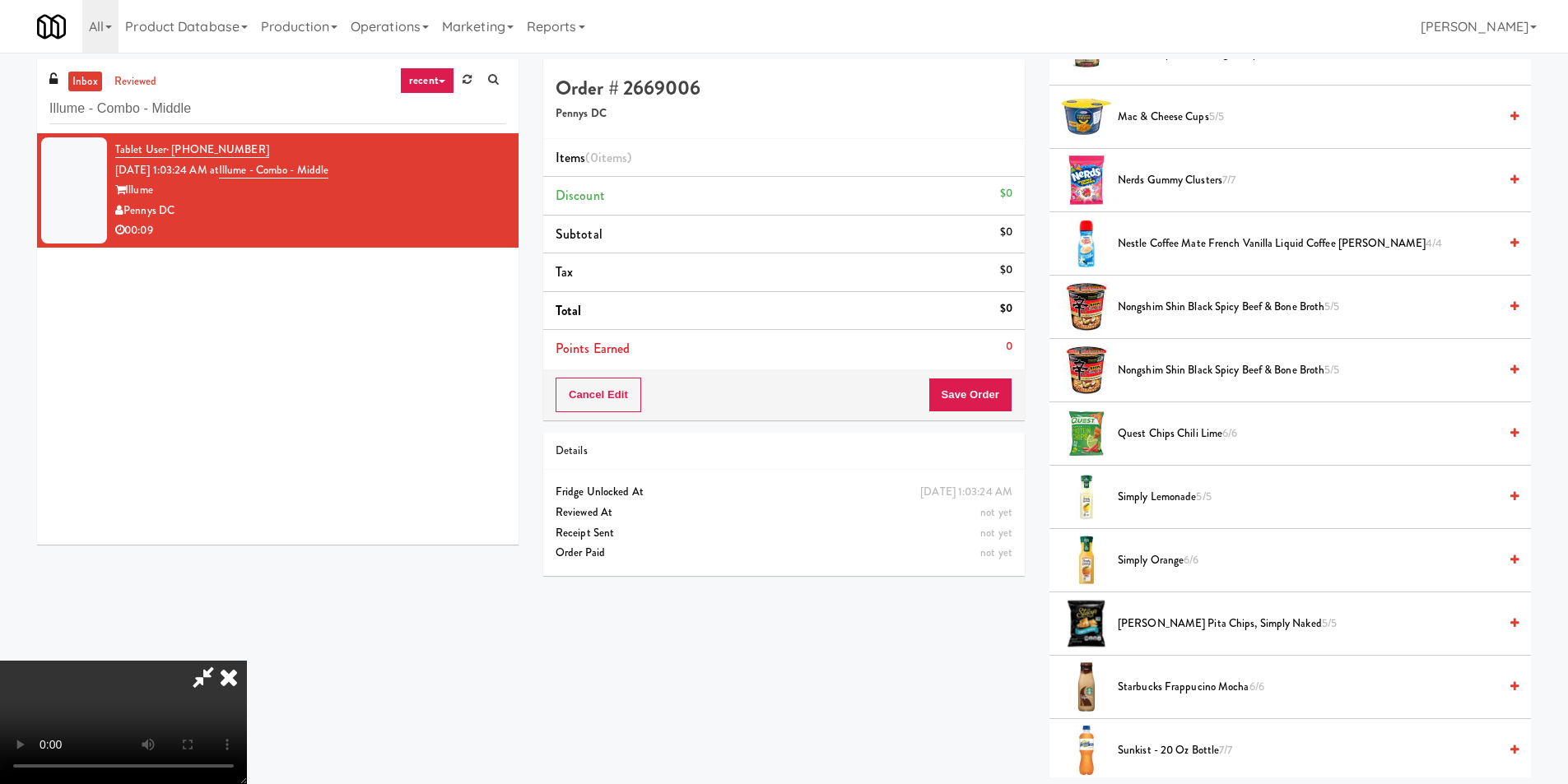
scroll to position [1153, 0]
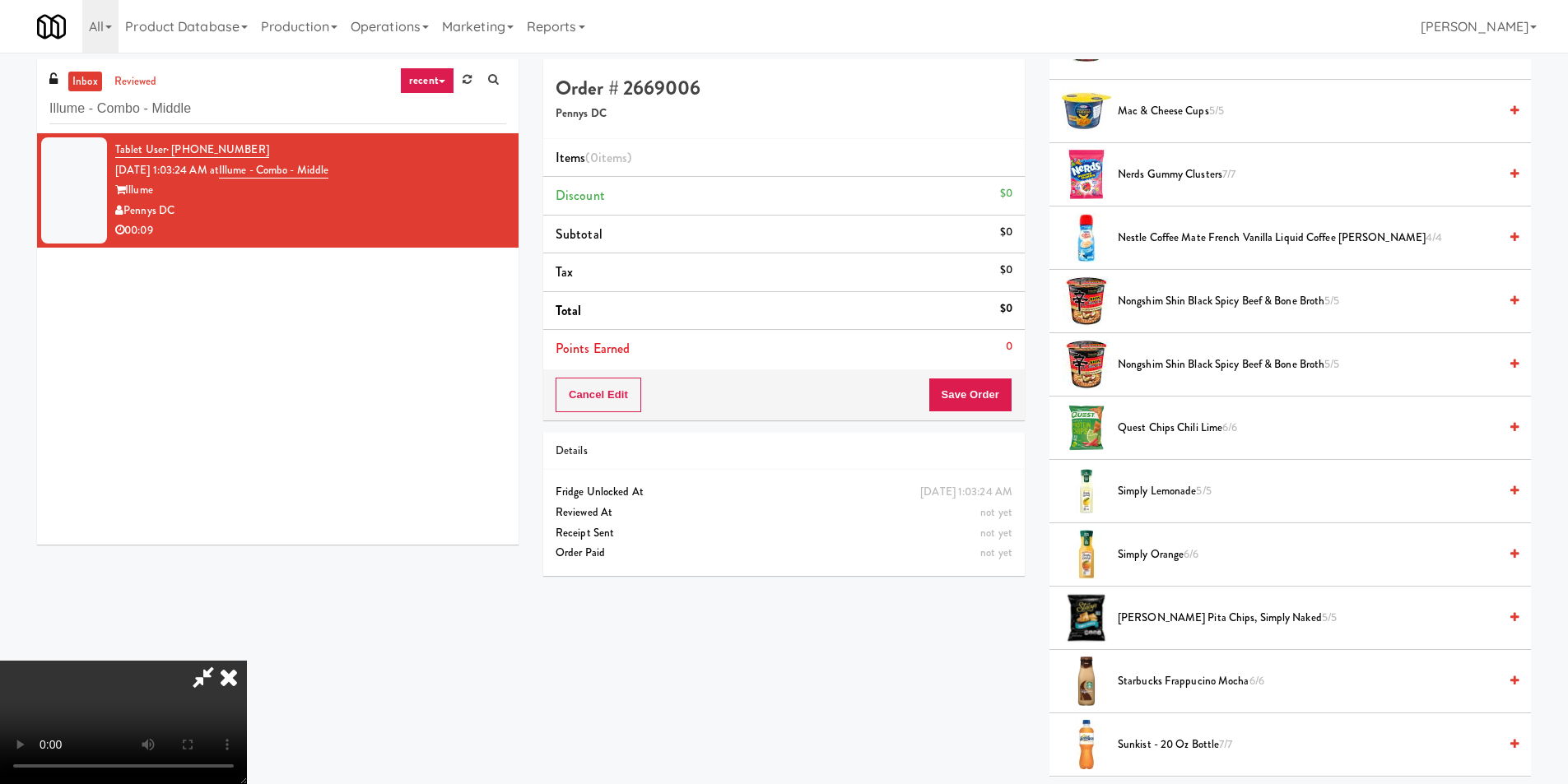
click at [1175, 433] on span "Quest Chips Chili Lime 6/6" at bounding box center [1308, 428] width 381 height 20
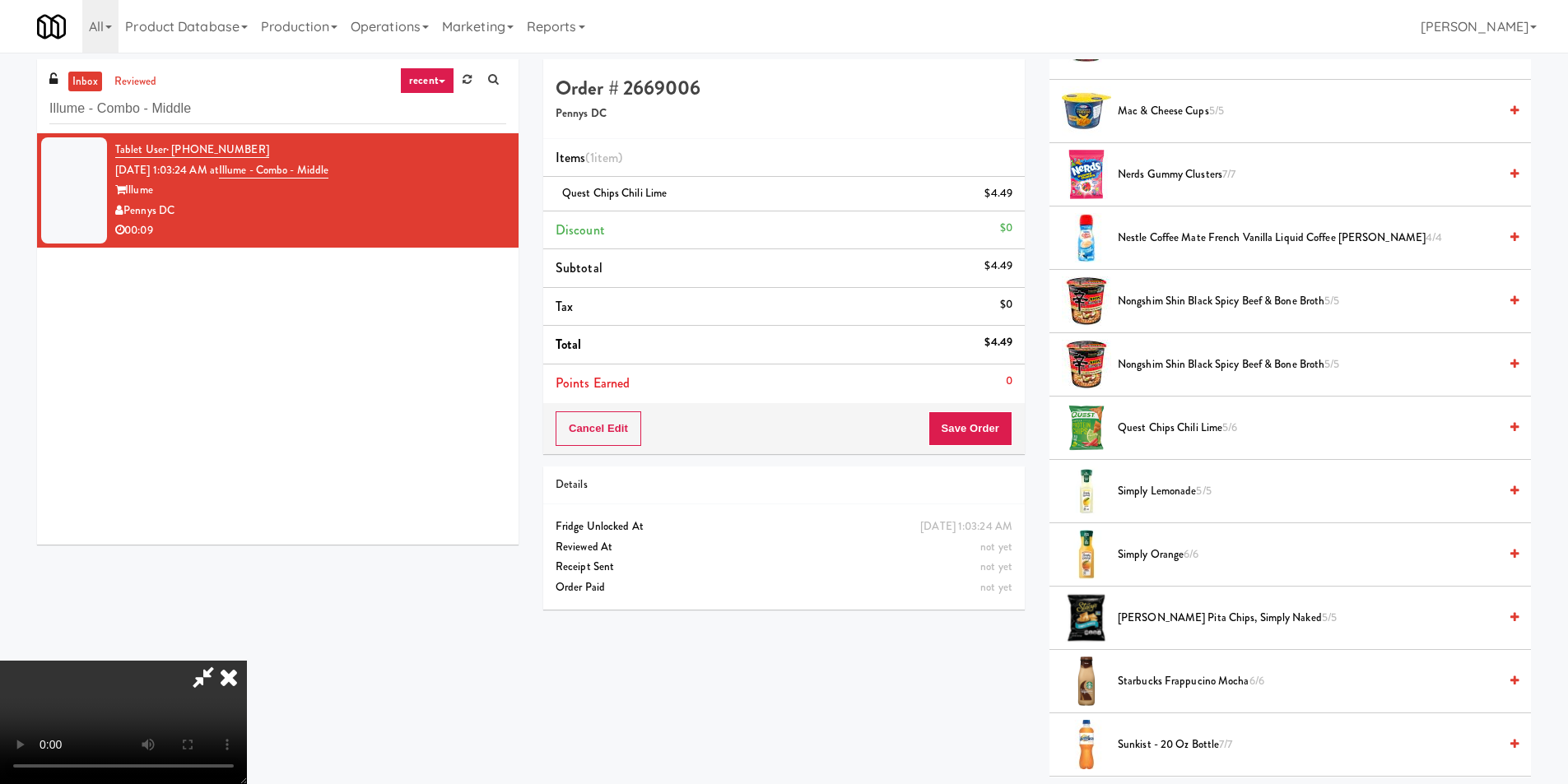
click at [247, 661] on video at bounding box center [123, 722] width 247 height 123
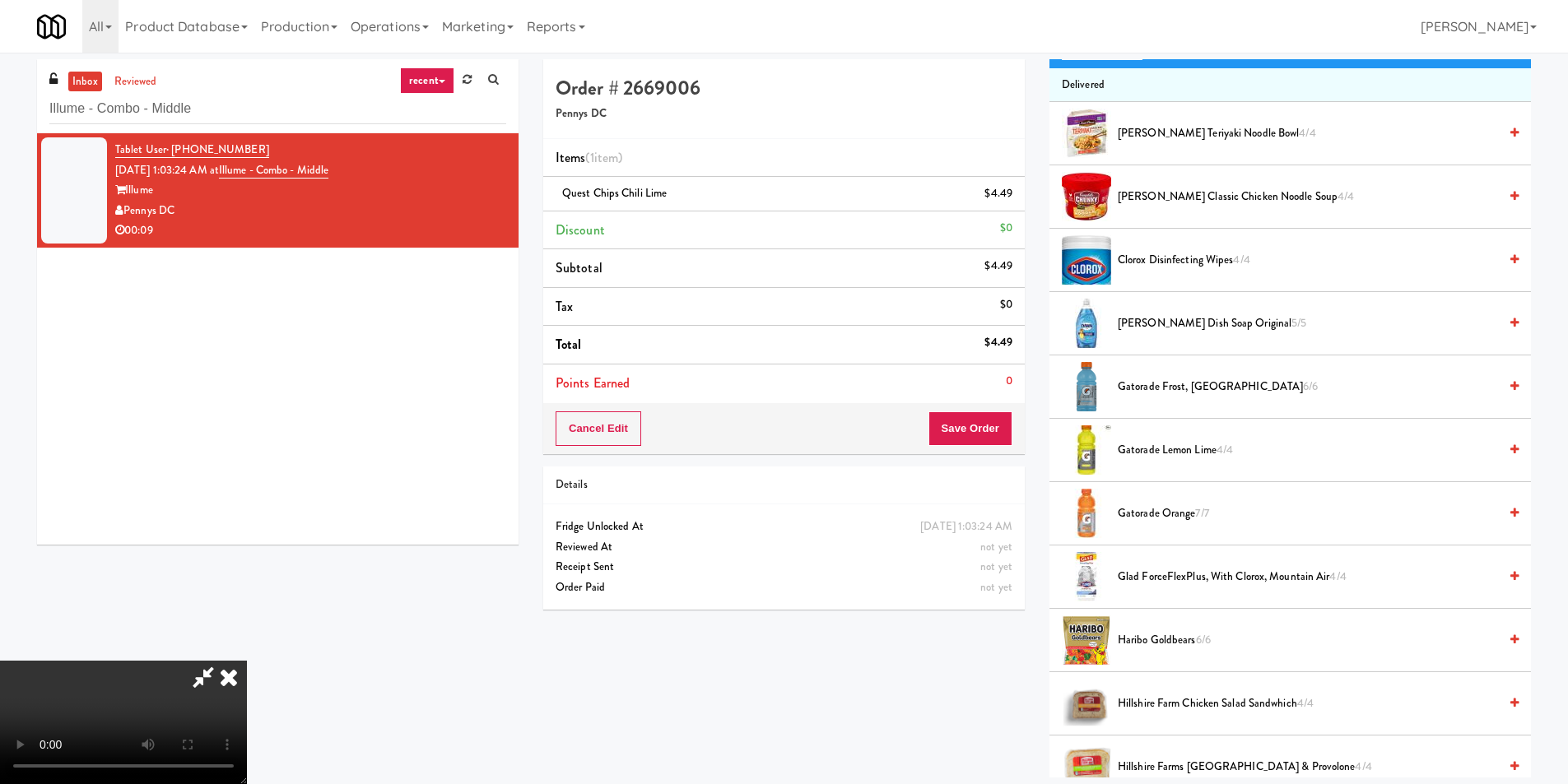
scroll to position [0, 0]
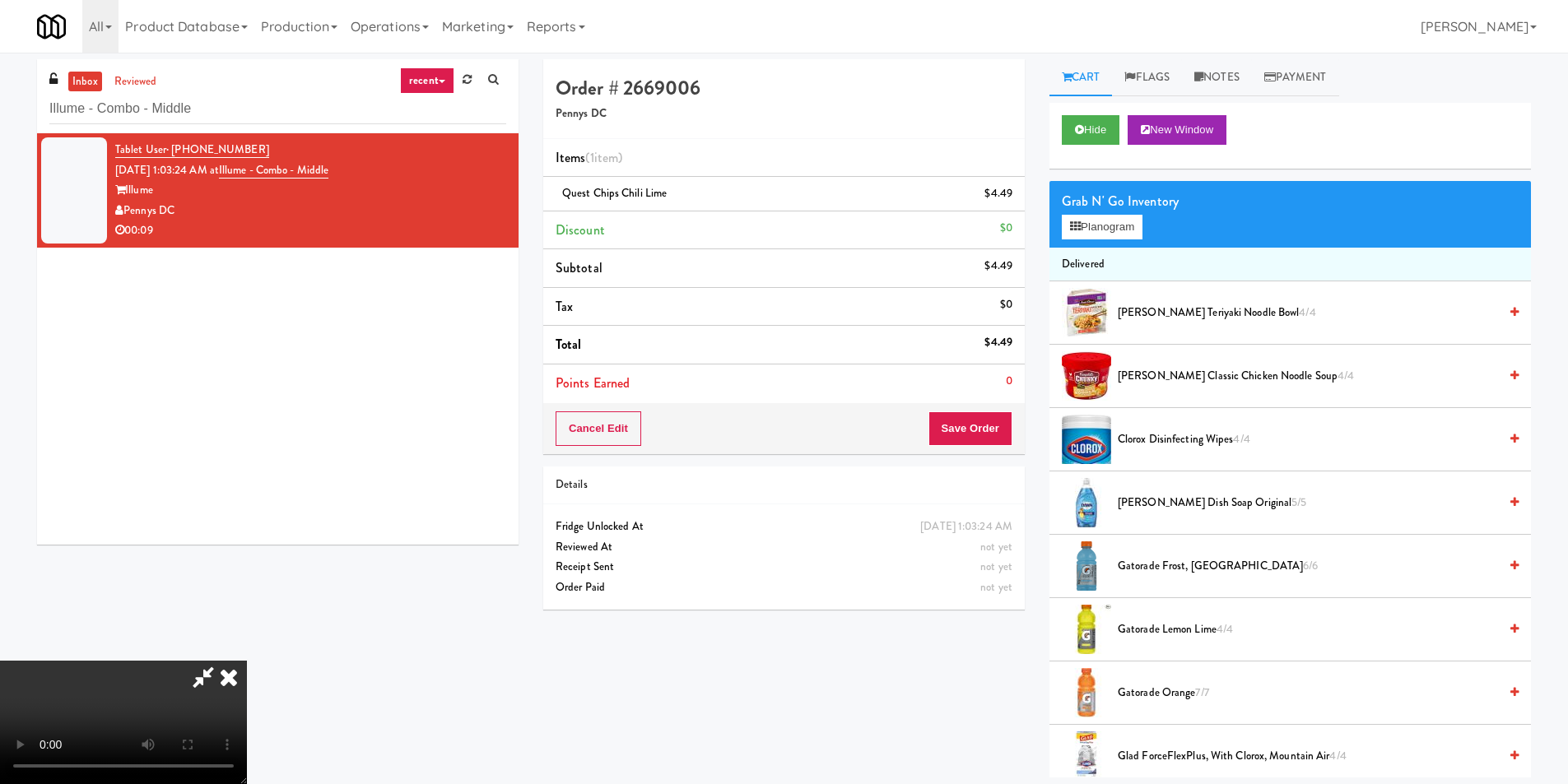
click at [1083, 243] on div "Grab N' Go Inventory Planogram" at bounding box center [1290, 214] width 482 height 67
click at [1088, 228] on button "Planogram" at bounding box center [1102, 227] width 81 height 25
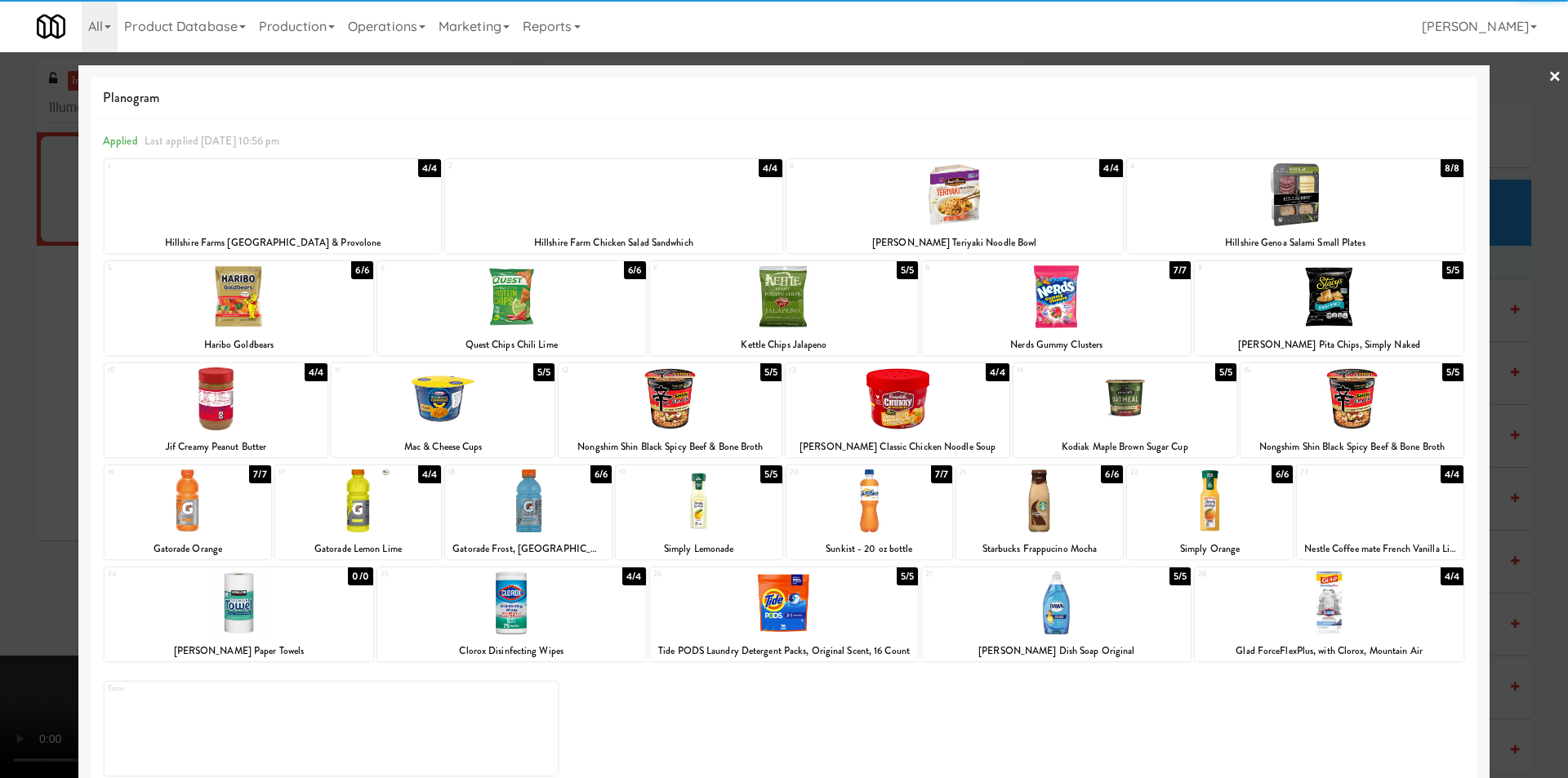
click at [1258, 322] on div at bounding box center [1329, 296] width 269 height 63
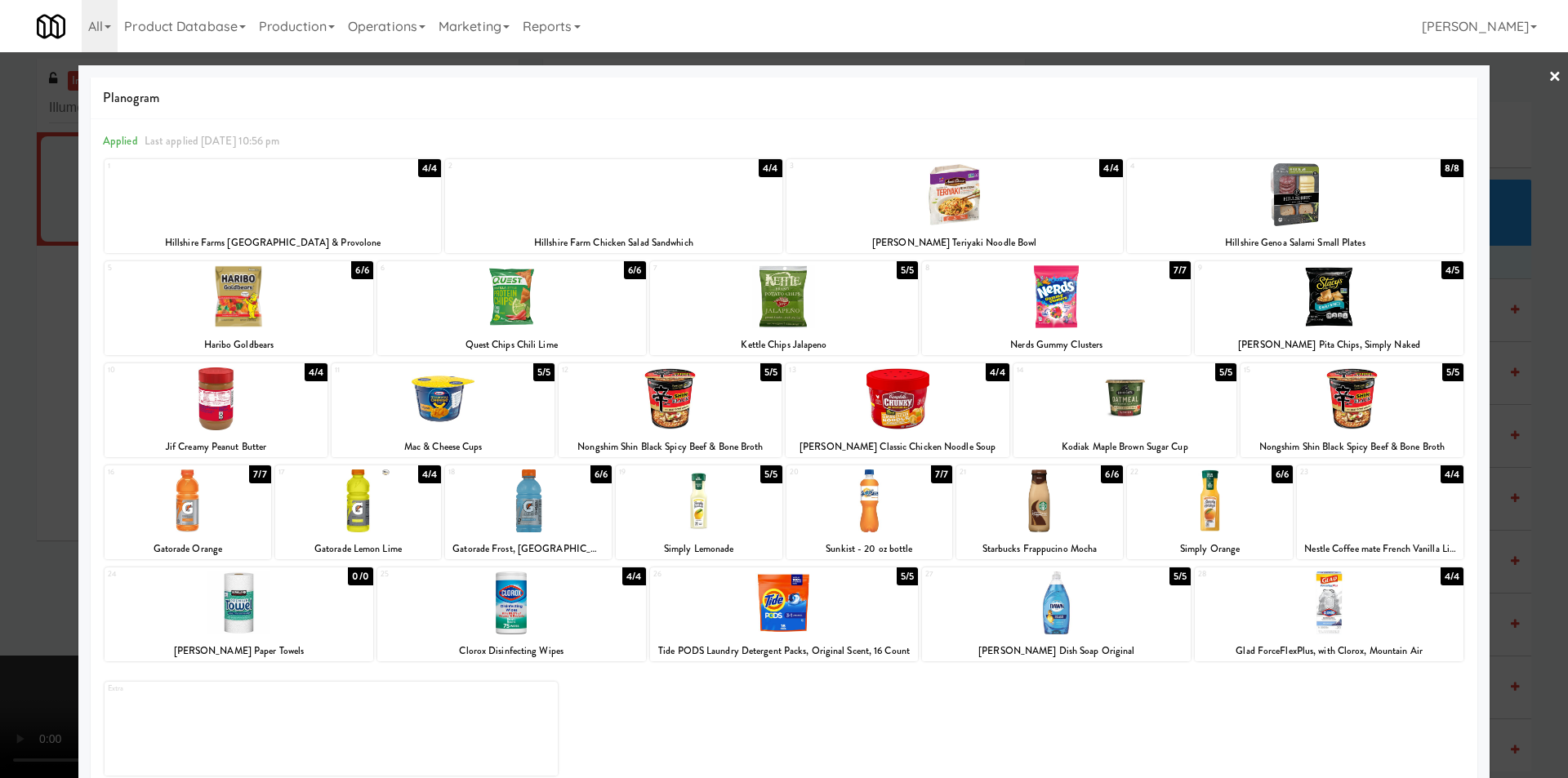
click at [1499, 331] on div at bounding box center [784, 389] width 1568 height 778
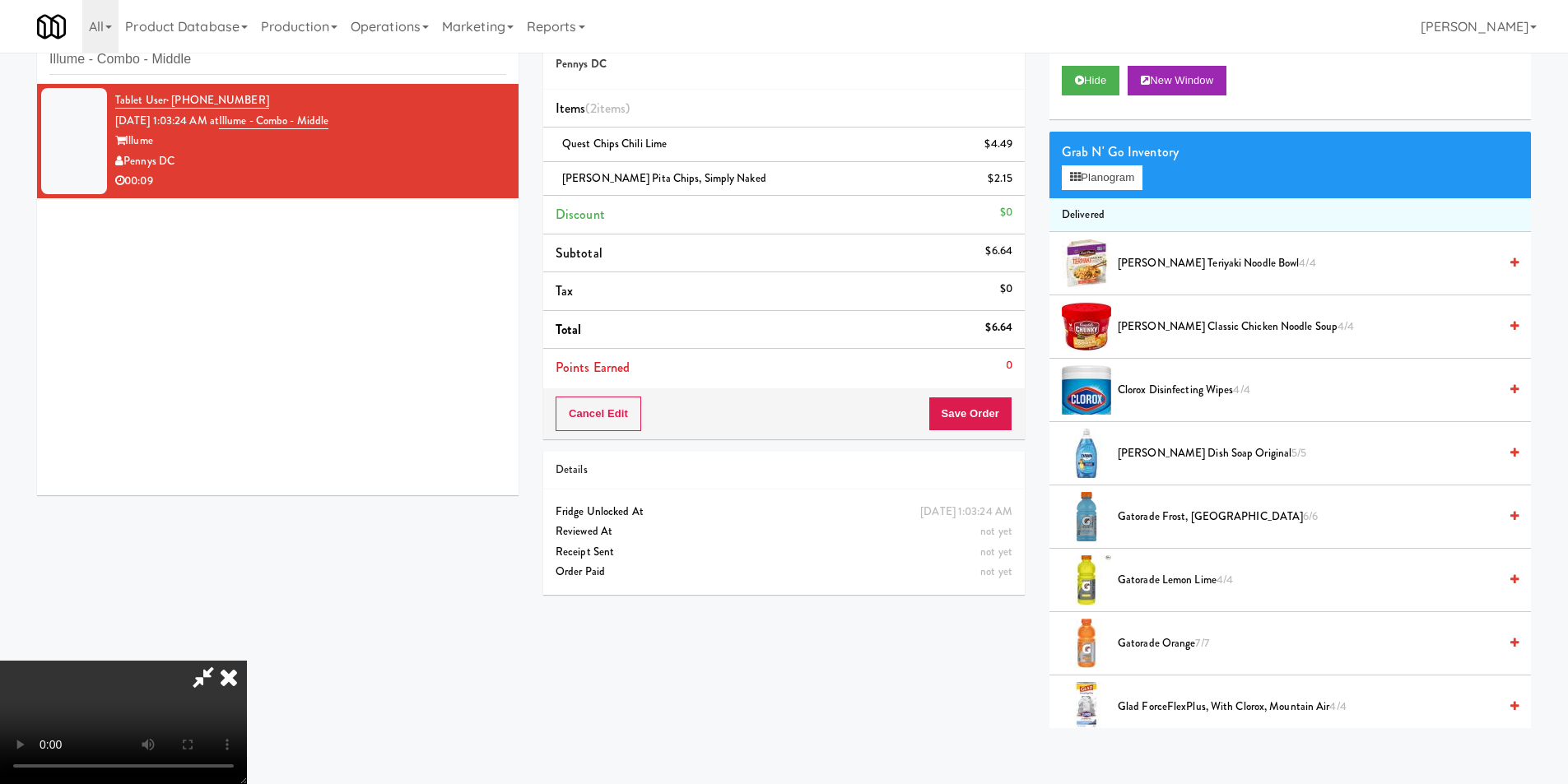
scroll to position [52, 0]
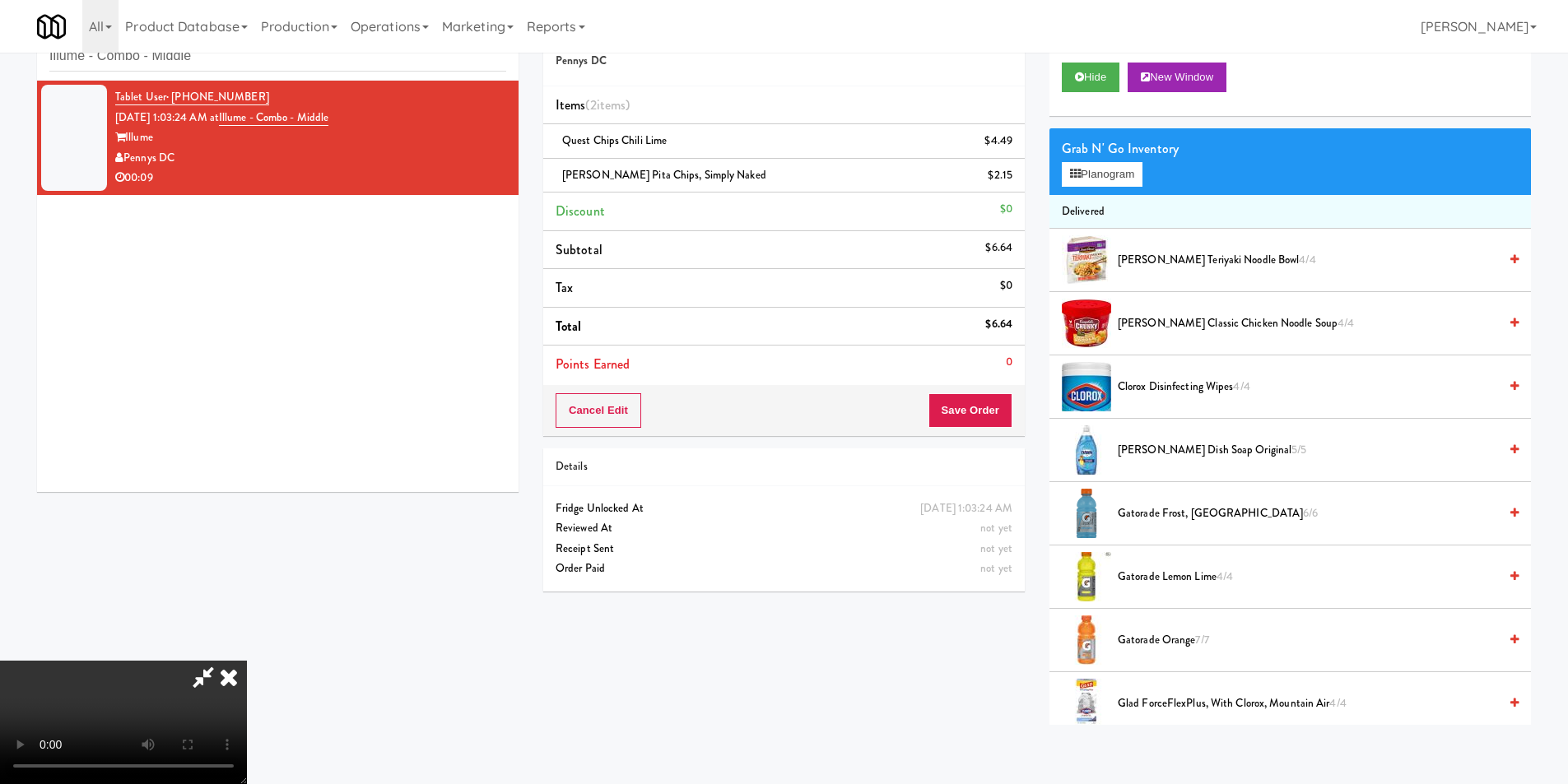
click at [247, 661] on video at bounding box center [123, 722] width 247 height 123
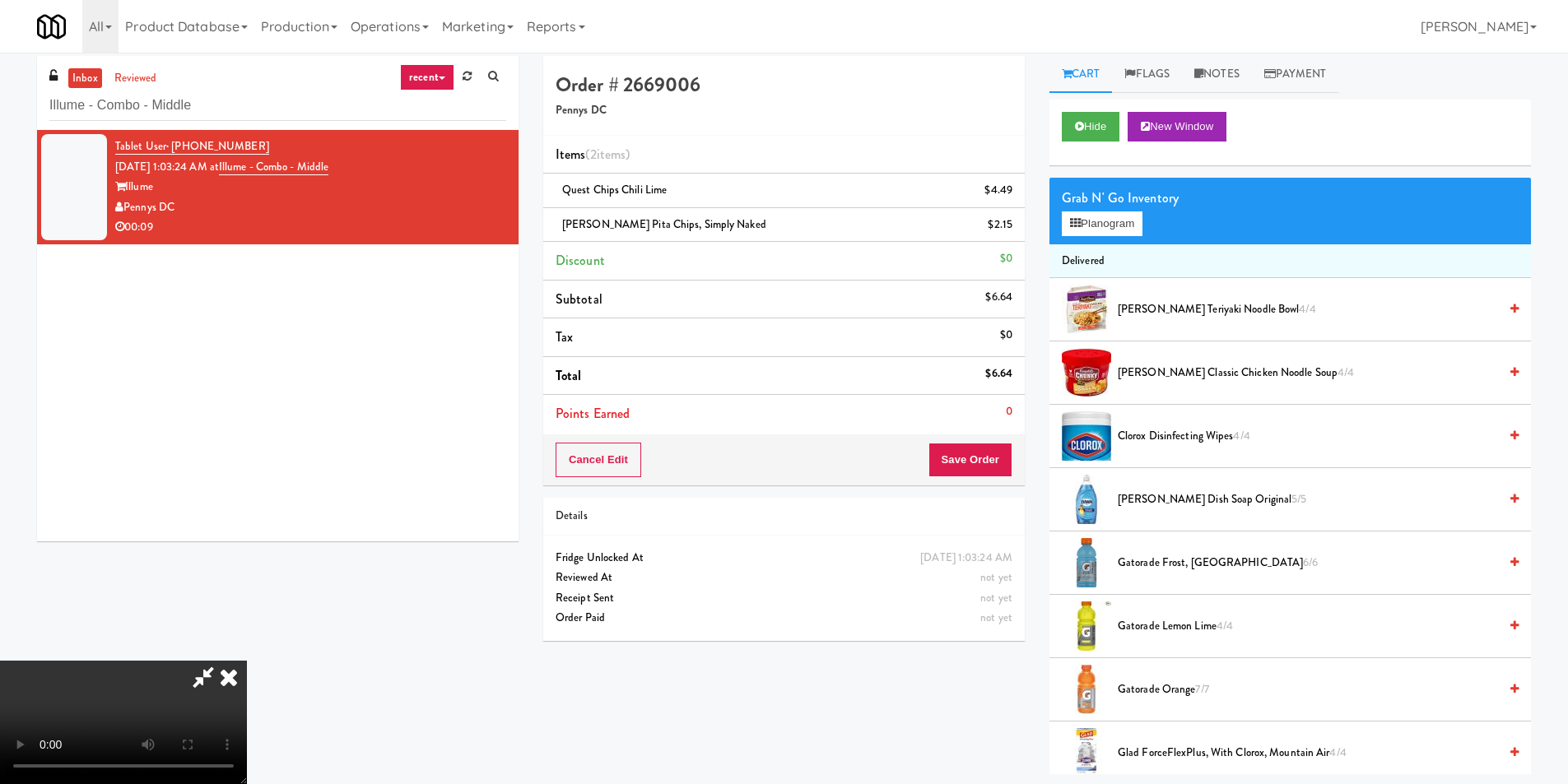
scroll to position [0, 0]
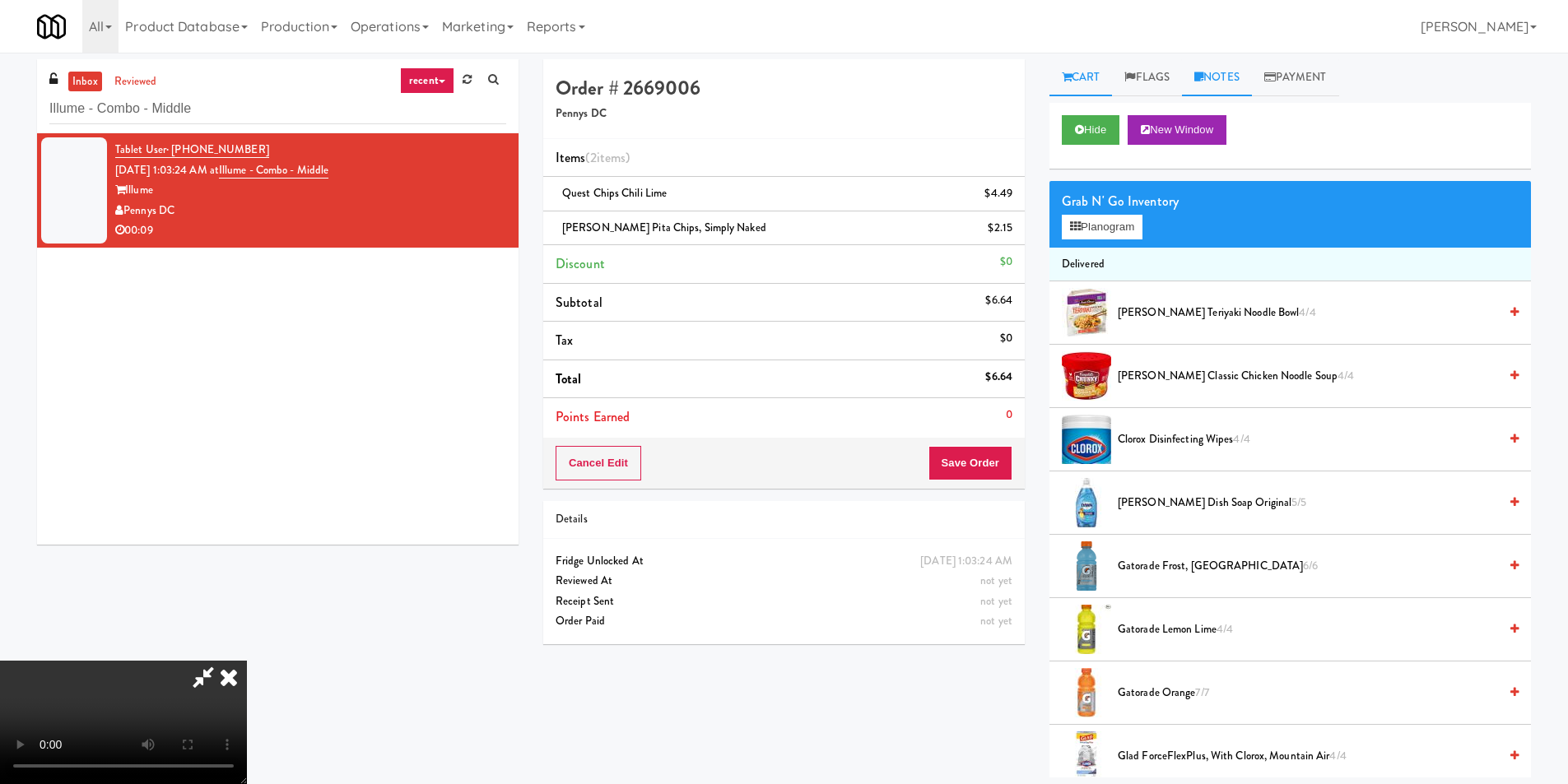
click at [1197, 79] on link "Notes" at bounding box center [1217, 77] width 70 height 37
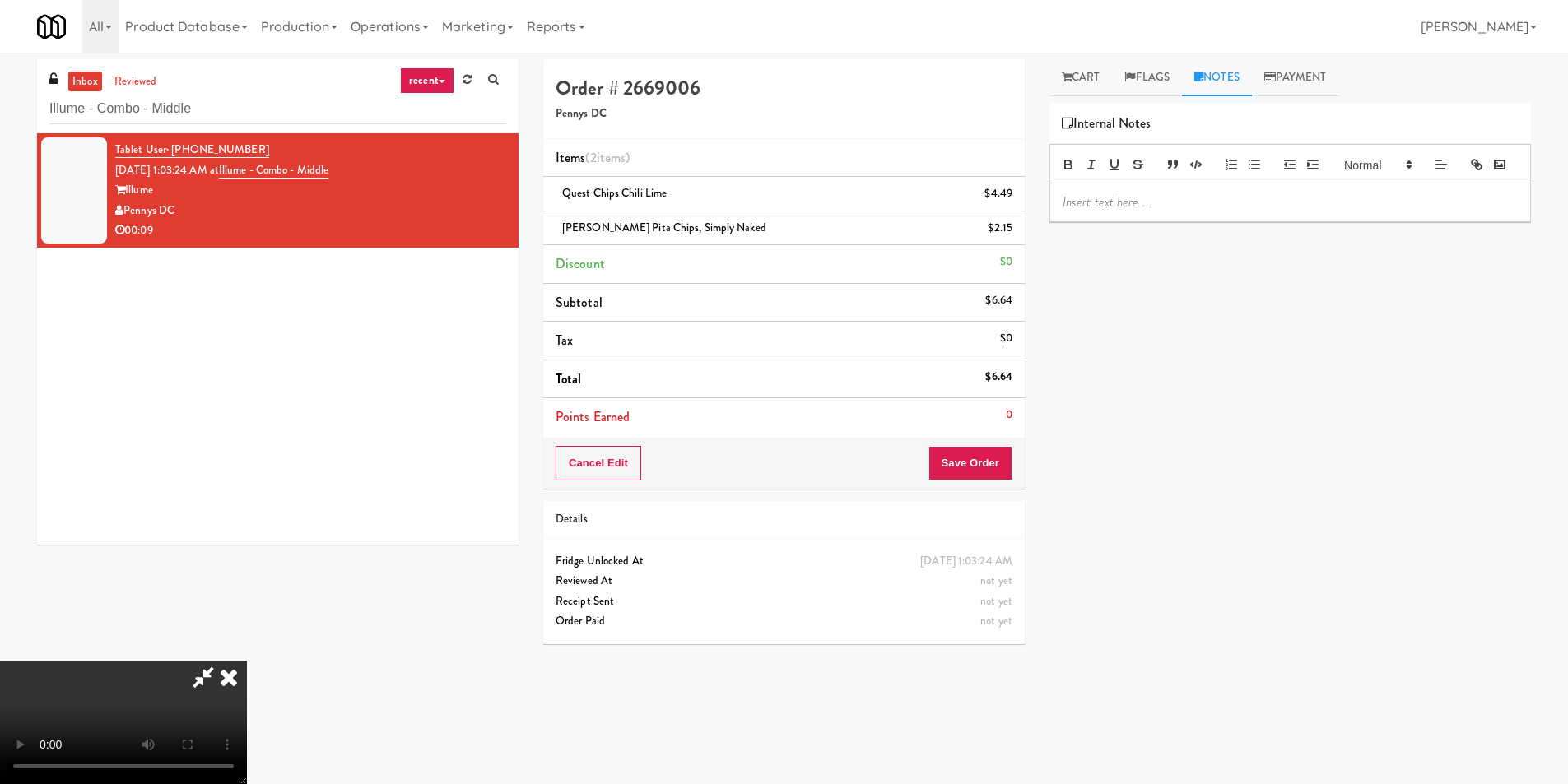
click at [1186, 222] on div at bounding box center [1290, 202] width 480 height 38
click at [1099, 69] on link "Cart" at bounding box center [1081, 77] width 63 height 37
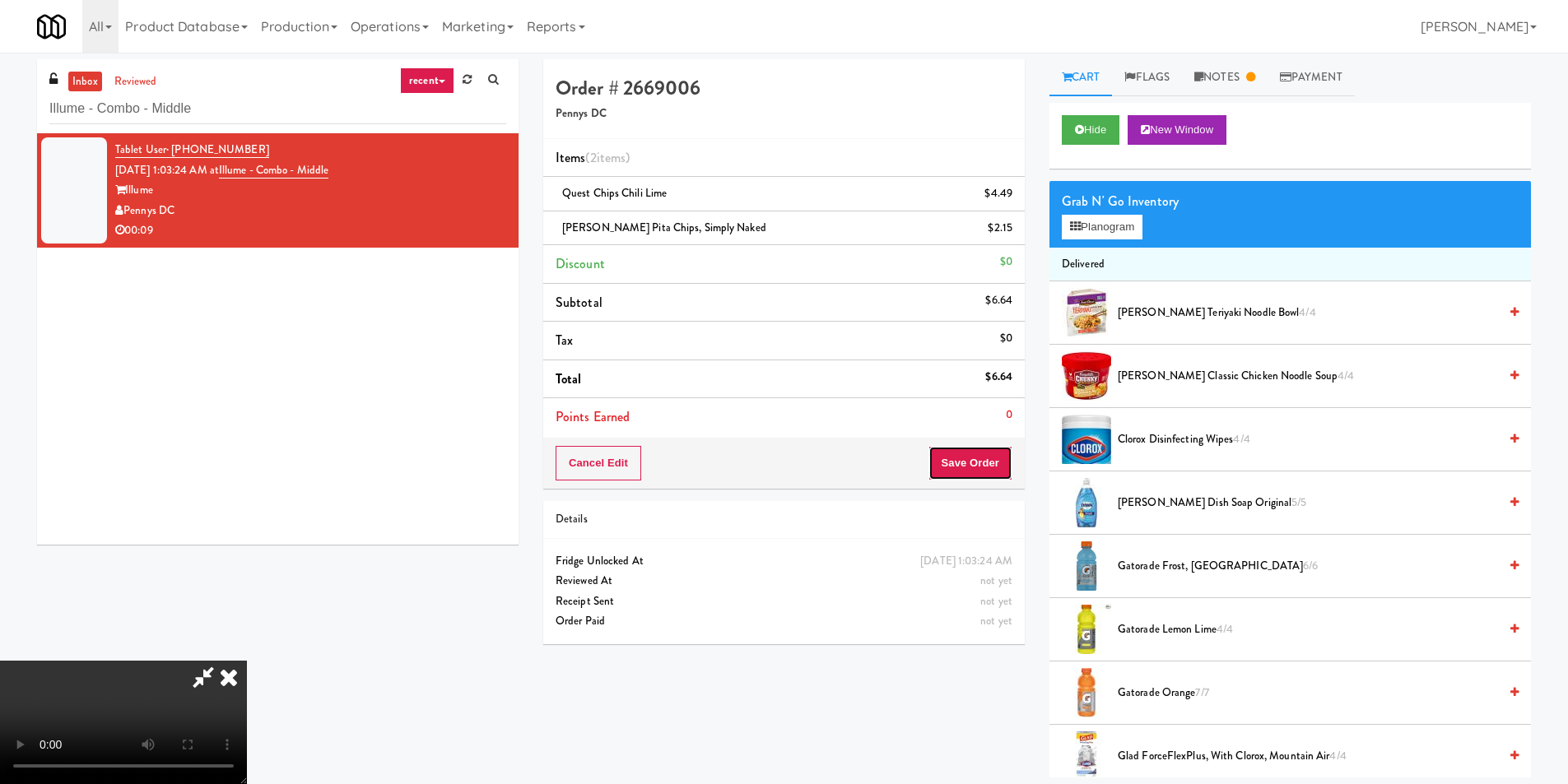
click at [990, 476] on button "Save Order" at bounding box center [970, 463] width 84 height 35
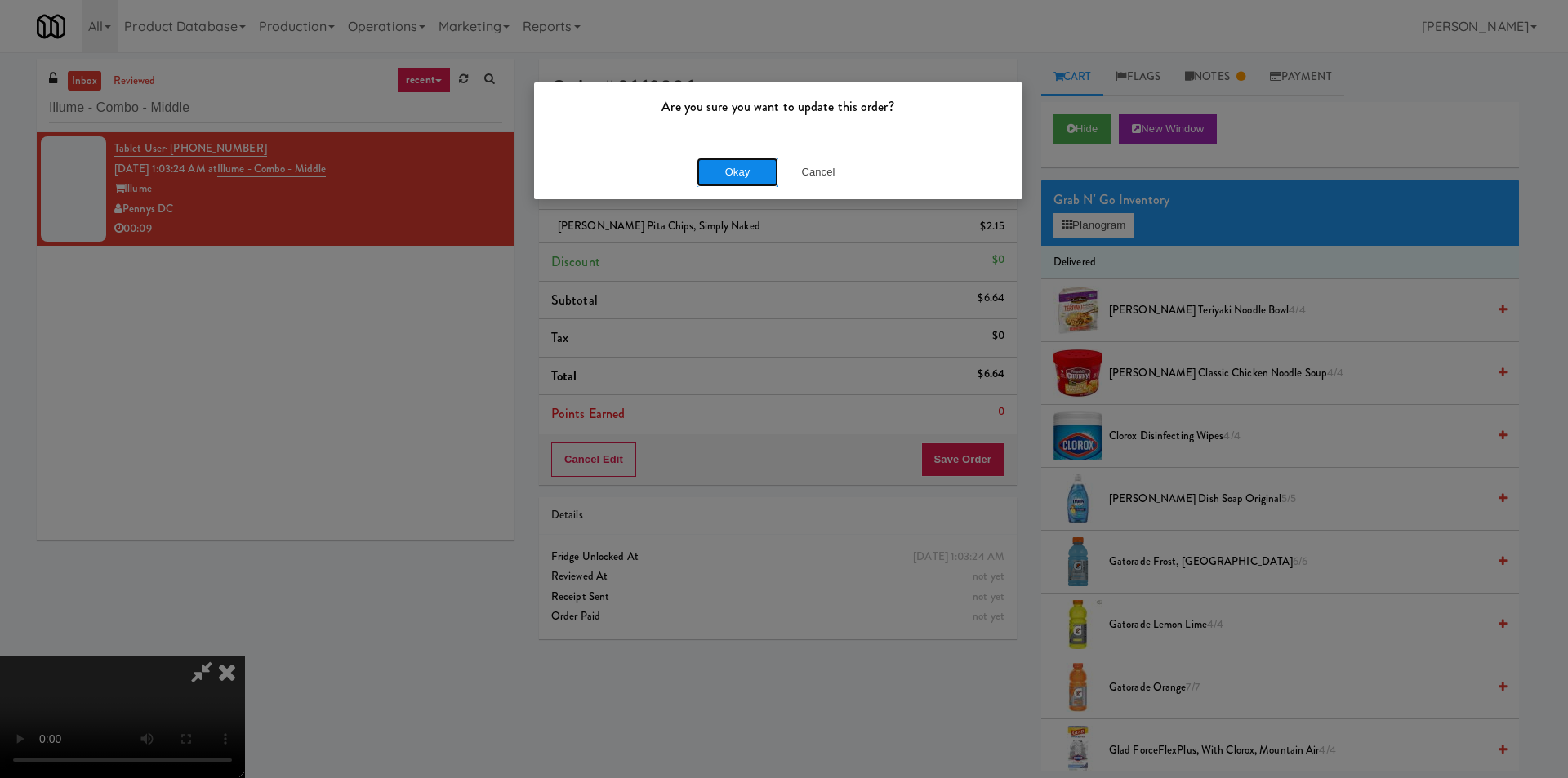
click at [723, 180] on button "Okay" at bounding box center [738, 172] width 82 height 29
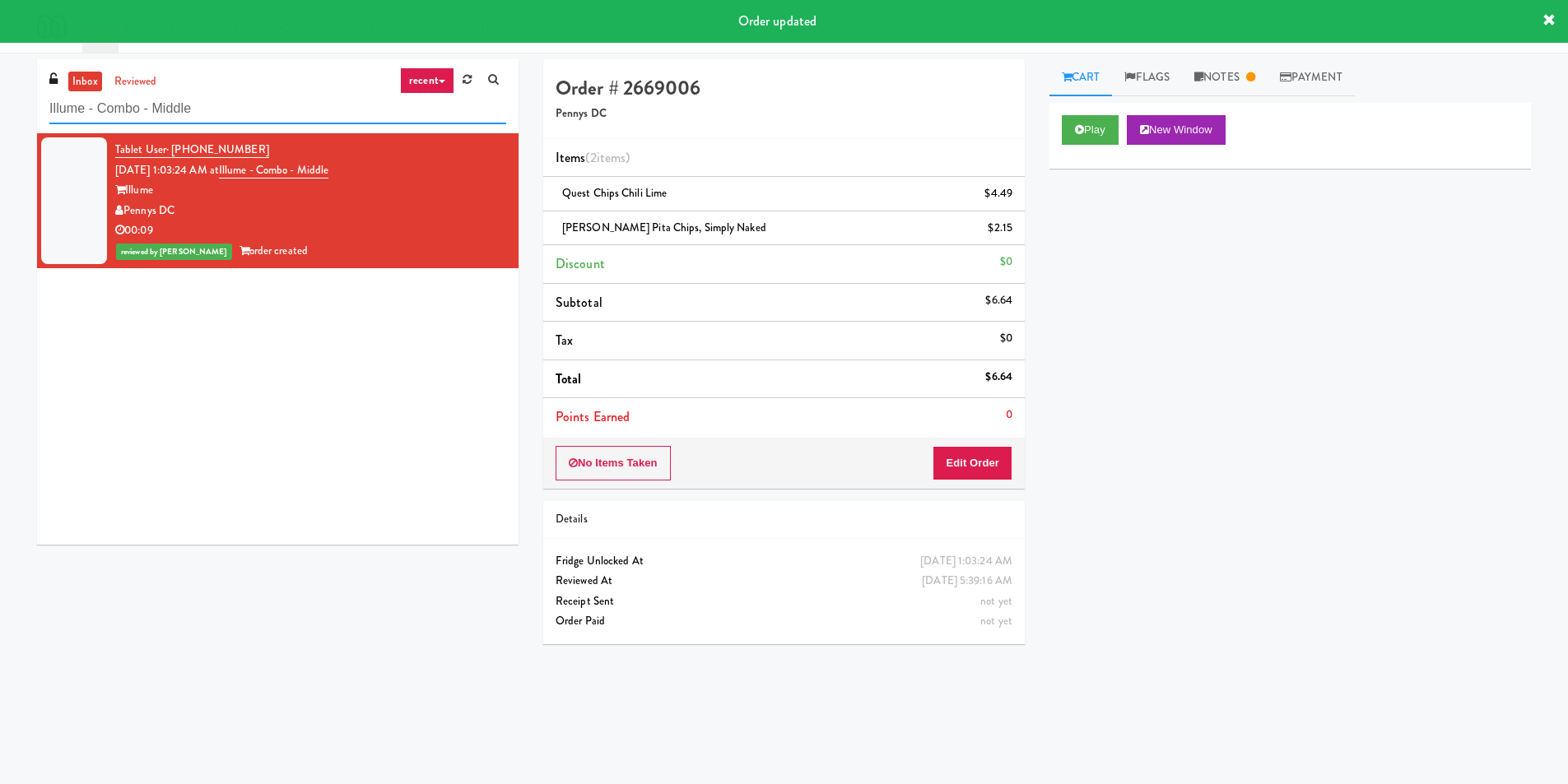
click at [301, 114] on input "Illume - Combo - Middle" at bounding box center [278, 108] width 457 height 30
paste input "Peabody - Ambient"
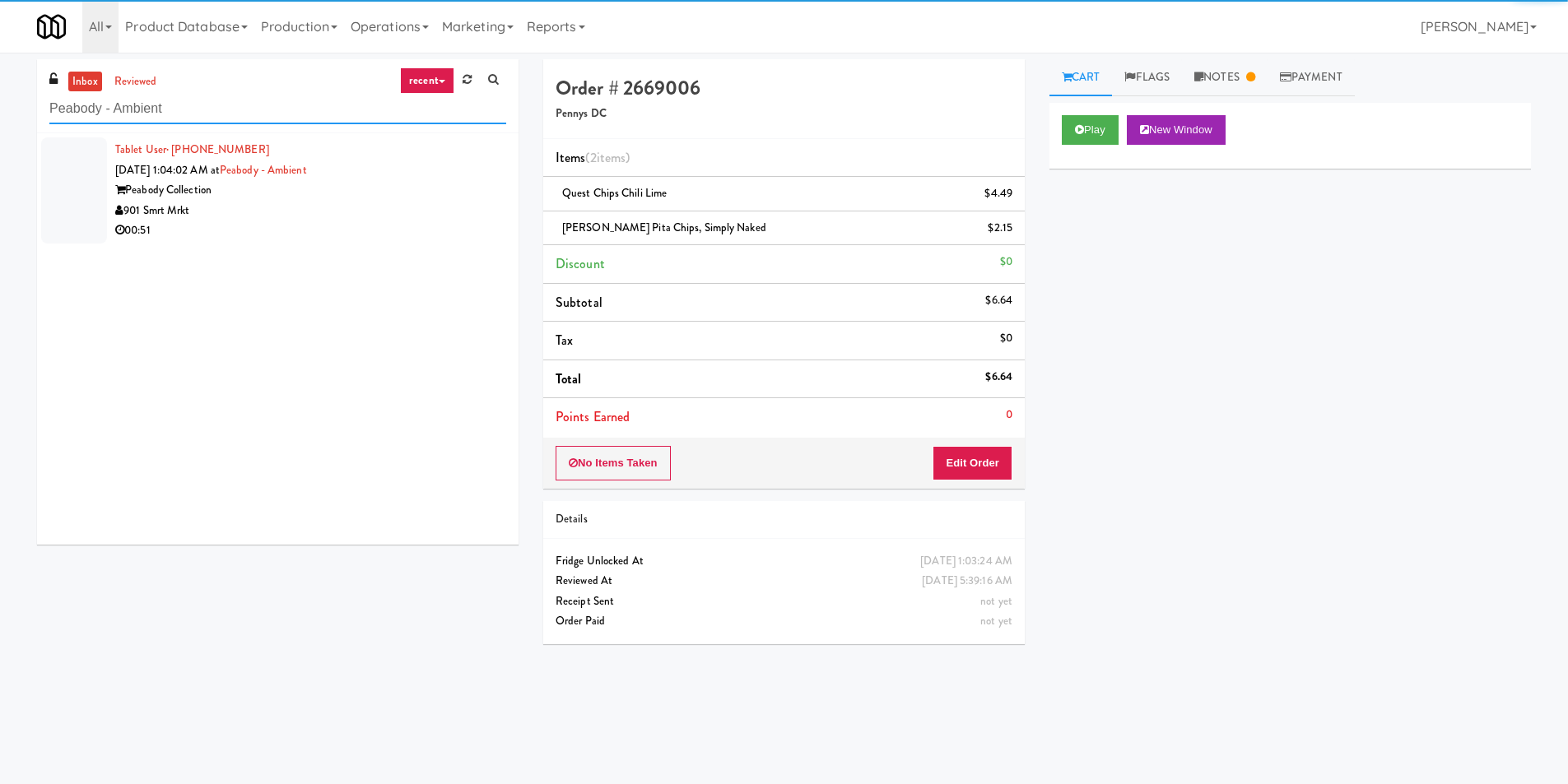
type input "Peabody - Ambient"
drag, startPoint x: 488, startPoint y: 267, endPoint x: 477, endPoint y: 255, distance: 16.3
click at [488, 266] on div "Tablet User · (901) 574-7897 [DATE] 1:04:02 AM at Peabody - Ambient Peabody Col…" at bounding box center [278, 339] width 482 height 412
click at [404, 217] on div "901 Smrt Mrkt" at bounding box center [310, 211] width 391 height 20
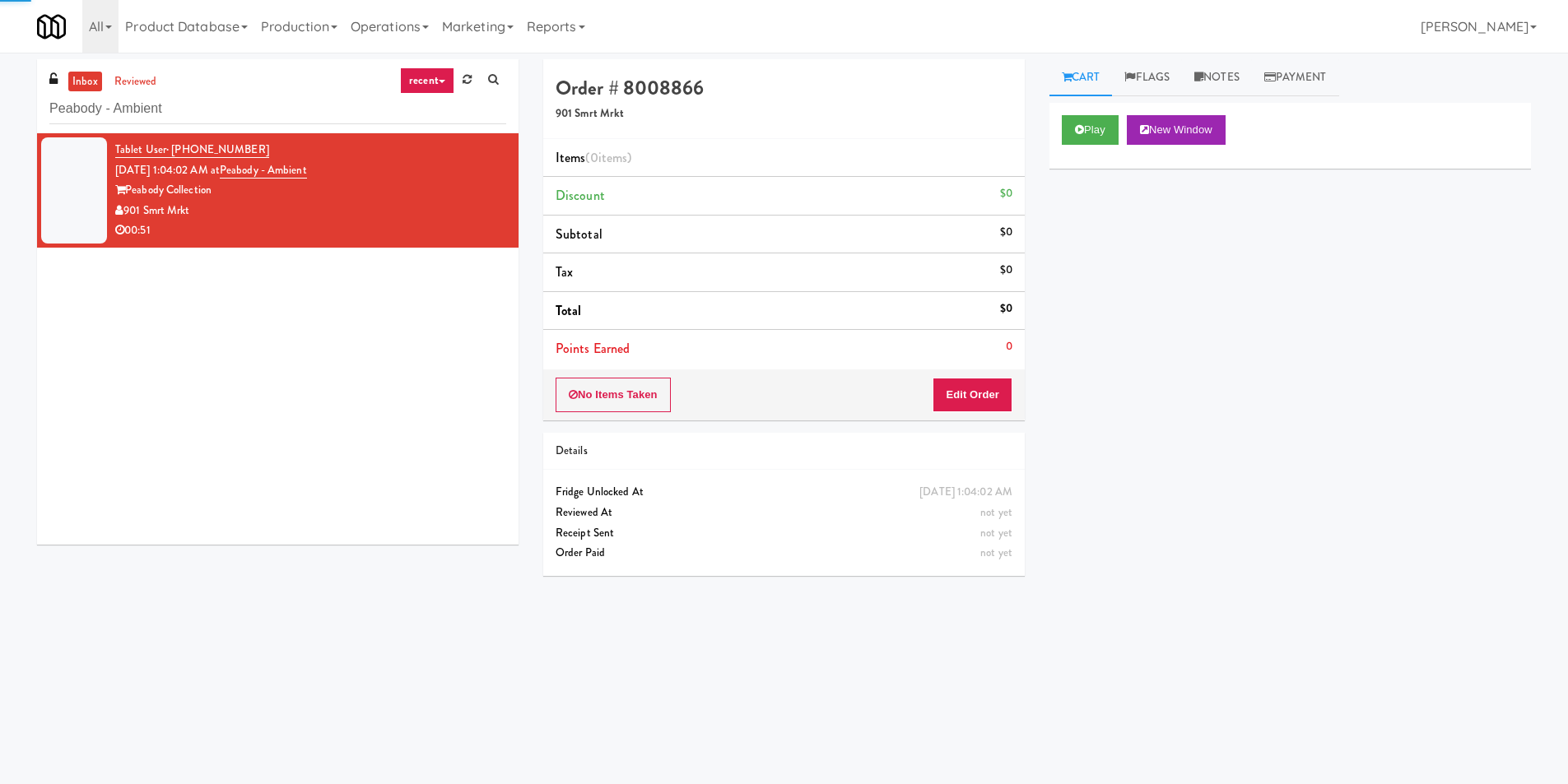
click at [1055, 130] on div "Play New Window" at bounding box center [1290, 136] width 482 height 66
click at [1083, 134] on icon at bounding box center [1080, 130] width 9 height 11
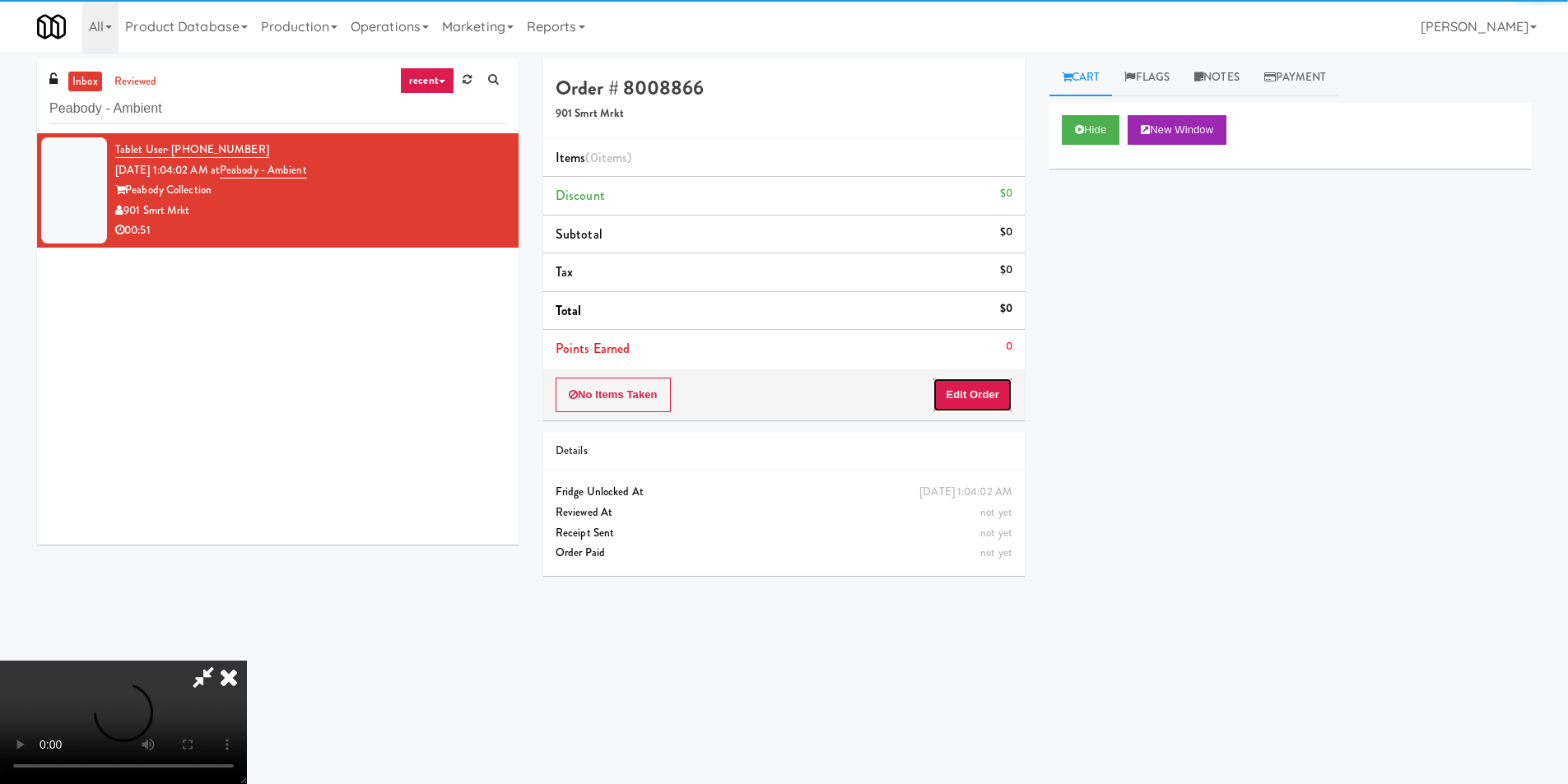
click at [980, 396] on button "Edit Order" at bounding box center [972, 395] width 80 height 35
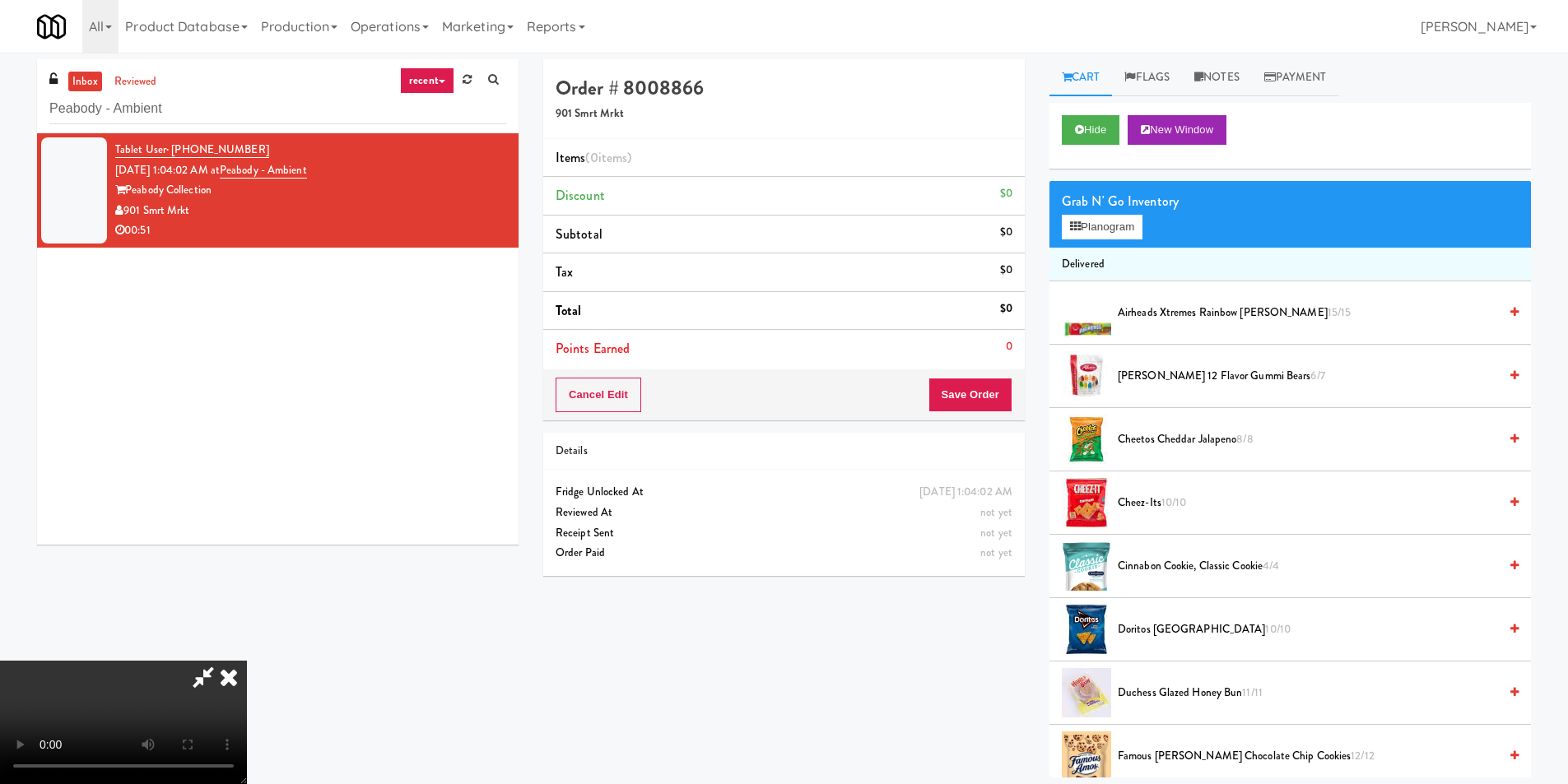
click at [247, 661] on video at bounding box center [123, 722] width 247 height 123
click at [1121, 226] on button "Planogram" at bounding box center [1102, 227] width 81 height 25
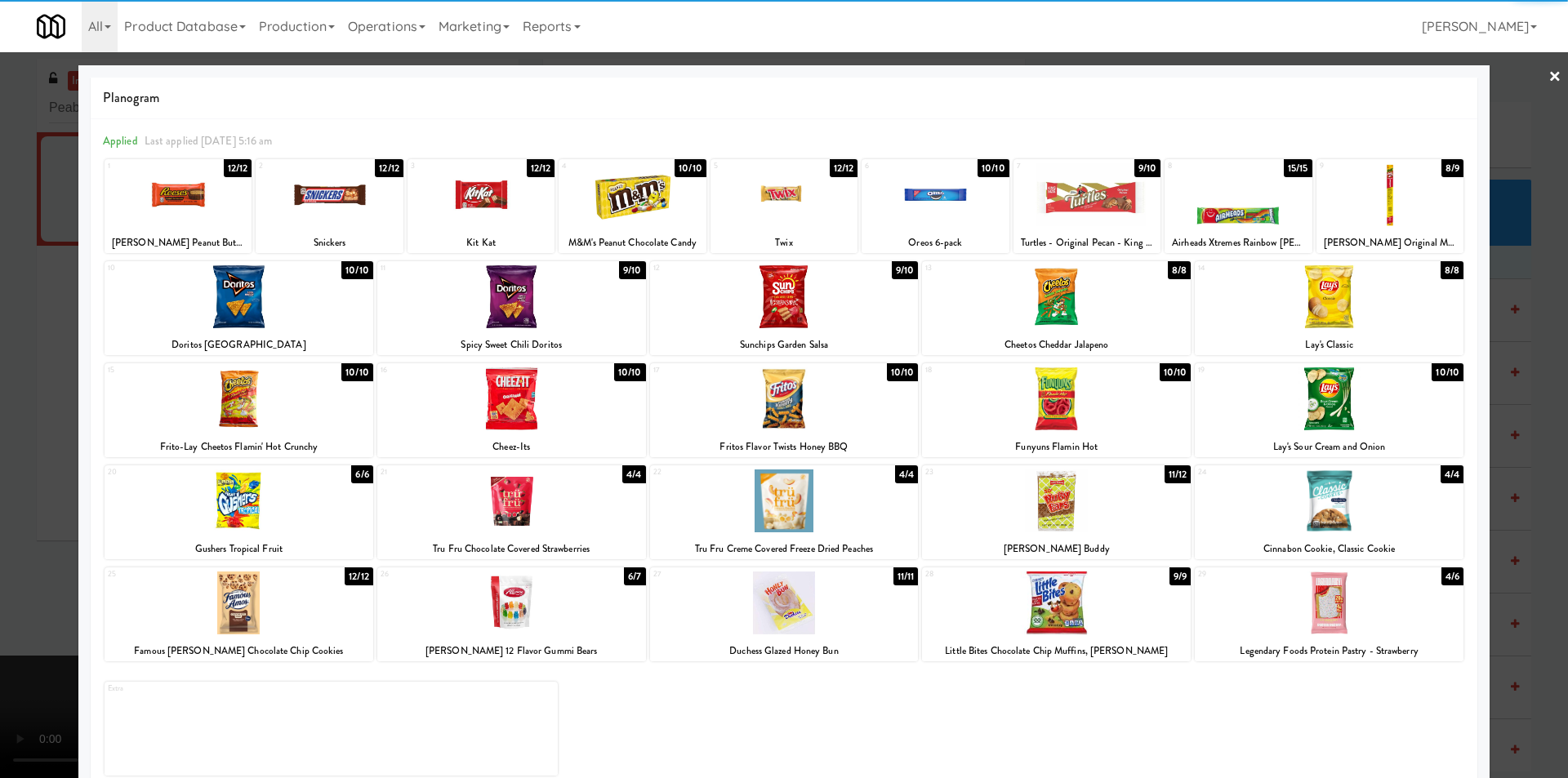
click at [1323, 389] on div at bounding box center [1329, 399] width 269 height 63
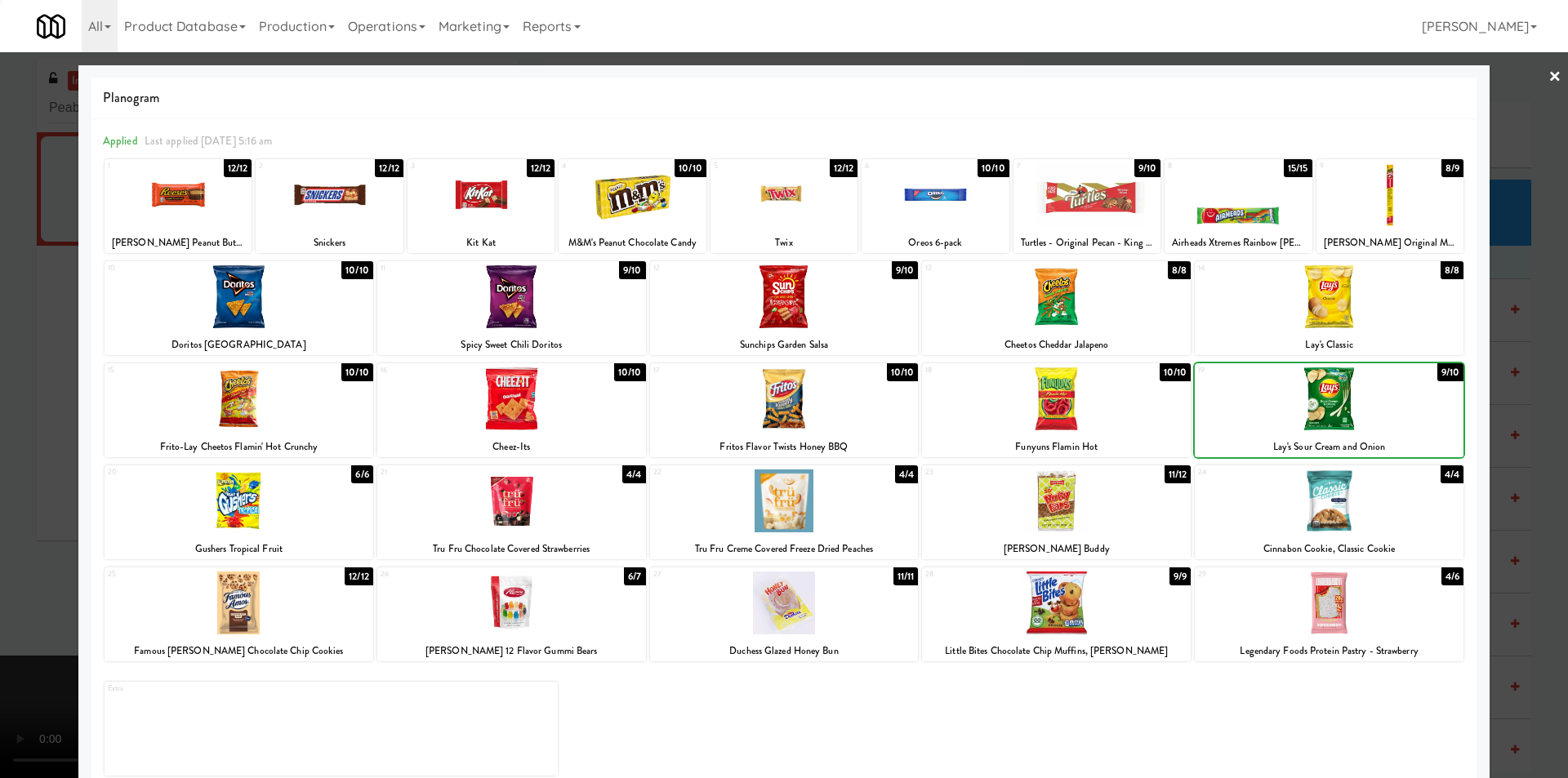
click at [1521, 362] on div at bounding box center [784, 389] width 1568 height 778
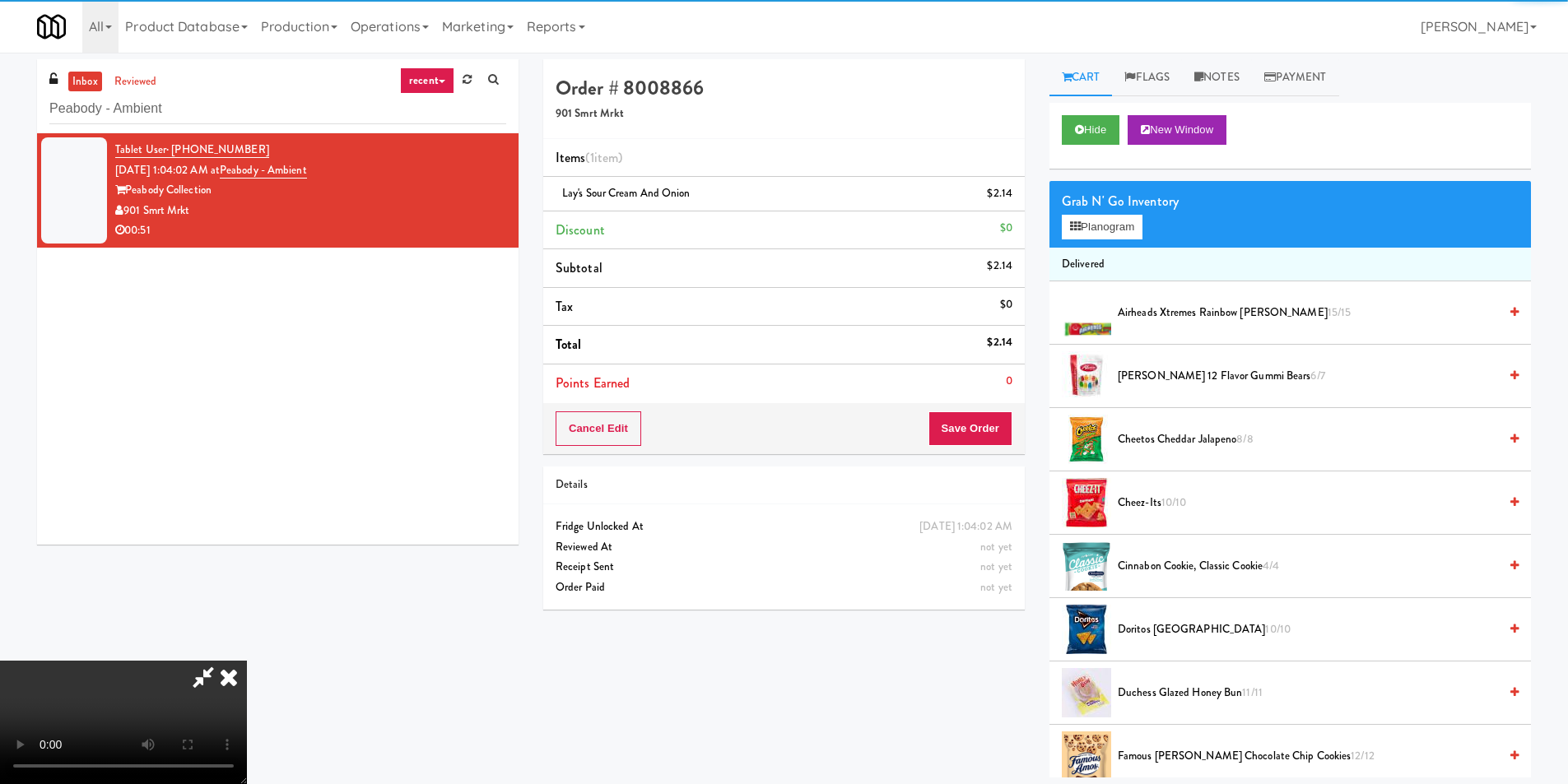
click at [247, 661] on video at bounding box center [123, 722] width 247 height 123
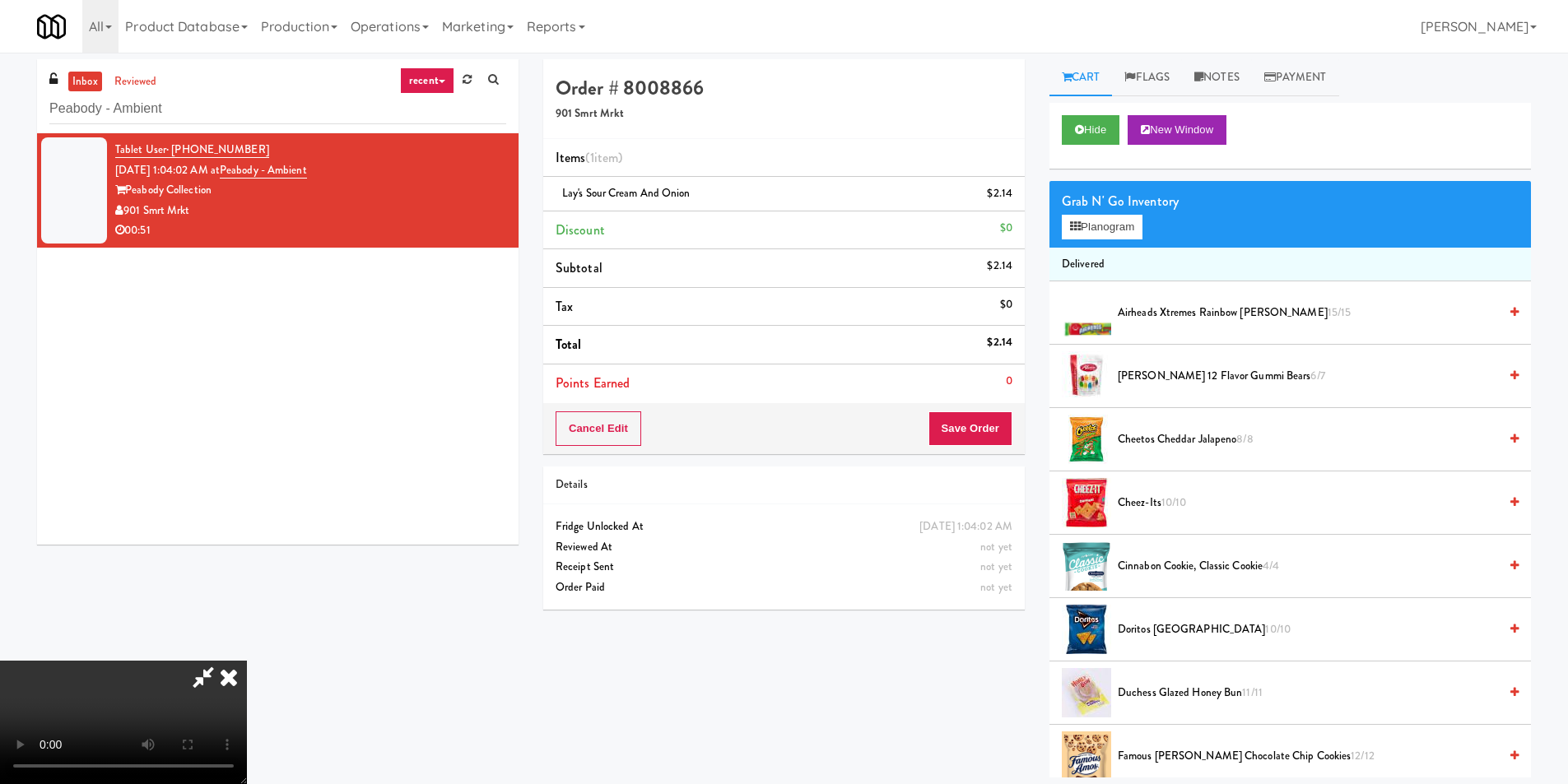
click at [247, 661] on video at bounding box center [123, 722] width 247 height 123
click at [1142, 222] on button "Planogram" at bounding box center [1102, 227] width 81 height 25
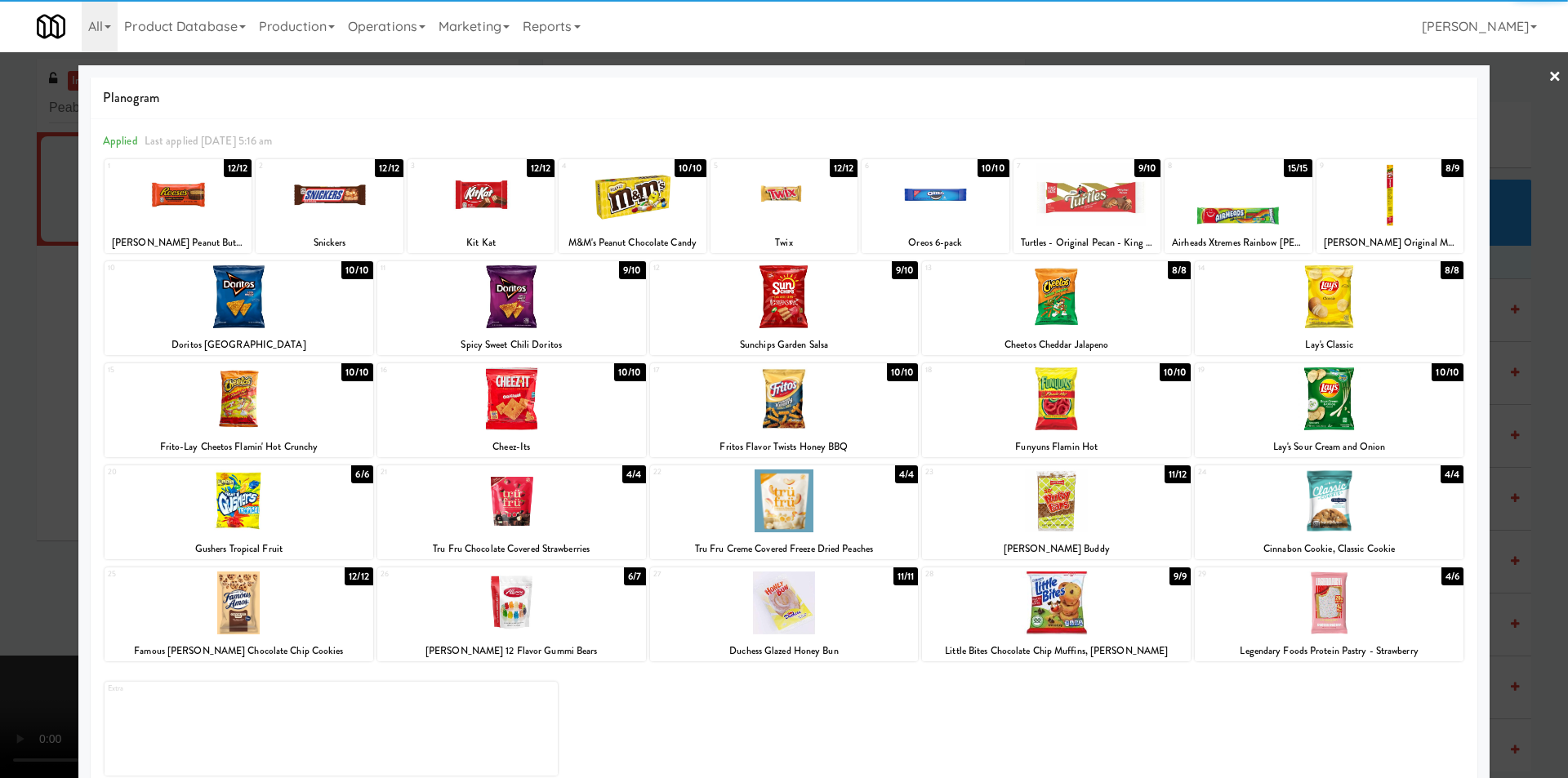
click at [1340, 321] on div at bounding box center [1329, 296] width 269 height 63
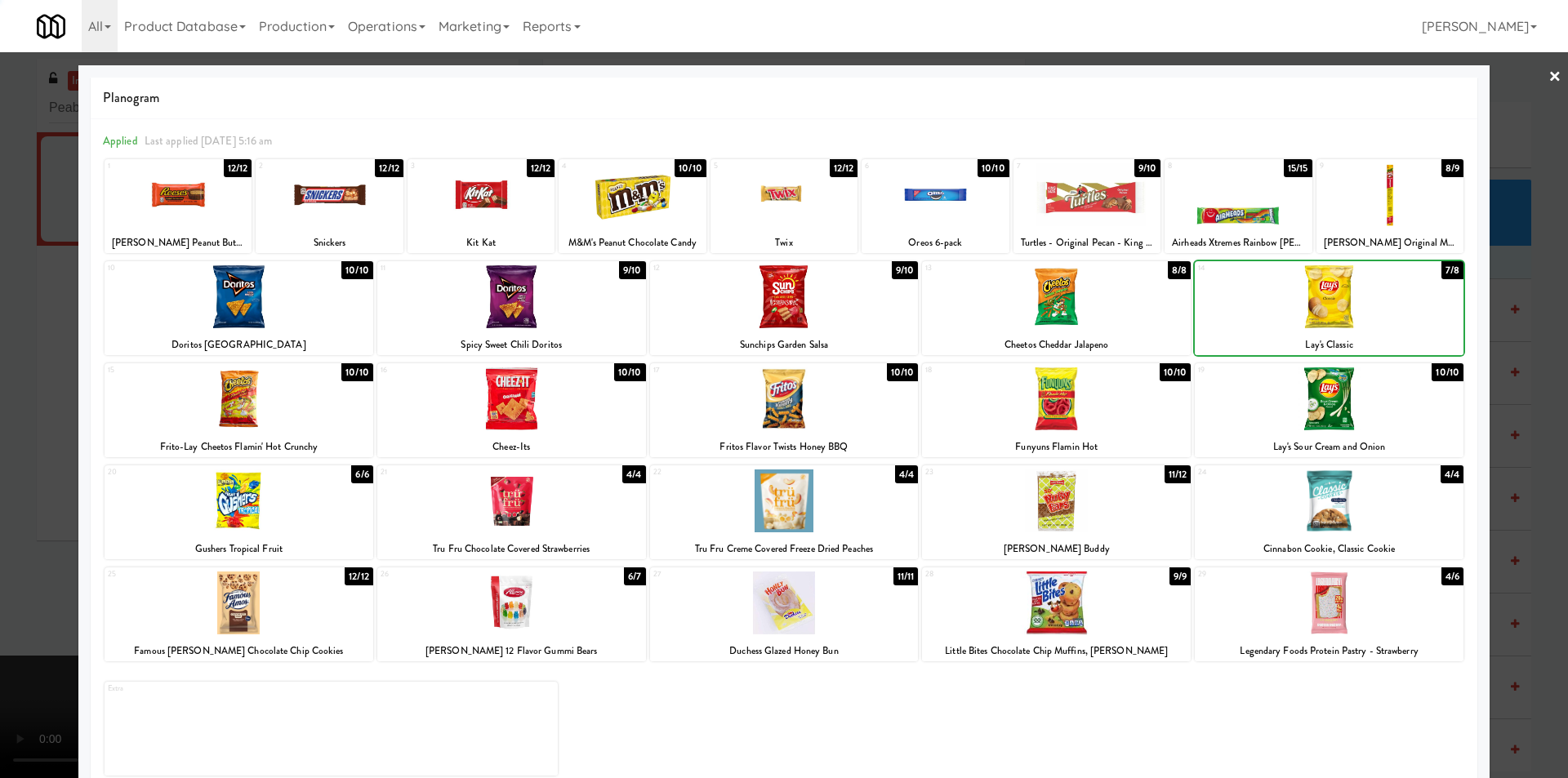
click at [1500, 351] on div at bounding box center [784, 389] width 1568 height 778
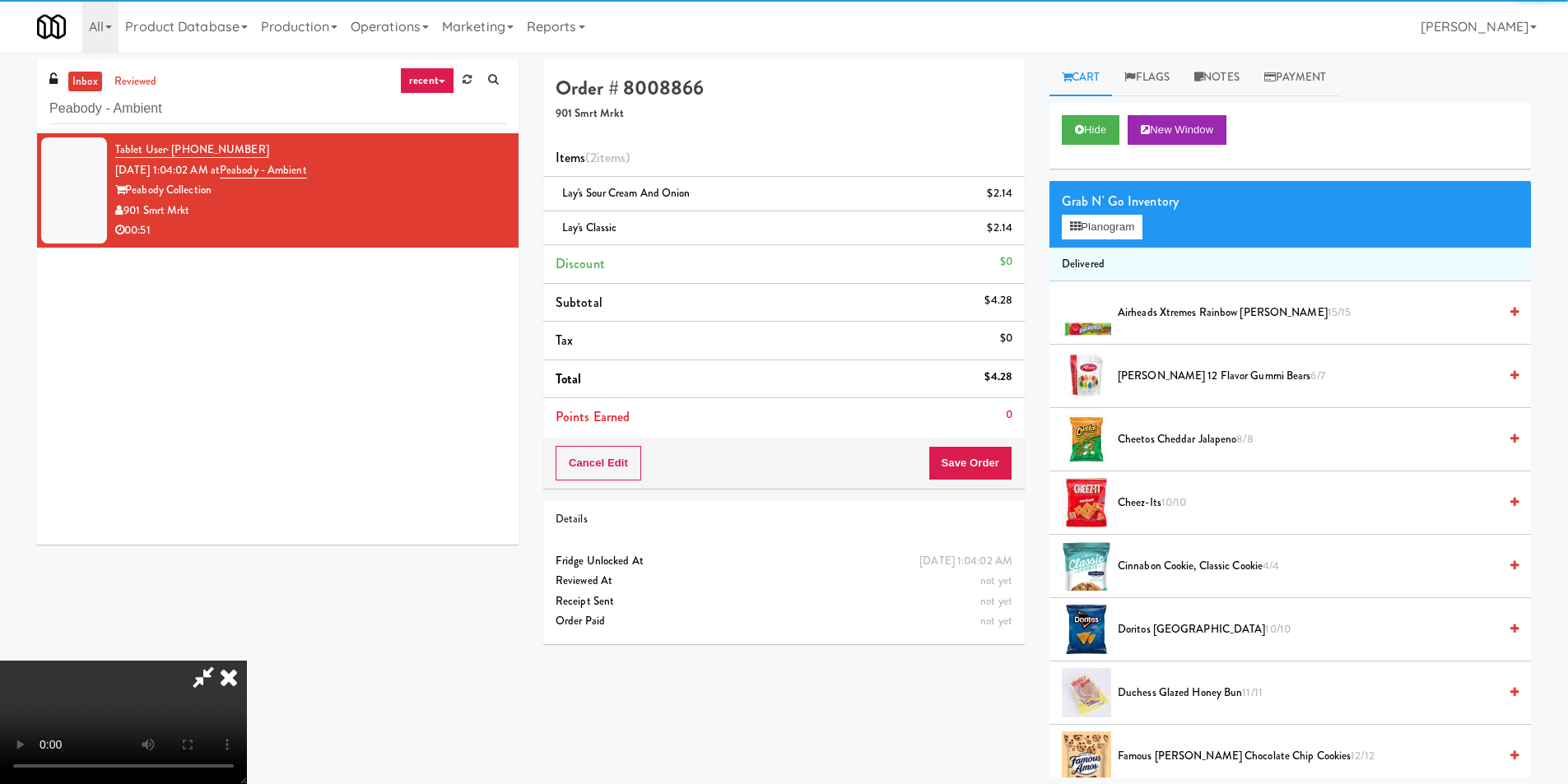
click at [247, 661] on video at bounding box center [123, 722] width 247 height 123
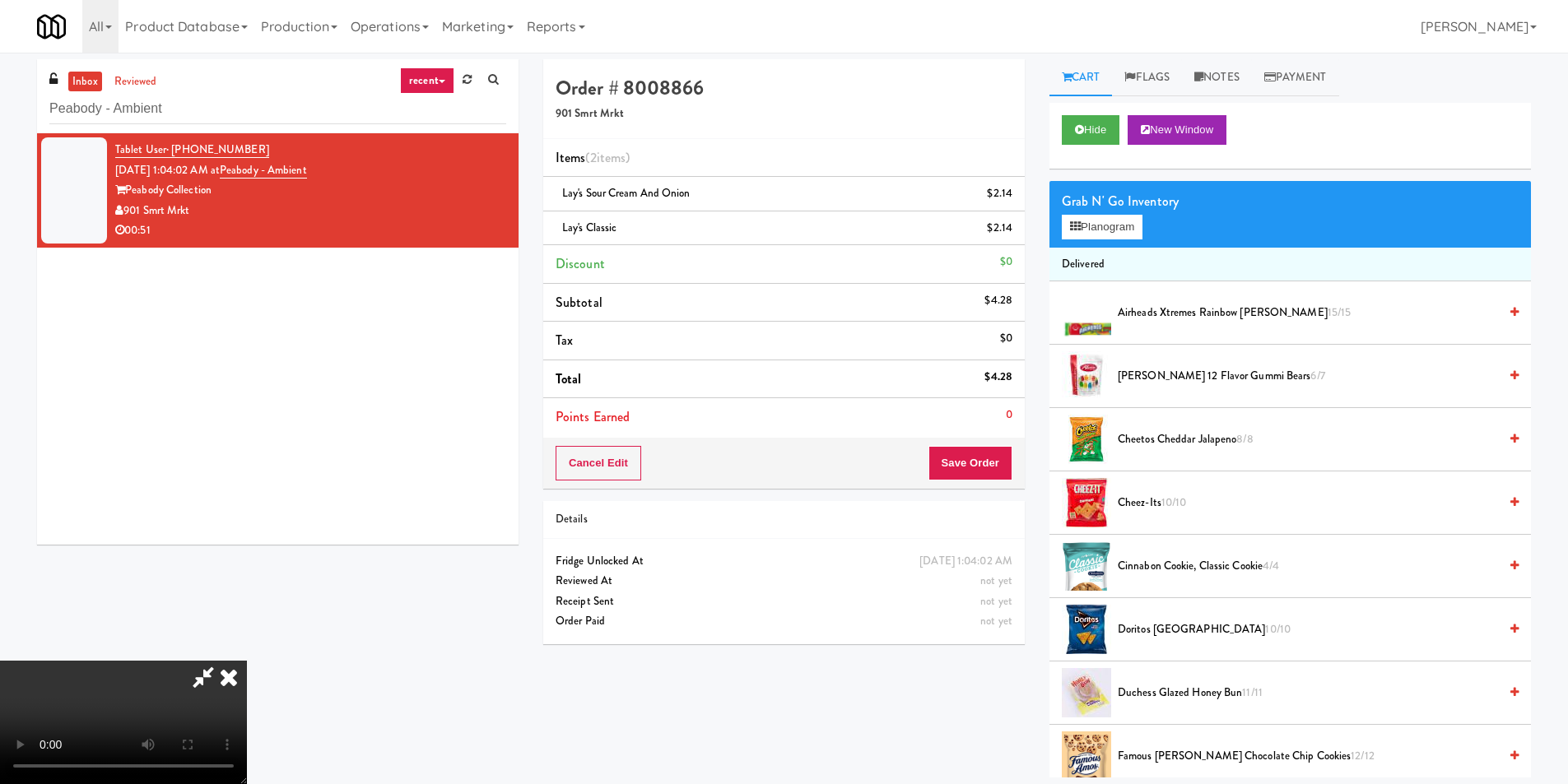
click at [1017, 230] on icon at bounding box center [1014, 234] width 8 height 11
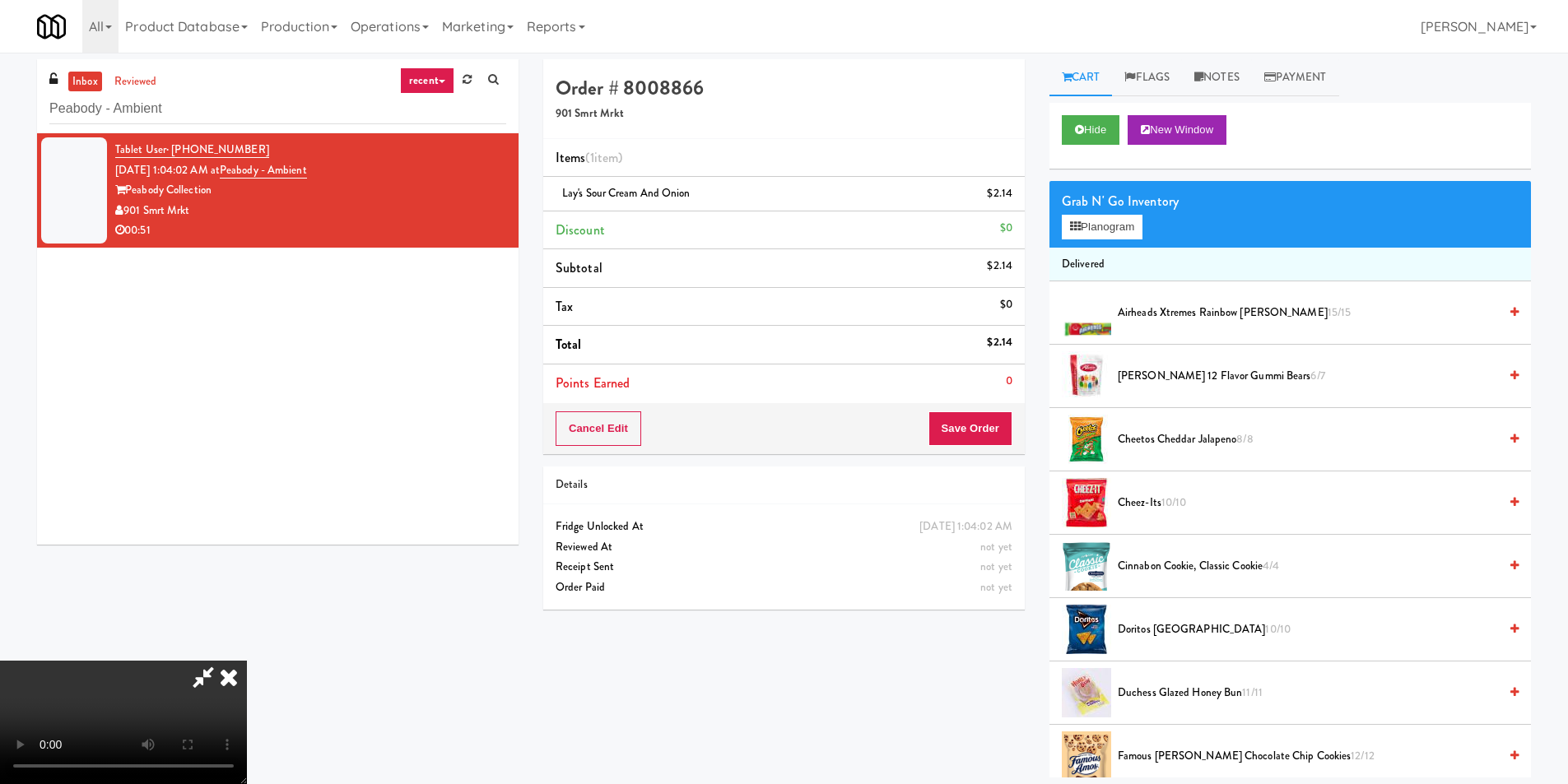
click at [247, 661] on video at bounding box center [123, 722] width 247 height 123
click at [1098, 227] on button "Planogram" at bounding box center [1102, 227] width 81 height 25
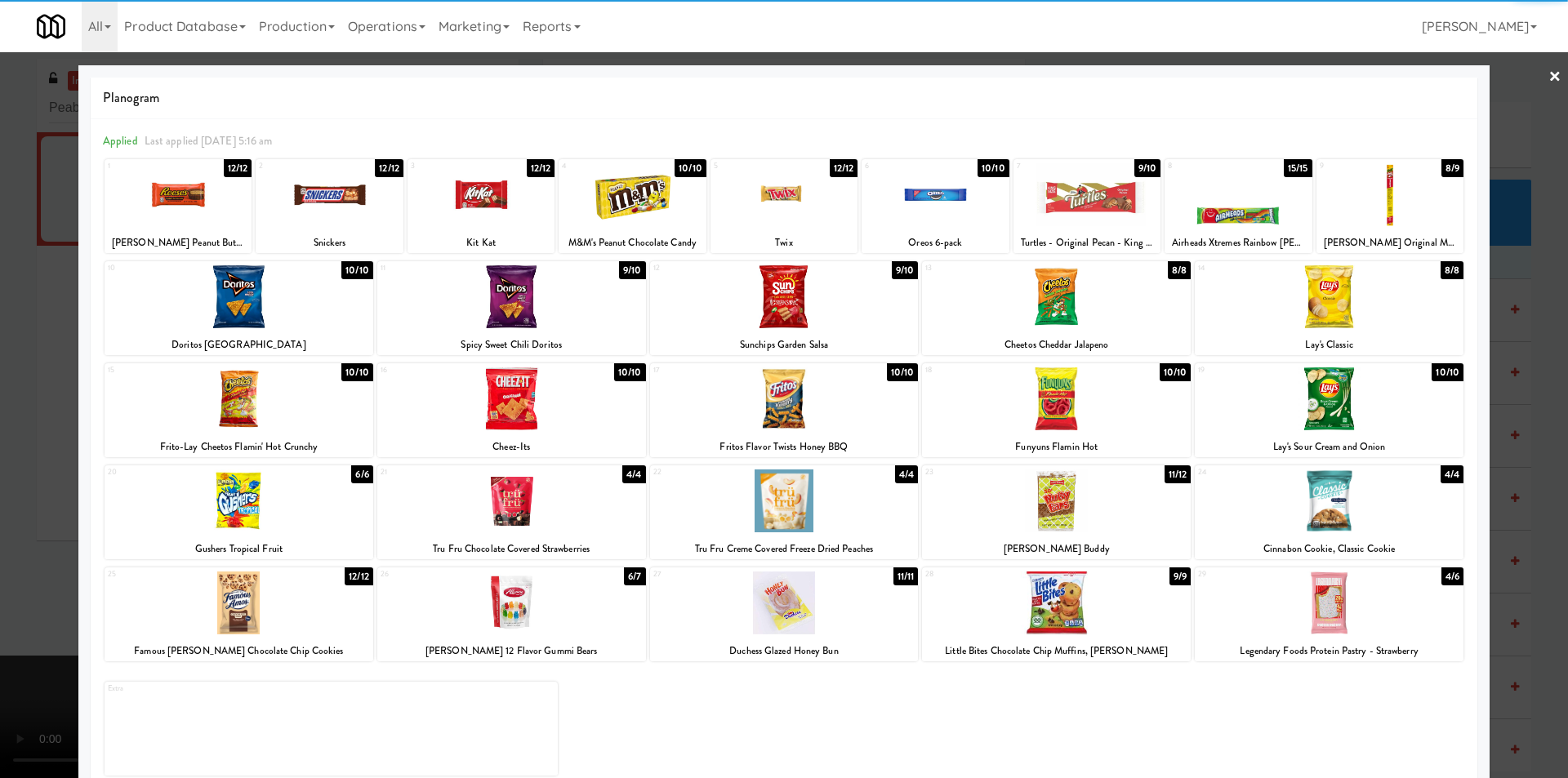
click at [825, 331] on div "12 9/10 Sunchips Garden Salsa" at bounding box center [784, 308] width 269 height 94
click at [1497, 345] on div at bounding box center [784, 389] width 1568 height 778
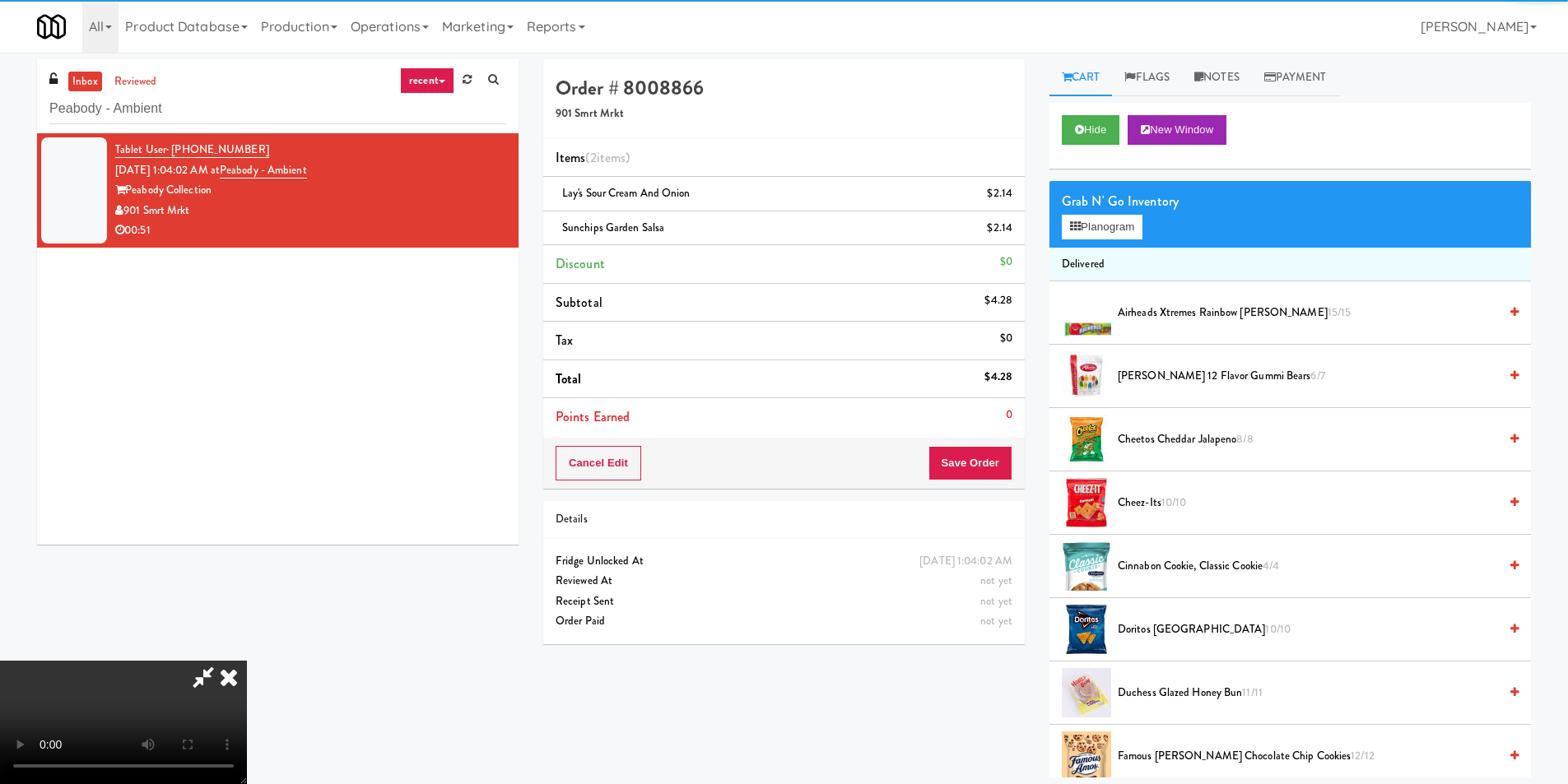
click at [247, 661] on video at bounding box center [123, 722] width 247 height 123
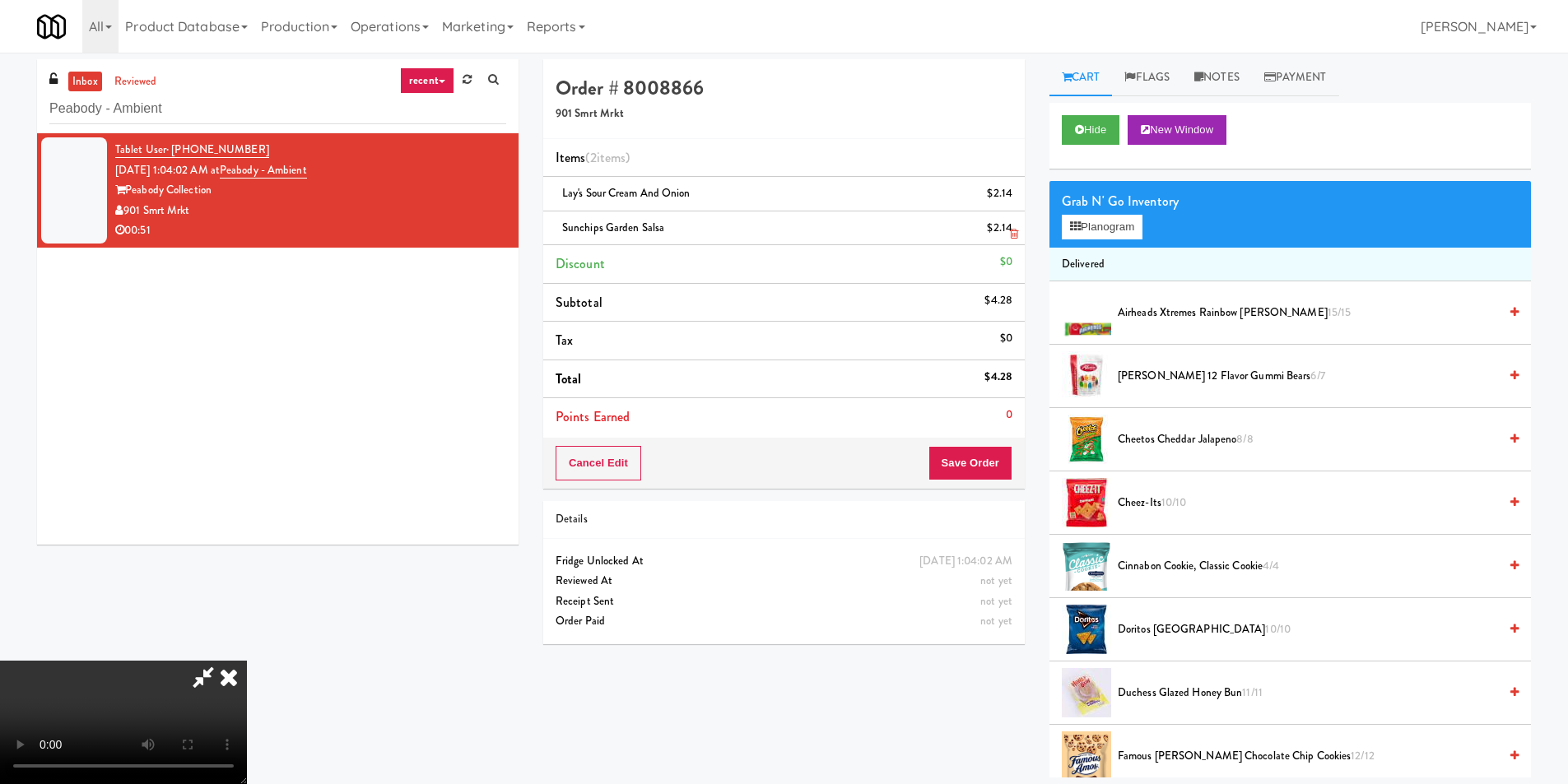
click at [1012, 233] on icon at bounding box center [1014, 234] width 8 height 11
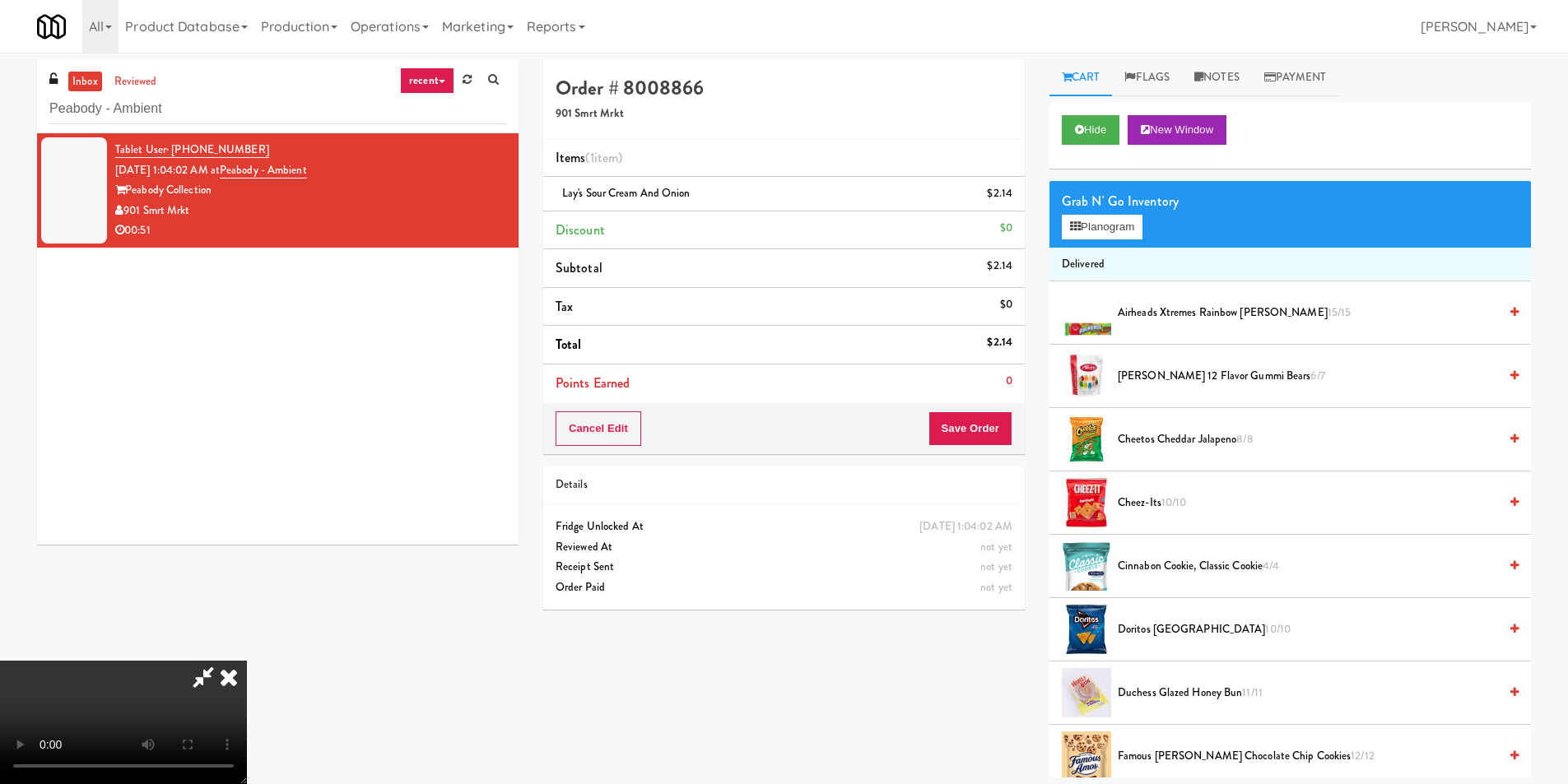
click at [247, 661] on video at bounding box center [123, 722] width 247 height 123
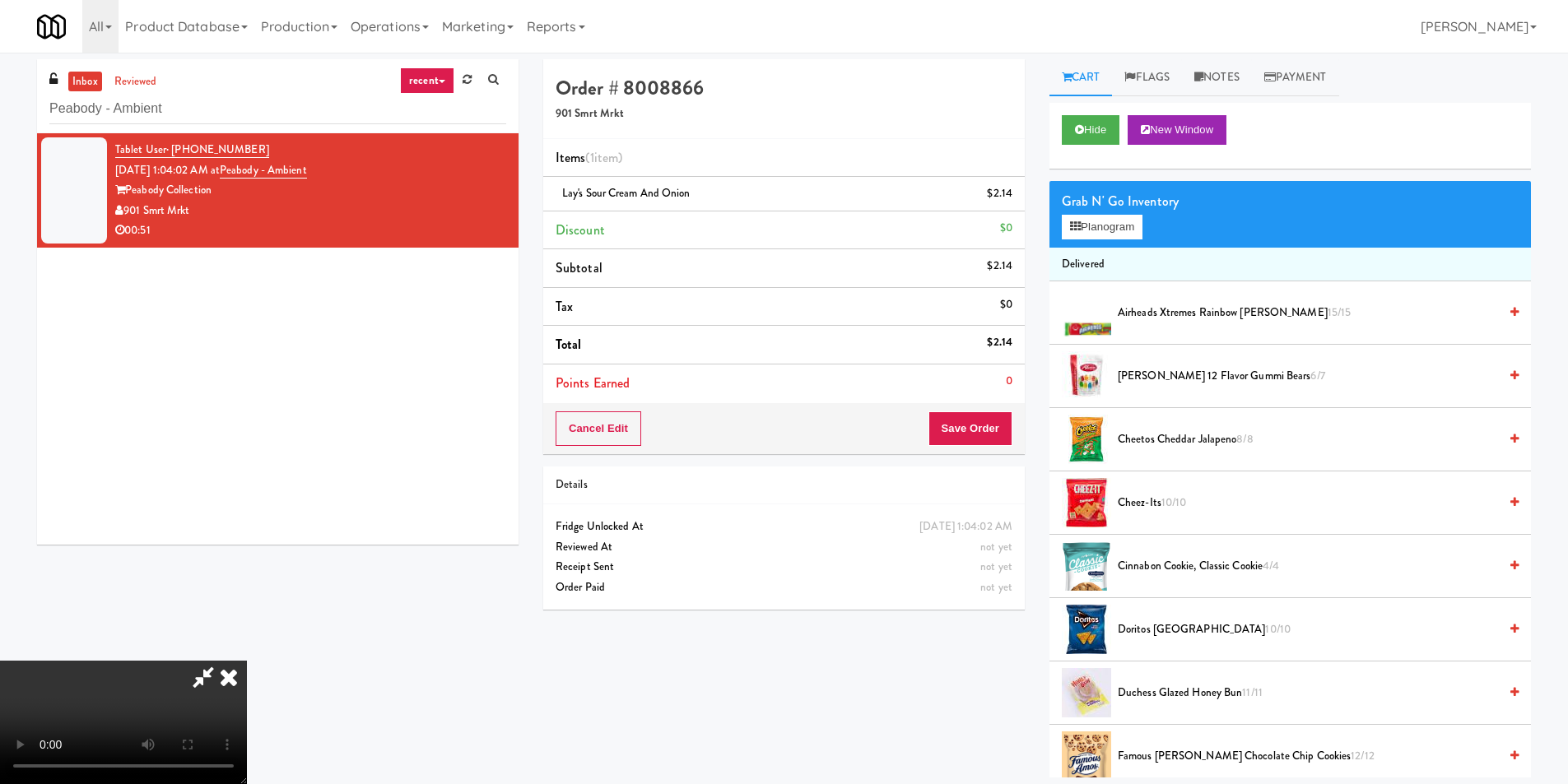
click at [247, 661] on video at bounding box center [123, 722] width 247 height 123
click at [1074, 220] on button "Planogram" at bounding box center [1102, 227] width 81 height 25
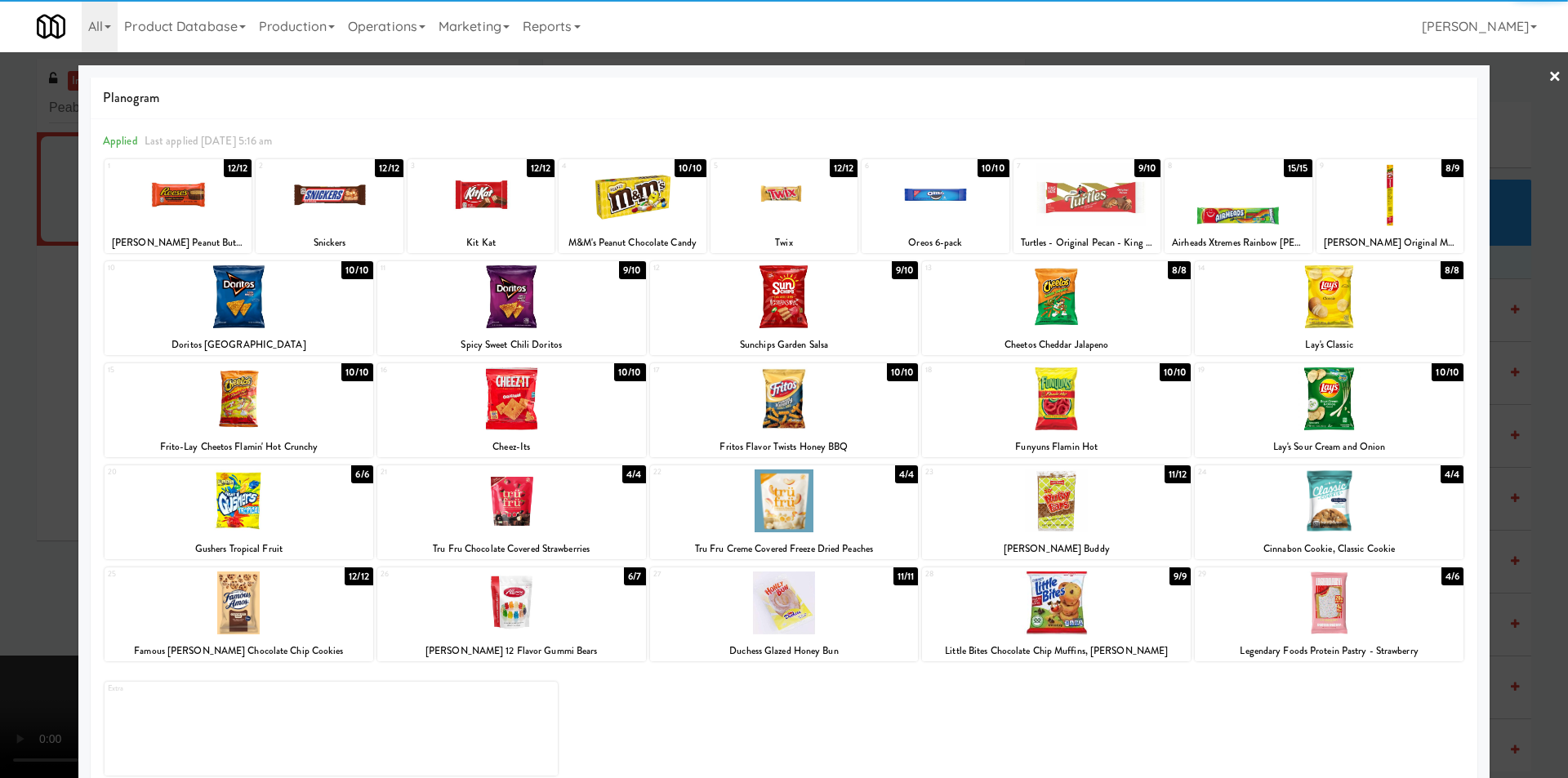
click at [1380, 218] on div at bounding box center [1390, 194] width 147 height 63
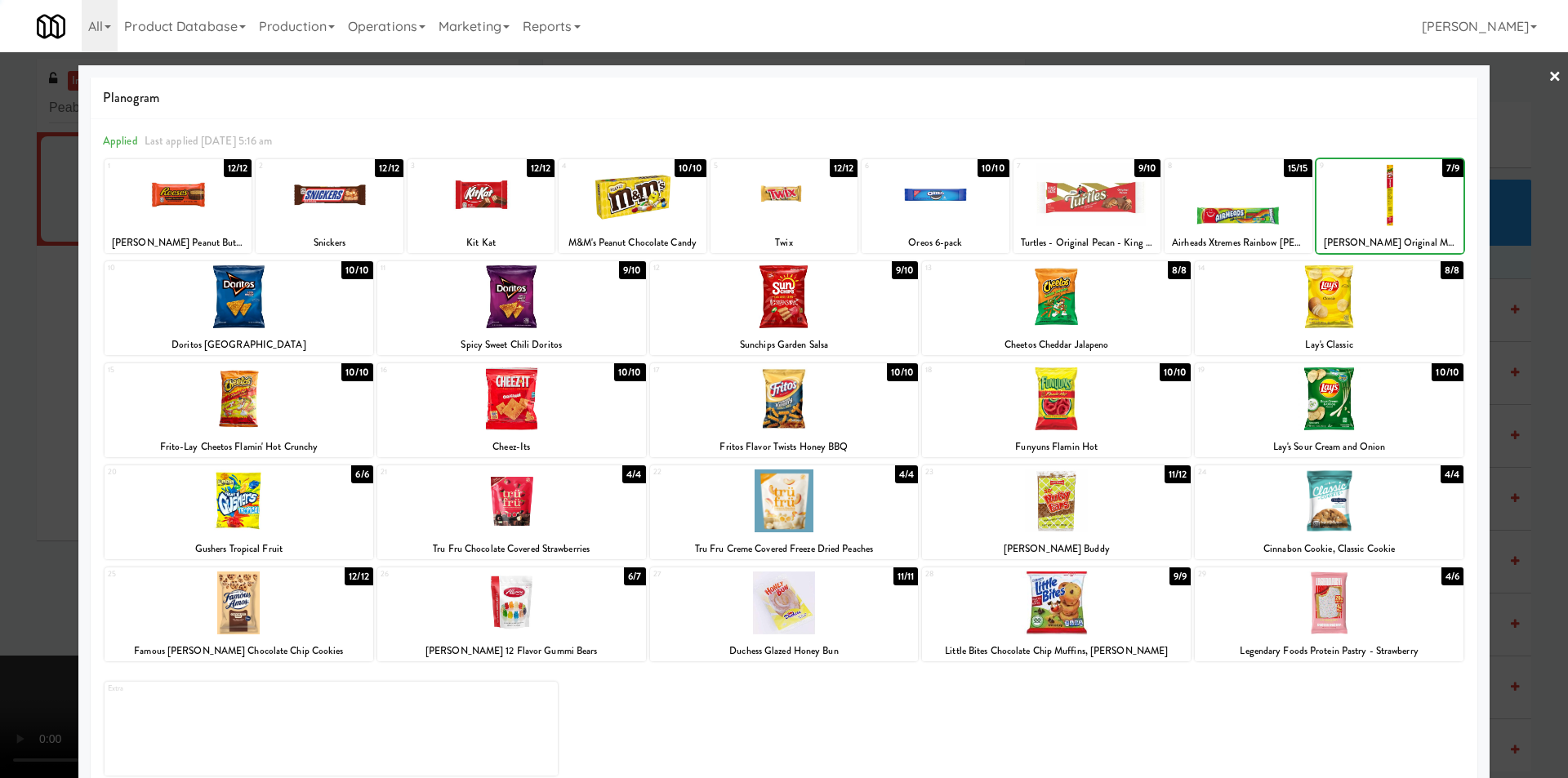
click at [1519, 265] on div at bounding box center [784, 389] width 1568 height 778
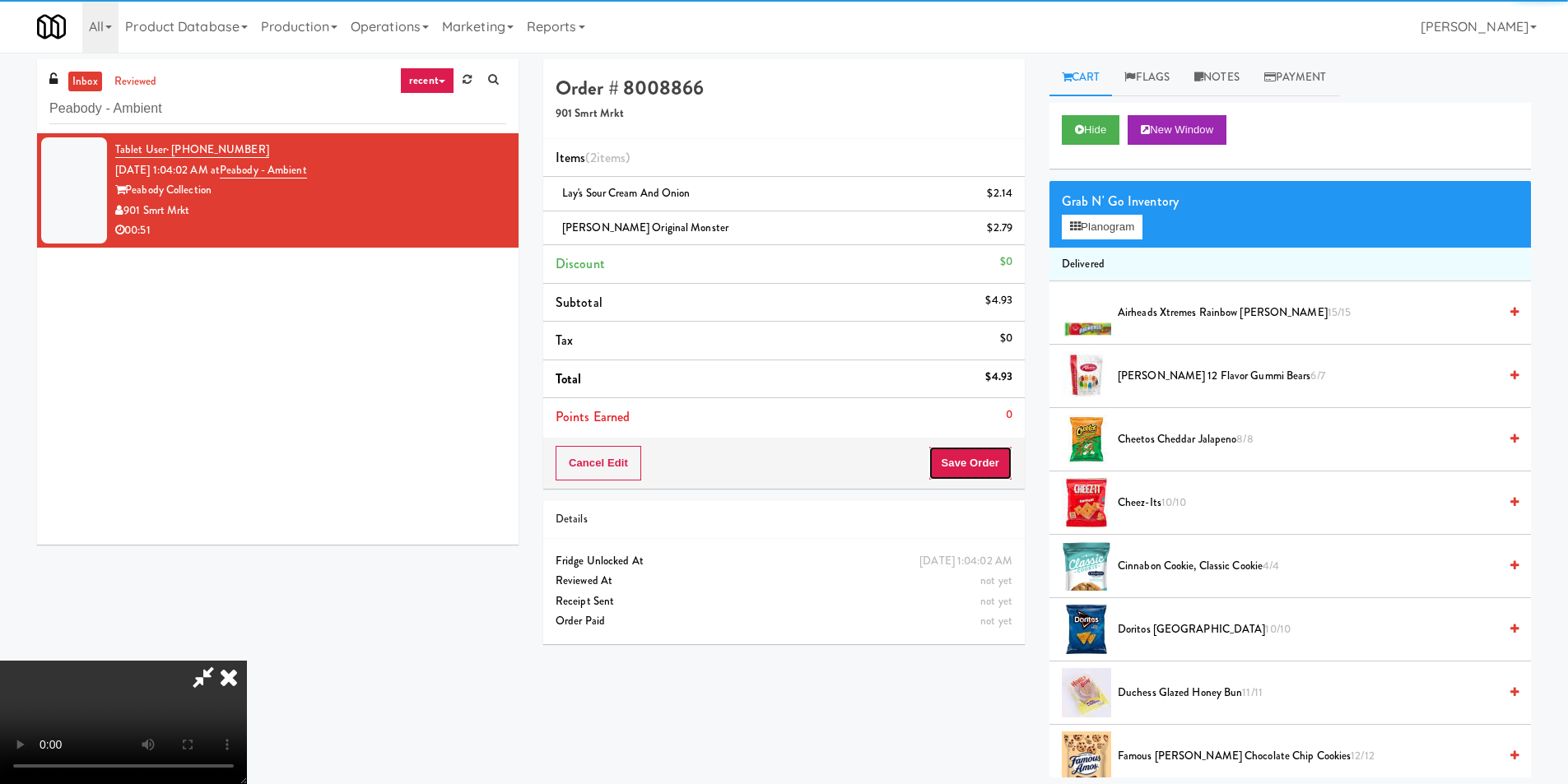
click at [983, 458] on button "Save Order" at bounding box center [970, 463] width 84 height 35
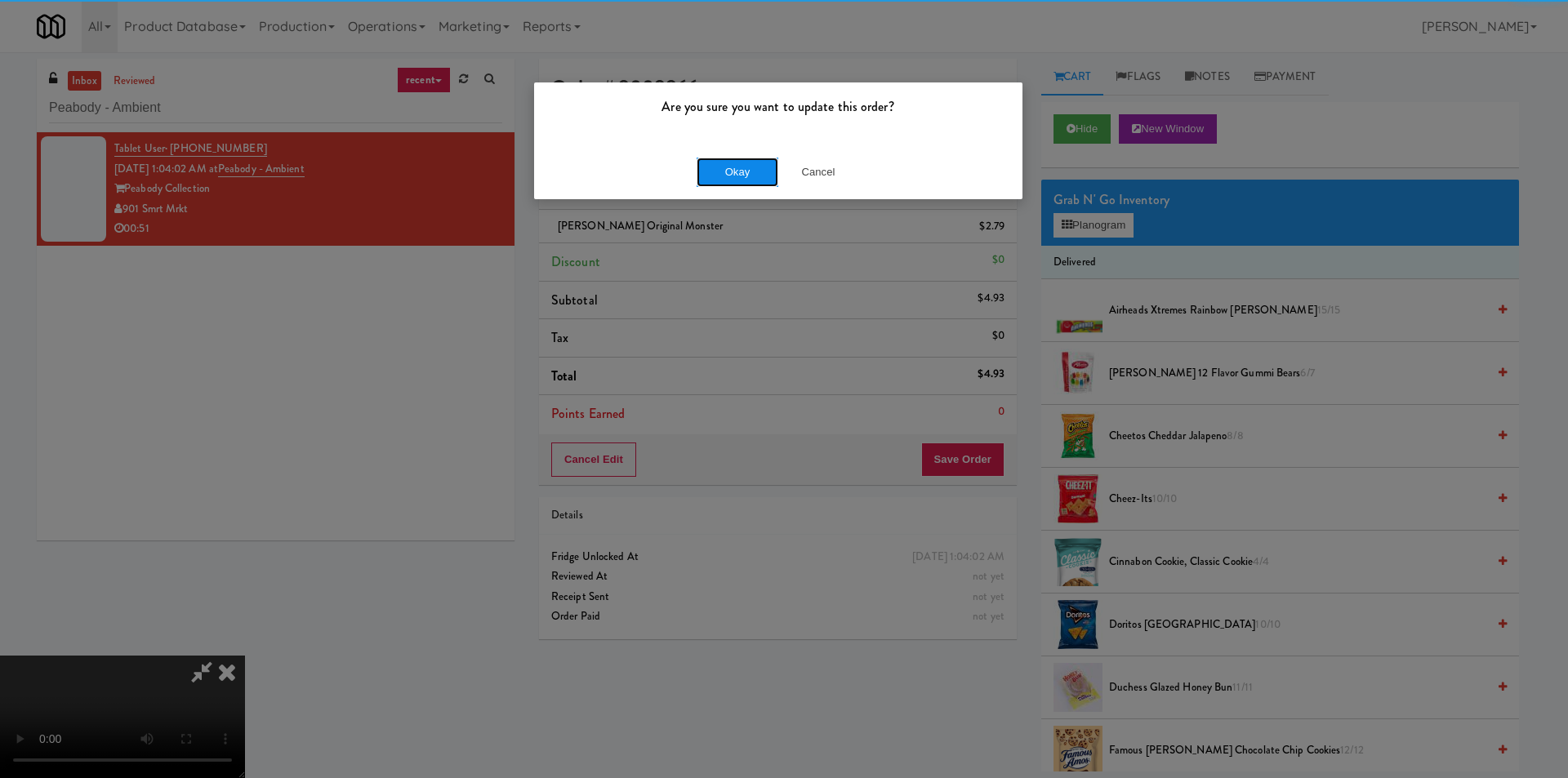
click at [742, 176] on button "Okay" at bounding box center [738, 172] width 82 height 29
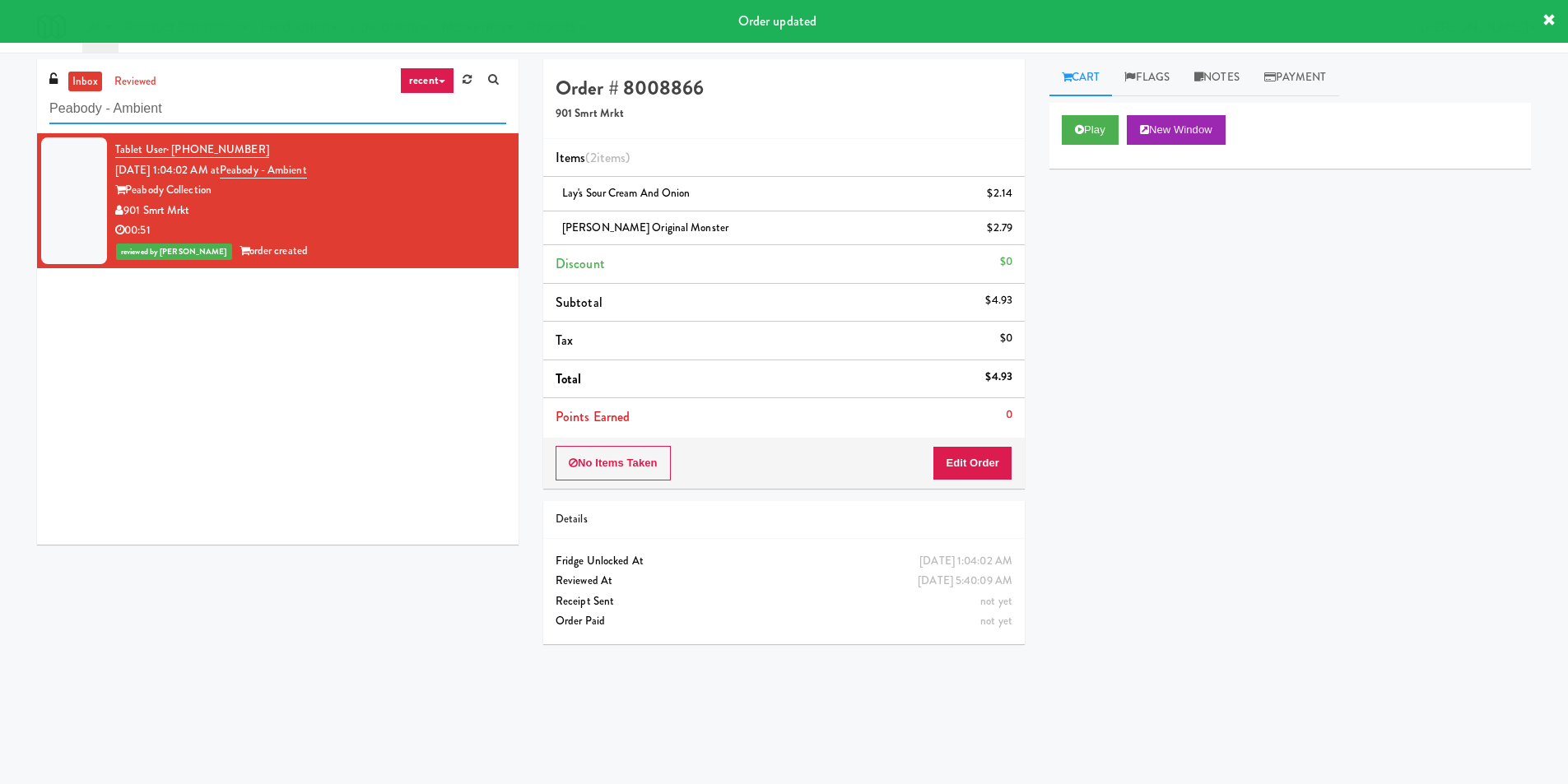
click at [240, 106] on input "Peabody - Ambient" at bounding box center [278, 108] width 457 height 30
paste input "latform - Ambient - Righ"
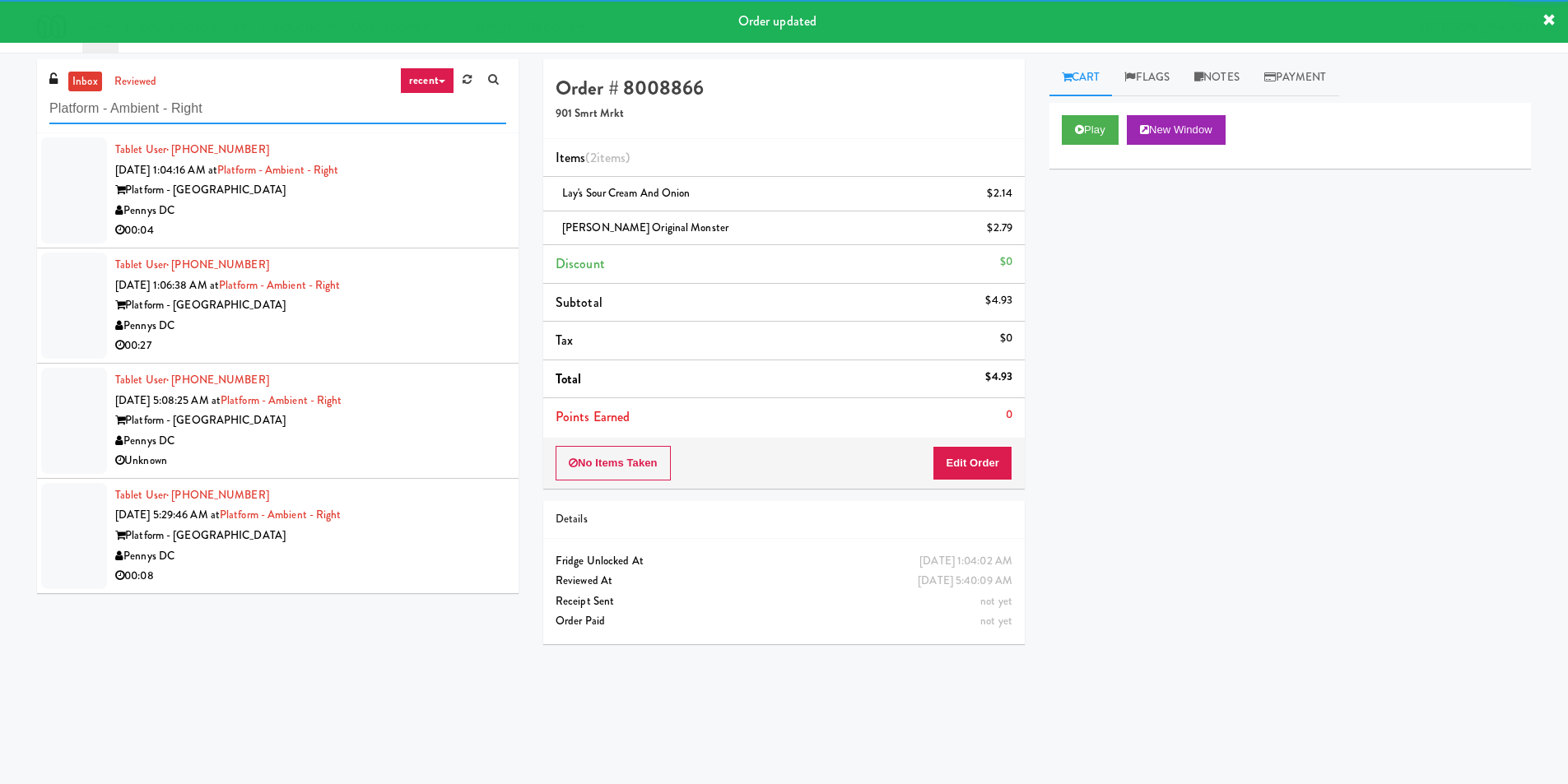
type input "Platform - Ambient - Right"
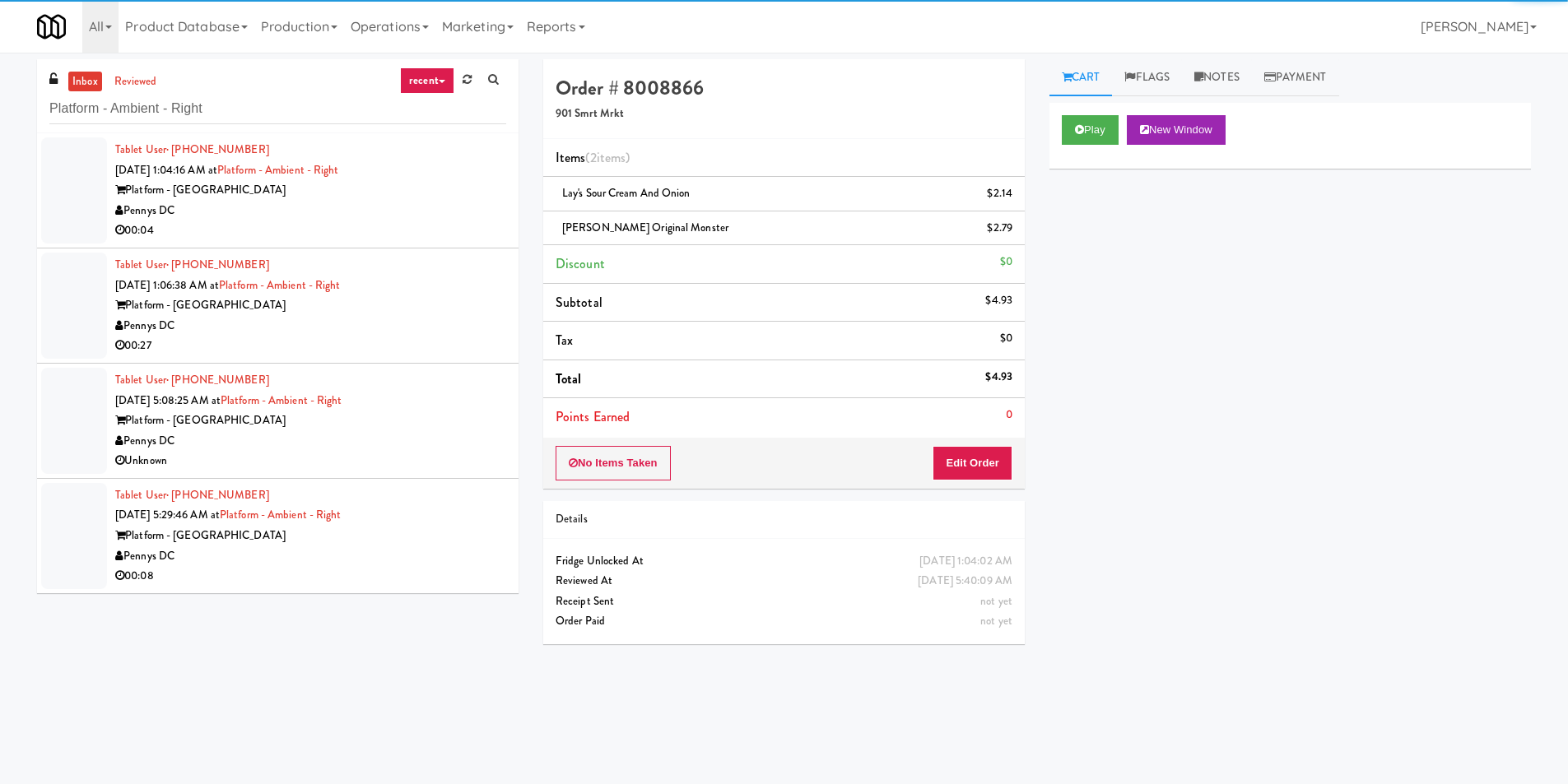
click at [452, 245] on li "Tablet User · (214) 385-5216 [DATE] 1:04:16 AM at Platform - Ambient - Right Pl…" at bounding box center [278, 190] width 482 height 115
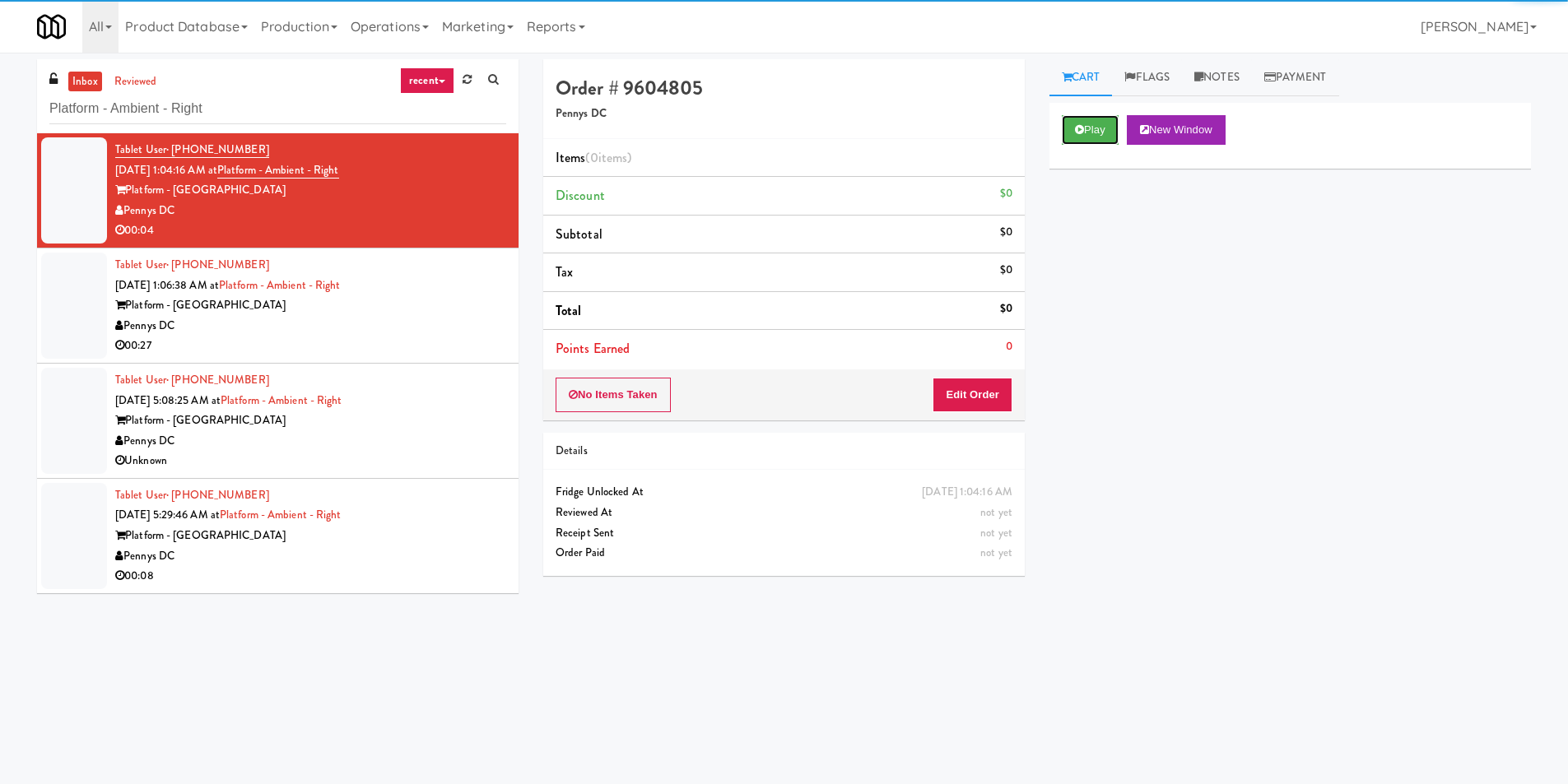
click at [1100, 140] on button "Play" at bounding box center [1090, 130] width 57 height 29
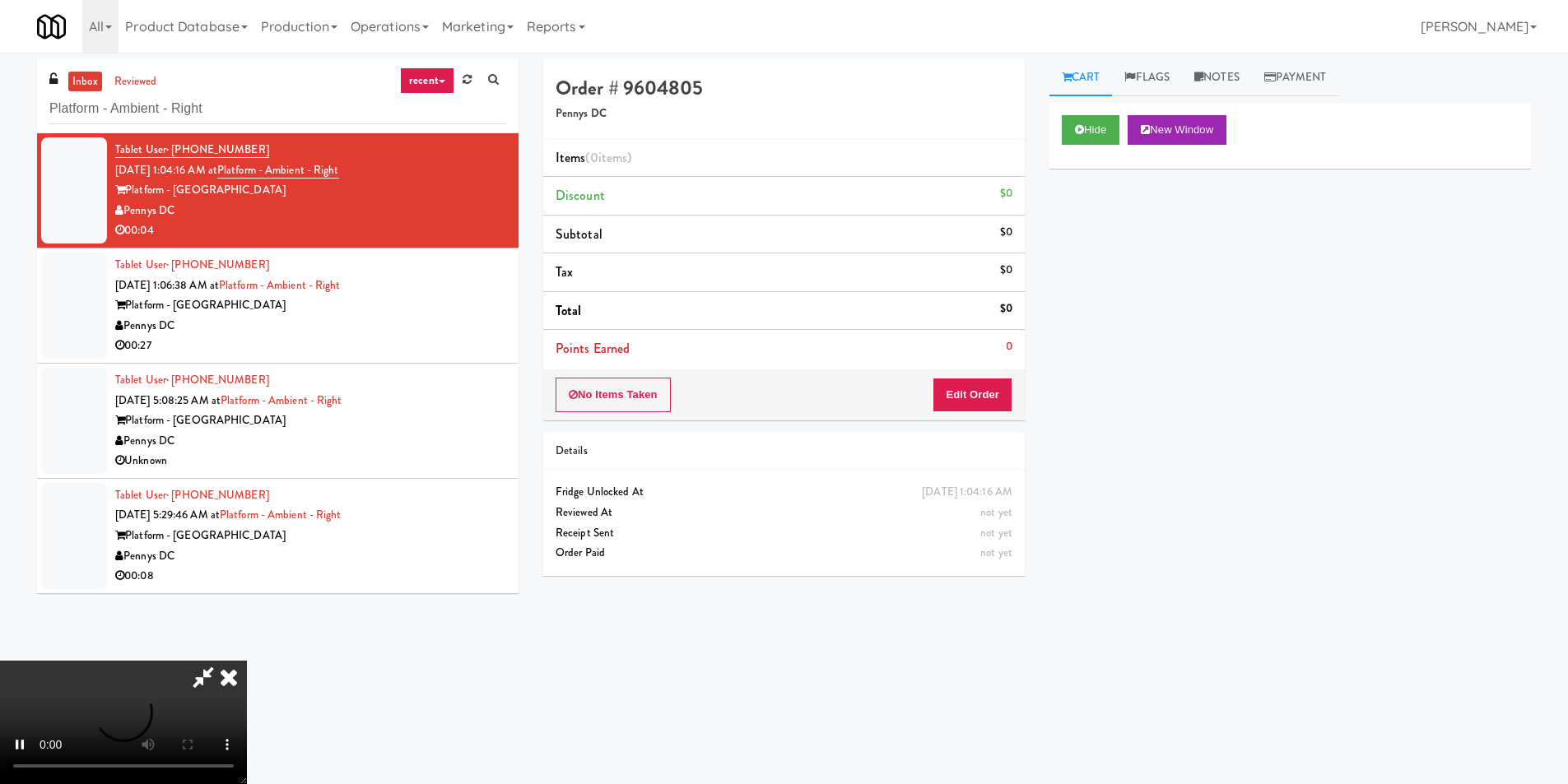
click at [1004, 413] on div "No Items Taken Edit Order" at bounding box center [784, 395] width 482 height 51
click at [972, 393] on button "Edit Order" at bounding box center [972, 395] width 80 height 35
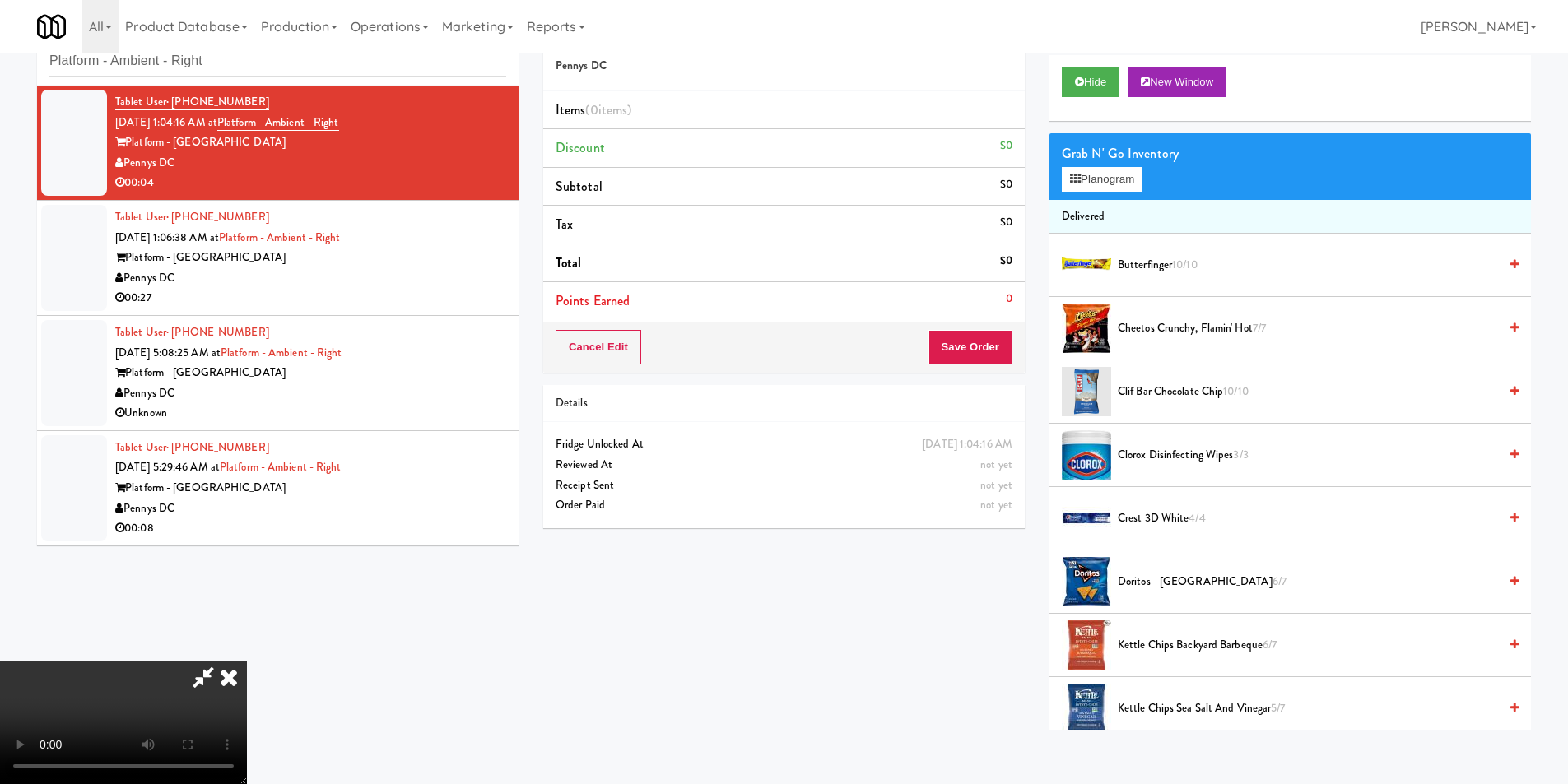
scroll to position [52, 0]
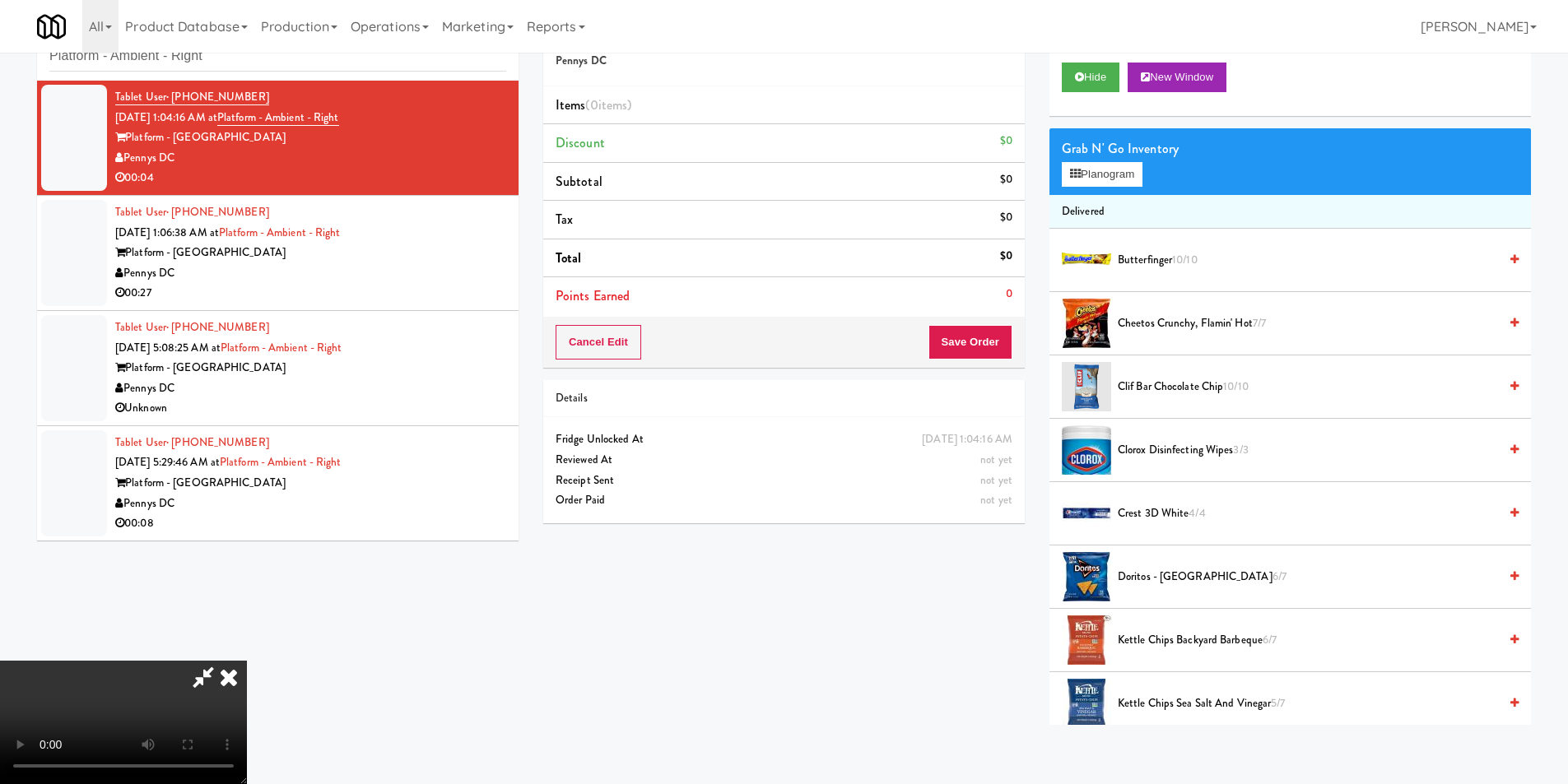
click at [247, 661] on video at bounding box center [123, 722] width 247 height 123
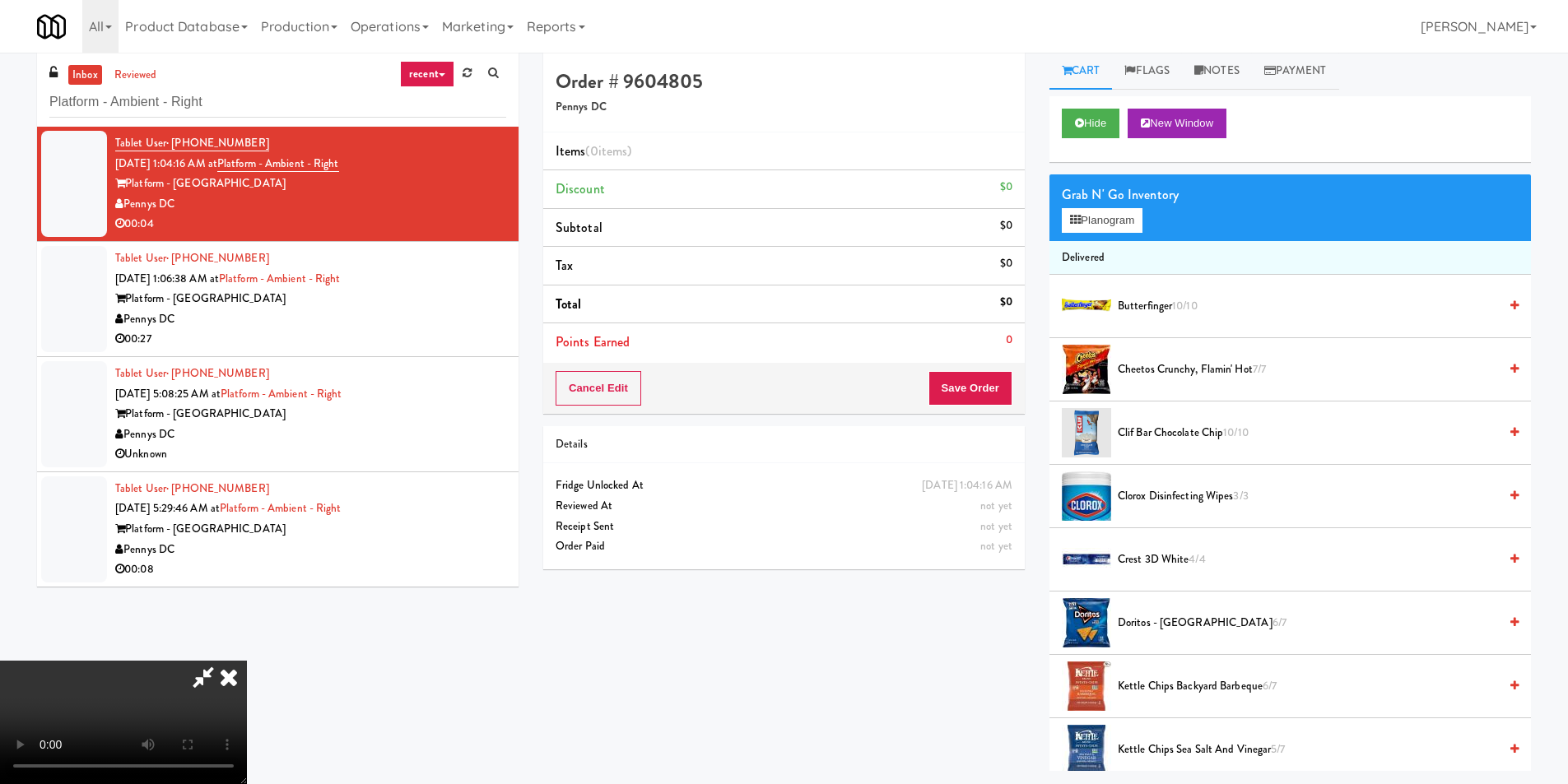
scroll to position [0, 0]
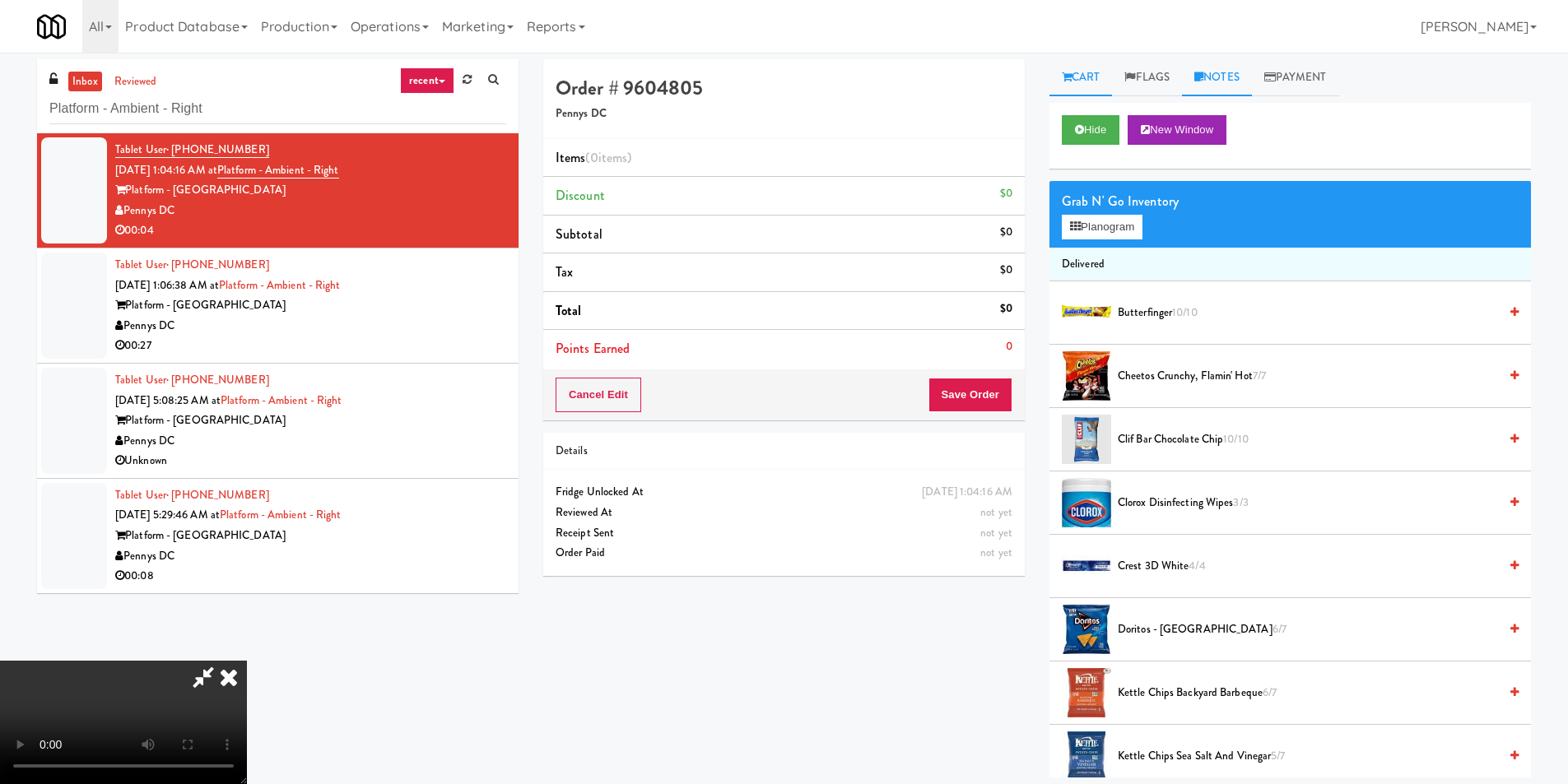
click at [1213, 67] on link "Notes" at bounding box center [1217, 77] width 70 height 37
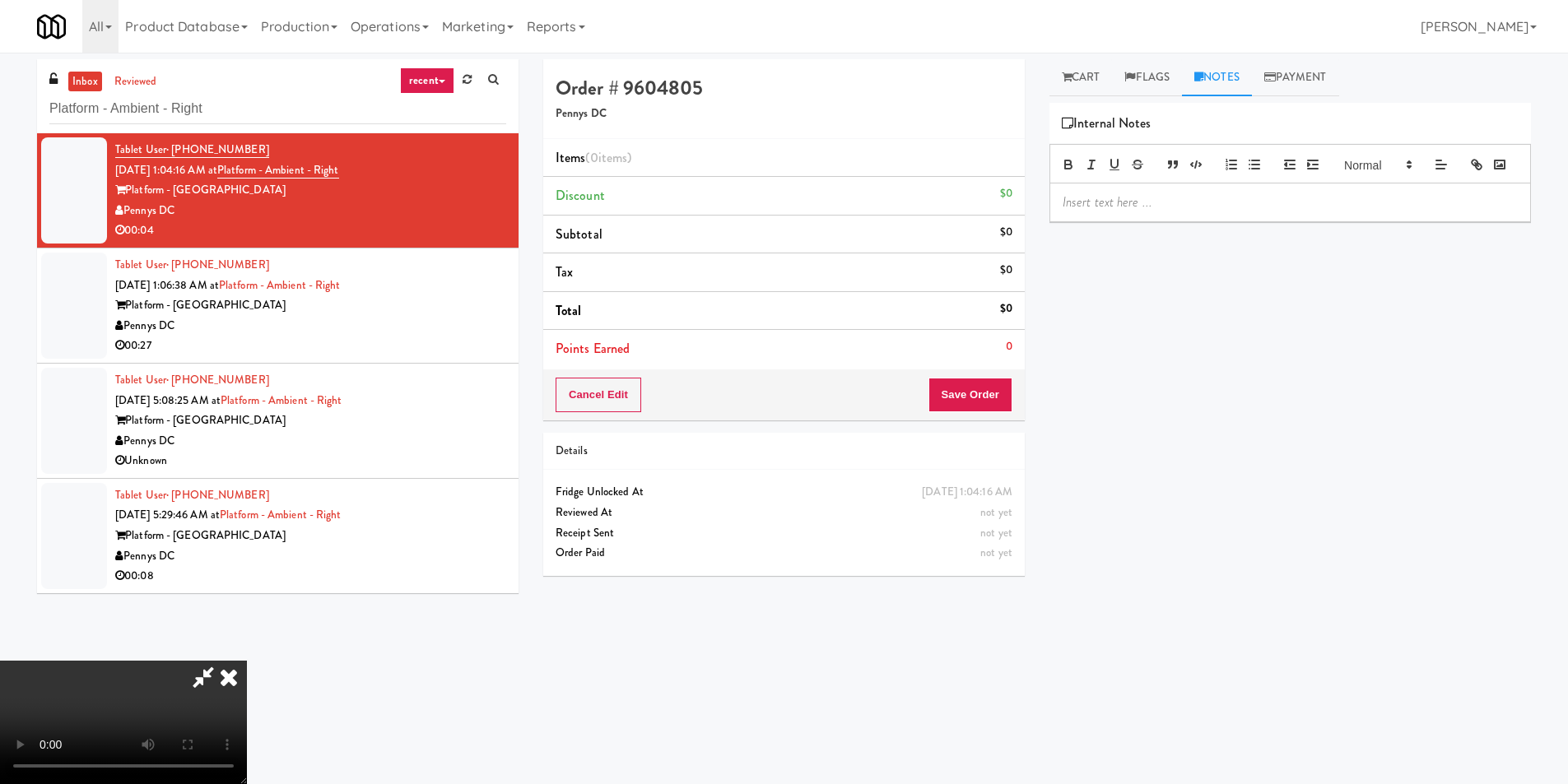
click at [1167, 211] on p at bounding box center [1290, 202] width 455 height 18
click at [1090, 81] on link "Cart" at bounding box center [1081, 77] width 63 height 37
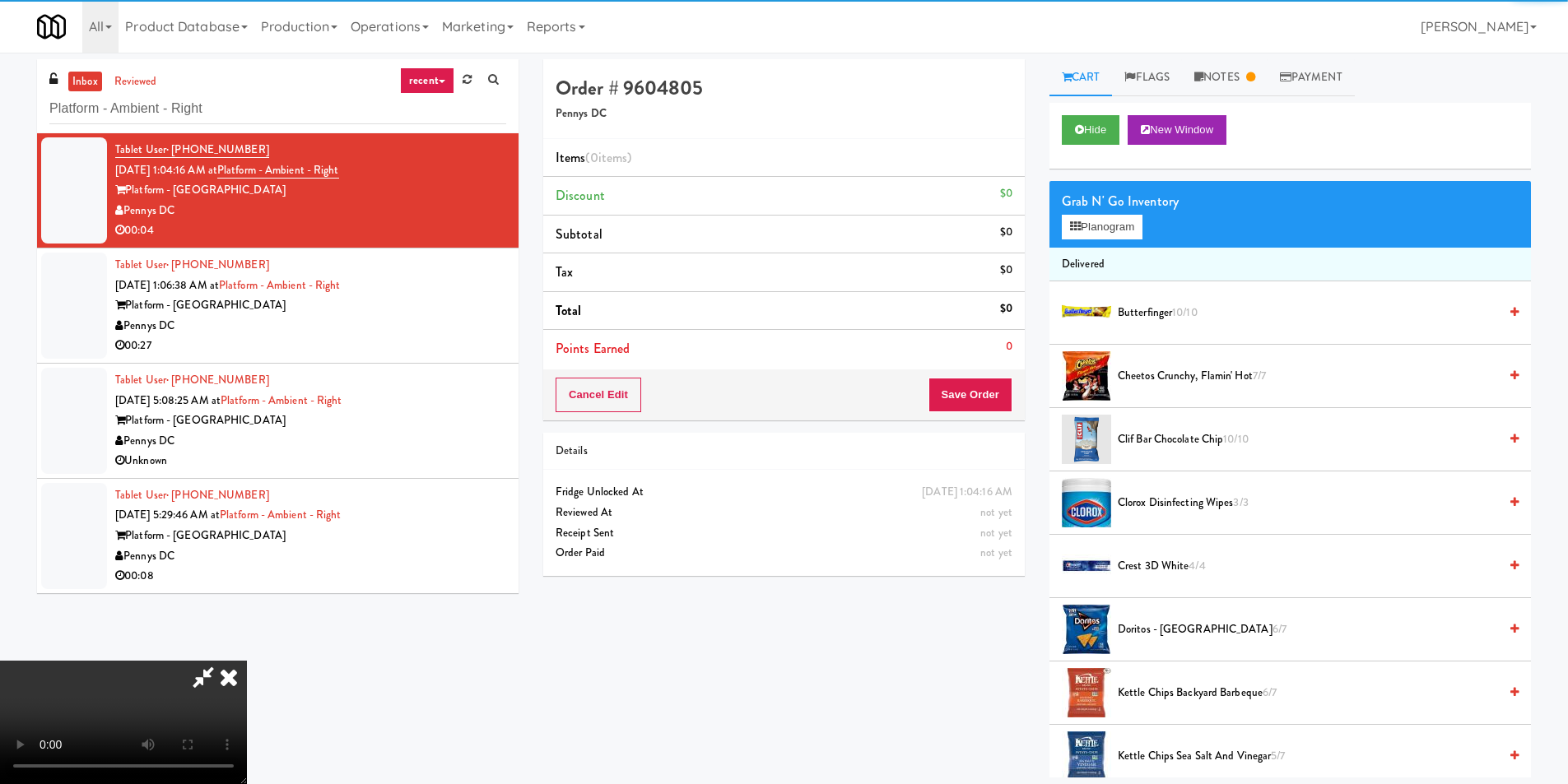
click at [247, 661] on video at bounding box center [123, 722] width 247 height 123
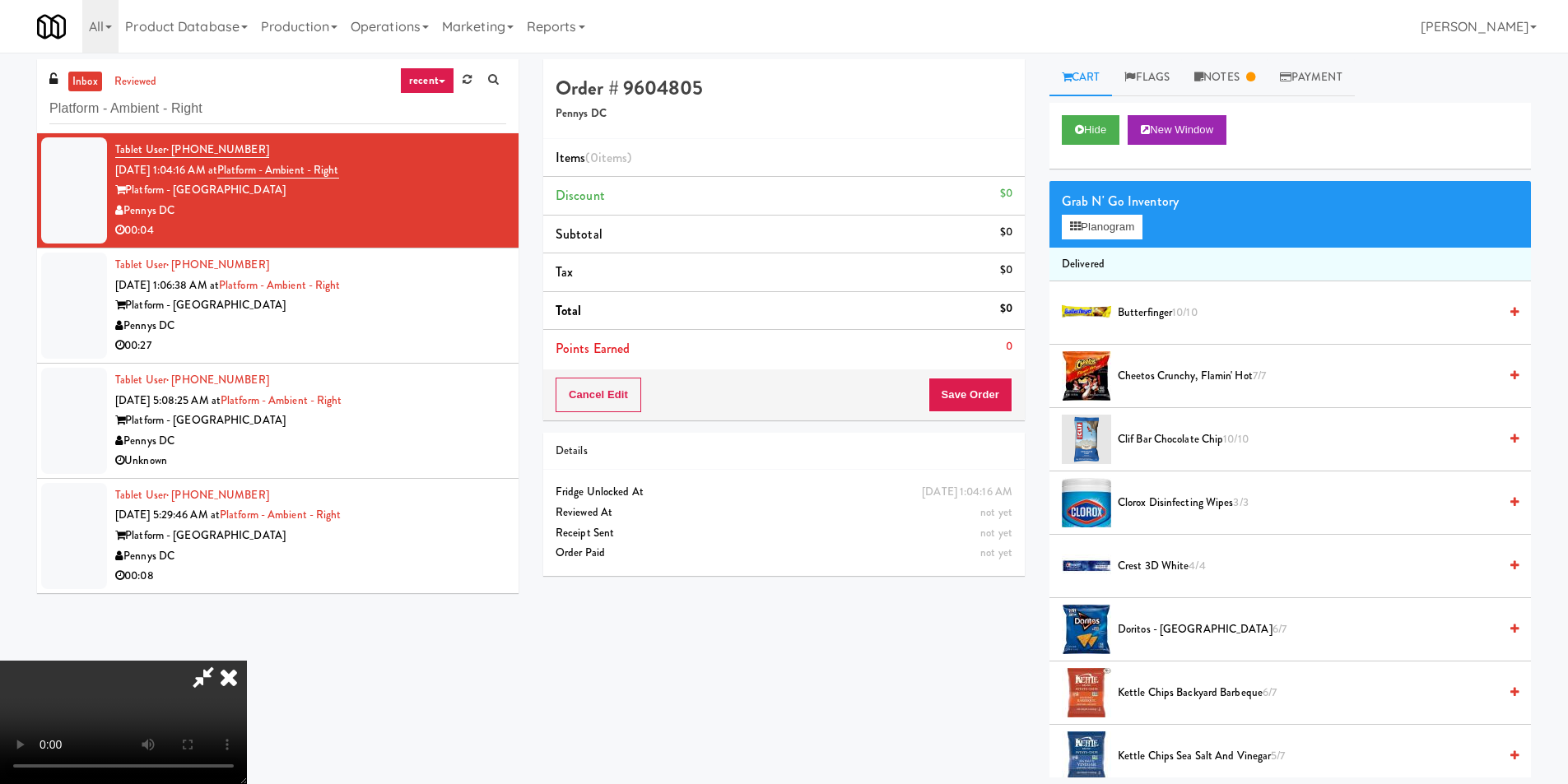
click at [247, 661] on video at bounding box center [123, 722] width 247 height 123
click at [1108, 224] on button "Planogram" at bounding box center [1102, 227] width 81 height 25
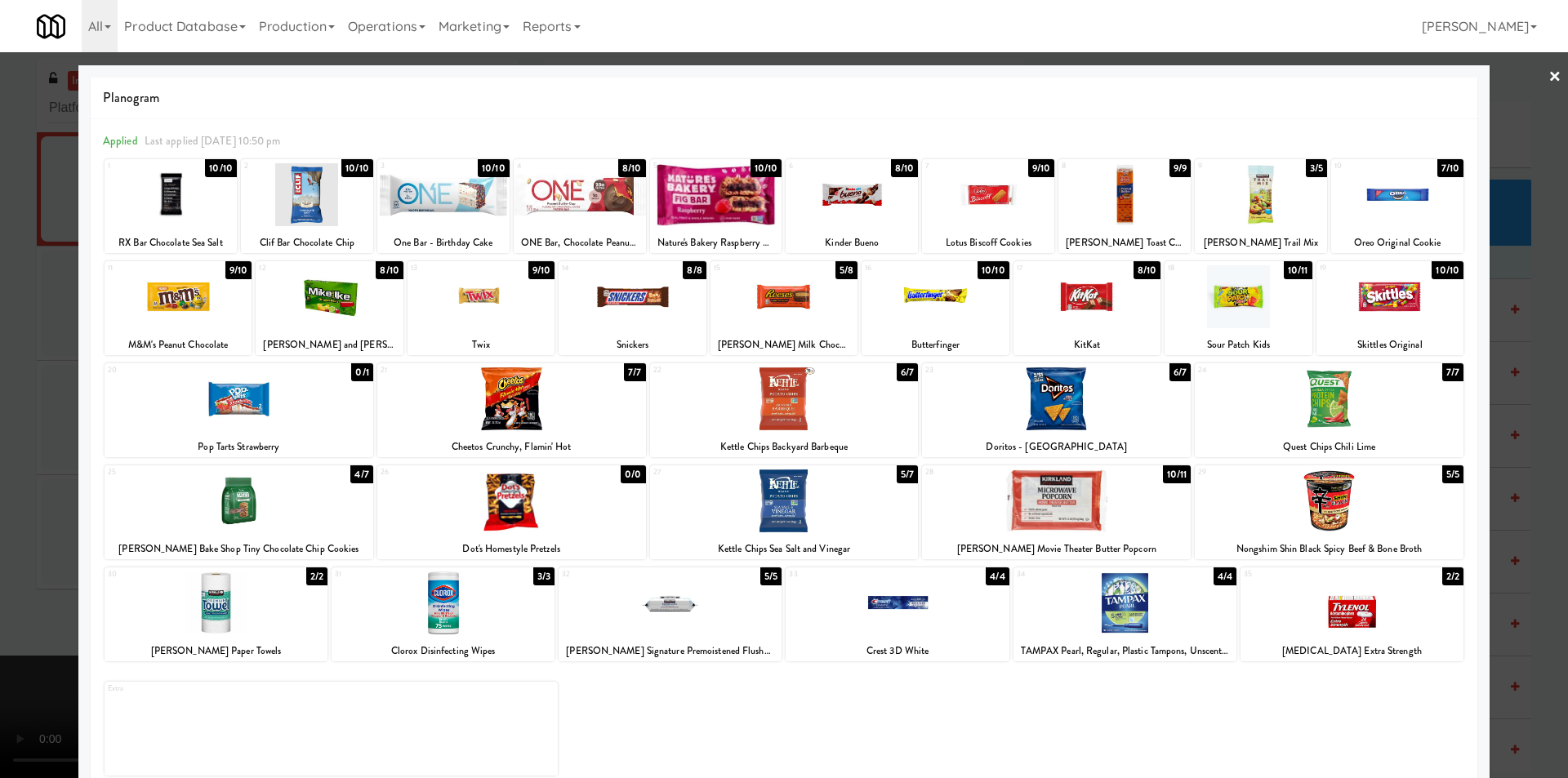
click at [1093, 301] on div at bounding box center [1086, 296] width 147 height 63
click at [1424, 306] on div at bounding box center [1390, 296] width 147 height 63
click at [1511, 299] on div at bounding box center [784, 389] width 1568 height 778
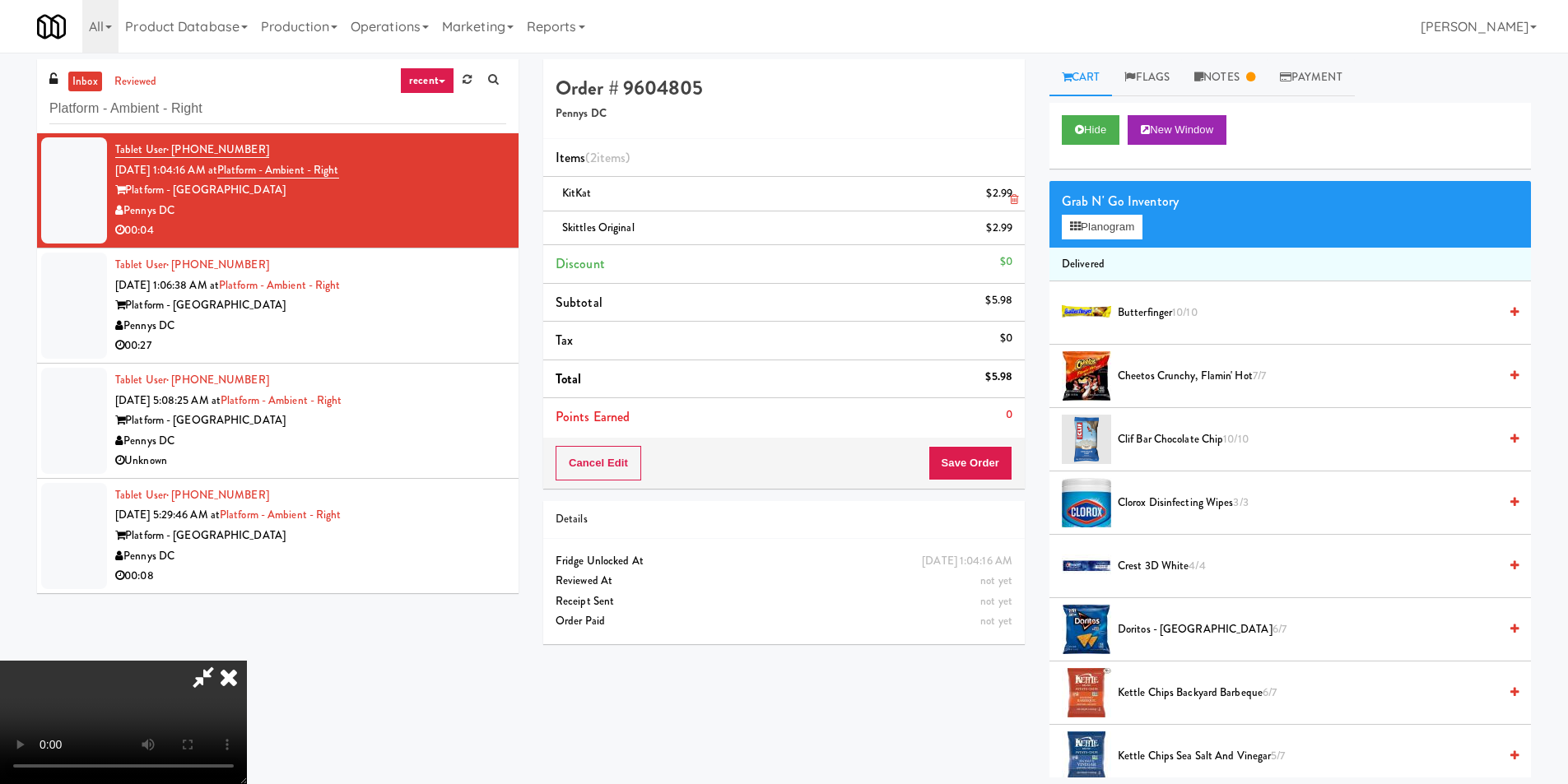
click at [1017, 200] on icon at bounding box center [1014, 199] width 8 height 11
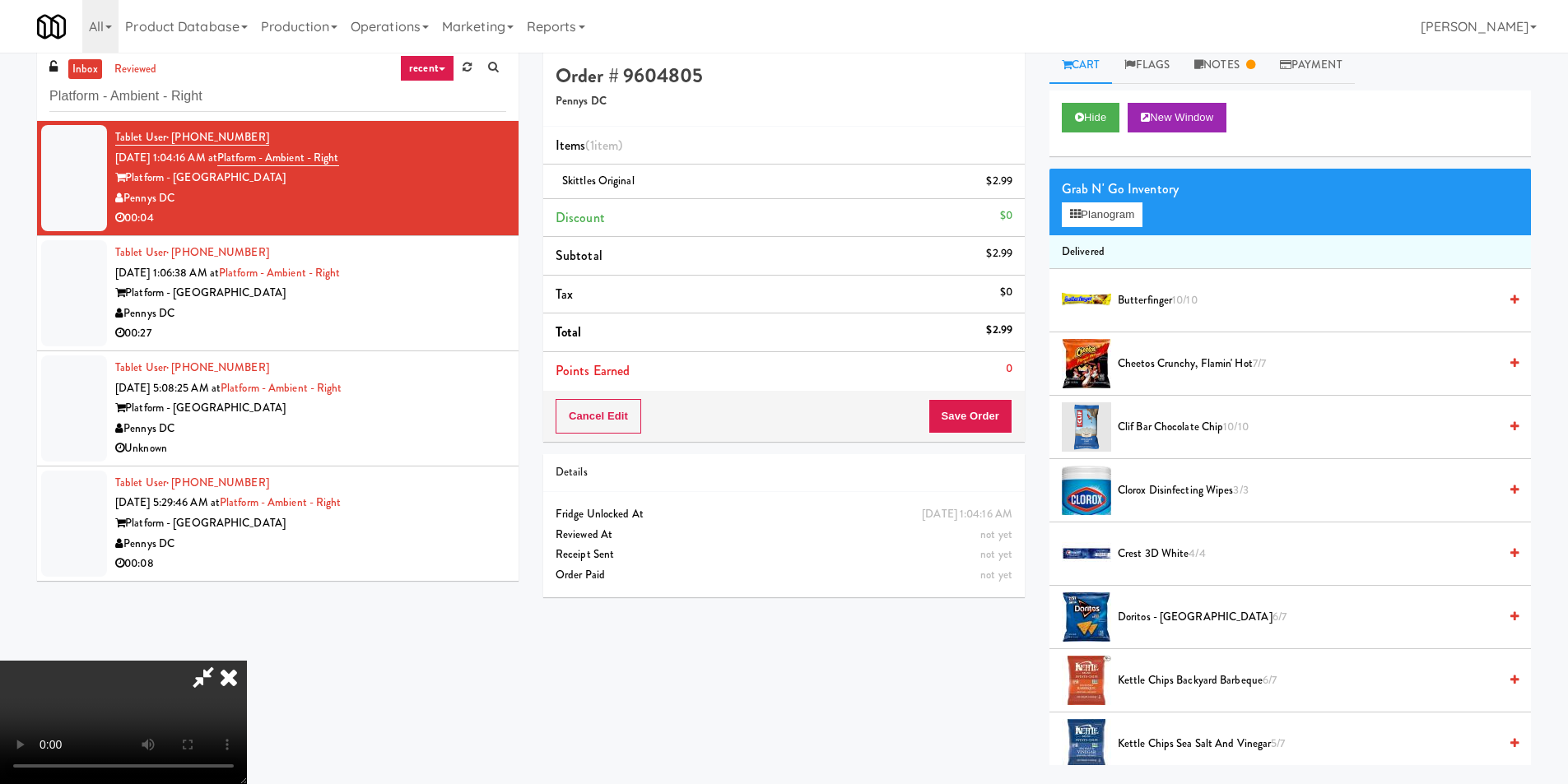
scroll to position [52, 0]
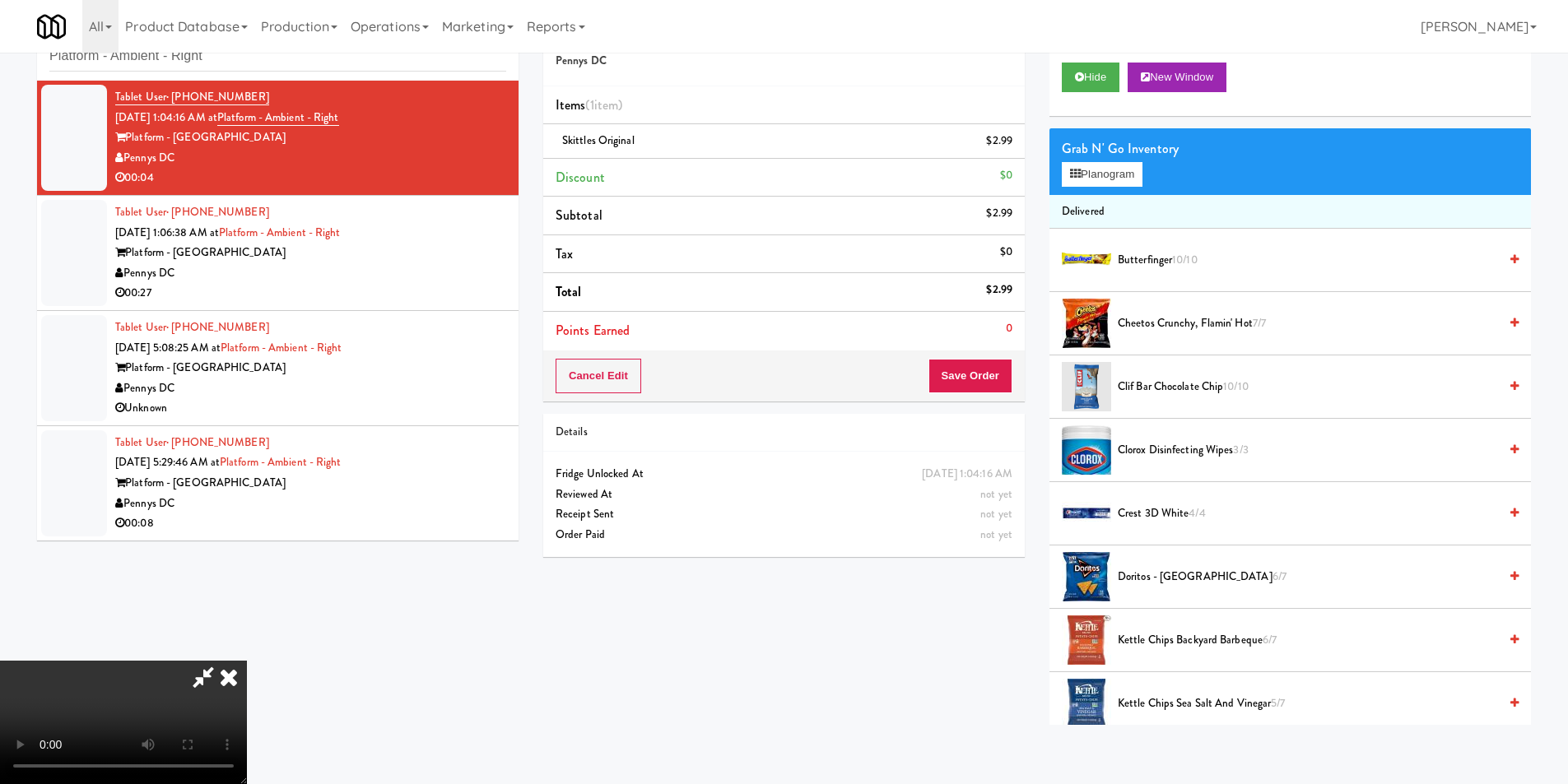
click at [247, 661] on video at bounding box center [123, 722] width 247 height 123
click at [978, 374] on button "Save Order" at bounding box center [970, 376] width 84 height 35
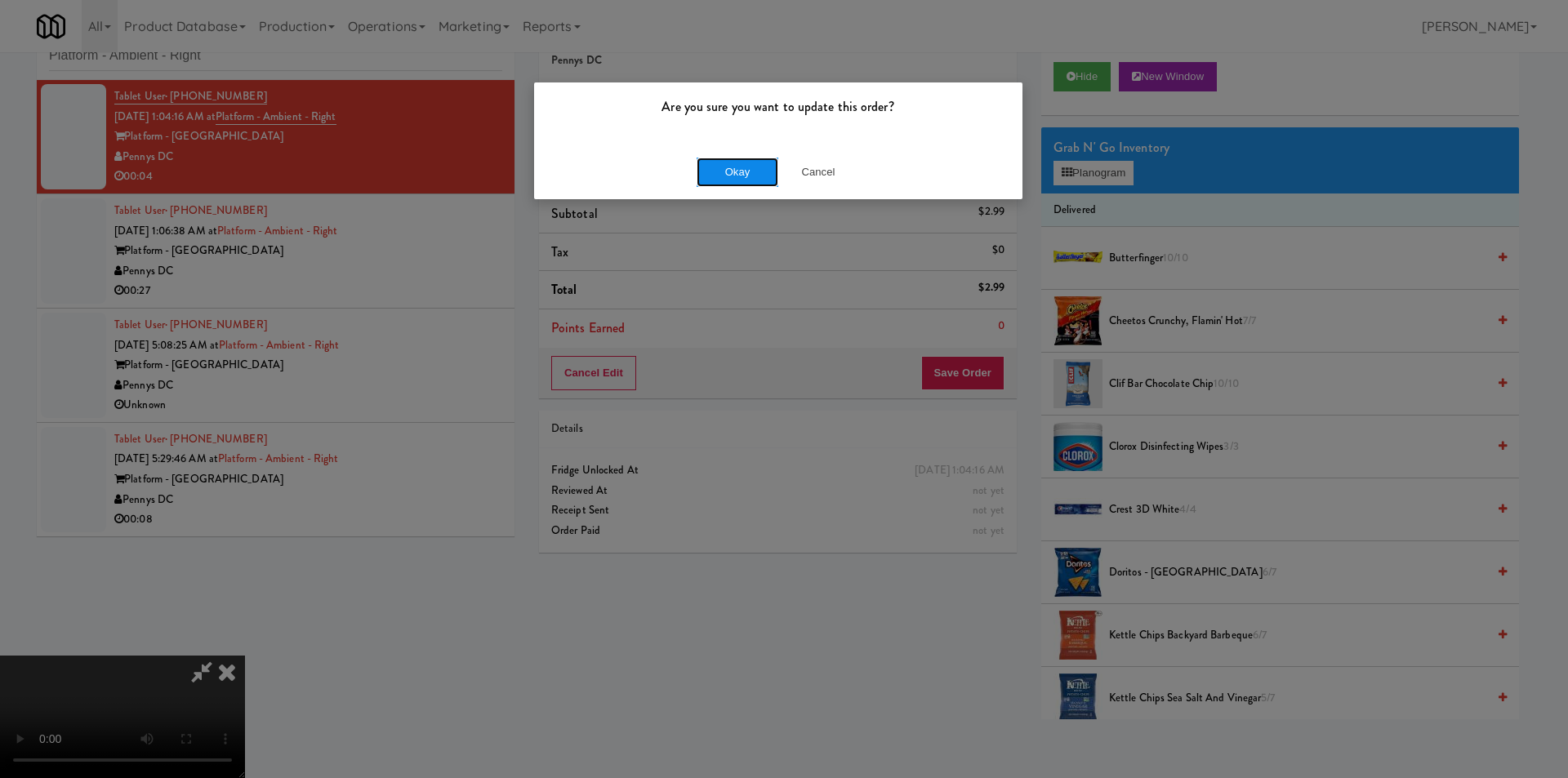
click at [755, 169] on button "Okay" at bounding box center [738, 172] width 82 height 29
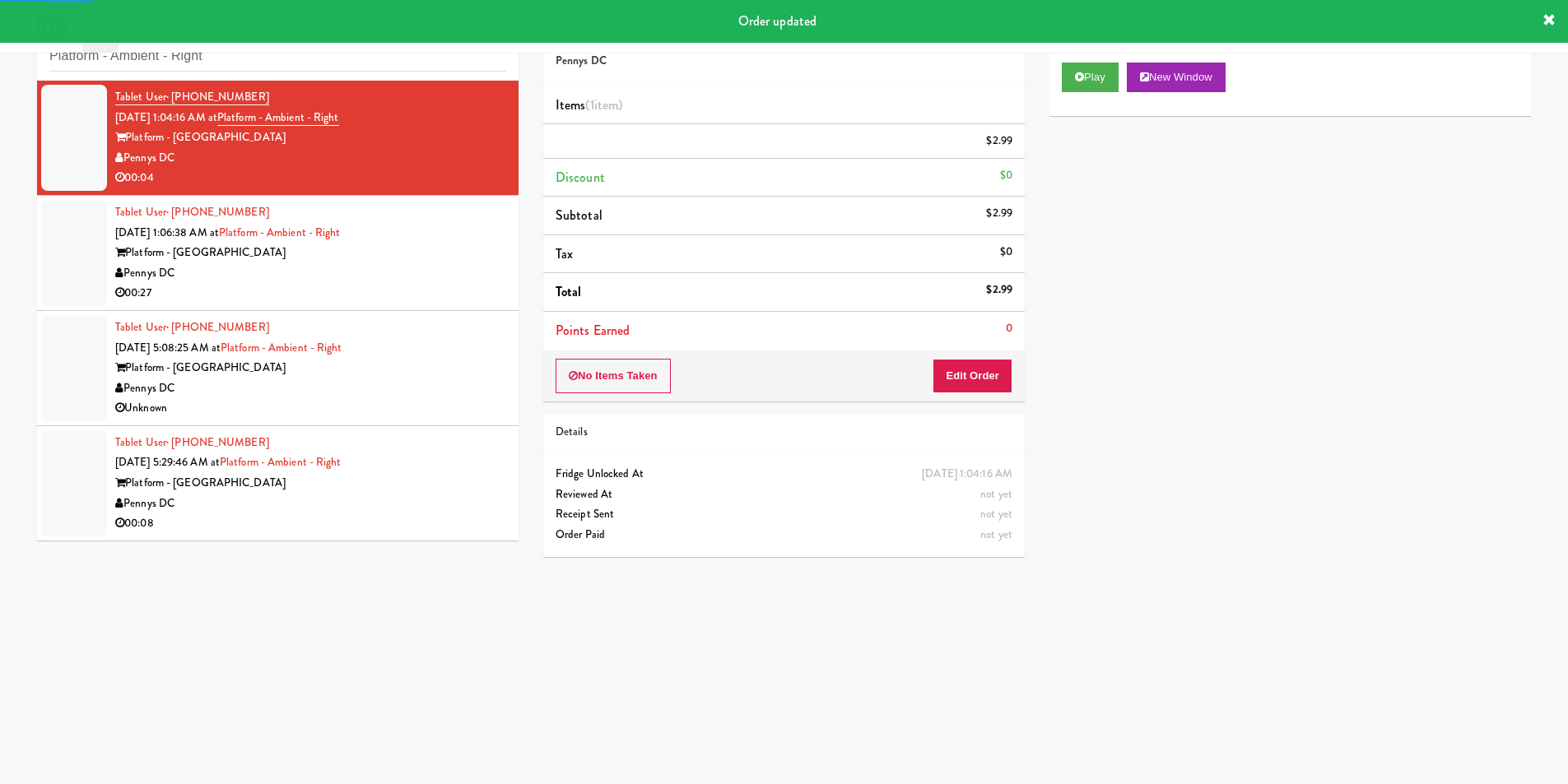
click at [429, 256] on div "Platform - [GEOGRAPHIC_DATA]" at bounding box center [310, 253] width 391 height 20
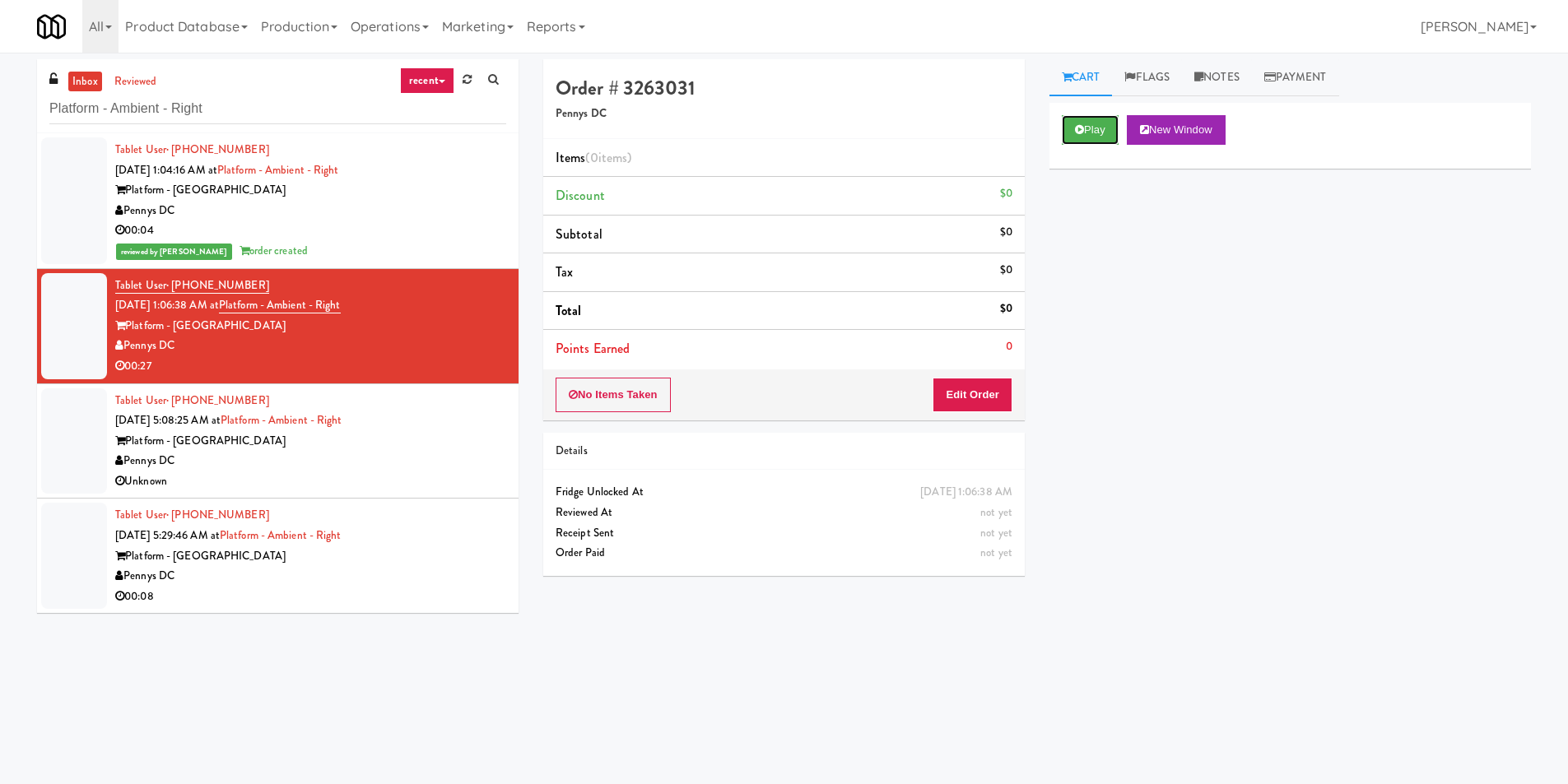
click at [1064, 140] on button "Play" at bounding box center [1090, 130] width 57 height 29
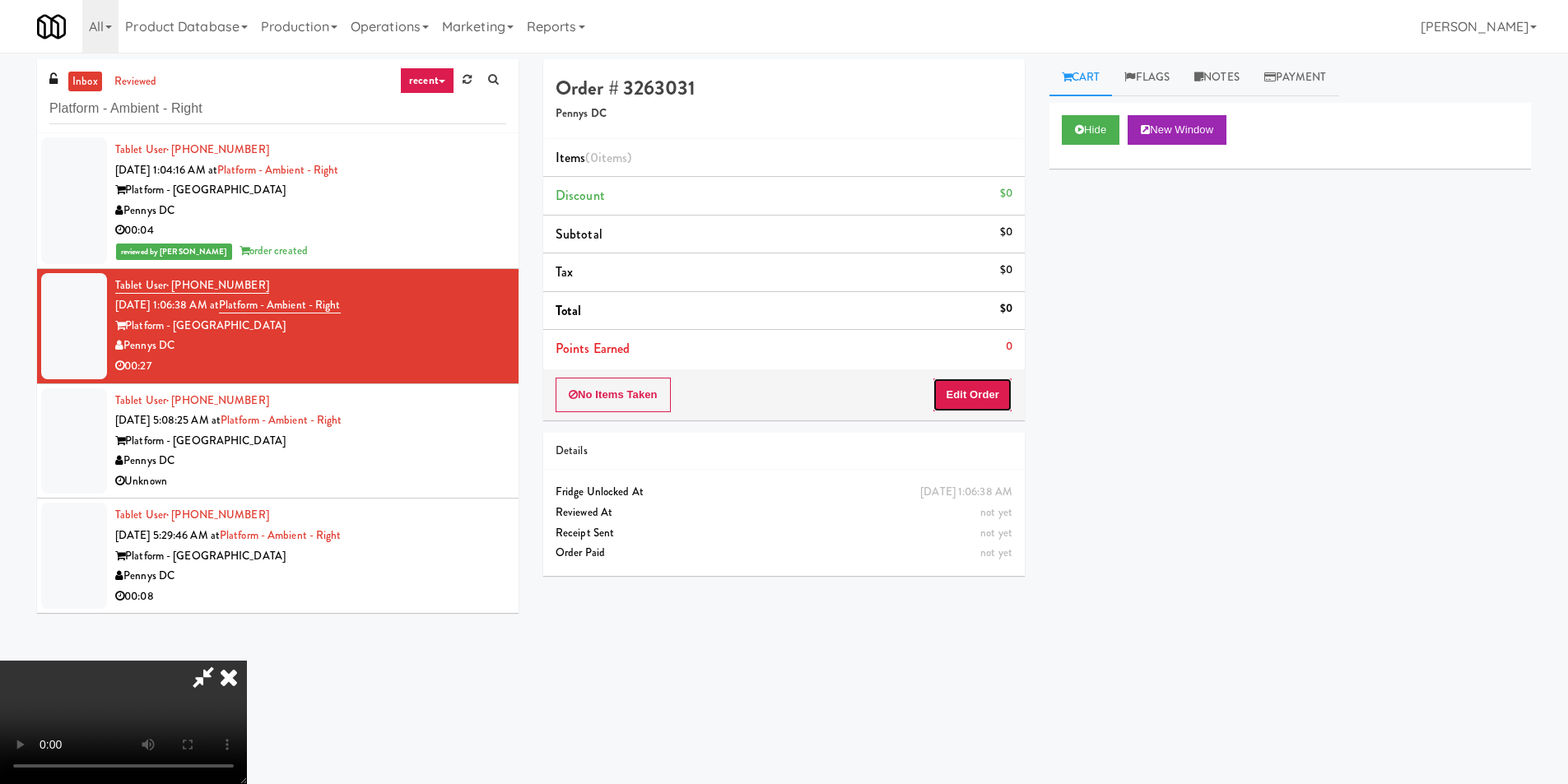
click at [967, 390] on button "Edit Order" at bounding box center [972, 395] width 80 height 35
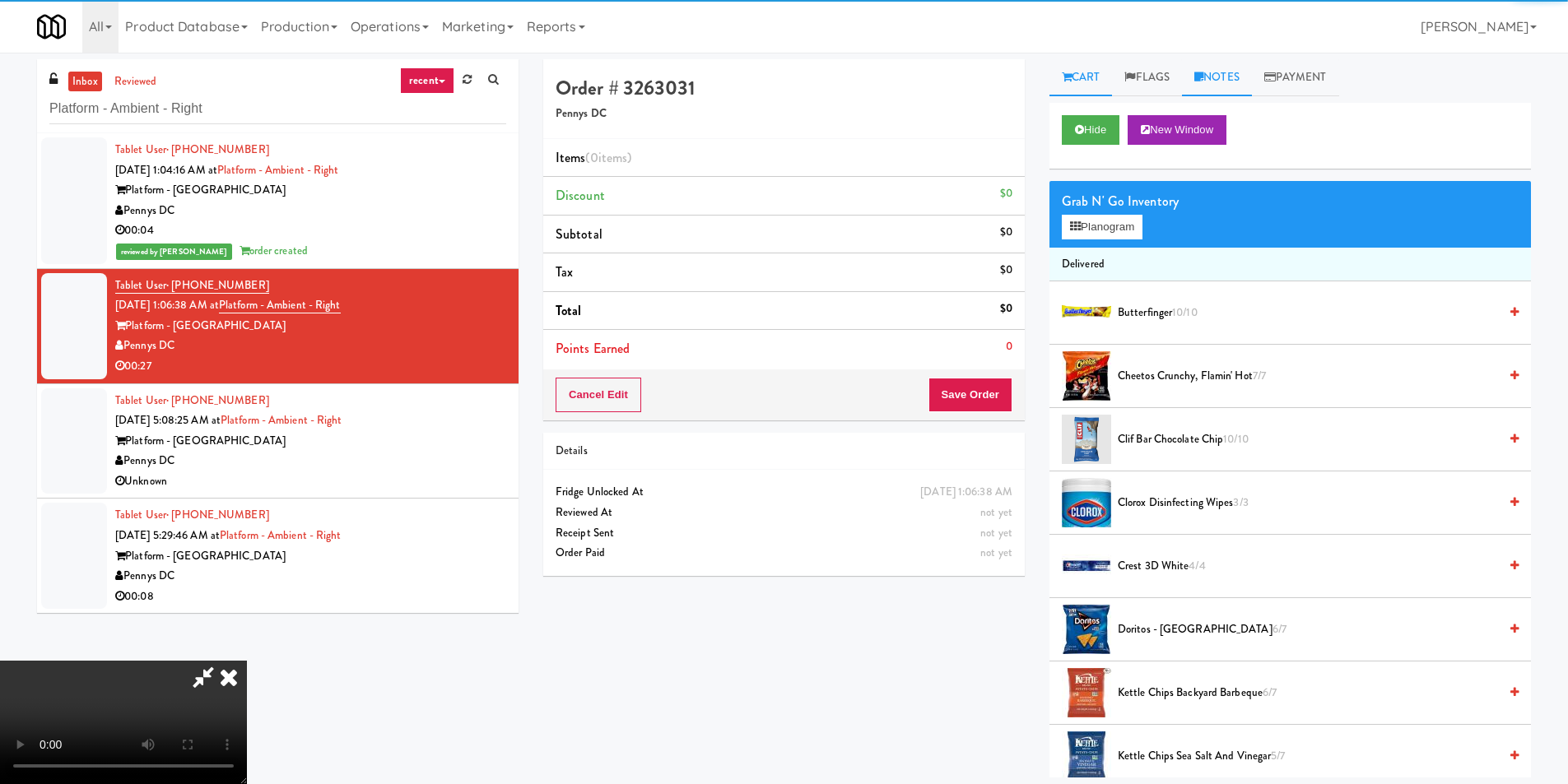
click at [1221, 83] on link "Notes" at bounding box center [1217, 77] width 70 height 37
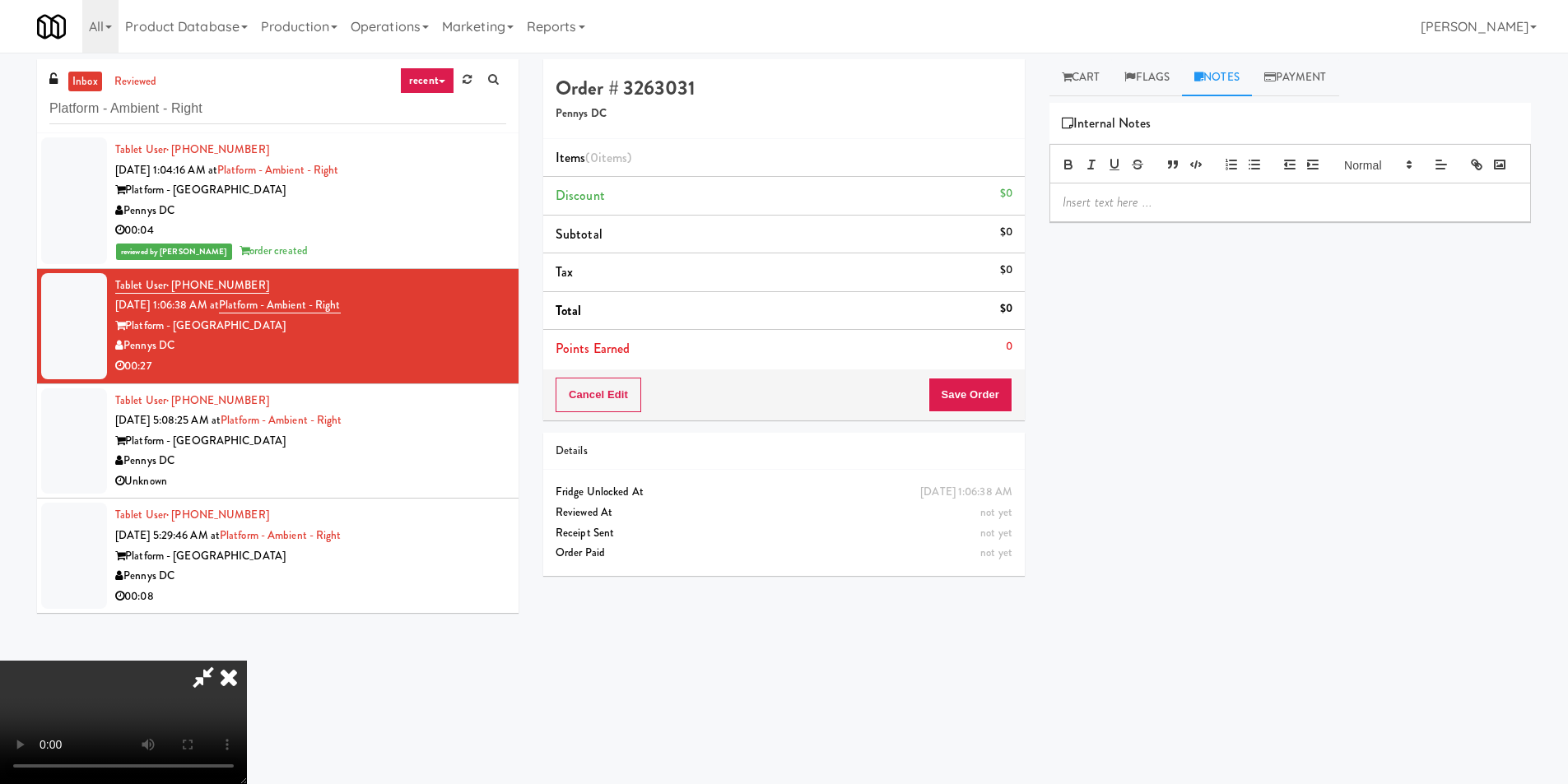
drag, startPoint x: 1206, startPoint y: 202, endPoint x: 1204, endPoint y: 223, distance: 21.1
click at [1206, 184] on div at bounding box center [1290, 164] width 482 height 40
click at [1204, 211] on p at bounding box center [1290, 202] width 455 height 18
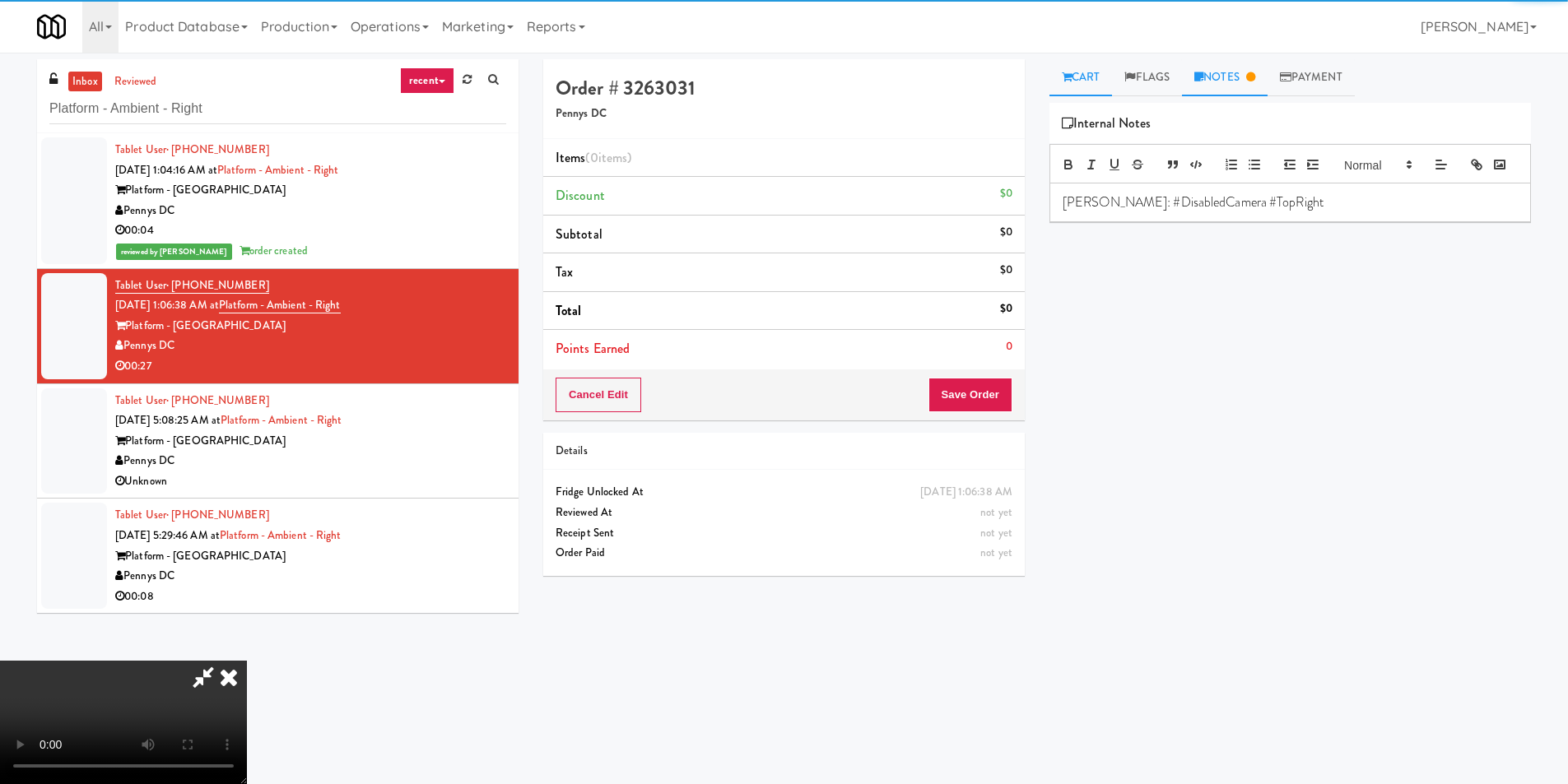
click at [1067, 76] on icon at bounding box center [1066, 77] width 10 height 11
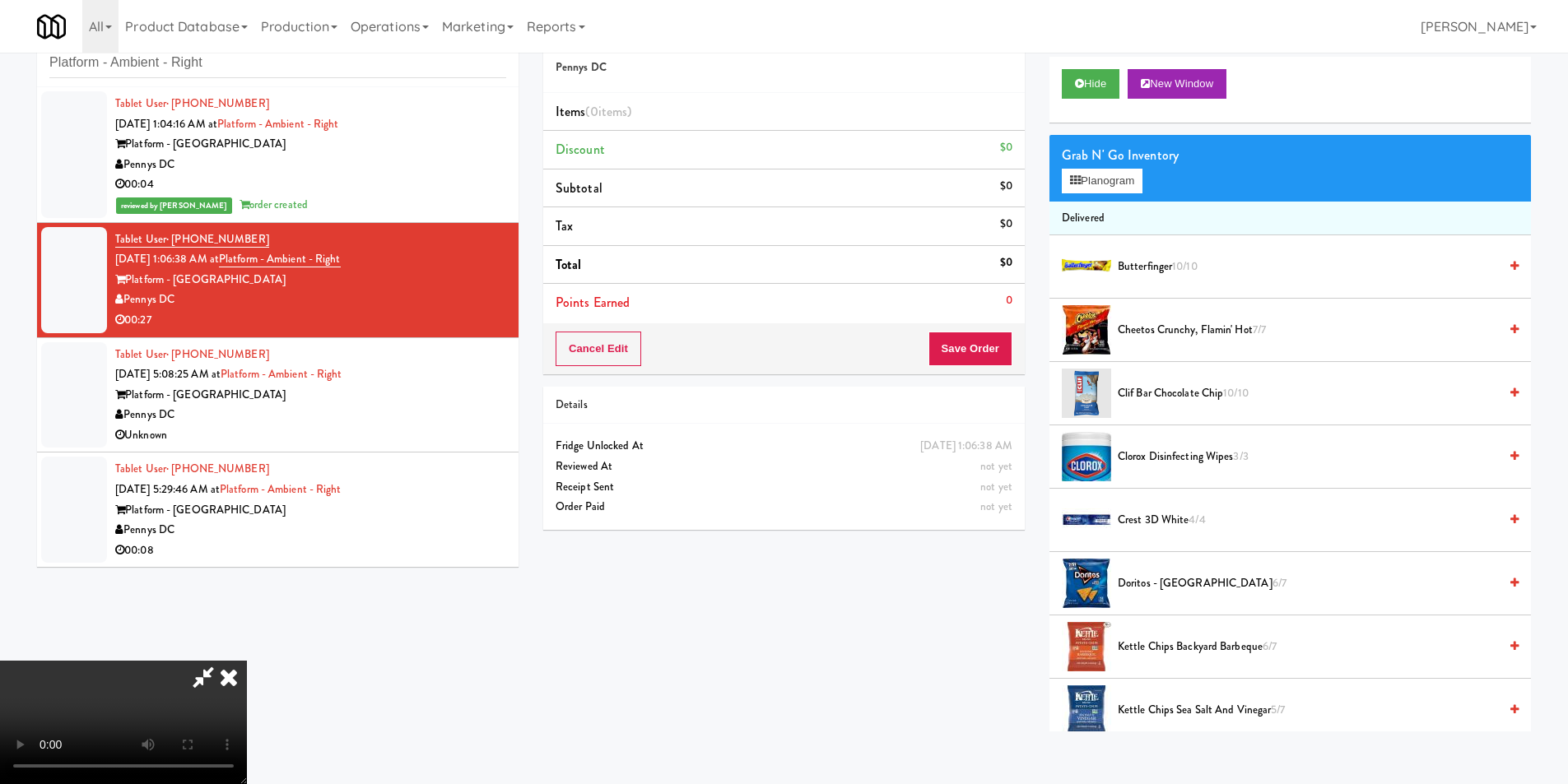
scroll to position [52, 0]
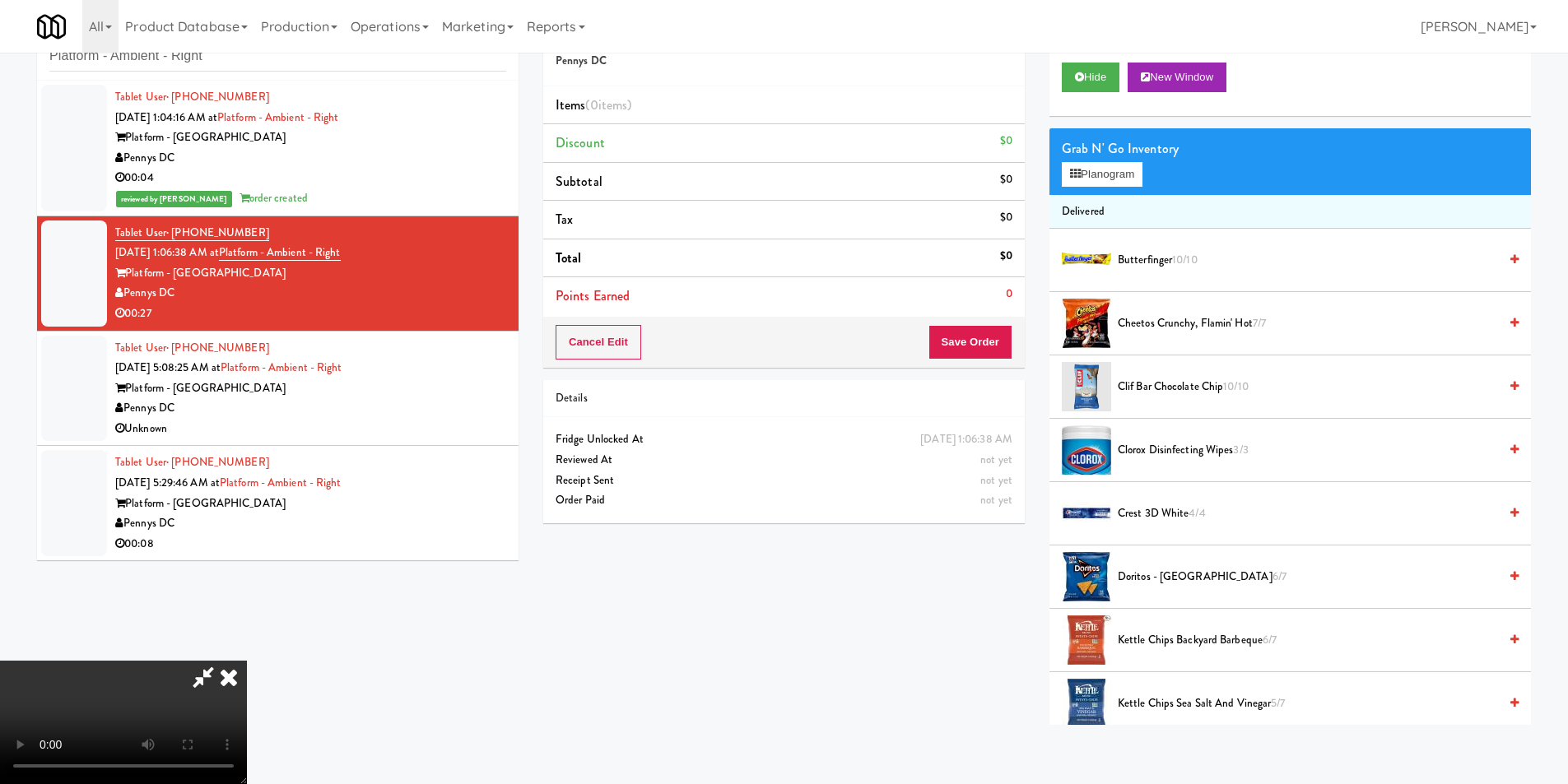
click at [247, 661] on video at bounding box center [123, 722] width 247 height 123
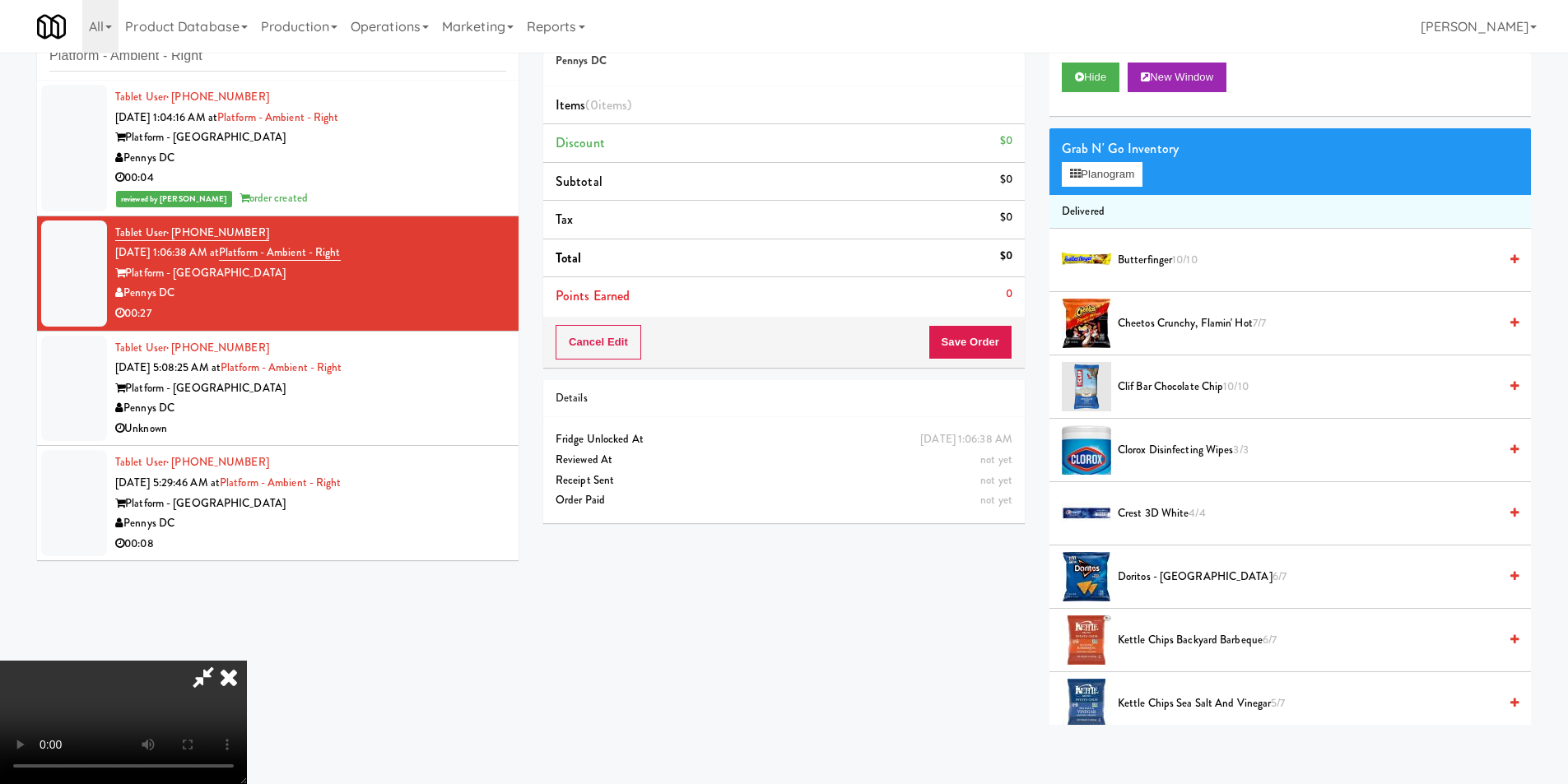
click at [247, 661] on video at bounding box center [123, 722] width 247 height 123
click at [1096, 176] on button "Planogram" at bounding box center [1102, 174] width 81 height 25
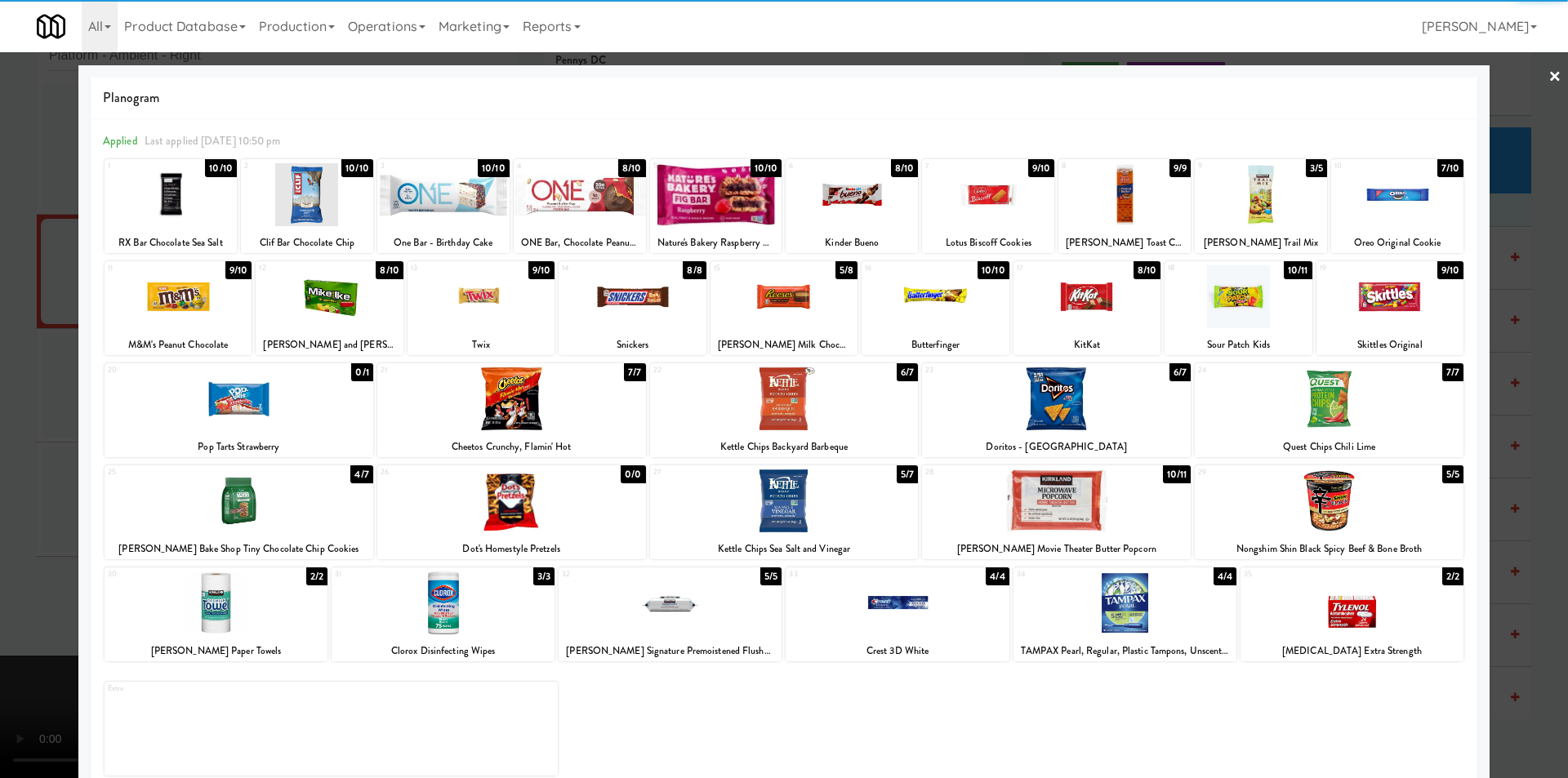
click at [213, 210] on div at bounding box center [171, 194] width 132 height 63
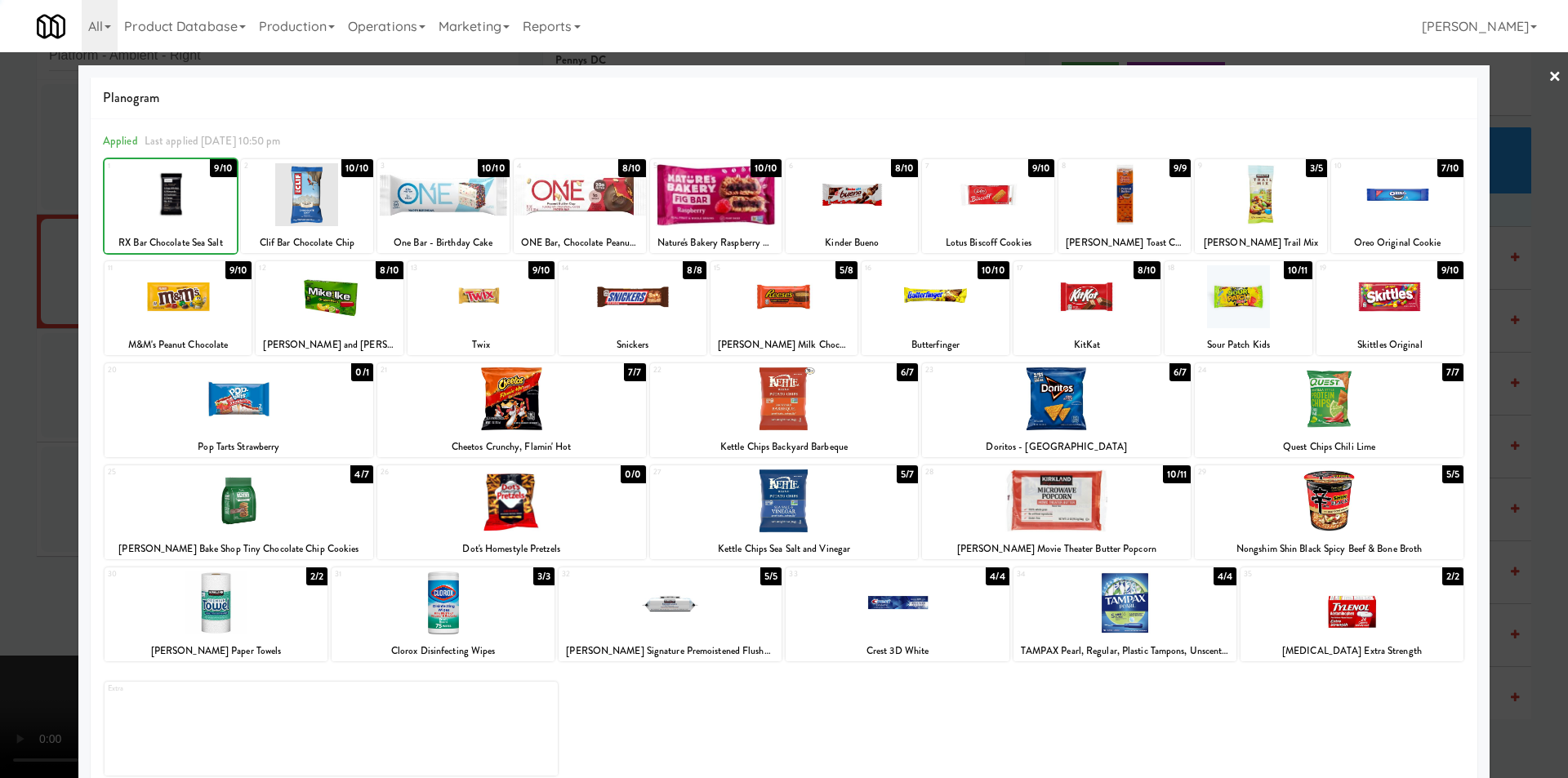
click at [0, 335] on div at bounding box center [784, 389] width 1568 height 778
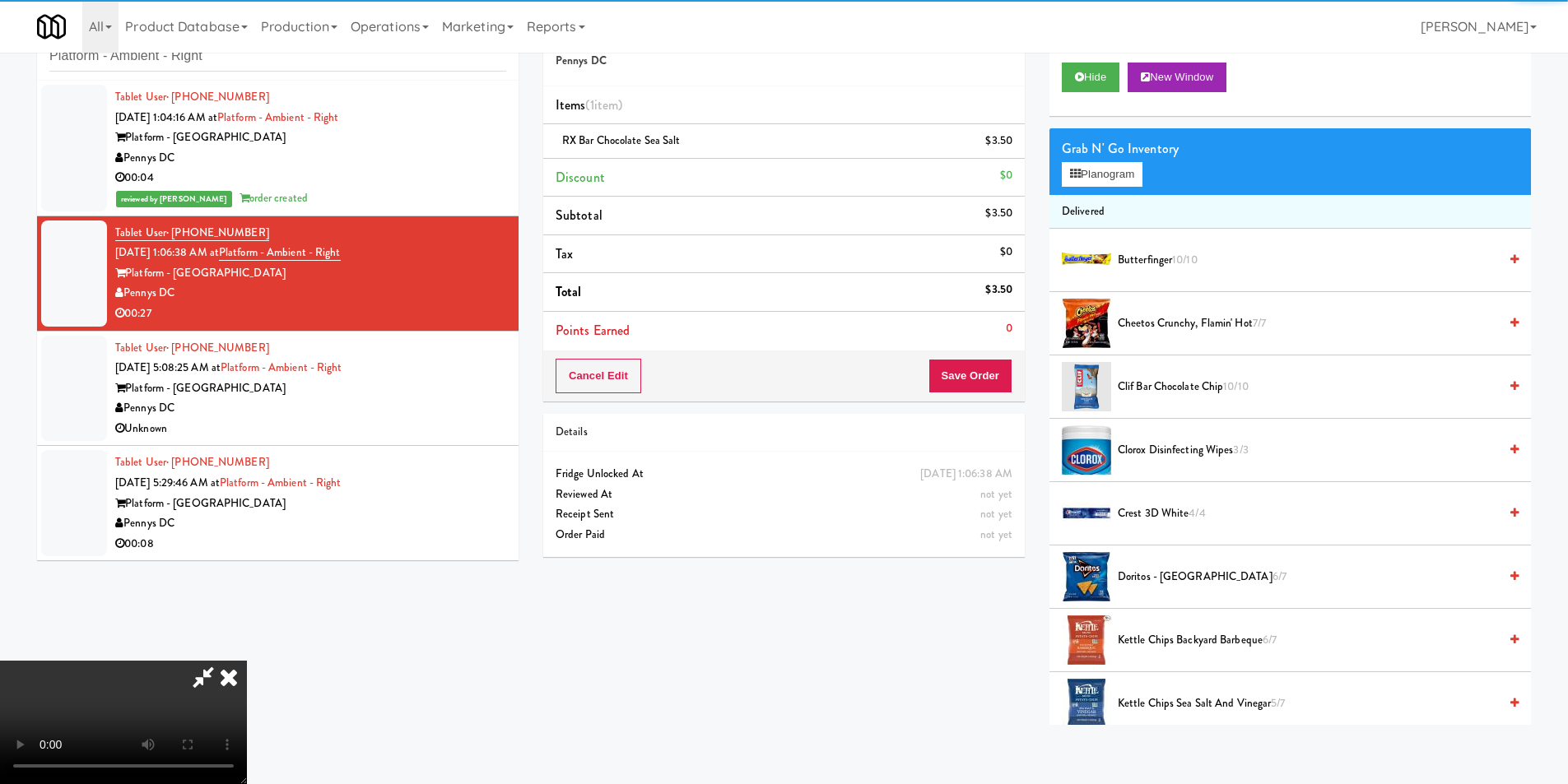
click at [247, 661] on video at bounding box center [123, 722] width 247 height 123
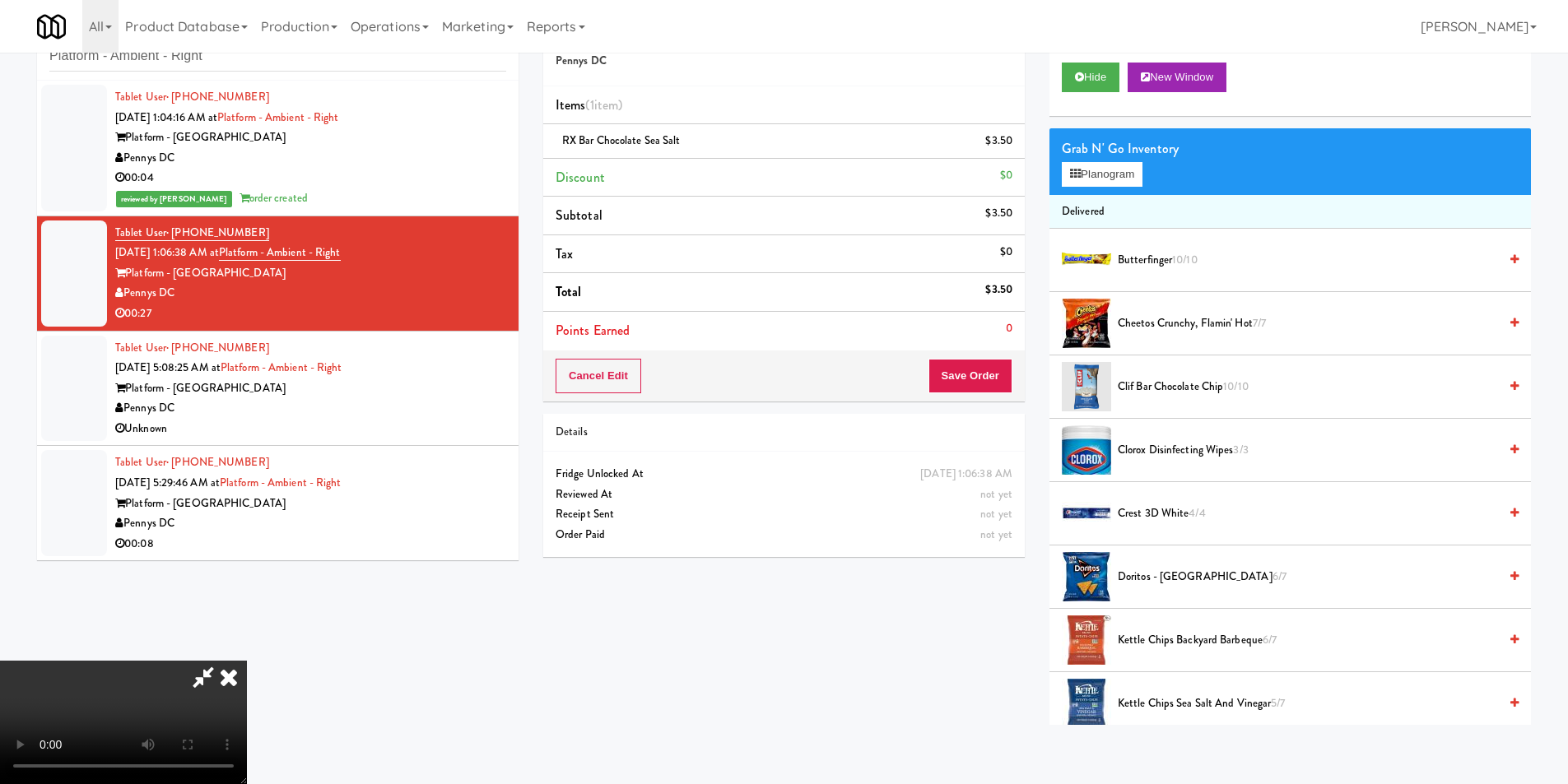
click at [247, 661] on video at bounding box center [123, 722] width 247 height 123
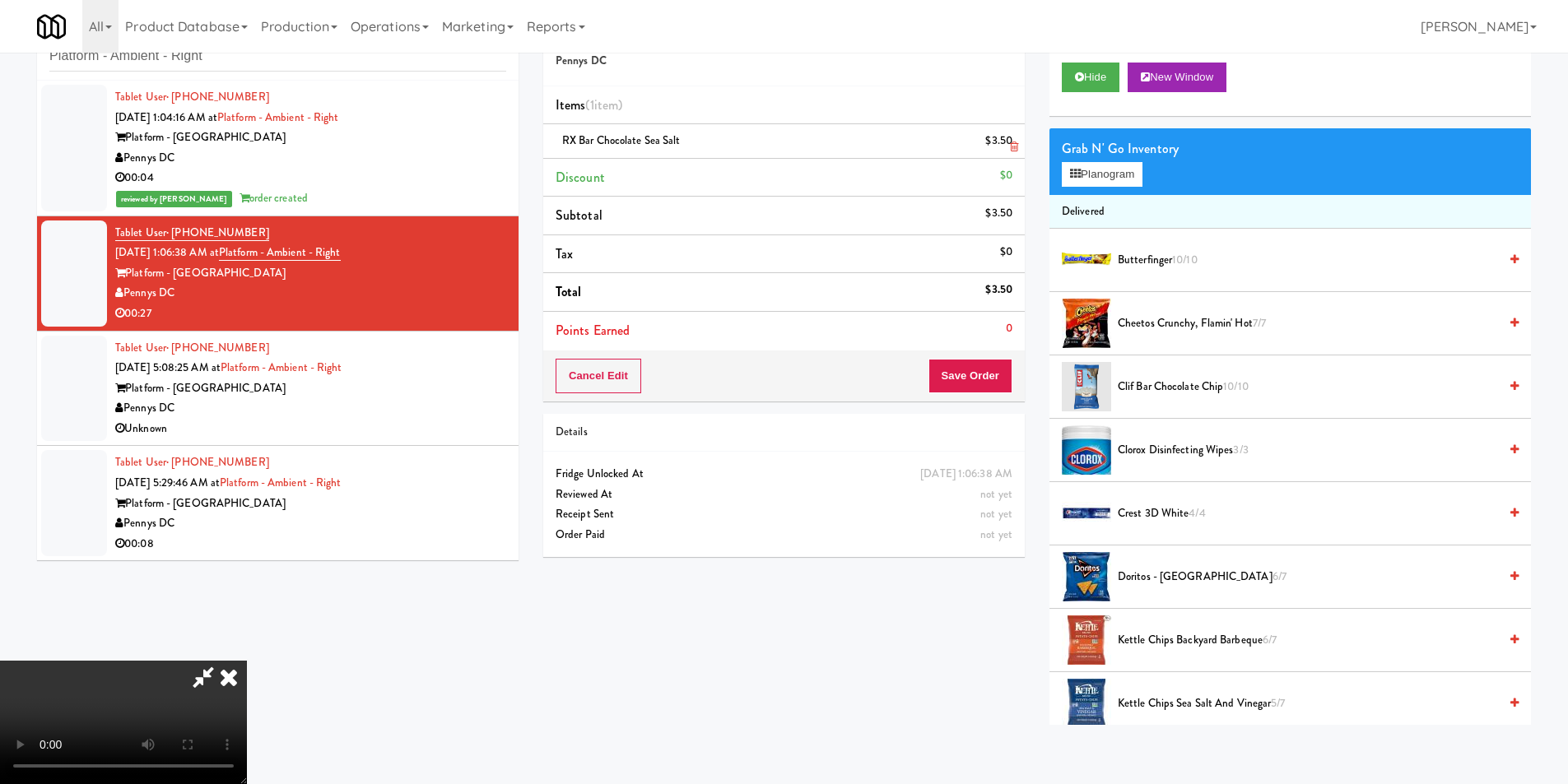
click at [1018, 151] on li "RX Bar Chocolate Sea Salt $3.50" at bounding box center [784, 142] width 482 height 35
drag, startPoint x: 1014, startPoint y: 148, endPoint x: 1039, endPoint y: 159, distance: 27.3
click at [1013, 148] on icon at bounding box center [1014, 147] width 8 height 11
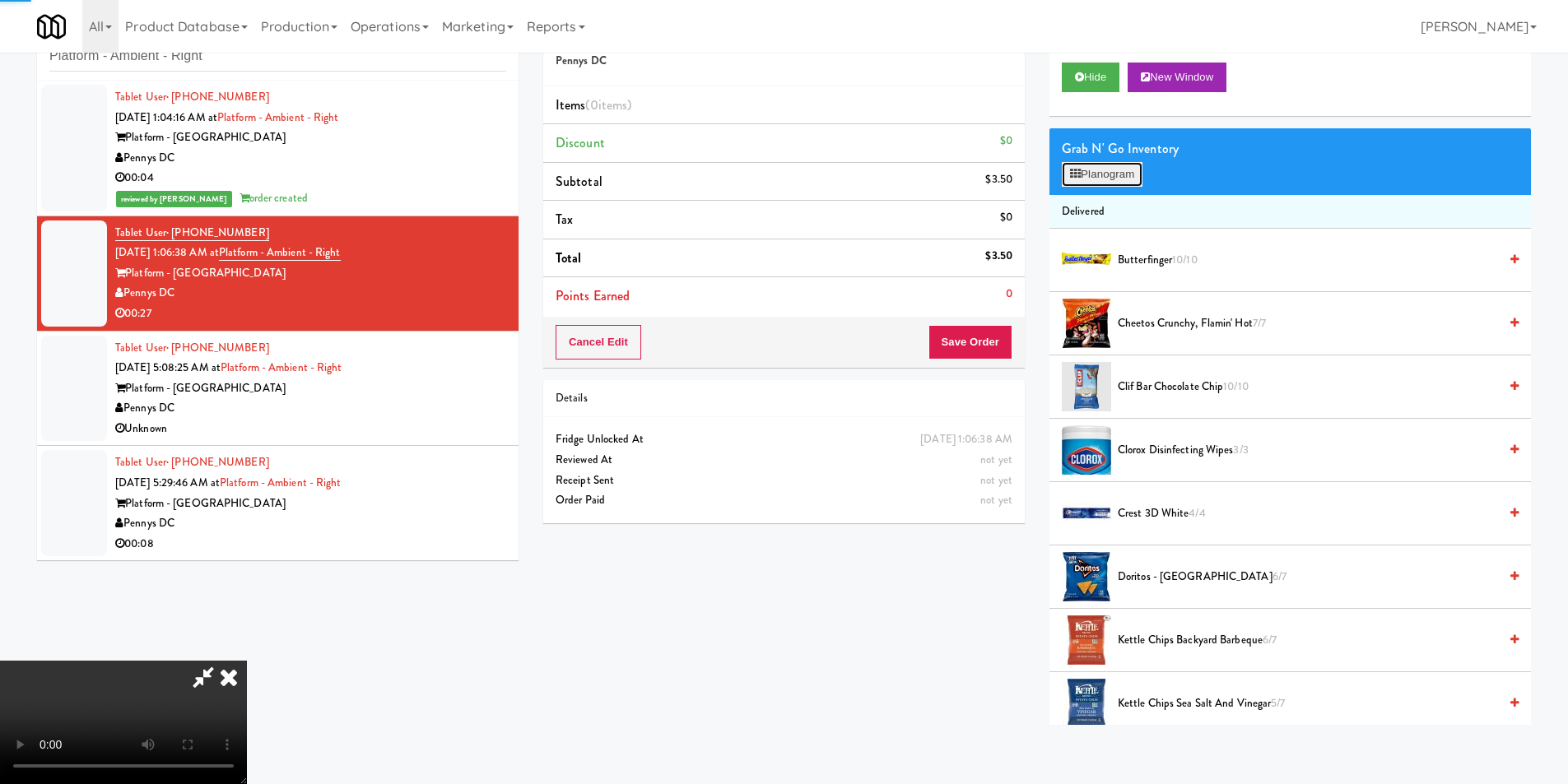
click at [1096, 171] on button "Planogram" at bounding box center [1102, 174] width 81 height 25
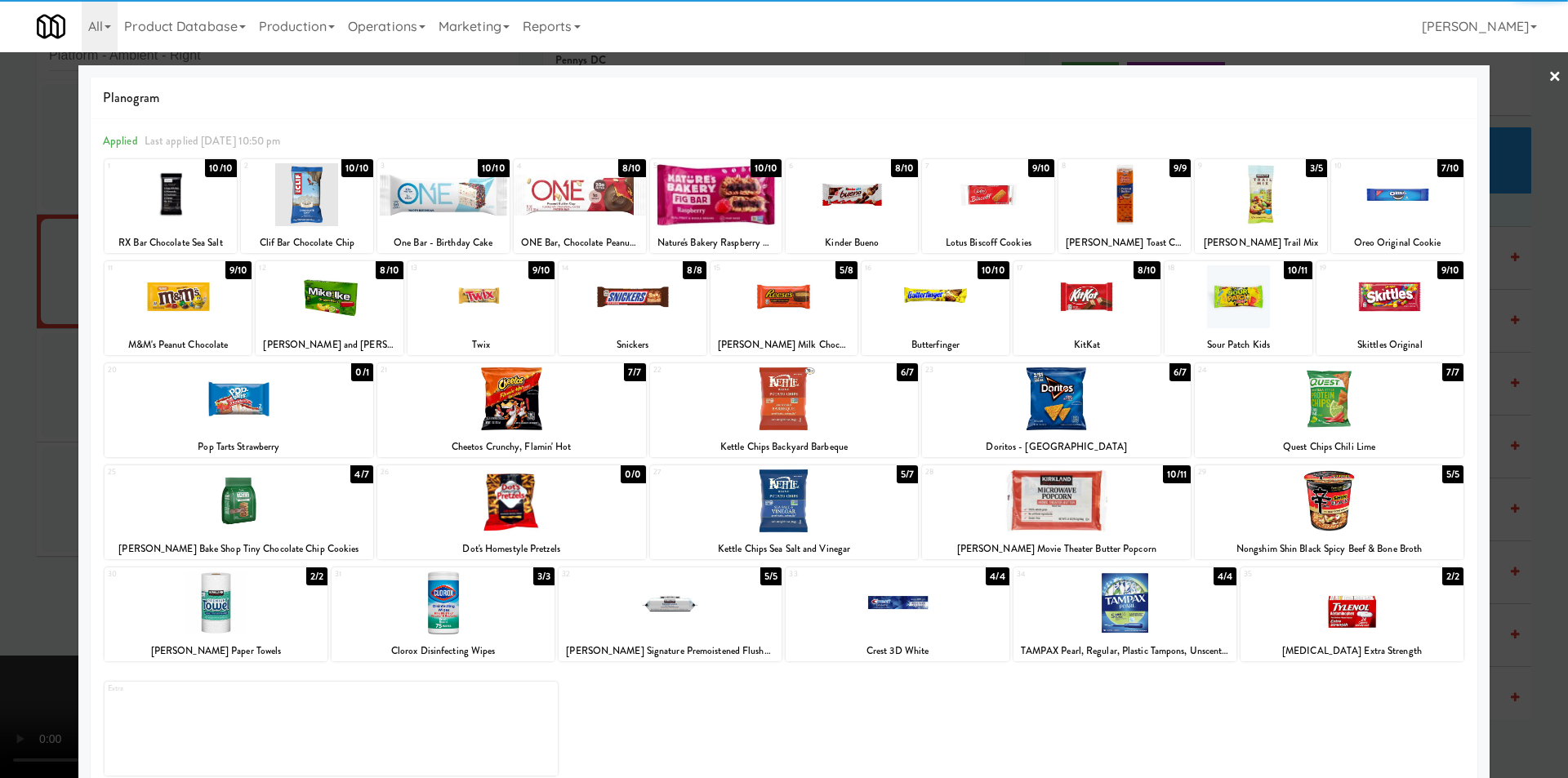
click at [972, 215] on div at bounding box center [988, 194] width 132 height 63
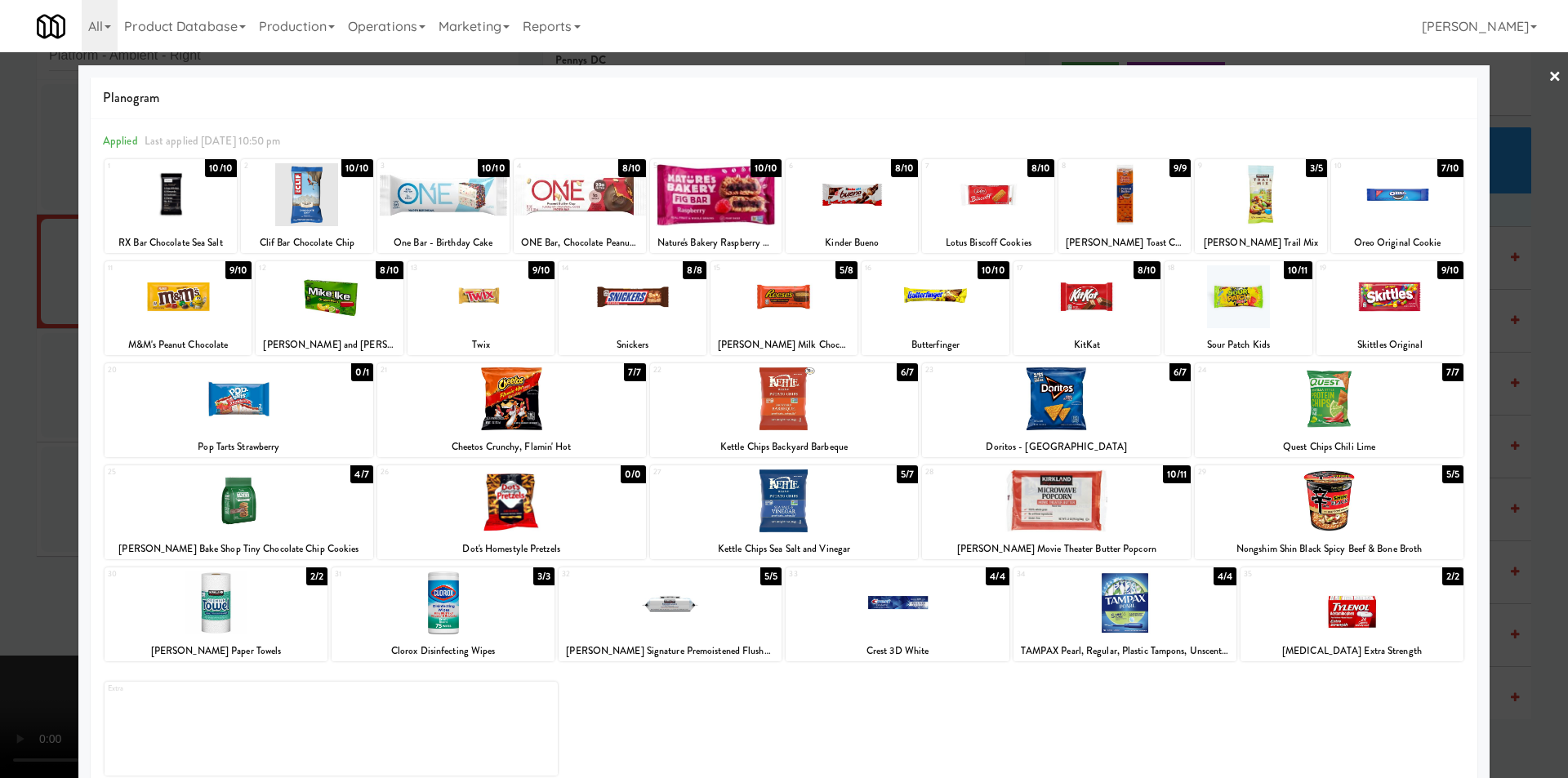
click at [1104, 213] on div at bounding box center [1125, 194] width 132 height 63
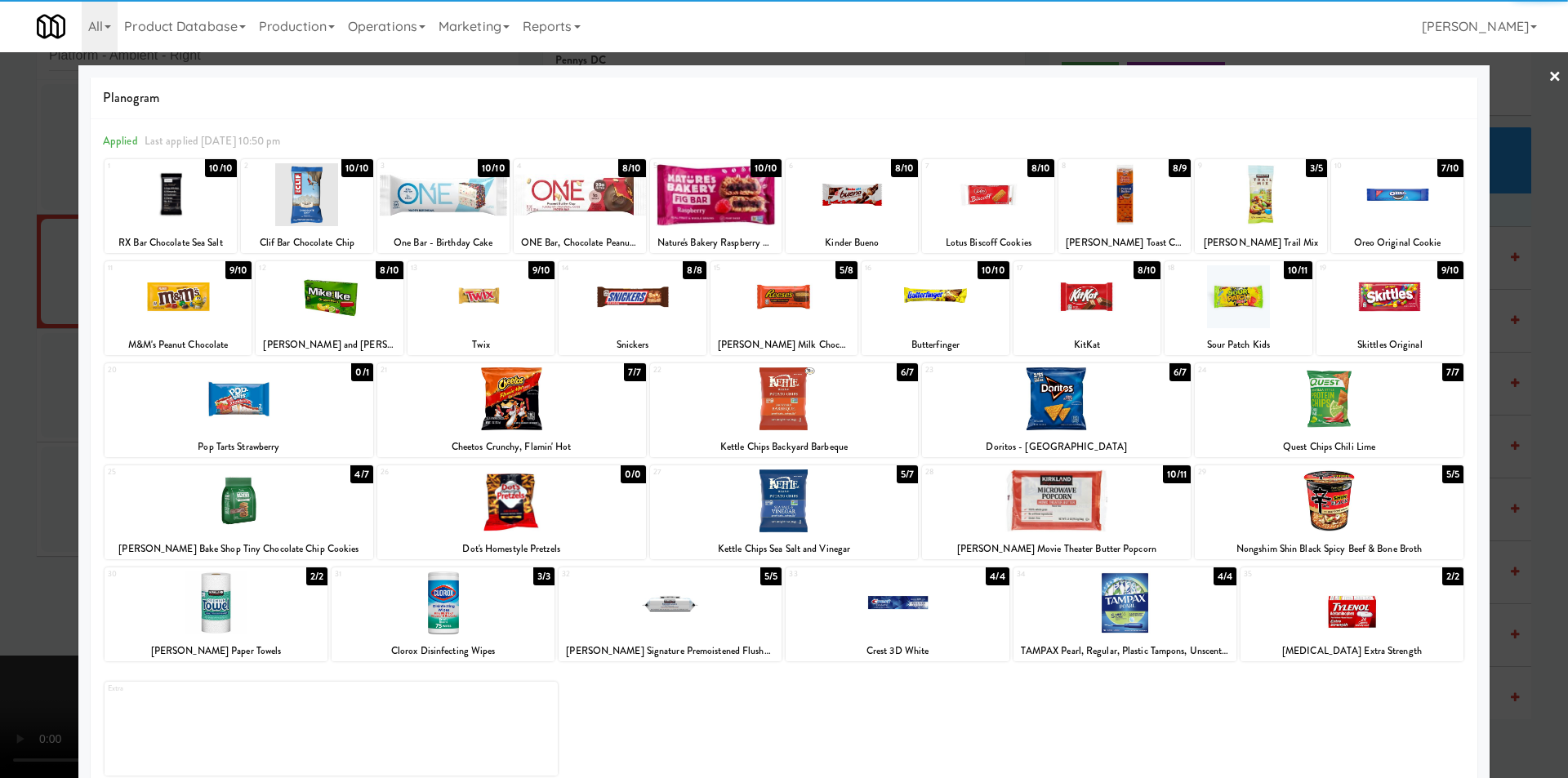
click at [1492, 282] on div at bounding box center [784, 389] width 1568 height 778
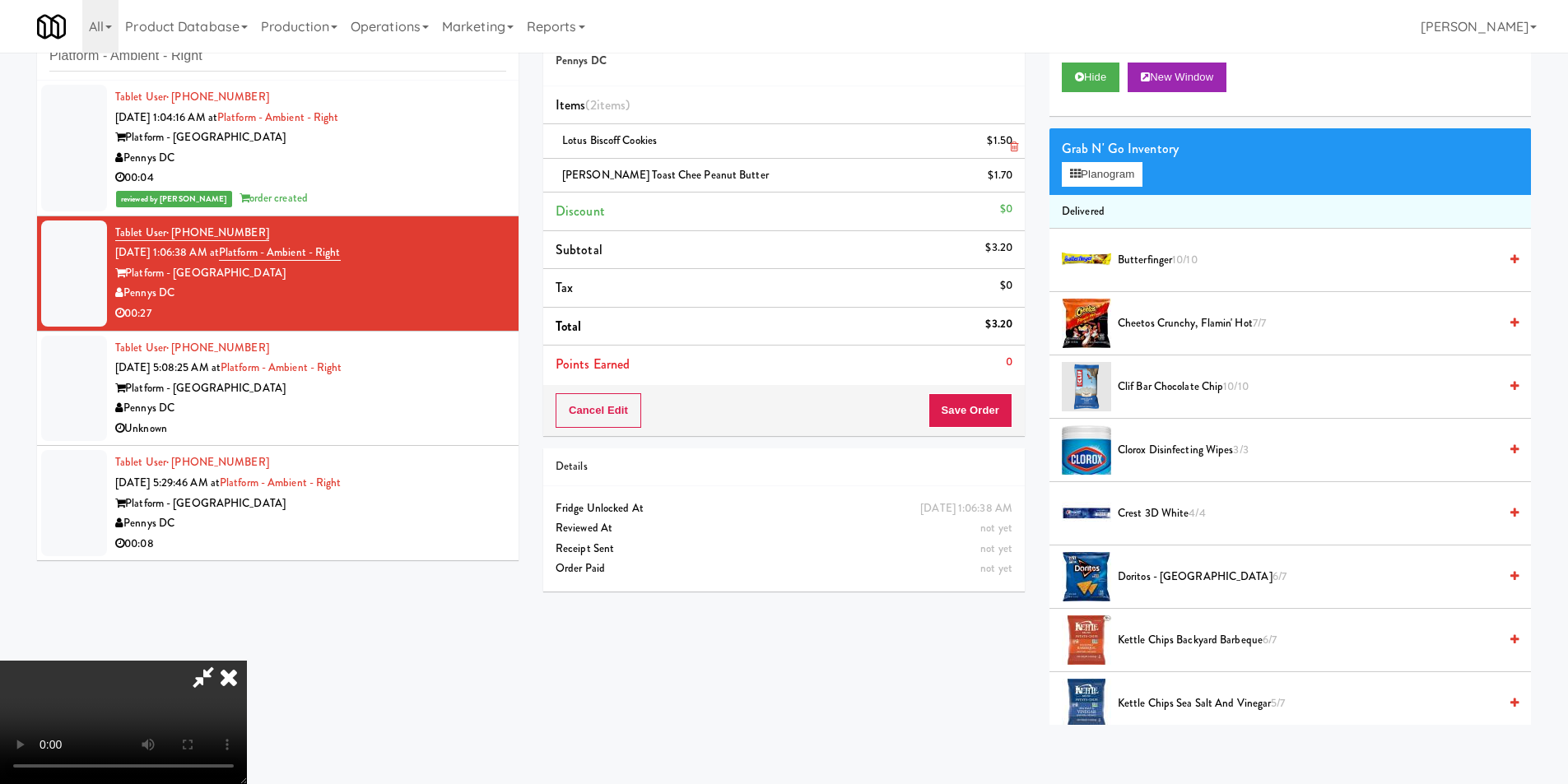
click at [1016, 143] on icon at bounding box center [1014, 147] width 8 height 11
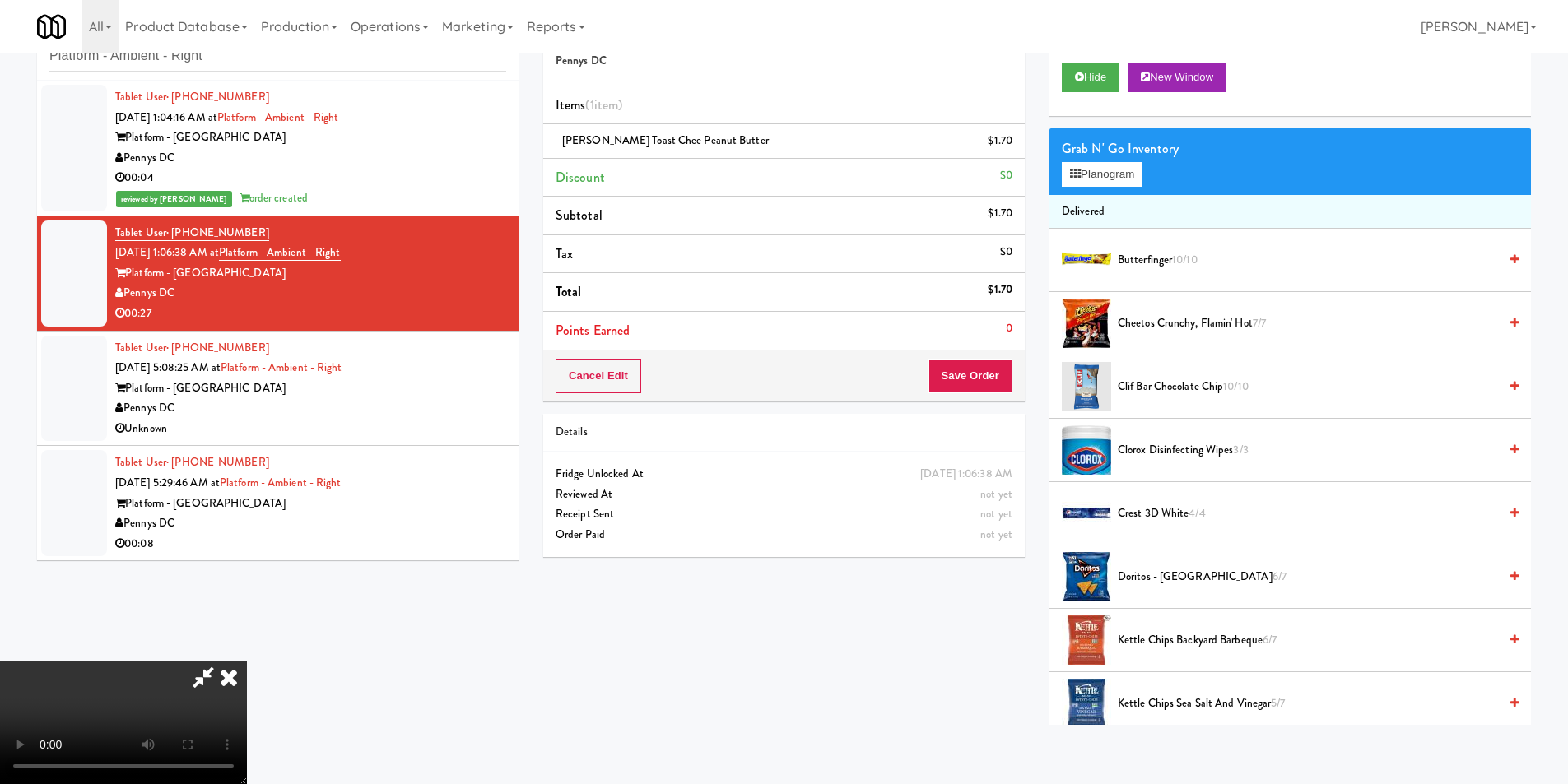
click at [247, 661] on video at bounding box center [123, 722] width 247 height 123
click at [981, 387] on button "Save Order" at bounding box center [970, 376] width 84 height 35
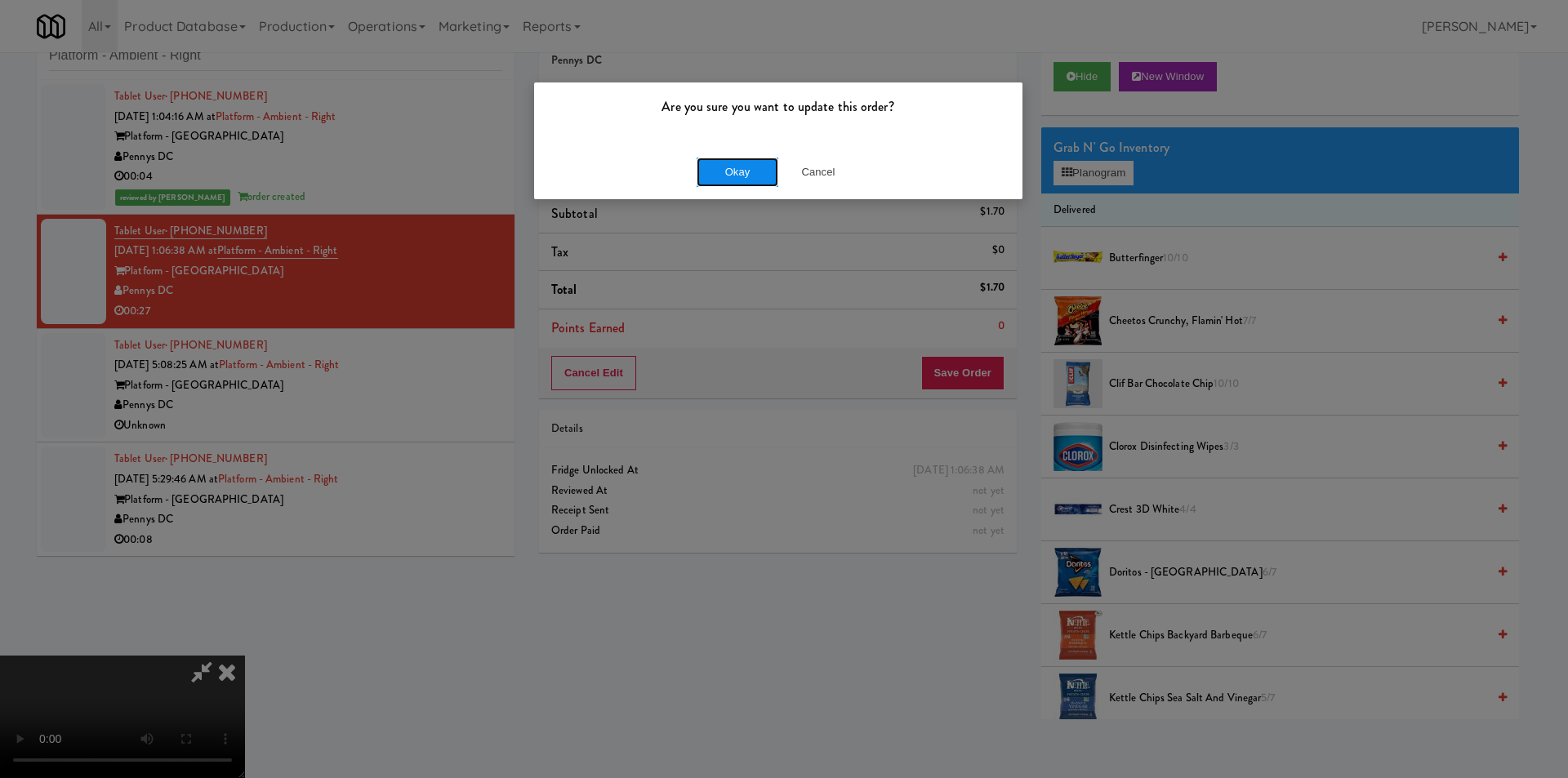
click at [747, 175] on button "Okay" at bounding box center [738, 172] width 82 height 29
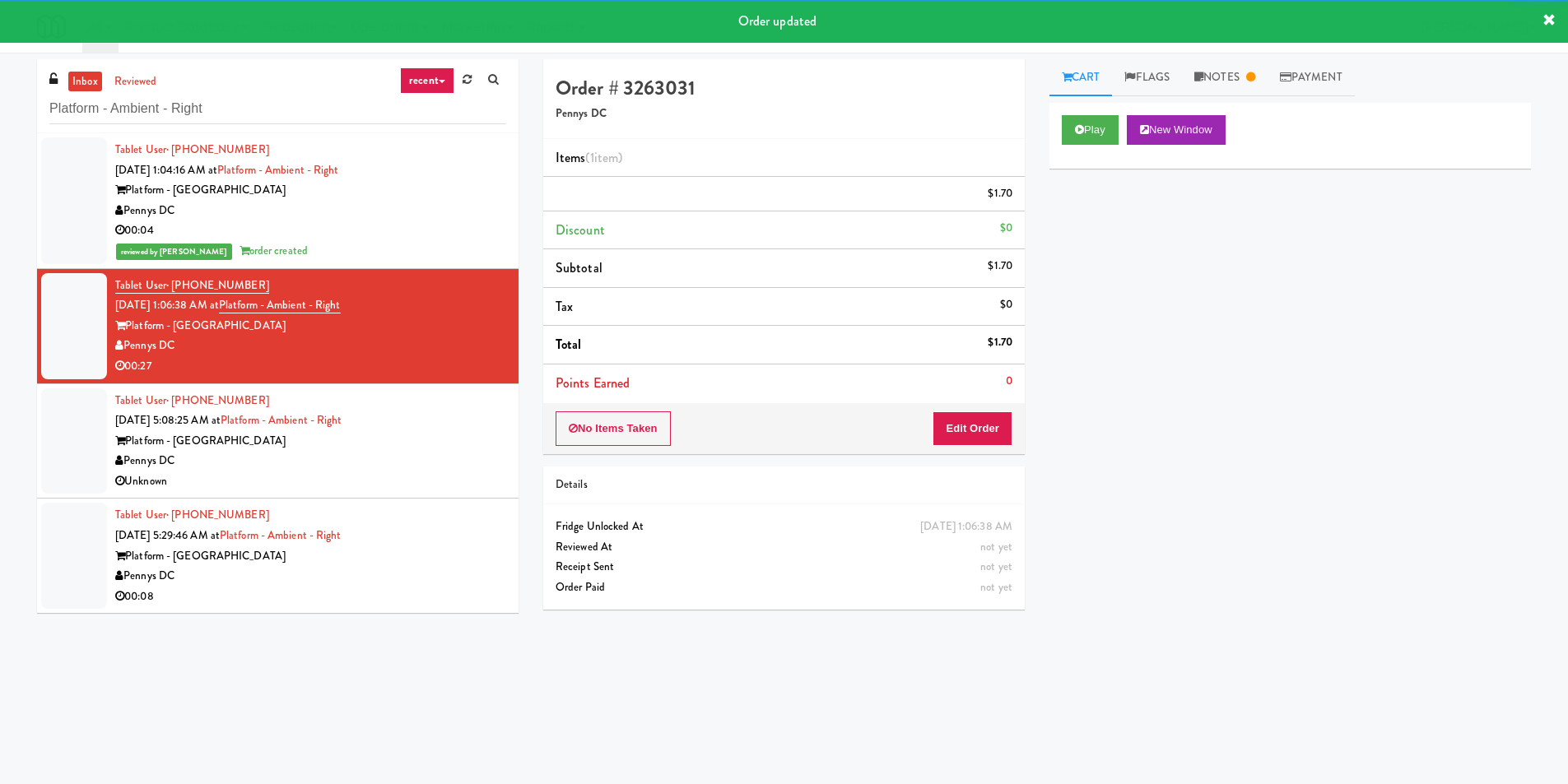
click at [405, 481] on div "Tablet User · (407) 201-1337 [DATE] 5:08:25 AM at Platform - Ambient - Right Pl…" at bounding box center [310, 441] width 391 height 101
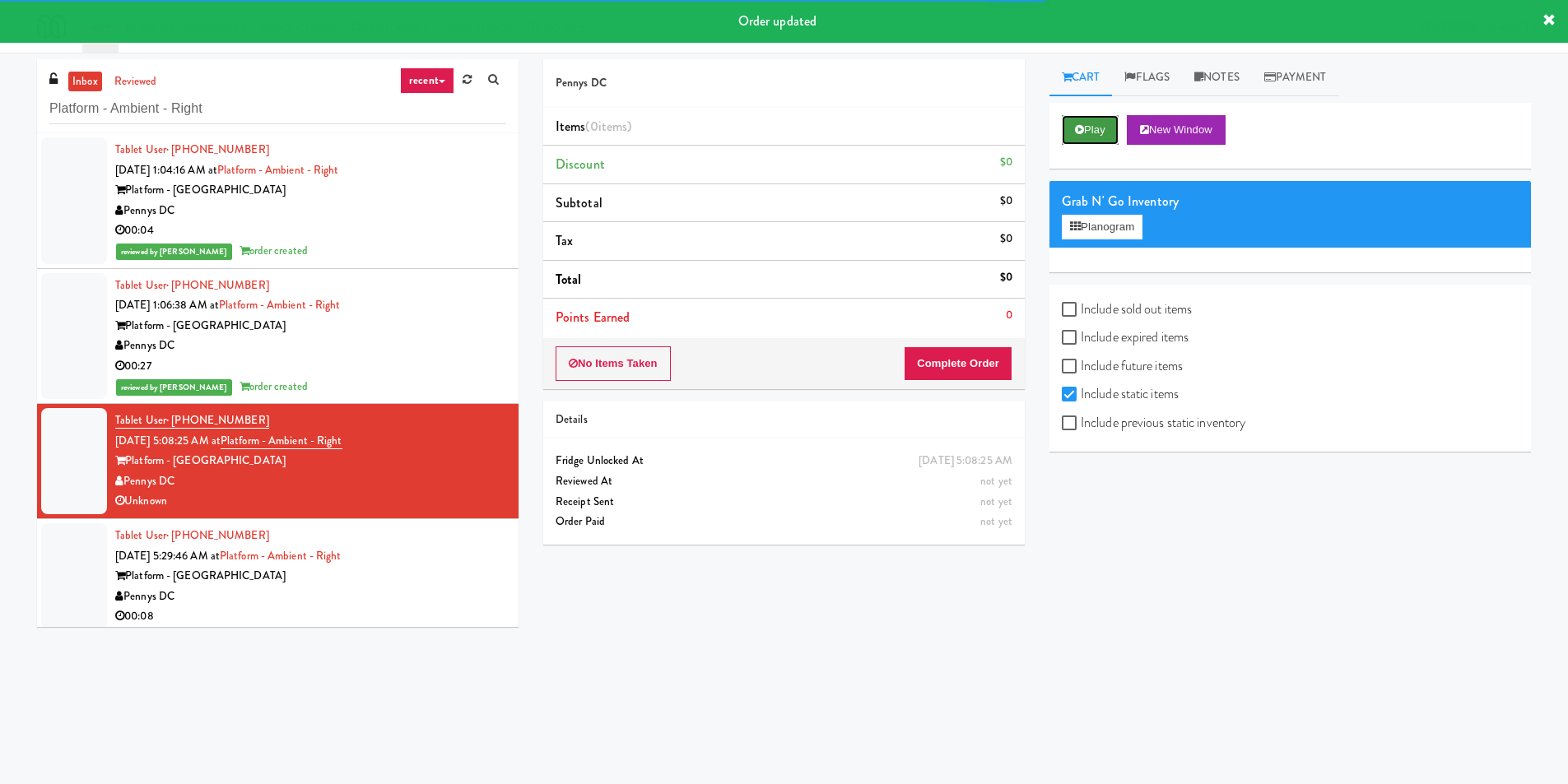
click at [1102, 133] on button "Play" at bounding box center [1090, 130] width 57 height 29
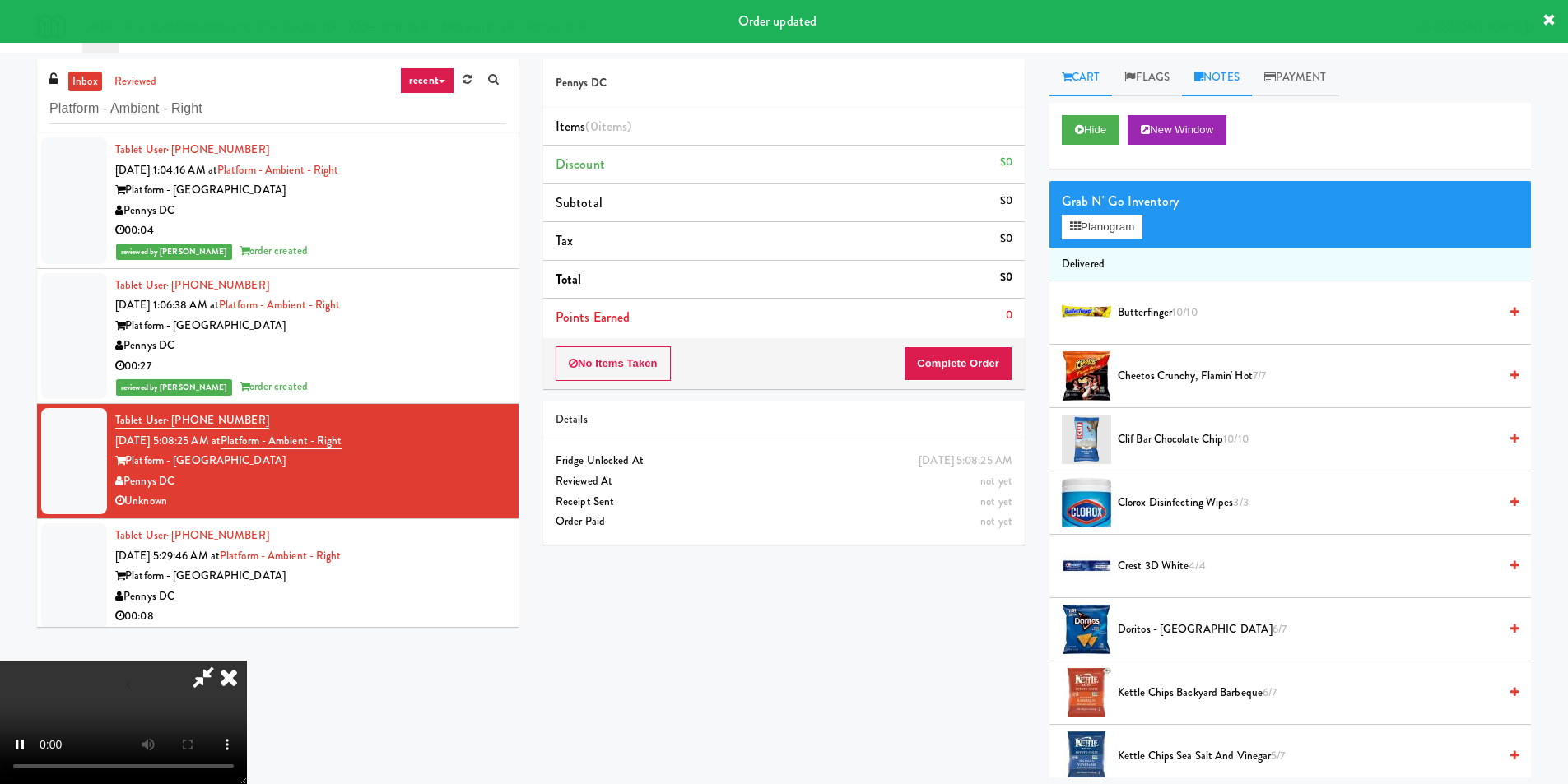
click at [1209, 77] on link "Notes" at bounding box center [1217, 77] width 70 height 37
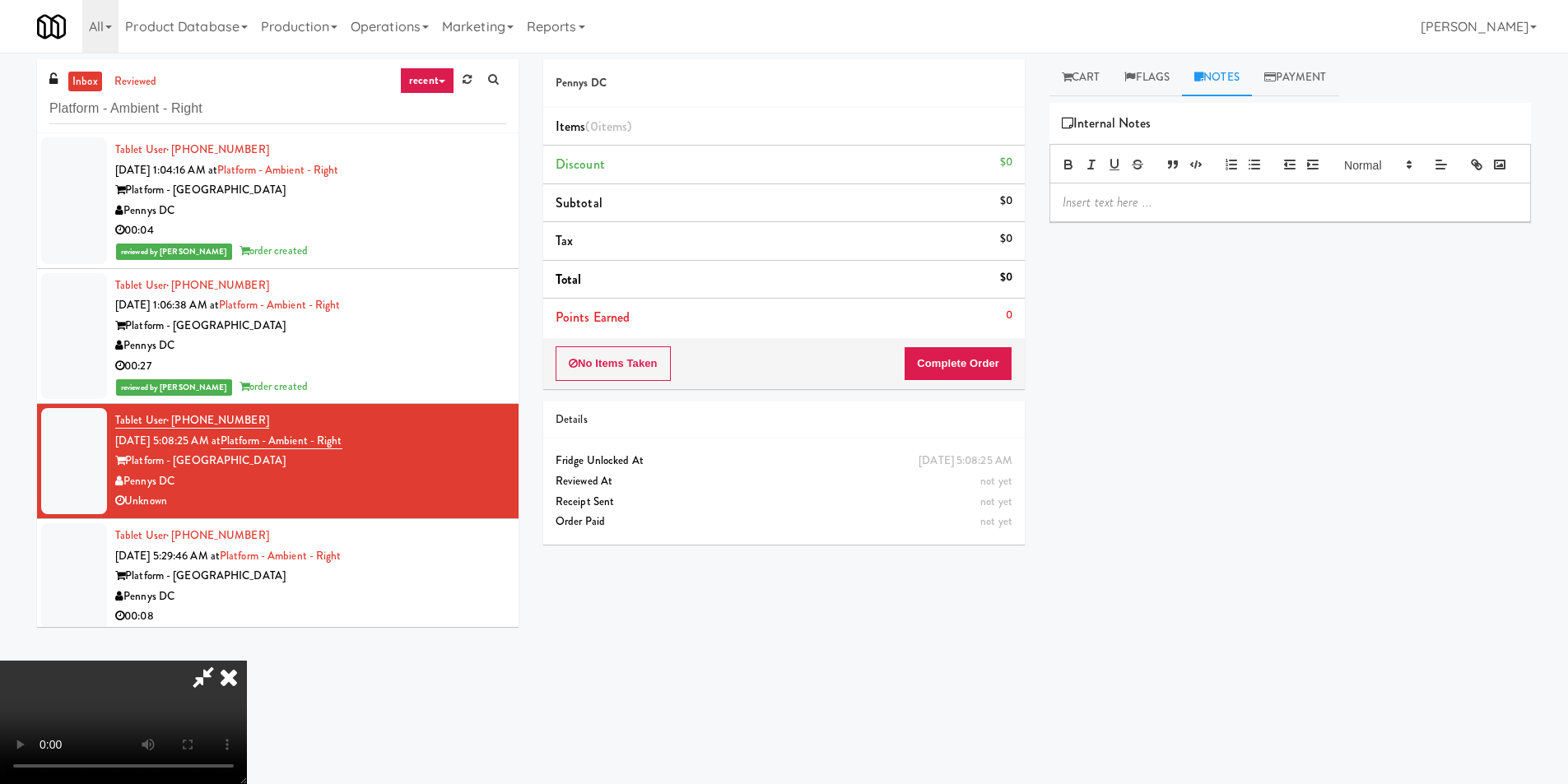
click at [1165, 215] on div at bounding box center [1290, 202] width 480 height 38
click at [1084, 89] on link "Cart" at bounding box center [1081, 77] width 63 height 37
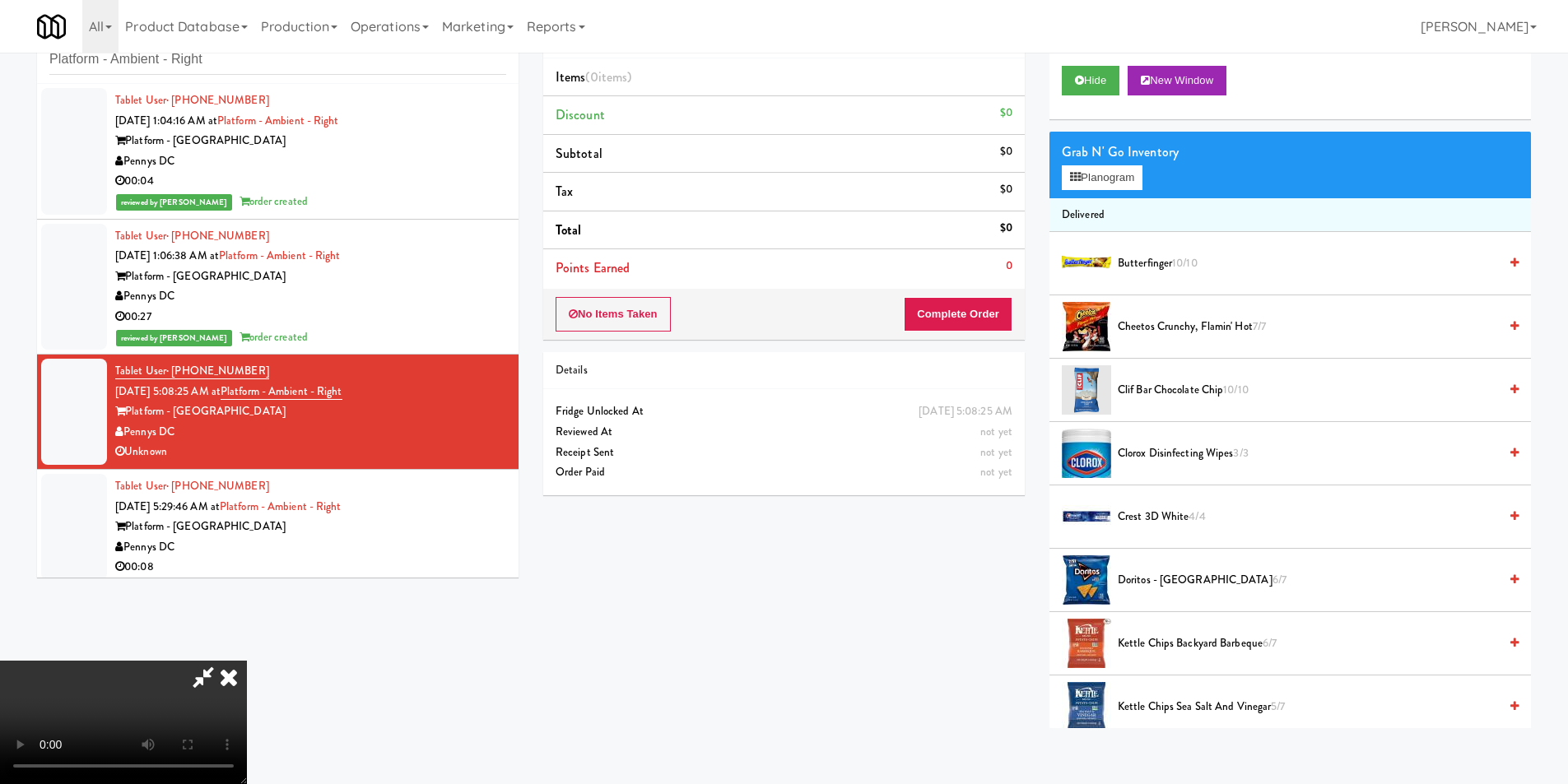
scroll to position [52, 0]
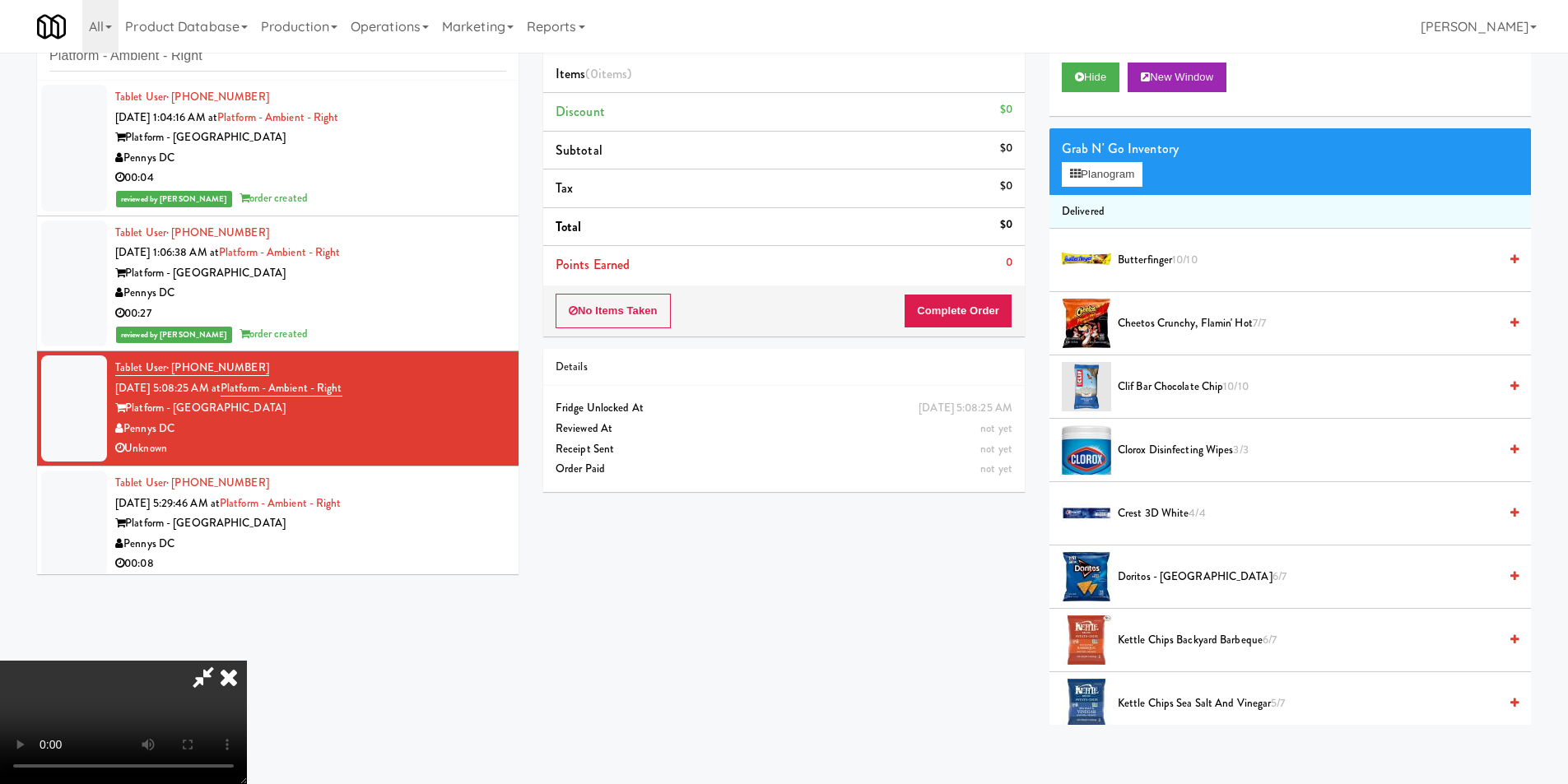
click at [247, 661] on icon at bounding box center [228, 677] width 36 height 33
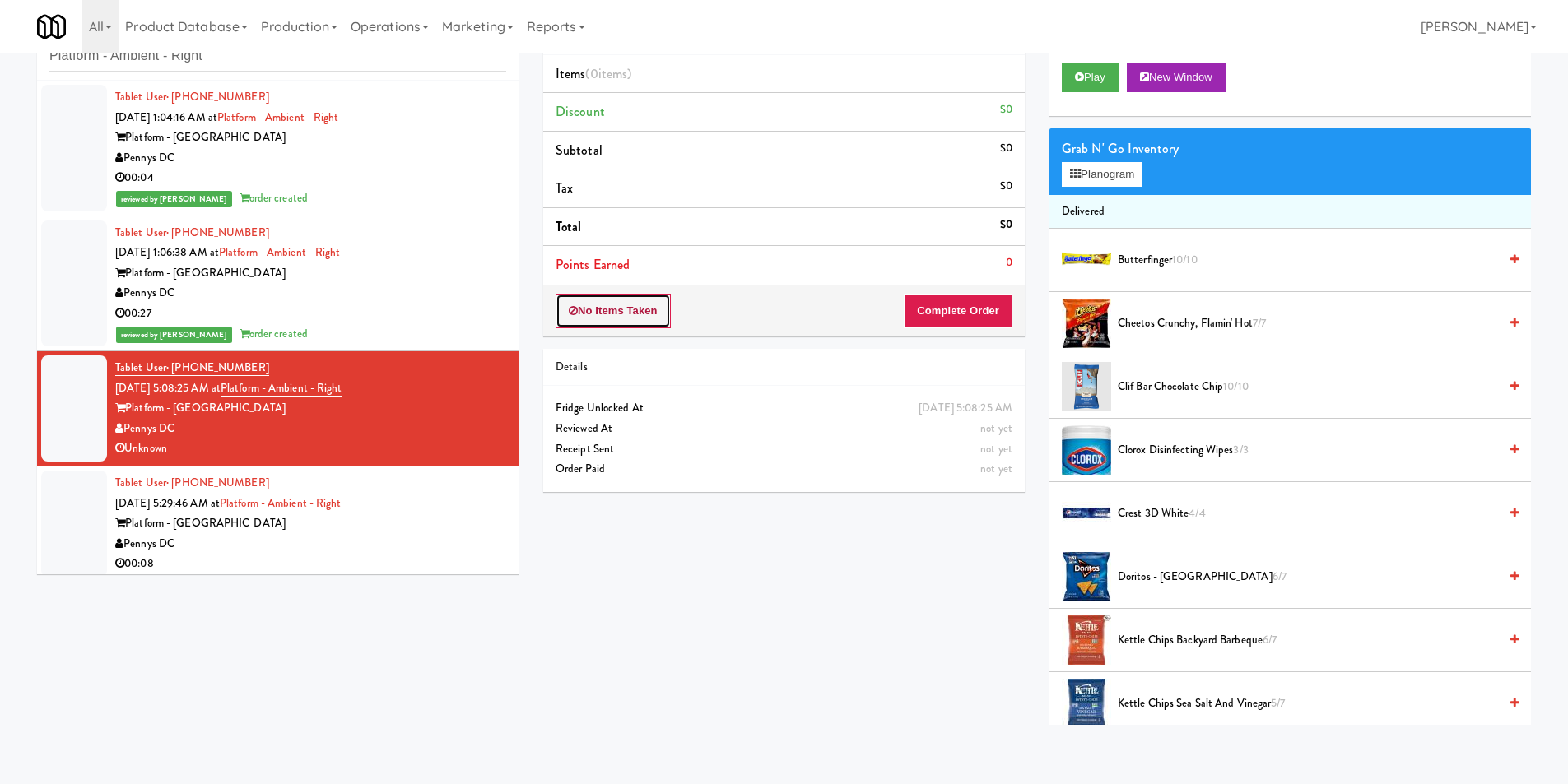
click at [628, 312] on button "No Items Taken" at bounding box center [612, 312] width 115 height 35
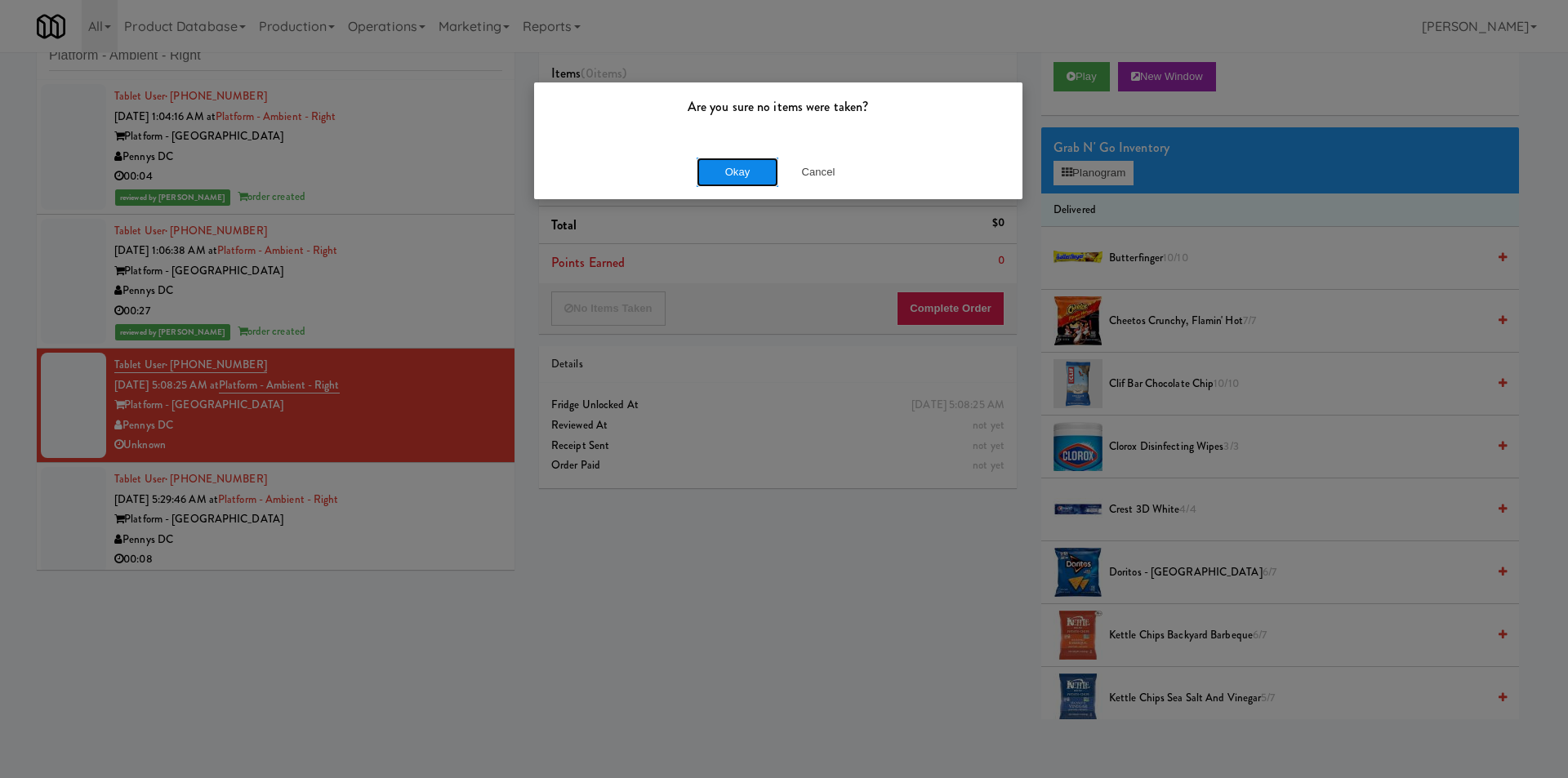
click at [718, 171] on button "Okay" at bounding box center [738, 172] width 82 height 29
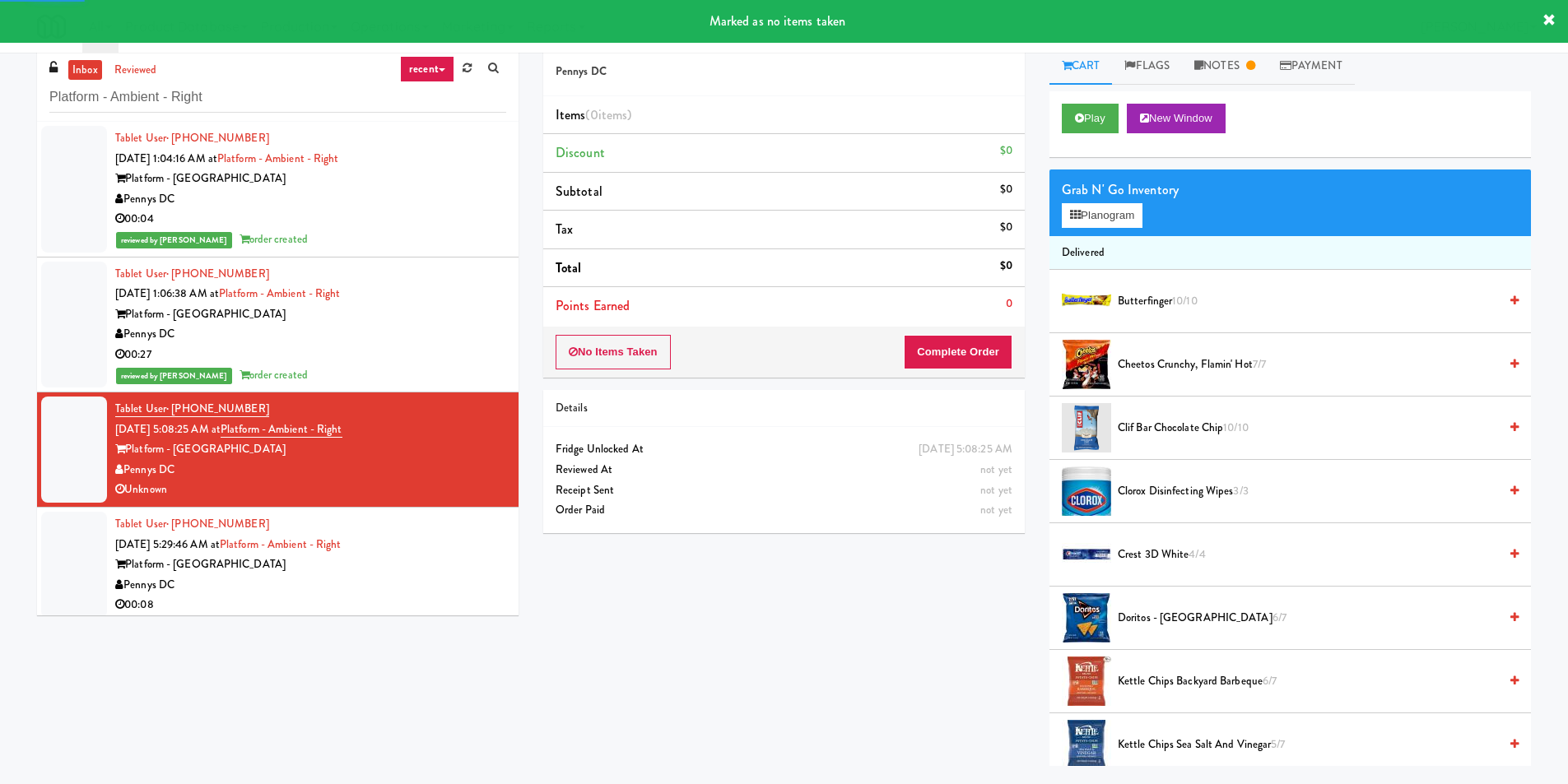
scroll to position [0, 0]
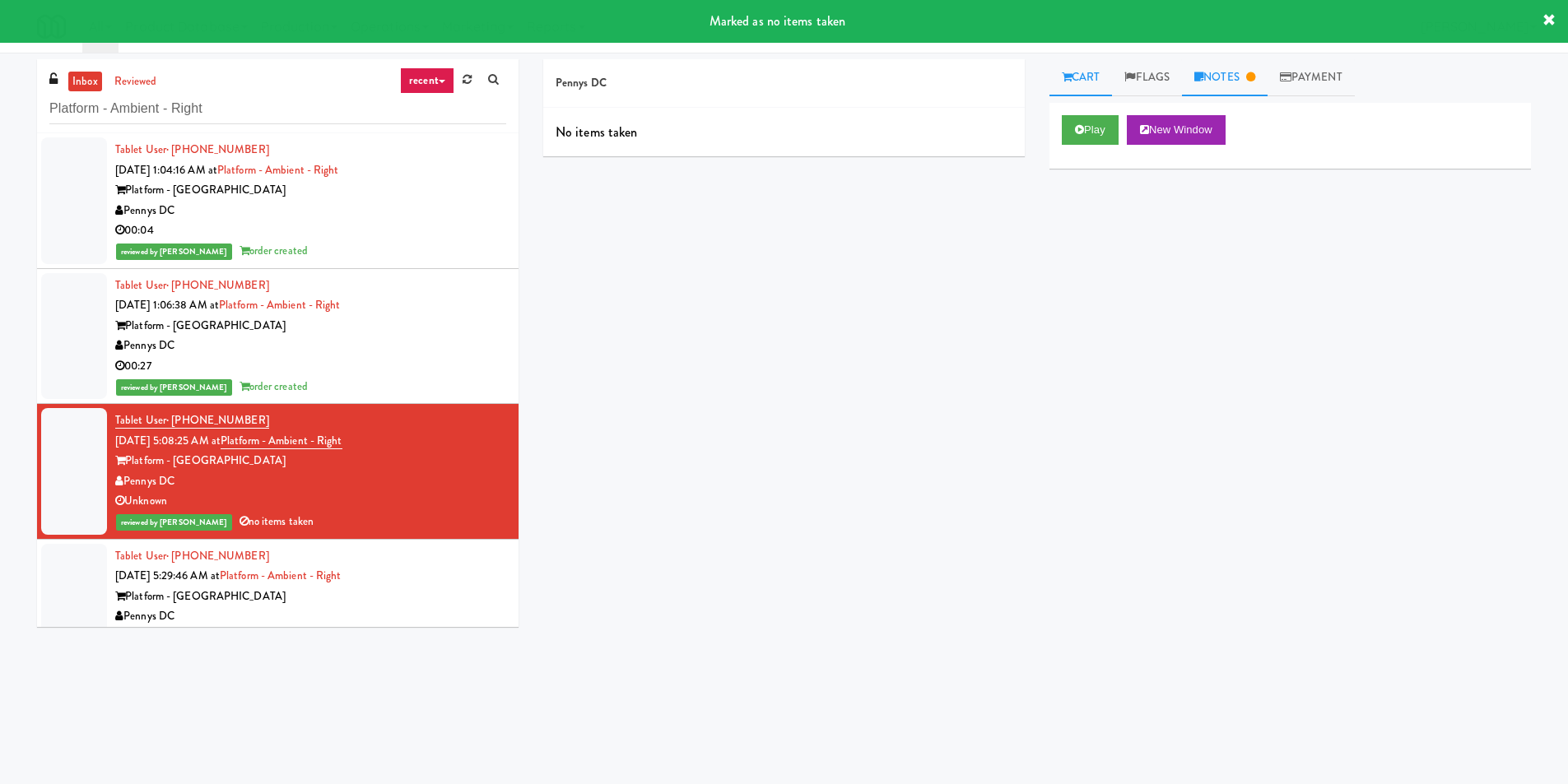
click at [1233, 81] on link "Notes" at bounding box center [1224, 77] width 85 height 37
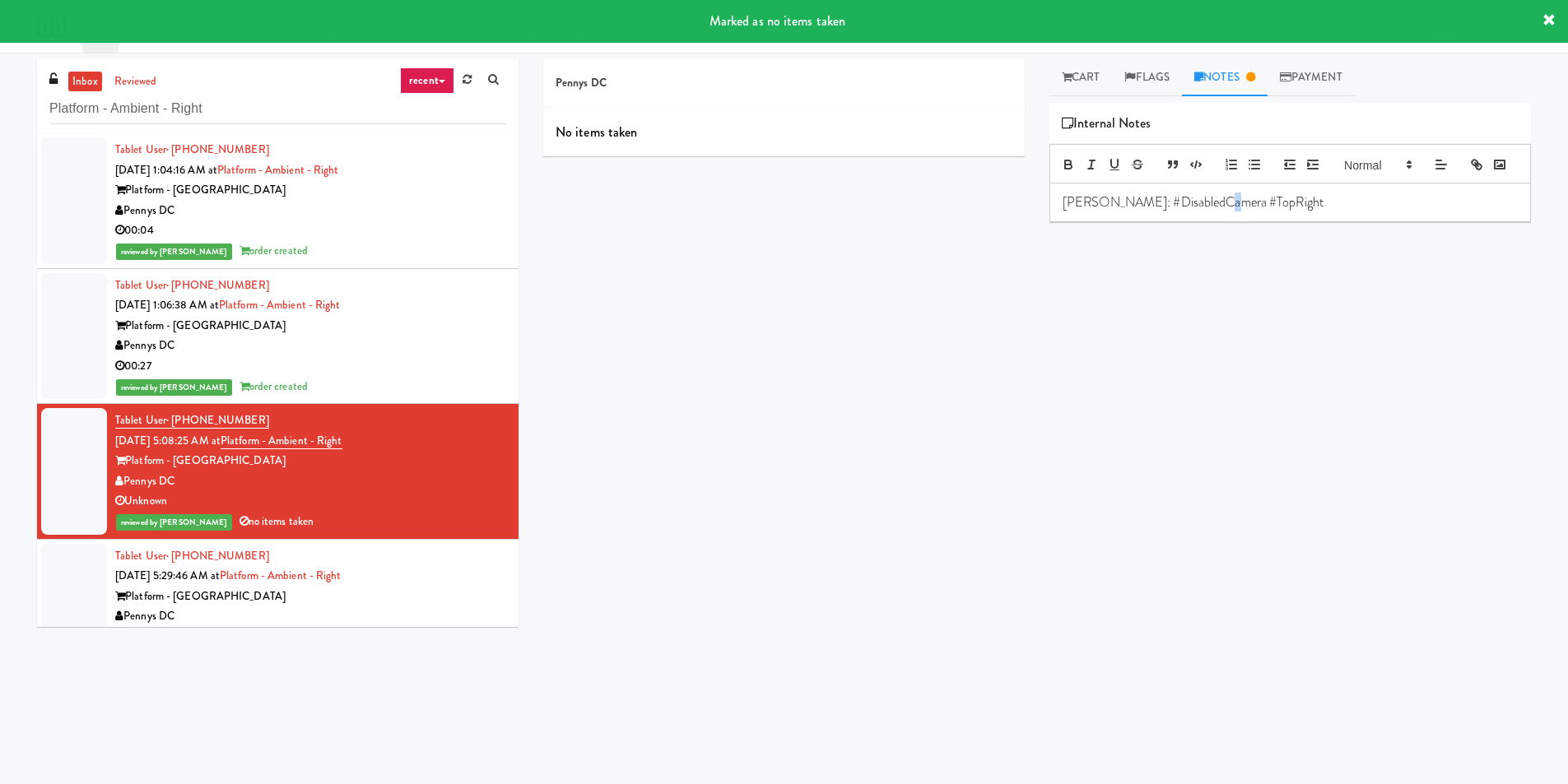
drag, startPoint x: 1214, startPoint y: 222, endPoint x: 1249, endPoint y: 221, distance: 35.0
click at [1215, 211] on p "[PERSON_NAME]: #DisabledCamera #TopRight" at bounding box center [1290, 202] width 455 height 18
click at [1249, 211] on p "[PERSON_NAME]: #DisabledCamera #TopRight" at bounding box center [1290, 202] width 455 height 18
click at [1265, 211] on p "[PERSON_NAME]: #DisabledCamera #TopRight" at bounding box center [1290, 202] width 455 height 18
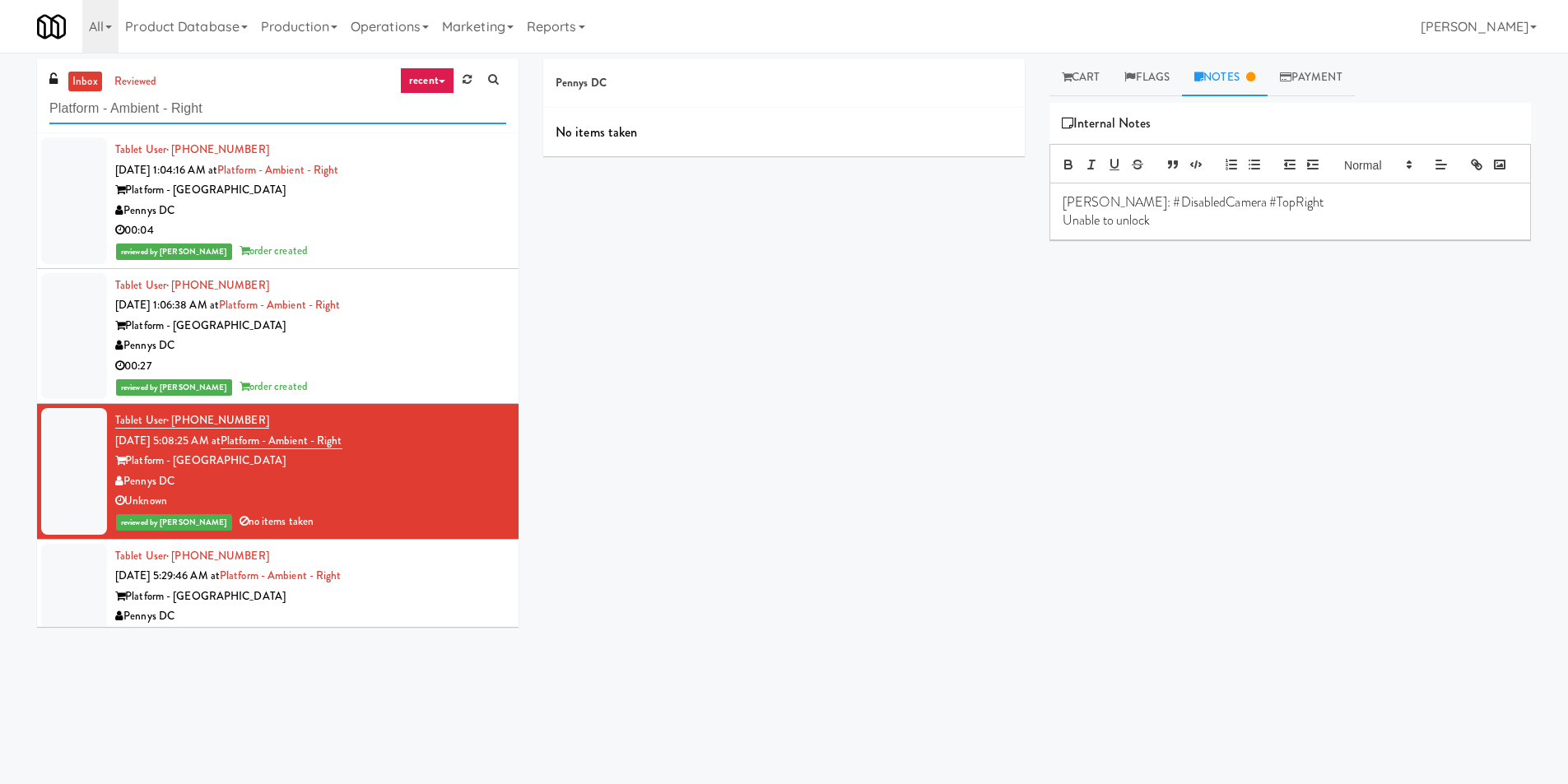
click at [230, 109] on input "Platform - Ambient - Right" at bounding box center [278, 108] width 457 height 30
paste input "Illume"
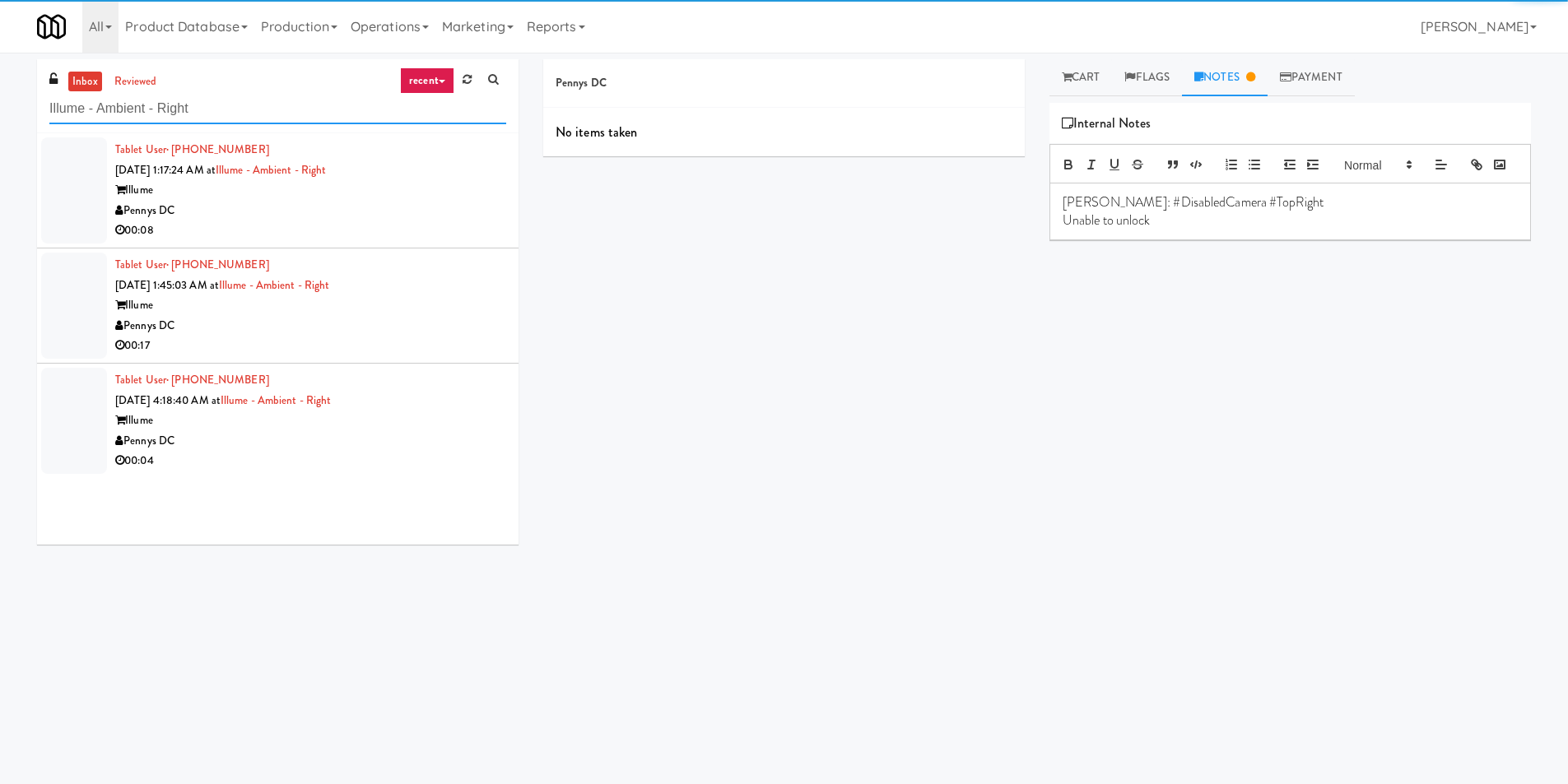
type input "Illume - Ambient - Right"
click at [425, 233] on div "00:08" at bounding box center [310, 231] width 391 height 20
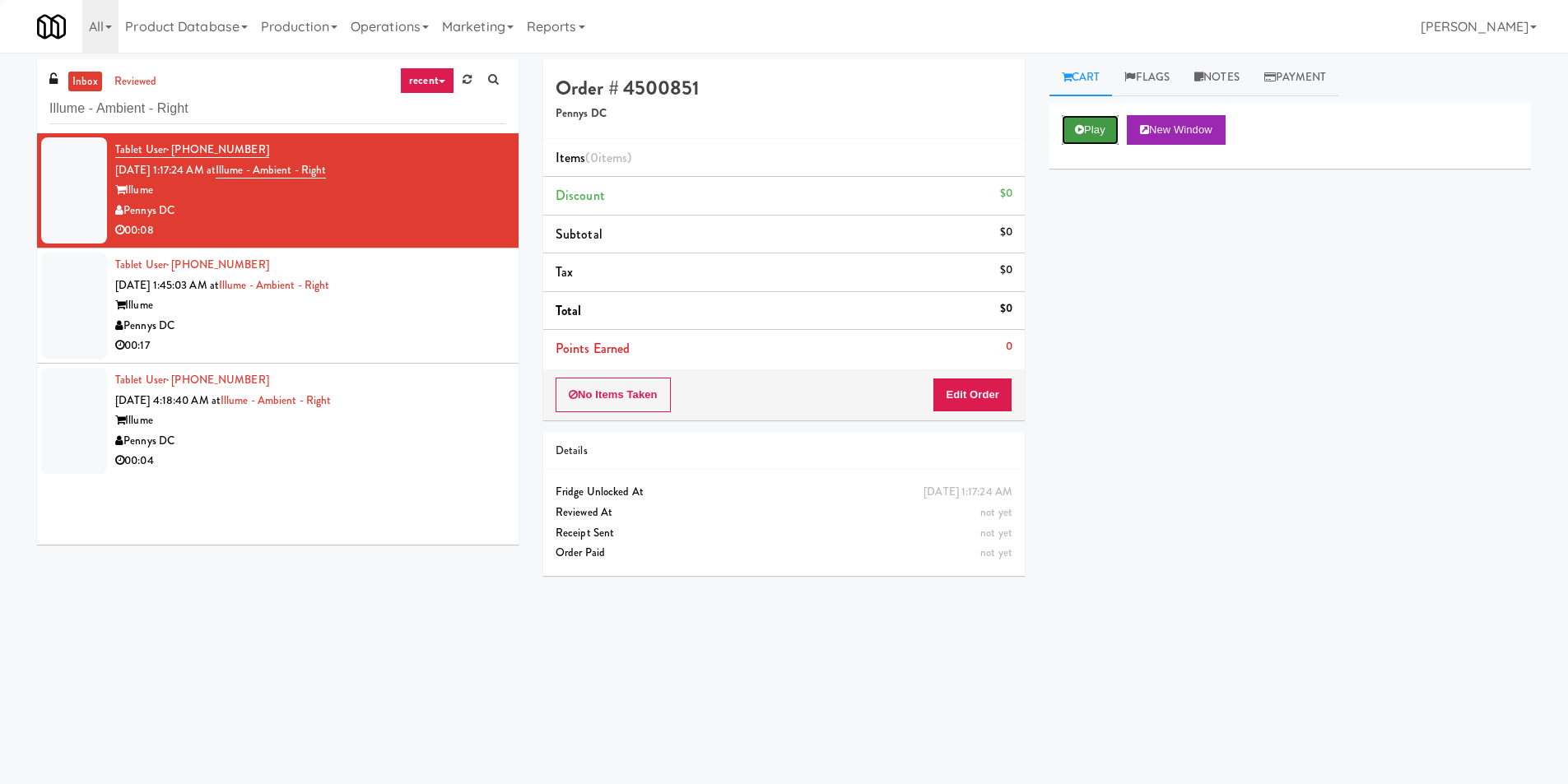
click at [1116, 126] on button "Play" at bounding box center [1090, 130] width 57 height 29
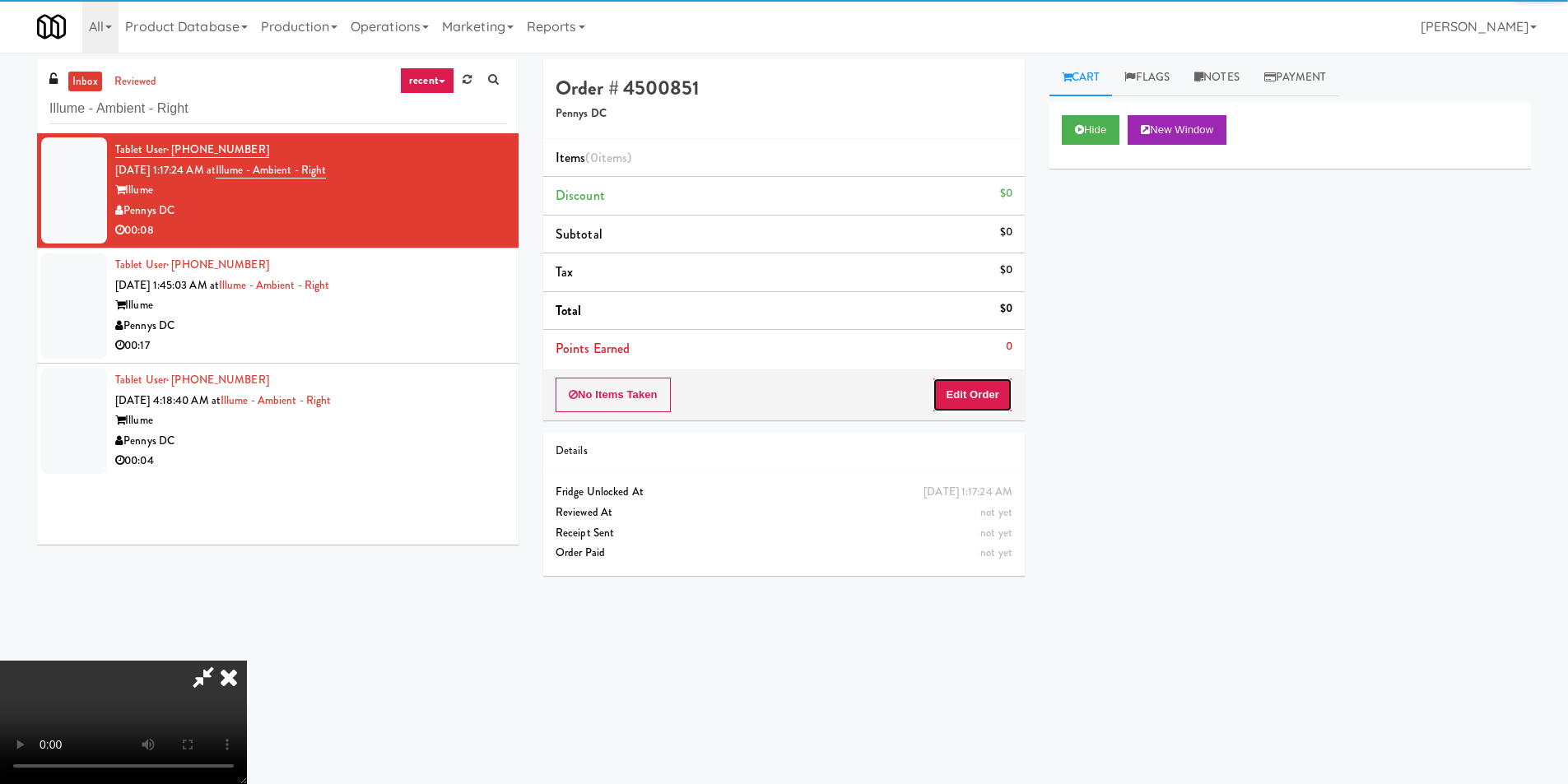
click at [983, 392] on button "Edit Order" at bounding box center [972, 395] width 80 height 35
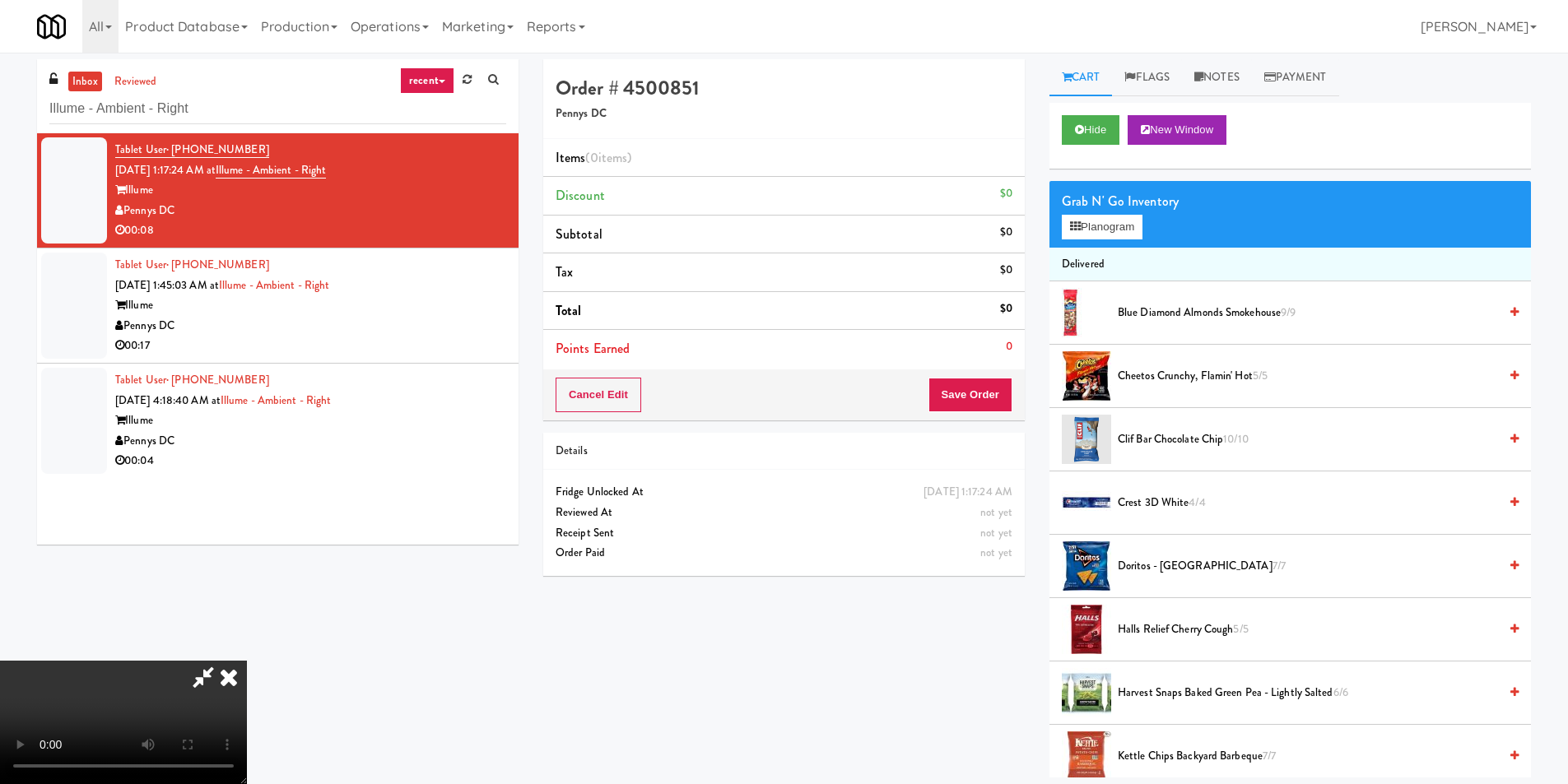
click at [247, 661] on video at bounding box center [123, 722] width 247 height 123
click at [1104, 224] on button "Planogram" at bounding box center [1102, 227] width 81 height 25
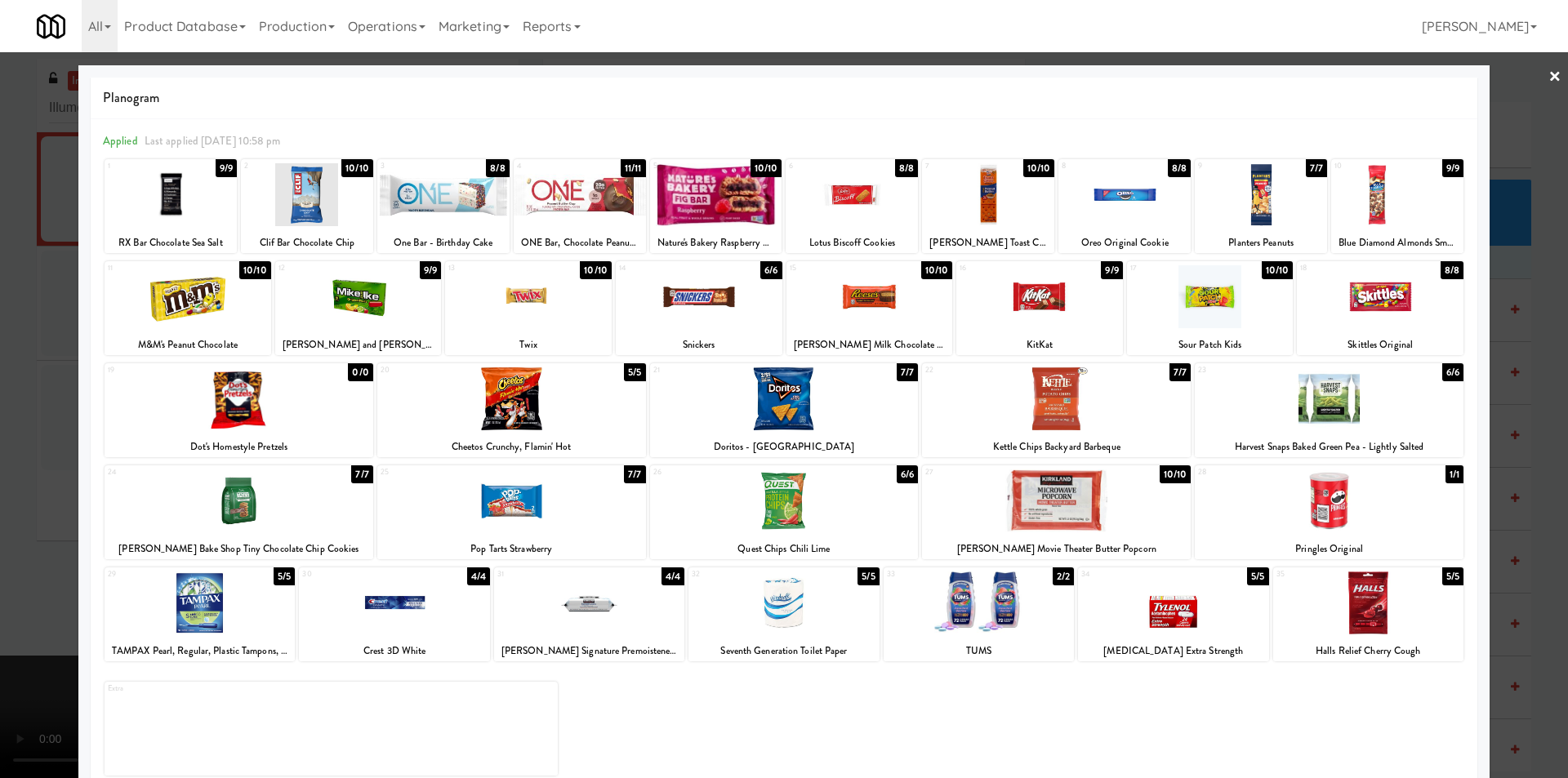
click at [720, 305] on div at bounding box center [699, 296] width 167 height 63
click at [1506, 390] on div at bounding box center [784, 389] width 1568 height 778
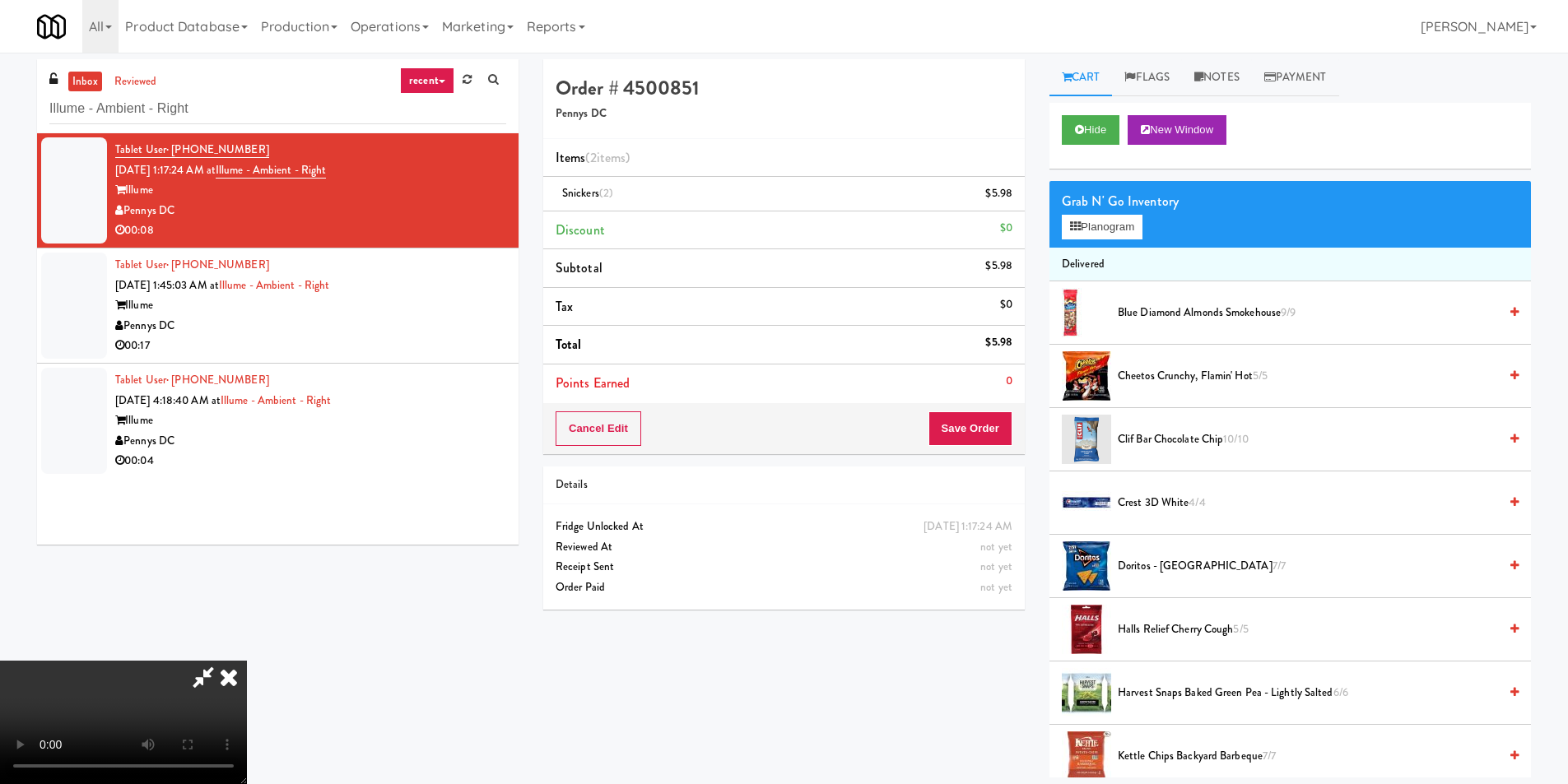
click at [247, 661] on video at bounding box center [123, 722] width 247 height 123
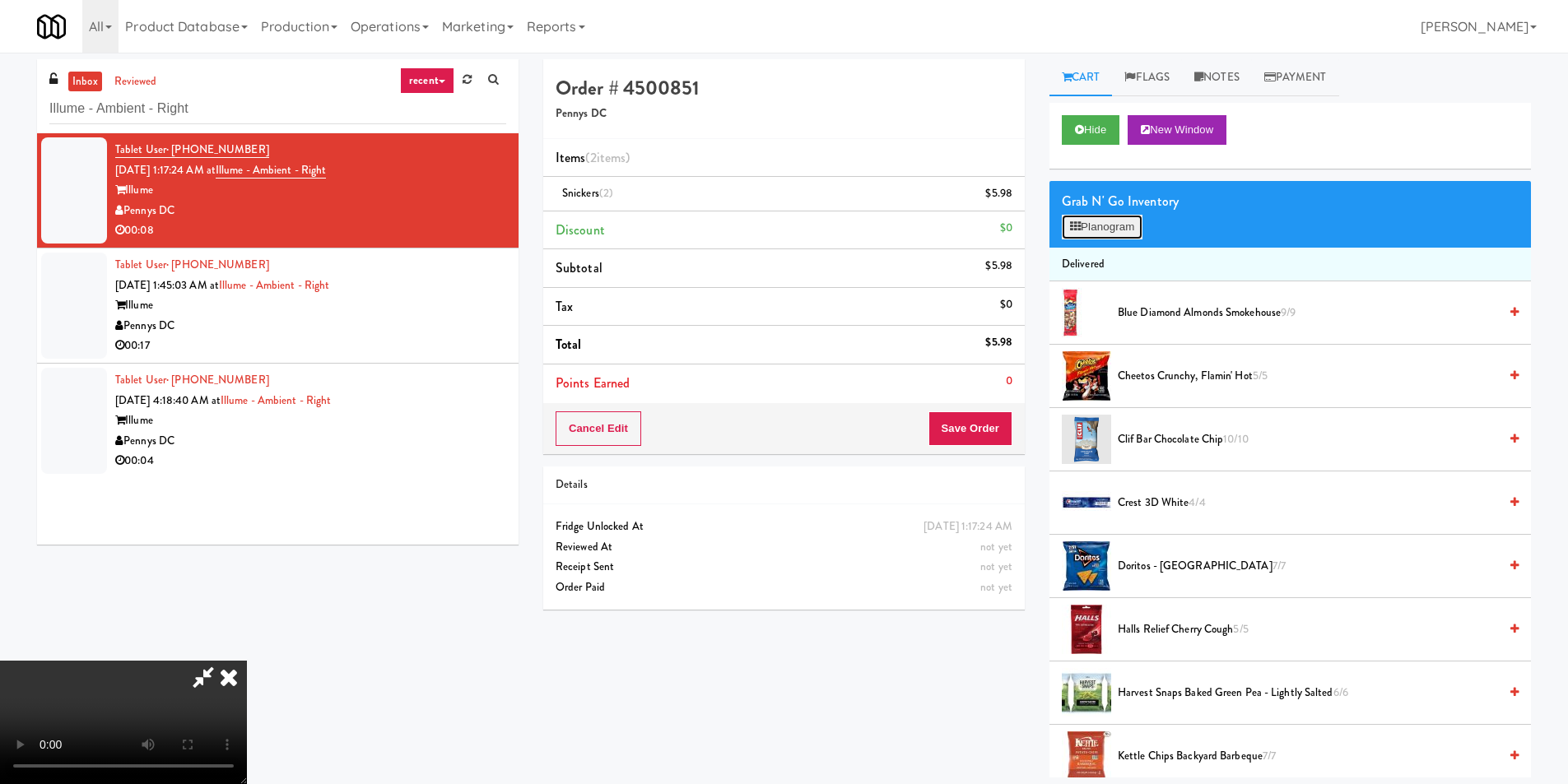
click at [1117, 226] on button "Planogram" at bounding box center [1102, 227] width 81 height 25
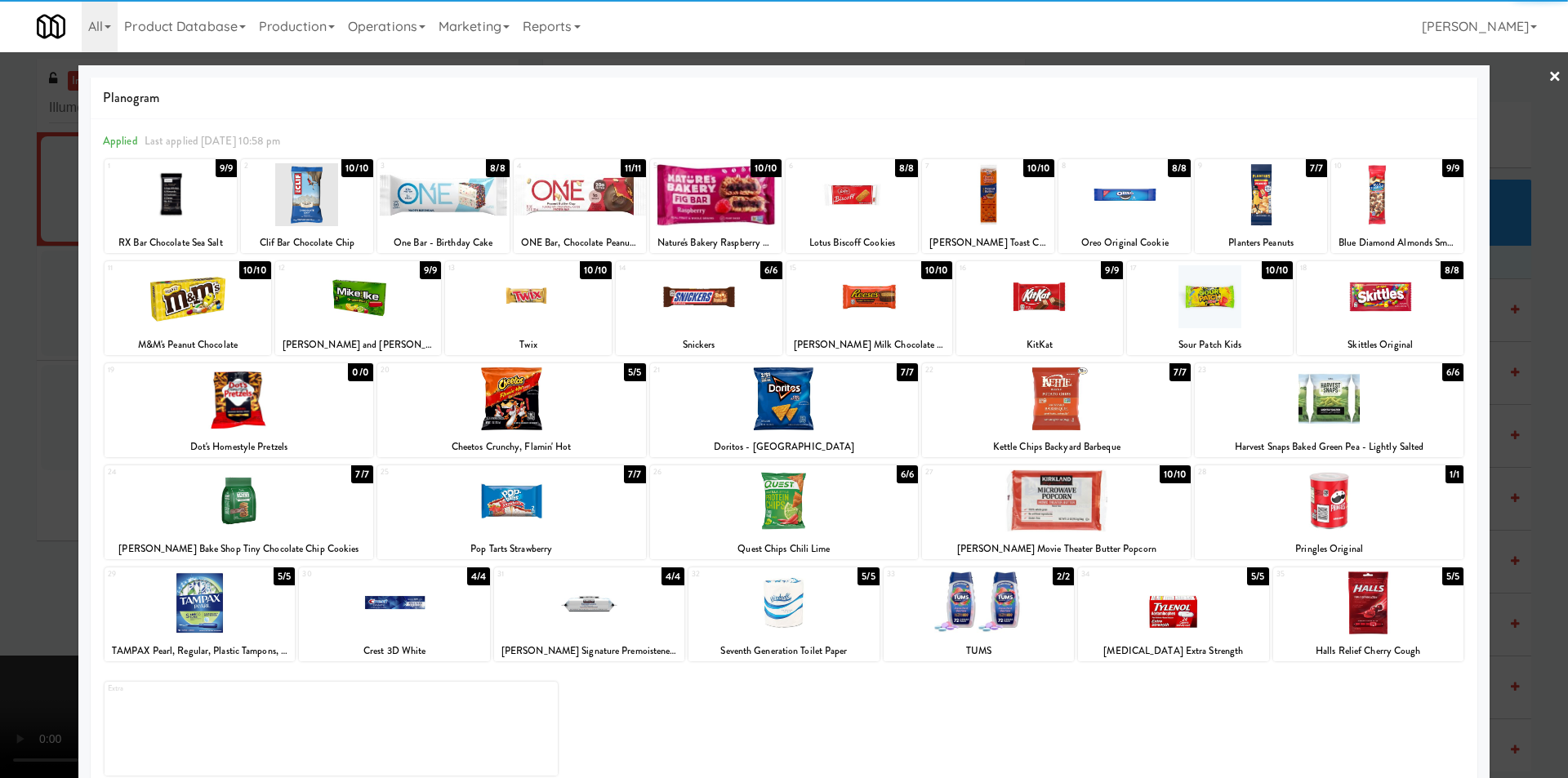
click at [1353, 507] on div at bounding box center [1329, 501] width 269 height 63
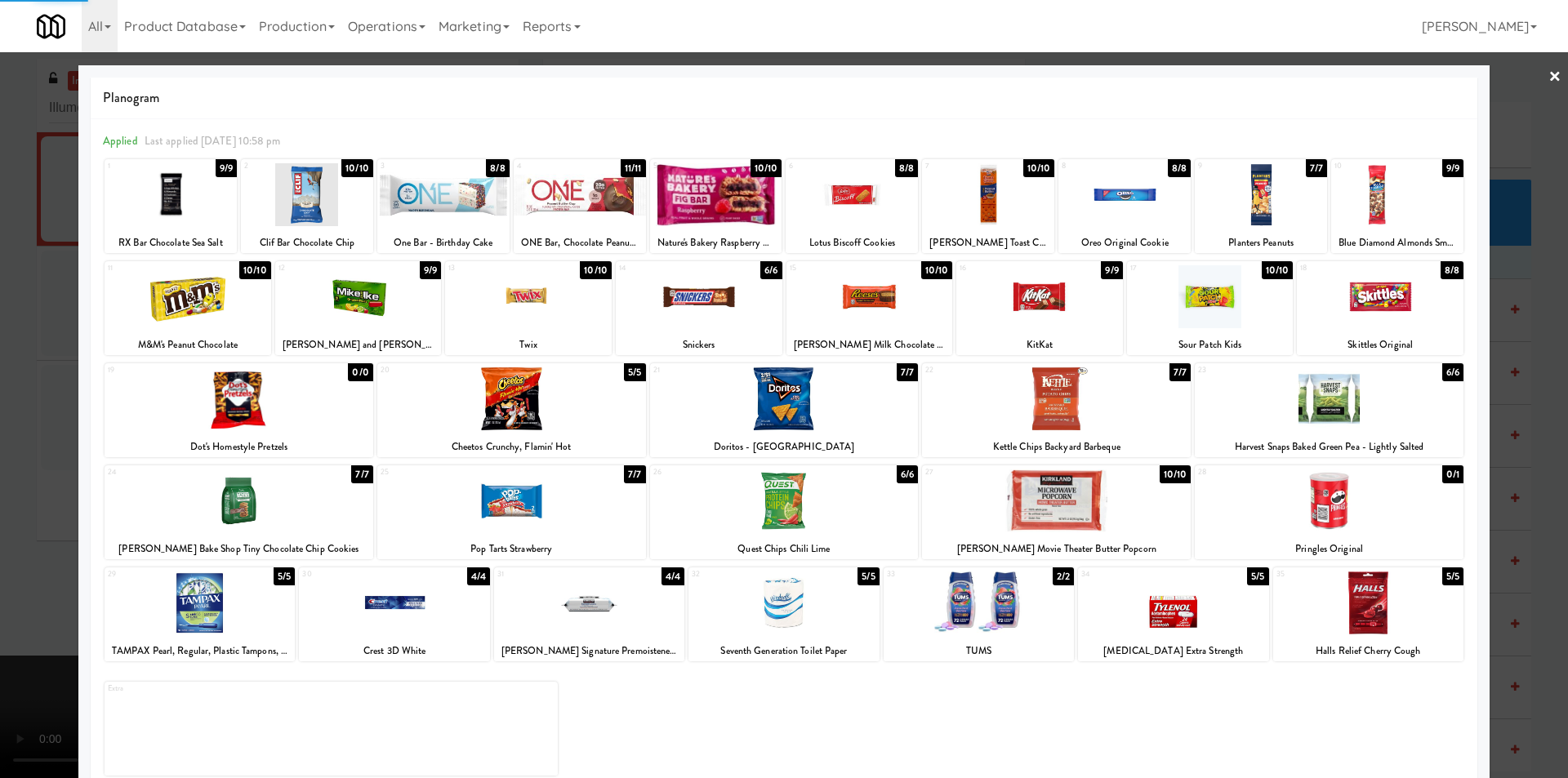
click at [1353, 507] on div at bounding box center [1329, 501] width 269 height 63
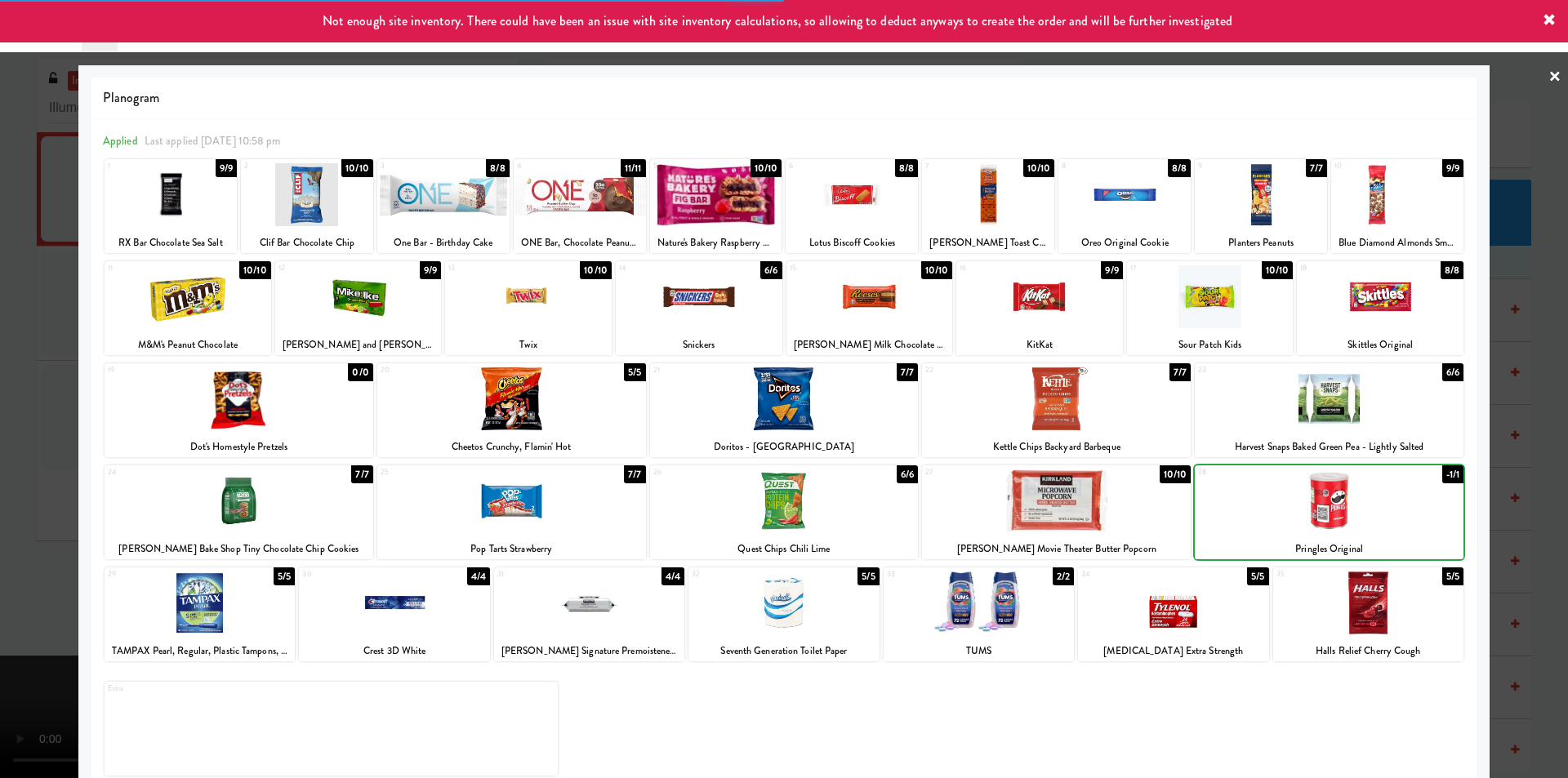
click at [1521, 464] on div at bounding box center [784, 389] width 1568 height 778
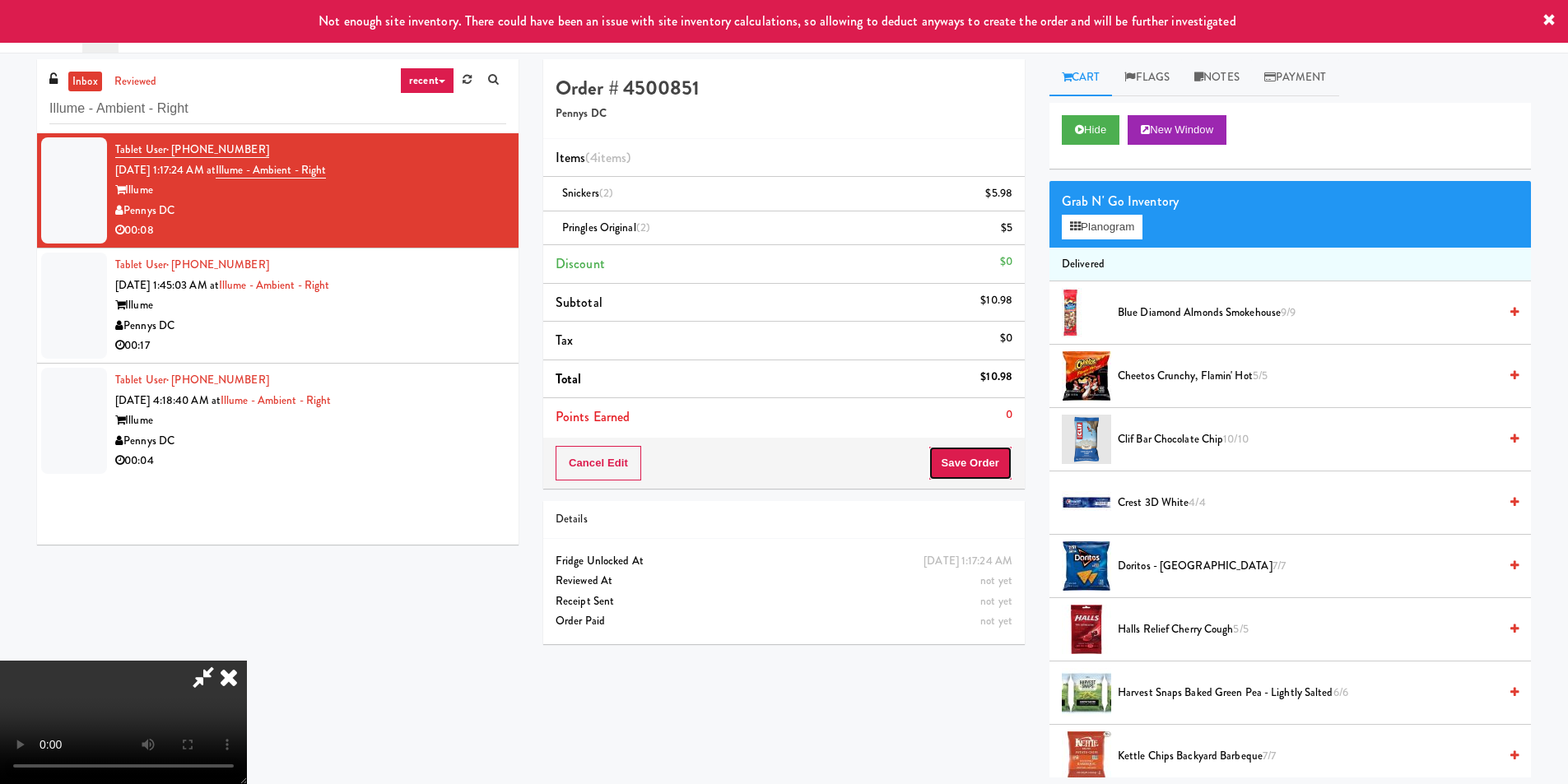
click at [956, 460] on button "Save Order" at bounding box center [970, 463] width 84 height 35
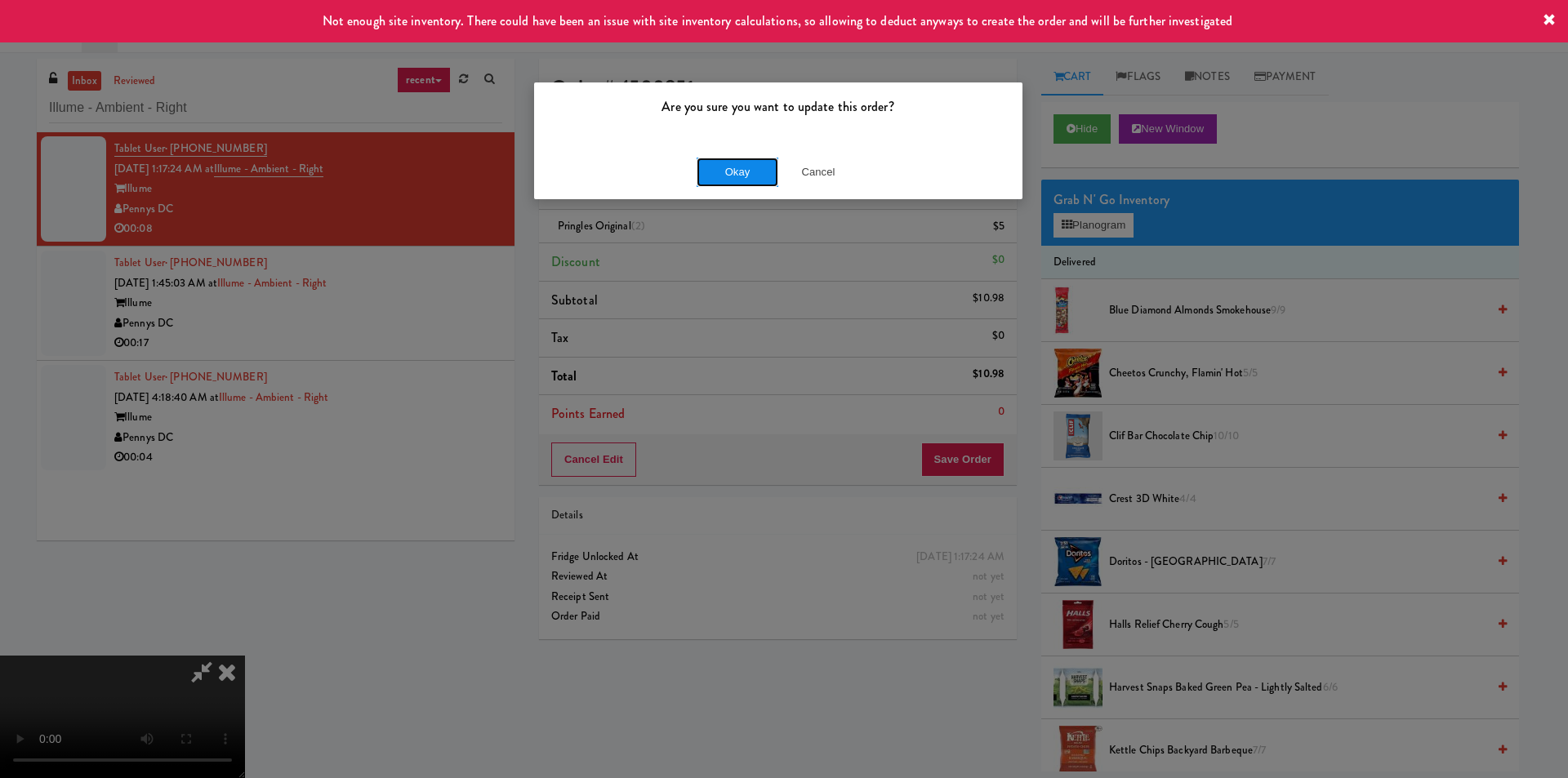
click at [710, 171] on button "Okay" at bounding box center [738, 172] width 82 height 29
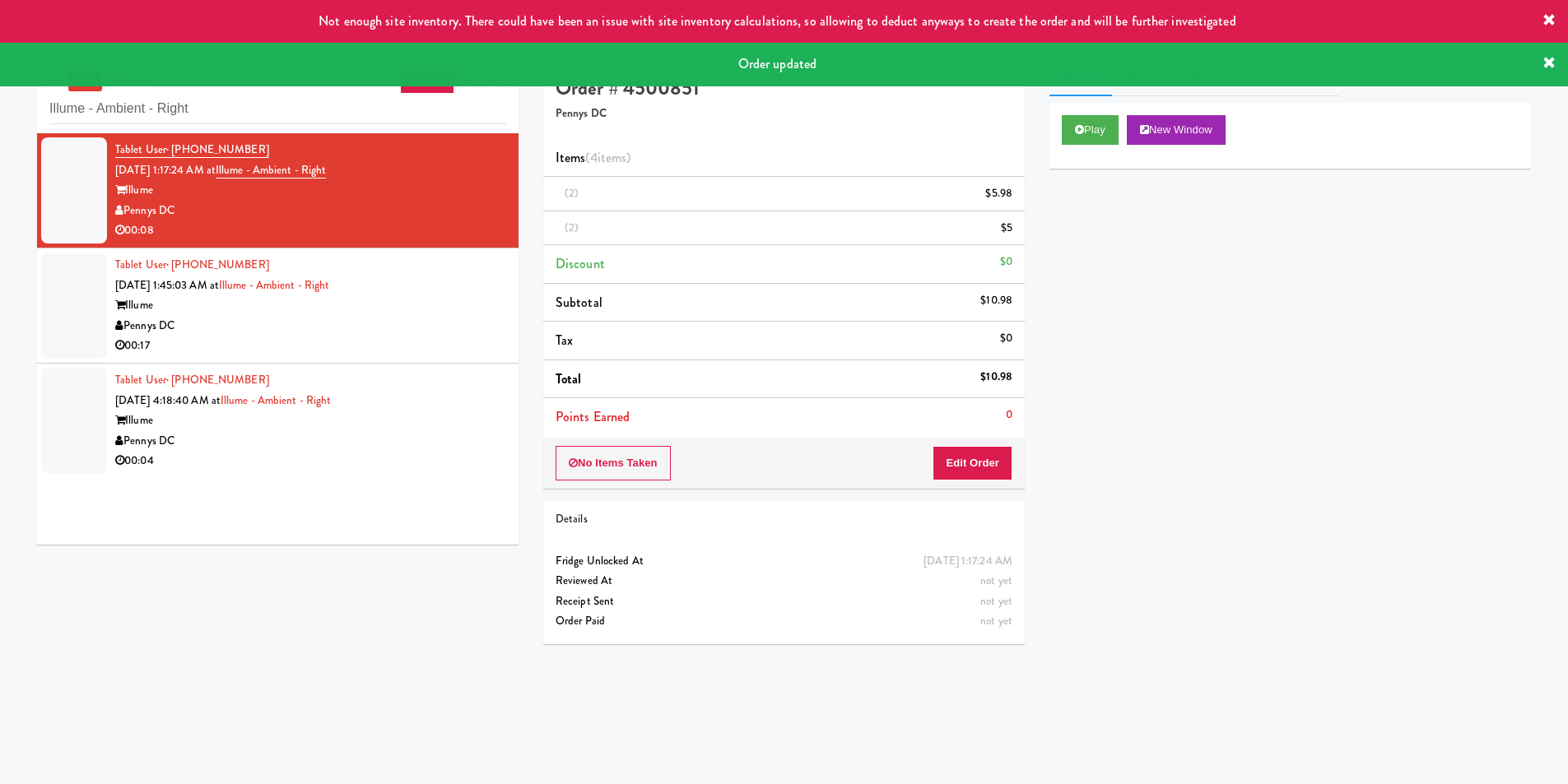
click at [468, 322] on div "Pennys DC" at bounding box center [310, 326] width 391 height 20
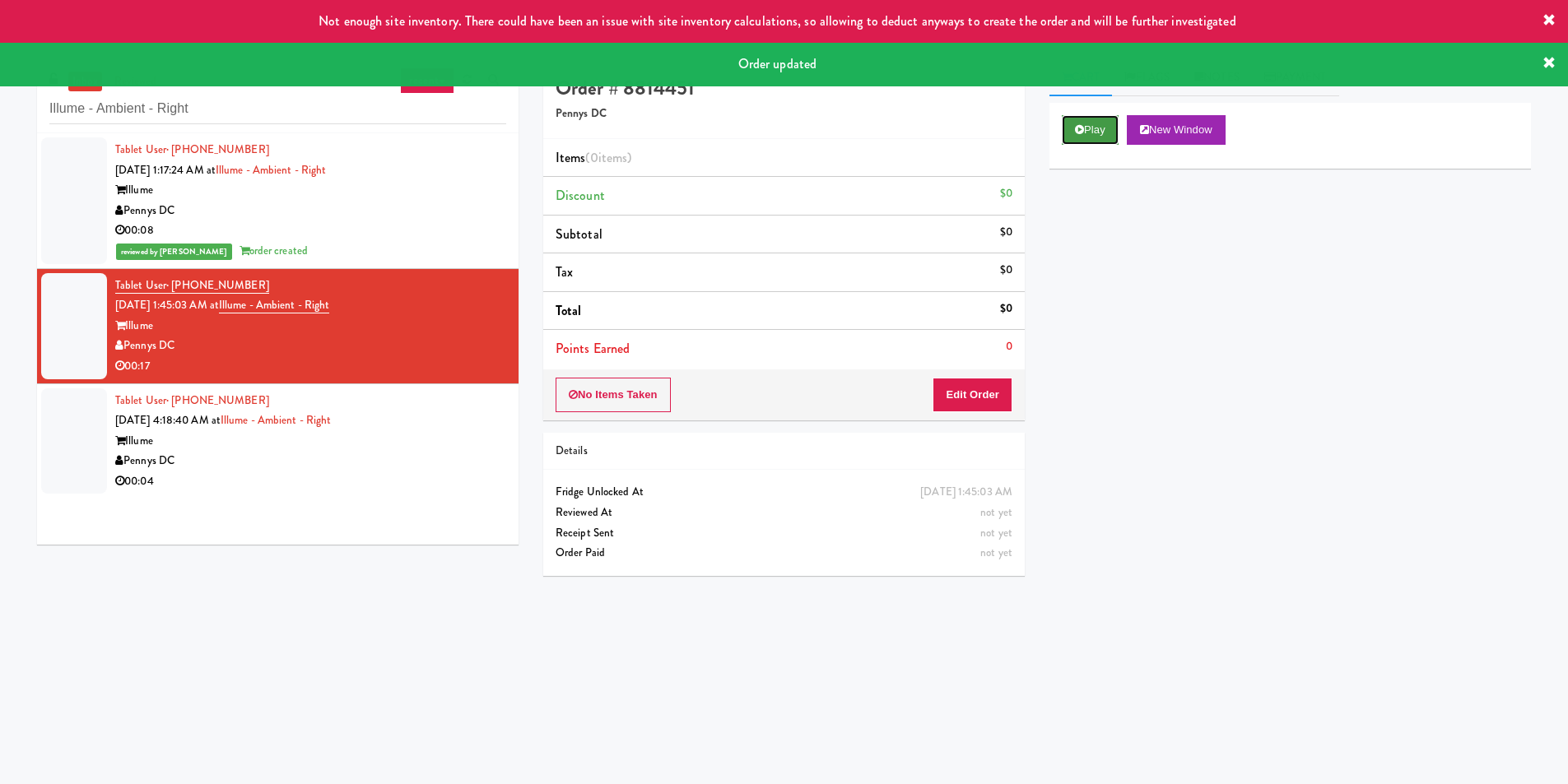
click at [1069, 134] on button "Play" at bounding box center [1090, 130] width 57 height 29
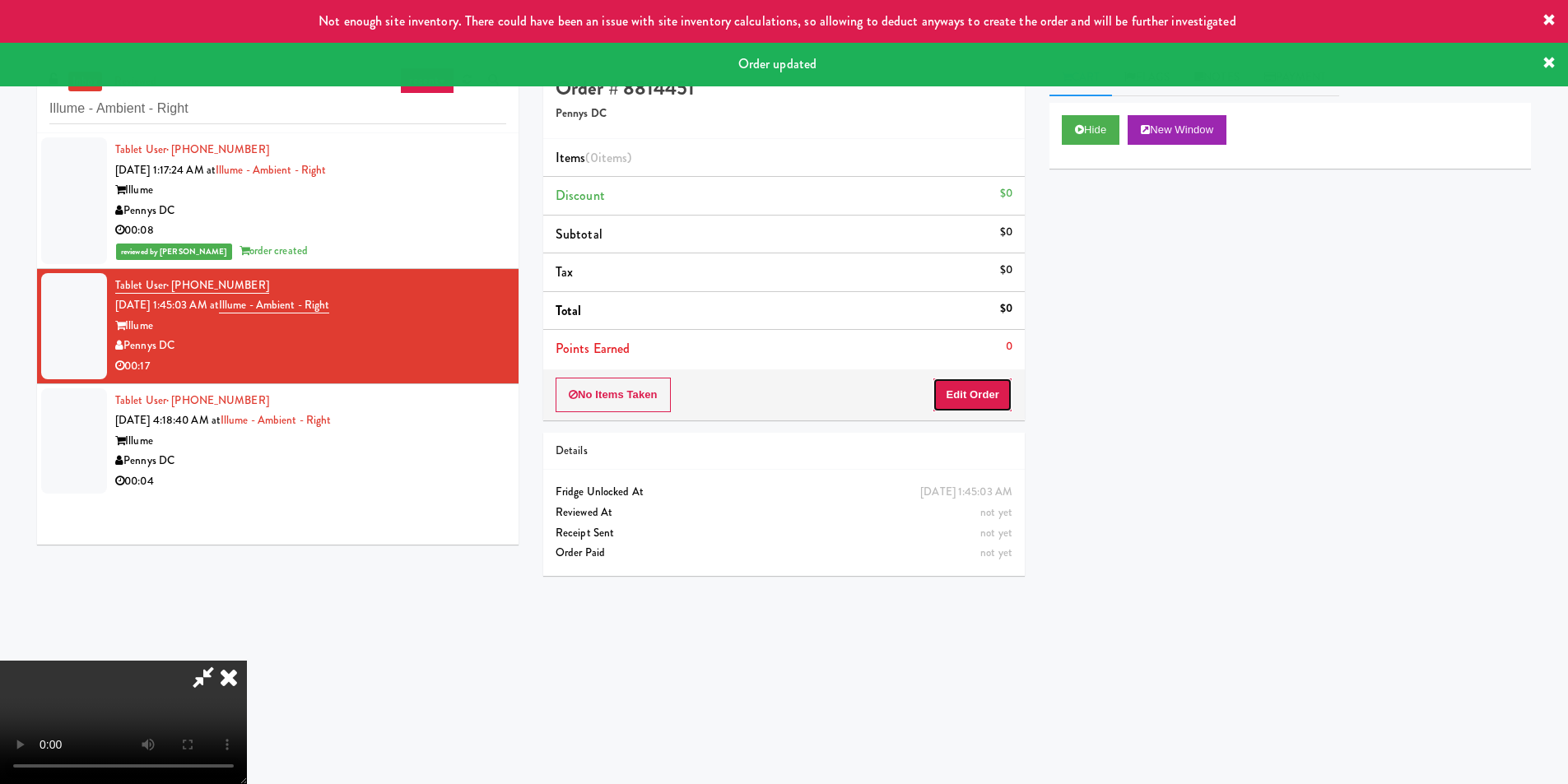
click at [971, 389] on button "Edit Order" at bounding box center [972, 395] width 80 height 35
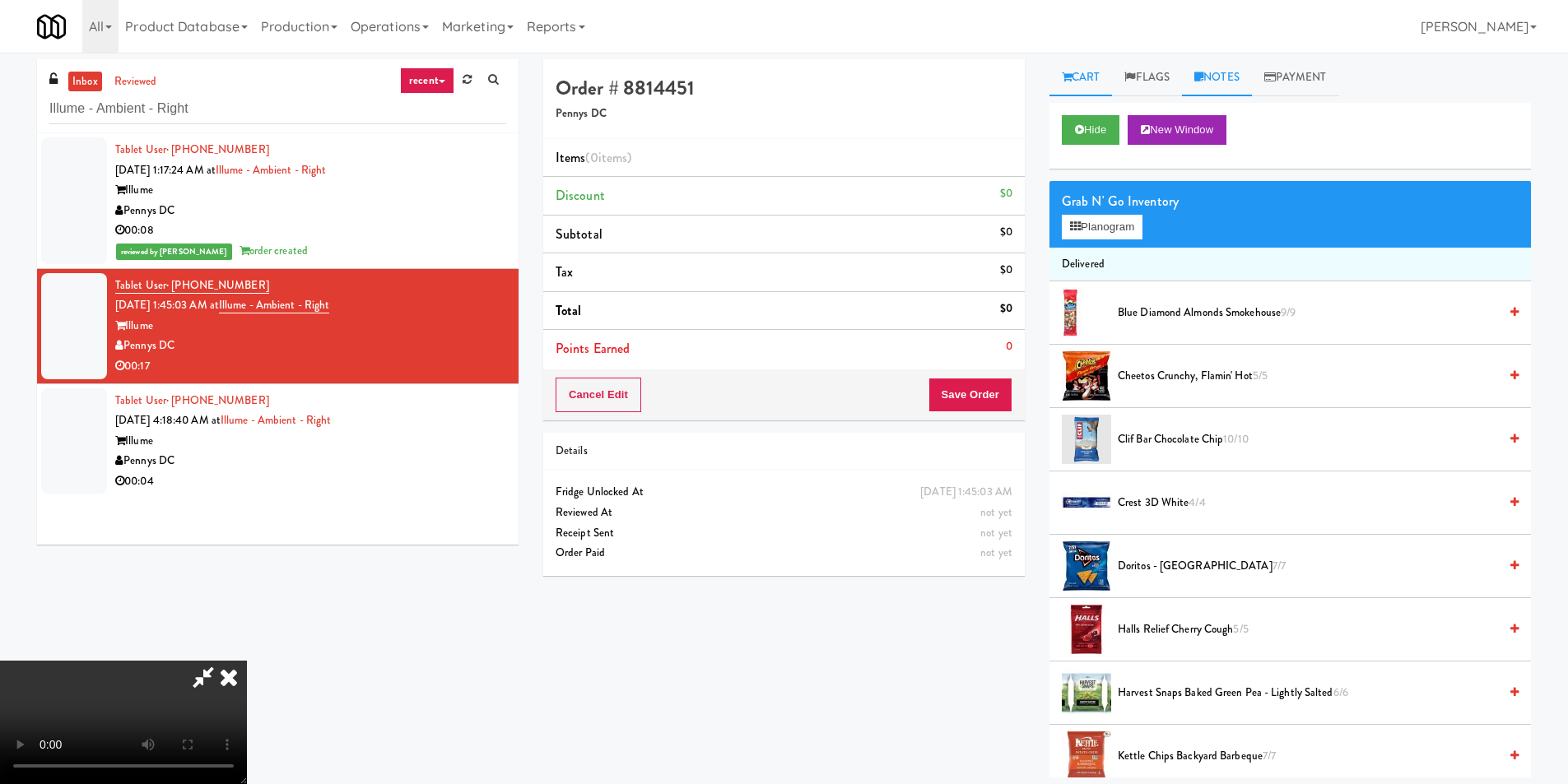
click at [1222, 78] on link "Notes" at bounding box center [1217, 77] width 70 height 37
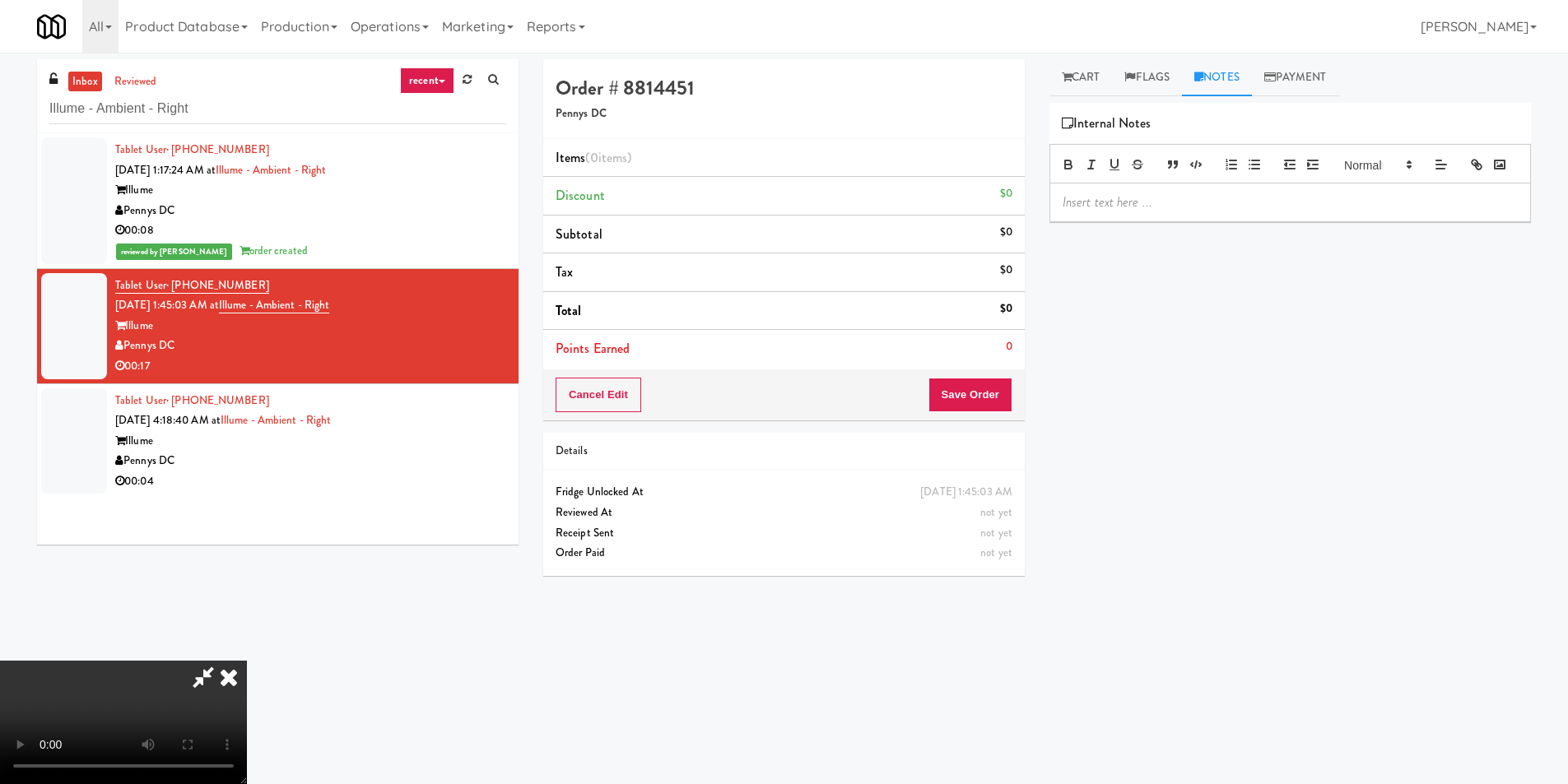
click at [1156, 215] on div at bounding box center [1290, 202] width 480 height 38
click at [1083, 79] on link "Cart" at bounding box center [1081, 77] width 63 height 37
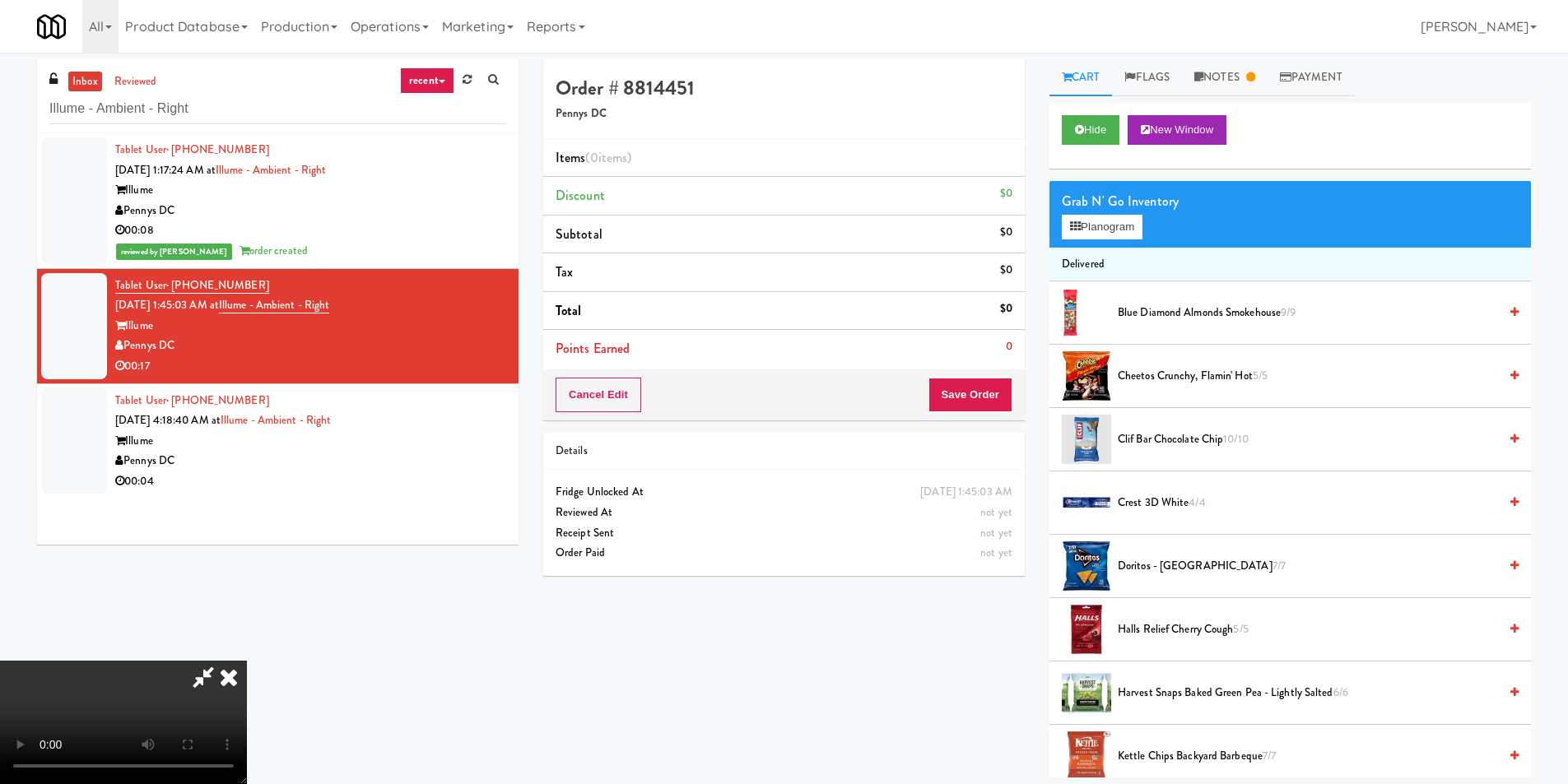
click at [247, 661] on video at bounding box center [123, 722] width 247 height 123
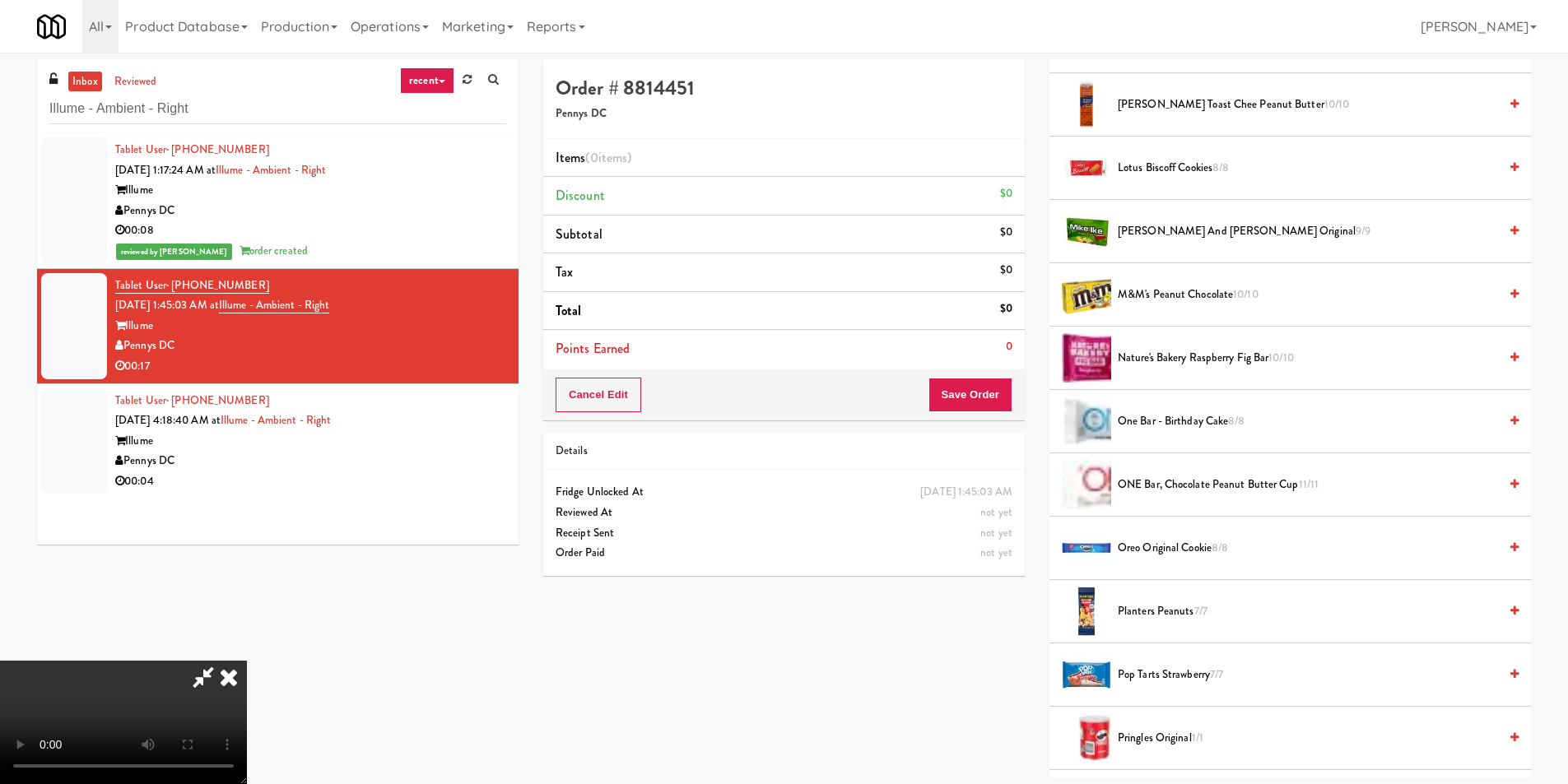
scroll to position [1234, 0]
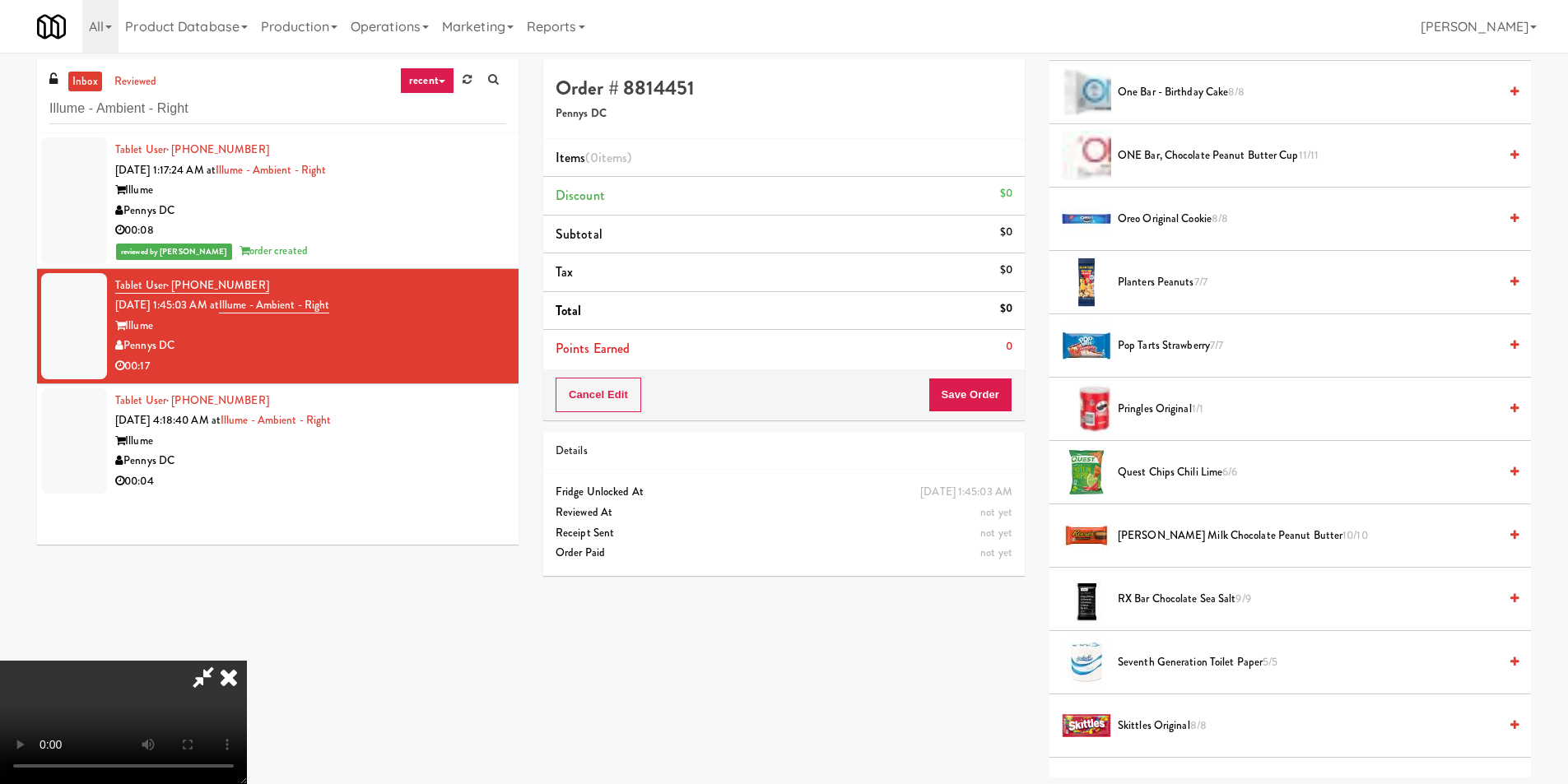
click at [1145, 398] on li "Pringles Original 1/1" at bounding box center [1290, 409] width 482 height 63
click at [1143, 410] on span "Pringles Original 1/1" at bounding box center [1308, 409] width 381 height 20
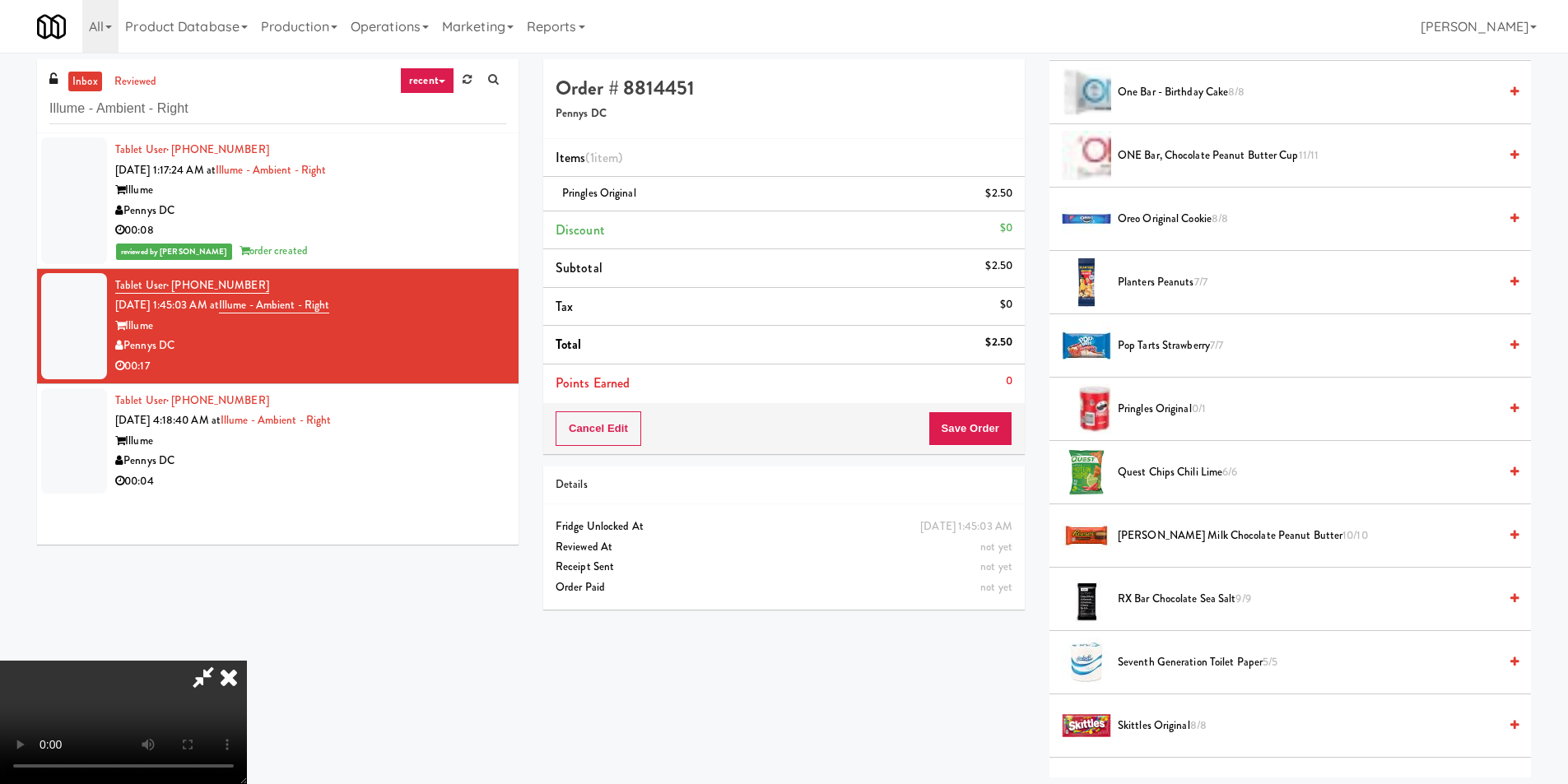
click at [247, 661] on video at bounding box center [123, 722] width 247 height 123
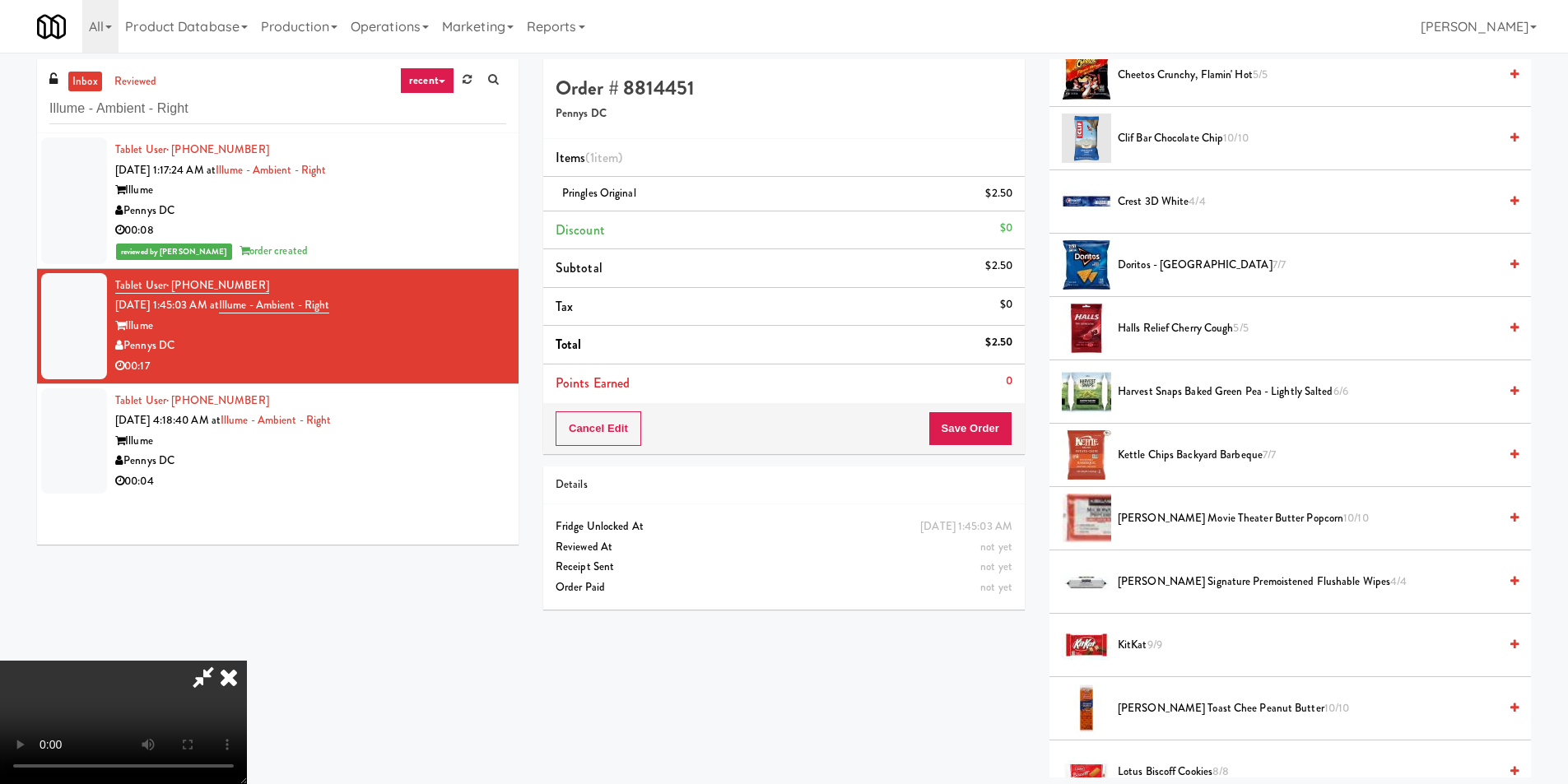
scroll to position [0, 0]
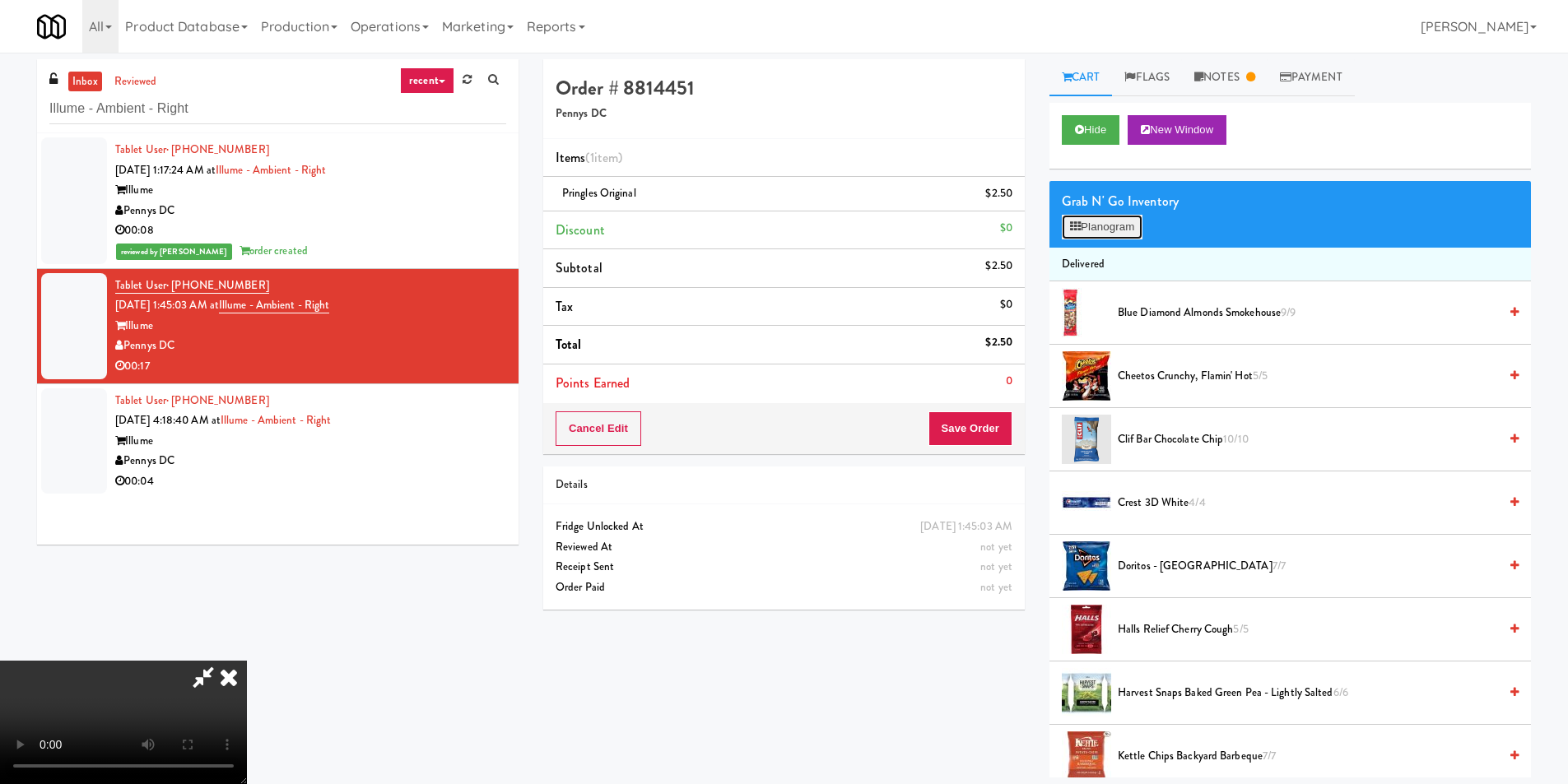
click at [1118, 224] on button "Planogram" at bounding box center [1102, 227] width 81 height 25
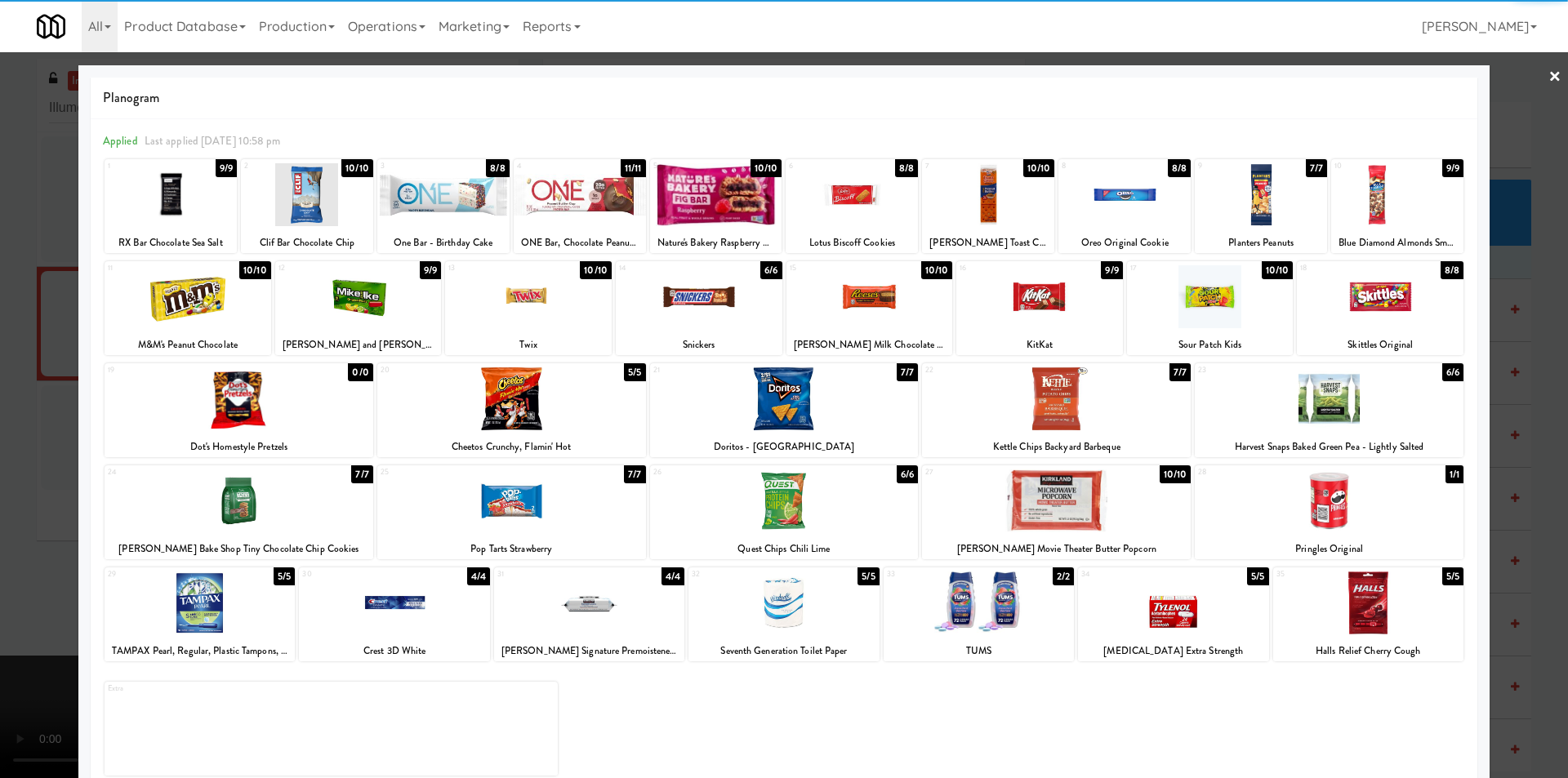
click at [1387, 291] on div at bounding box center [1380, 296] width 167 height 63
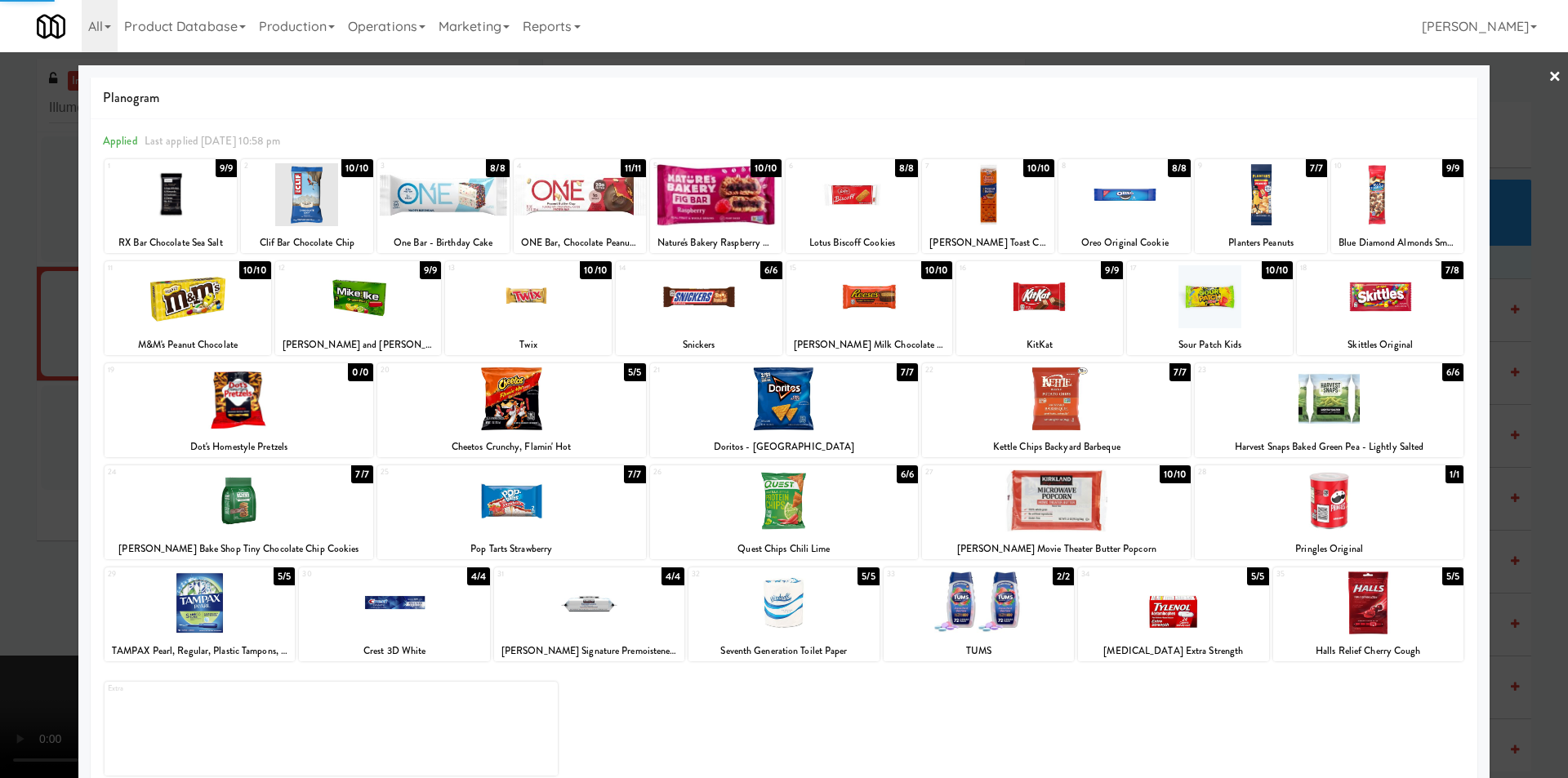
click at [1494, 294] on div at bounding box center [784, 389] width 1568 height 778
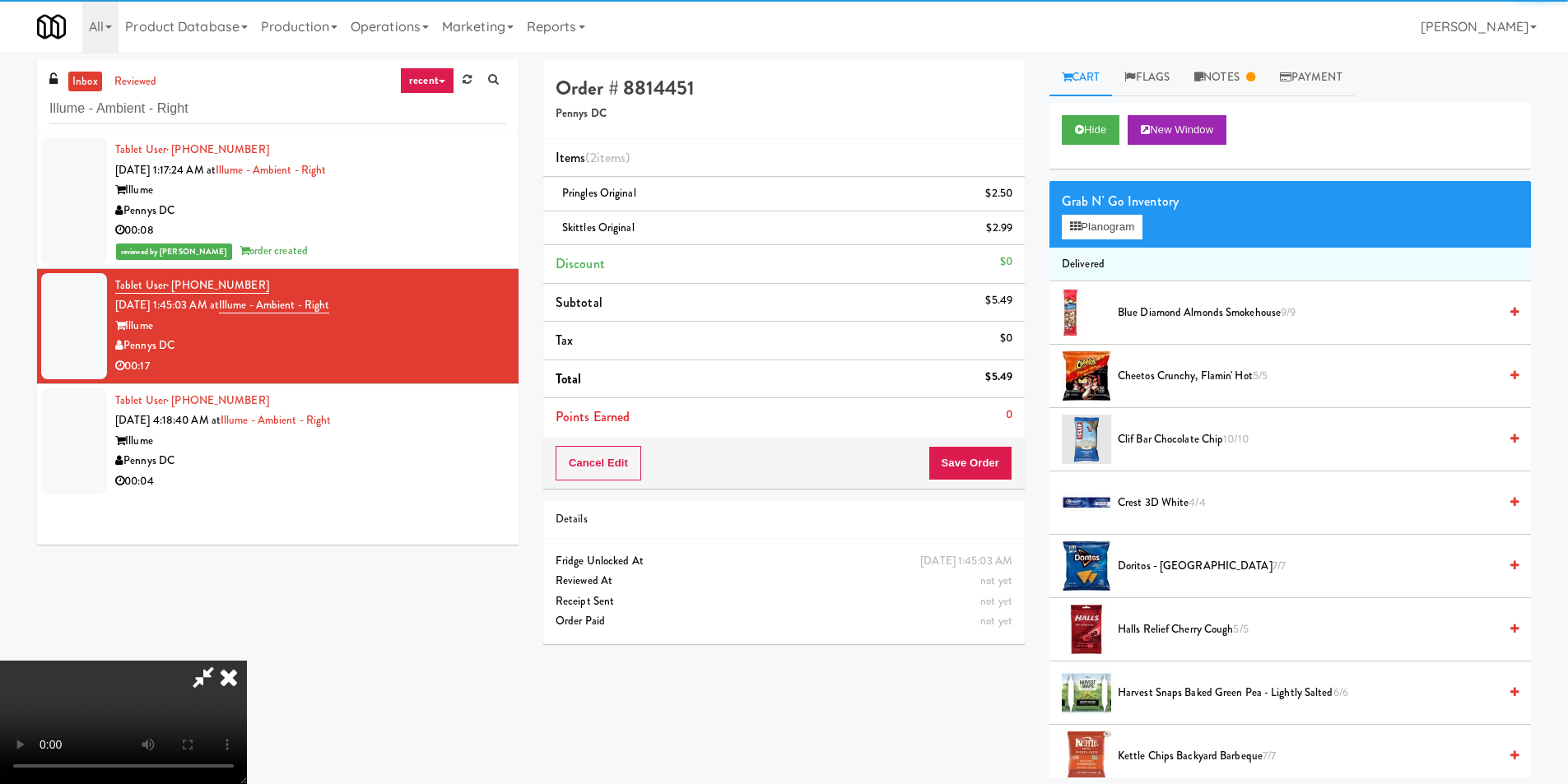
click at [941, 447] on div "Order # 8814451 Pennys DC Items (2 items ) Pringles Original $2.50 Skittles Ori…" at bounding box center [1037, 418] width 988 height 719
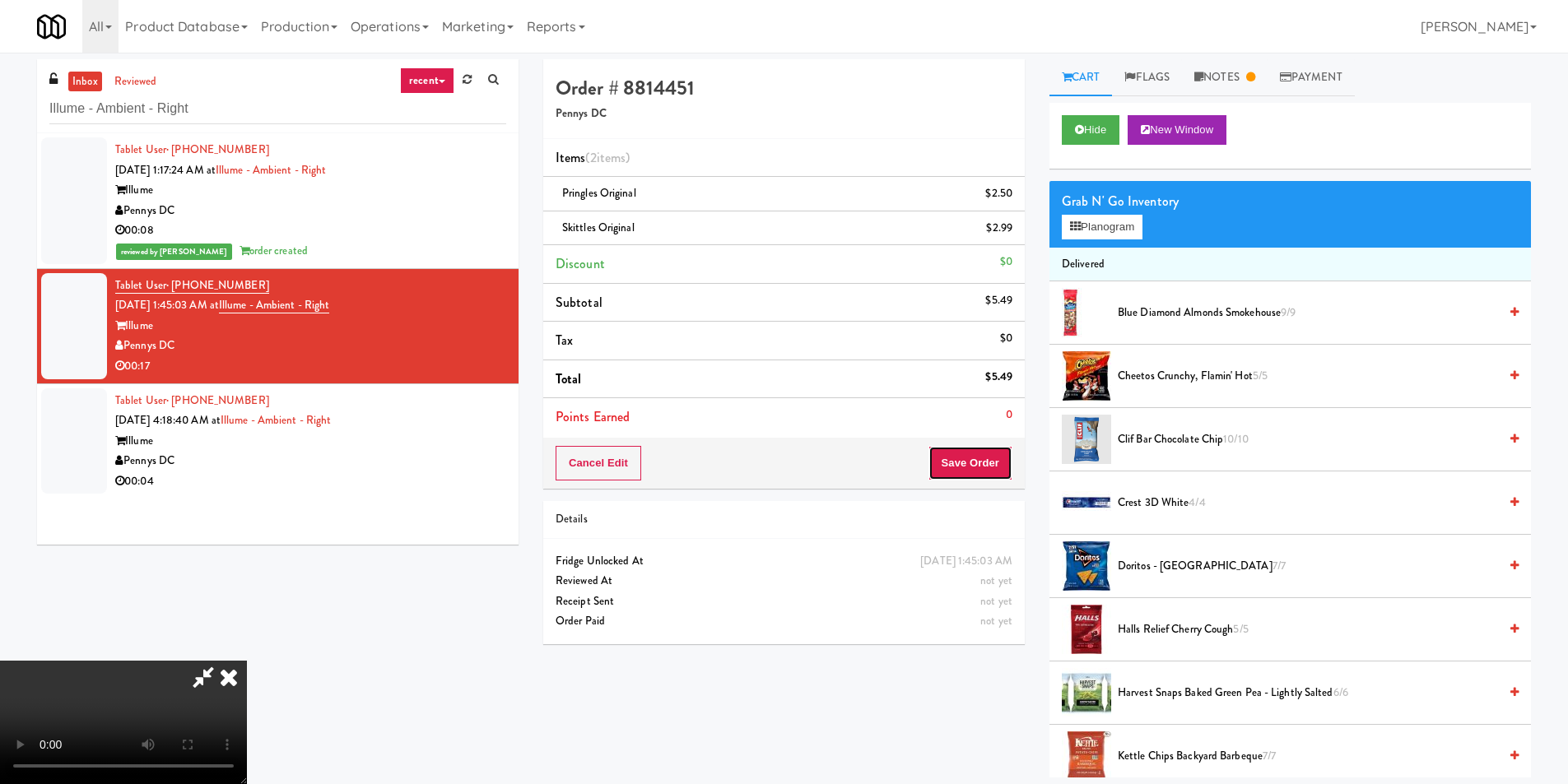
click at [973, 456] on button "Save Order" at bounding box center [970, 463] width 84 height 35
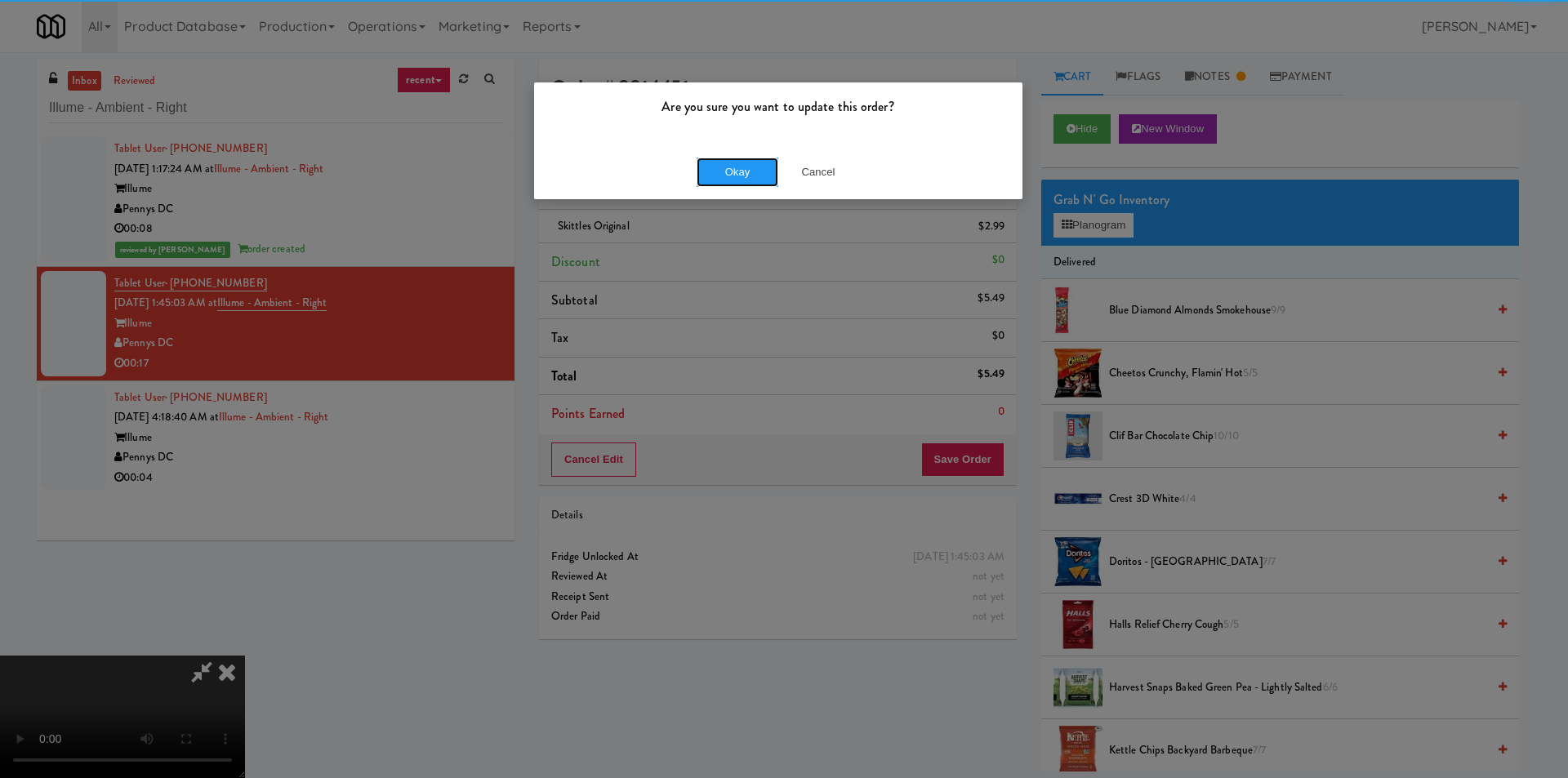
click at [741, 173] on button "Okay" at bounding box center [738, 172] width 82 height 29
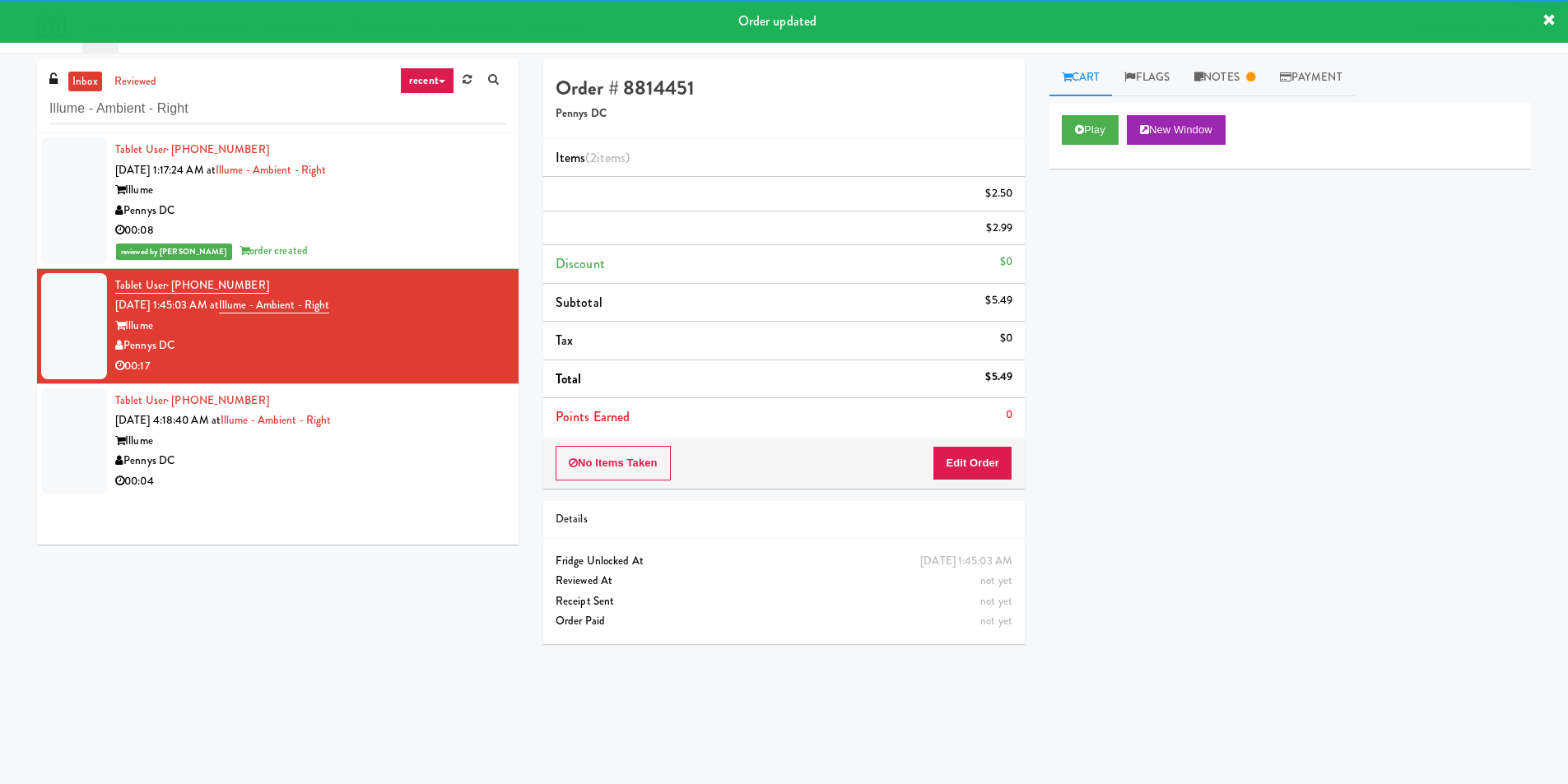
click at [427, 429] on div "Tablet User · (305) 812-7898 [DATE] 4:18:40 AM at Illume - Ambient - Right Illu…" at bounding box center [310, 441] width 391 height 101
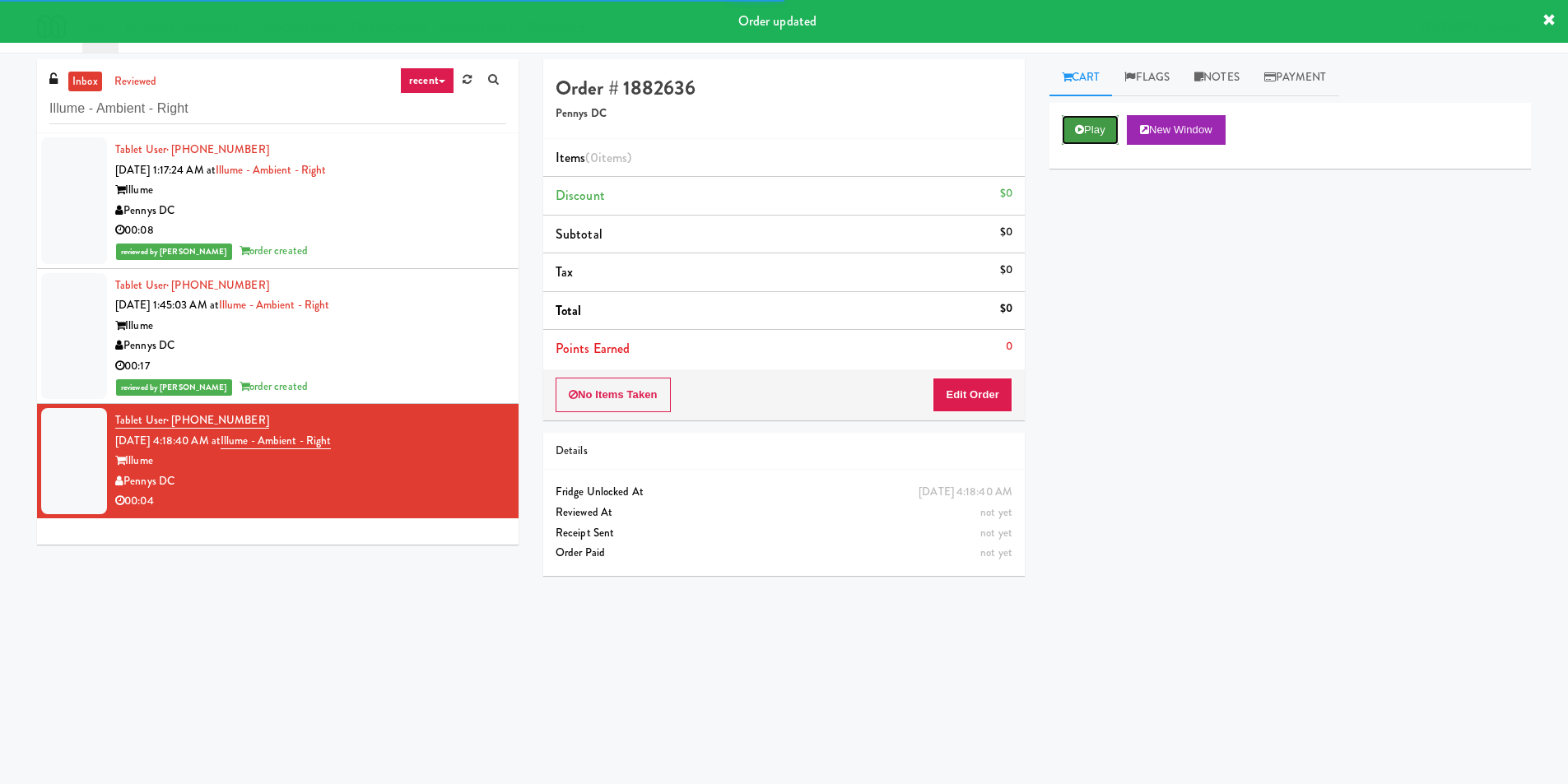
click at [1070, 126] on button "Play" at bounding box center [1090, 130] width 57 height 29
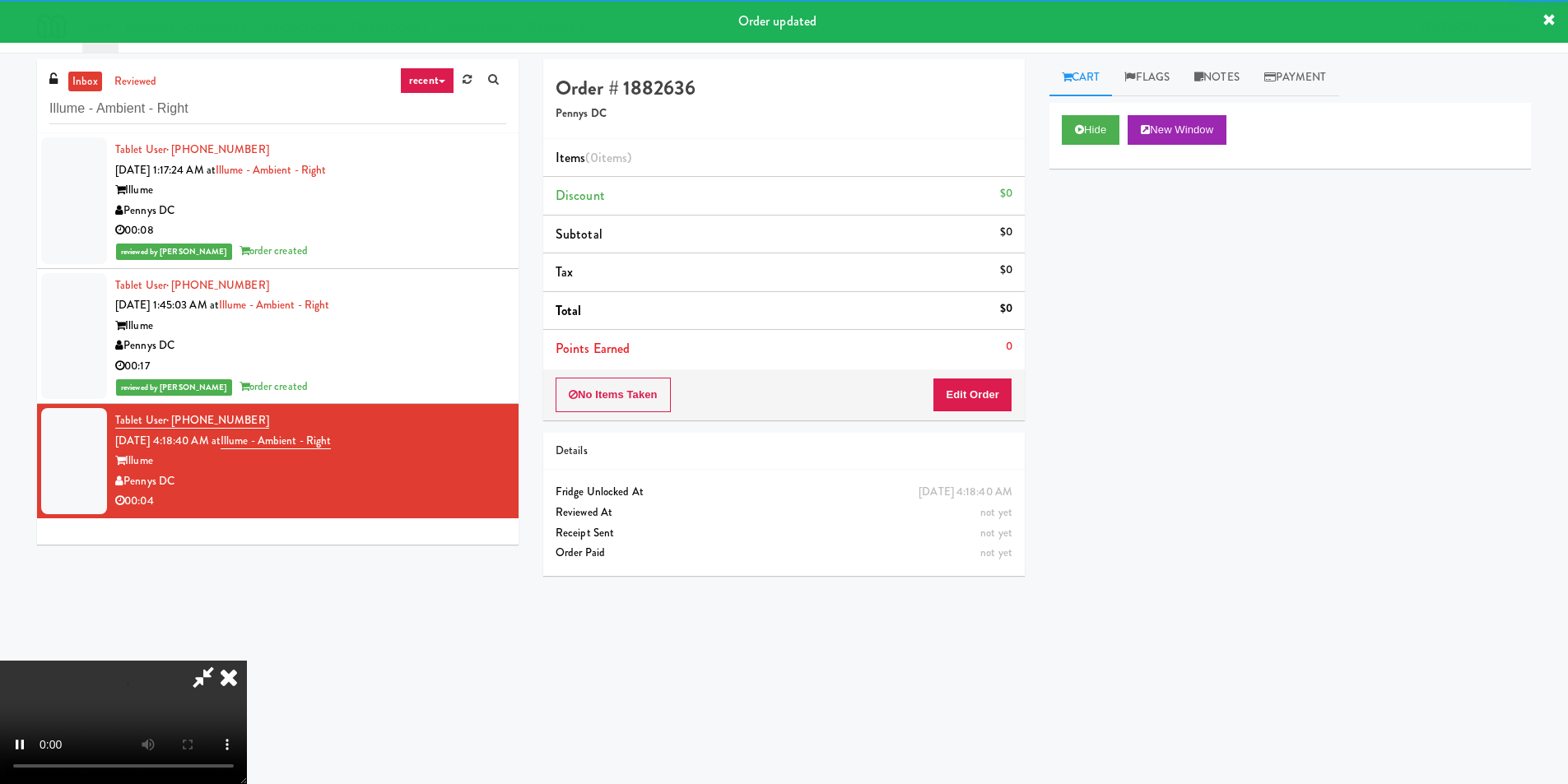
click at [965, 369] on div "Order # 1882636 Pennys DC Items (0 items ) Discount $0 Subtotal $0 Tax $0 Total…" at bounding box center [784, 239] width 482 height 361
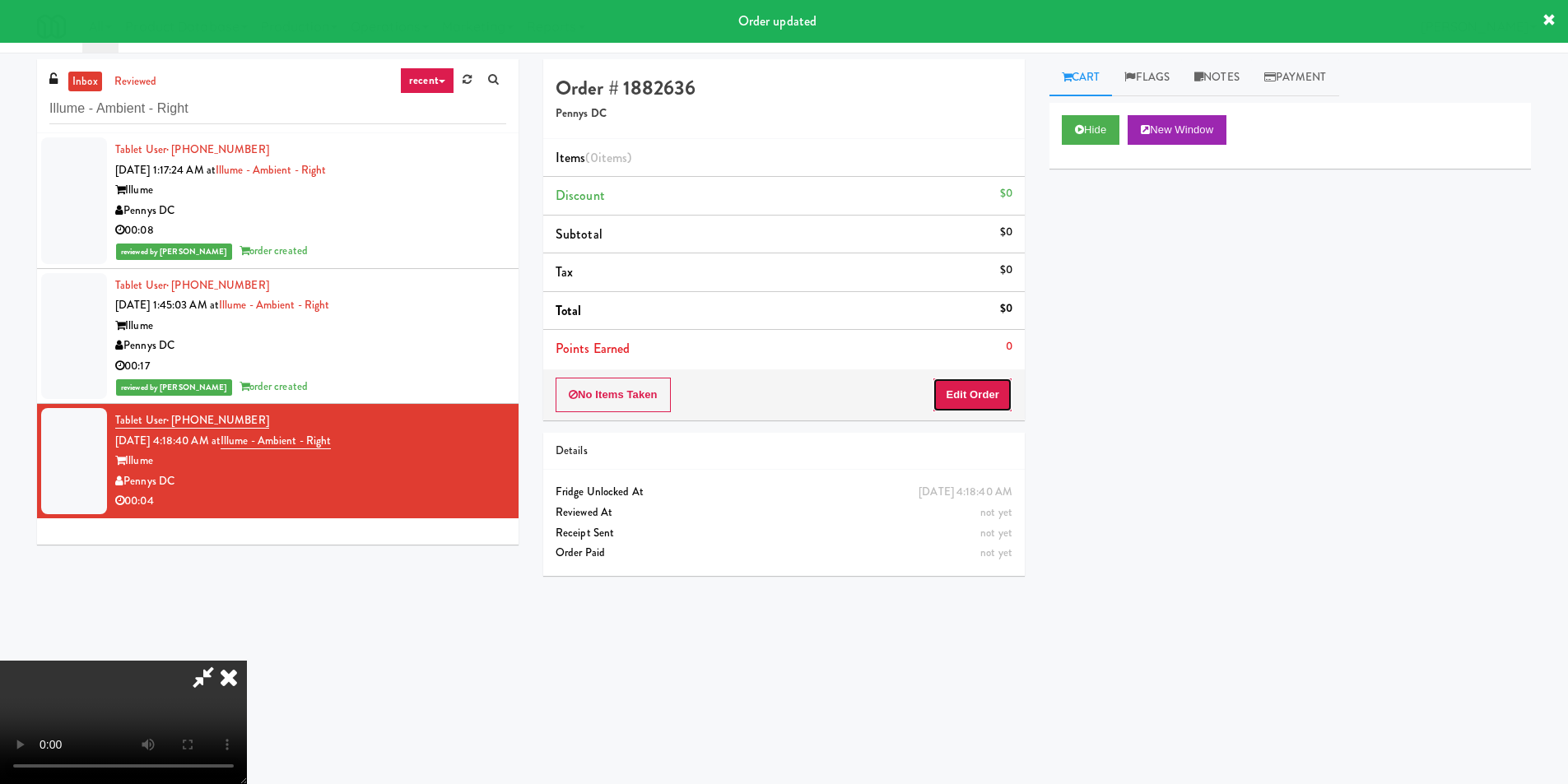
drag, startPoint x: 973, startPoint y: 398, endPoint x: 1044, endPoint y: 357, distance: 82.0
click at [976, 399] on button "Edit Order" at bounding box center [972, 395] width 80 height 35
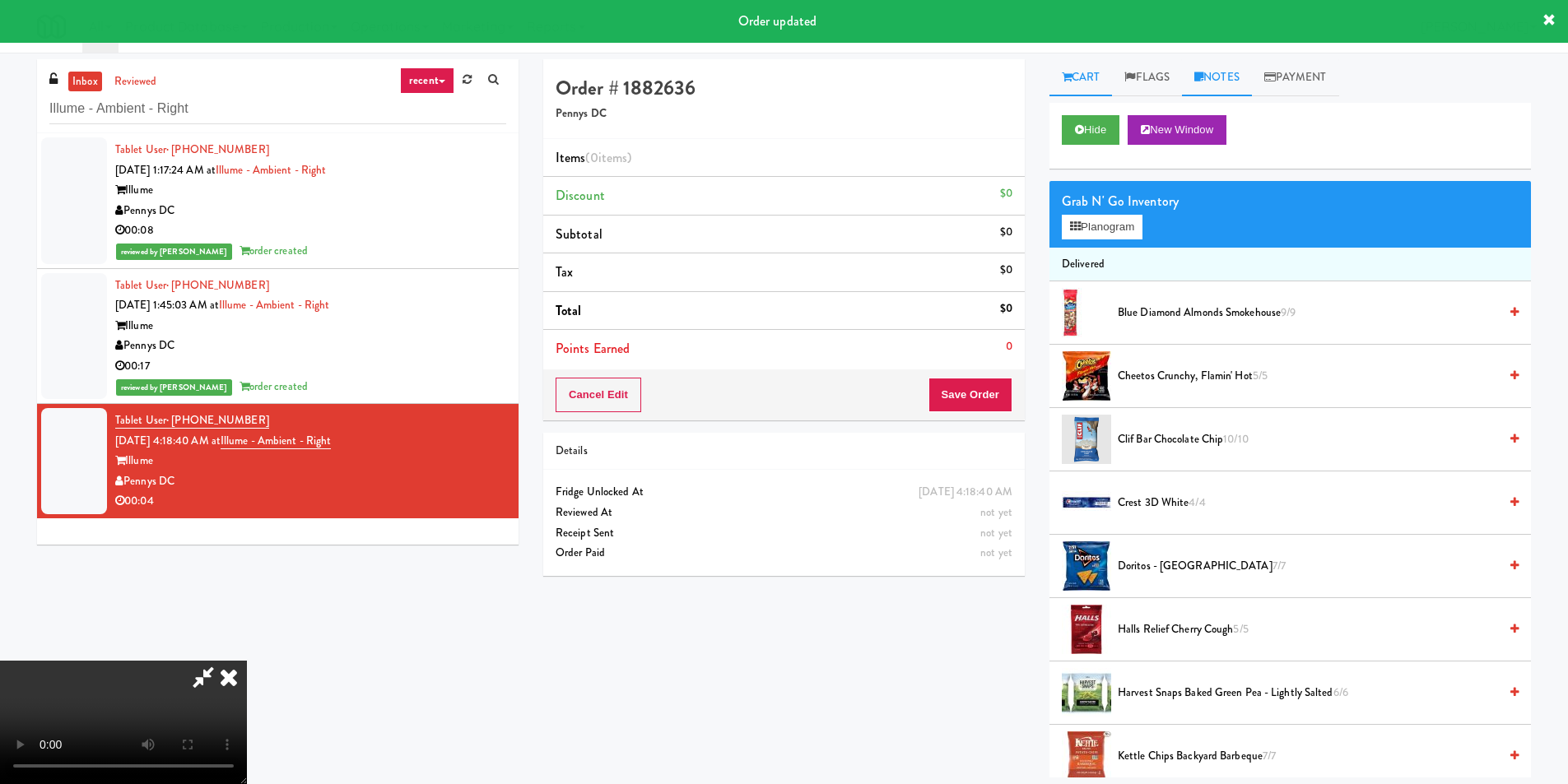
click at [1228, 89] on link "Notes" at bounding box center [1217, 77] width 70 height 37
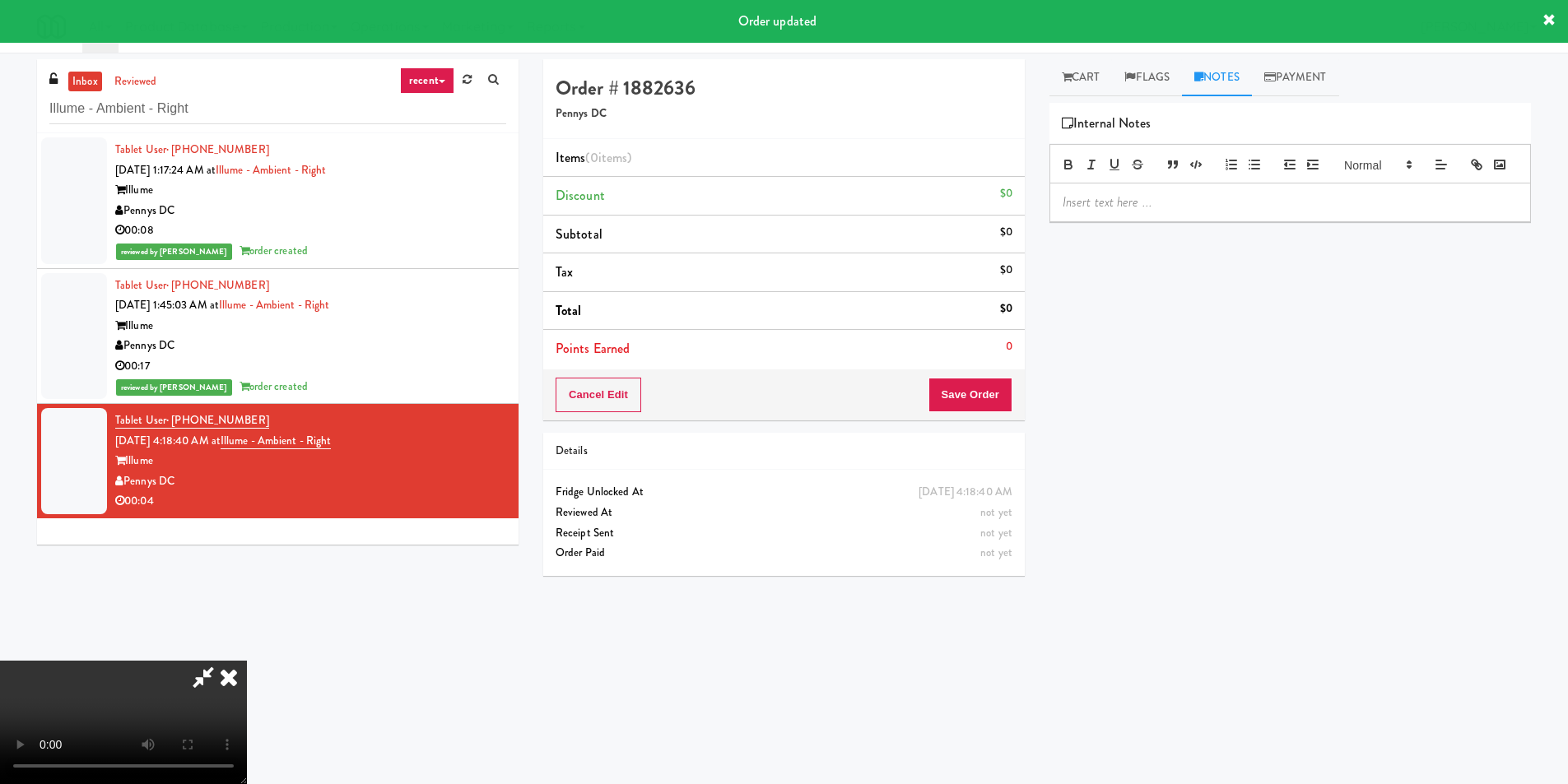
click at [1157, 222] on div at bounding box center [1290, 202] width 480 height 38
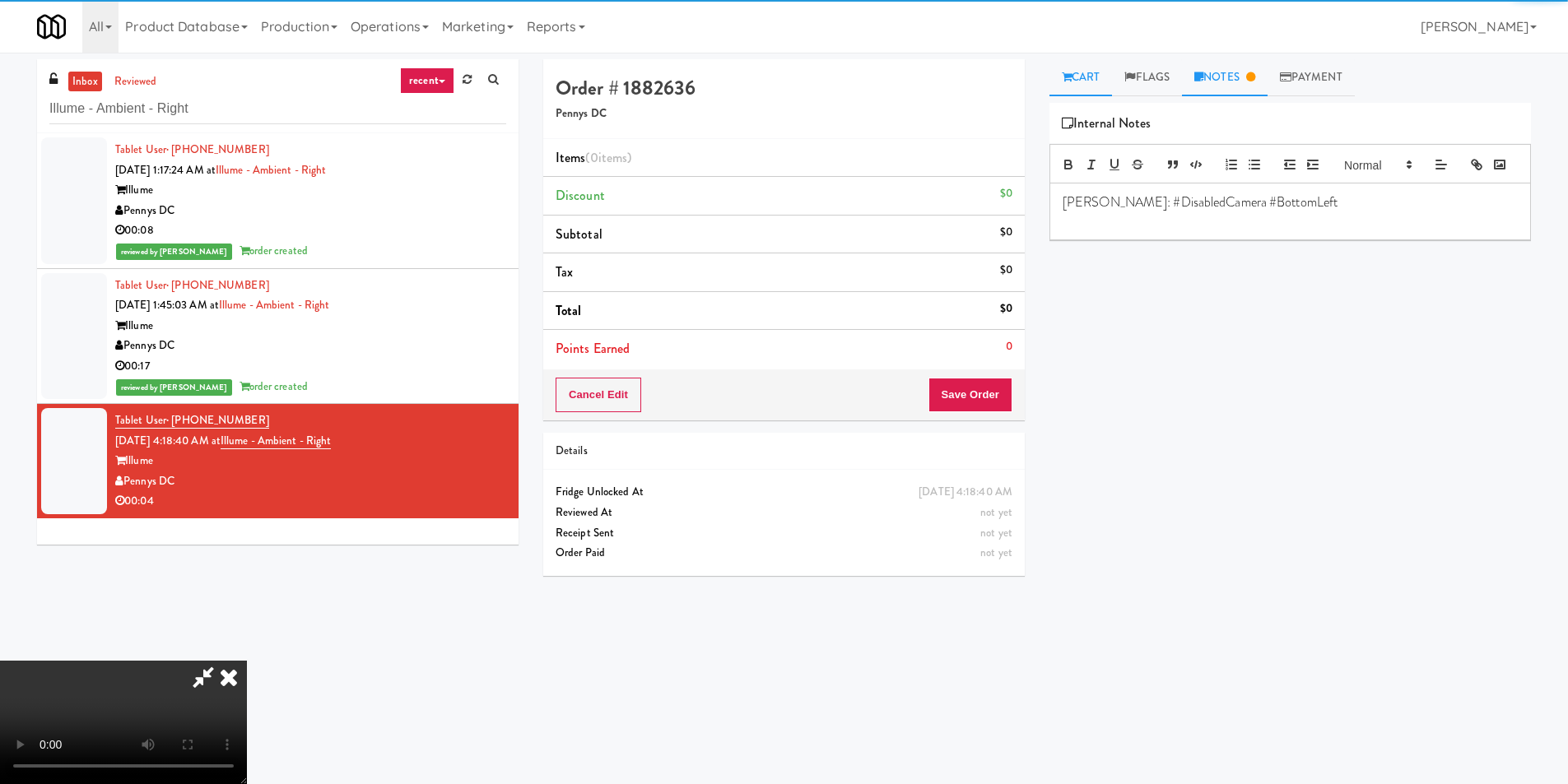
click at [1070, 85] on link "Cart" at bounding box center [1081, 77] width 63 height 37
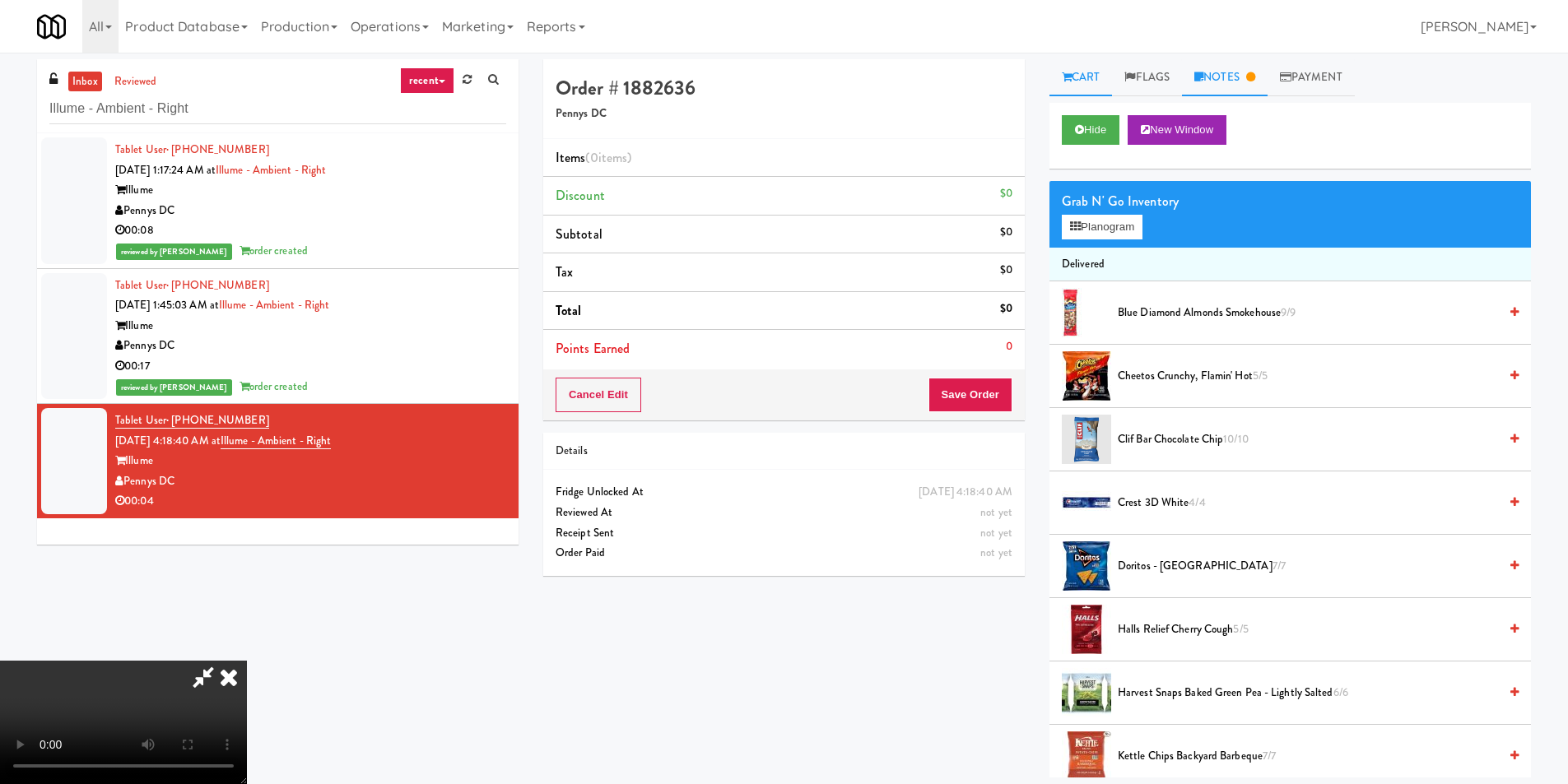
click at [1234, 80] on link "Notes" at bounding box center [1224, 77] width 85 height 37
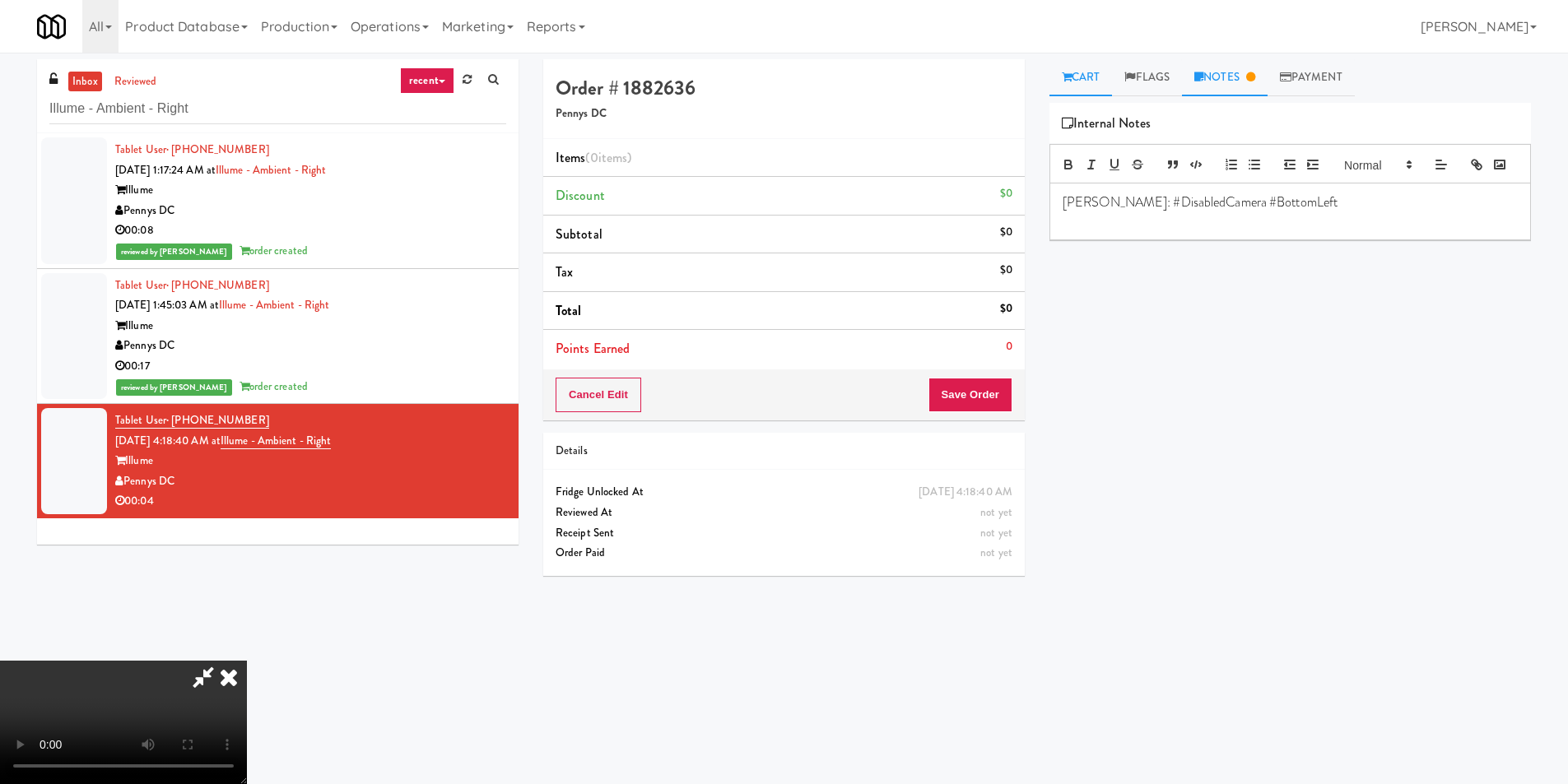
click at [1050, 74] on link "Cart" at bounding box center [1081, 77] width 63 height 37
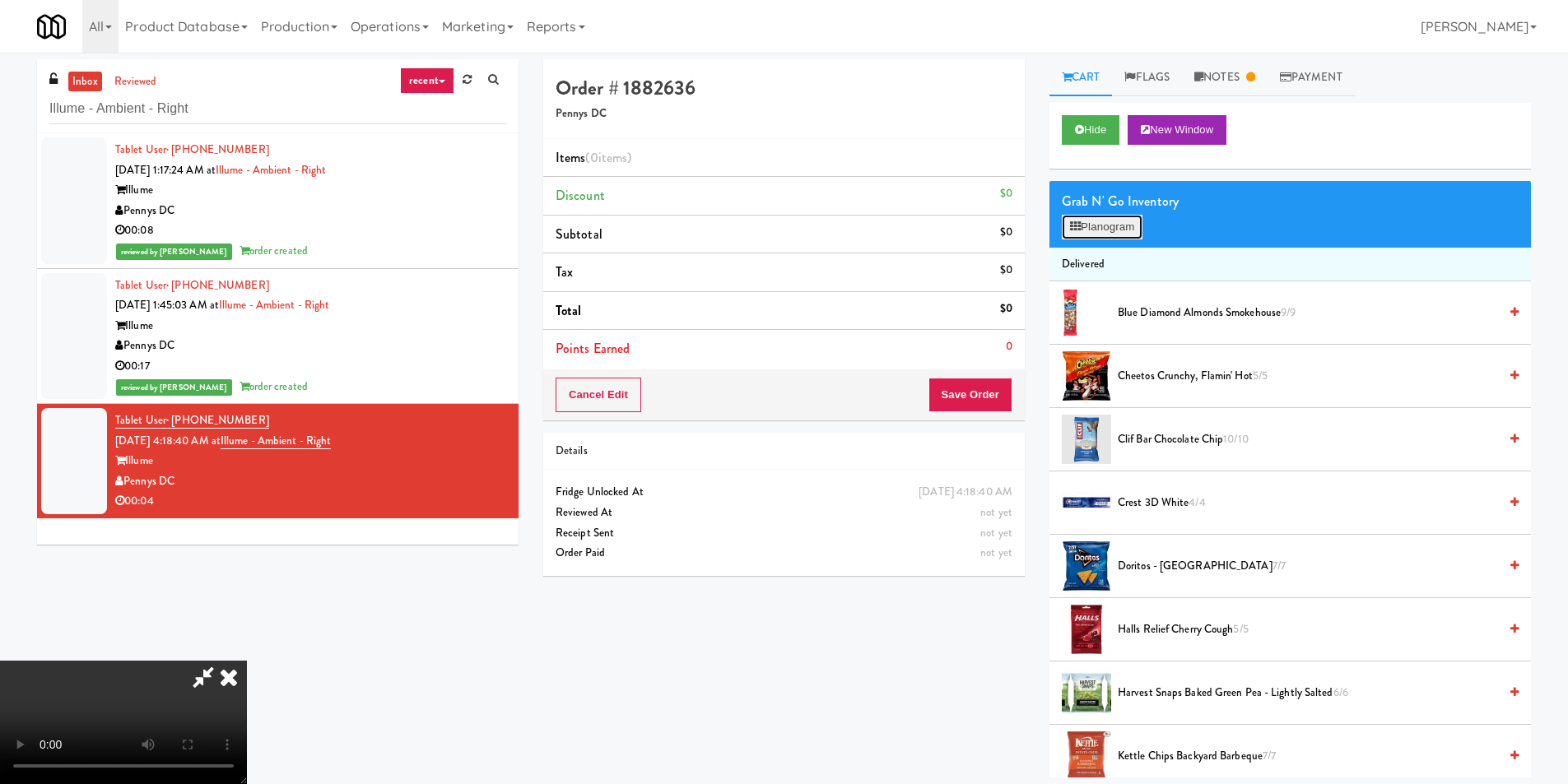
click at [1128, 230] on button "Planogram" at bounding box center [1102, 227] width 81 height 25
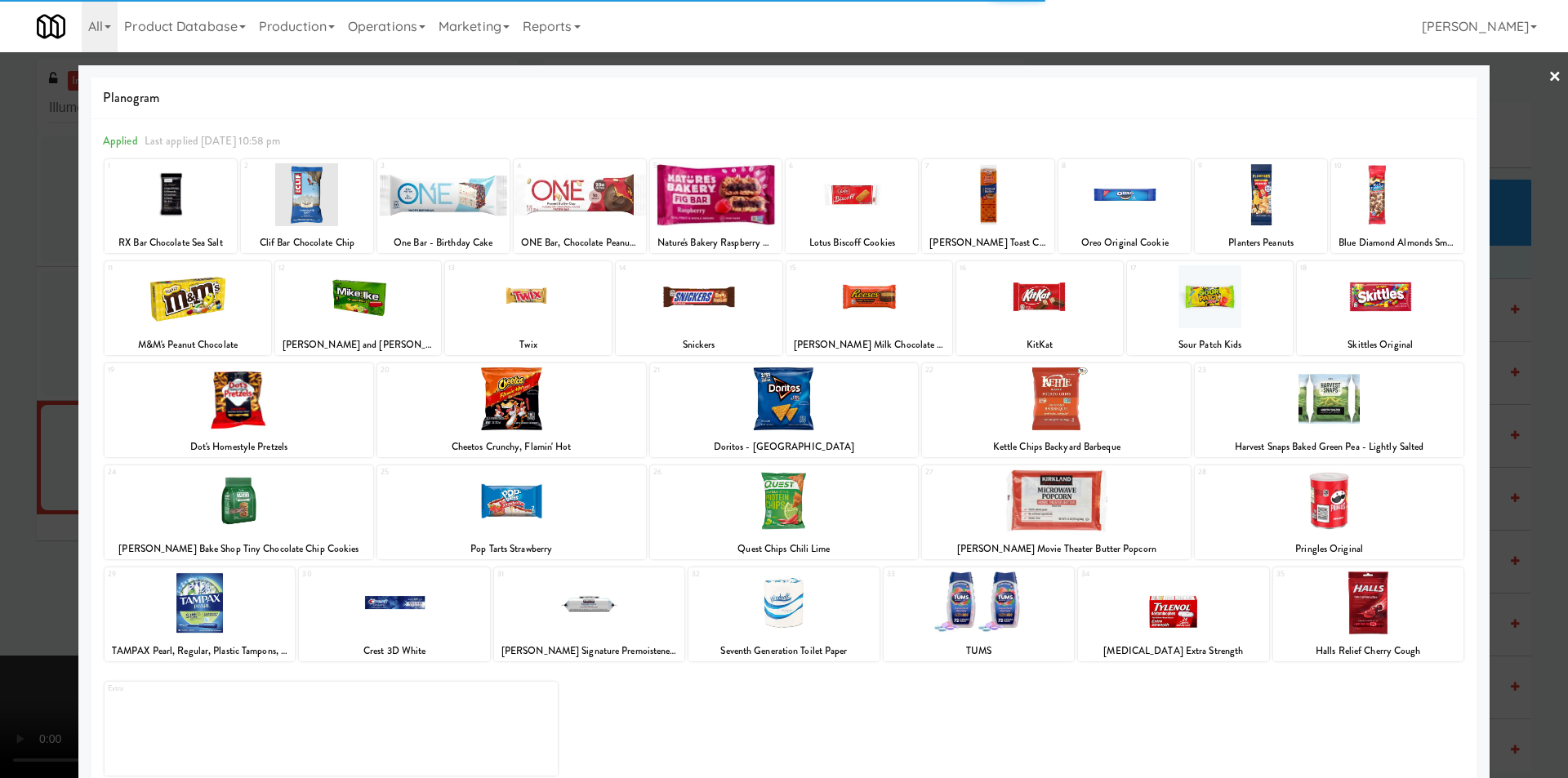
click at [379, 303] on div at bounding box center [358, 296] width 167 height 63
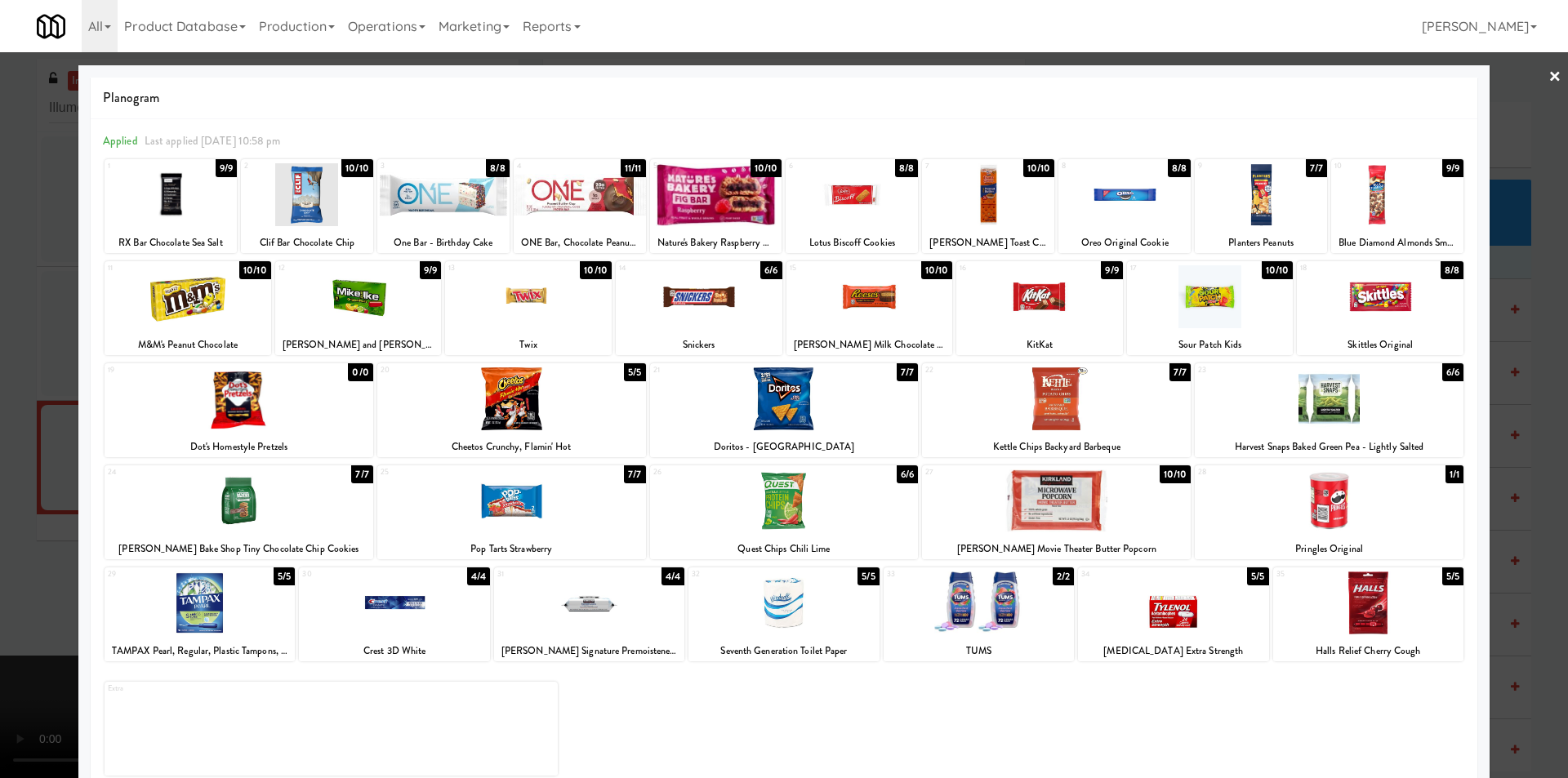
click at [368, 307] on div at bounding box center [358, 296] width 167 height 63
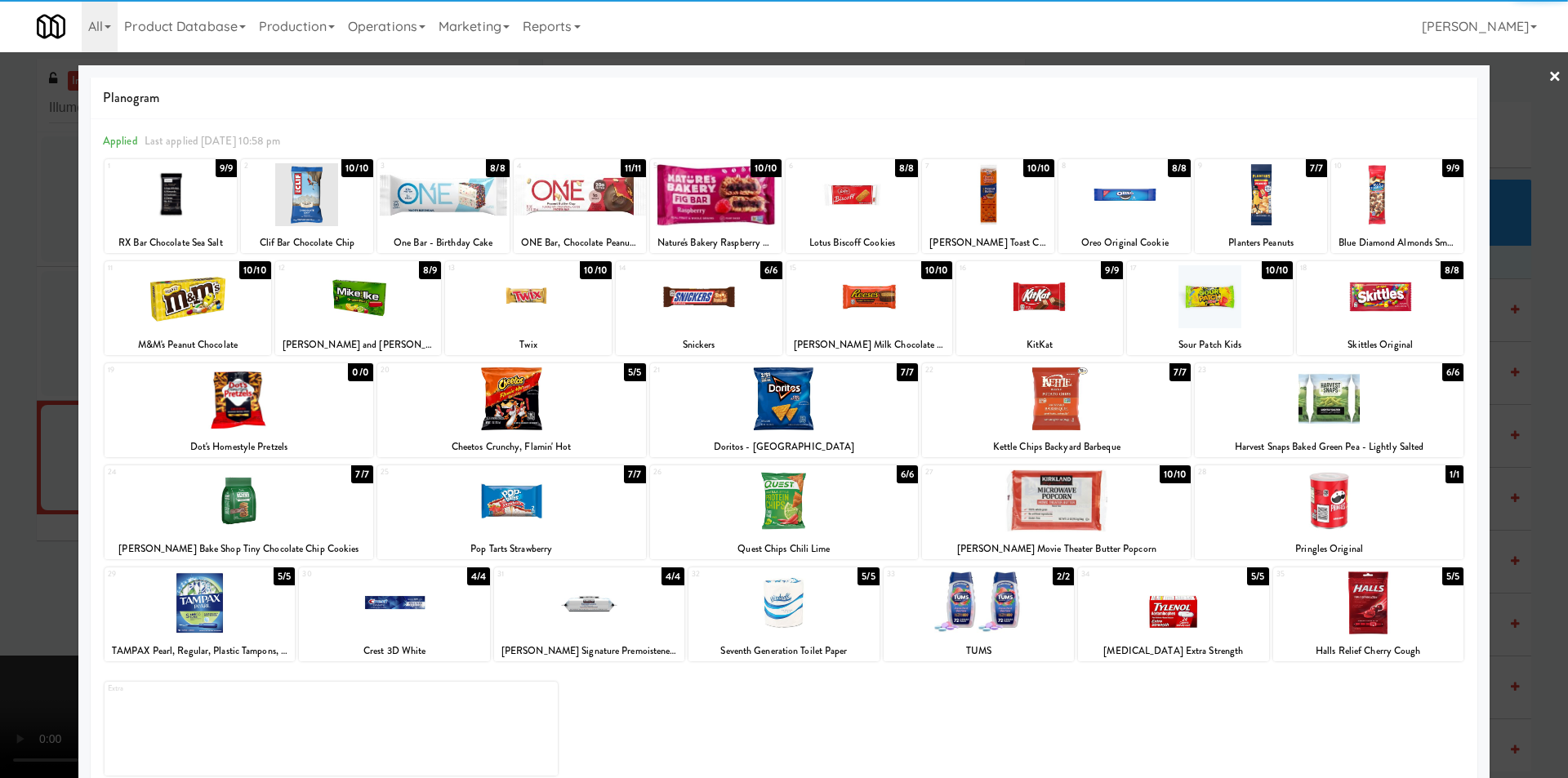
drag, startPoint x: 15, startPoint y: 368, endPoint x: 286, endPoint y: 358, distance: 271.2
click at [16, 368] on div at bounding box center [784, 389] width 1568 height 778
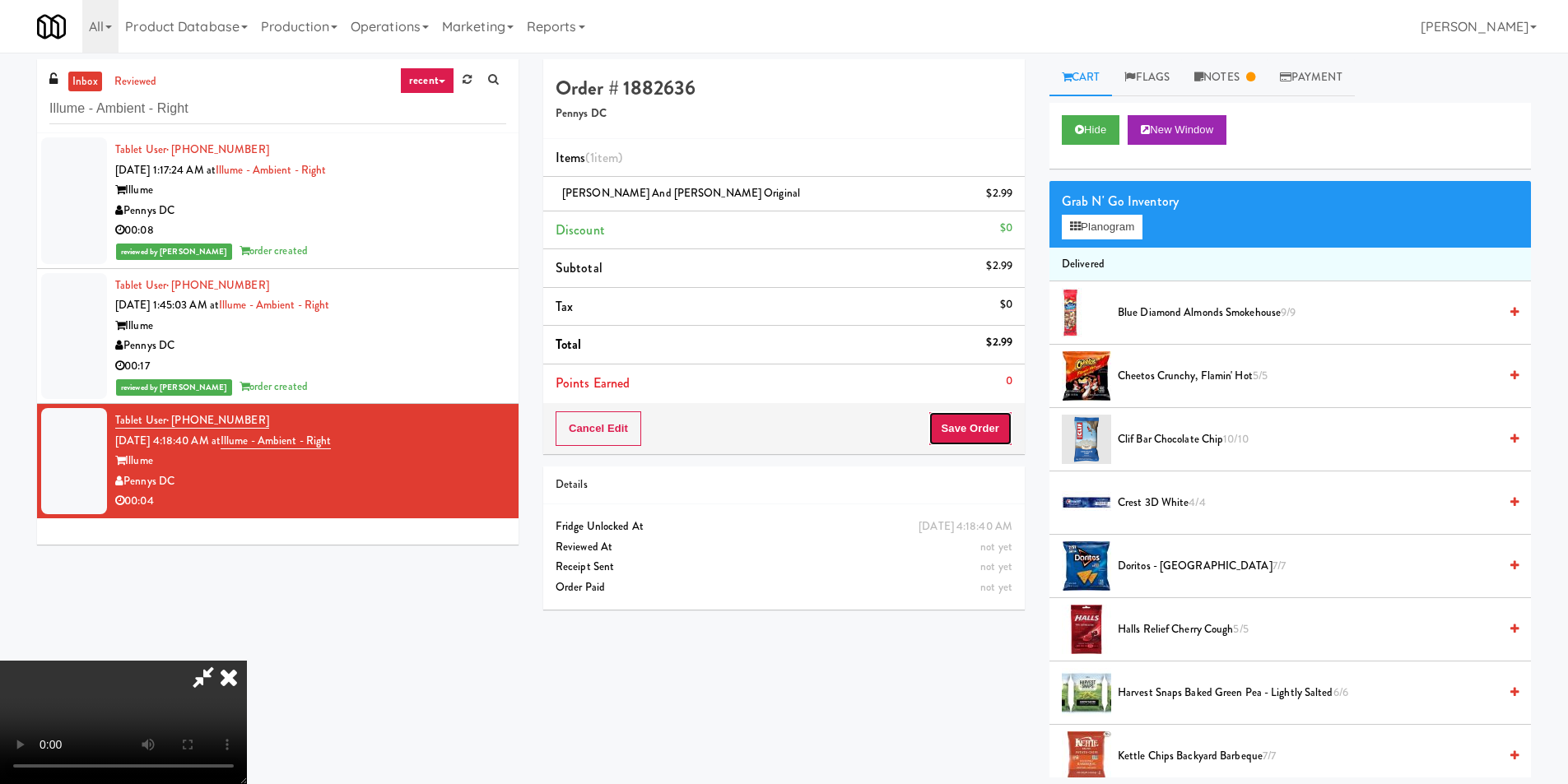
click at [982, 416] on button "Save Order" at bounding box center [970, 429] width 84 height 35
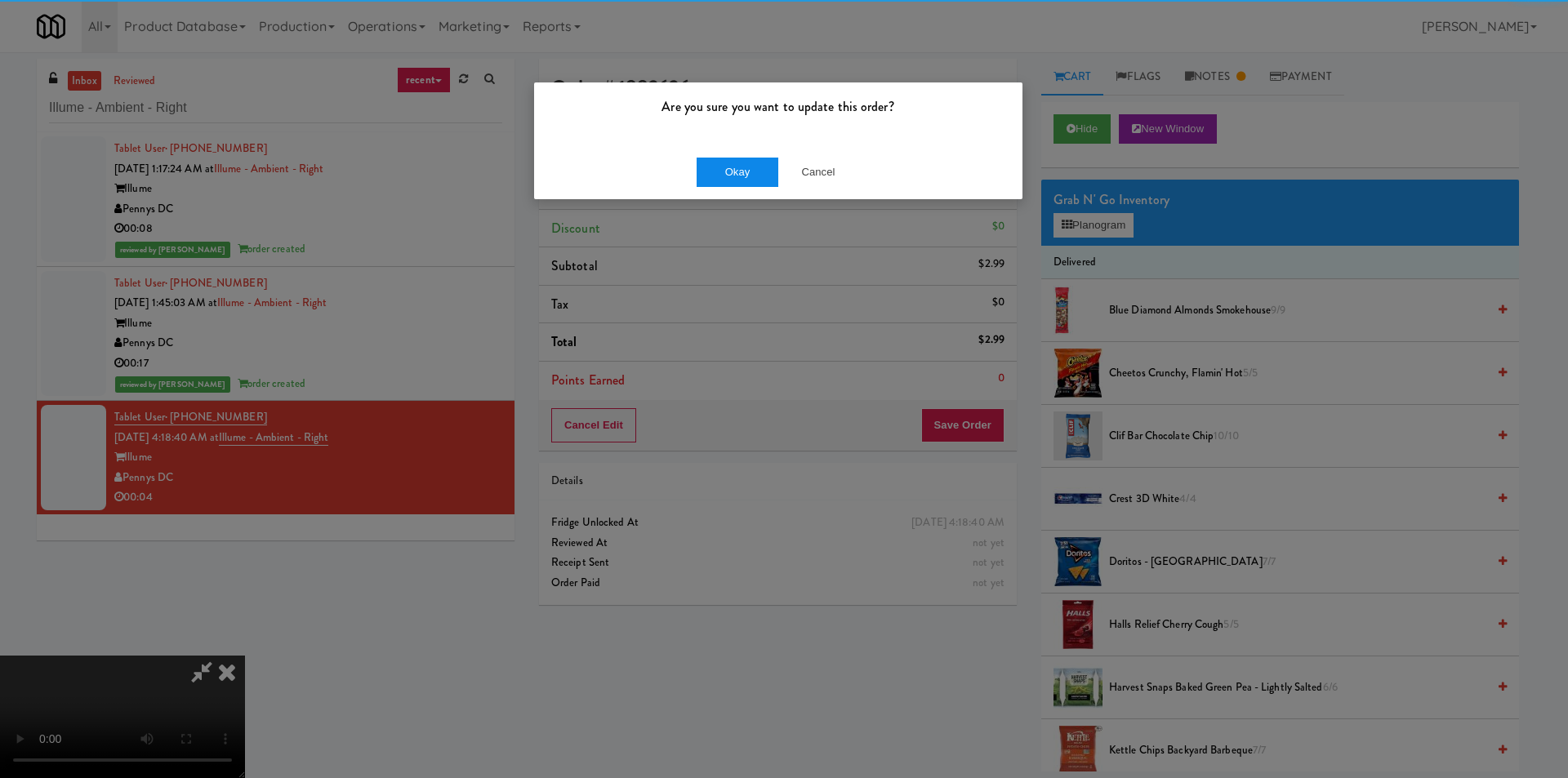
drag, startPoint x: 692, startPoint y: 162, endPoint x: 710, endPoint y: 164, distance: 18.1
click at [696, 162] on div "Okay Cancel" at bounding box center [779, 172] width 489 height 55
drag, startPoint x: 718, startPoint y: 165, endPoint x: 706, endPoint y: 169, distance: 12.6
click at [721, 165] on button "Okay" at bounding box center [738, 172] width 82 height 29
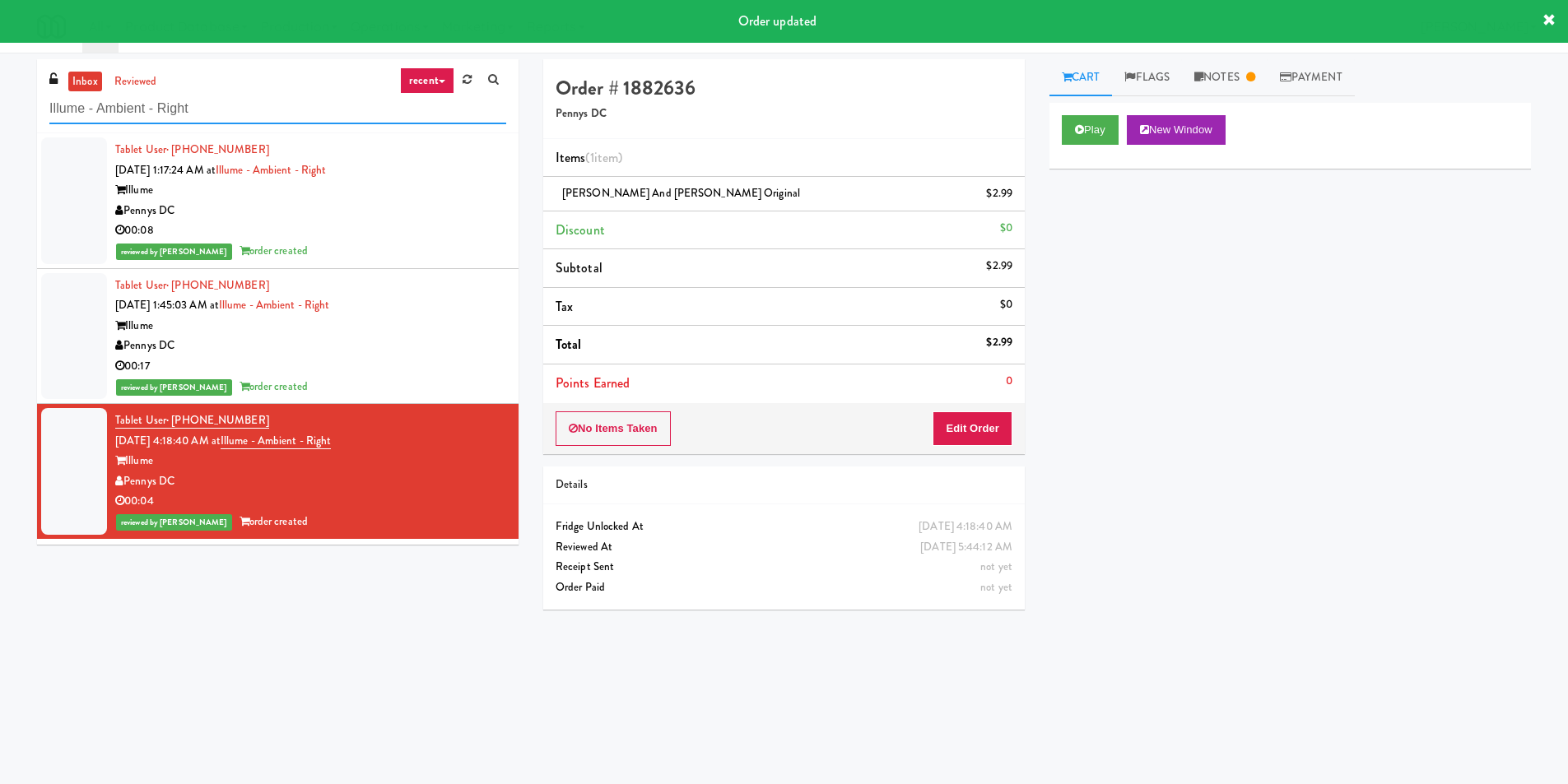
click at [137, 114] on input "Illume - Ambient - Right" at bounding box center [278, 108] width 457 height 30
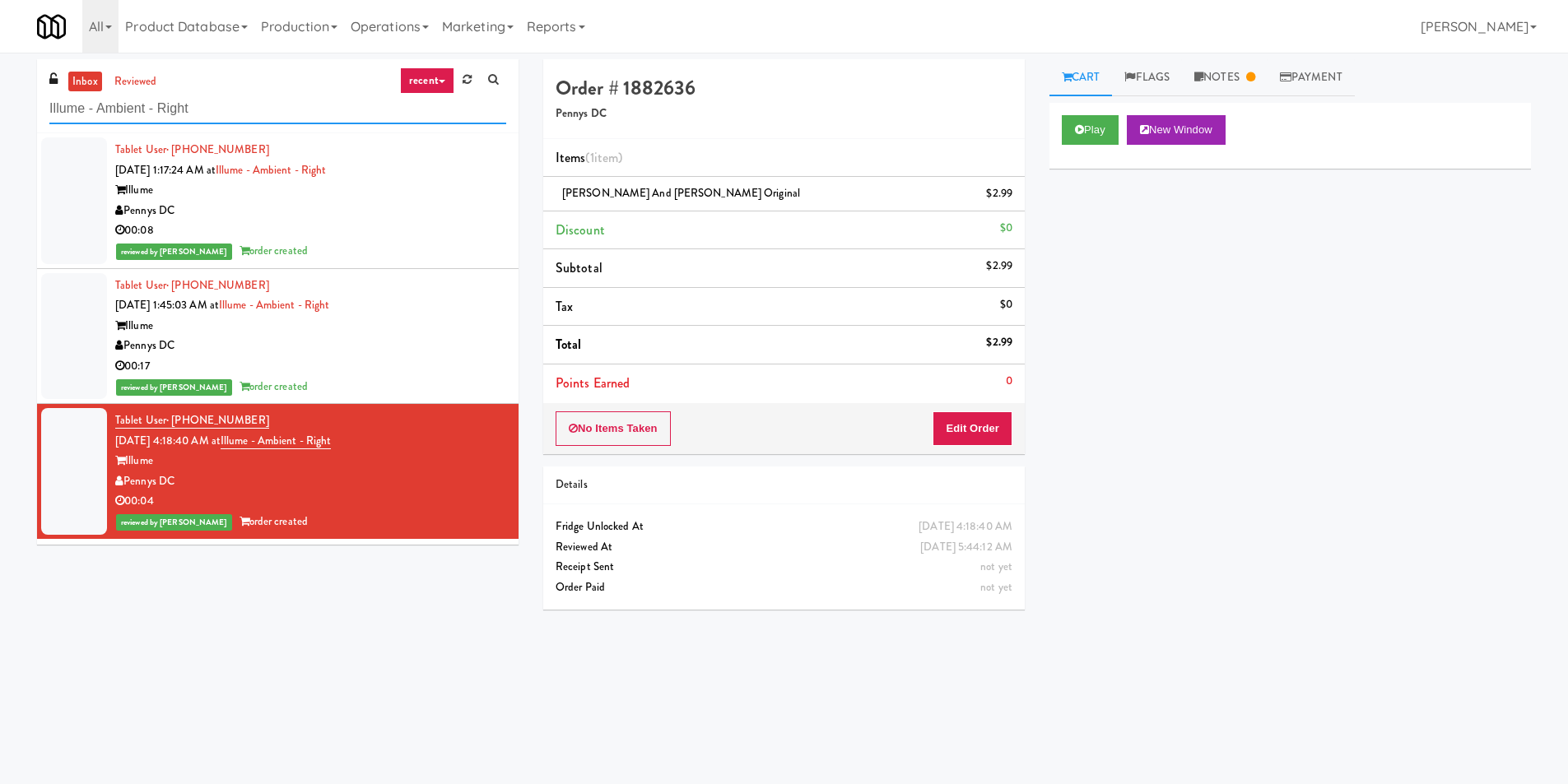
click at [137, 114] on input "Illume - Ambient - Right" at bounding box center [278, 108] width 457 height 30
paste input "[PERSON_NAME] - Pantry - Center"
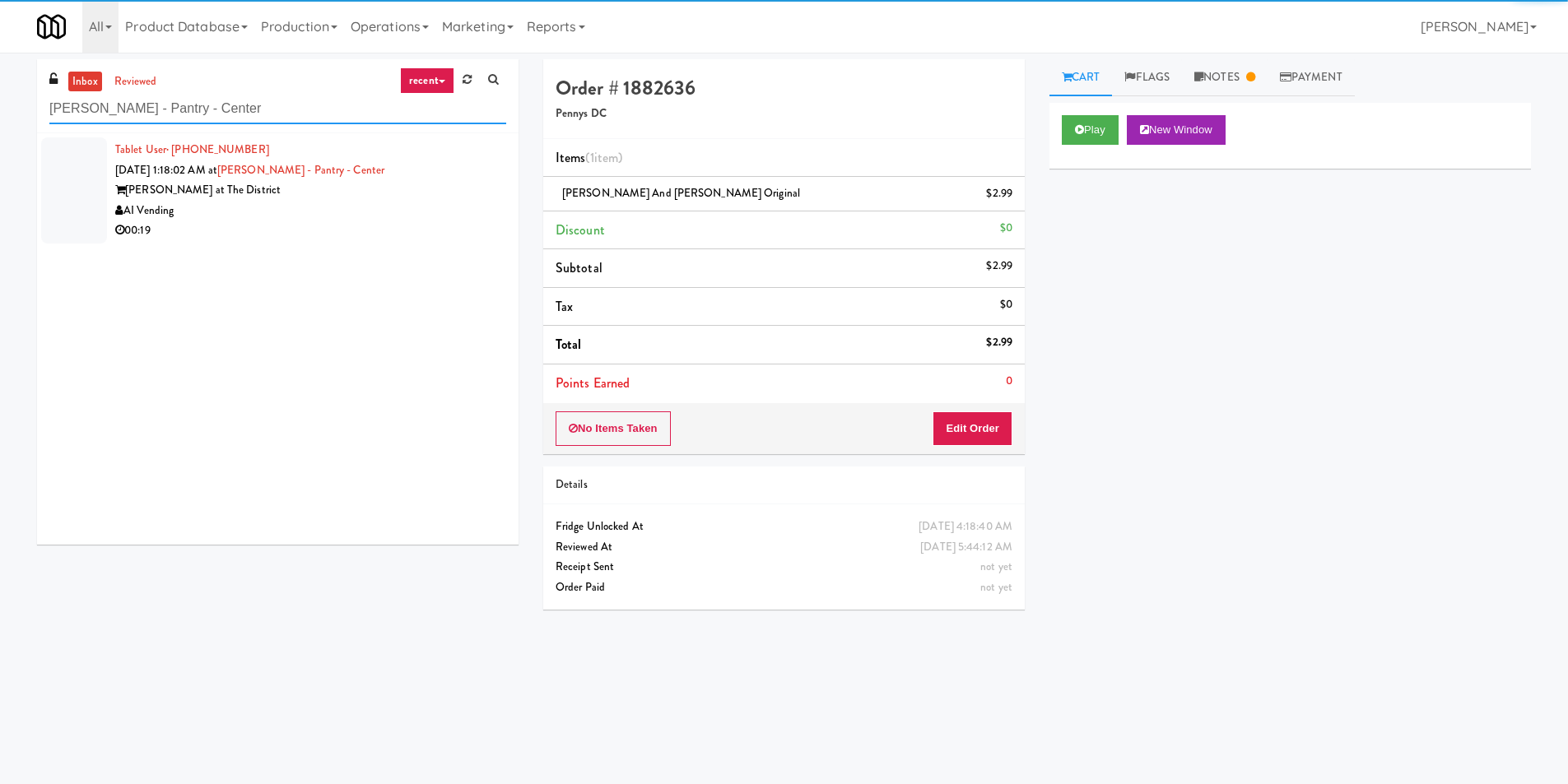
type input "[PERSON_NAME] - Pantry - Center"
click at [417, 215] on div "AI Vending" at bounding box center [310, 211] width 391 height 20
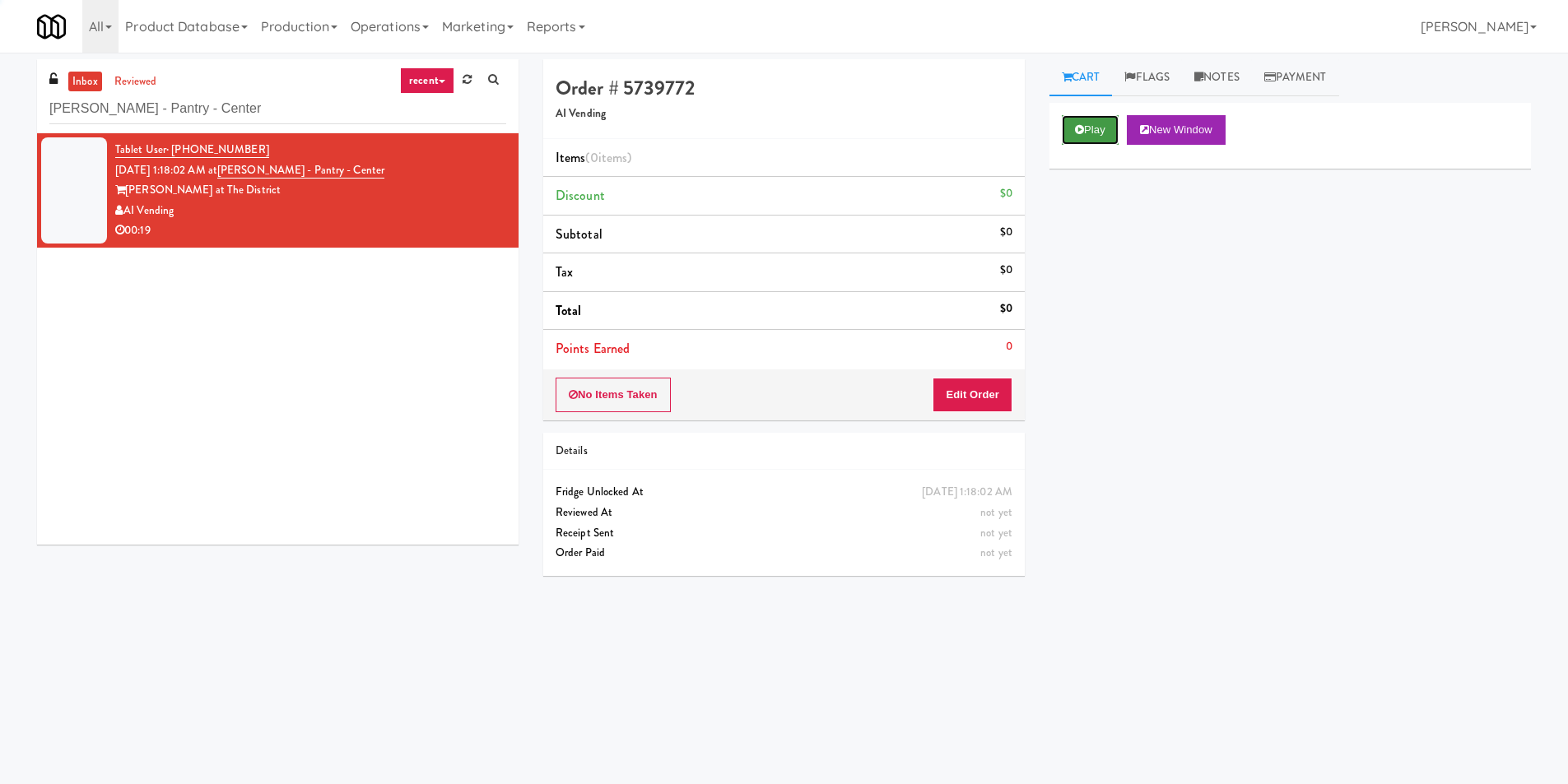
click at [1103, 138] on button "Play" at bounding box center [1090, 130] width 57 height 29
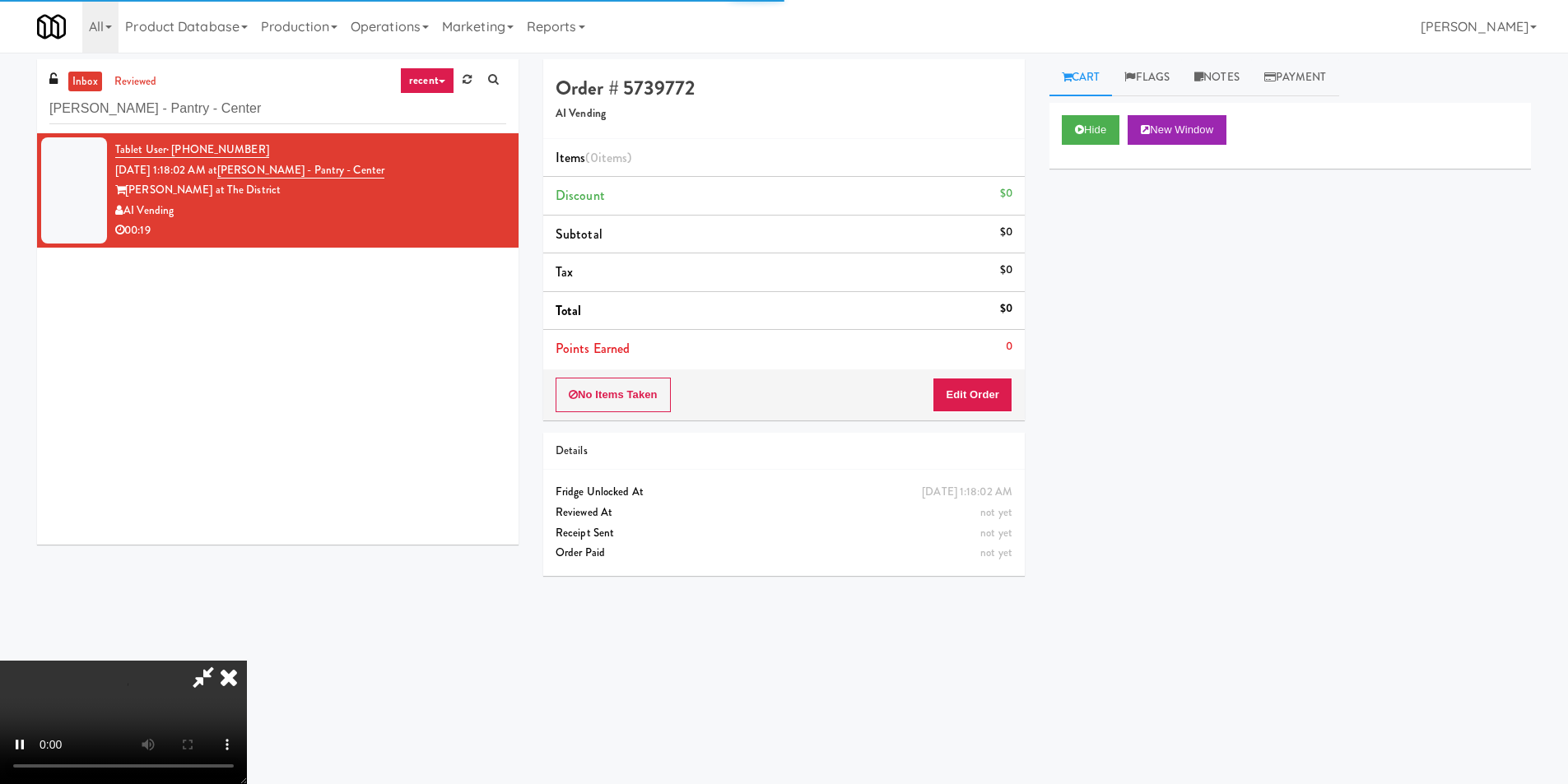
click at [1020, 374] on div "Order # 5739772 AI Vending Items (0 items ) Discount $0 Subtotal $0 Tax $0 Tota…" at bounding box center [784, 239] width 482 height 361
click at [1004, 389] on button "Edit Order" at bounding box center [972, 395] width 80 height 35
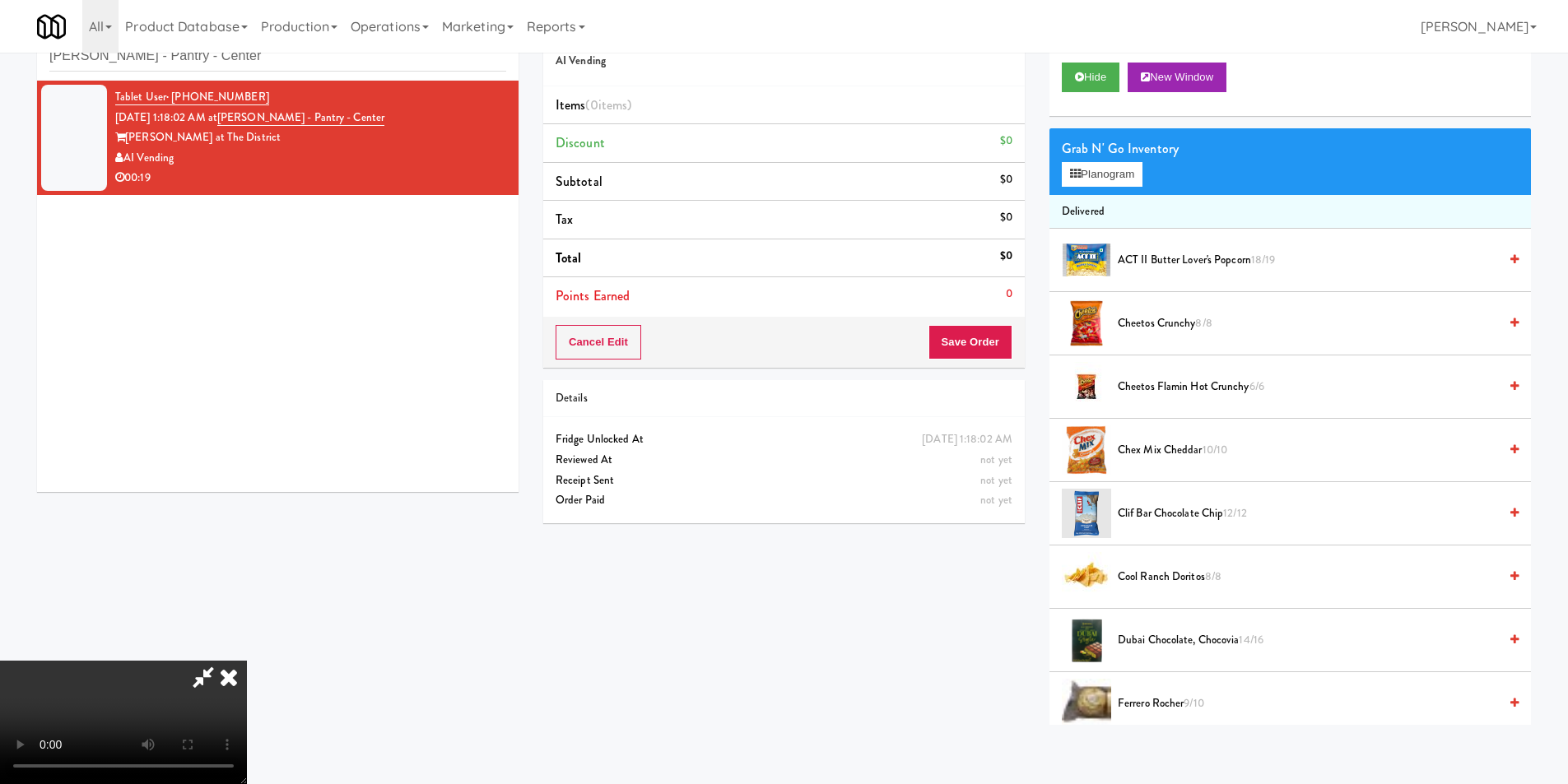
drag, startPoint x: 618, startPoint y: 484, endPoint x: 630, endPoint y: 476, distance: 14.4
click at [247, 661] on video at bounding box center [123, 722] width 247 height 123
click at [1109, 179] on button "Planogram" at bounding box center [1102, 174] width 81 height 25
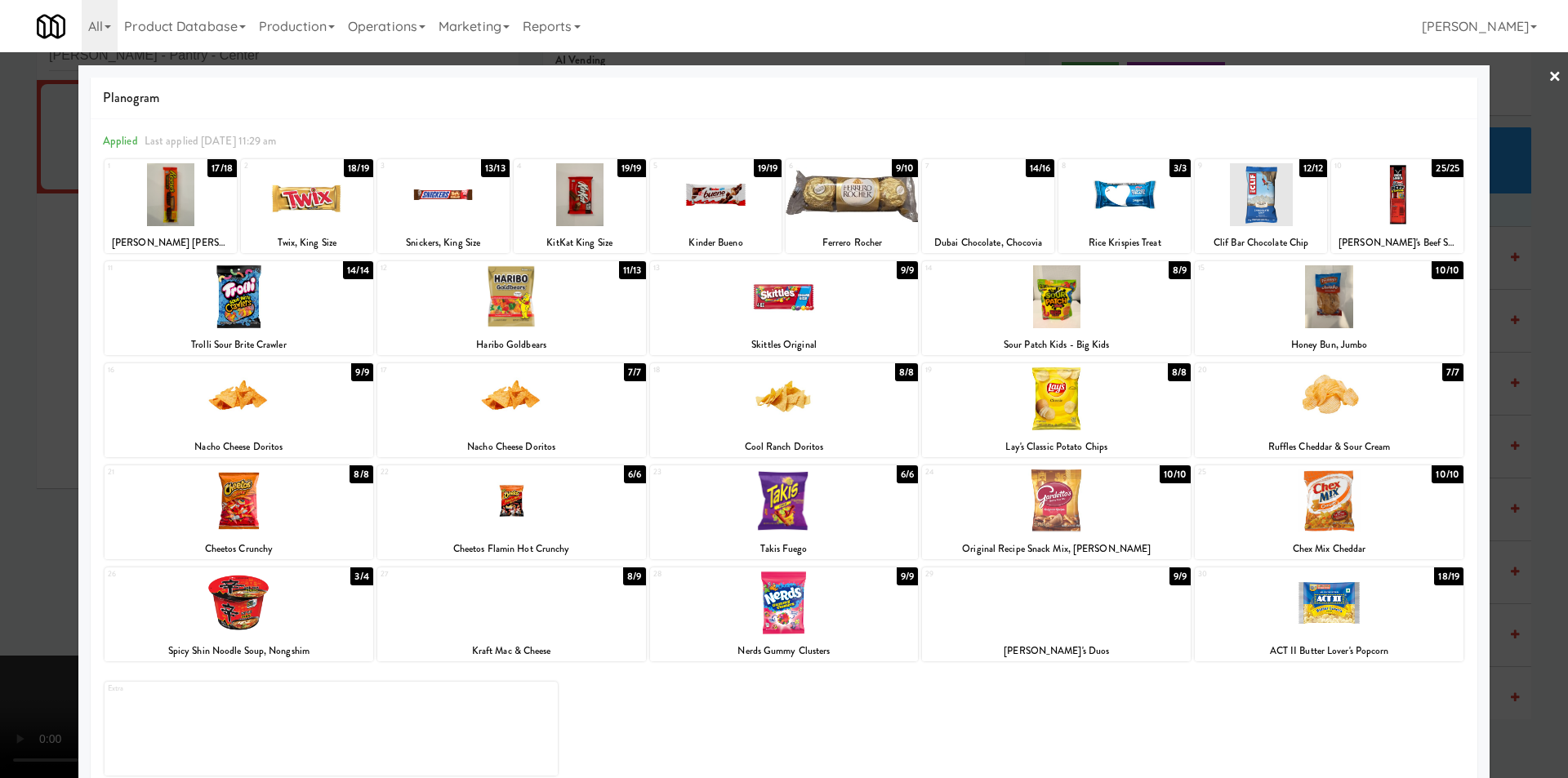
click at [564, 192] on div at bounding box center [579, 194] width 132 height 63
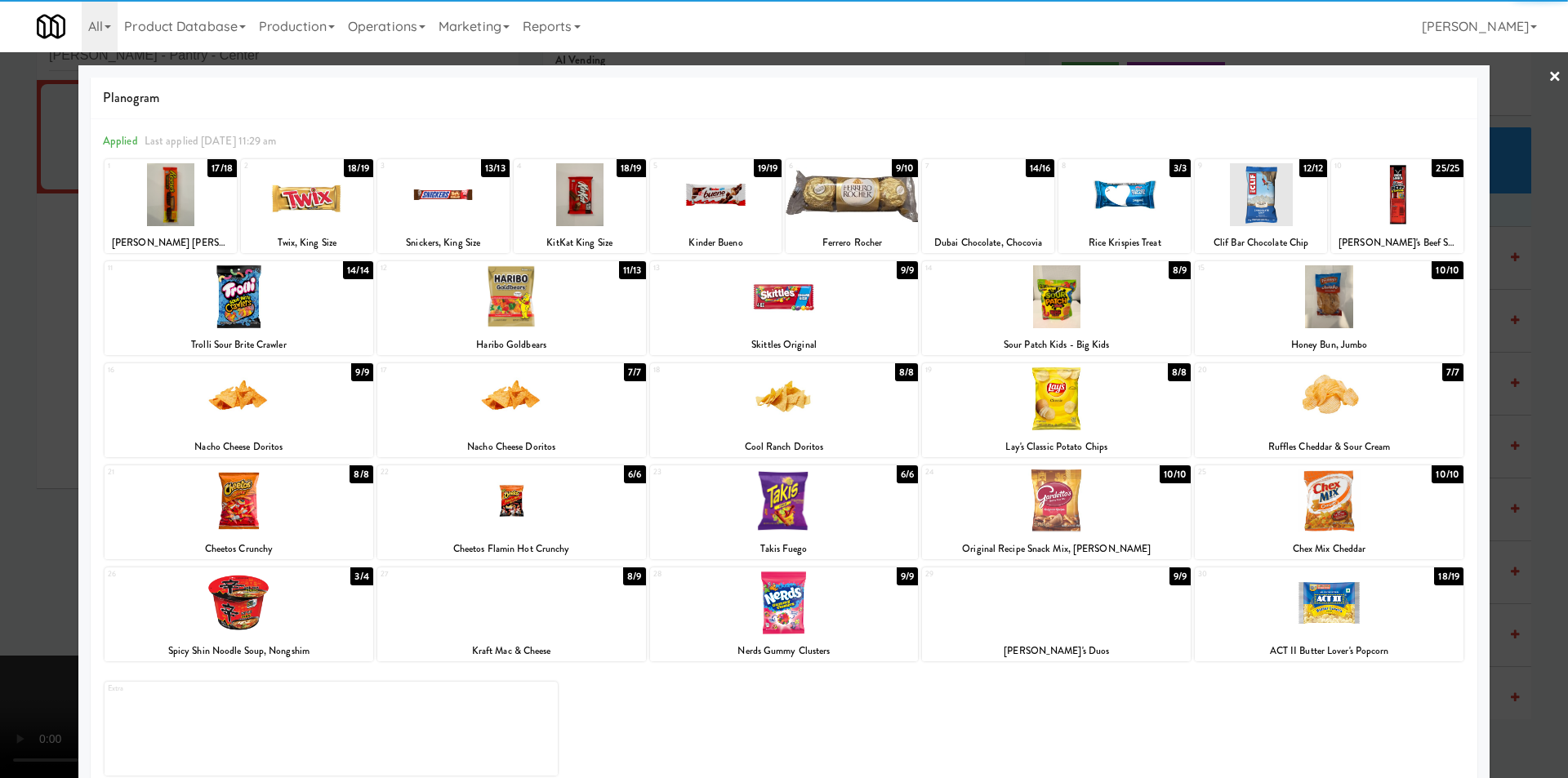
click at [1519, 405] on div at bounding box center [784, 389] width 1568 height 778
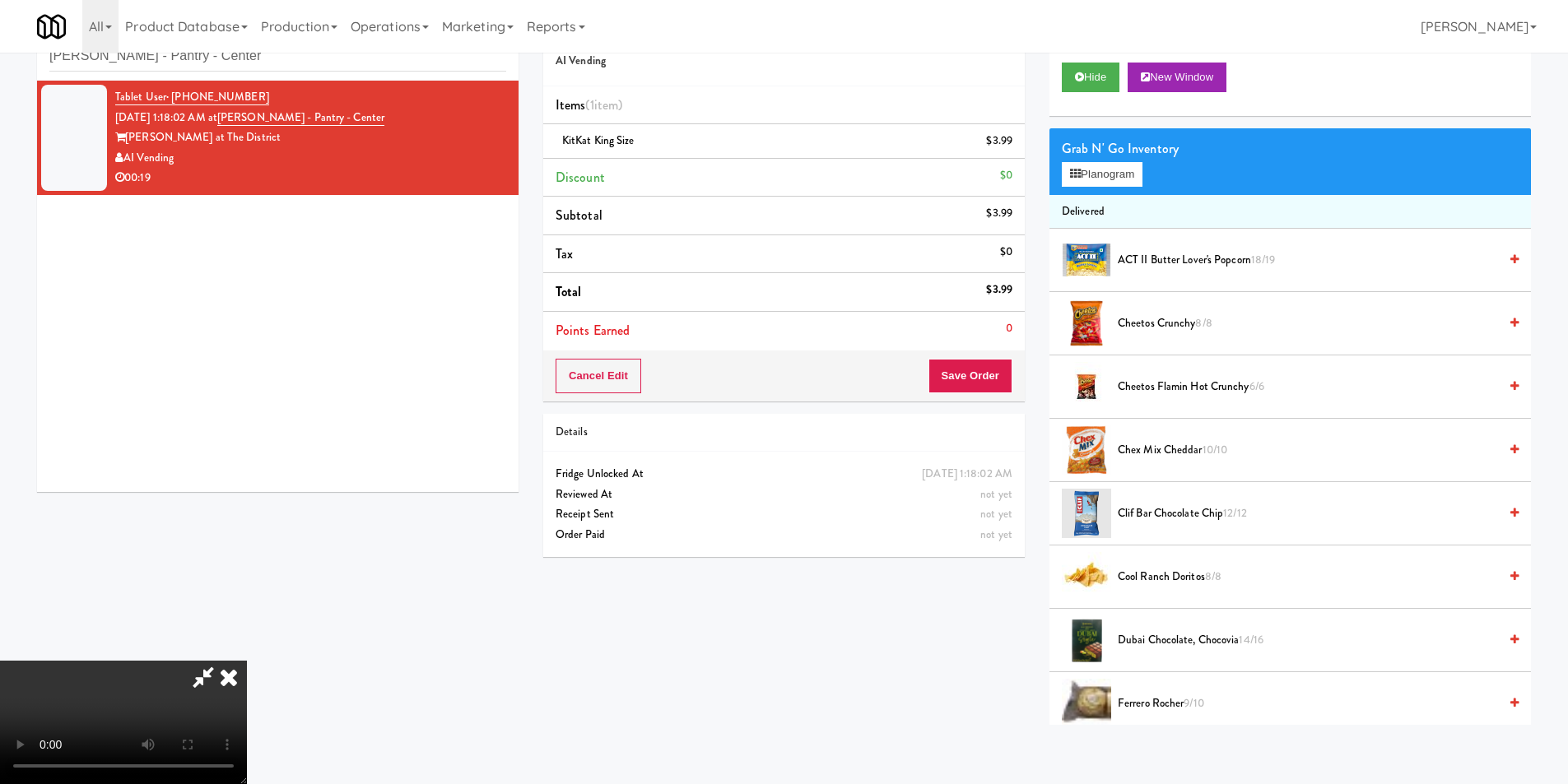
click at [247, 661] on video at bounding box center [123, 722] width 247 height 123
click at [1105, 185] on button "Planogram" at bounding box center [1102, 174] width 81 height 25
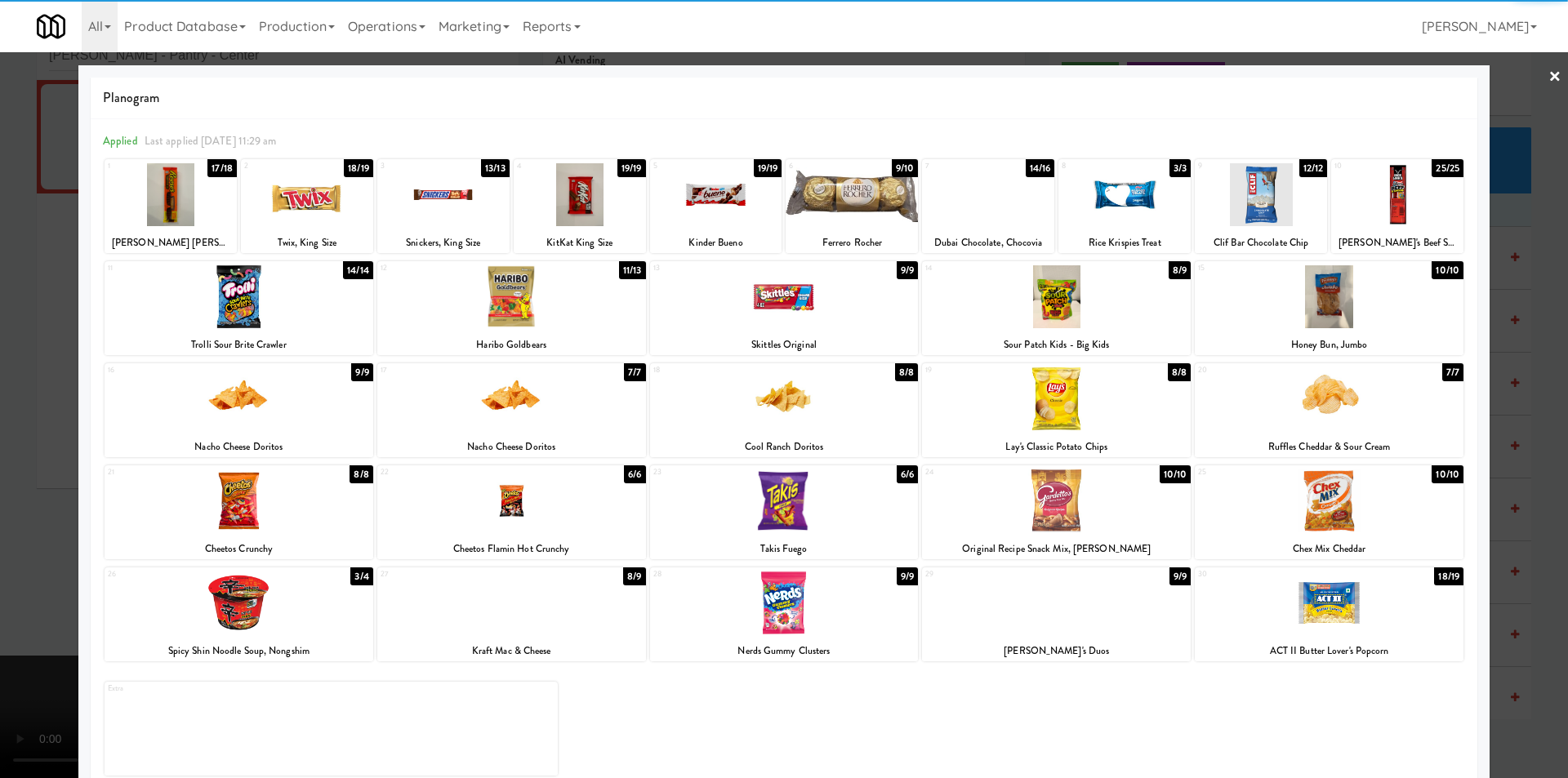
click at [1342, 414] on div at bounding box center [1329, 399] width 269 height 63
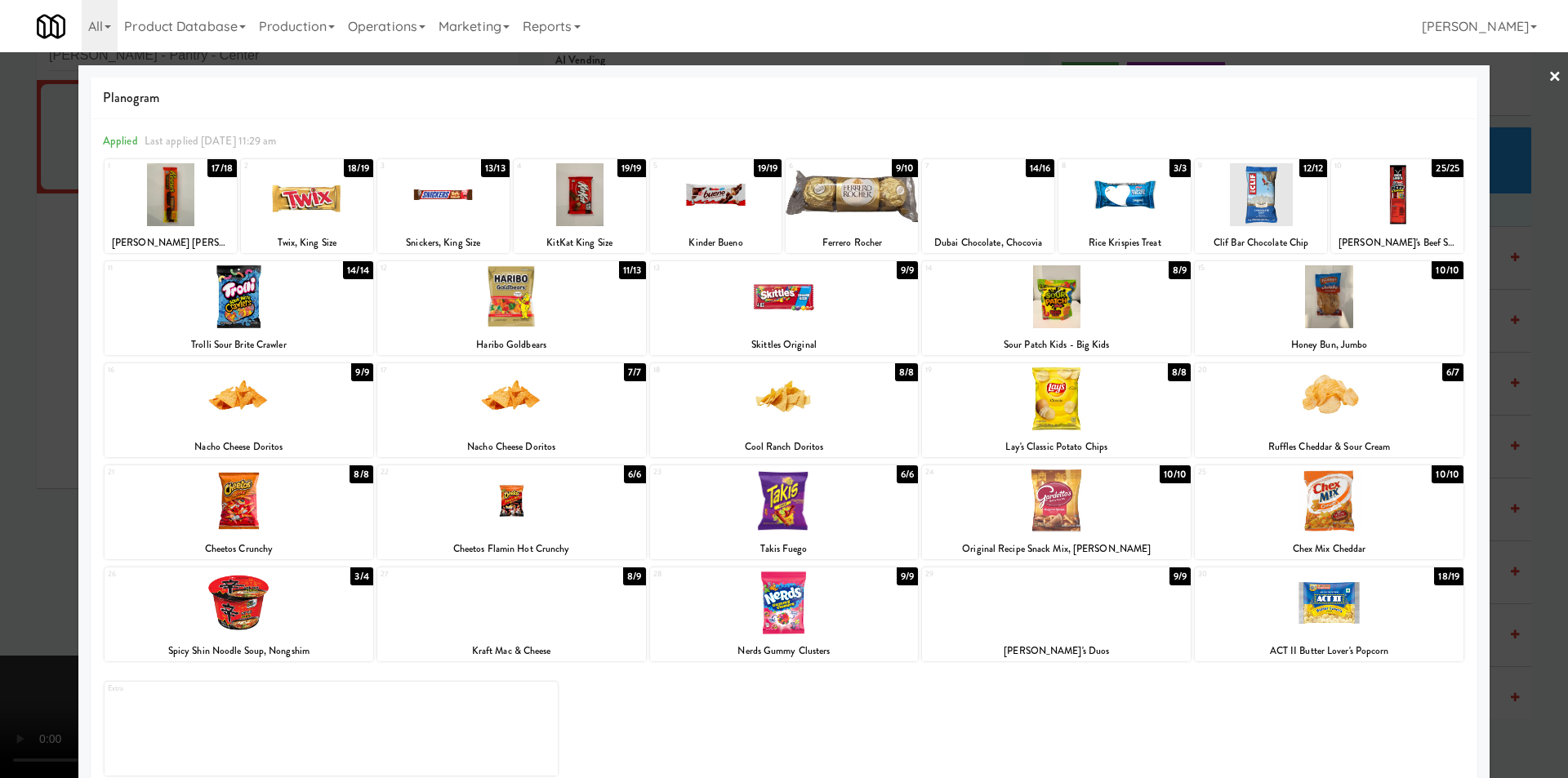
click at [1540, 427] on div at bounding box center [784, 389] width 1568 height 778
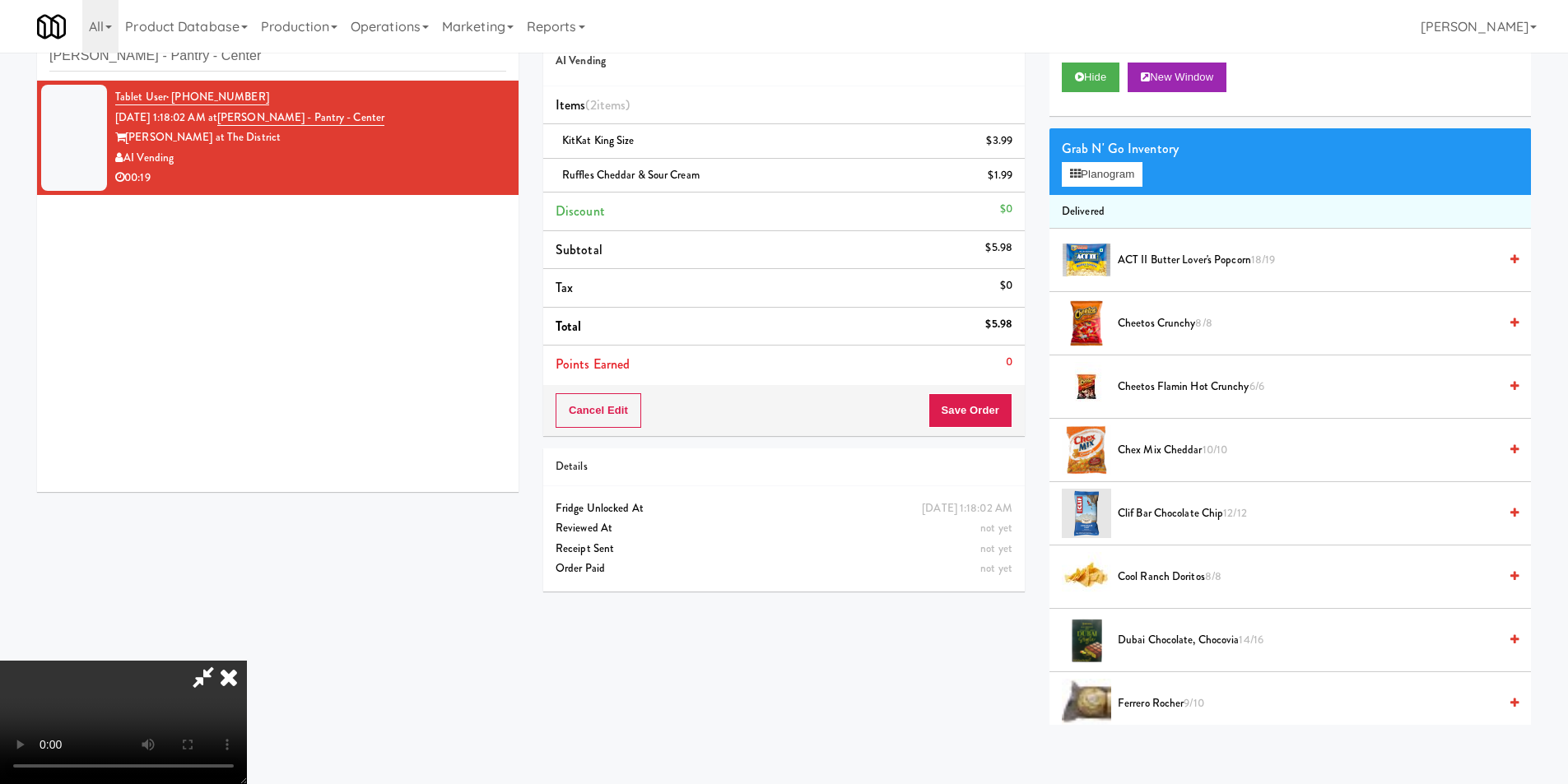
drag, startPoint x: 585, startPoint y: 516, endPoint x: 587, endPoint y: 524, distance: 8.2
click at [247, 661] on video at bounding box center [123, 722] width 247 height 123
click at [974, 426] on button "Save Order" at bounding box center [970, 411] width 84 height 35
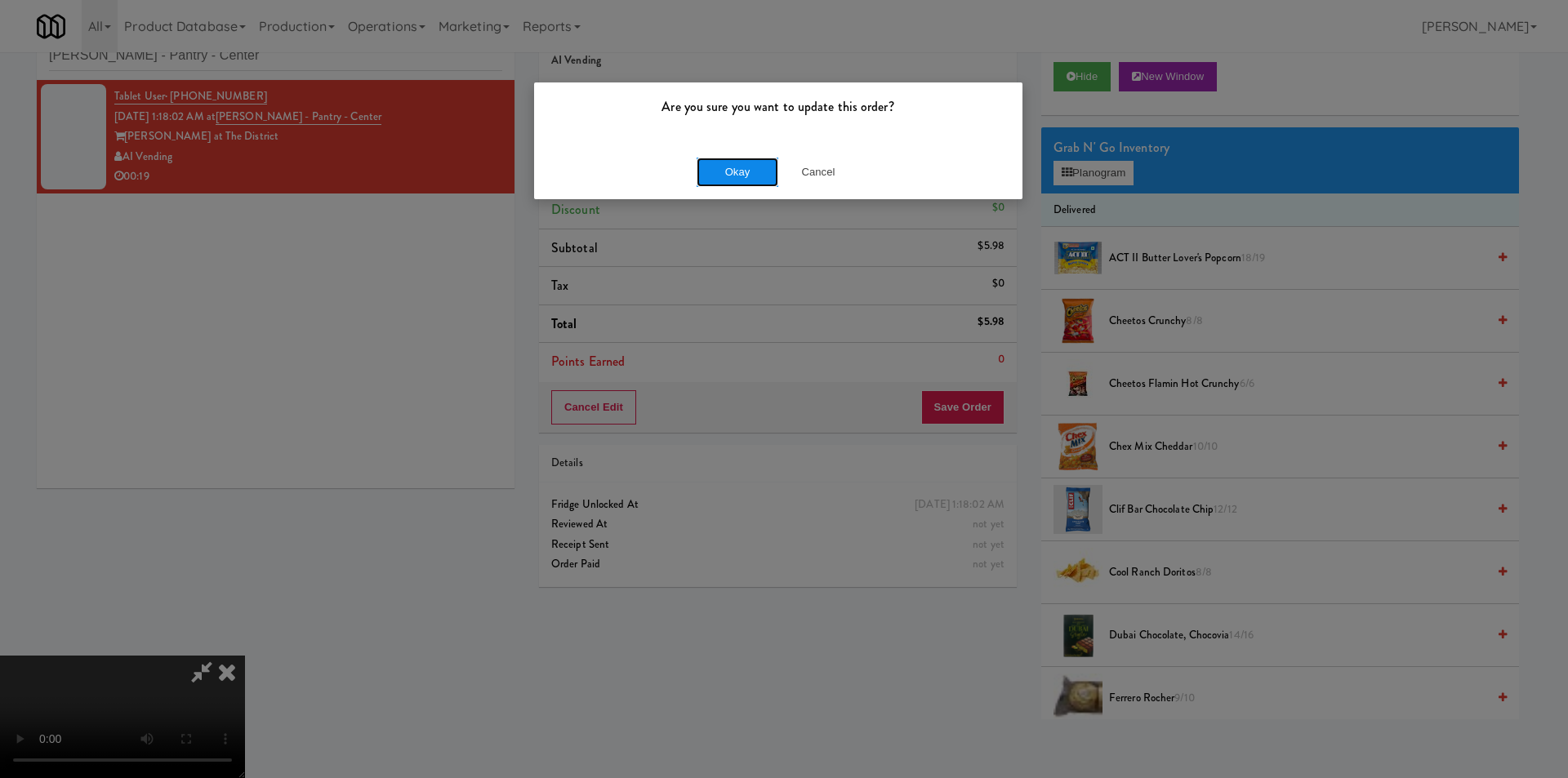
click at [730, 168] on button "Okay" at bounding box center [738, 172] width 82 height 29
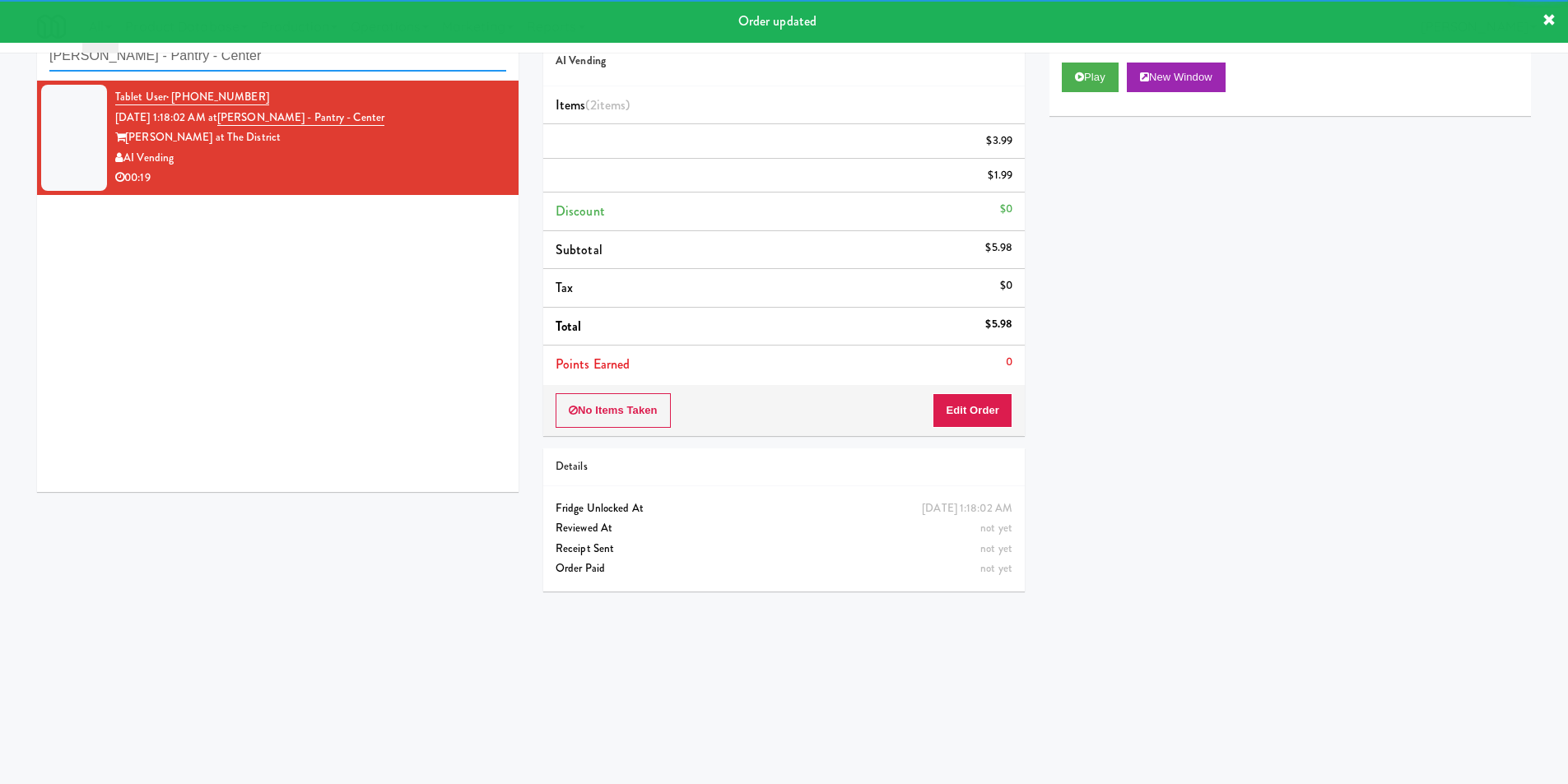
click at [360, 70] on input "[PERSON_NAME] - Pantry - Center" at bounding box center [278, 56] width 457 height 30
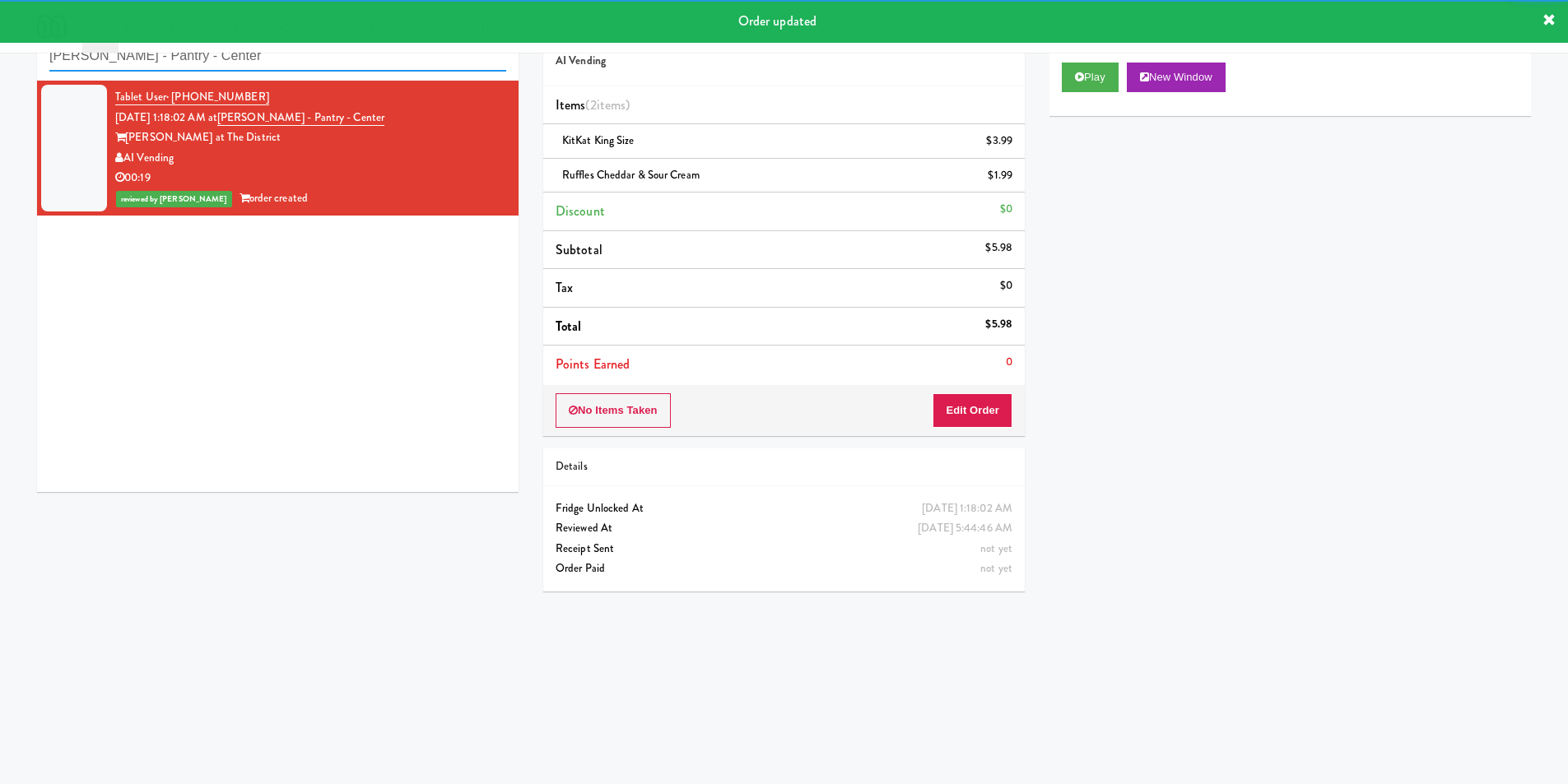
click at [360, 70] on input "[PERSON_NAME] - Pantry - Center" at bounding box center [278, 56] width 457 height 30
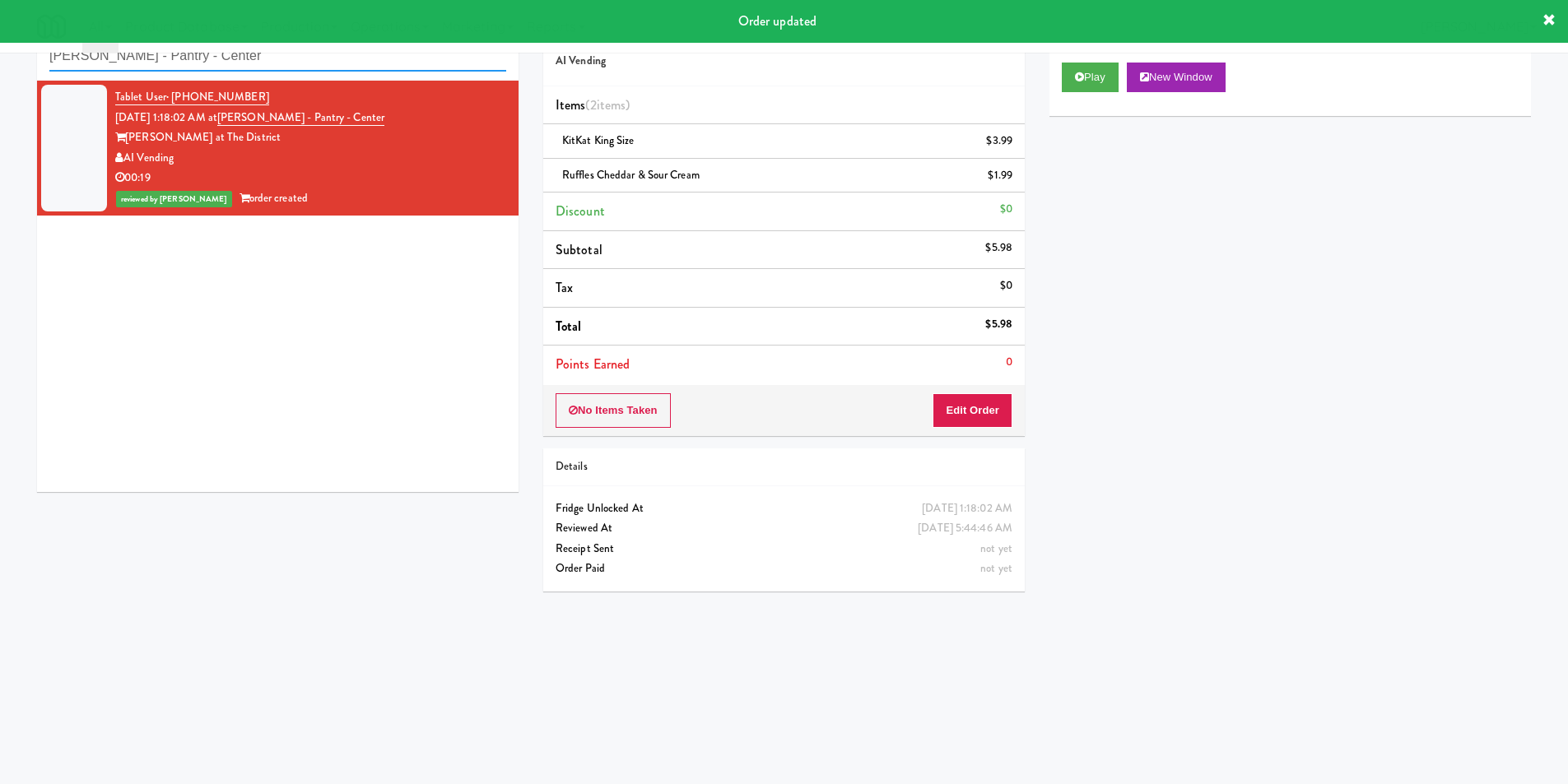
paste input "[PERSON_NAME] Apartments Fridge #1"
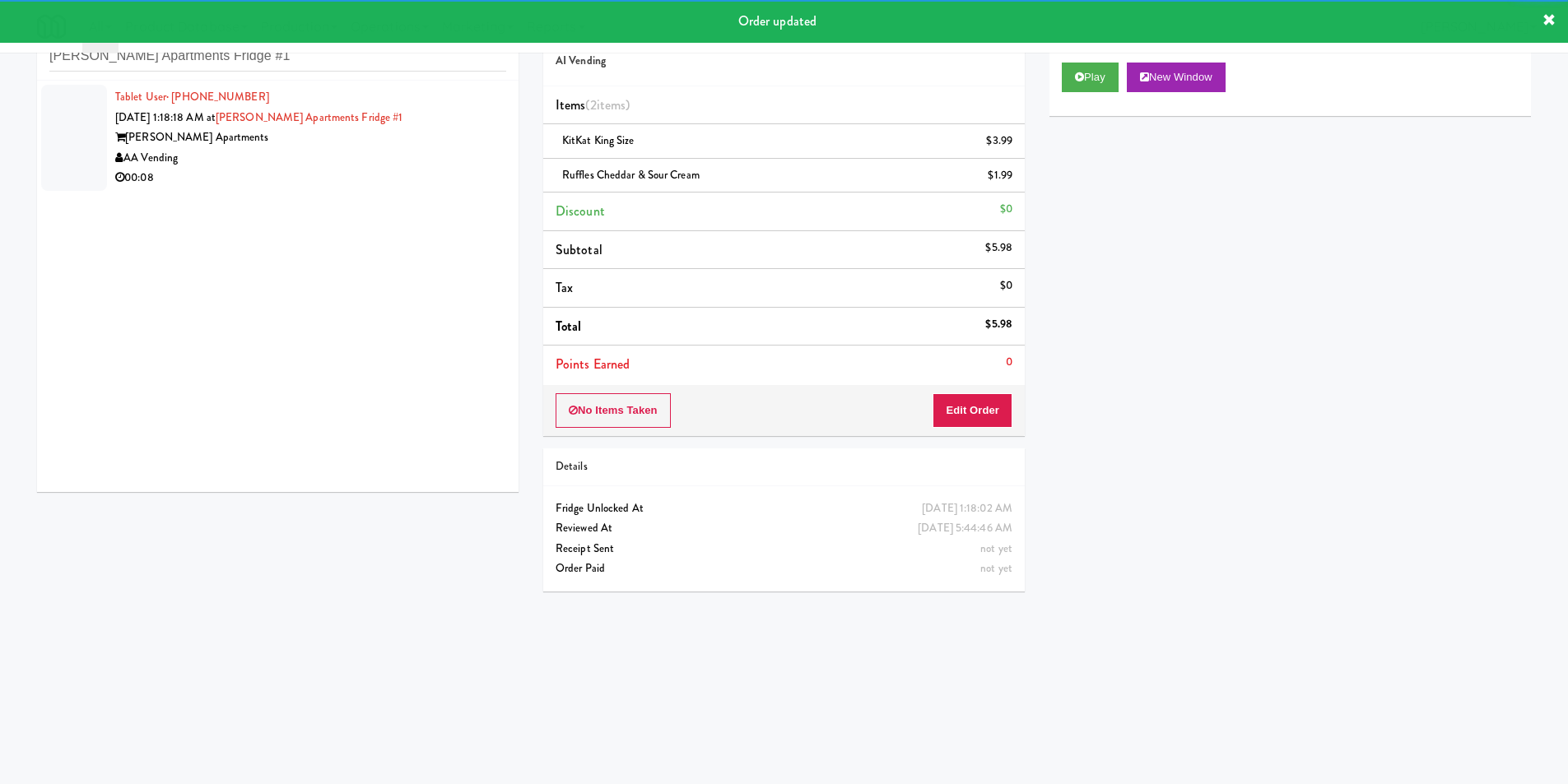
click at [452, 163] on div "AA Vending" at bounding box center [310, 158] width 391 height 20
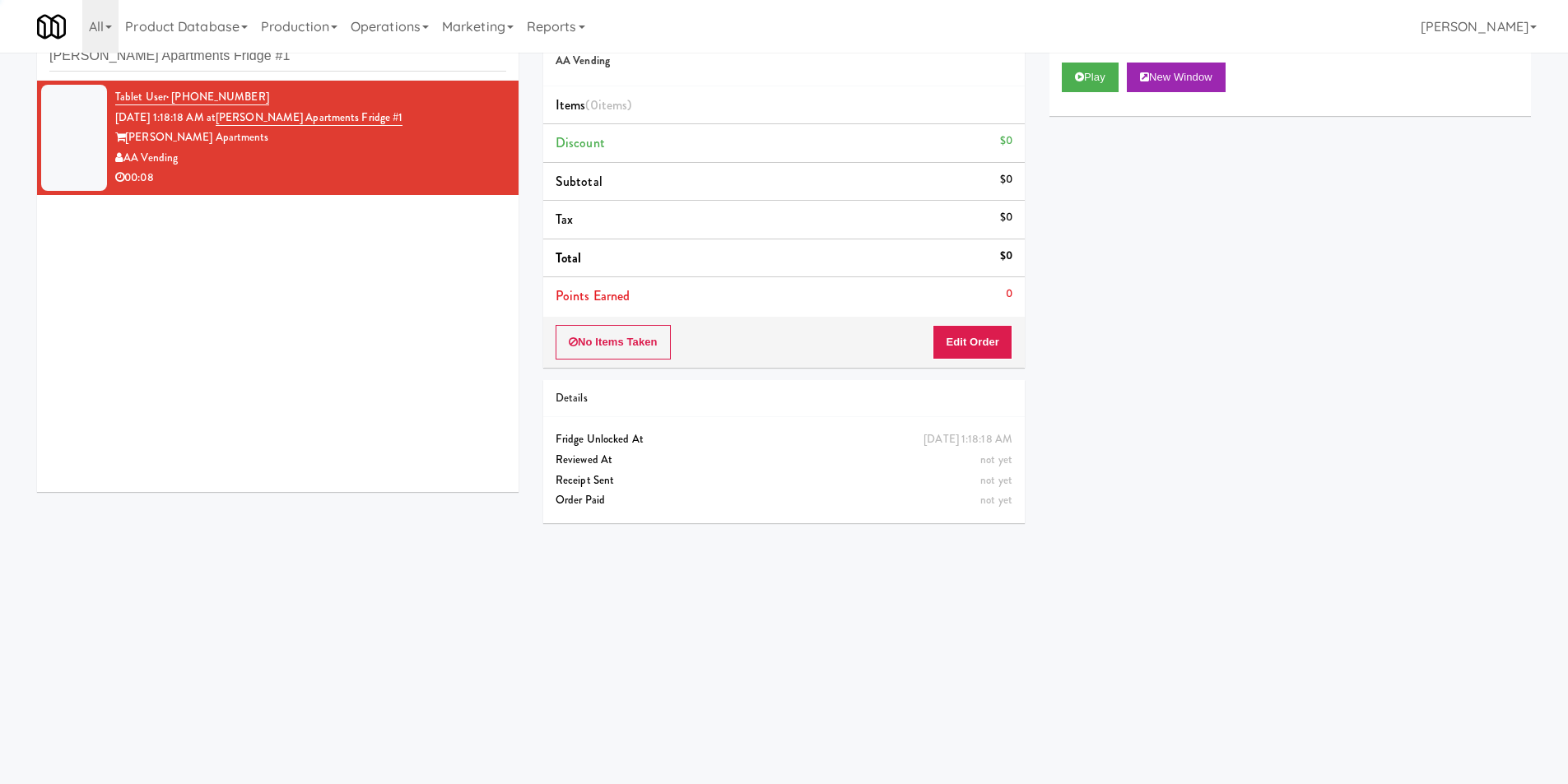
click at [1070, 93] on div "Play New Window" at bounding box center [1290, 84] width 482 height 66
click at [1084, 89] on button "Play" at bounding box center [1090, 77] width 57 height 29
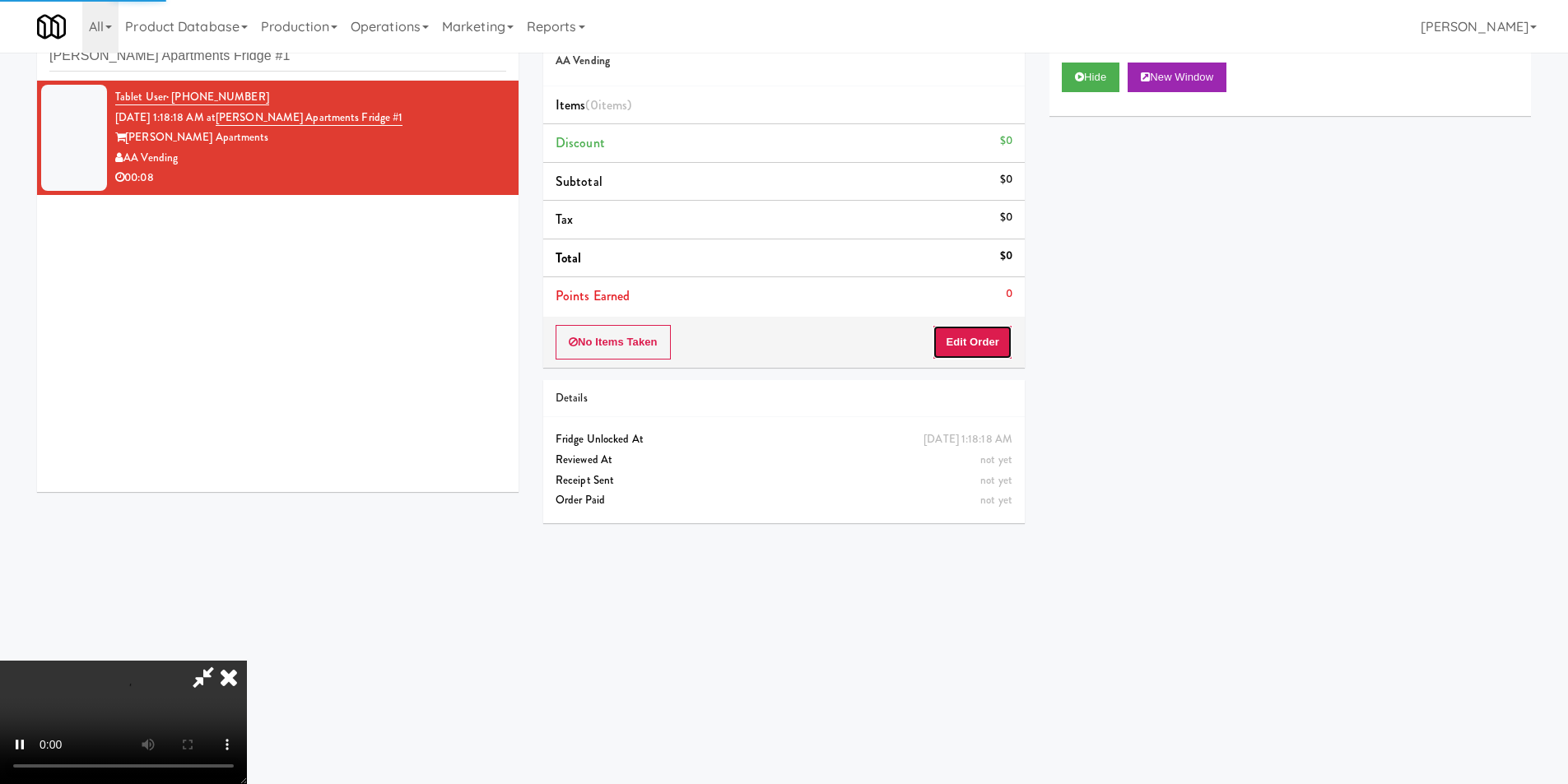
click at [982, 335] on button "Edit Order" at bounding box center [972, 343] width 80 height 35
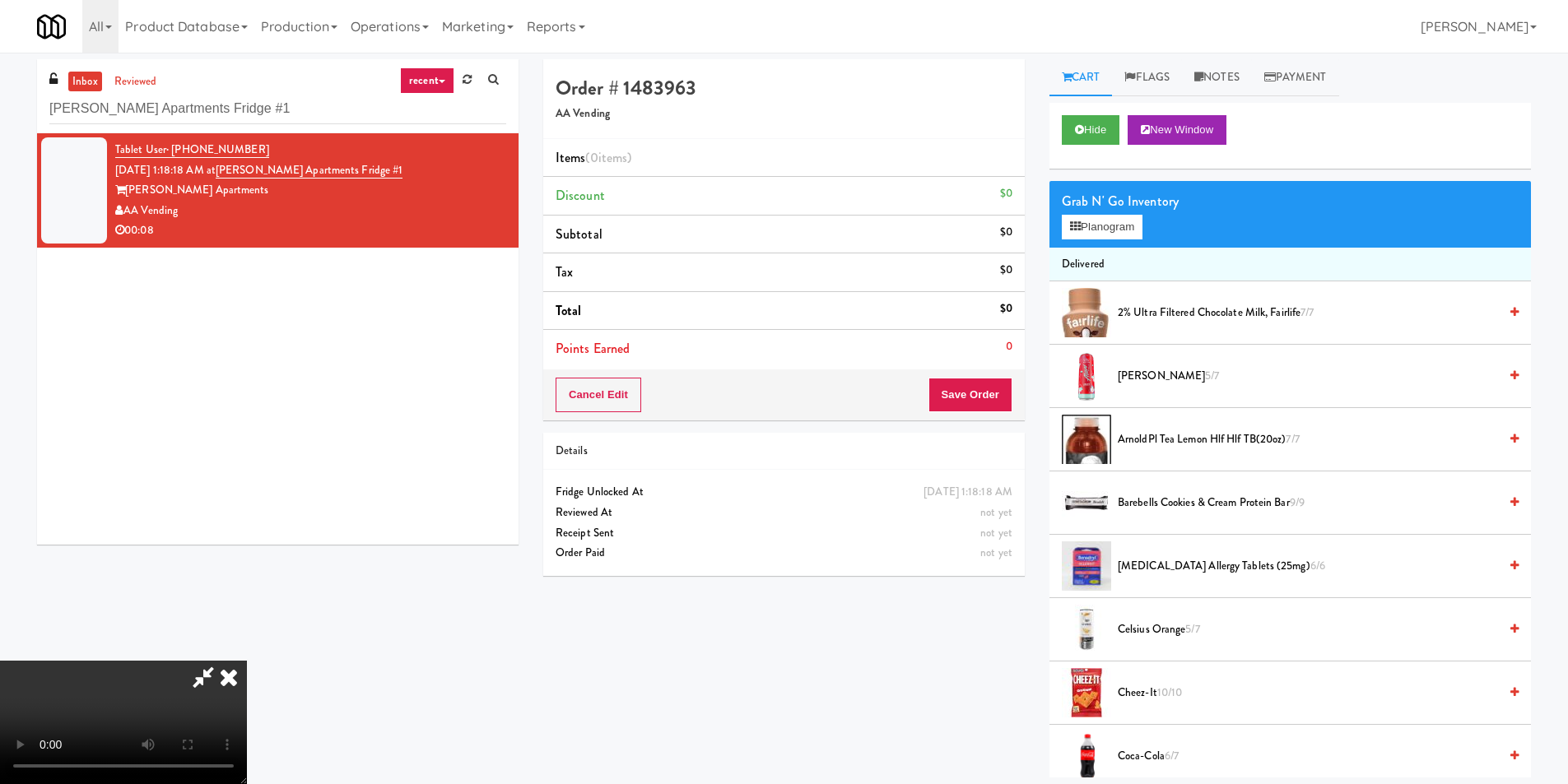
click at [247, 661] on video at bounding box center [123, 722] width 247 height 123
click at [1107, 211] on div "Grab N' Go Inventory" at bounding box center [1290, 201] width 457 height 25
click at [1105, 217] on button "Planogram" at bounding box center [1102, 227] width 81 height 25
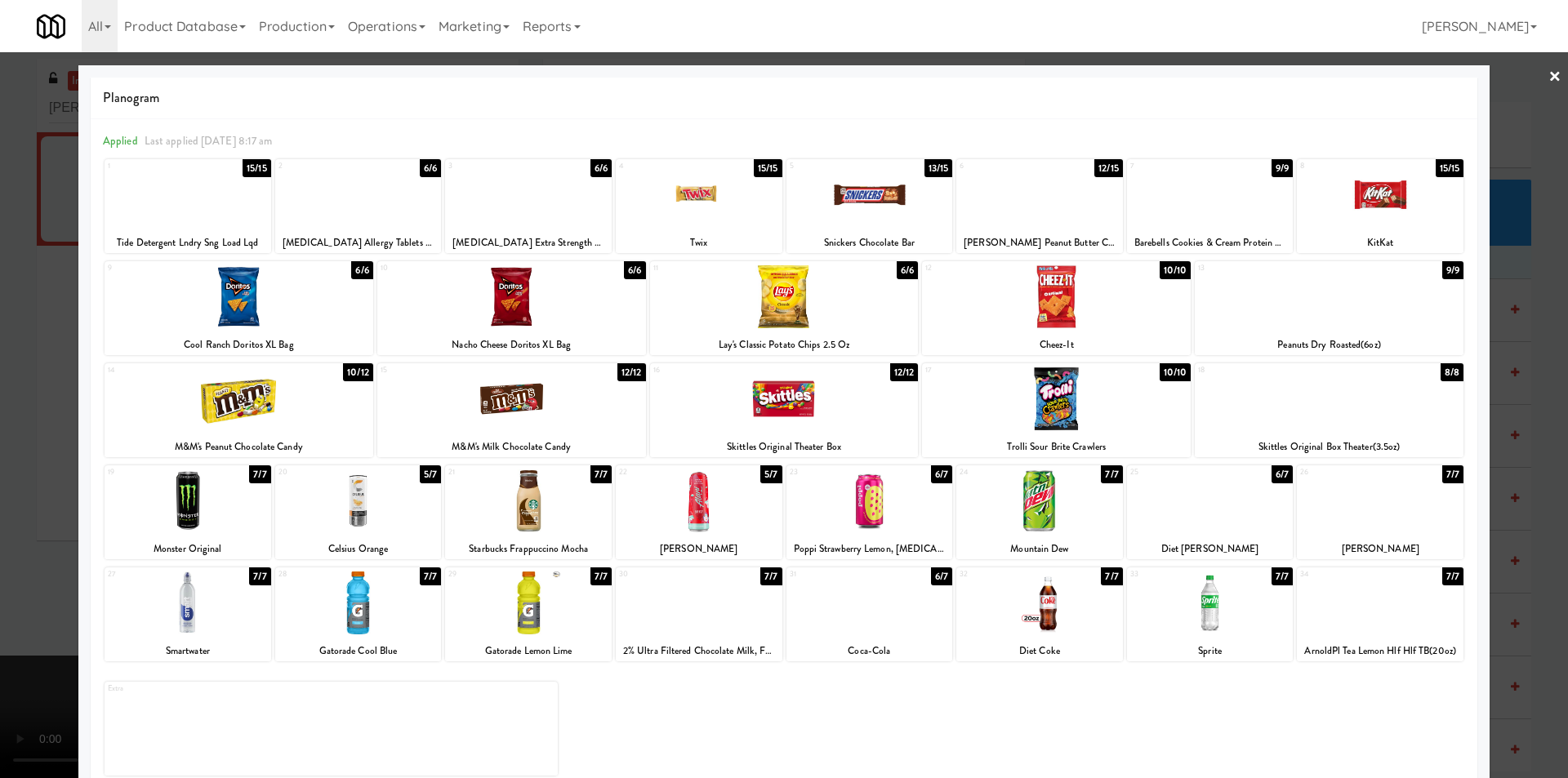
click at [1231, 498] on div at bounding box center [1210, 501] width 167 height 63
click at [1522, 450] on div at bounding box center [784, 389] width 1568 height 778
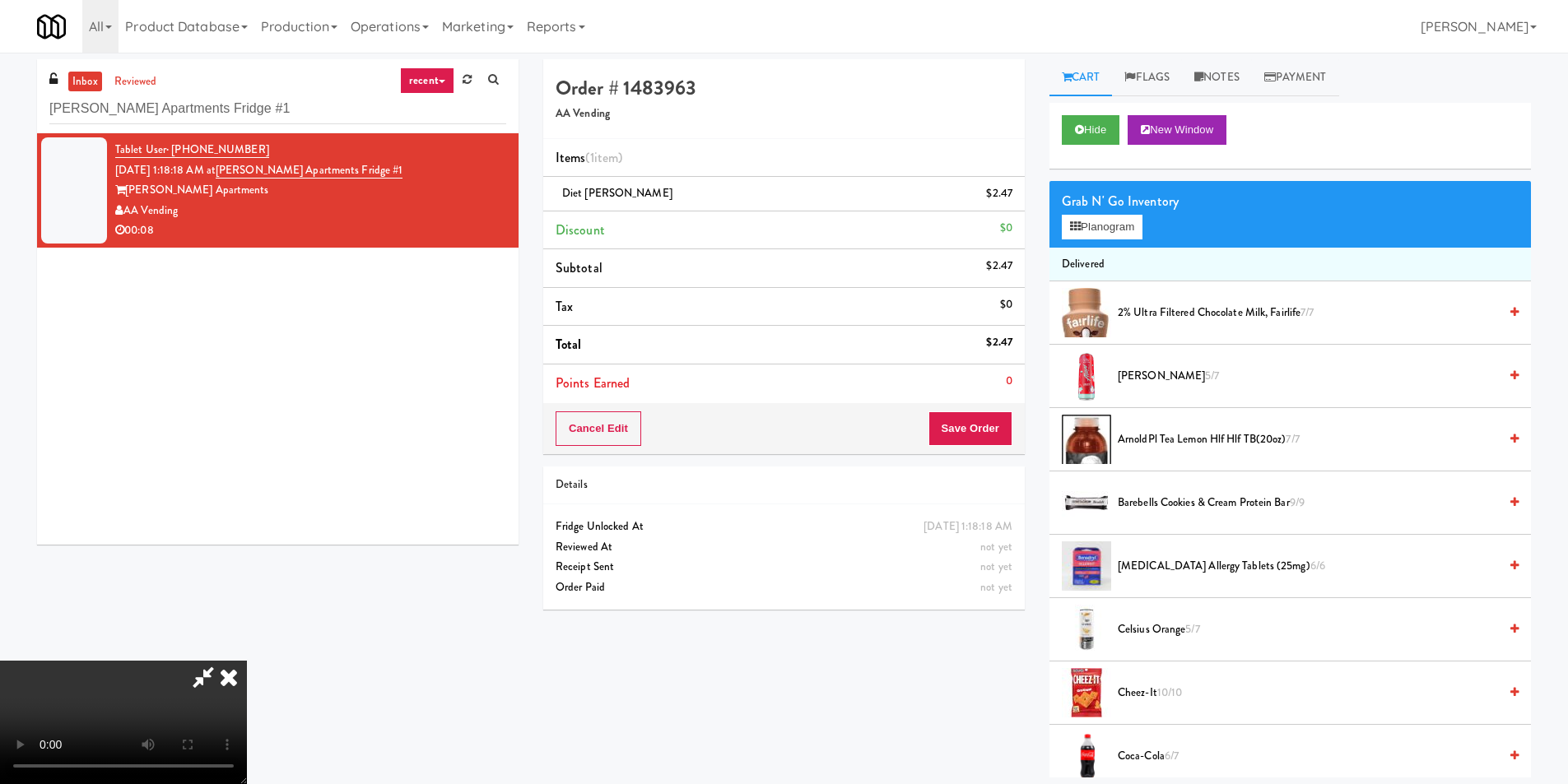
click at [247, 661] on video at bounding box center [123, 722] width 247 height 123
drag, startPoint x: 1149, startPoint y: 212, endPoint x: 1133, endPoint y: 221, distance: 18.4
click at [1146, 212] on div "Grab N' Go Inventory" at bounding box center [1290, 201] width 457 height 25
click at [1133, 221] on button "Planogram" at bounding box center [1102, 227] width 81 height 25
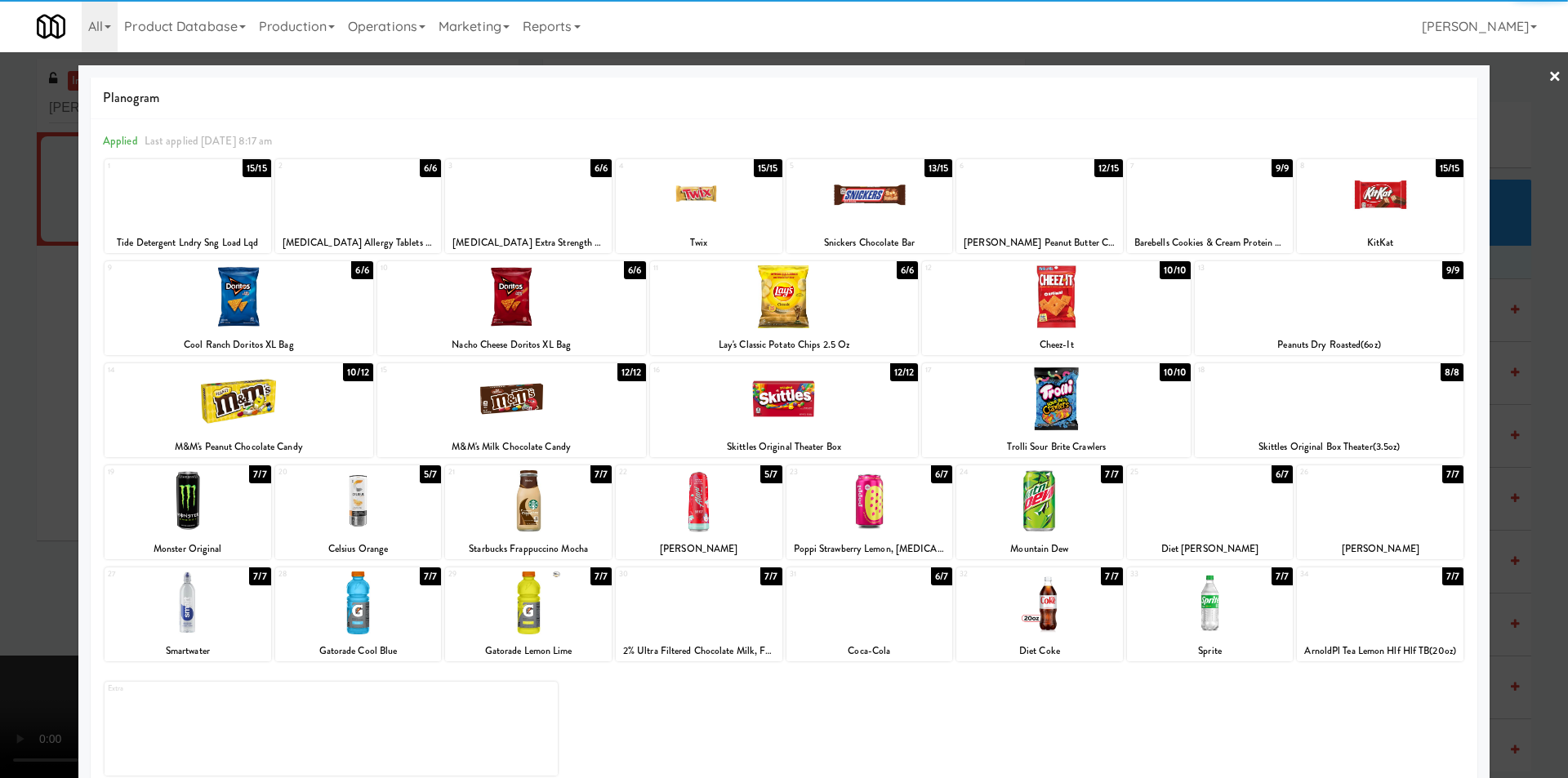
click at [201, 606] on div at bounding box center [188, 603] width 167 height 63
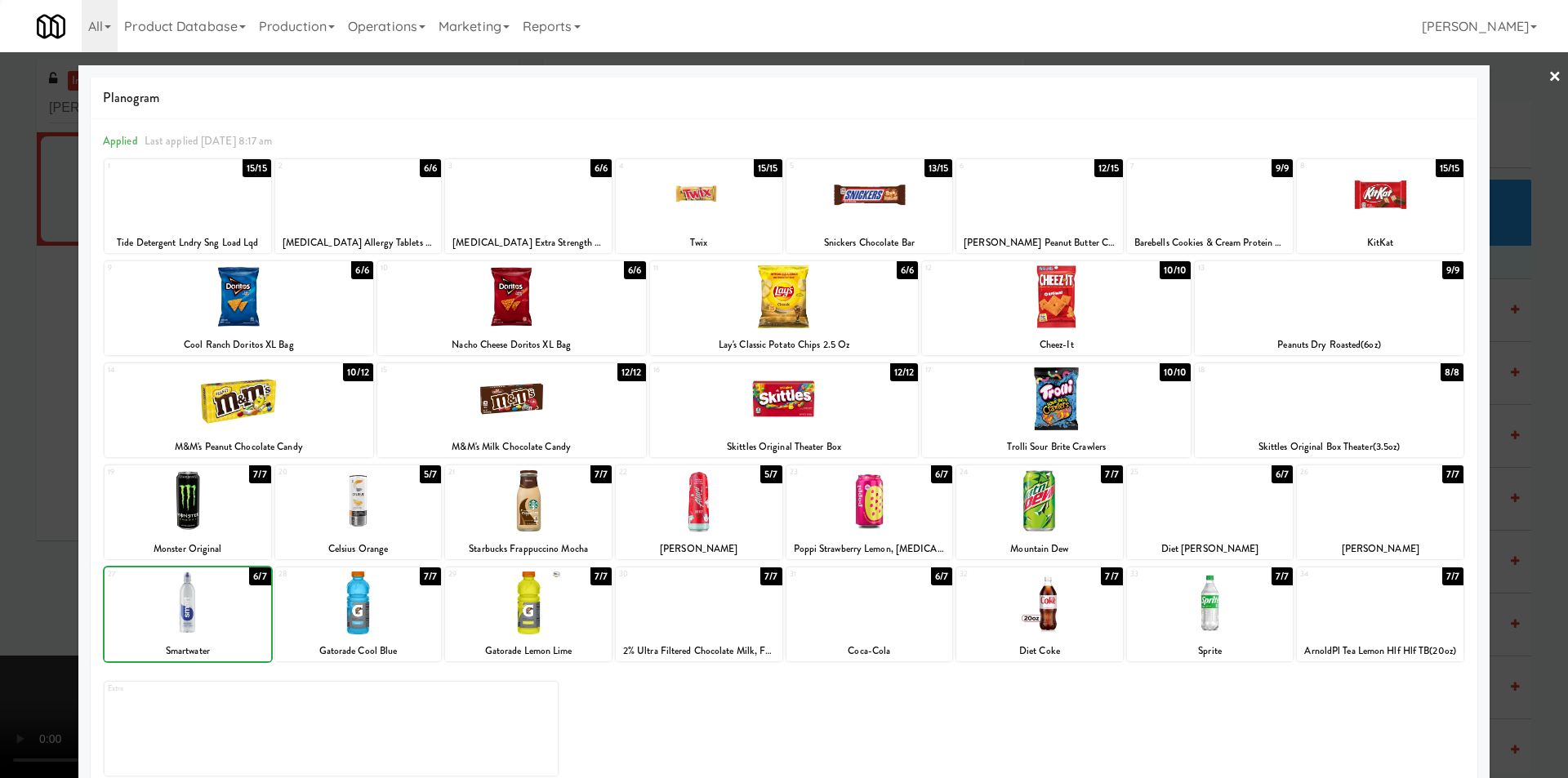
click at [36, 599] on div at bounding box center [784, 389] width 1568 height 778
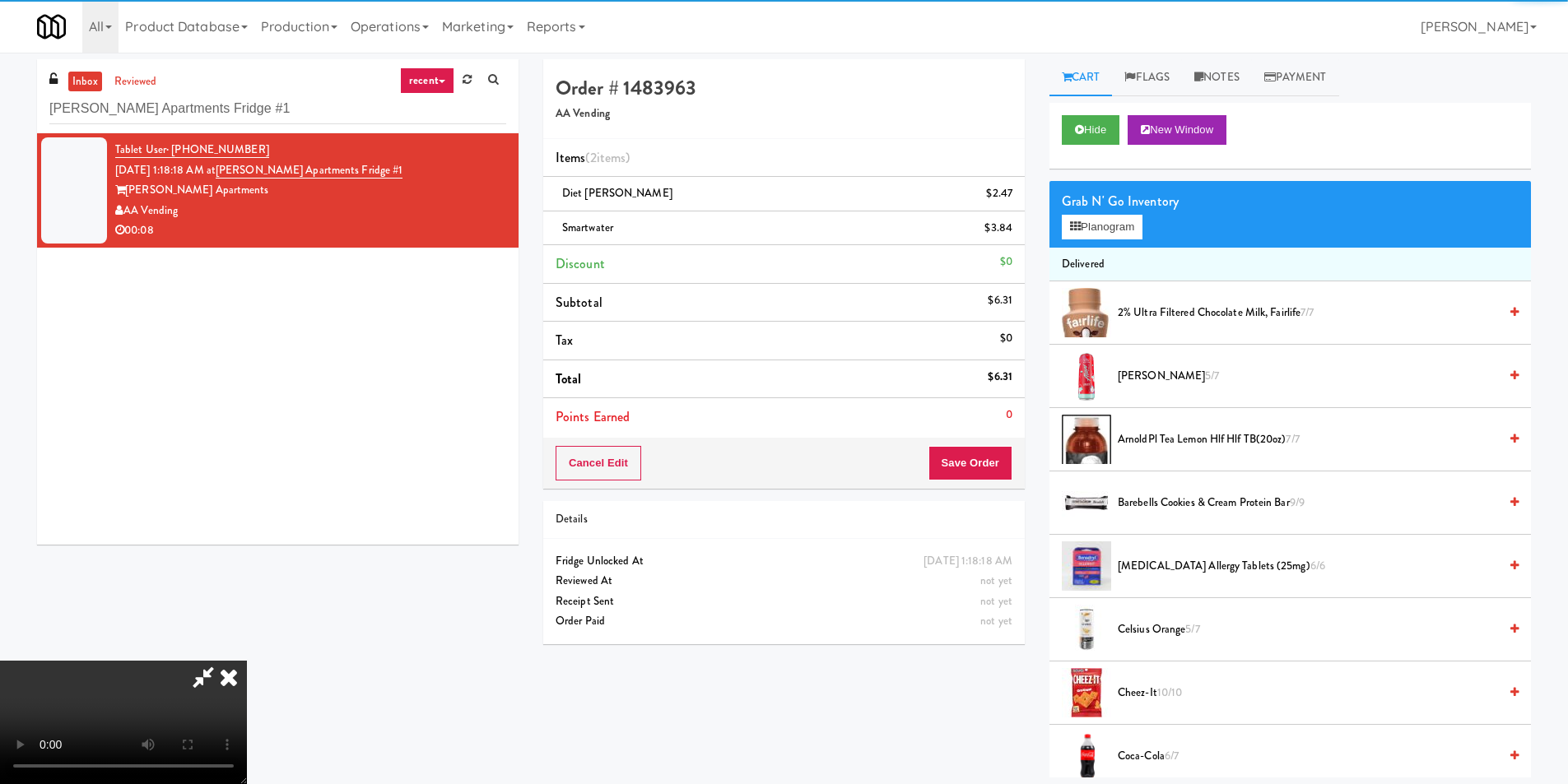
drag, startPoint x: 698, startPoint y: 472, endPoint x: 674, endPoint y: 475, distance: 24.2
click at [247, 661] on video at bounding box center [123, 722] width 247 height 123
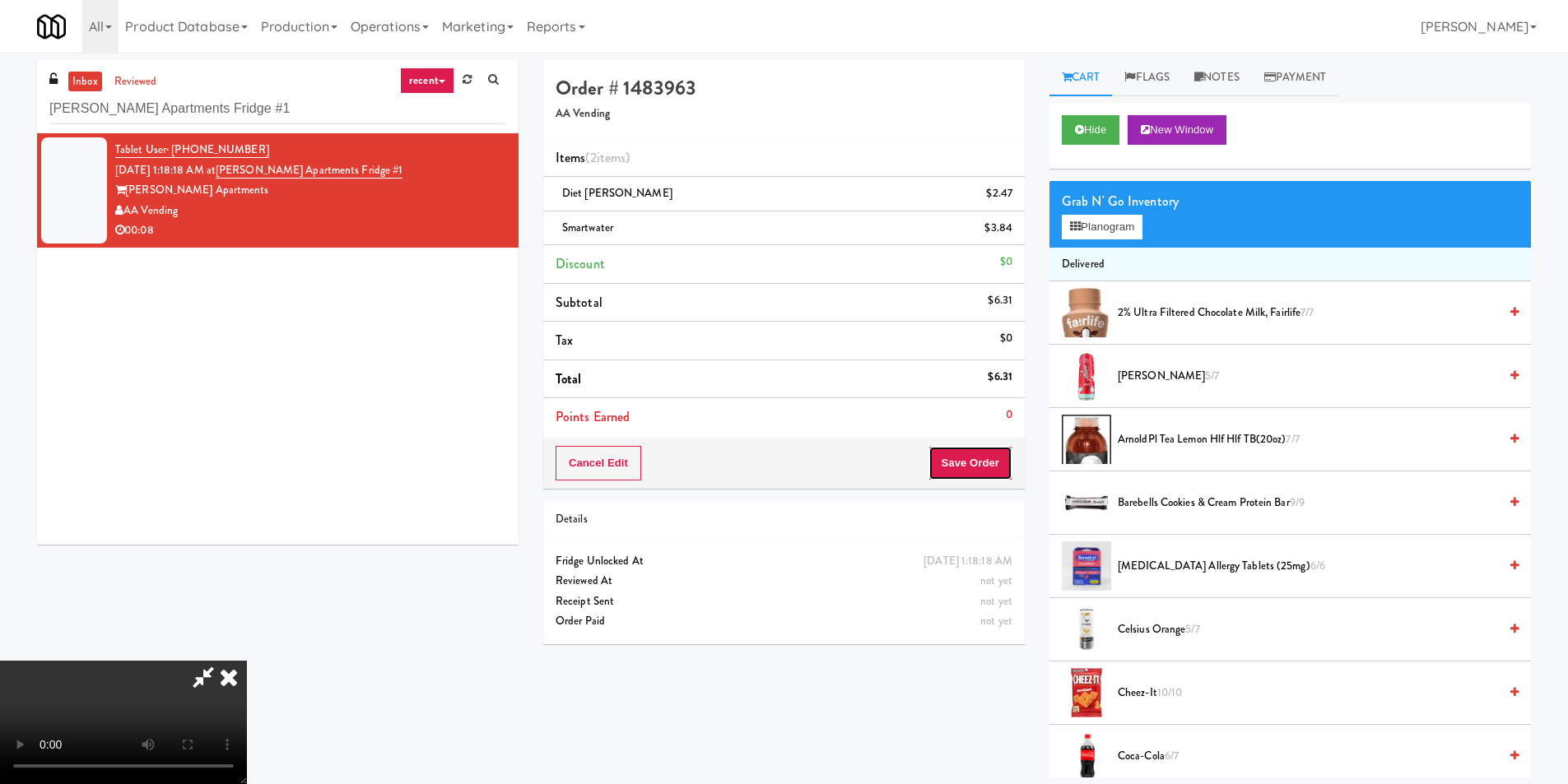
click at [985, 461] on button "Save Order" at bounding box center [970, 463] width 84 height 35
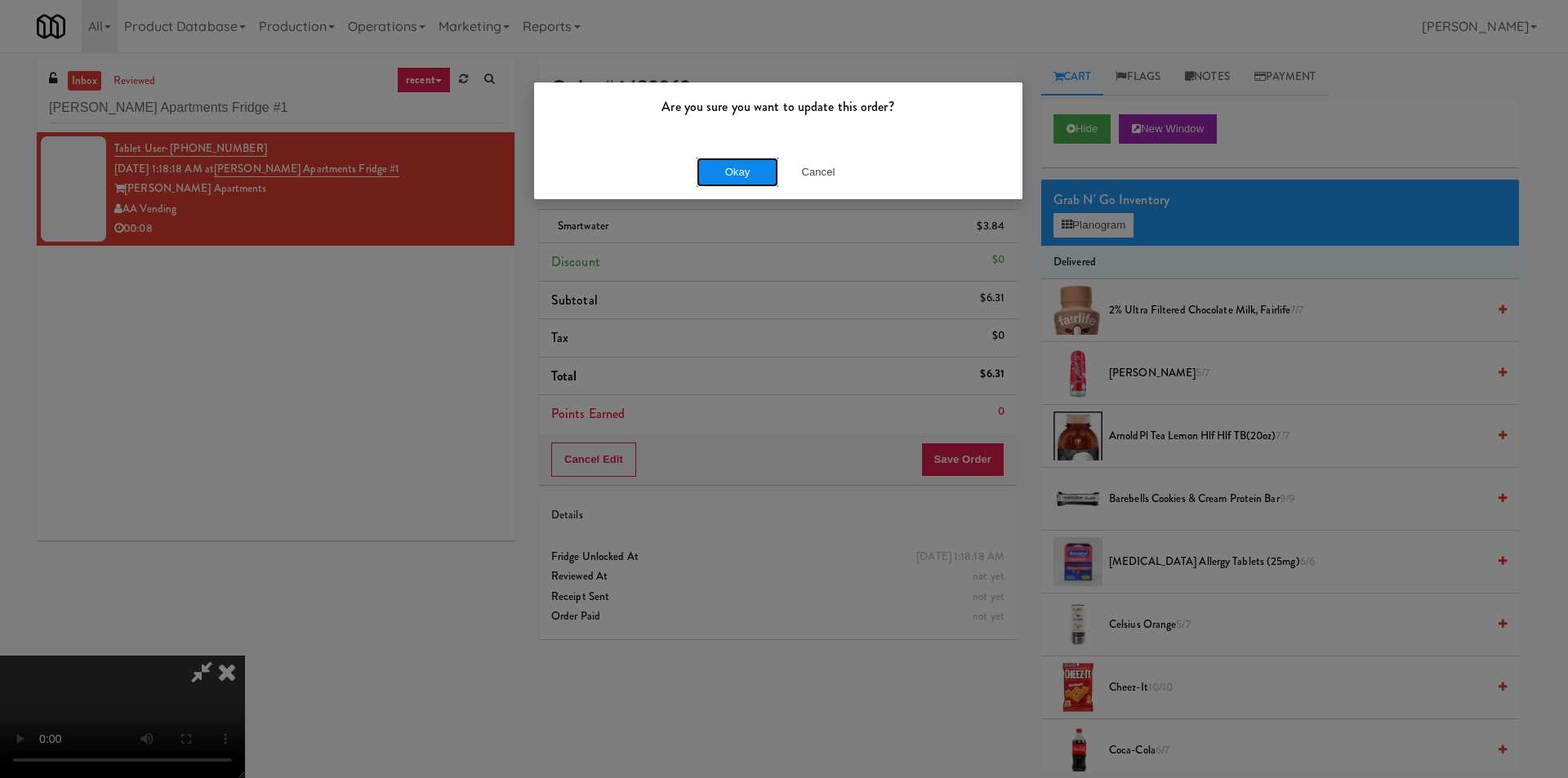
click at [753, 171] on button "Okay" at bounding box center [738, 172] width 82 height 29
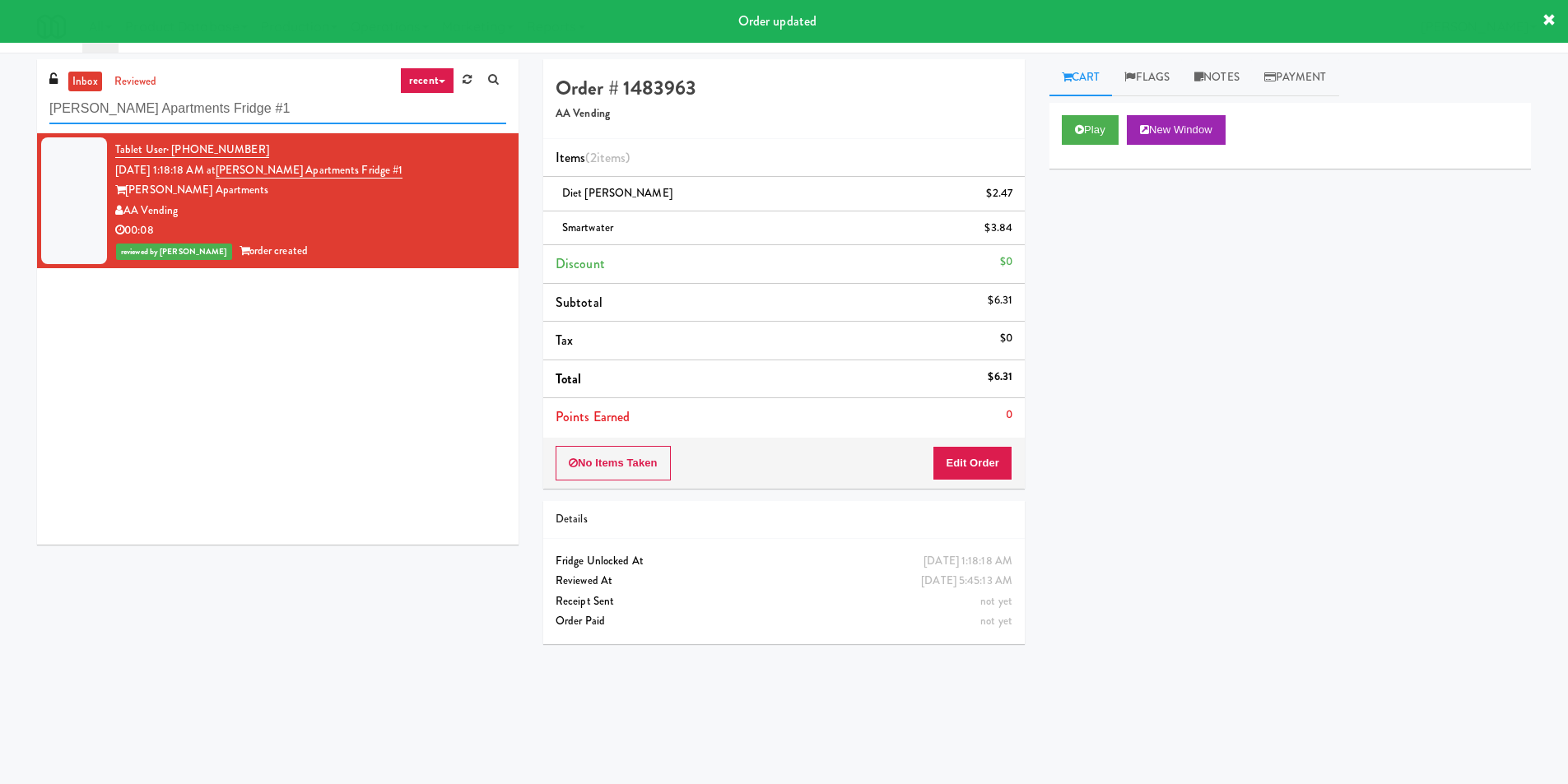
click at [290, 115] on input "[PERSON_NAME] Apartments Fridge #1" at bounding box center [278, 108] width 457 height 30
paste input "[US_STATE] Taxi - Cooler"
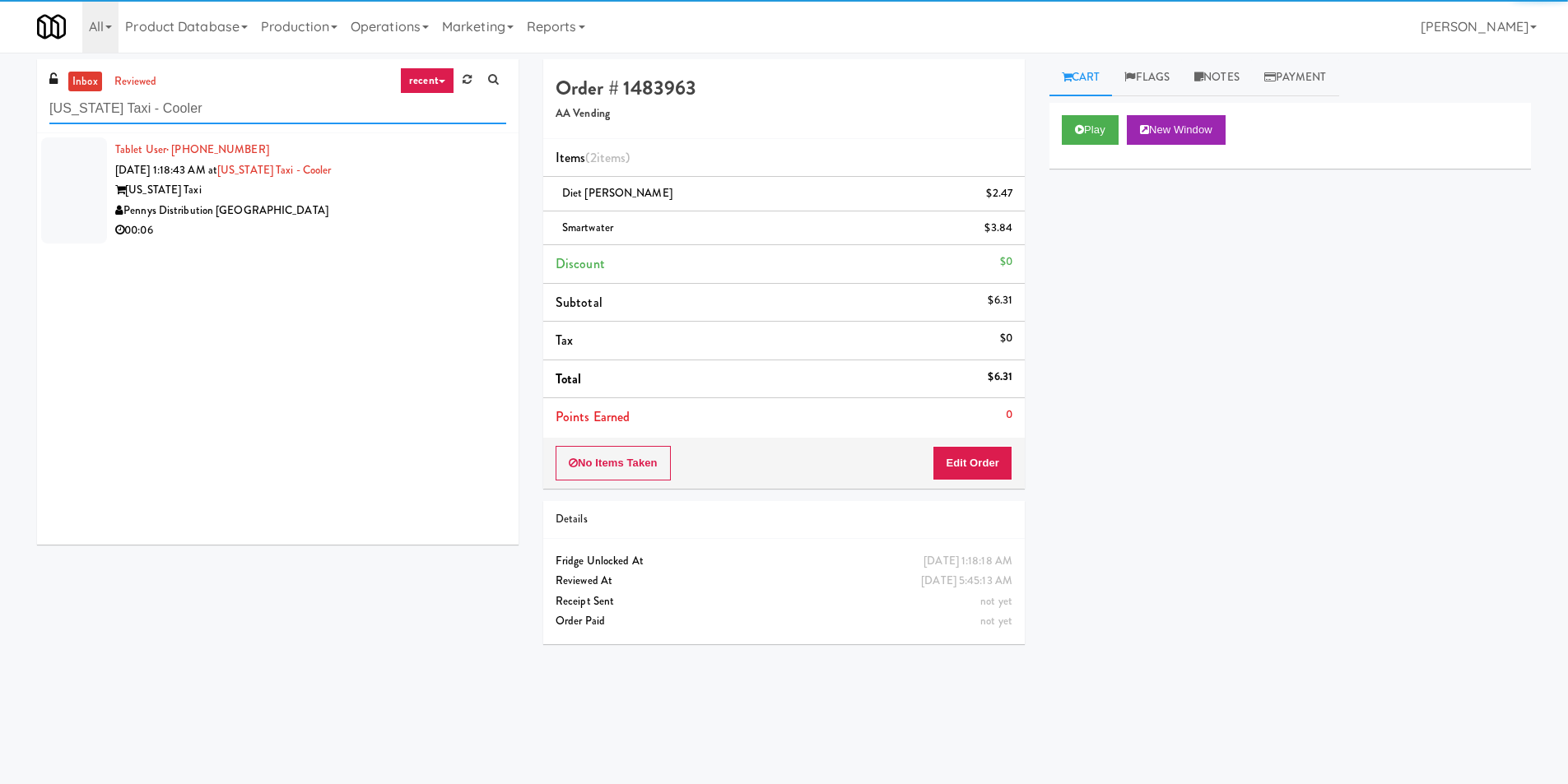
type input "[US_STATE] Taxi - Cooler"
click at [498, 191] on li "Tablet User · (541) 543-9349 [DATE] 1:18:43 AM at [US_STATE] Taxi - Cooler [US_…" at bounding box center [278, 190] width 482 height 114
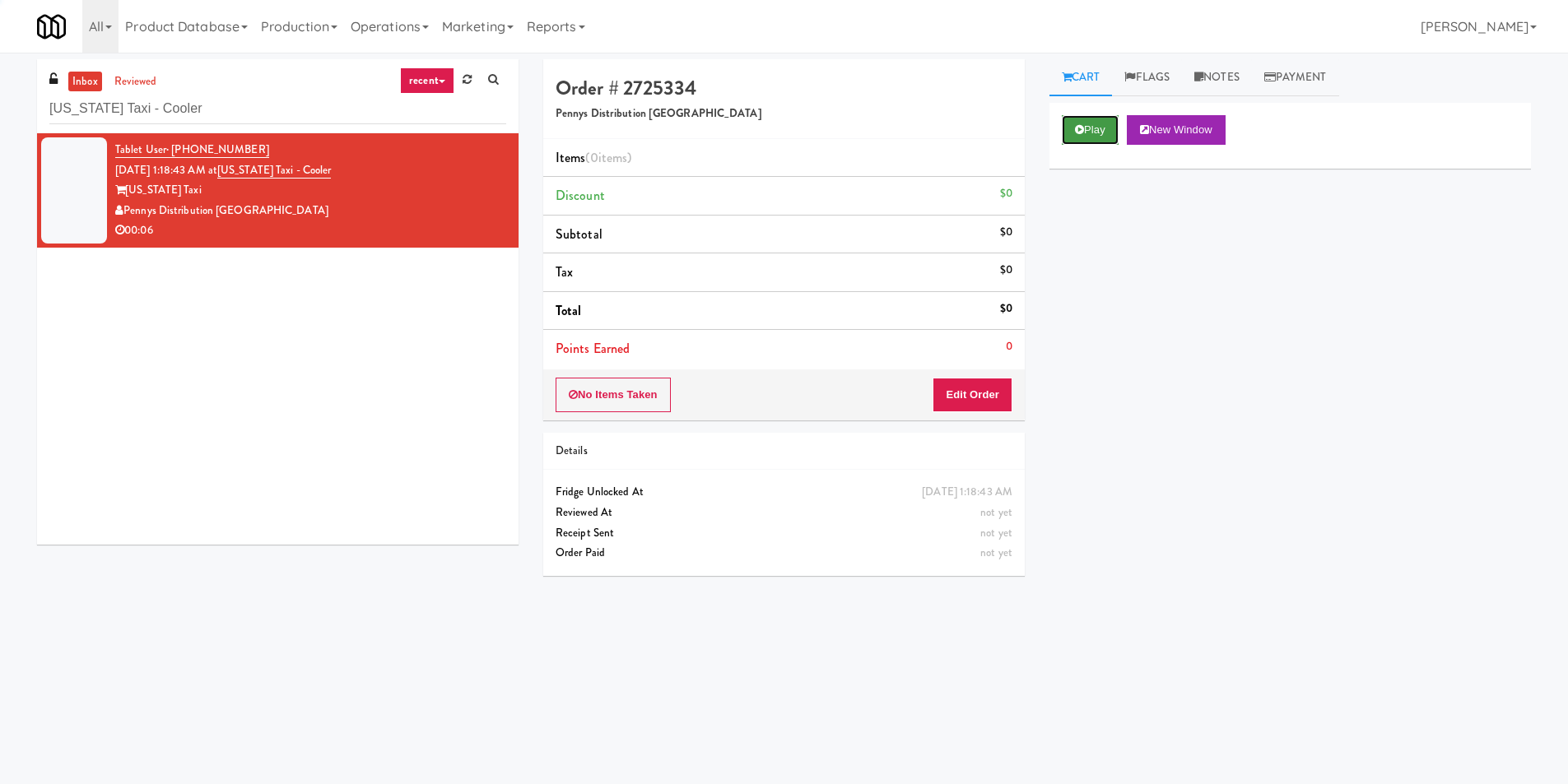
click at [1091, 132] on button "Play" at bounding box center [1090, 130] width 57 height 29
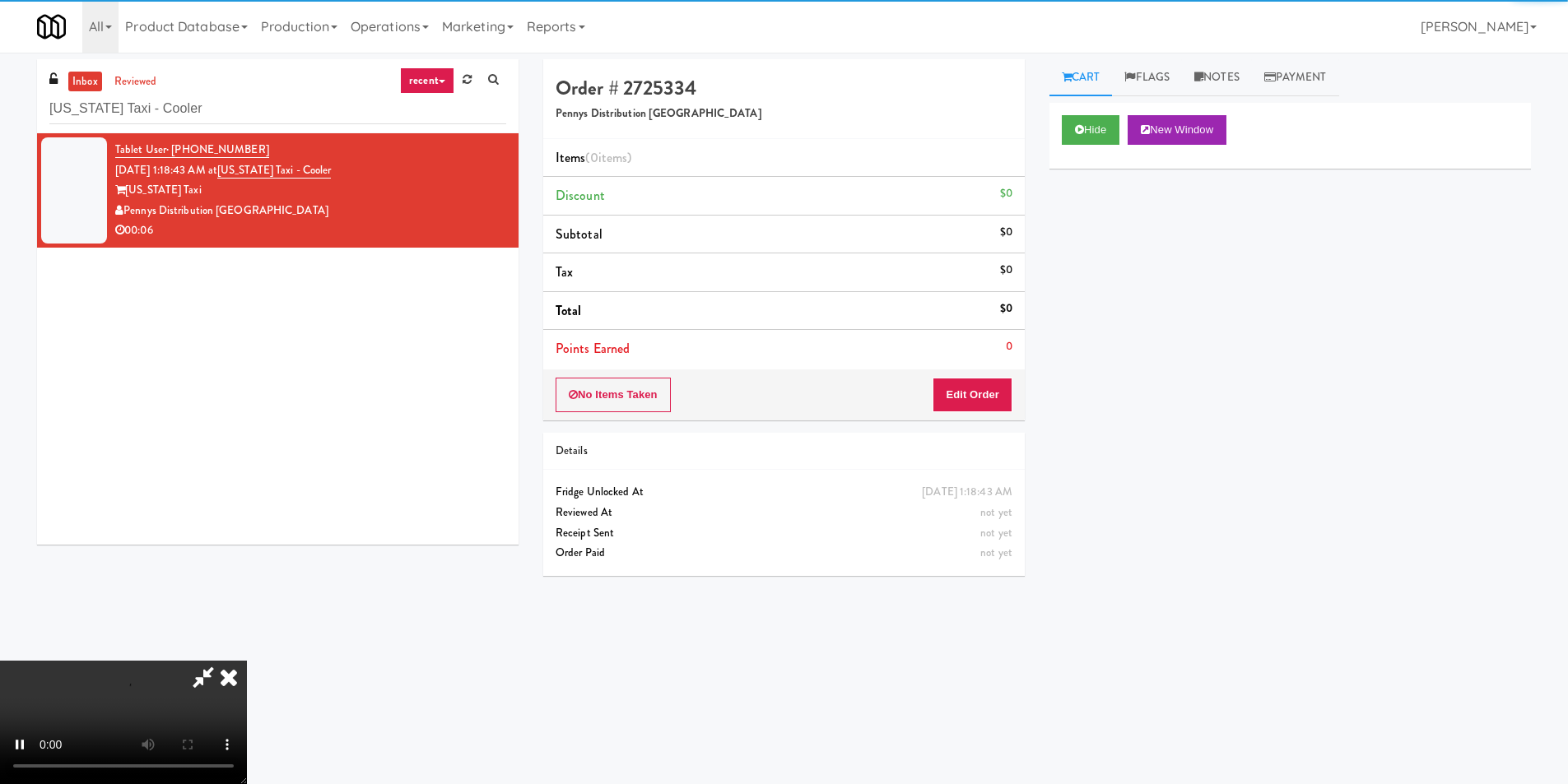
click at [969, 424] on div "Order # 2725334 Pennys Distribution [PERSON_NAME] (0 items ) Discount $0 Subtot…" at bounding box center [784, 324] width 506 height 529
click at [979, 391] on button "Edit Order" at bounding box center [972, 395] width 80 height 35
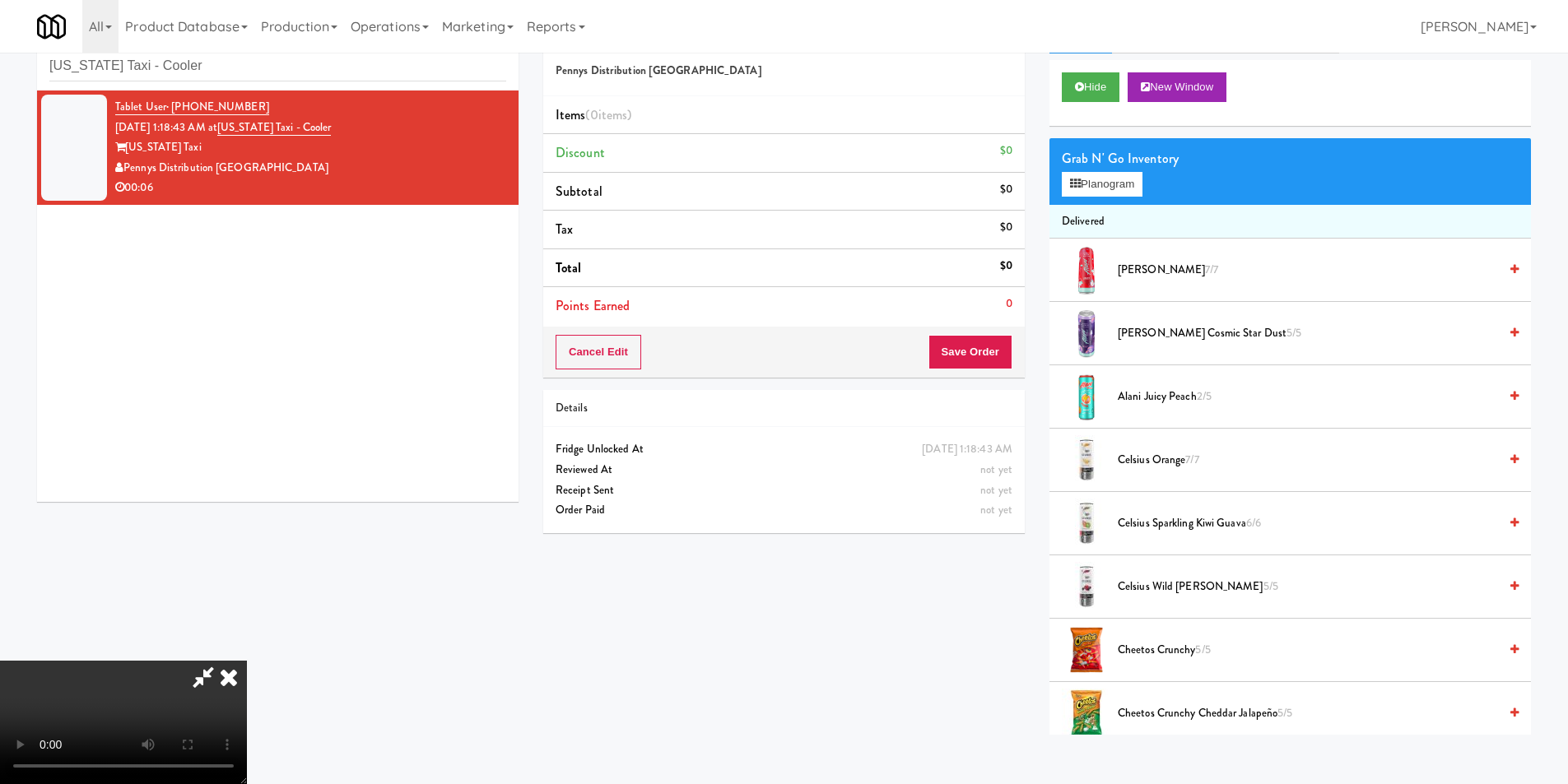
scroll to position [52, 0]
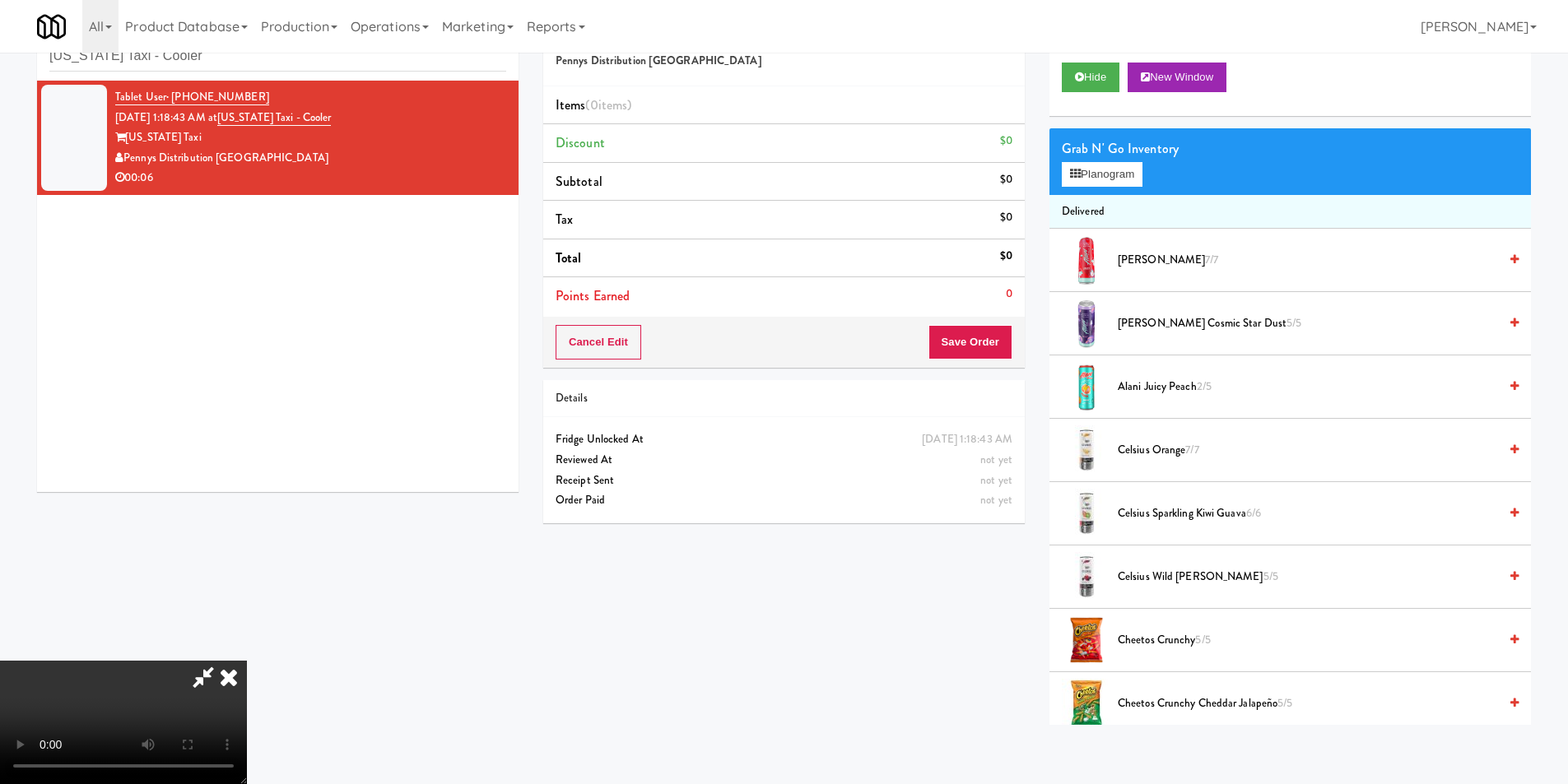
click at [247, 661] on video at bounding box center [123, 722] width 247 height 123
click at [1172, 389] on span "Alani Juicy Peach 2/5" at bounding box center [1308, 387] width 381 height 20
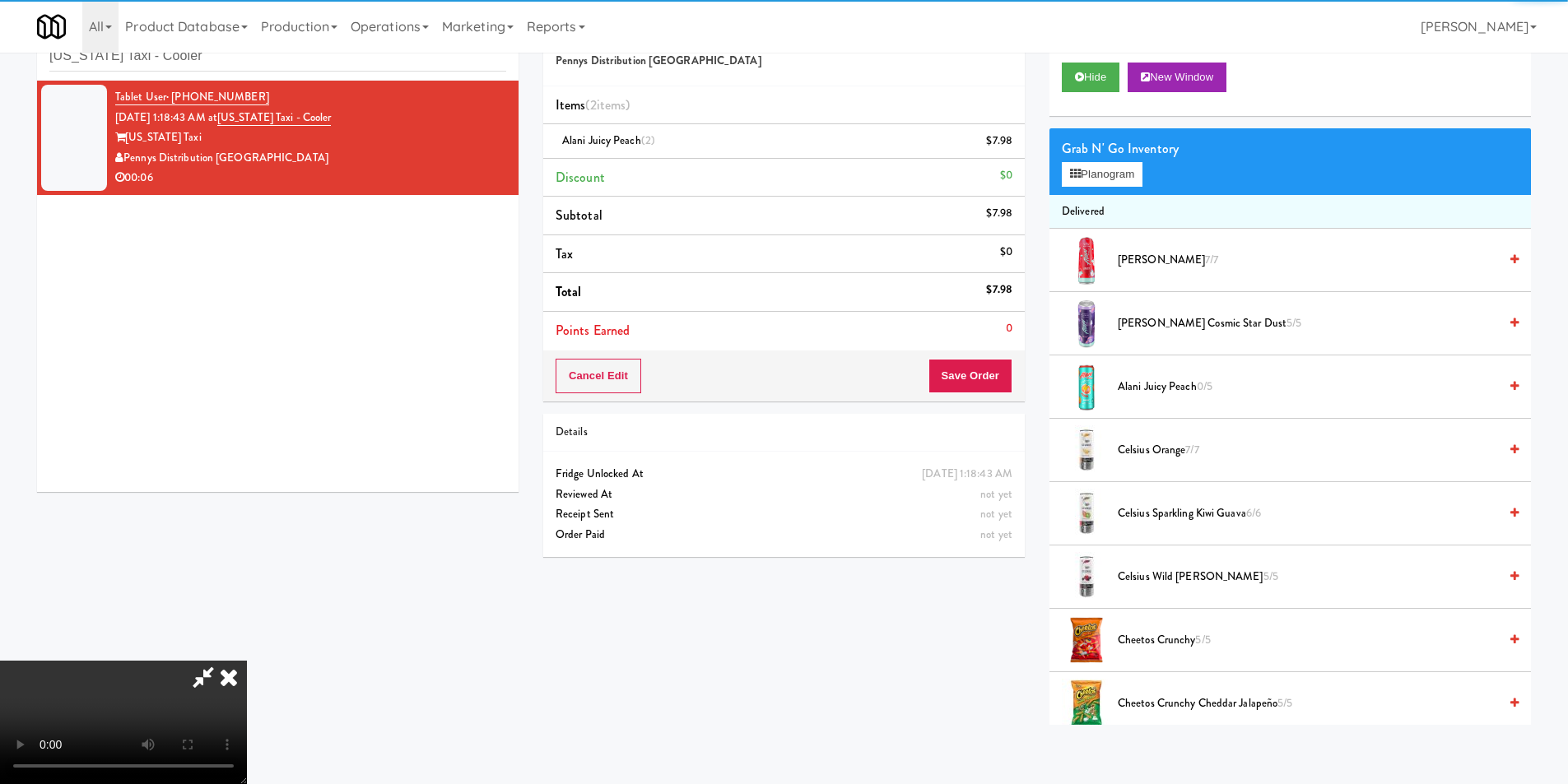
click at [247, 661] on video at bounding box center [123, 722] width 247 height 123
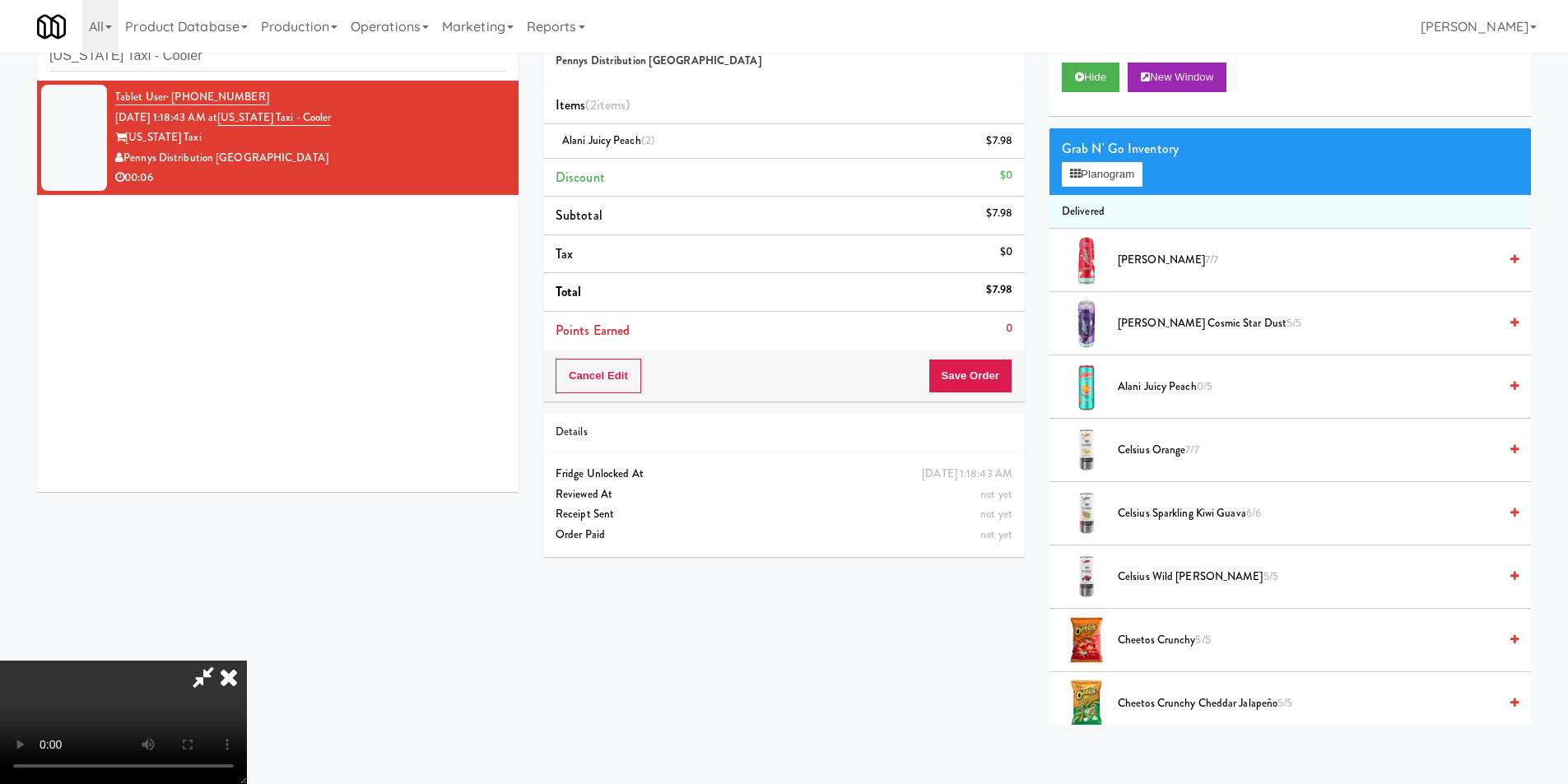
click at [247, 661] on video at bounding box center [123, 722] width 247 height 123
click at [1104, 178] on button "Planogram" at bounding box center [1102, 174] width 81 height 25
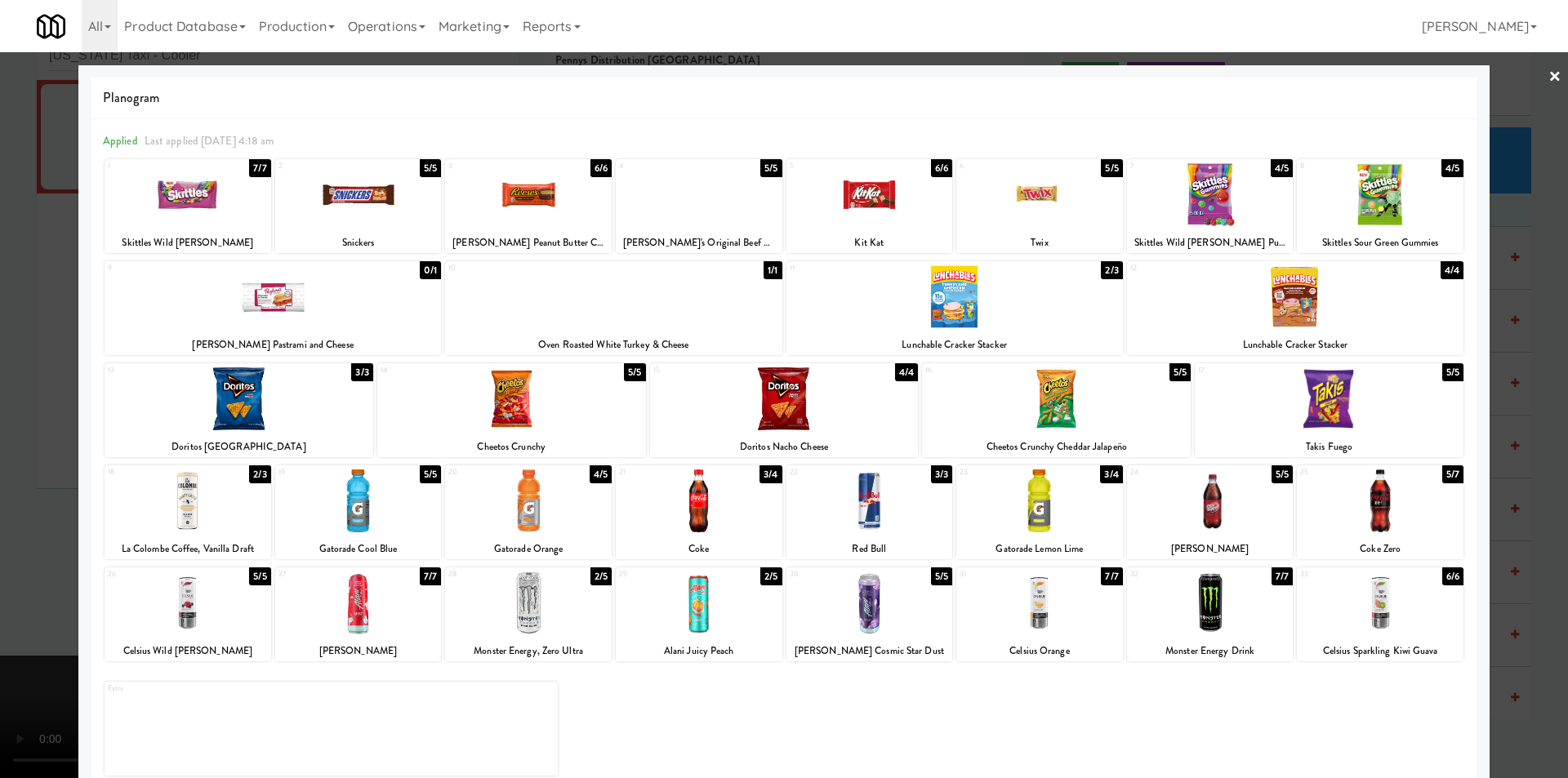
click at [519, 396] on div at bounding box center [512, 399] width 269 height 63
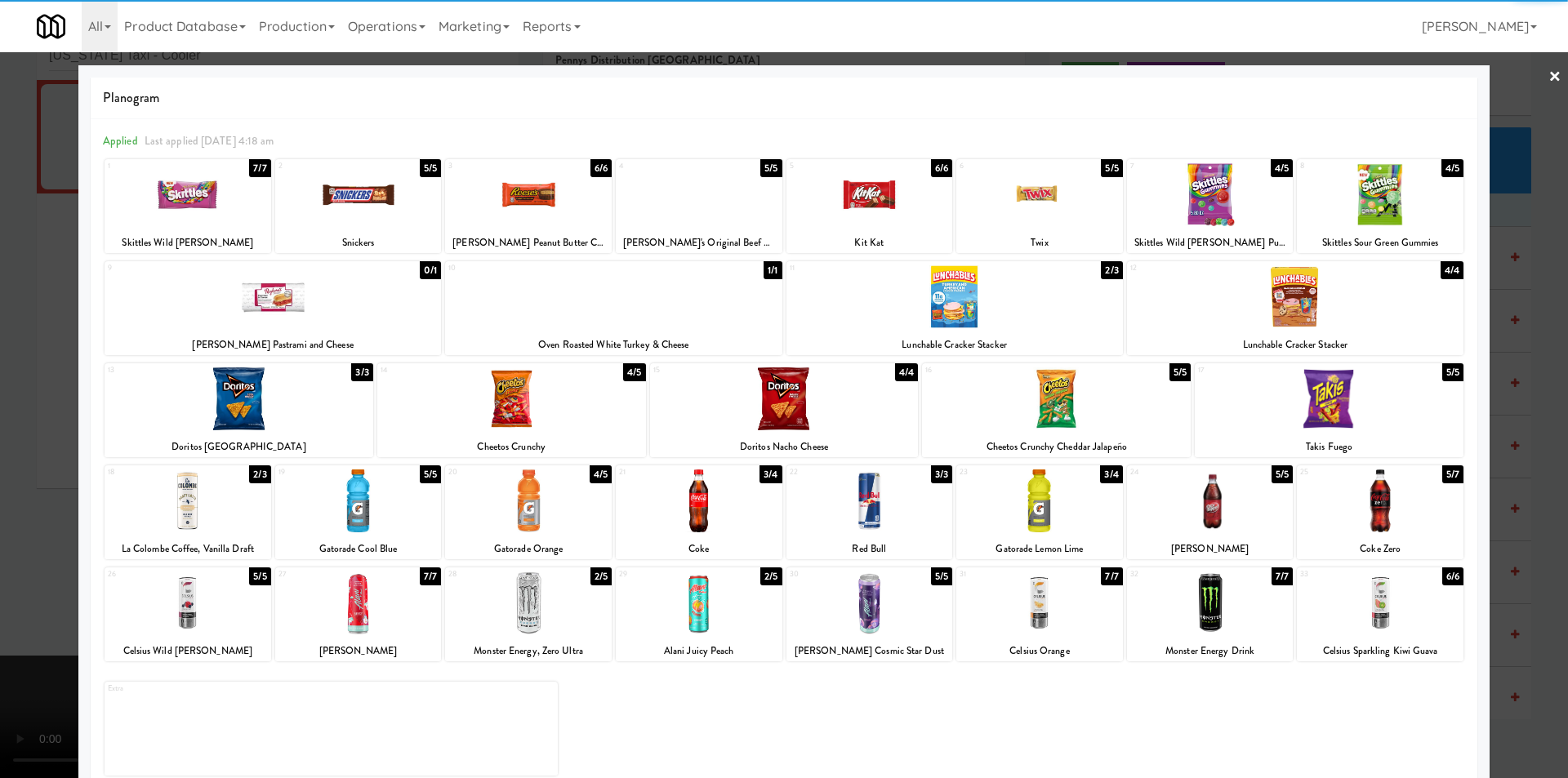
click at [54, 388] on div at bounding box center [784, 389] width 1568 height 778
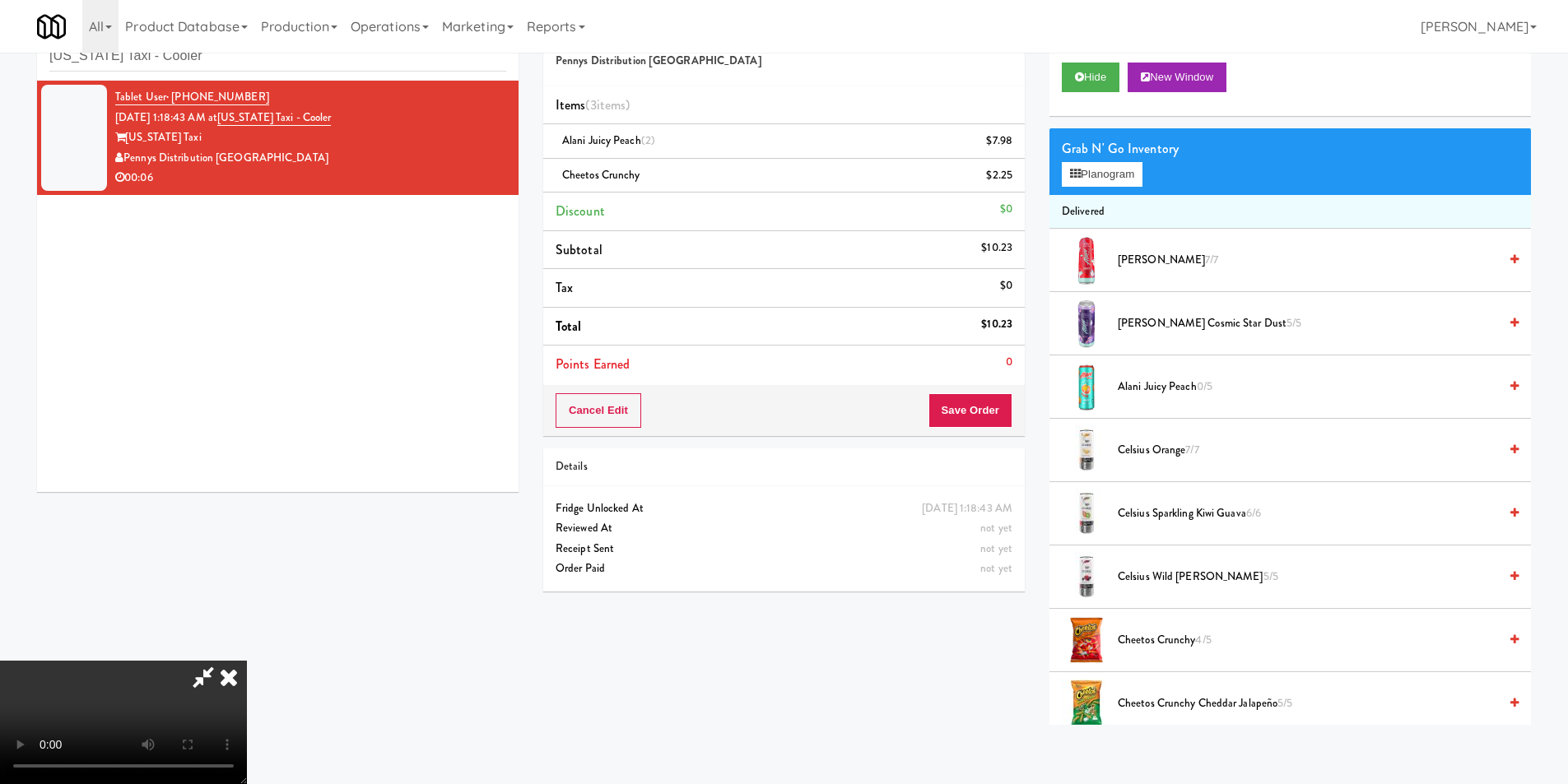
click at [247, 661] on video at bounding box center [123, 722] width 247 height 123
click at [965, 414] on button "Save Order" at bounding box center [970, 411] width 84 height 35
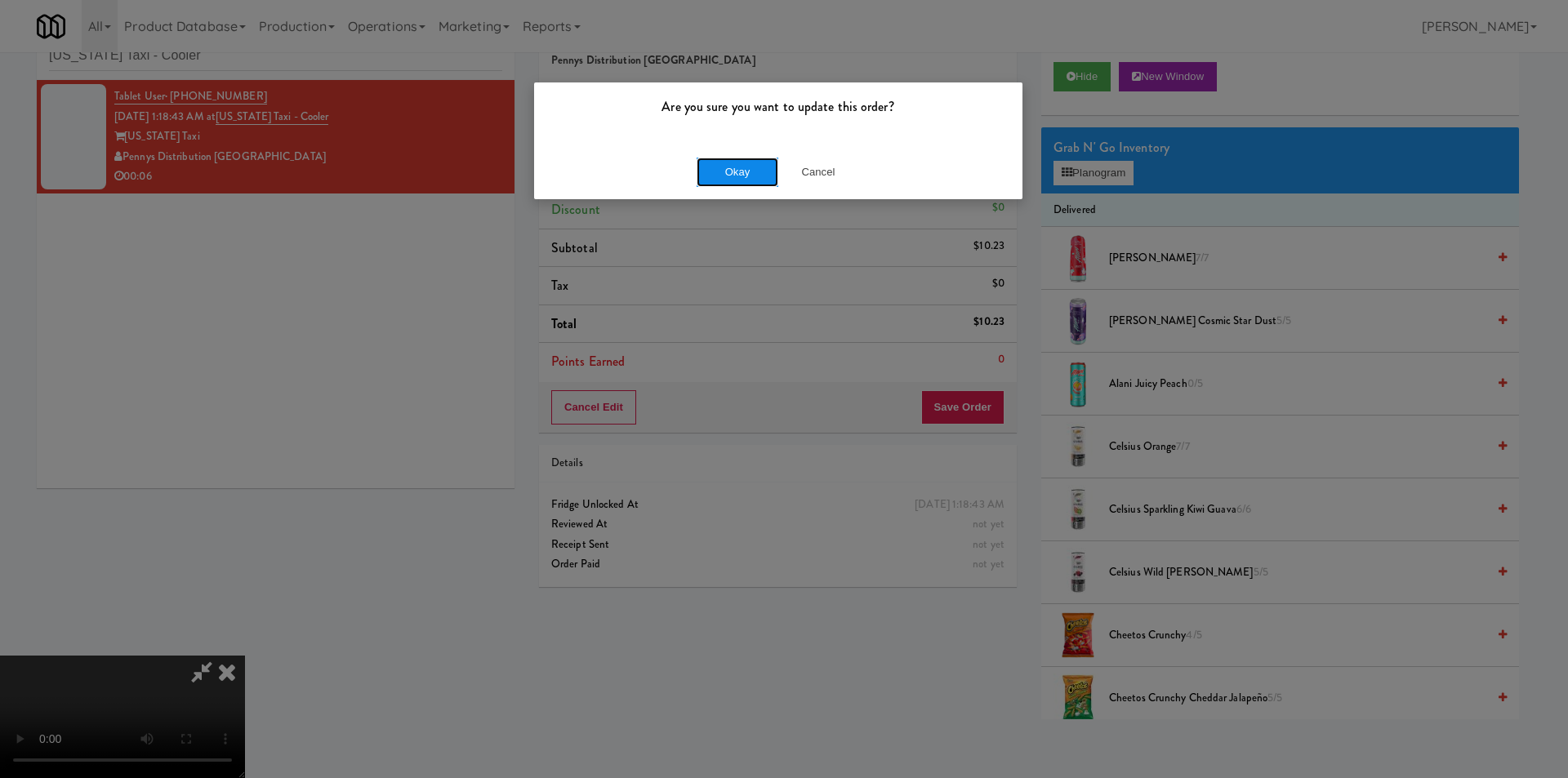
click at [757, 168] on button "Okay" at bounding box center [738, 172] width 82 height 29
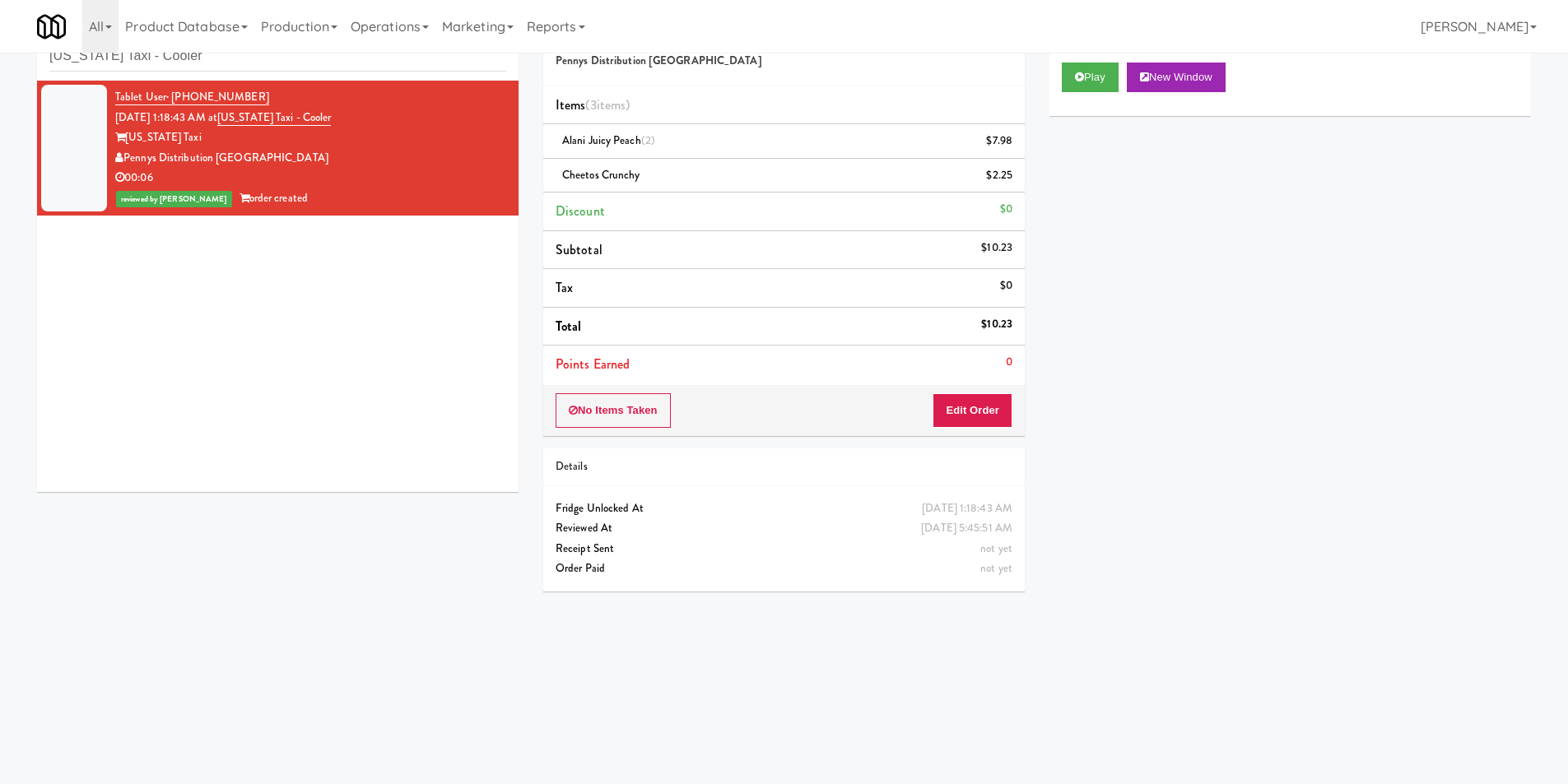
click at [292, 72] on div "inbox reviewed recent all unclear take inventory issue suspicious failed recent…" at bounding box center [278, 43] width 482 height 74
click at [292, 69] on input "[US_STATE] Taxi - Cooler" at bounding box center [278, 56] width 457 height 30
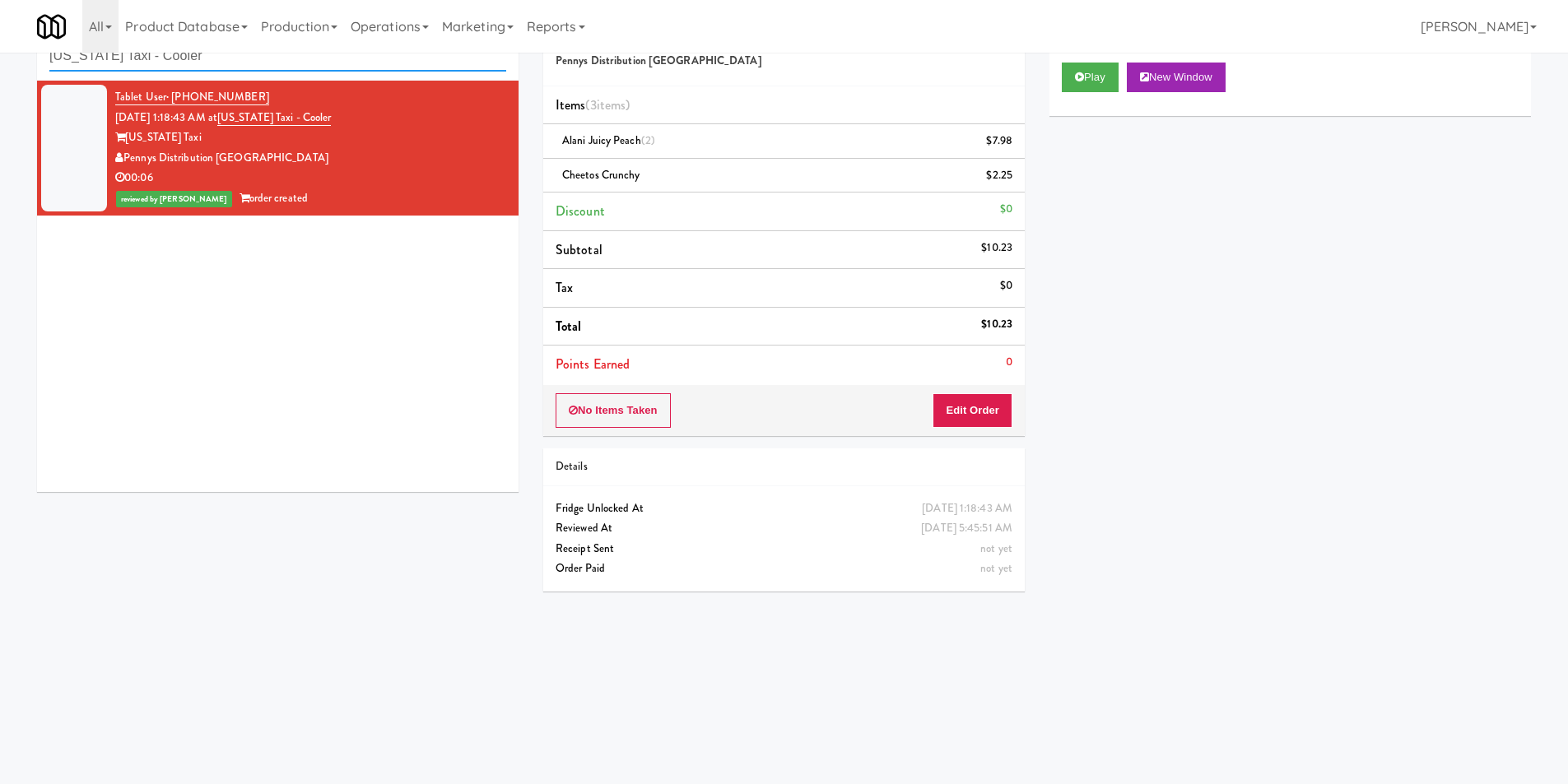
paste input "neEleven - Lunchroom"
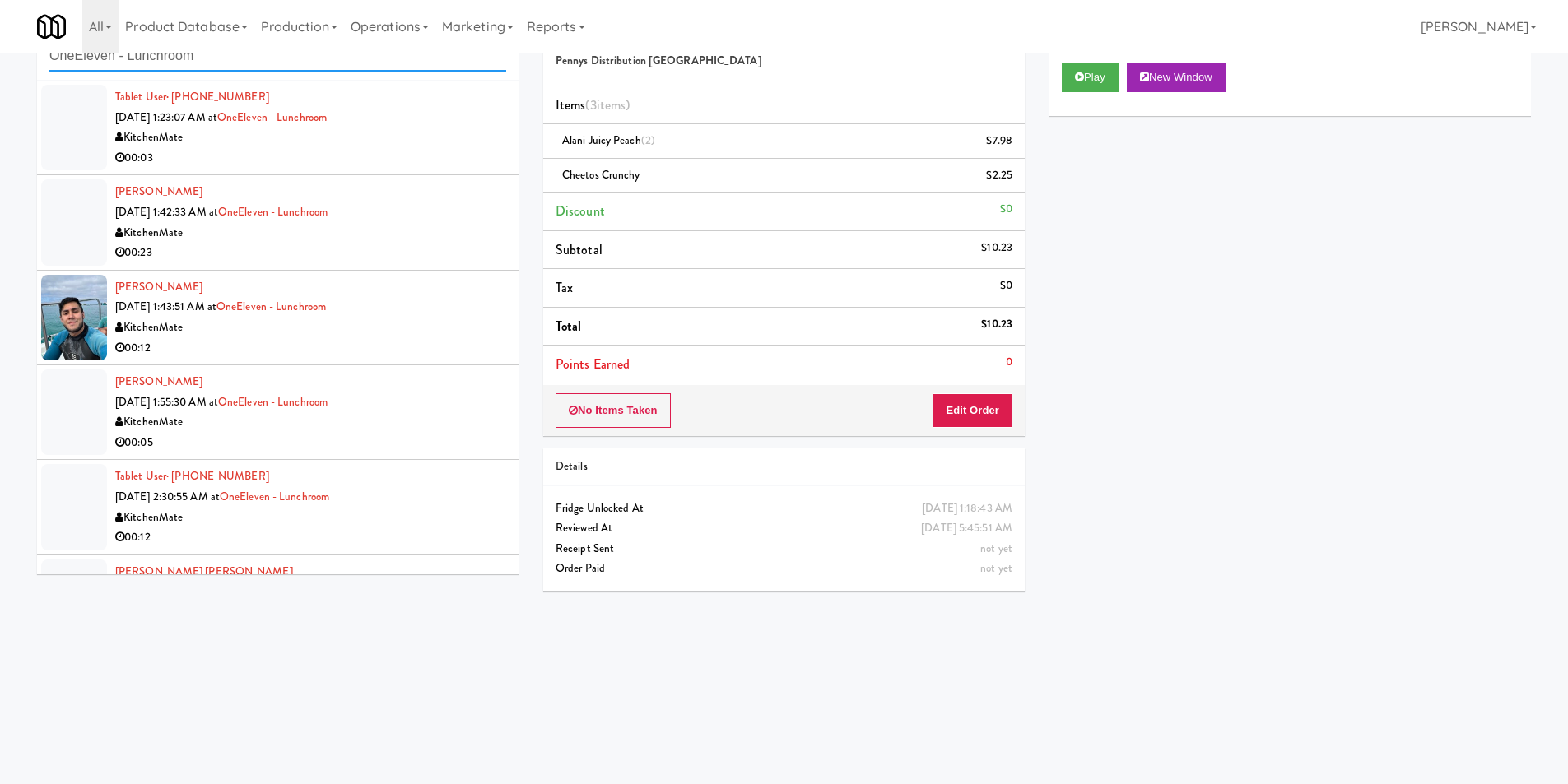
type input "OneEleven - Lunchroom"
click at [461, 153] on div "00:03" at bounding box center [310, 158] width 391 height 20
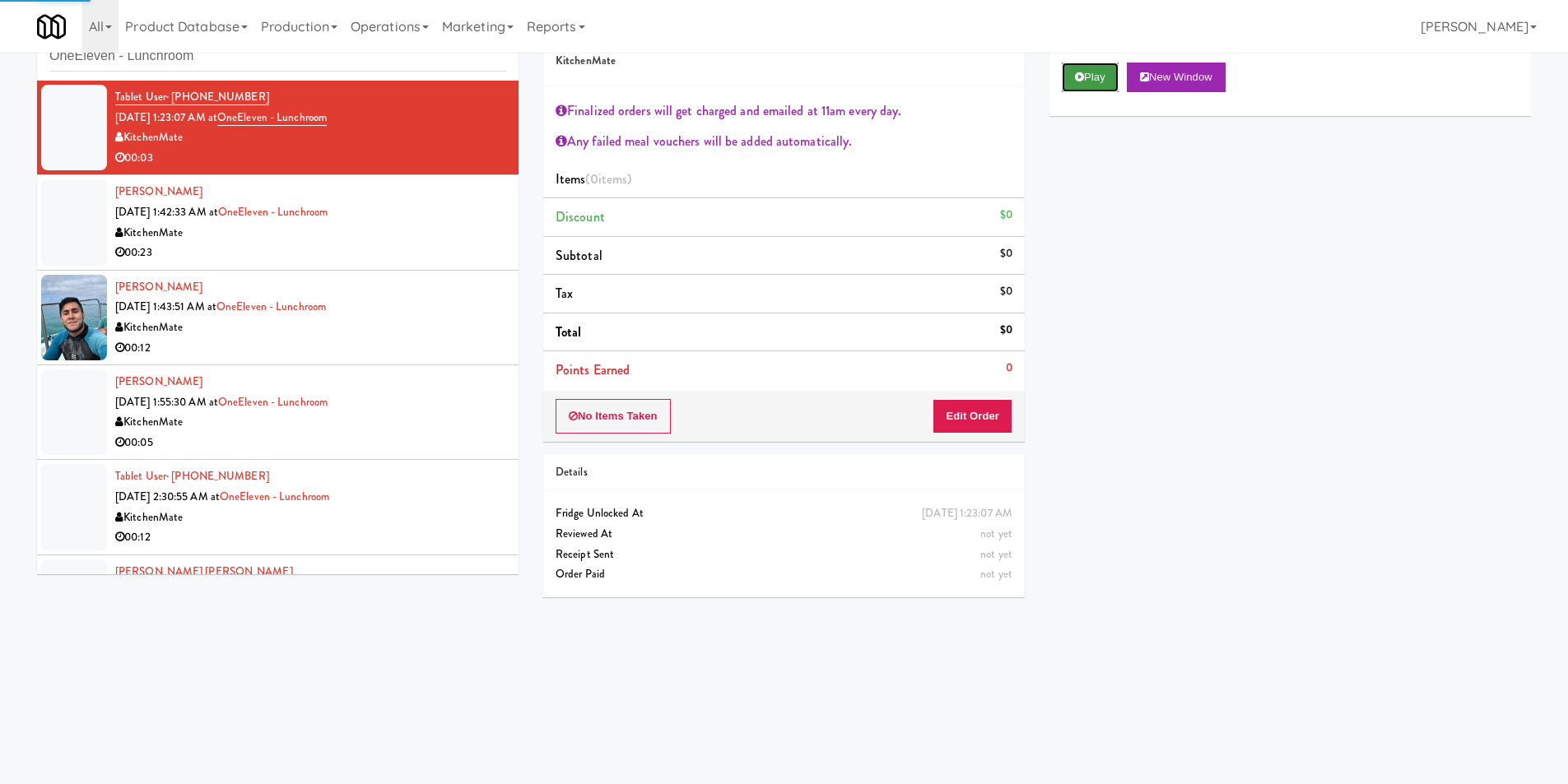
click at [1095, 83] on button "Play" at bounding box center [1090, 77] width 57 height 29
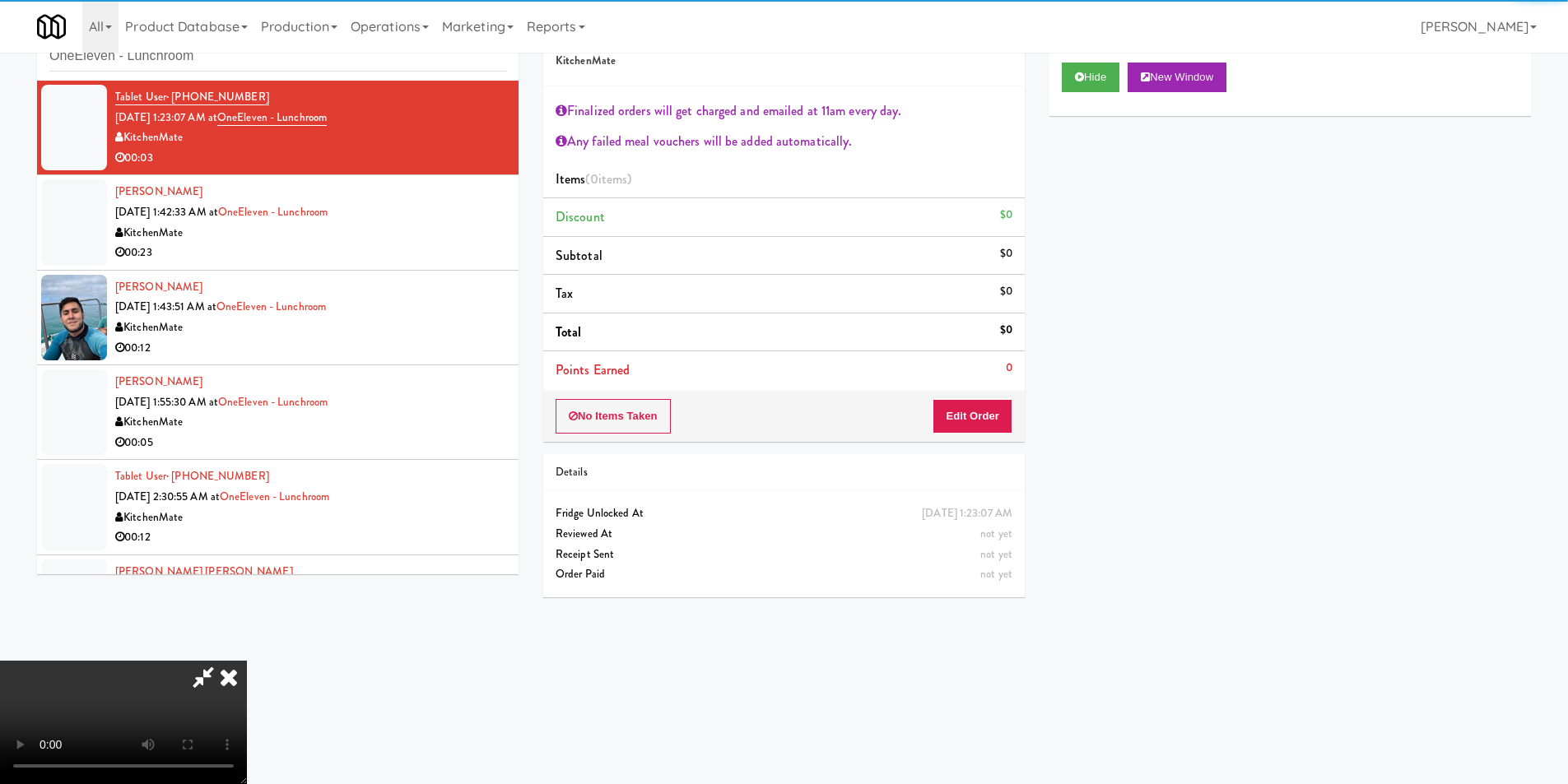
click at [965, 392] on div "No Items Taken Edit Order" at bounding box center [784, 416] width 482 height 51
click at [965, 404] on button "Edit Order" at bounding box center [972, 416] width 80 height 35
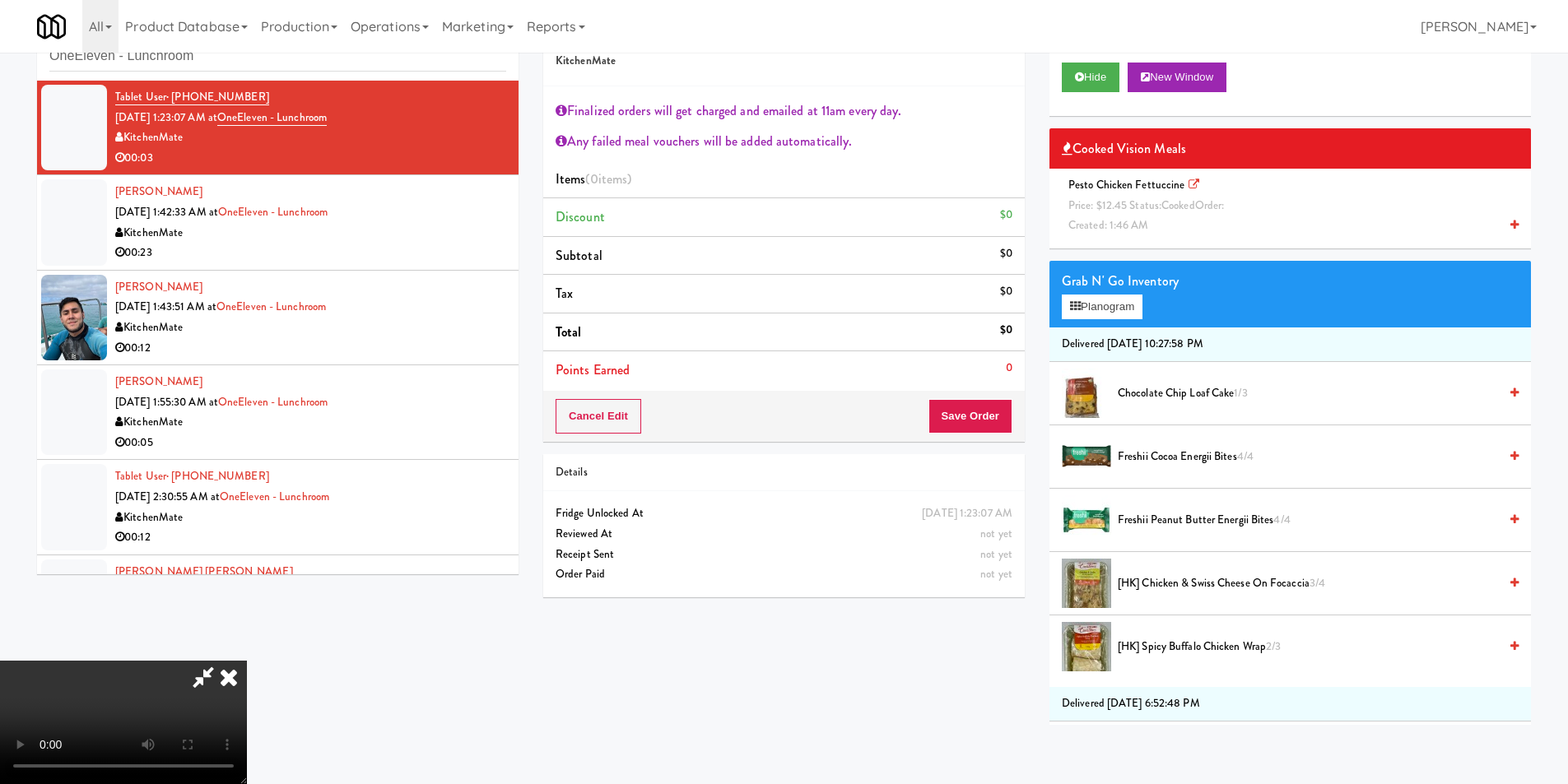
click at [247, 661] on video at bounding box center [123, 722] width 247 height 123
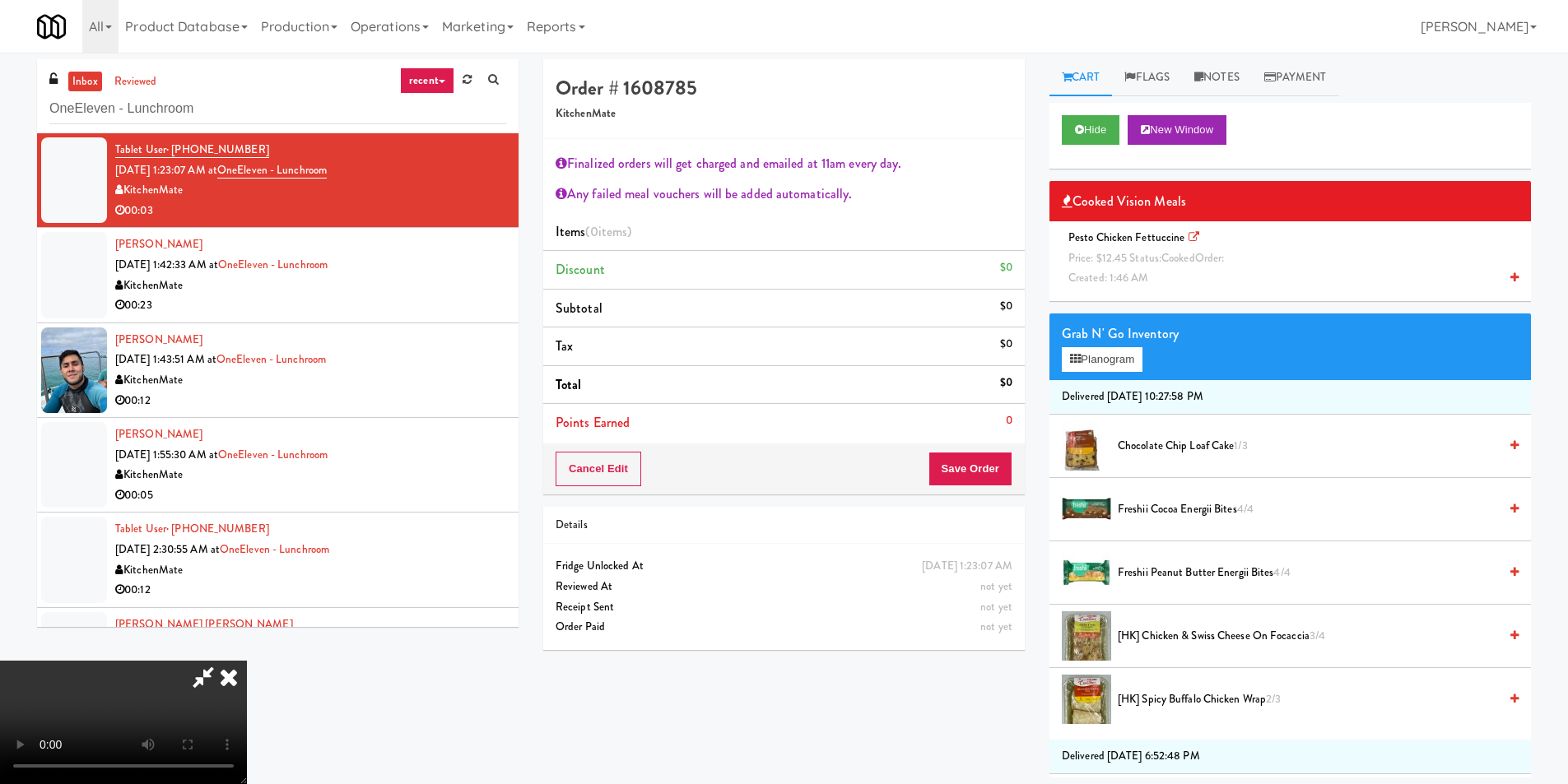
click at [247, 661] on video at bounding box center [123, 722] width 247 height 123
click at [1120, 366] on button "Planogram" at bounding box center [1102, 359] width 81 height 25
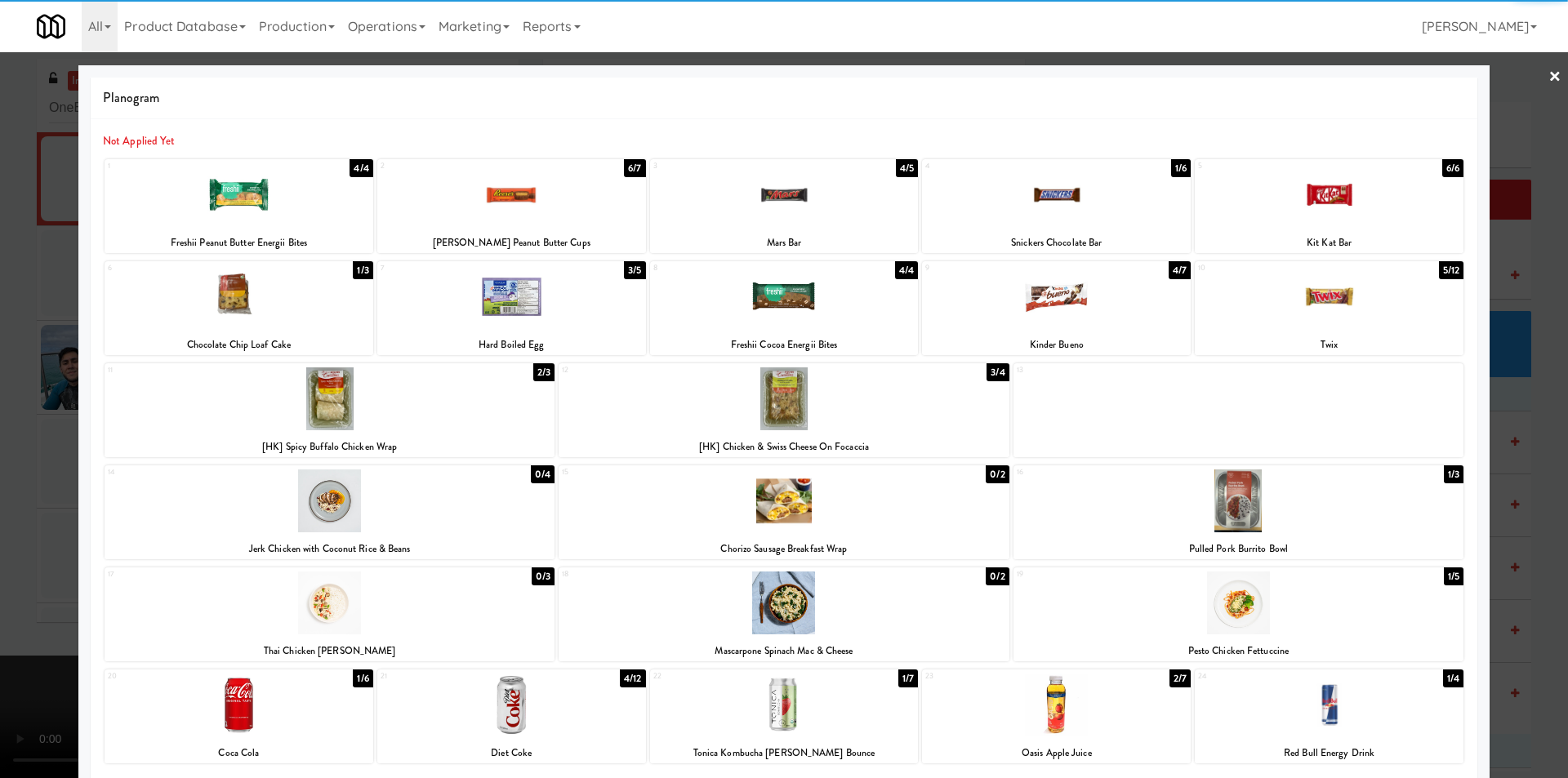
click at [300, 708] on div at bounding box center [239, 705] width 269 height 63
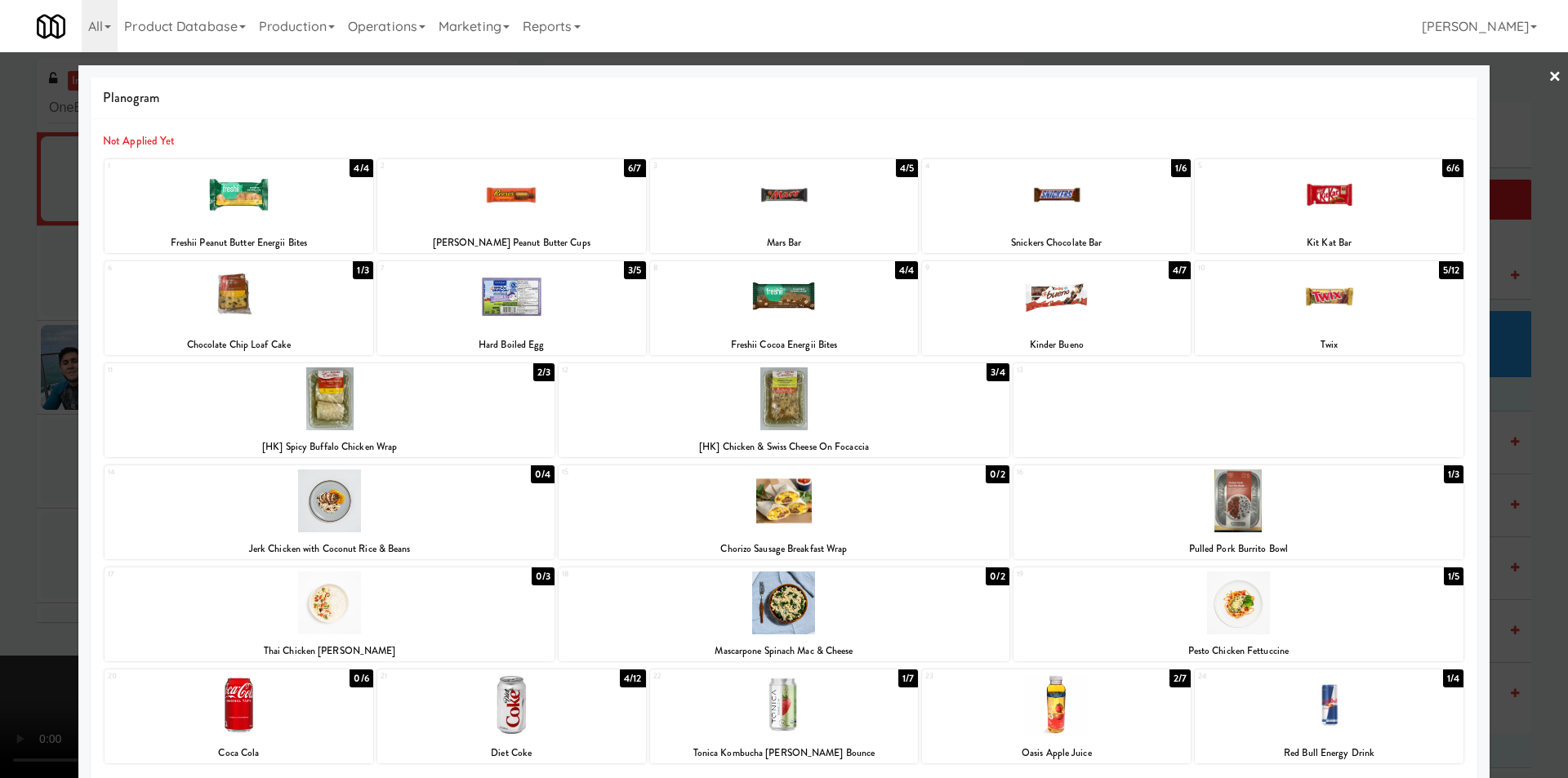
click at [11, 548] on div at bounding box center [784, 389] width 1568 height 778
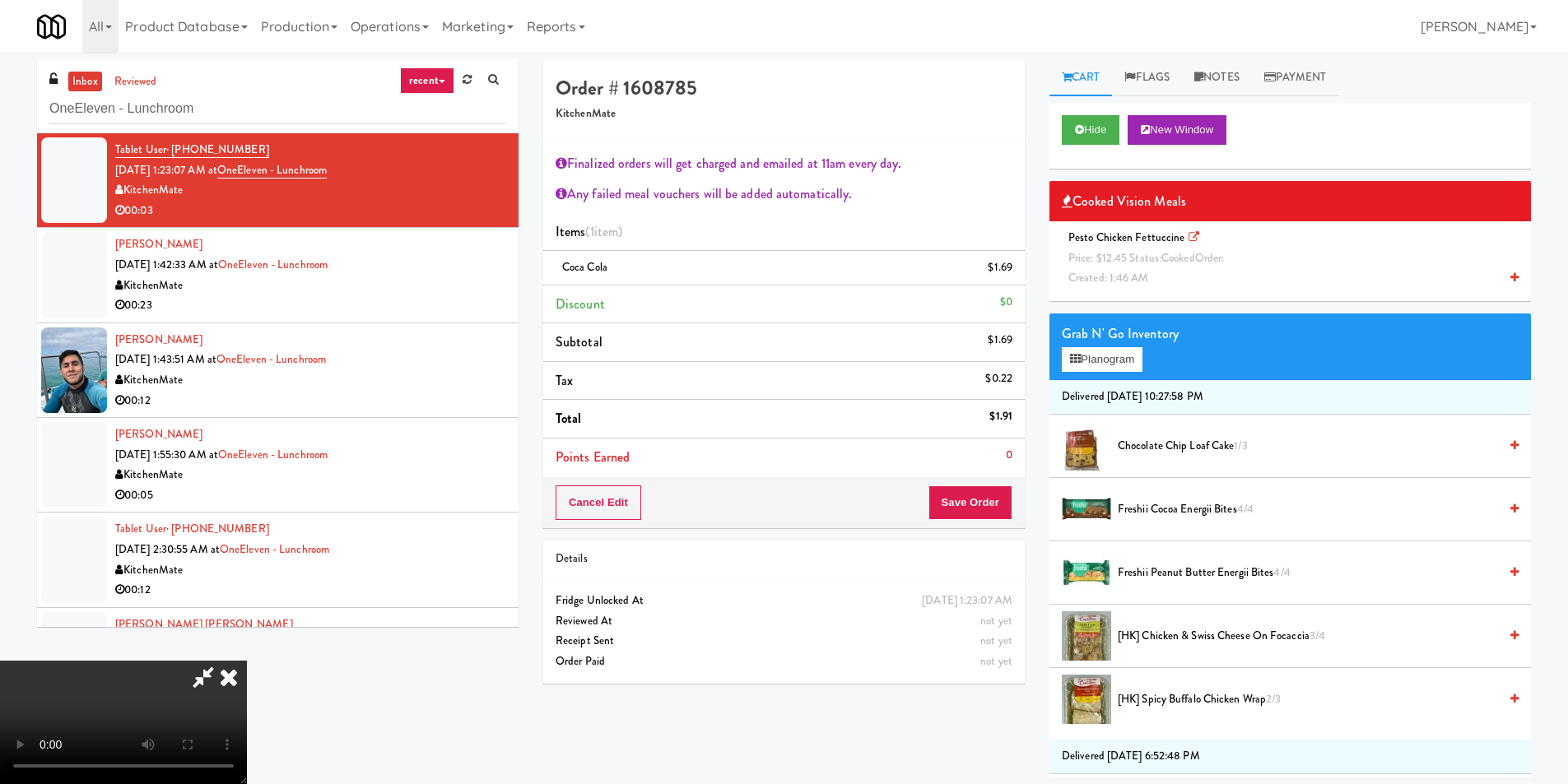
click at [247, 661] on video at bounding box center [123, 722] width 247 height 123
click at [966, 506] on button "Save Order" at bounding box center [970, 503] width 84 height 35
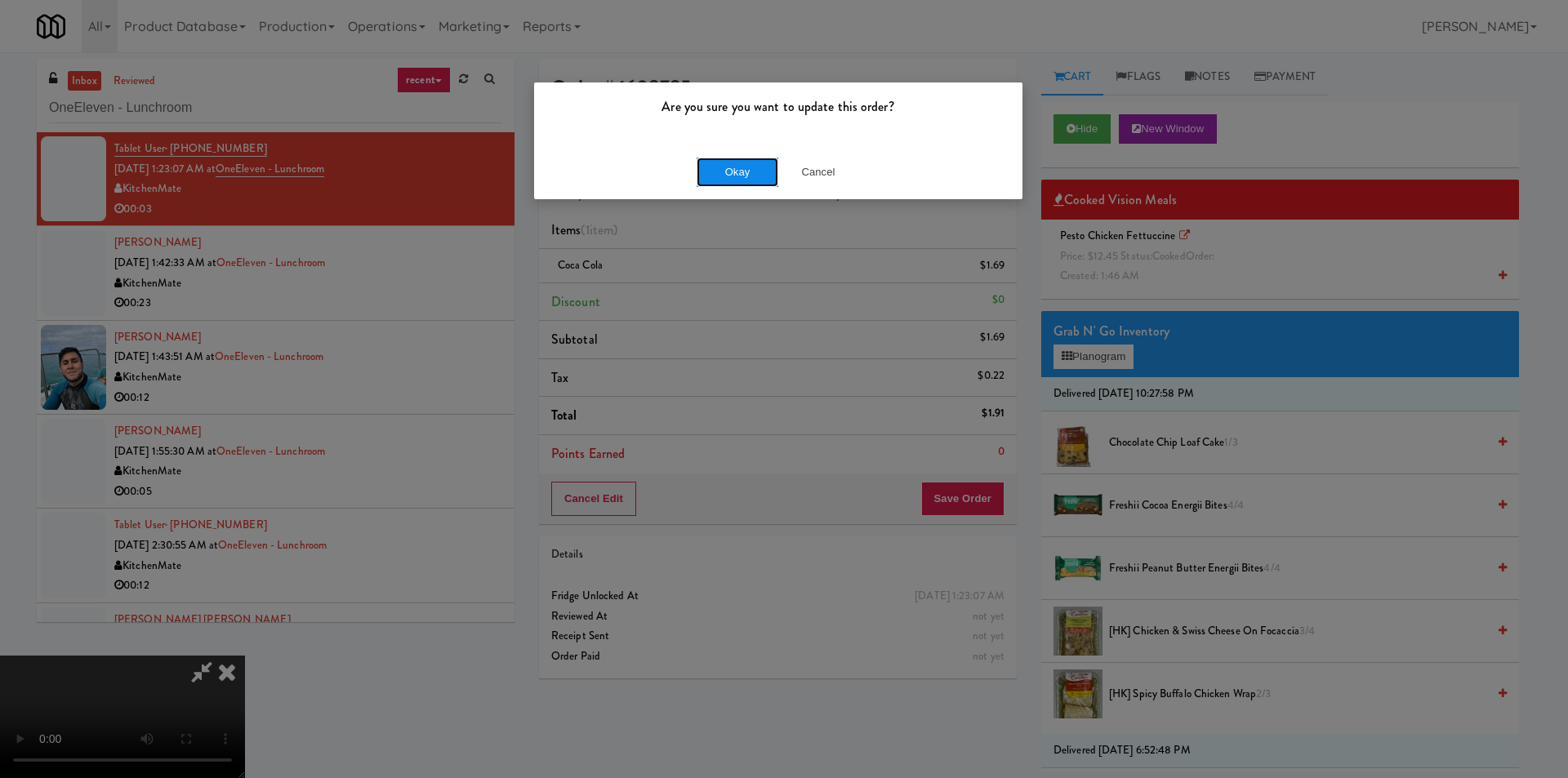
click at [731, 161] on button "Okay" at bounding box center [738, 172] width 82 height 29
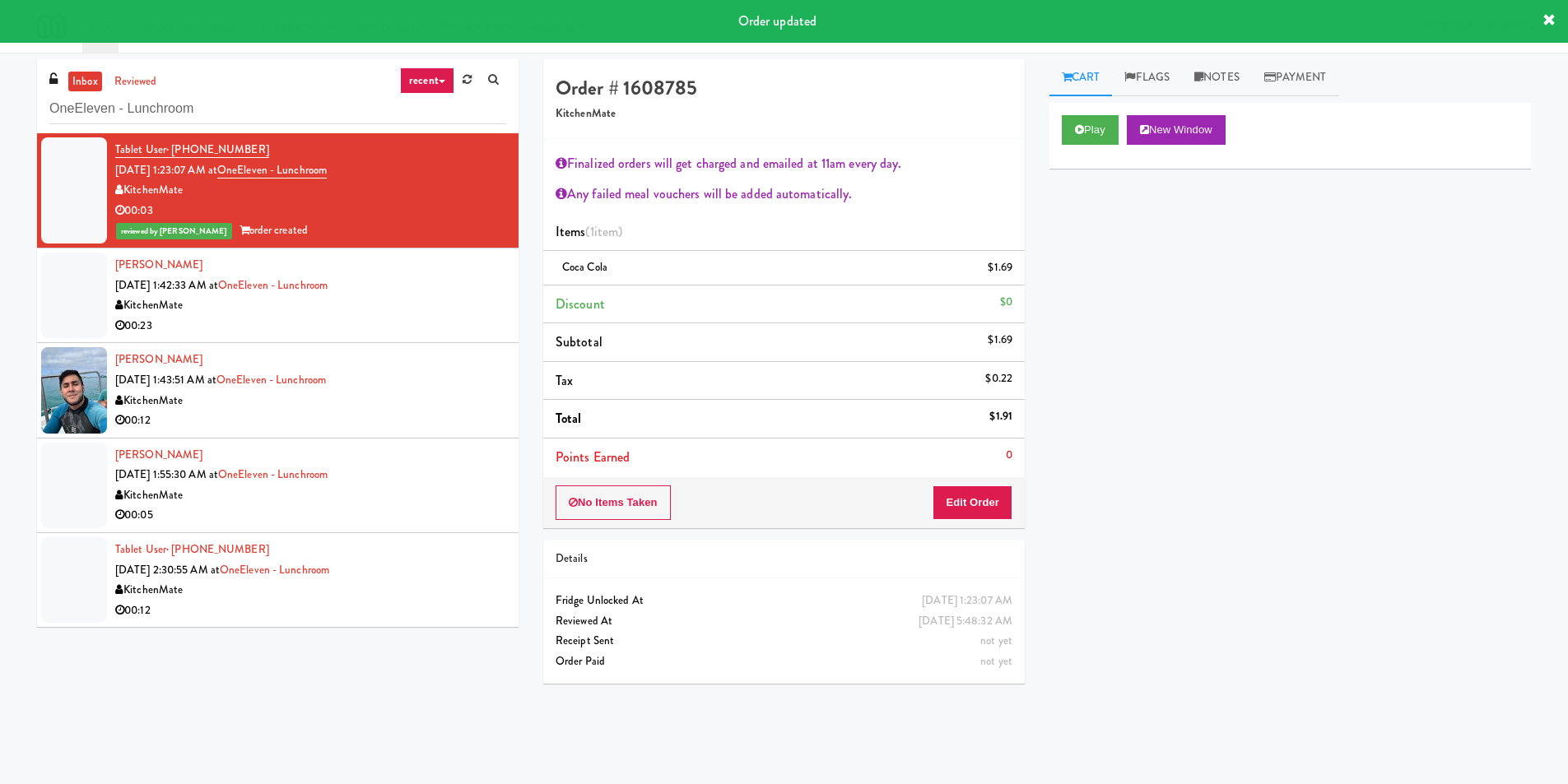
click at [447, 303] on div "KitchenMate" at bounding box center [310, 305] width 391 height 20
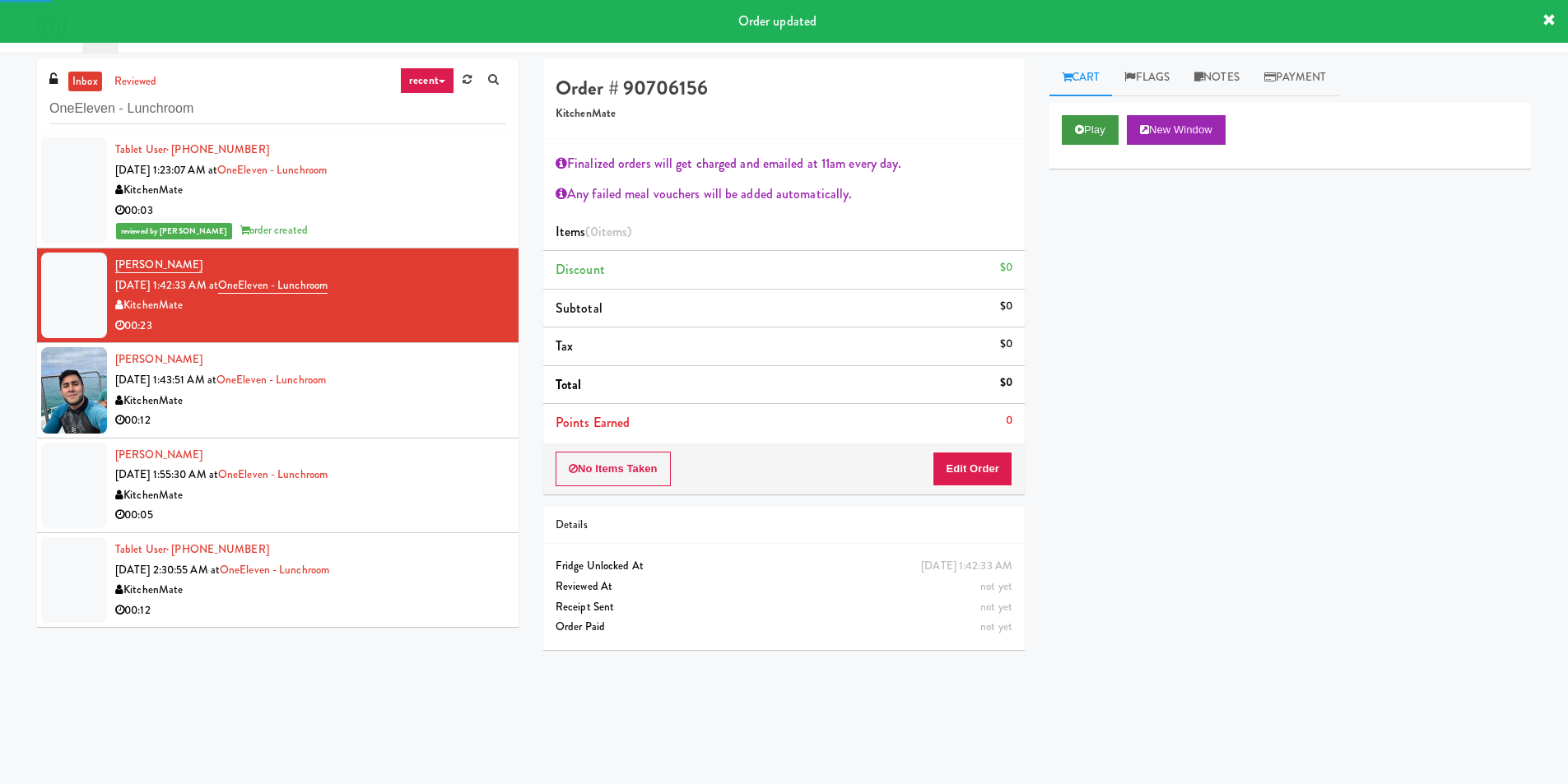
click at [1061, 125] on div "Play New Window" at bounding box center [1290, 136] width 482 height 66
click at [1084, 126] on button "Play" at bounding box center [1090, 130] width 57 height 29
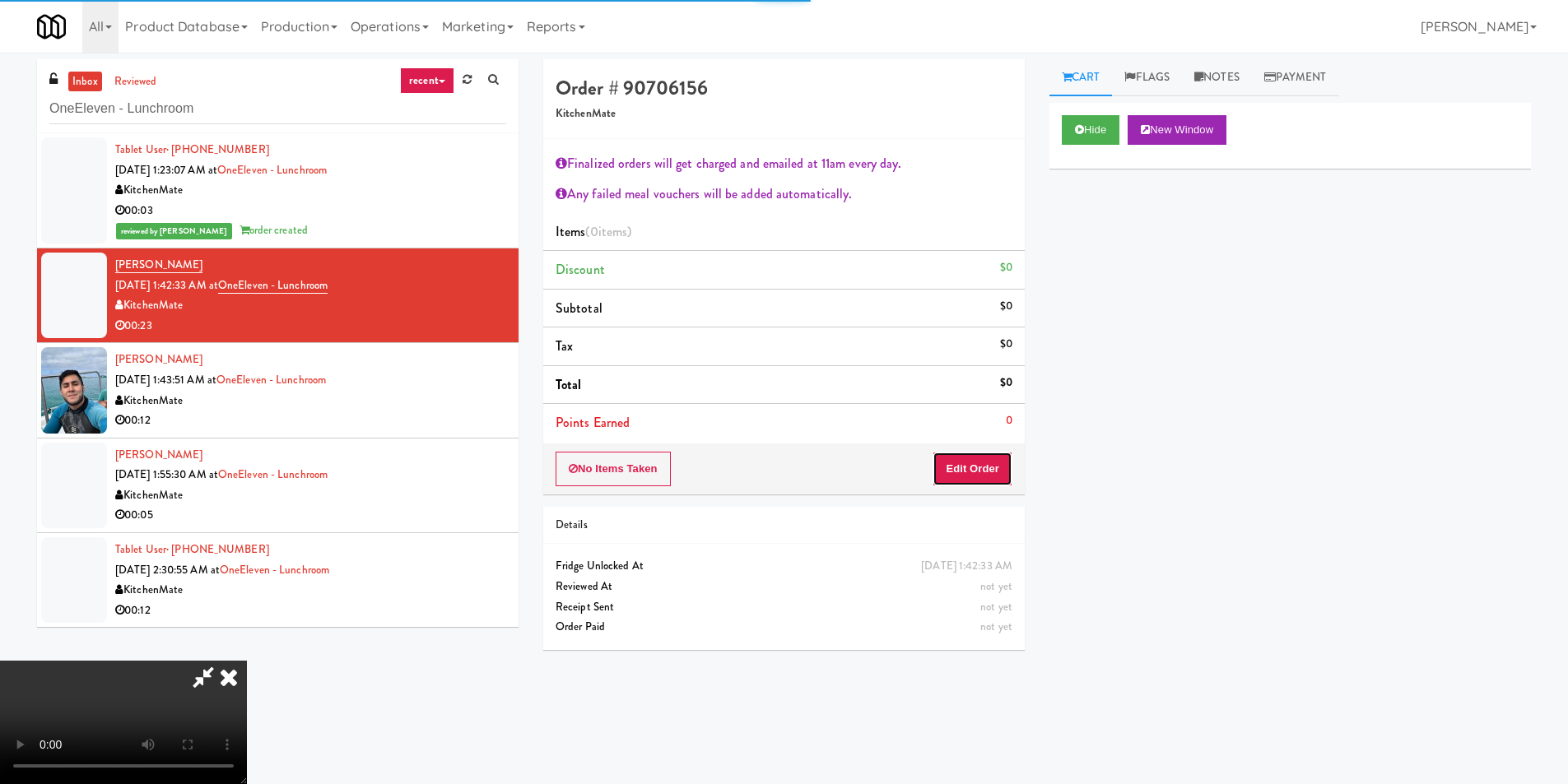
click at [996, 456] on button "Edit Order" at bounding box center [972, 470] width 80 height 35
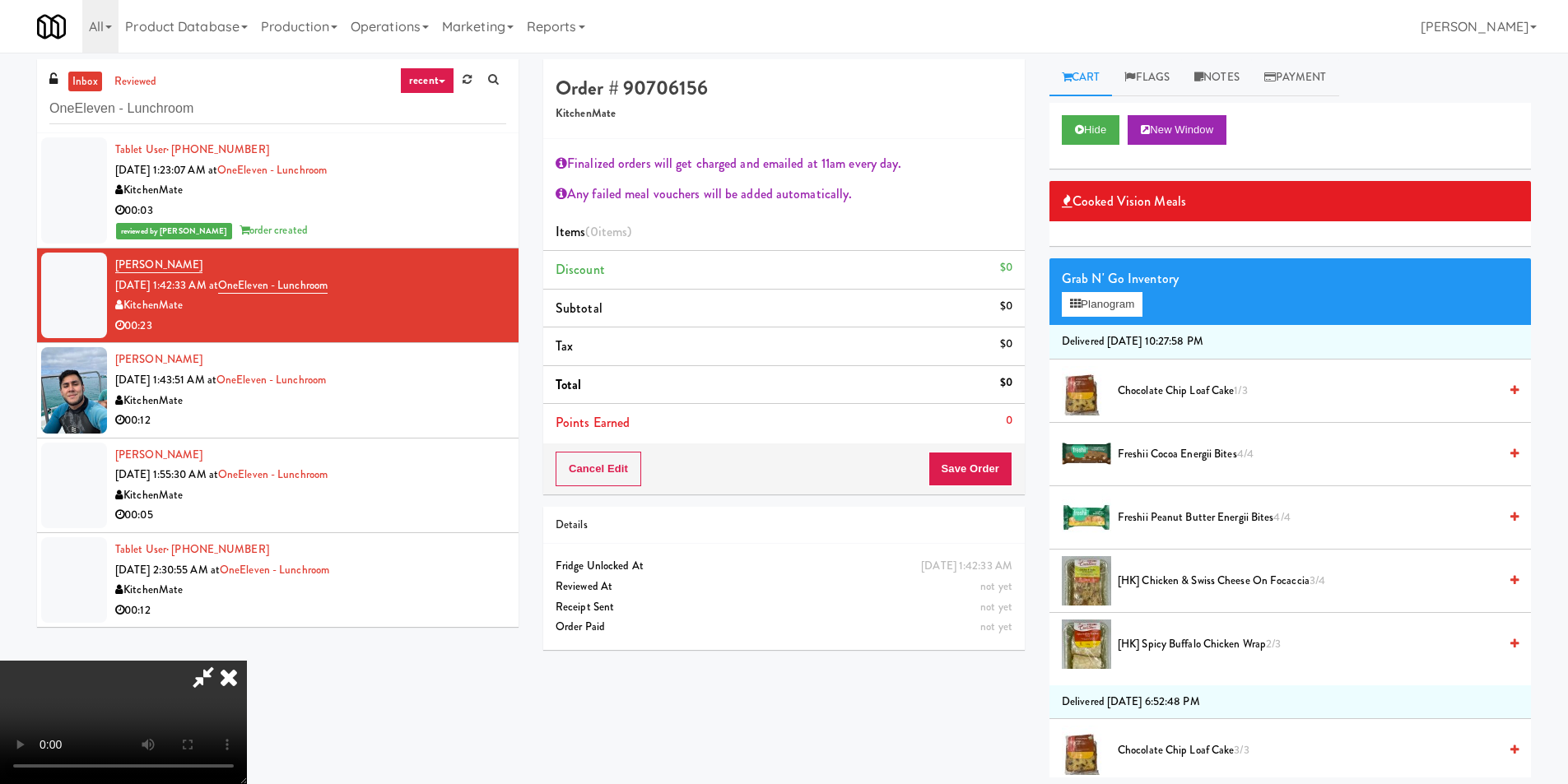
click at [247, 661] on video at bounding box center [123, 722] width 247 height 123
click at [1077, 298] on button "Planogram" at bounding box center [1102, 304] width 81 height 25
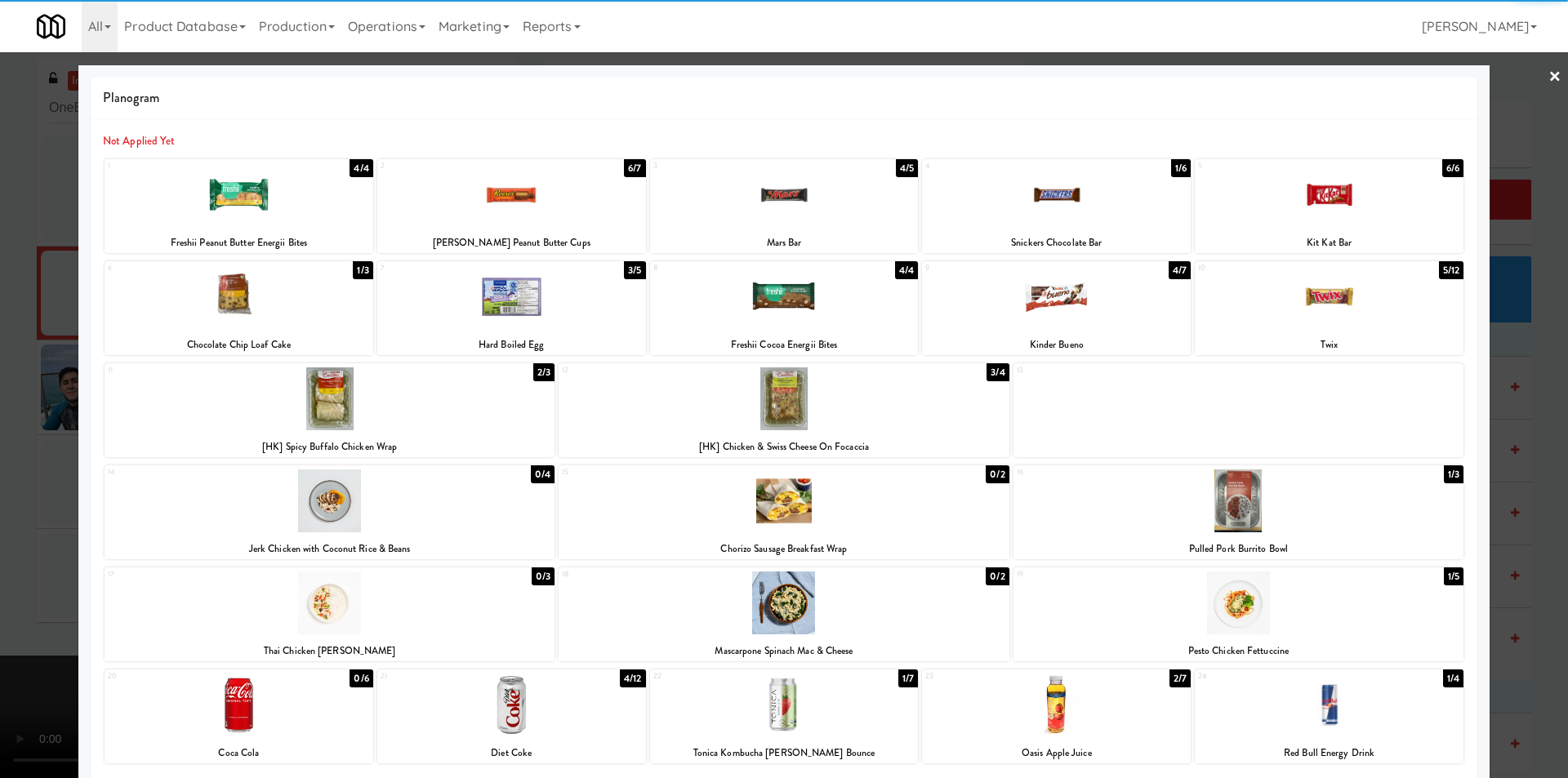
click at [1212, 593] on div at bounding box center [1238, 603] width 450 height 63
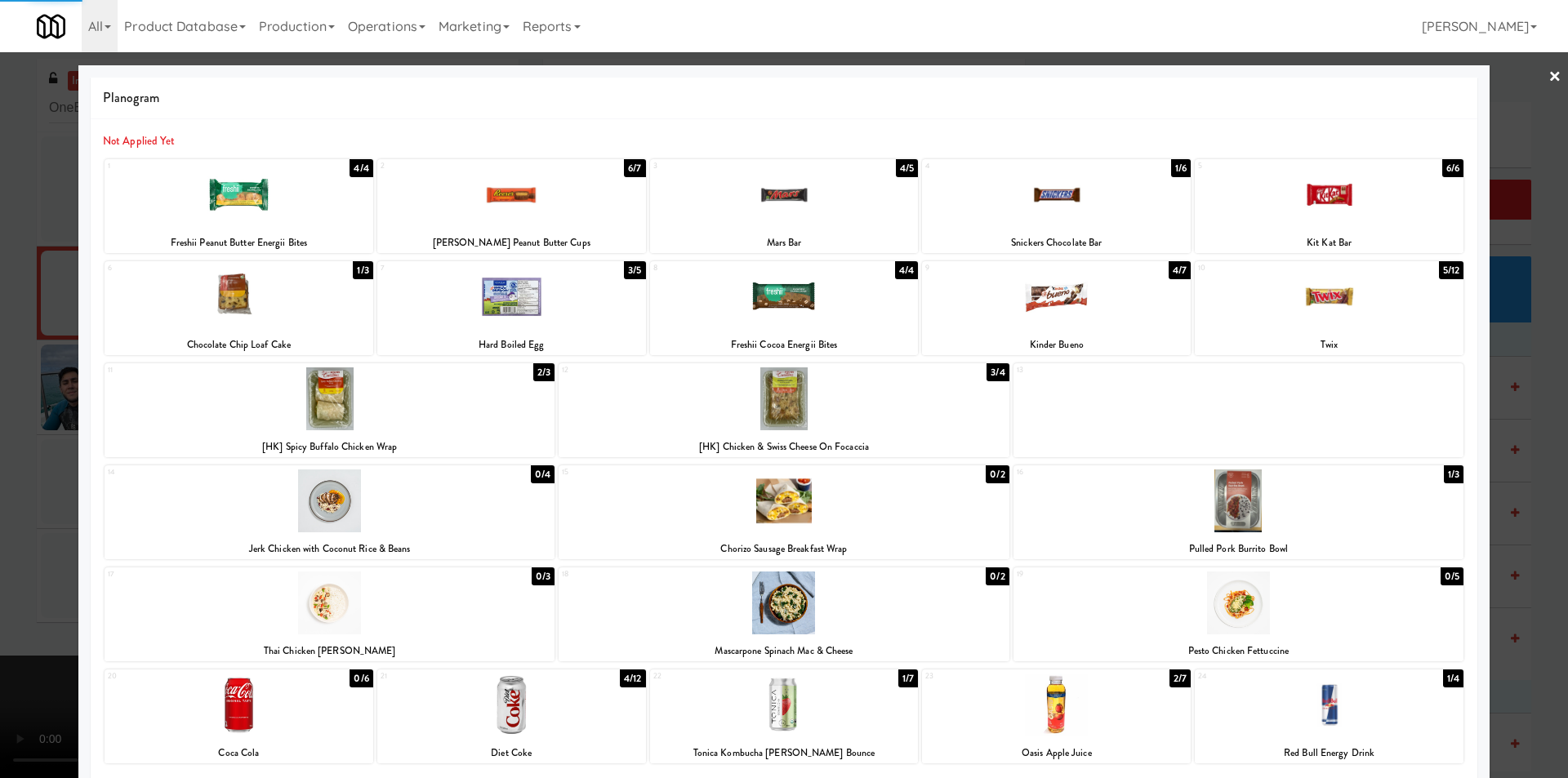
click at [1525, 455] on div at bounding box center [784, 389] width 1568 height 778
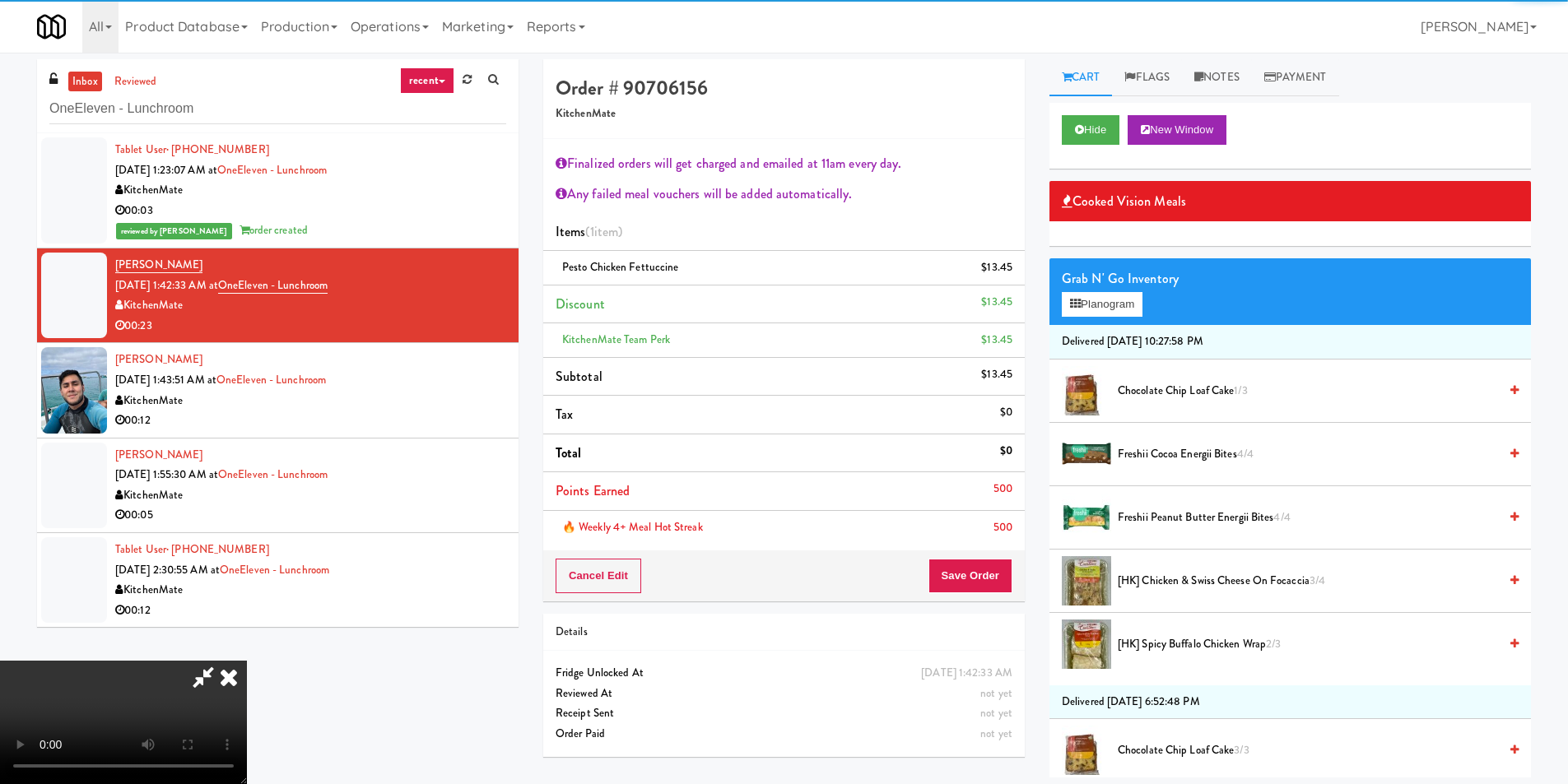
click at [247, 661] on video at bounding box center [123, 722] width 247 height 123
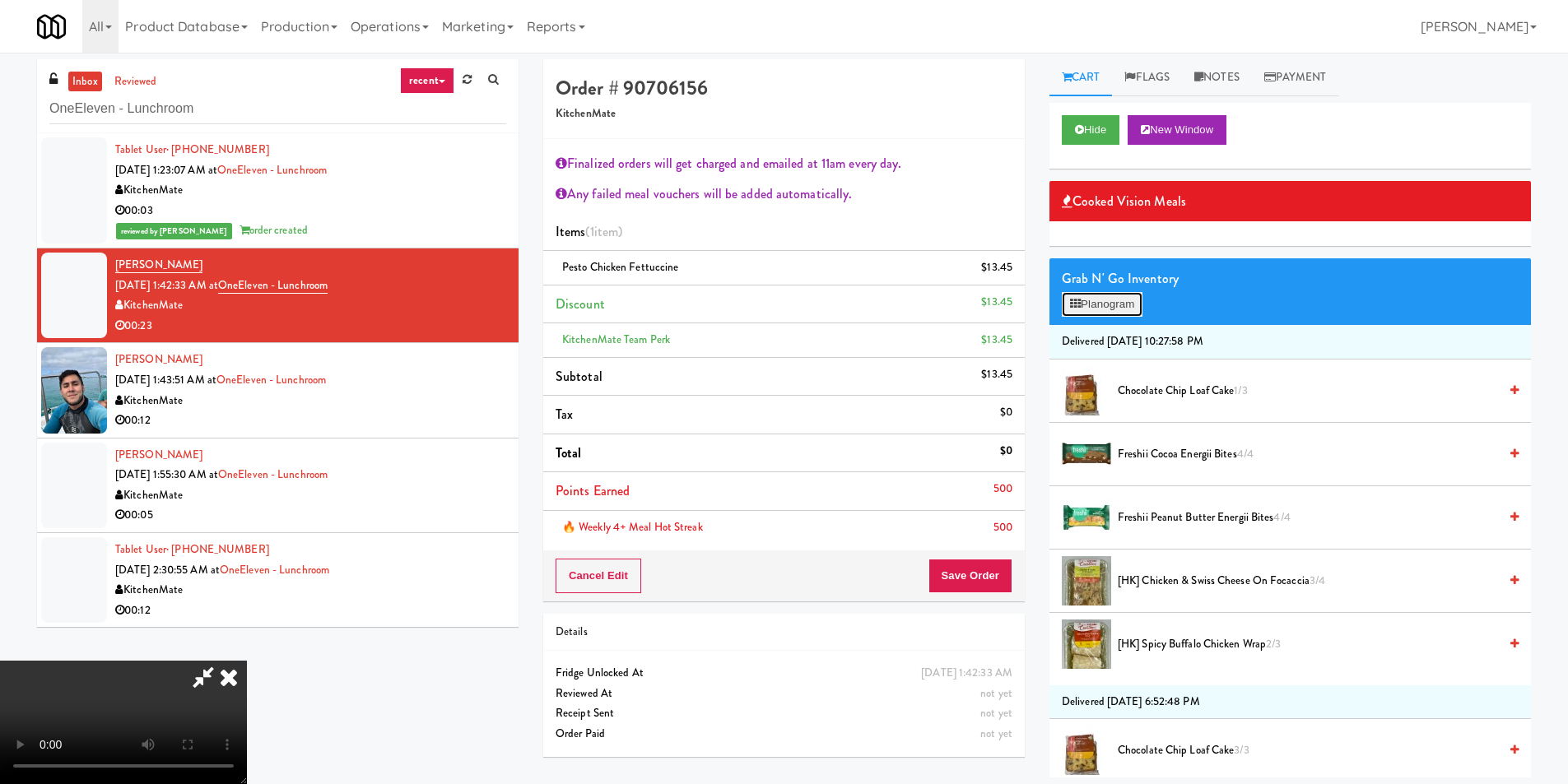
click at [1075, 303] on icon at bounding box center [1075, 304] width 11 height 11
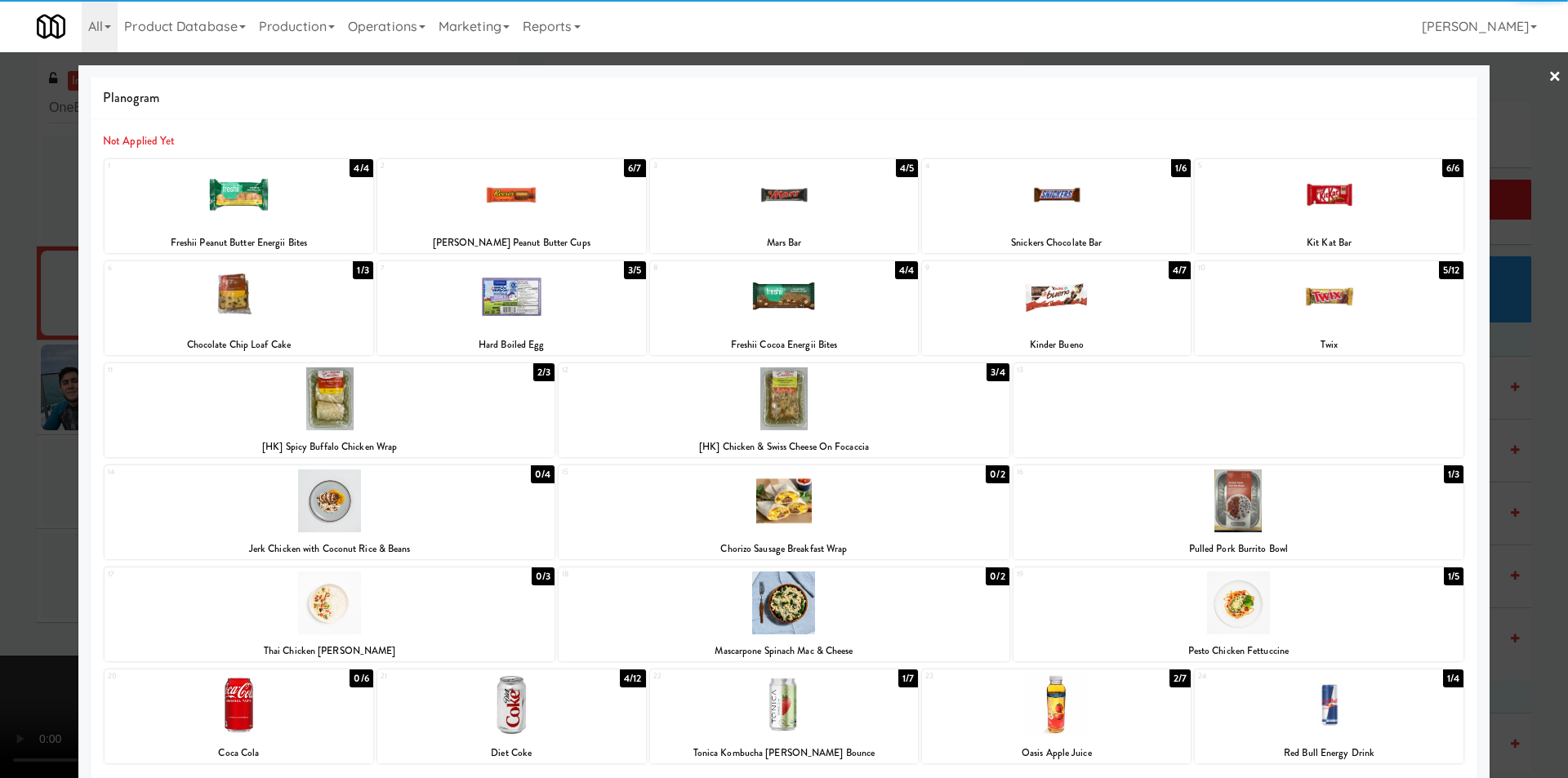
click at [531, 202] on div at bounding box center [512, 194] width 269 height 63
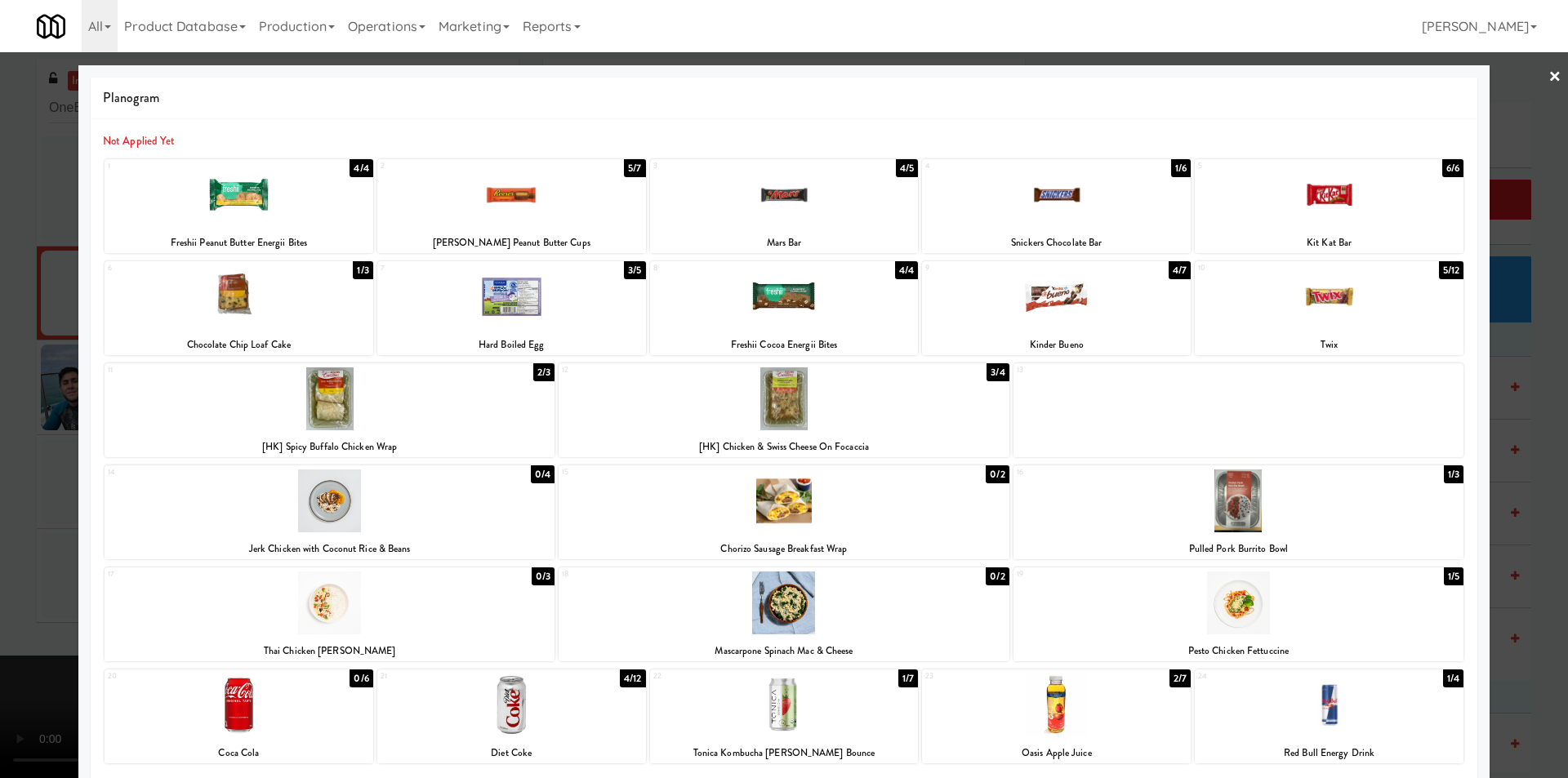
click at [54, 459] on div at bounding box center [784, 389] width 1568 height 778
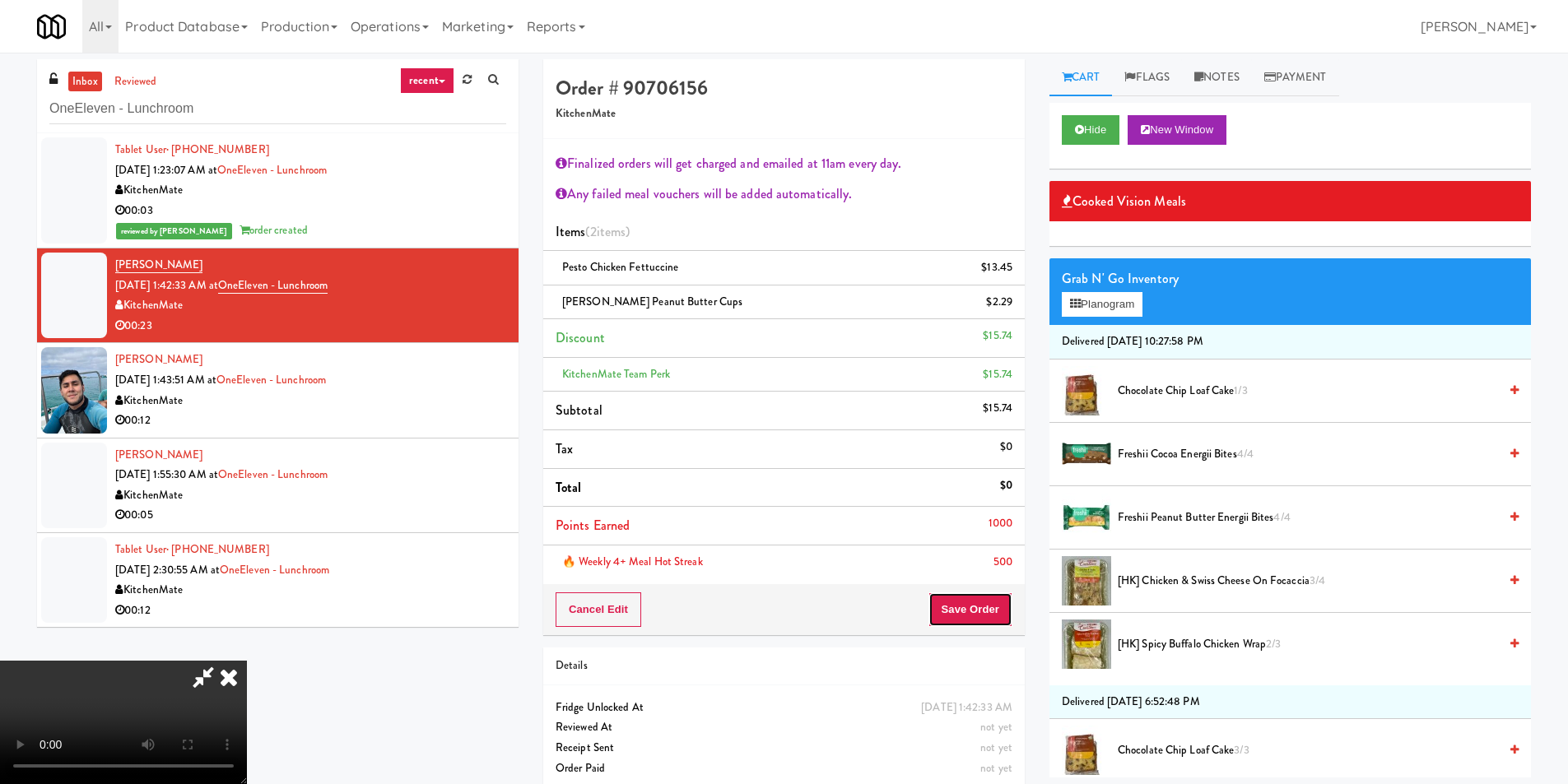
click at [974, 595] on button "Save Order" at bounding box center [970, 610] width 84 height 35
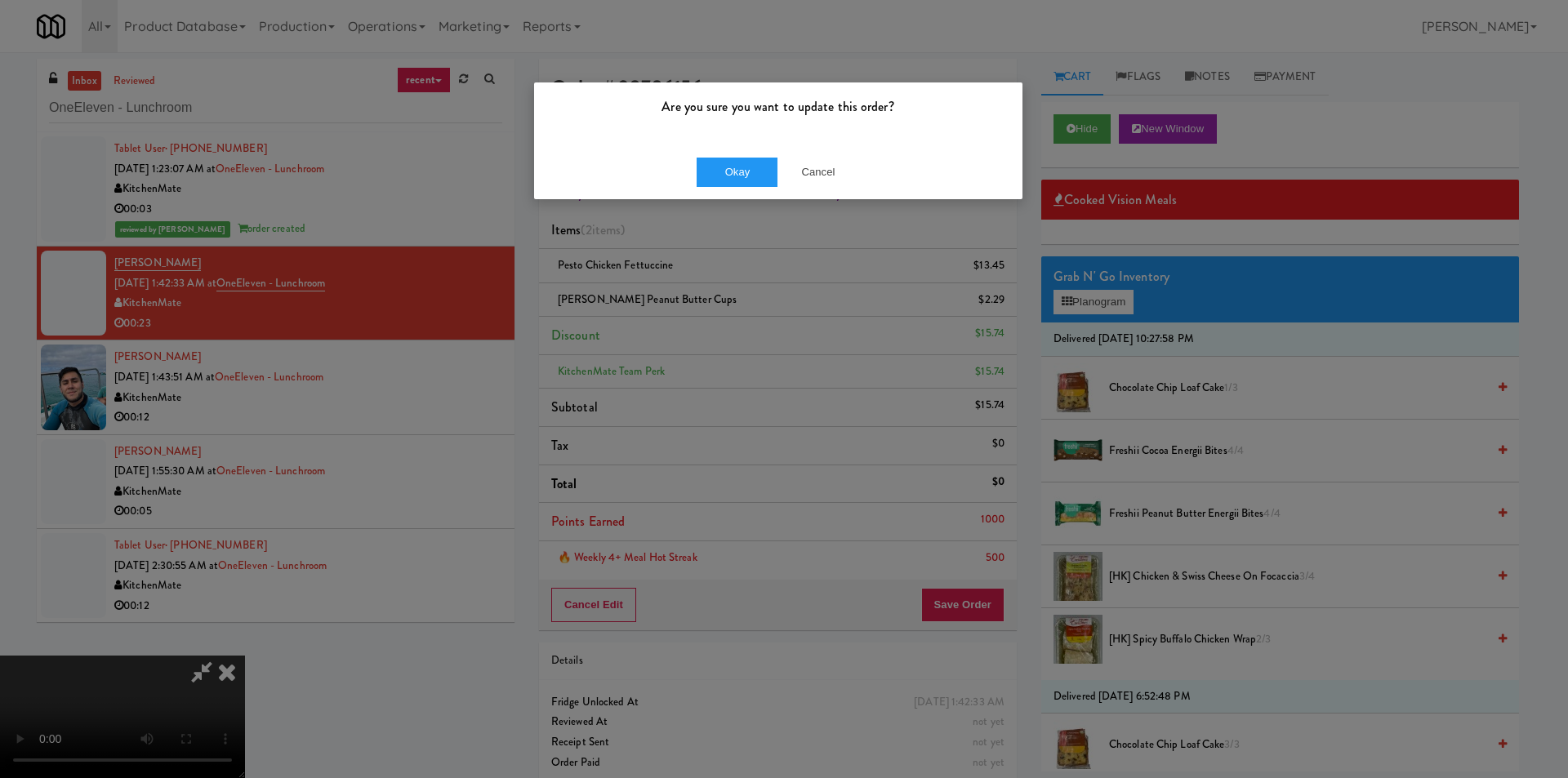
drag, startPoint x: 864, startPoint y: 168, endPoint x: 822, endPoint y: 195, distance: 49.9
click at [859, 168] on div "Okay Cancel" at bounding box center [779, 172] width 489 height 55
click at [809, 161] on button "Cancel" at bounding box center [819, 172] width 82 height 29
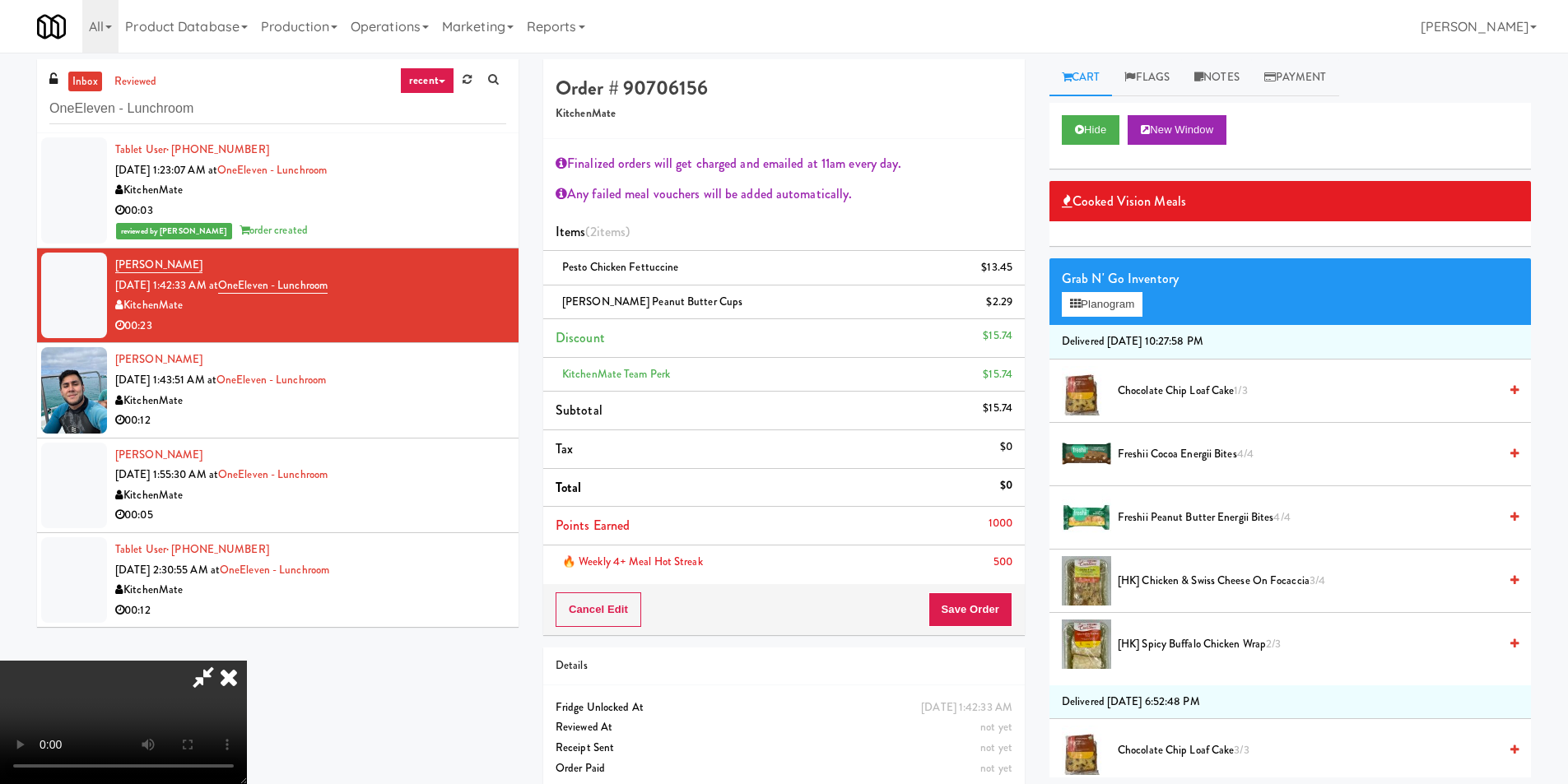
click at [247, 661] on icon at bounding box center [228, 677] width 36 height 33
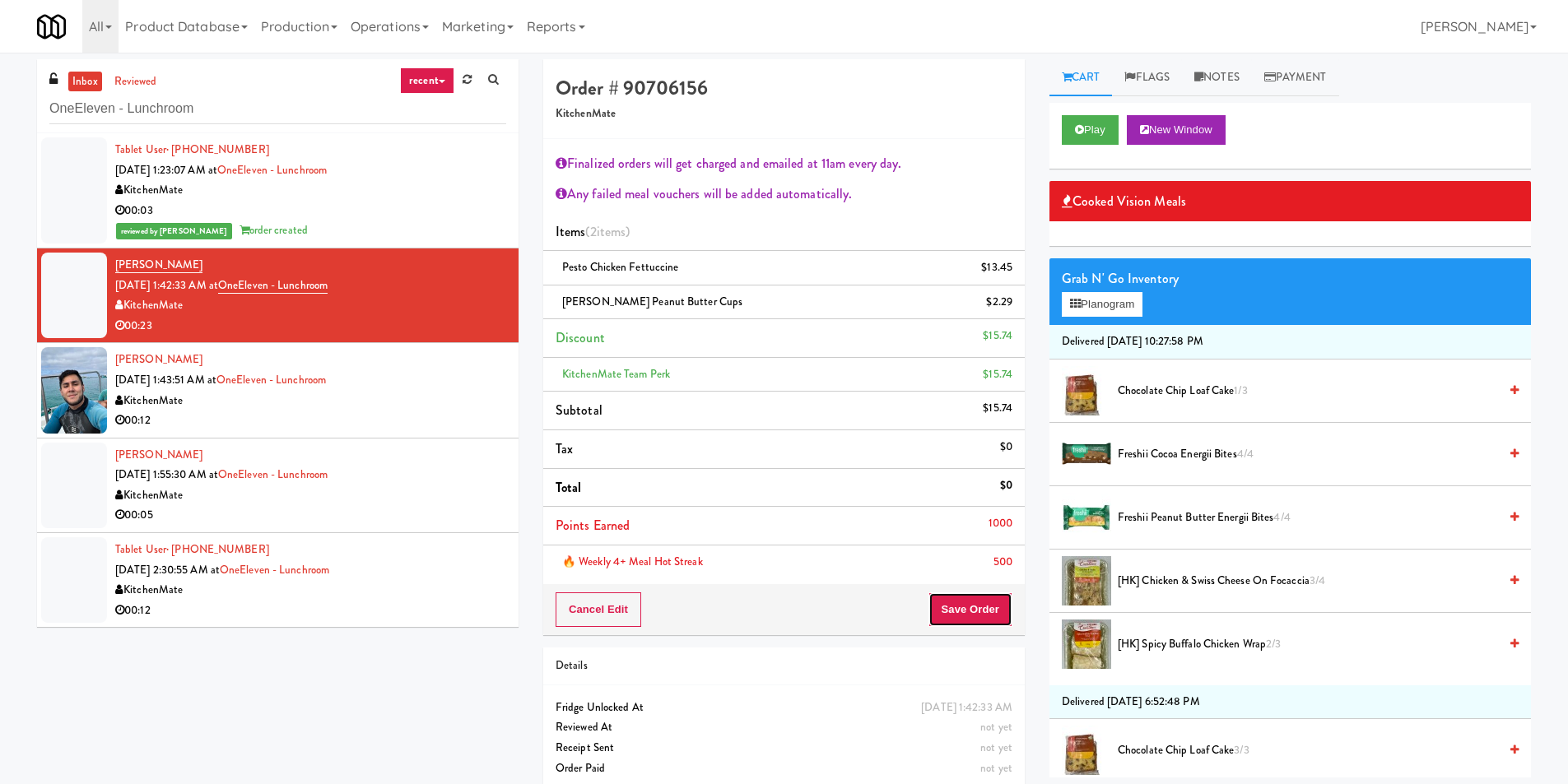
click at [967, 624] on button "Save Order" at bounding box center [970, 610] width 84 height 35
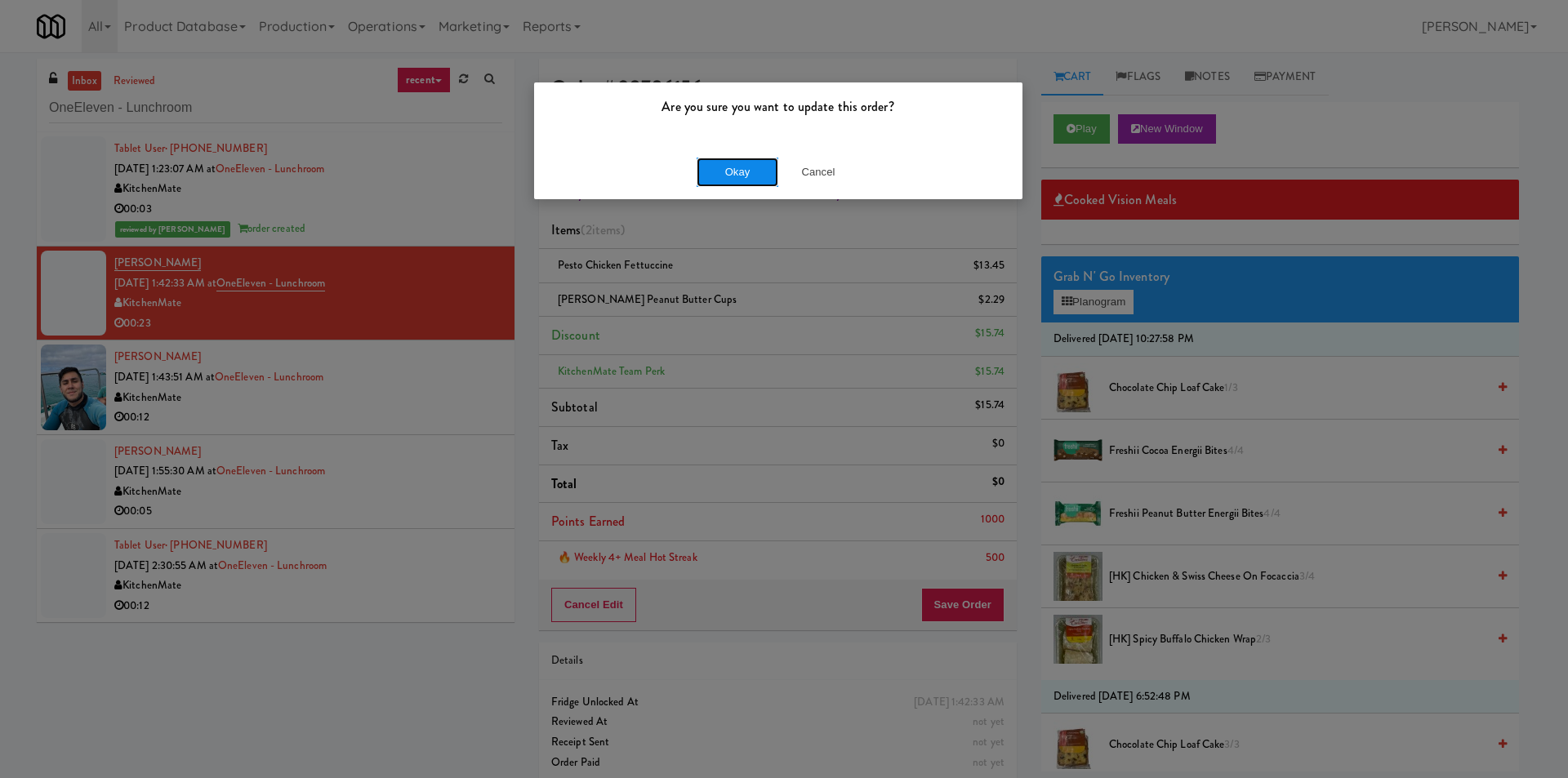
click at [747, 171] on button "Okay" at bounding box center [738, 172] width 82 height 29
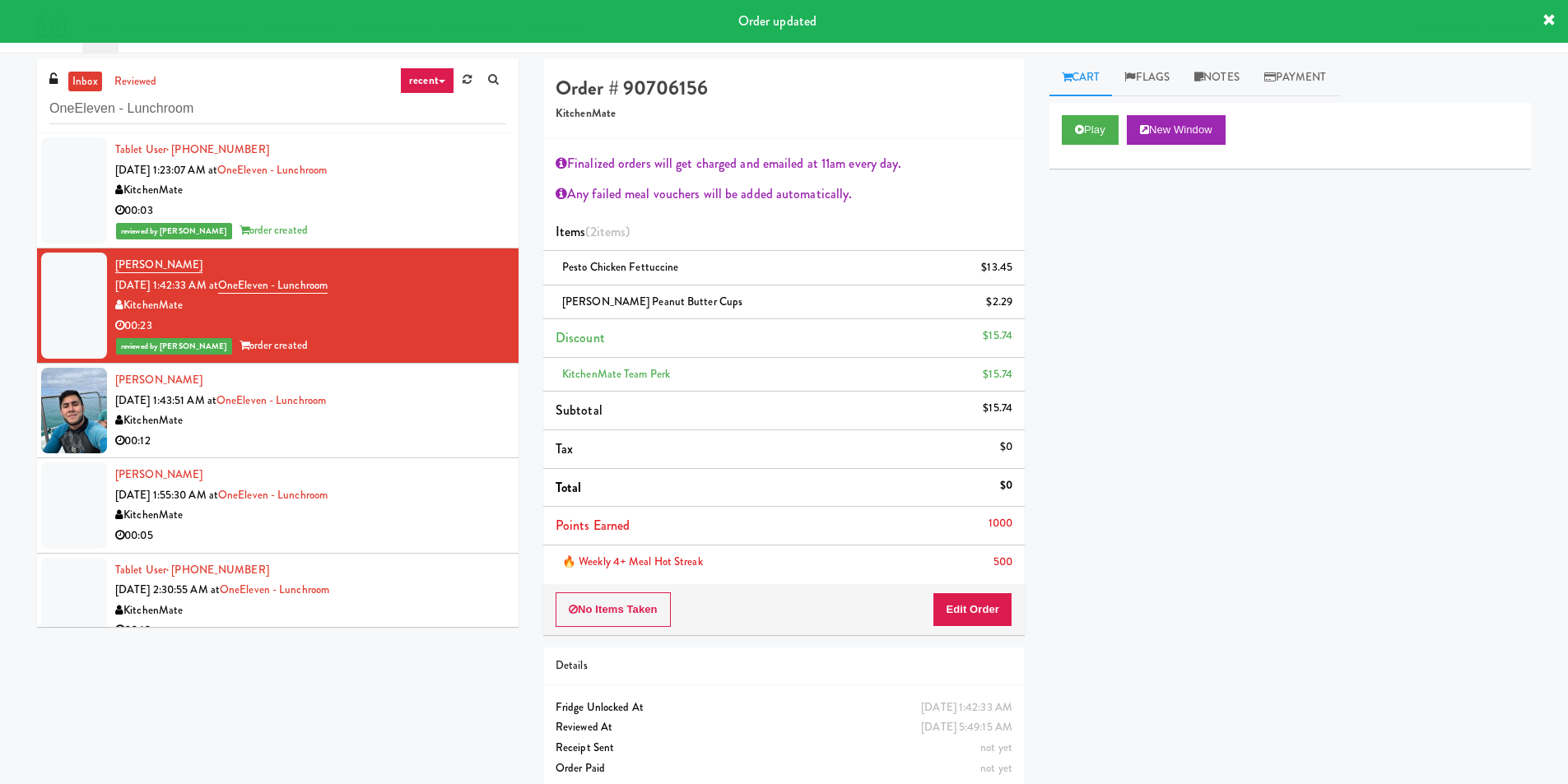
click at [437, 398] on div "[PERSON_NAME] [DATE] 1:43:51 AM at [GEOGRAPHIC_DATA] KitchenMate 00:12" at bounding box center [310, 411] width 391 height 81
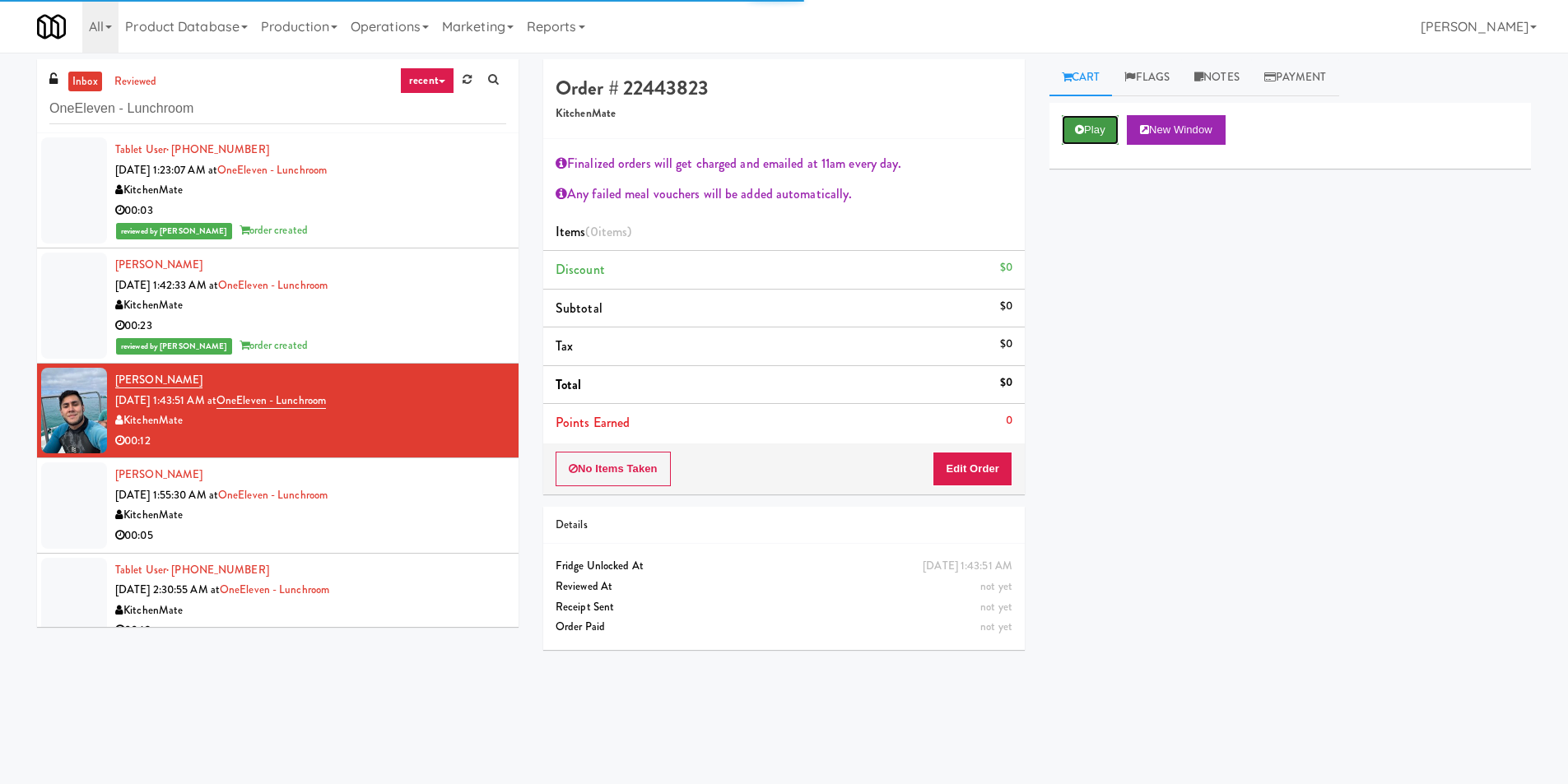
click at [1111, 118] on button "Play" at bounding box center [1090, 130] width 57 height 29
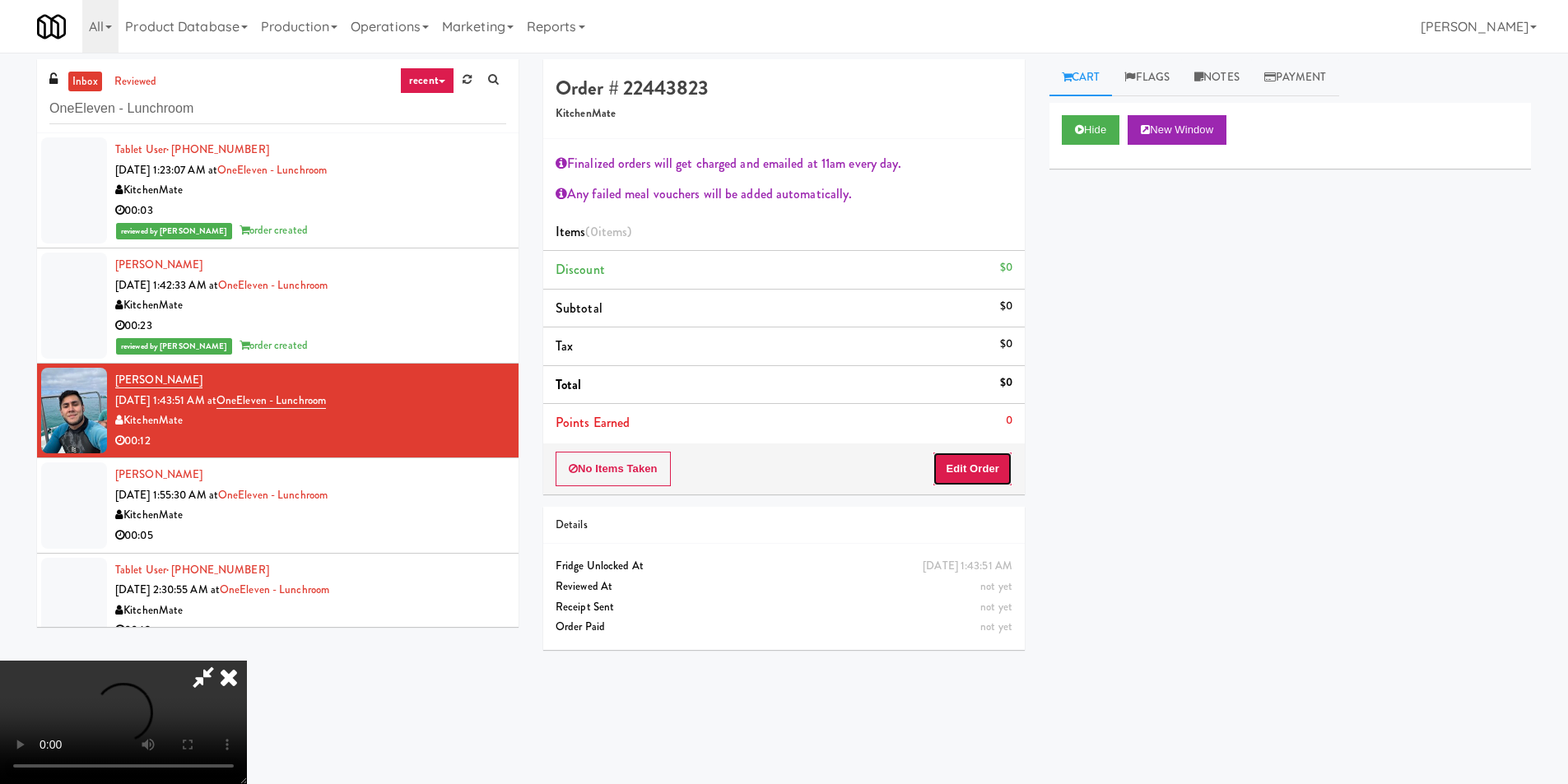
click at [989, 462] on button "Edit Order" at bounding box center [972, 470] width 80 height 35
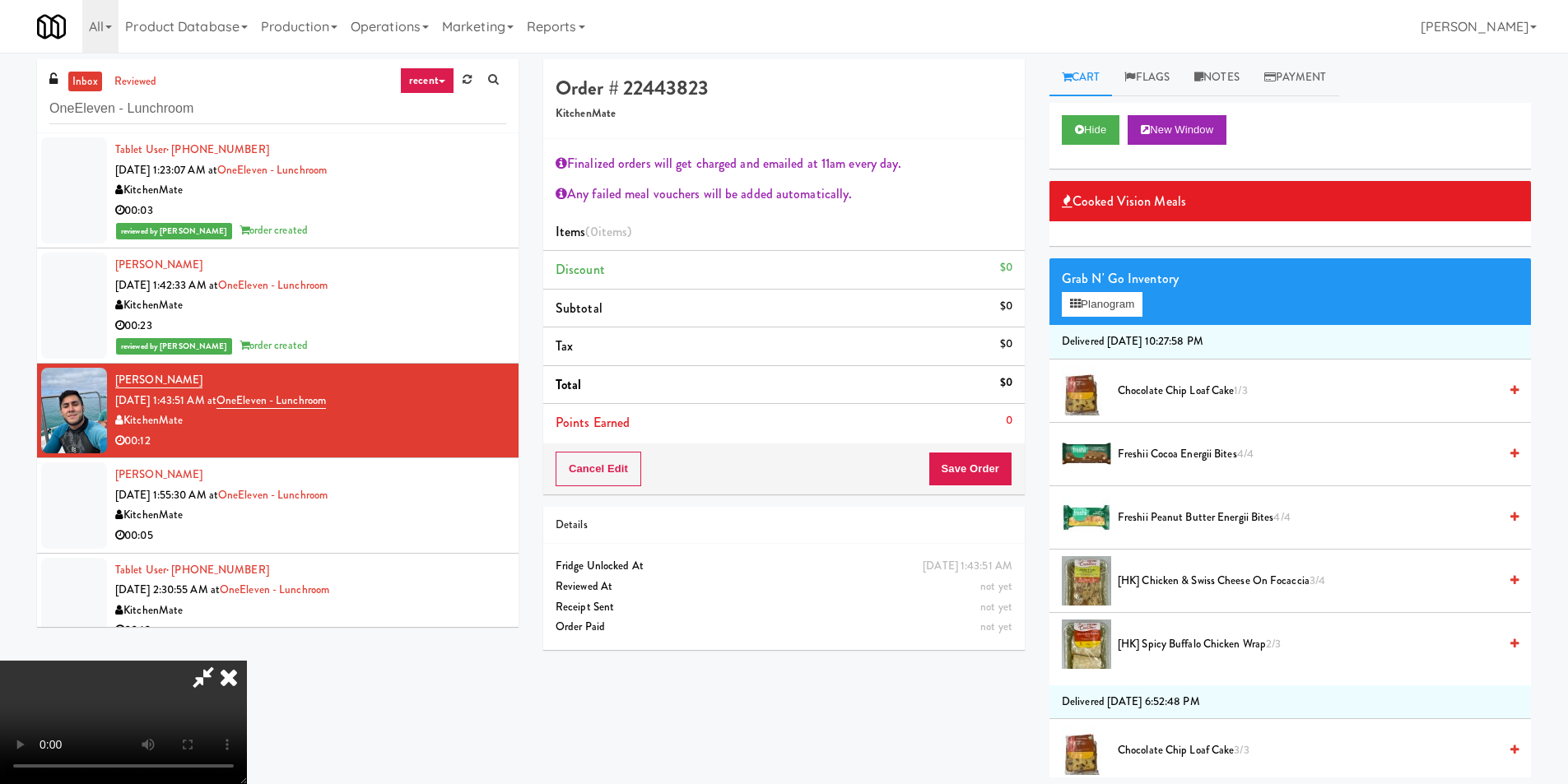
click at [247, 661] on video at bounding box center [123, 722] width 247 height 123
drag, startPoint x: 625, startPoint y: 561, endPoint x: 633, endPoint y: 549, distance: 14.4
click at [247, 661] on video at bounding box center [123, 722] width 247 height 123
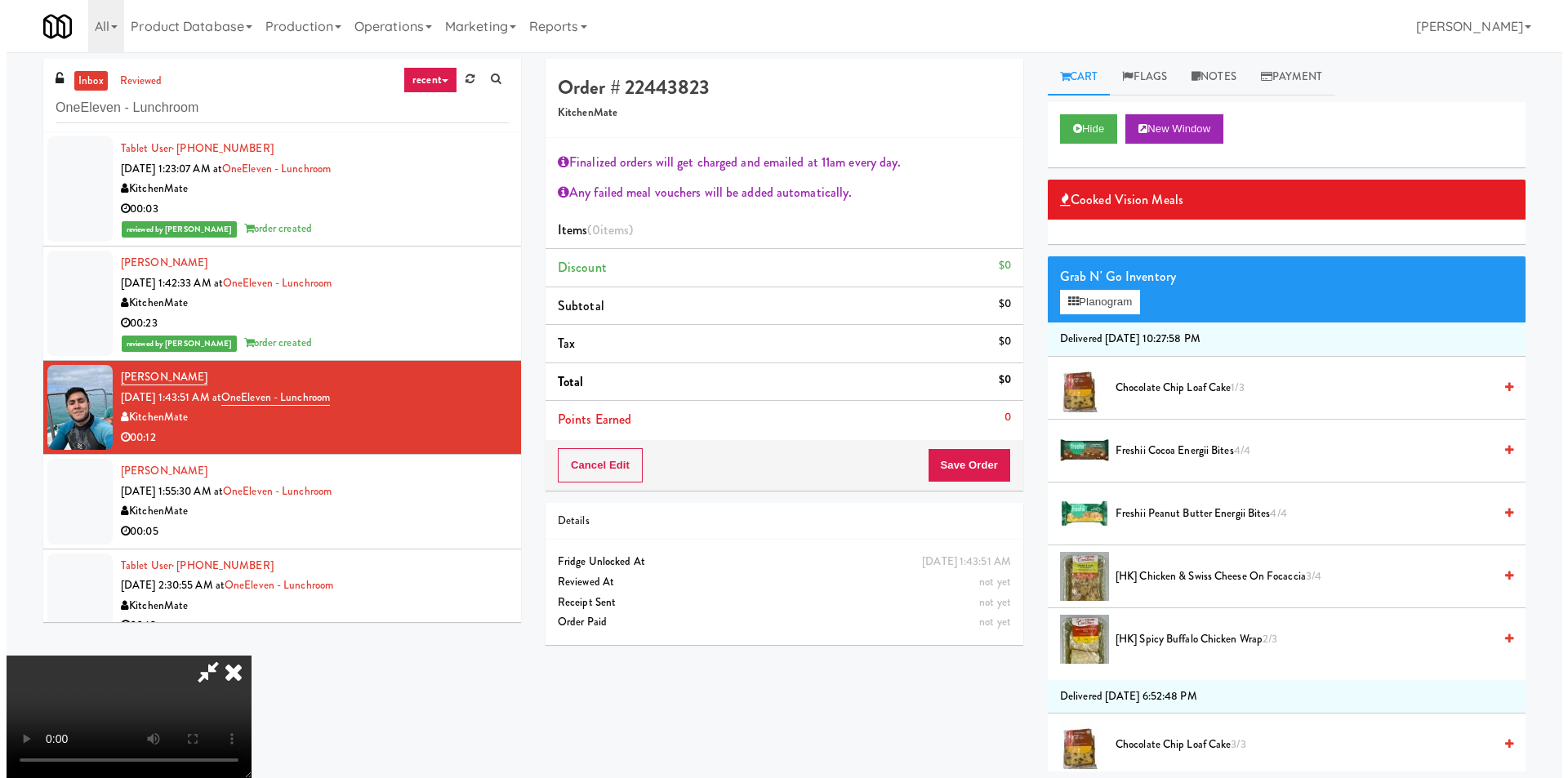
scroll to position [0, 0]
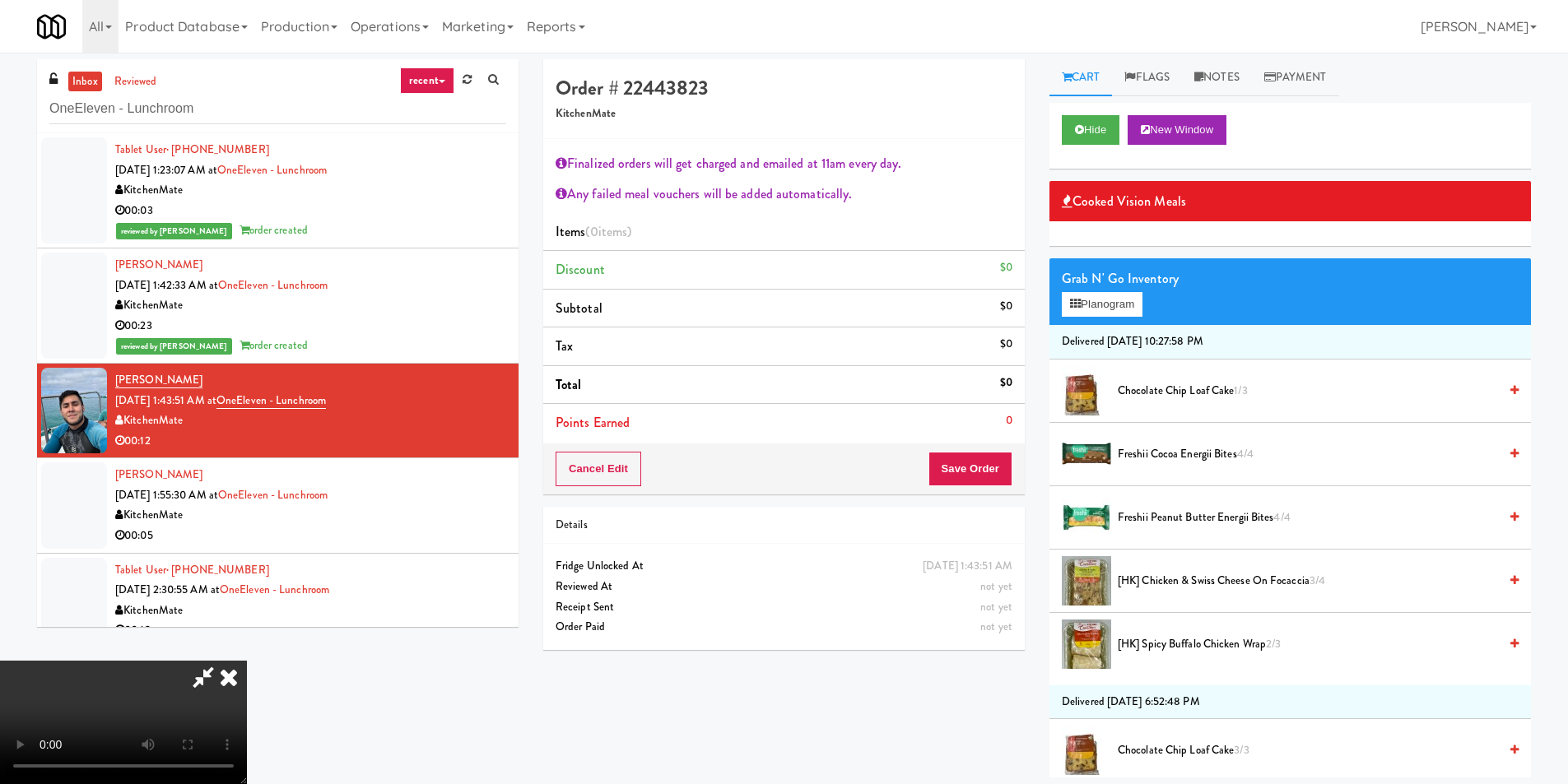
click at [247, 661] on icon at bounding box center [228, 677] width 36 height 33
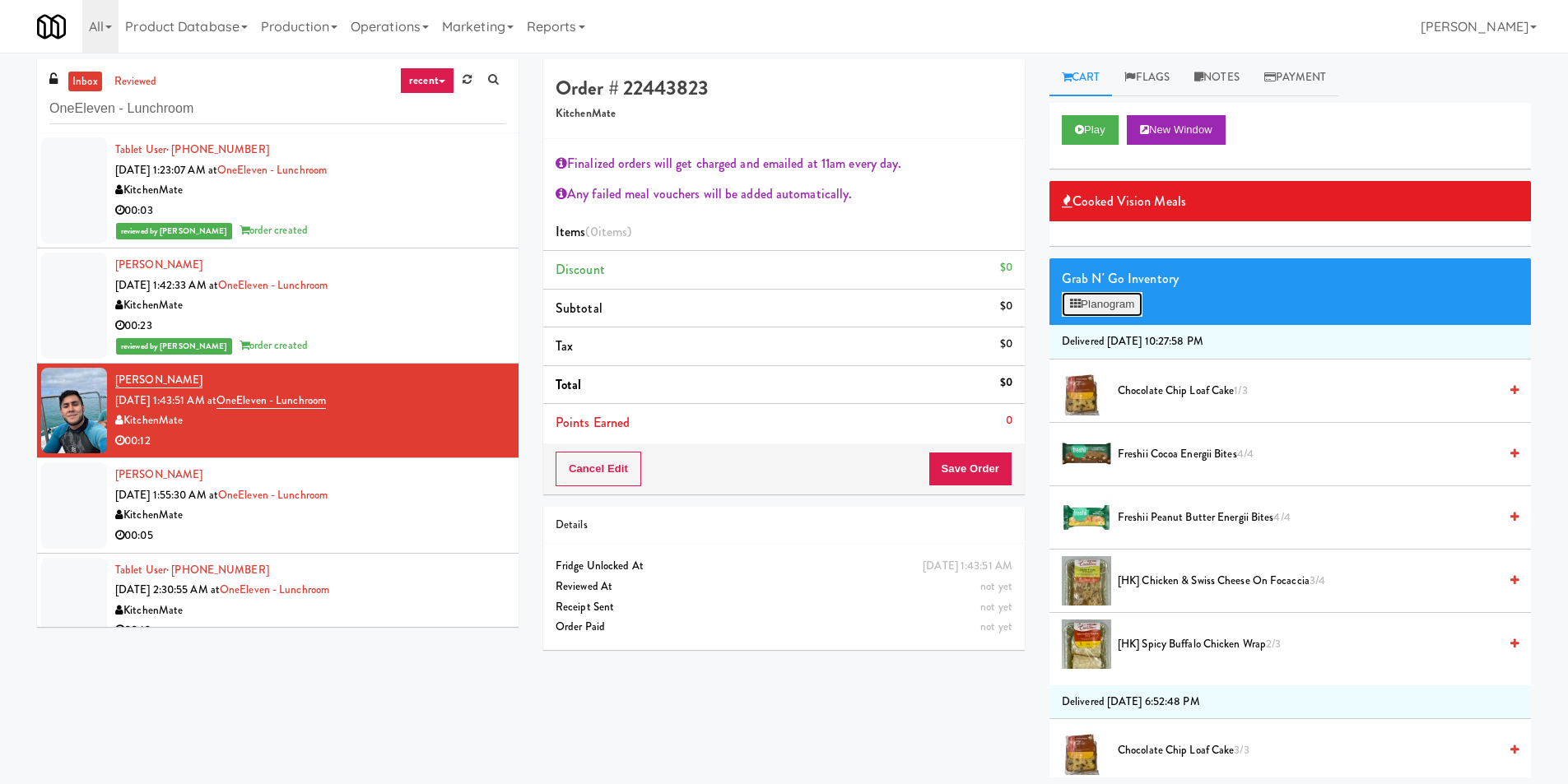
click at [1109, 295] on button "Planogram" at bounding box center [1102, 304] width 81 height 25
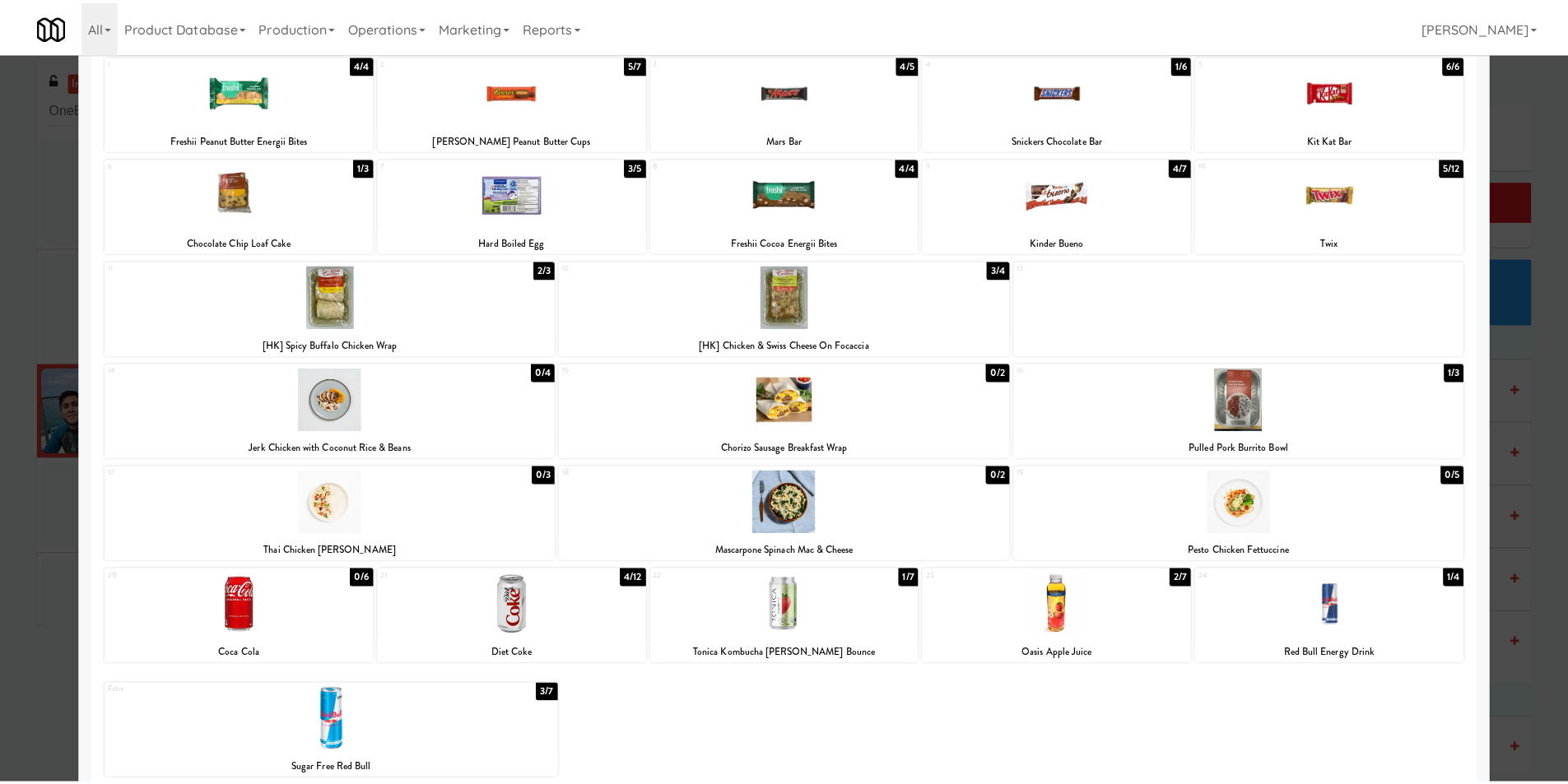
scroll to position [127, 0]
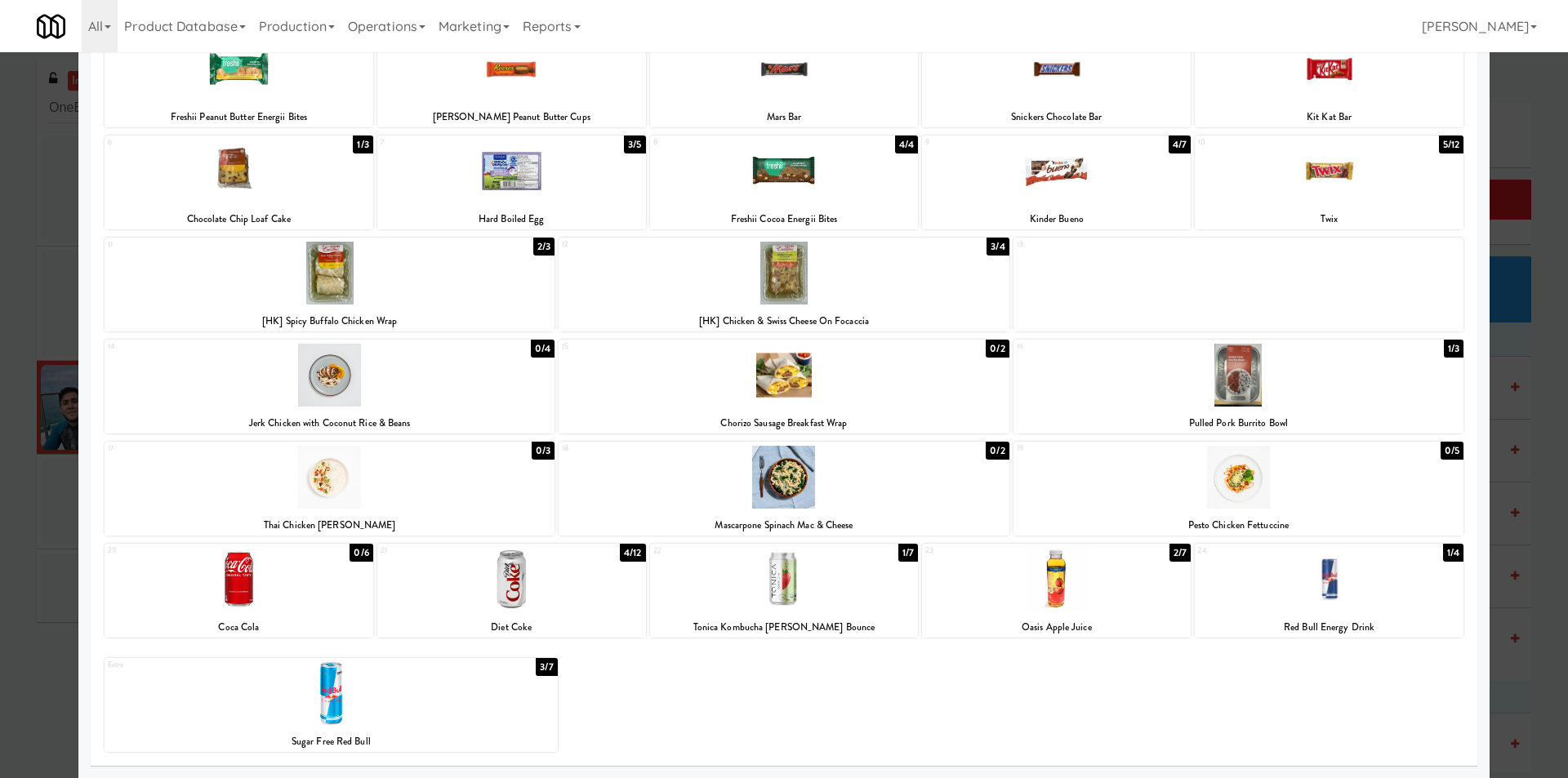
click at [1249, 489] on div at bounding box center [1238, 477] width 450 height 63
click at [1508, 456] on div at bounding box center [784, 389] width 1568 height 778
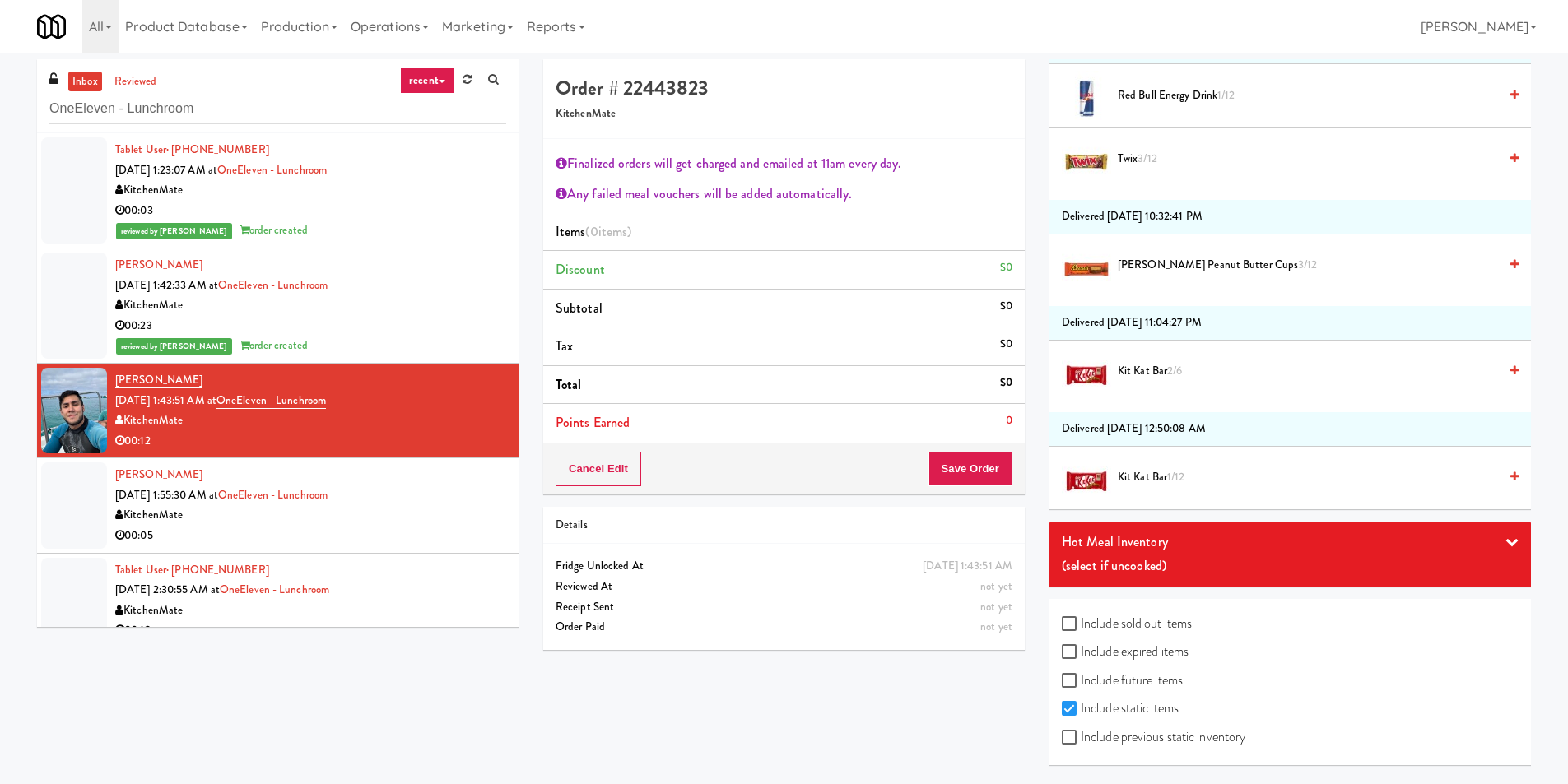
click at [1167, 577] on div "(select if uncooked)" at bounding box center [1290, 566] width 457 height 25
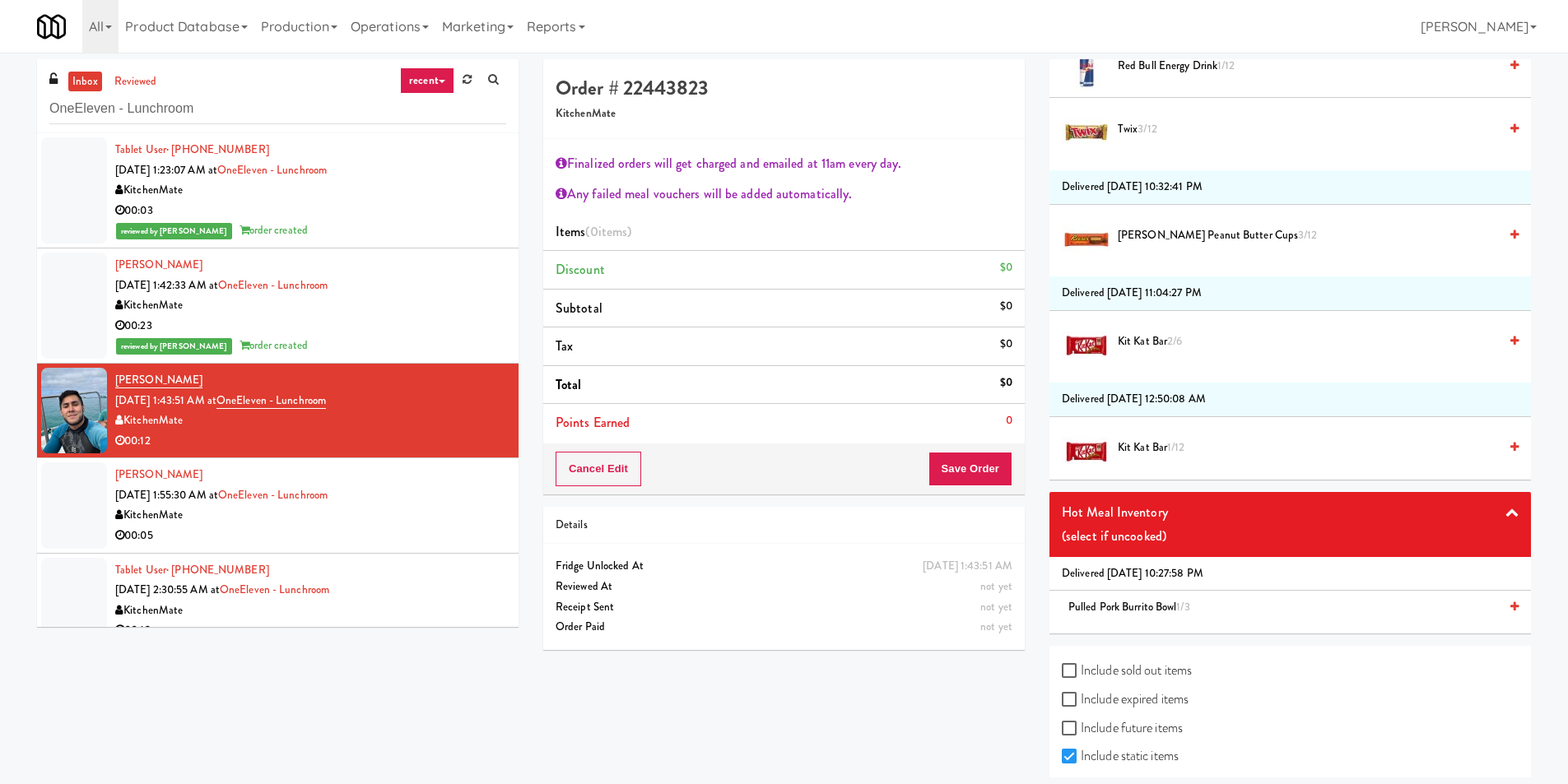
scroll to position [3424, 0]
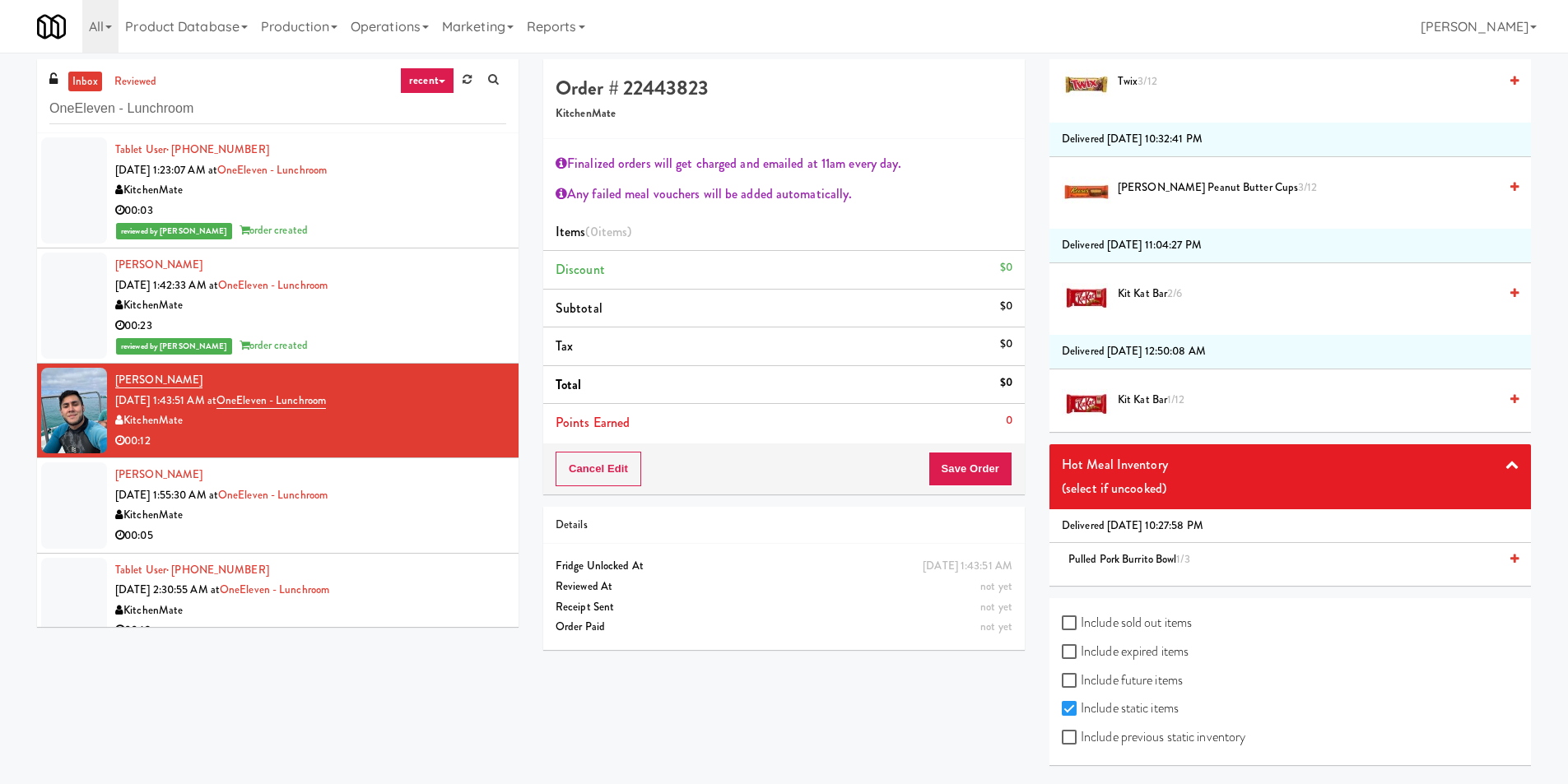
click at [1162, 738] on label "Include previous static inventory" at bounding box center [1153, 737] width 184 height 25
click at [1081, 738] on input "Include previous static inventory" at bounding box center [1071, 738] width 19 height 13
checkbox input "true"
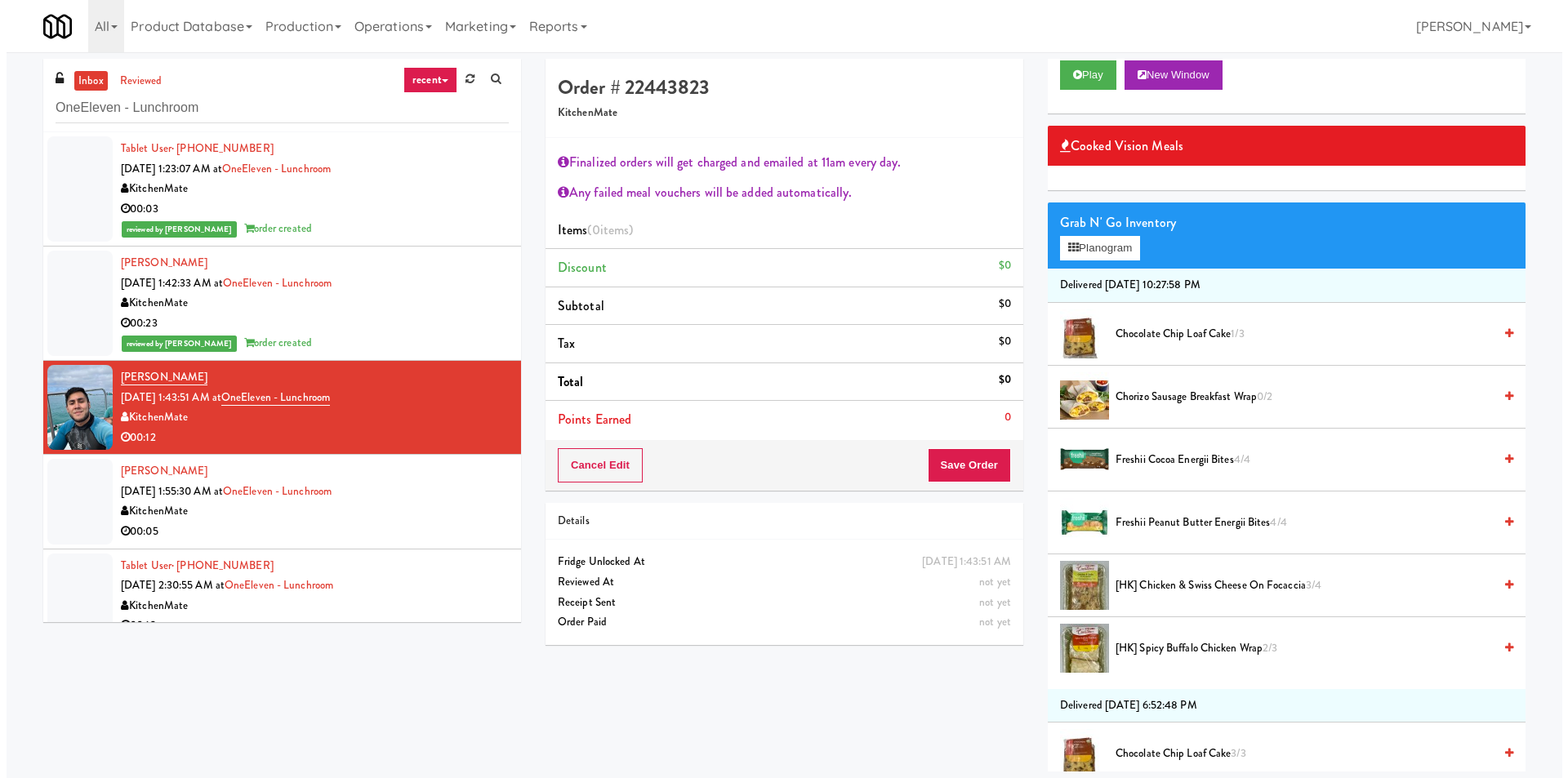
scroll to position [0, 0]
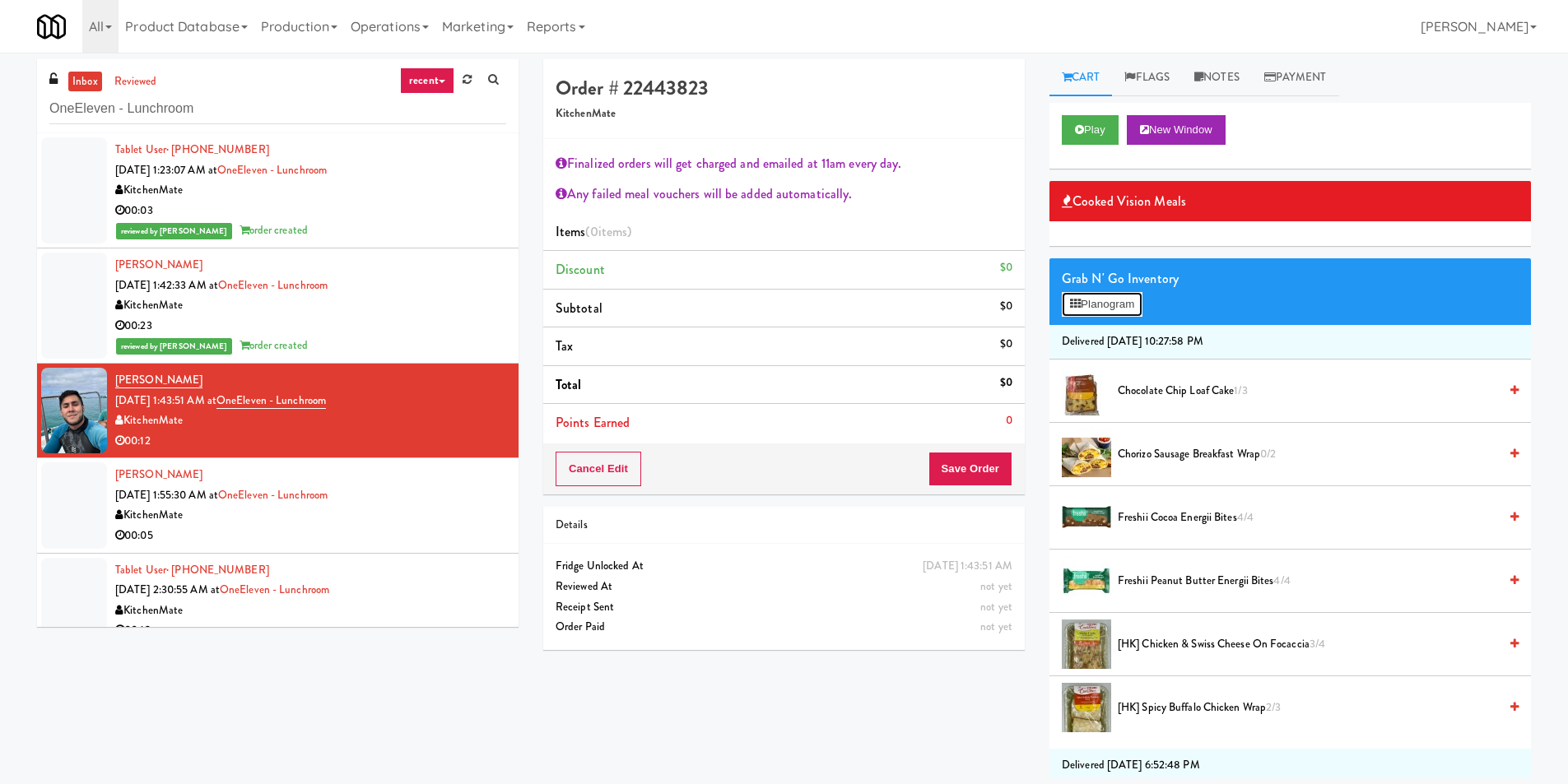
click at [1132, 316] on button "Planogram" at bounding box center [1102, 304] width 81 height 25
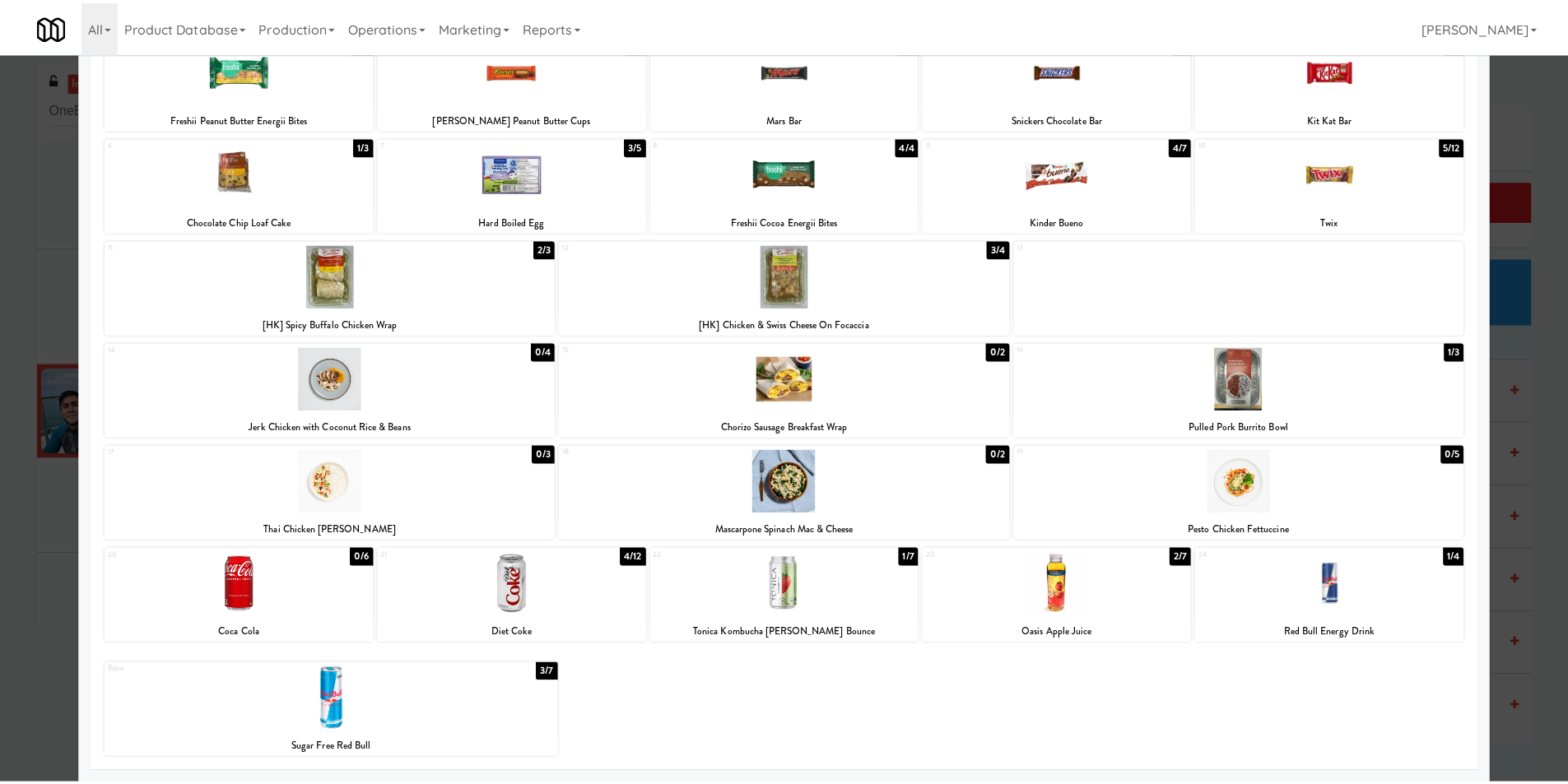
scroll to position [127, 0]
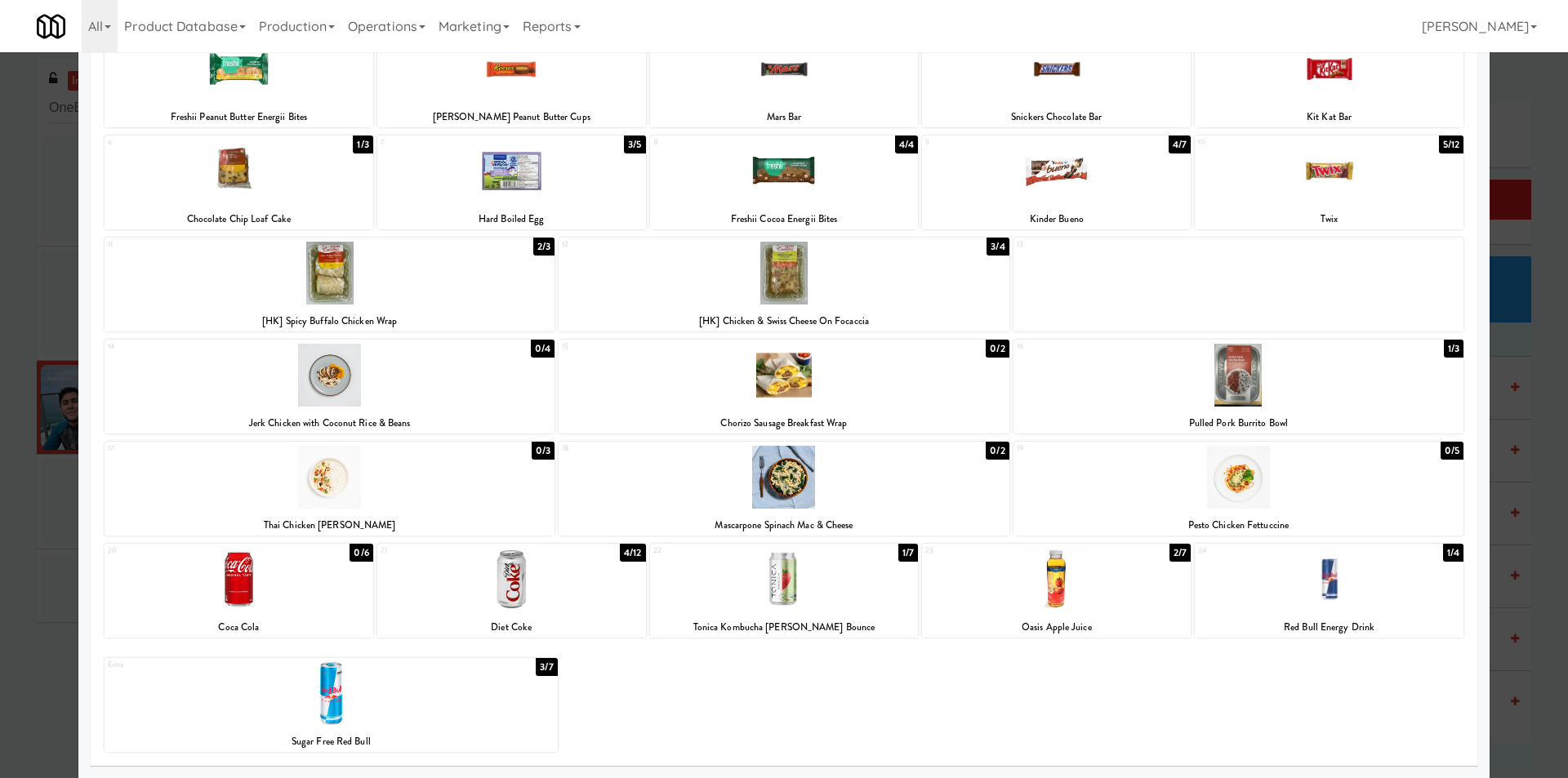
click at [1131, 479] on div at bounding box center [1238, 477] width 450 height 63
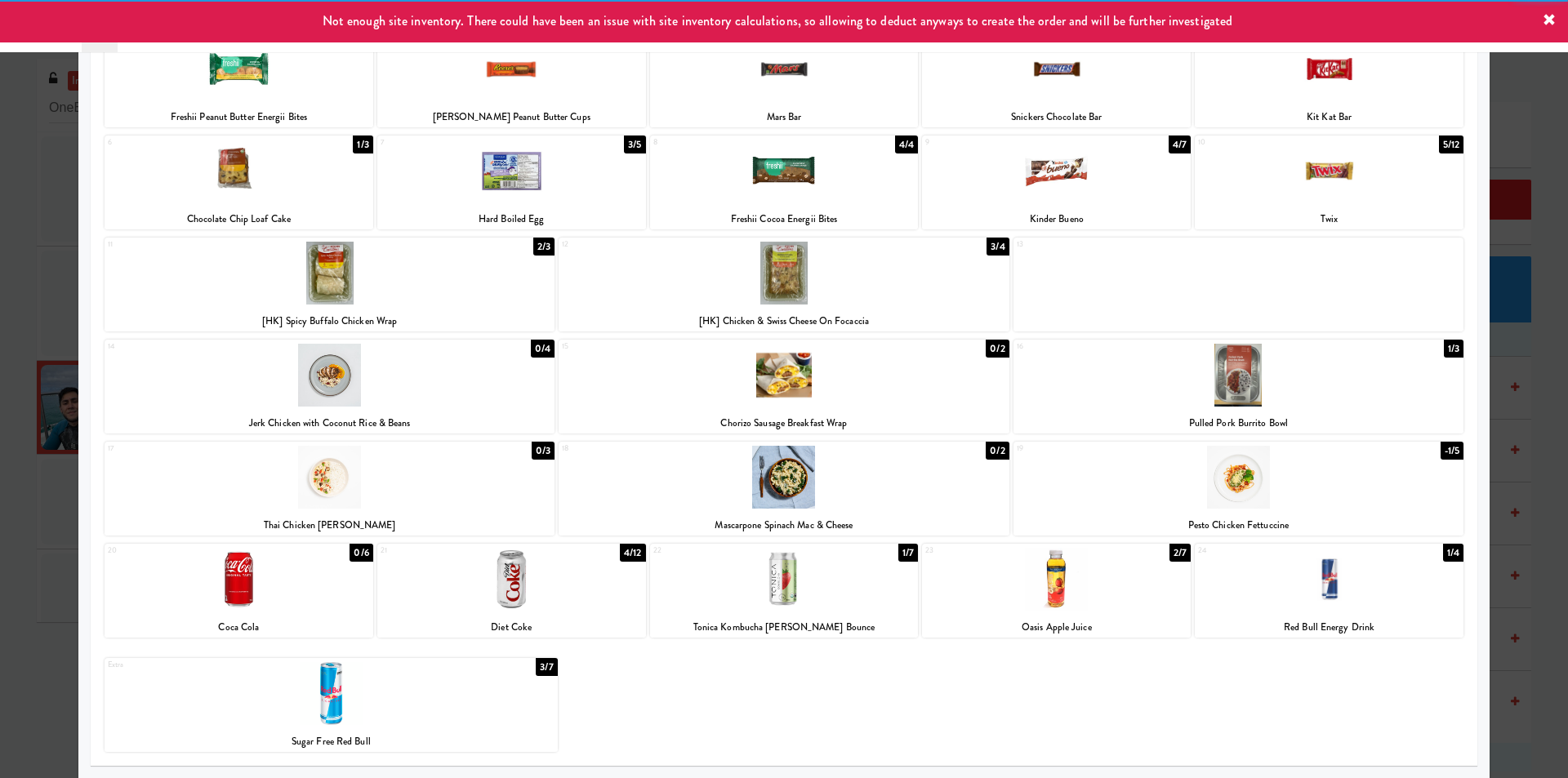
click at [1501, 474] on div at bounding box center [784, 389] width 1568 height 778
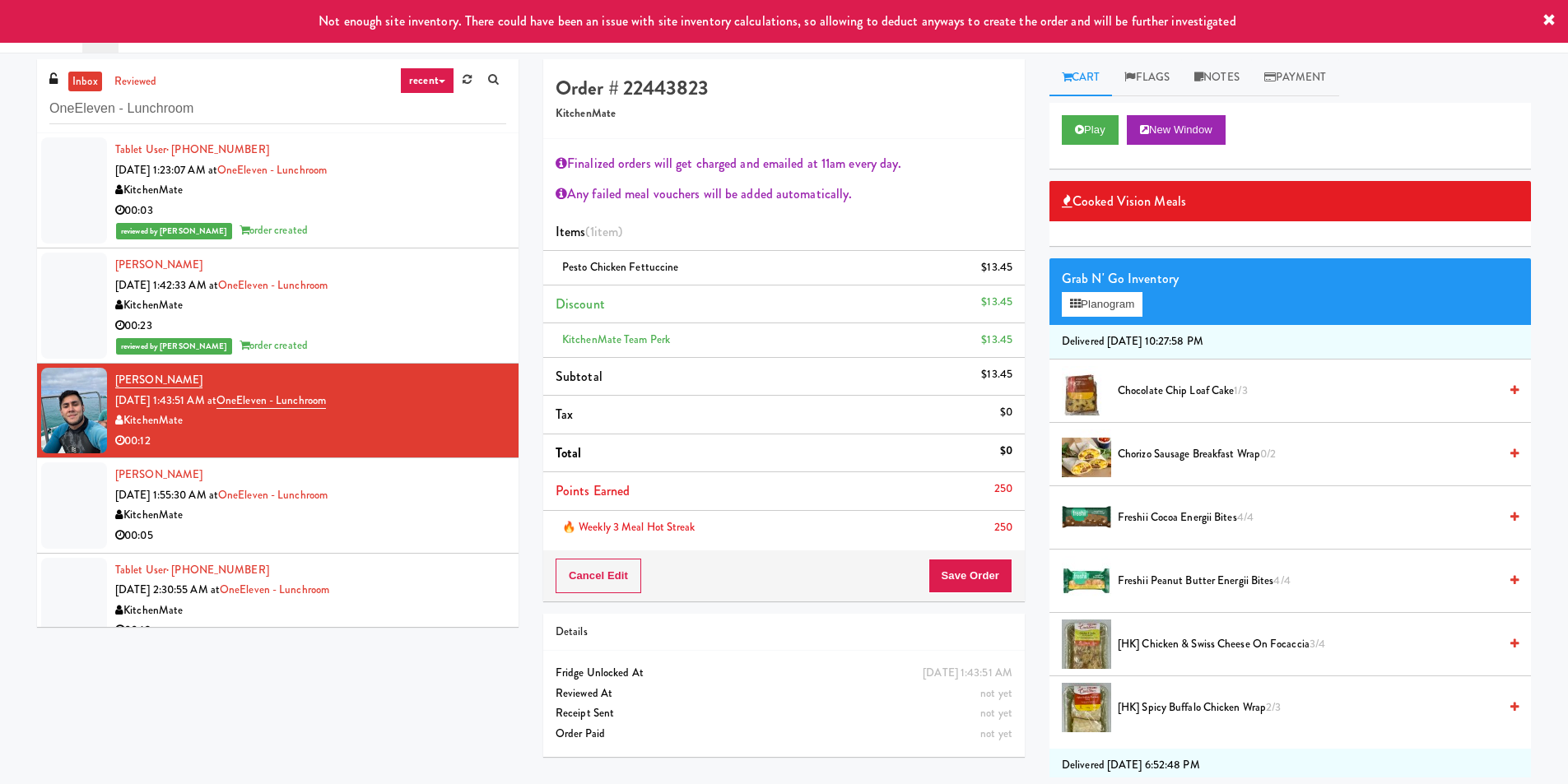
click at [982, 598] on div "Cancel Edit Save Order" at bounding box center [784, 576] width 482 height 51
click at [989, 570] on button "Save Order" at bounding box center [970, 576] width 84 height 35
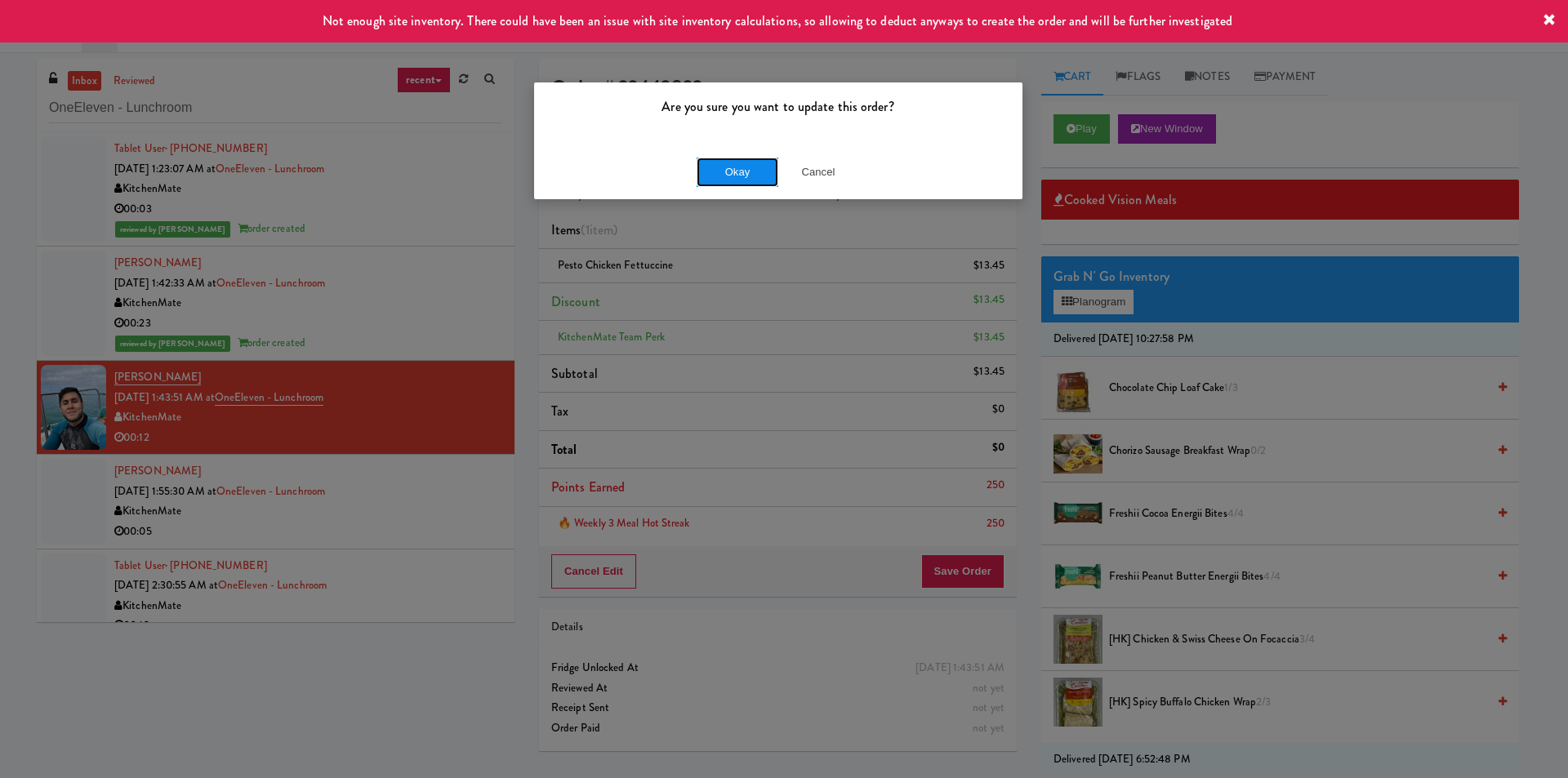
click at [757, 165] on button "Okay" at bounding box center [738, 172] width 82 height 29
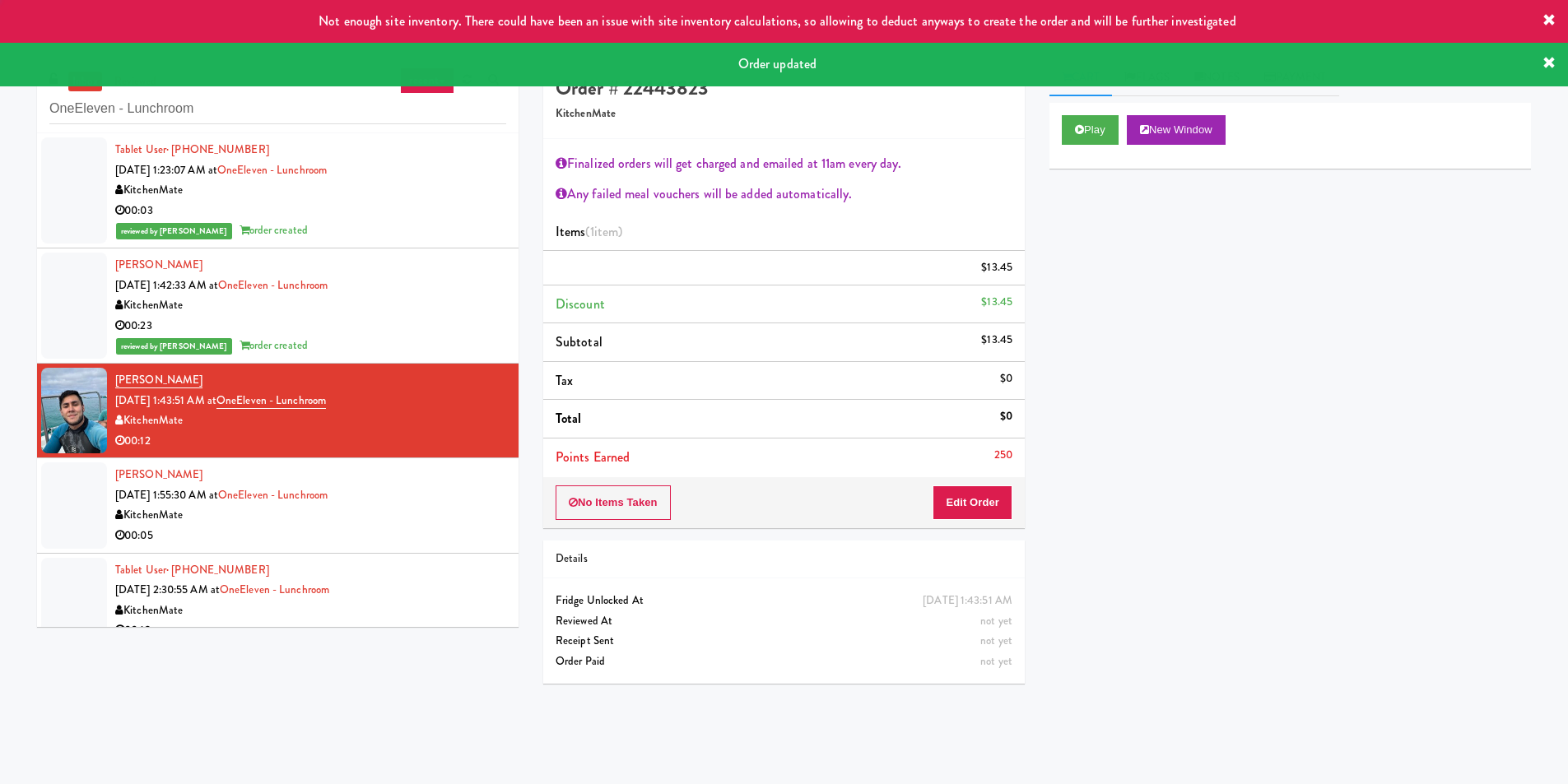
scroll to position [247, 0]
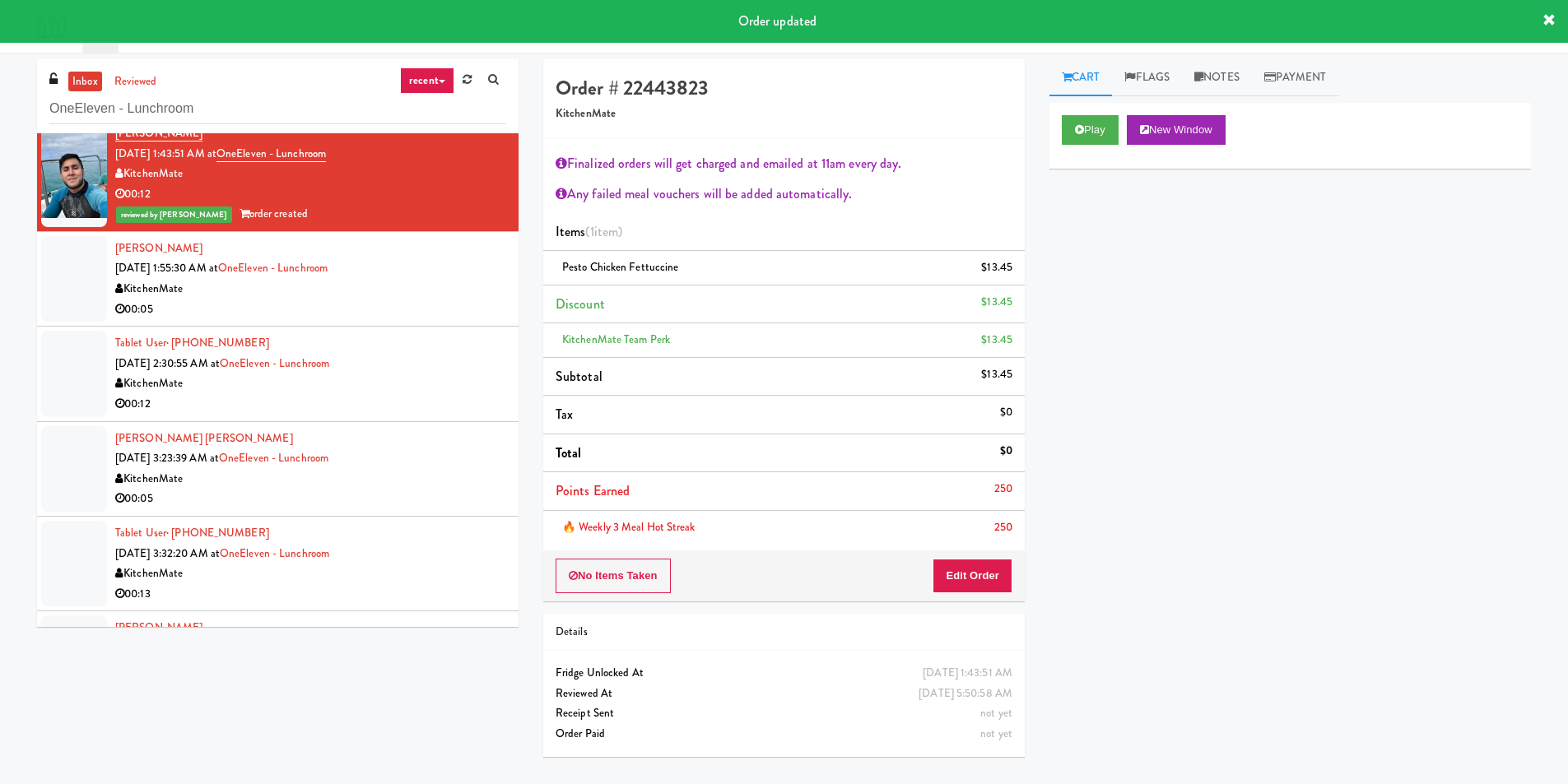
click at [460, 290] on div "KitchenMate" at bounding box center [310, 290] width 391 height 20
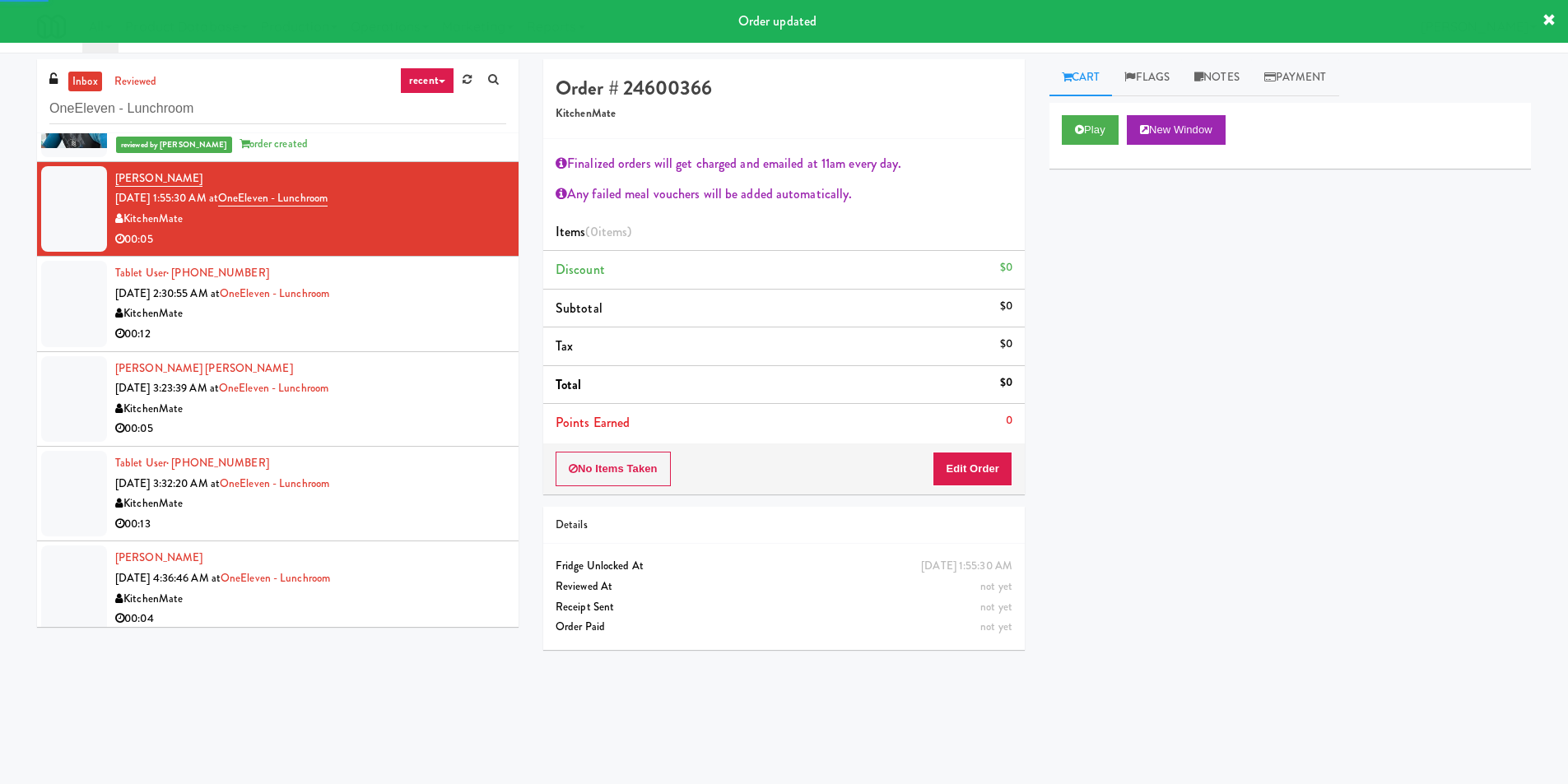
scroll to position [326, 0]
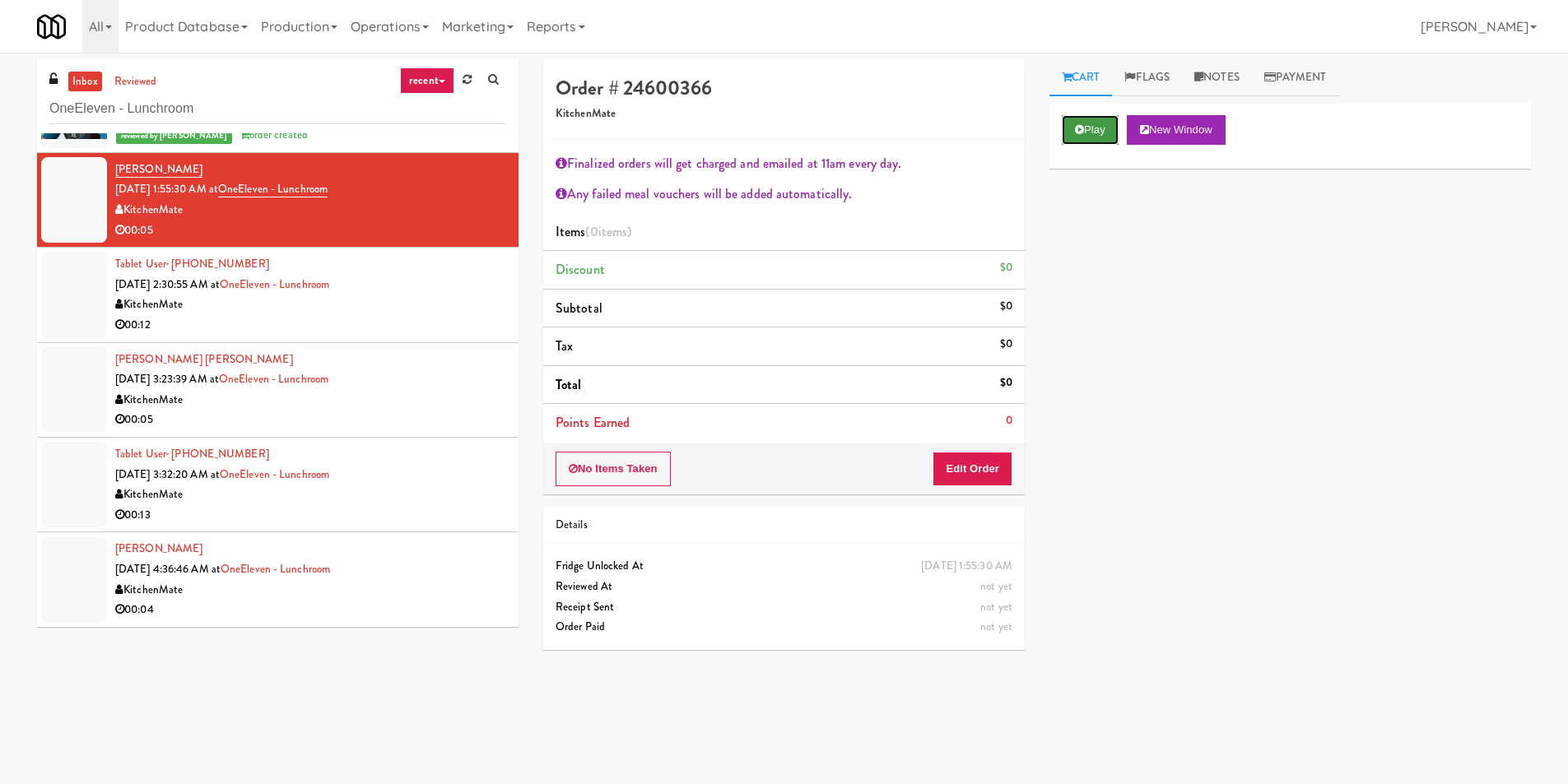
click at [1093, 136] on button "Play" at bounding box center [1090, 130] width 57 height 29
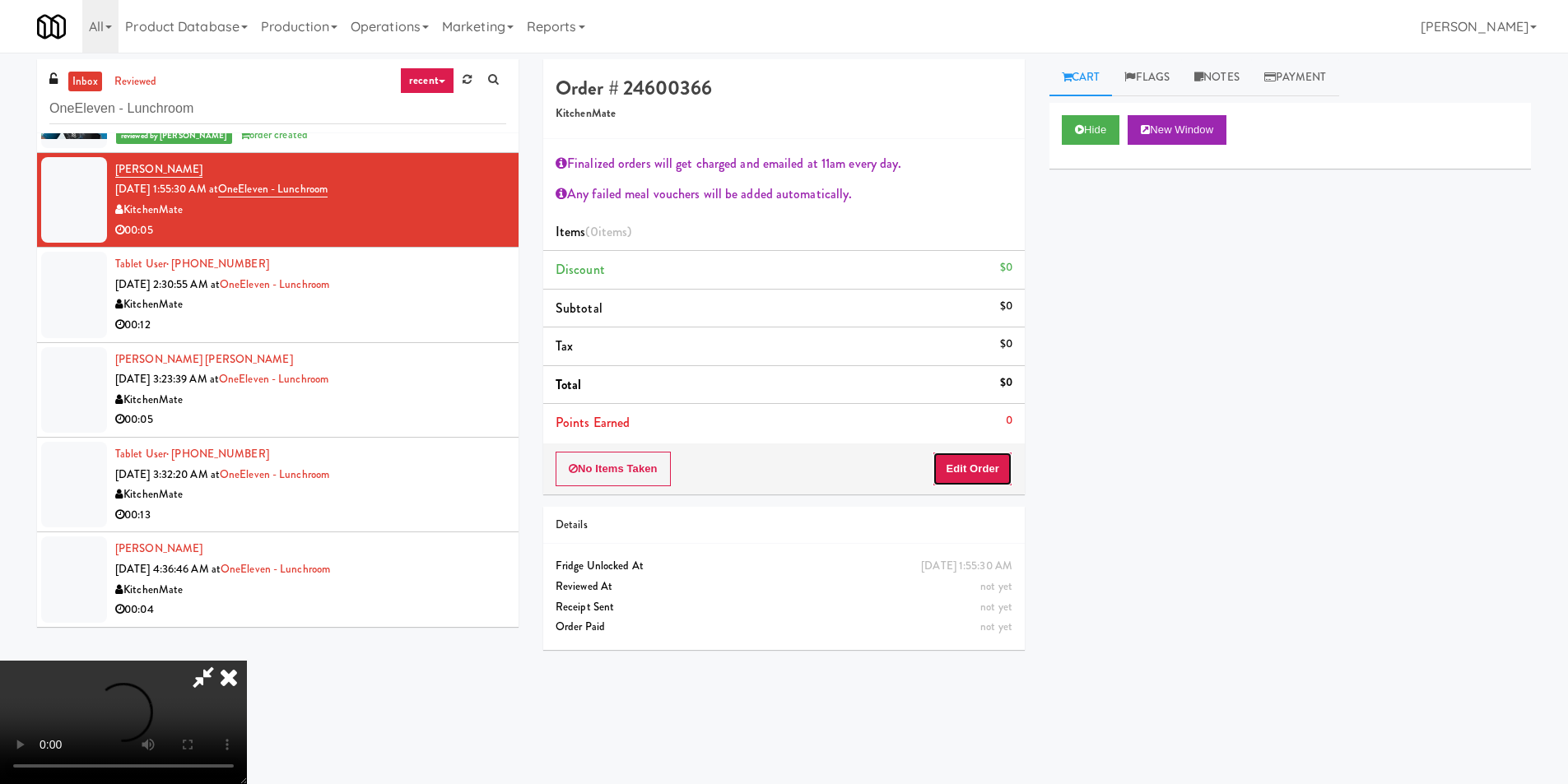
click at [991, 482] on button "Edit Order" at bounding box center [972, 470] width 80 height 35
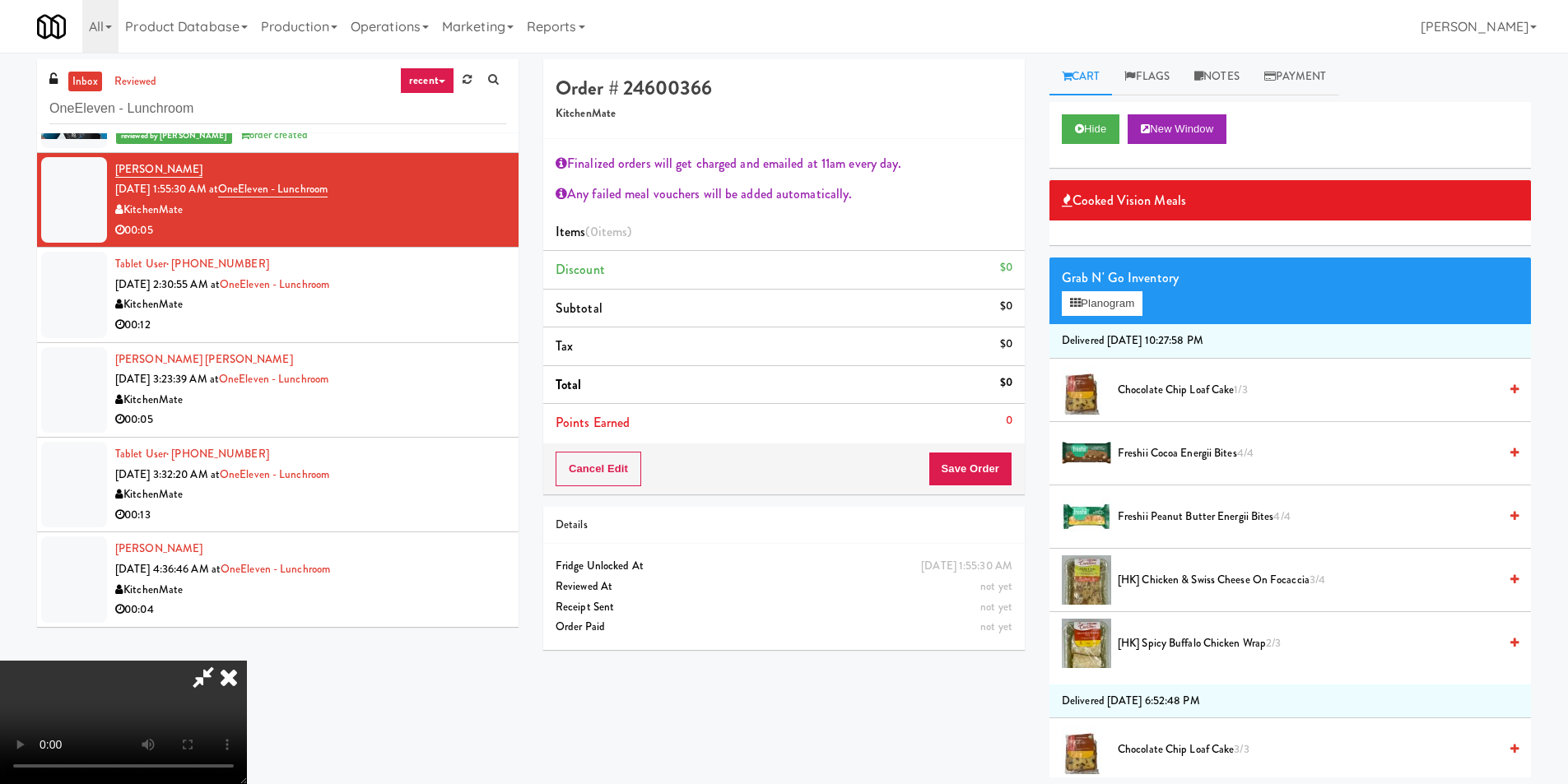
scroll to position [0, 0]
click at [1201, 81] on icon at bounding box center [1199, 77] width 9 height 11
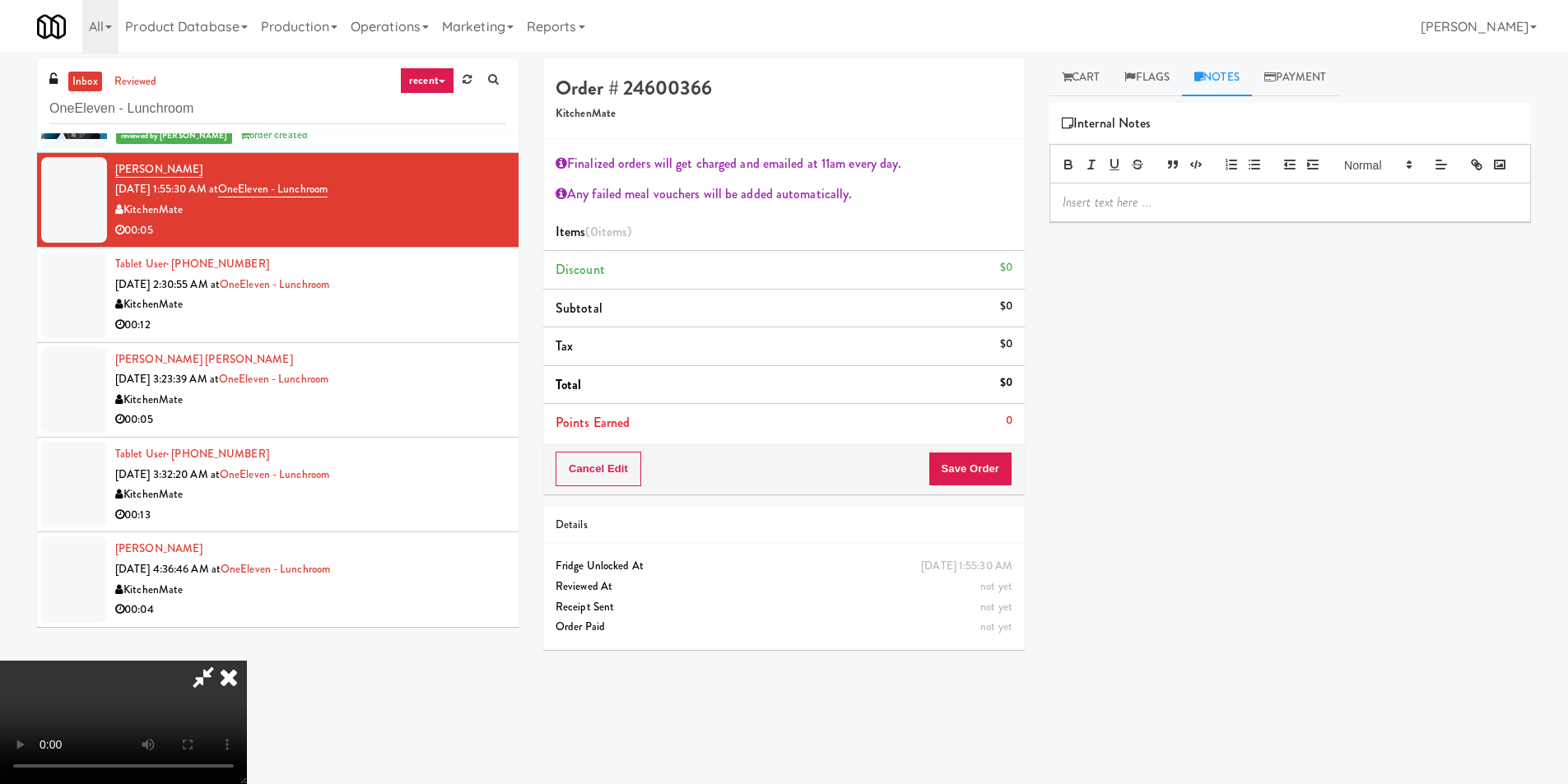
click at [1166, 222] on div at bounding box center [1290, 202] width 480 height 38
click at [247, 661] on icon at bounding box center [228, 677] width 36 height 33
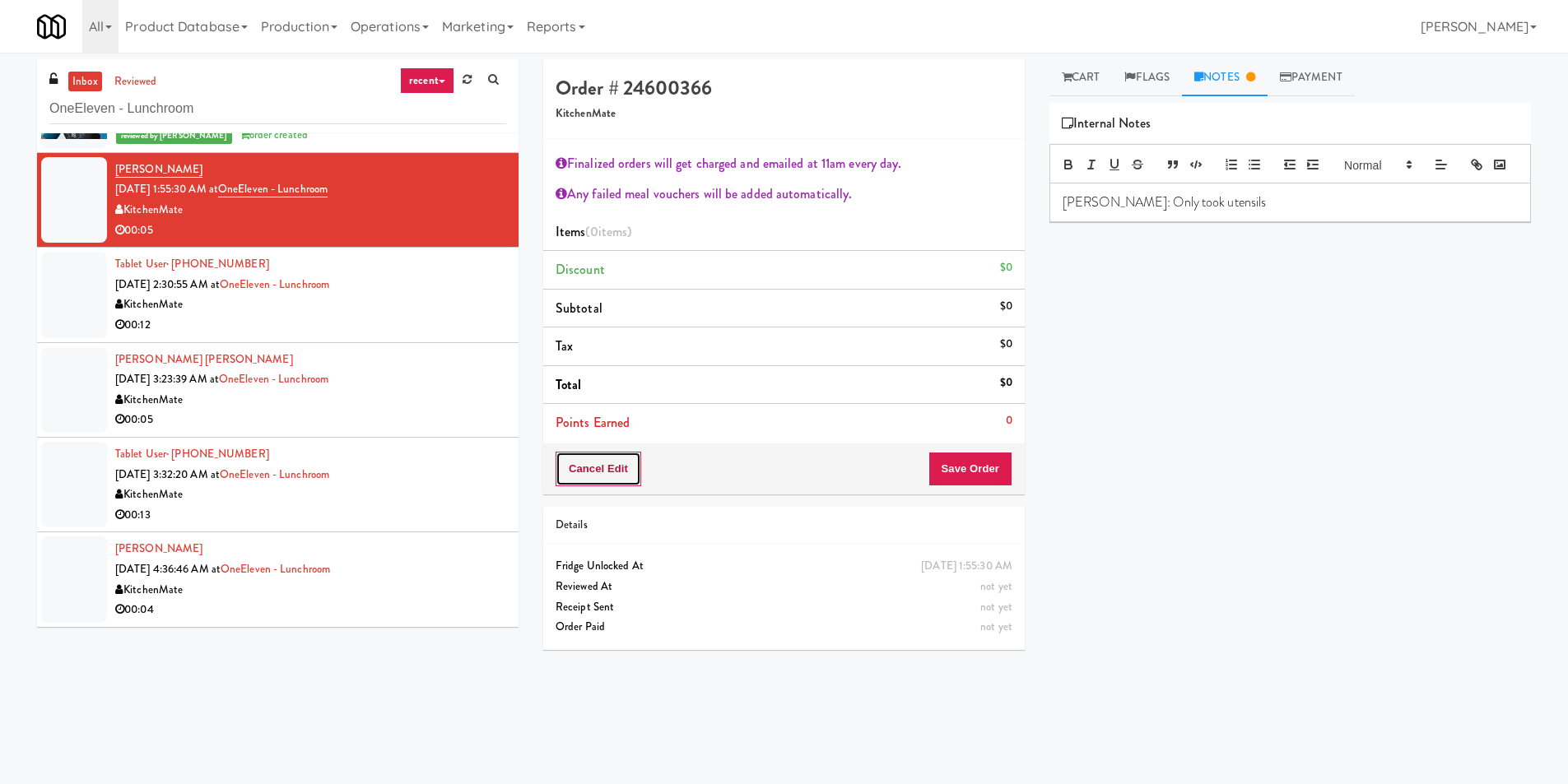
click at [619, 474] on button "Cancel Edit" at bounding box center [597, 470] width 85 height 35
click at [659, 454] on button "No Items Taken" at bounding box center [612, 470] width 115 height 35
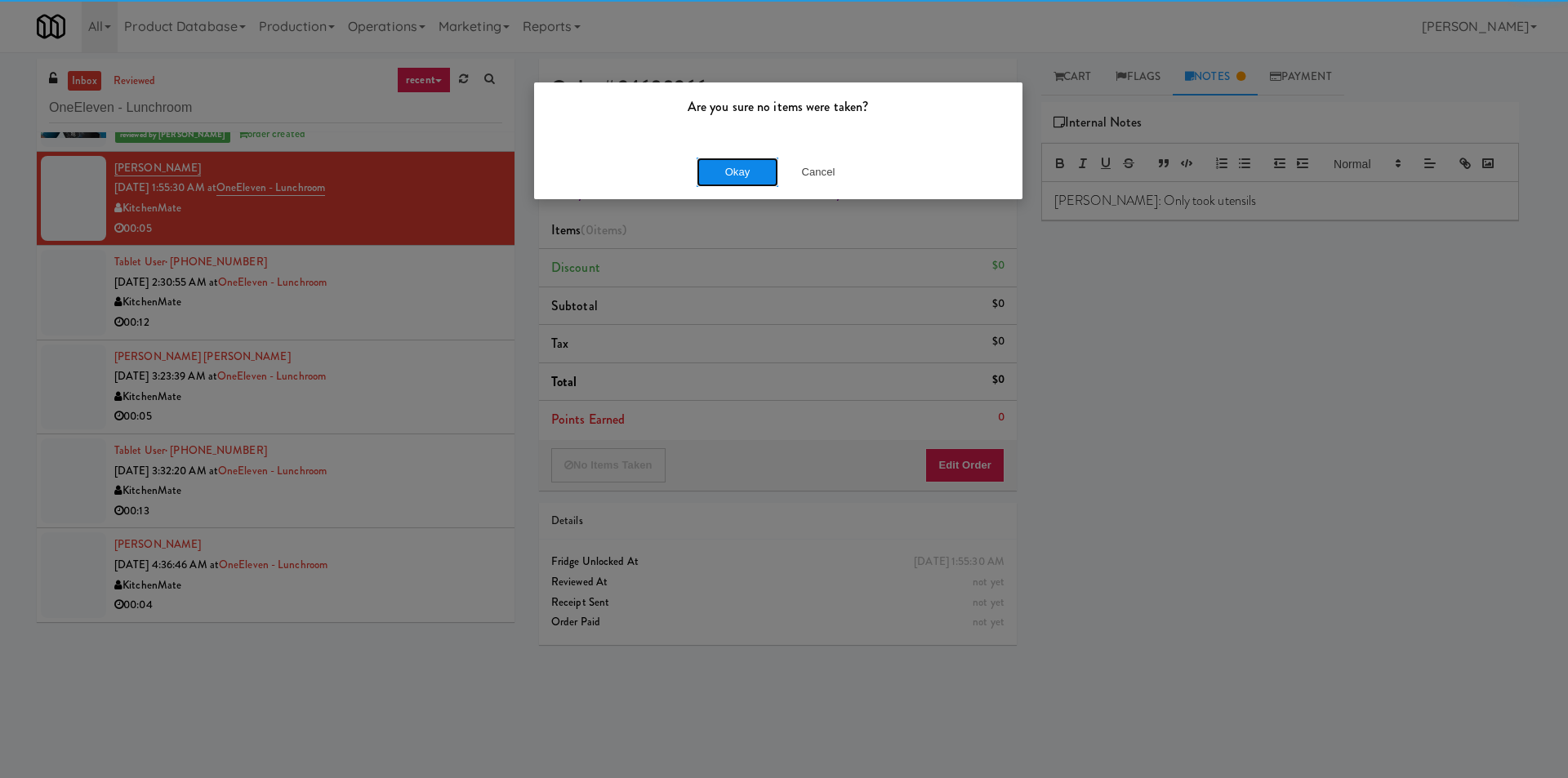
click at [739, 167] on button "Okay" at bounding box center [738, 172] width 82 height 29
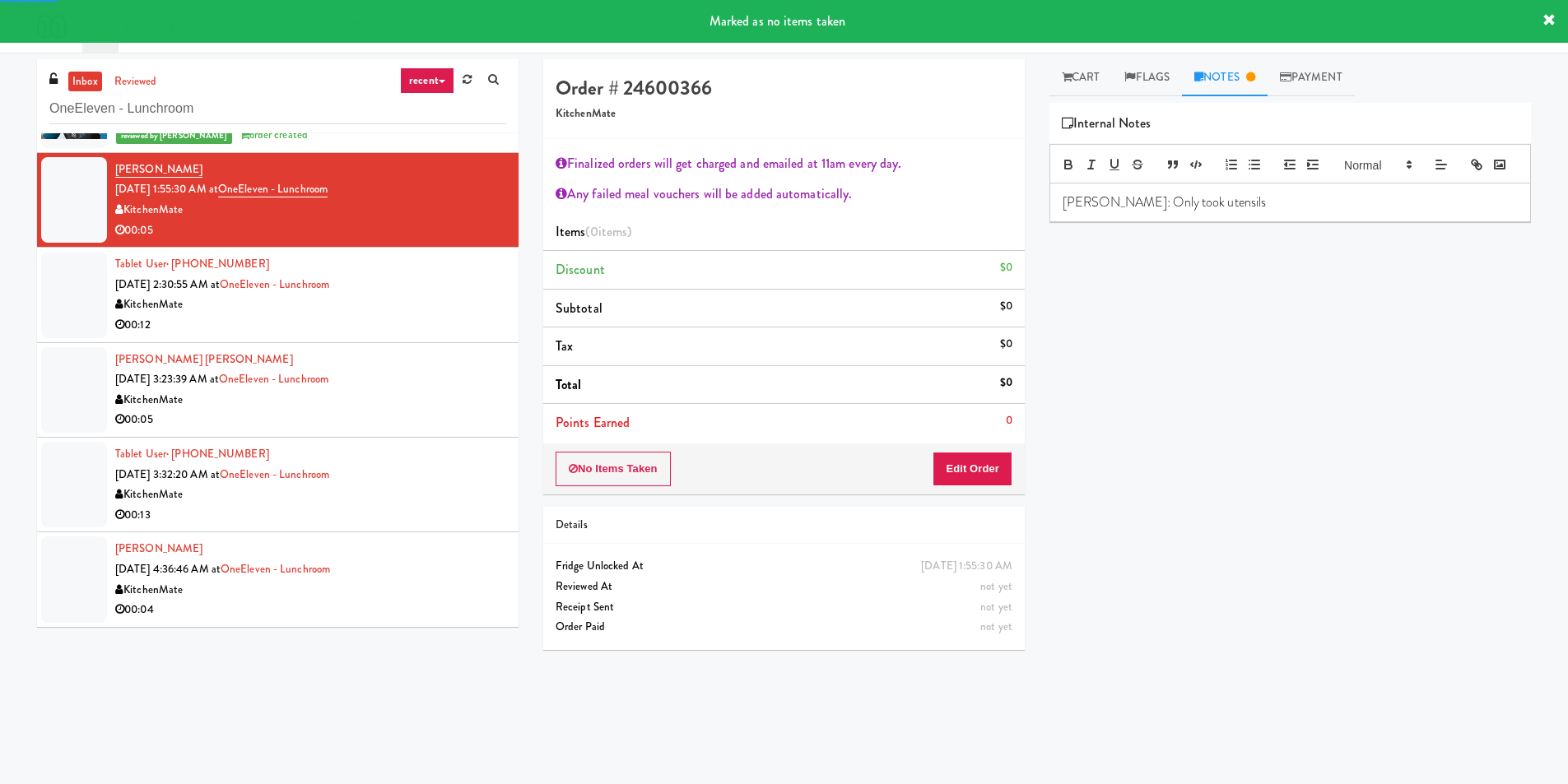
click at [454, 298] on div "KitchenMate" at bounding box center [310, 305] width 391 height 20
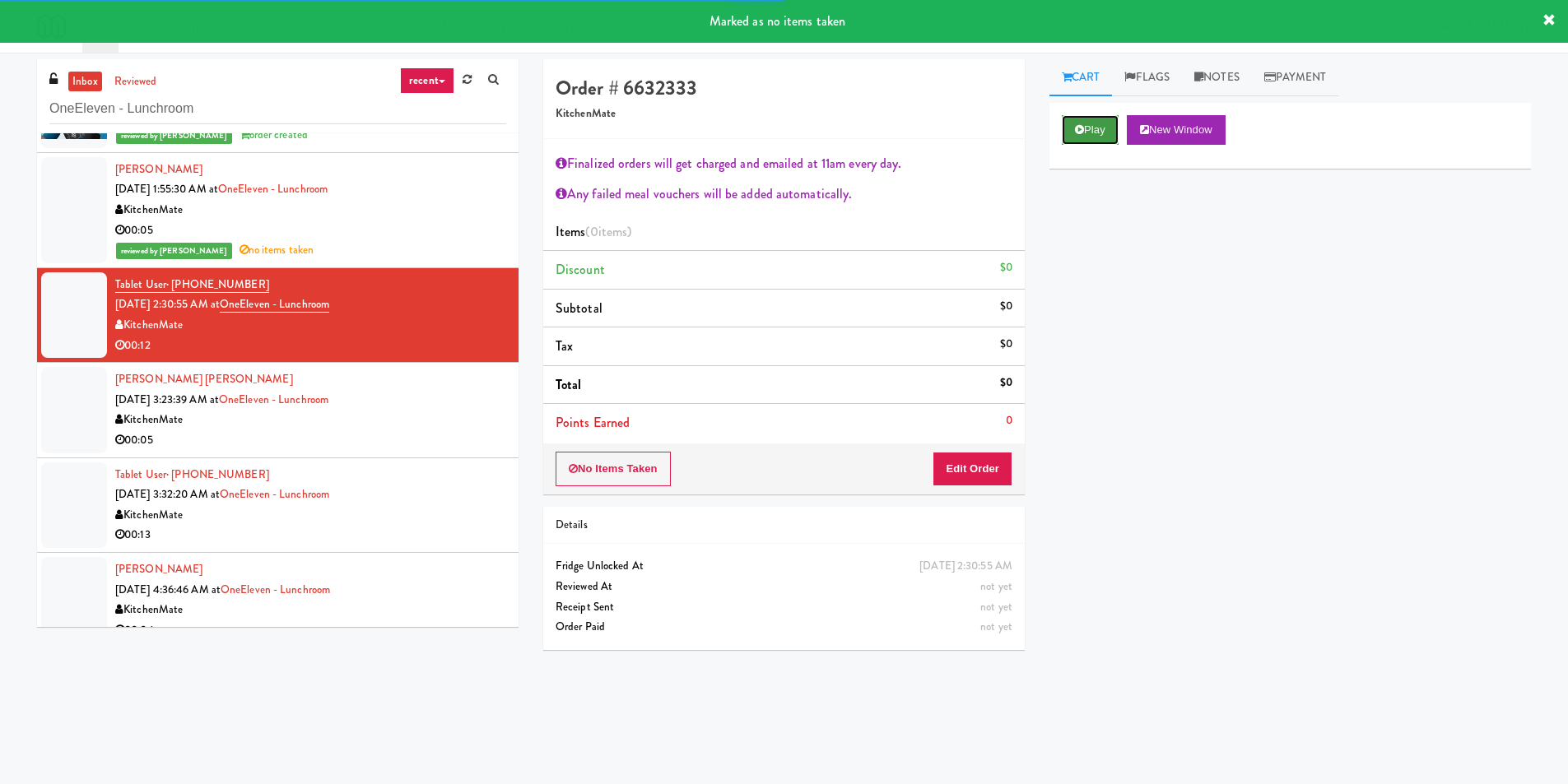
click at [1078, 118] on button "Play" at bounding box center [1090, 130] width 57 height 29
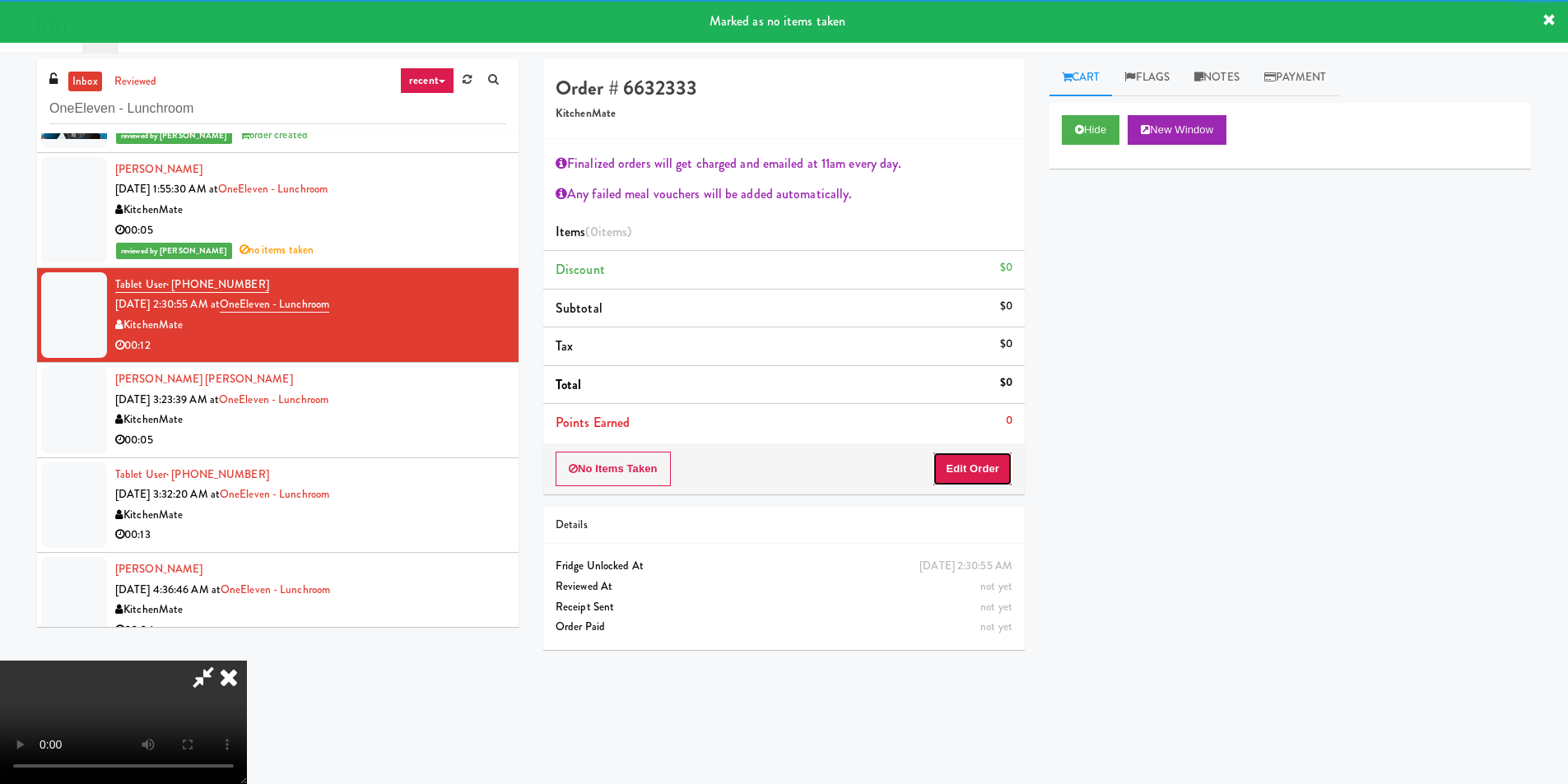
click at [949, 462] on button "Edit Order" at bounding box center [972, 470] width 80 height 35
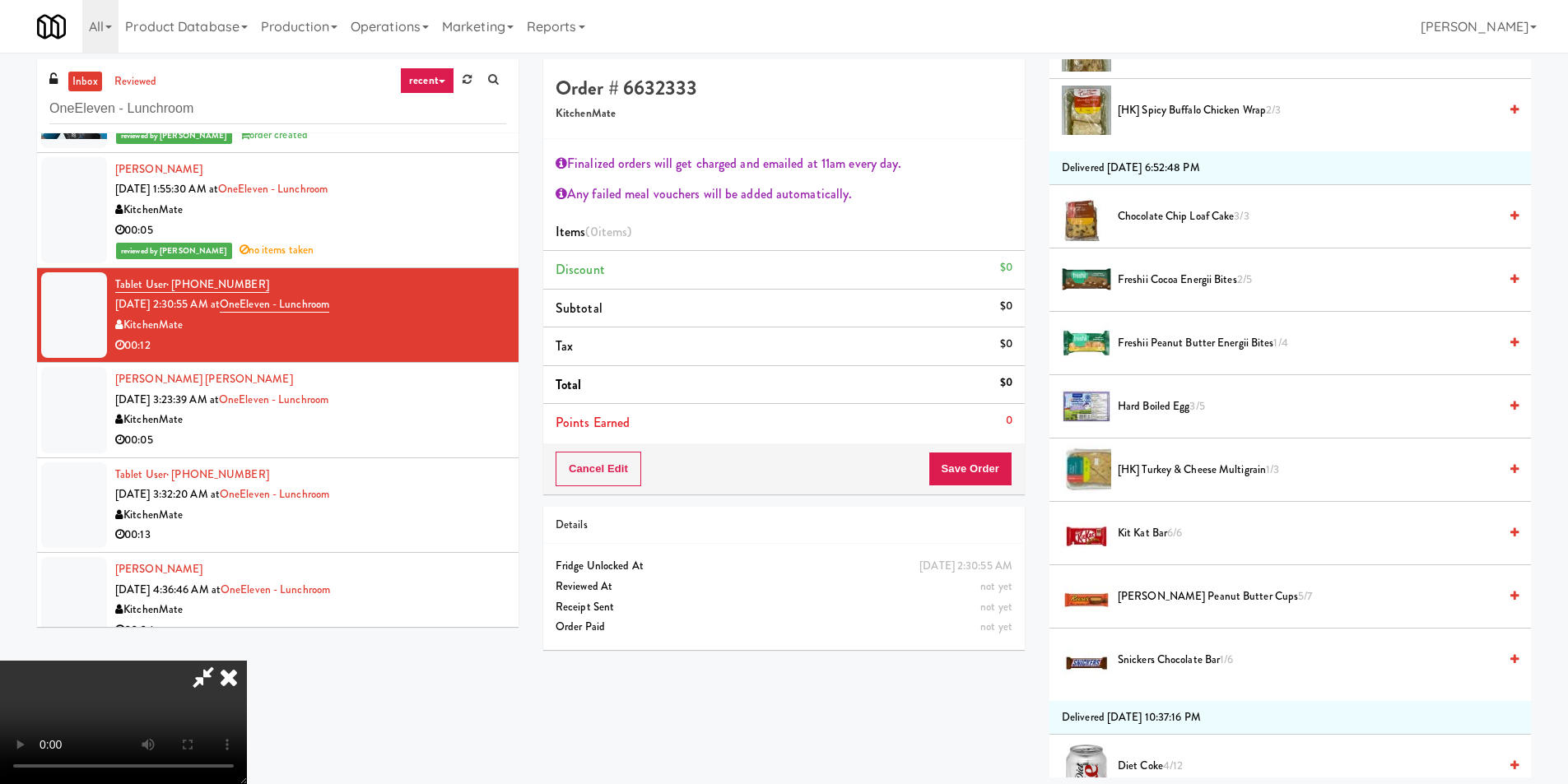
scroll to position [576, 0]
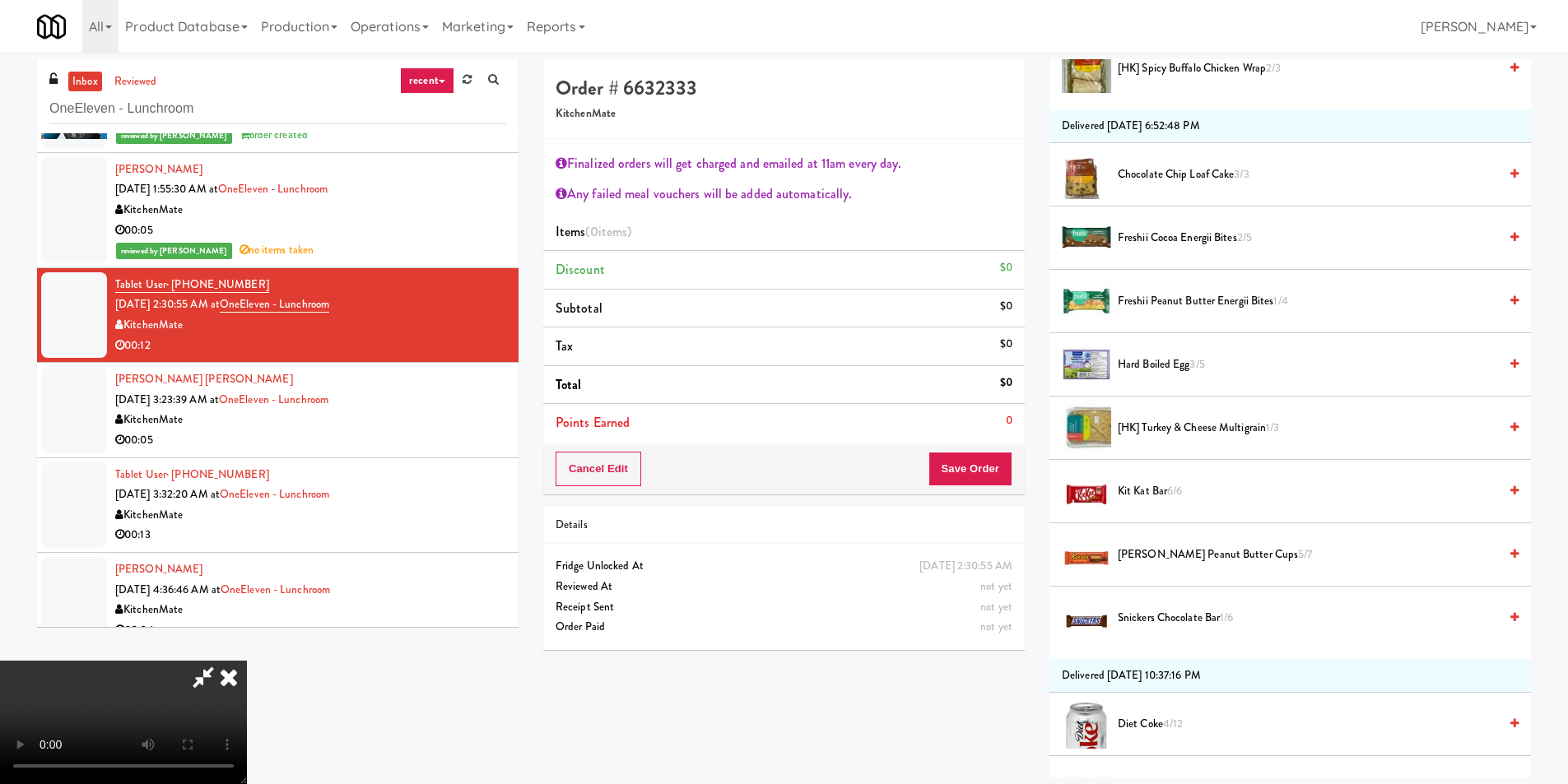
click at [1145, 507] on li "Kit Kat Bar 6/6" at bounding box center [1290, 492] width 482 height 63
click at [1151, 495] on span "Kit Kat Bar 6/6" at bounding box center [1308, 492] width 381 height 20
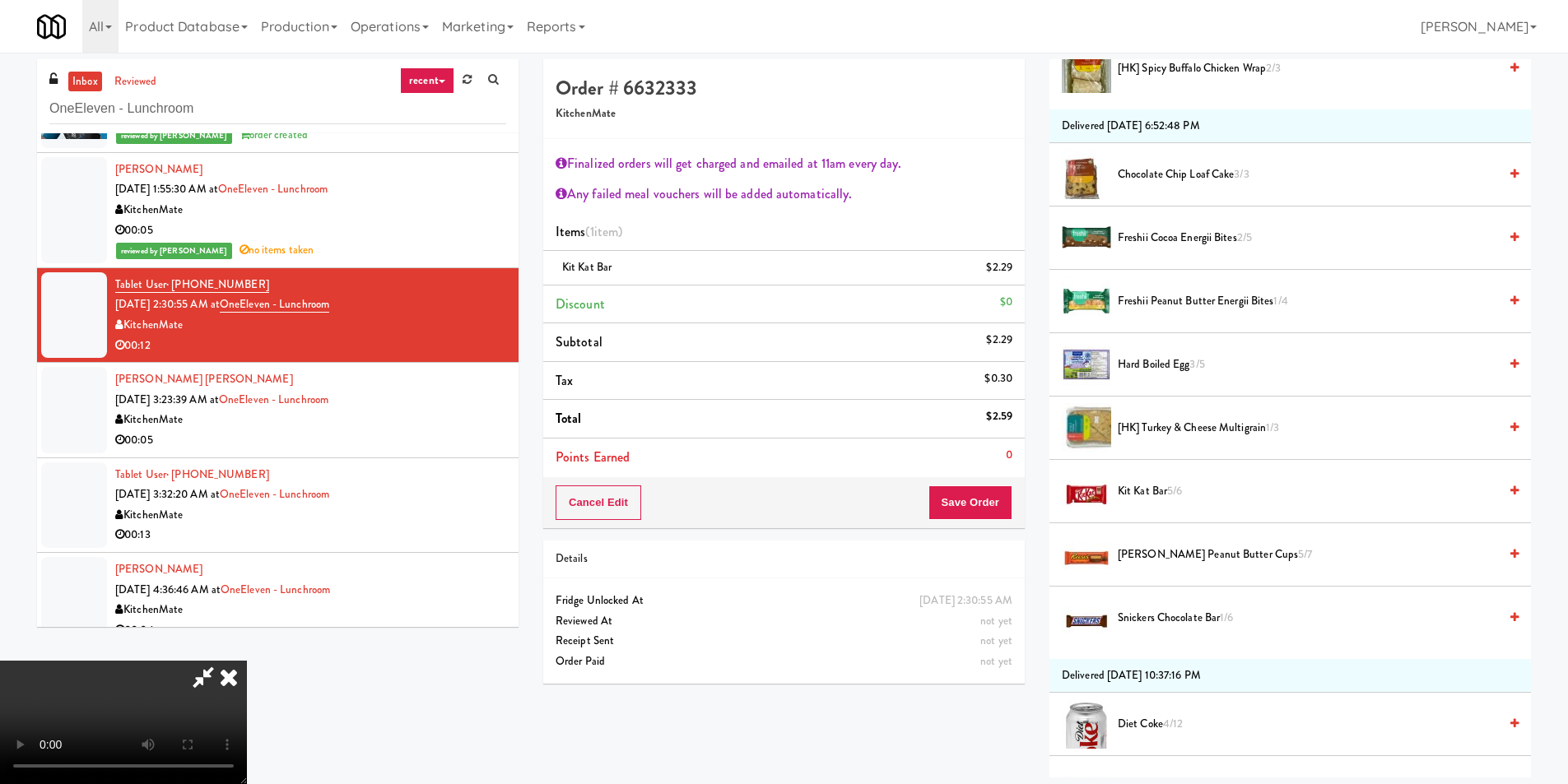
click at [222, 661] on icon at bounding box center [203, 677] width 38 height 33
click at [247, 661] on div at bounding box center [123, 722] width 247 height 123
click at [247, 661] on icon at bounding box center [228, 677] width 36 height 33
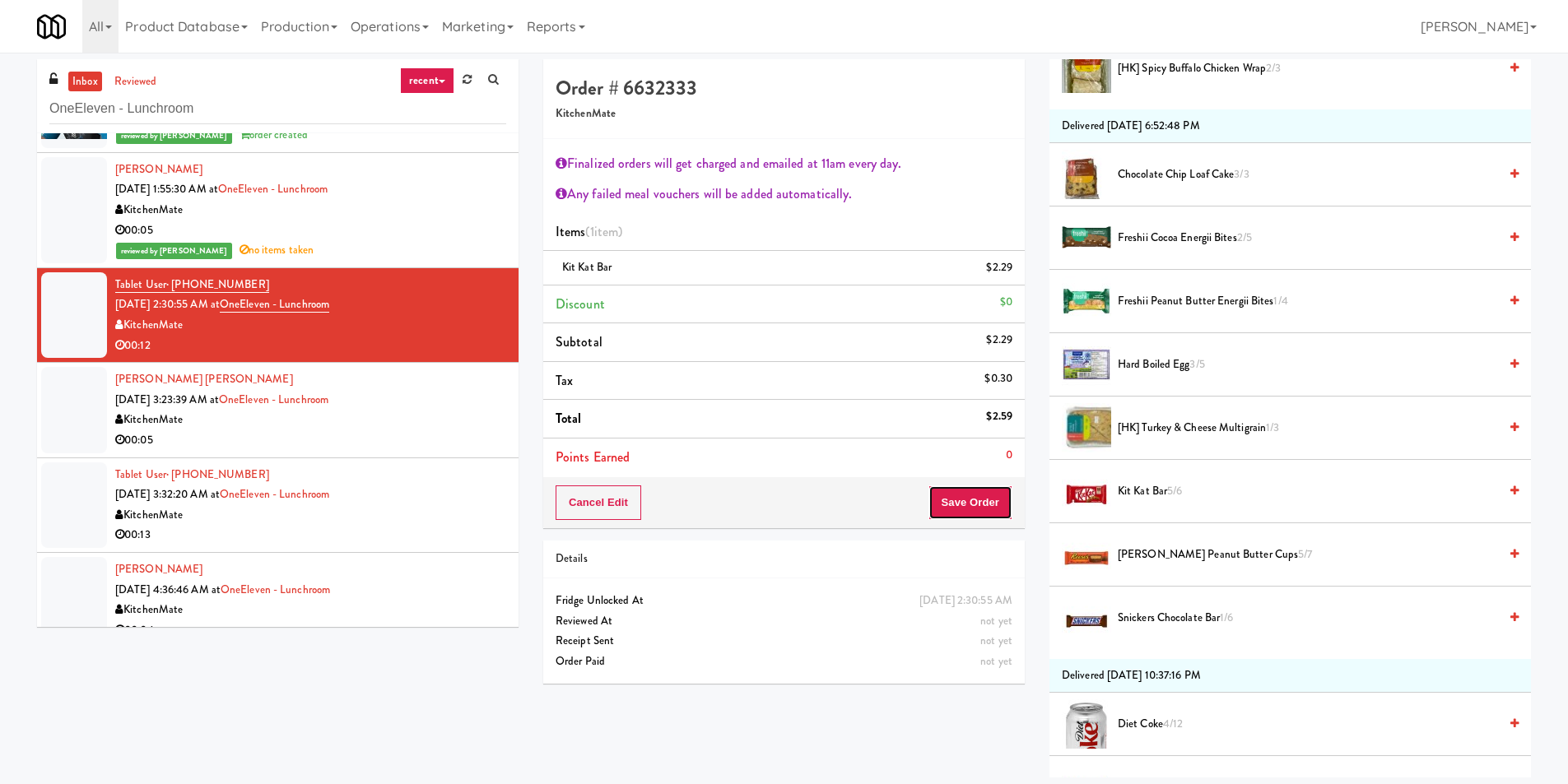
click at [977, 514] on button "Save Order" at bounding box center [970, 503] width 84 height 35
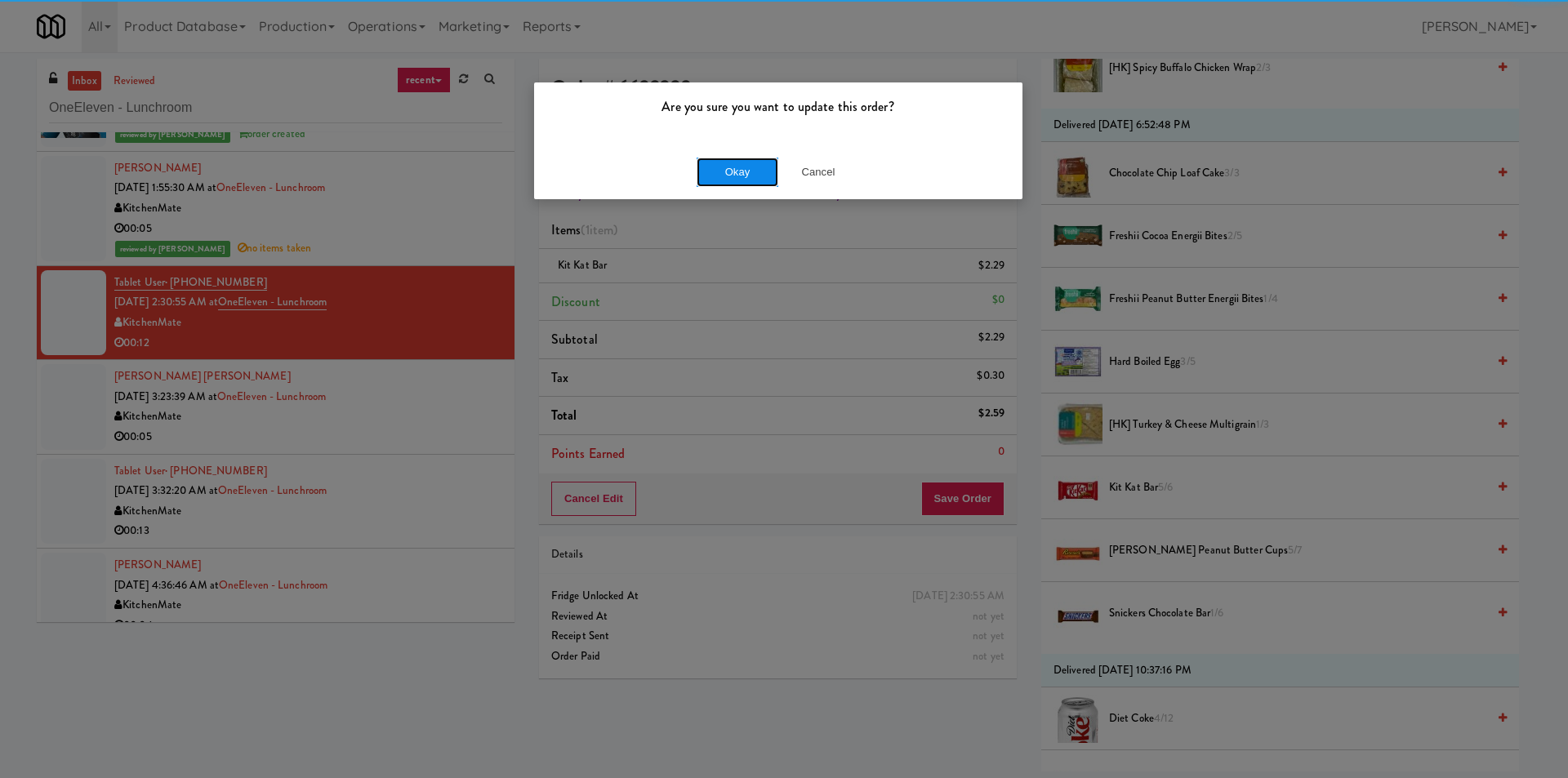
click at [730, 177] on button "Okay" at bounding box center [738, 172] width 82 height 29
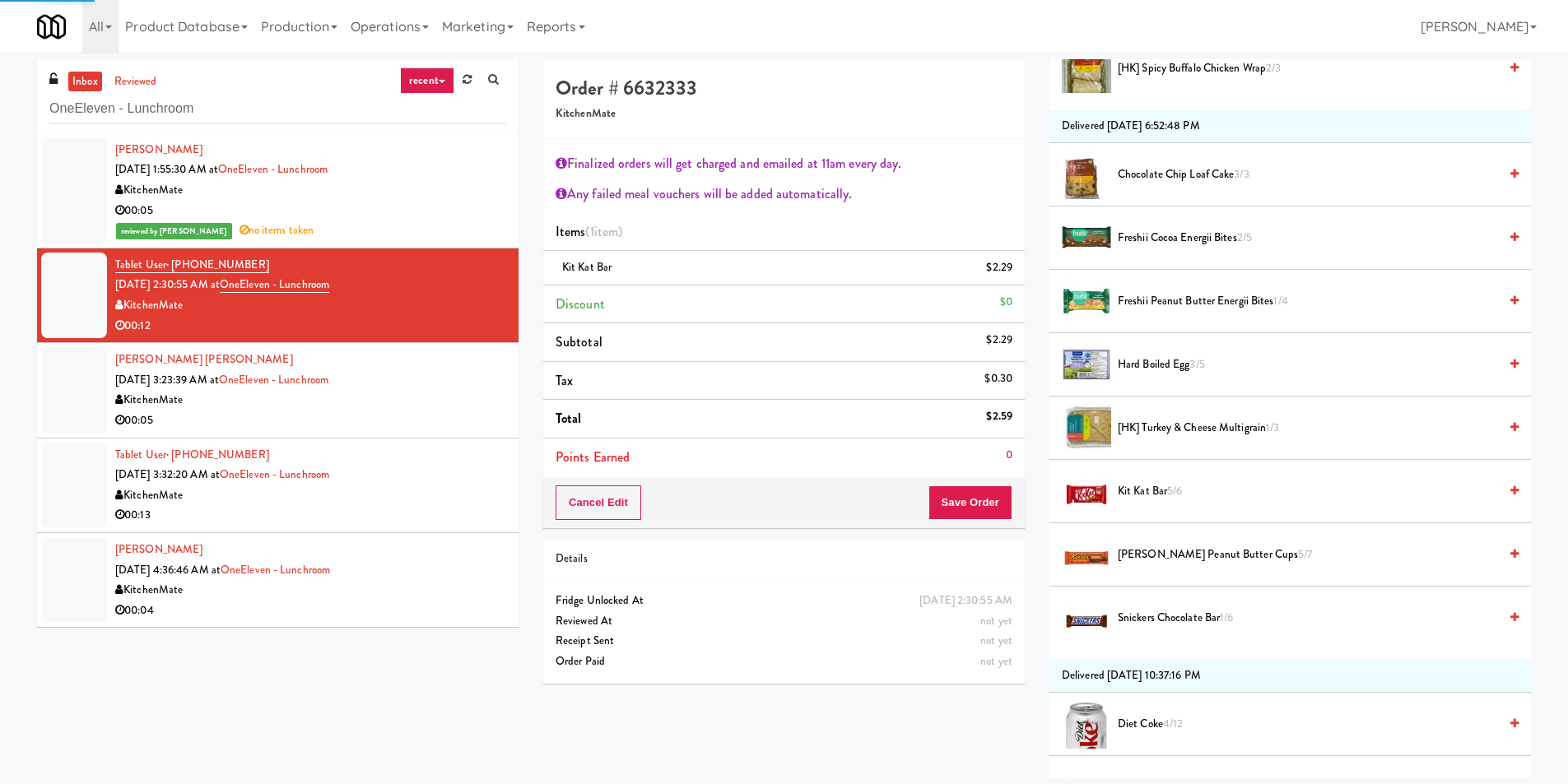
scroll to position [0, 0]
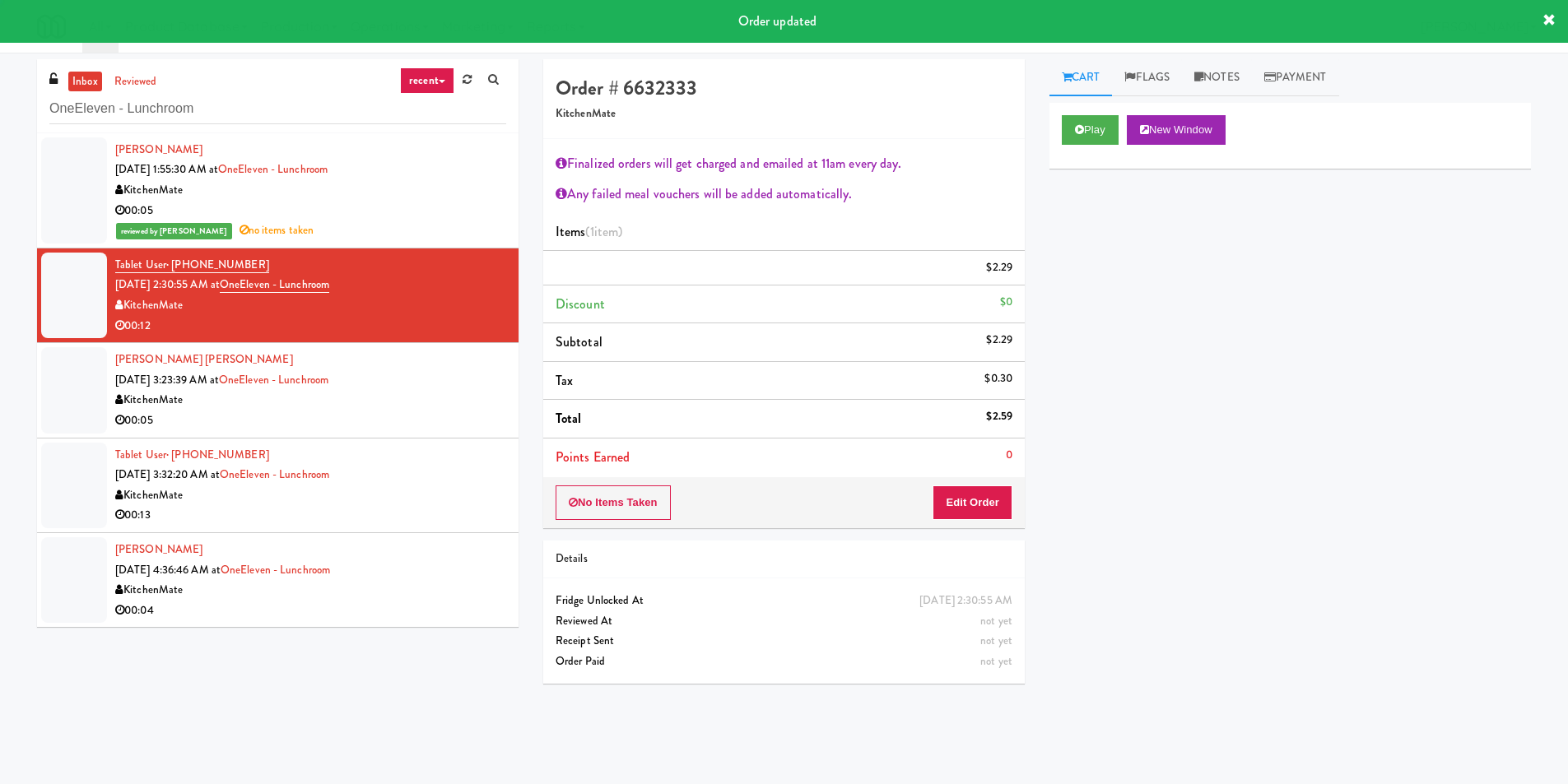
click at [423, 384] on div "[PERSON_NAME] [PERSON_NAME] [DATE] 3:23:39 AM at [GEOGRAPHIC_DATA] KitchenMate …" at bounding box center [310, 391] width 391 height 81
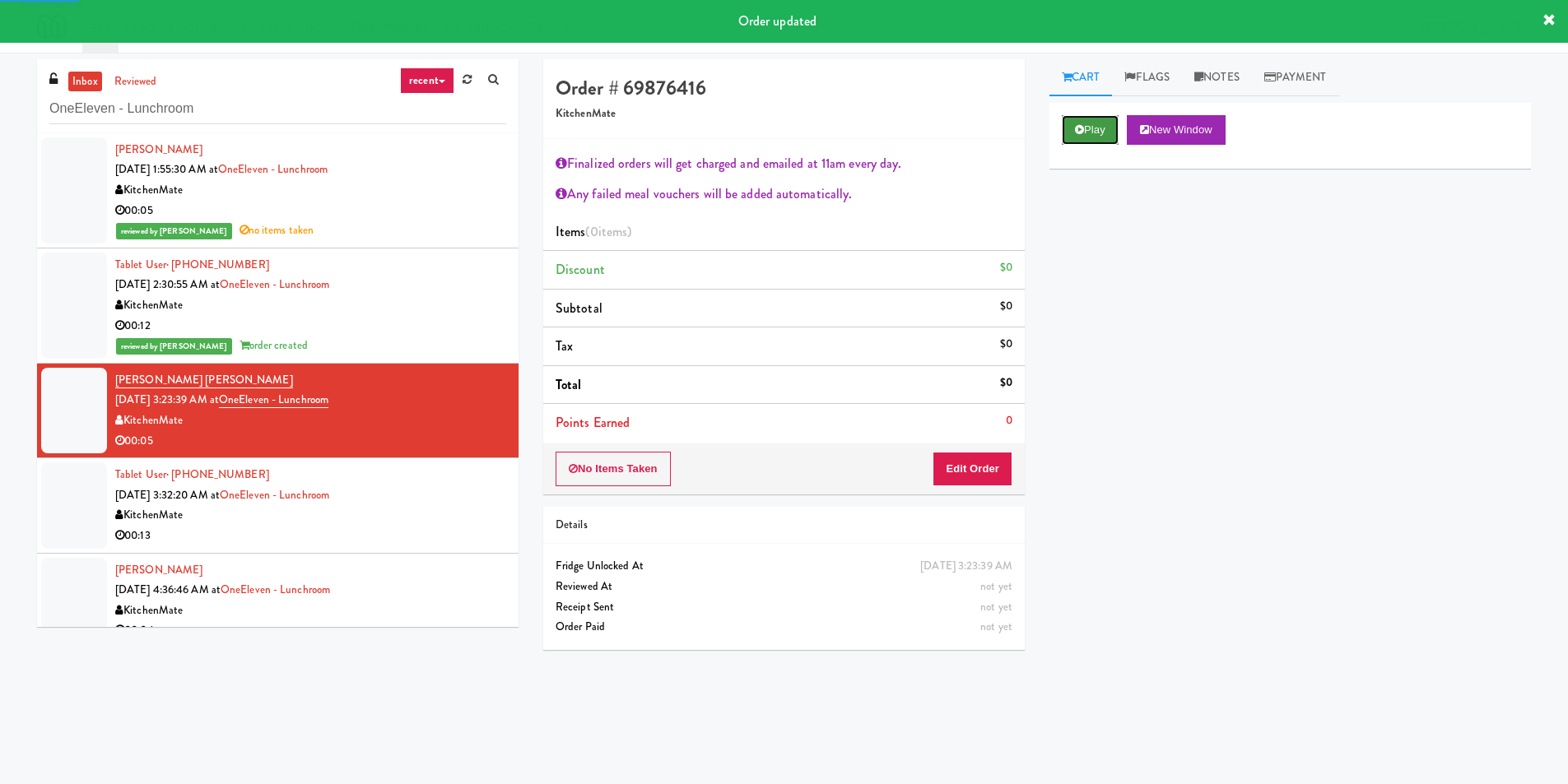
click at [1098, 121] on button "Play" at bounding box center [1090, 130] width 57 height 29
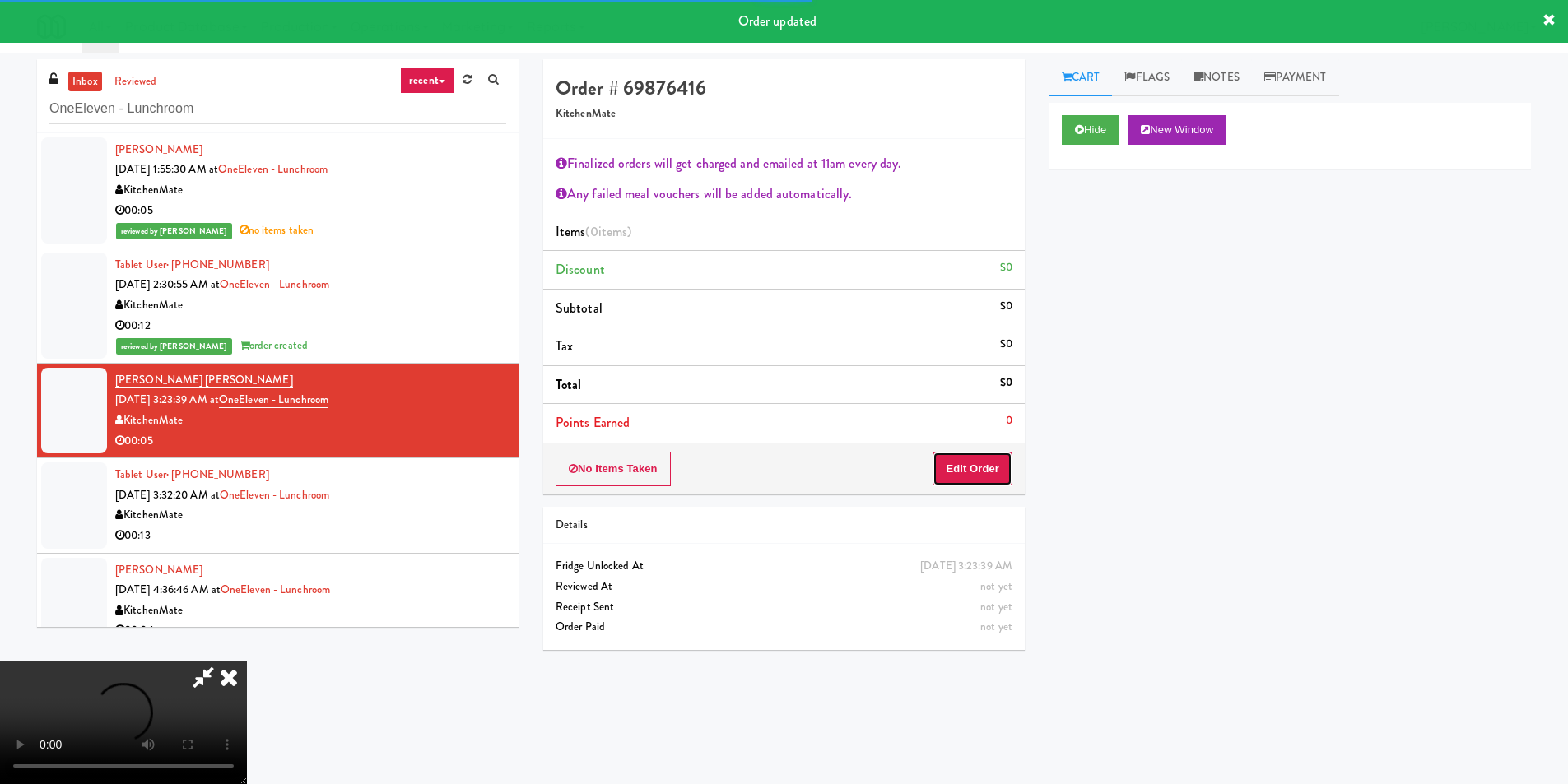
click at [959, 461] on button "Edit Order" at bounding box center [972, 470] width 80 height 35
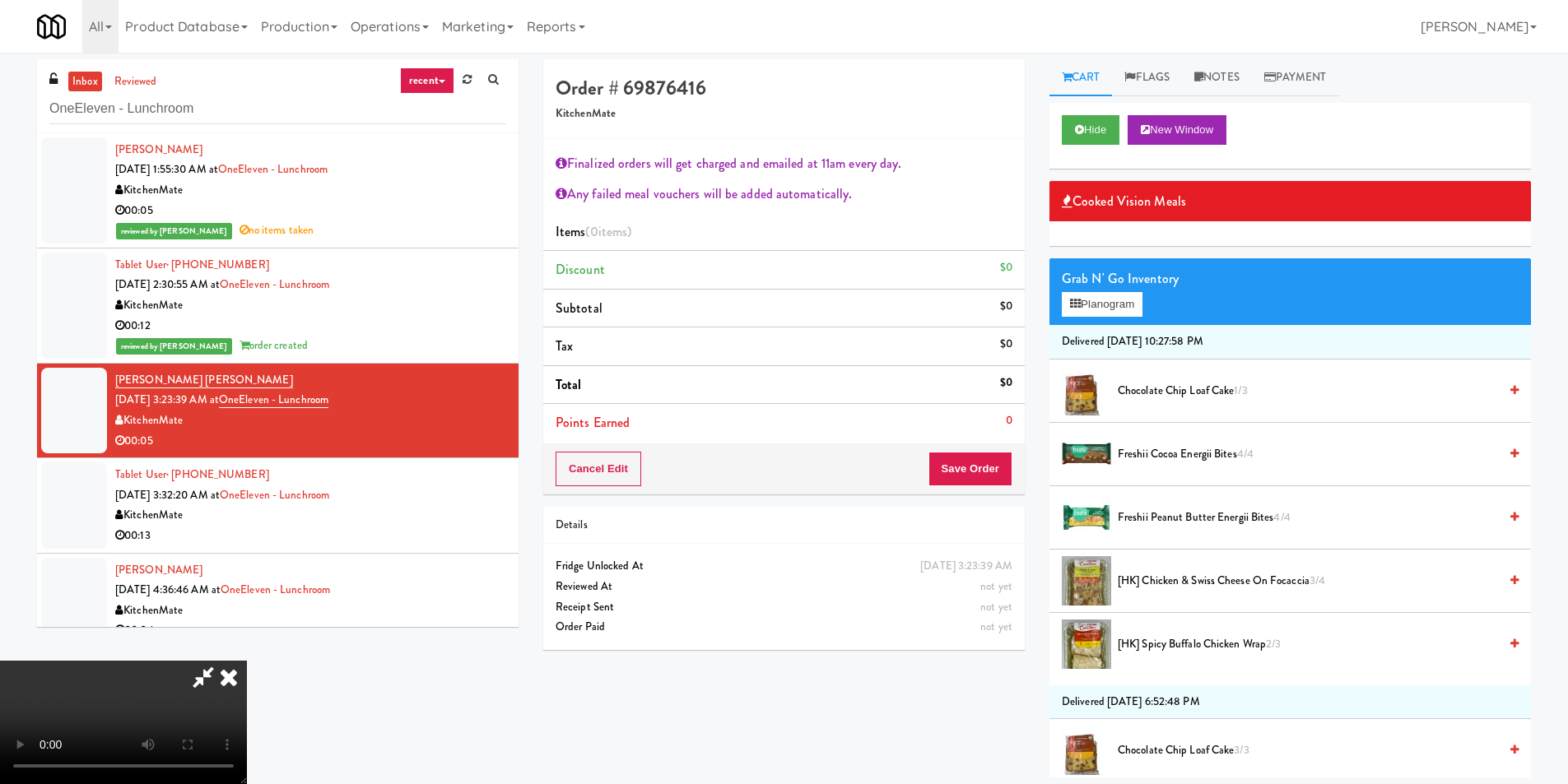
click at [1095, 290] on div "Grab N' Go Inventory Planogram" at bounding box center [1290, 291] width 482 height 67
click at [1100, 312] on button "Planogram" at bounding box center [1102, 304] width 81 height 25
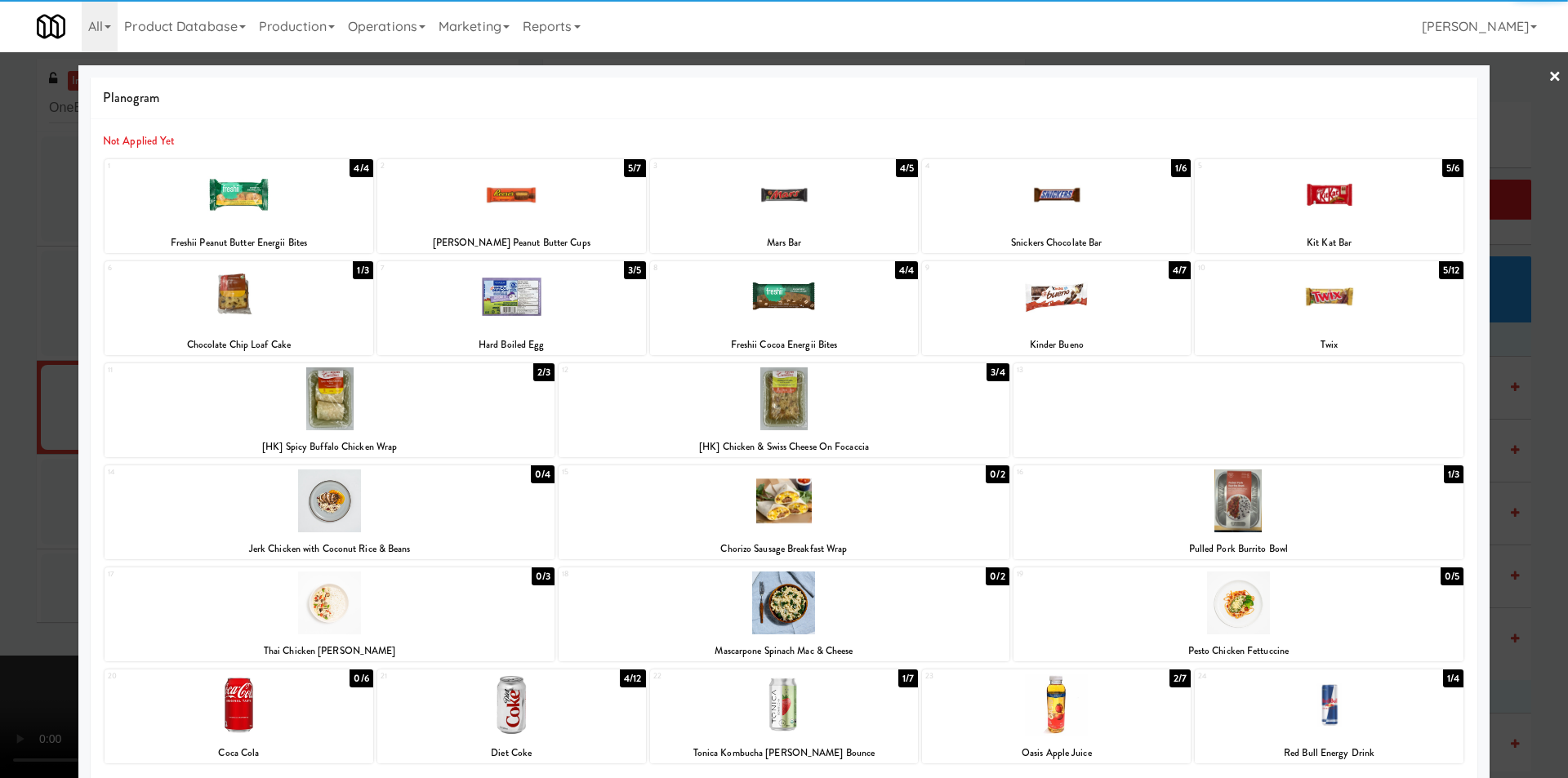
click at [302, 208] on div at bounding box center [239, 194] width 269 height 63
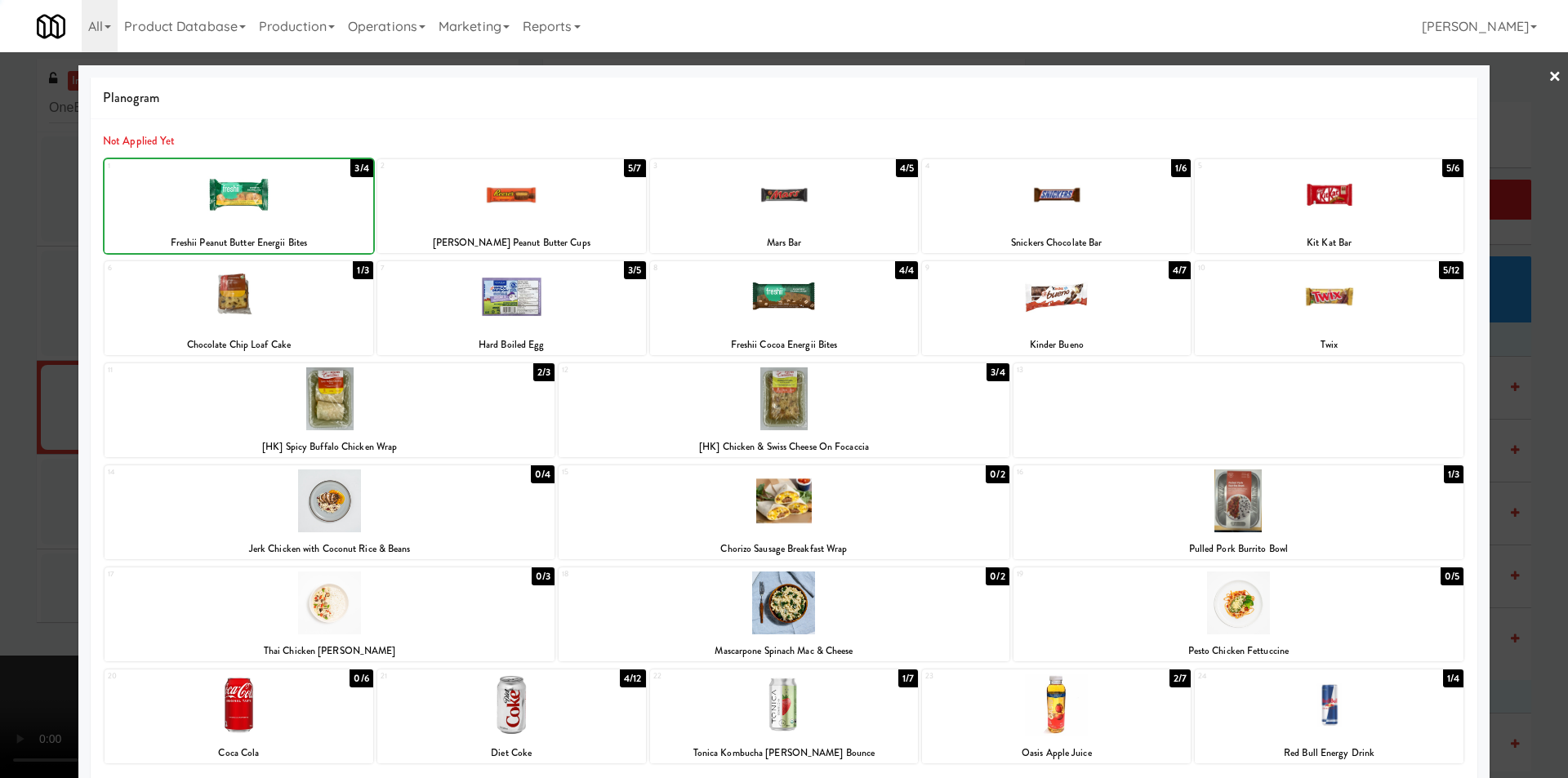
click at [9, 372] on div at bounding box center [784, 389] width 1568 height 778
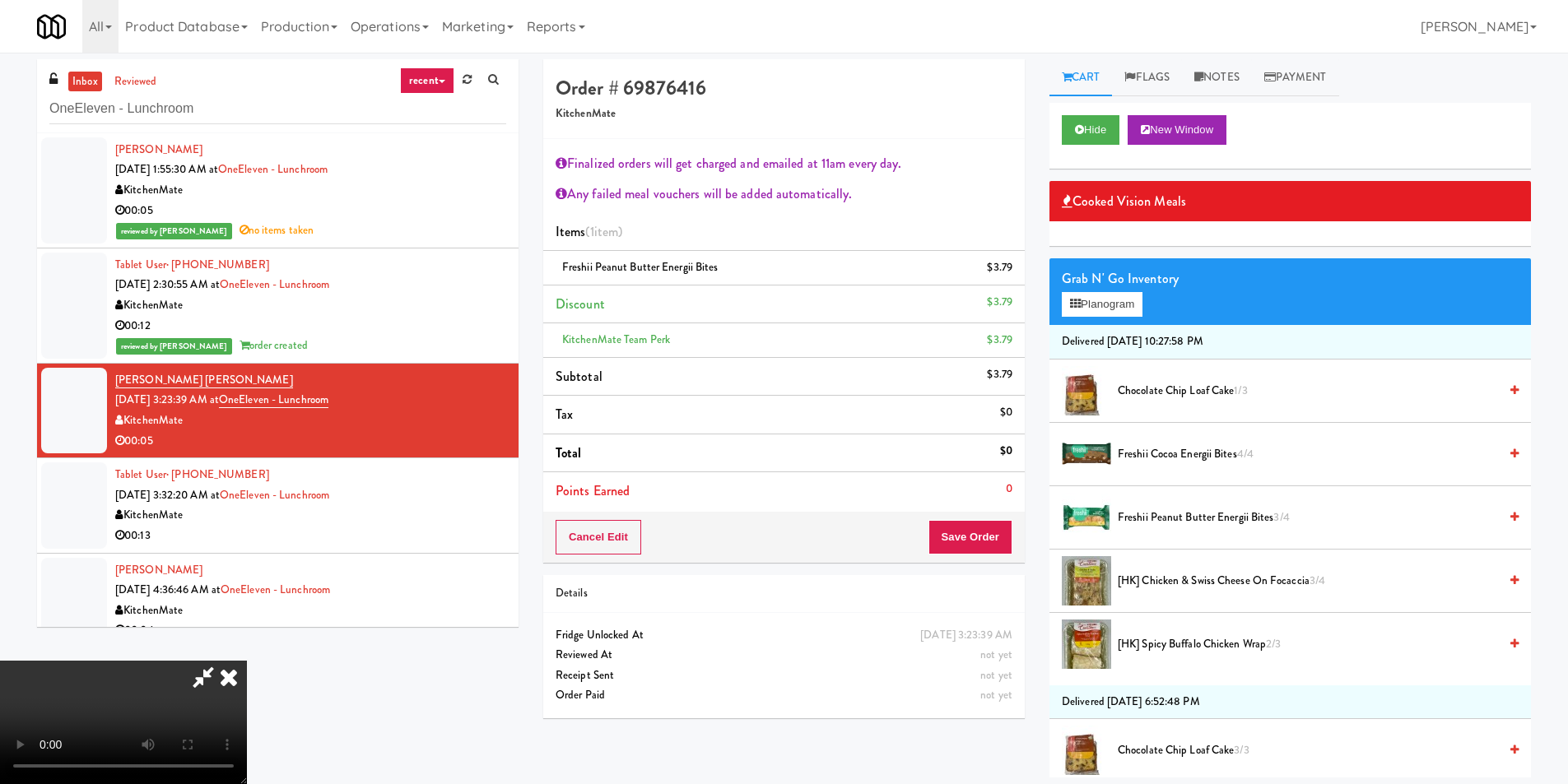
drag, startPoint x: 712, startPoint y: 398, endPoint x: 726, endPoint y: 396, distance: 14.1
click at [247, 661] on video at bounding box center [123, 722] width 247 height 123
click at [1015, 277] on icon at bounding box center [1014, 274] width 8 height 11
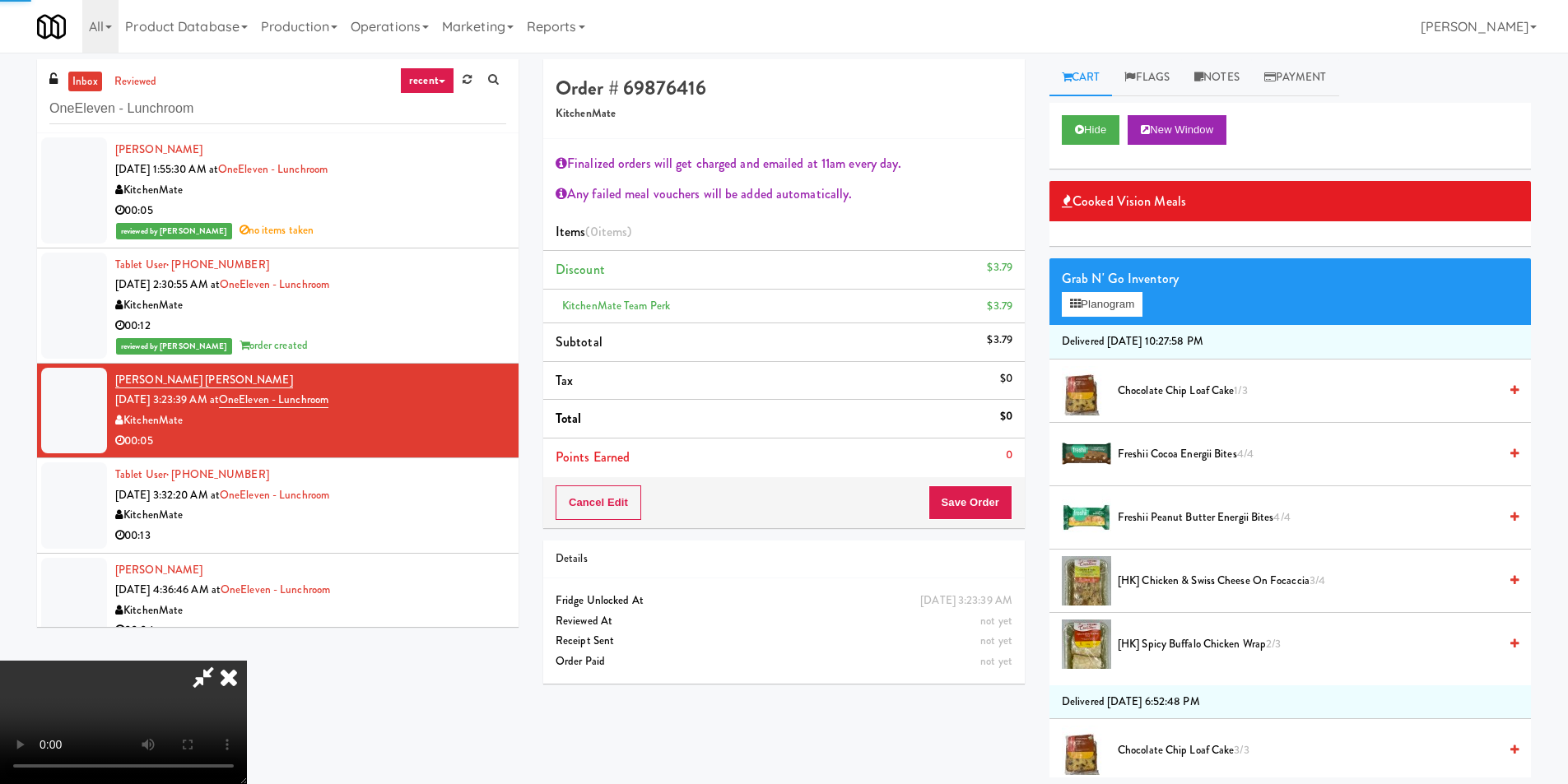
click at [1180, 455] on span "Freshii Cocoa Energii Bites 4/4" at bounding box center [1308, 455] width 381 height 20
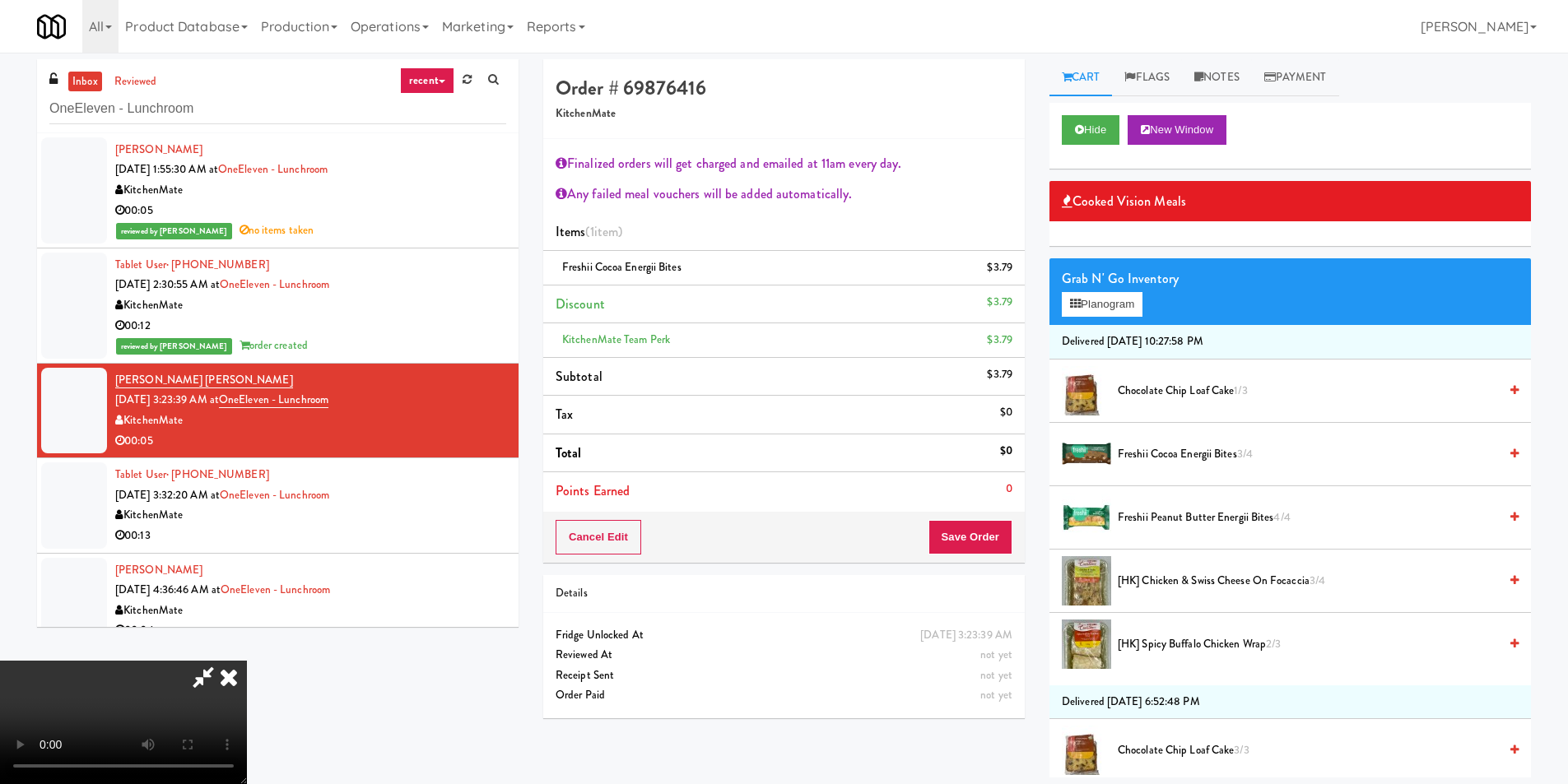
scroll to position [66, 0]
click at [1001, 523] on button "Save Order" at bounding box center [970, 538] width 84 height 35
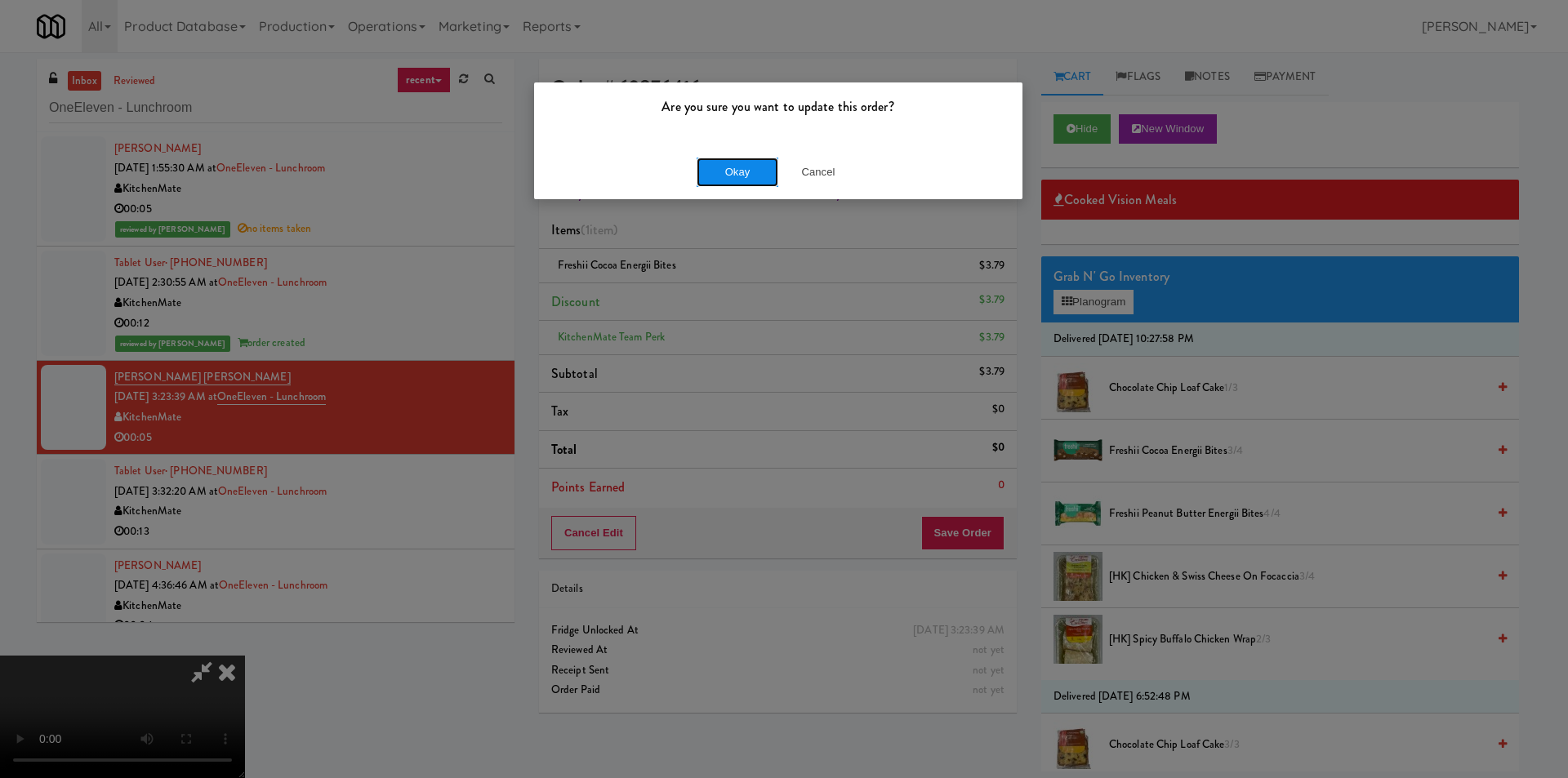
click at [711, 174] on button "Okay" at bounding box center [738, 172] width 82 height 29
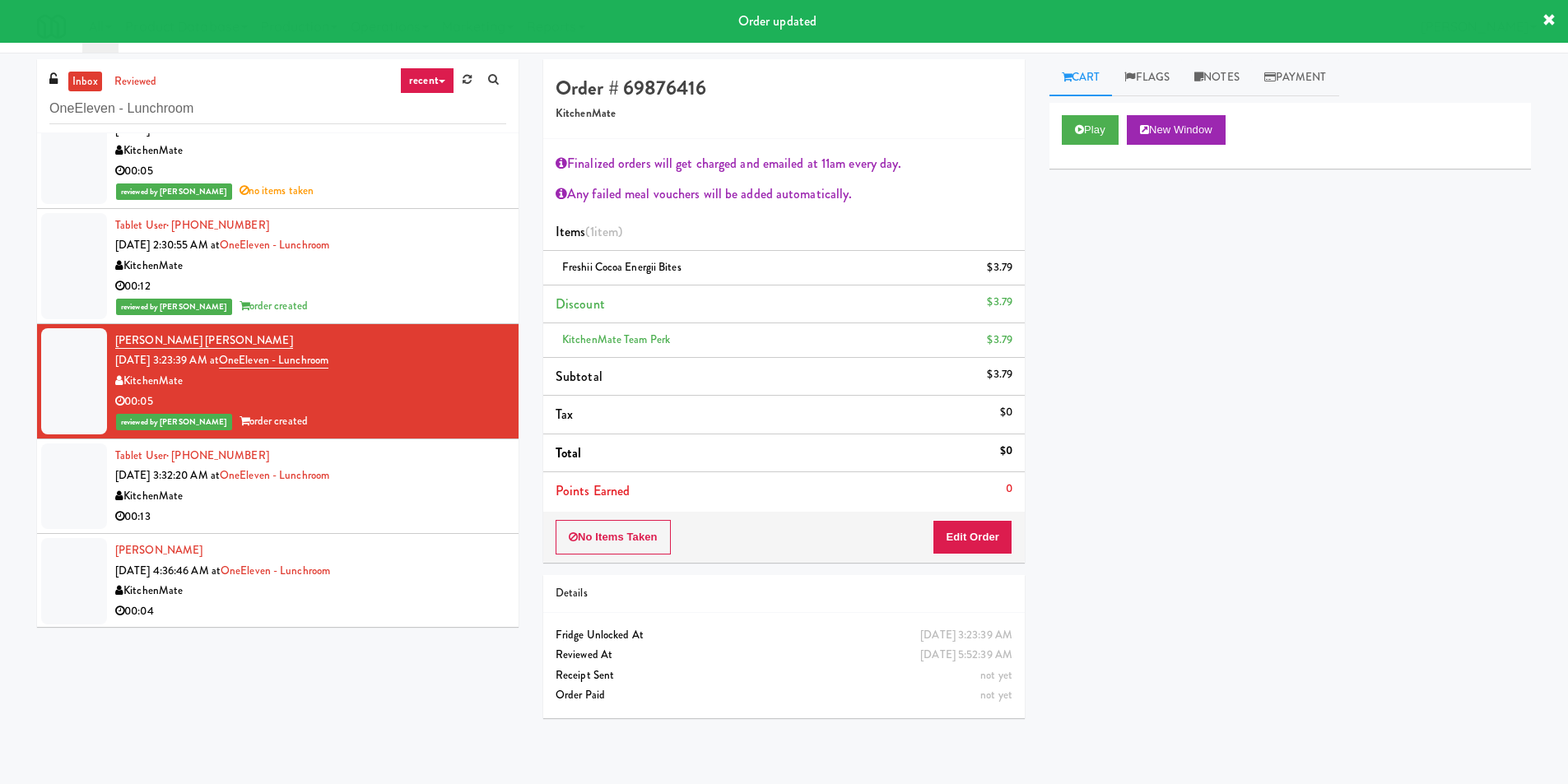
scroll to position [387, 0]
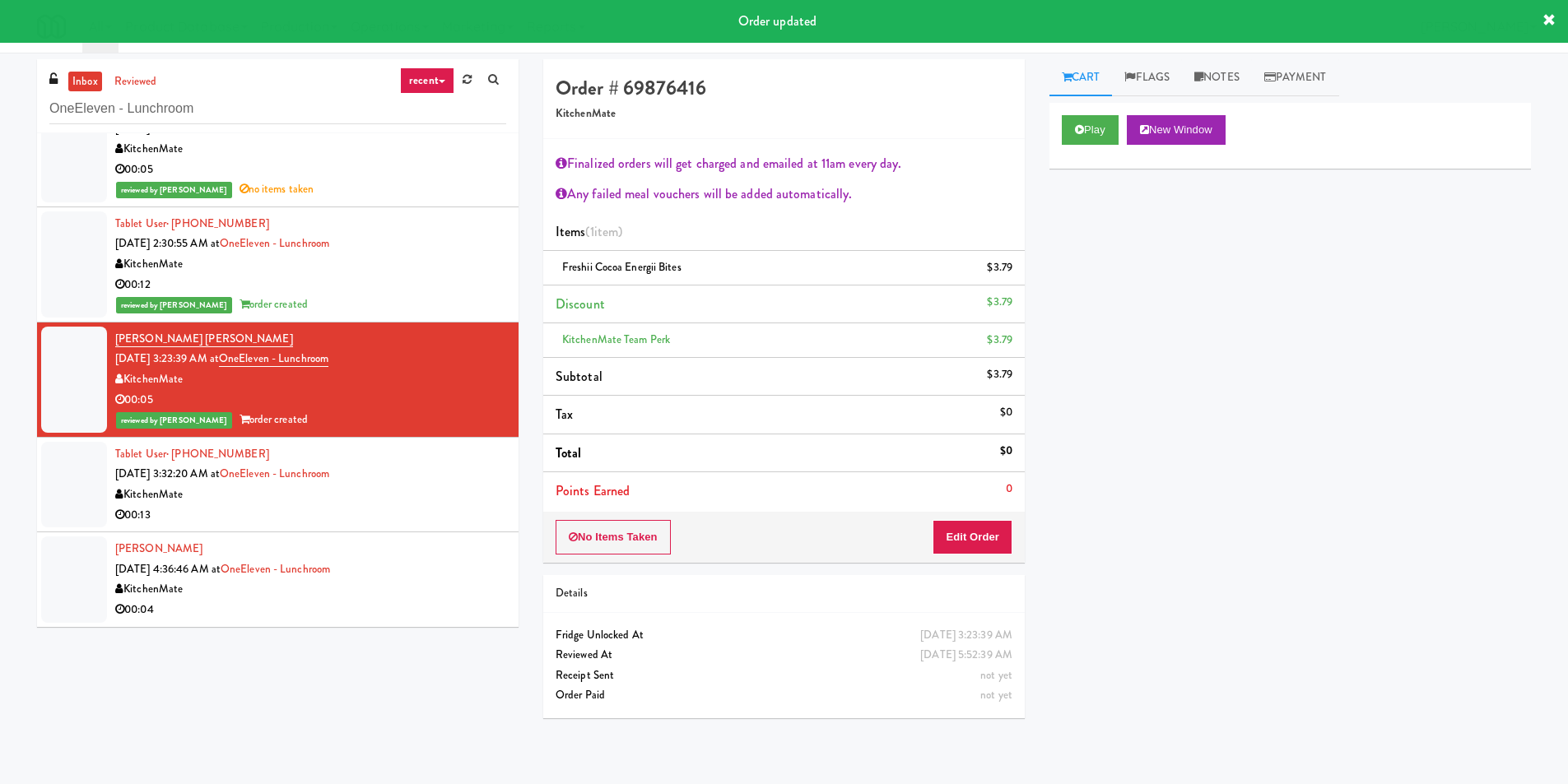
click at [409, 532] on li "Tablet User · (416) 347-4785 [DATE] 3:32:20 AM at OneEleven - Lunchroom Kitchen…" at bounding box center [278, 484] width 482 height 95
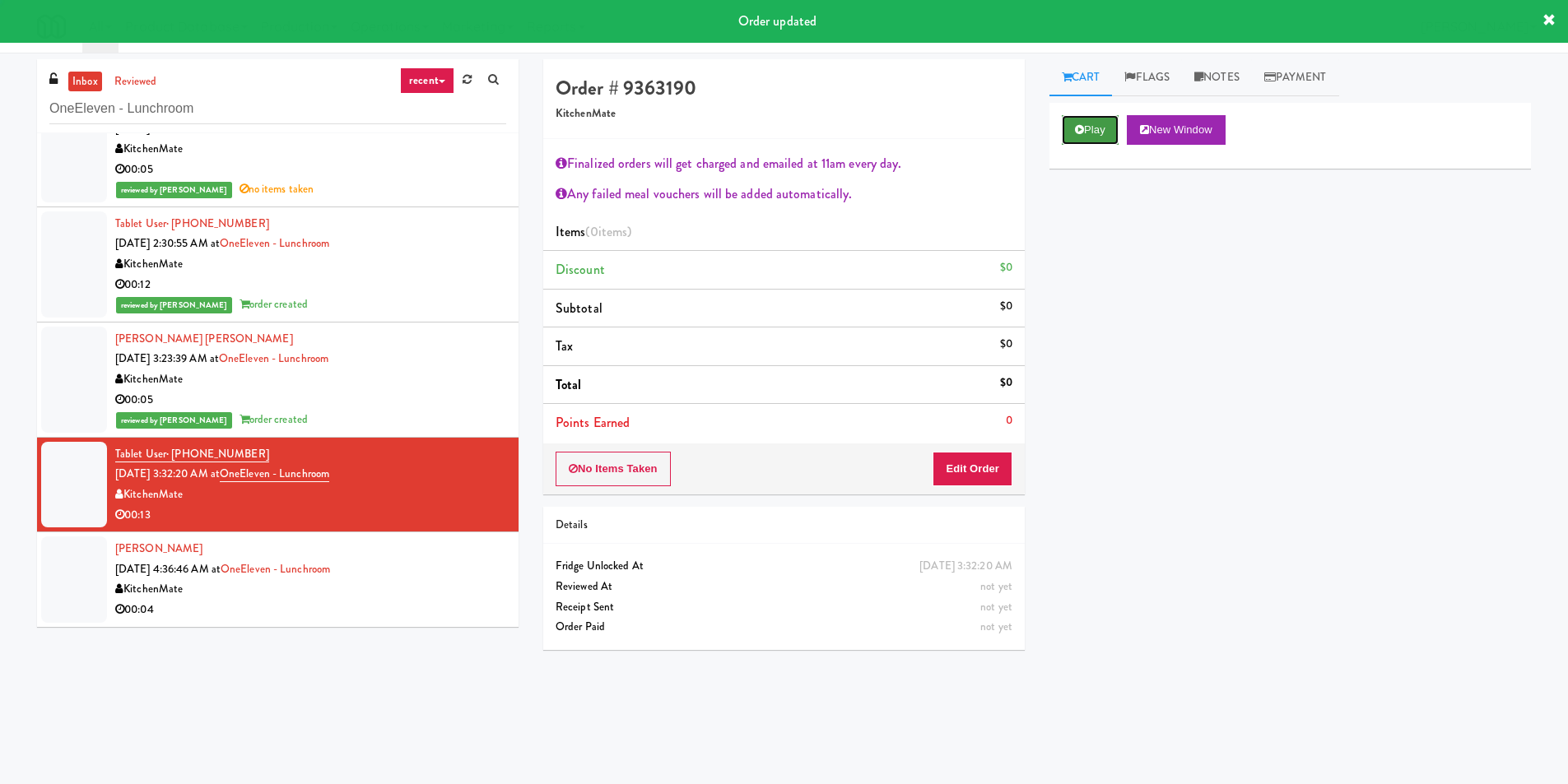
click at [1066, 132] on button "Play" at bounding box center [1090, 130] width 57 height 29
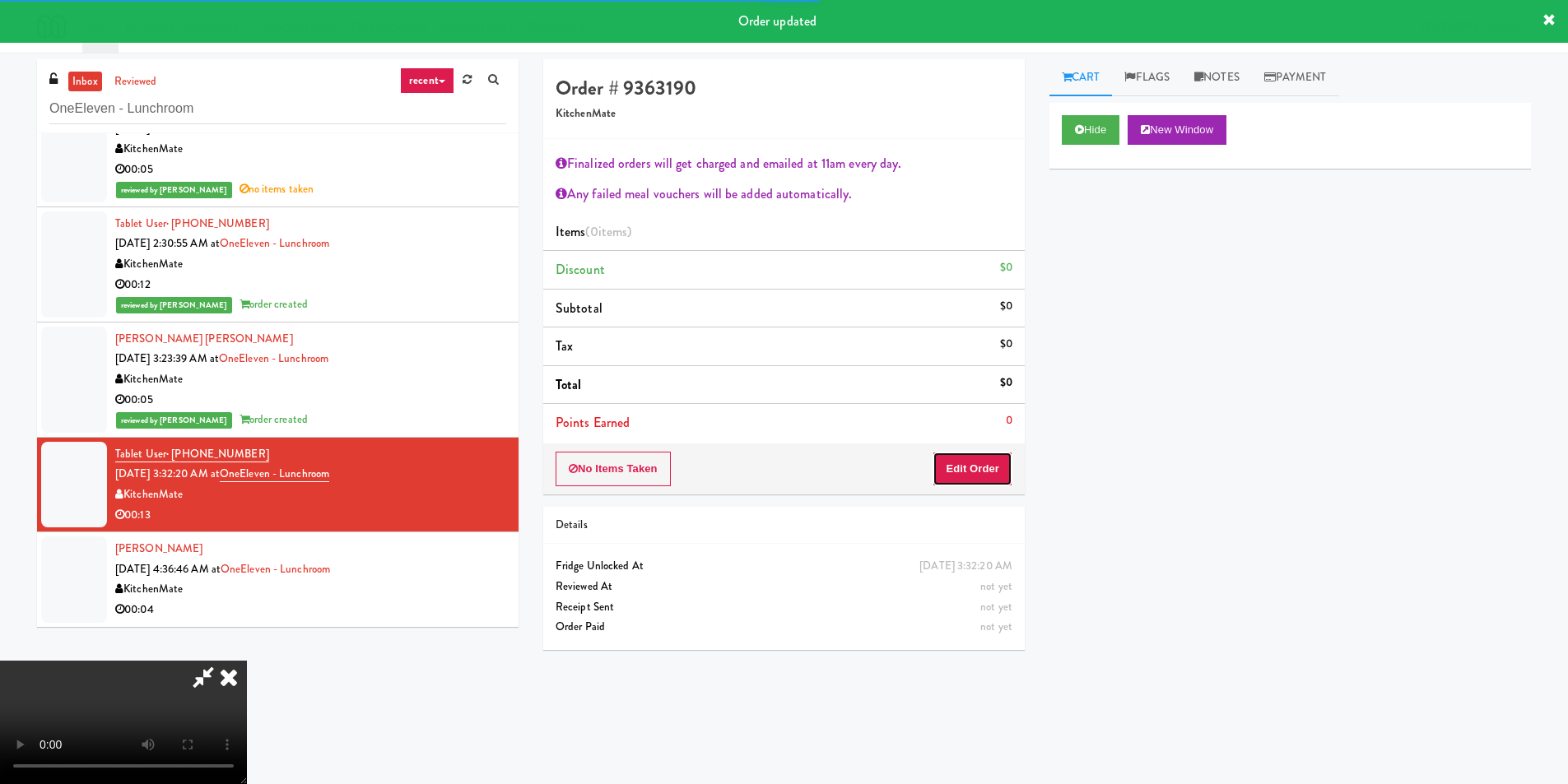
click at [991, 462] on button "Edit Order" at bounding box center [972, 470] width 80 height 35
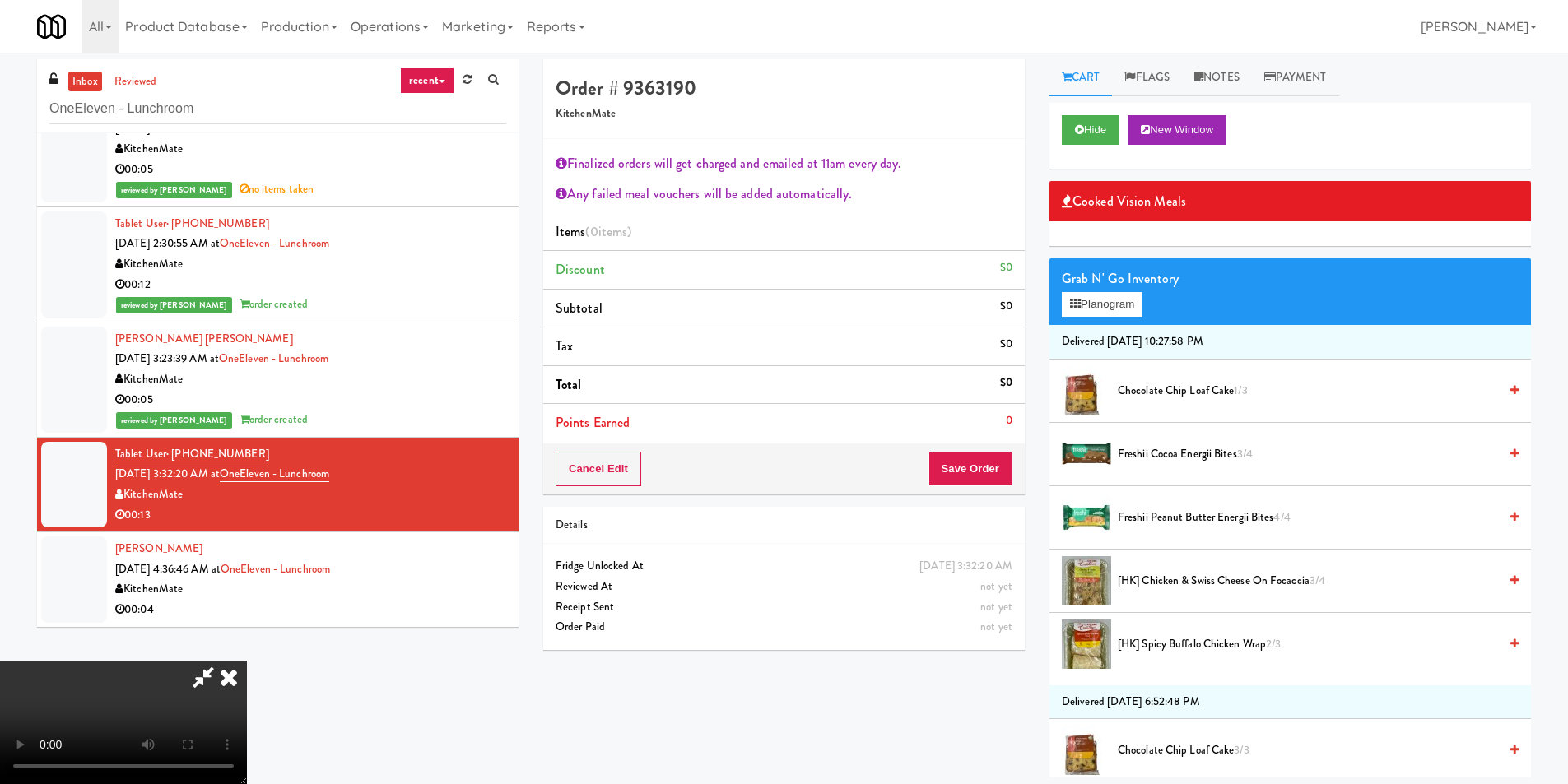
scroll to position [66, 0]
click at [247, 661] on video at bounding box center [123, 722] width 247 height 123
click at [247, 661] on icon at bounding box center [228, 677] width 36 height 33
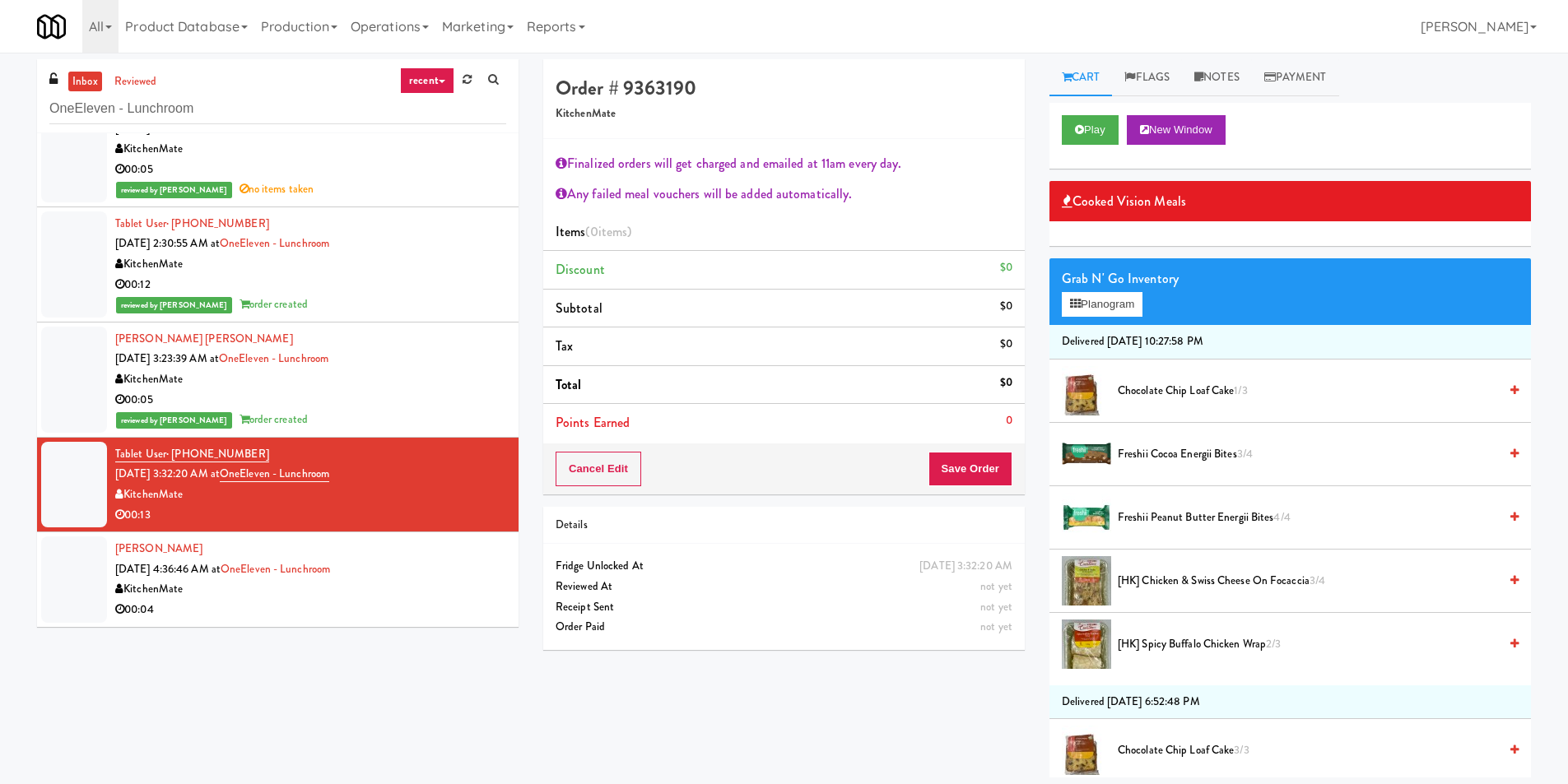
click at [1185, 508] on span "Freshii Peanut Butter Energii Bites 4/4" at bounding box center [1308, 518] width 381 height 20
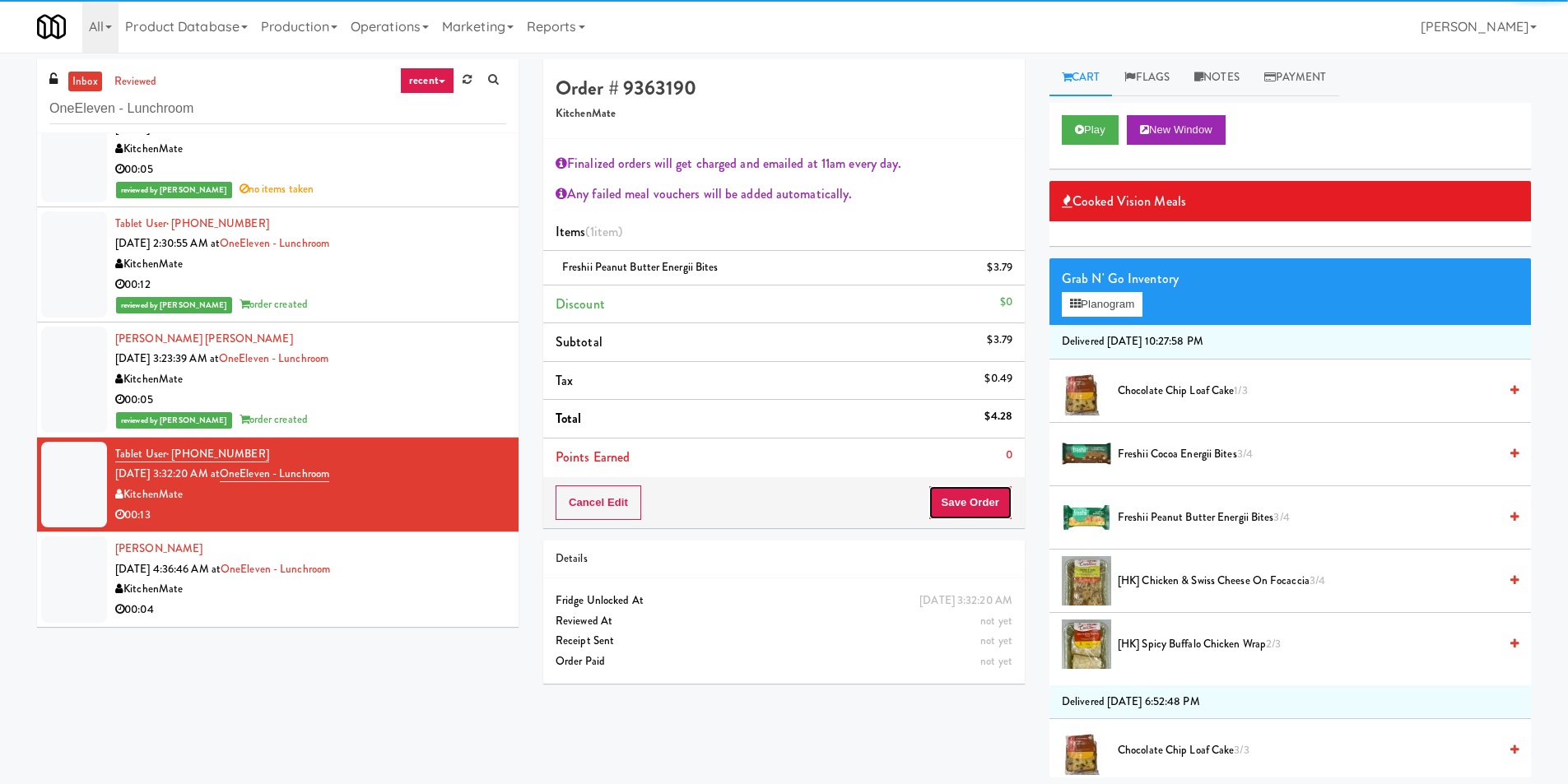
click at [996, 509] on button "Save Order" at bounding box center [970, 503] width 84 height 35
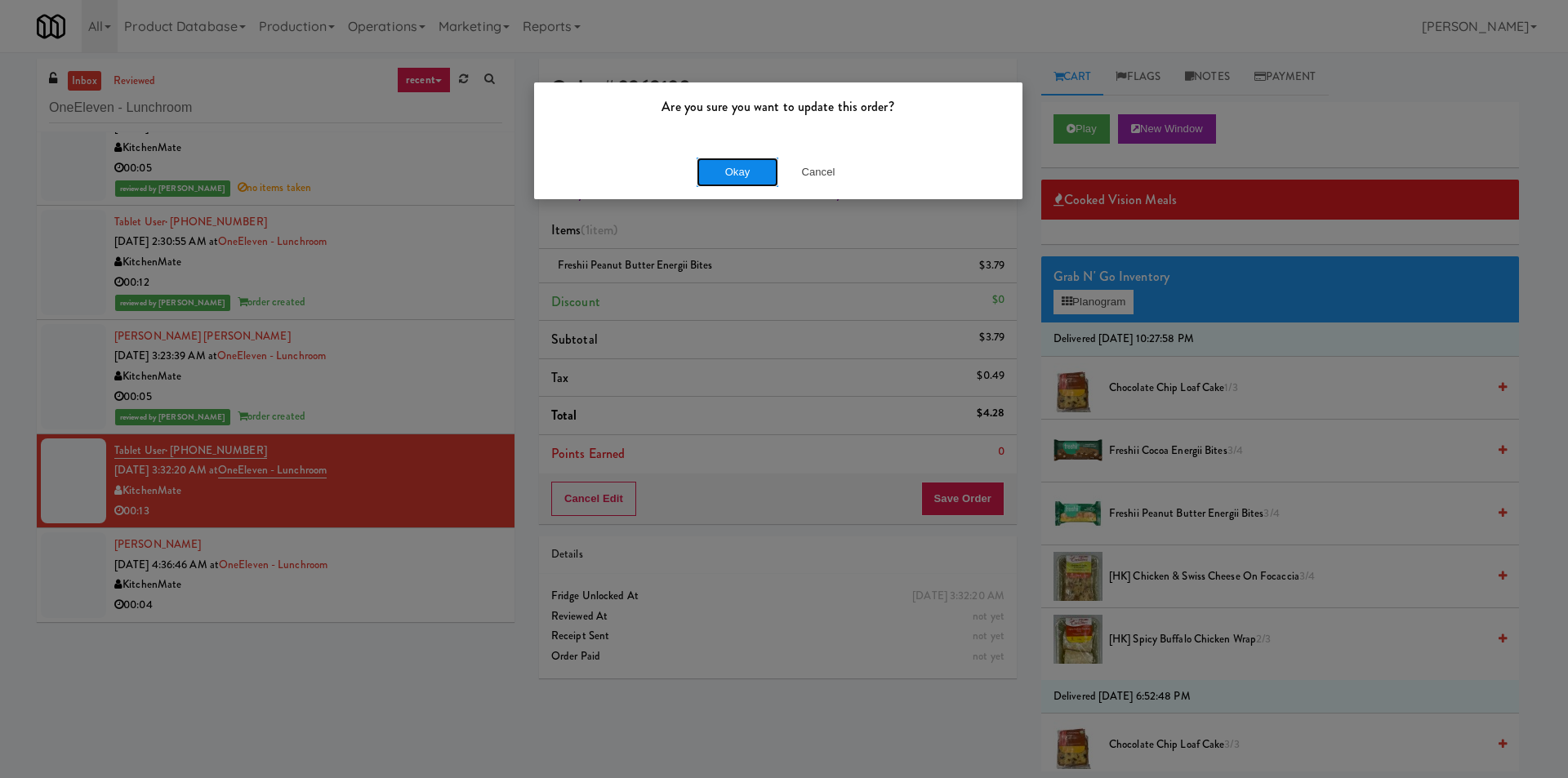
click at [750, 177] on button "Okay" at bounding box center [738, 172] width 82 height 29
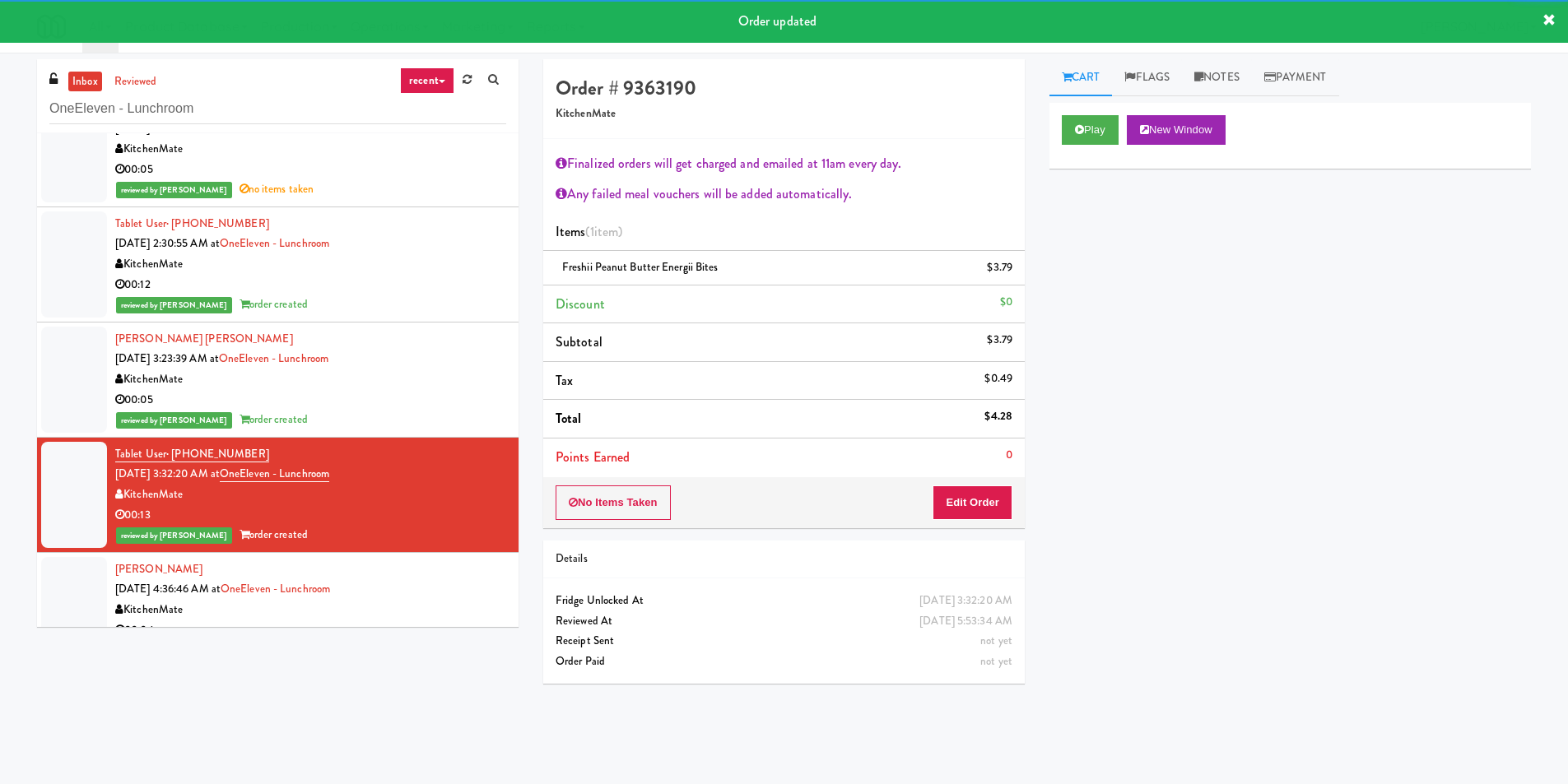
click at [415, 405] on div "00:05" at bounding box center [310, 400] width 391 height 20
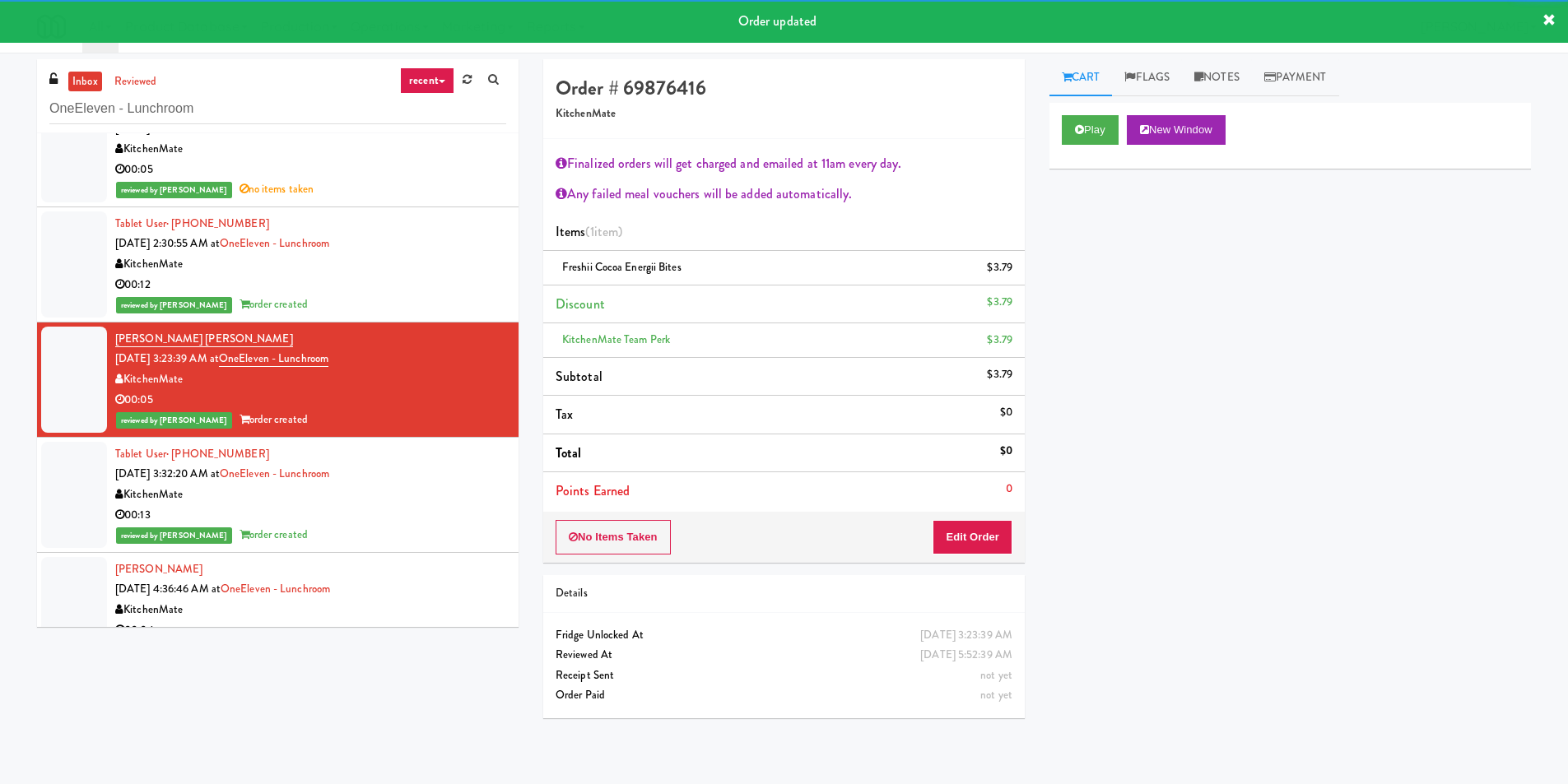
click at [442, 472] on div "Tablet User · (416) 347-4785 [DATE] 3:32:20 AM at OneEleven - Lunchroom Kitchen…" at bounding box center [310, 495] width 391 height 101
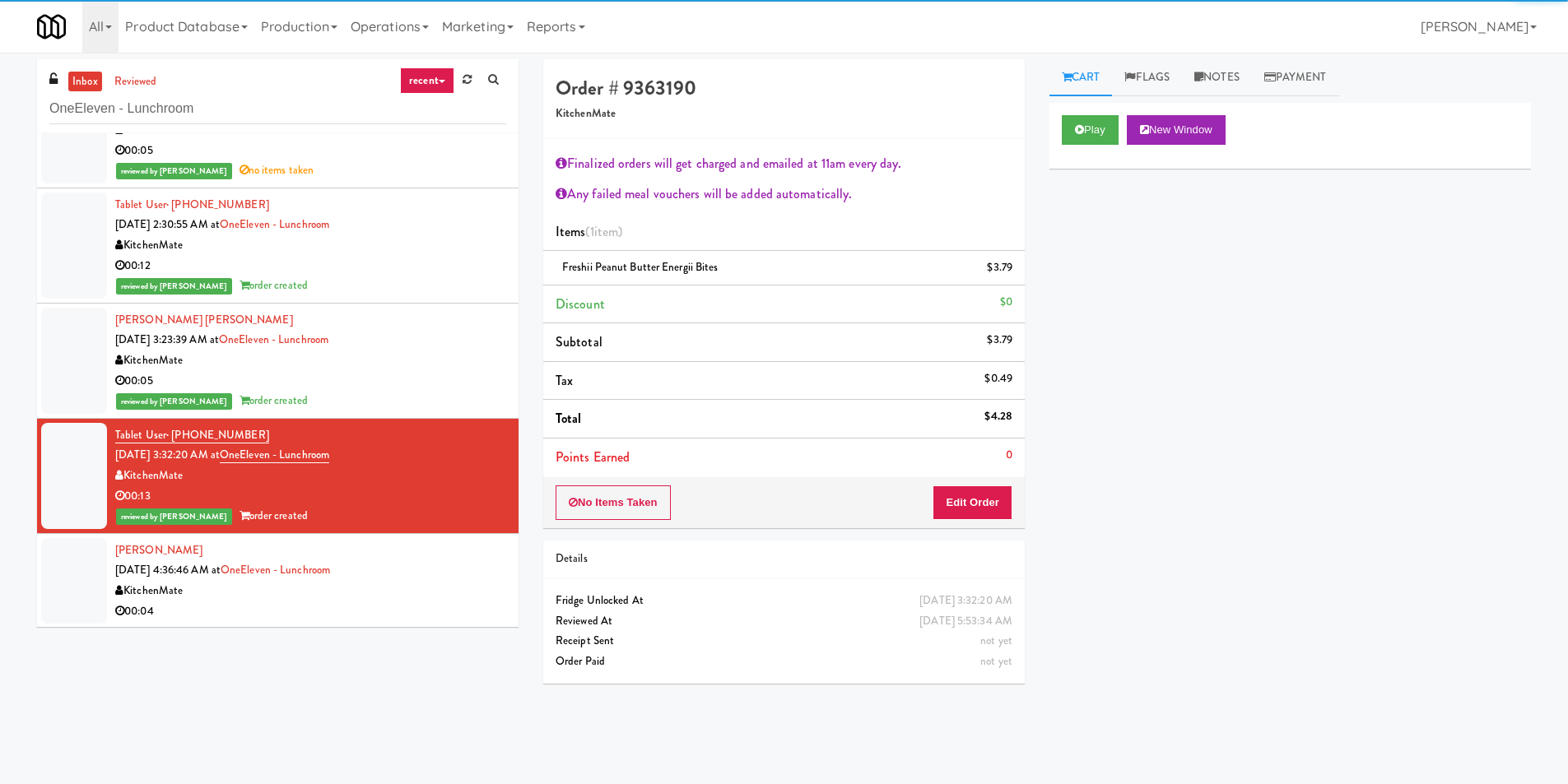
scroll to position [406, 0]
drag, startPoint x: 446, startPoint y: 549, endPoint x: 452, endPoint y: 542, distance: 9.2
click at [447, 549] on div "[PERSON_NAME] [DATE] 4:36:46 AM at OneEleven - Lunchroom KitchenMate 00:04" at bounding box center [310, 580] width 391 height 81
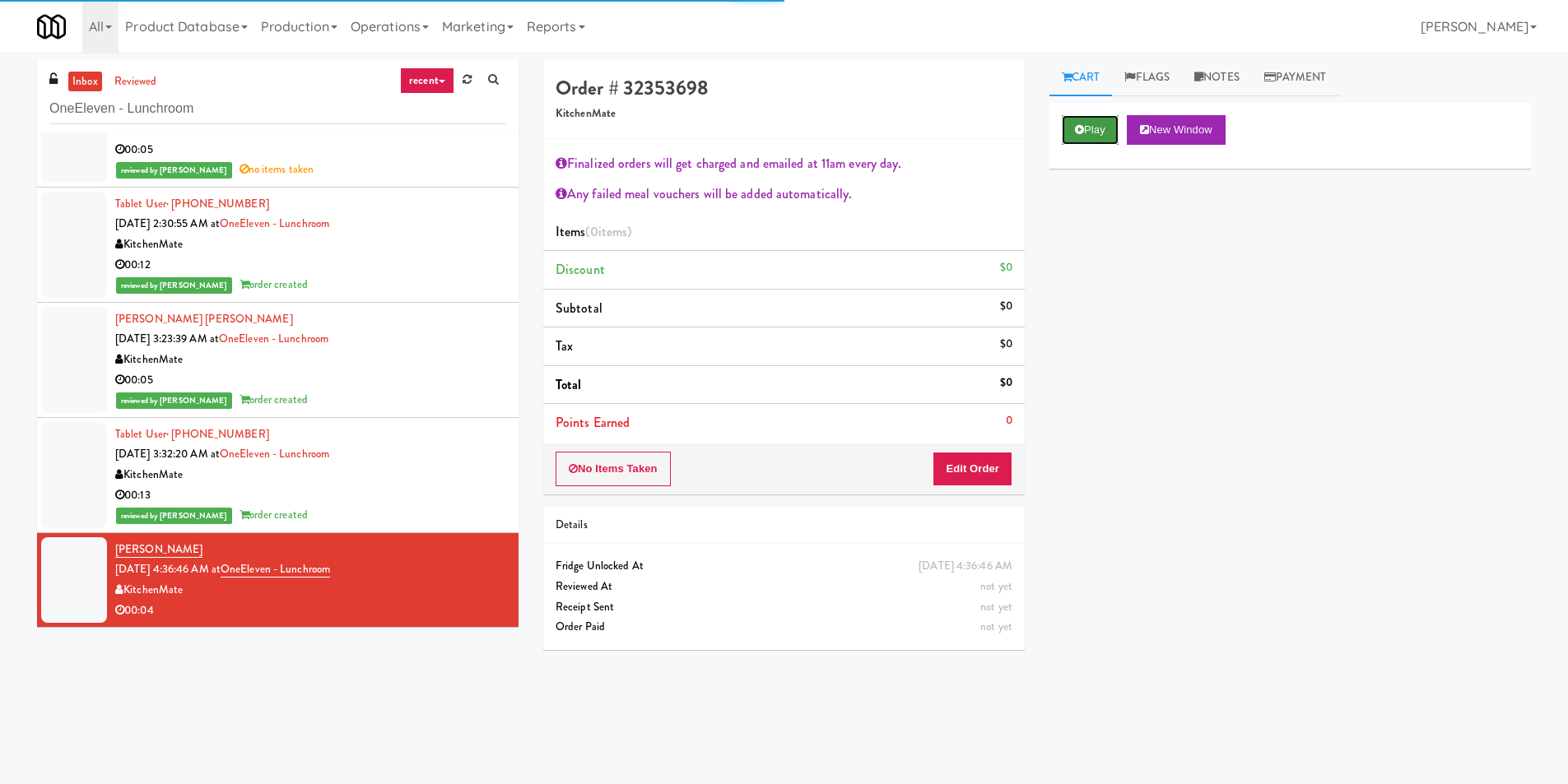
click at [1070, 138] on button "Play" at bounding box center [1090, 130] width 57 height 29
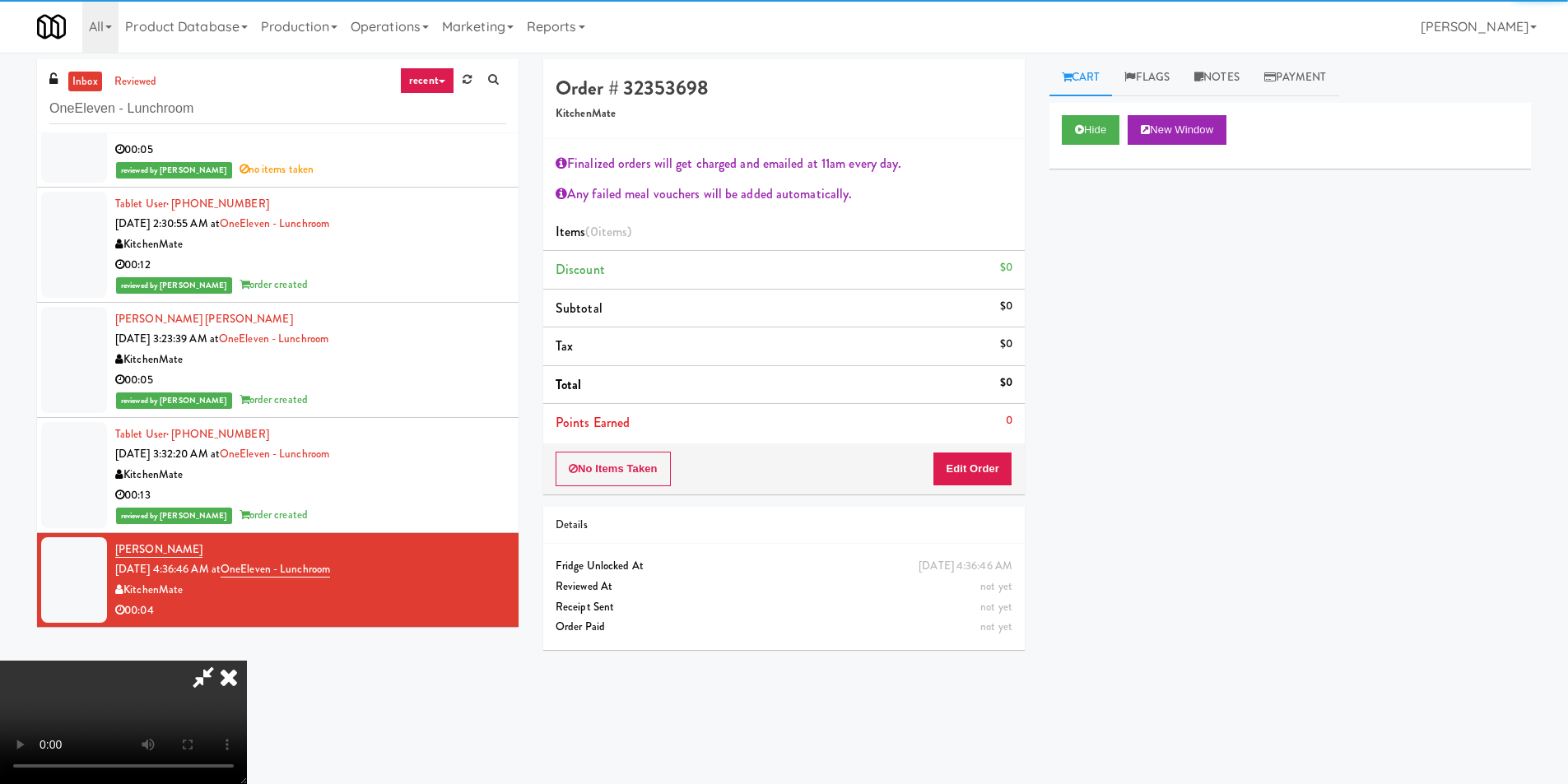
click at [957, 493] on div "No Items Taken Edit Order" at bounding box center [784, 470] width 482 height 51
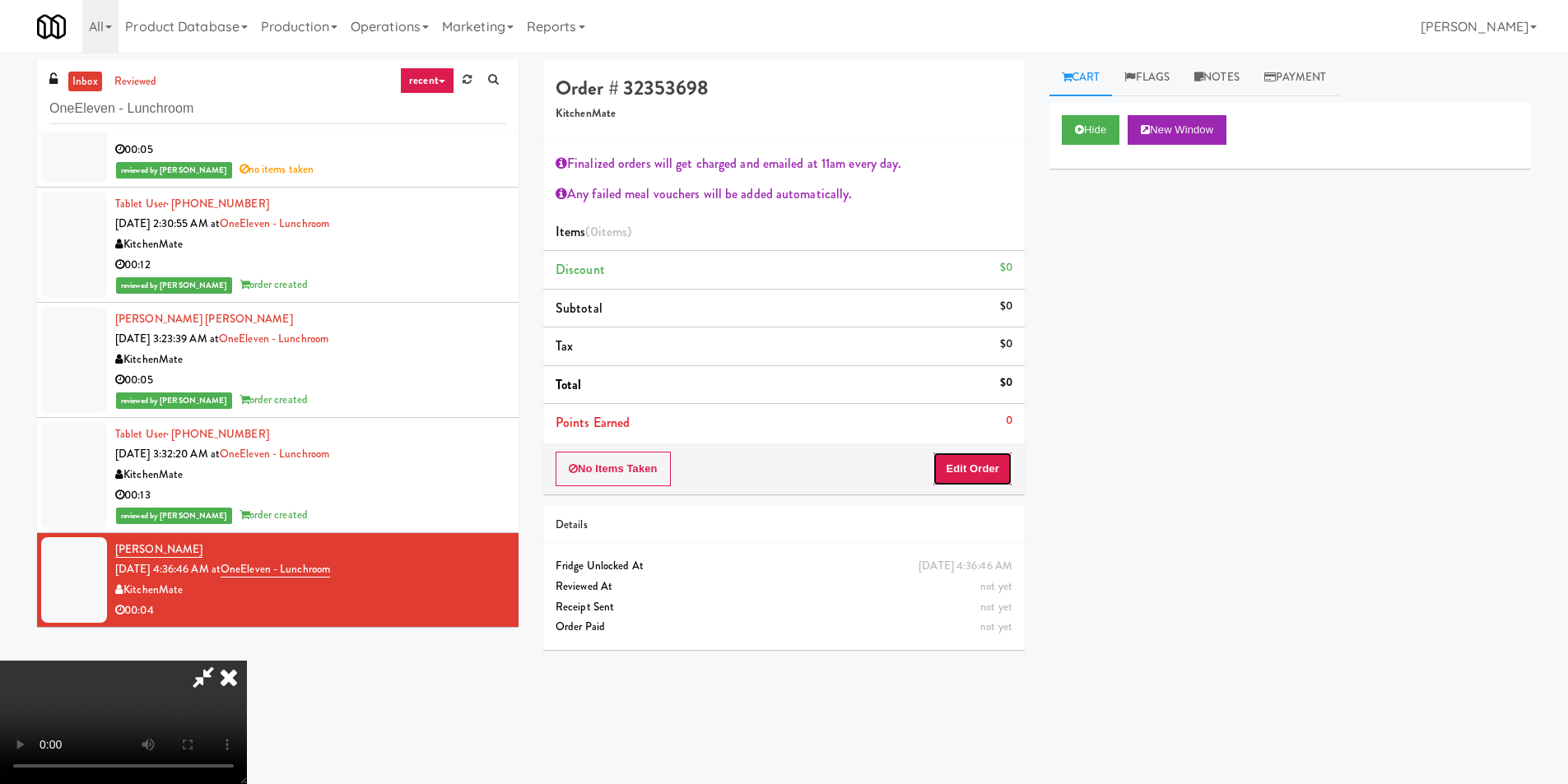
click at [953, 476] on button "Edit Order" at bounding box center [972, 470] width 80 height 35
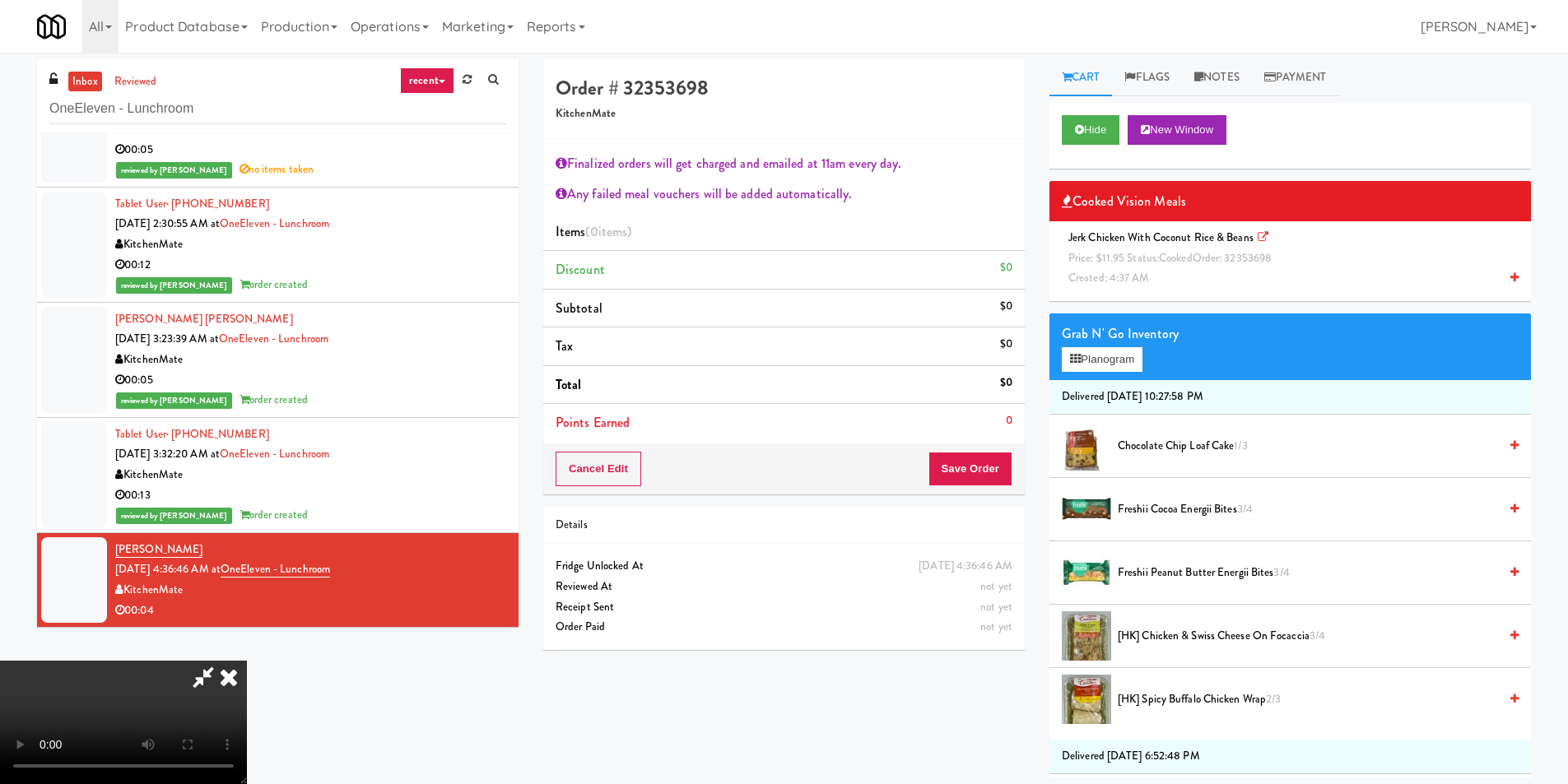
click at [247, 661] on video at bounding box center [123, 722] width 247 height 123
click at [1169, 236] on span "Jerk Chicken with Coconut Rice & Beans Price: $11.95 Status: cooked Order: 3235…" at bounding box center [1173, 257] width 222 height 56
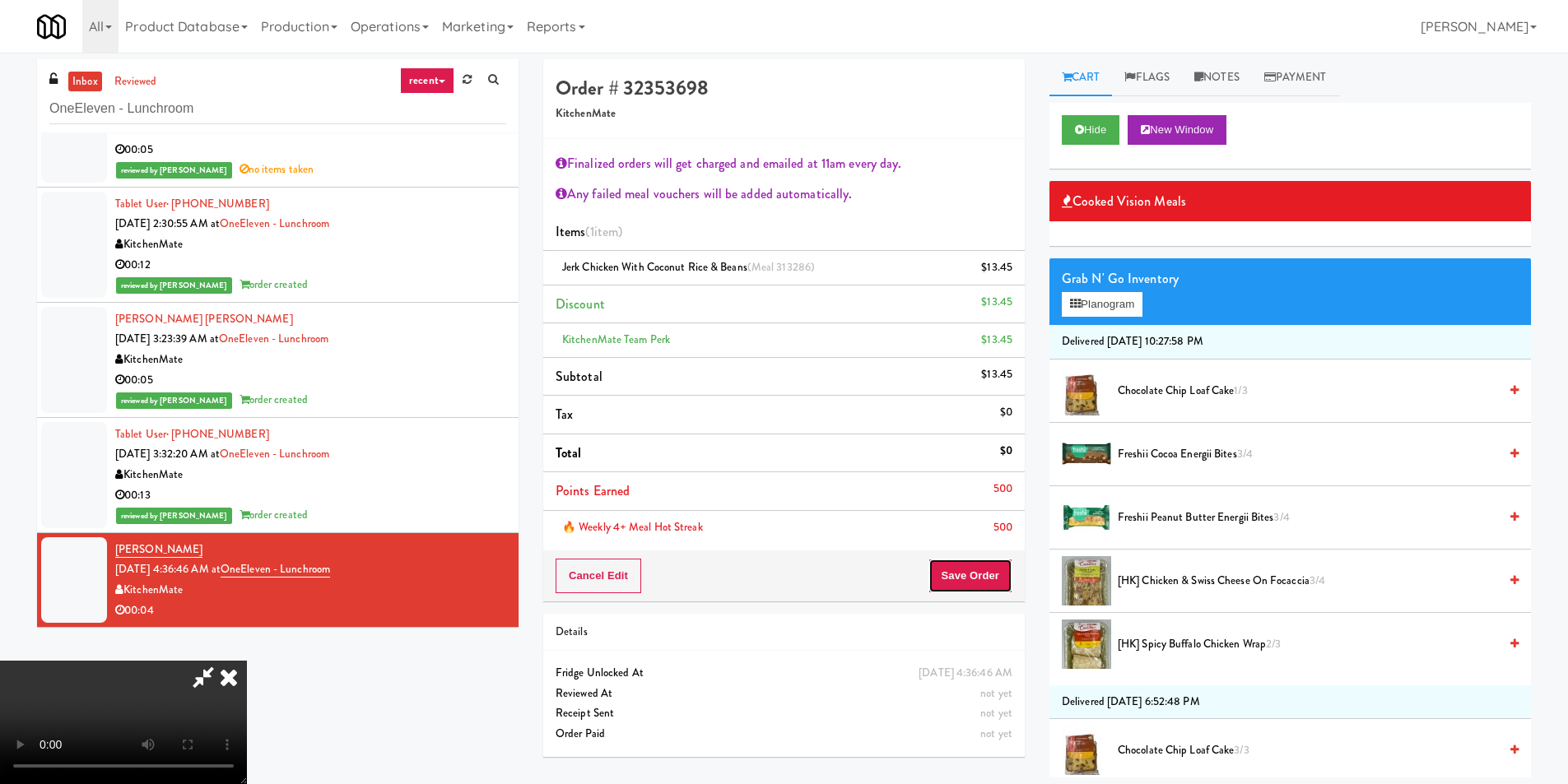
click at [965, 587] on button "Save Order" at bounding box center [970, 576] width 84 height 35
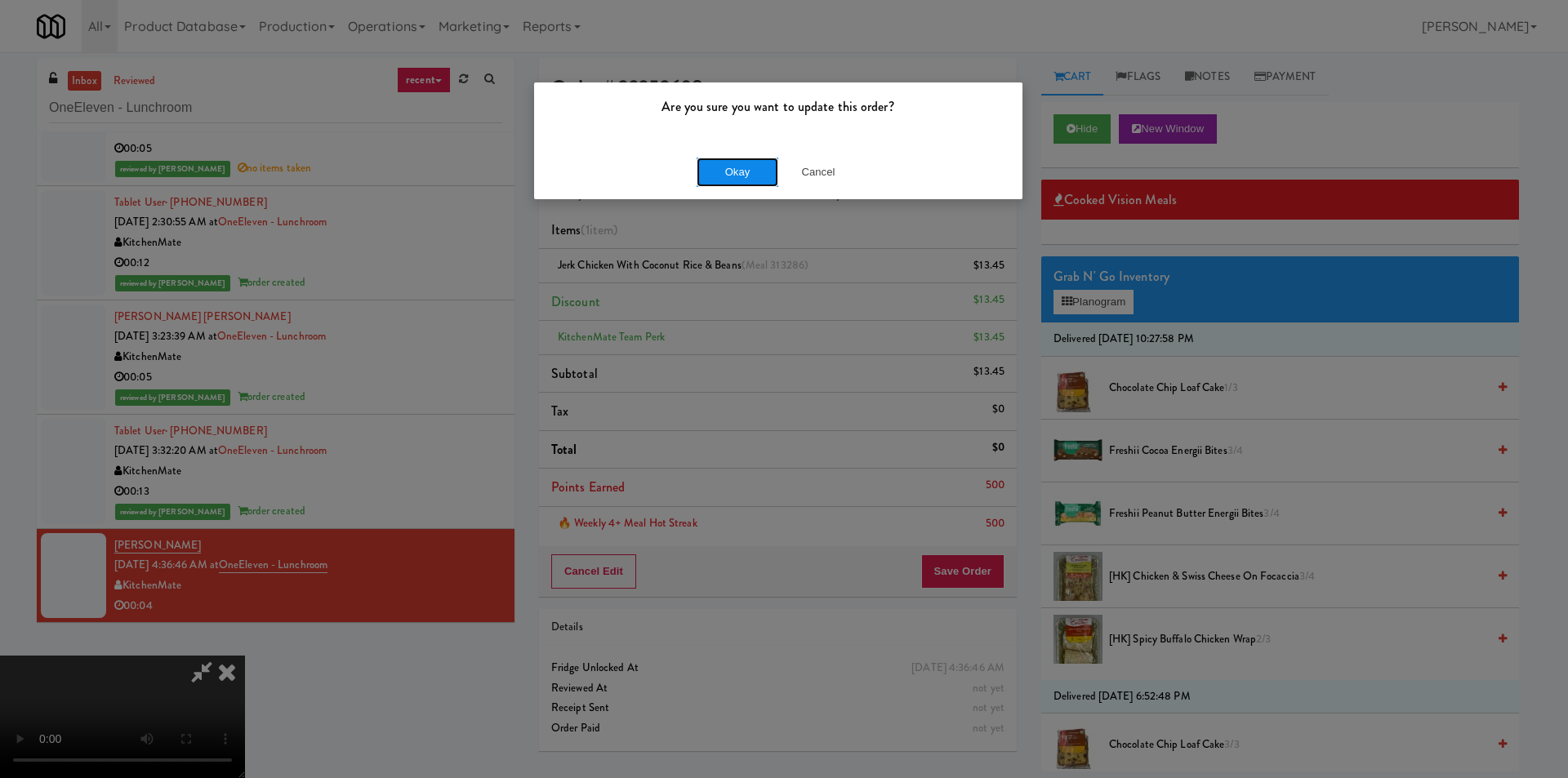
click at [723, 170] on button "Okay" at bounding box center [738, 172] width 82 height 29
